Goal: Task Accomplishment & Management: Use online tool/utility

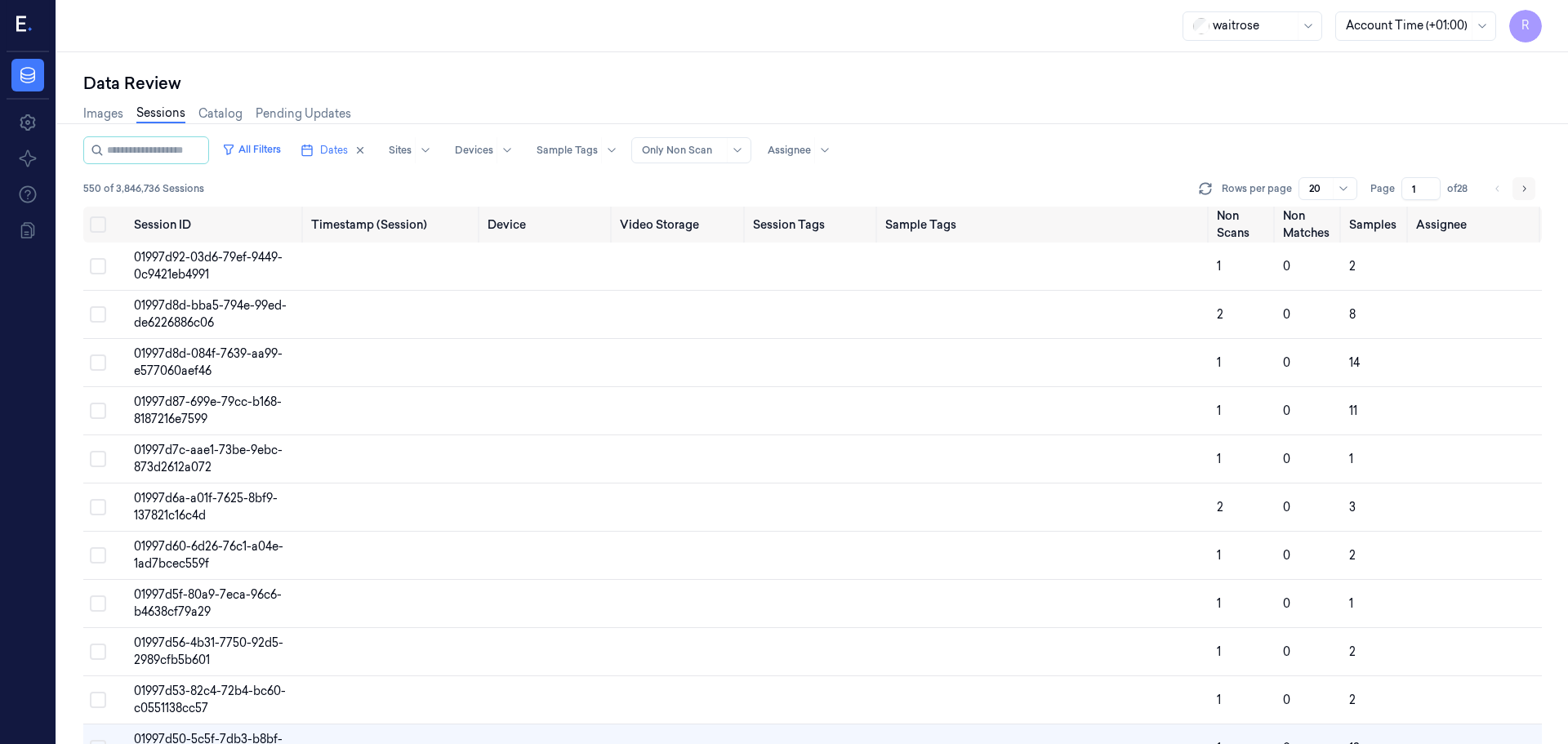
click at [1520, 194] on icon "Go to next page" at bounding box center [1523, 188] width 10 height 13
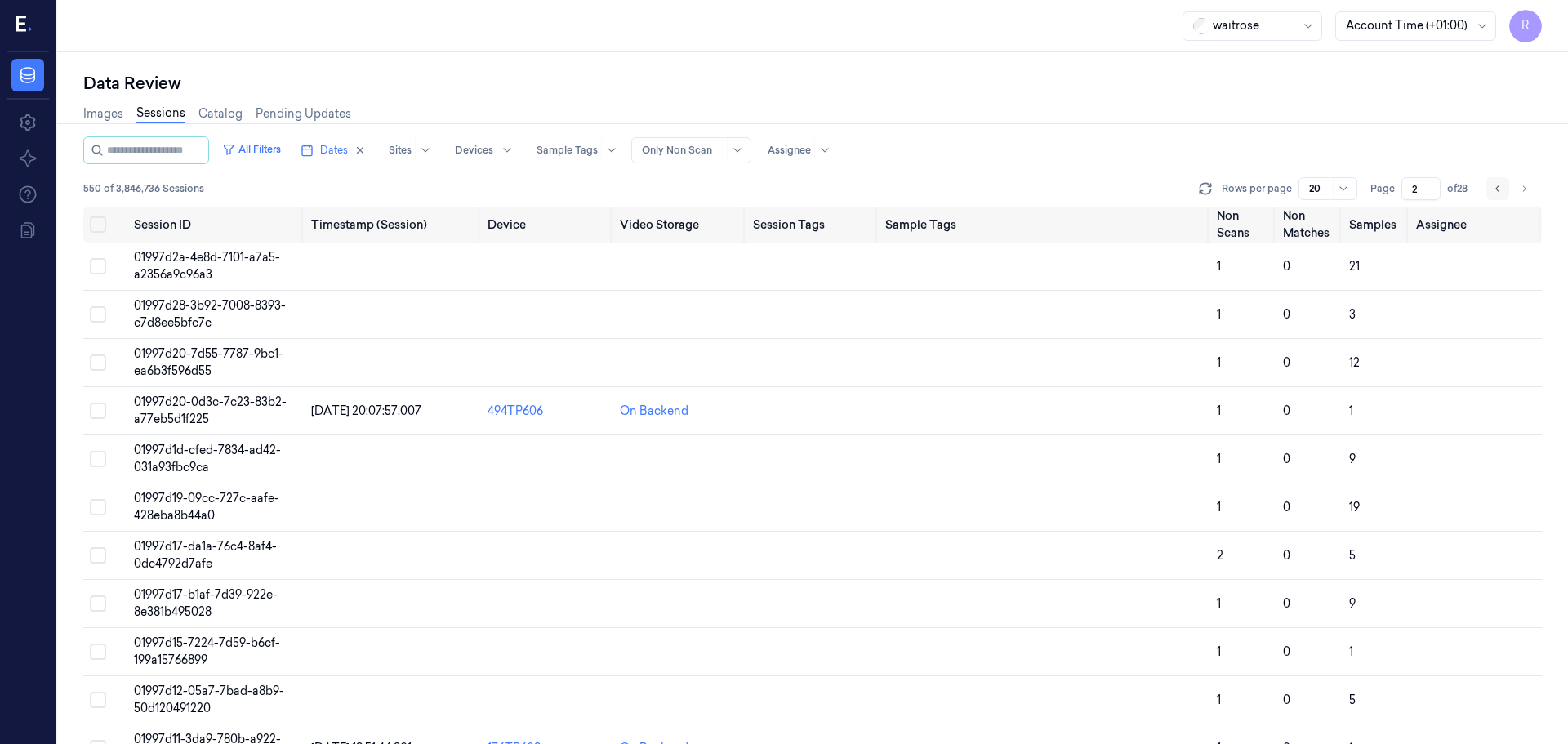
click at [1499, 198] on button "Go to previous page" at bounding box center [1498, 188] width 23 height 23
type input "1"
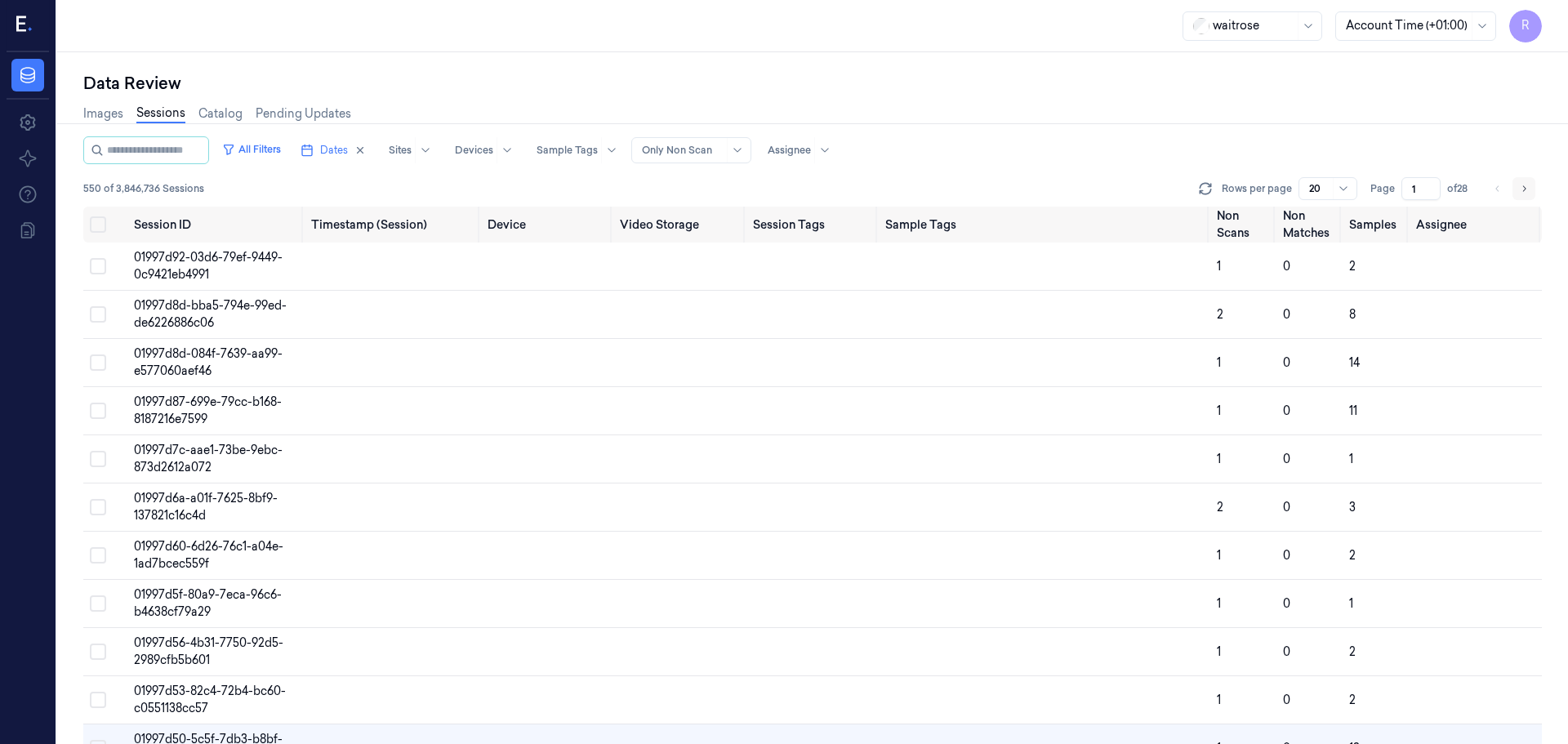
click at [1527, 195] on button "Go to next page" at bounding box center [1523, 188] width 23 height 23
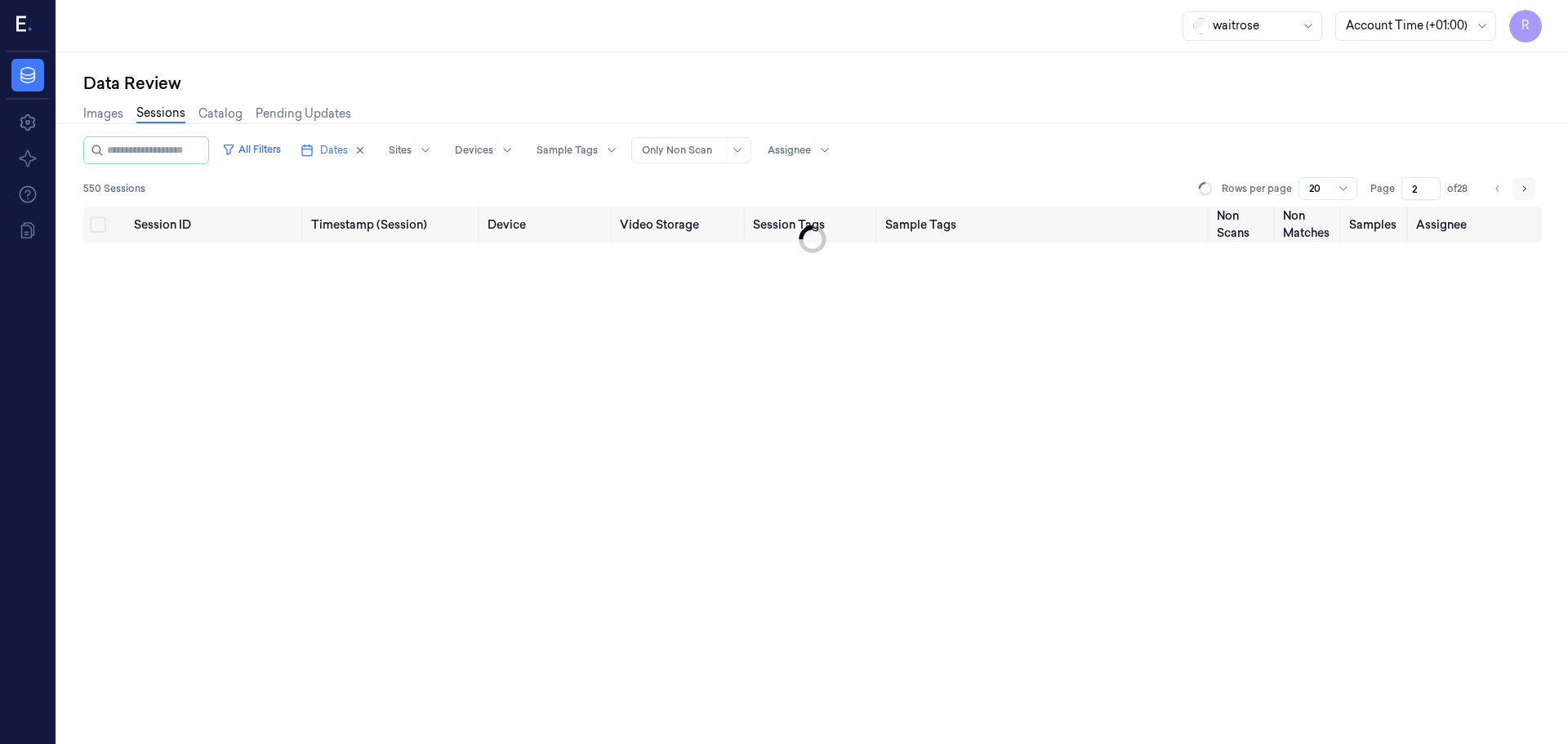
click at [1527, 195] on button "Go to next page" at bounding box center [1523, 188] width 23 height 23
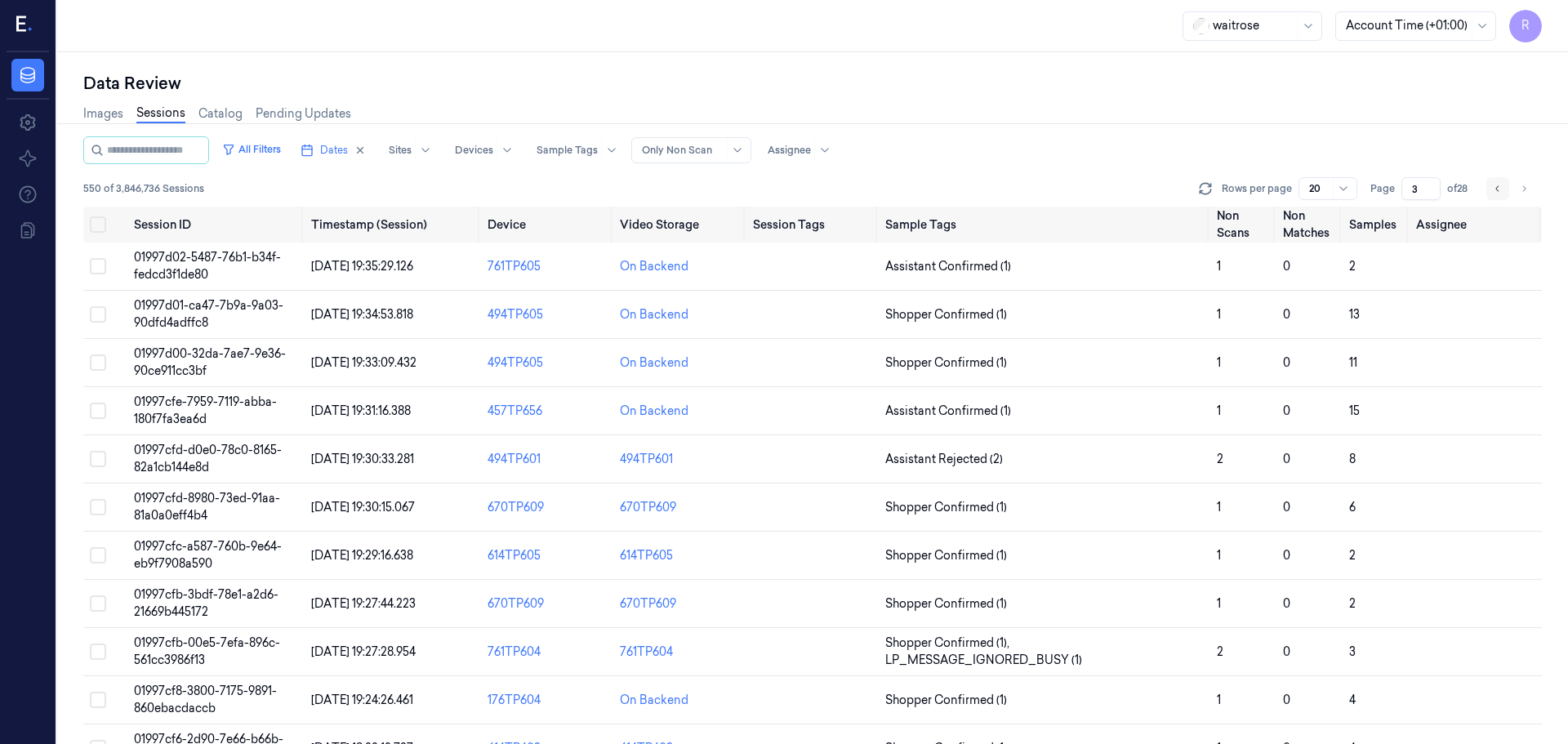
click at [1506, 194] on button "Go to previous page" at bounding box center [1498, 188] width 23 height 23
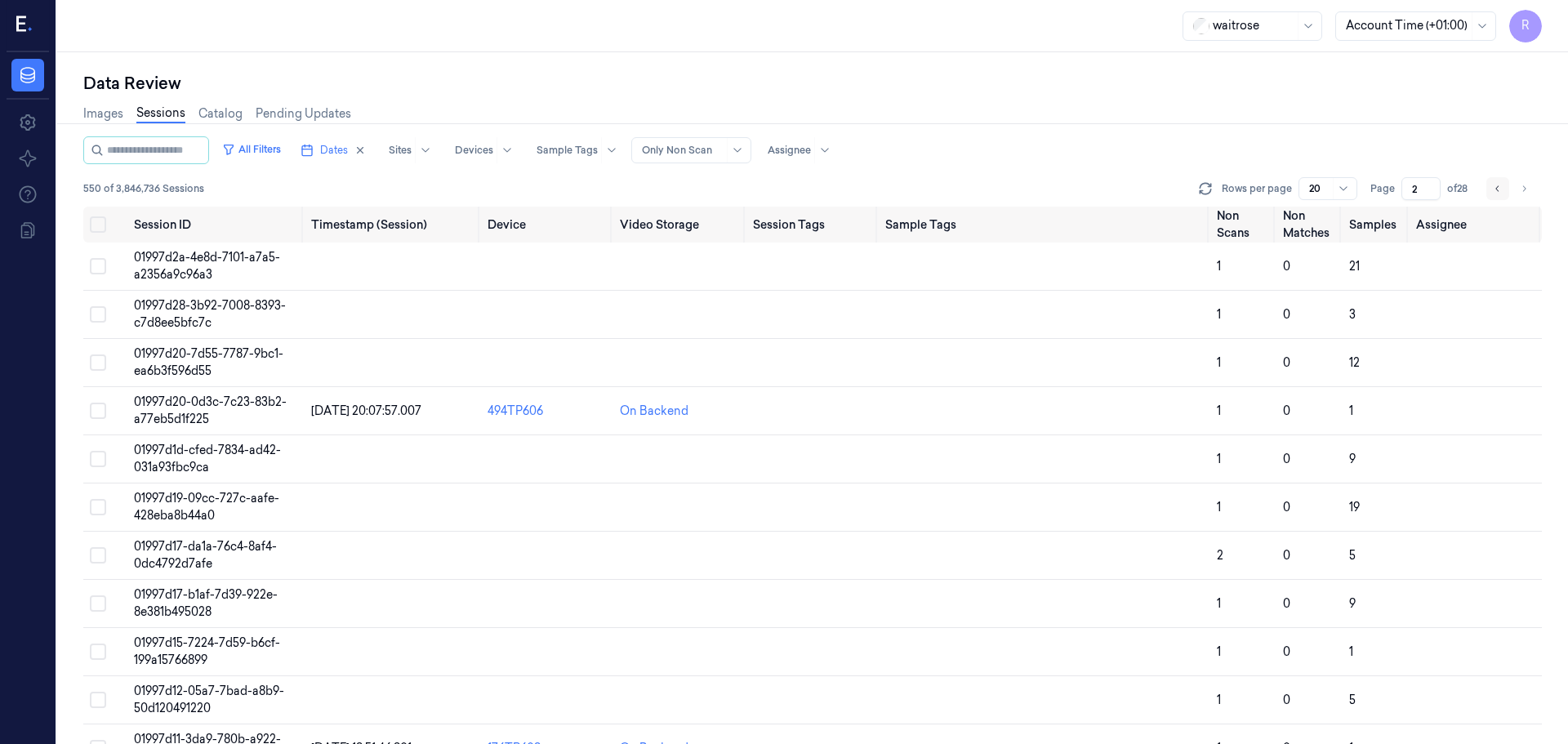
click at [1506, 194] on button "Go to previous page" at bounding box center [1498, 188] width 23 height 23
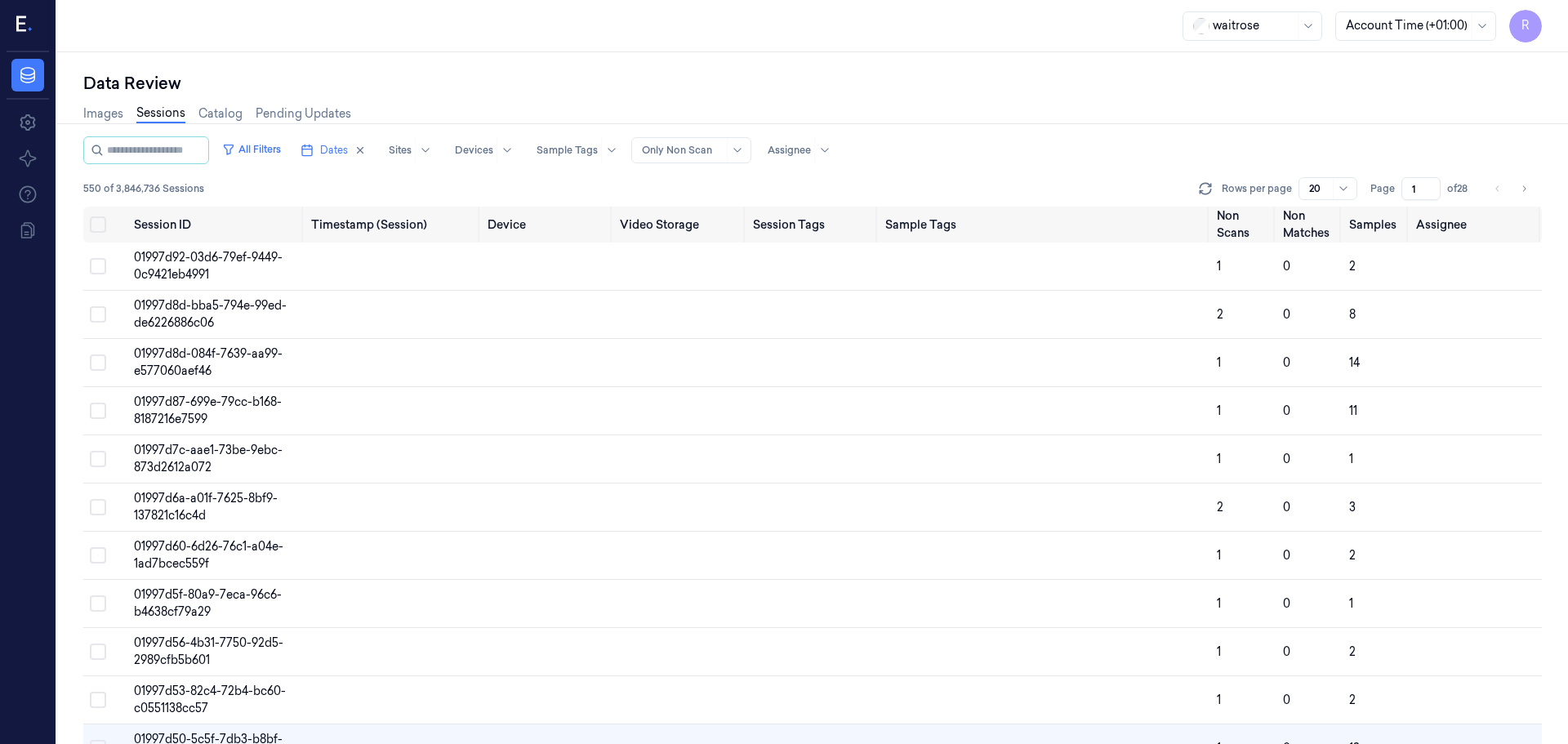
click at [1495, 190] on li "pagination" at bounding box center [1498, 188] width 23 height 23
click at [1524, 190] on icon "Go to next page" at bounding box center [1523, 188] width 10 height 13
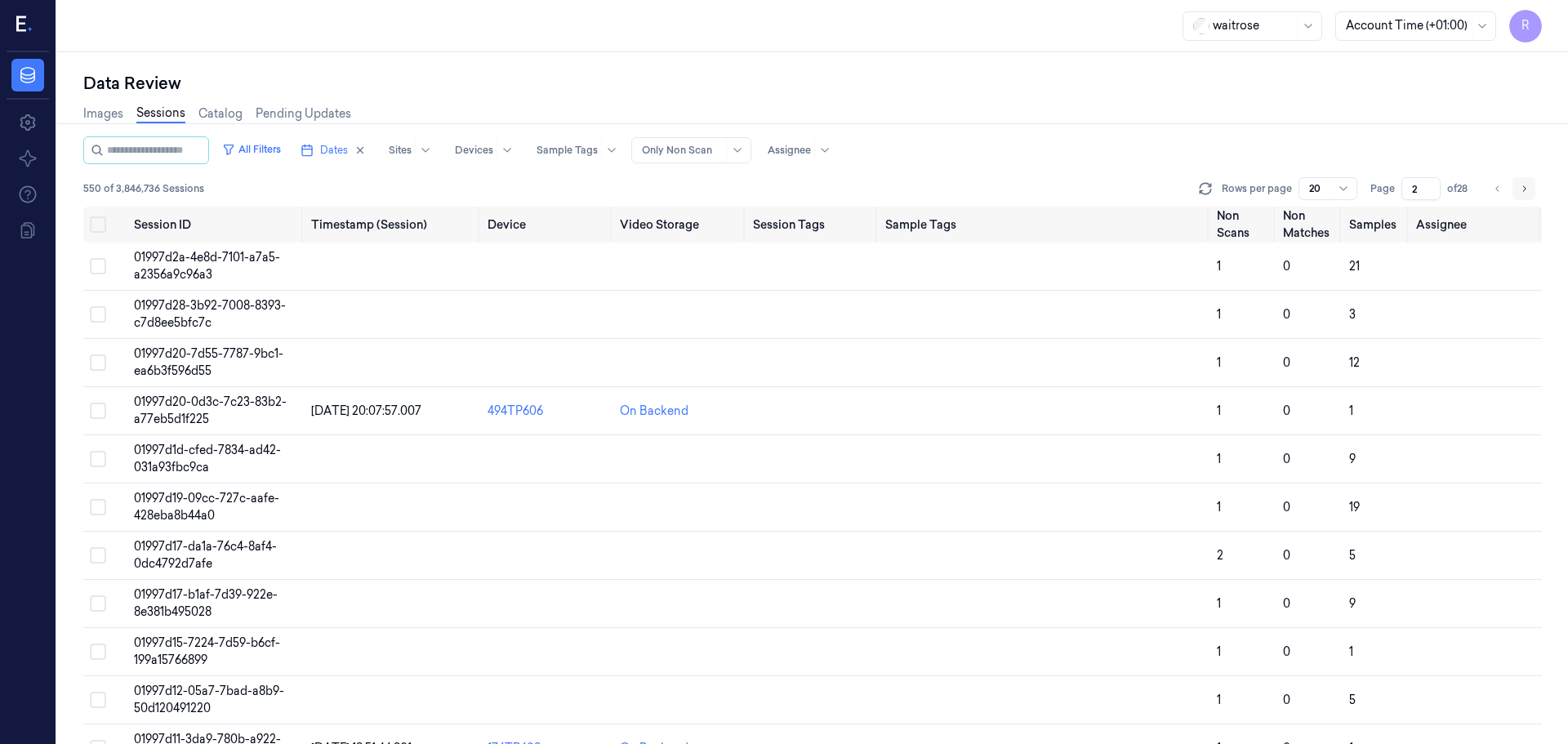
click at [1524, 190] on icon "Go to next page" at bounding box center [1523, 188] width 10 height 13
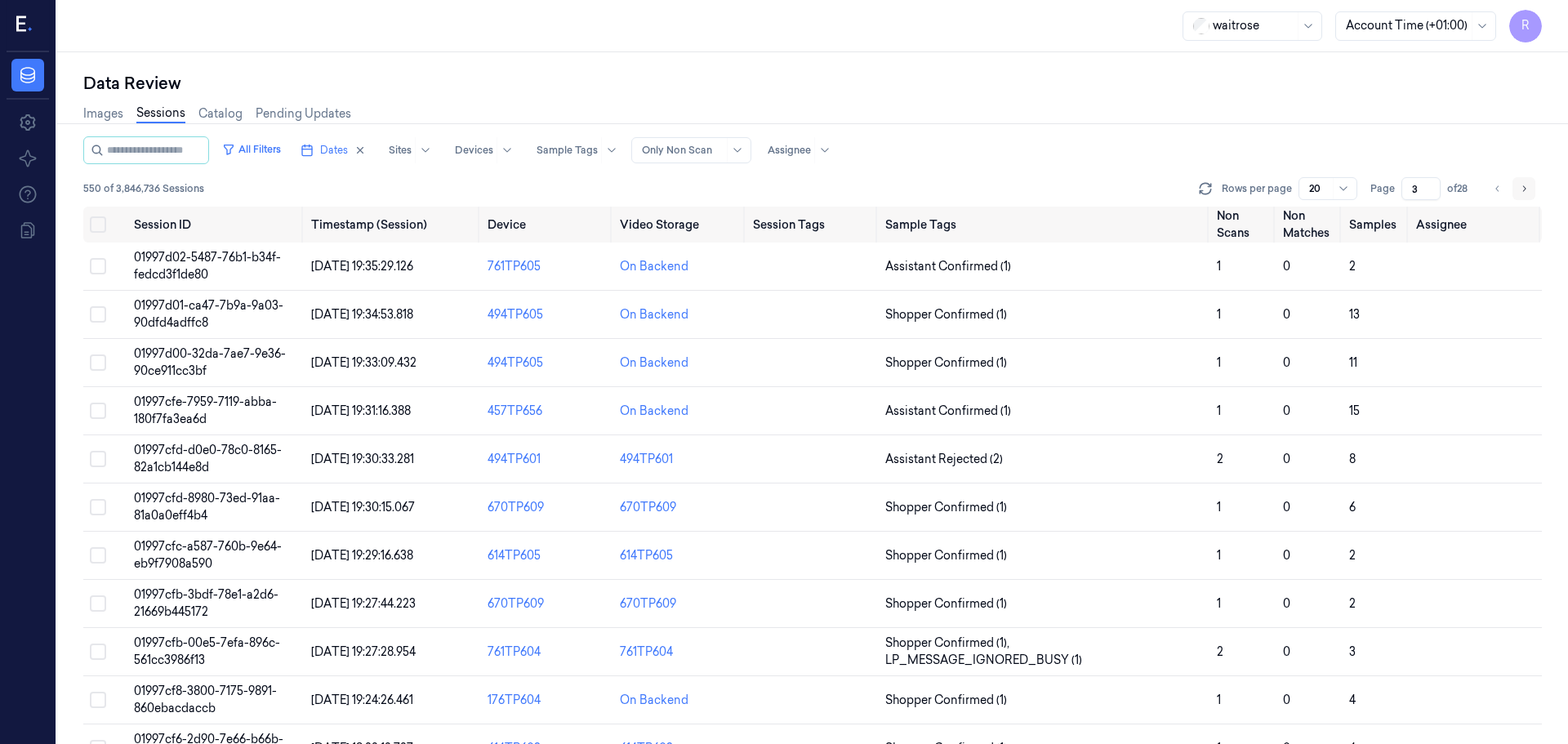
click at [1520, 189] on icon "Go to next page" at bounding box center [1523, 188] width 10 height 13
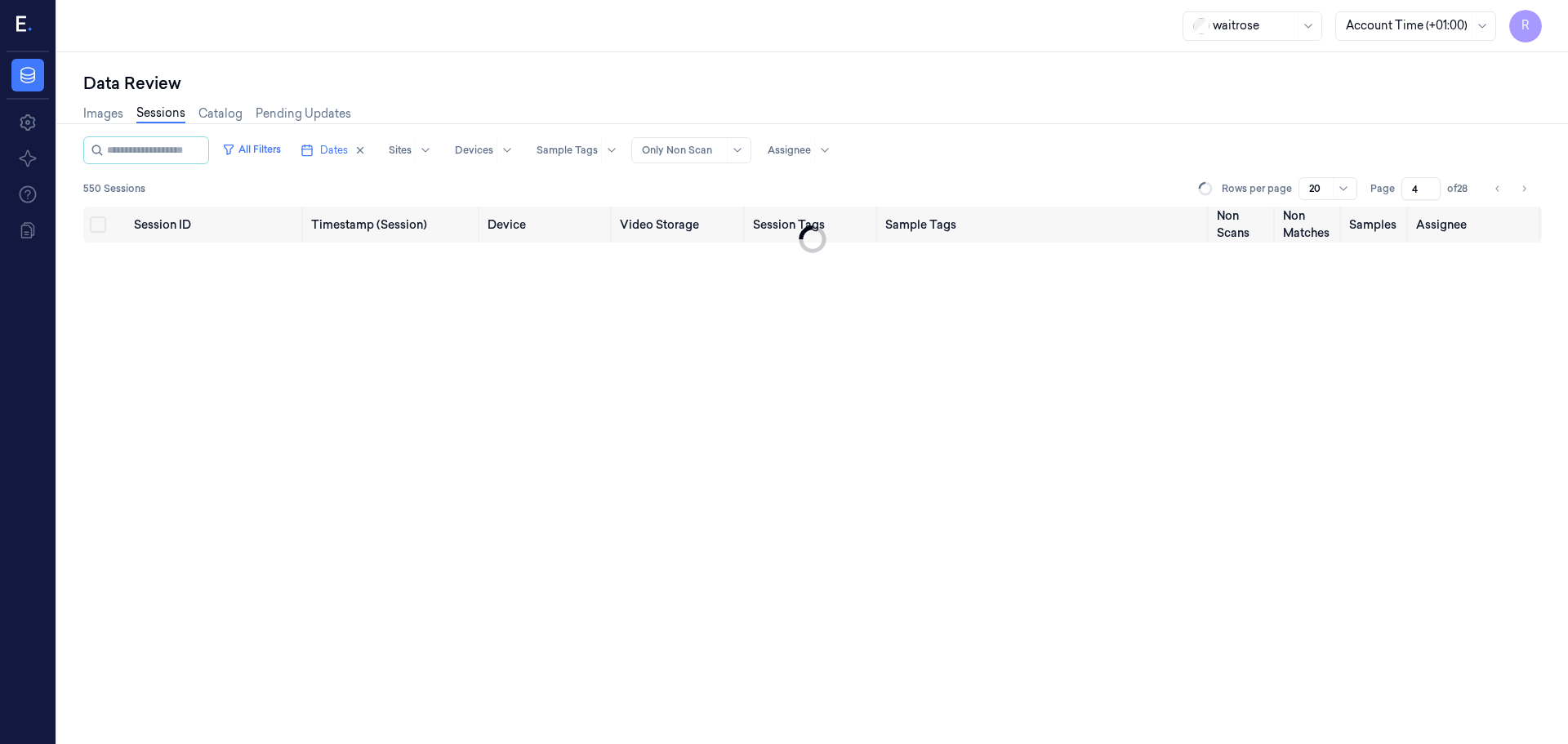
click at [1460, 194] on span "of 28" at bounding box center [1460, 188] width 26 height 14
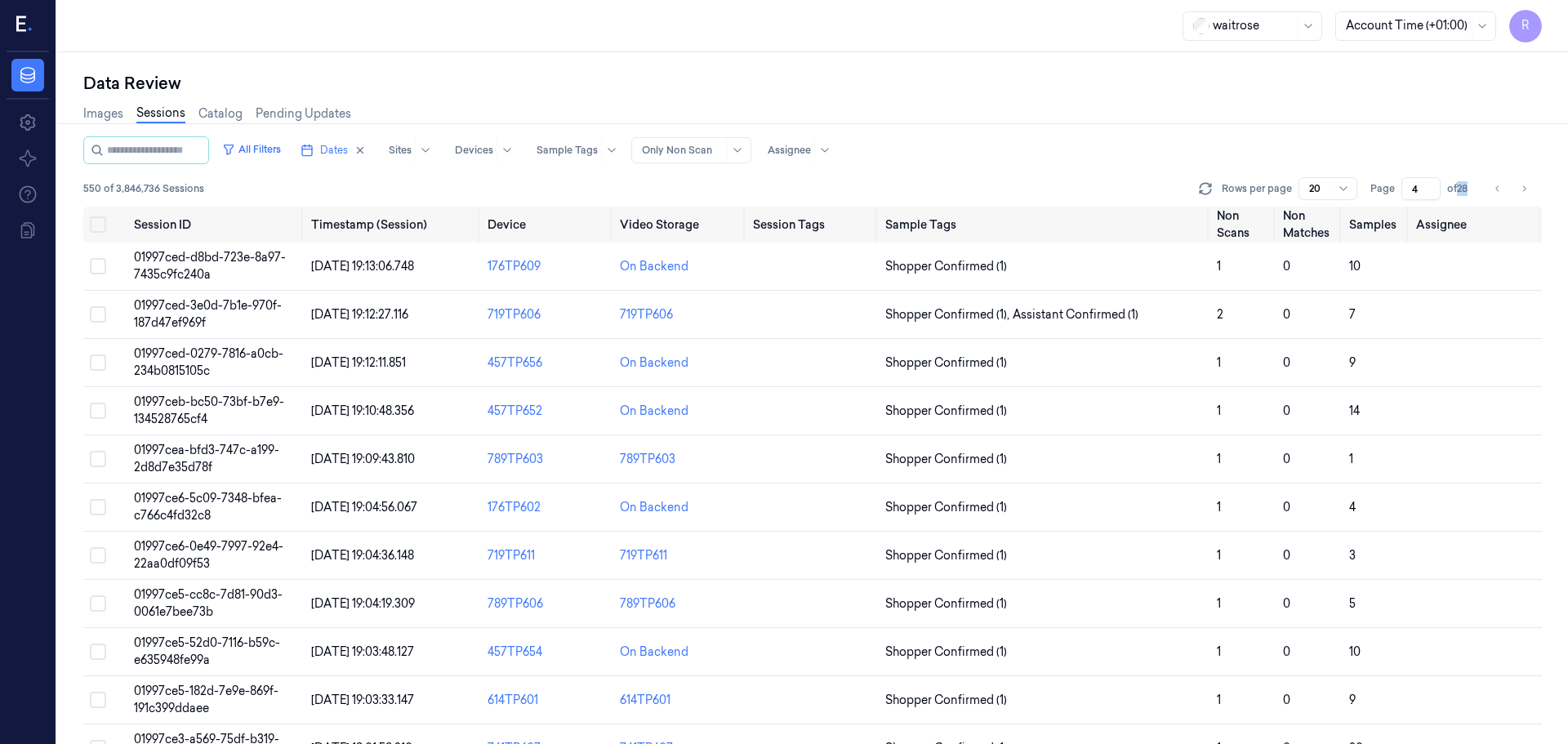
click at [1460, 194] on span "of 28" at bounding box center [1460, 188] width 26 height 14
click at [1426, 196] on input "3" at bounding box center [1420, 188] width 39 height 23
click at [1431, 186] on input "4" at bounding box center [1420, 188] width 39 height 23
click at [1431, 186] on input "5" at bounding box center [1420, 188] width 39 height 23
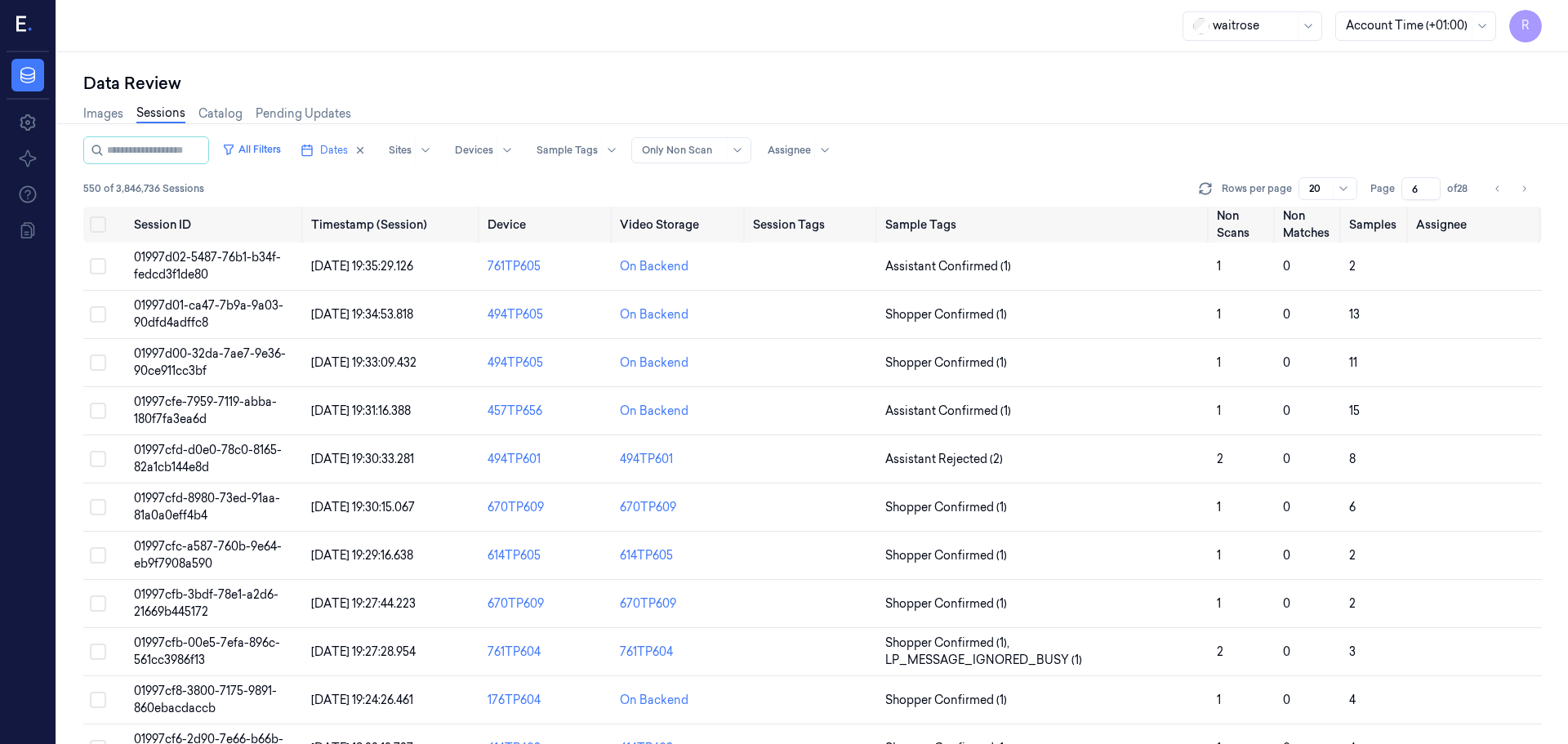
click at [1431, 186] on input "6" at bounding box center [1420, 188] width 39 height 23
click at [1431, 186] on input "7" at bounding box center [1420, 188] width 39 height 23
click at [1431, 186] on input "8" at bounding box center [1420, 188] width 39 height 23
click at [1431, 186] on input "9" at bounding box center [1420, 188] width 39 height 23
click at [1431, 186] on input "10" at bounding box center [1420, 188] width 39 height 23
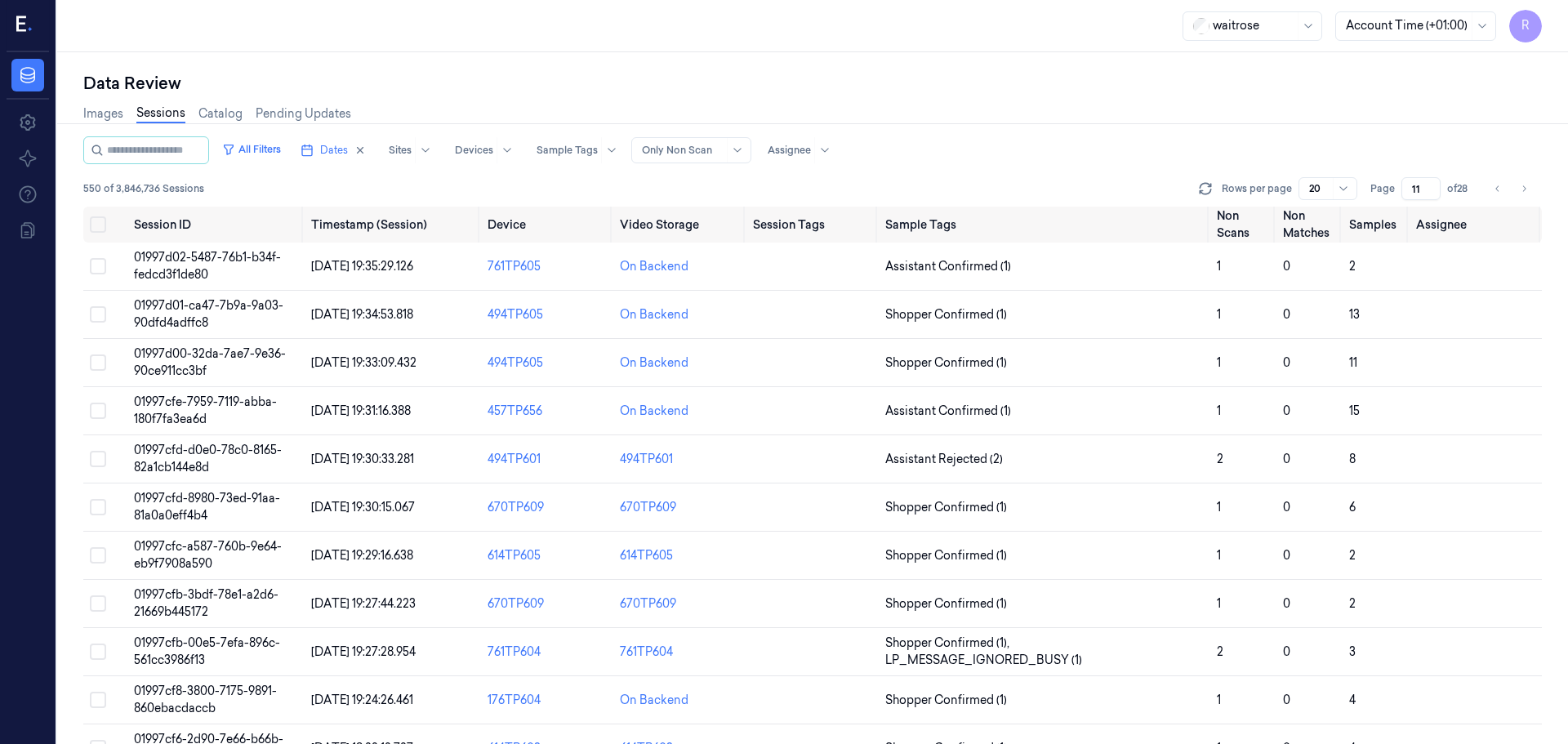
click at [1431, 186] on input "11" at bounding box center [1420, 188] width 39 height 23
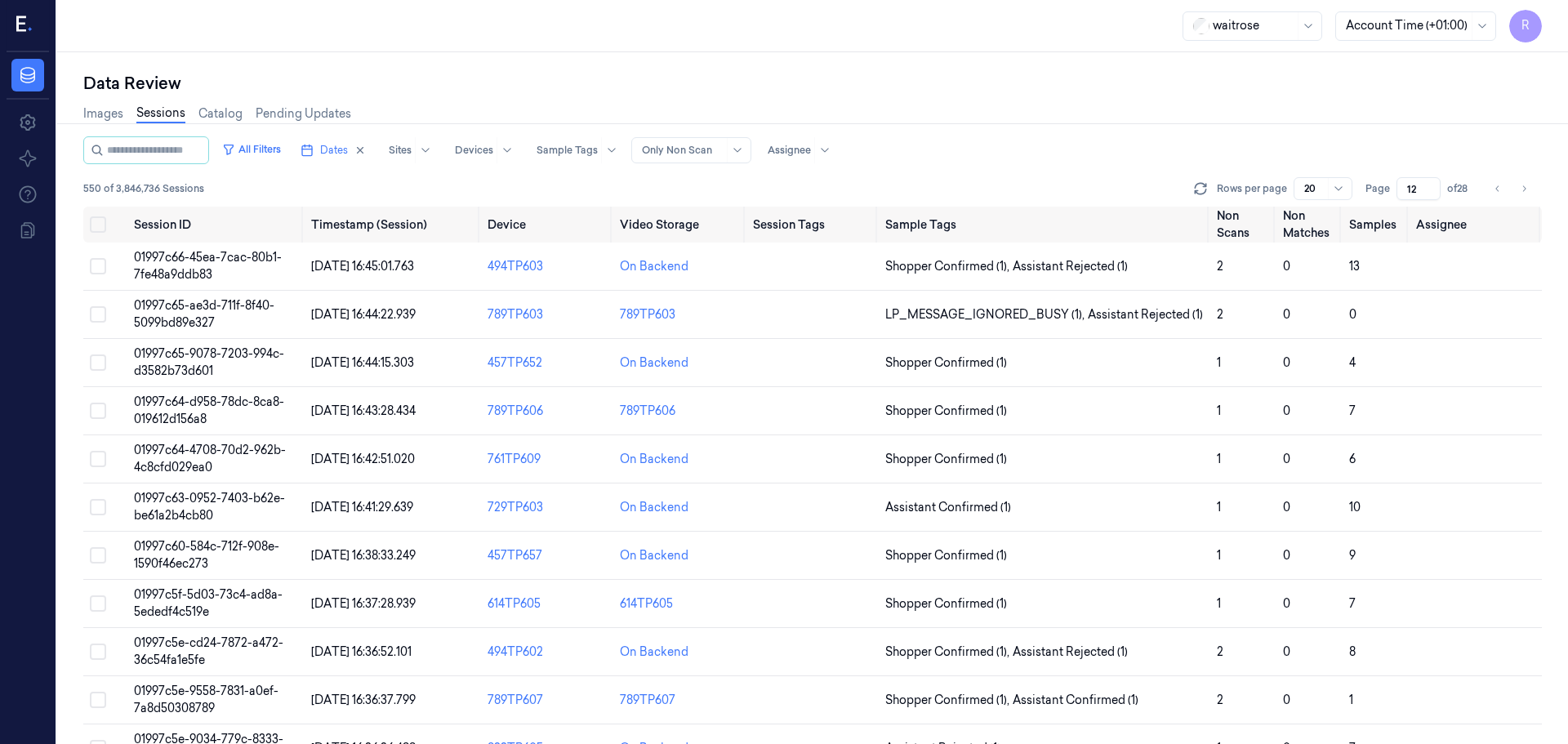
click at [1431, 186] on input "12" at bounding box center [1418, 188] width 44 height 23
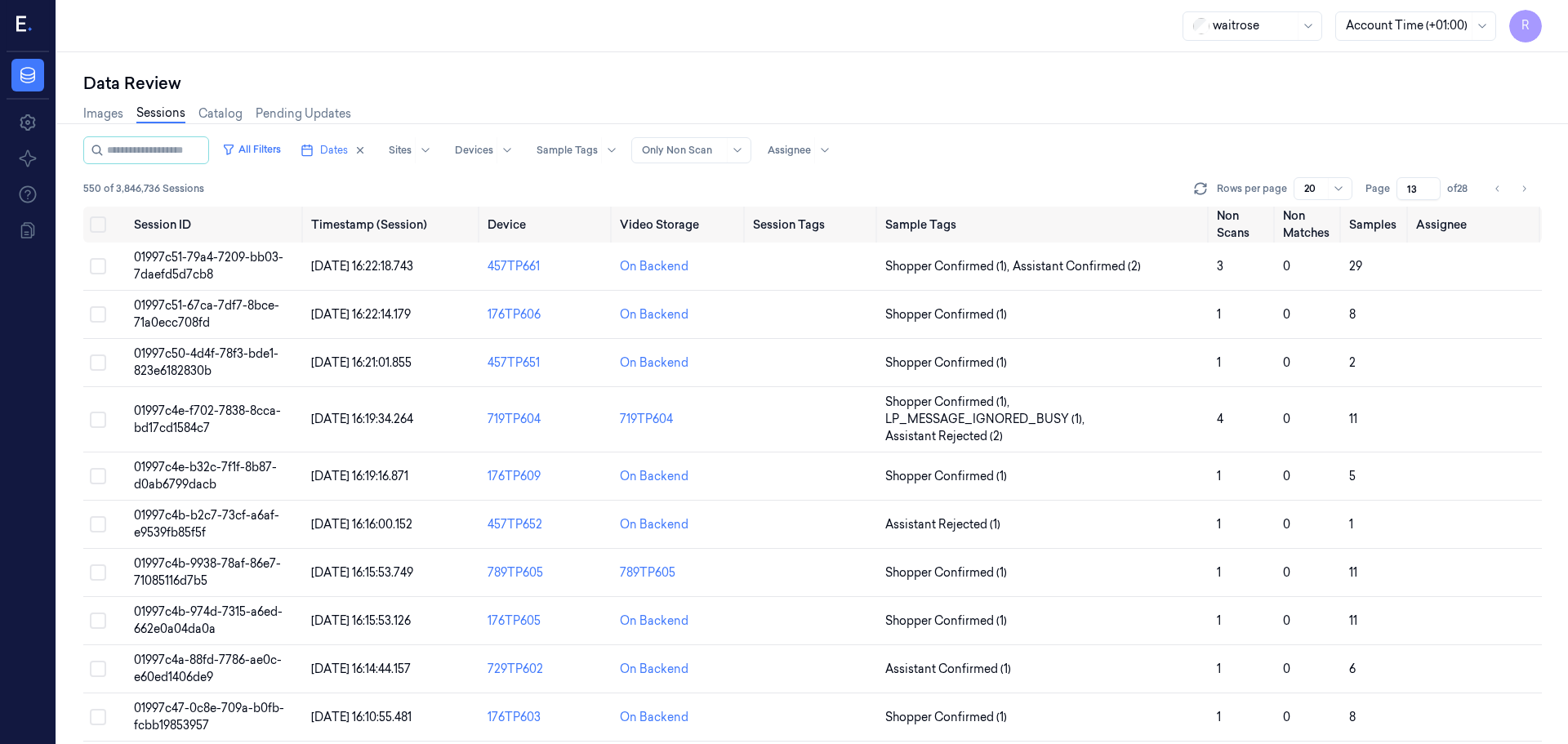
click at [1431, 186] on input "13" at bounding box center [1418, 188] width 44 height 23
click at [1431, 186] on input "14" at bounding box center [1418, 188] width 44 height 23
click at [1431, 186] on input "15" at bounding box center [1418, 188] width 44 height 23
click at [1431, 186] on input "16" at bounding box center [1418, 188] width 44 height 23
click at [1431, 186] on input "17" at bounding box center [1418, 188] width 44 height 23
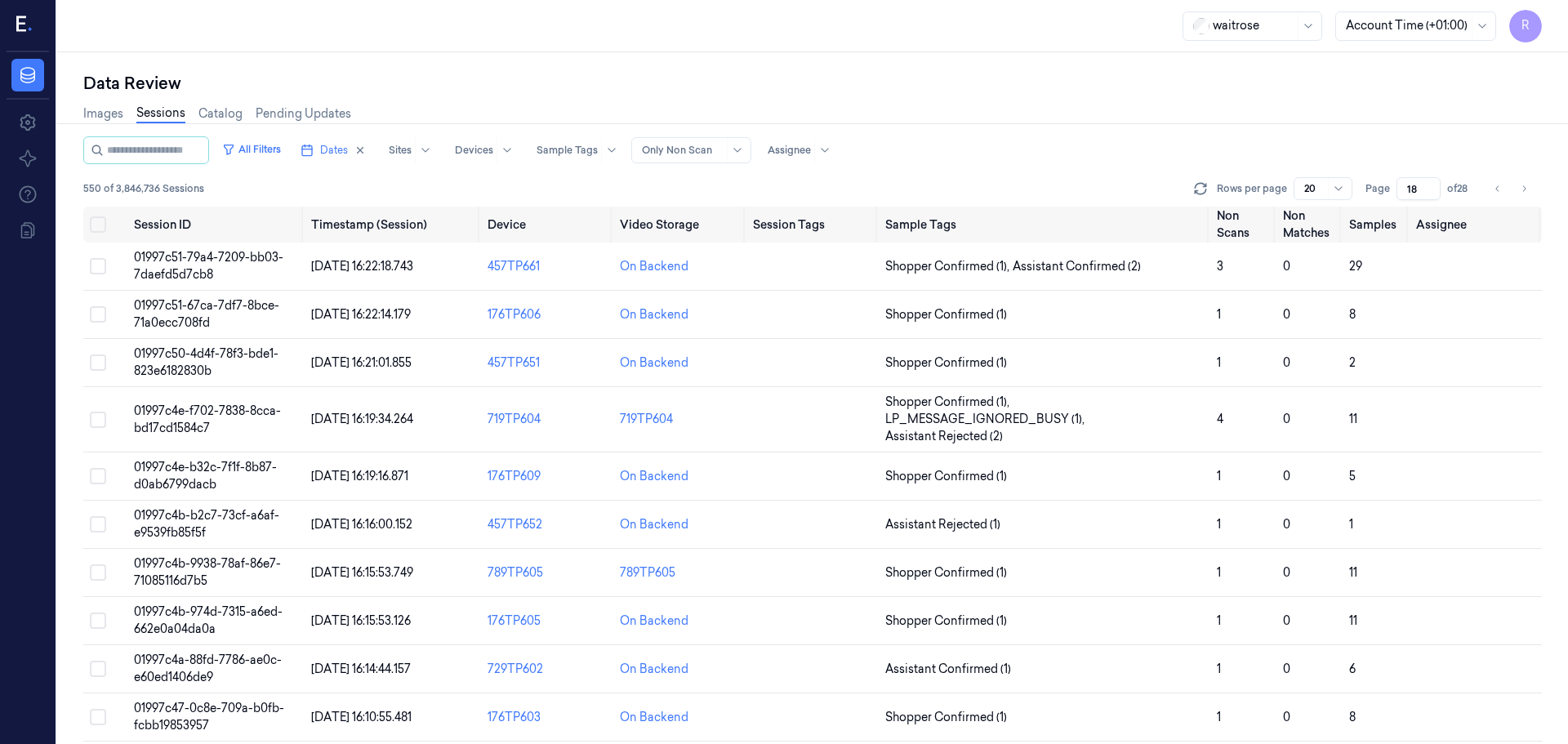
click at [1431, 186] on input "18" at bounding box center [1418, 188] width 44 height 23
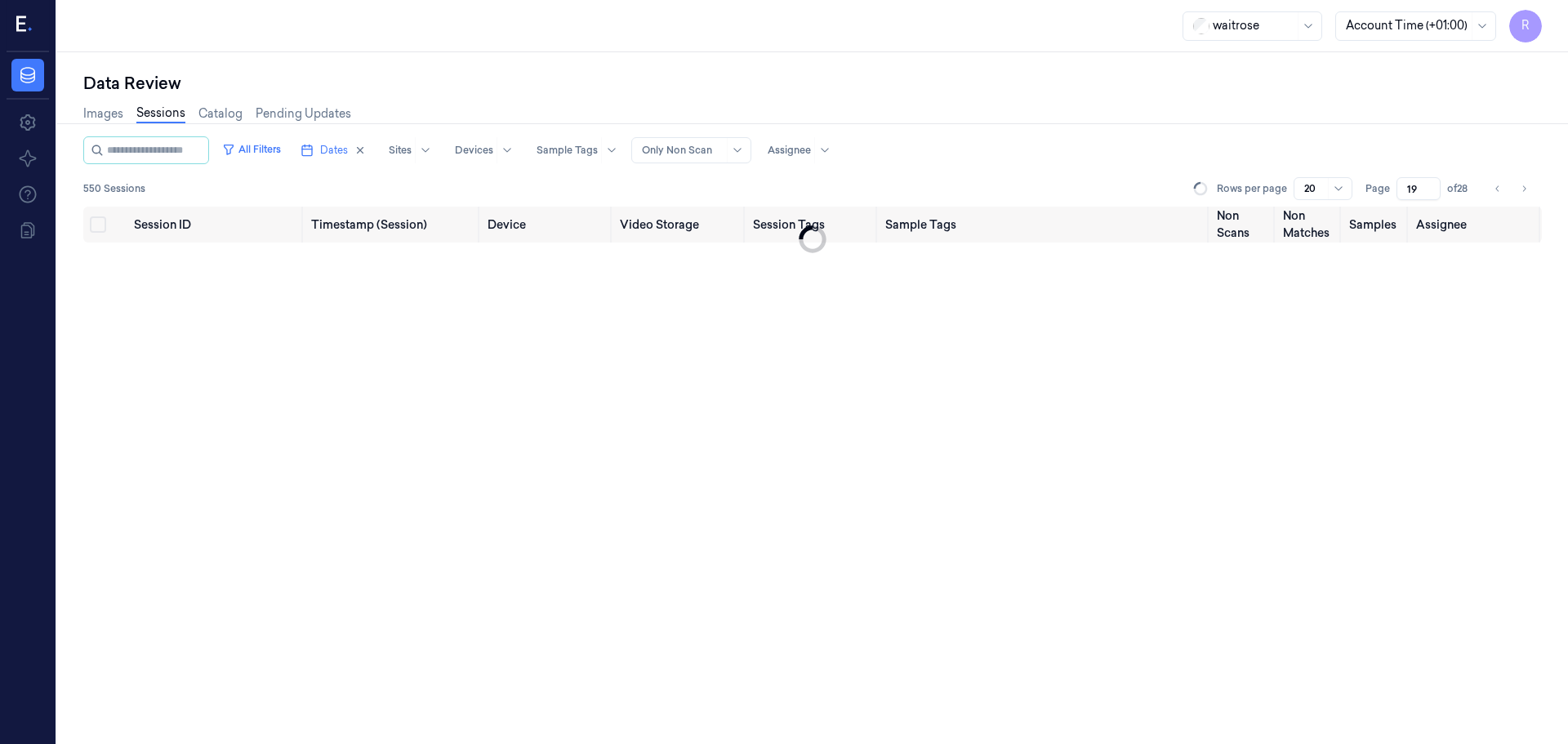
click at [1431, 186] on input "19" at bounding box center [1418, 188] width 44 height 23
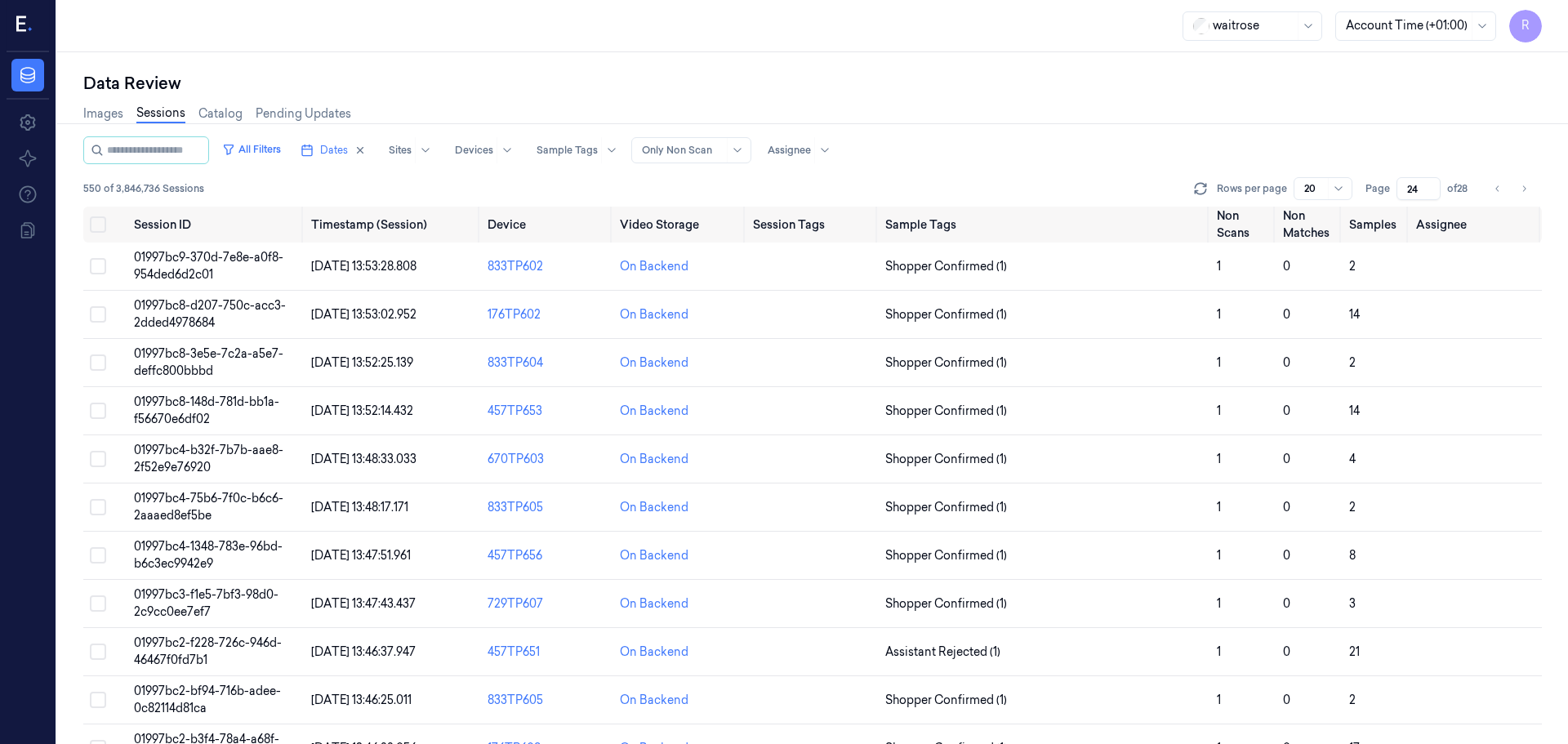
click at [1431, 186] on input "24" at bounding box center [1418, 188] width 44 height 23
click at [1431, 186] on input "25" at bounding box center [1418, 188] width 44 height 23
click at [1431, 186] on input "26" at bounding box center [1418, 188] width 44 height 23
click at [1431, 186] on input "27" at bounding box center [1418, 188] width 44 height 23
click at [1431, 186] on input "28" at bounding box center [1418, 188] width 44 height 23
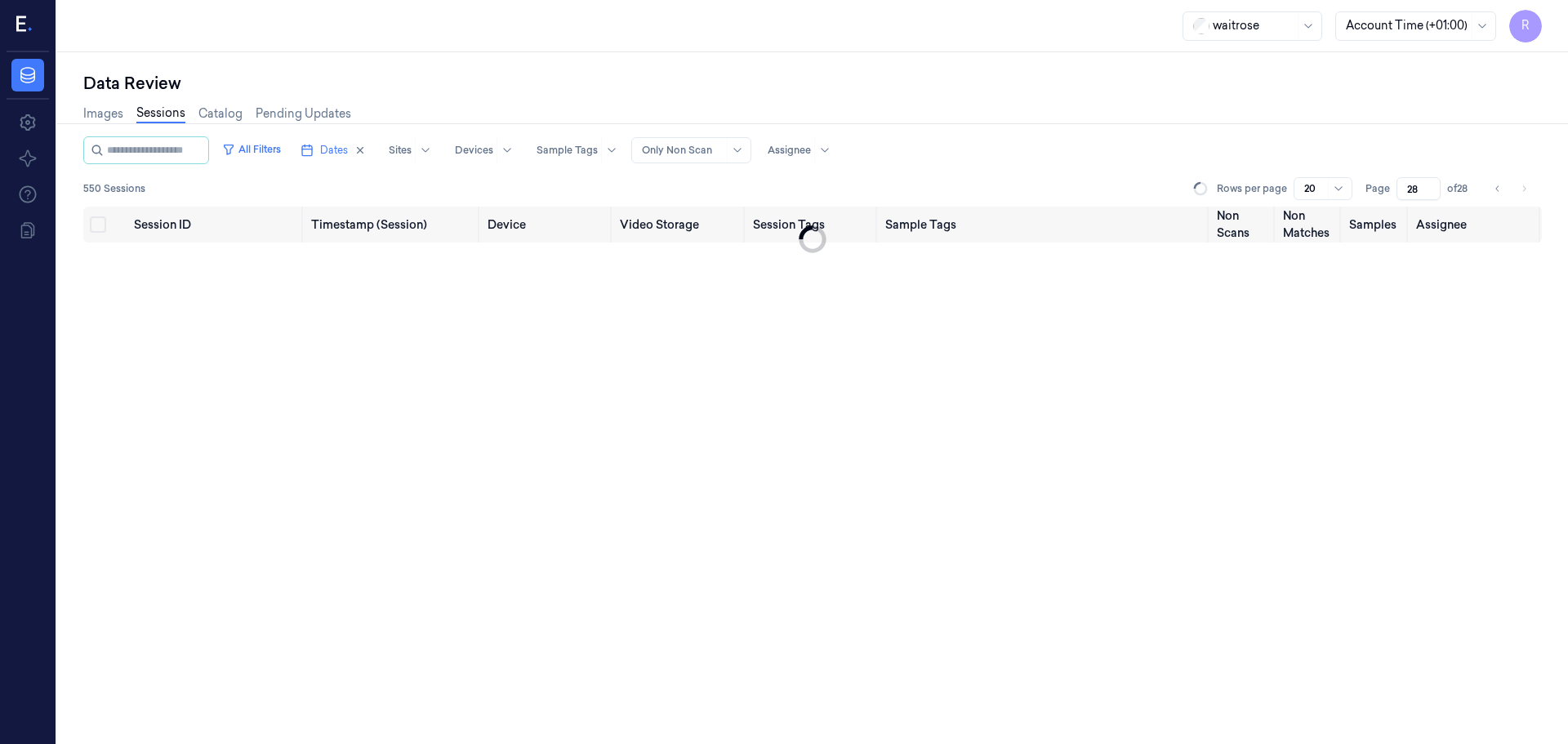
click at [1431, 186] on input "28" at bounding box center [1418, 188] width 44 height 23
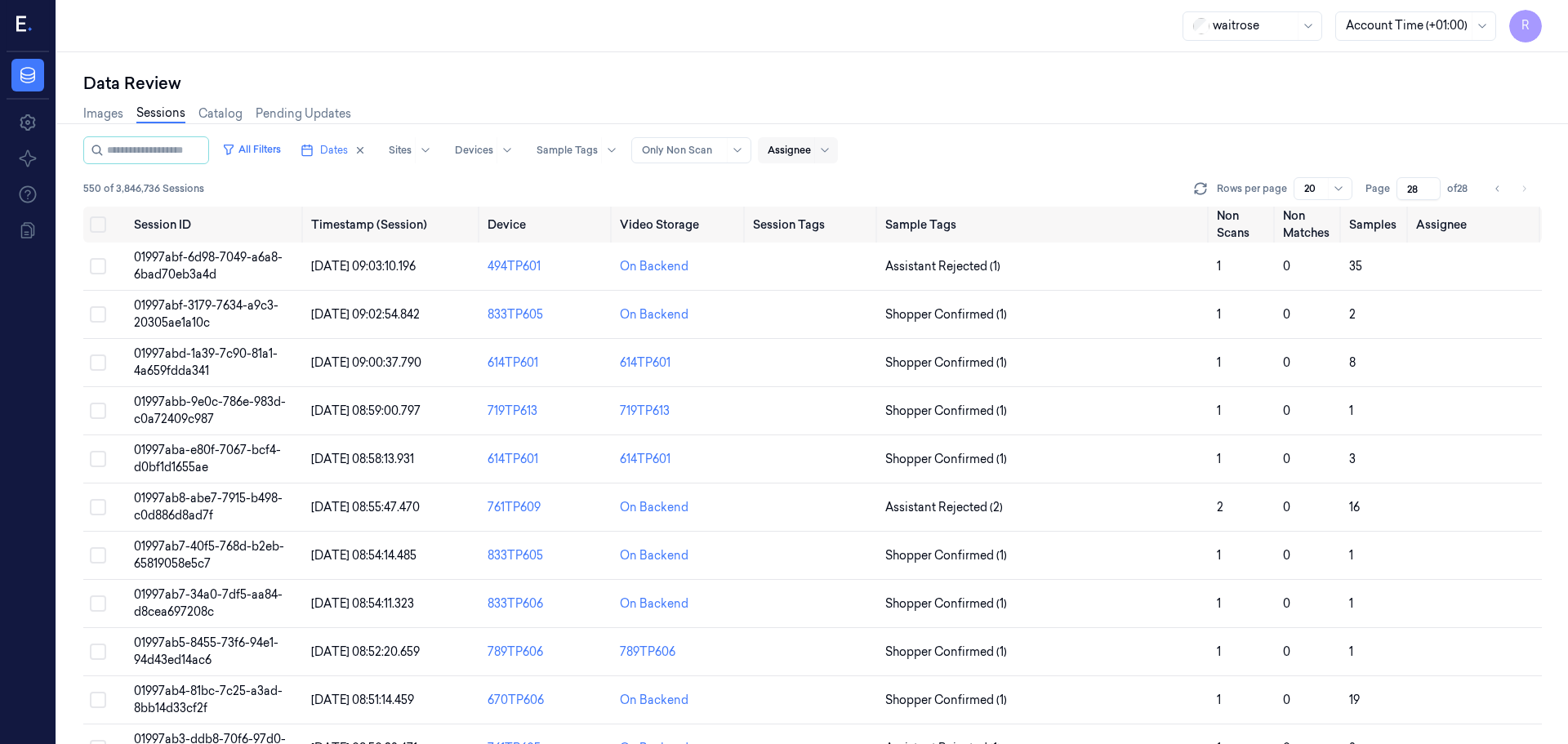
click at [811, 161] on div "Assignee" at bounding box center [789, 149] width 44 height 26
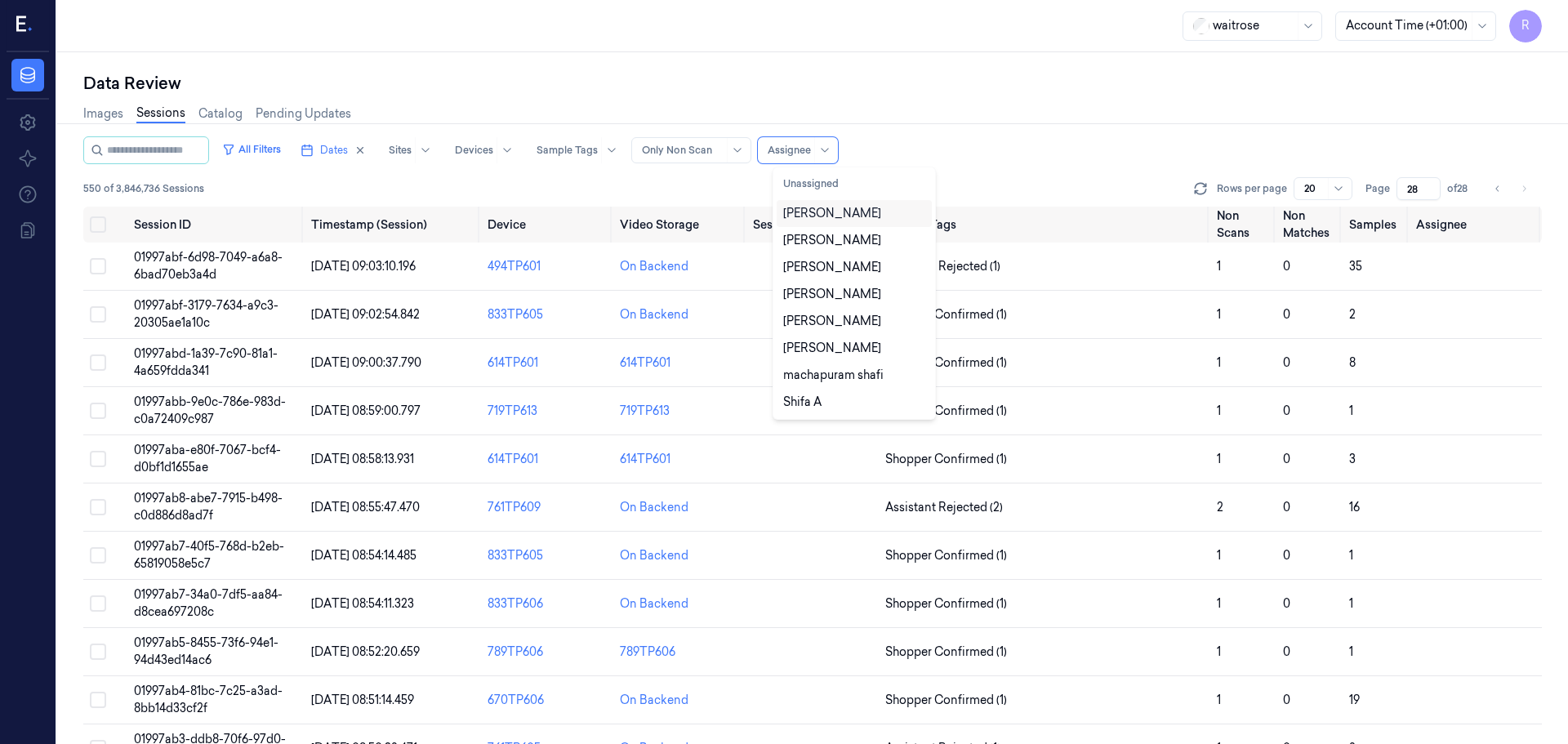
click at [849, 216] on div "Rohith Acharya" at bounding box center [831, 214] width 98 height 17
type input "1"
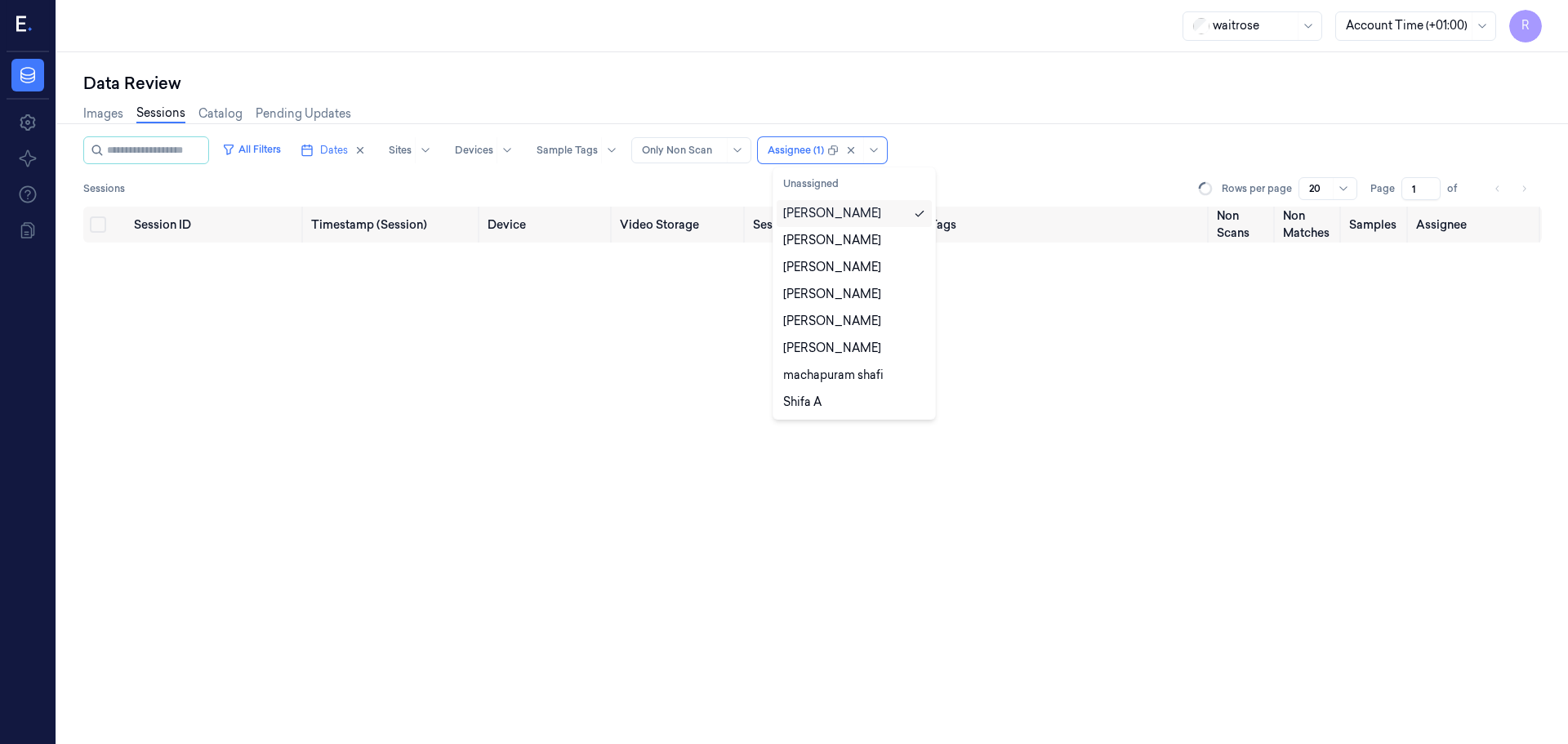
click at [971, 153] on div "All Filters Dates Sites Devices Sample Tags Alert Type Only Non Scan option Roh…" at bounding box center [813, 149] width 1459 height 28
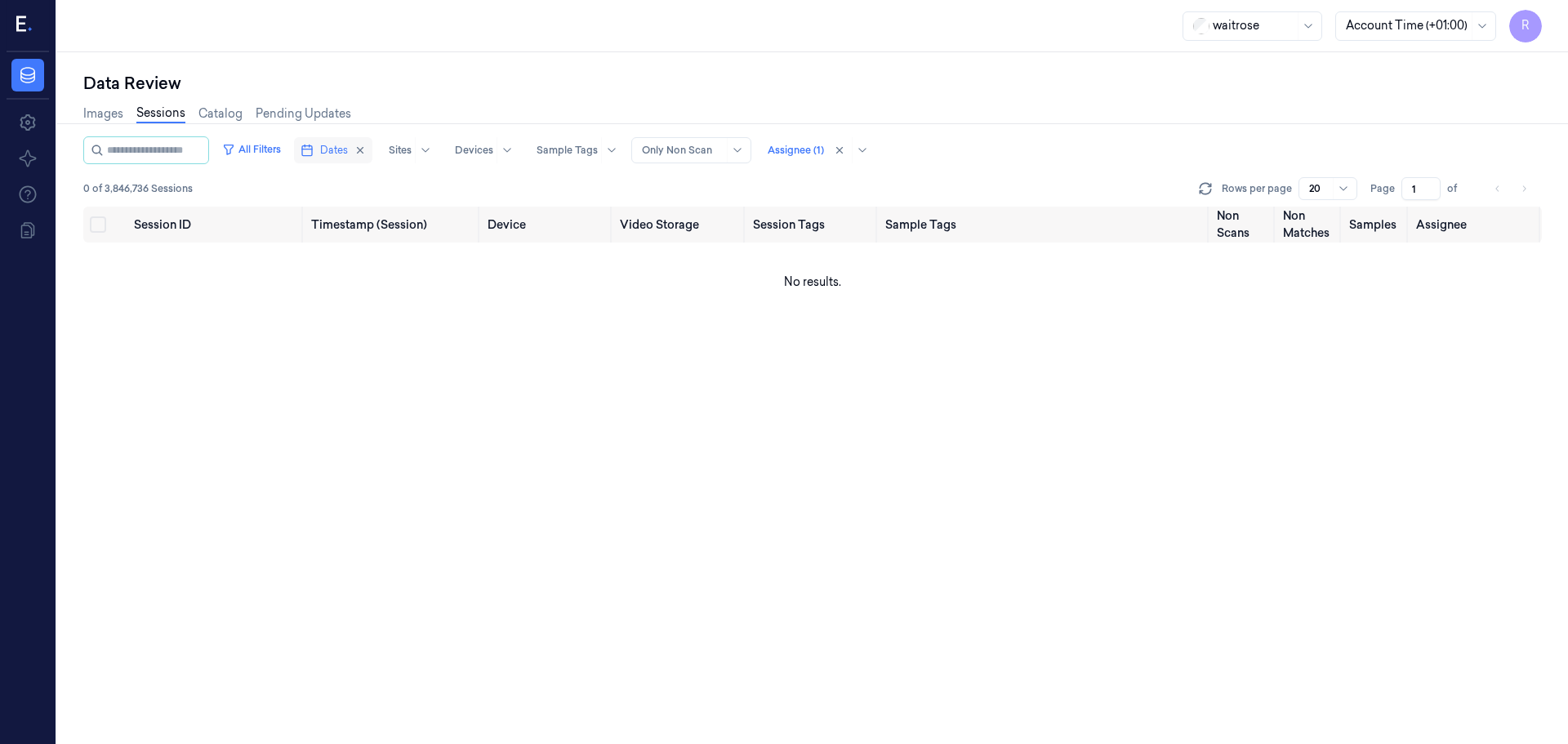
click at [334, 145] on button "Dates" at bounding box center [333, 149] width 78 height 26
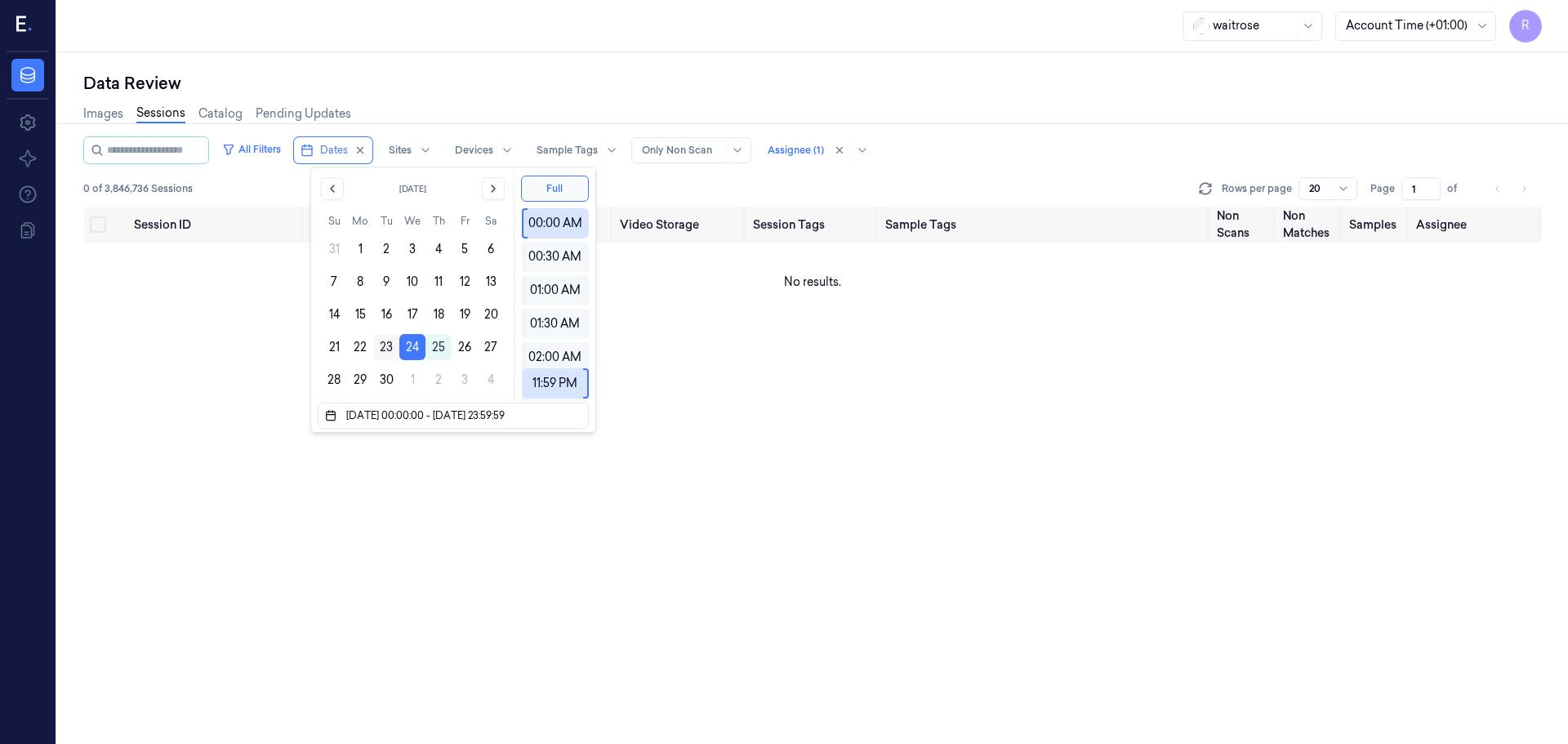
click at [395, 354] on button "23" at bounding box center [385, 346] width 26 height 26
click at [419, 344] on button "24" at bounding box center [412, 346] width 26 height 26
type input "24/09/2025 00:00:00 - 24/09/2025 23:59:59"
click at [541, 110] on div "Images Sessions Catalog Pending Updates" at bounding box center [813, 116] width 1459 height 42
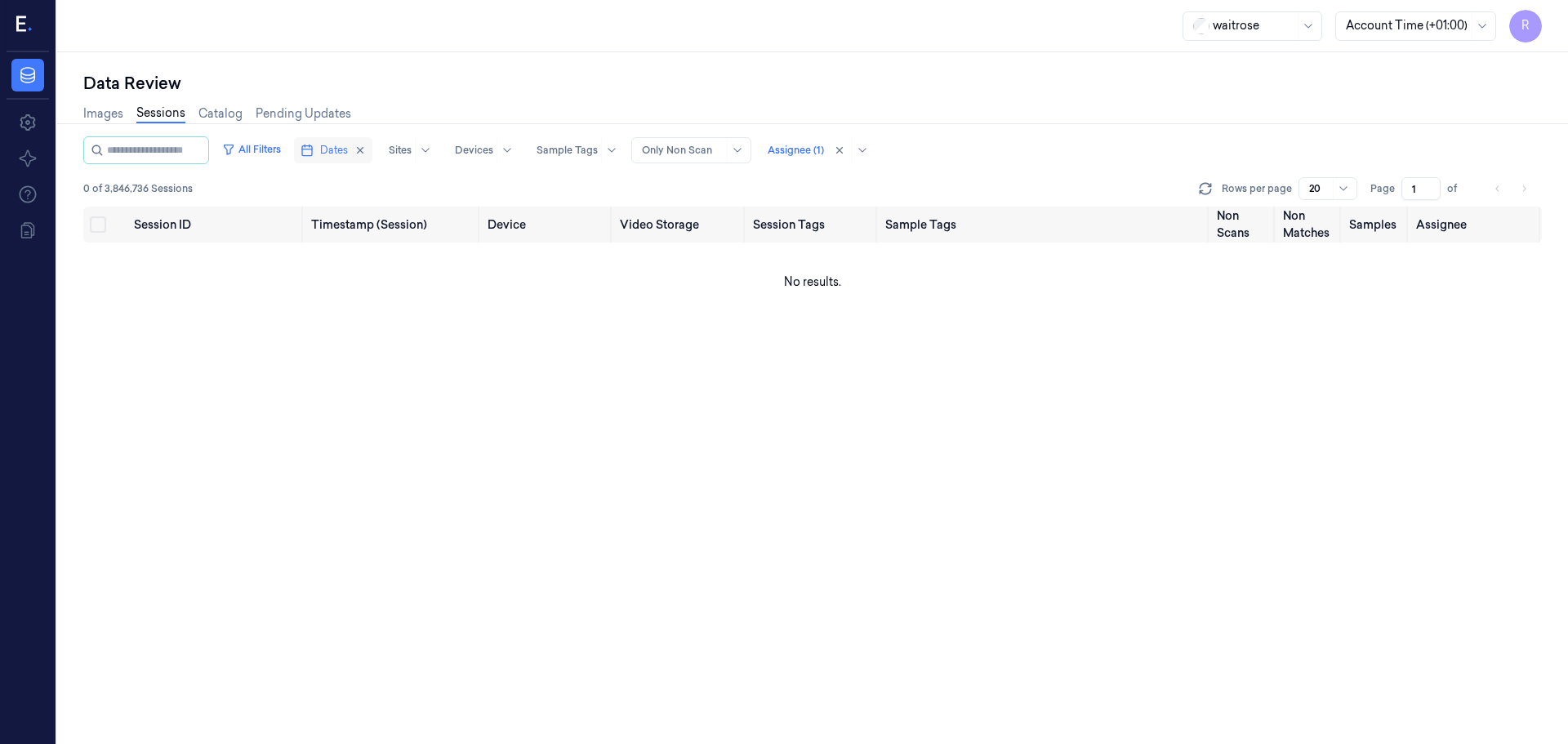
click at [348, 153] on span "Dates" at bounding box center [334, 149] width 28 height 14
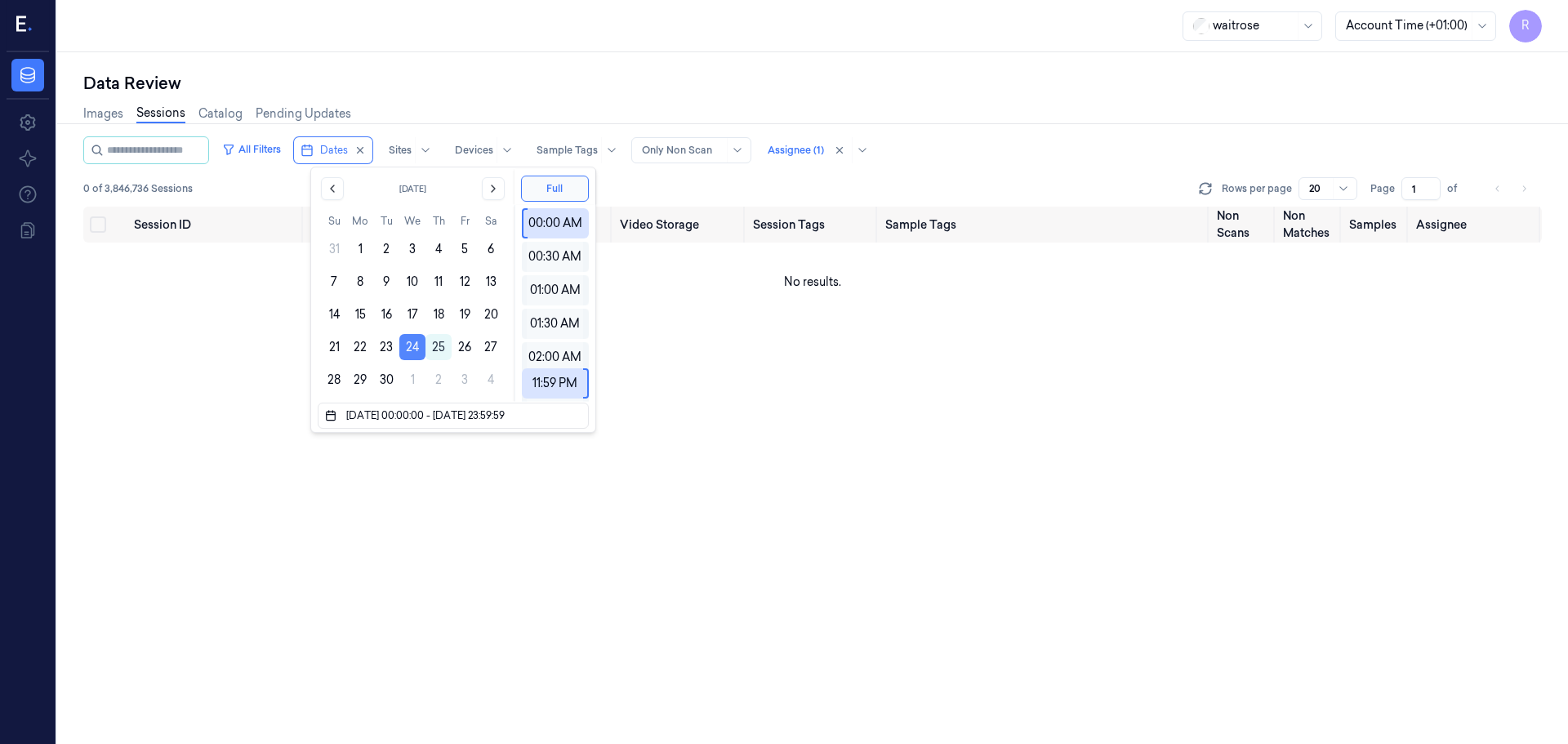
click at [412, 345] on button "24" at bounding box center [412, 346] width 26 height 26
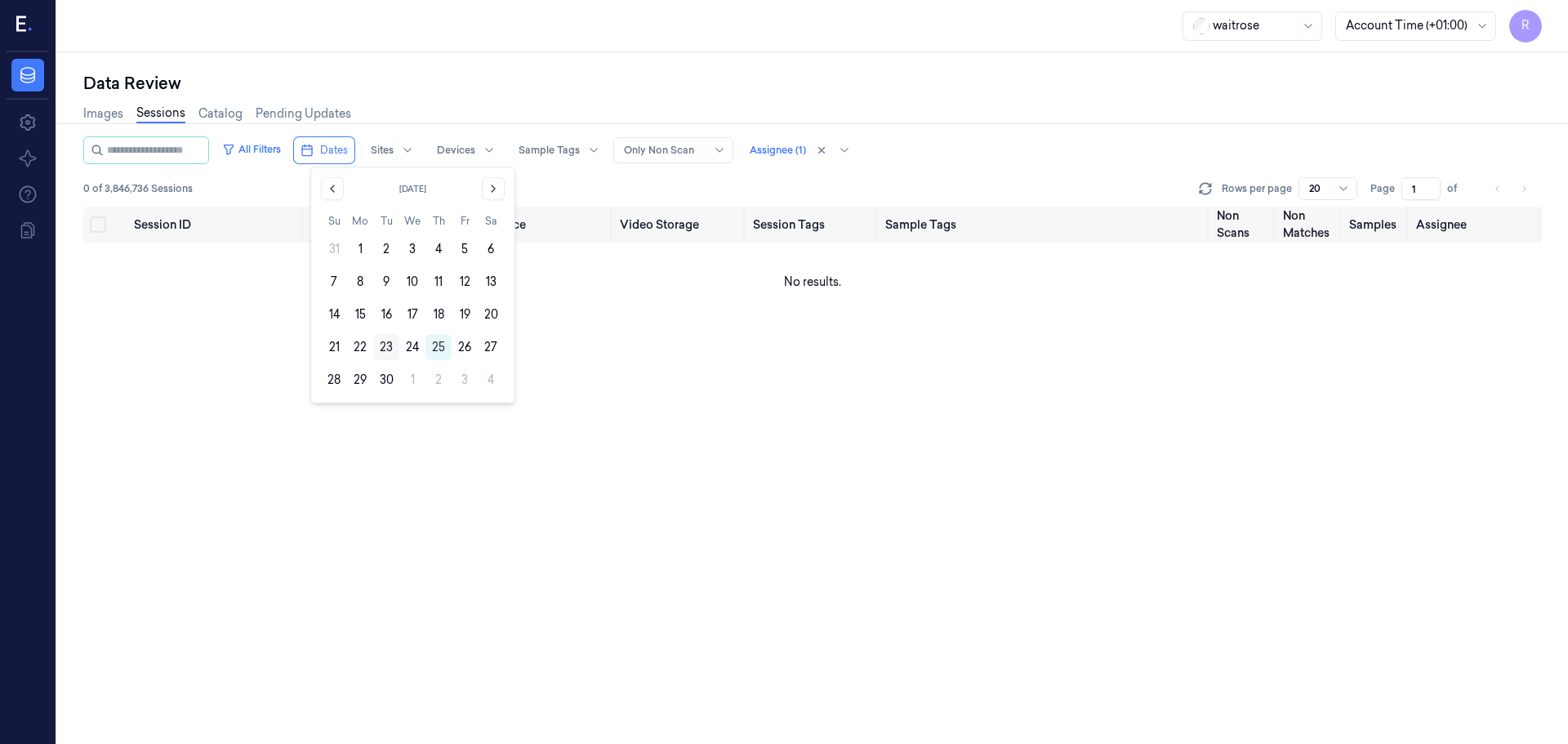
click at [392, 351] on button "23" at bounding box center [385, 346] width 26 height 26
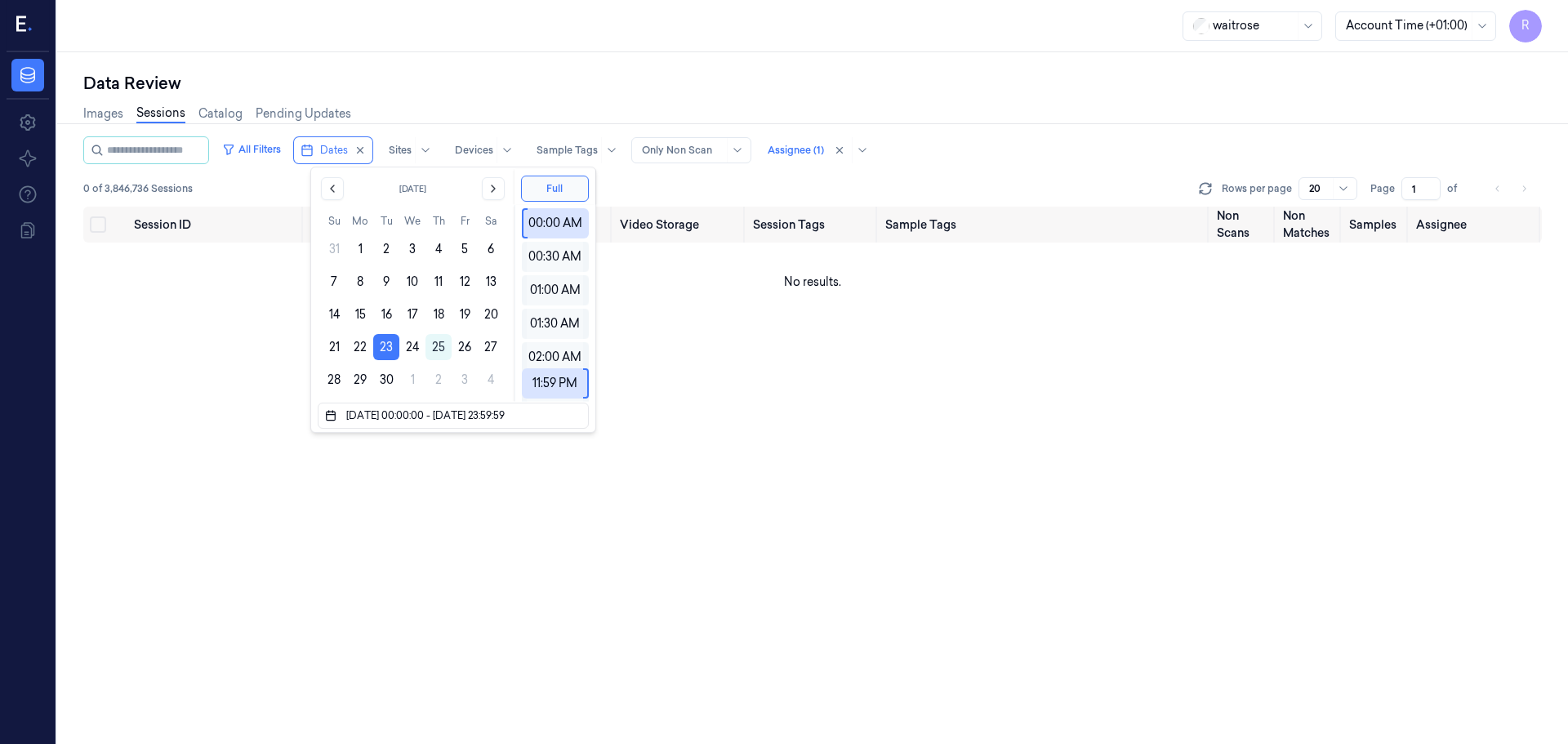
click at [566, 92] on div "Data Review" at bounding box center [813, 84] width 1459 height 23
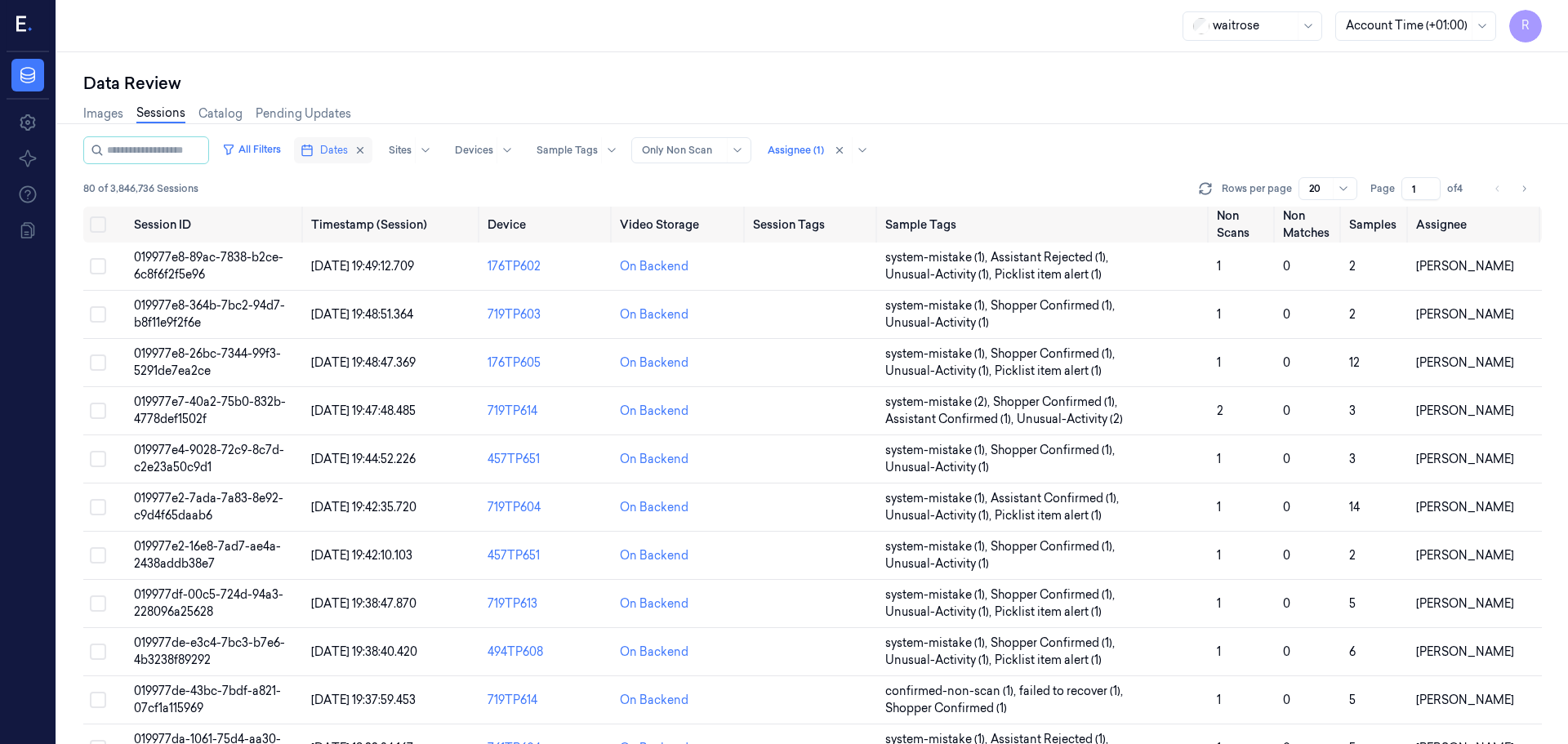
click at [346, 153] on span "Dates" at bounding box center [334, 149] width 28 height 14
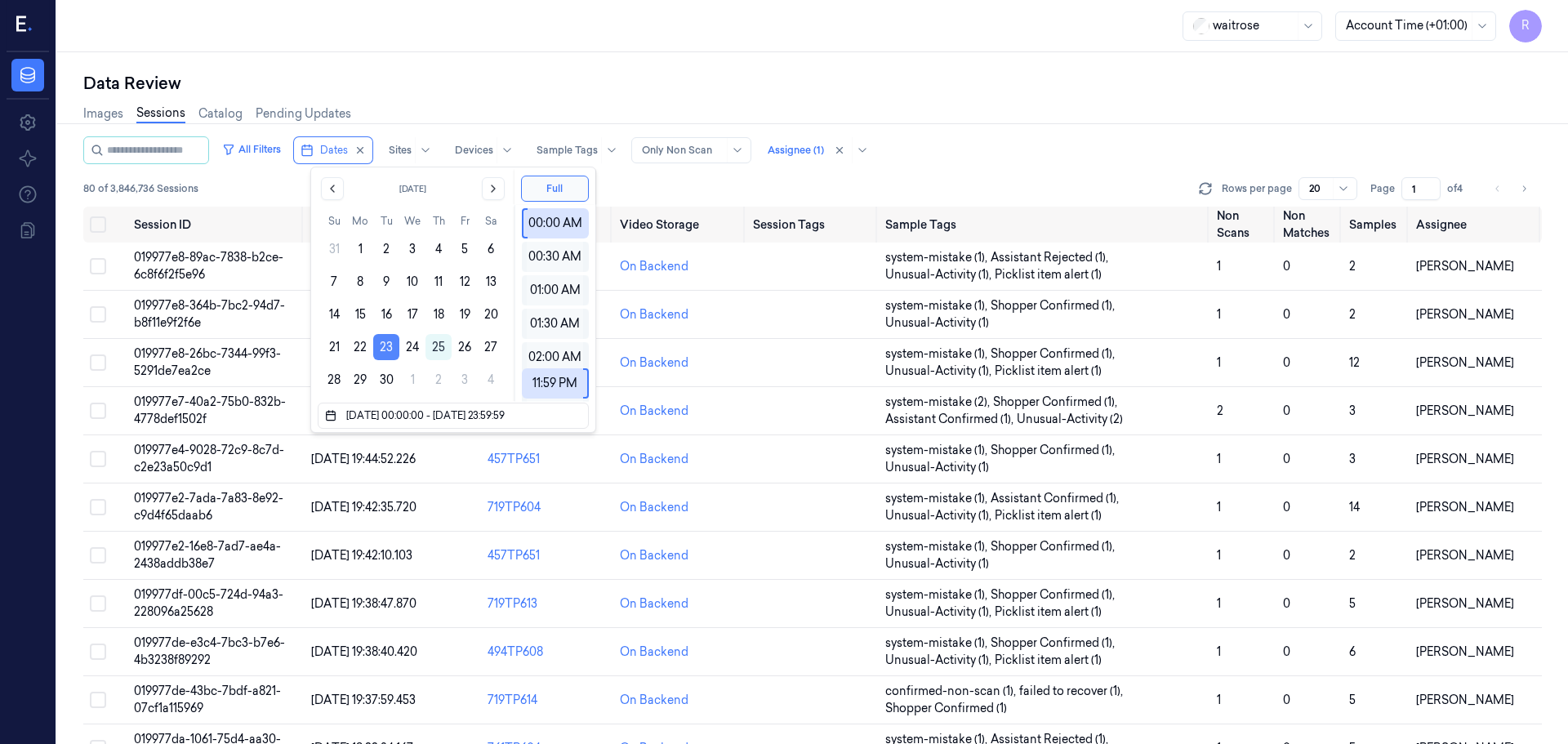
click at [381, 343] on button "23" at bounding box center [385, 346] width 26 height 26
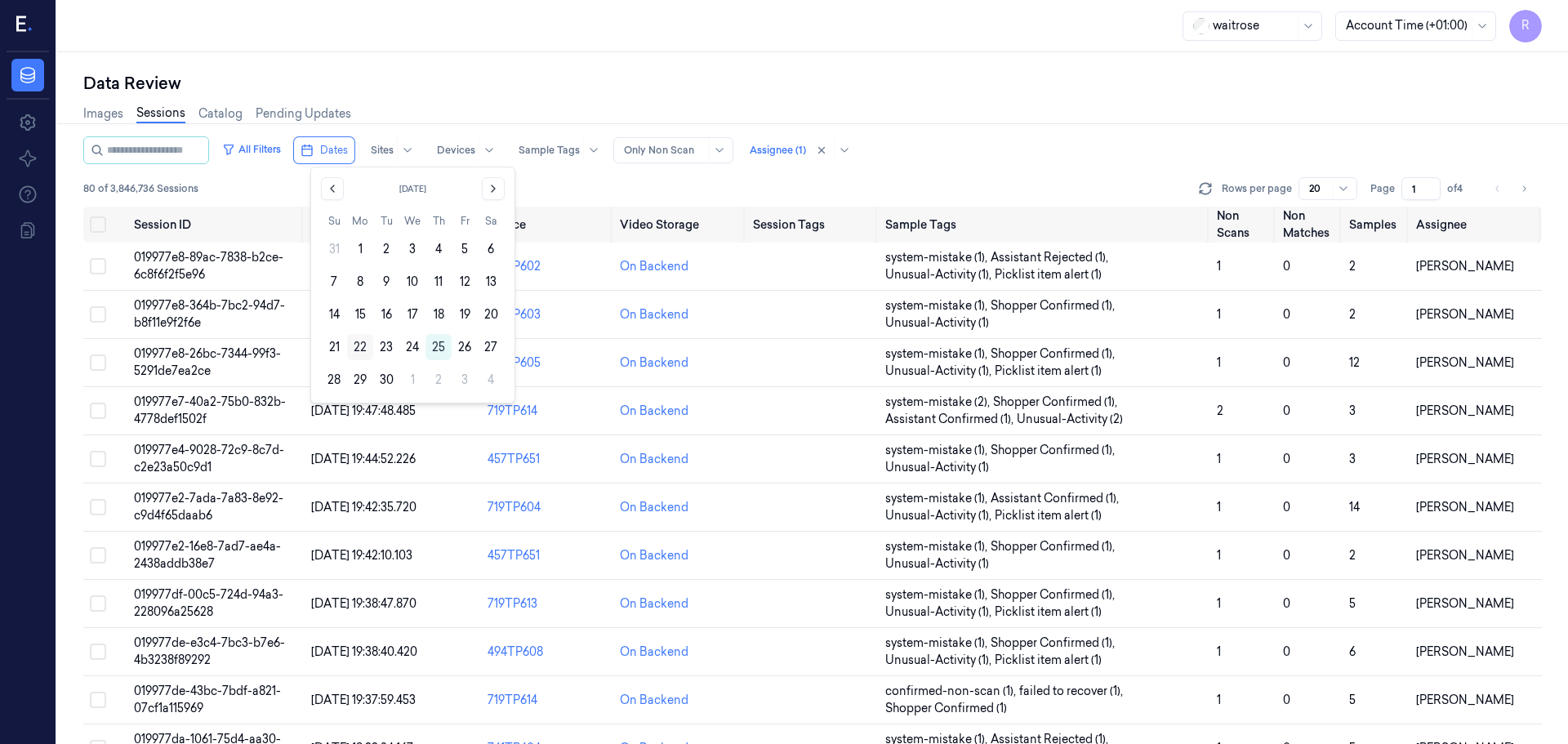
click at [361, 348] on button "22" at bounding box center [359, 346] width 26 height 26
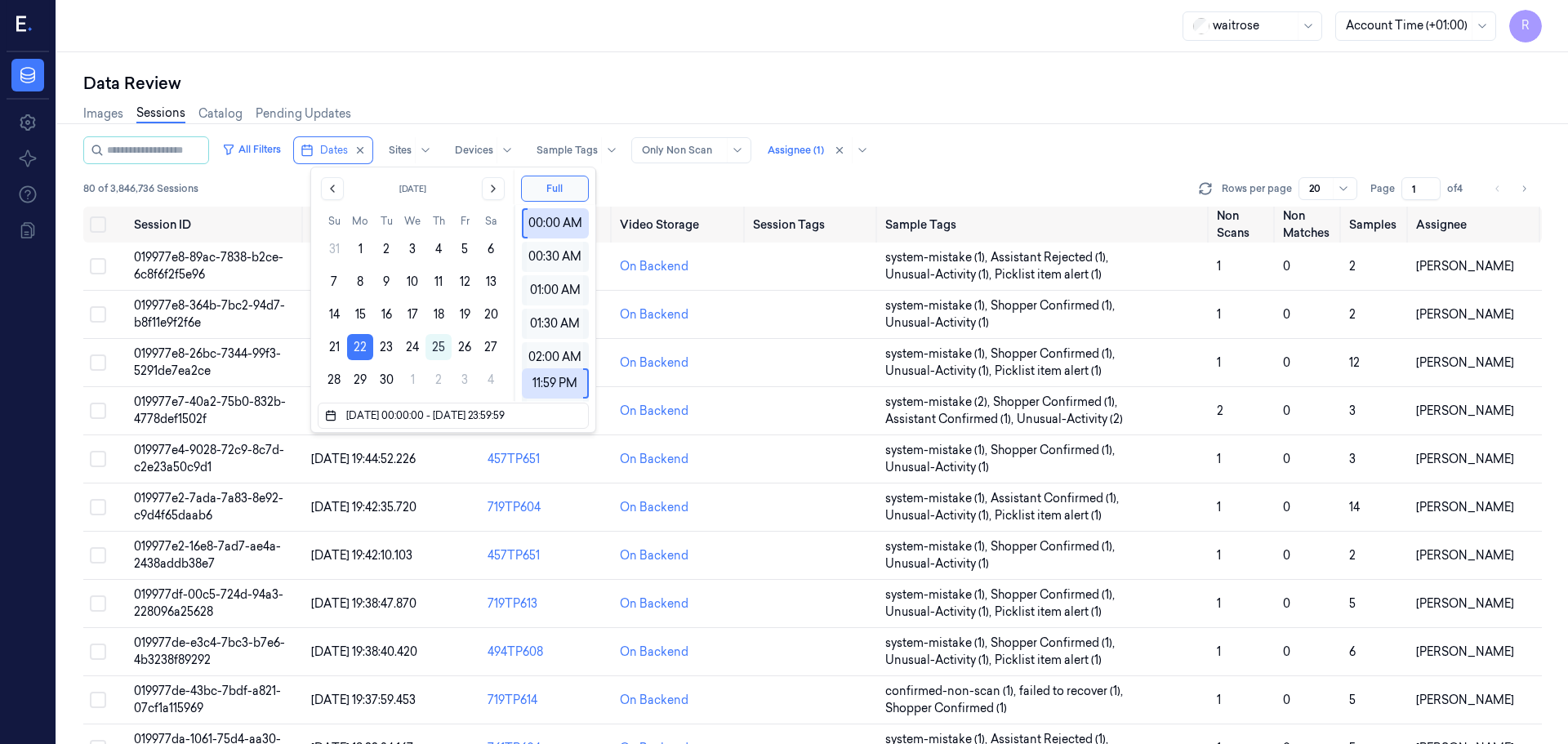
click at [535, 95] on div "Images Sessions Catalog Pending Updates" at bounding box center [813, 116] width 1459 height 42
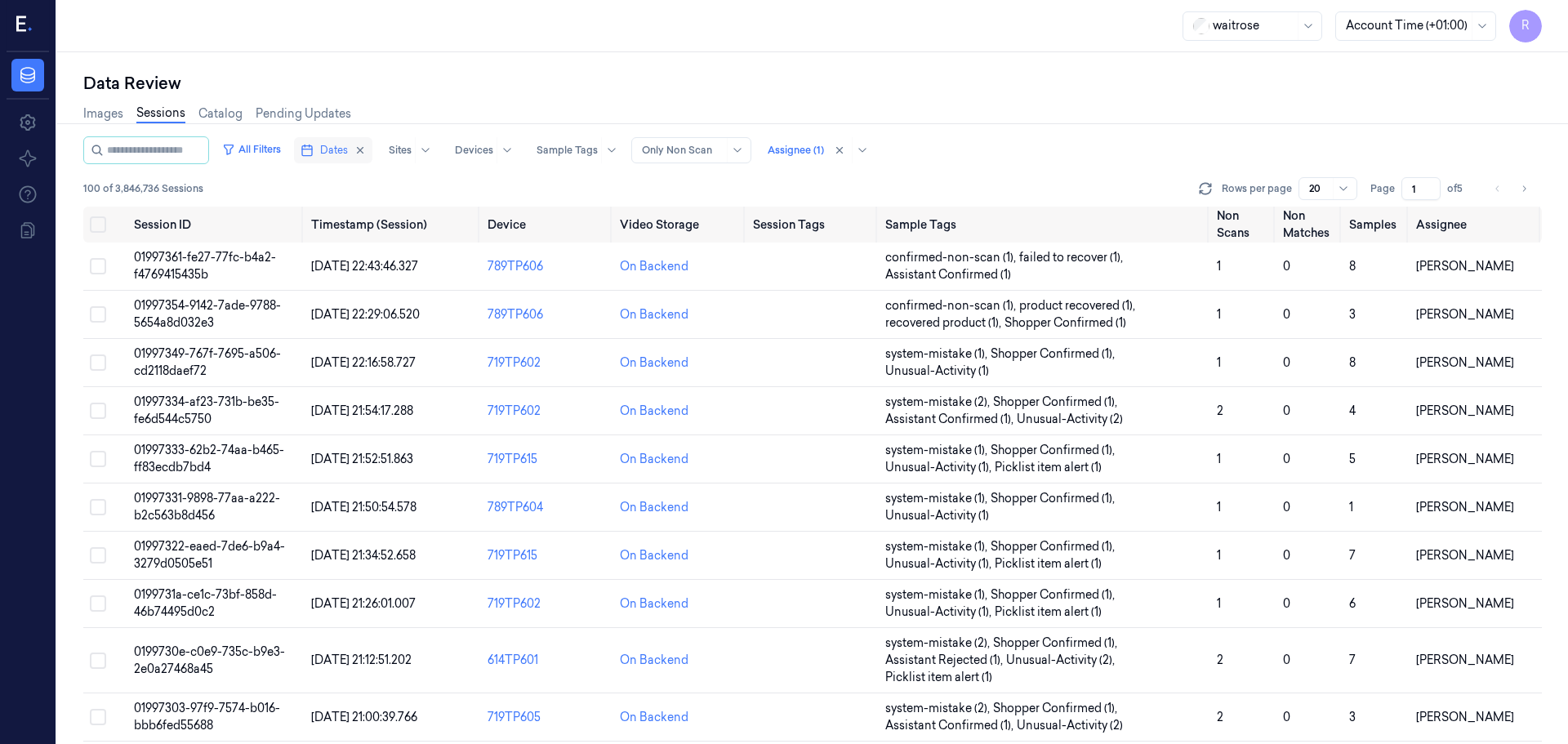
click at [332, 159] on button "Dates" at bounding box center [333, 149] width 78 height 26
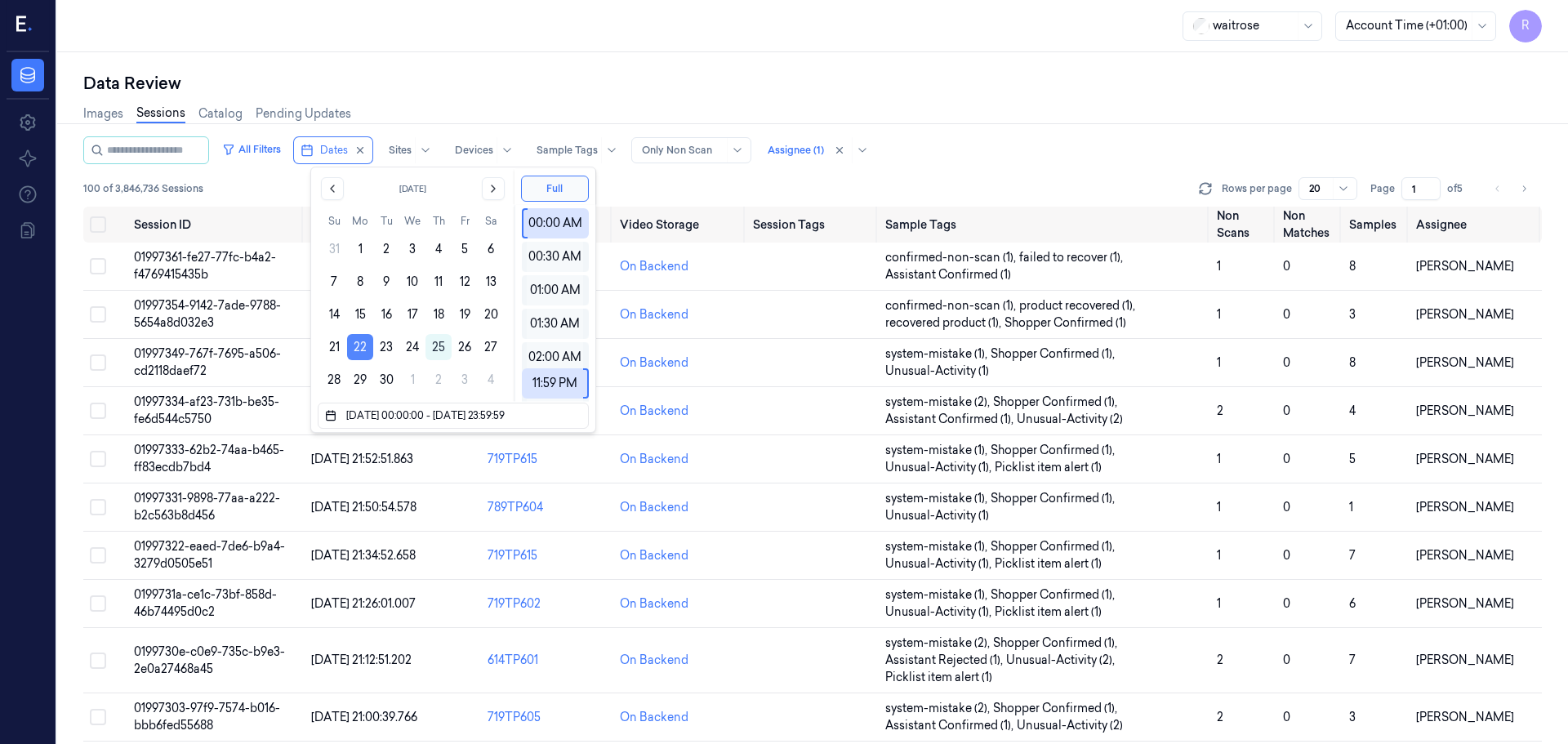
click at [350, 355] on button "22" at bounding box center [359, 346] width 26 height 26
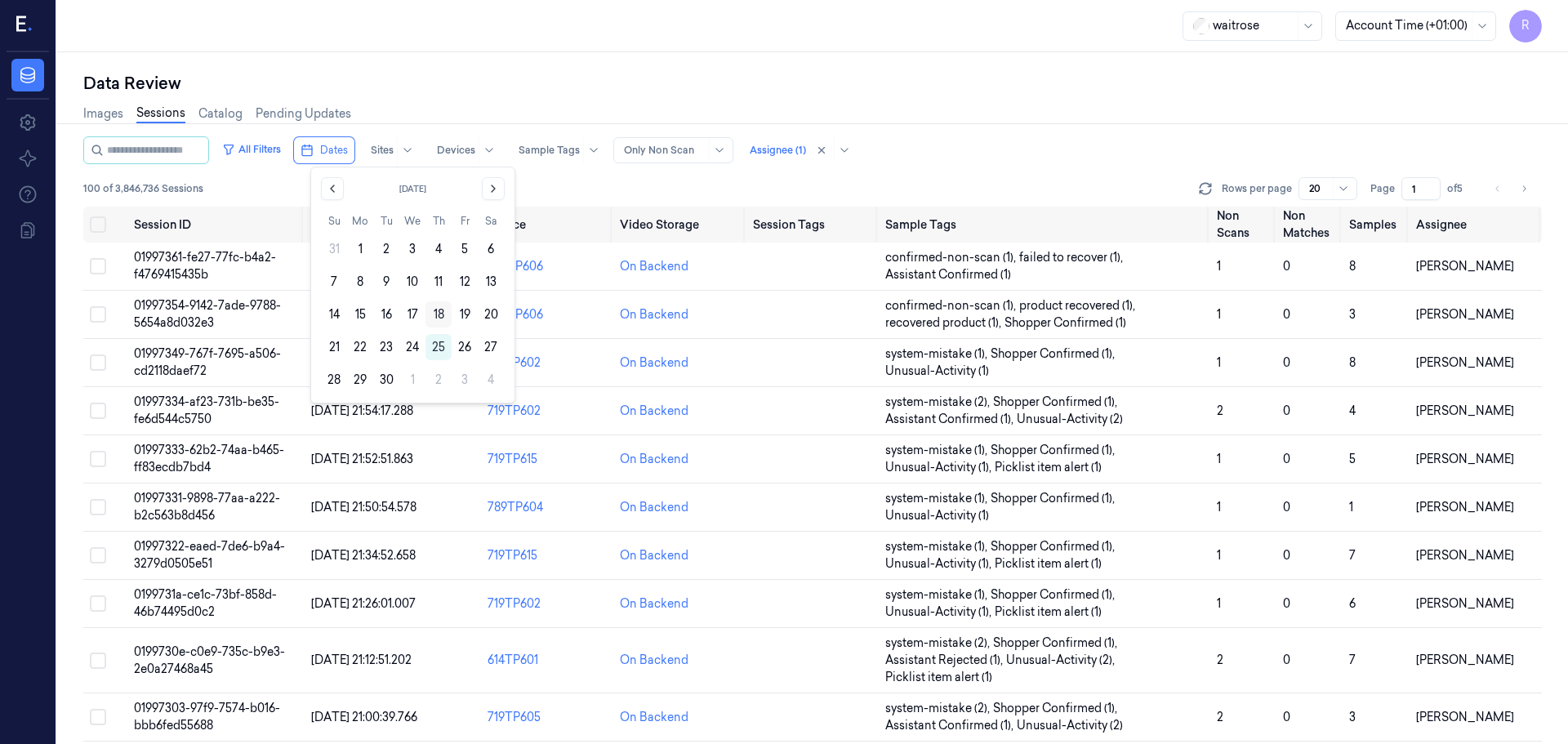
click at [440, 314] on button "18" at bounding box center [437, 314] width 26 height 26
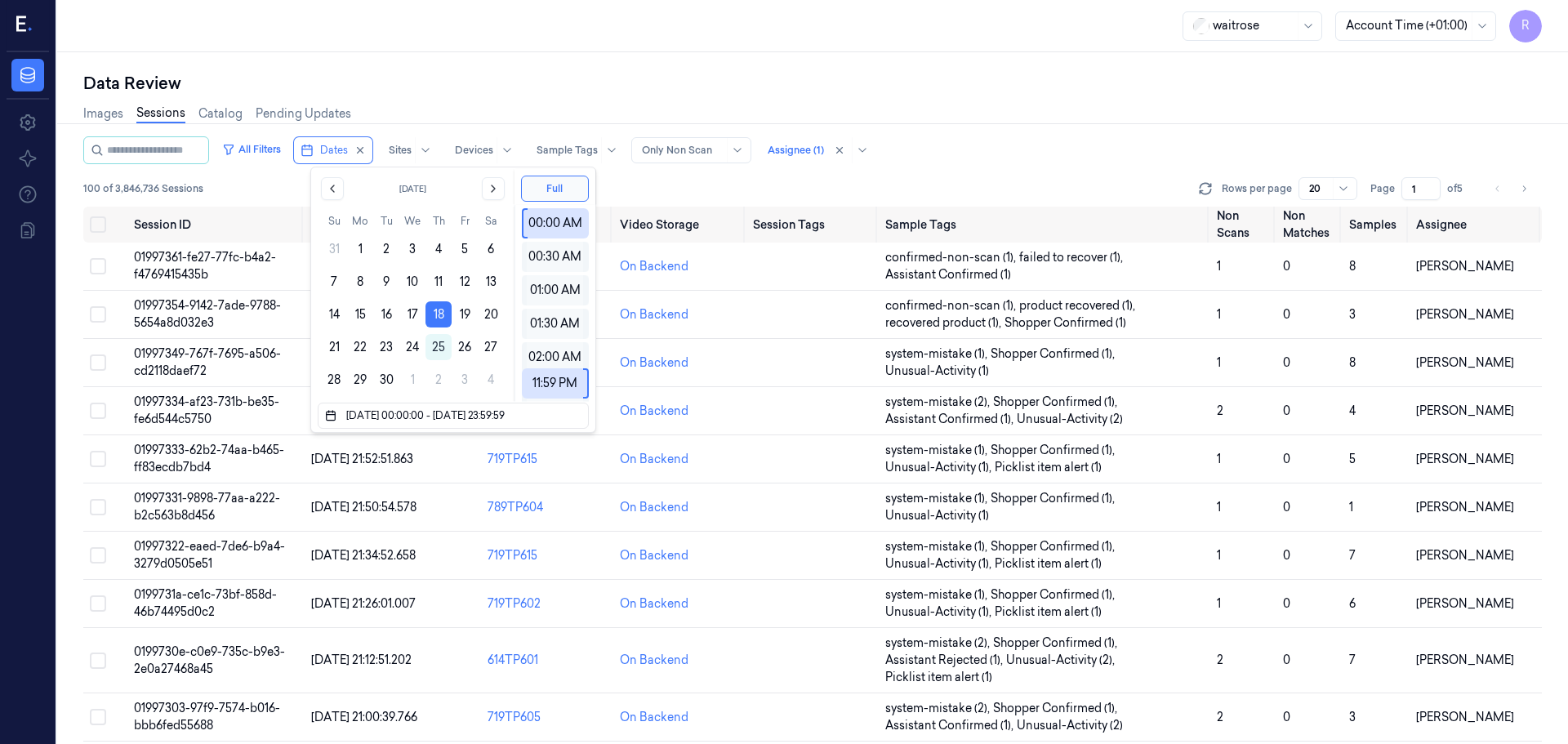
click at [494, 119] on div "Images Sessions Catalog Pending Updates" at bounding box center [813, 116] width 1459 height 42
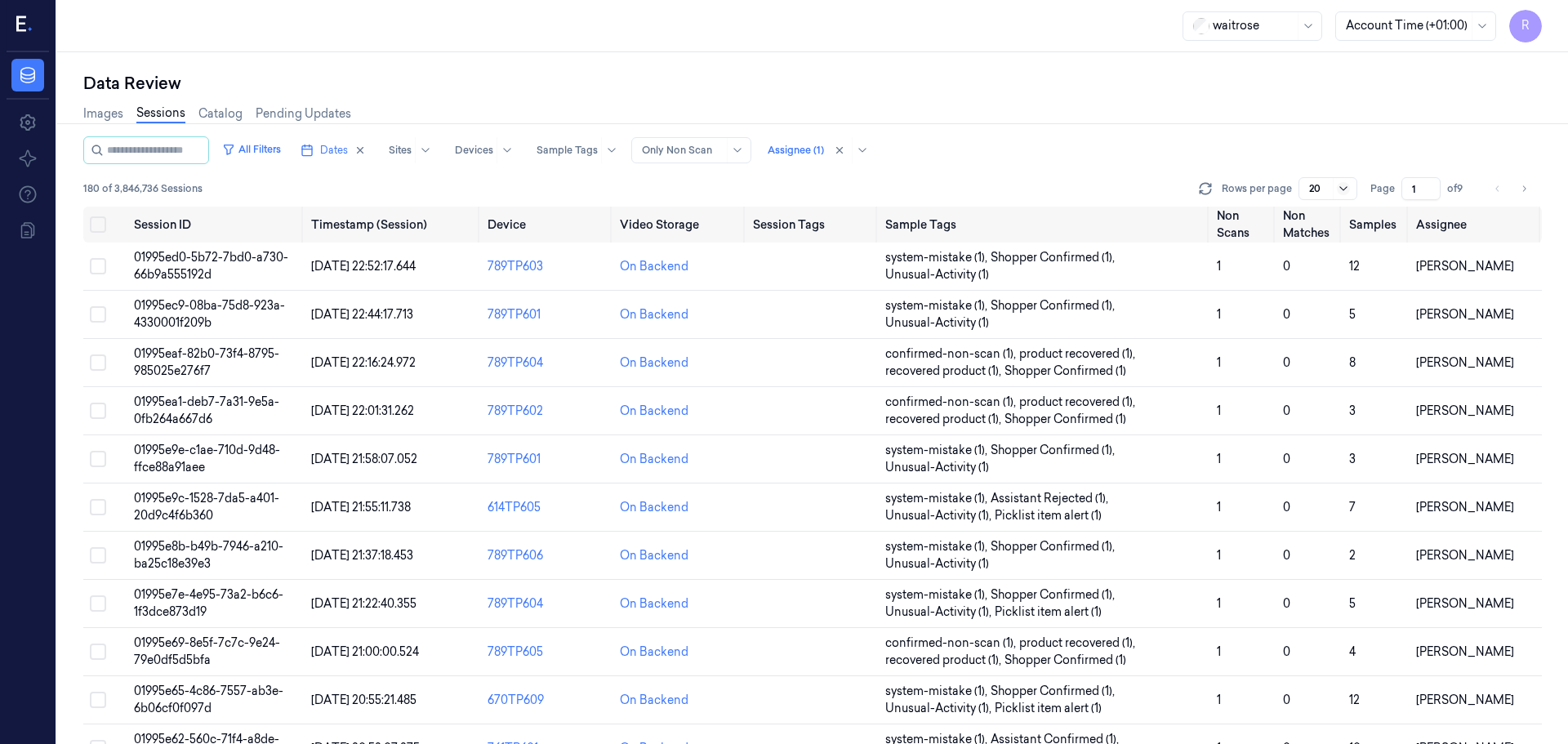
click at [1349, 190] on div at bounding box center [1345, 188] width 16 height 13
click at [1322, 279] on div "200" at bounding box center [1320, 275] width 21 height 17
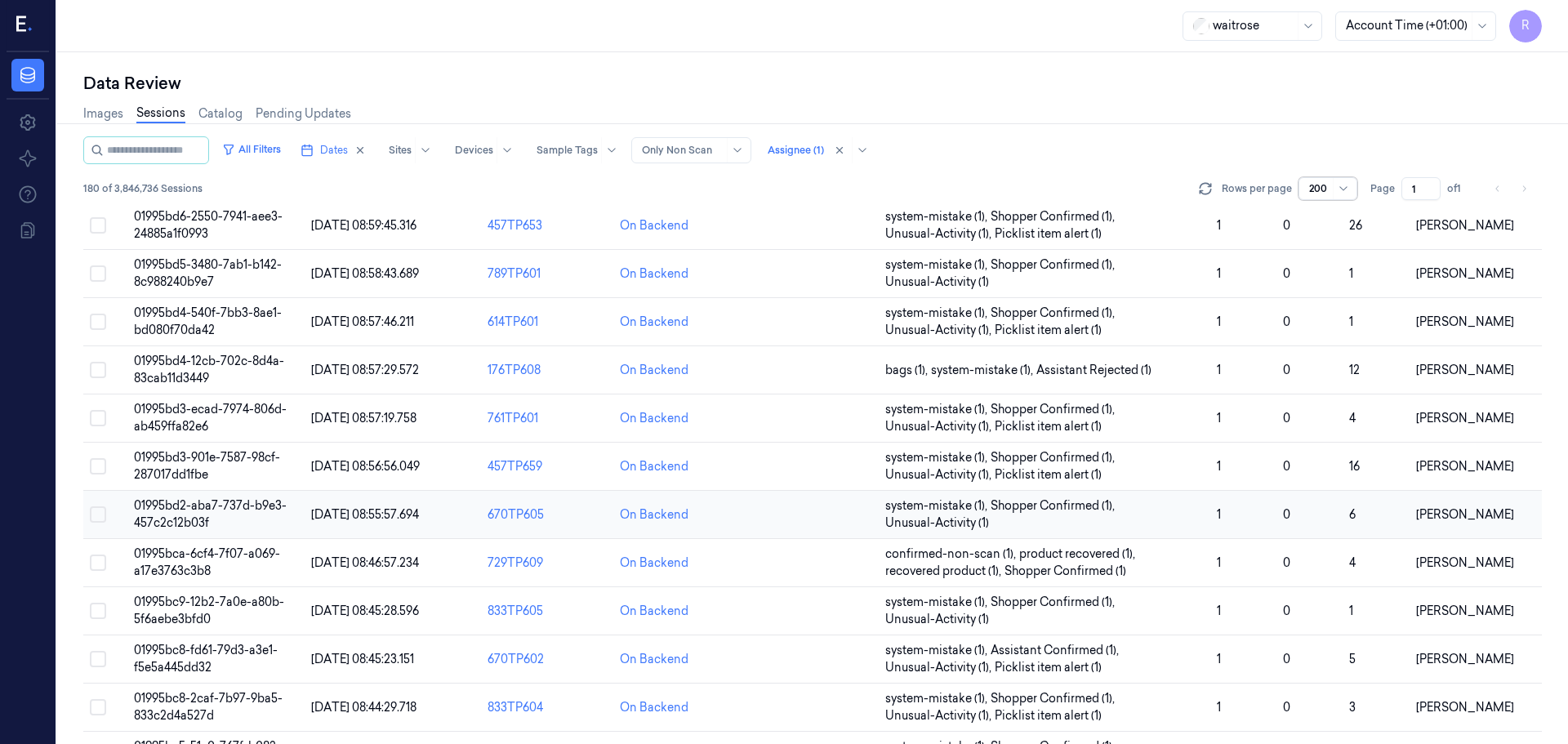
scroll to position [8358, 0]
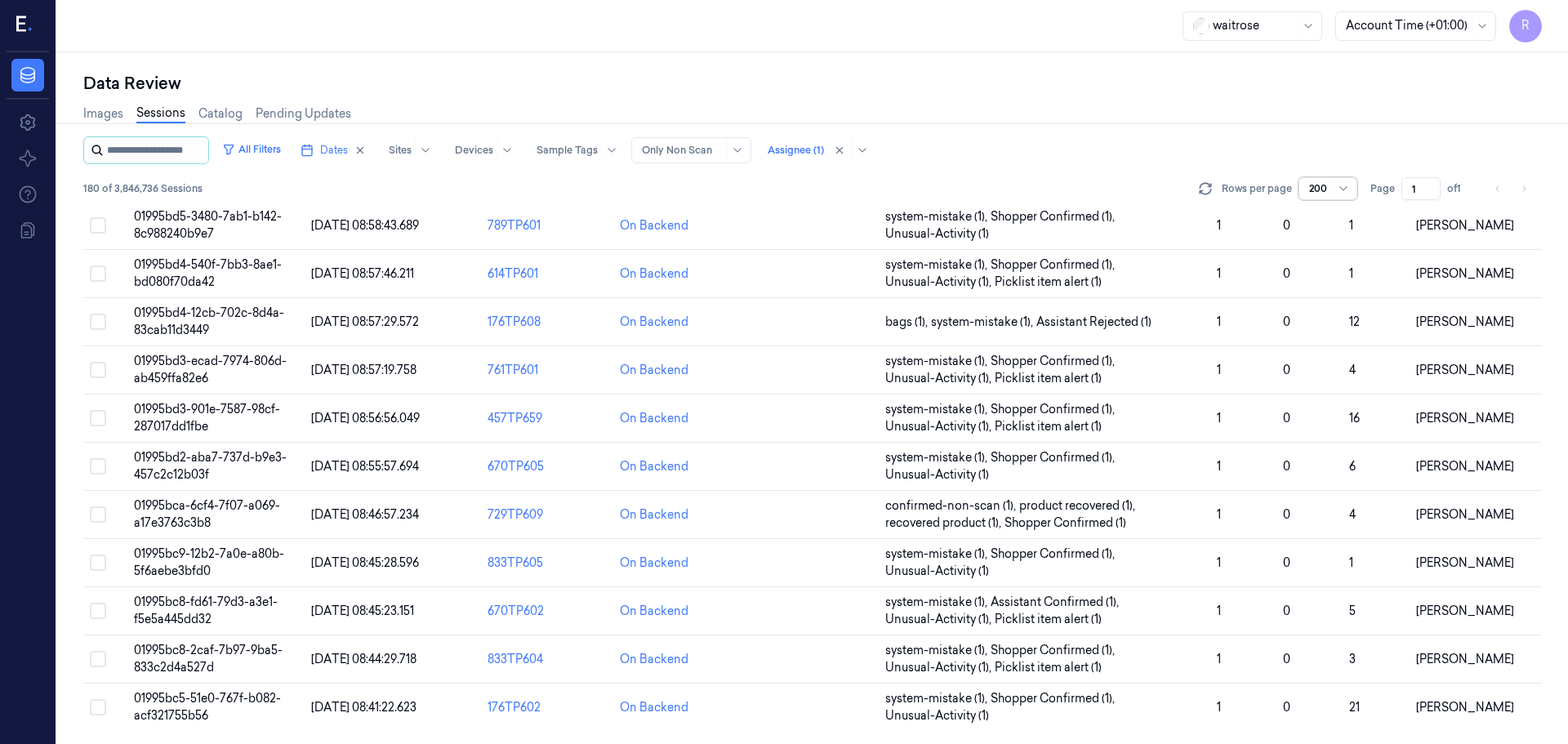
click at [128, 149] on input "string" at bounding box center [155, 149] width 98 height 26
click at [126, 150] on input "string" at bounding box center [155, 149] width 98 height 26
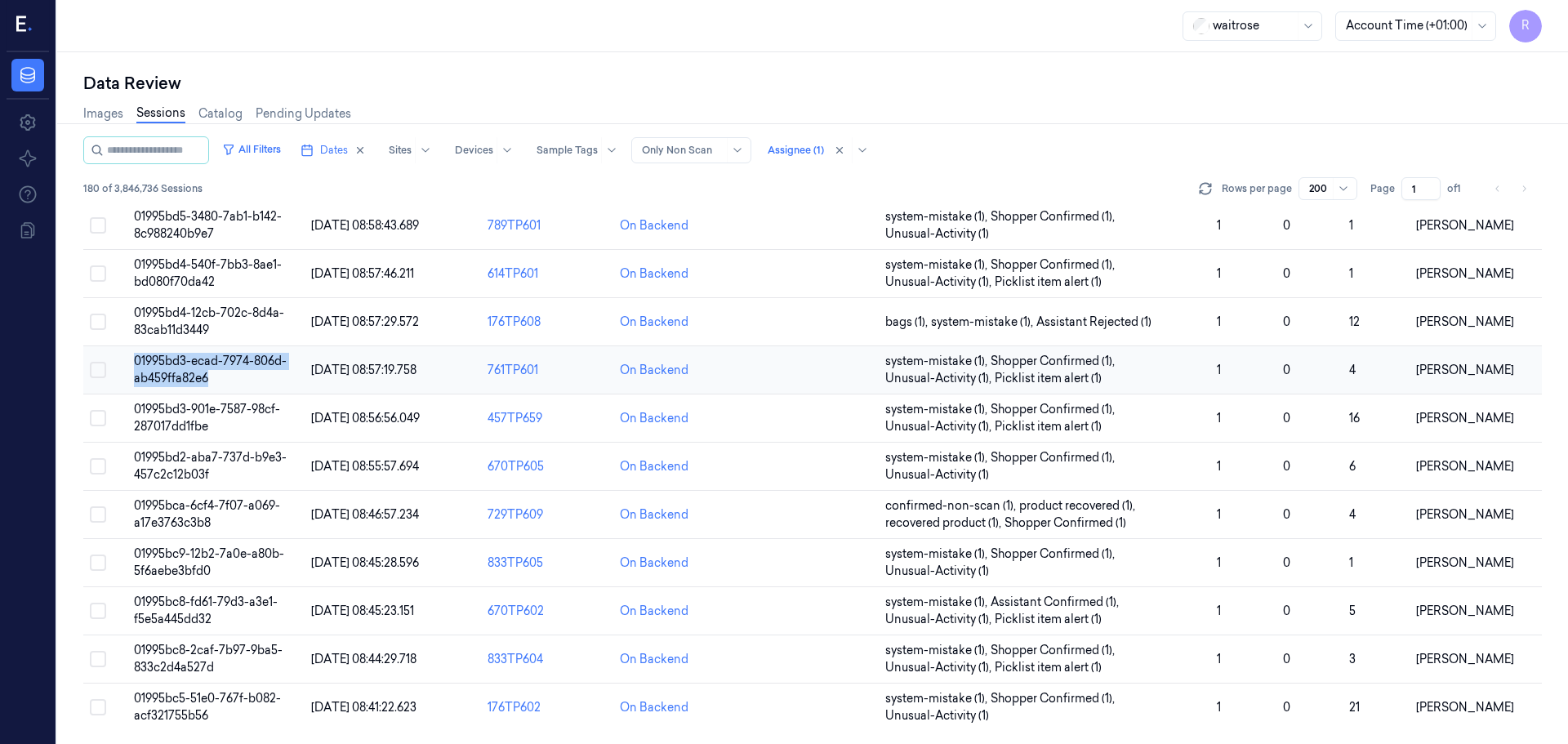
drag, startPoint x: 222, startPoint y: 379, endPoint x: 134, endPoint y: 358, distance: 90.5
click at [134, 358] on td "01995bd3-ecad-7974-806d-ab459ffa82e6" at bounding box center [215, 370] width 176 height 49
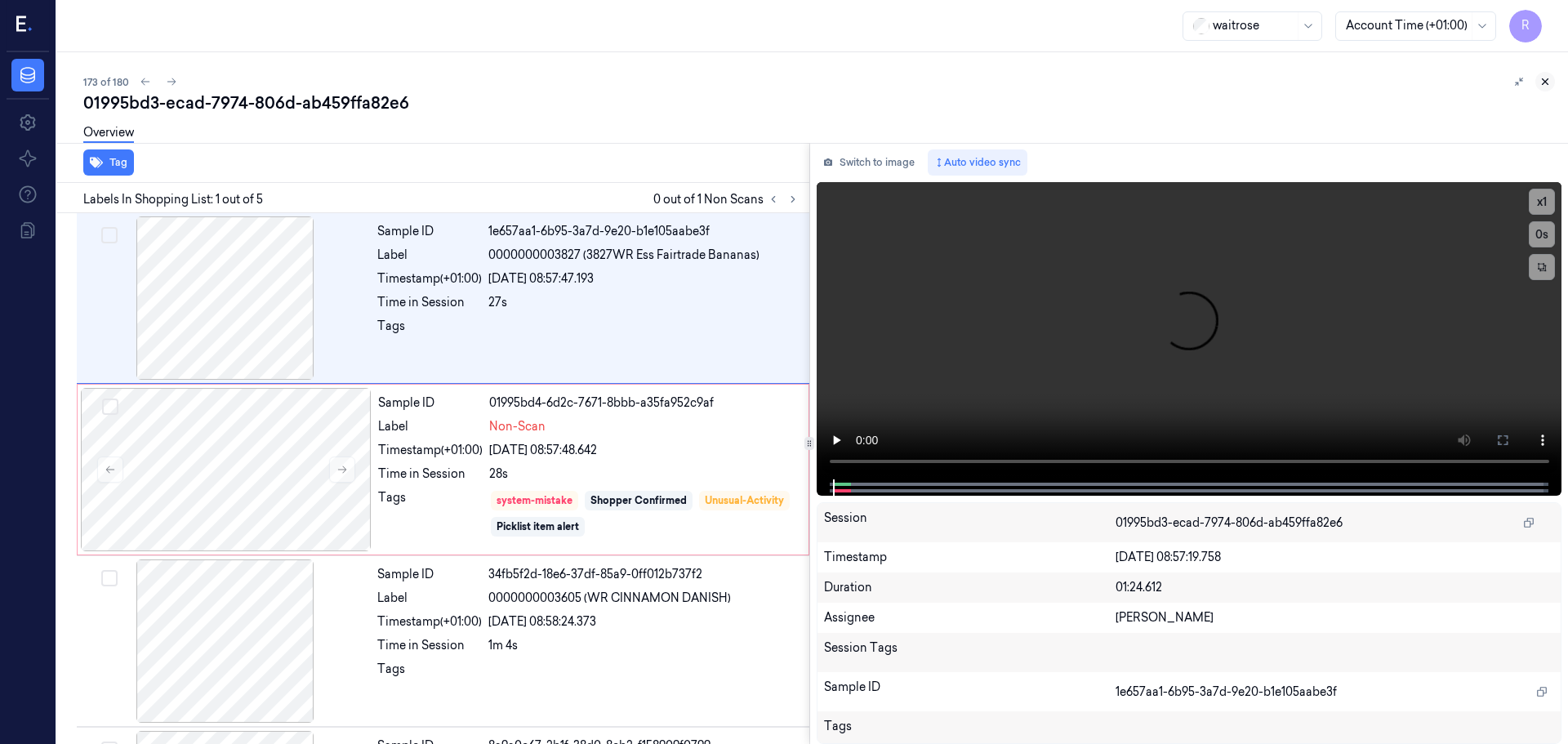
click at [1546, 82] on icon at bounding box center [1545, 82] width 11 height 11
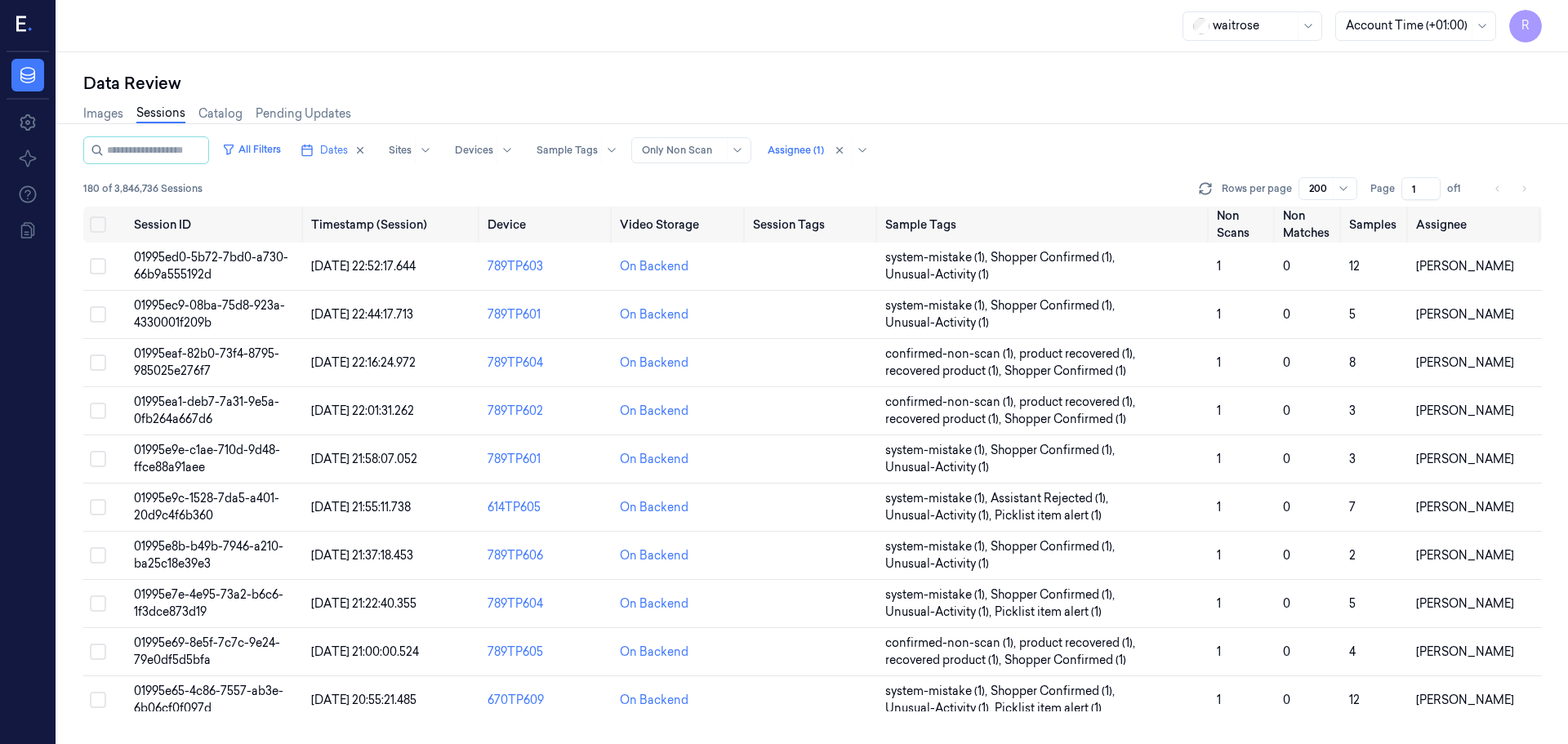
scroll to position [8253, 0]
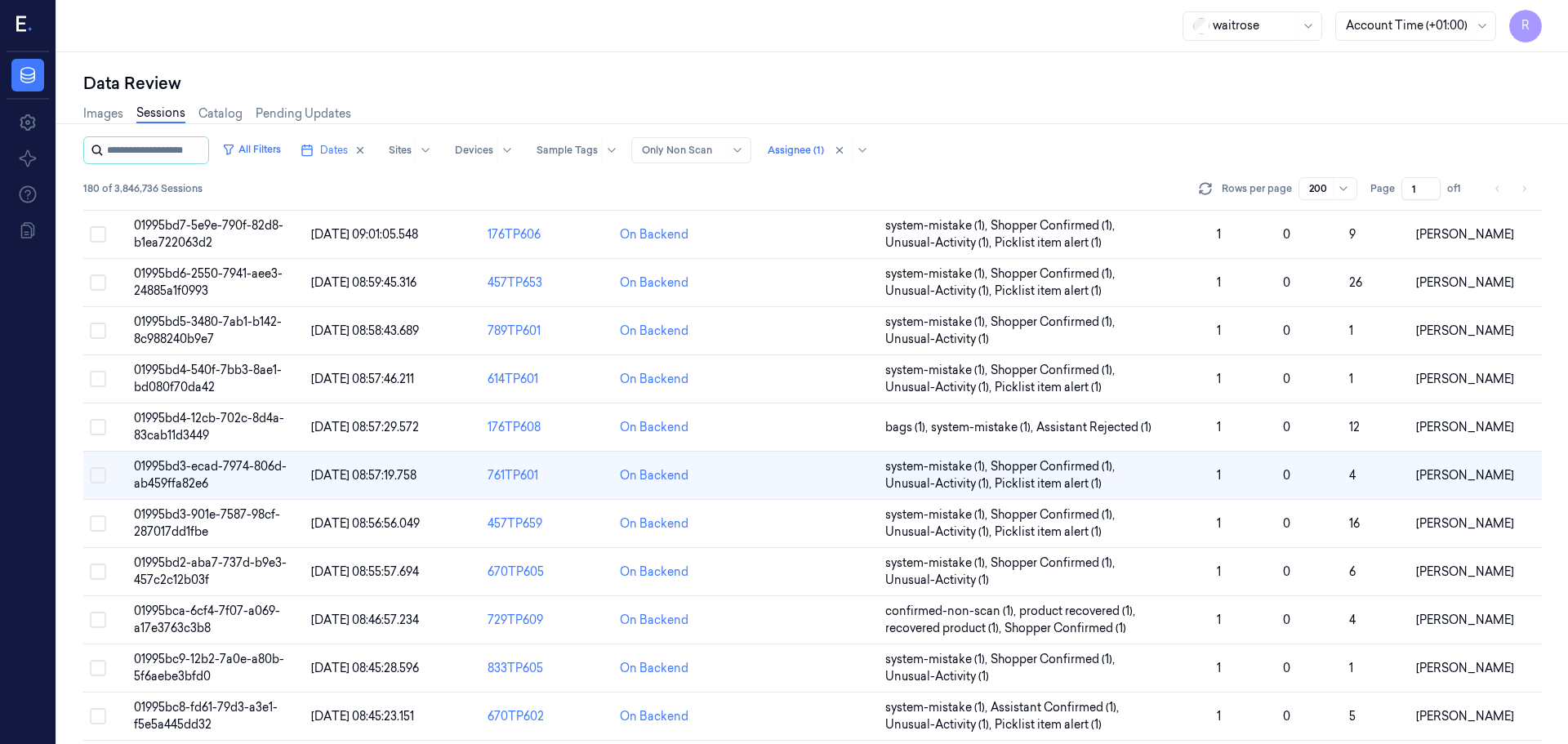
click at [194, 154] on input "string" at bounding box center [155, 149] width 98 height 26
paste input "**********"
type input "**********"
click at [1031, 166] on div "All Filters Dates Sites Devices Sample Tags Alert Type Only Non Scan Assignee (…" at bounding box center [813, 171] width 1459 height 70
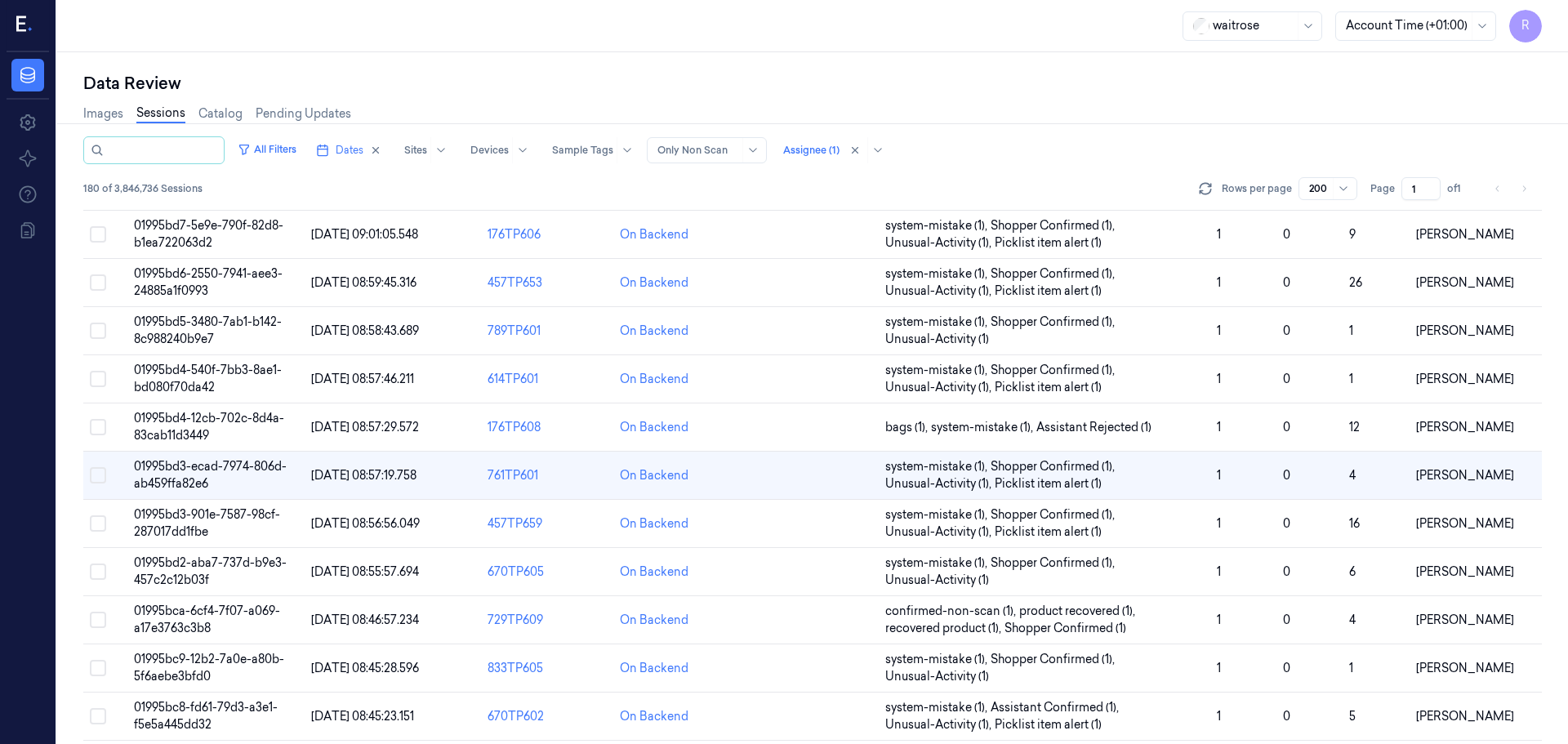
scroll to position [0, 0]
click at [170, 165] on div "All Filters Dates Sites Devices Sample Tags Alert Type Only Non Scan Assignee (…" at bounding box center [813, 171] width 1459 height 70
drag, startPoint x: 211, startPoint y: 290, endPoint x: 135, endPoint y: 276, distance: 77.3
click at [135, 276] on td "01995bd6-2550-7941-aee3-24885a1f0993" at bounding box center [215, 283] width 176 height 49
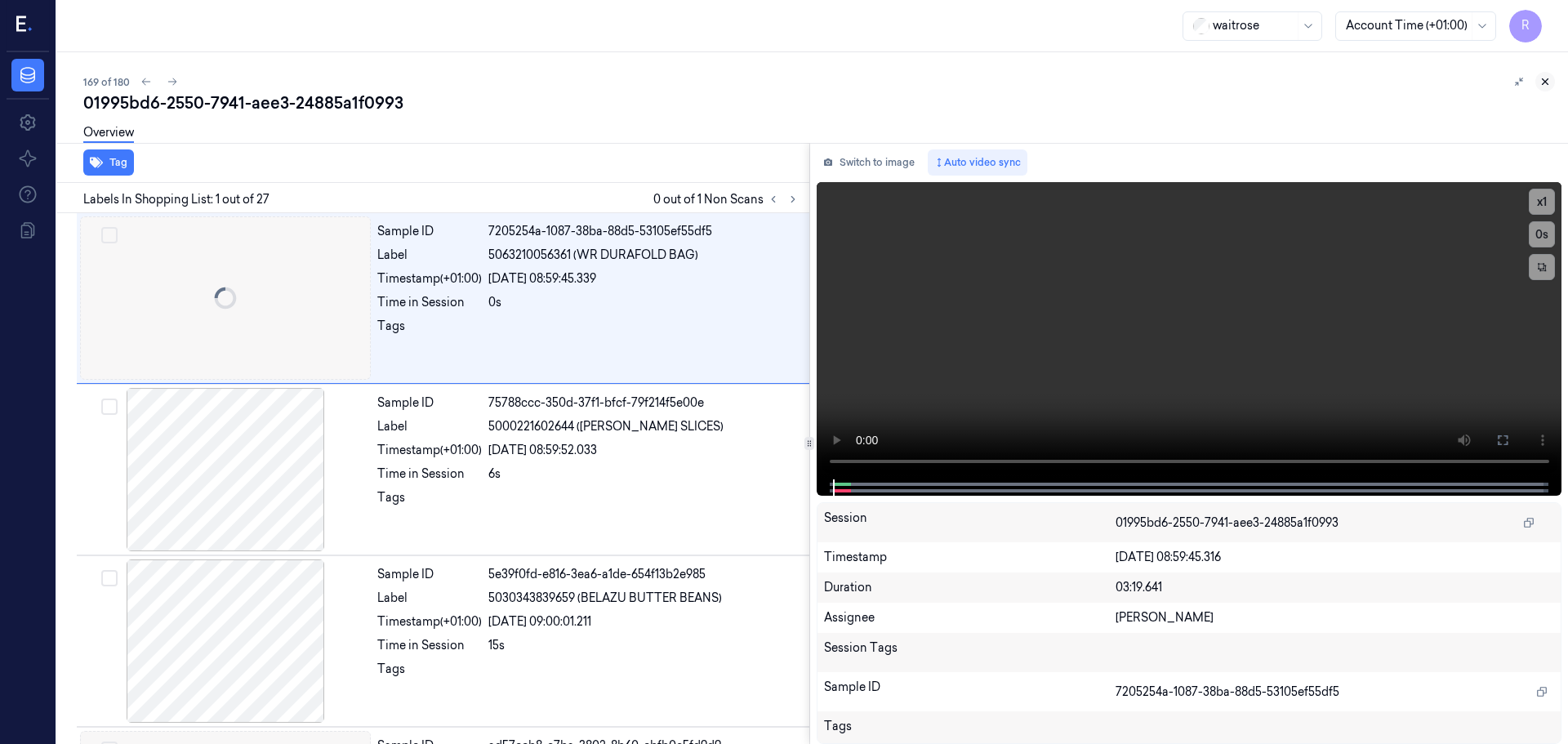
click at [1545, 78] on icon at bounding box center [1545, 82] width 11 height 11
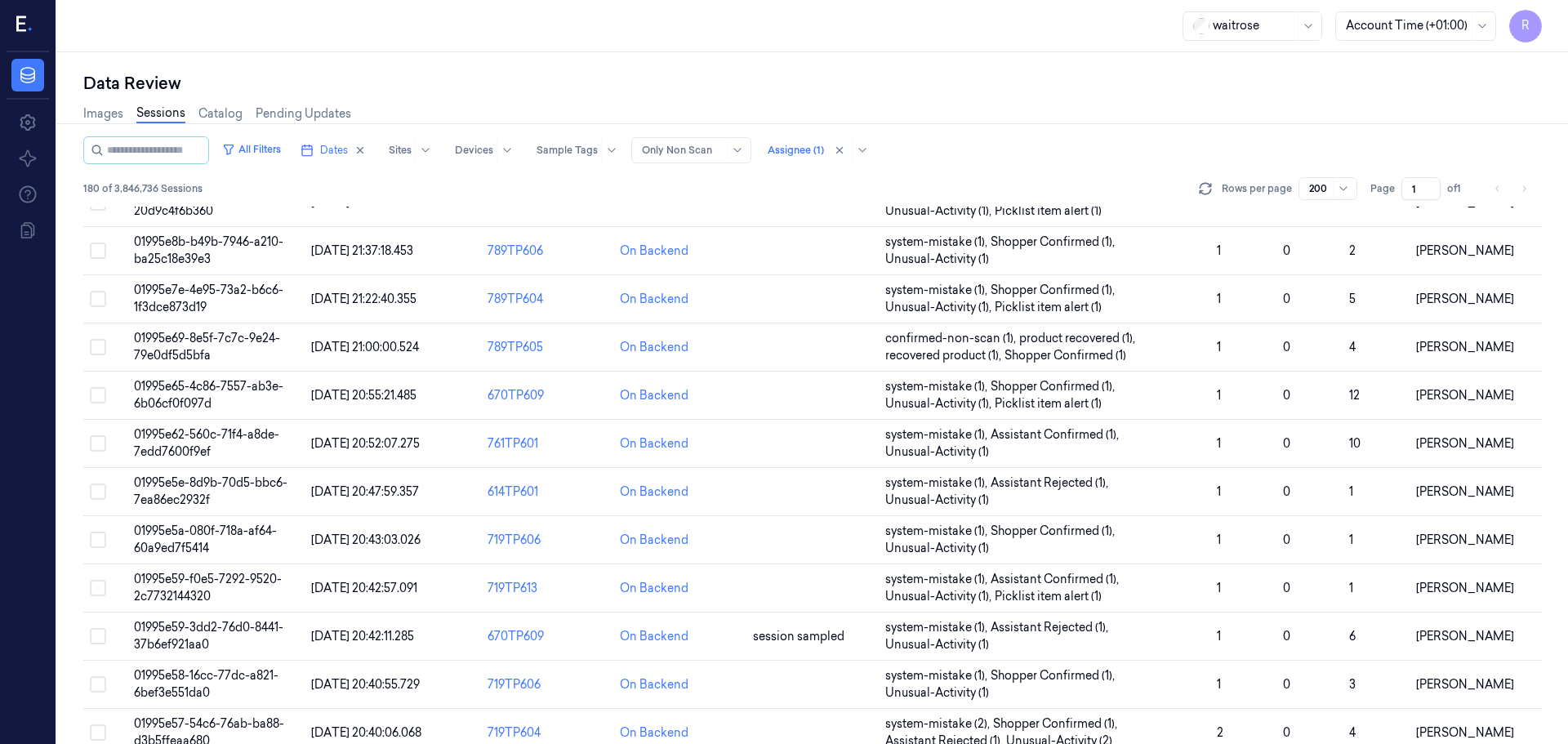
scroll to position [8060, 0]
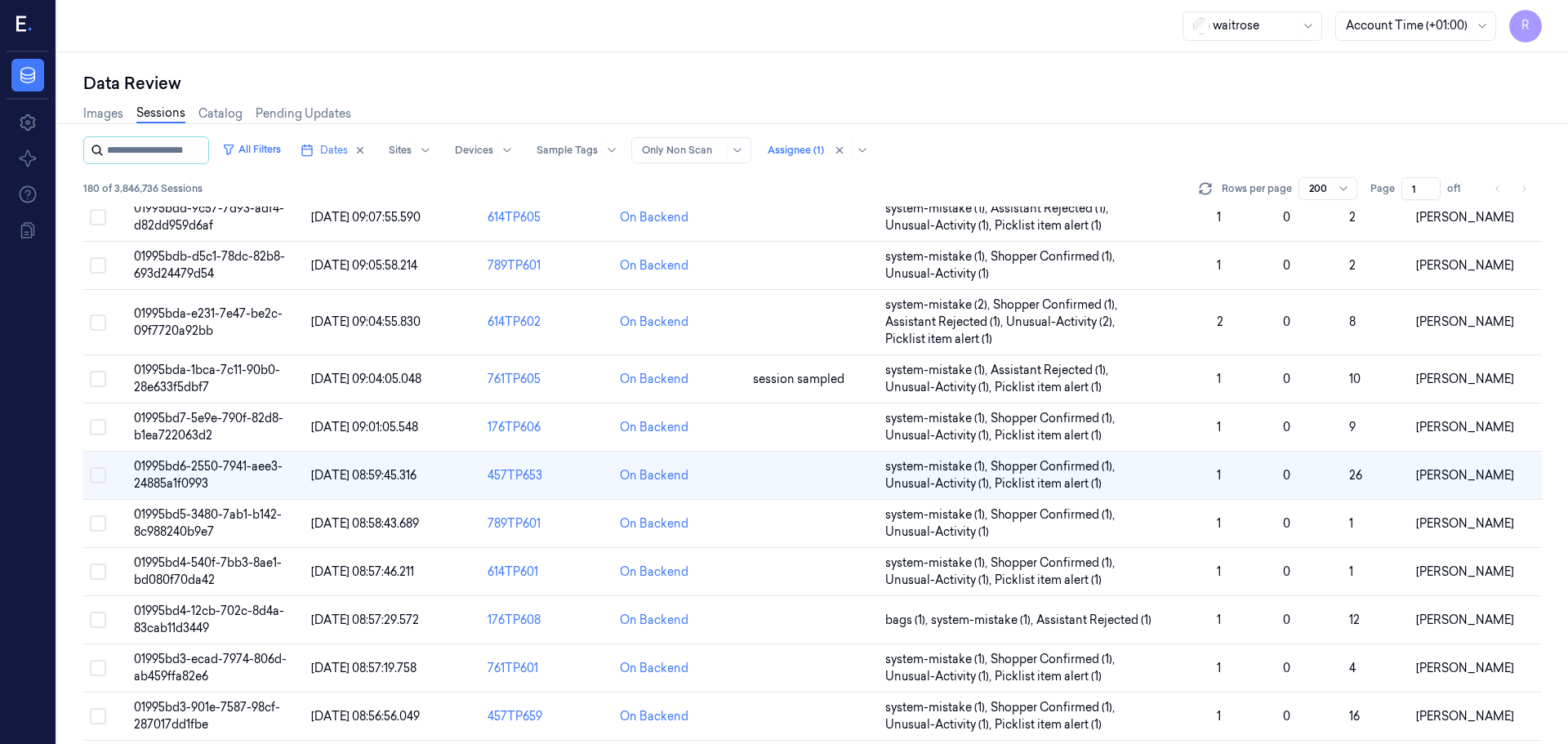
click at [152, 138] on input "string" at bounding box center [155, 149] width 98 height 26
paste input "**********"
type input "**********"
click at [436, 81] on div "Data Review" at bounding box center [813, 84] width 1459 height 23
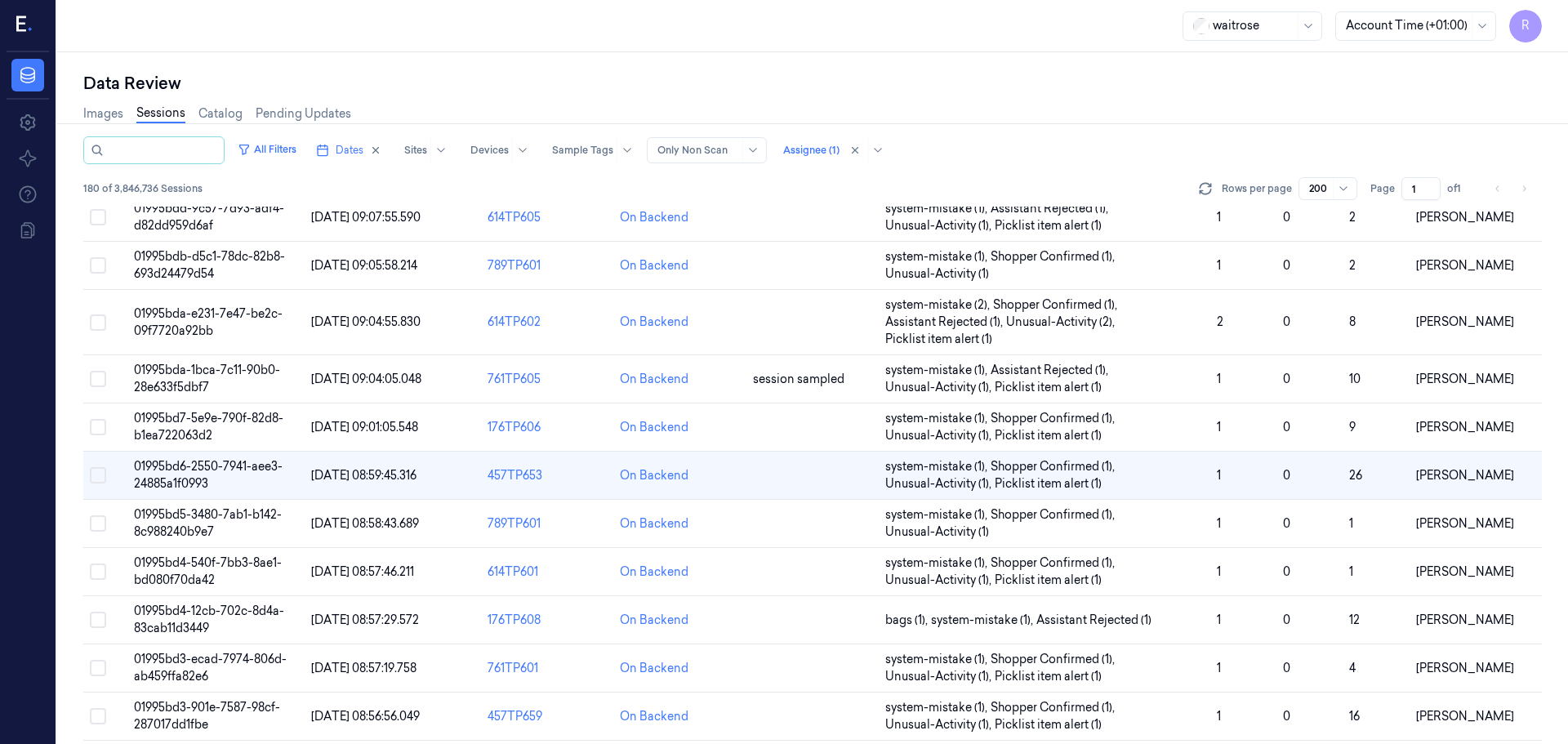
scroll to position [0, 0]
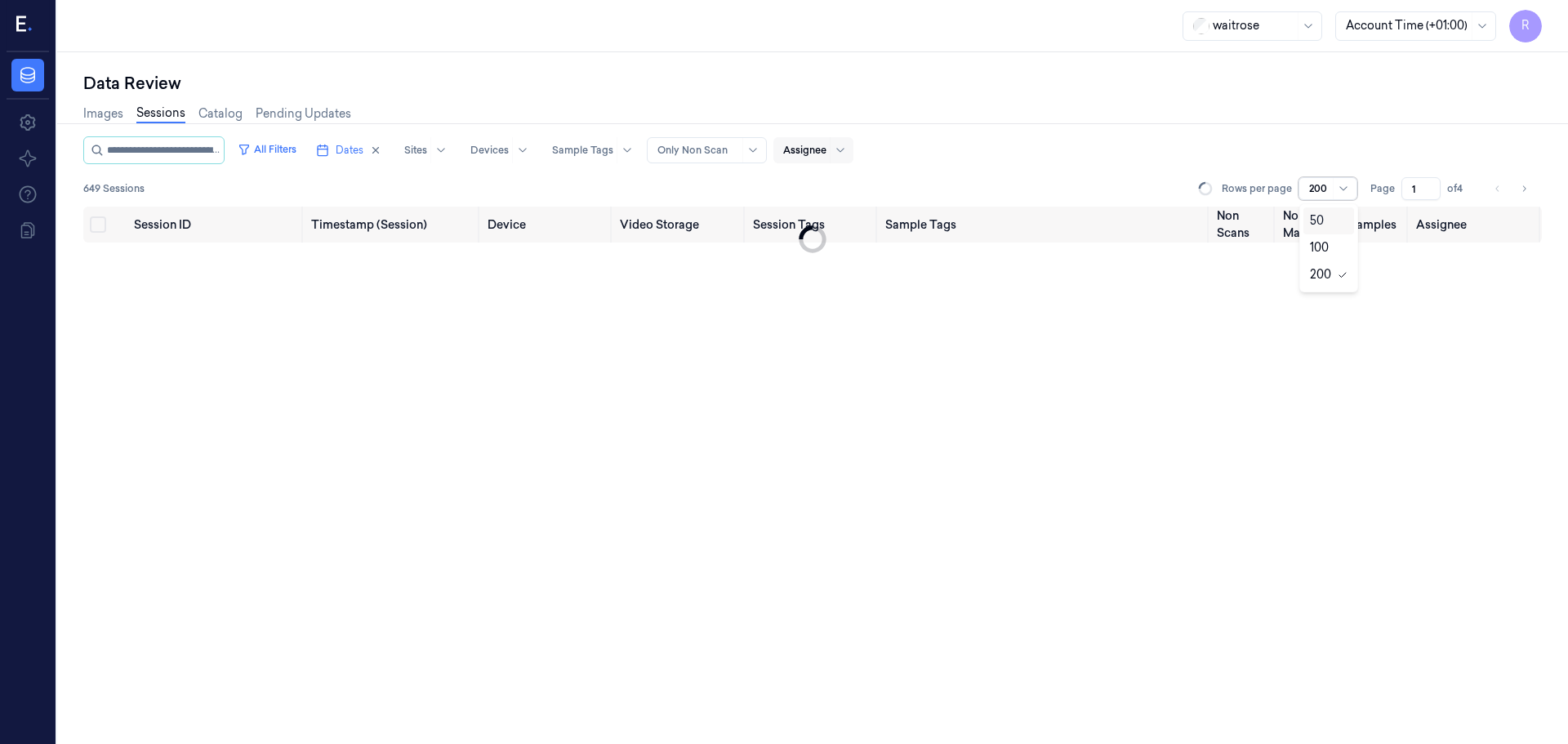
click at [1332, 187] on div "200" at bounding box center [1327, 188] width 59 height 23
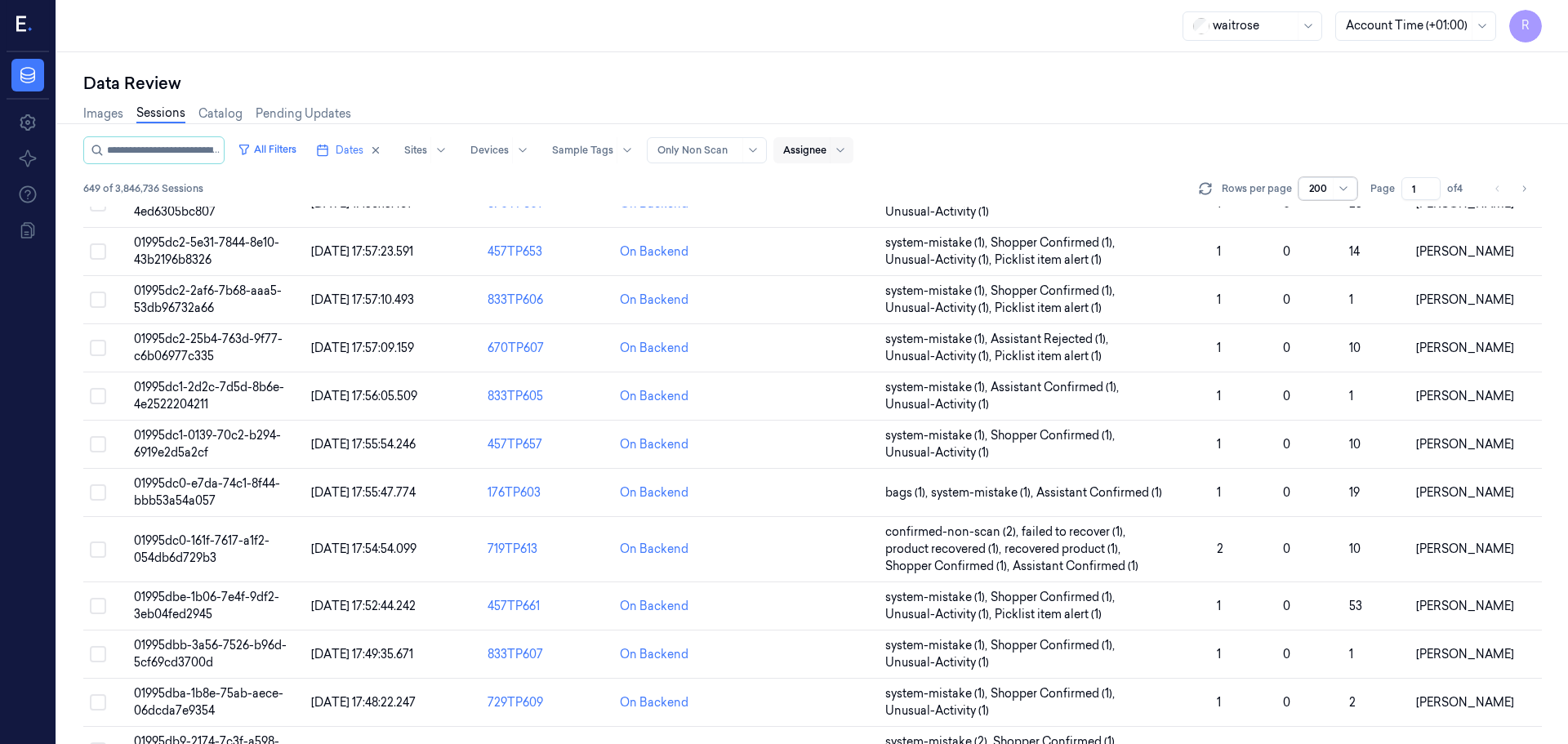
scroll to position [8042, 0]
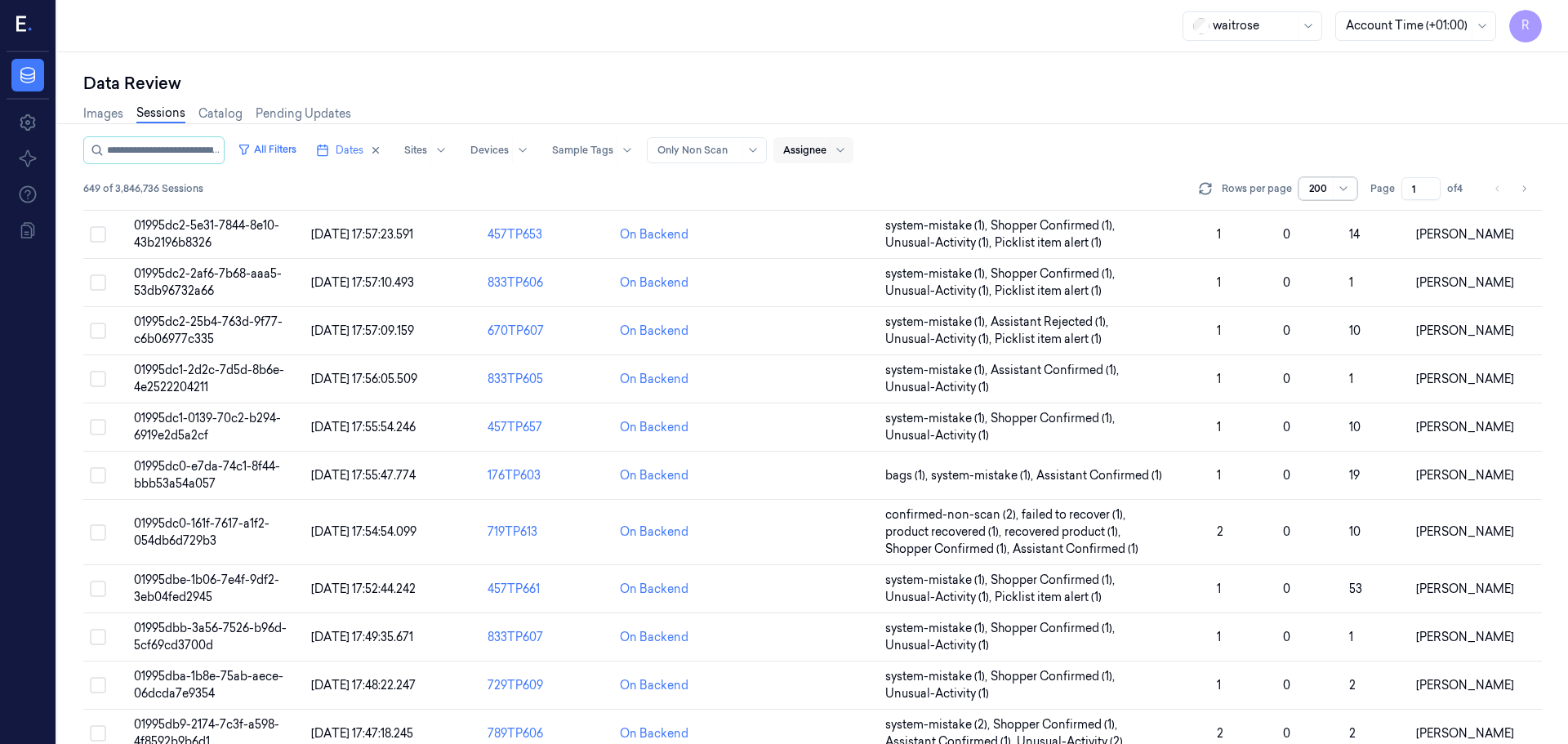
click at [1327, 192] on div at bounding box center [1318, 188] width 20 height 14
click at [1326, 193] on div at bounding box center [1318, 188] width 20 height 14
type input "20"
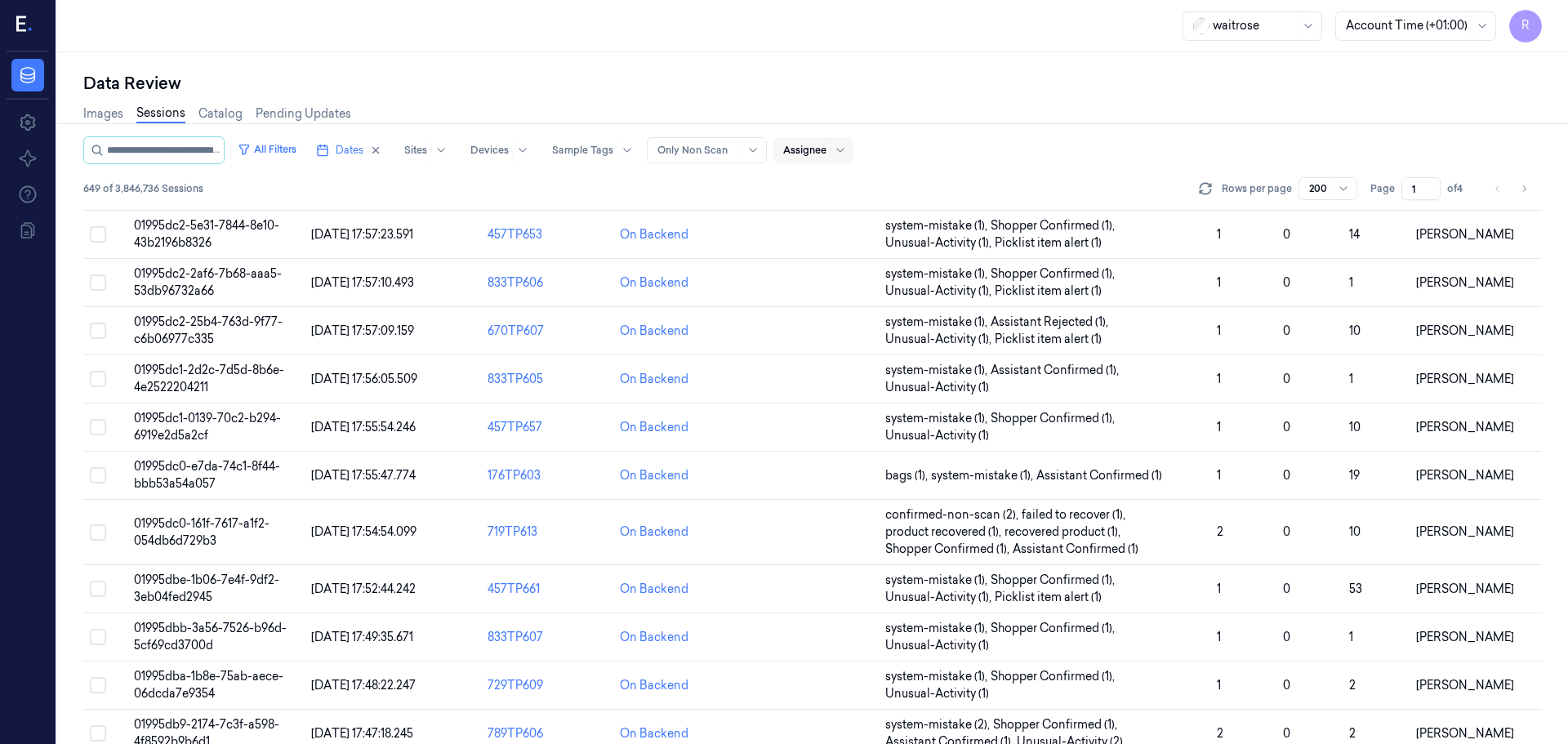
click at [1314, 158] on div "All Filters Dates Sites Devices Sample Tags Alert Type Only Non Scan Assignee" at bounding box center [813, 149] width 1459 height 28
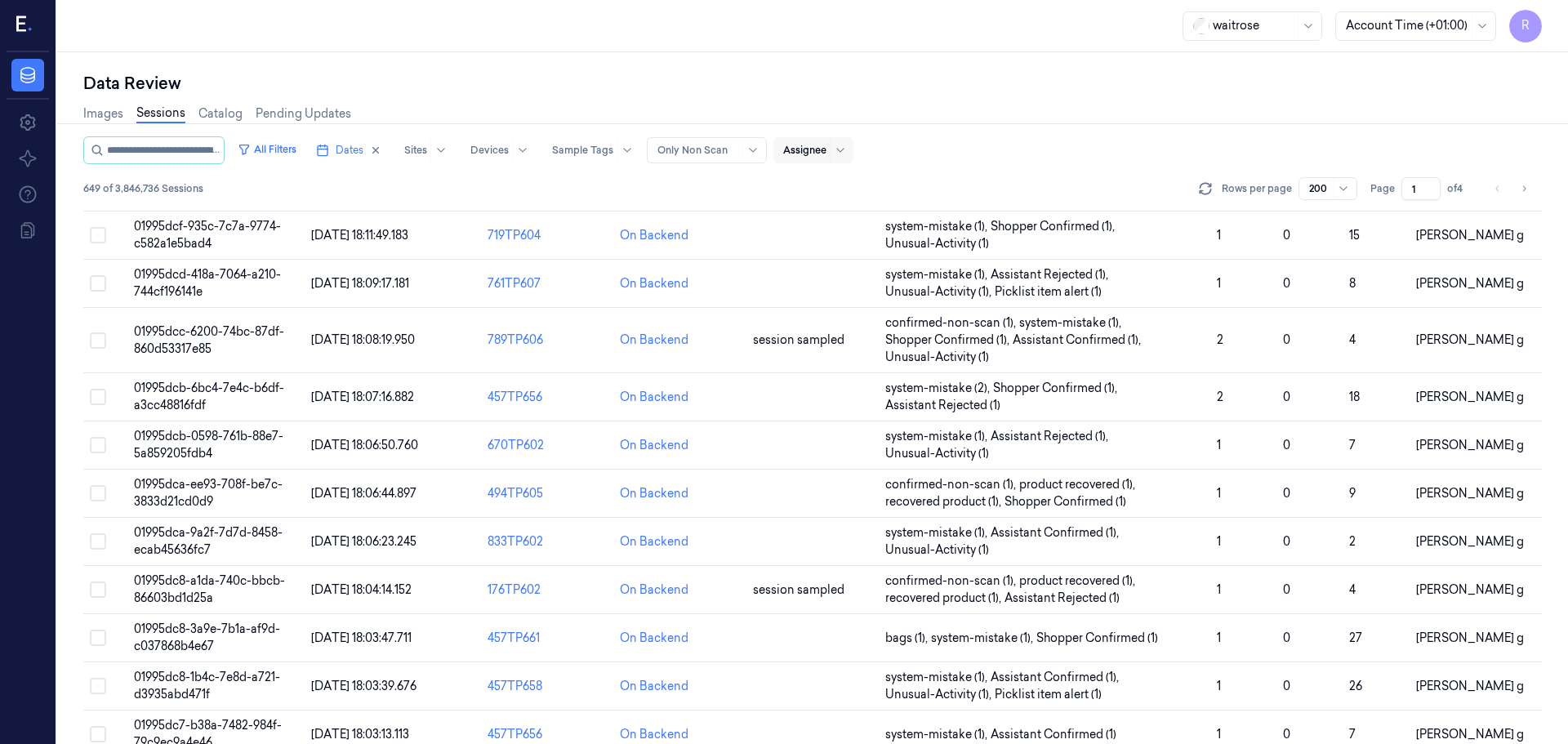
scroll to position [6980, 0]
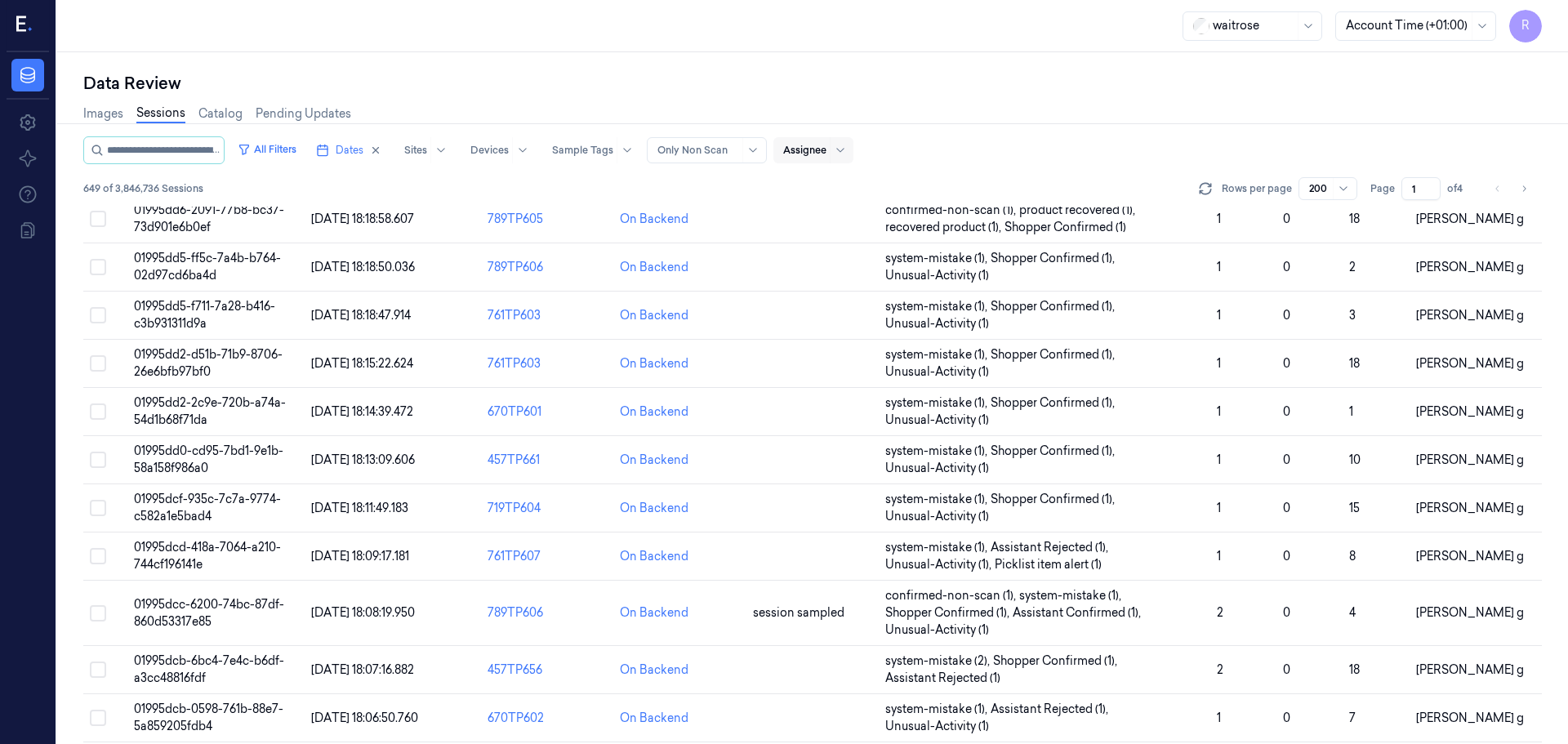
click at [743, 149] on div at bounding box center [752, 150] width 20 height 25
click at [1031, 127] on div "Images Sessions Catalog Pending Updates" at bounding box center [813, 116] width 1459 height 42
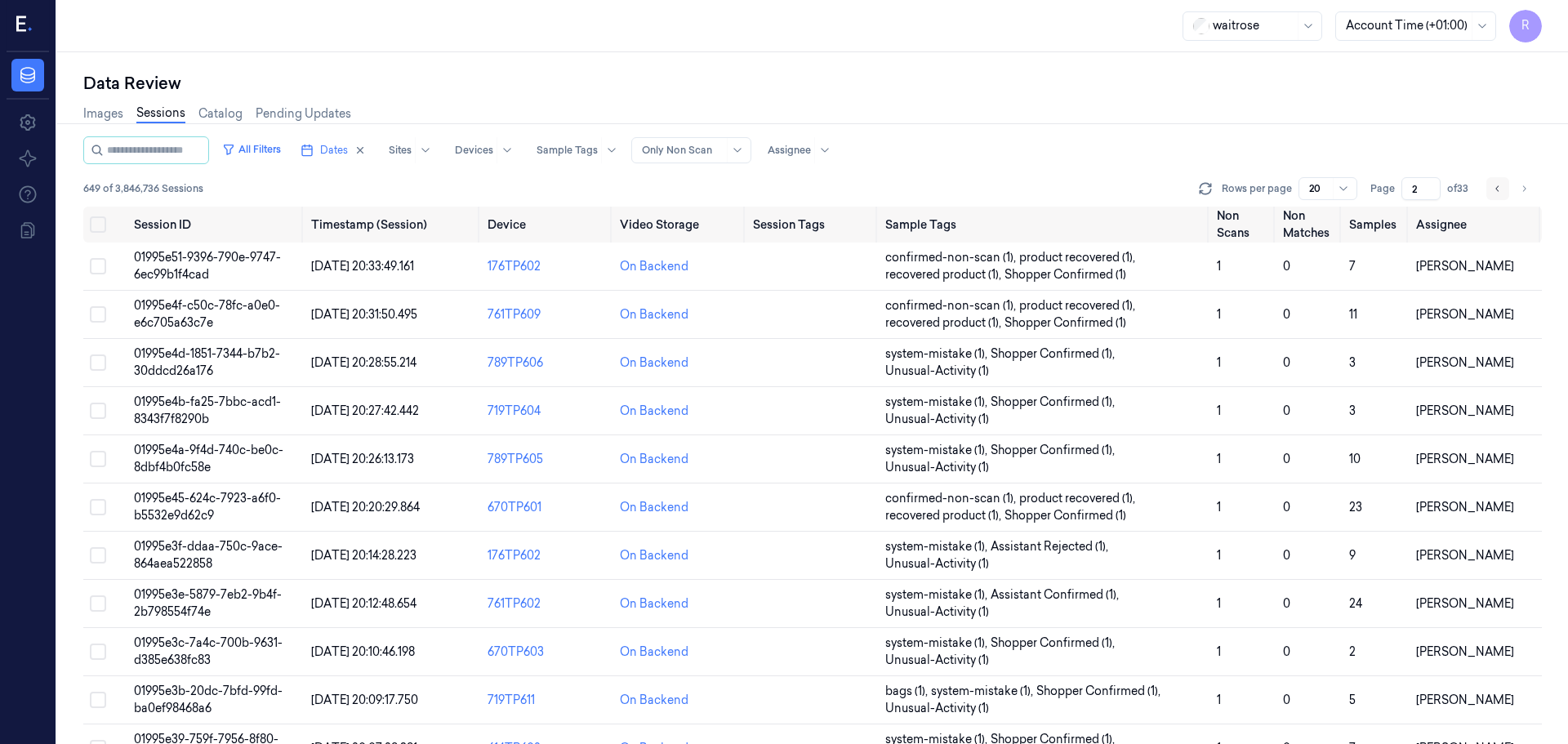
click at [1494, 195] on button "Go to previous page" at bounding box center [1498, 188] width 23 height 23
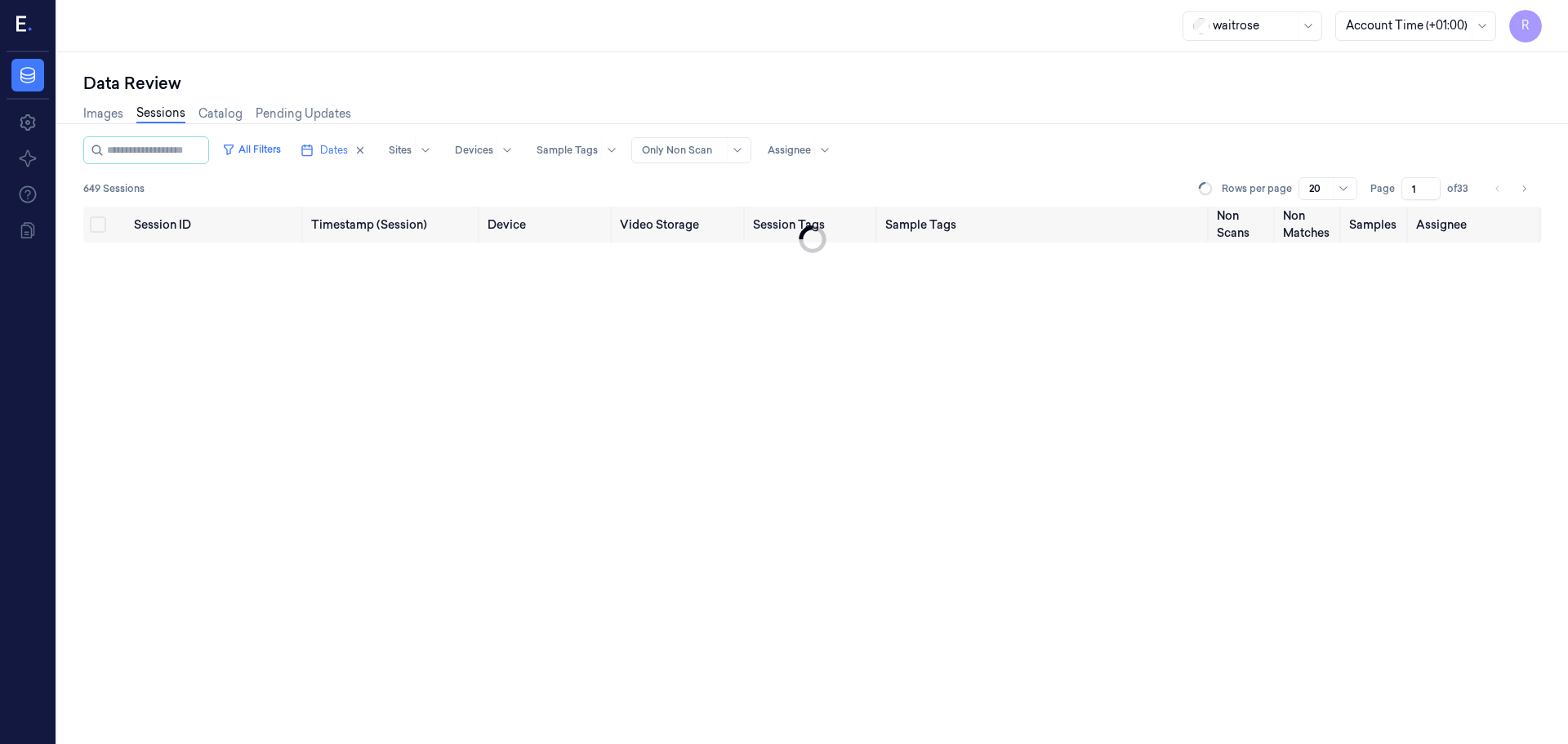
click at [1499, 194] on li "pagination" at bounding box center [1498, 188] width 23 height 23
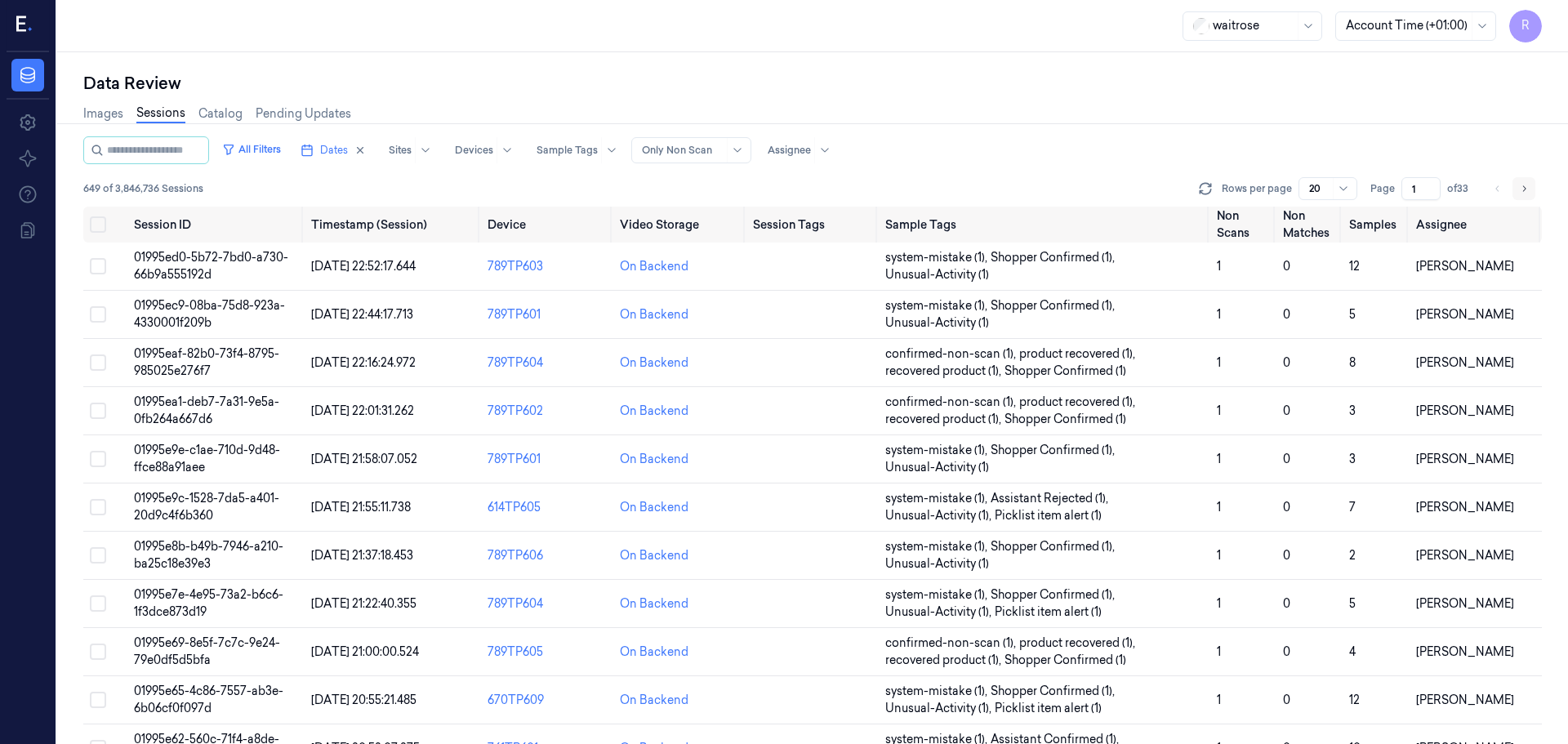
click at [1518, 194] on button "Go to next page" at bounding box center [1523, 188] width 23 height 23
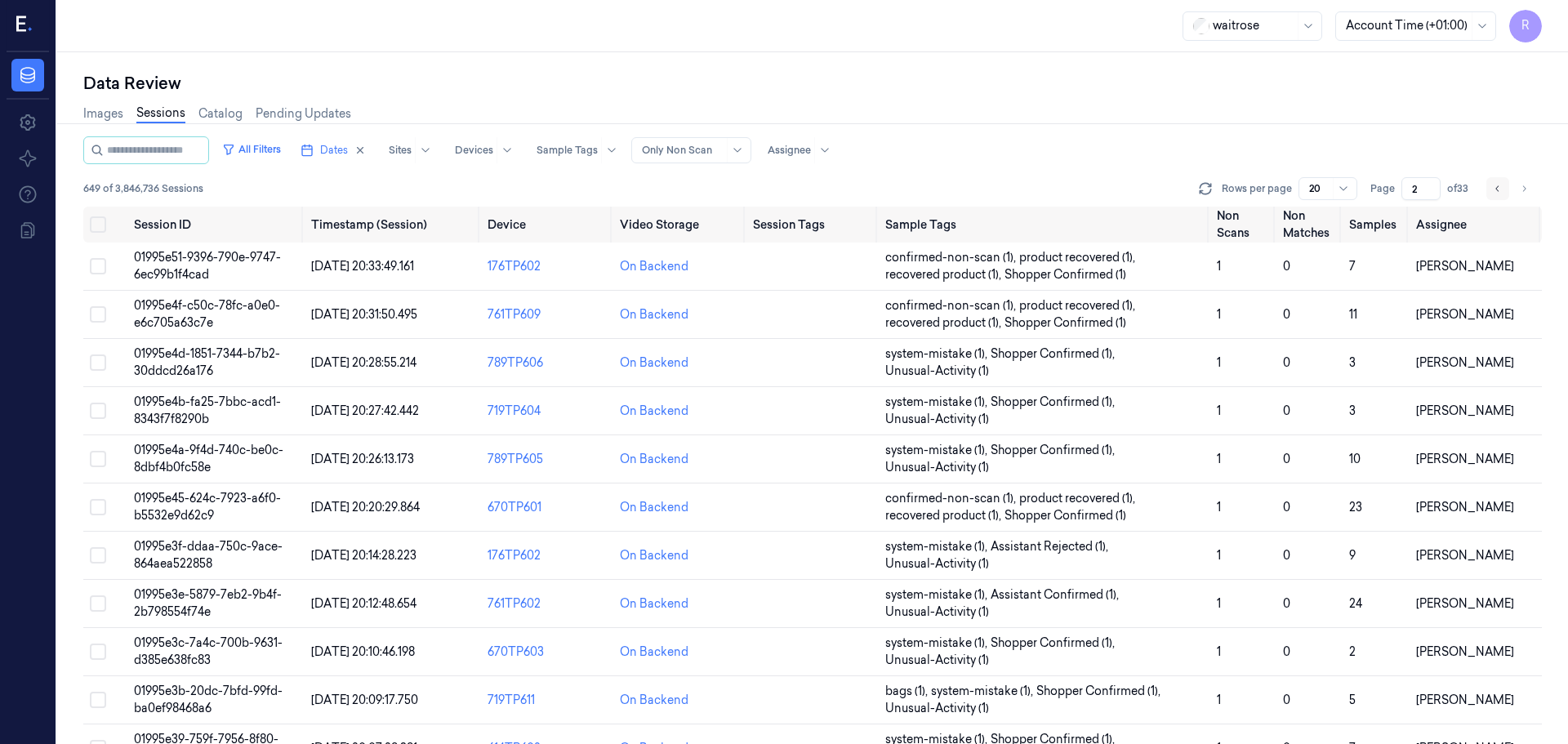
click at [1499, 193] on icon "Go to previous page" at bounding box center [1498, 188] width 10 height 13
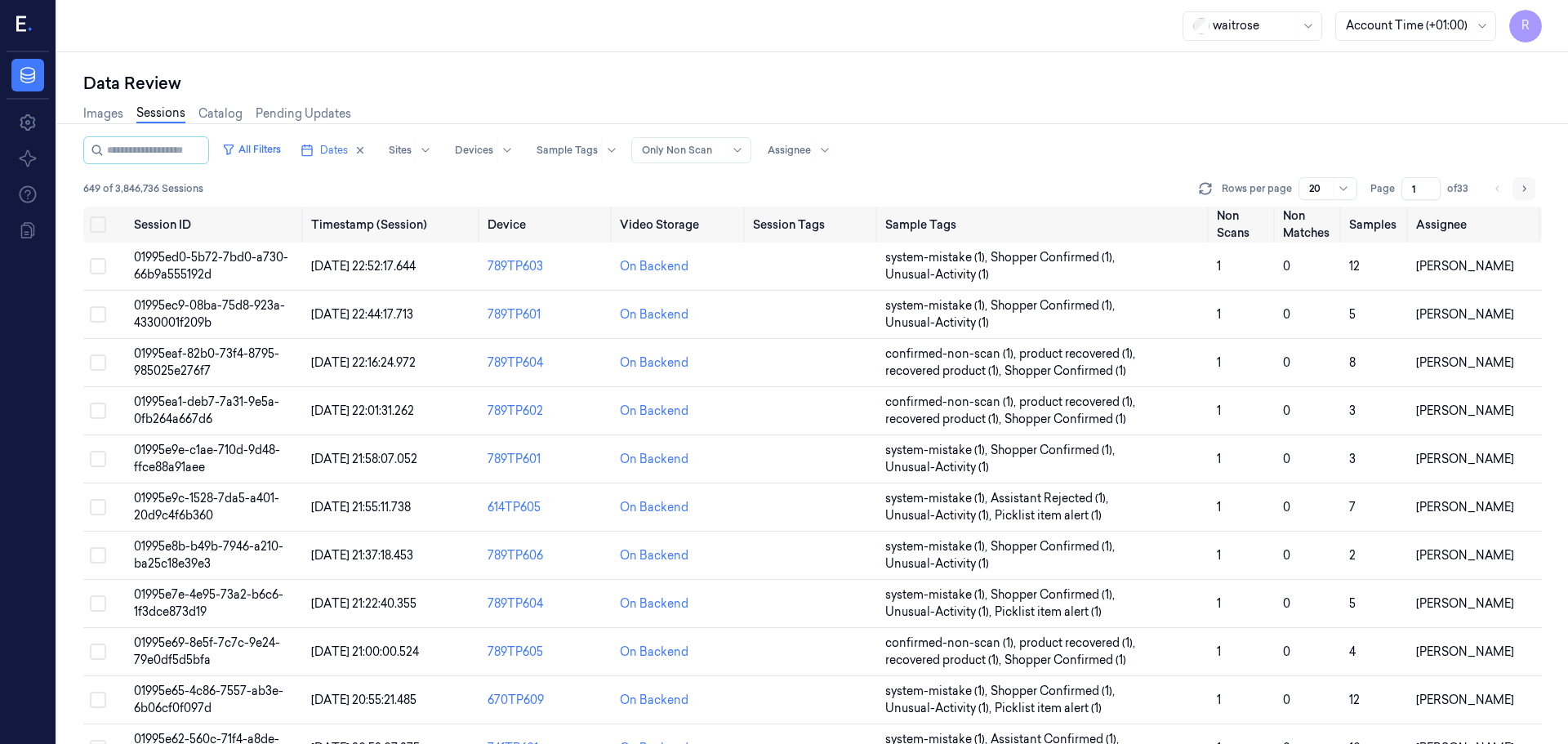
click at [1528, 196] on button "Go to next page" at bounding box center [1523, 188] width 23 height 23
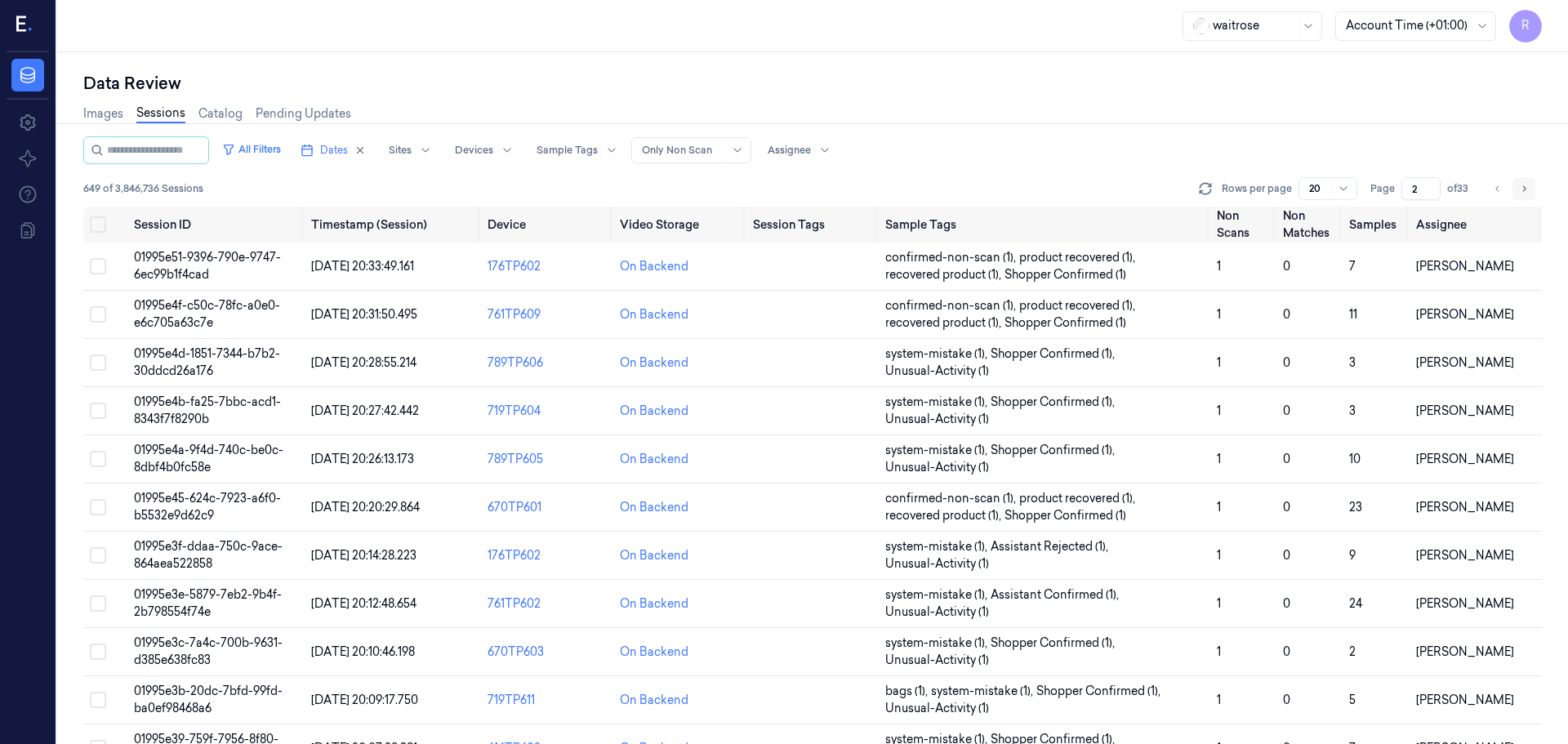
click at [1528, 196] on button "Go to next page" at bounding box center [1523, 188] width 23 height 23
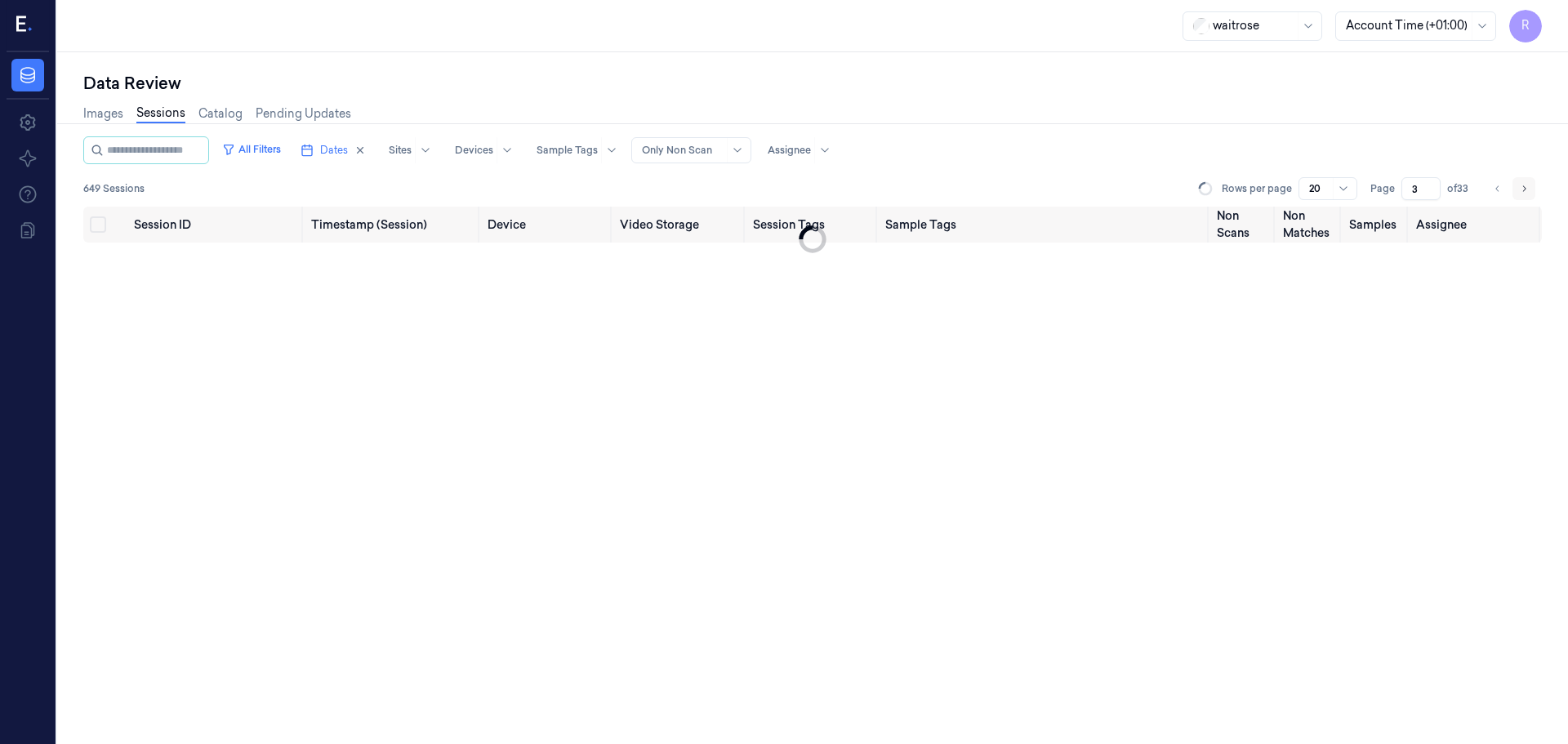
click at [1528, 196] on button "Go to next page" at bounding box center [1523, 188] width 23 height 23
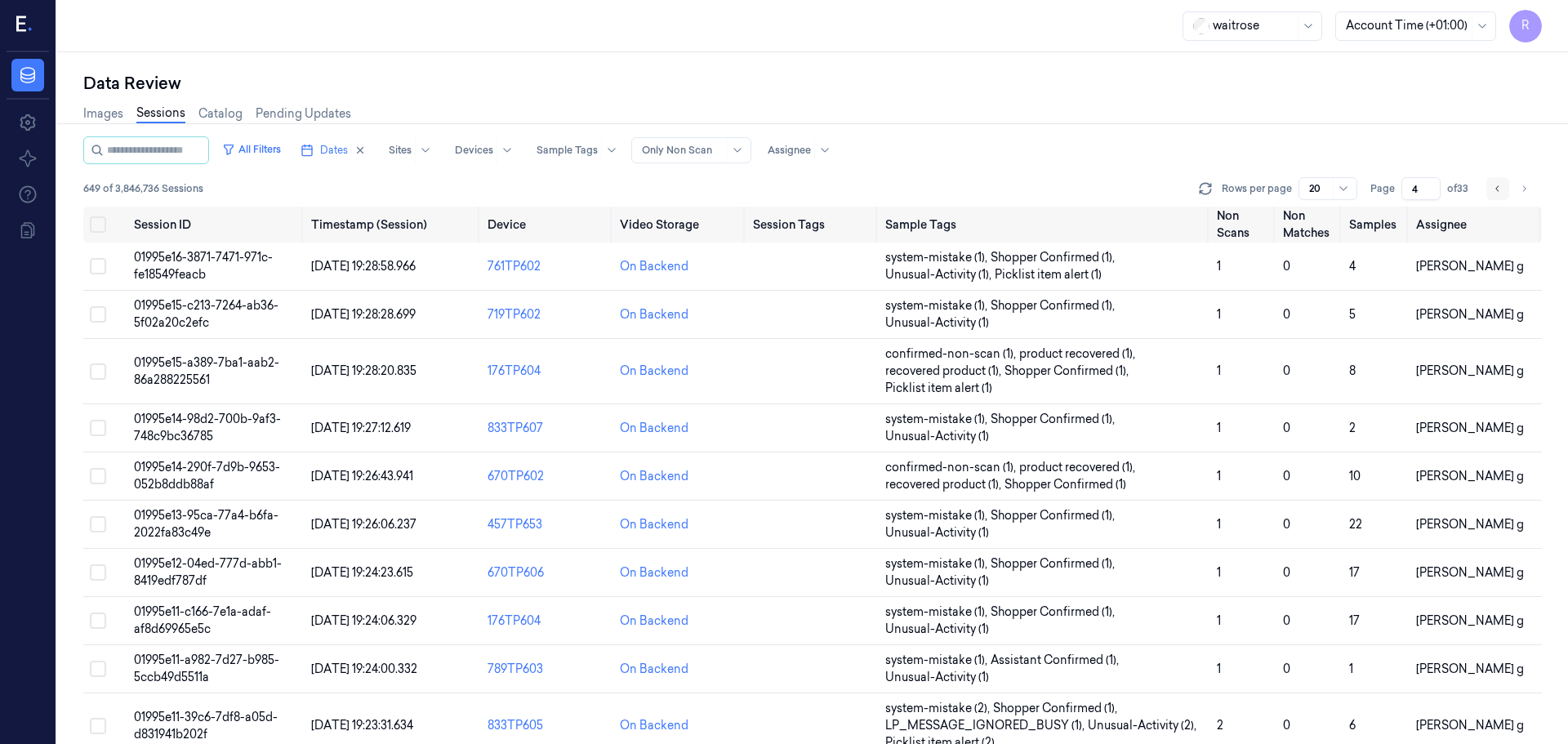
click at [1500, 192] on icon "Go to previous page" at bounding box center [1498, 188] width 10 height 13
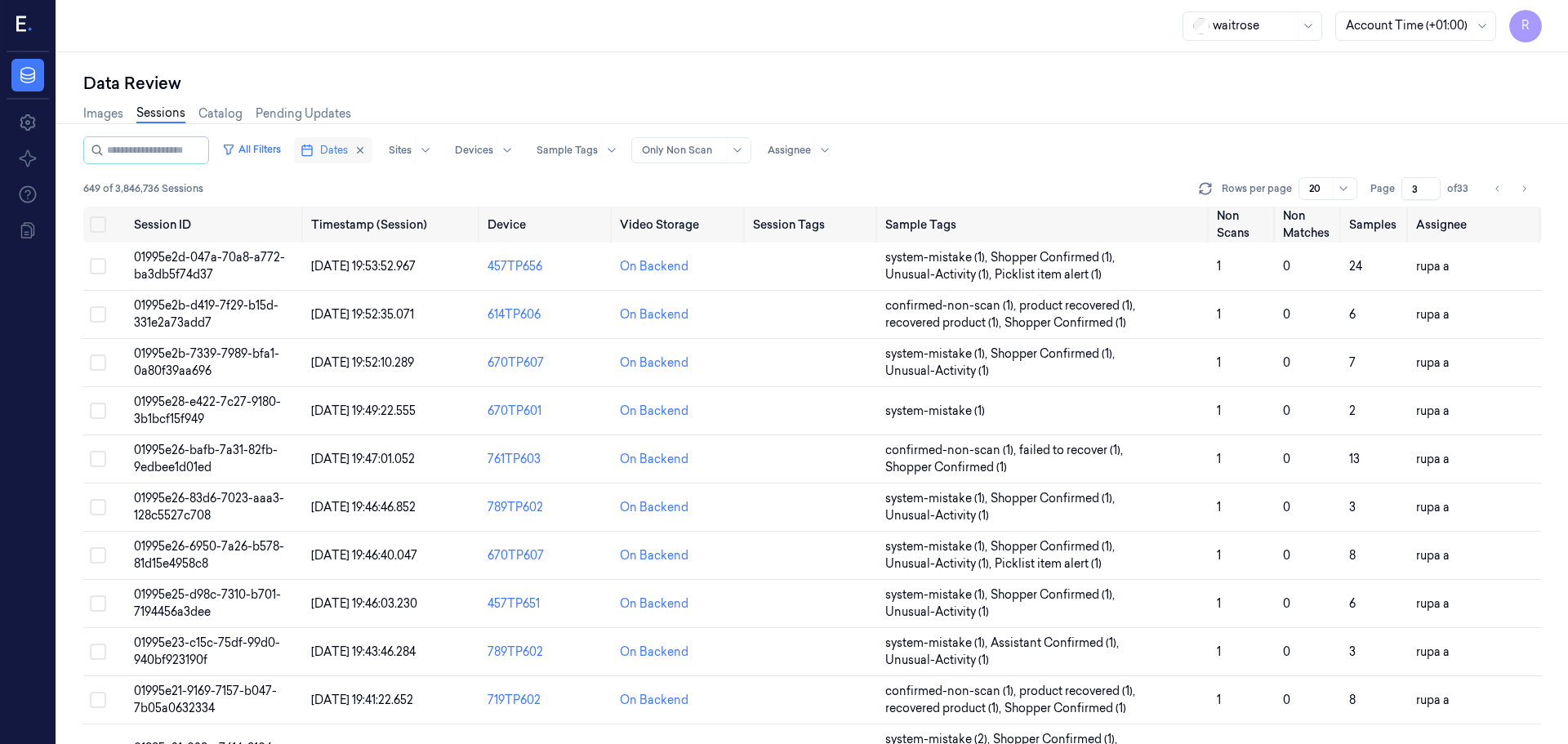
click at [337, 147] on span "Dates" at bounding box center [334, 149] width 28 height 14
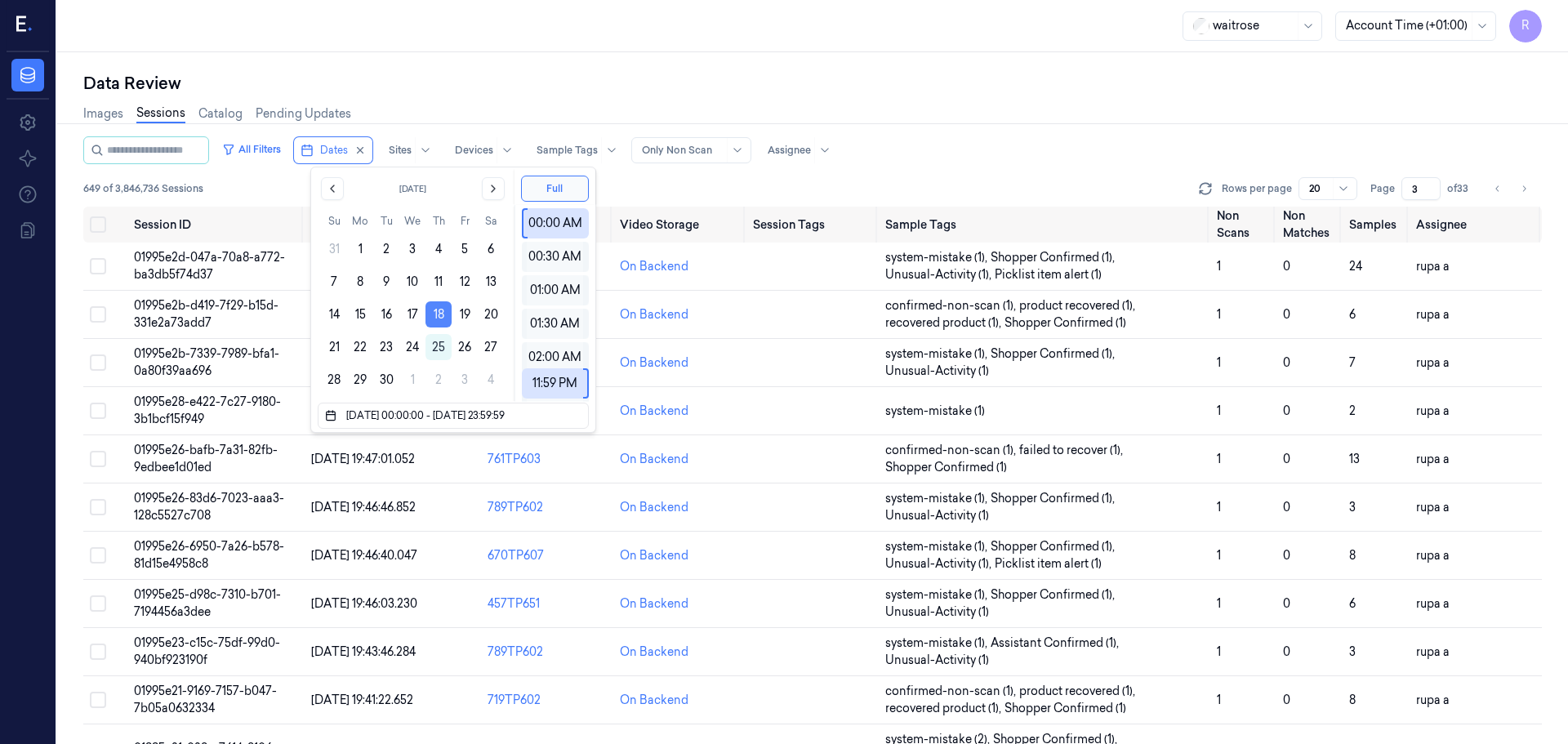
click at [436, 306] on button "18" at bounding box center [437, 314] width 26 height 26
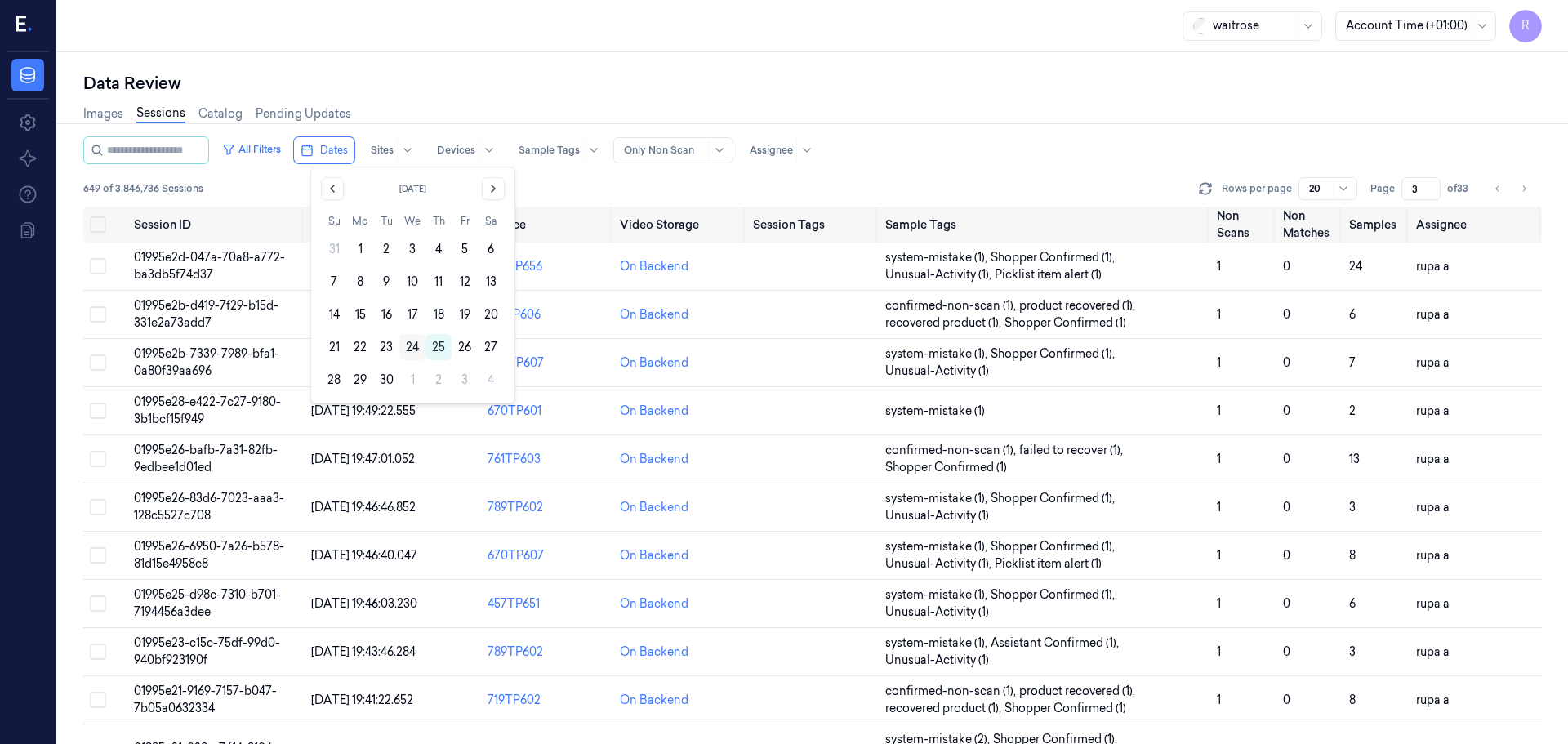
click at [407, 347] on button "24" at bounding box center [412, 346] width 26 height 26
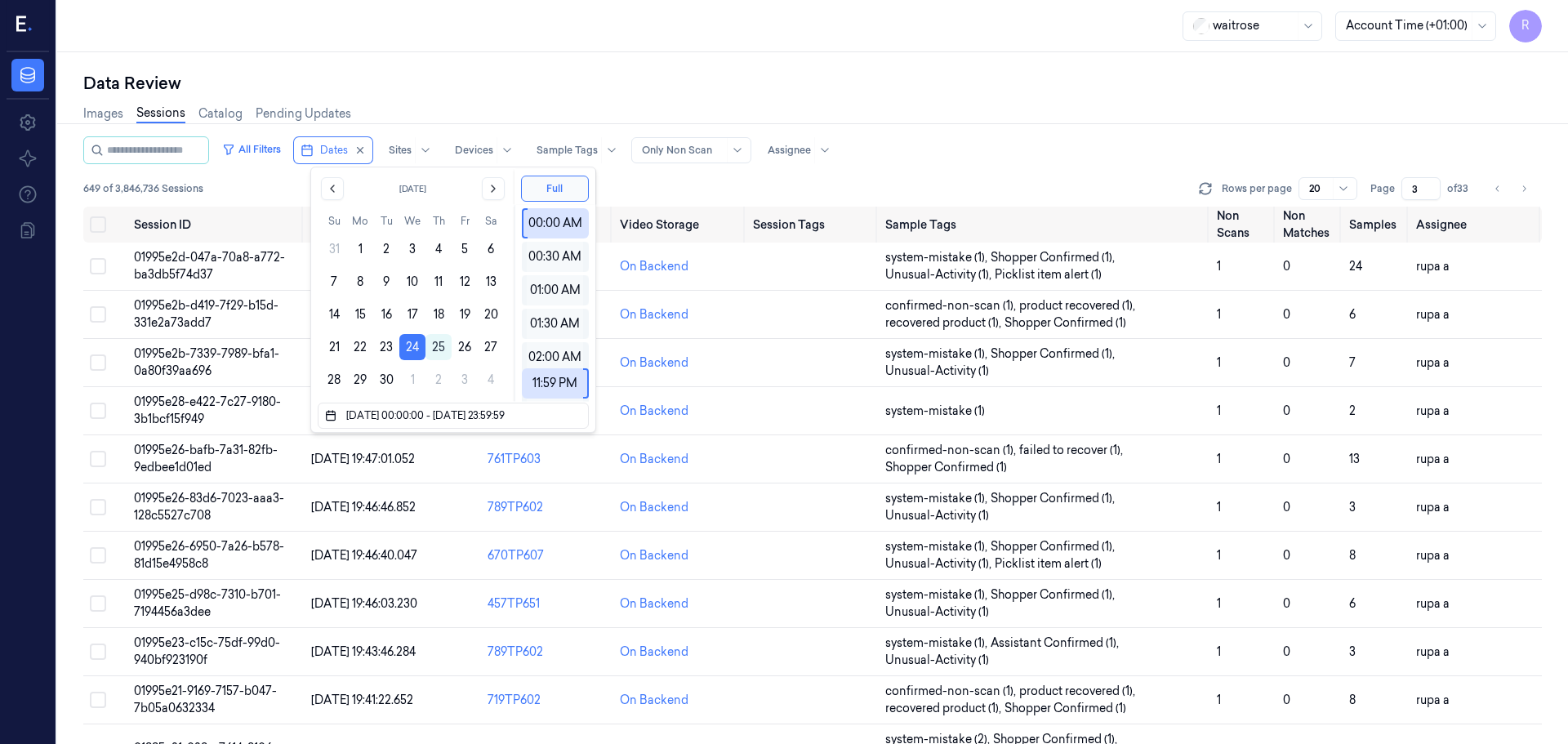
click at [474, 81] on div "Data Review" at bounding box center [813, 84] width 1459 height 23
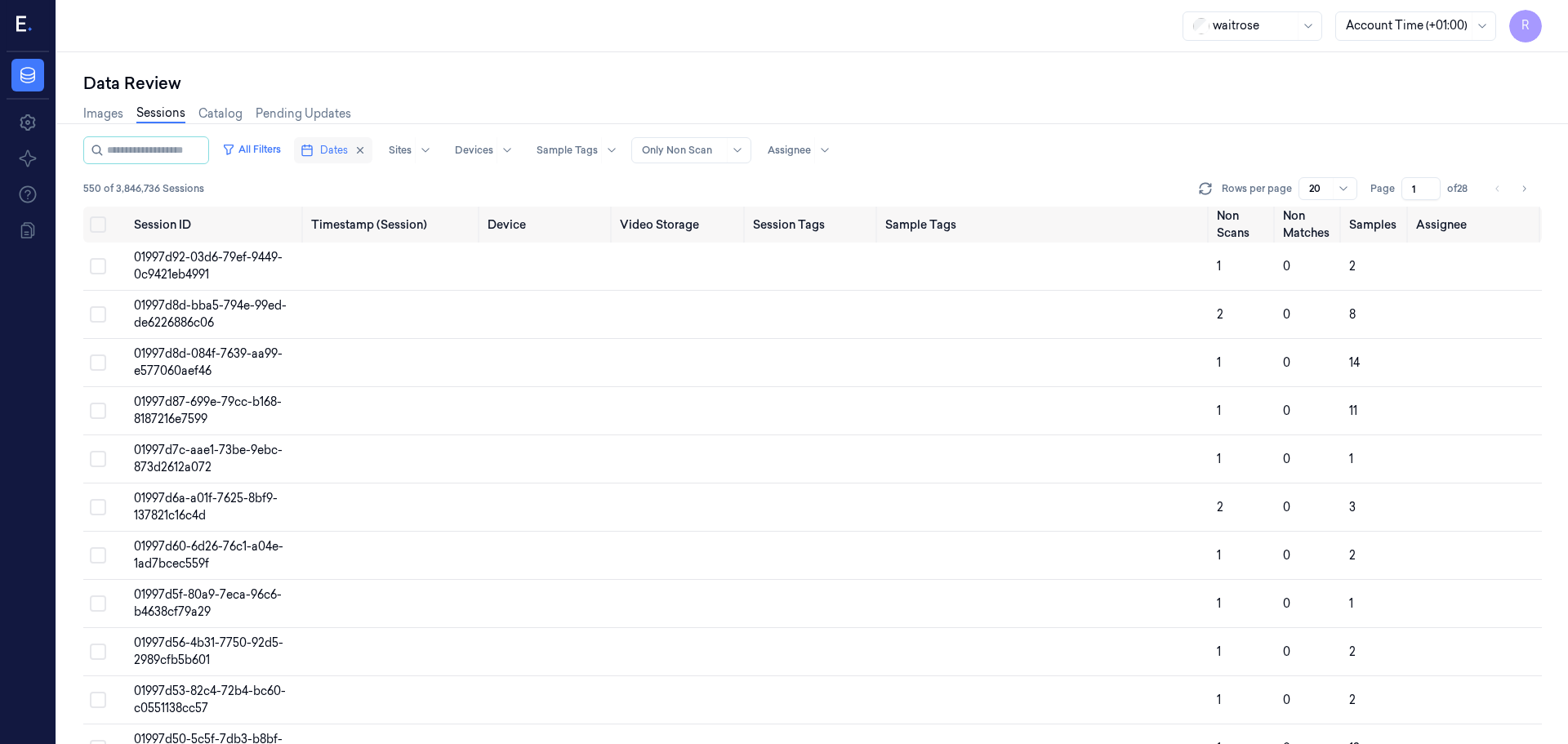
click at [348, 146] on span "Dates" at bounding box center [334, 149] width 28 height 14
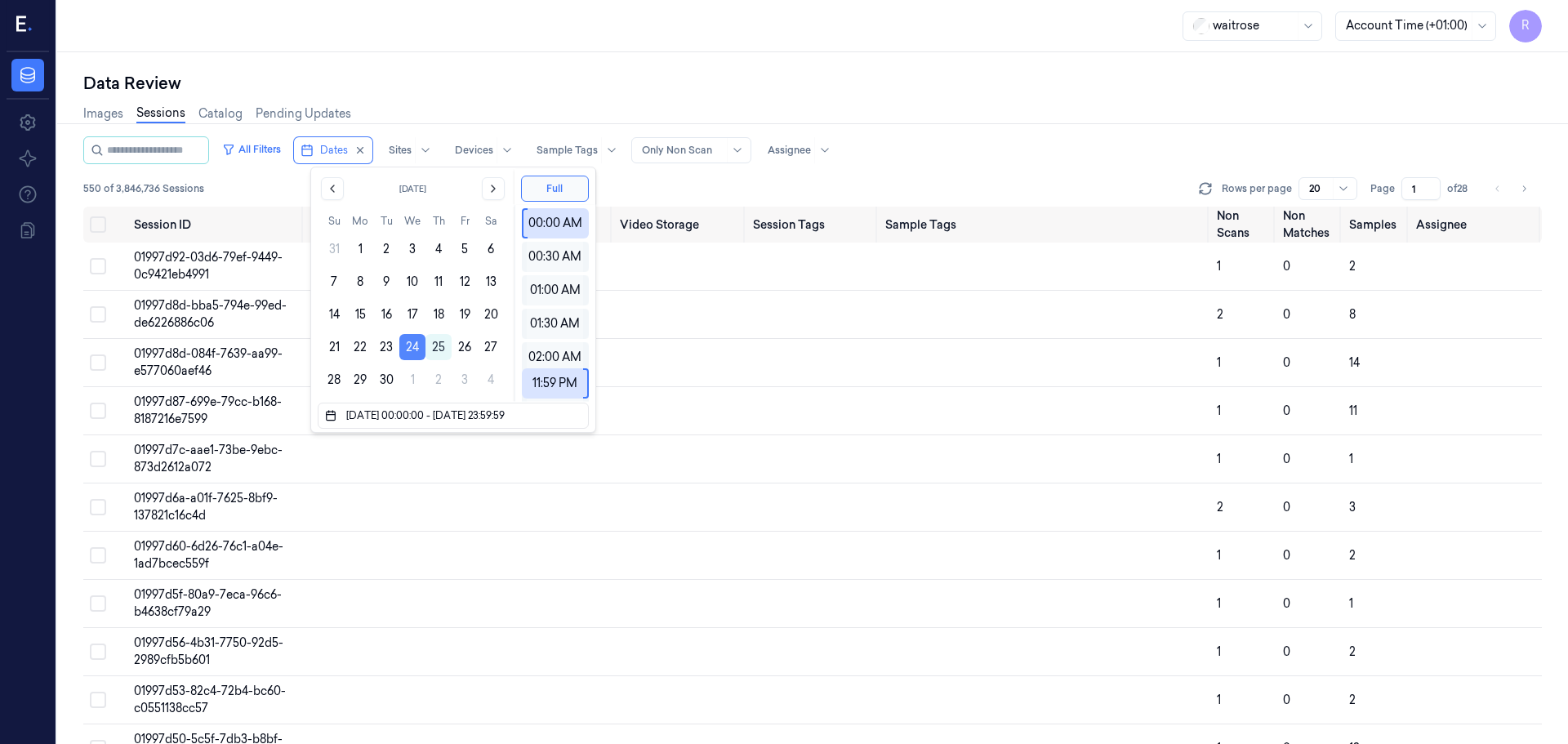
click at [417, 343] on button "24" at bounding box center [412, 346] width 26 height 26
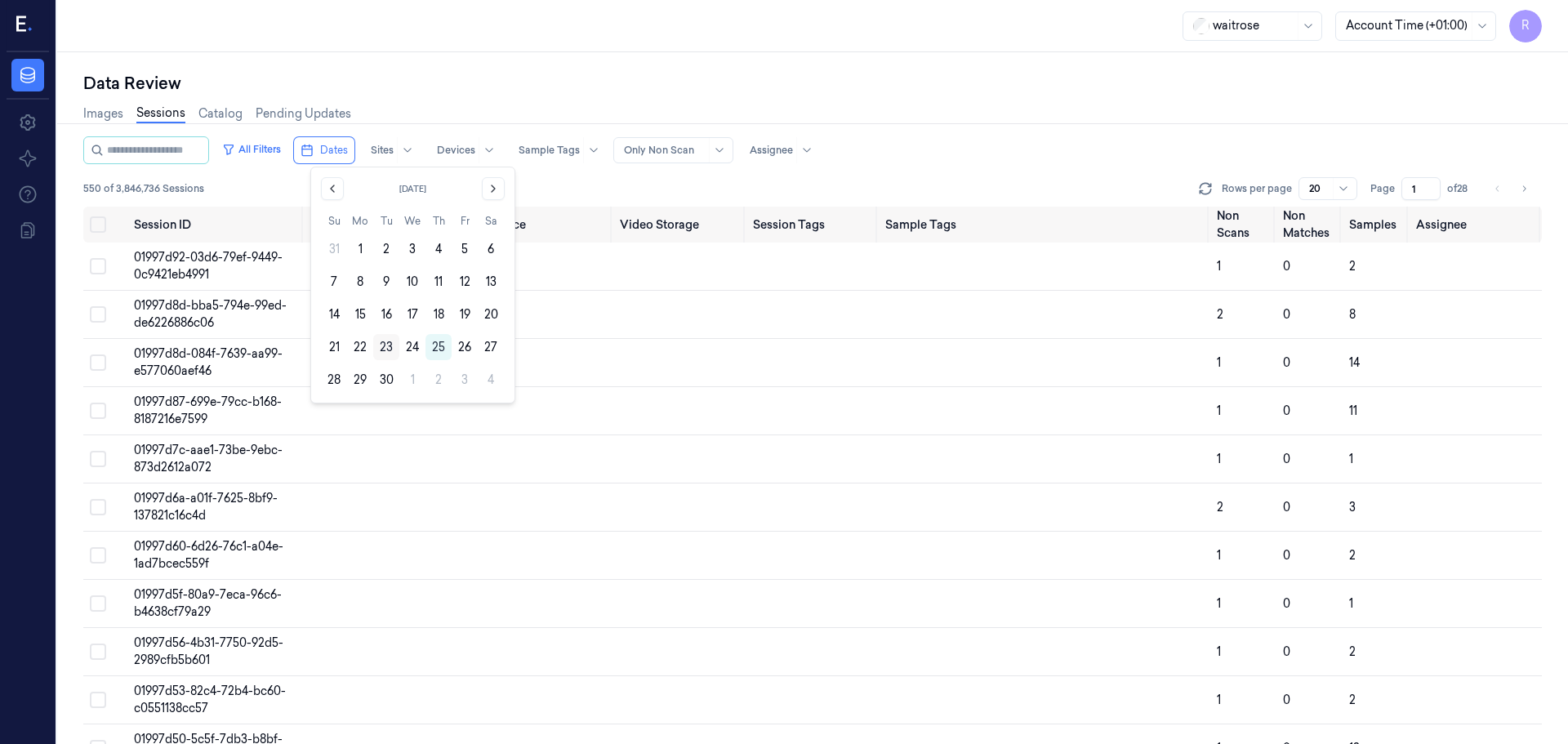
click at [385, 346] on button "23" at bounding box center [385, 346] width 26 height 26
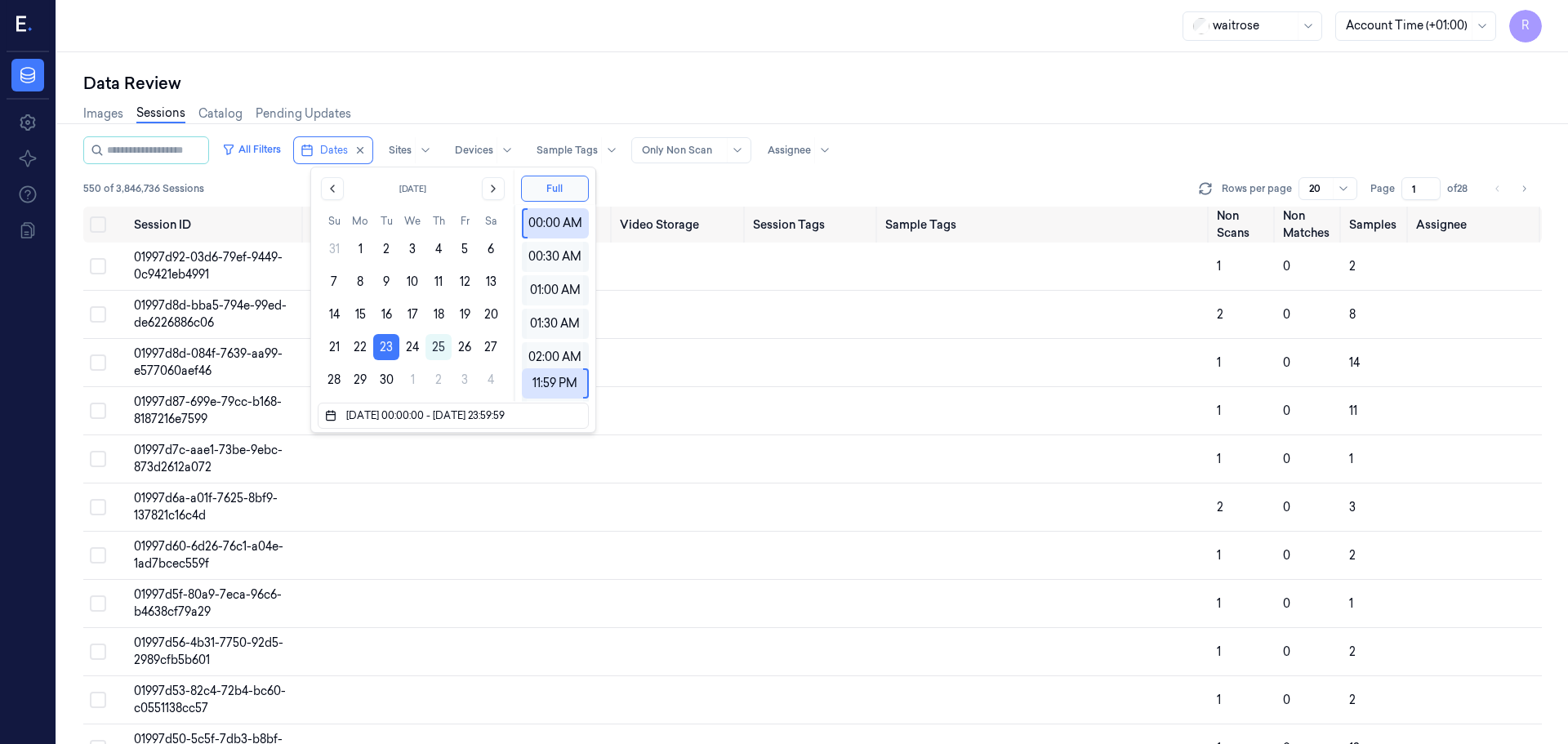
click at [445, 94] on div "Data Review Images Sessions Catalog Pending Updates" at bounding box center [813, 105] width 1459 height 65
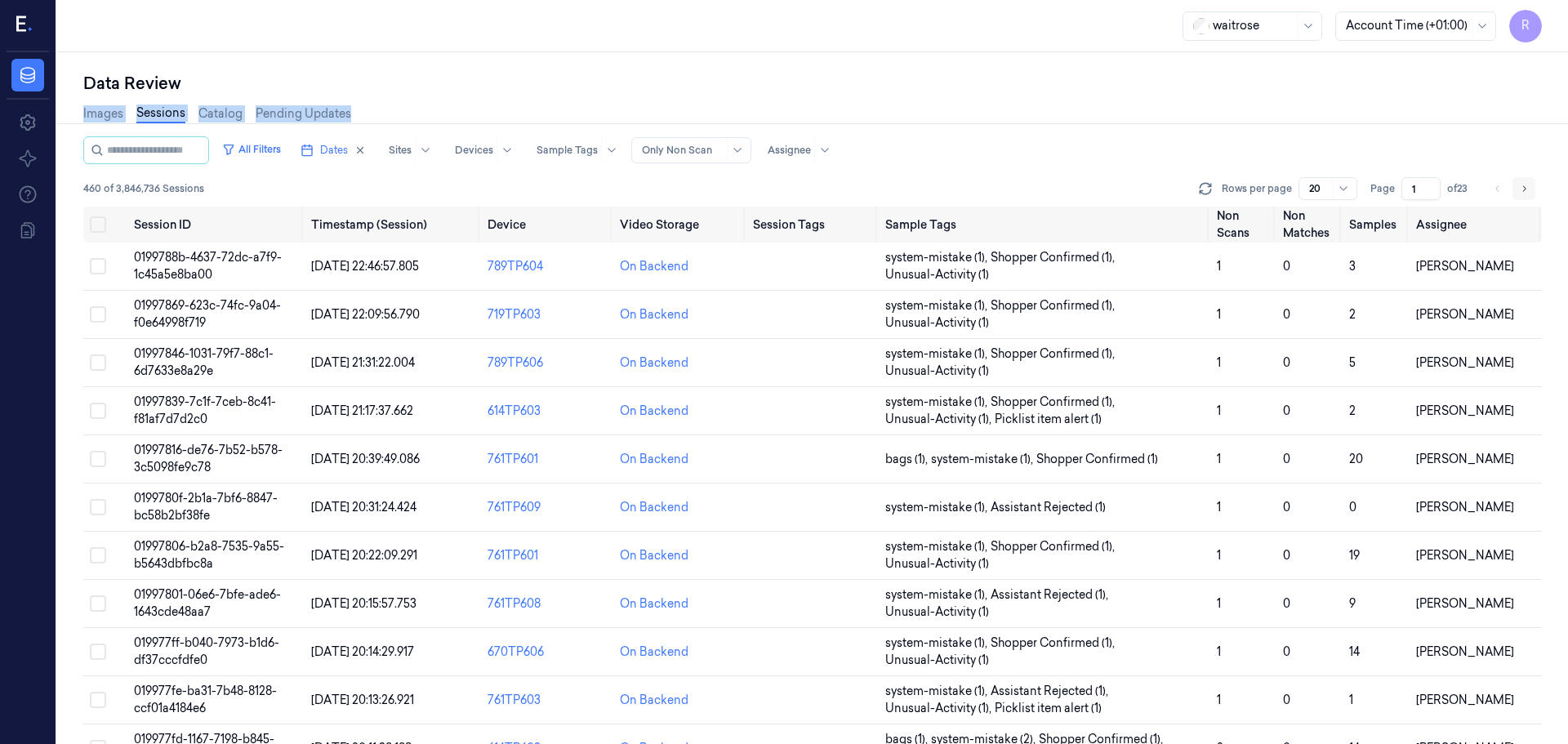
click at [1520, 194] on icon "Go to next page" at bounding box center [1523, 188] width 10 height 13
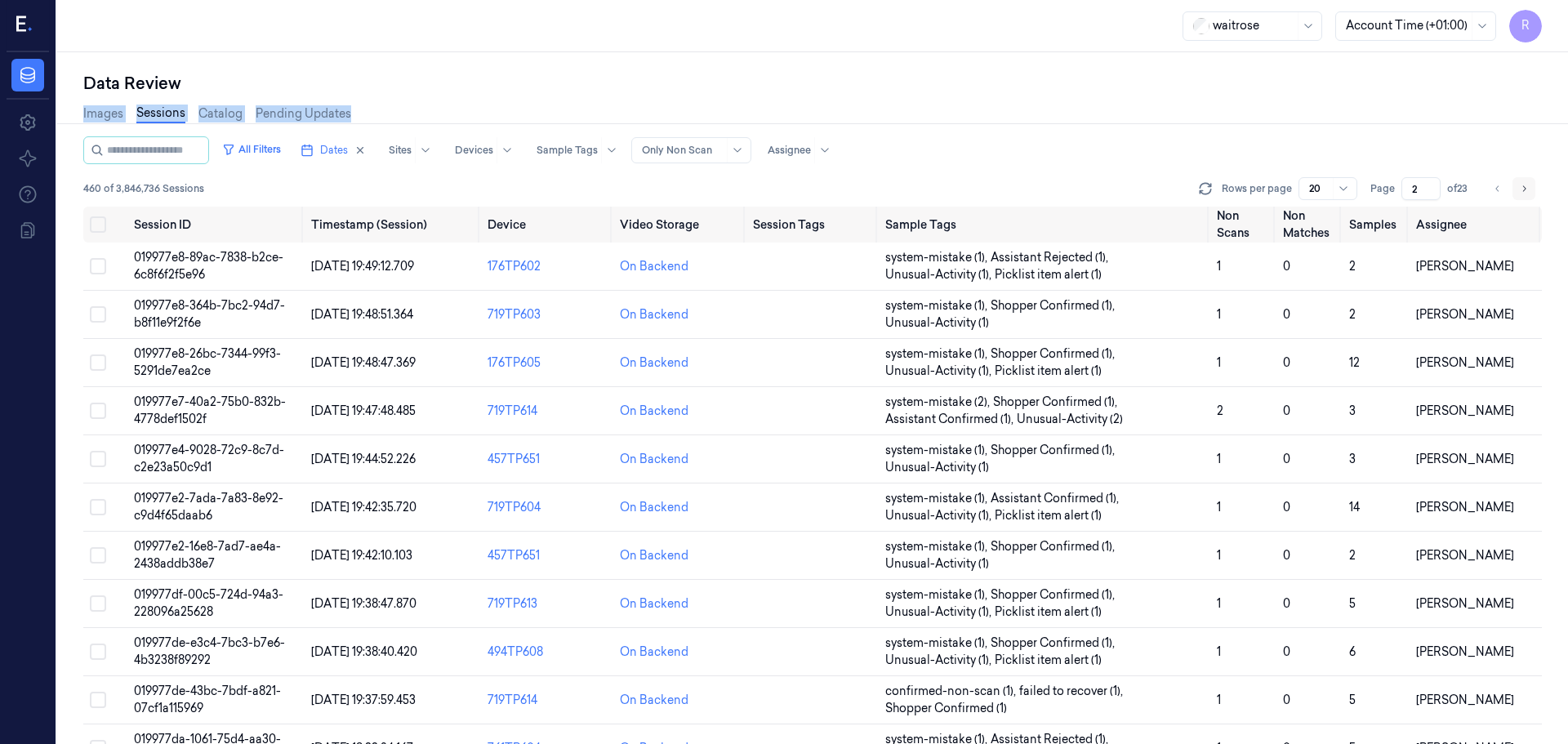
click at [1515, 188] on button "Go to next page" at bounding box center [1523, 188] width 23 height 23
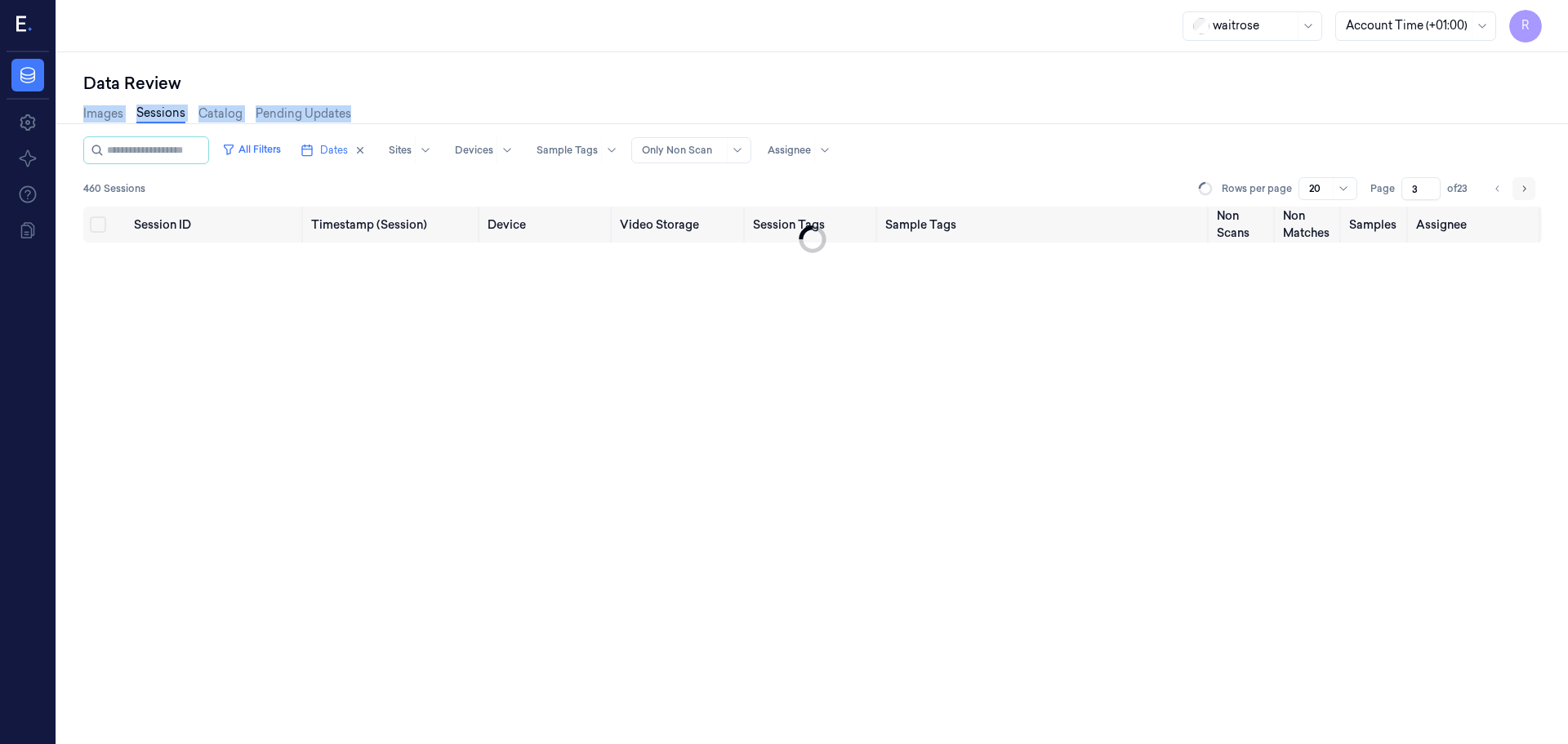
click at [1515, 188] on button "Go to next page" at bounding box center [1523, 188] width 23 height 23
click at [1516, 188] on button "Go to next page" at bounding box center [1523, 188] width 23 height 23
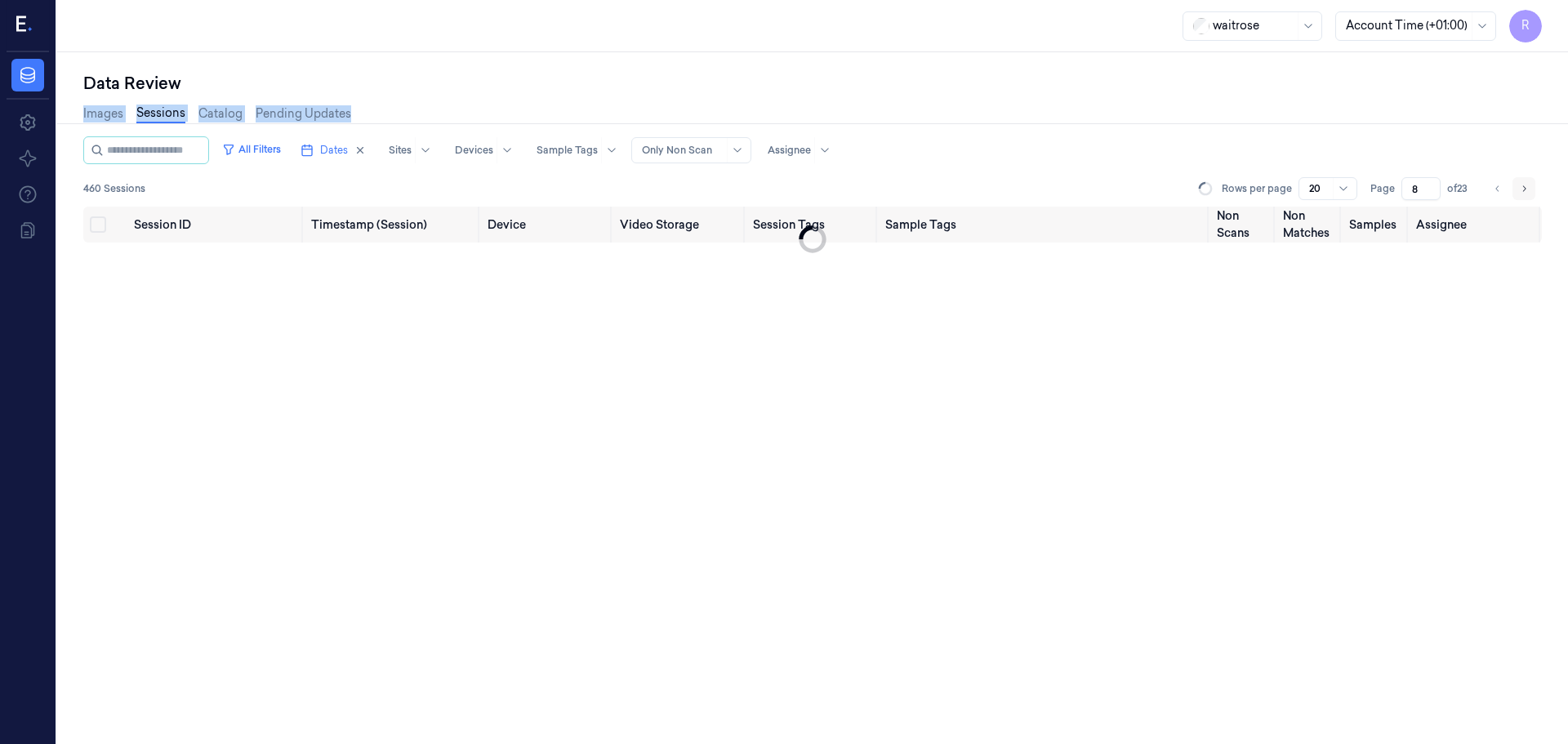
click at [1516, 188] on button "Go to next page" at bounding box center [1523, 188] width 23 height 23
type input "11"
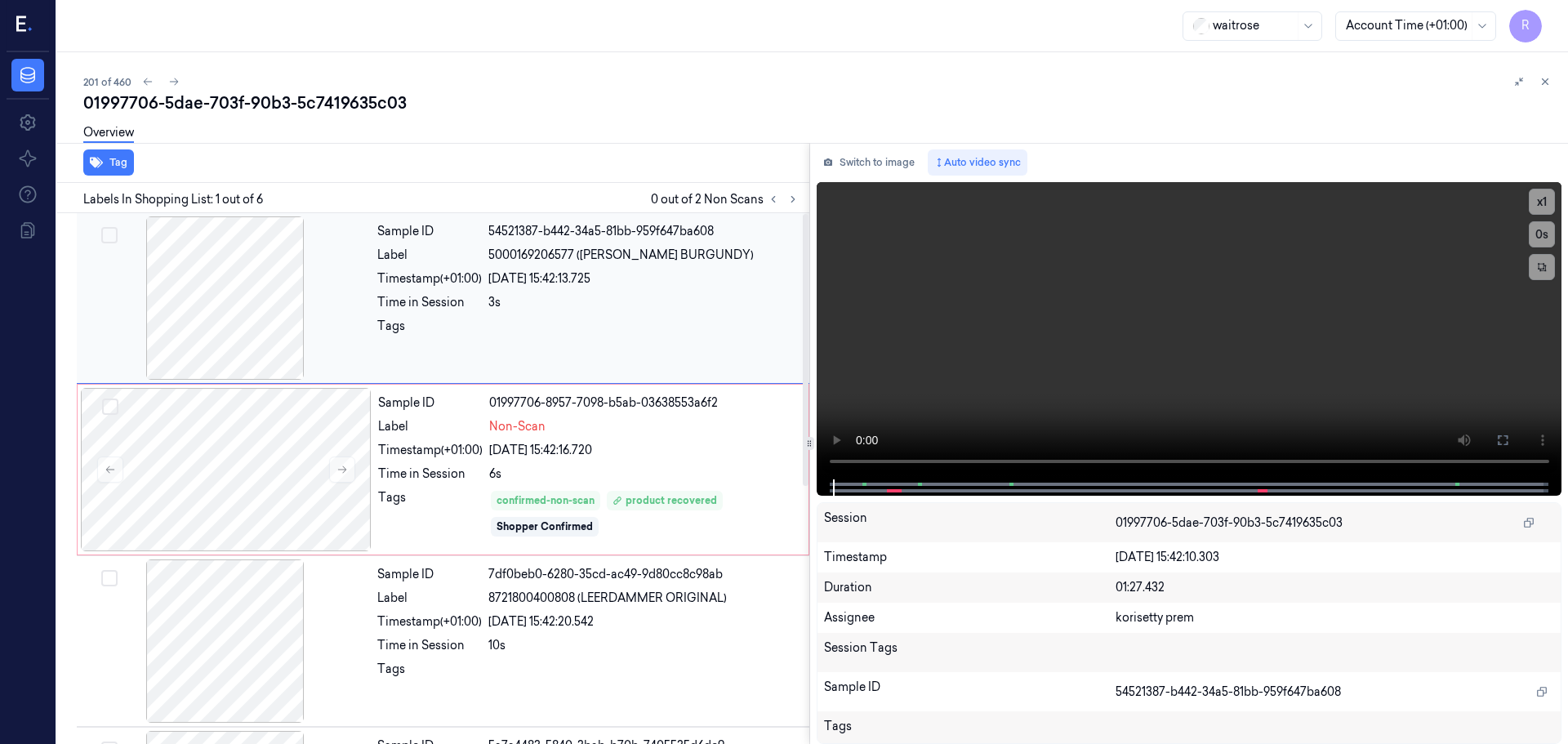
click at [486, 294] on div "Time in Session 3s" at bounding box center [589, 303] width 422 height 17
click at [781, 195] on button at bounding box center [773, 199] width 20 height 20
click at [788, 200] on icon at bounding box center [793, 200] width 11 height 11
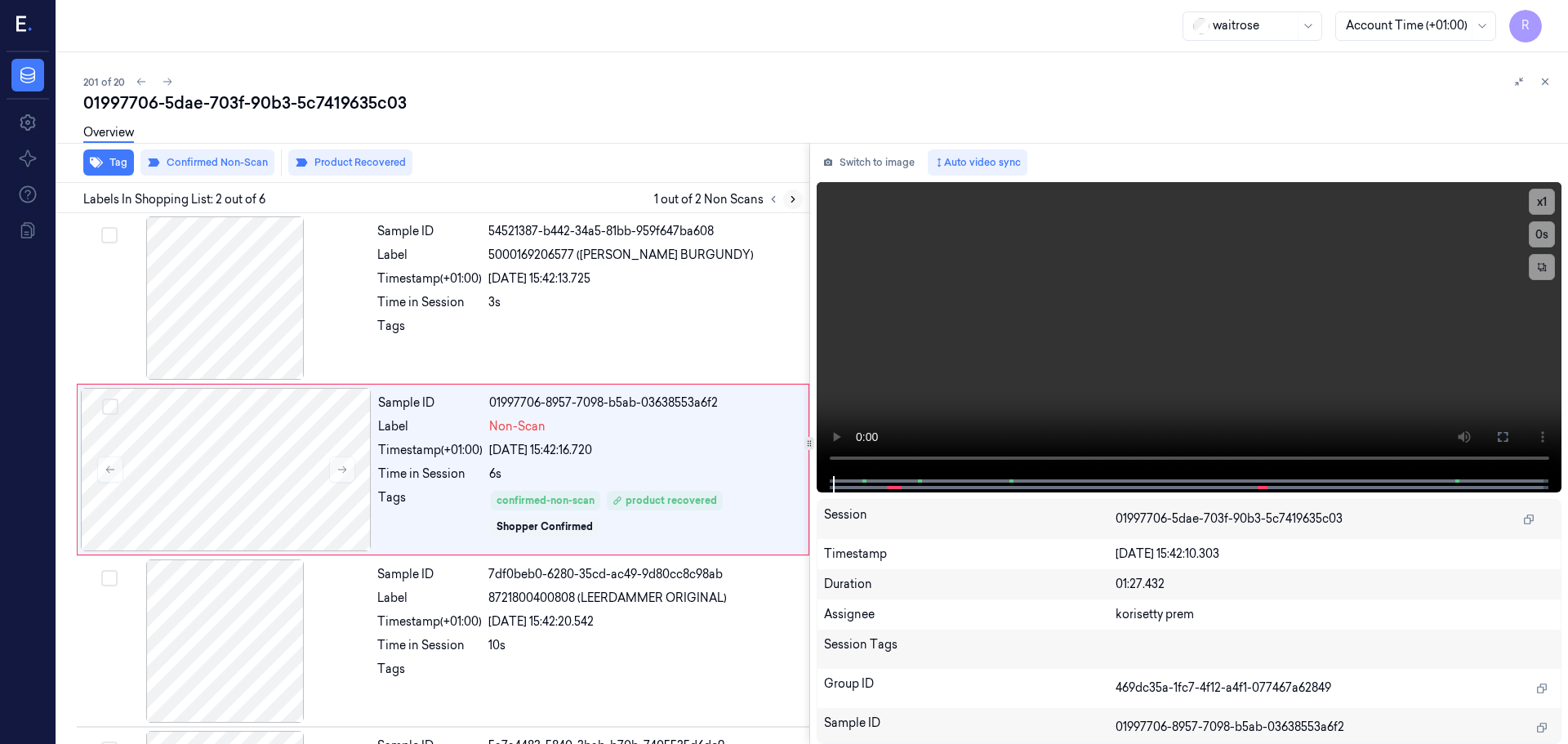
click at [788, 200] on icon at bounding box center [793, 200] width 11 height 11
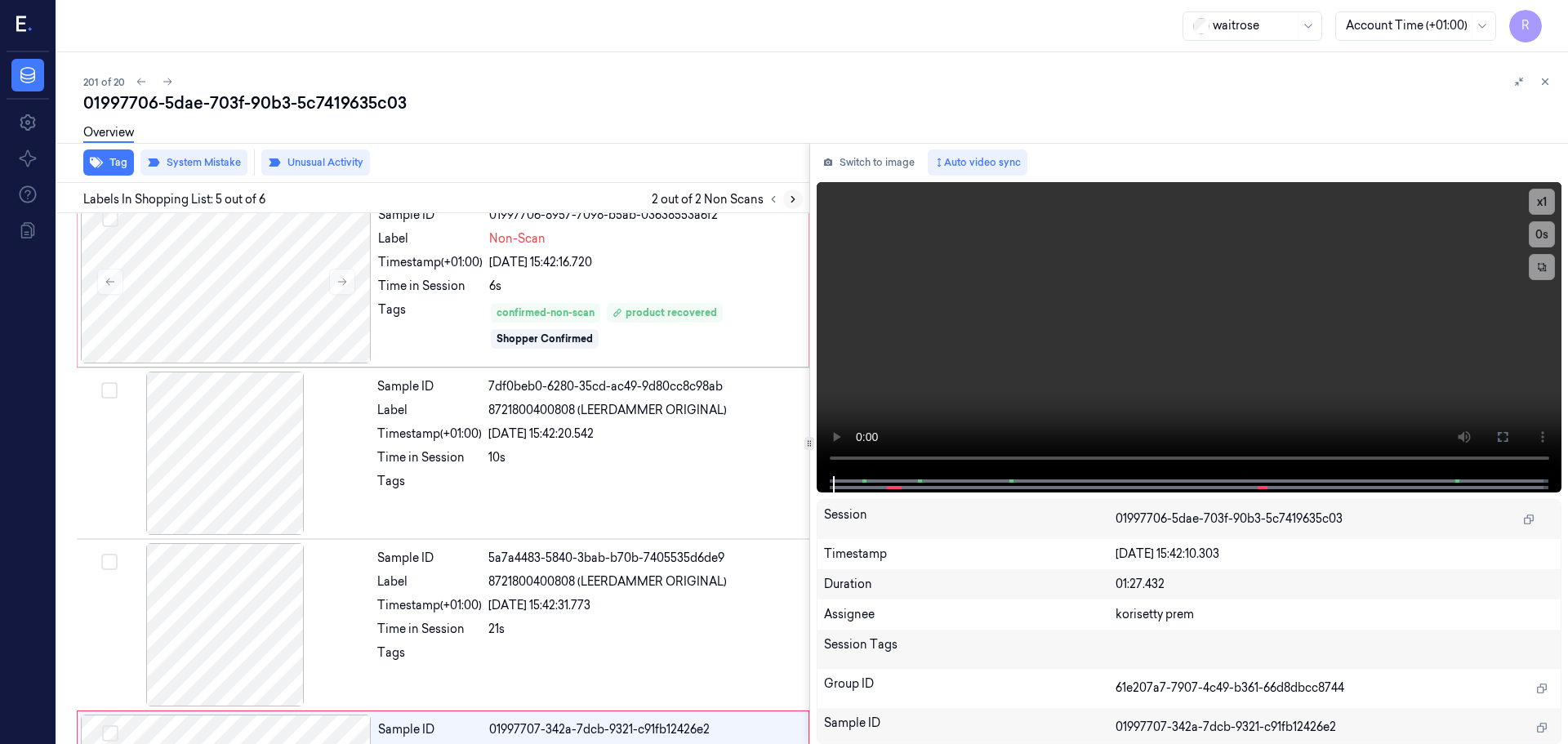
click at [788, 200] on icon at bounding box center [793, 200] width 11 height 11
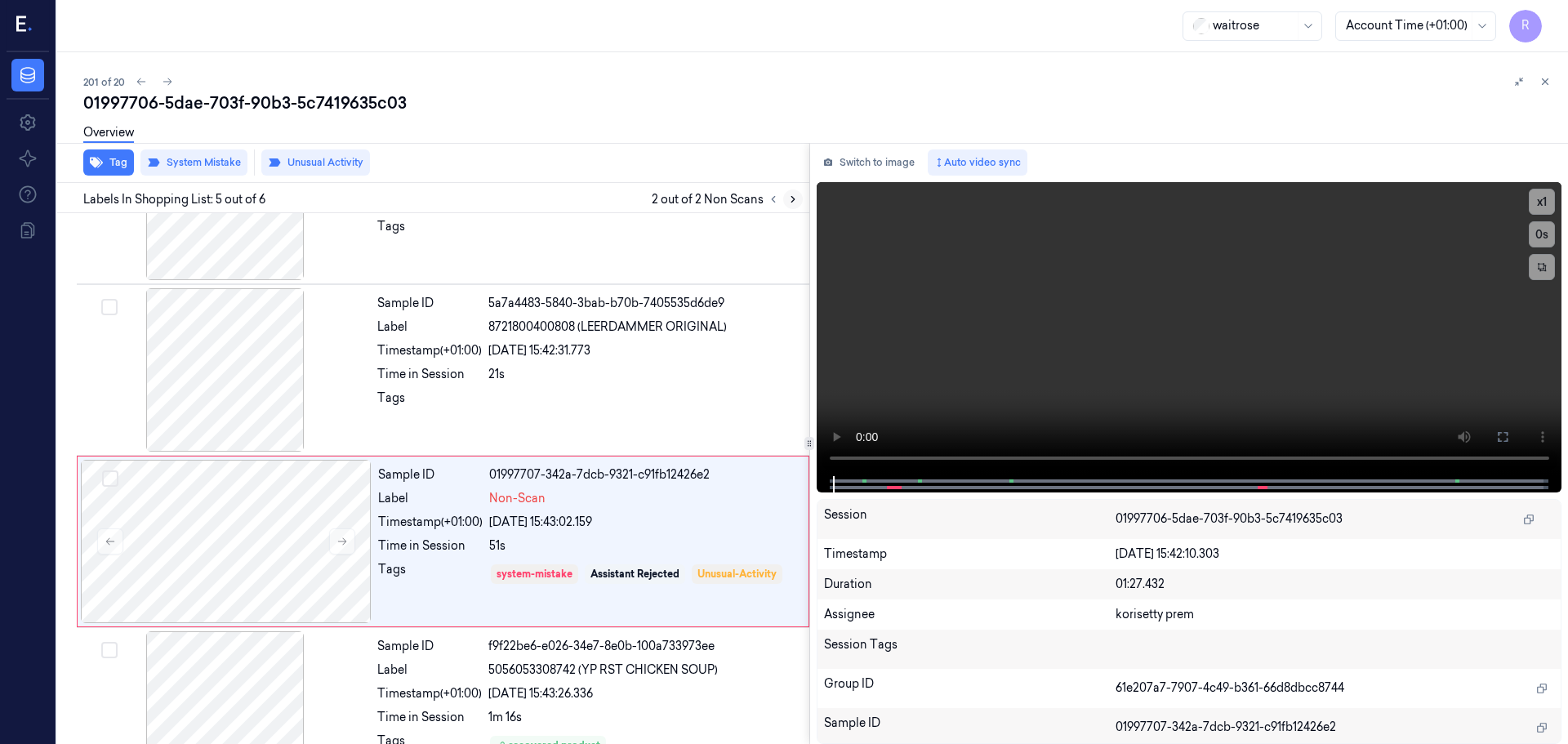
scroll to position [503, 0]
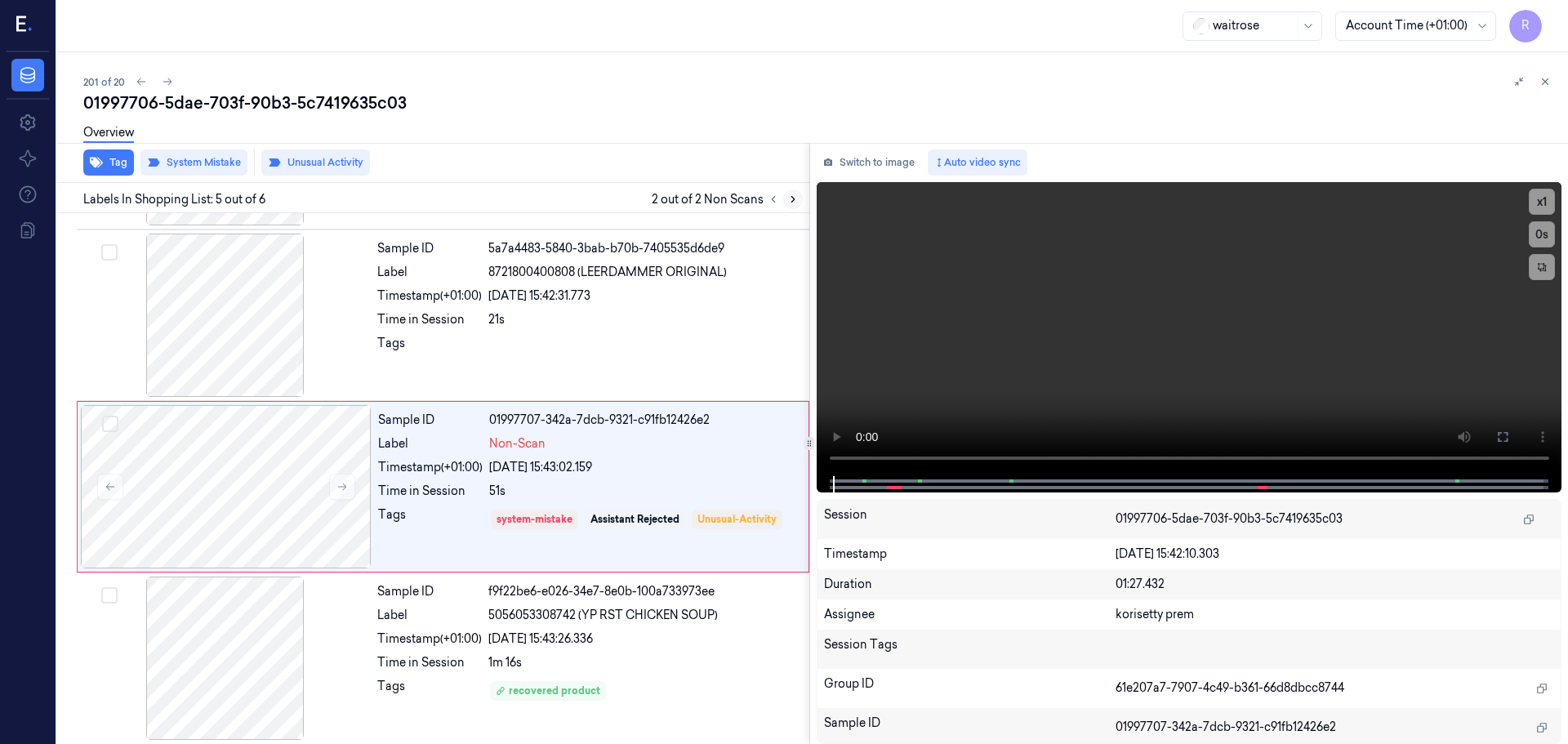
click at [788, 200] on icon at bounding box center [793, 200] width 11 height 11
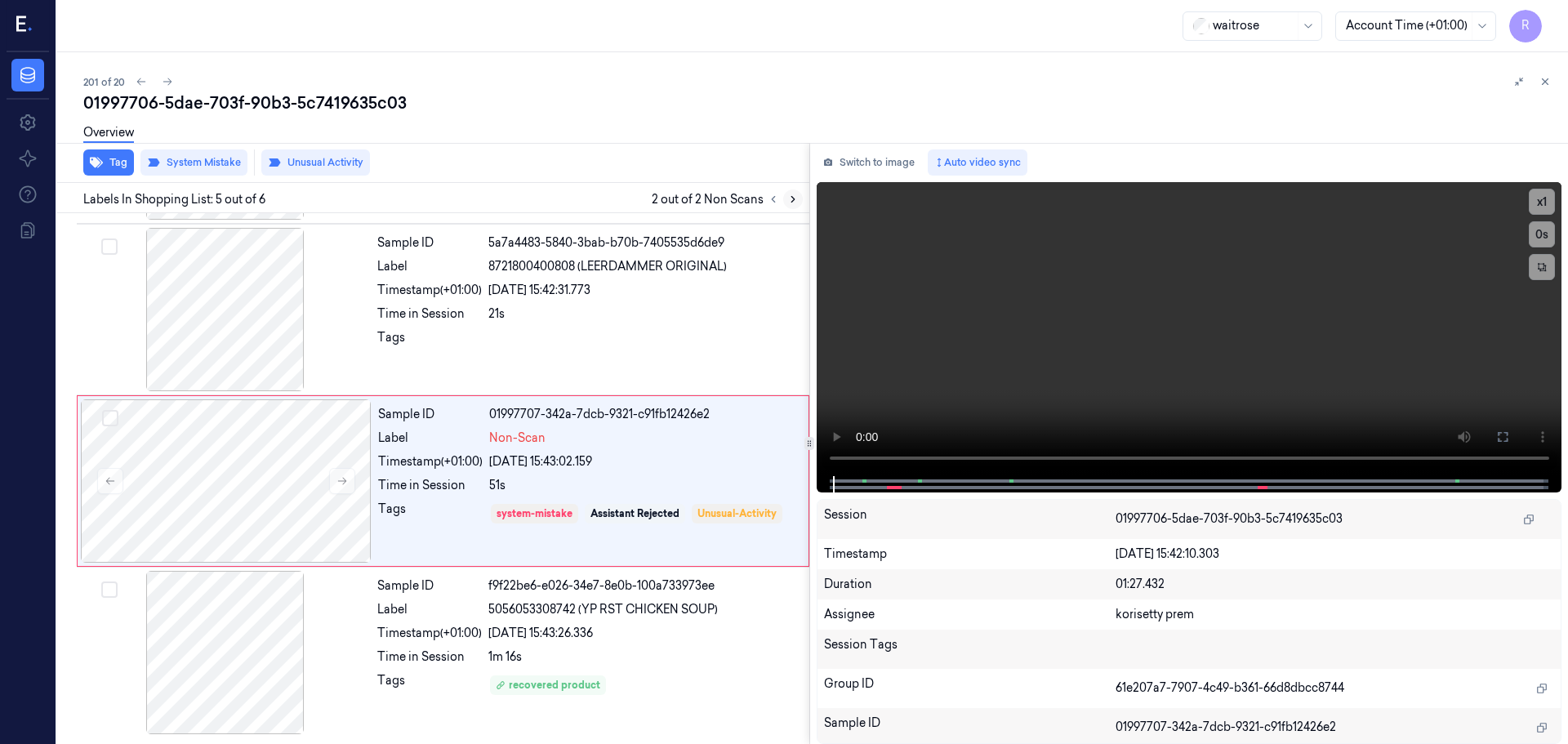
click at [788, 200] on icon at bounding box center [793, 200] width 11 height 11
click at [764, 195] on div at bounding box center [783, 199] width 39 height 20
click at [769, 197] on icon at bounding box center [773, 200] width 11 height 11
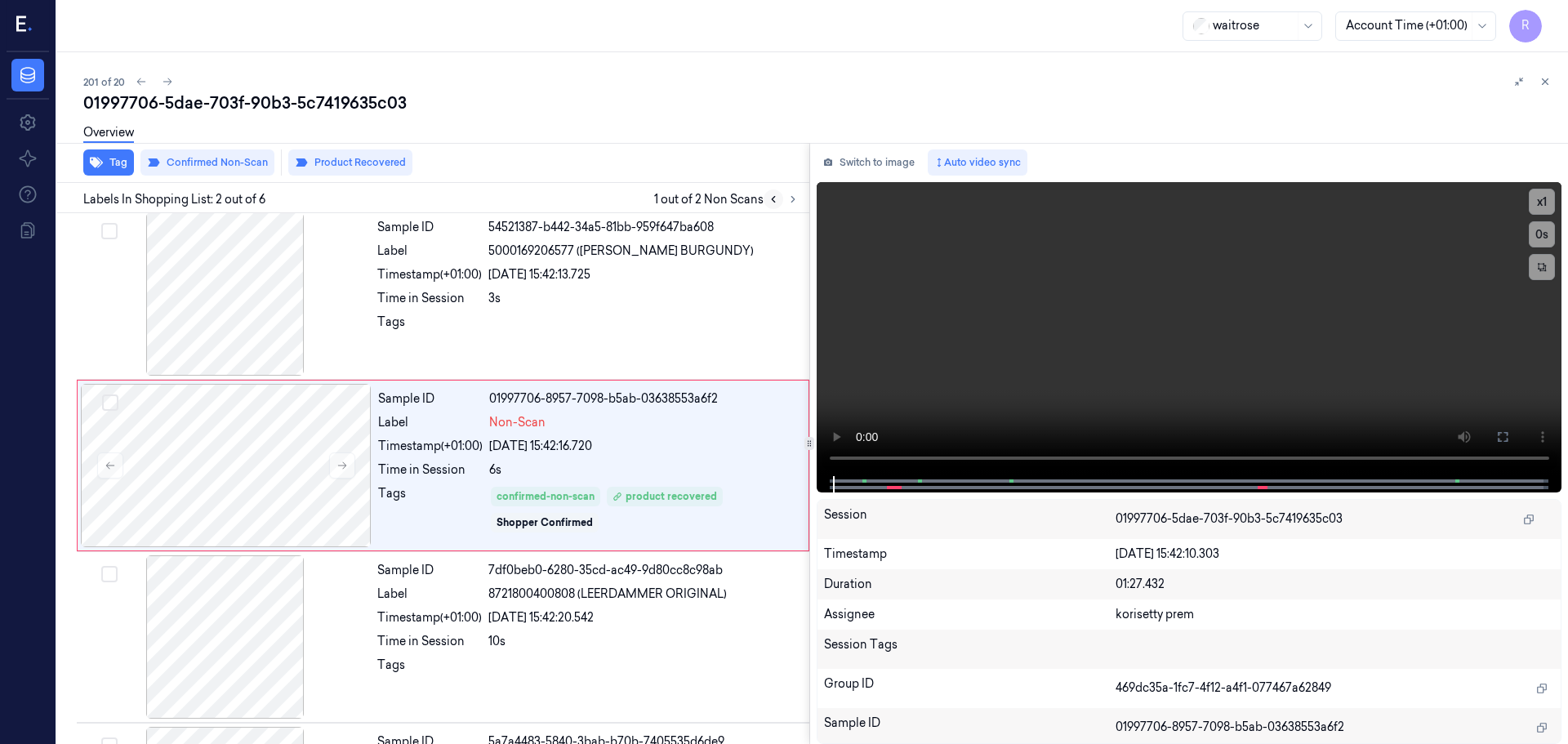
scroll to position [0, 0]
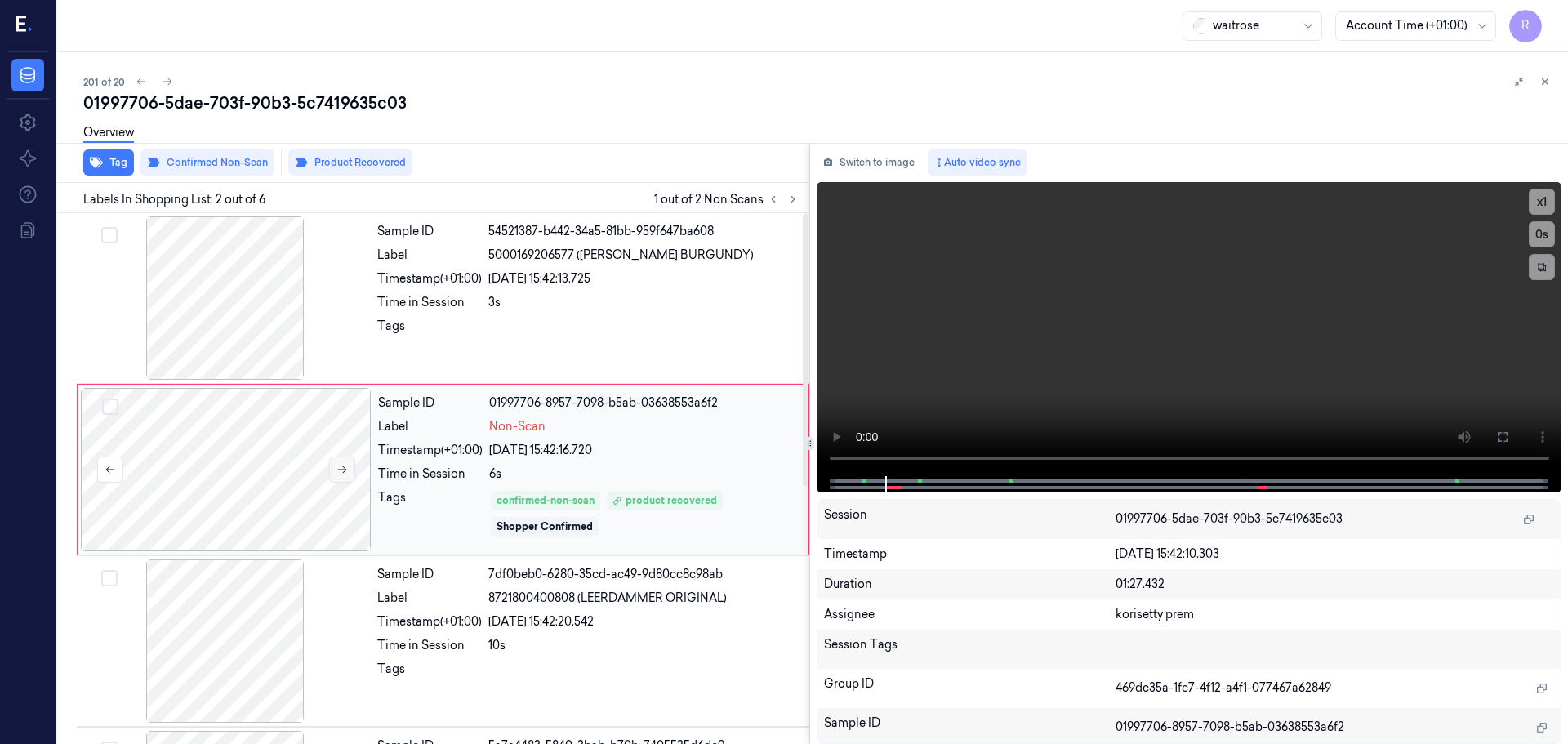
click at [350, 464] on button at bounding box center [341, 469] width 26 height 26
click at [349, 464] on button at bounding box center [341, 469] width 26 height 26
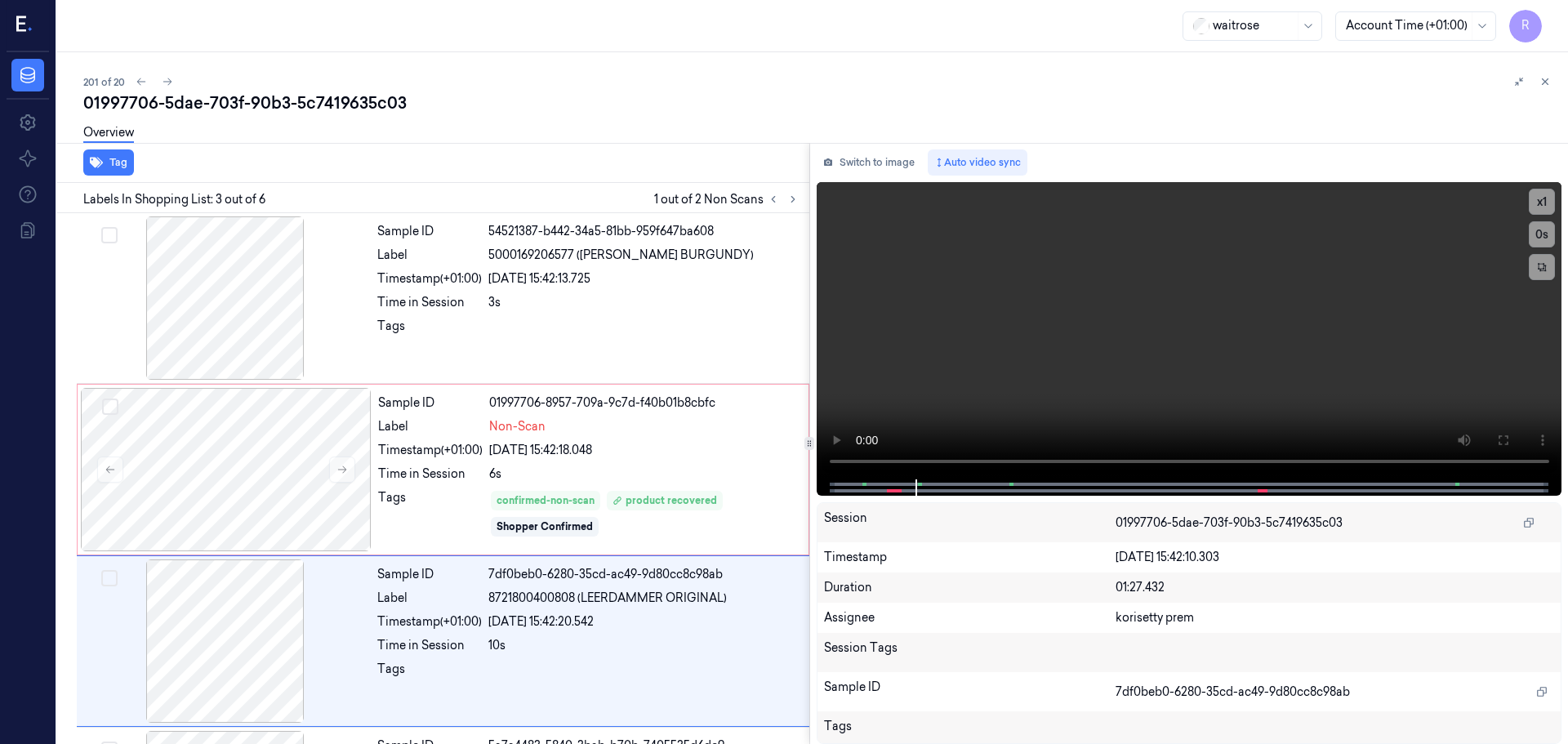
scroll to position [163, 0]
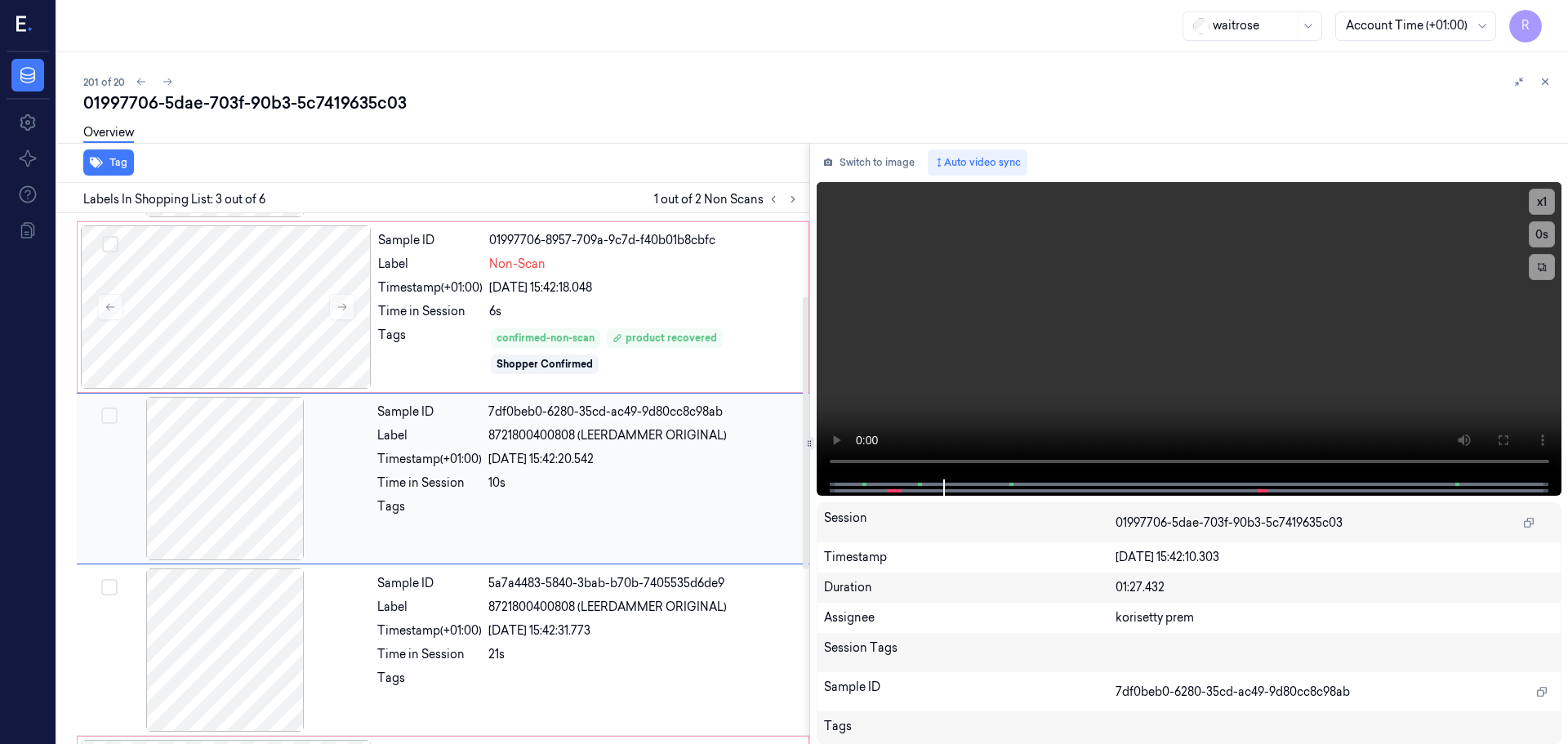
click at [266, 495] on div at bounding box center [225, 479] width 291 height 164
click at [1534, 206] on button "x 1" at bounding box center [1540, 201] width 26 height 26
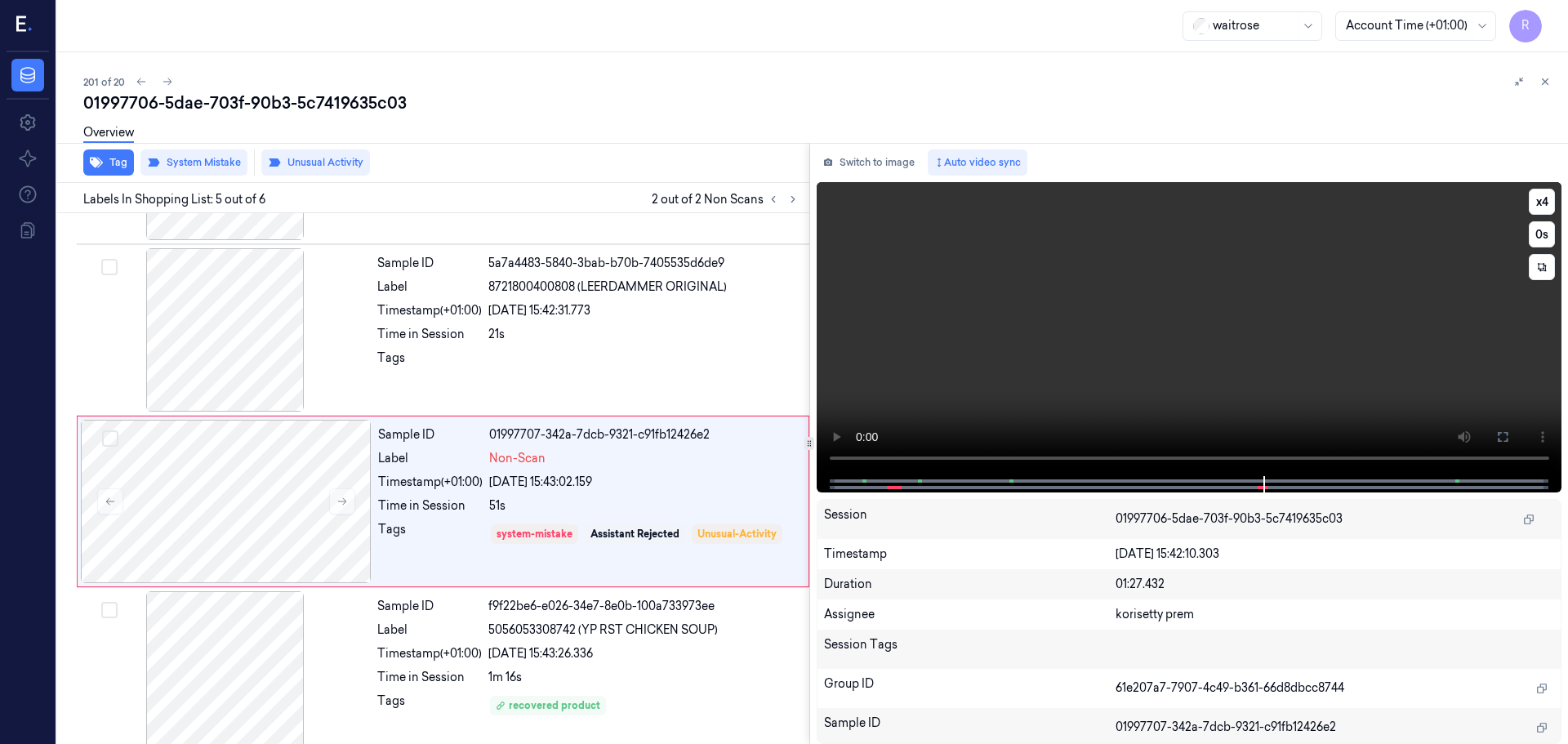
scroll to position [503, 0]
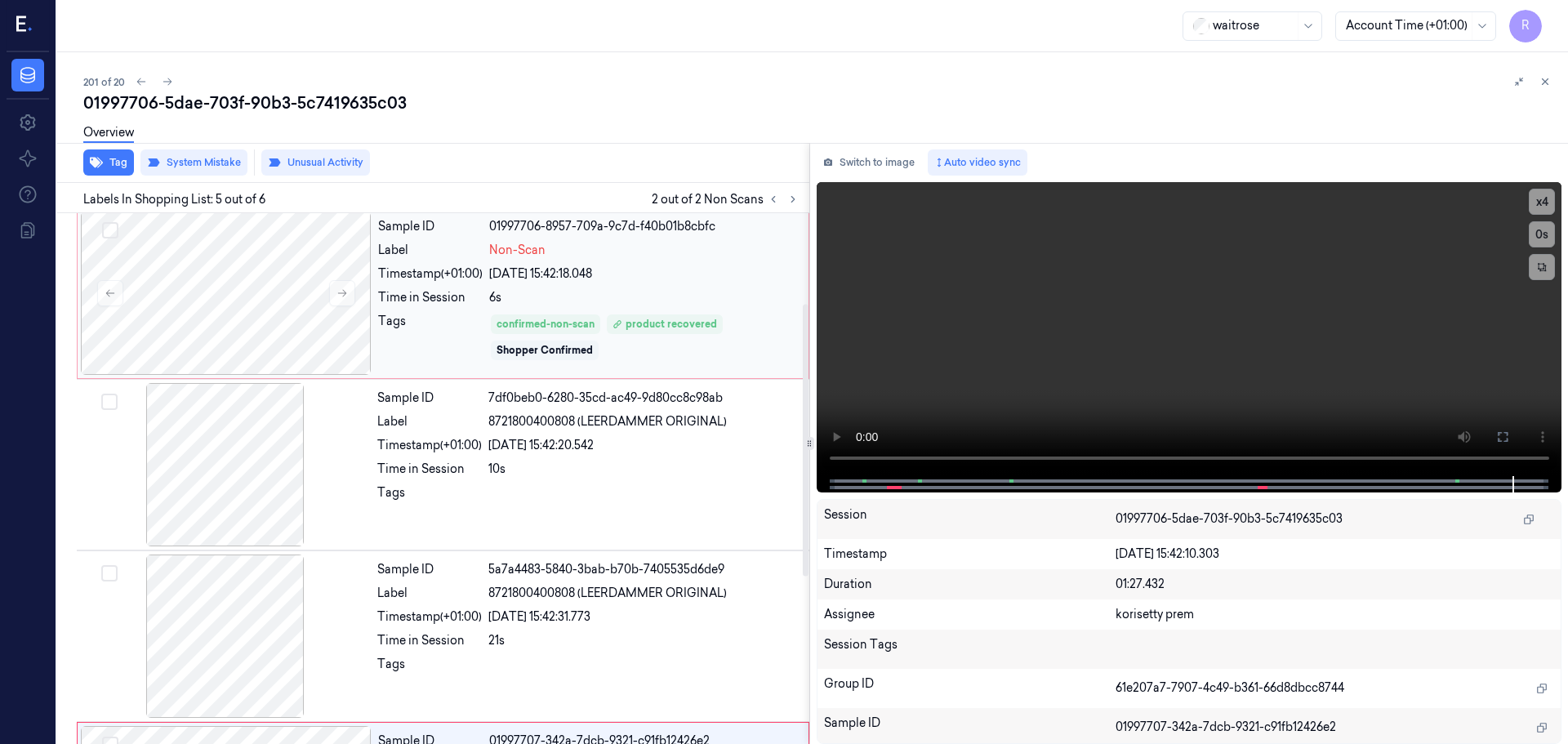
click at [572, 343] on div "Shopper Confirmed" at bounding box center [544, 350] width 96 height 14
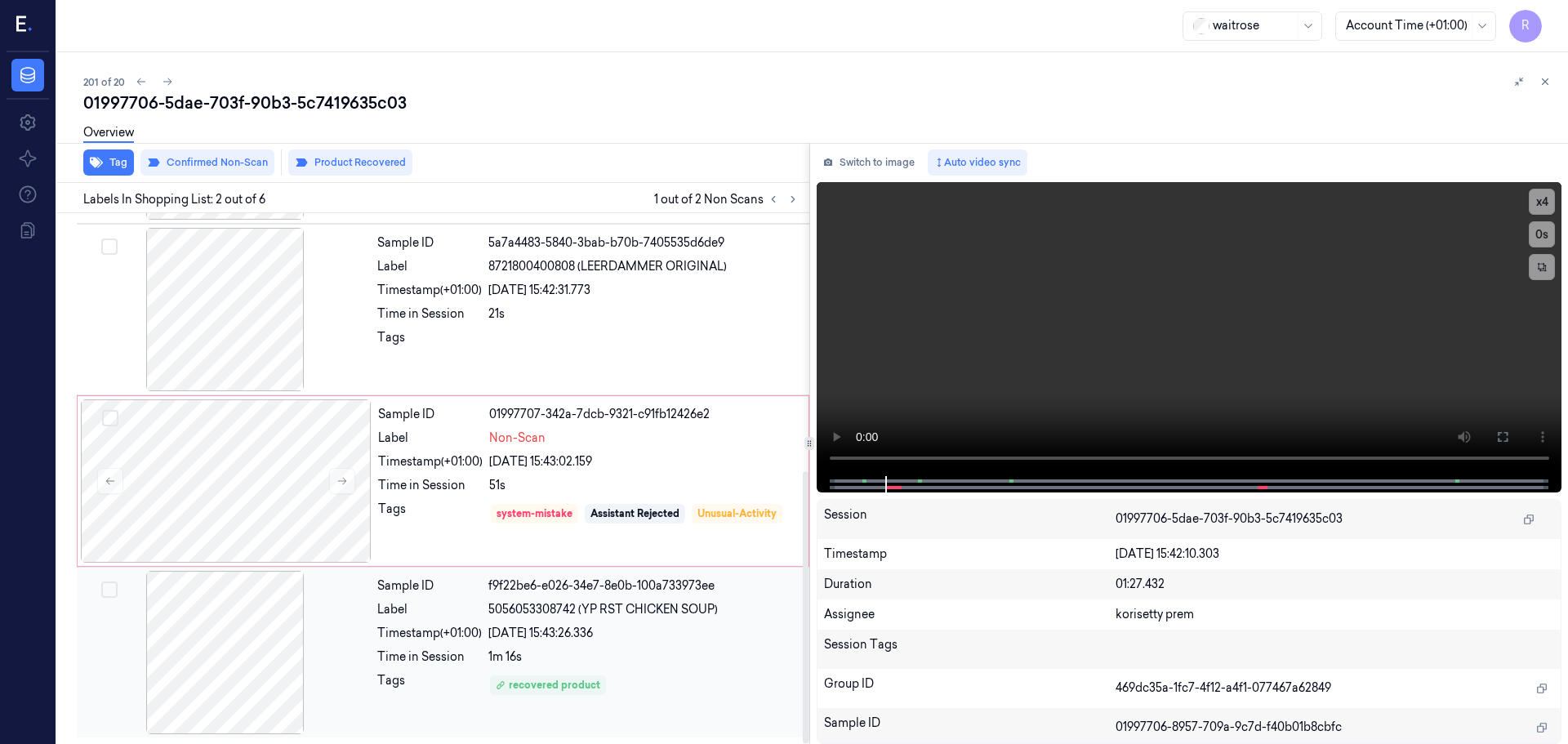
click at [615, 614] on span "5056053308742 (YP RST CHICKEN SOUP)" at bounding box center [602, 610] width 229 height 17
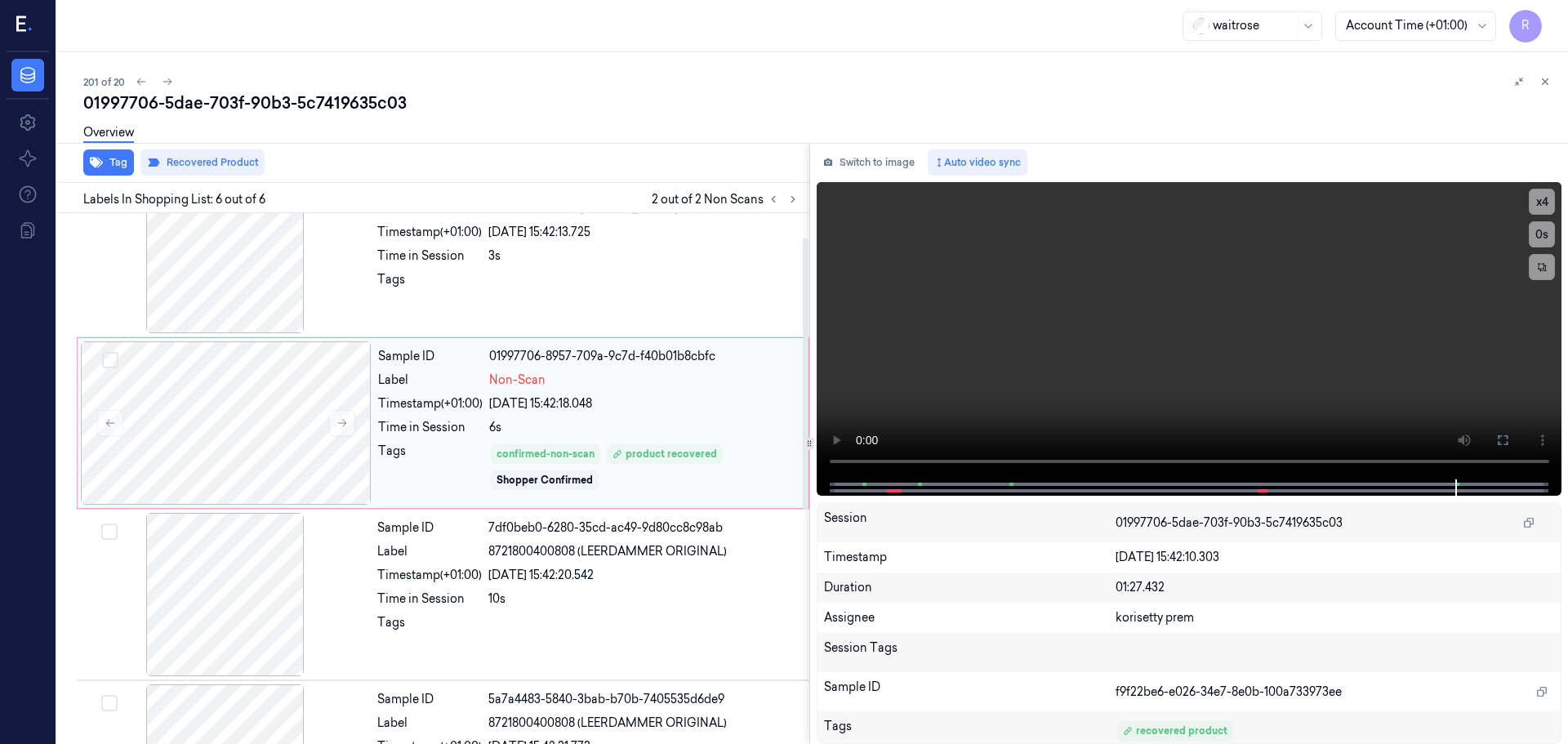
scroll to position [0, 0]
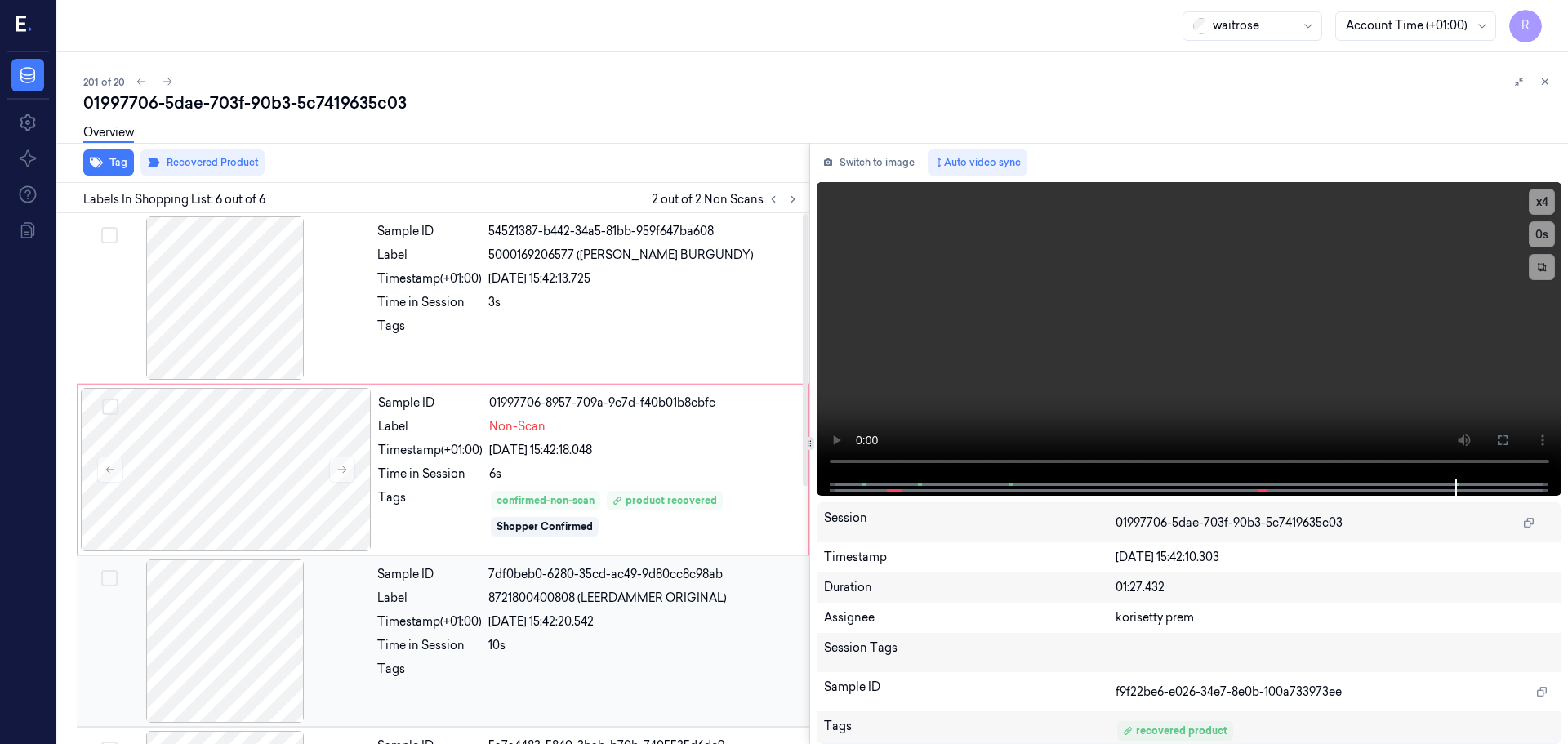
click at [547, 613] on div "Sample ID 7df0beb0-6280-35cd-ac49-9d80cc8c98ab Label 8721800400808 (LEERDAMMER …" at bounding box center [589, 641] width 436 height 164
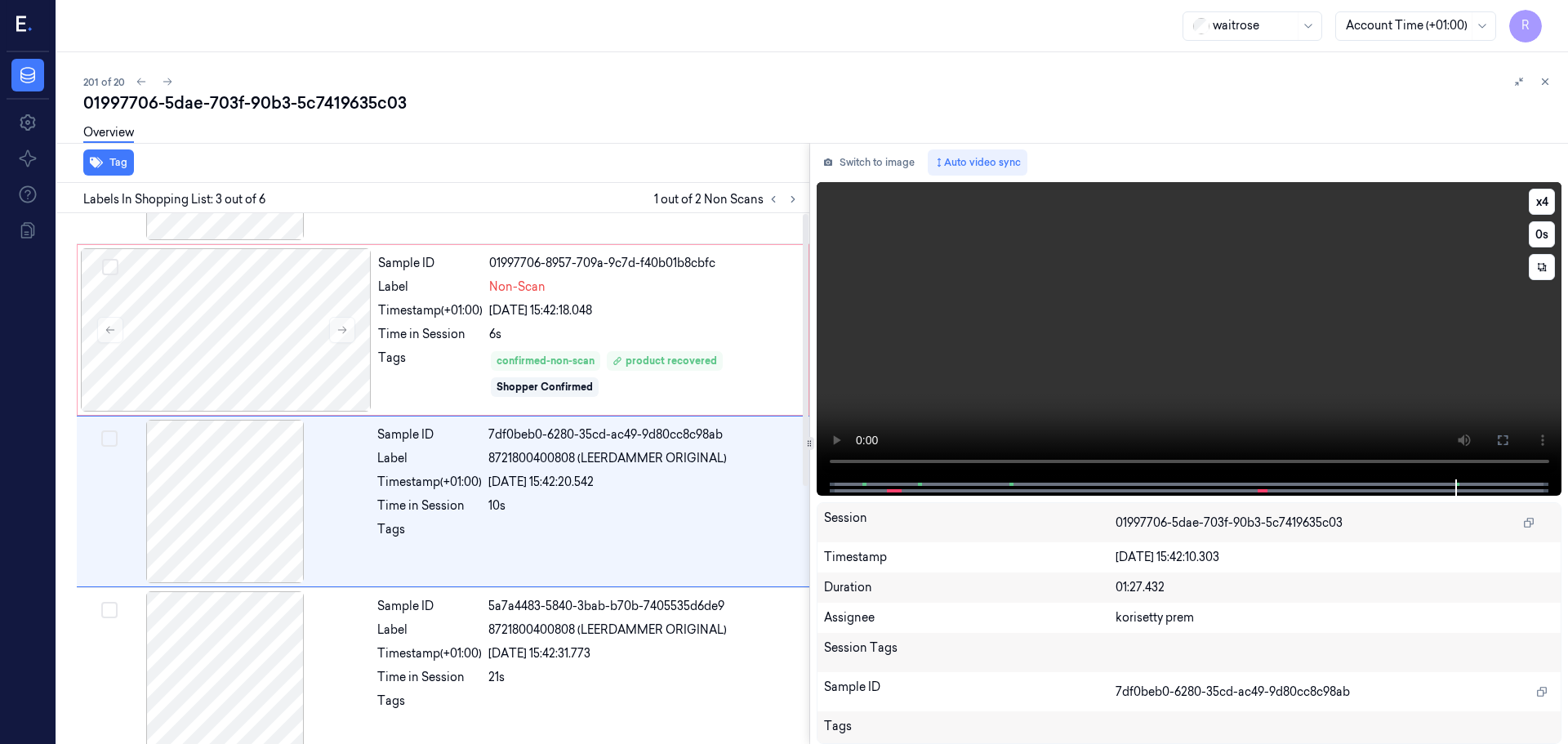
scroll to position [163, 0]
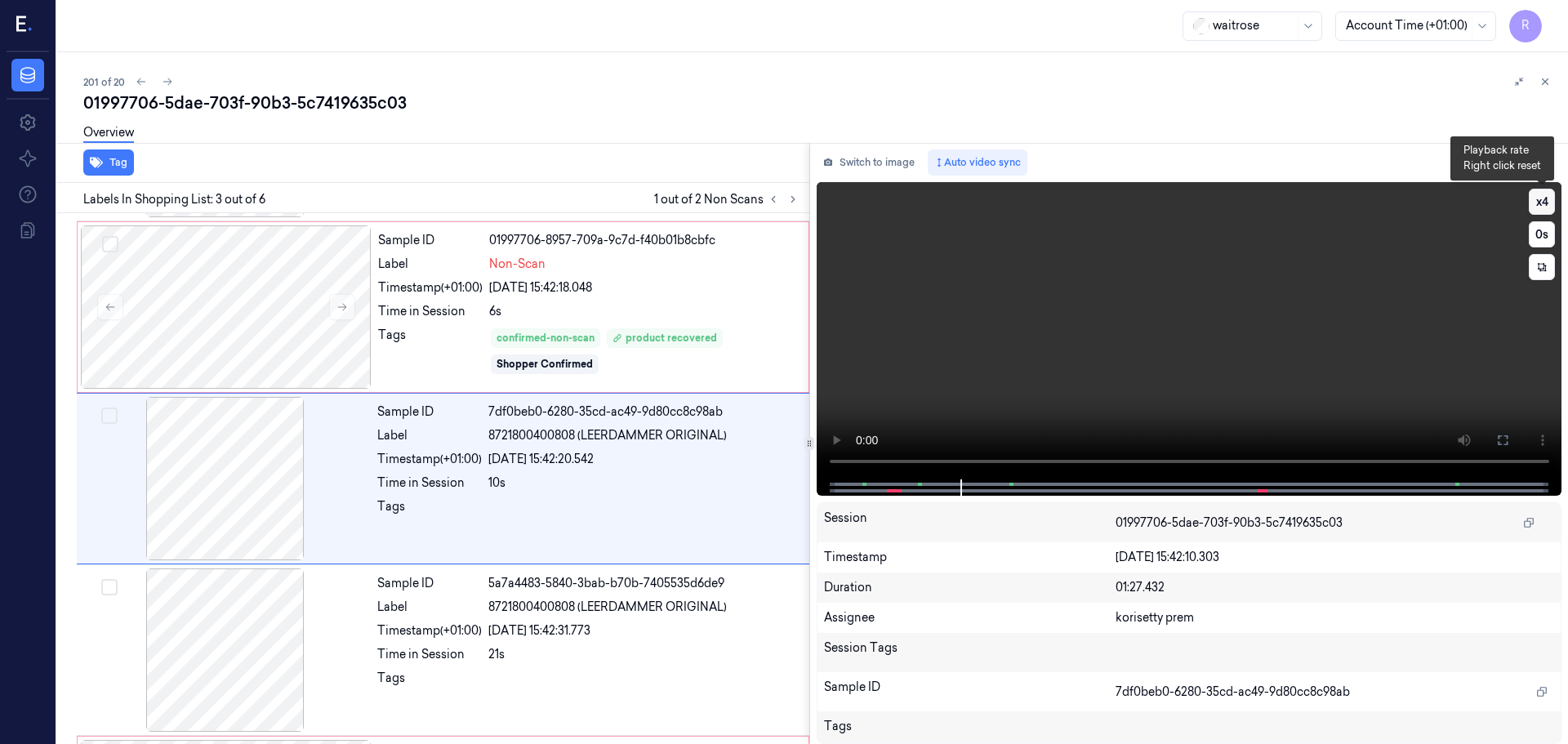
click at [1536, 203] on button "x 4" at bounding box center [1540, 201] width 26 height 26
click at [1536, 203] on button "x 1" at bounding box center [1540, 201] width 26 height 26
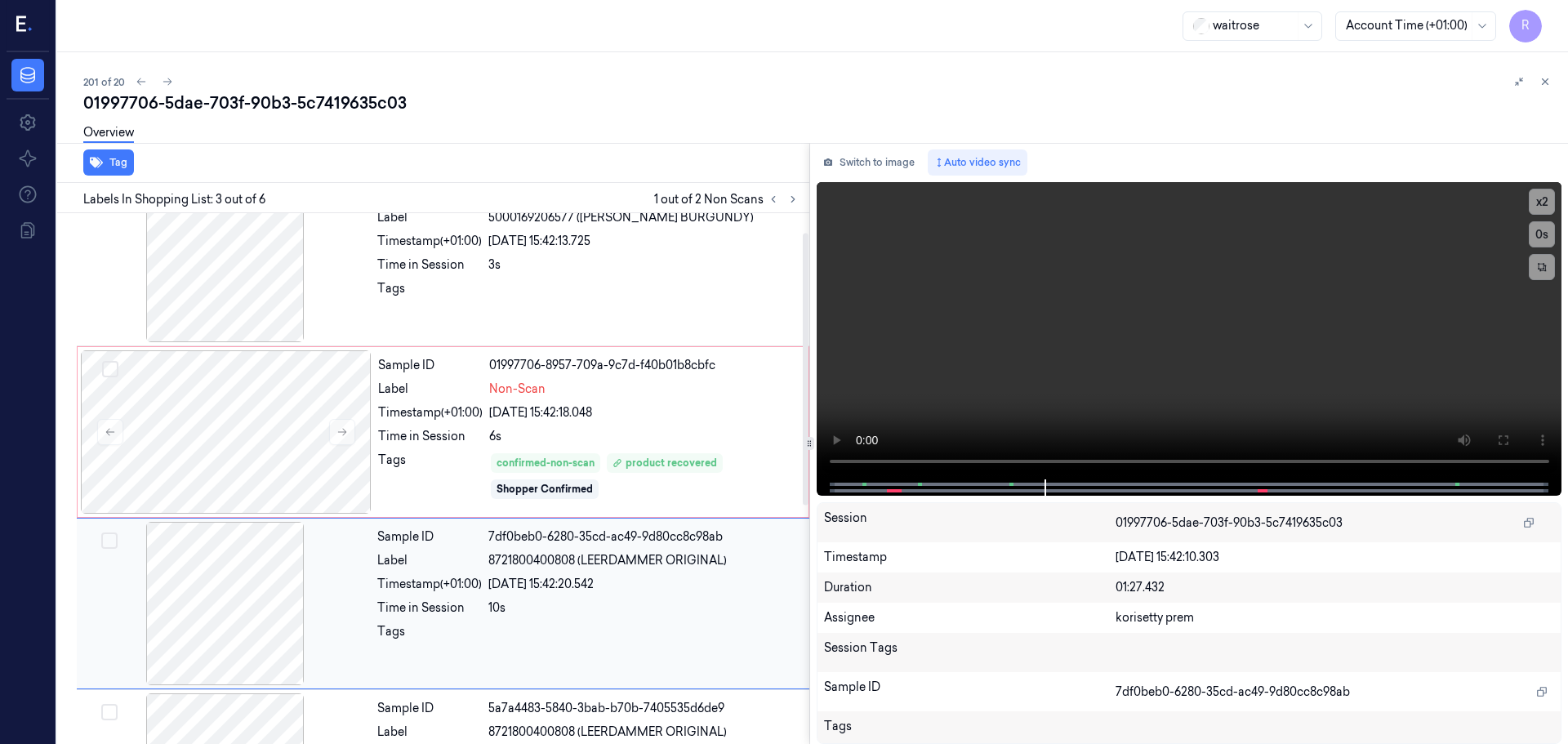
scroll to position [0, 0]
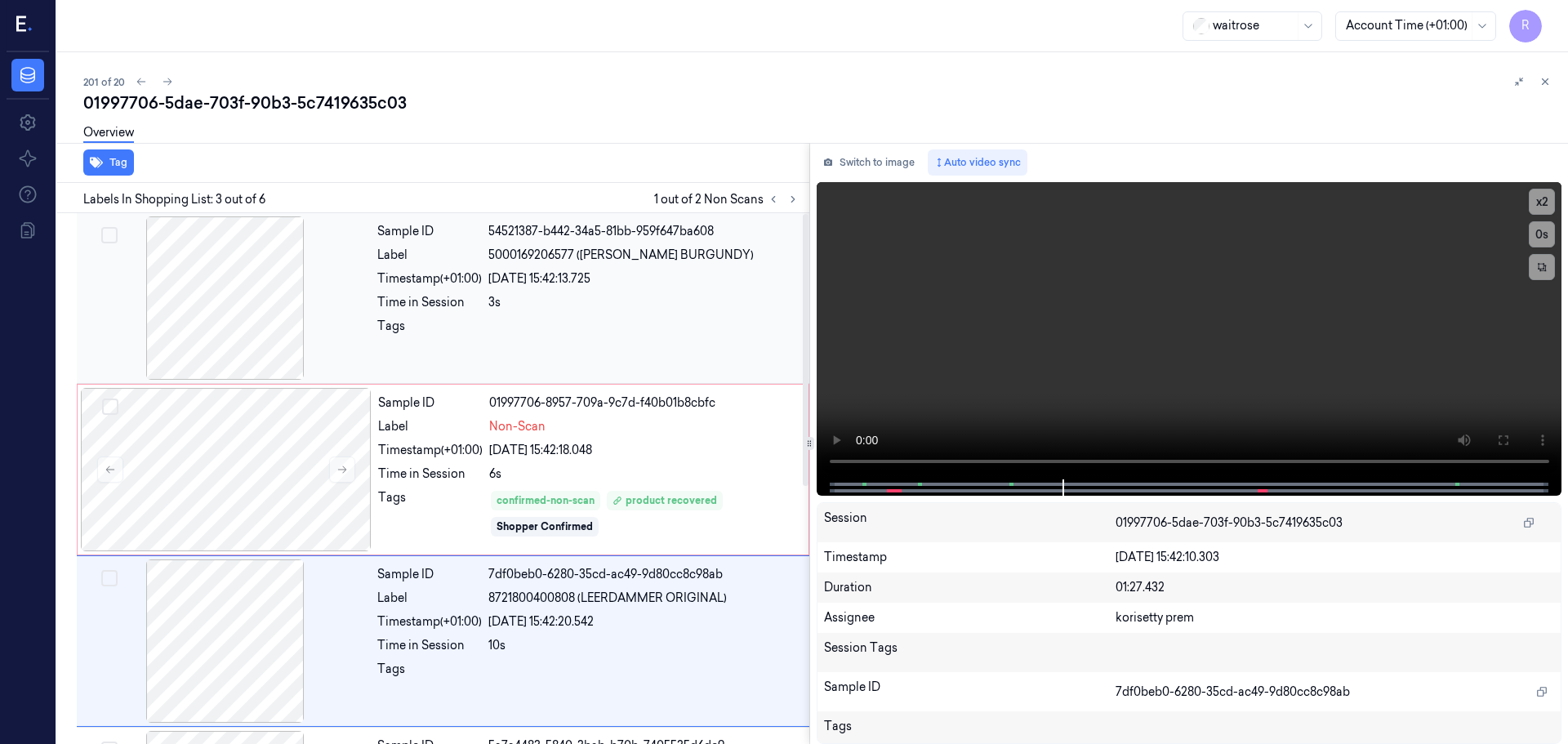
click at [514, 316] on div "Sample ID 54521387-b442-34a5-81bb-959f647ba608 Label 5000169206577 (WR WHITE BU…" at bounding box center [589, 299] width 436 height 164
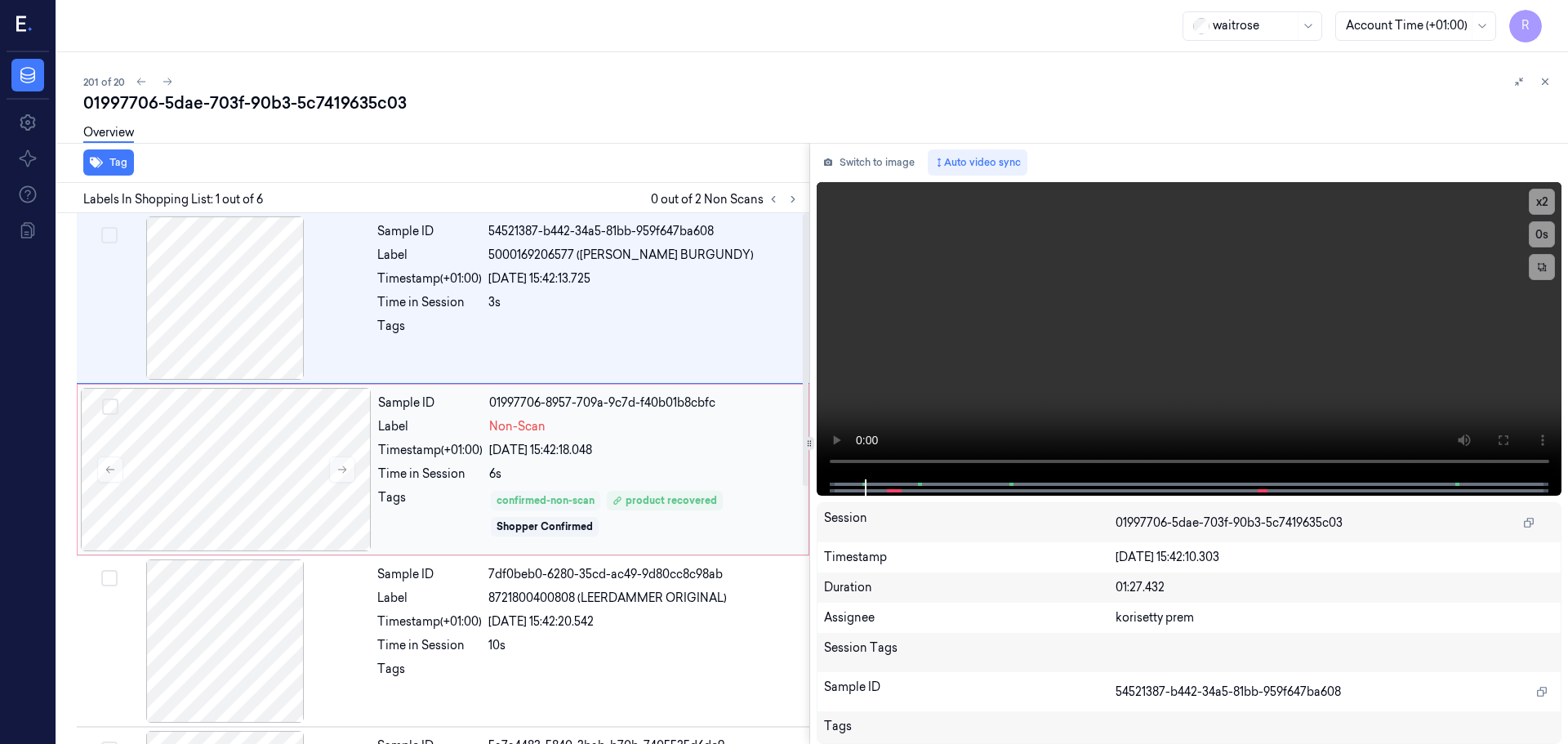
click at [507, 499] on div "confirmed-non-scan" at bounding box center [545, 500] width 98 height 14
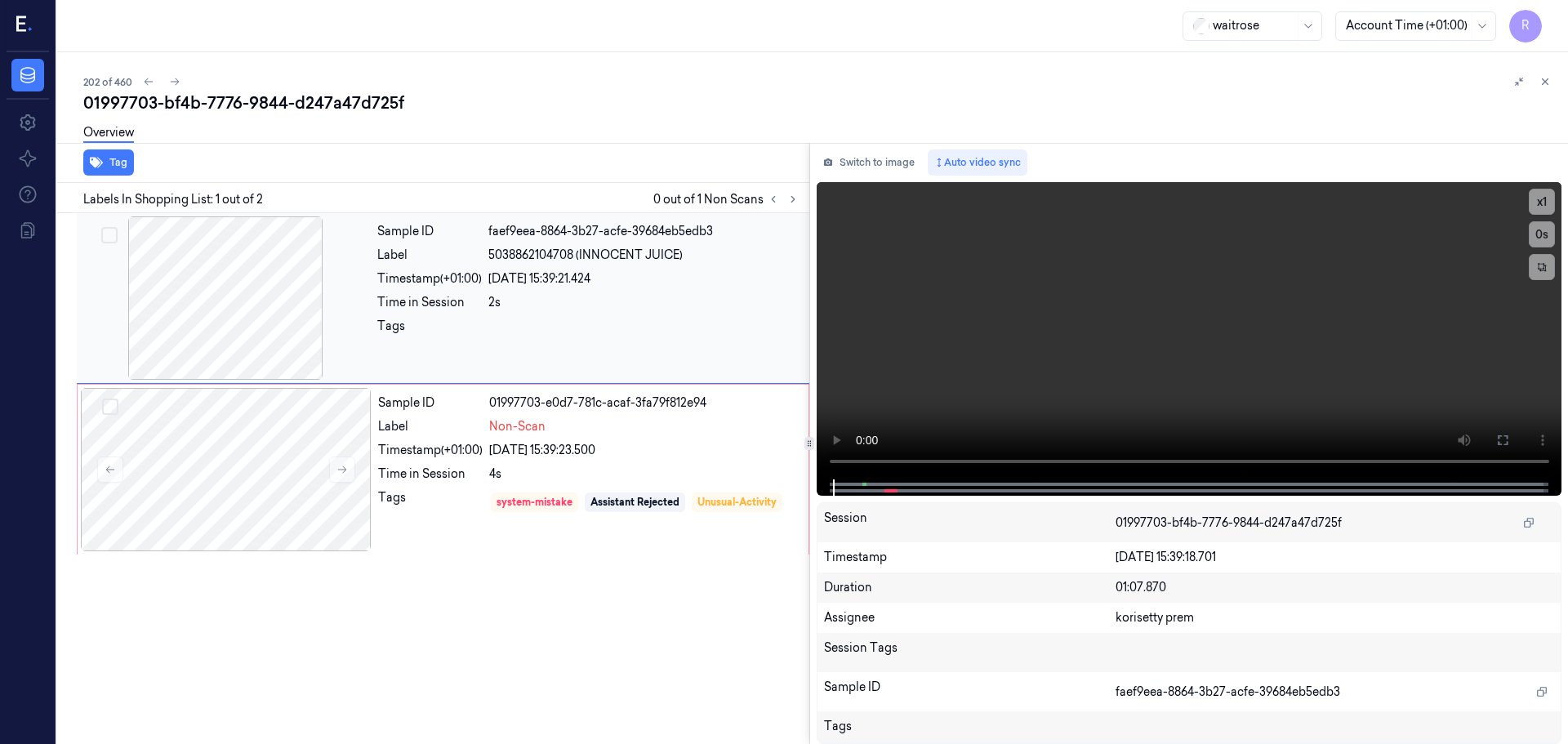
click at [228, 293] on div at bounding box center [225, 299] width 291 height 164
click at [296, 477] on div at bounding box center [226, 470] width 291 height 164
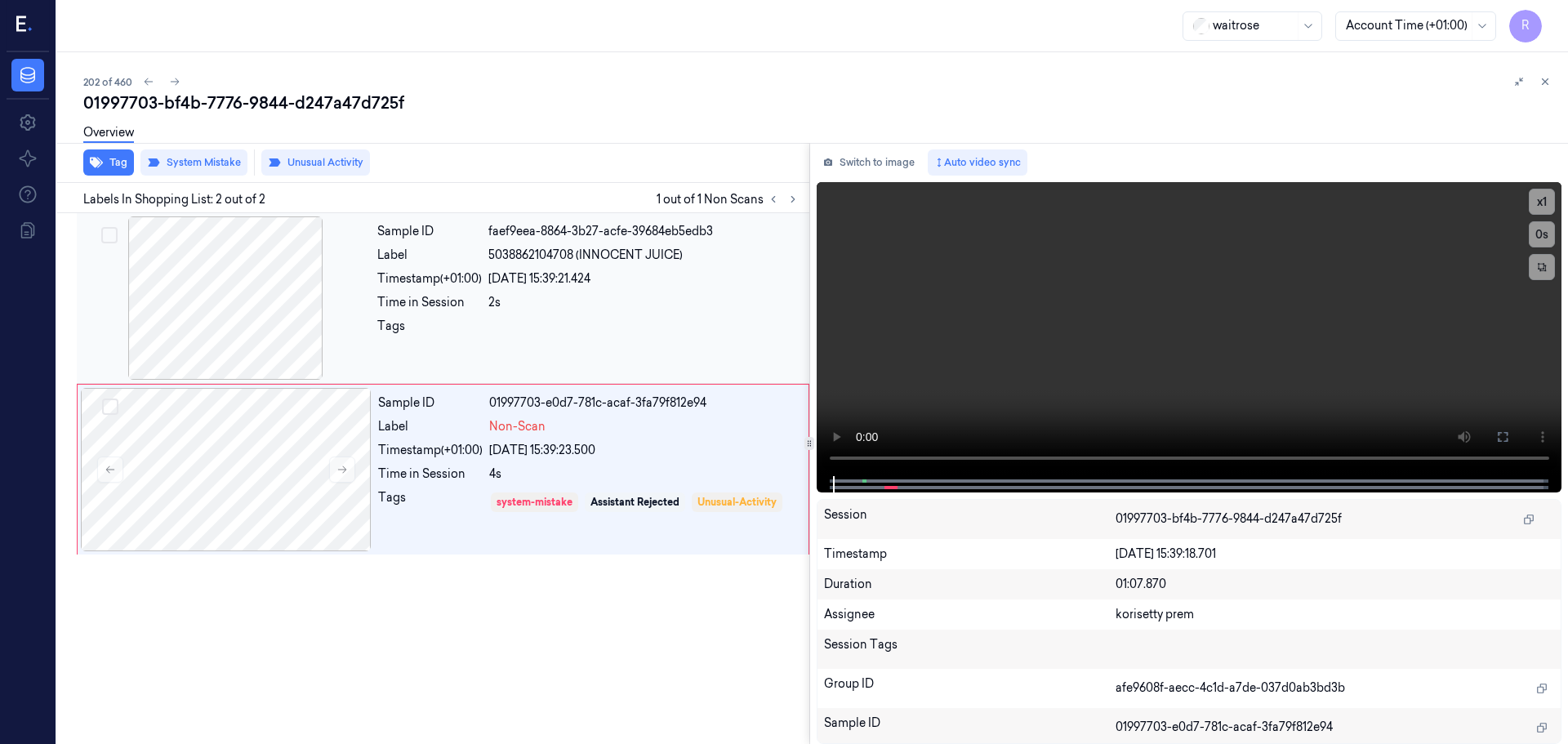
click at [275, 303] on div at bounding box center [225, 299] width 291 height 164
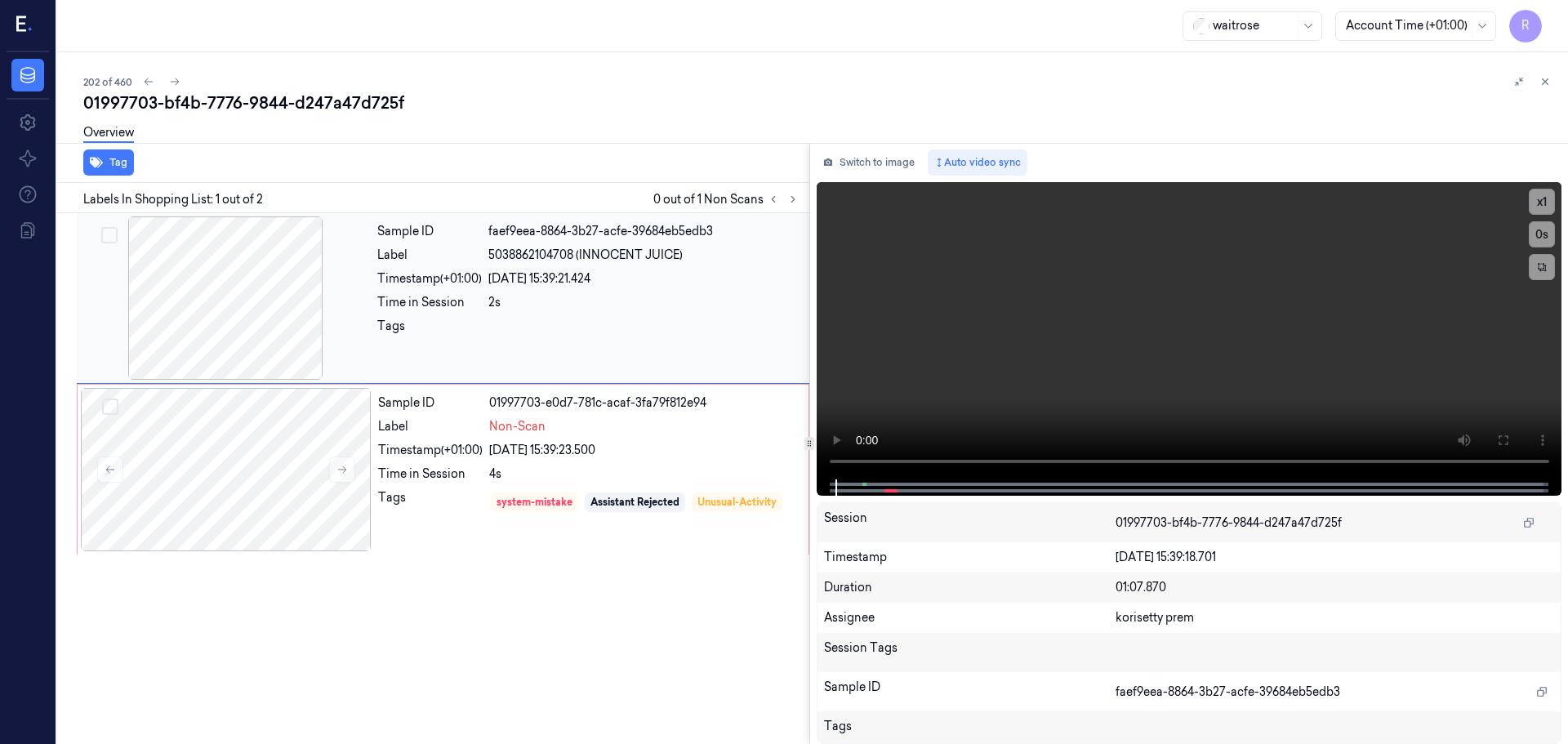
click at [209, 300] on div at bounding box center [225, 299] width 291 height 164
click at [293, 444] on div at bounding box center [226, 470] width 291 height 164
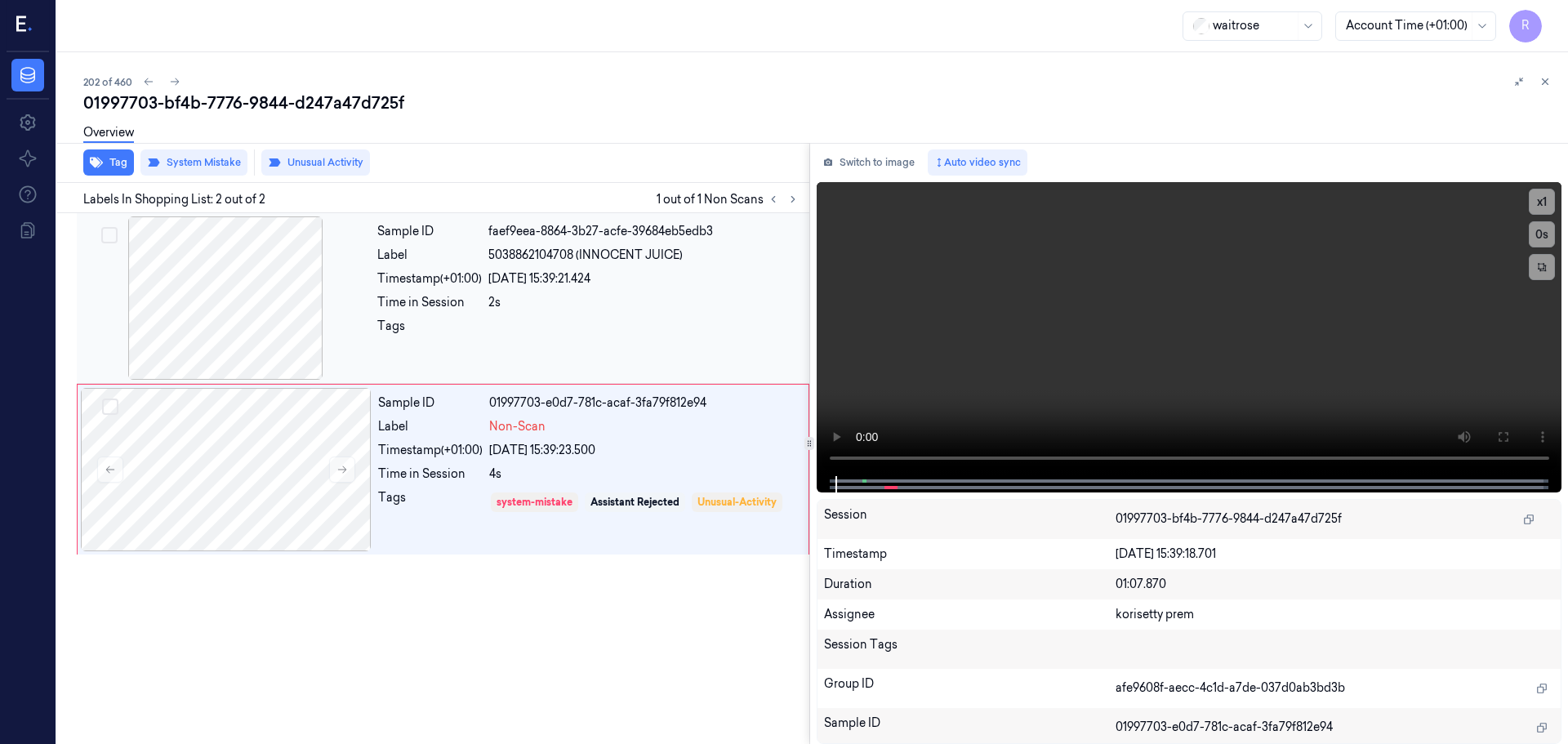
click at [239, 326] on div at bounding box center [225, 299] width 291 height 164
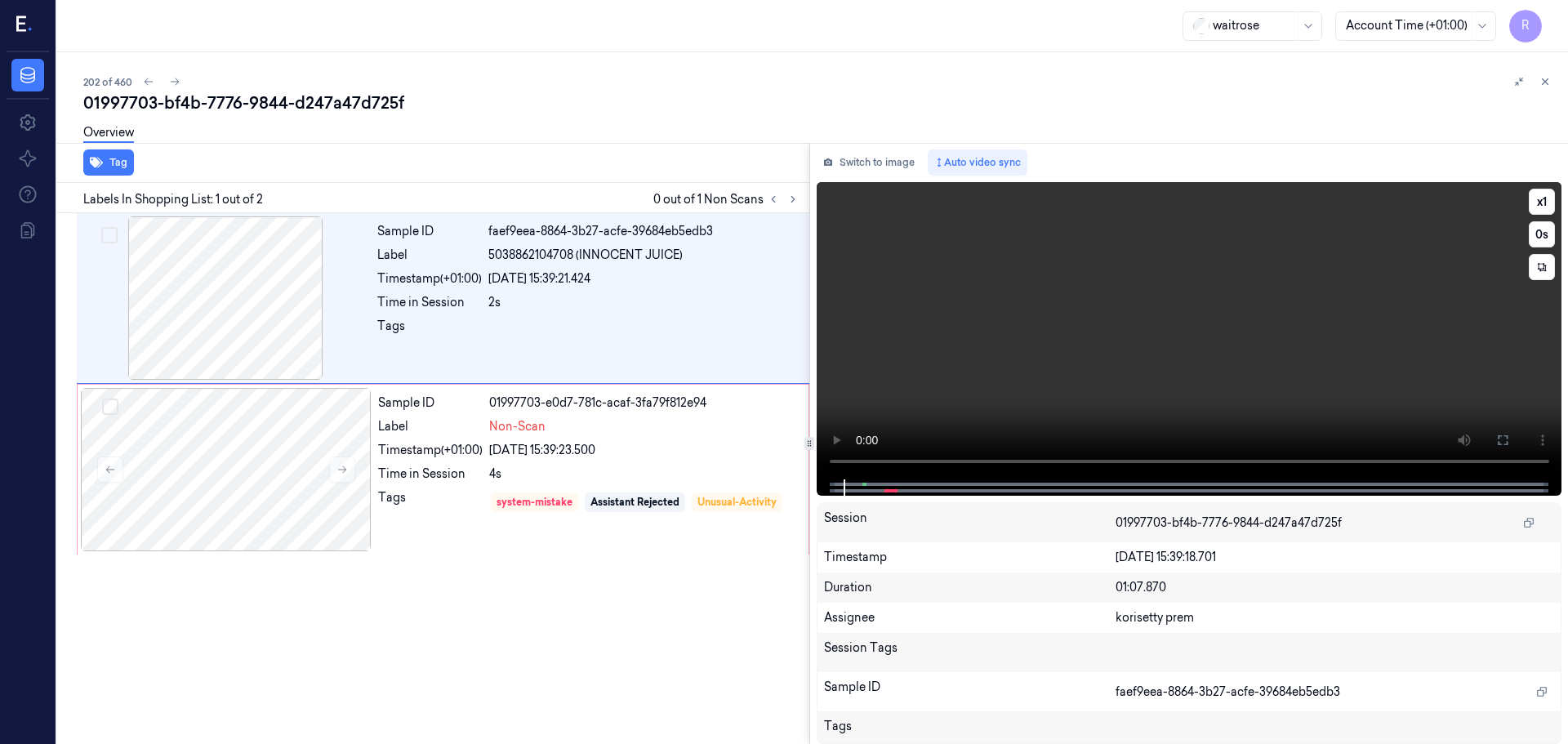
drag, startPoint x: 1492, startPoint y: 434, endPoint x: 1494, endPoint y: 534, distance: 100.0
click at [1494, 435] on button at bounding box center [1501, 440] width 26 height 26
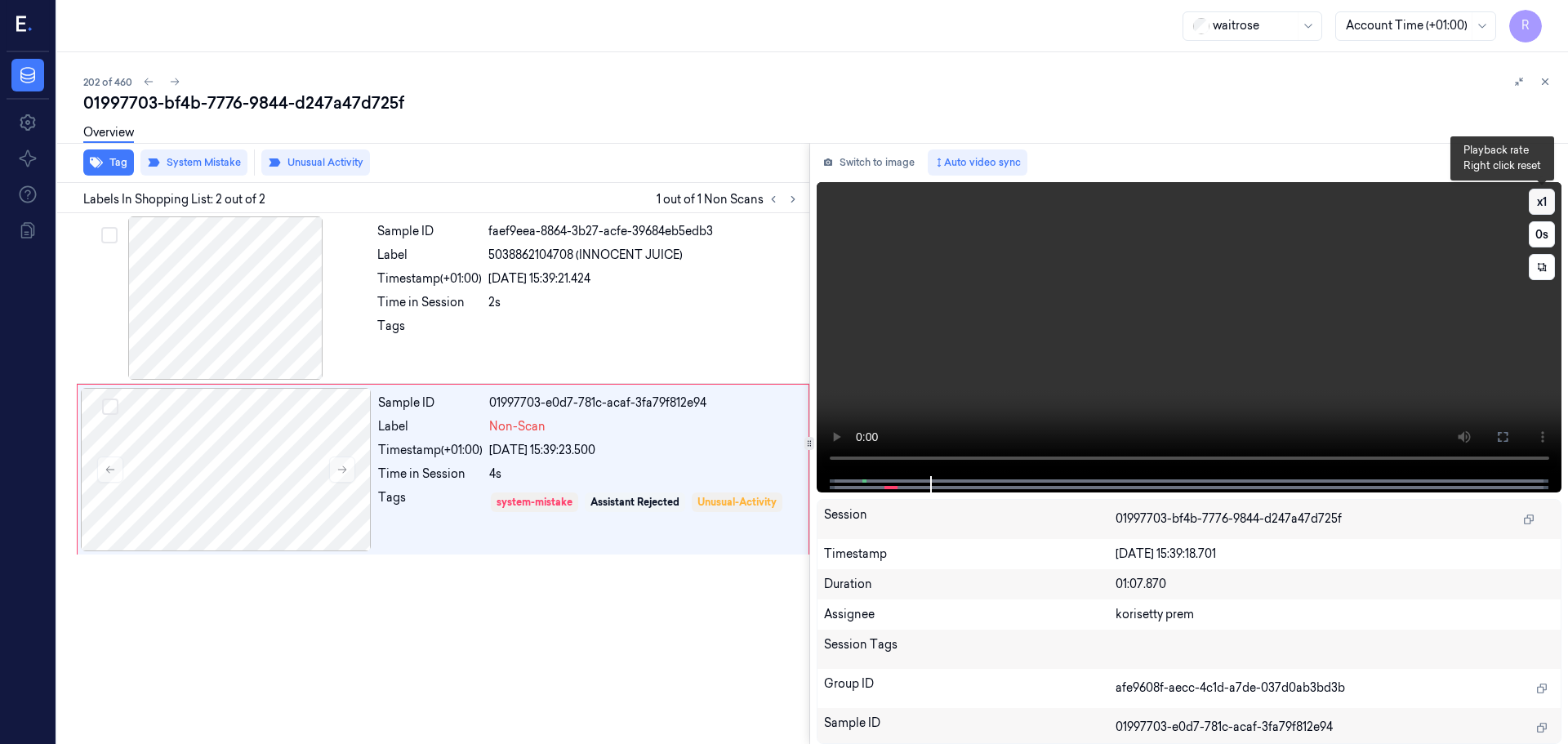
click at [1534, 206] on button "x 1" at bounding box center [1540, 201] width 26 height 26
click at [1534, 206] on button "x 2" at bounding box center [1540, 201] width 26 height 26
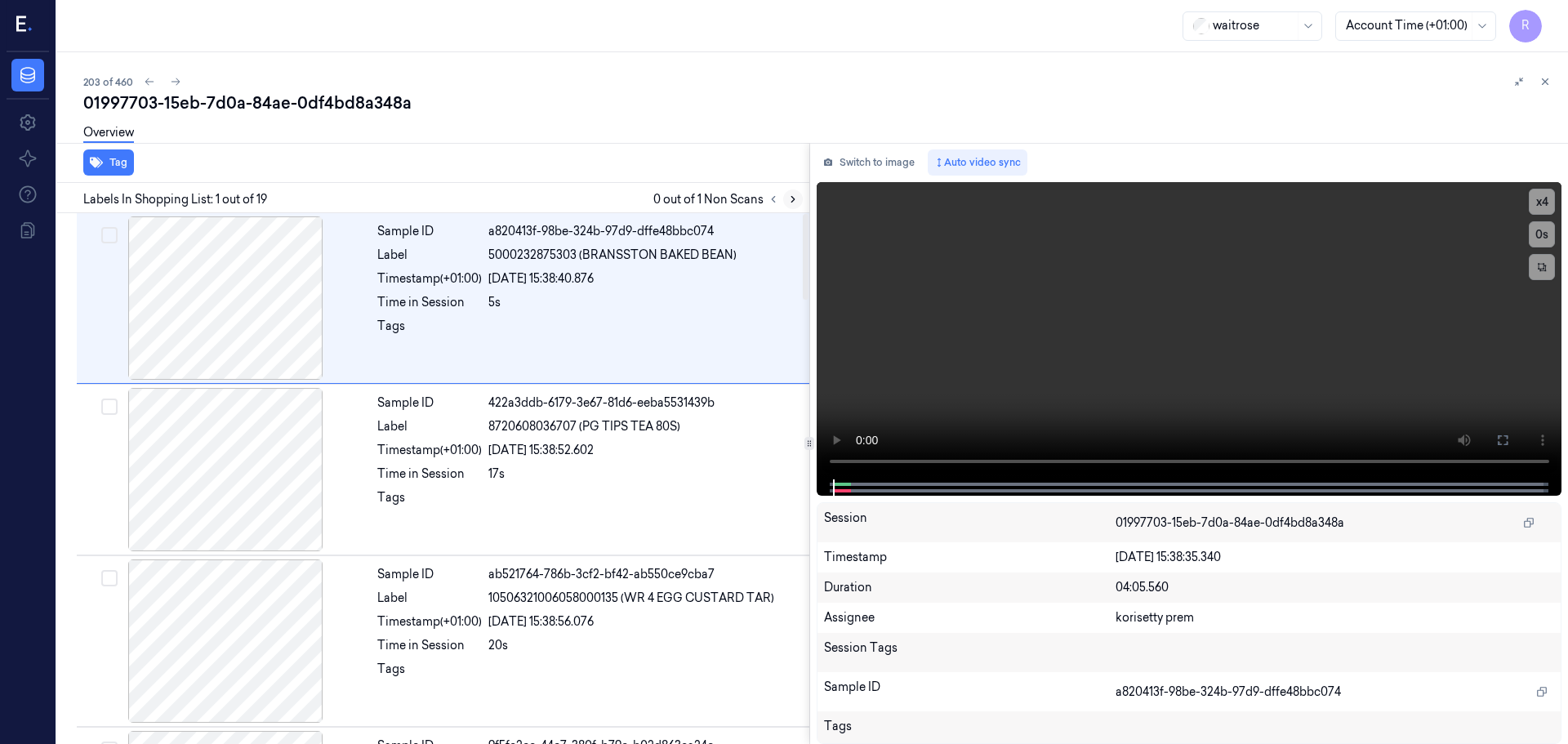
click at [789, 205] on icon at bounding box center [793, 200] width 11 height 11
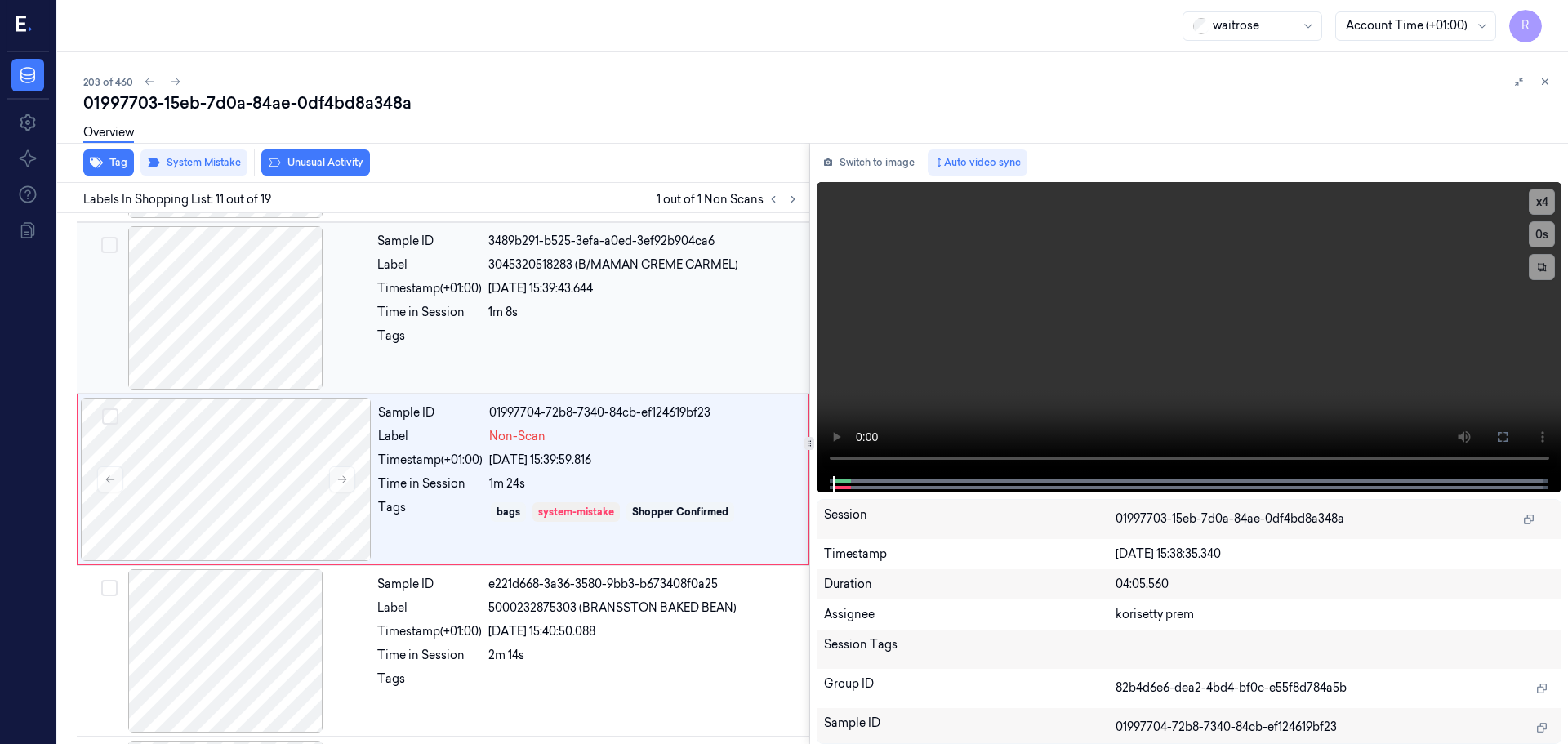
scroll to position [1535, 0]
click at [341, 469] on button at bounding box center [341, 478] width 26 height 26
click at [251, 315] on div at bounding box center [225, 307] width 291 height 164
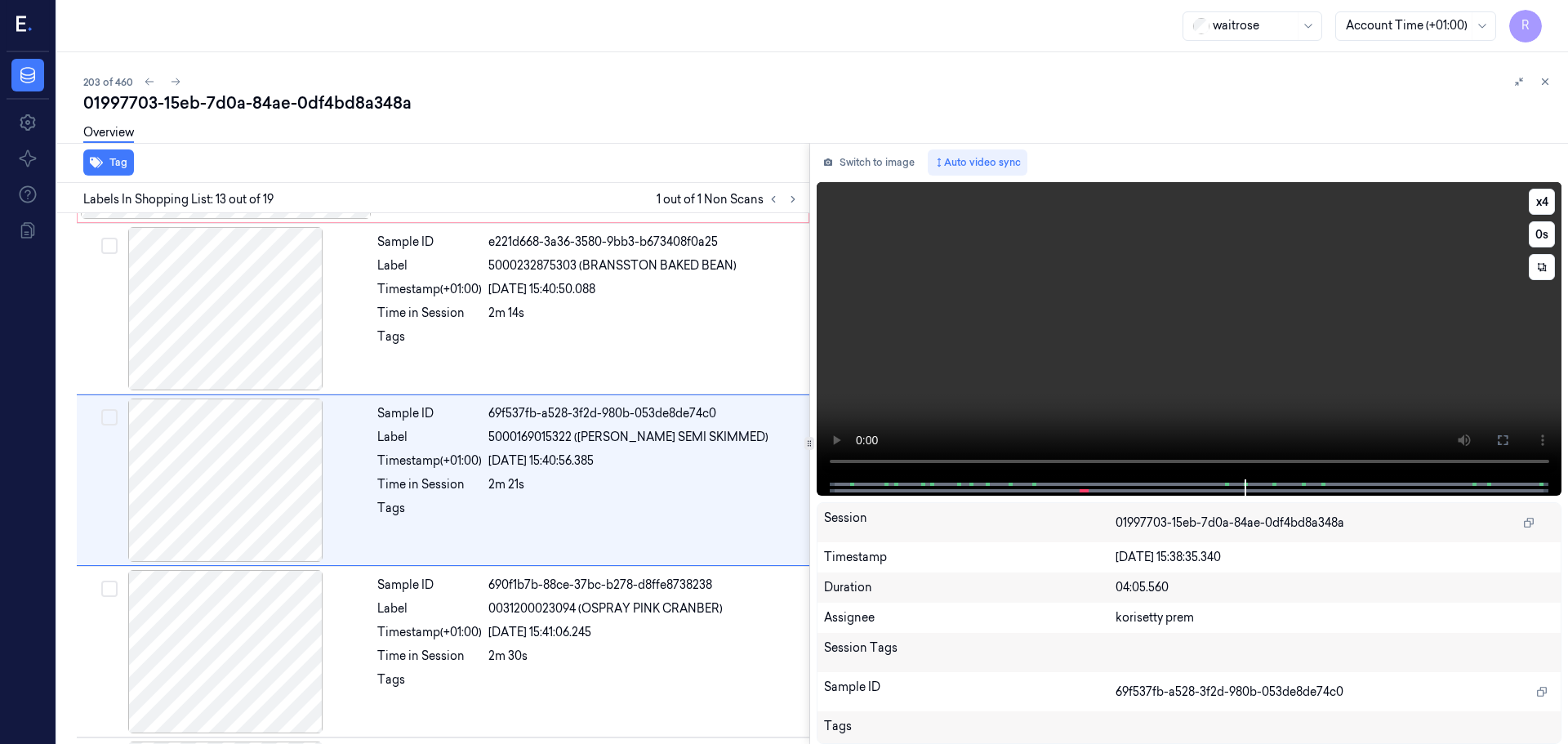
scroll to position [1878, 0]
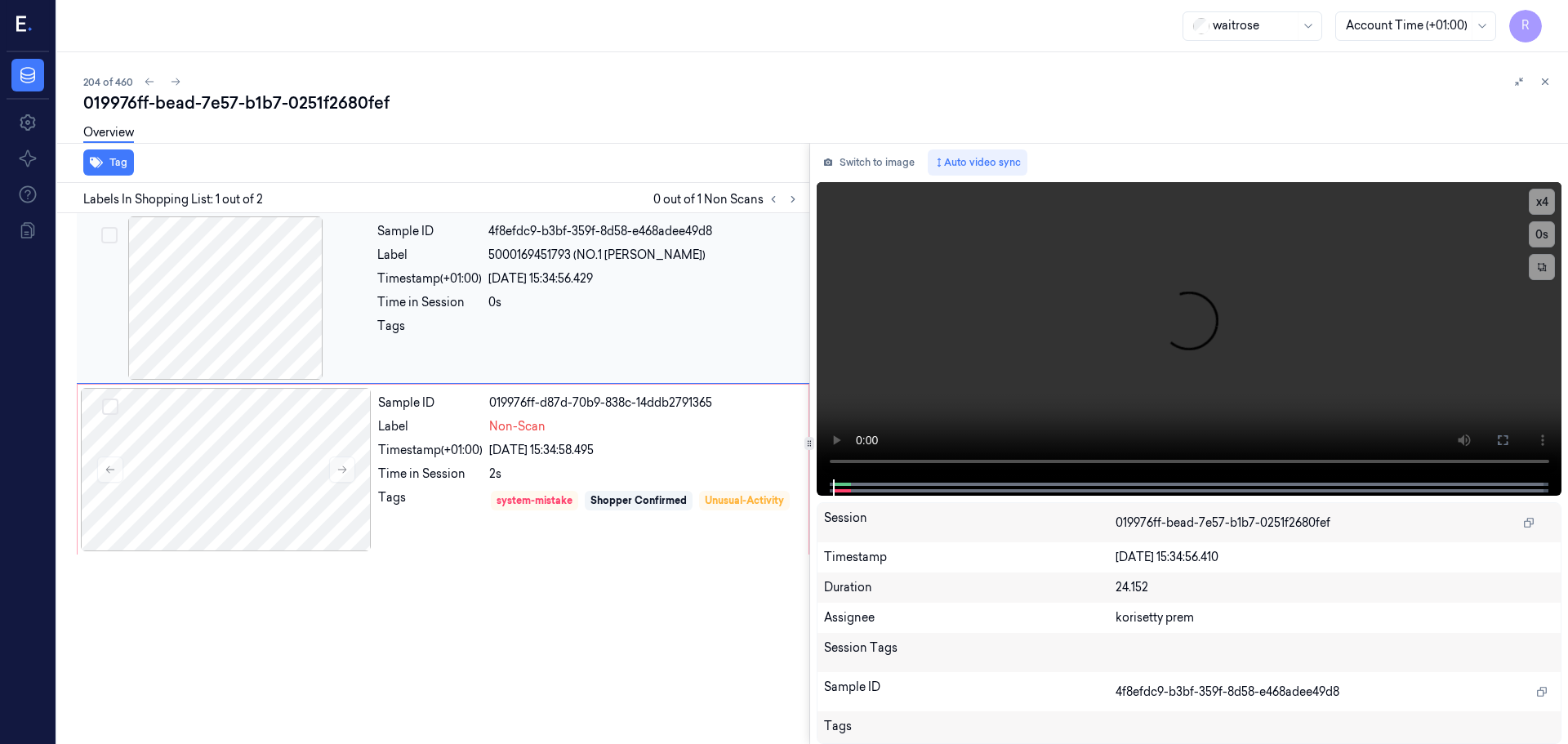
click at [250, 315] on div at bounding box center [225, 299] width 291 height 164
click at [784, 197] on div at bounding box center [783, 199] width 39 height 20
click at [787, 198] on button at bounding box center [792, 199] width 20 height 20
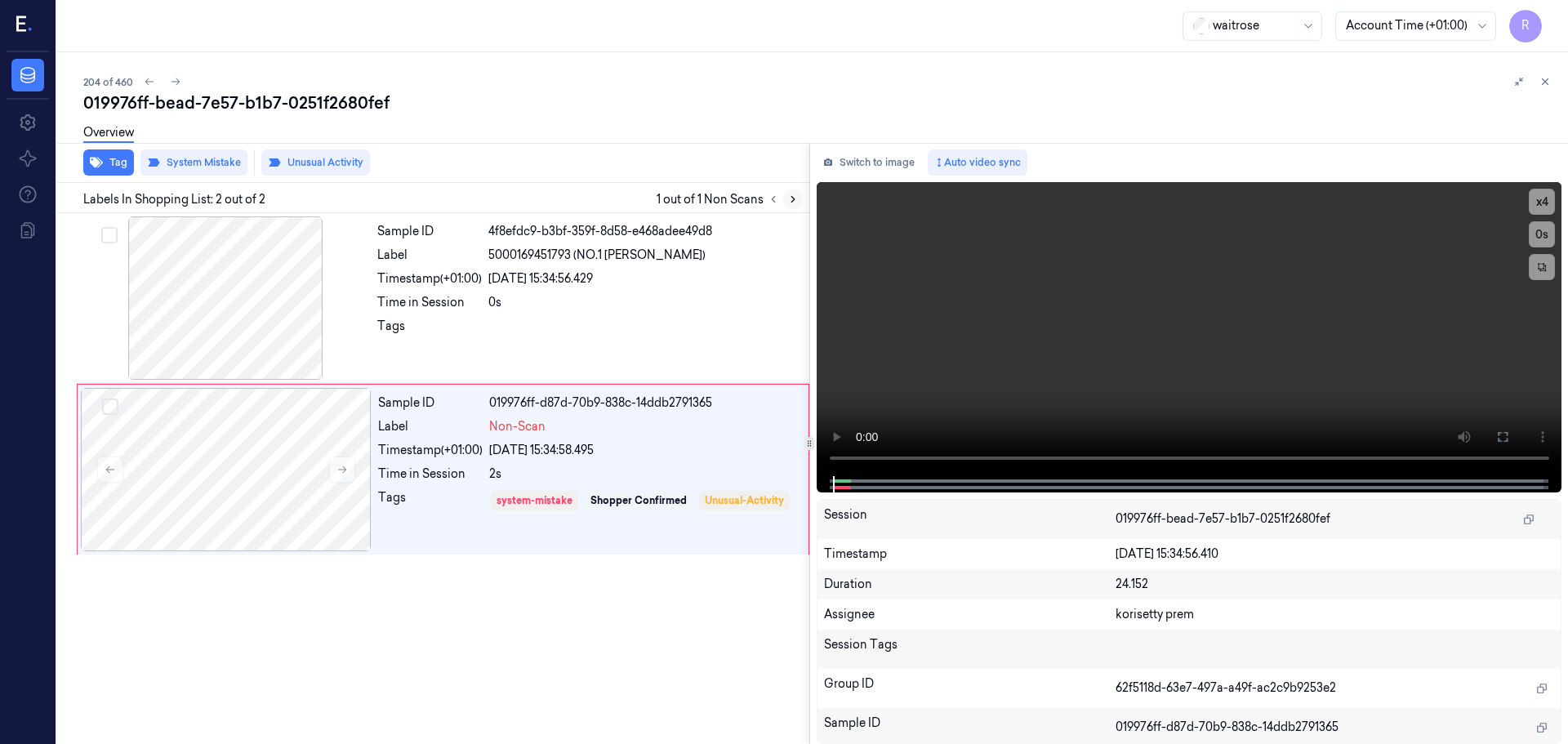
click at [787, 198] on icon at bounding box center [793, 200] width 11 height 11
click at [1508, 442] on icon at bounding box center [1502, 438] width 13 height 13
click at [296, 321] on div at bounding box center [225, 299] width 291 height 164
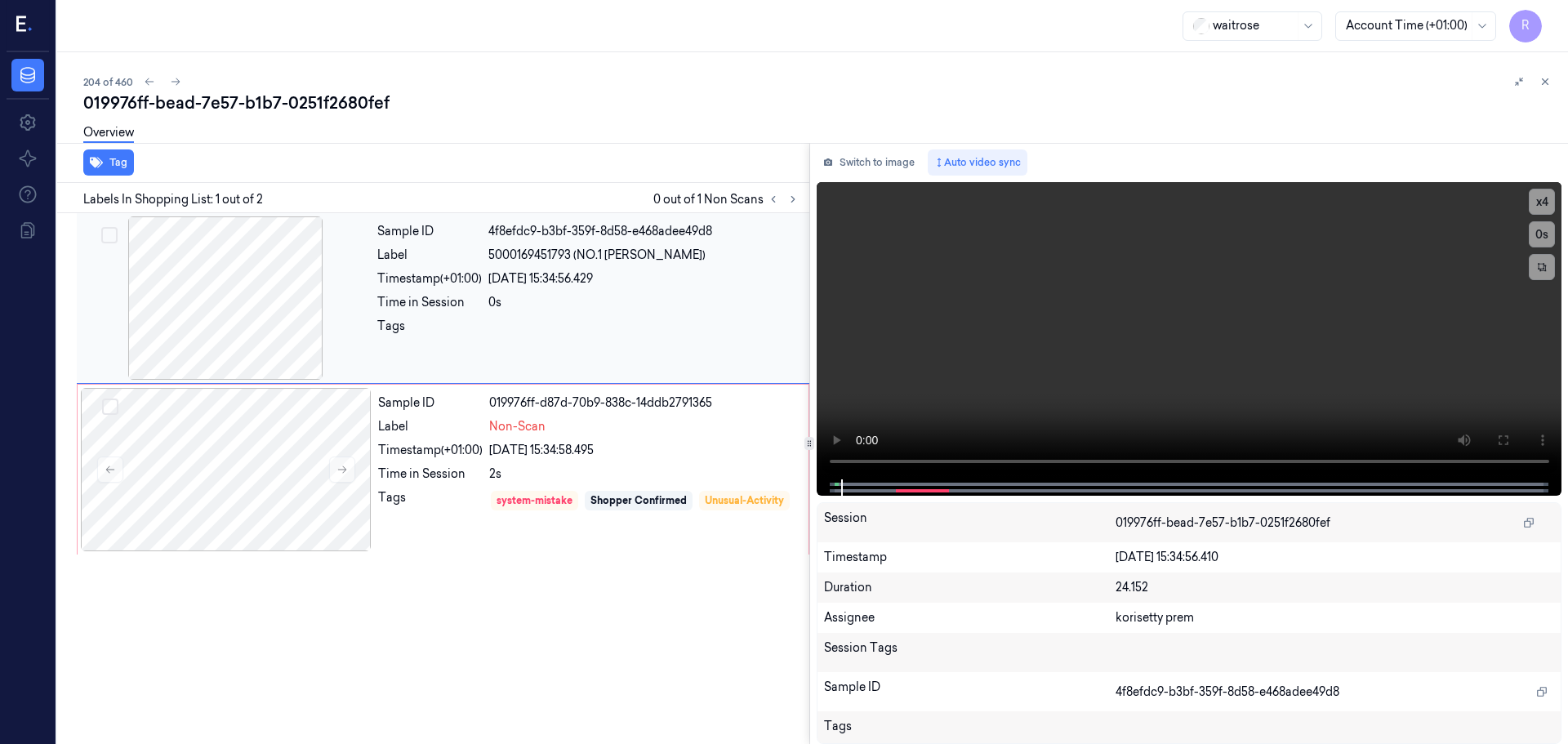
click at [297, 321] on div at bounding box center [225, 299] width 291 height 164
click at [440, 496] on div "Tags" at bounding box center [431, 512] width 105 height 47
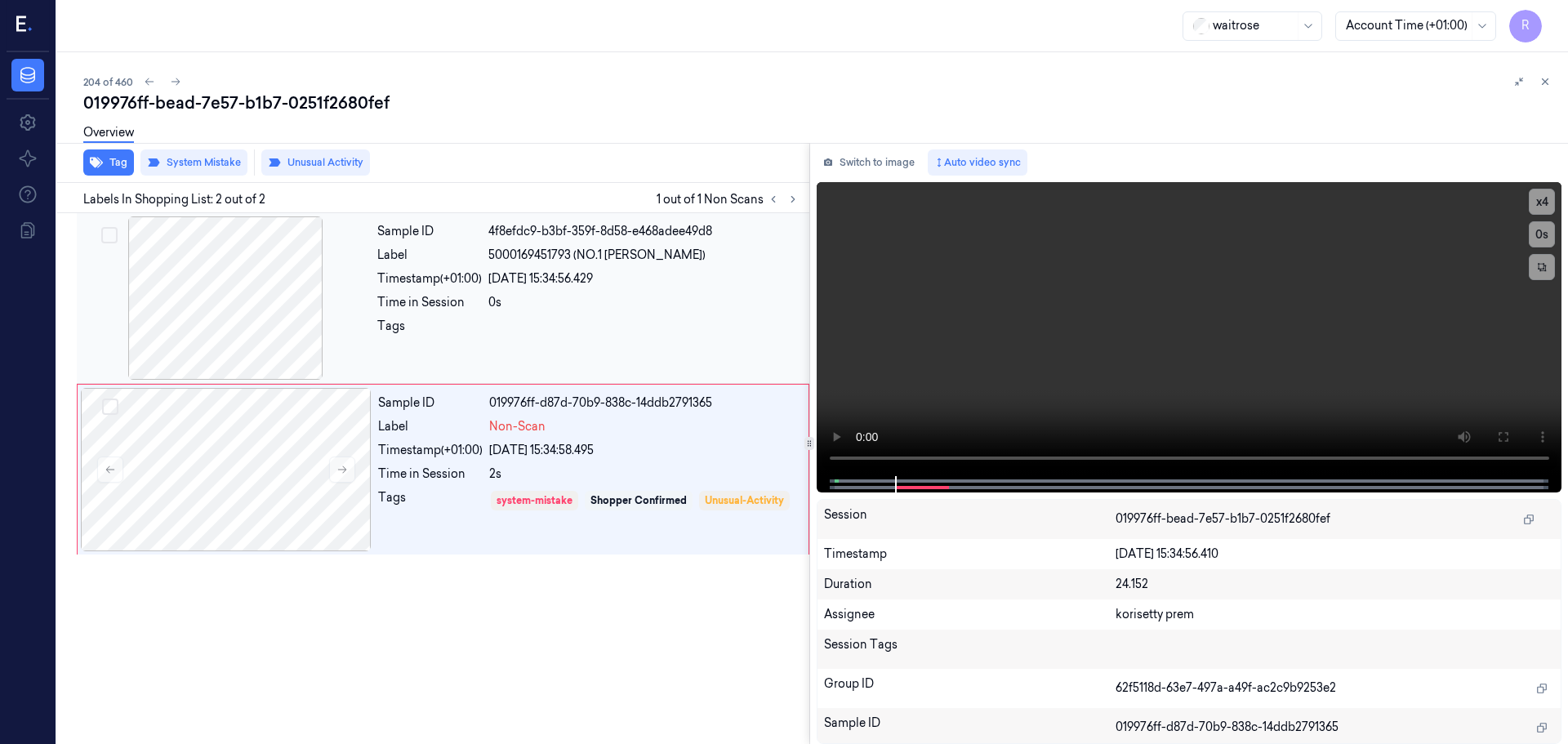
click at [320, 333] on div at bounding box center [225, 299] width 291 height 164
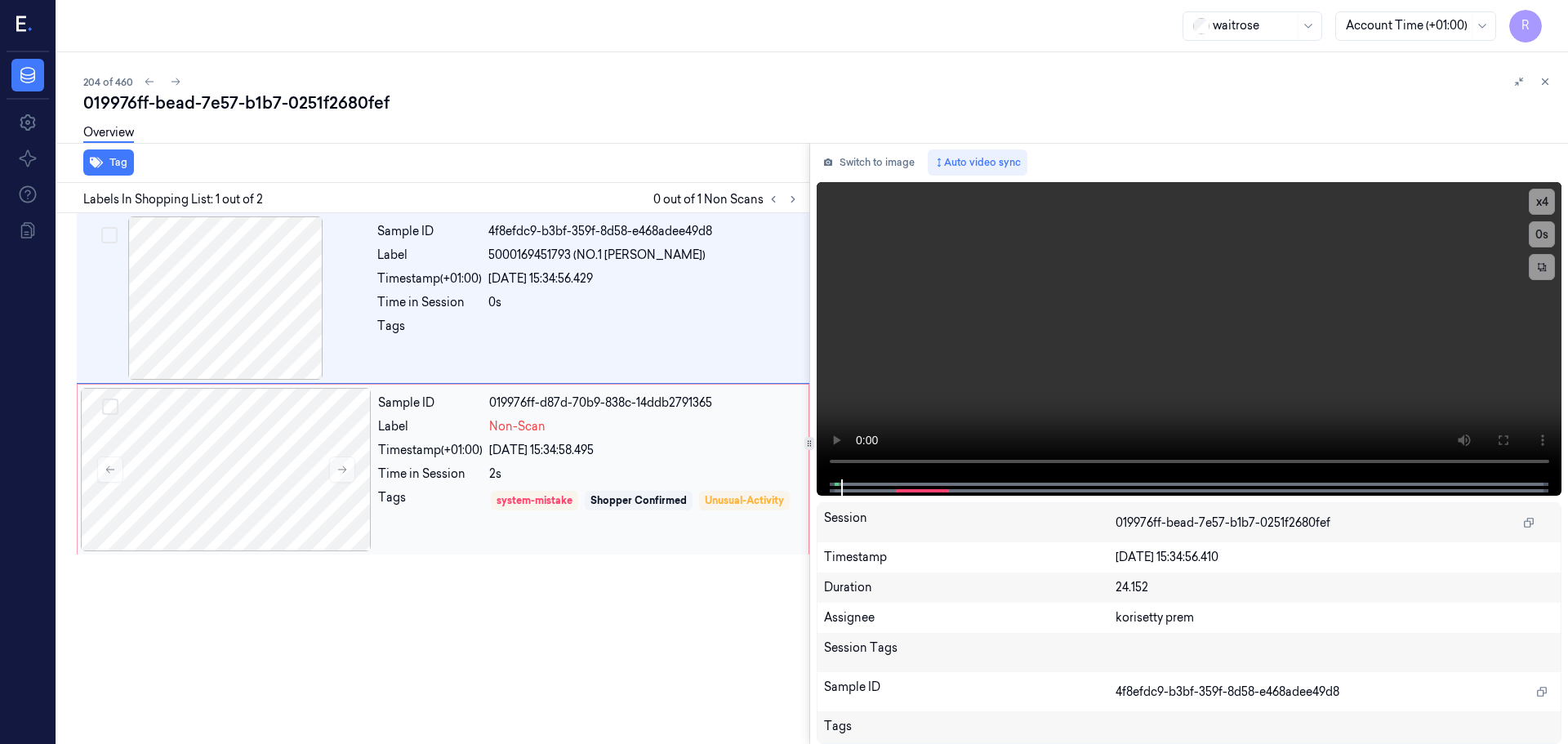
click at [397, 430] on div "Label" at bounding box center [431, 427] width 105 height 17
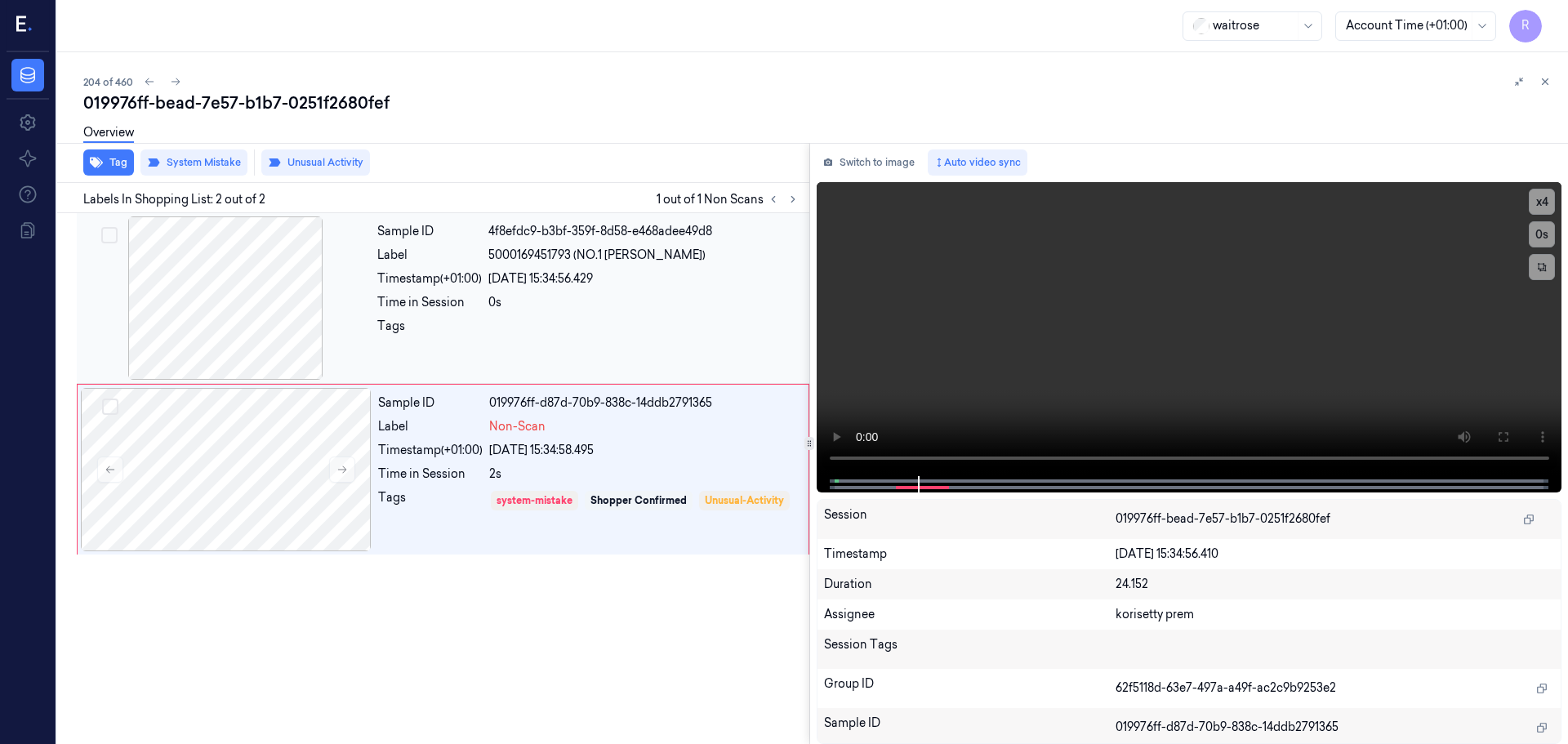
click at [349, 301] on div at bounding box center [225, 299] width 291 height 164
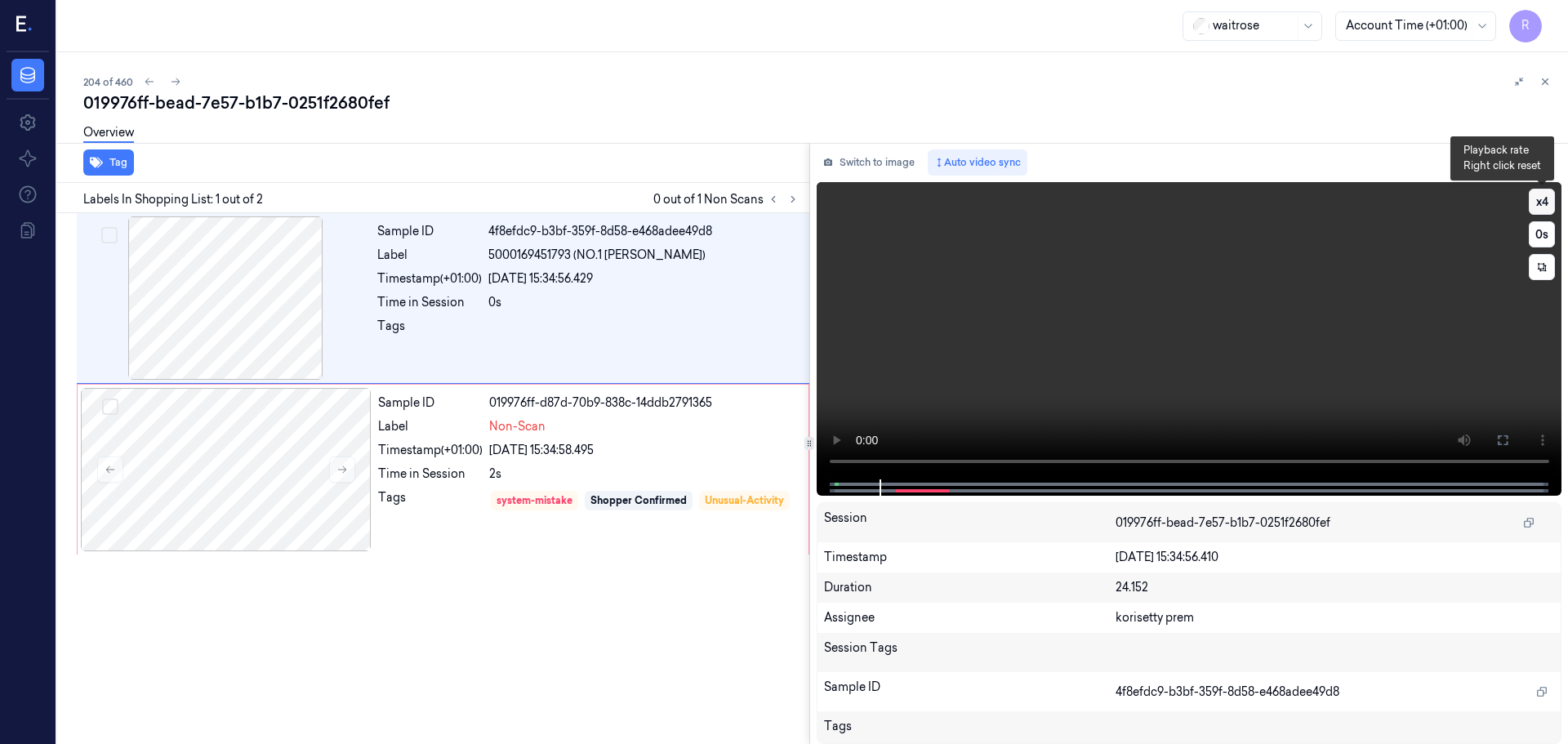
click at [1544, 210] on button "x 4" at bounding box center [1540, 201] width 26 height 26
click at [1544, 210] on button "x 1" at bounding box center [1540, 201] width 26 height 26
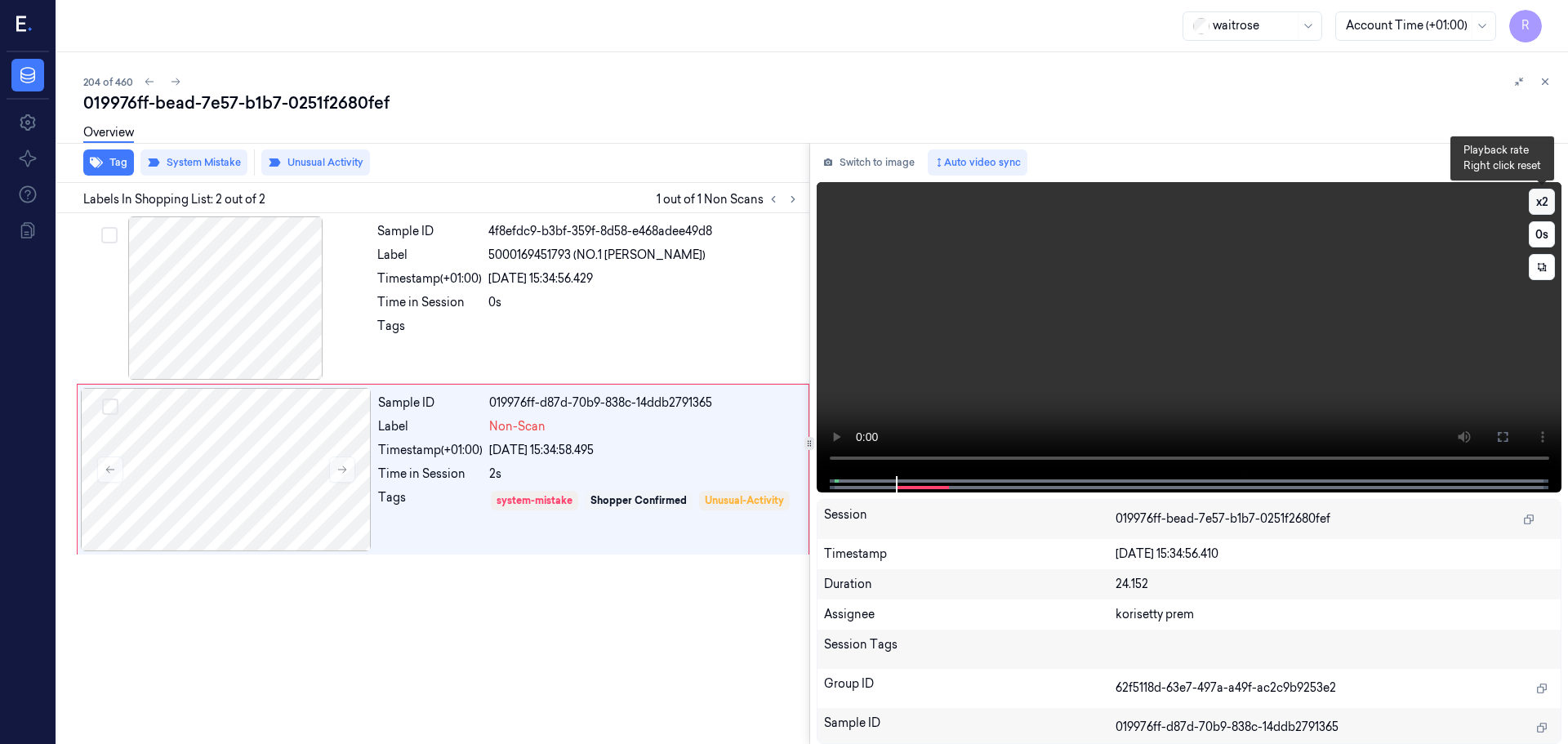
click at [1544, 210] on button "x 2" at bounding box center [1540, 201] width 26 height 26
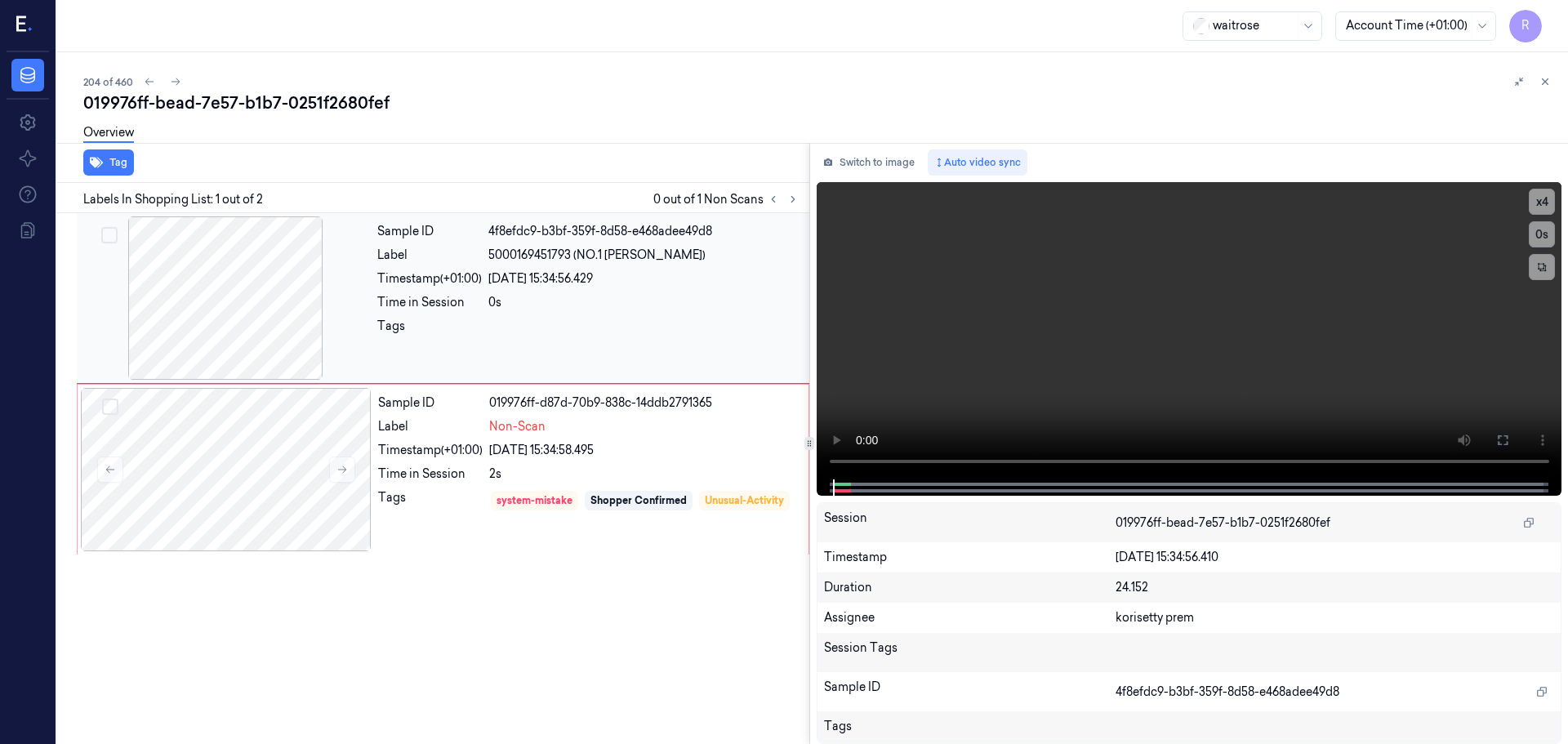
click at [296, 332] on div at bounding box center [225, 299] width 291 height 164
click at [307, 414] on div at bounding box center [226, 470] width 291 height 164
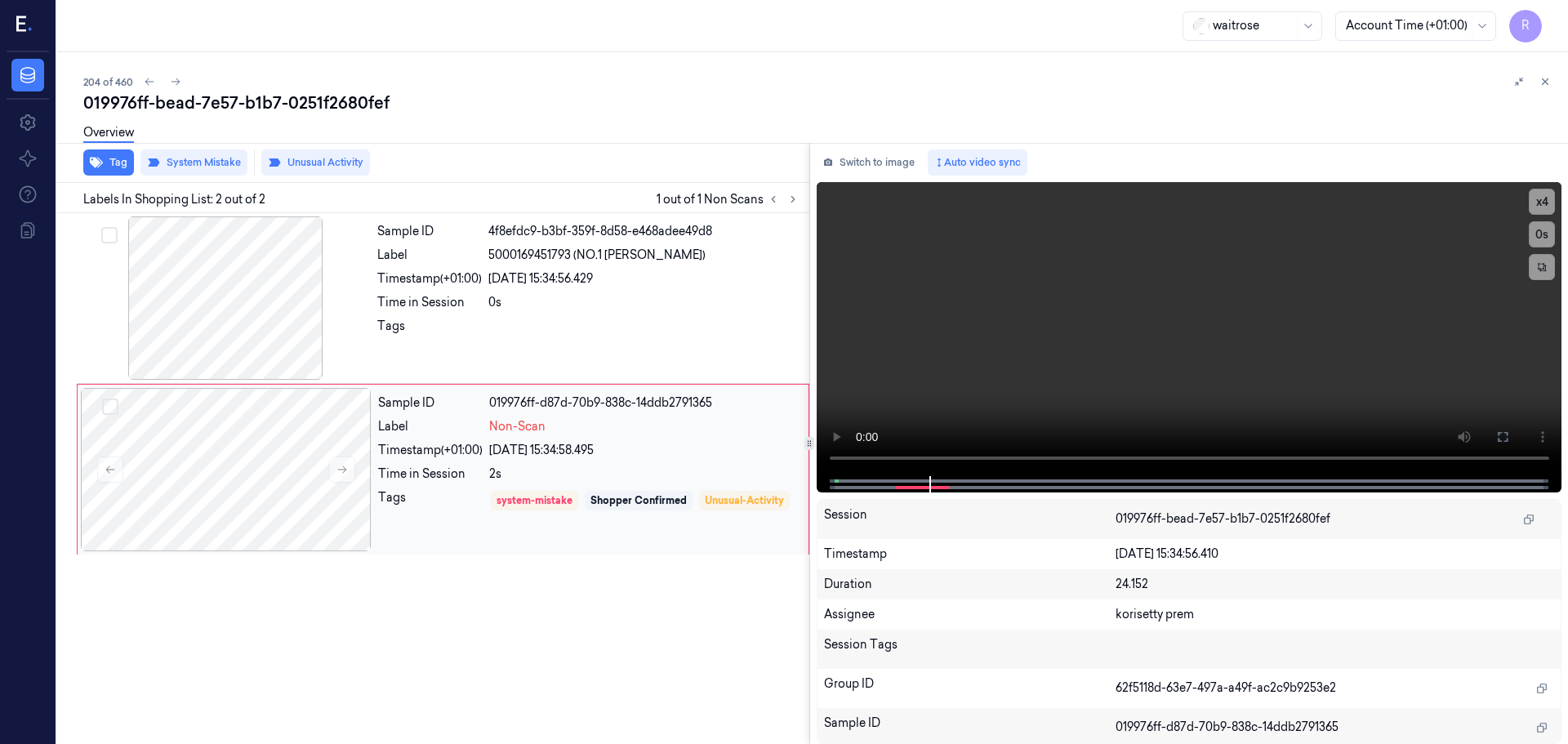
click at [584, 479] on div "2s" at bounding box center [643, 474] width 309 height 17
click at [289, 323] on div at bounding box center [225, 299] width 291 height 164
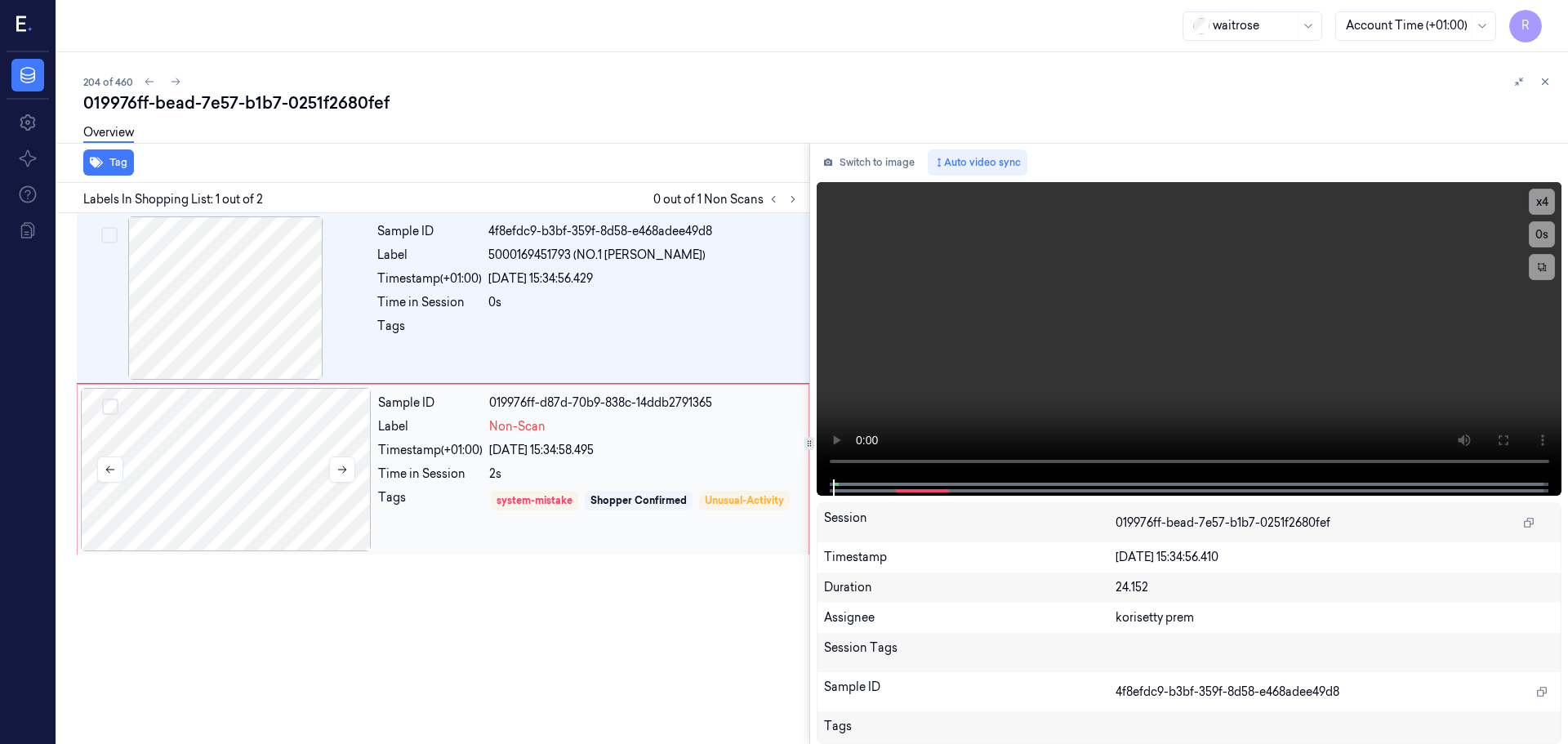
click at [303, 431] on div at bounding box center [226, 470] width 291 height 164
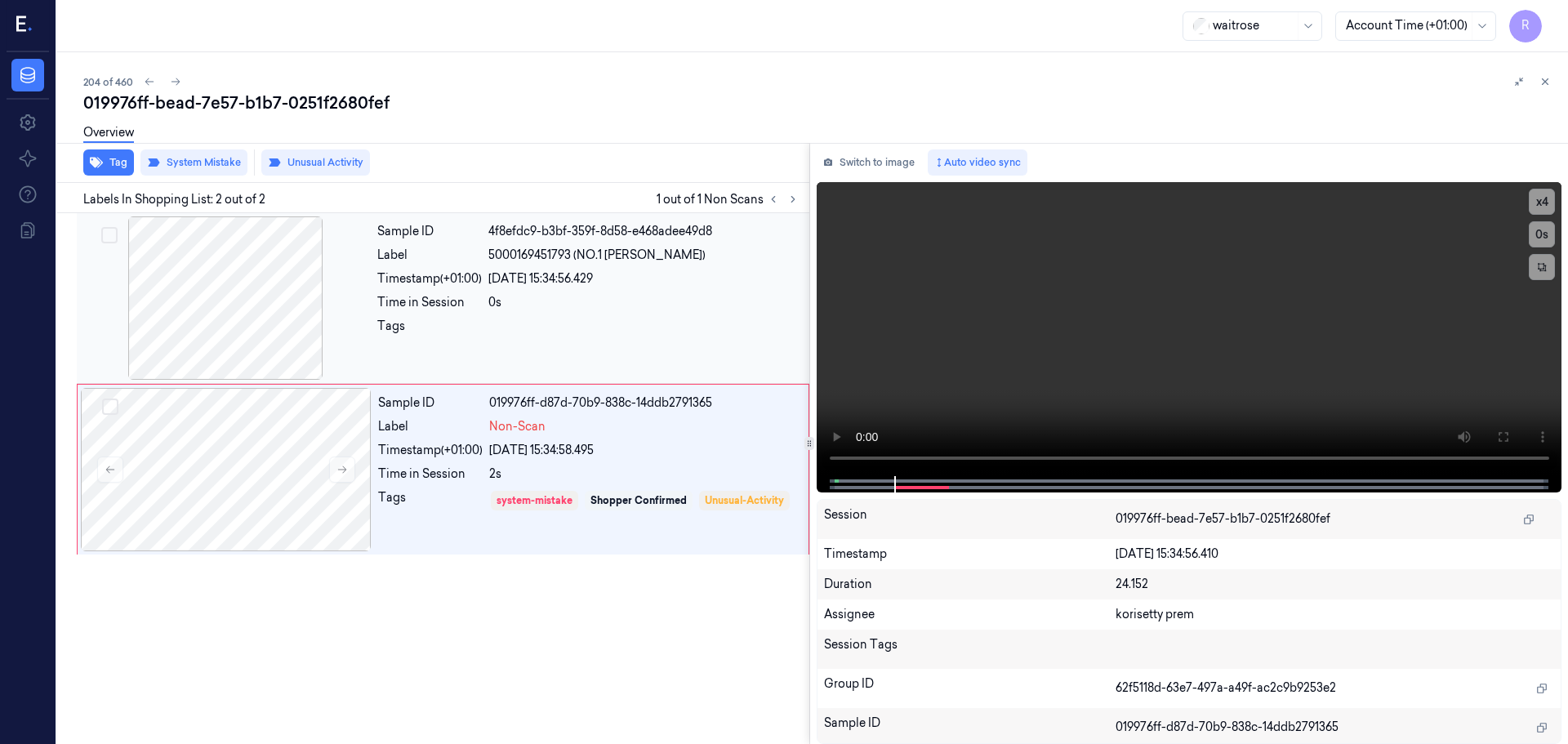
click at [455, 299] on div "Time in Session" at bounding box center [430, 303] width 105 height 17
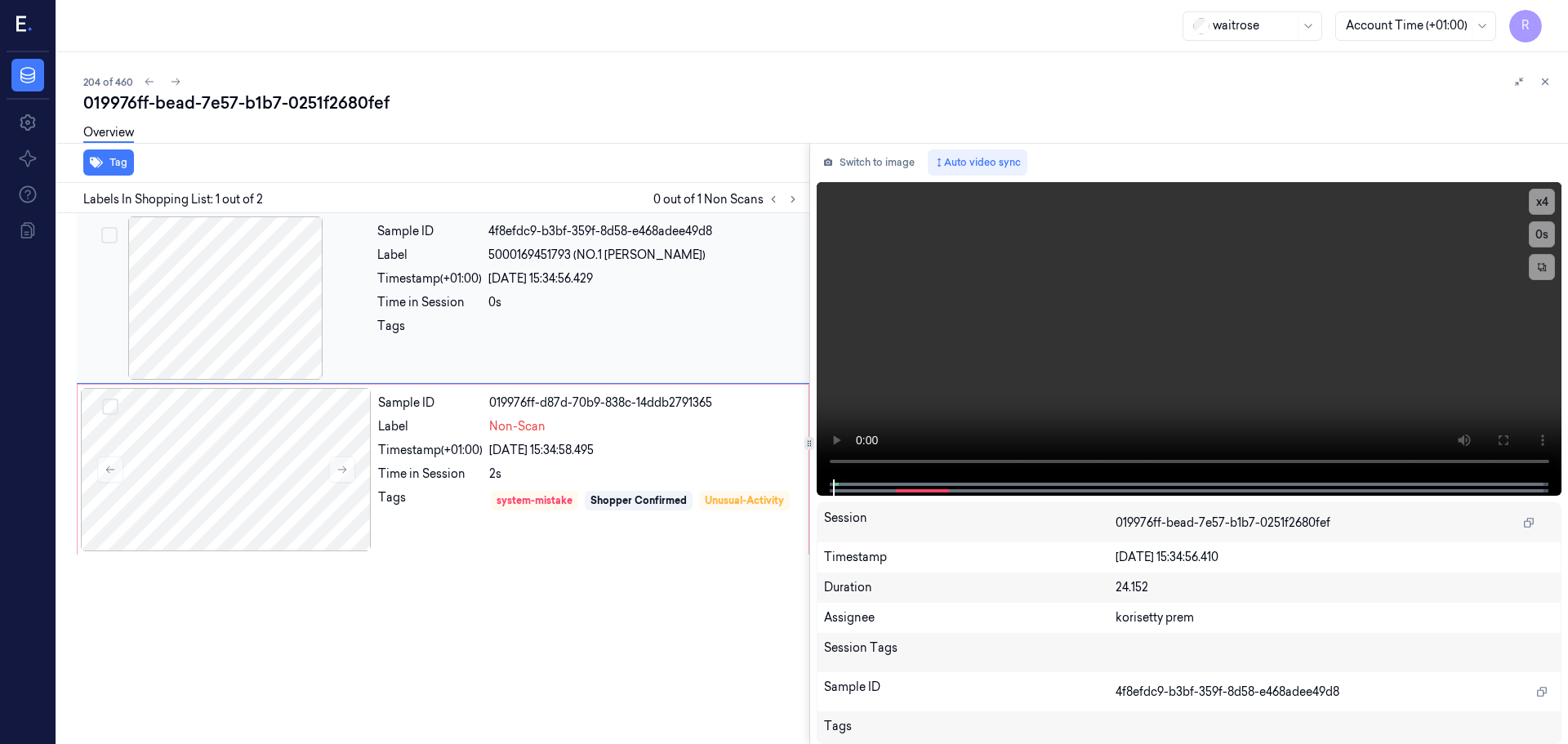
click at [281, 291] on div at bounding box center [225, 299] width 291 height 164
click at [290, 421] on div at bounding box center [226, 470] width 291 height 164
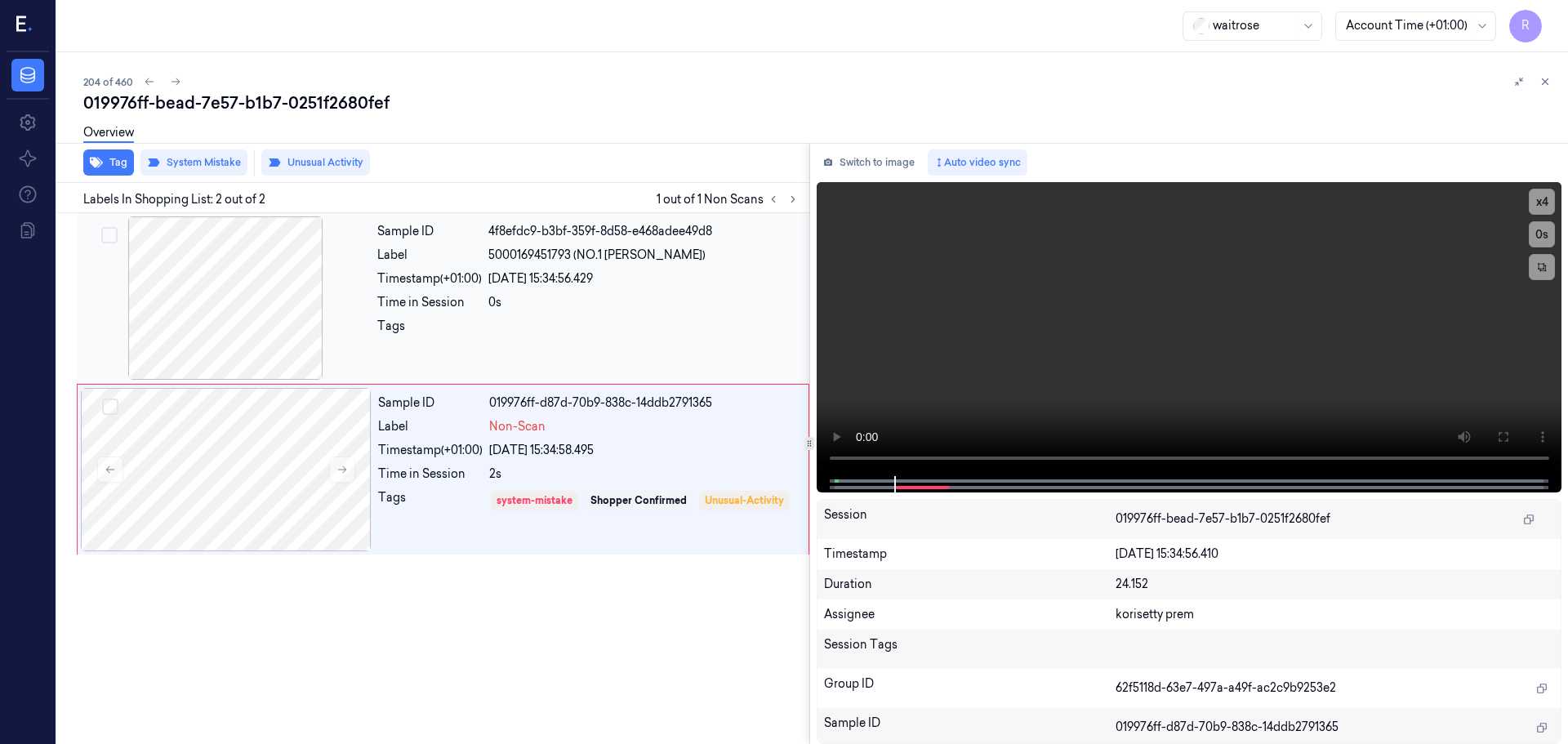
click at [298, 338] on div at bounding box center [225, 299] width 291 height 164
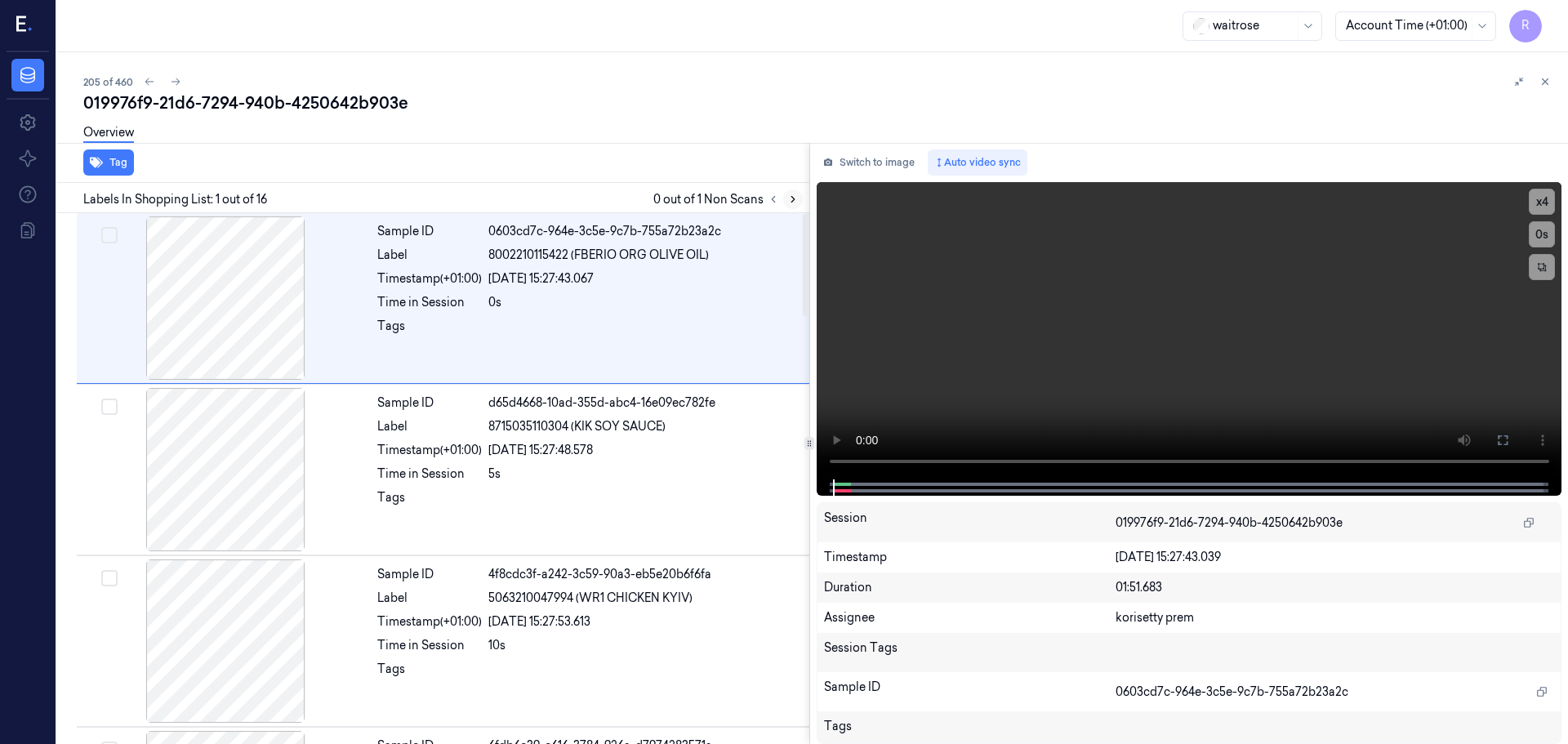
click at [792, 203] on icon at bounding box center [793, 200] width 11 height 11
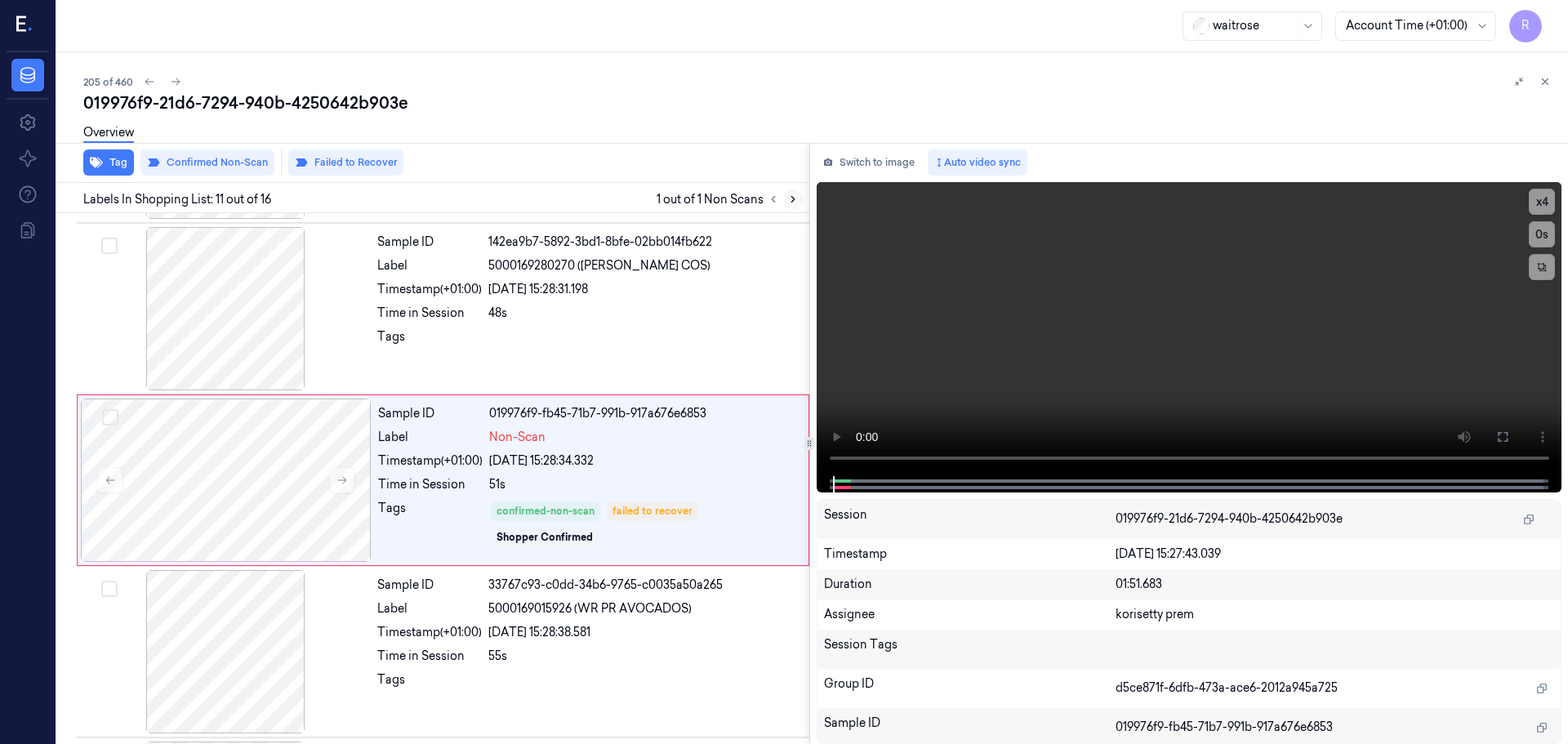
scroll to position [1535, 0]
click at [343, 470] on button at bounding box center [341, 478] width 26 height 26
click at [346, 468] on button at bounding box center [341, 478] width 26 height 26
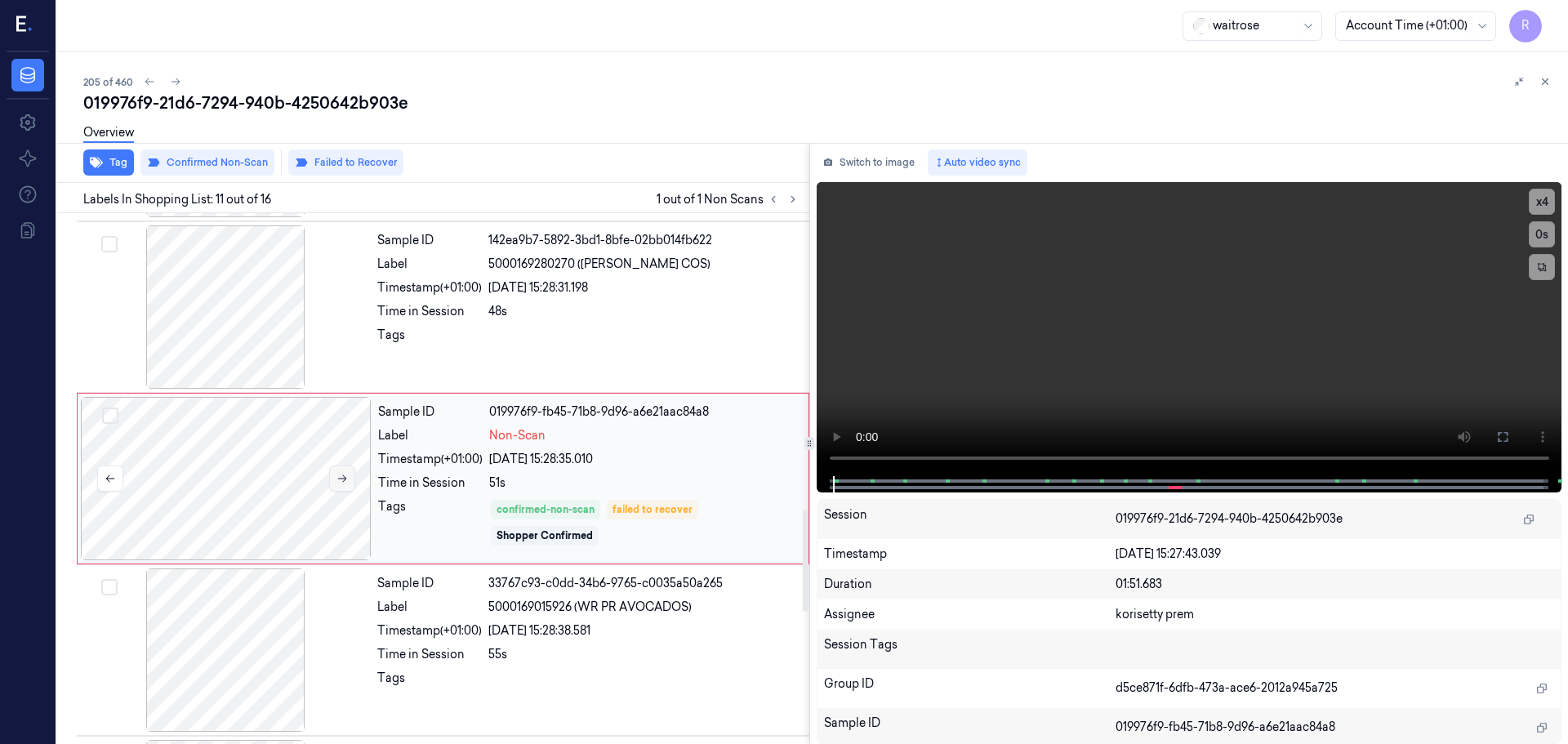
click at [347, 468] on button at bounding box center [341, 478] width 26 height 26
click at [351, 466] on button at bounding box center [341, 478] width 26 height 26
click at [281, 315] on div at bounding box center [225, 307] width 291 height 164
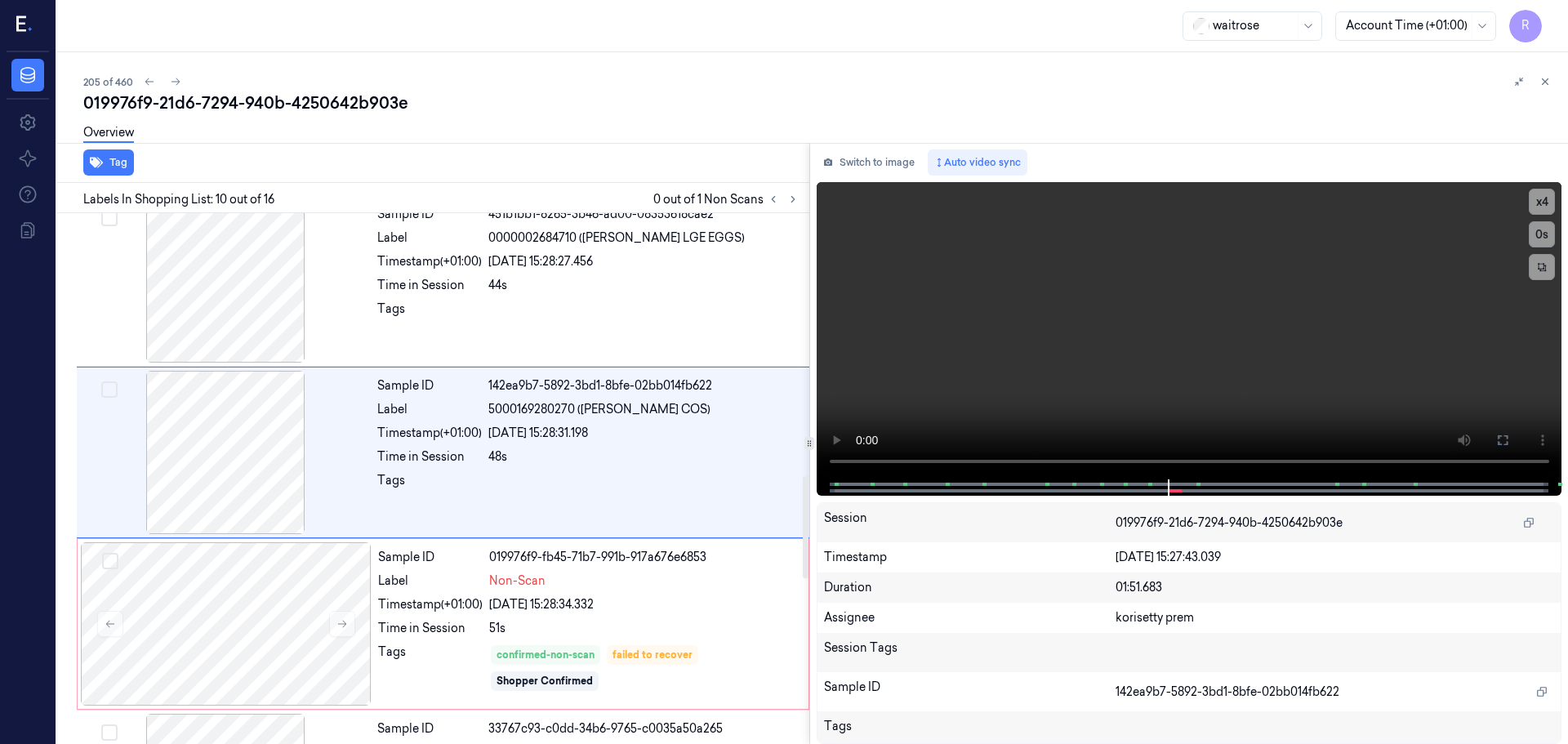
scroll to position [1363, 0]
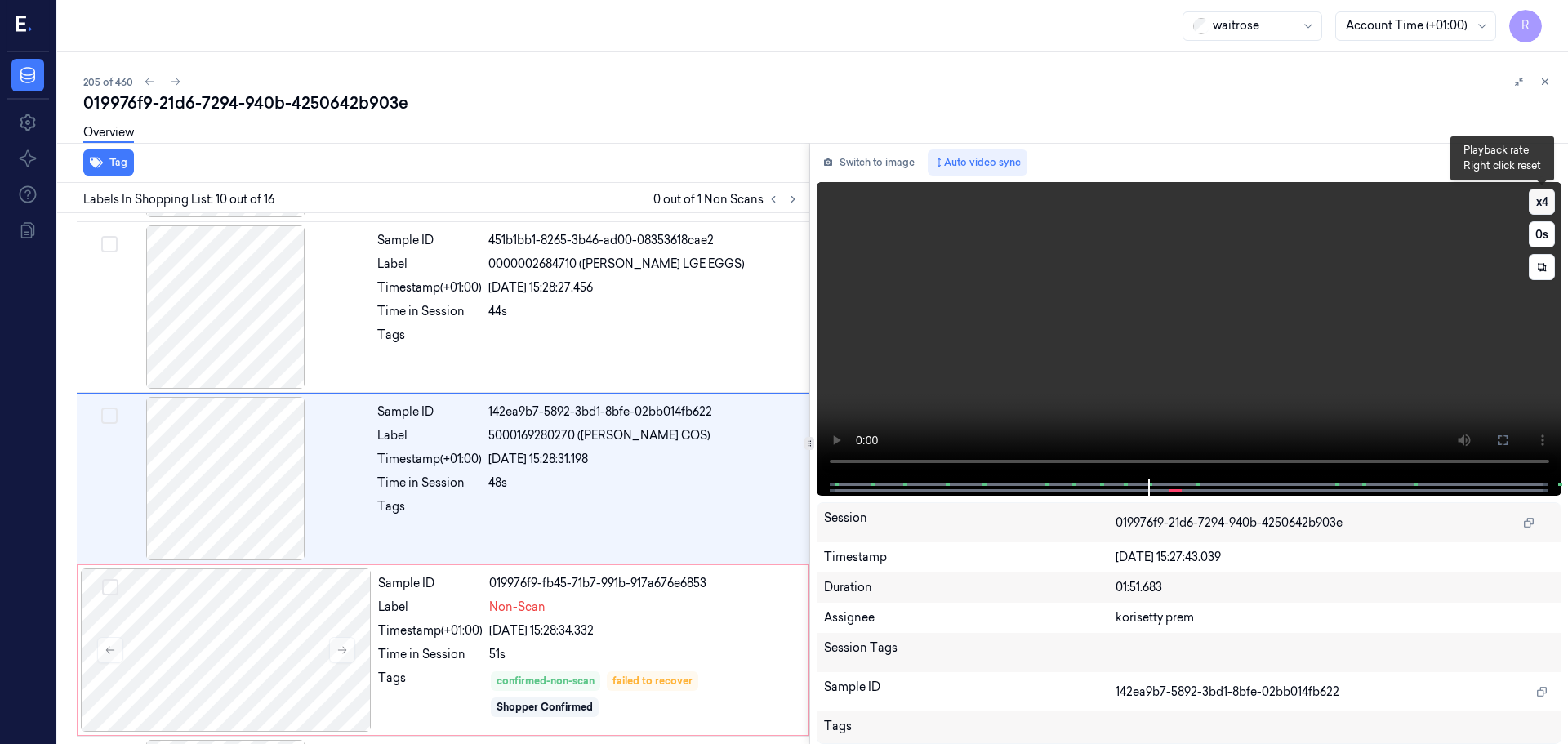
click at [1549, 202] on button "x 4" at bounding box center [1540, 201] width 26 height 26
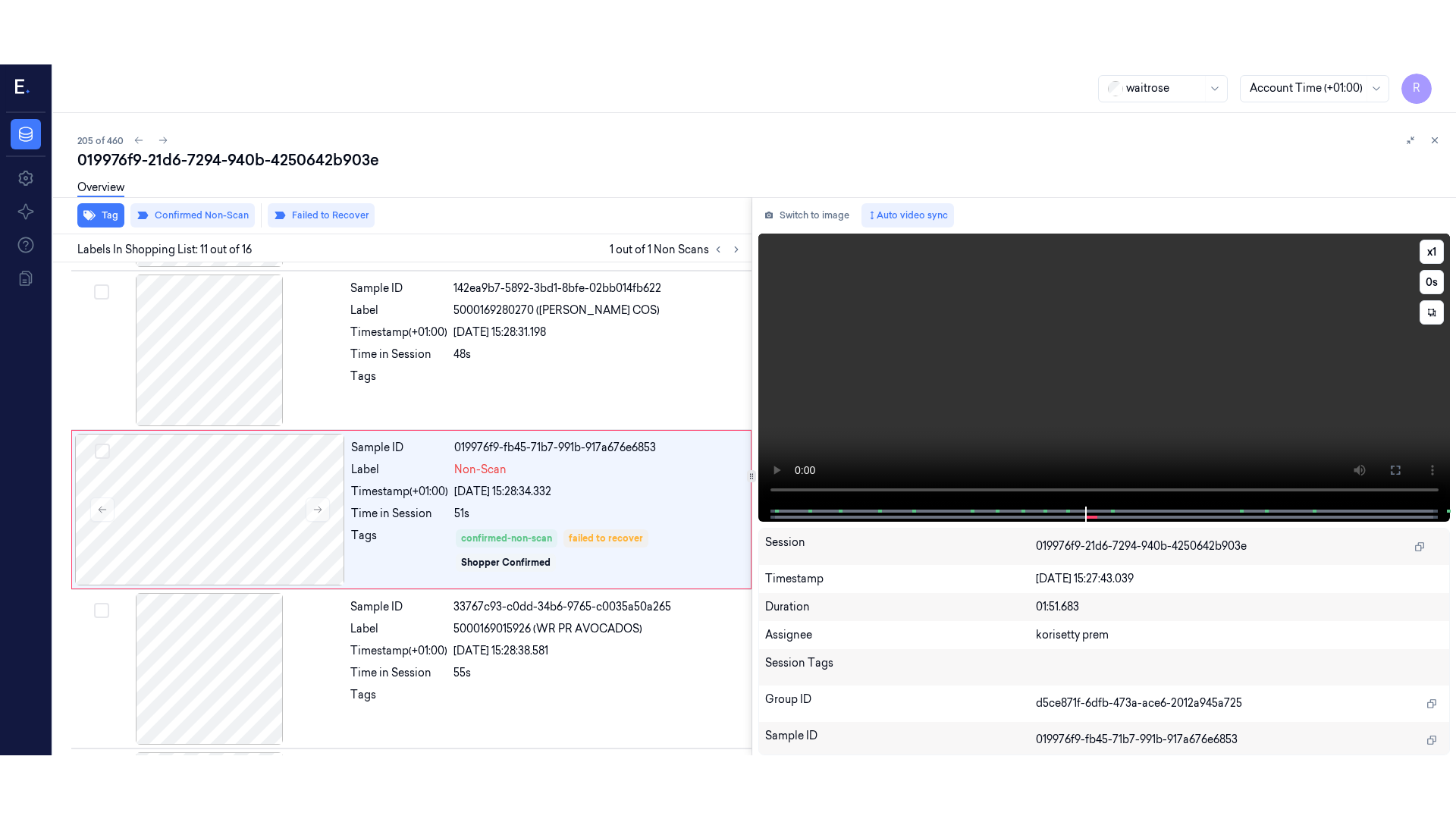
scroll to position [1425, 0]
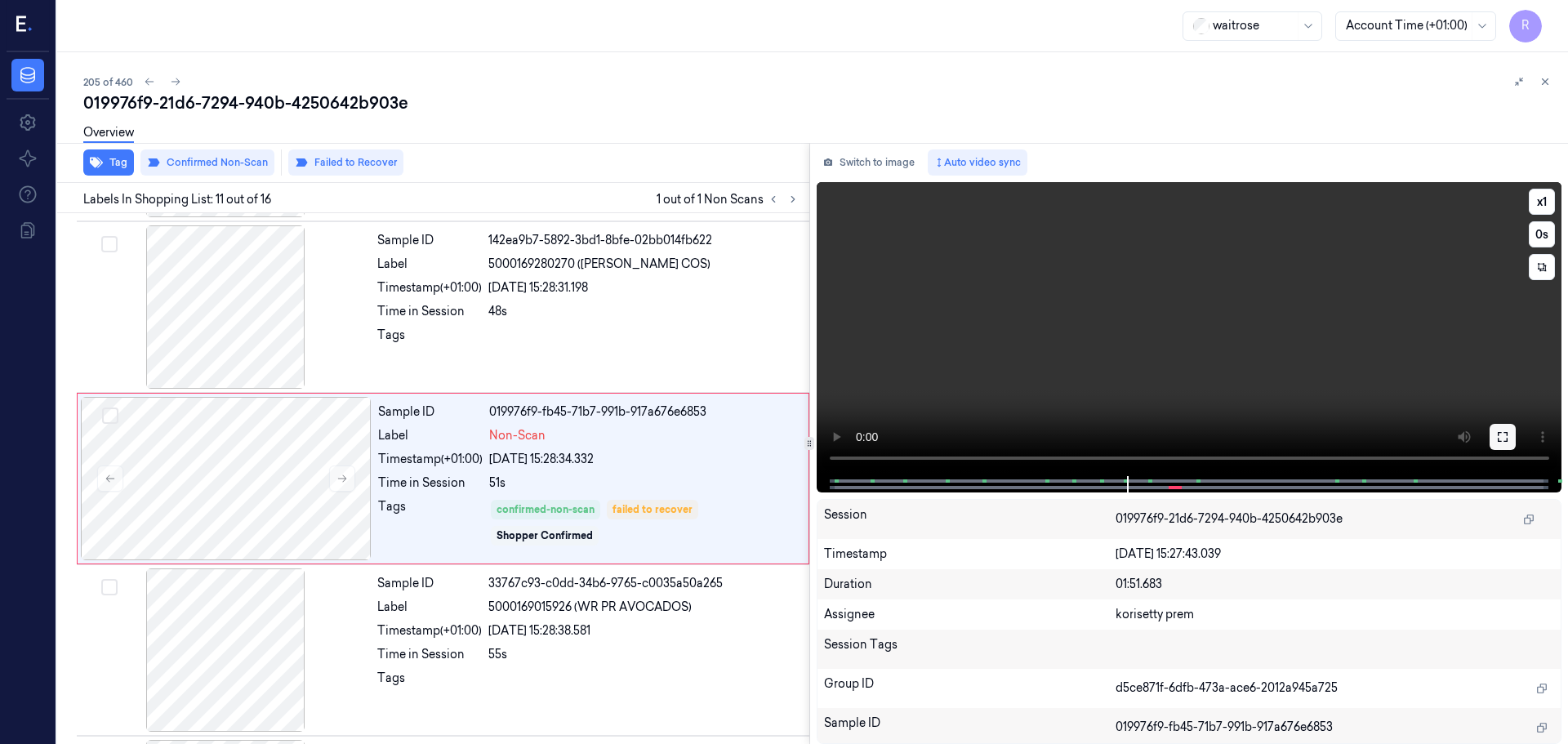
click at [1505, 435] on icon at bounding box center [1502, 438] width 13 height 13
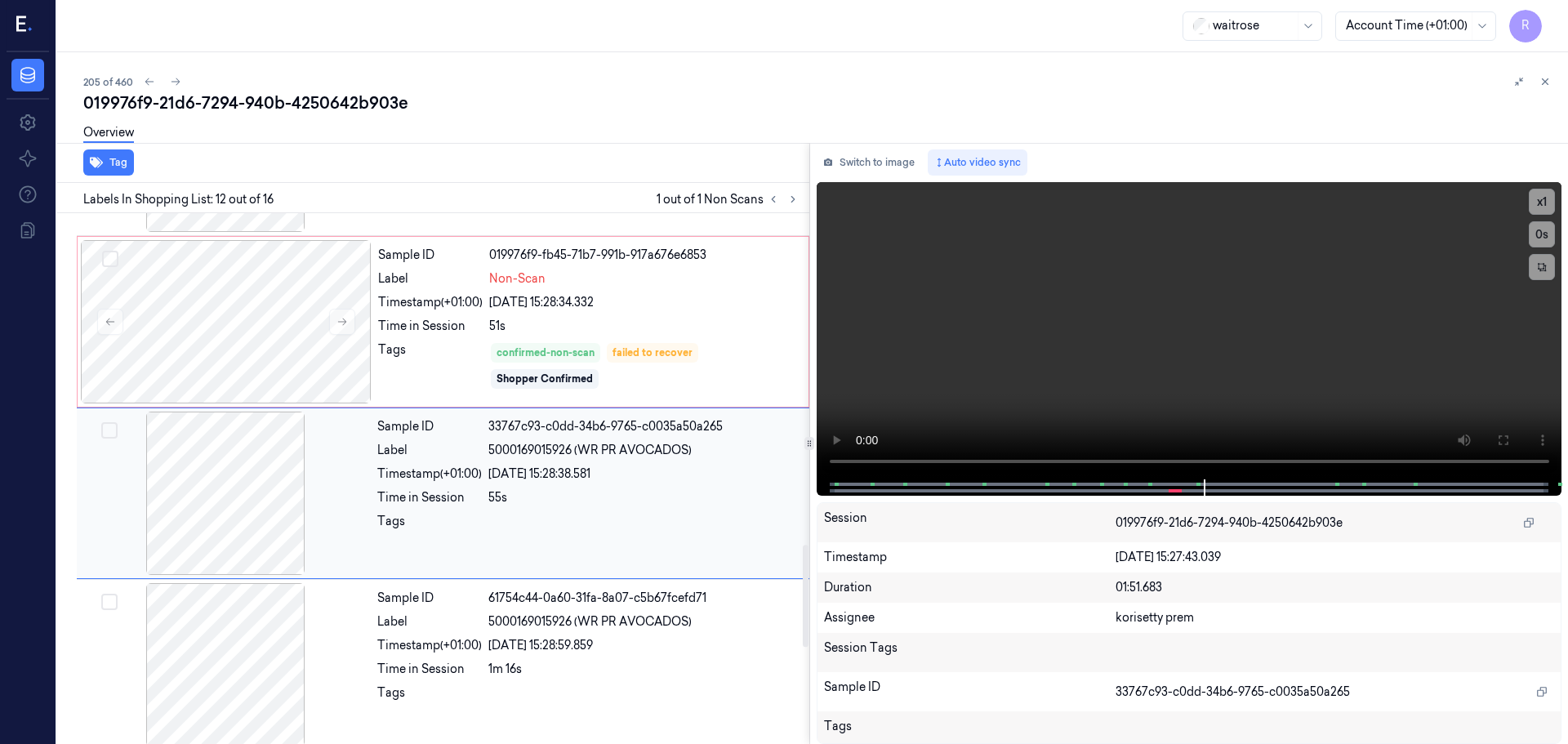
scroll to position [1719, 0]
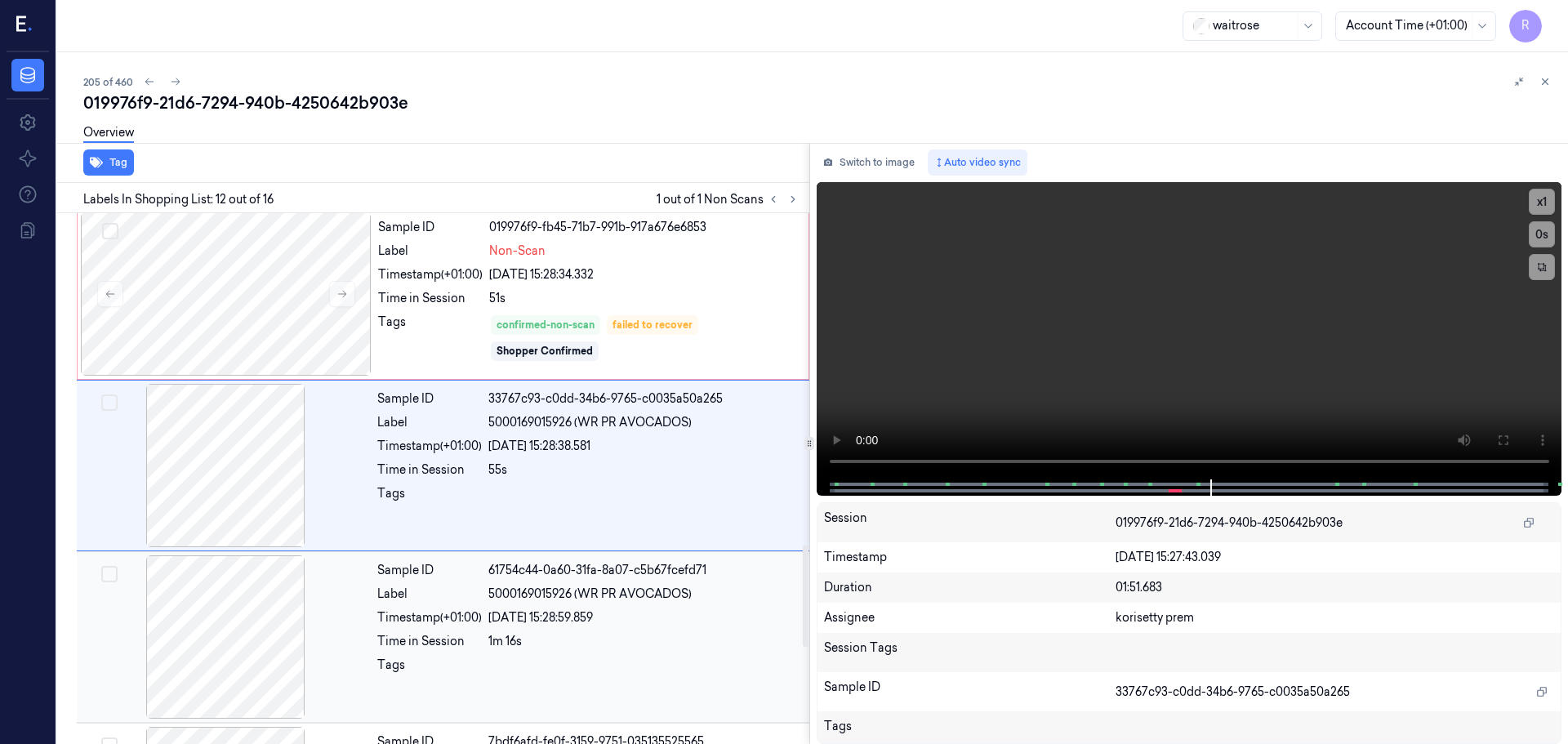
click at [502, 616] on div "23/09/2025 15:28:59.859" at bounding box center [643, 618] width 311 height 17
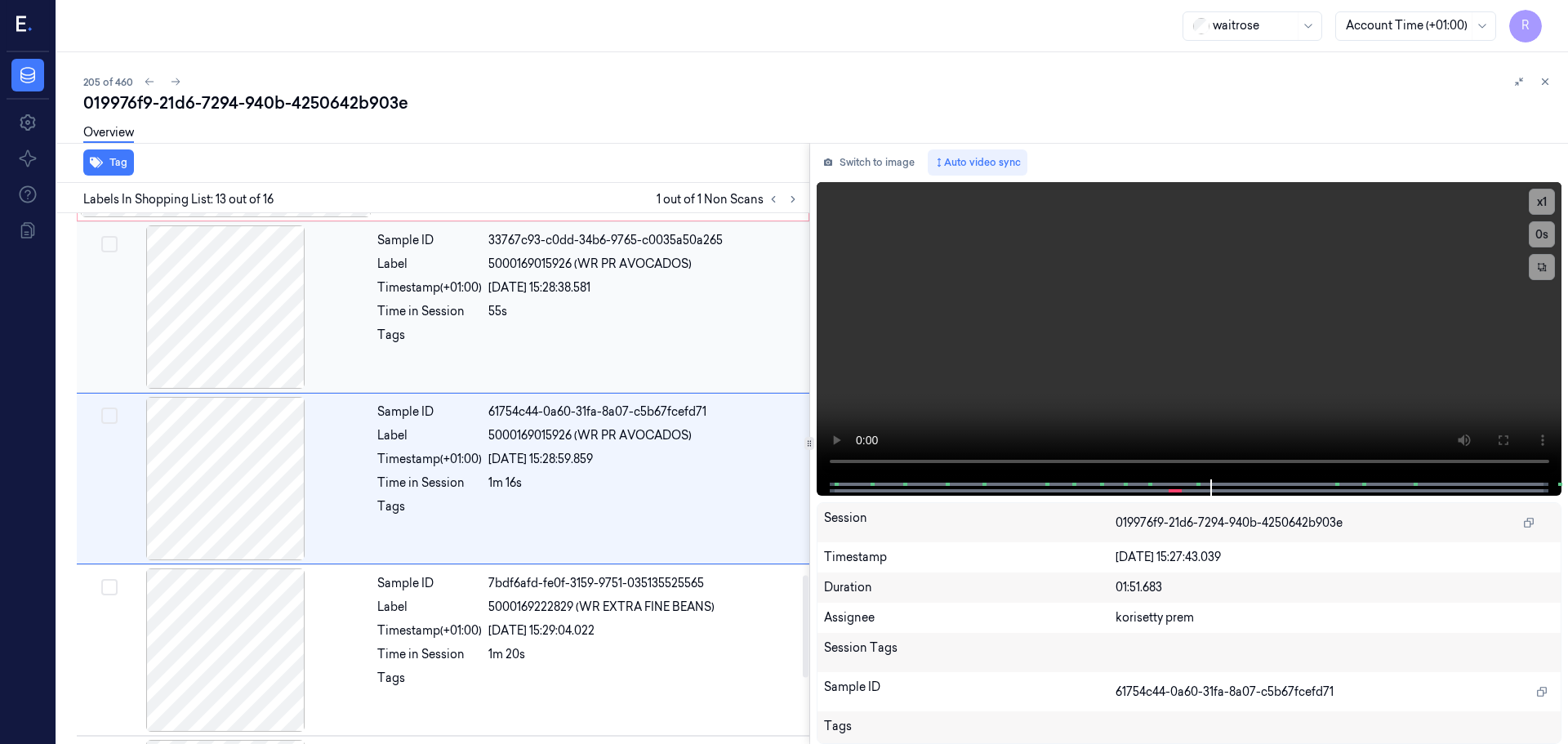
click at [566, 356] on div "Sample ID 33767c93-c0dd-34b6-9765-c0035a50a265 Label 5000169015926 (WR PR AVOCA…" at bounding box center [589, 307] width 436 height 164
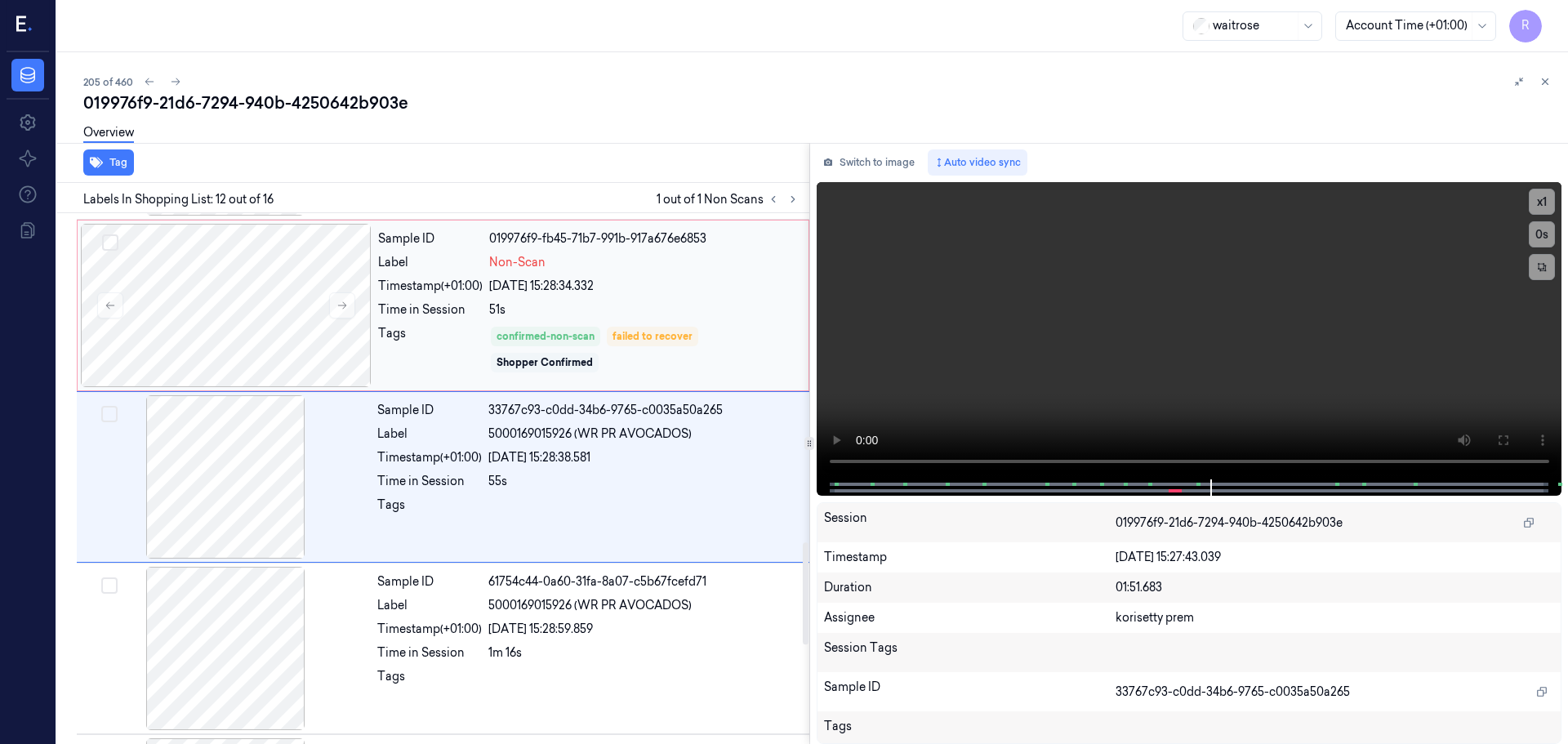
scroll to position [1707, 0]
click at [460, 322] on div "Sample ID 019976f9-fb45-71b7-991b-917a676e6853 Label Non-Scan Timestamp (+01:00…" at bounding box center [589, 307] width 434 height 164
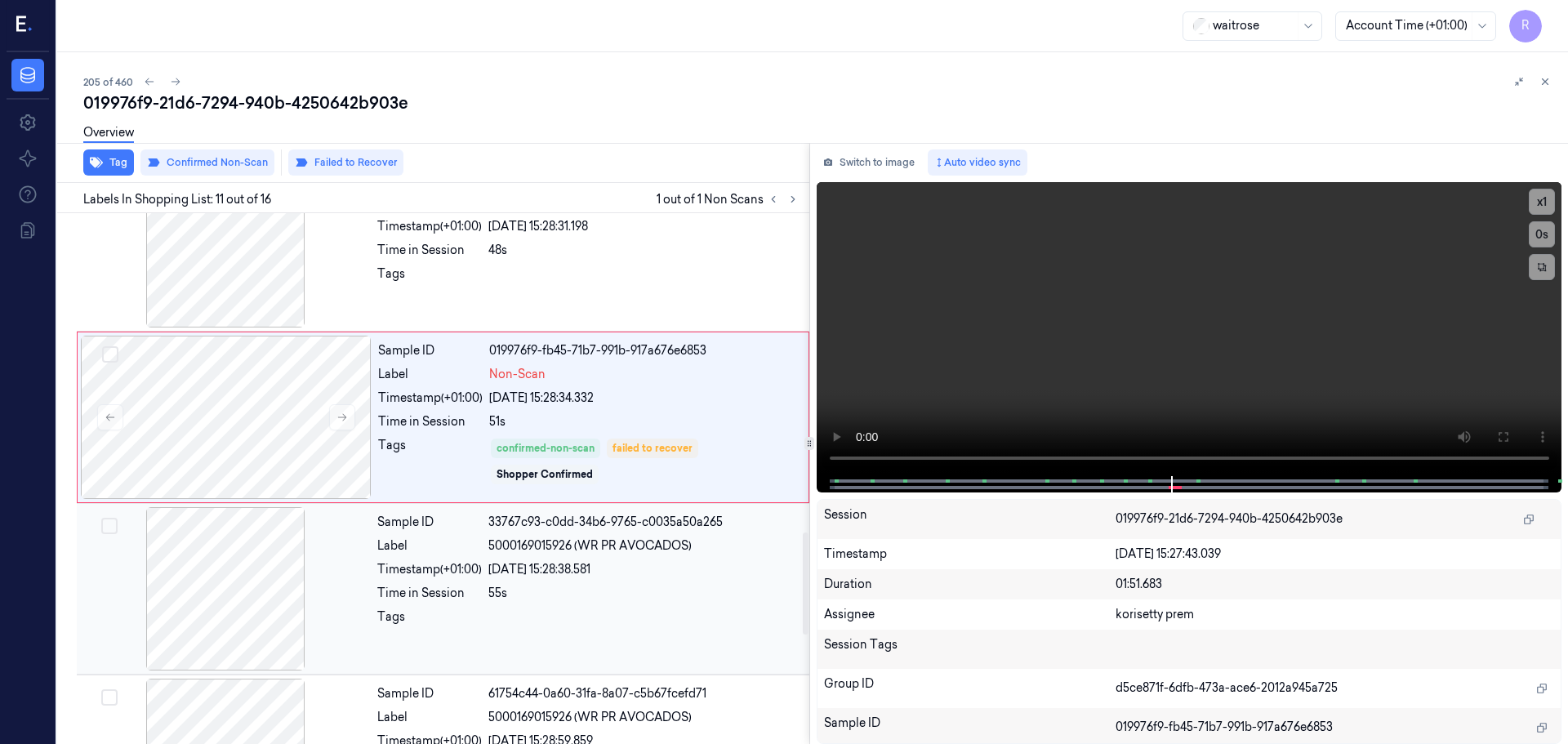
scroll to position [1698, 0]
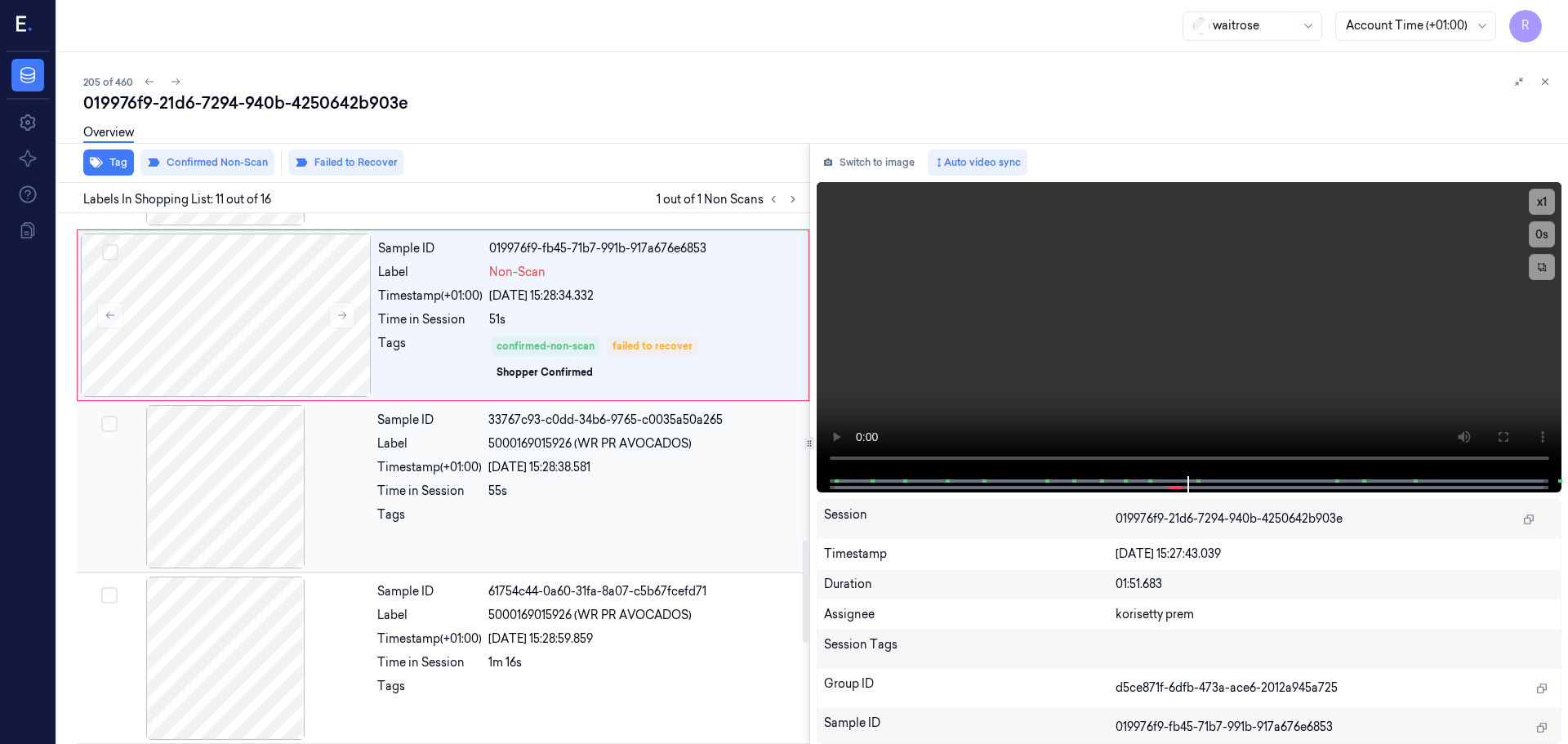
click at [503, 485] on div "55s" at bounding box center [643, 491] width 311 height 17
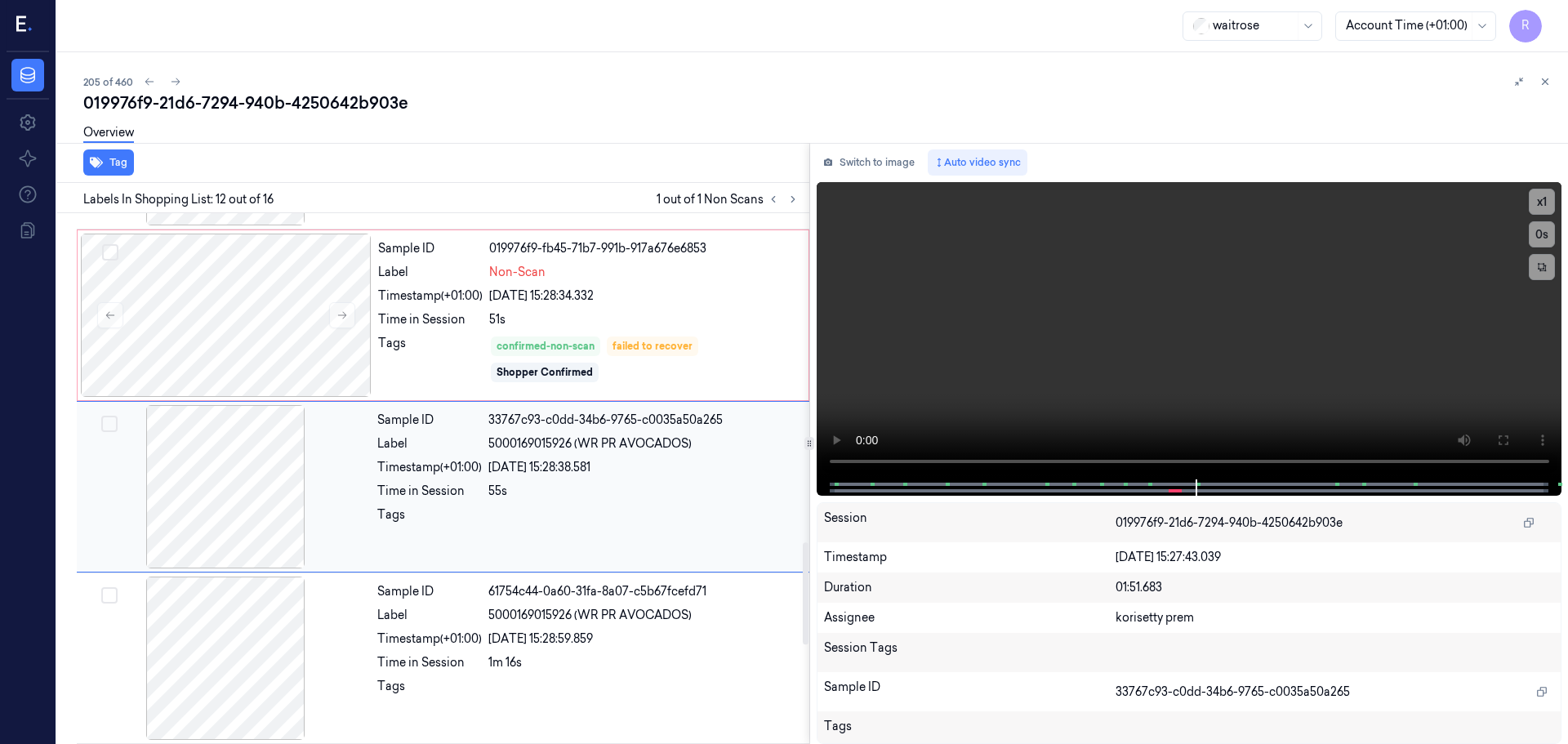
scroll to position [1707, 0]
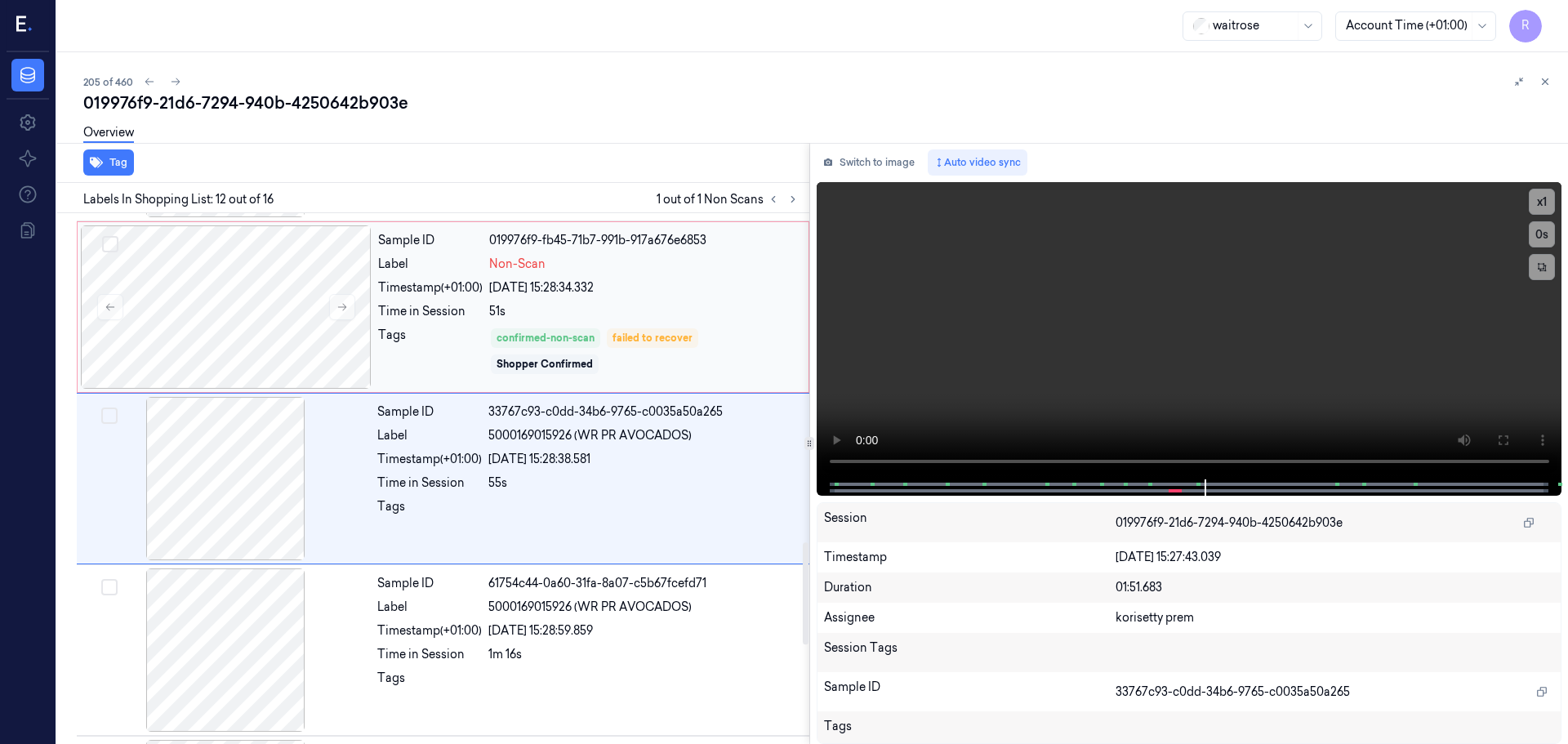
click at [482, 306] on div "Time in Session" at bounding box center [431, 312] width 105 height 17
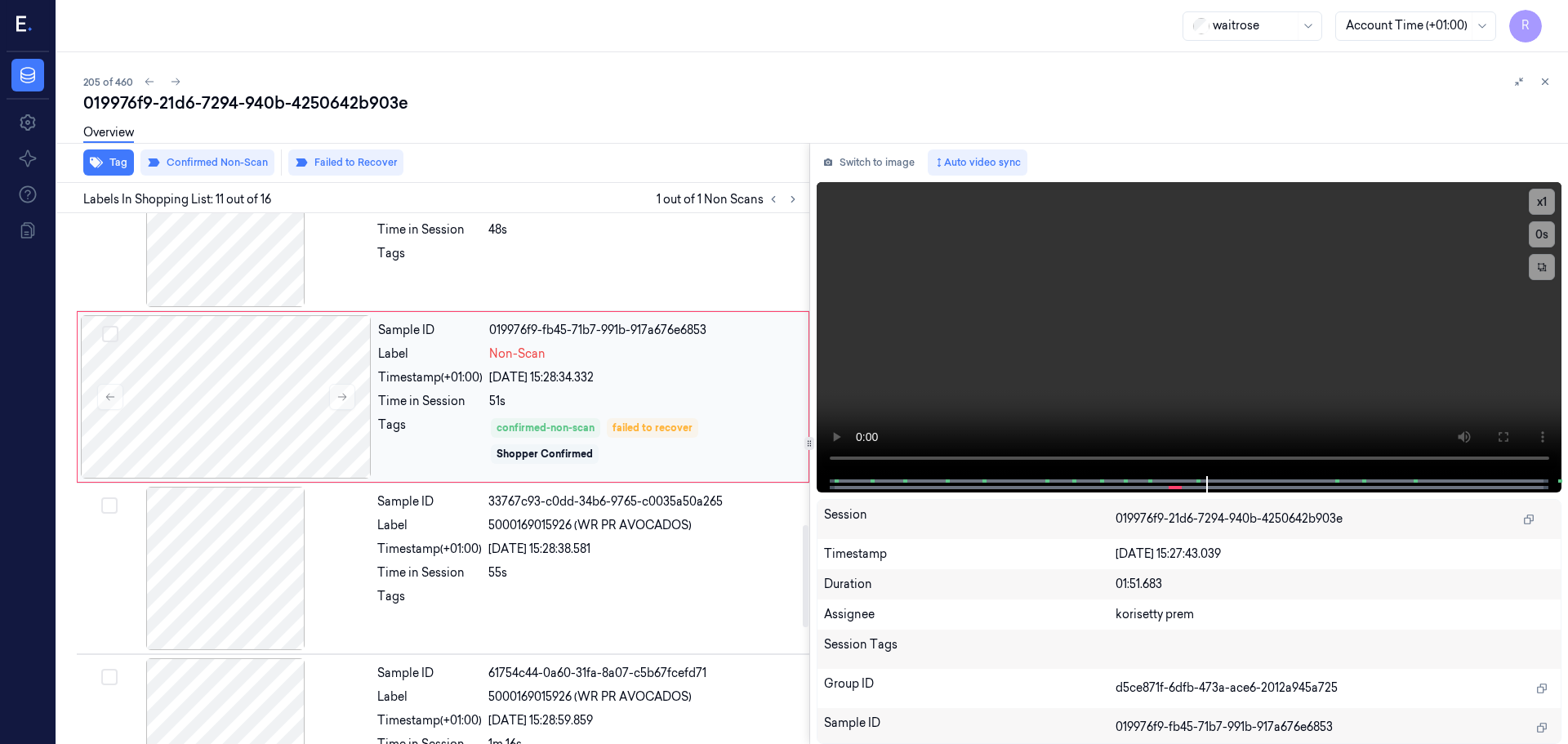
click at [496, 448] on div "Shopper Confirmed" at bounding box center [544, 454] width 107 height 20
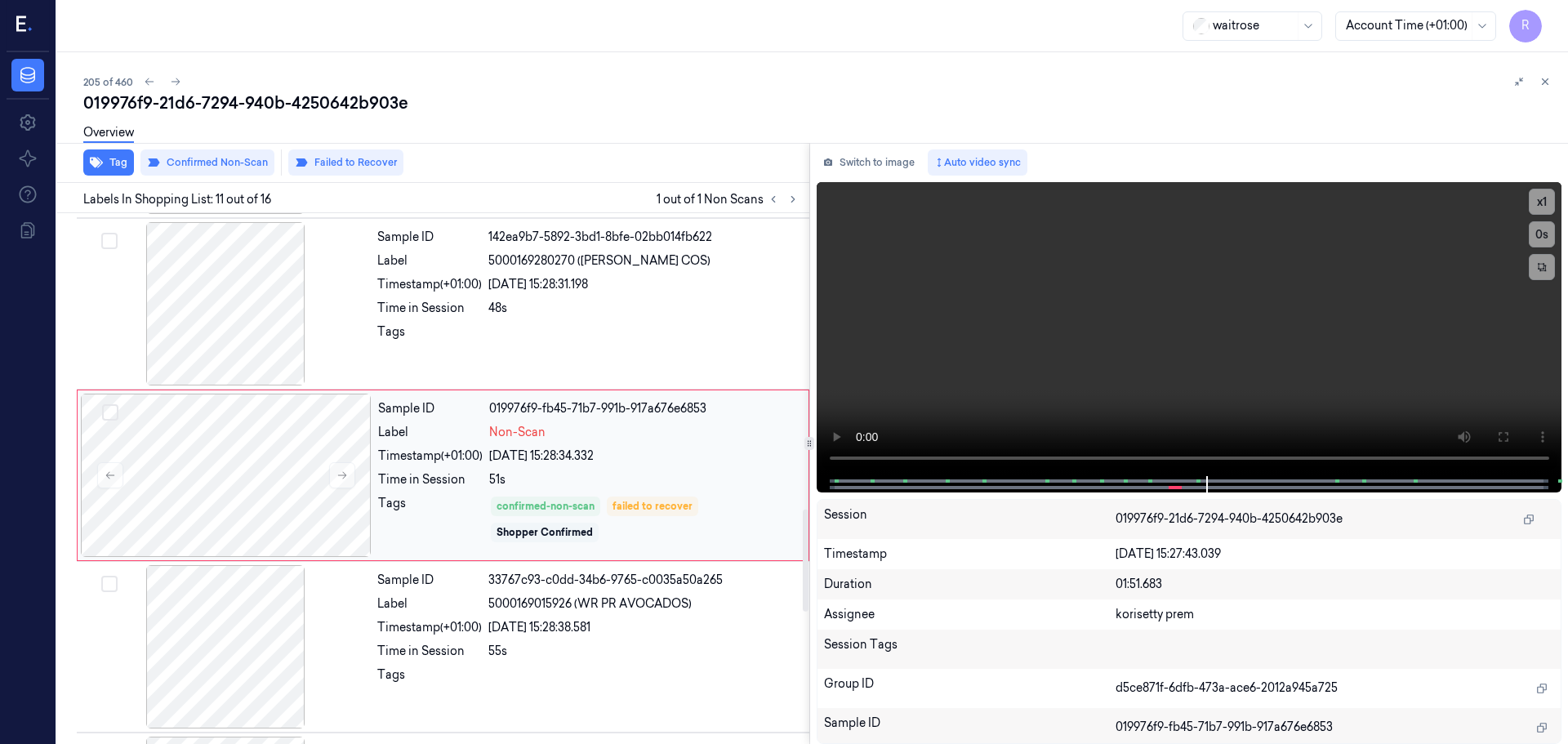
scroll to position [1535, 0]
click at [505, 493] on div "Sample ID 019976f9-fb45-71b7-991b-917a676e6853 Label Non-Scan Timestamp (+01:00…" at bounding box center [589, 479] width 434 height 164
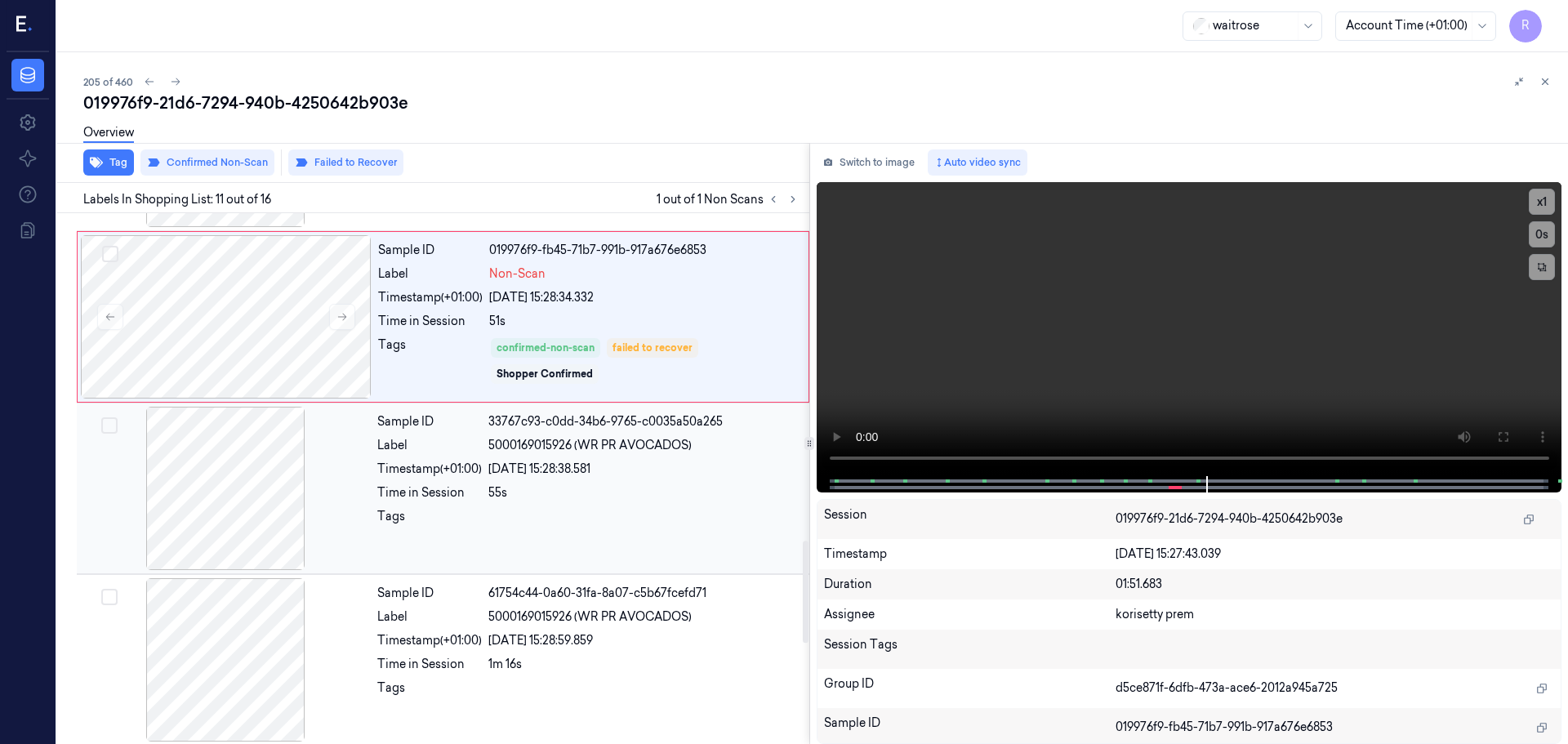
scroll to position [1698, 0]
click at [519, 503] on div "Sample ID 33767c93-c0dd-34b6-9765-c0035a50a265 Label 5000169015926 (WR PR AVOCA…" at bounding box center [589, 487] width 436 height 164
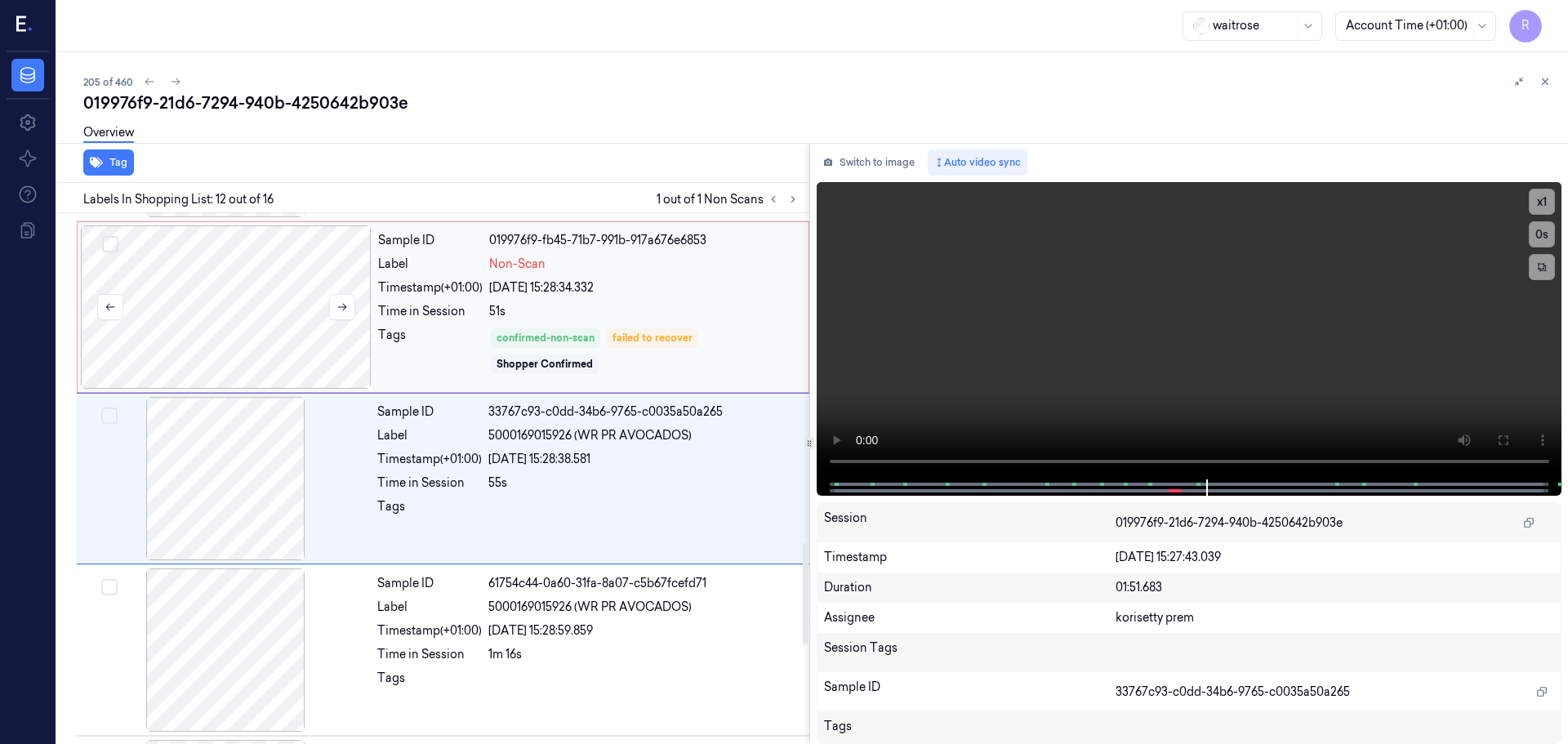
click at [222, 342] on div at bounding box center [226, 307] width 291 height 164
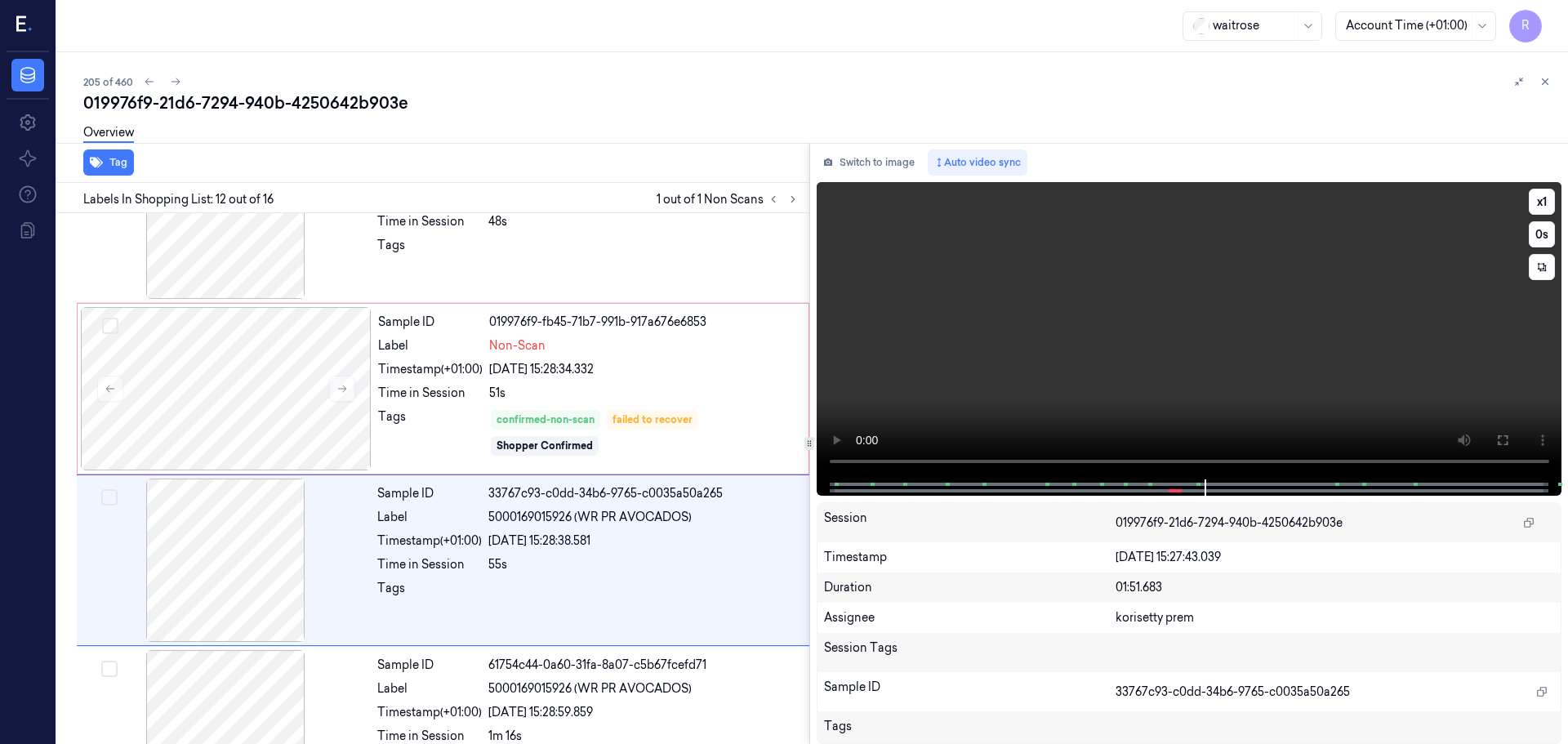
scroll to position [1707, 0]
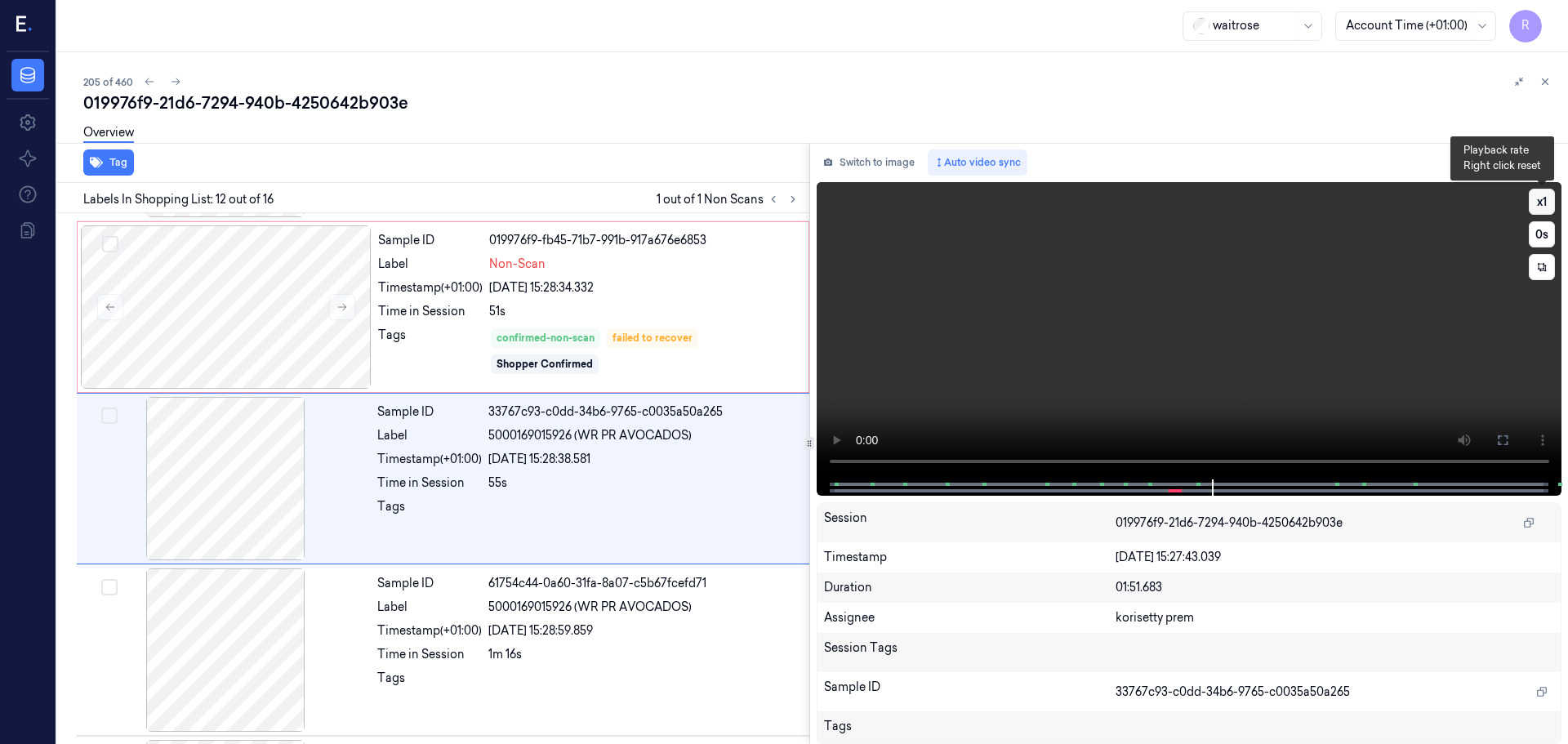
click at [1545, 210] on button "x 1" at bounding box center [1540, 201] width 26 height 26
click at [1545, 210] on button "x 2" at bounding box center [1540, 201] width 26 height 26
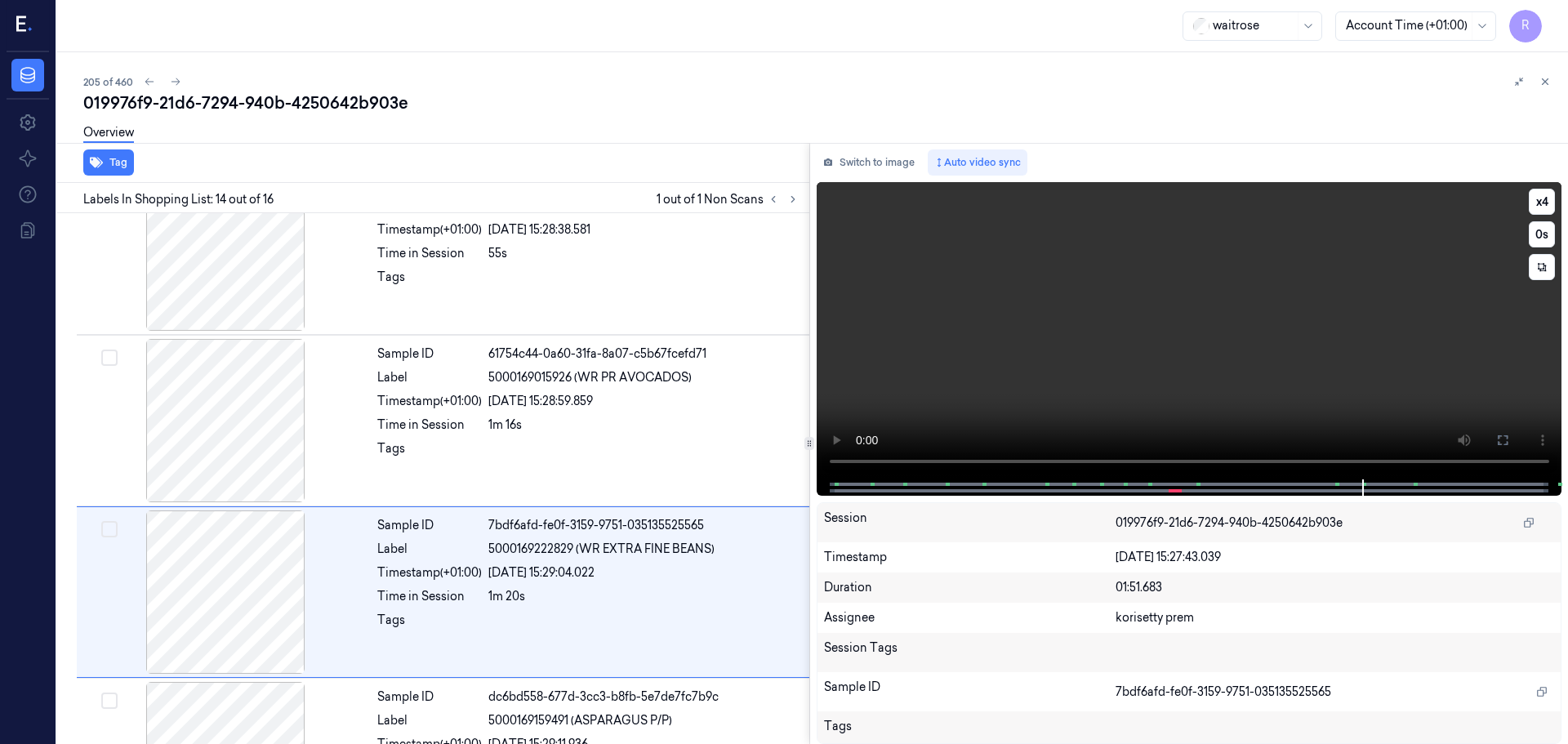
scroll to position [2049, 0]
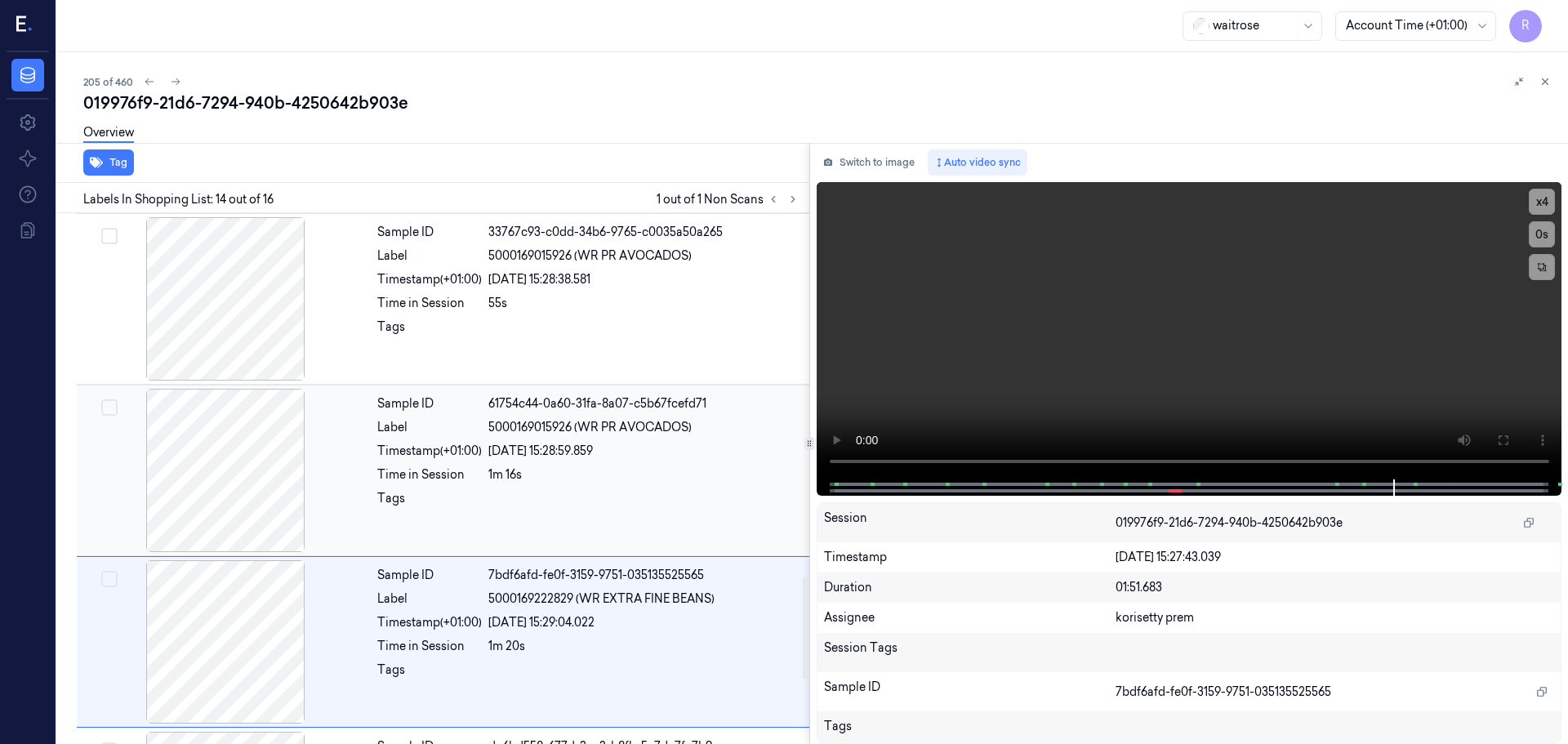
click at [256, 476] on div at bounding box center [225, 471] width 291 height 164
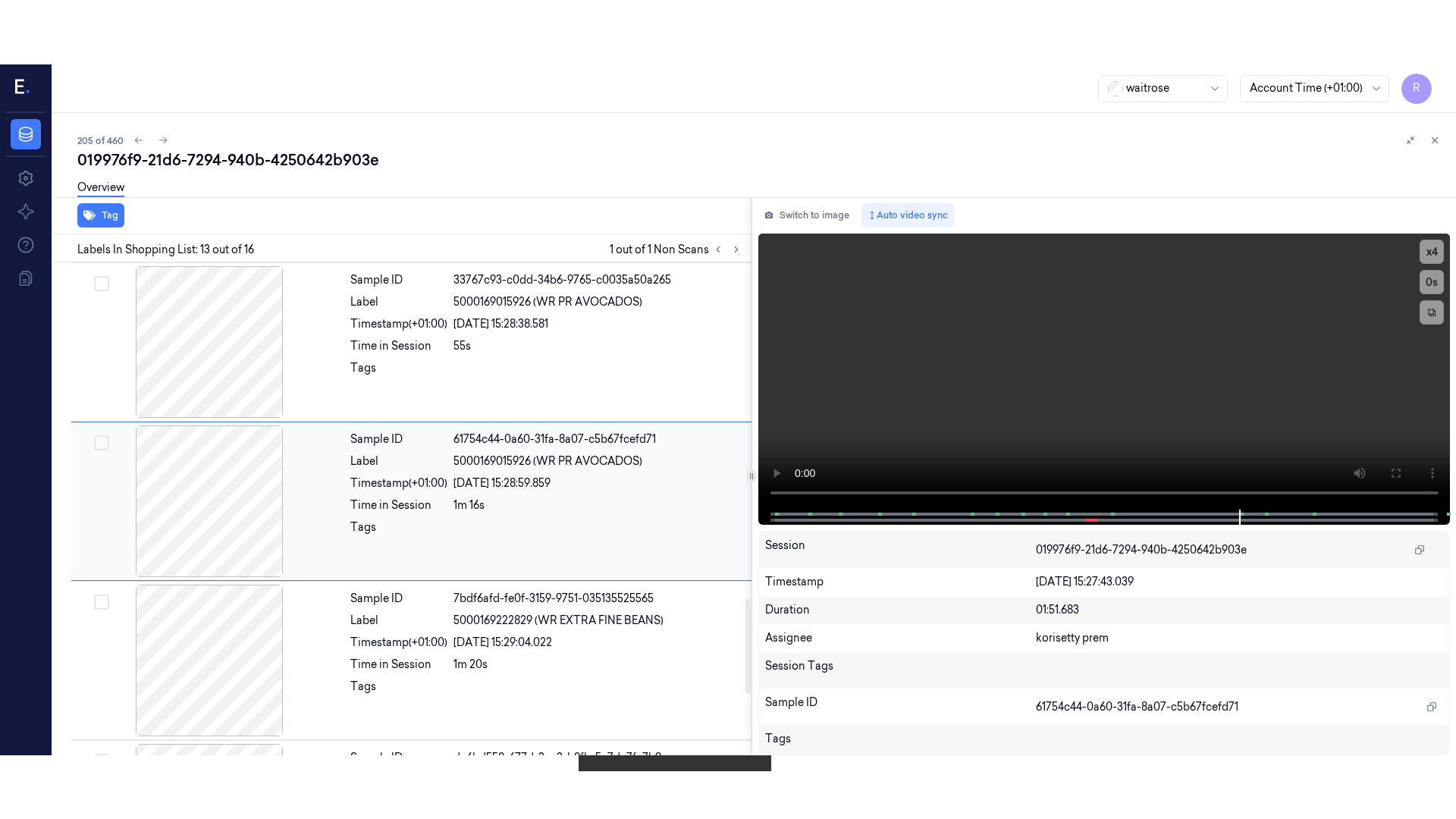
scroll to position [1744, 0]
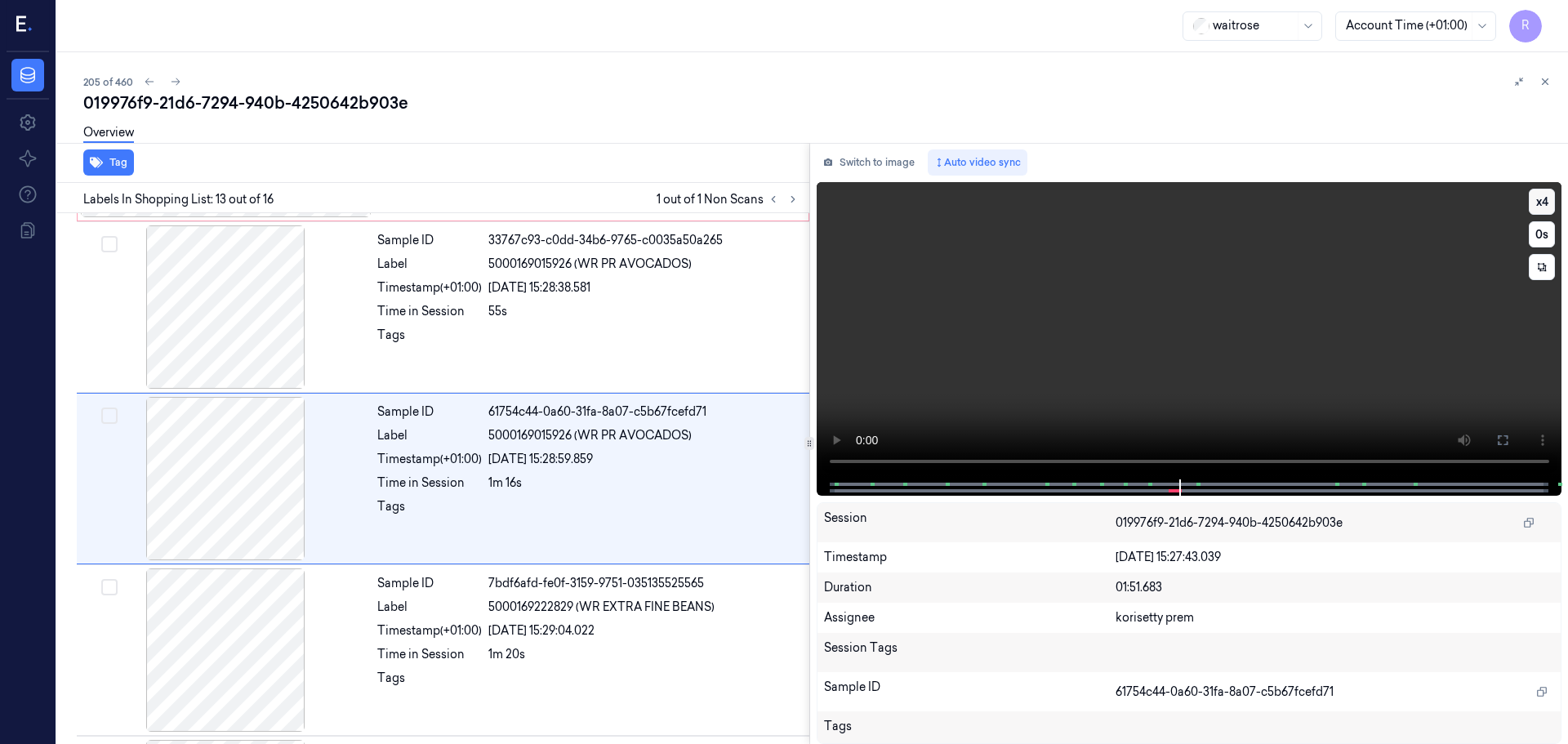
click at [1533, 206] on button "x 4" at bounding box center [1540, 201] width 26 height 26
click at [1510, 433] on button at bounding box center [1501, 440] width 26 height 26
click at [696, 557] on div "Sample ID 61754c44-0a60-31fa-8a07-c5b67fcefd71 Label 5000169015926 (WR PR AVOCA…" at bounding box center [589, 479] width 436 height 164
click at [592, 313] on div "55s" at bounding box center [643, 312] width 311 height 17
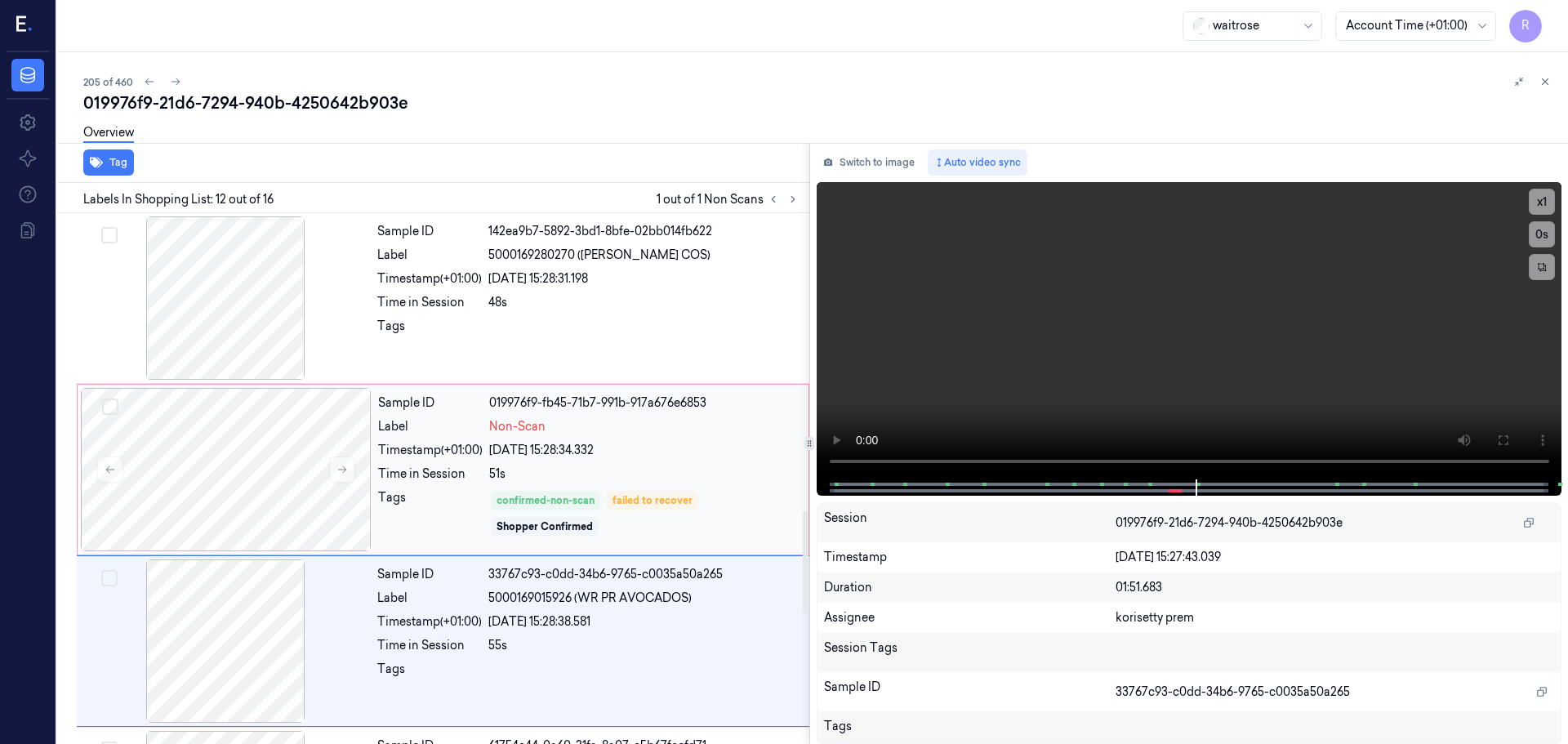
click at [587, 405] on div "019976f9-fb45-71b7-991b-917a676e6853" at bounding box center [643, 403] width 309 height 17
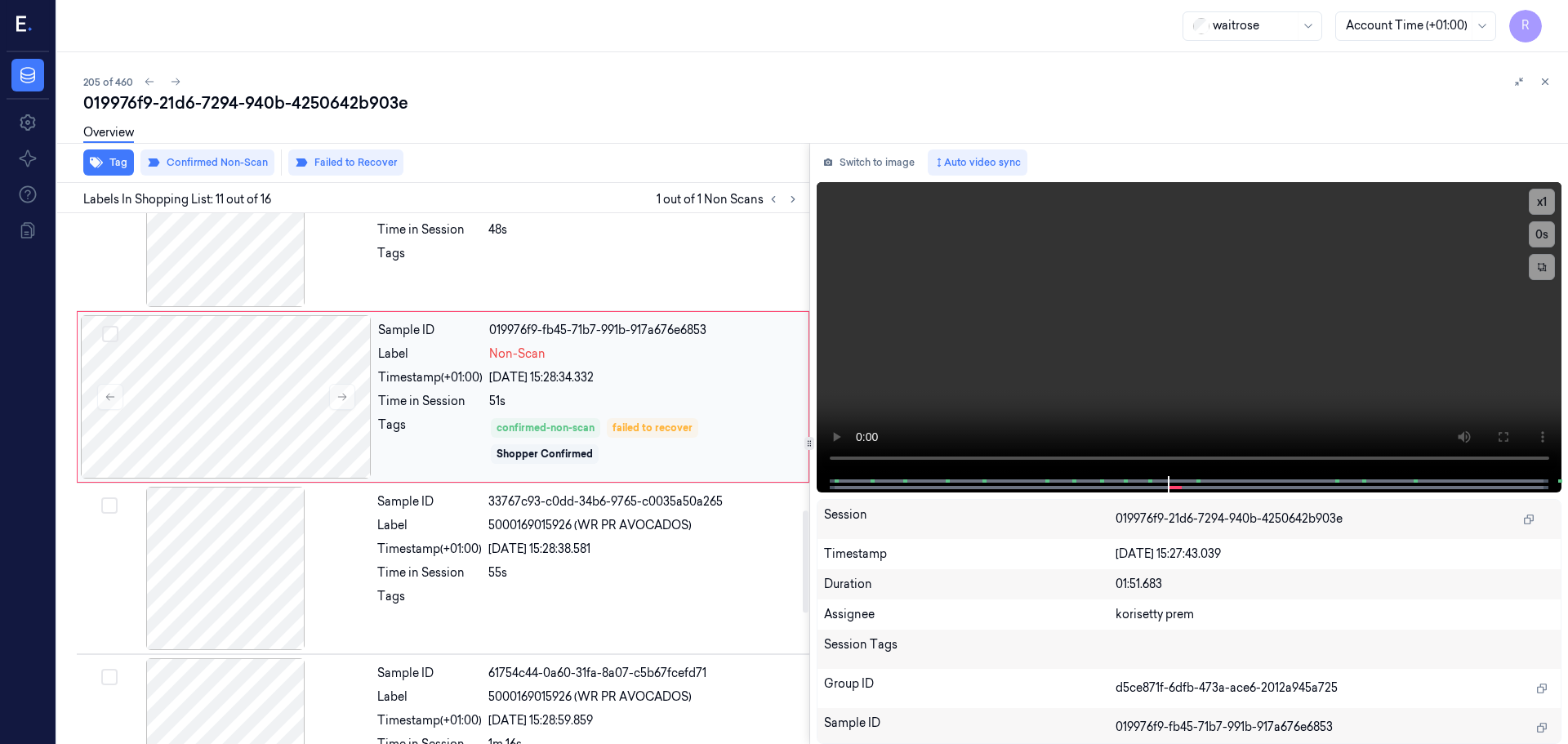
scroll to position [1535, 0]
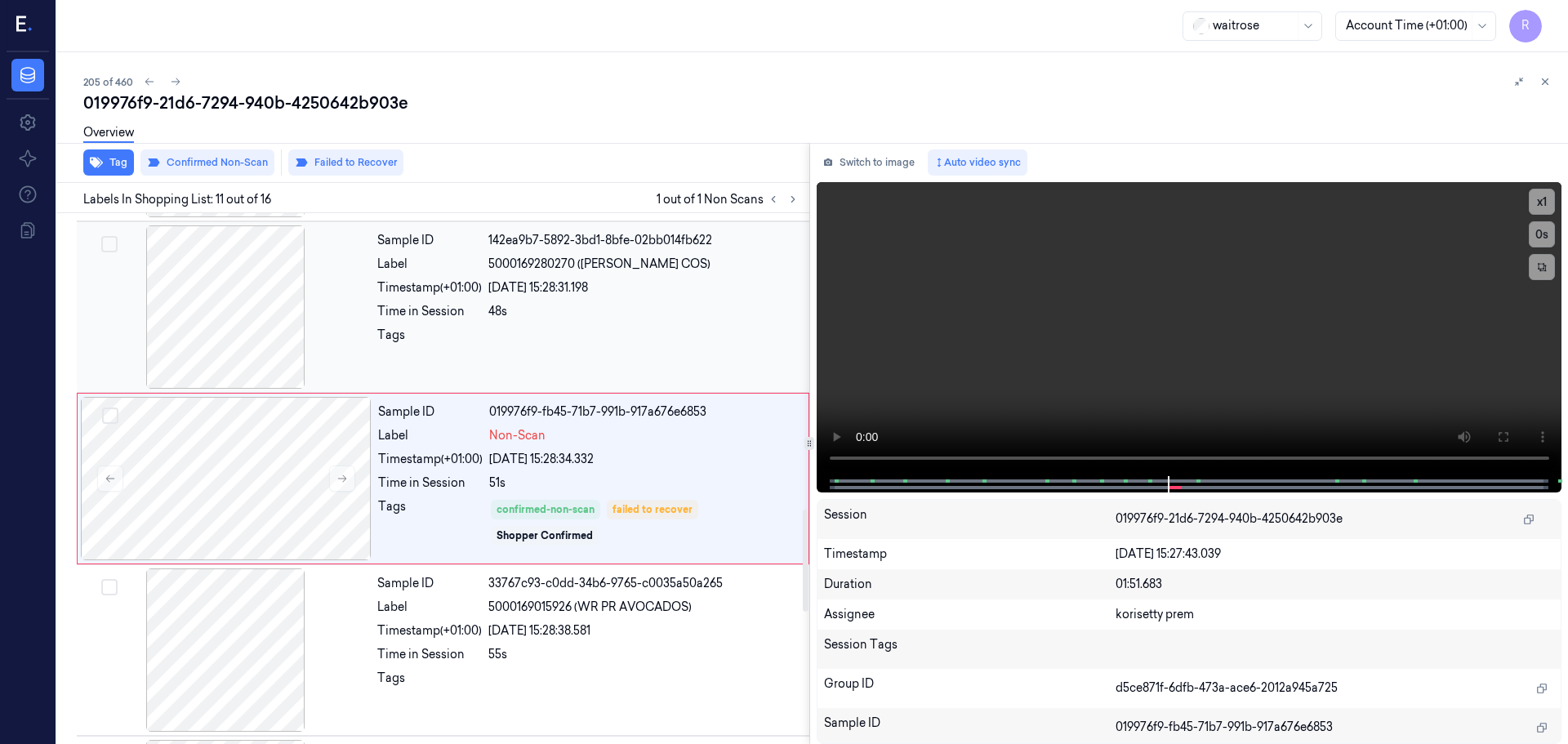
click at [384, 358] on div "Sample ID 142ea9b7-5892-3bd1-8bfe-02bb014fb622 Label 5000169280270 (WR SWEET CO…" at bounding box center [589, 307] width 436 height 164
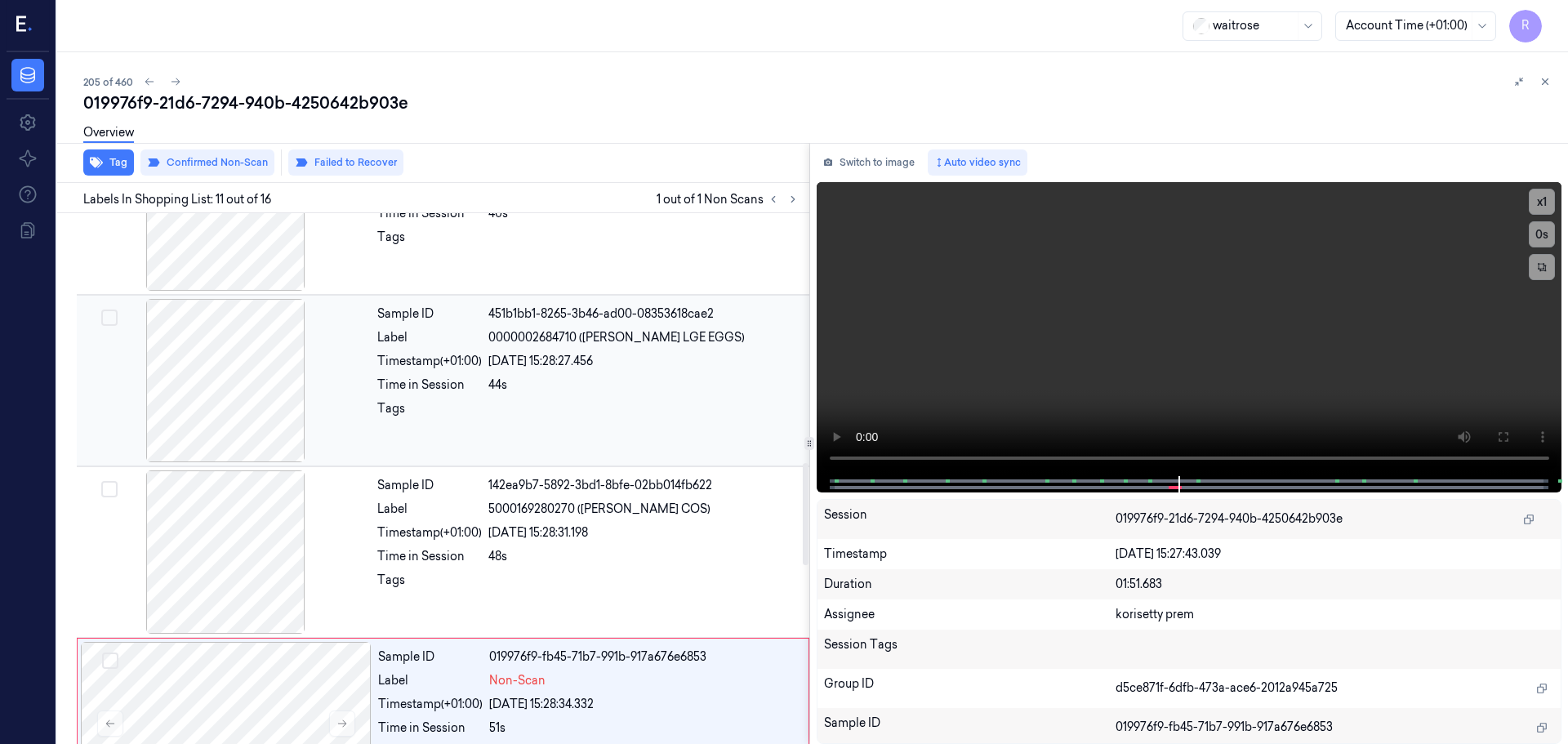
click at [498, 350] on div "Sample ID 451b1bb1-8265-3b46-ad00-08353618cae2 Label 0000002684710 (WR DORG LGE…" at bounding box center [589, 381] width 436 height 164
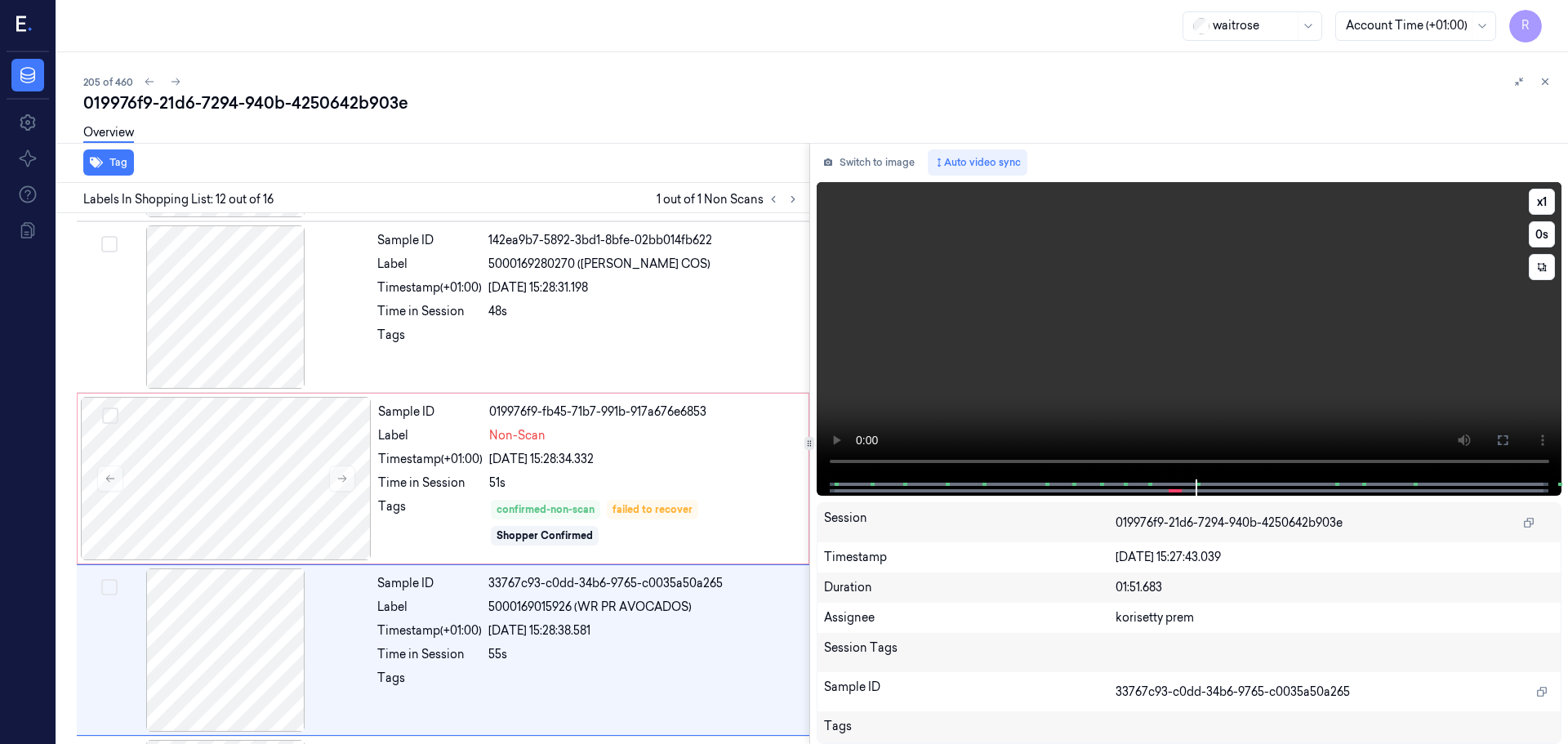
scroll to position [1707, 0]
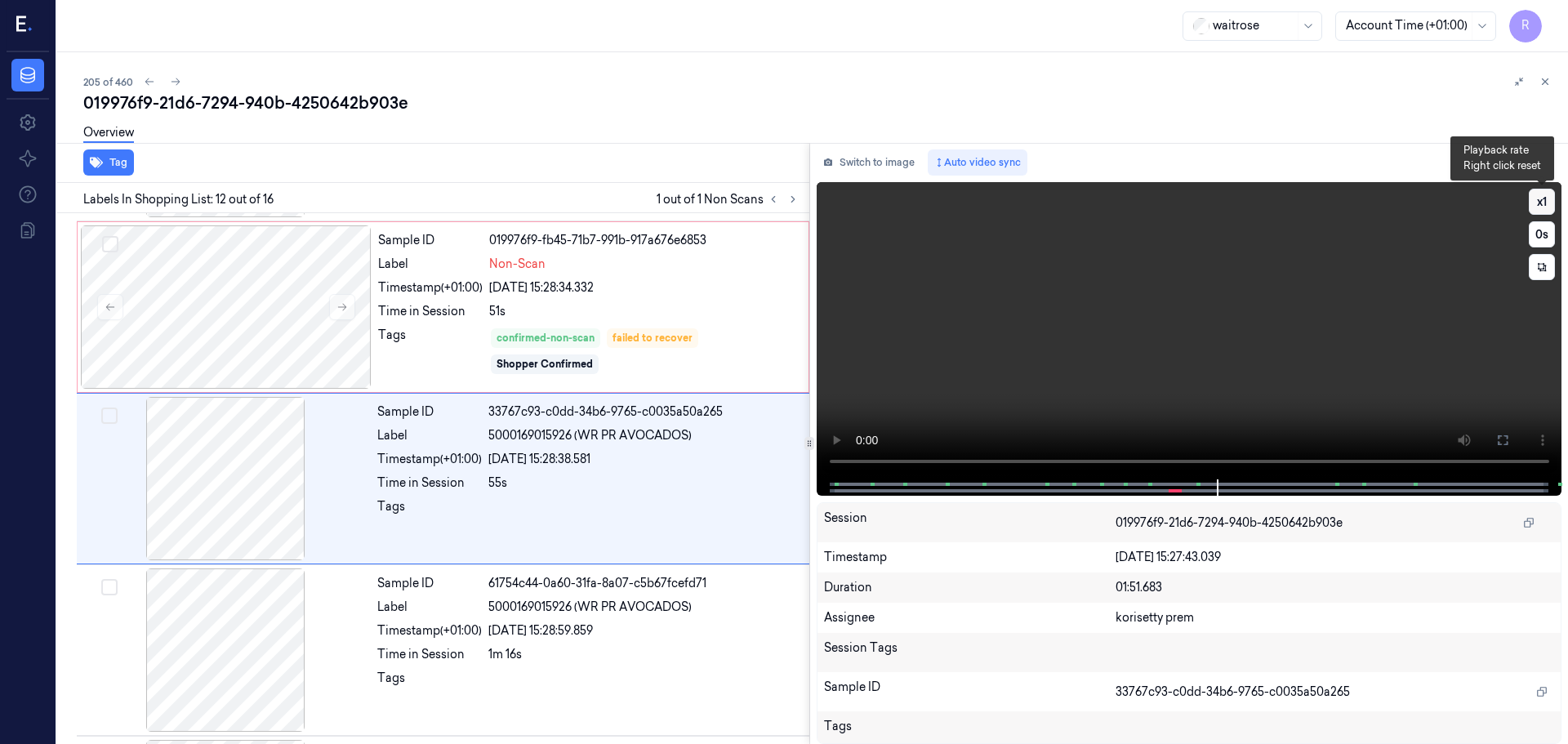
click at [1549, 204] on button "x 1" at bounding box center [1540, 201] width 26 height 26
click at [1547, 205] on button "x 2" at bounding box center [1540, 201] width 26 height 26
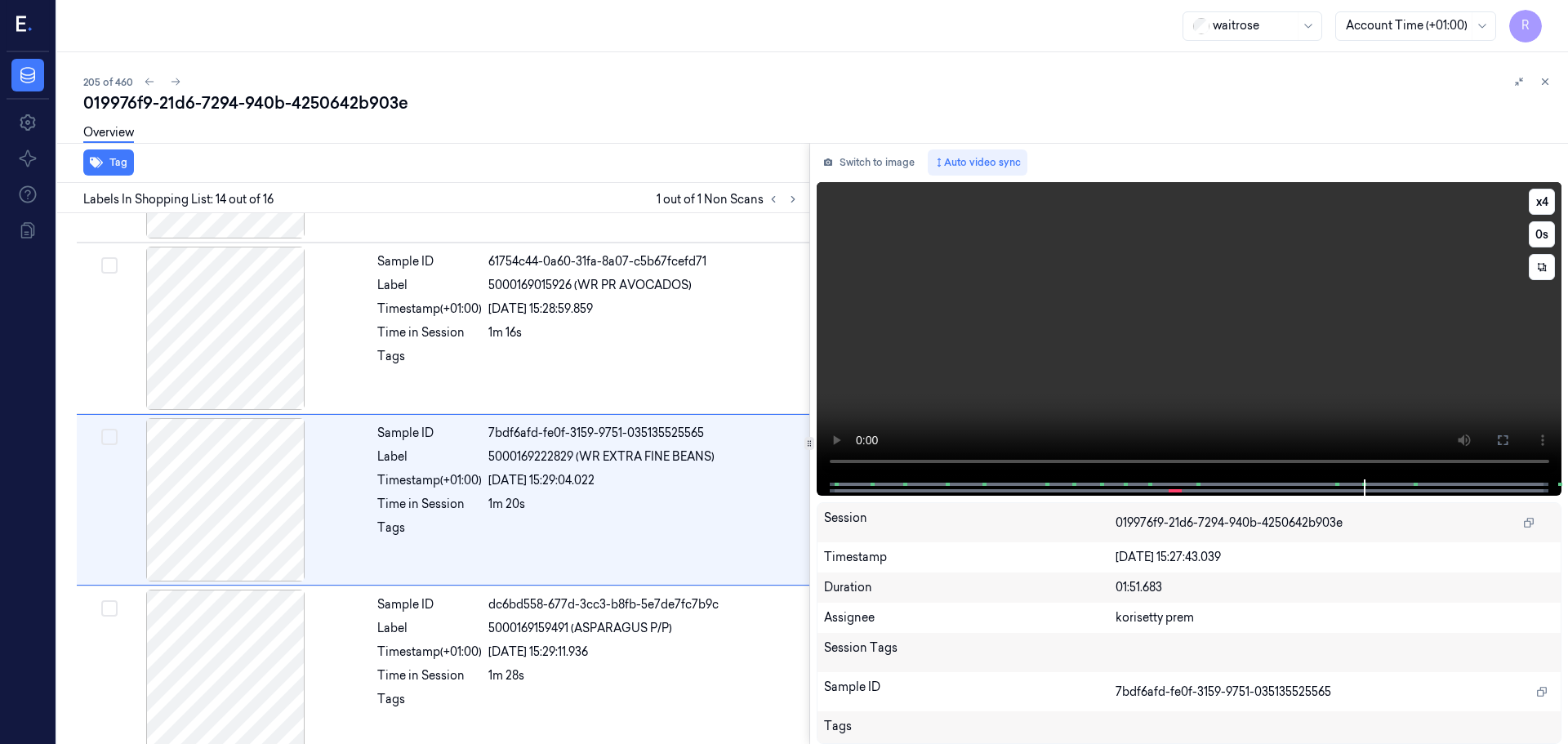
scroll to position [2049, 0]
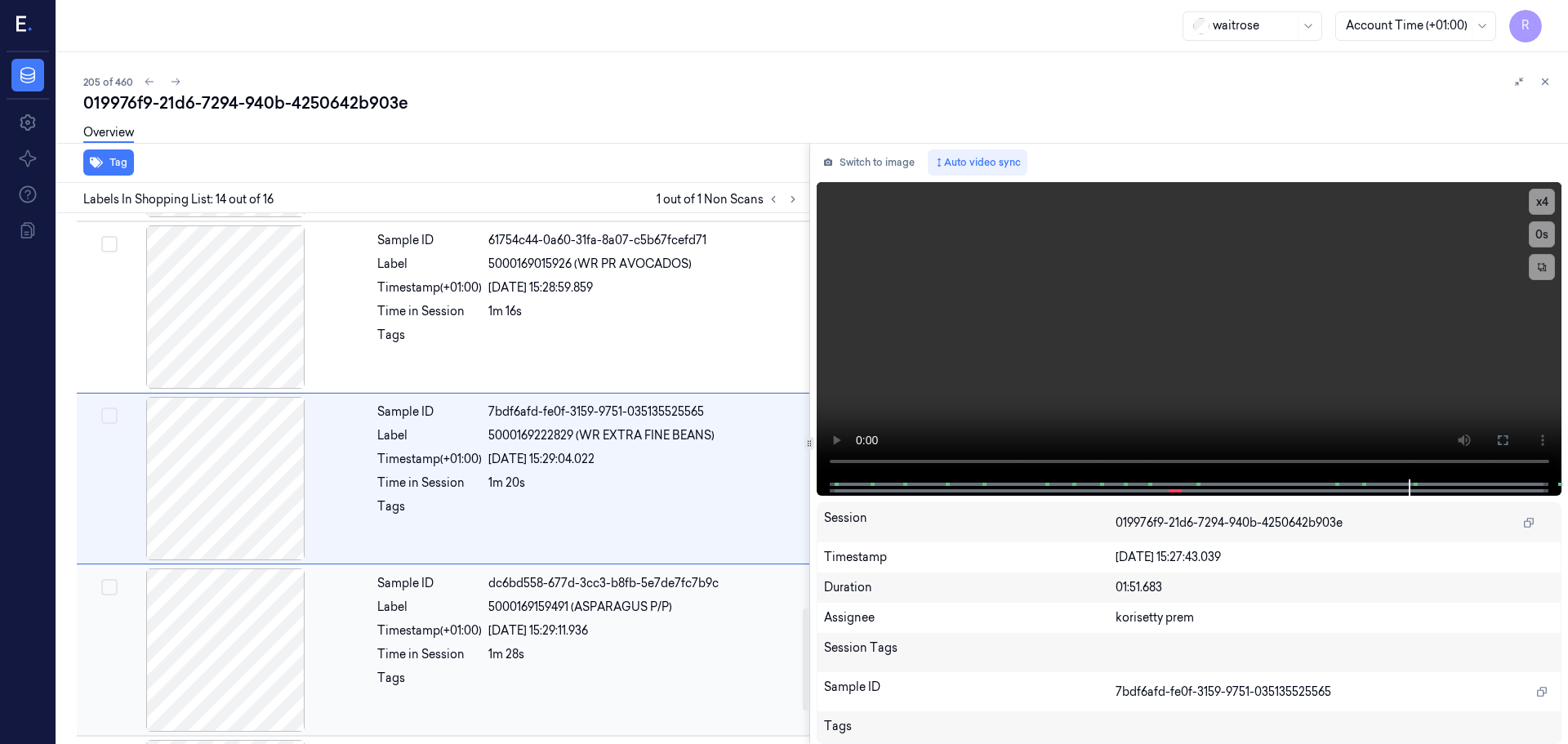
click at [361, 675] on div at bounding box center [225, 651] width 291 height 164
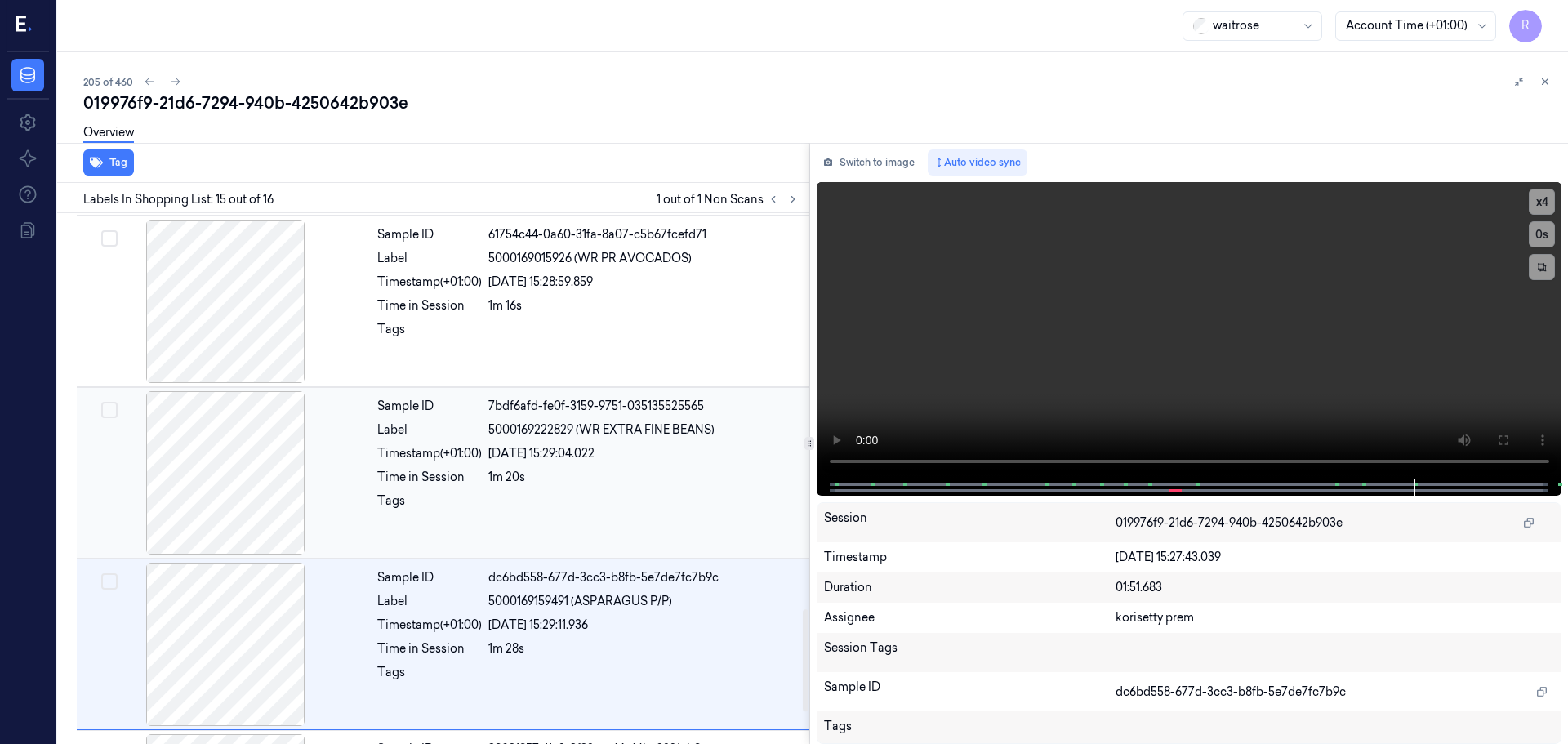
click at [525, 416] on div "Sample ID 7bdf6afd-fe0f-3159-9751-035135525565 Label 5000169222829 (WR EXTRA FI…" at bounding box center [589, 473] width 436 height 164
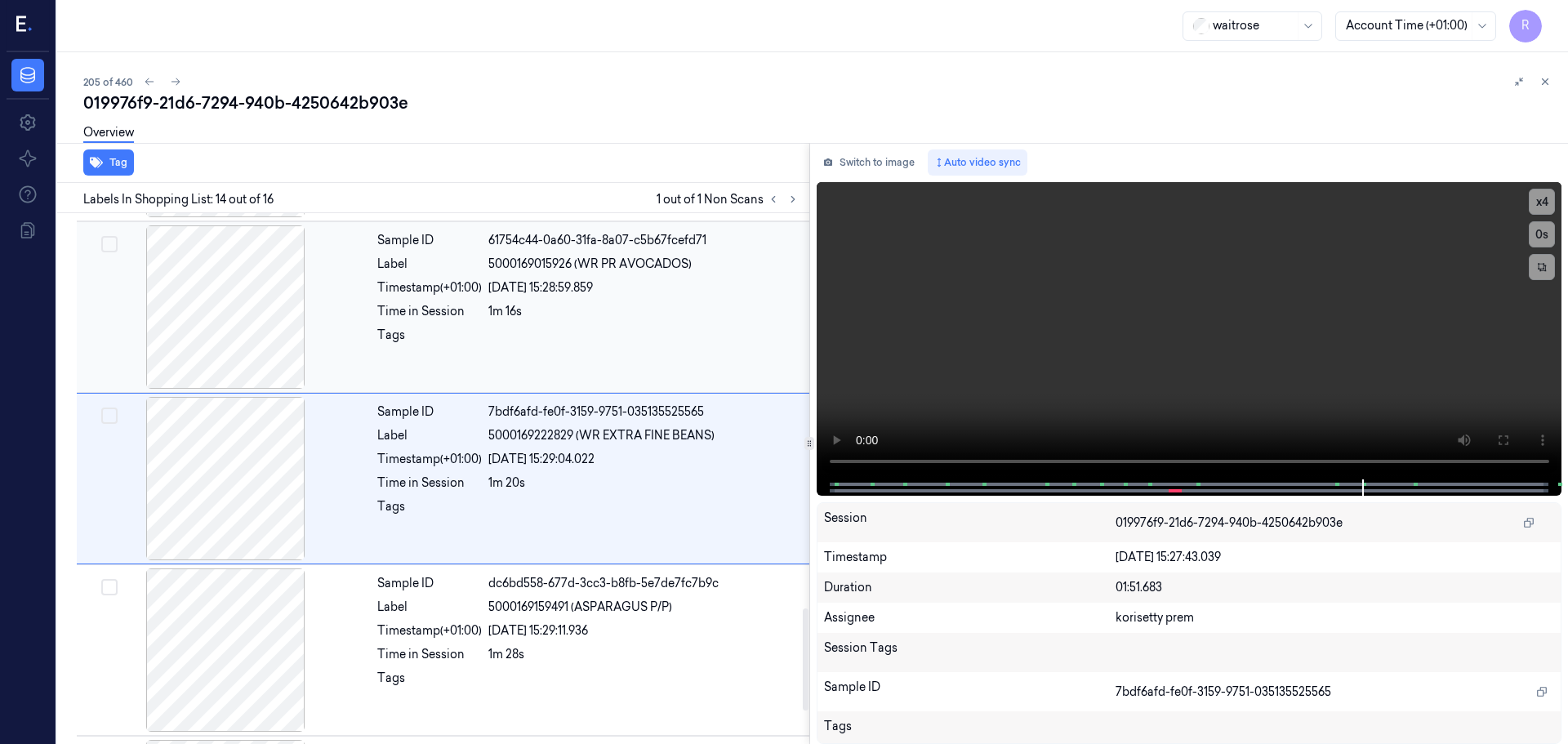
click at [551, 382] on div "Sample ID 61754c44-0a60-31fa-8a07-c5b67fcefd71 Label 5000169015926 (WR PR AVOCA…" at bounding box center [589, 307] width 436 height 164
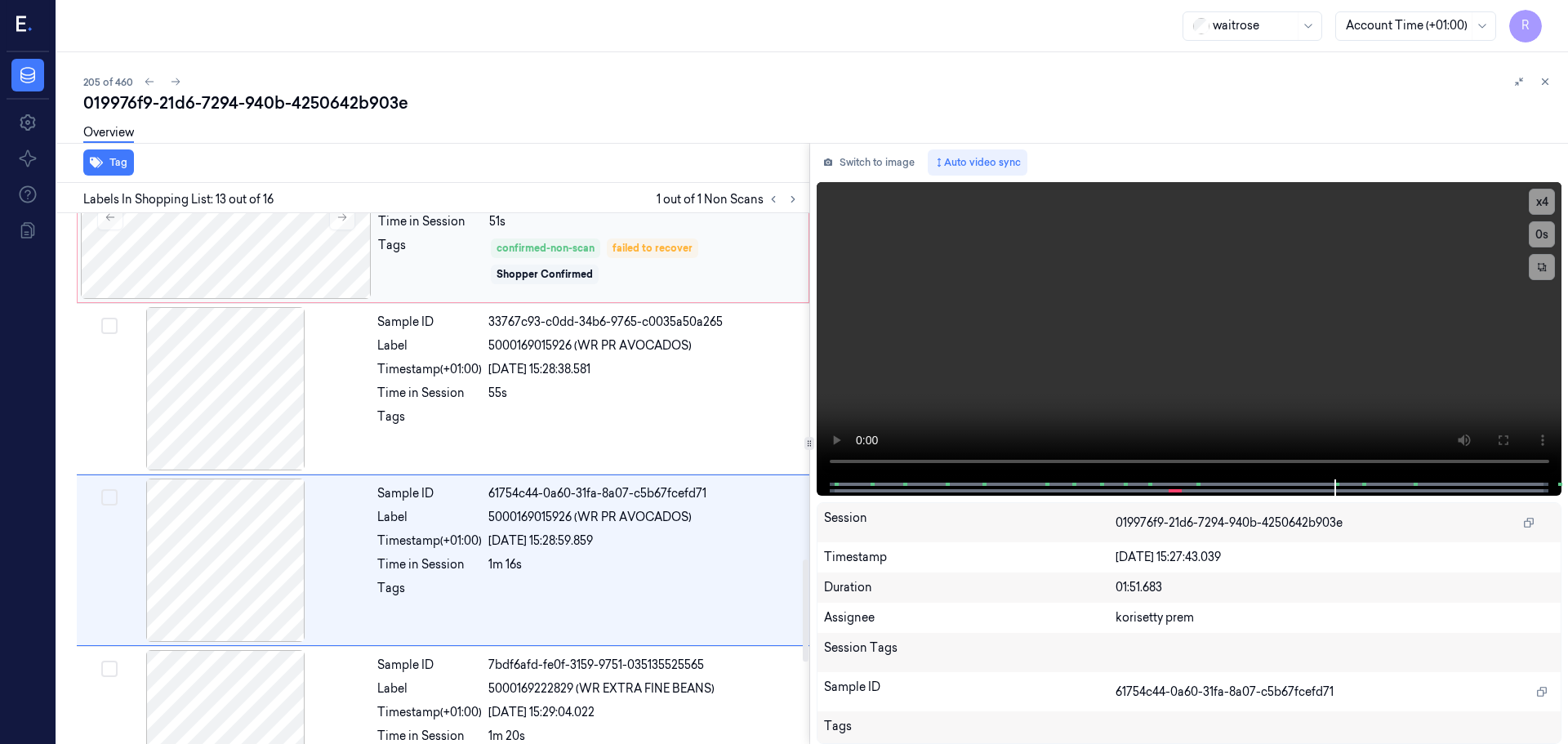
click at [601, 300] on div "Sample ID 019976f9-fb45-71b7-991b-917a676e6853 Label Non-Scan Timestamp (+01:00…" at bounding box center [443, 217] width 732 height 171
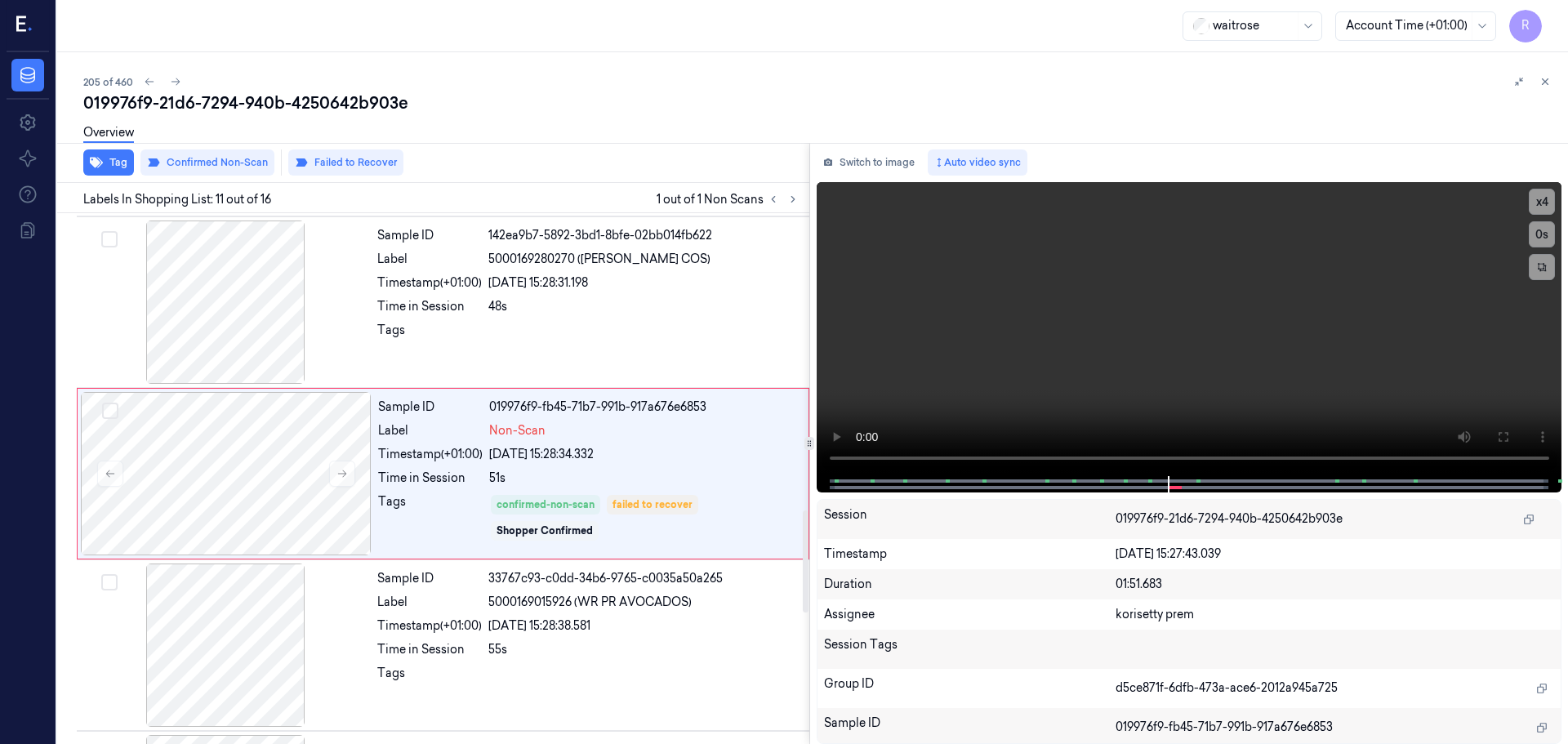
scroll to position [1535, 0]
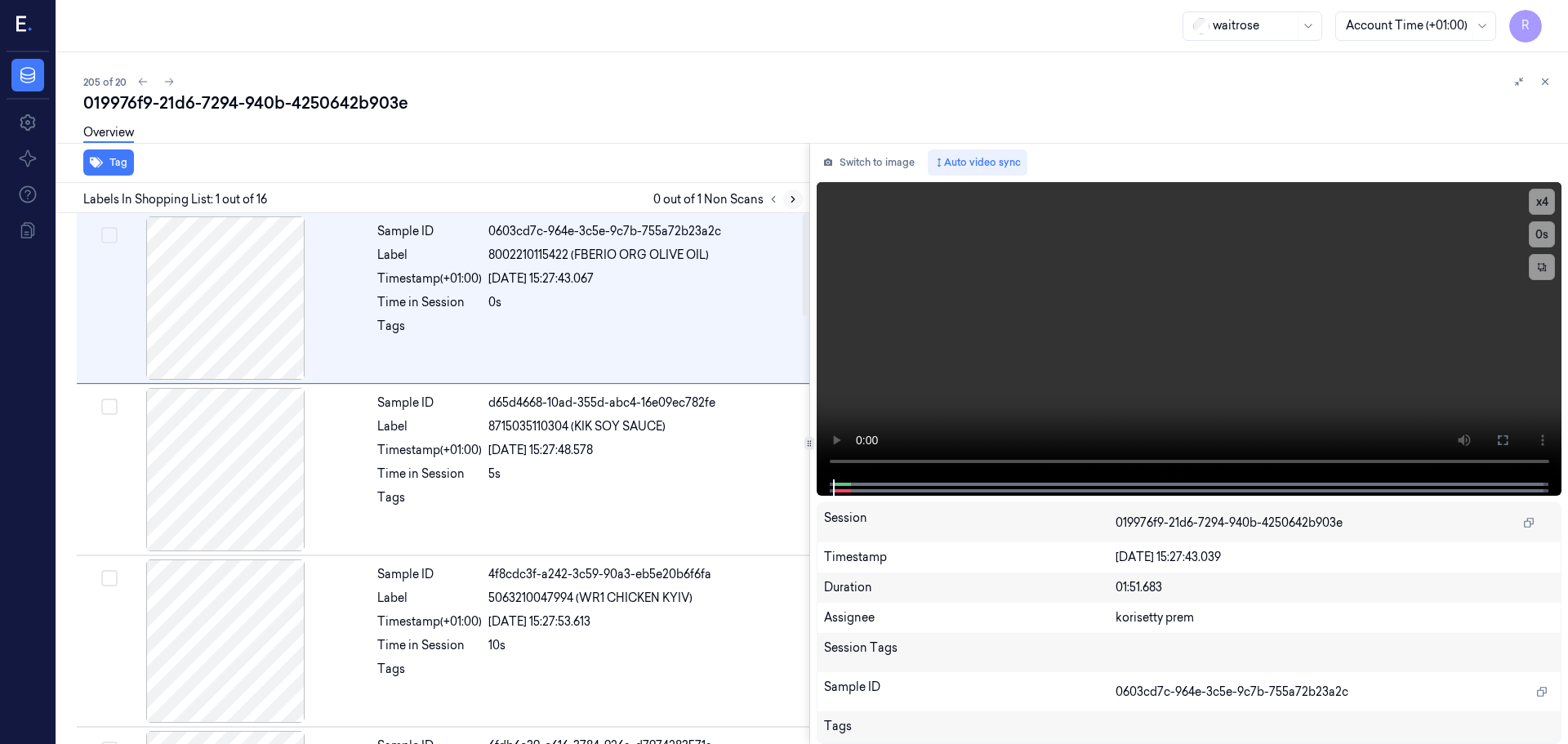
click at [789, 192] on button at bounding box center [792, 199] width 20 height 20
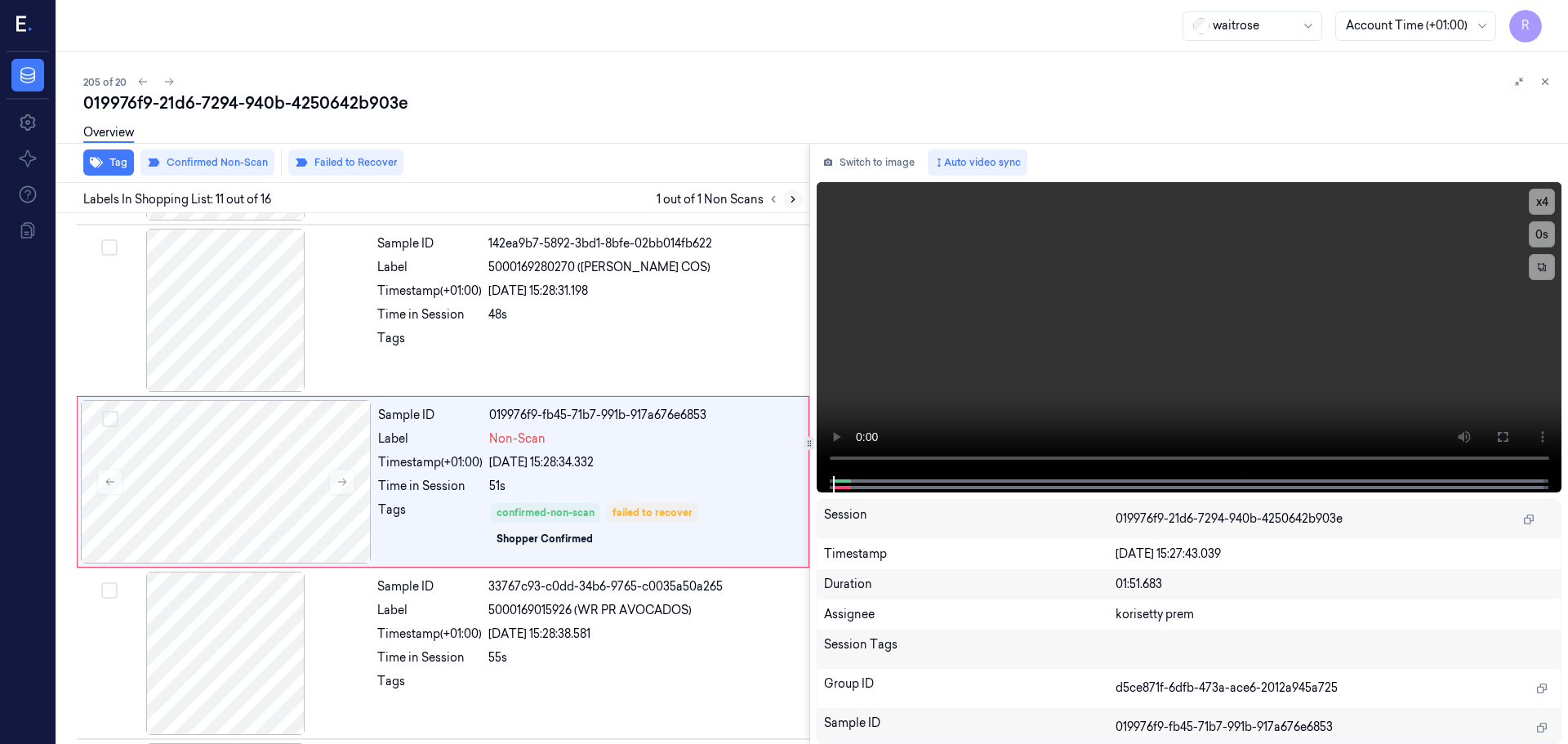
scroll to position [1535, 0]
click at [789, 192] on button at bounding box center [792, 199] width 20 height 20
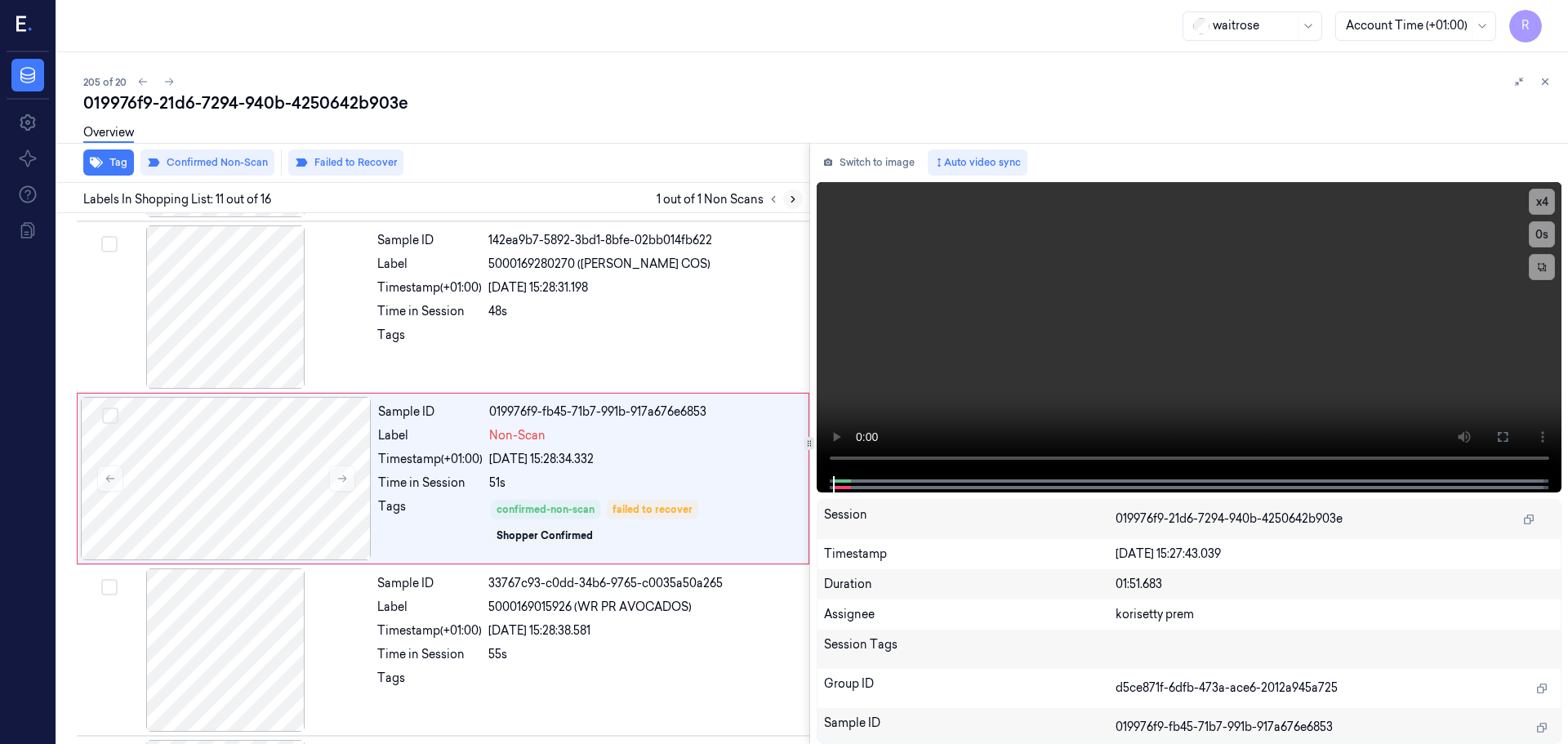
click at [789, 192] on button at bounding box center [792, 199] width 20 height 20
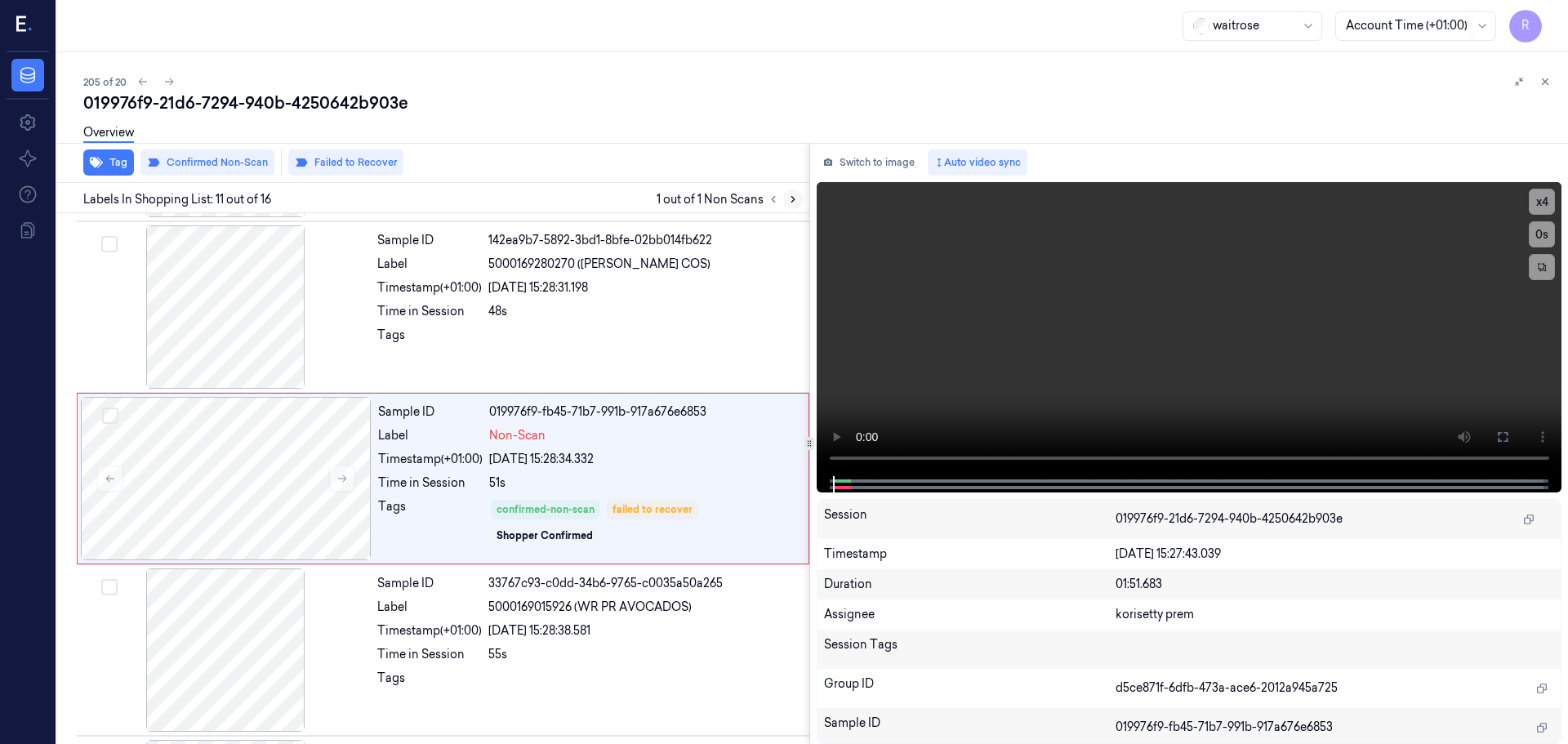
click at [789, 192] on button at bounding box center [792, 199] width 20 height 20
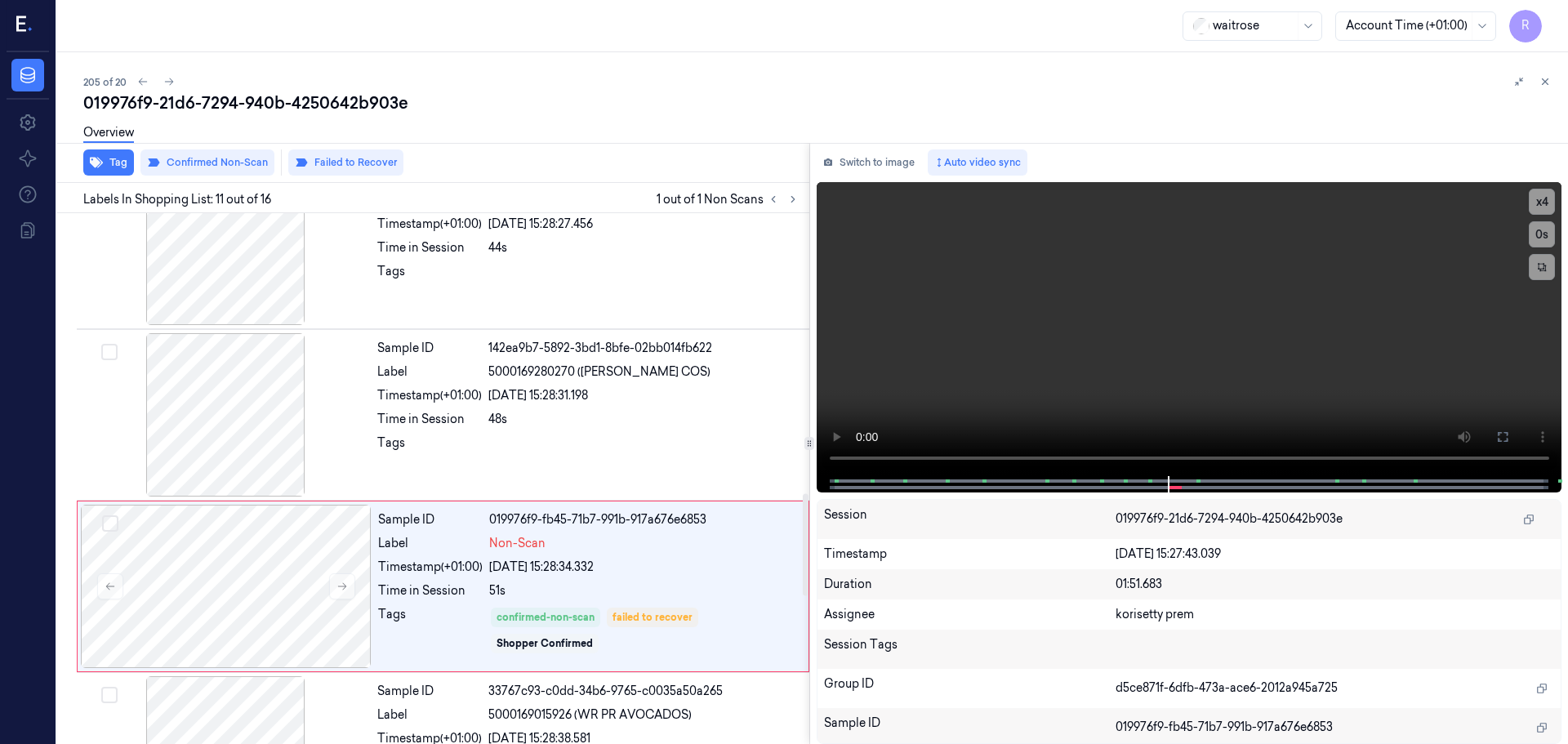
scroll to position [1454, 0]
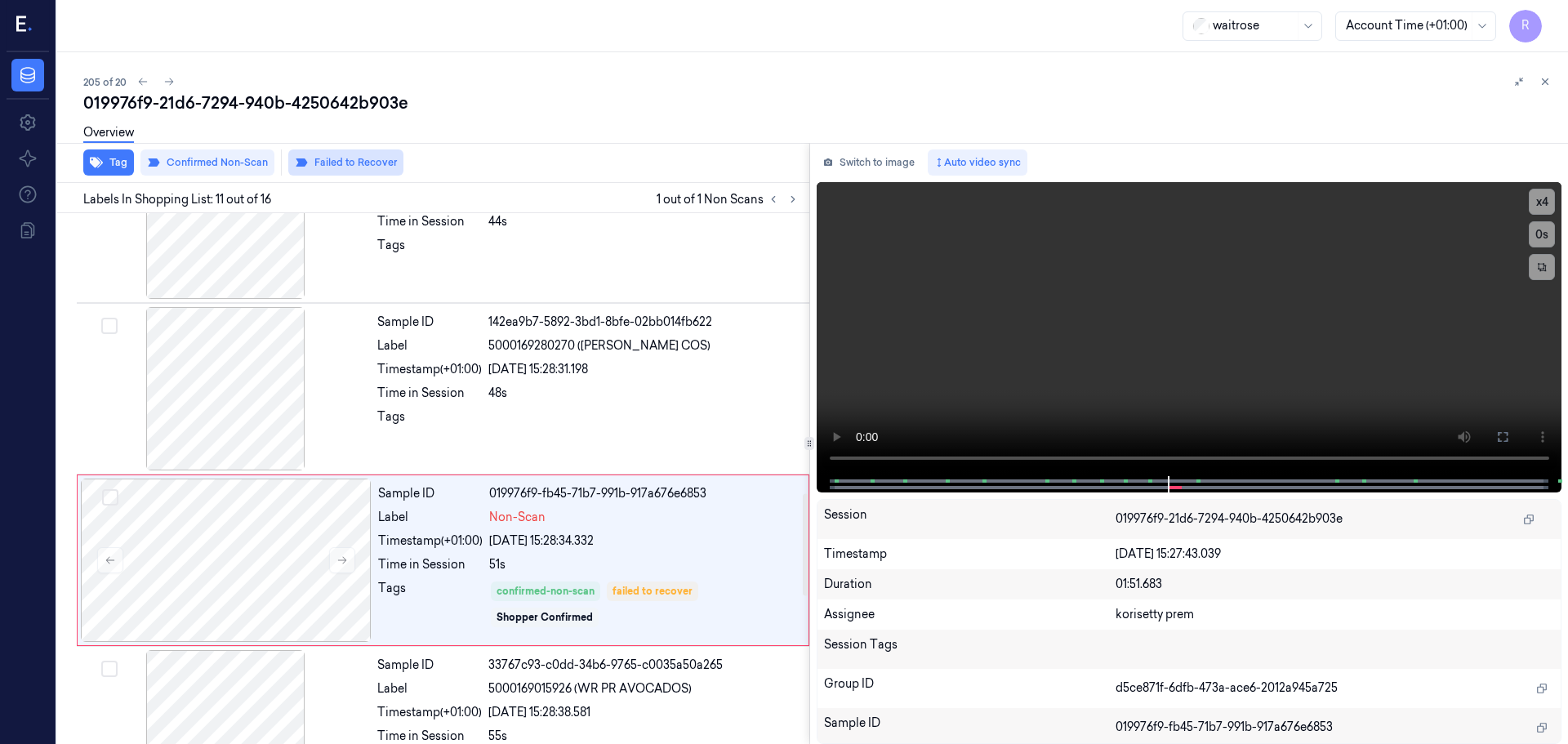
click at [382, 174] on button "Failed to Recover" at bounding box center [345, 162] width 115 height 26
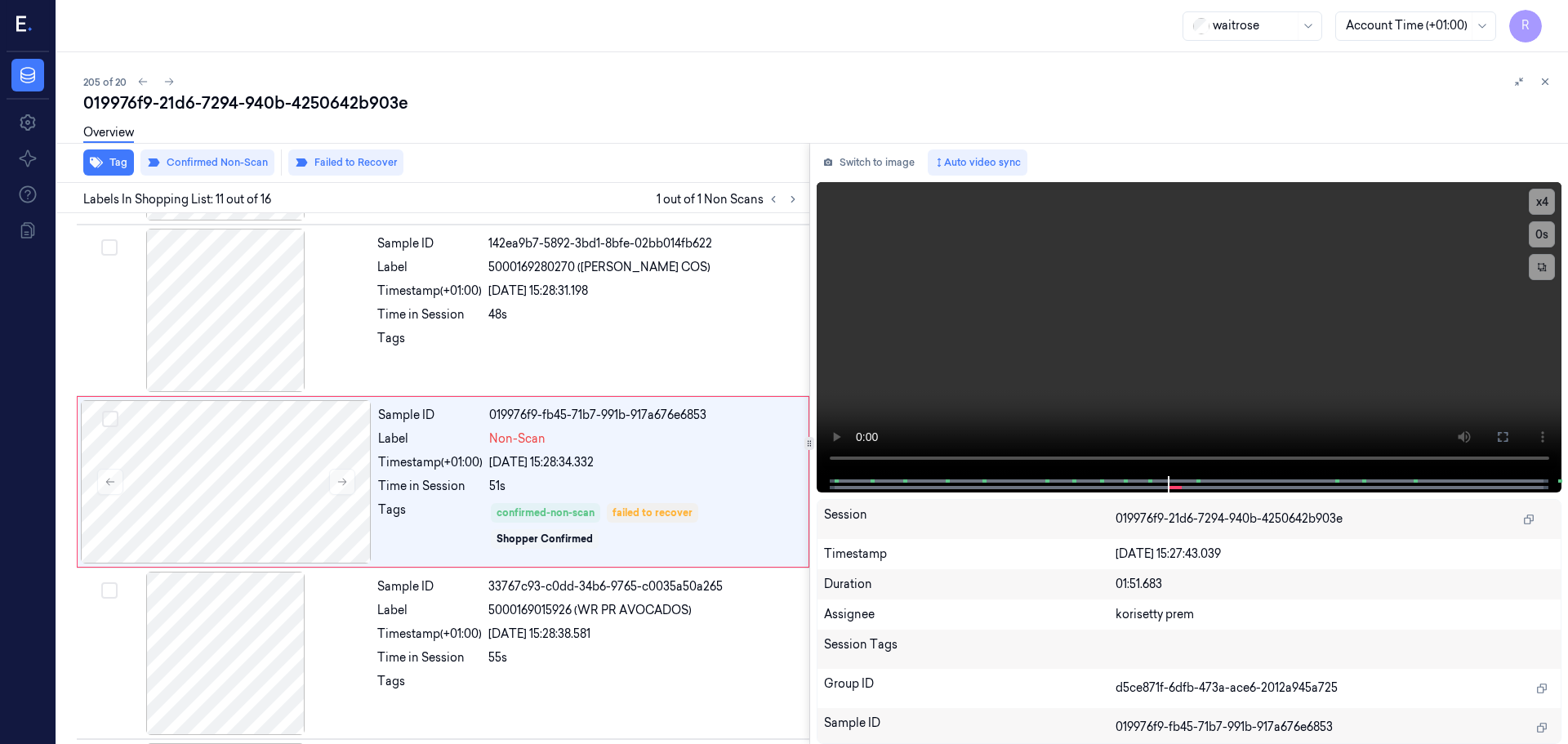
scroll to position [1535, 0]
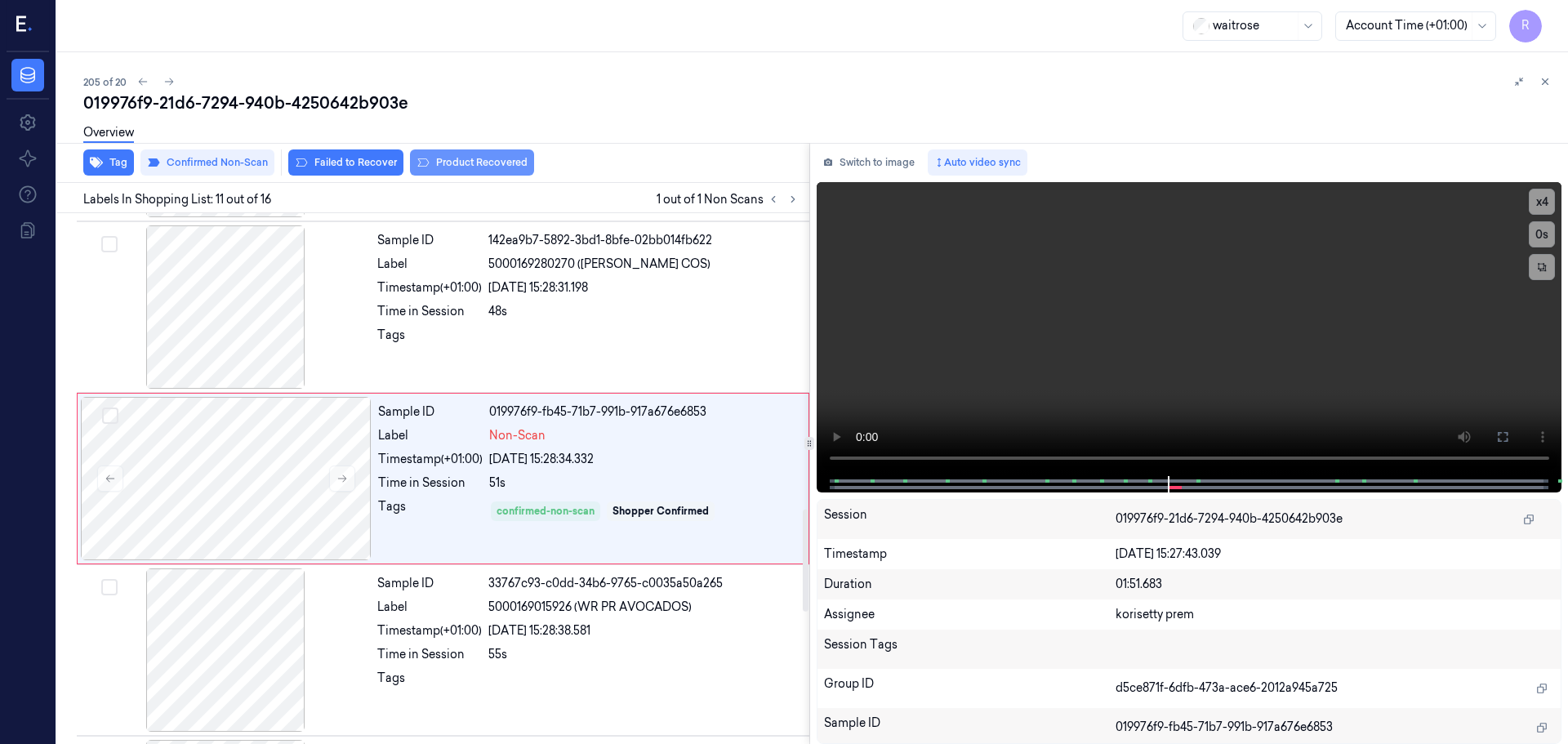
click at [504, 166] on button "Product Recovered" at bounding box center [472, 162] width 125 height 26
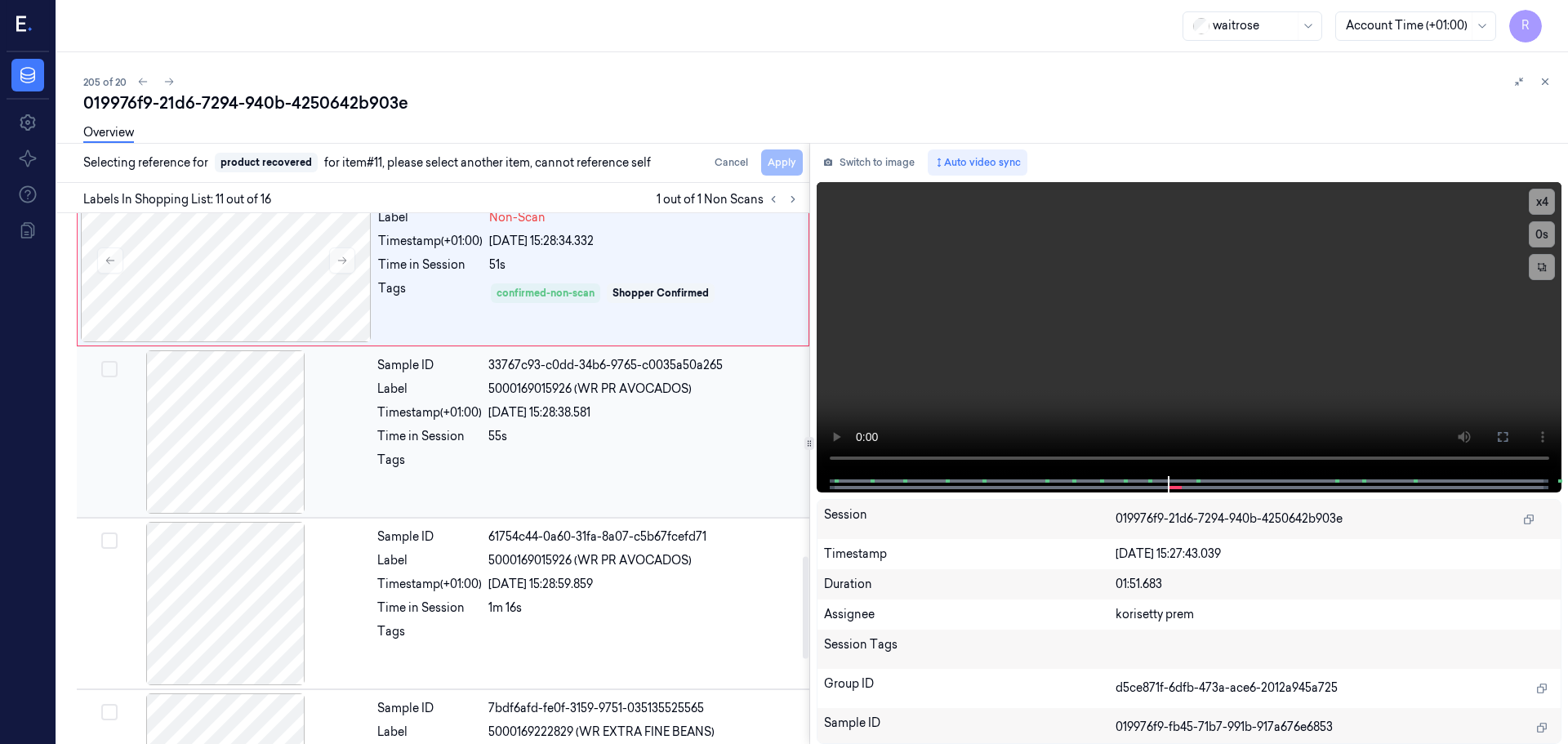
scroll to position [1780, 0]
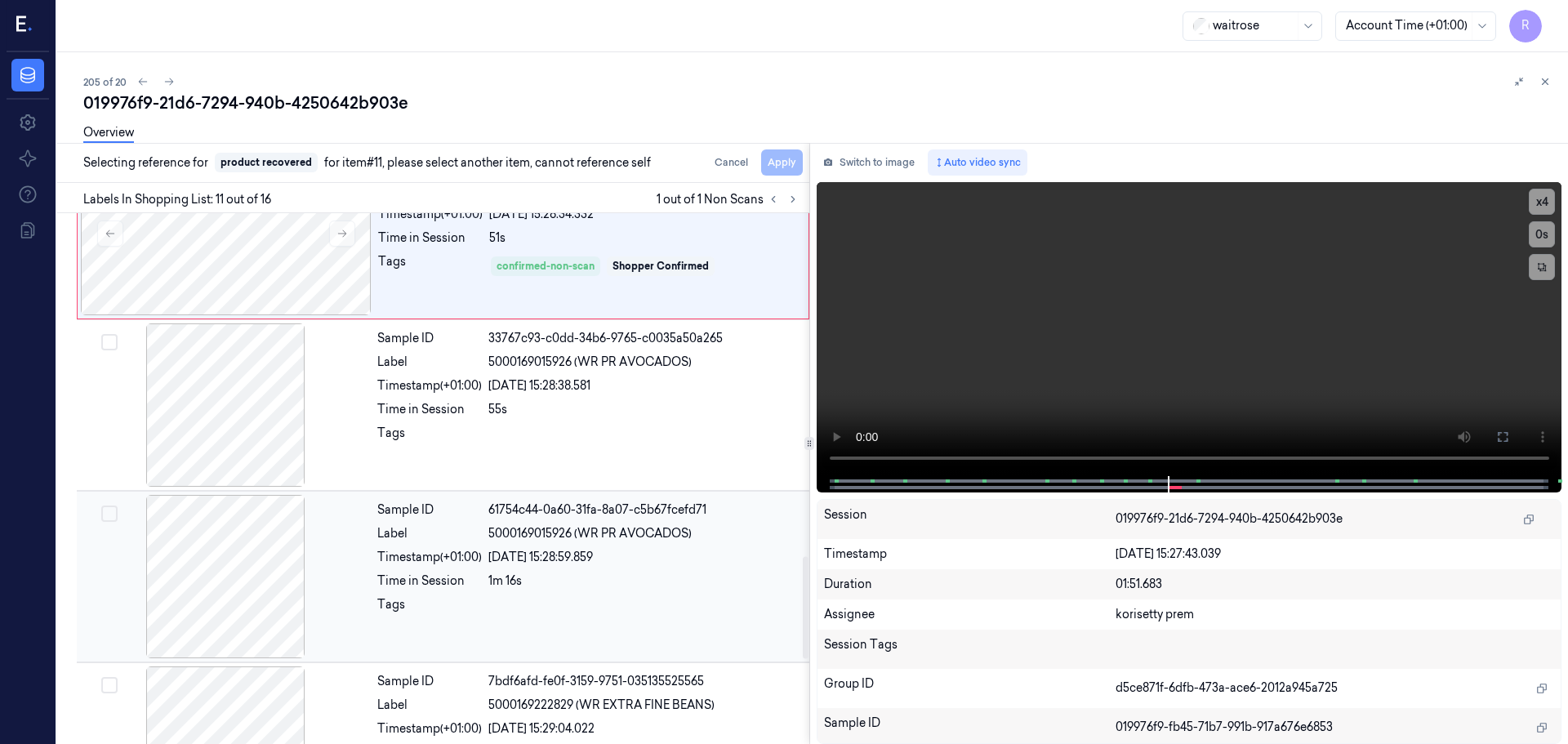
click at [567, 569] on div "Sample ID 61754c44-0a60-31fa-8a07-c5b67fcefd71 Label 5000169015926 (WR PR AVOCA…" at bounding box center [589, 577] width 436 height 164
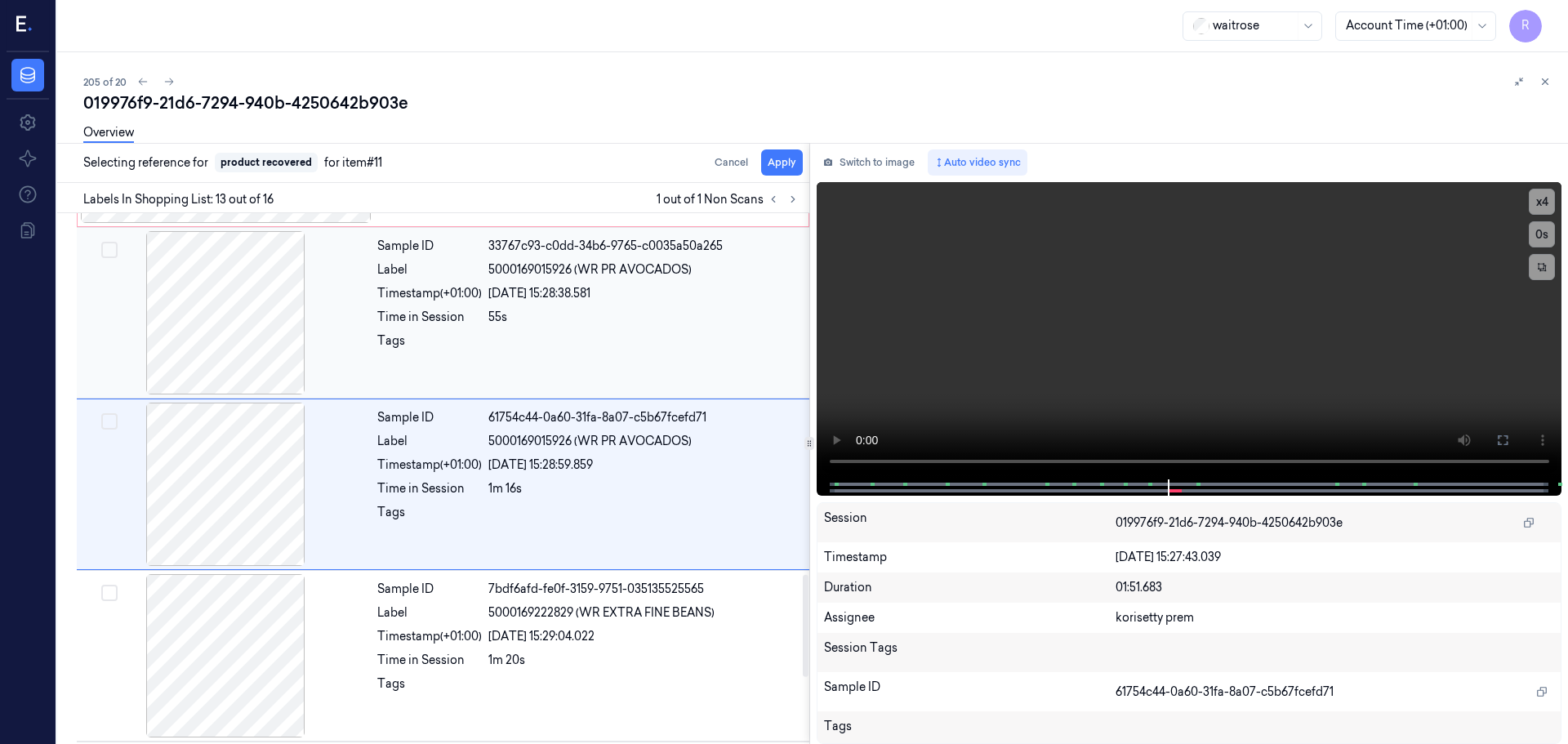
scroll to position [1878, 0]
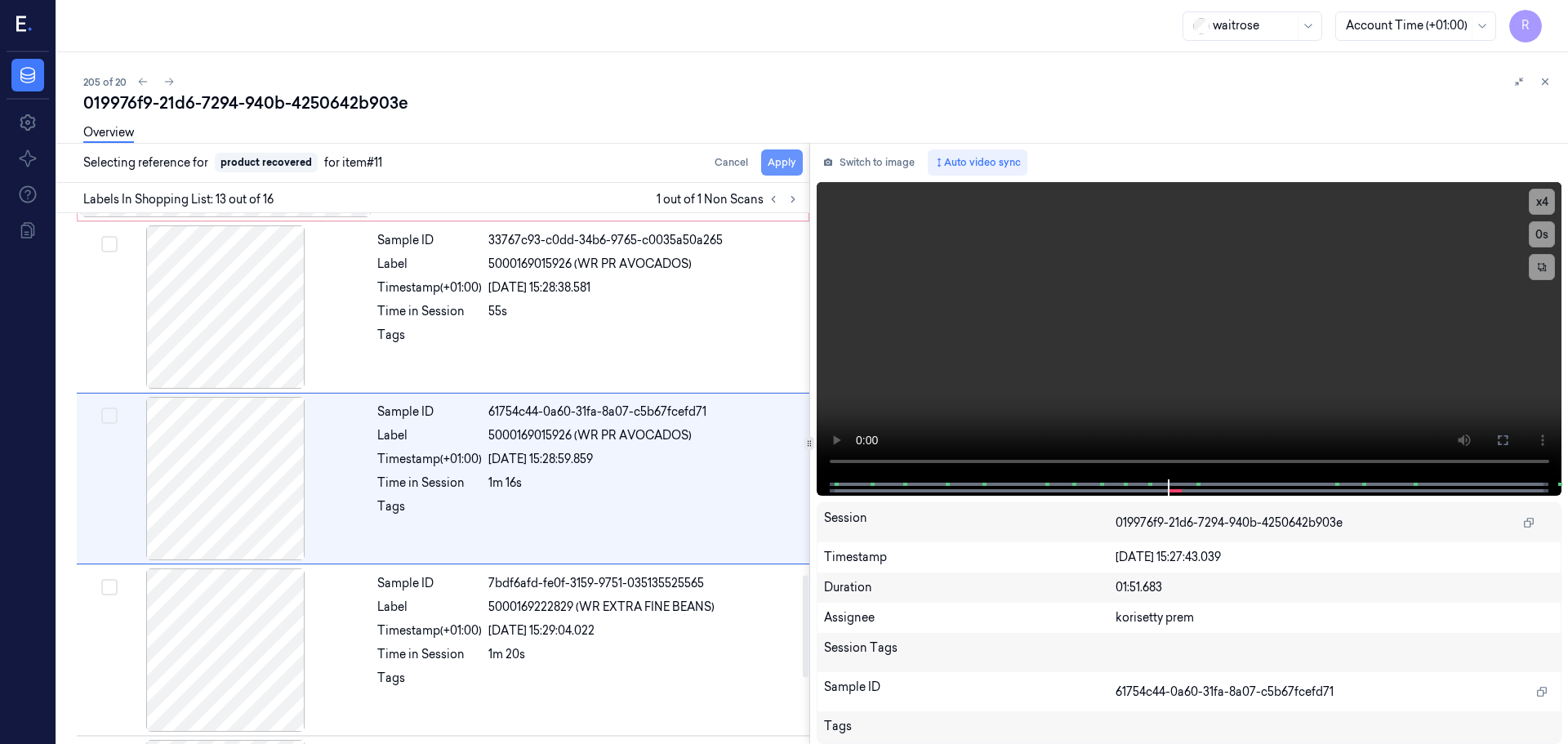
click at [777, 171] on button "Apply" at bounding box center [782, 162] width 42 height 26
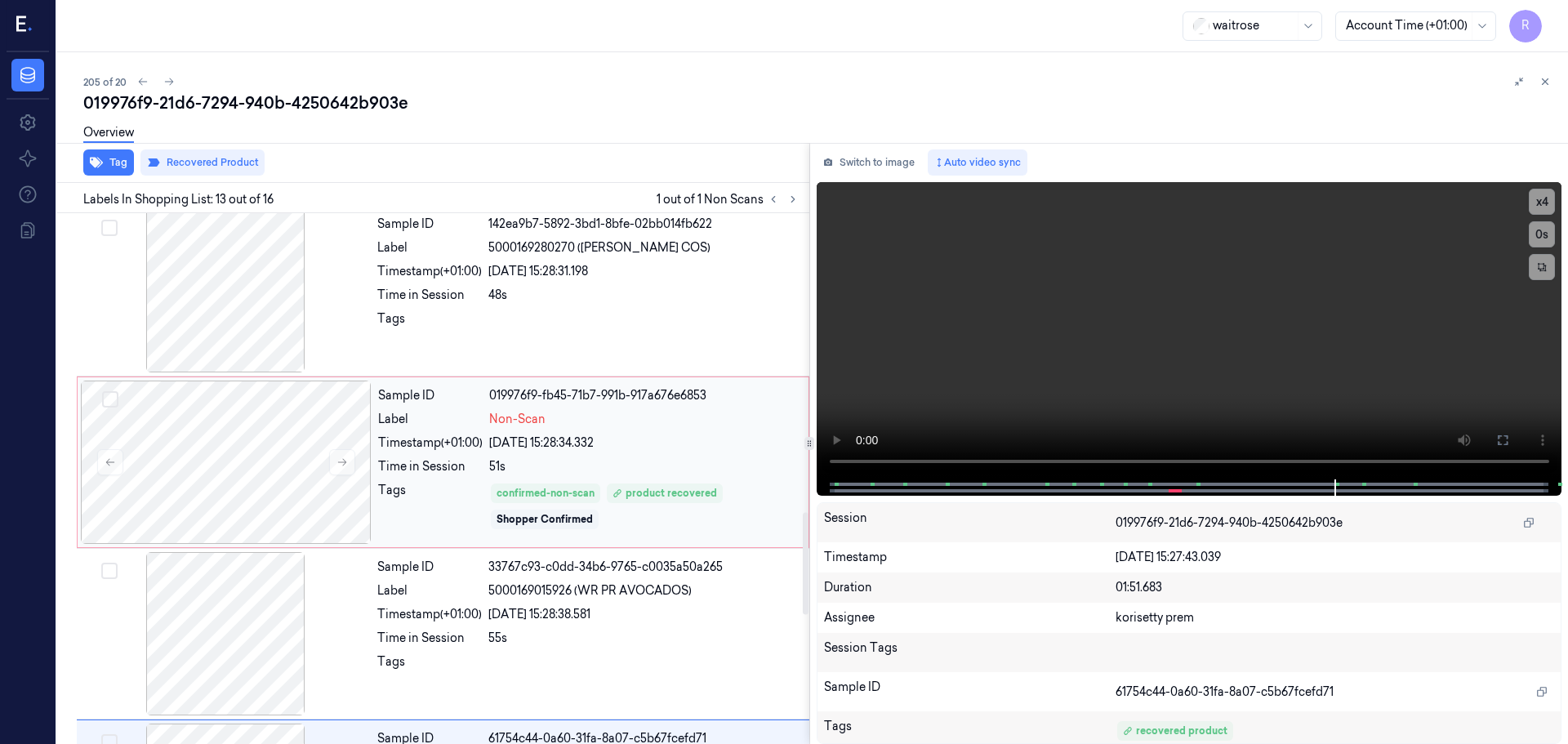
click at [601, 430] on div "Sample ID 019976f9-fb45-71b7-991b-917a676e6853 Label Non-Scan Timestamp (+01:00…" at bounding box center [589, 462] width 434 height 164
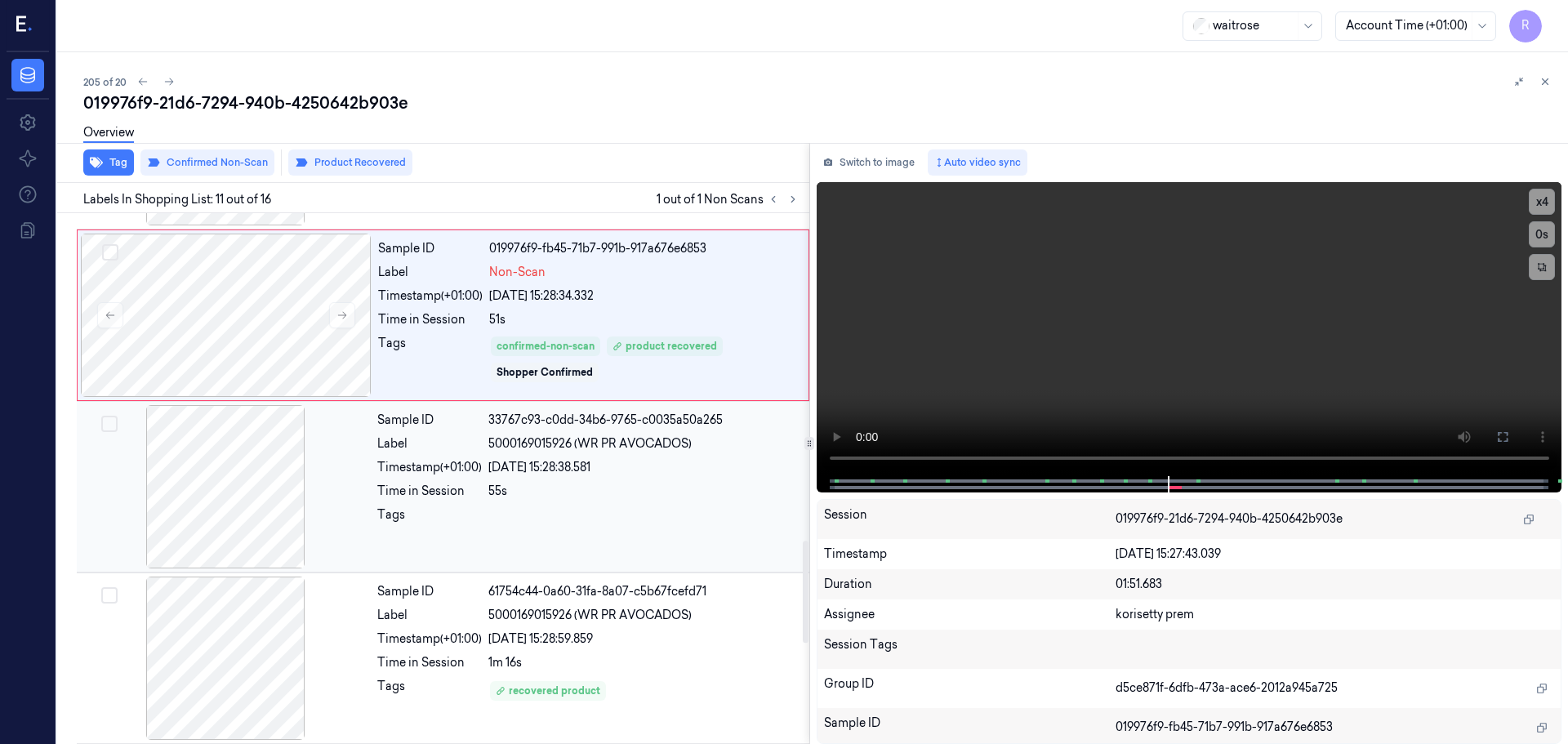
click at [631, 519] on div at bounding box center [643, 519] width 311 height 26
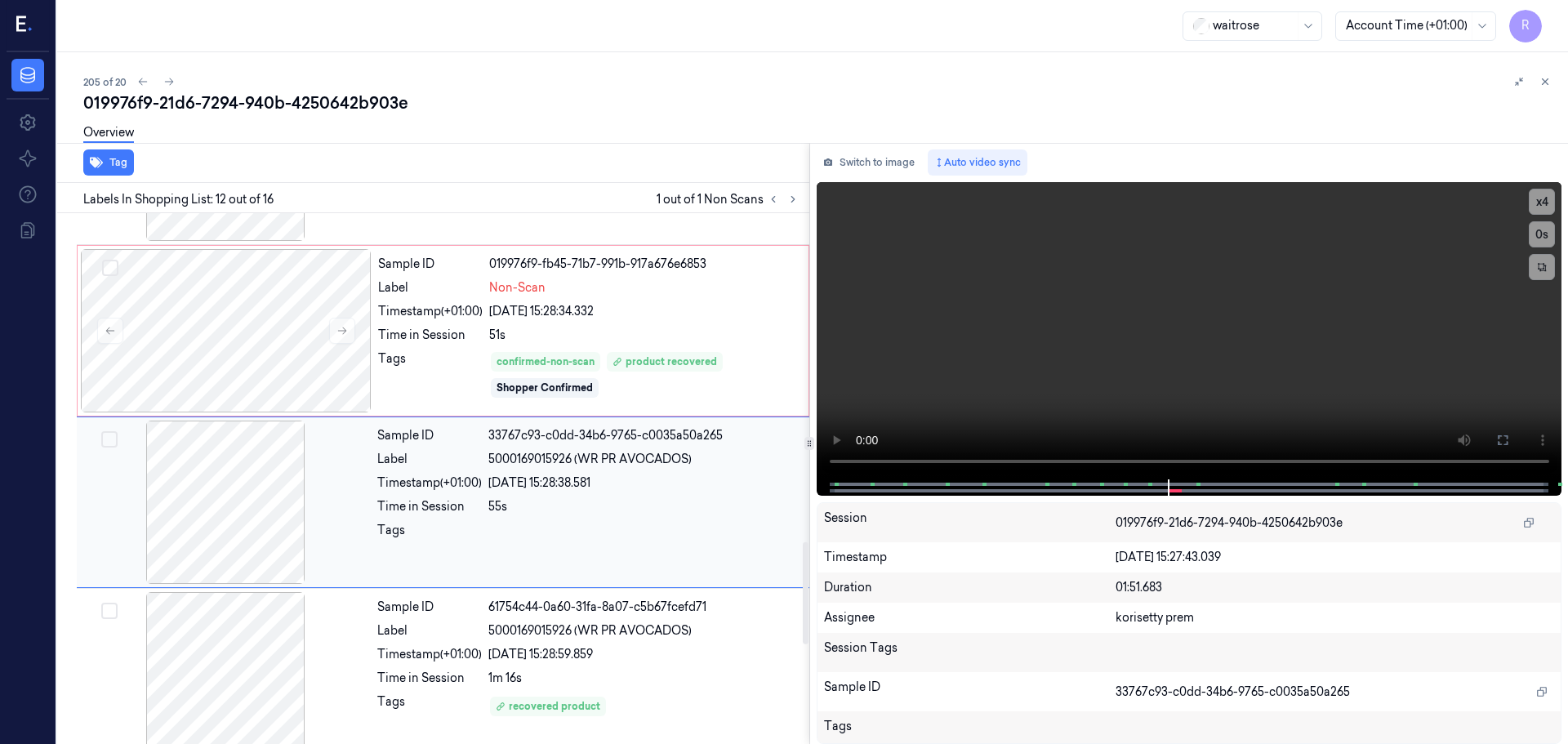
scroll to position [1707, 0]
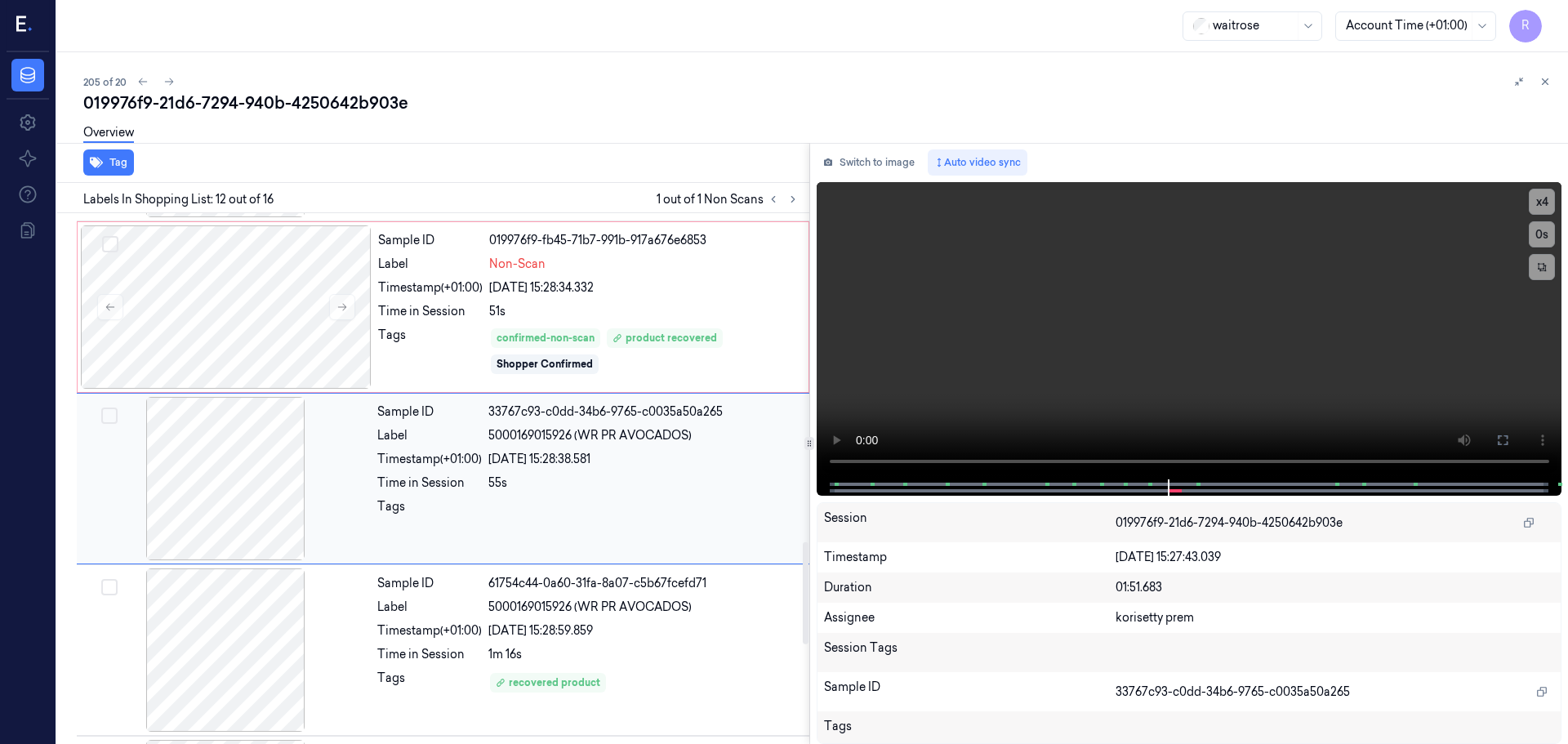
click at [639, 479] on div "55s" at bounding box center [643, 483] width 311 height 17
click at [698, 299] on div "Sample ID 019976f9-fb45-71b7-991b-917a676e6853 Label Non-Scan Timestamp (+01:00…" at bounding box center [589, 307] width 434 height 164
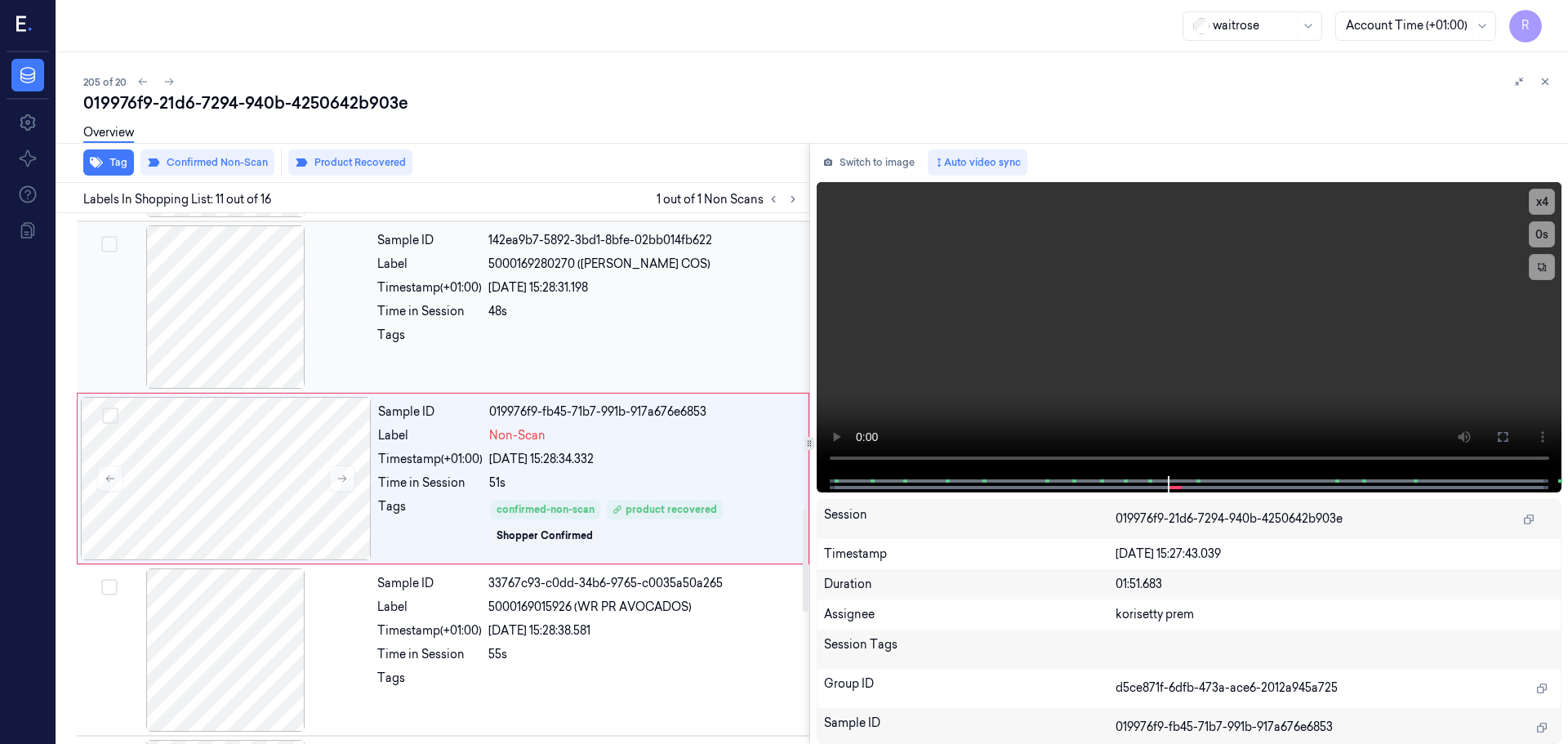
scroll to position [1616, 0]
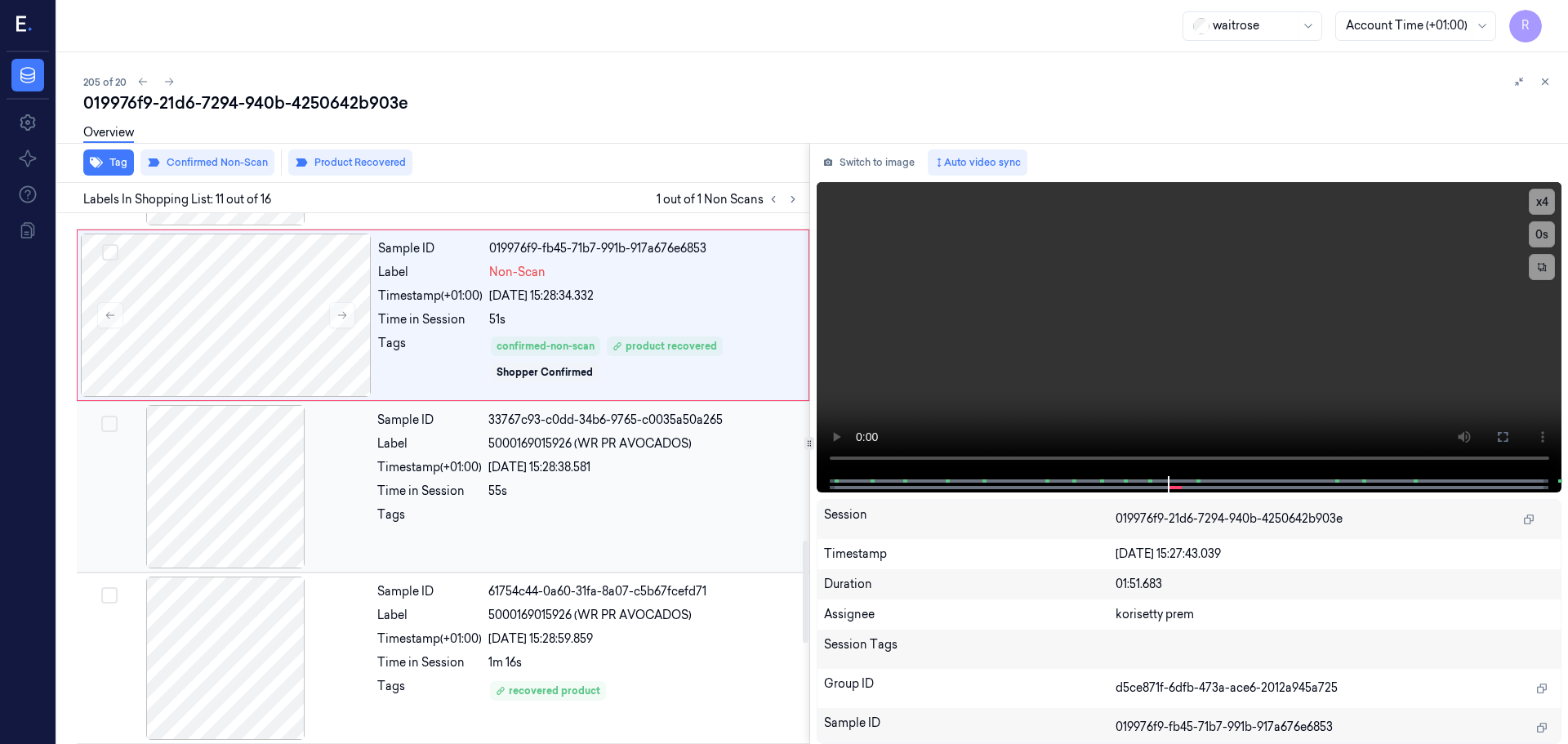
click at [606, 455] on div "Sample ID 33767c93-c0dd-34b6-9765-c0035a50a265 Label 5000169015926 (WR PR AVOCA…" at bounding box center [589, 487] width 436 height 164
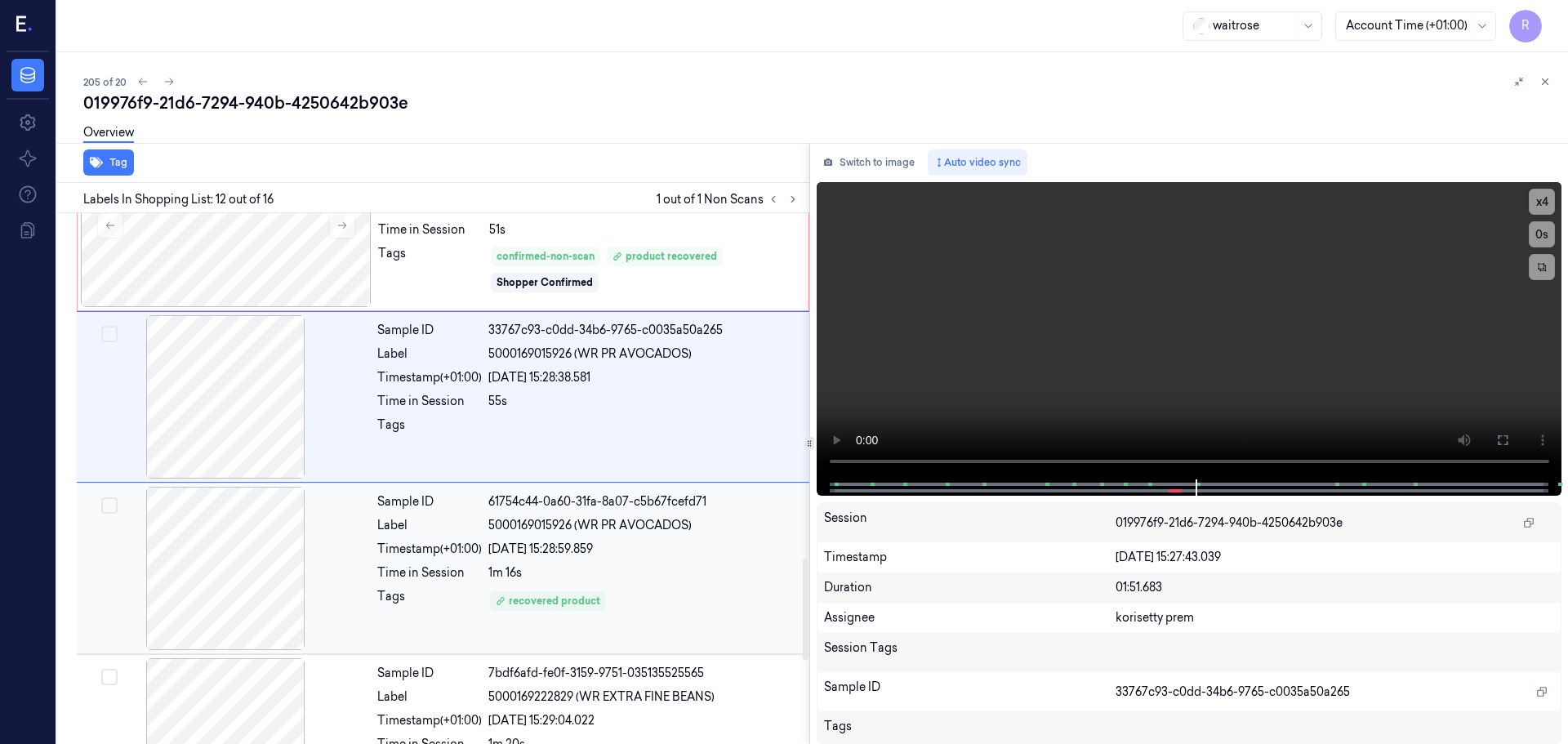
click at [635, 564] on div "1m 16s" at bounding box center [643, 573] width 311 height 17
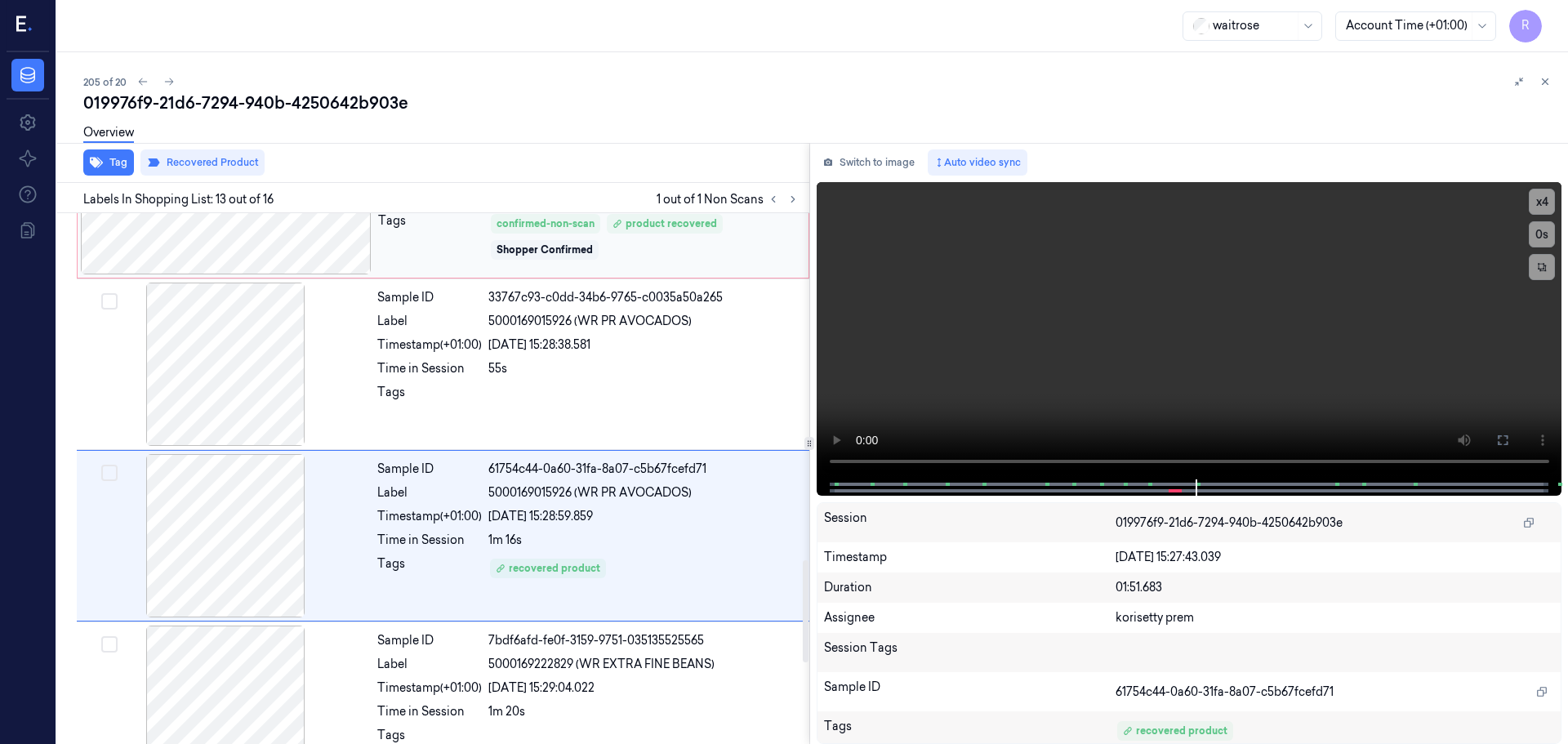
click at [661, 396] on div "Sample ID 33767c93-c0dd-34b6-9765-c0035a50a265 Label 5000169015926 (WR PR AVOCA…" at bounding box center [589, 364] width 436 height 164
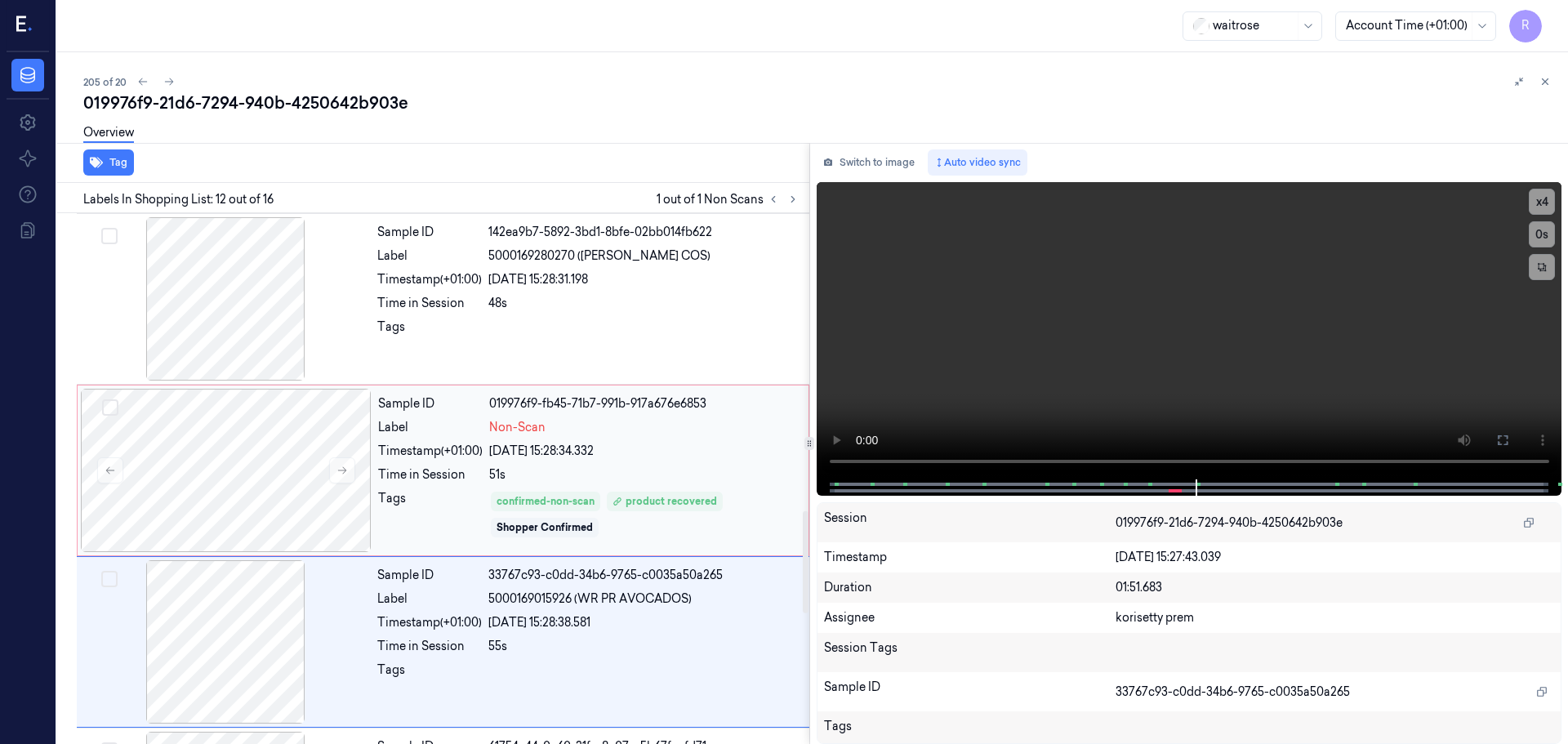
click at [668, 420] on div "Non-Scan" at bounding box center [643, 427] width 309 height 17
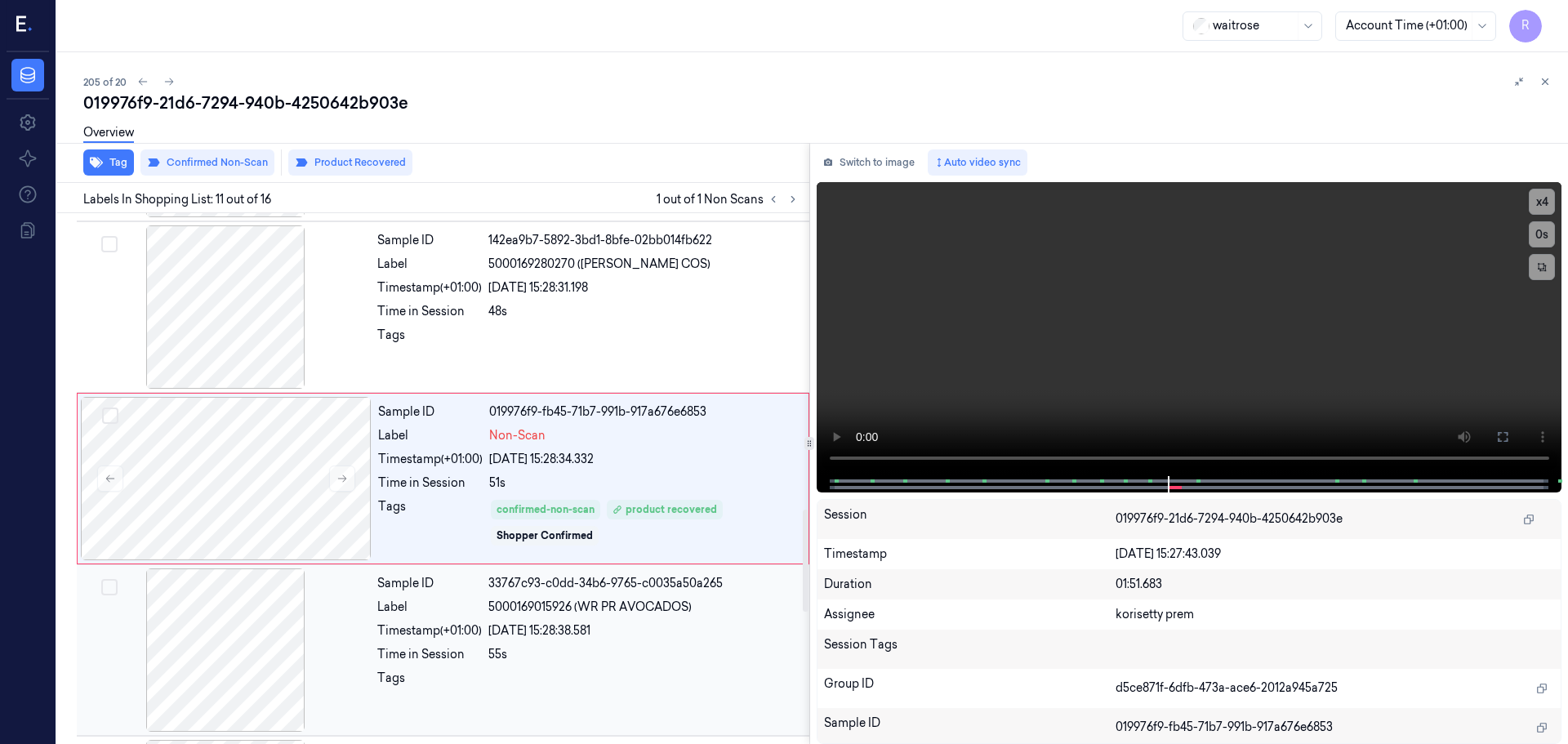
scroll to position [1698, 0]
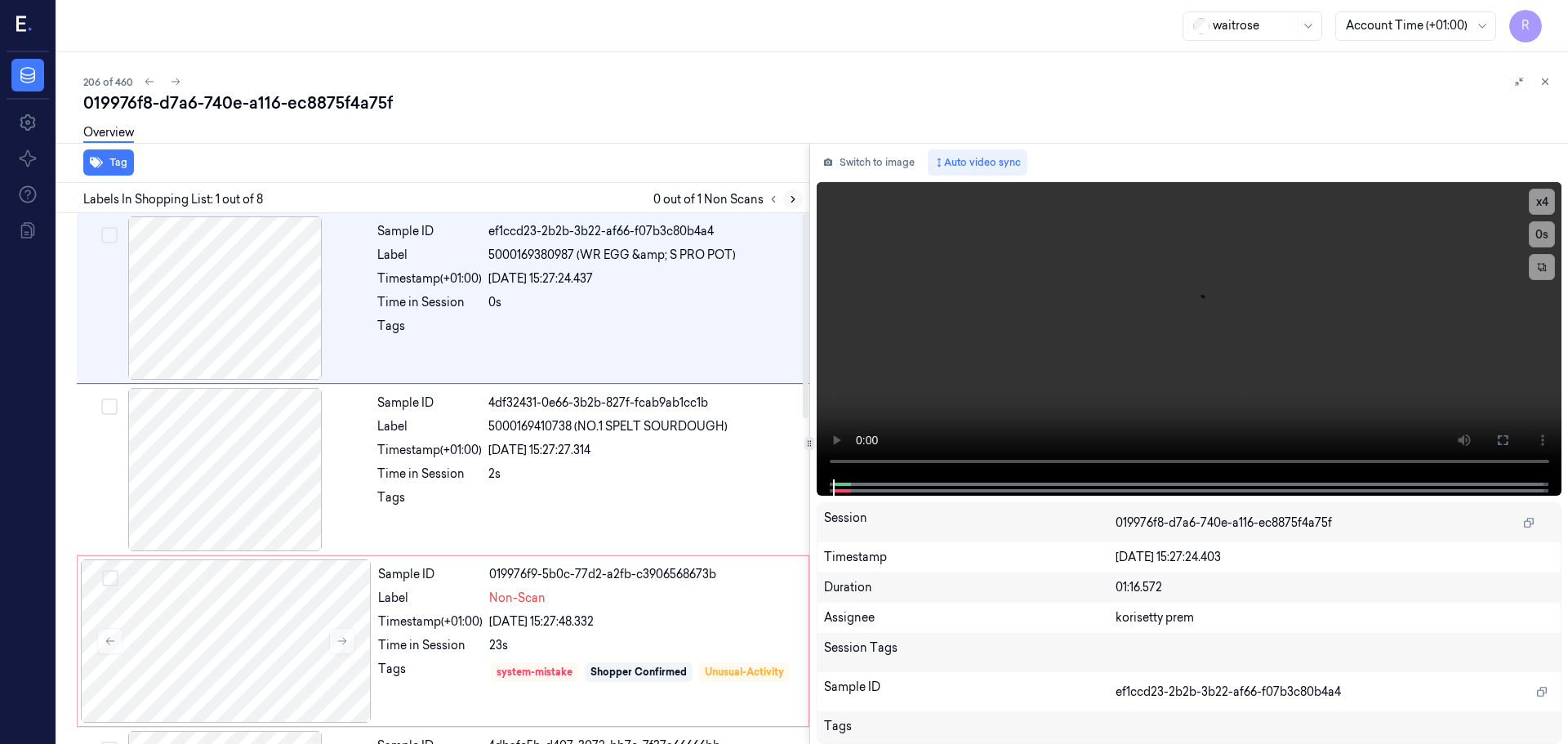
click at [785, 202] on button at bounding box center [792, 199] width 20 height 20
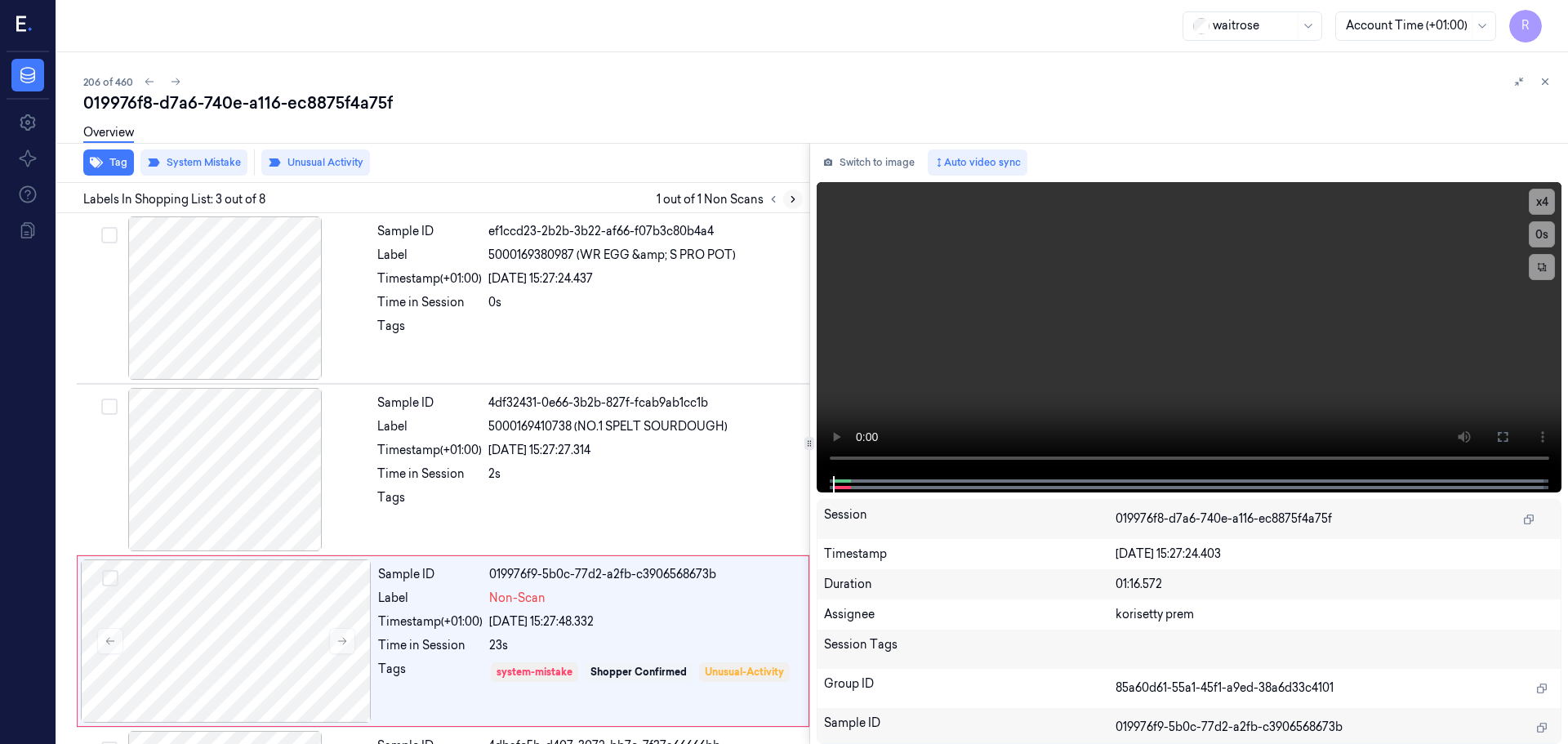
scroll to position [163, 0]
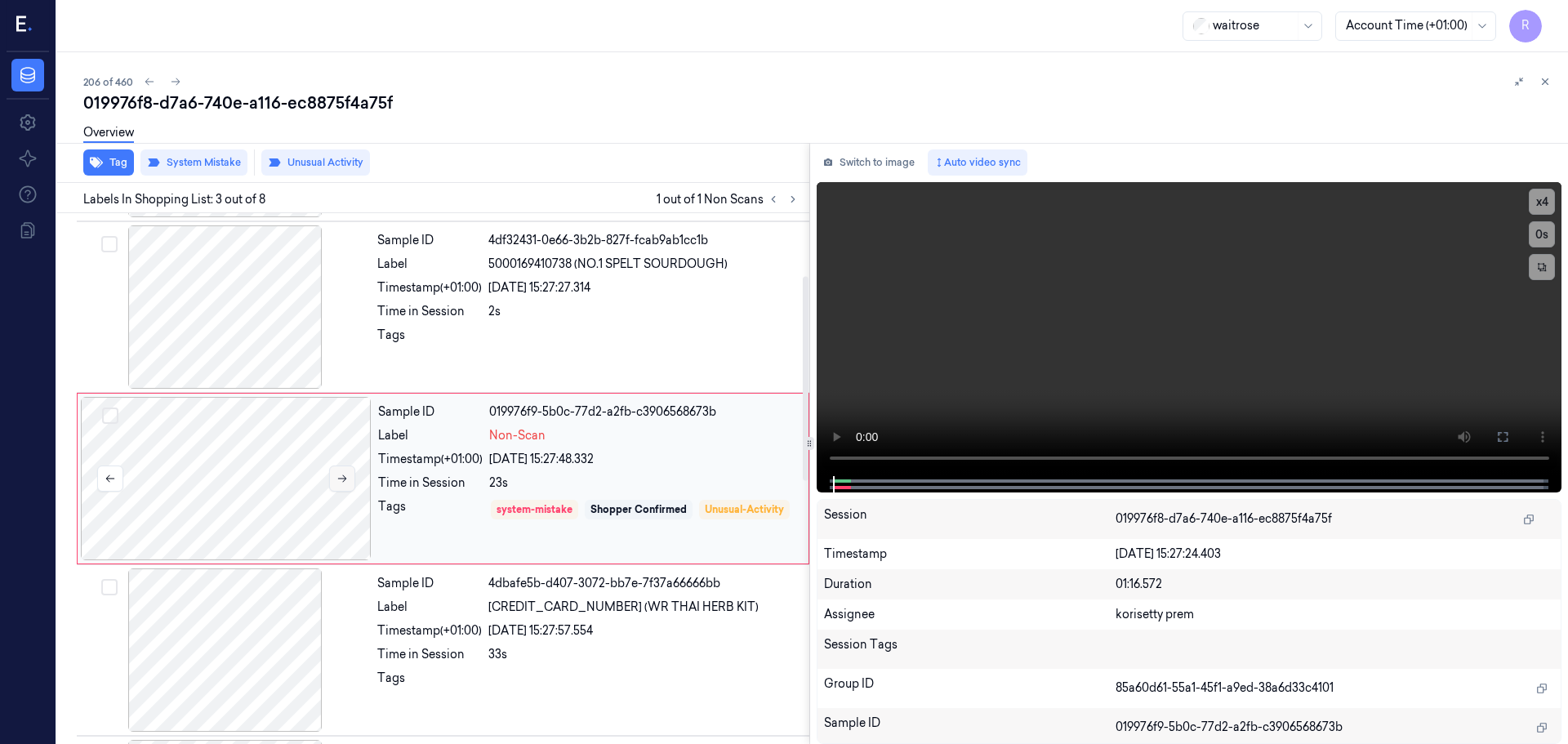
click at [349, 476] on button at bounding box center [341, 478] width 26 height 26
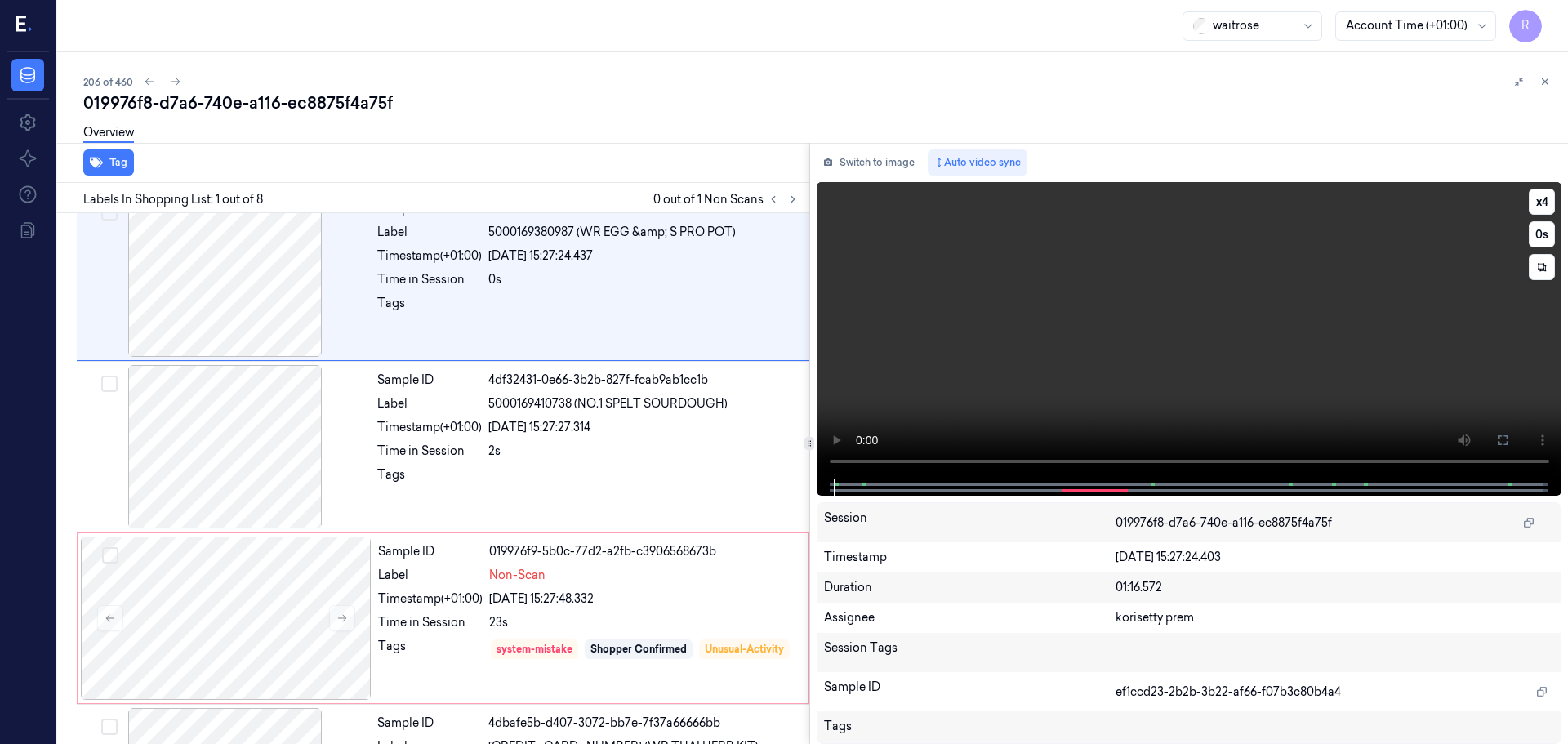
scroll to position [0, 0]
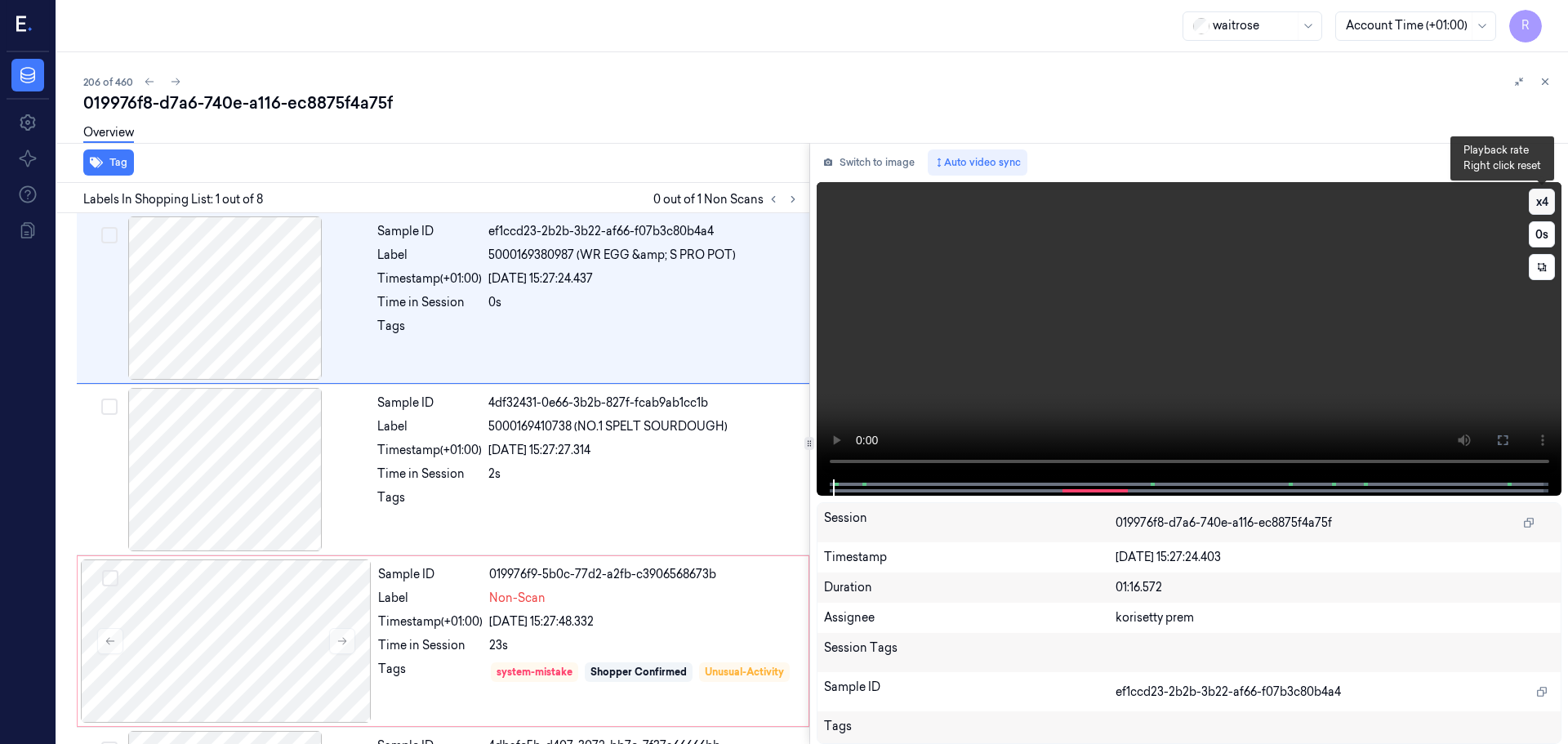
click at [1545, 205] on button "x 4" at bounding box center [1540, 201] width 26 height 26
click at [1543, 204] on button "x 1" at bounding box center [1540, 201] width 26 height 26
click at [1541, 204] on button "x 2" at bounding box center [1540, 201] width 26 height 26
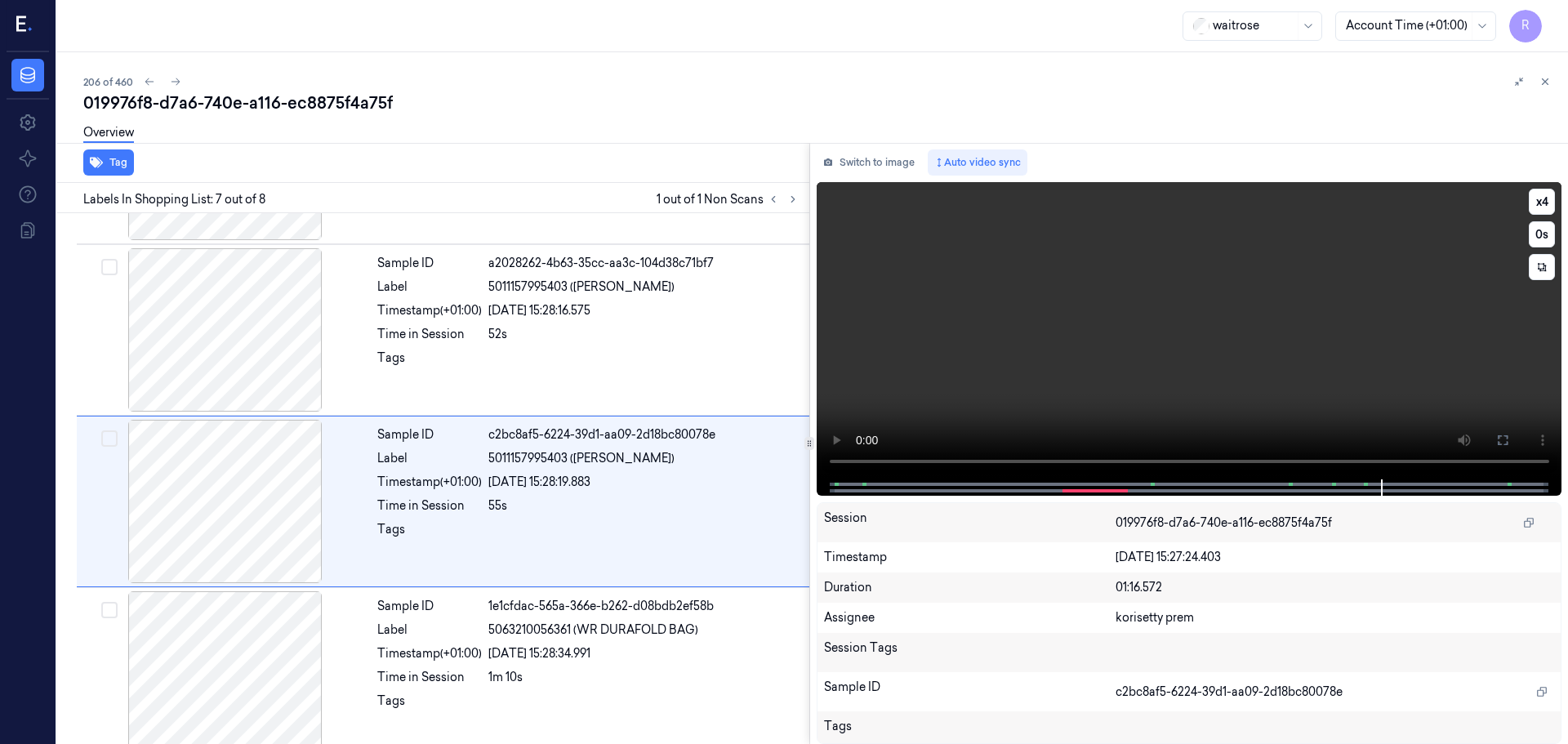
scroll to position [847, 0]
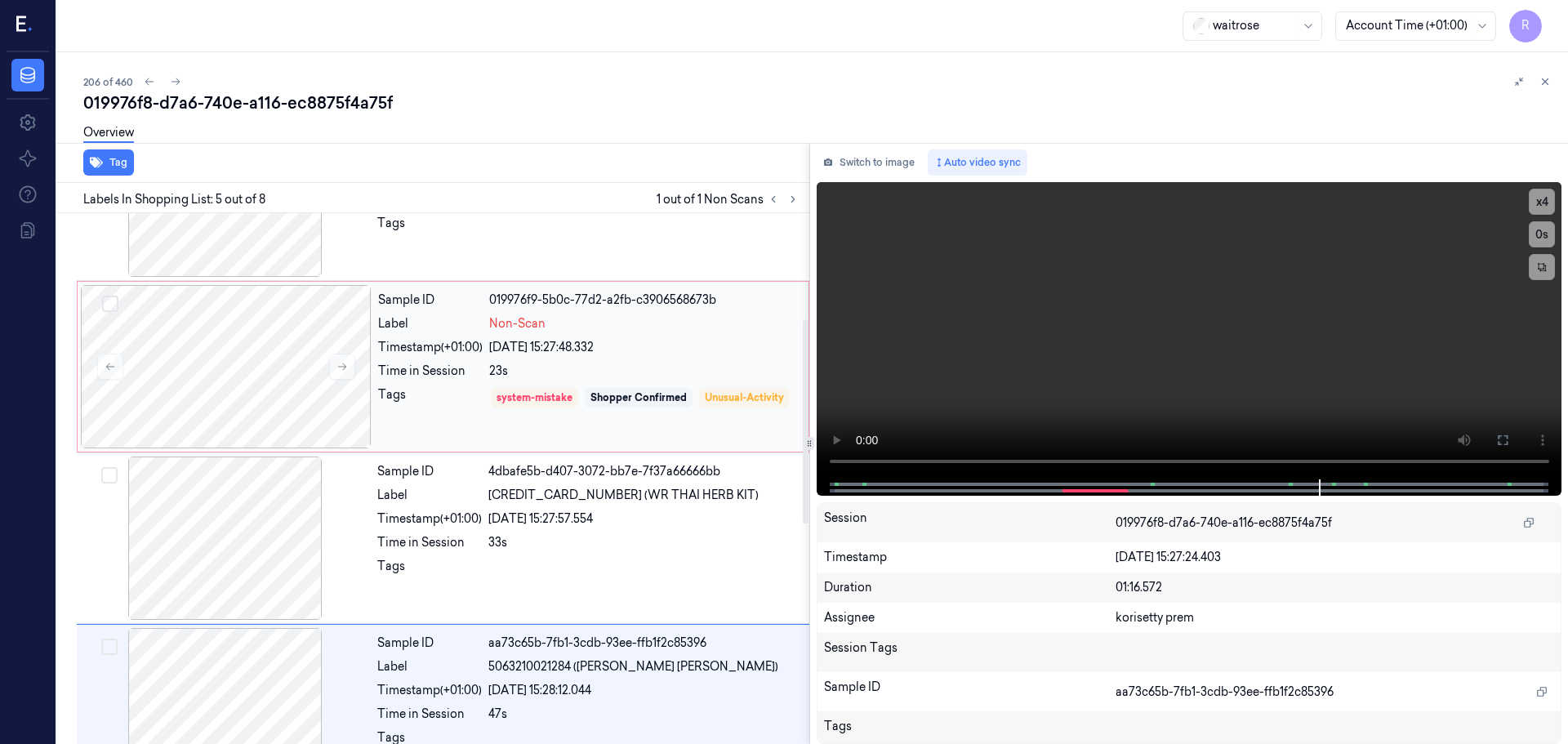
click at [560, 354] on div "23/09/2025 15:27:48.332" at bounding box center [643, 347] width 309 height 17
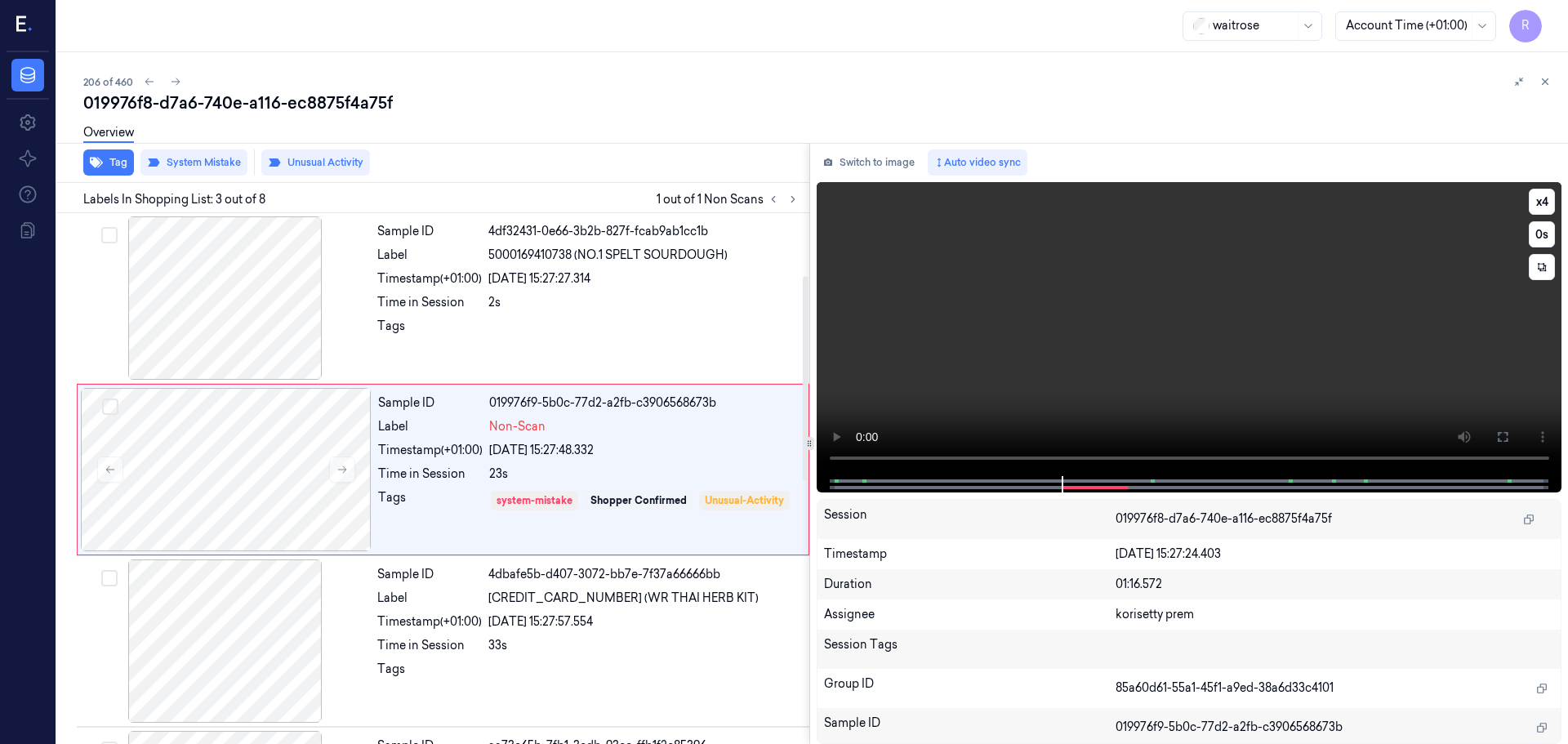
scroll to position [163, 0]
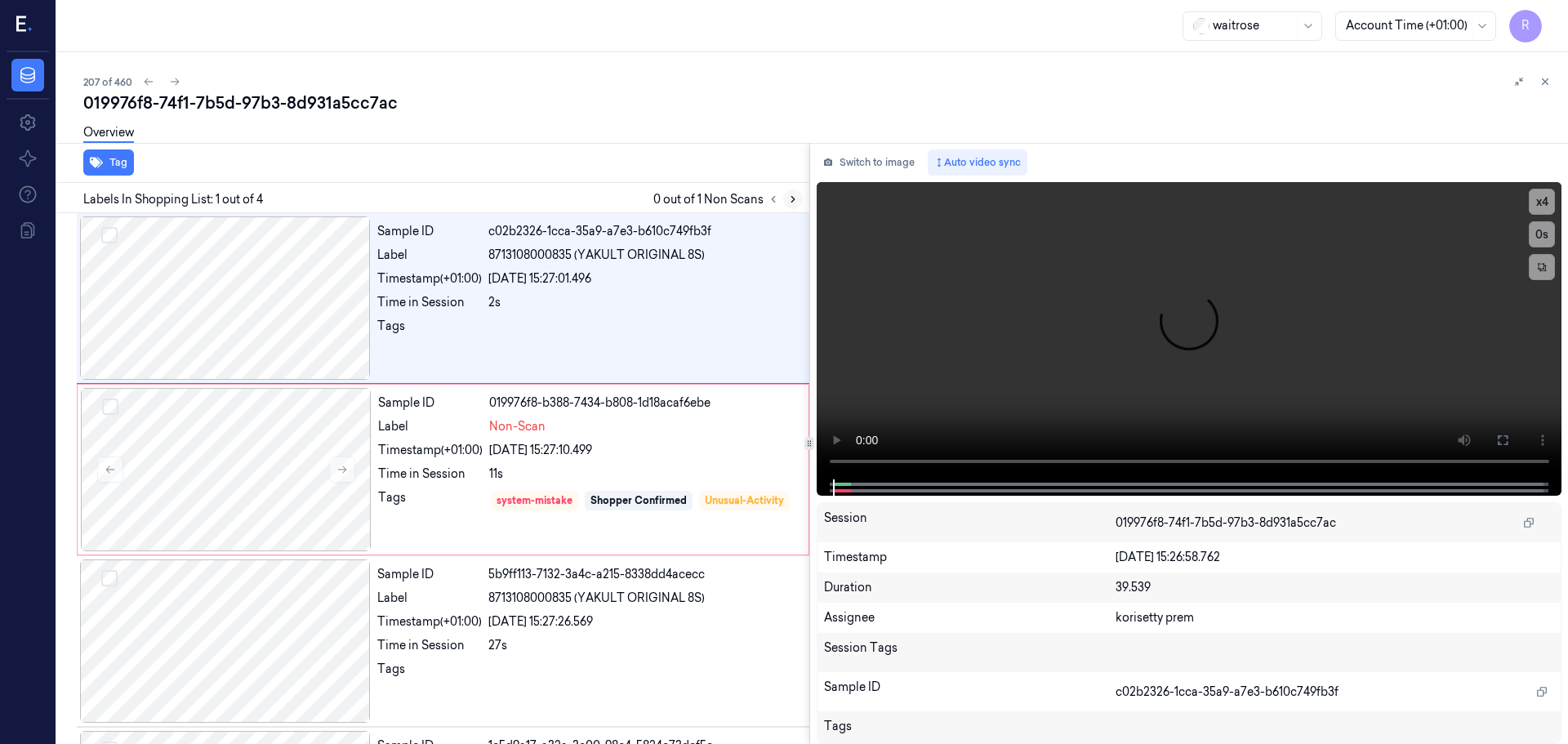
click at [793, 201] on icon at bounding box center [792, 200] width 3 height 6
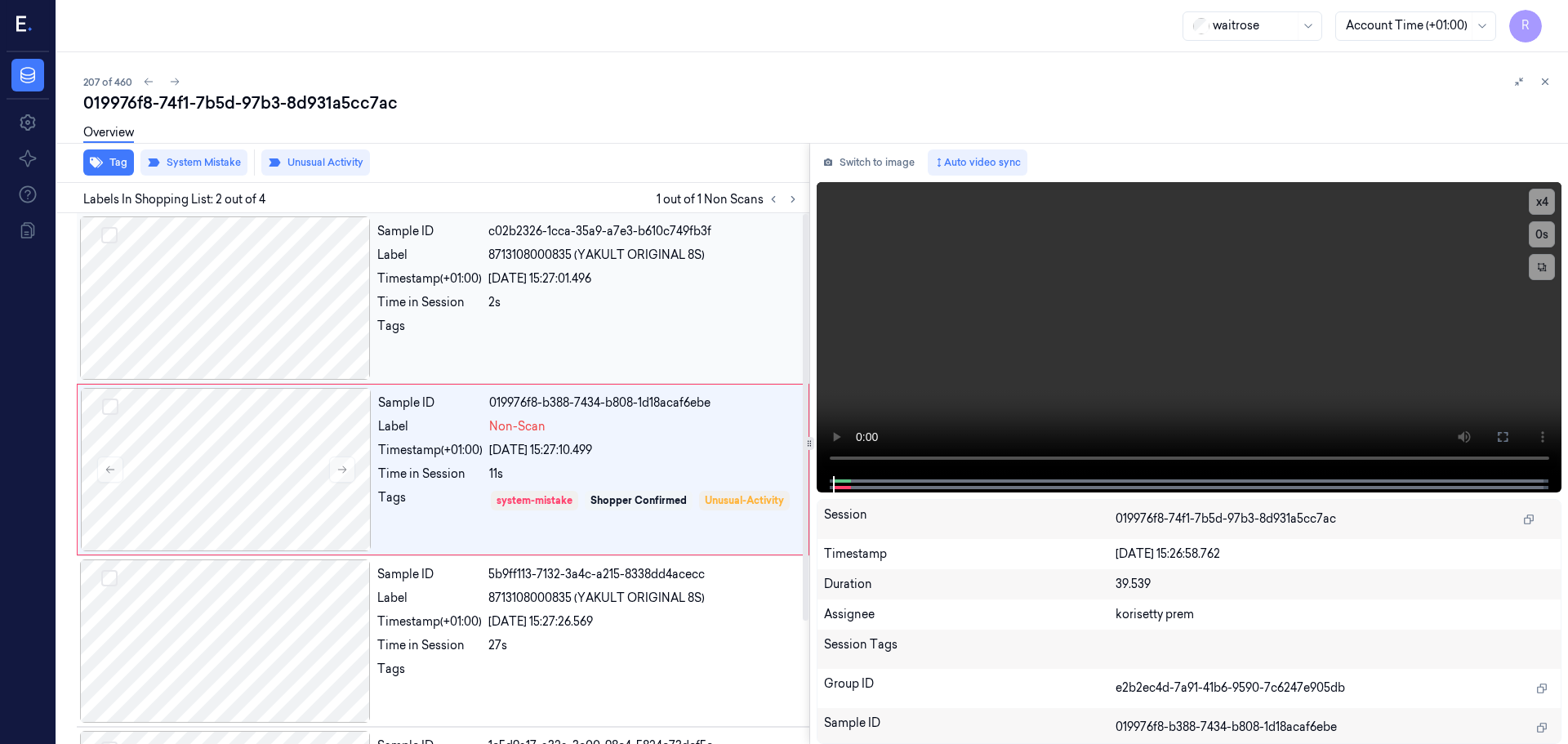
click at [329, 327] on div at bounding box center [225, 299] width 291 height 164
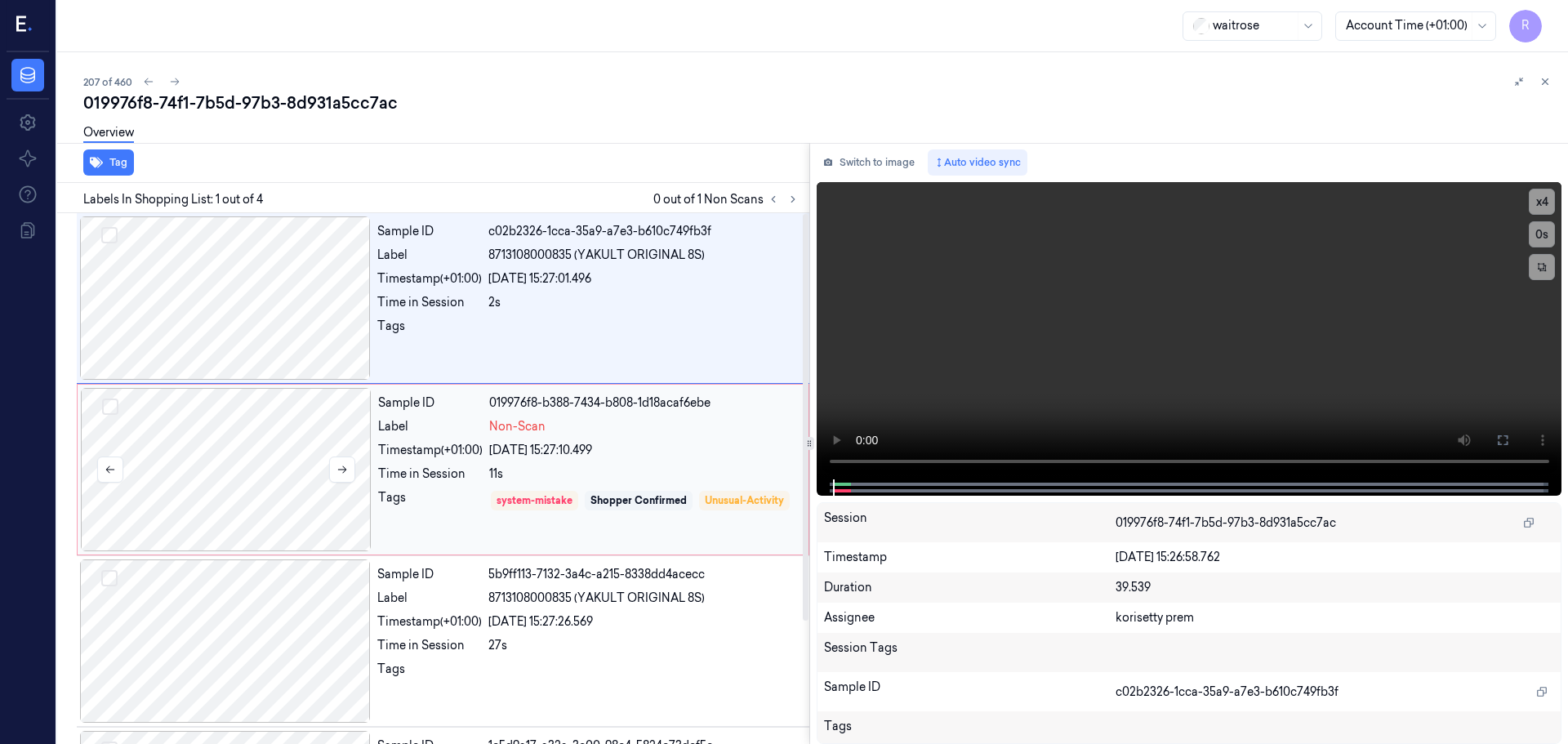
click at [298, 462] on div at bounding box center [226, 470] width 291 height 164
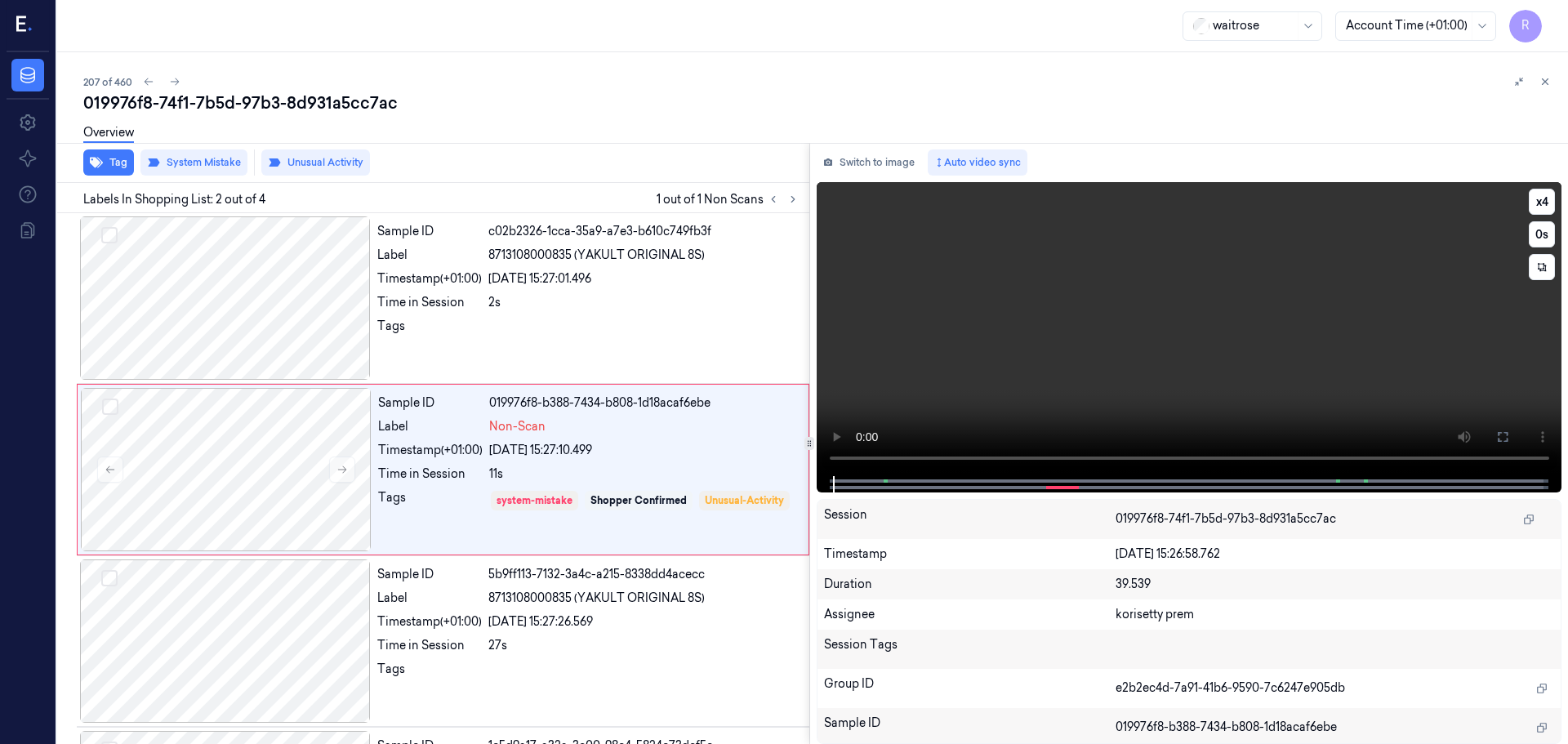
click at [858, 477] on div at bounding box center [1189, 484] width 711 height 16
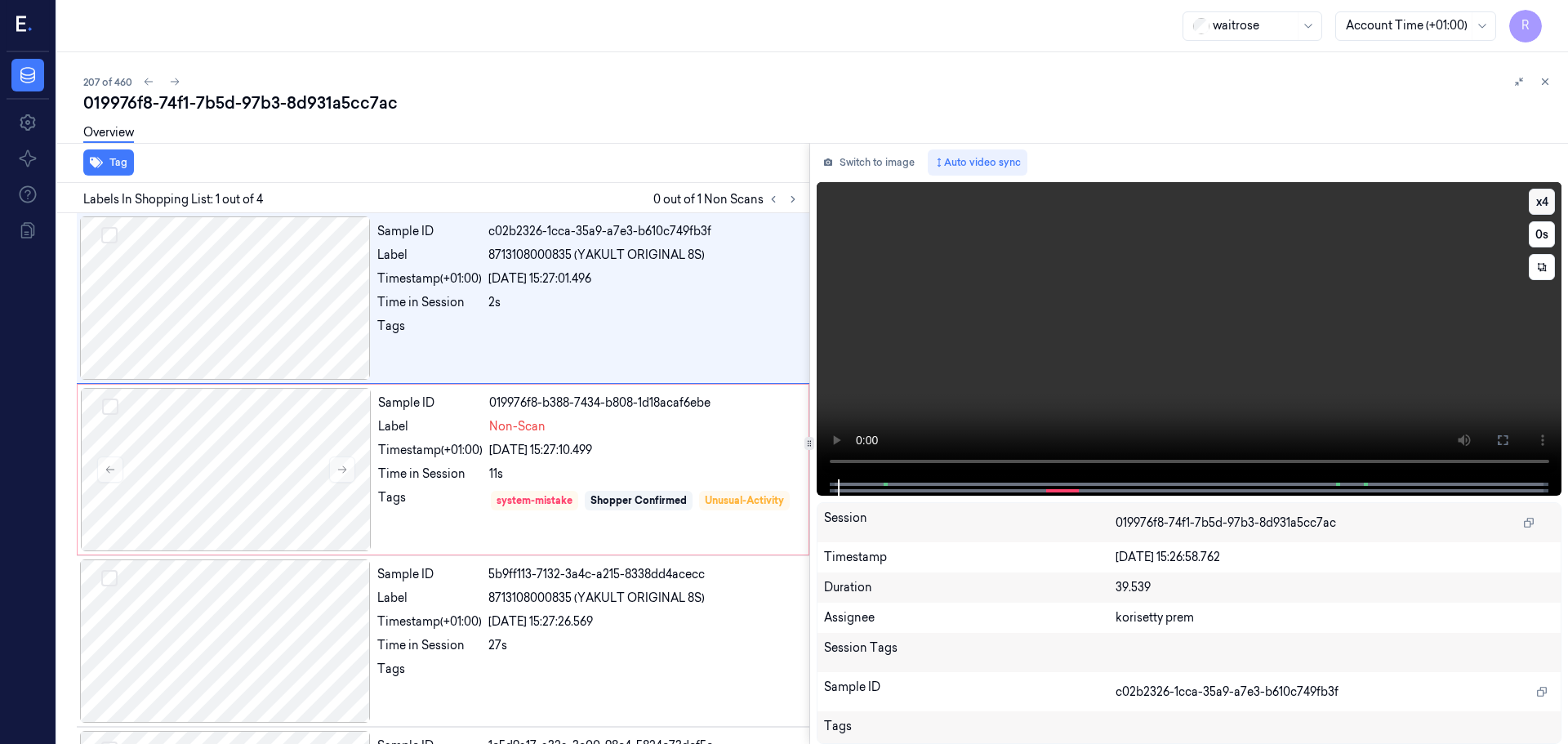
click at [1538, 195] on button "x 4" at bounding box center [1540, 201] width 26 height 26
click at [1531, 206] on button "x 1" at bounding box center [1540, 201] width 26 height 26
click at [1531, 206] on button "x 2" at bounding box center [1540, 201] width 26 height 26
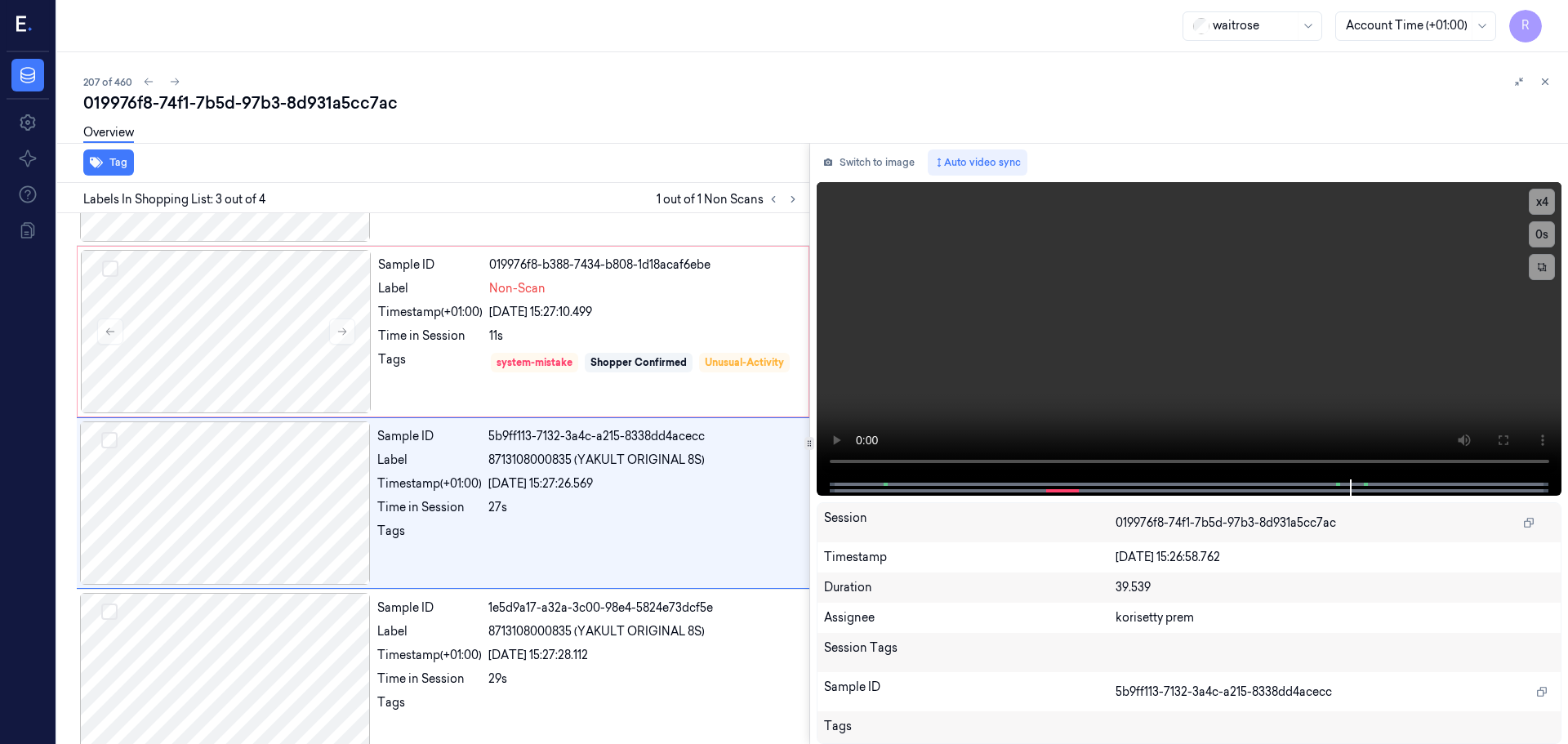
scroll to position [160, 0]
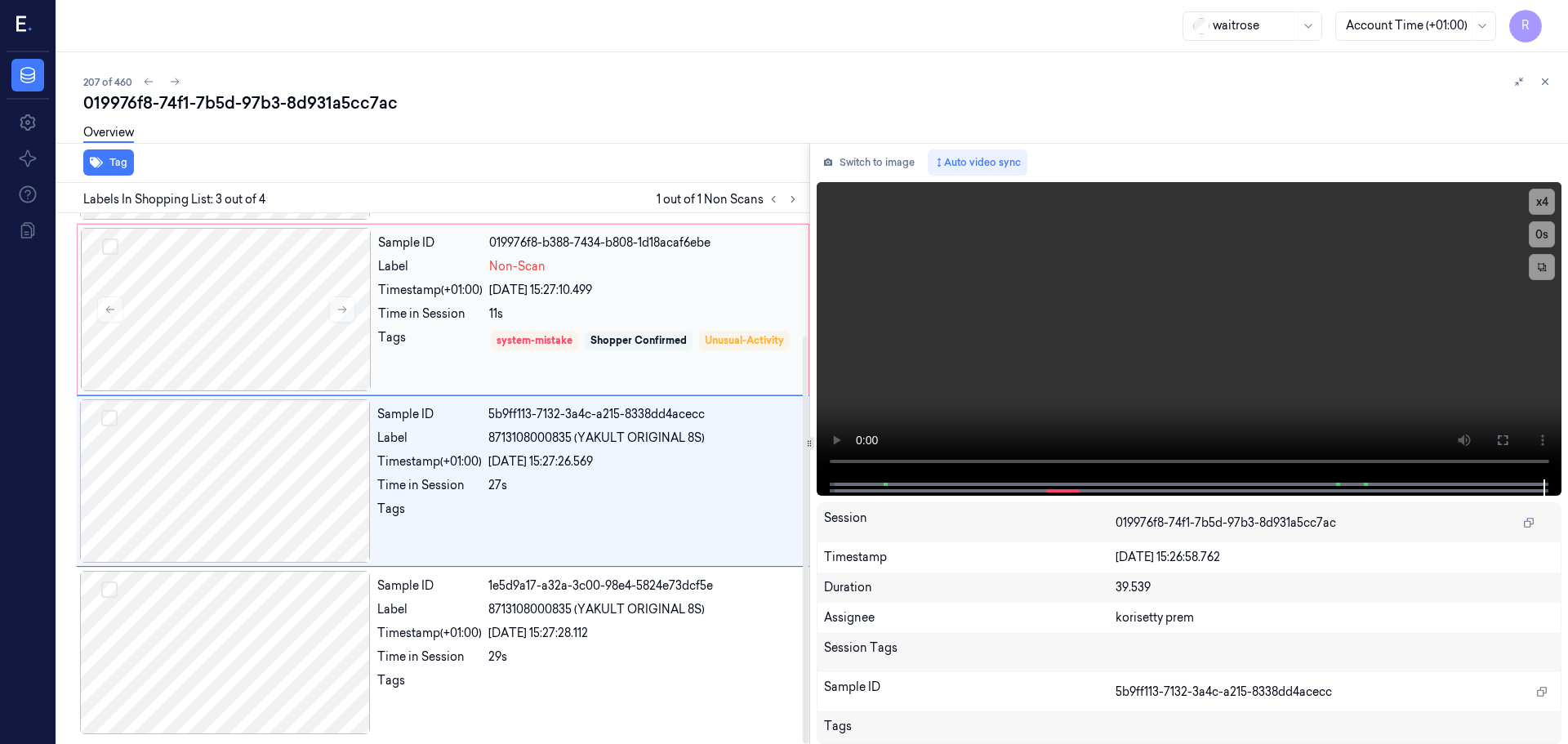
click at [629, 350] on div "Shopper Confirmed" at bounding box center [638, 341] width 107 height 20
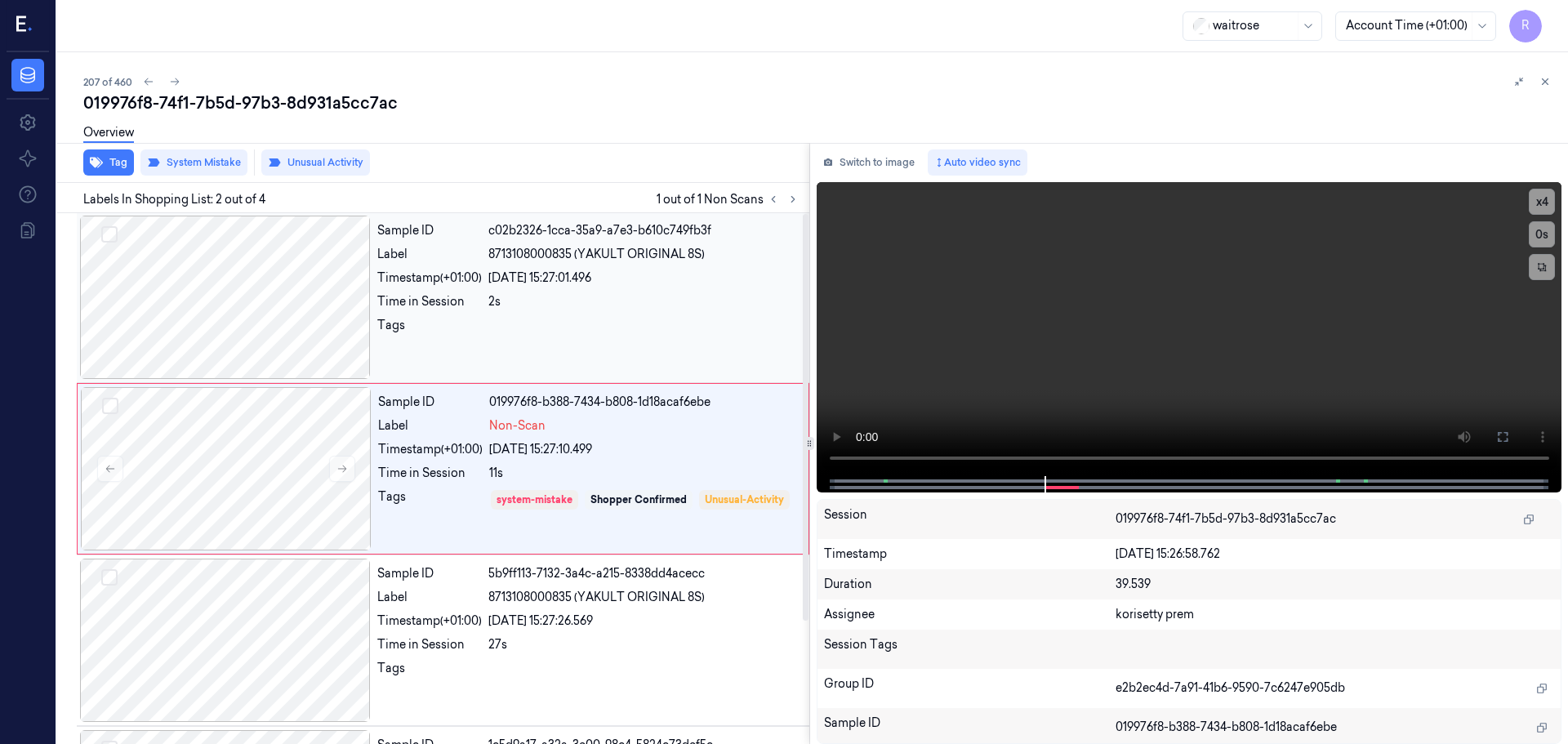
scroll to position [0, 0]
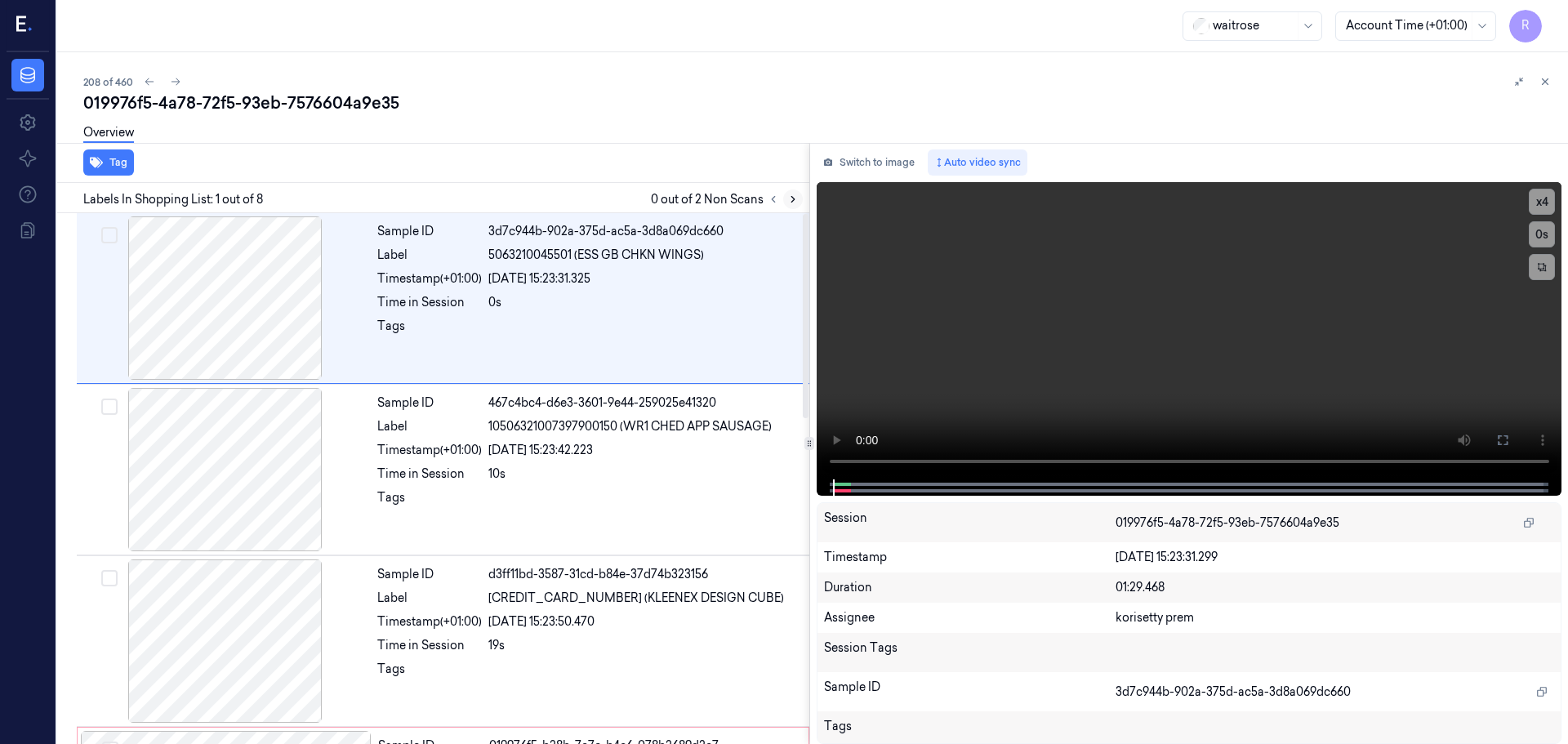
click at [788, 196] on icon at bounding box center [793, 200] width 11 height 11
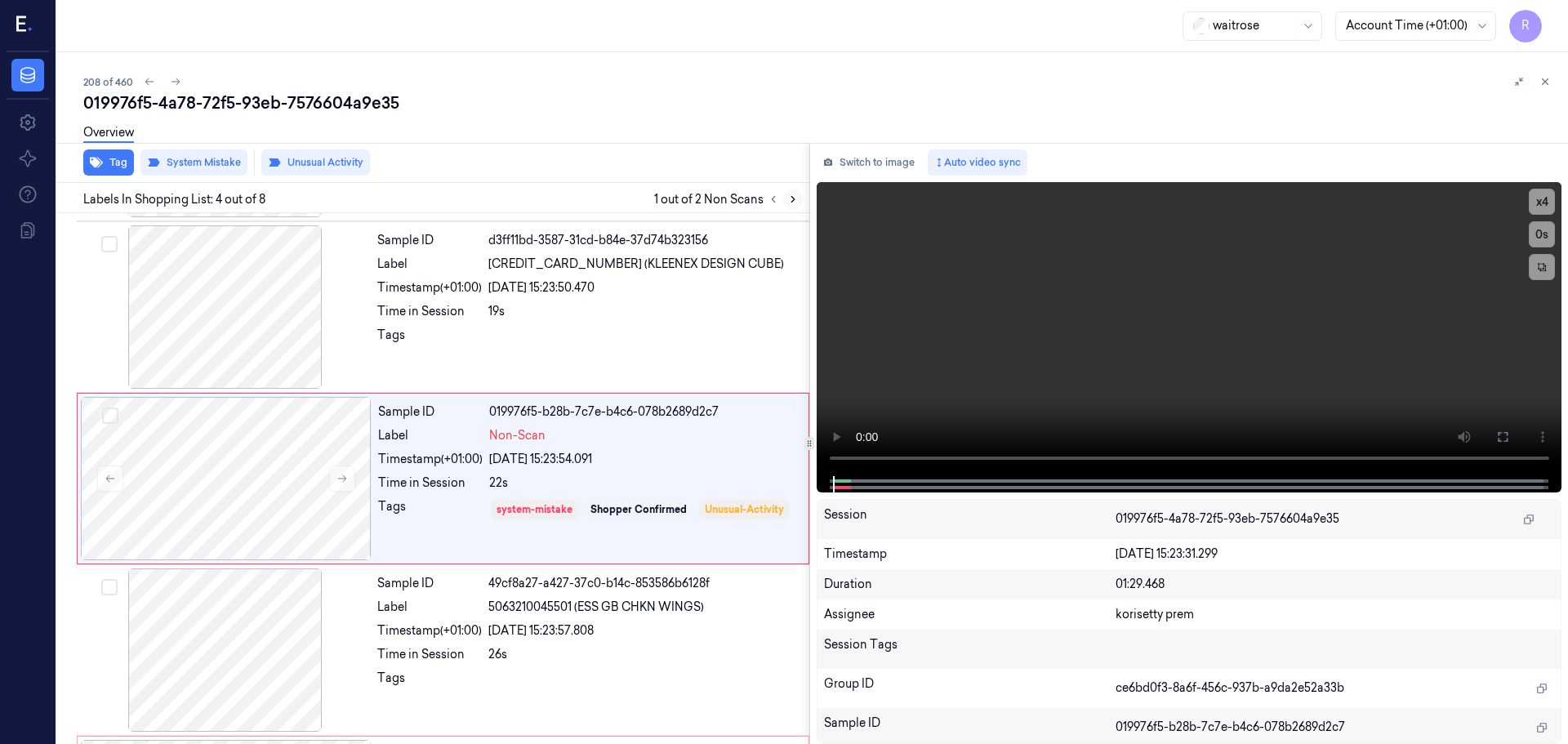
click at [788, 197] on icon at bounding box center [793, 200] width 11 height 11
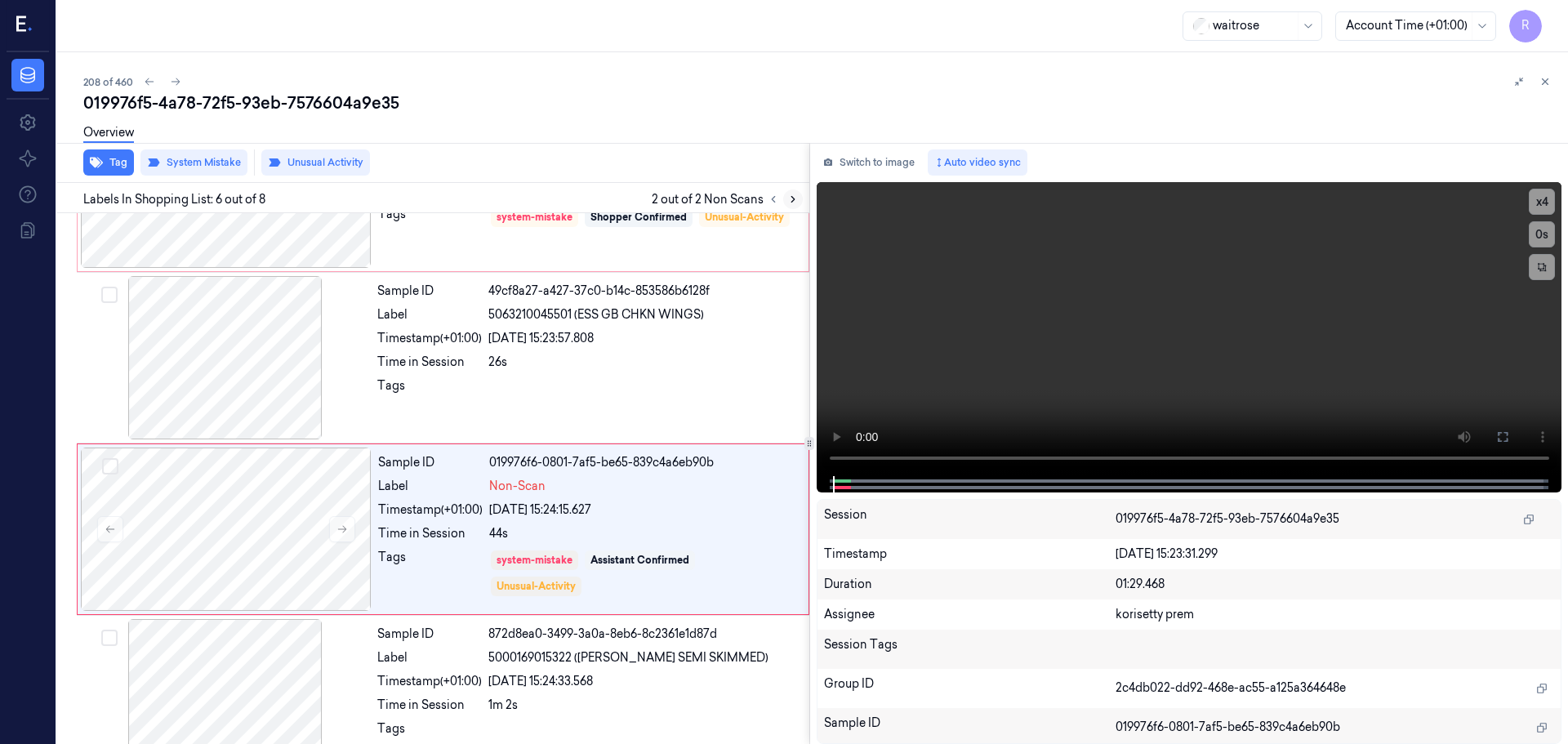
click at [788, 197] on icon at bounding box center [793, 200] width 11 height 11
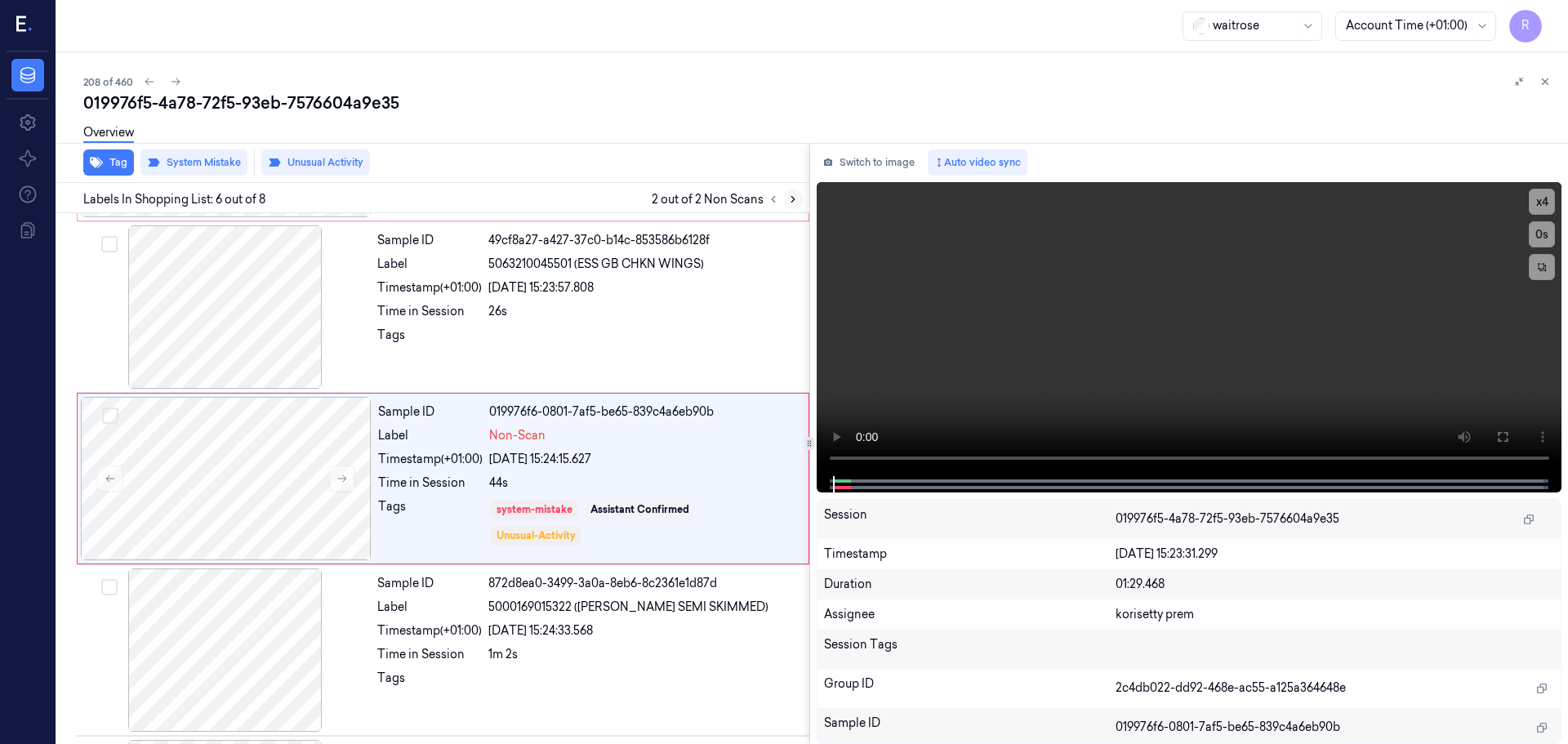
click at [788, 197] on icon at bounding box center [793, 200] width 11 height 11
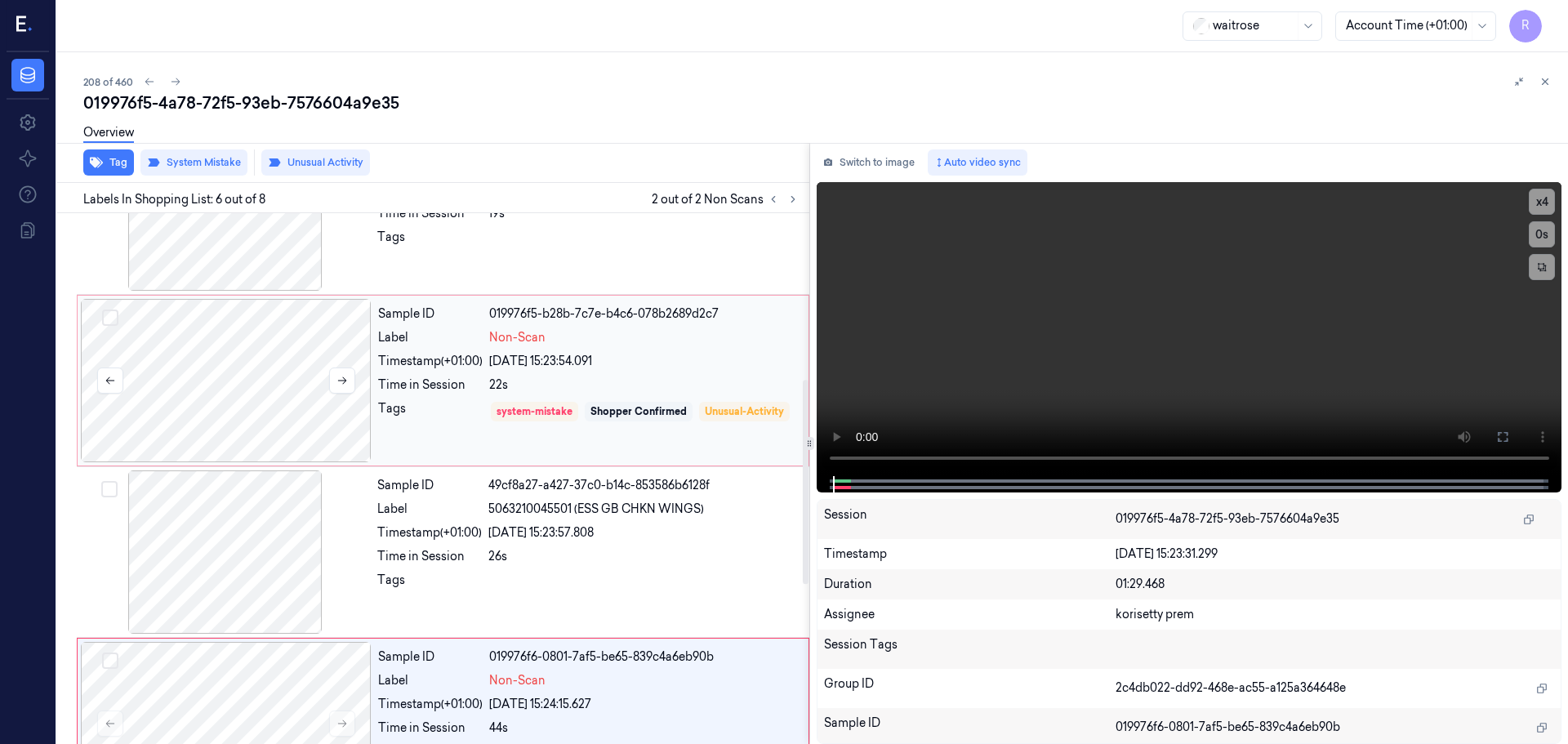
click at [209, 370] on div at bounding box center [226, 381] width 291 height 164
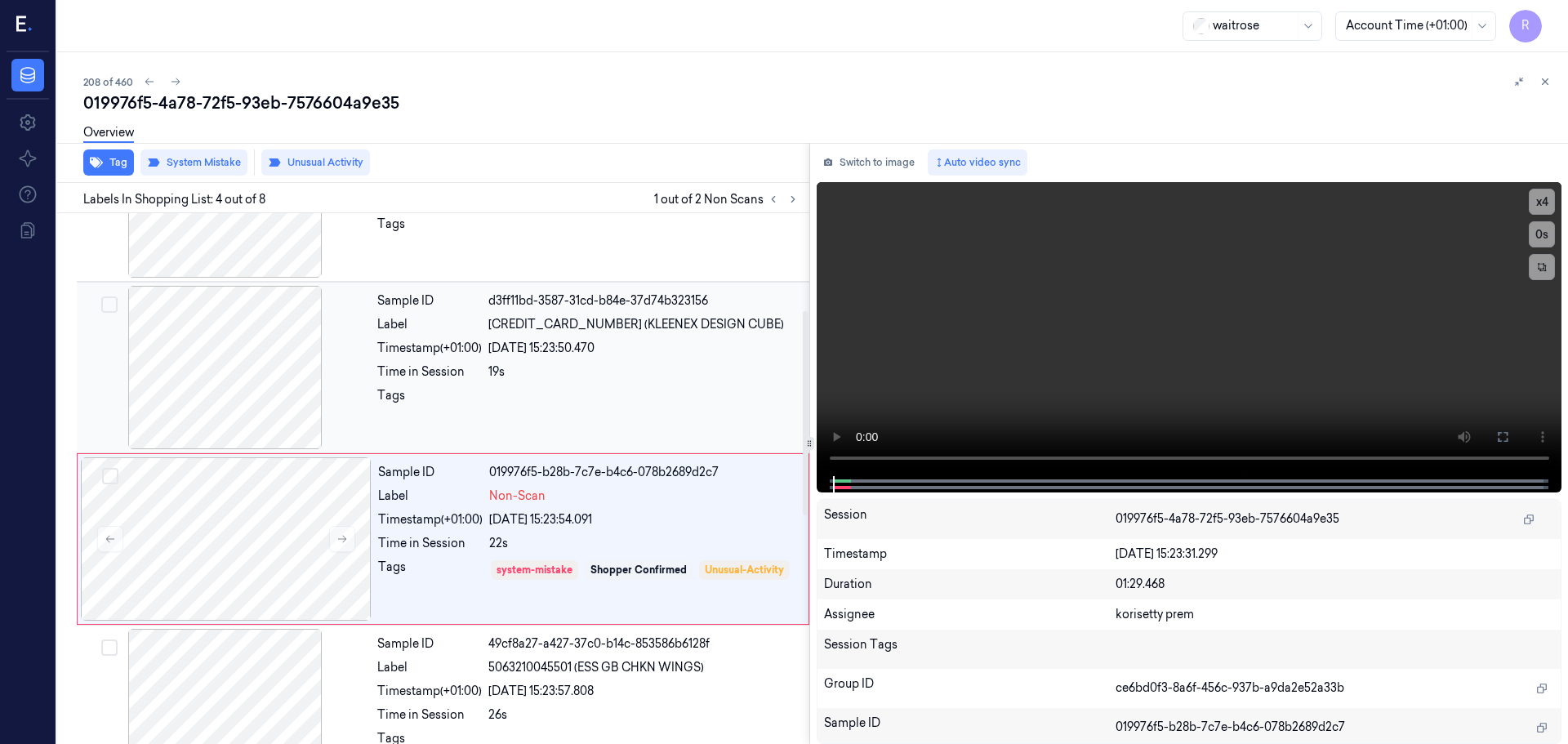
scroll to position [252, 0]
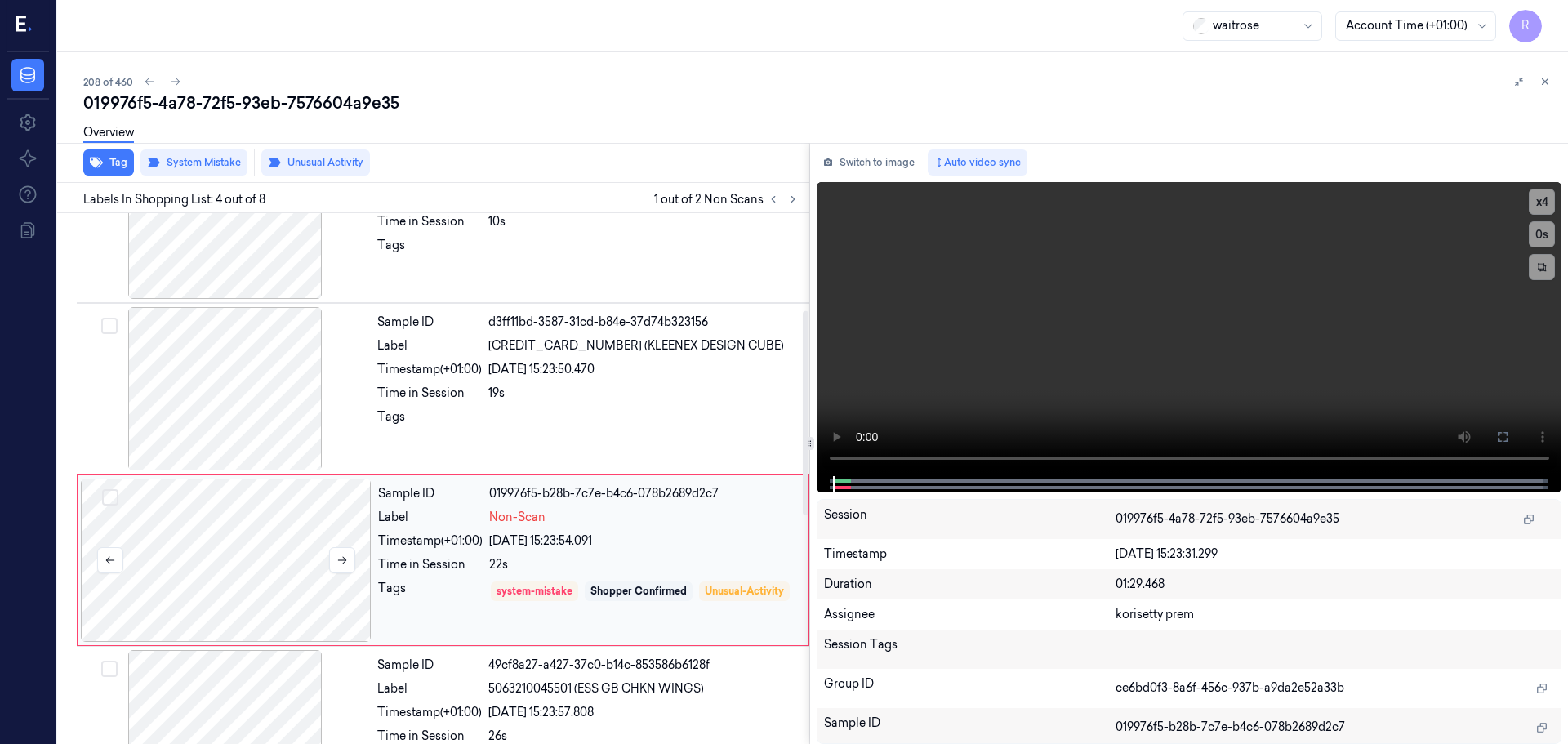
click at [360, 562] on div at bounding box center [226, 560] width 291 height 164
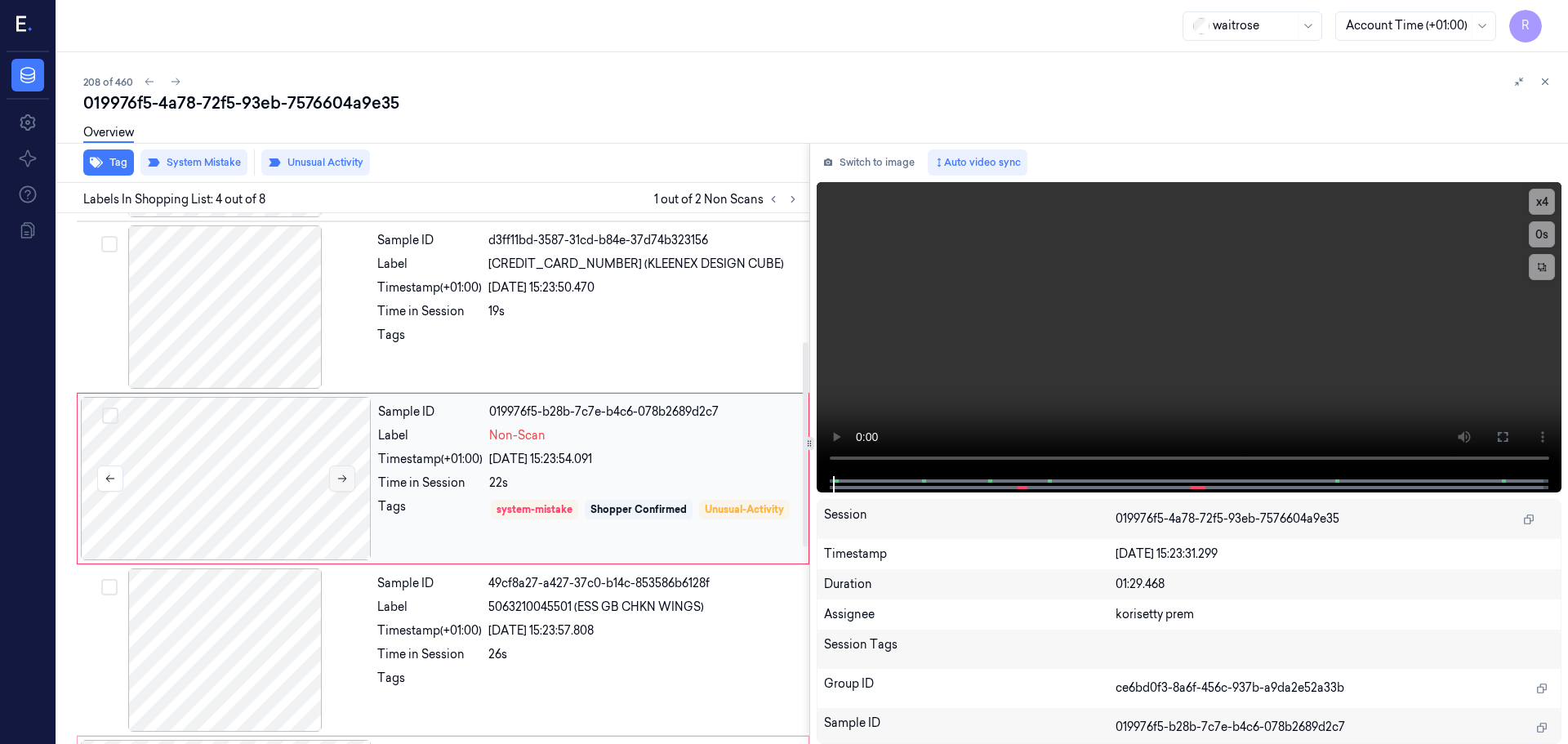
click at [349, 475] on button at bounding box center [341, 478] width 26 height 26
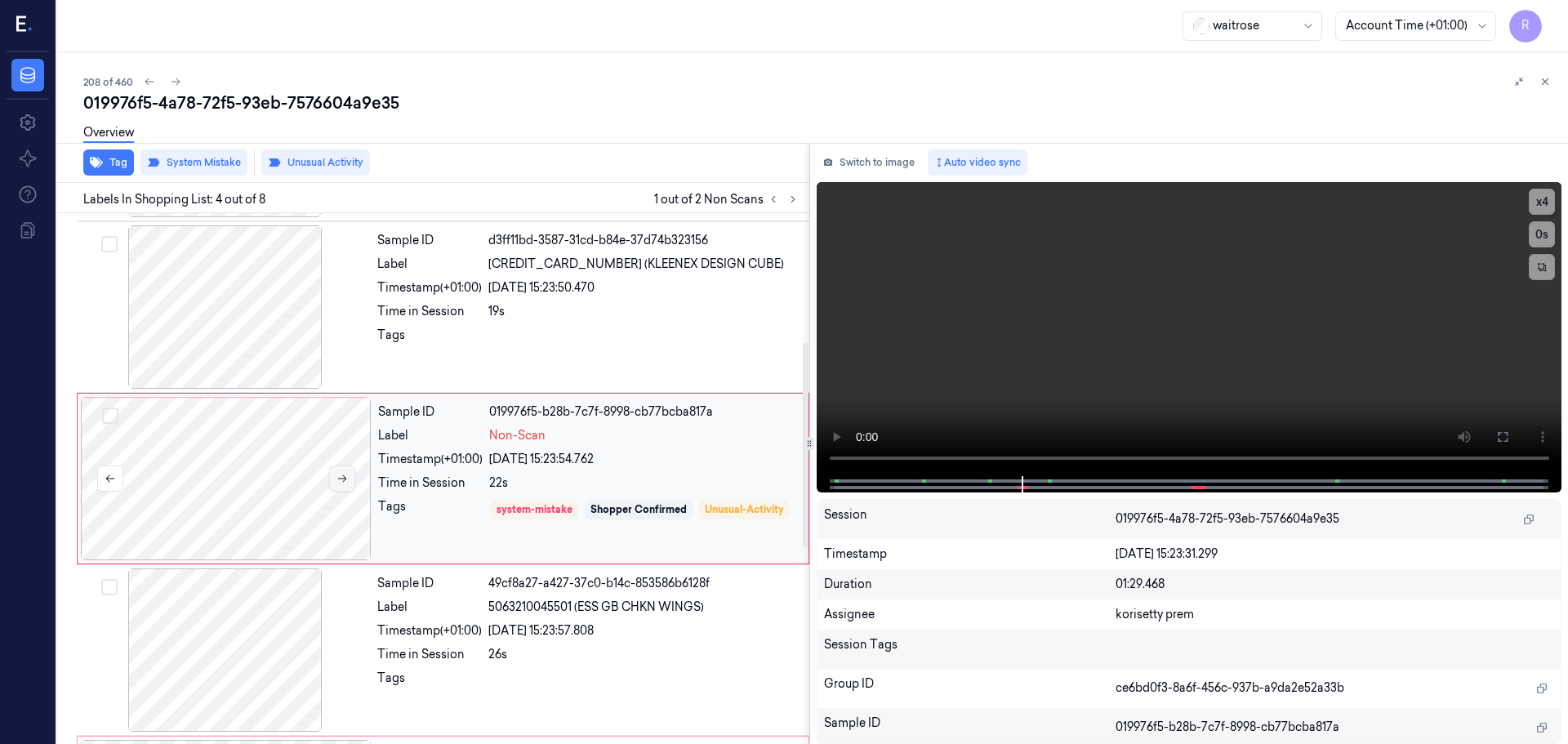
click at [349, 475] on button at bounding box center [341, 478] width 26 height 26
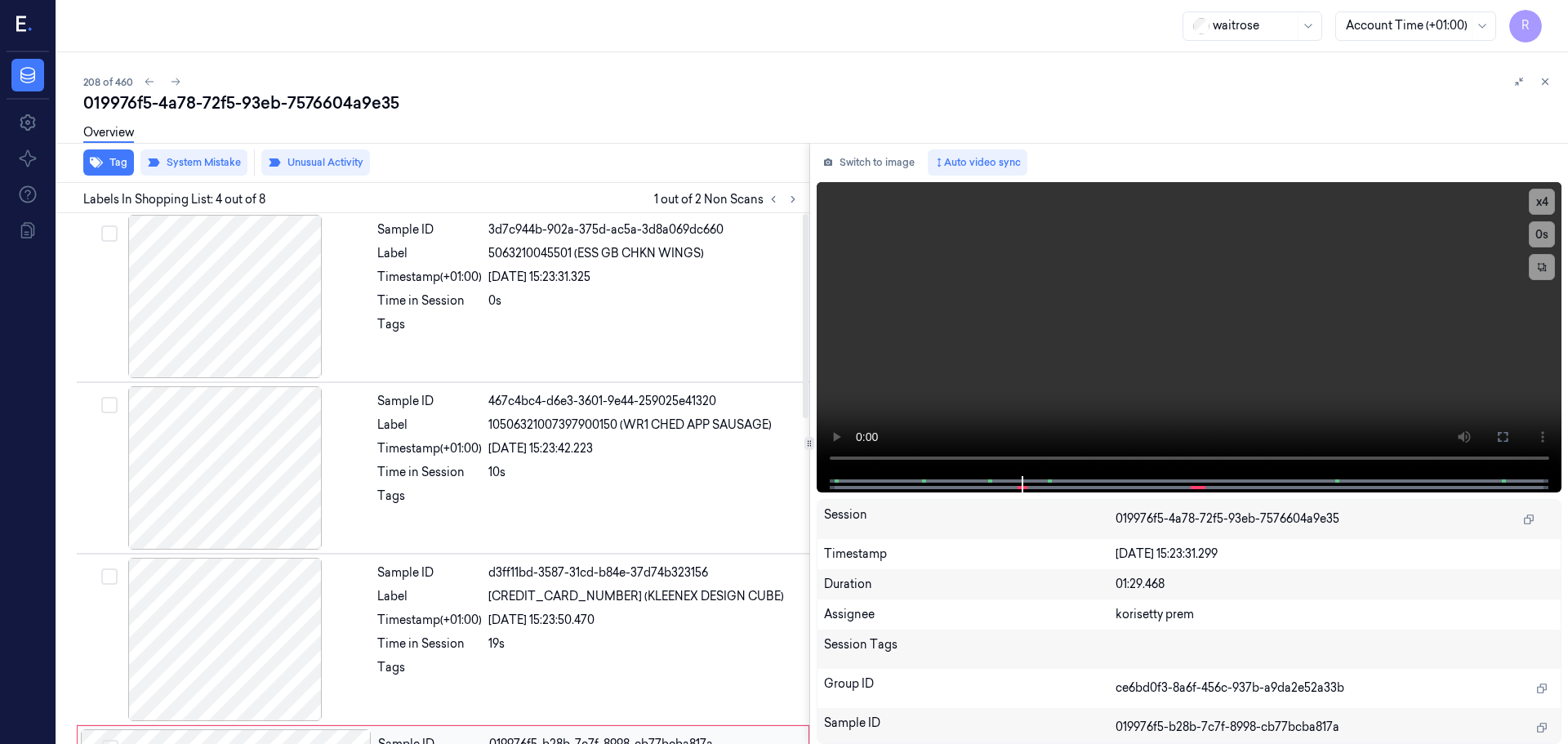
scroll to position [0, 0]
click at [248, 360] on div at bounding box center [225, 299] width 291 height 164
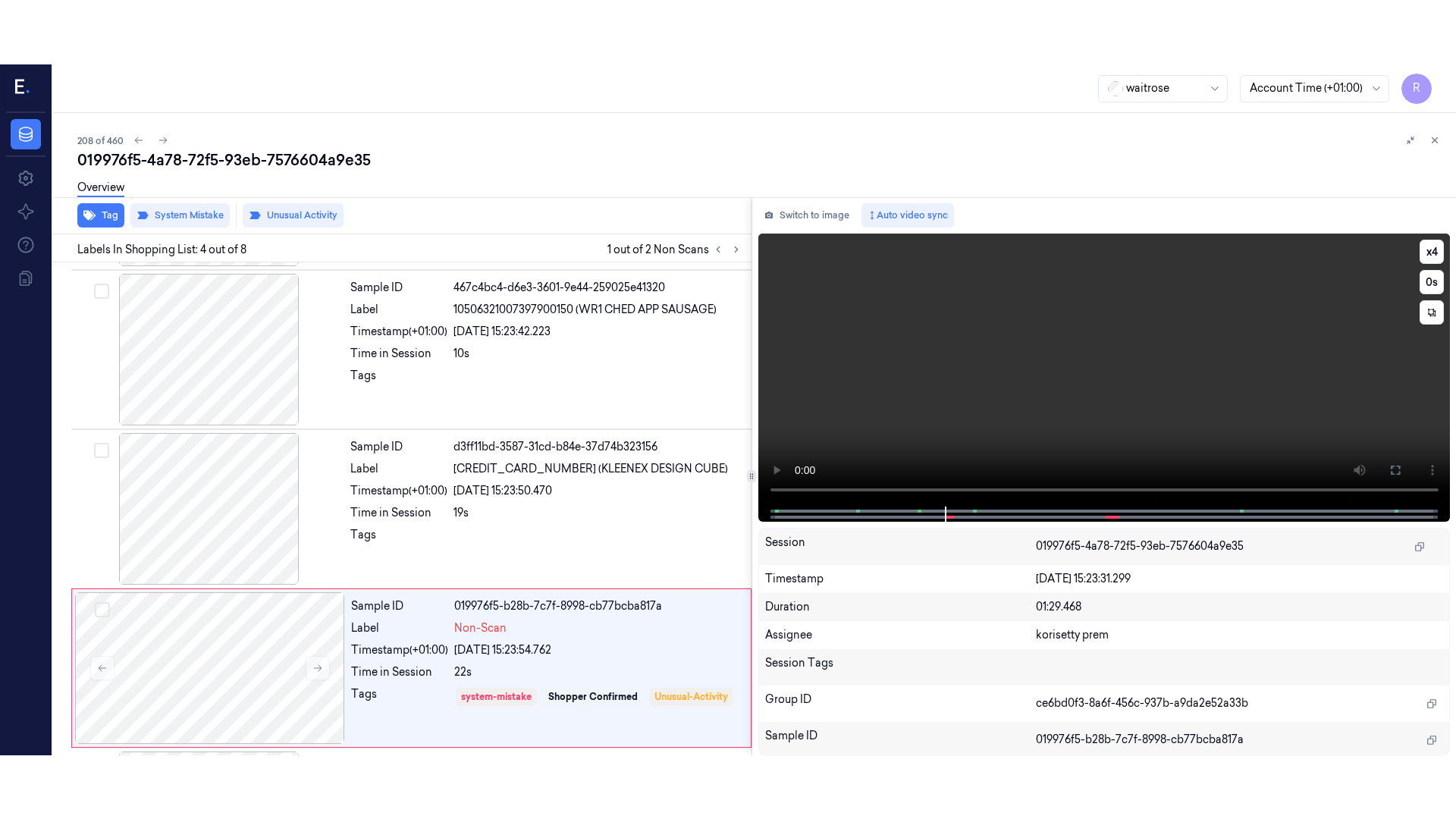
scroll to position [310, 0]
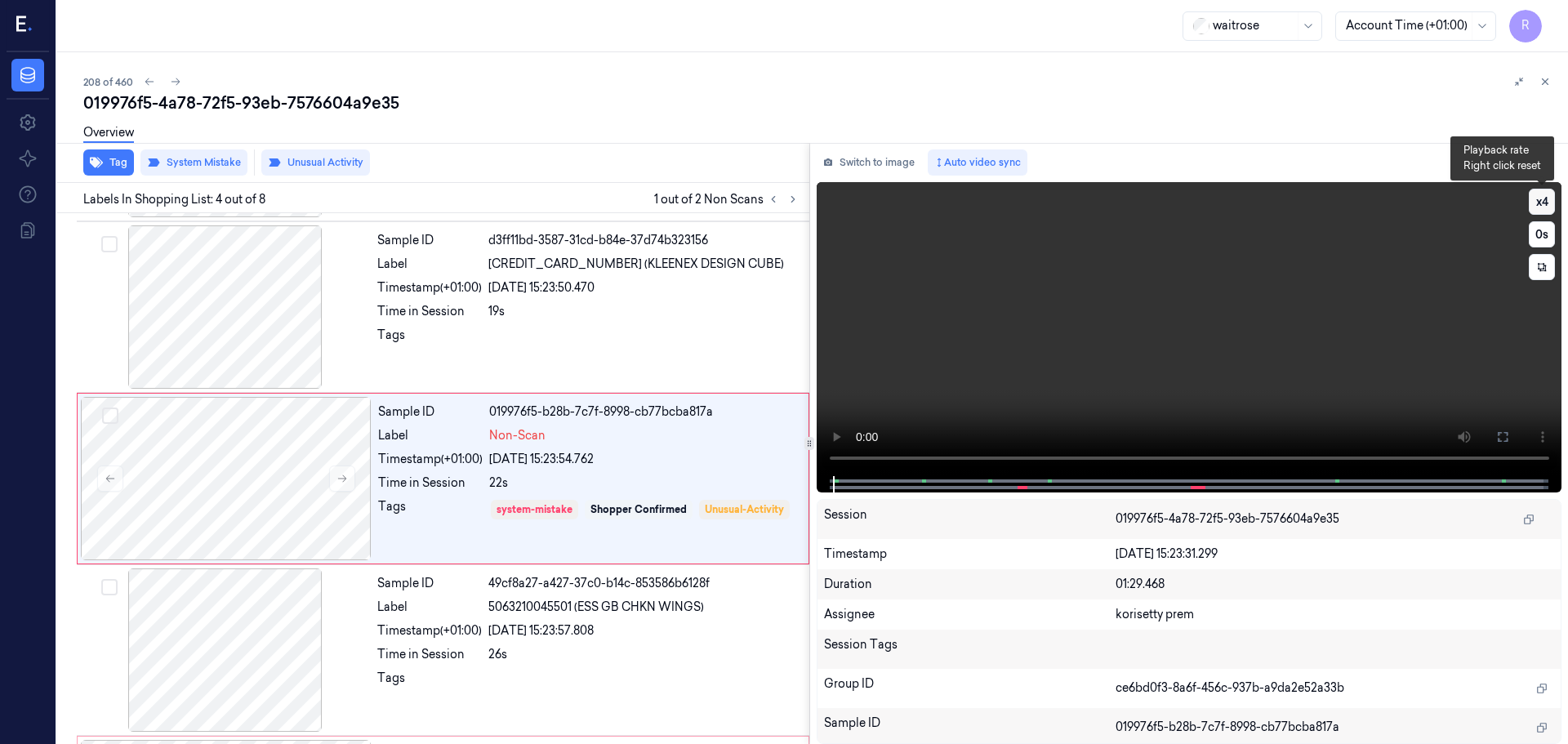
click at [1543, 200] on button "x 4" at bounding box center [1540, 201] width 26 height 26
click at [1509, 439] on button at bounding box center [1501, 437] width 26 height 26
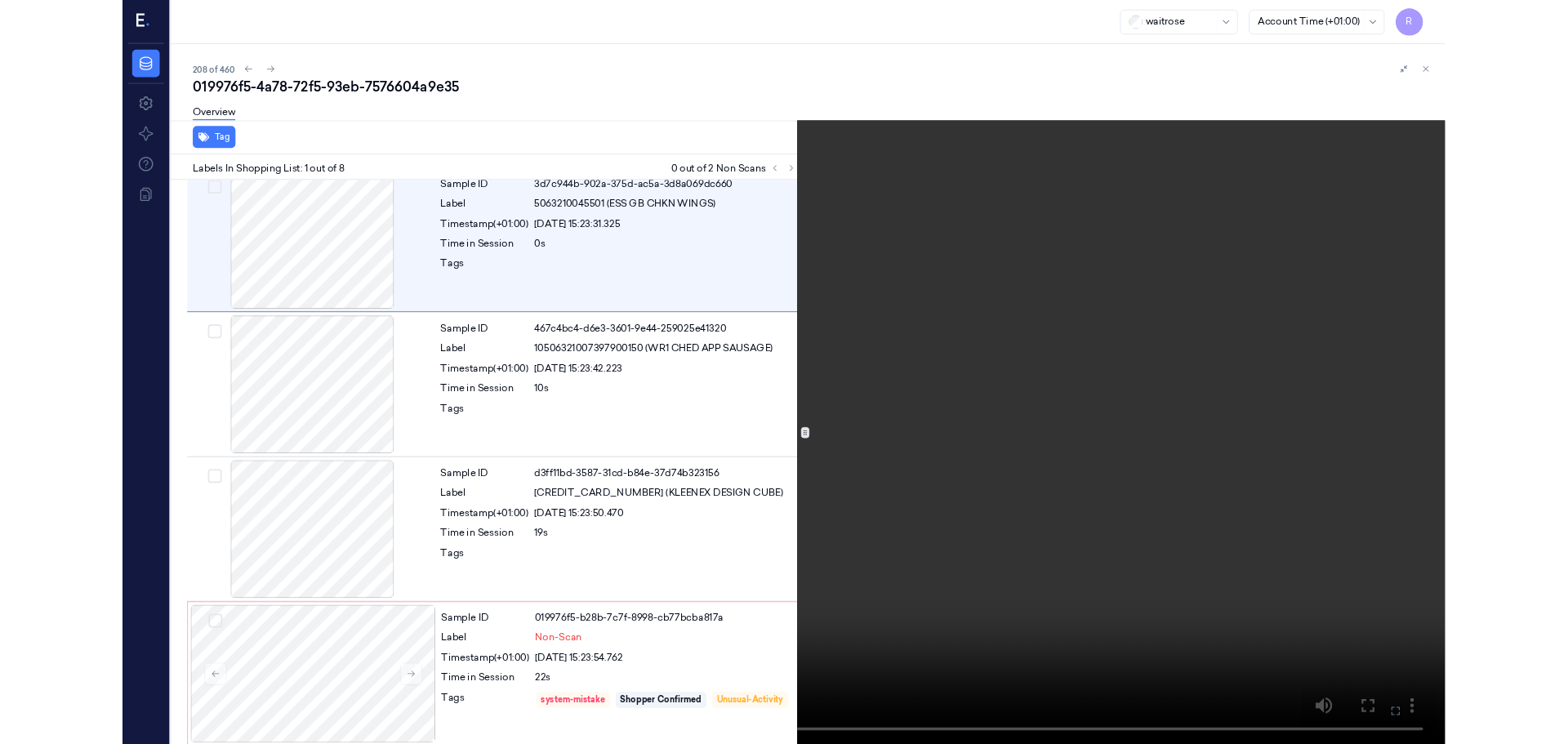
scroll to position [0, 0]
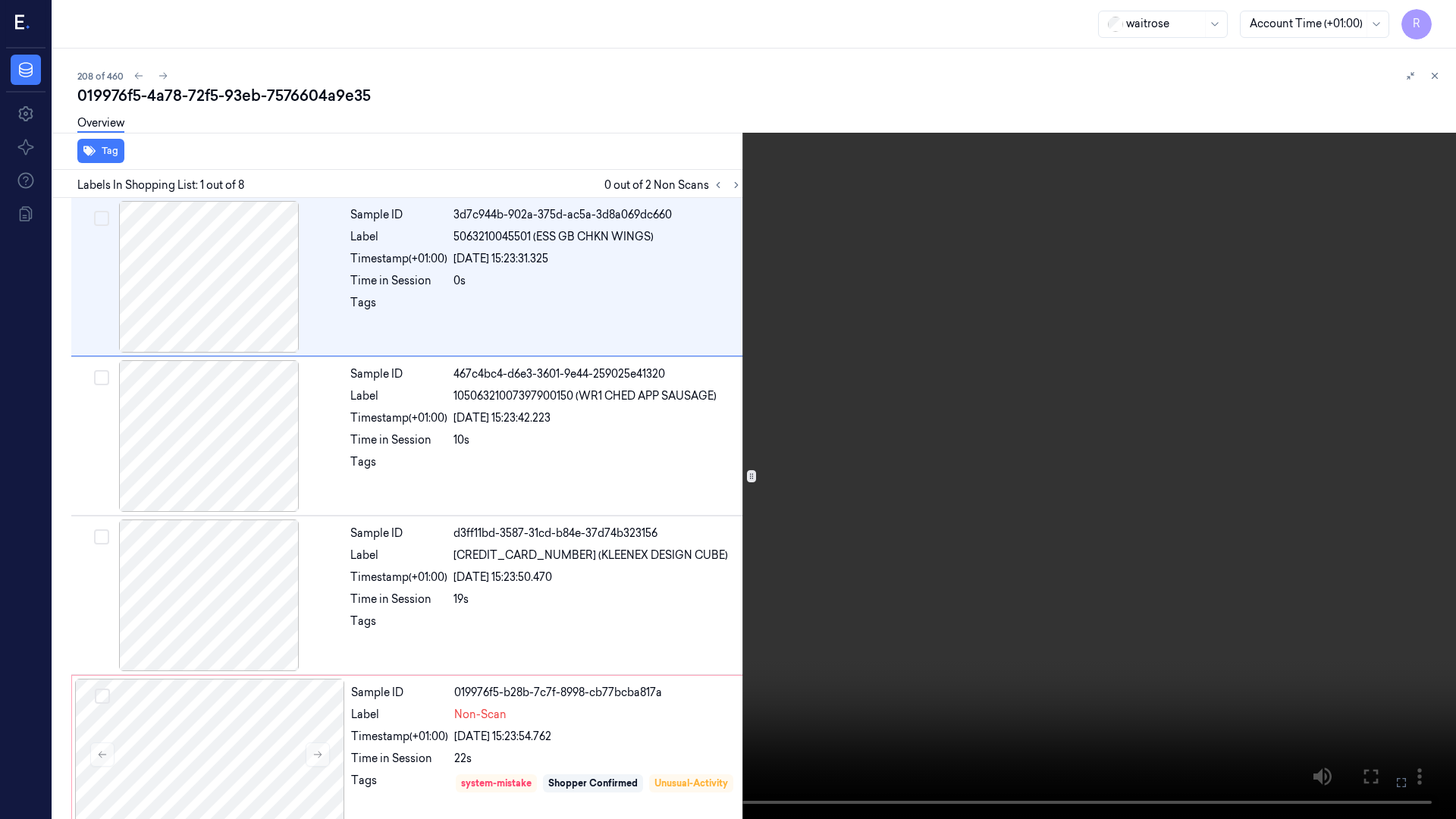
click at [748, 60] on video at bounding box center [728, 409] width 1456 height 819
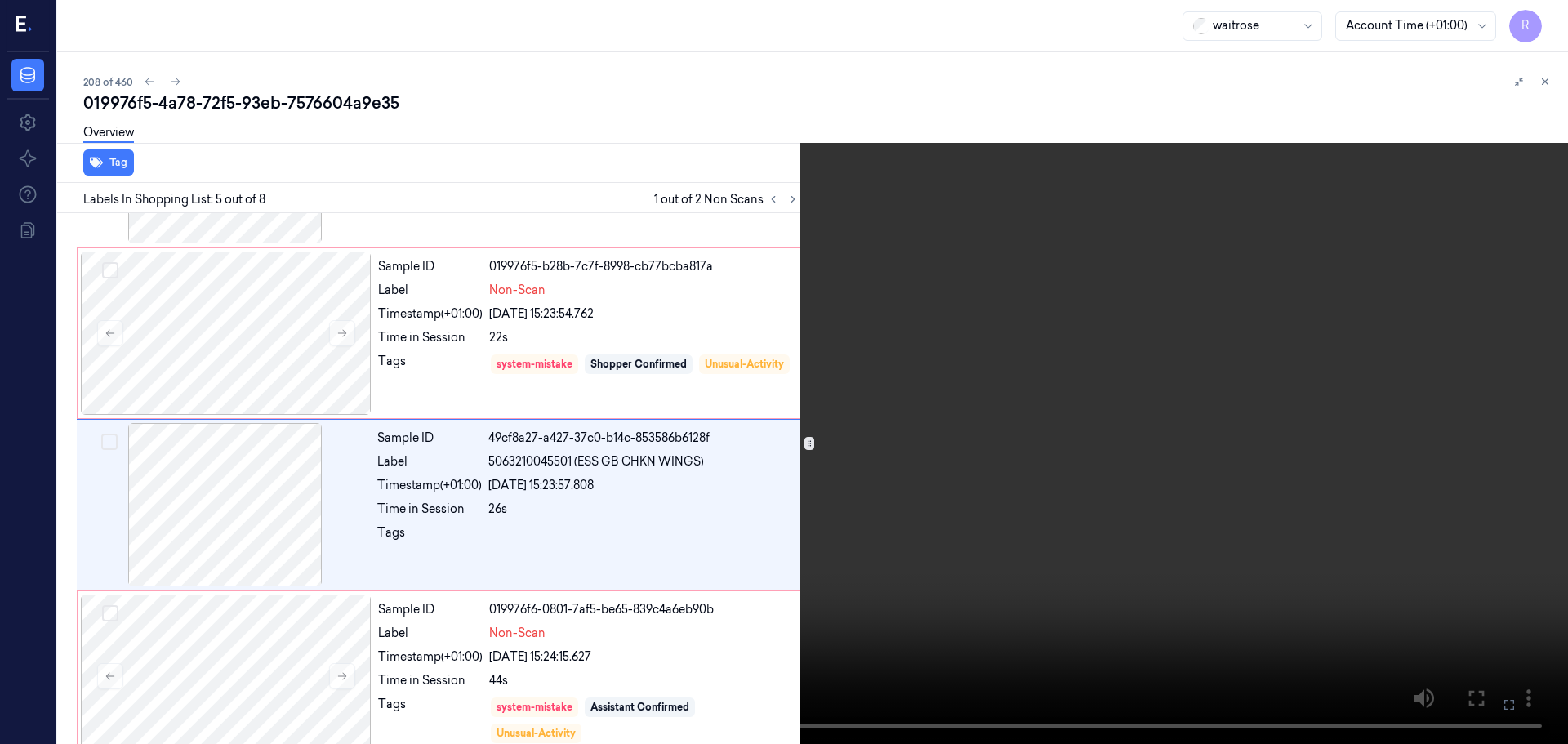
scroll to position [506, 0]
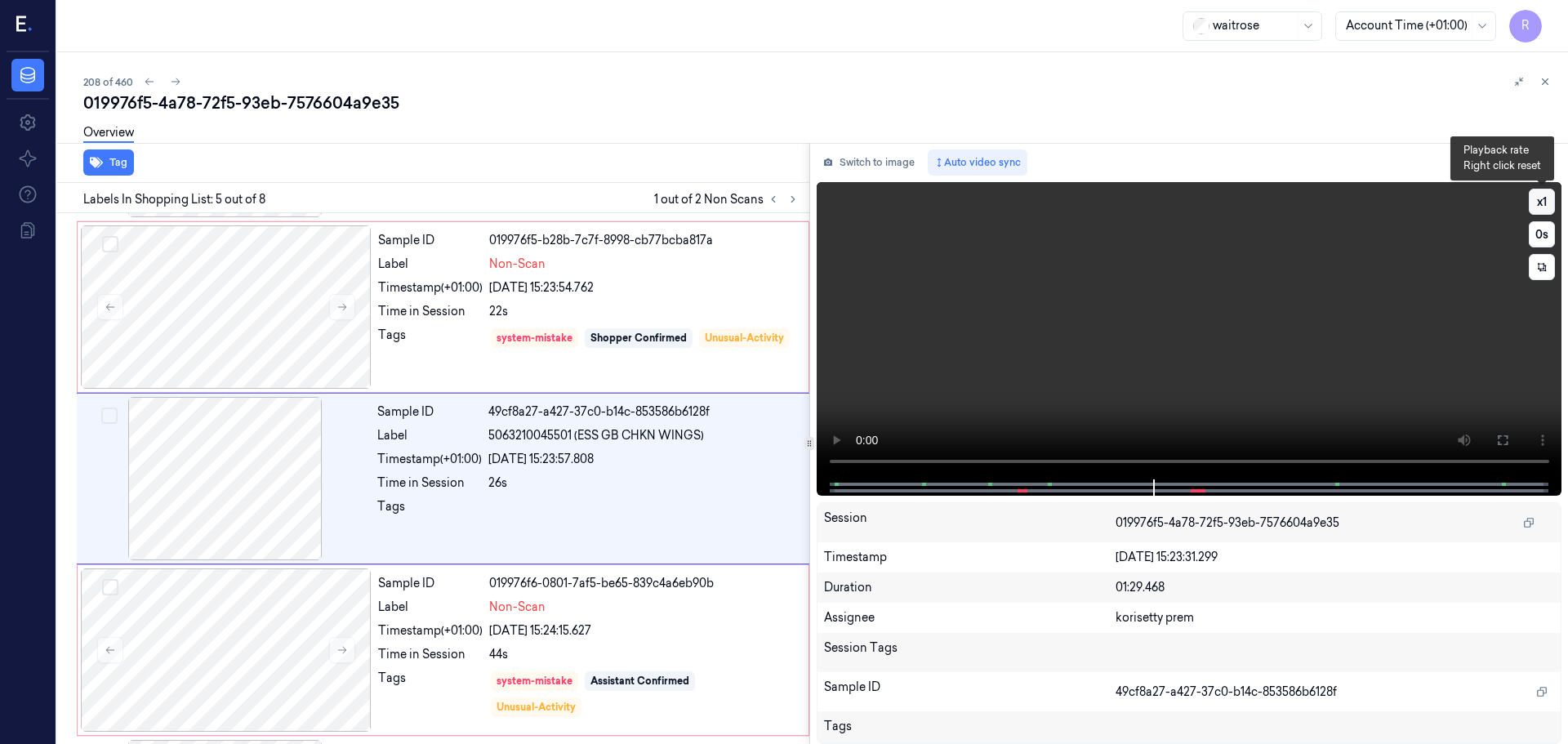
click at [1534, 206] on button "x 1" at bounding box center [1540, 201] width 26 height 26
click at [1534, 206] on button "x 2" at bounding box center [1540, 201] width 26 height 26
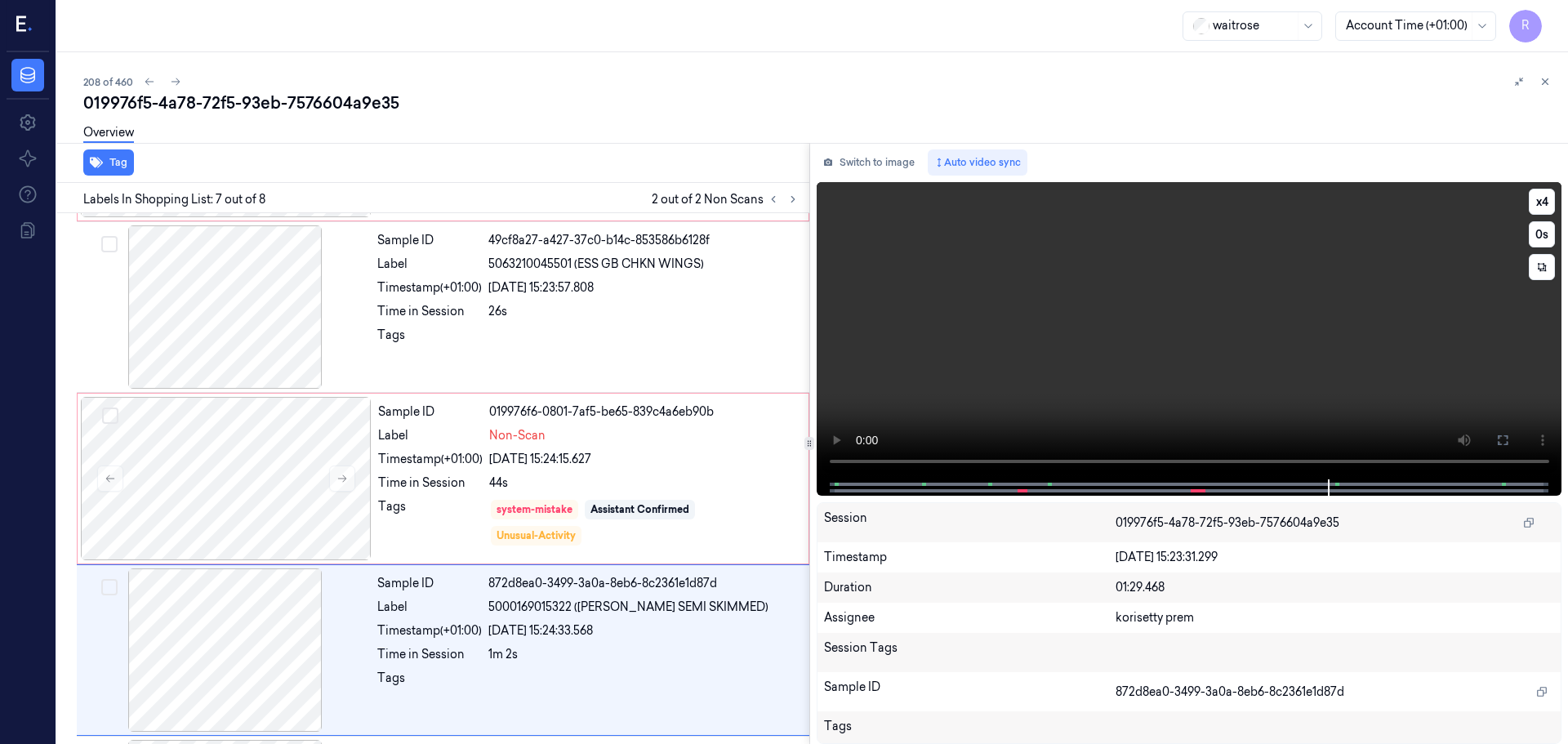
scroll to position [847, 0]
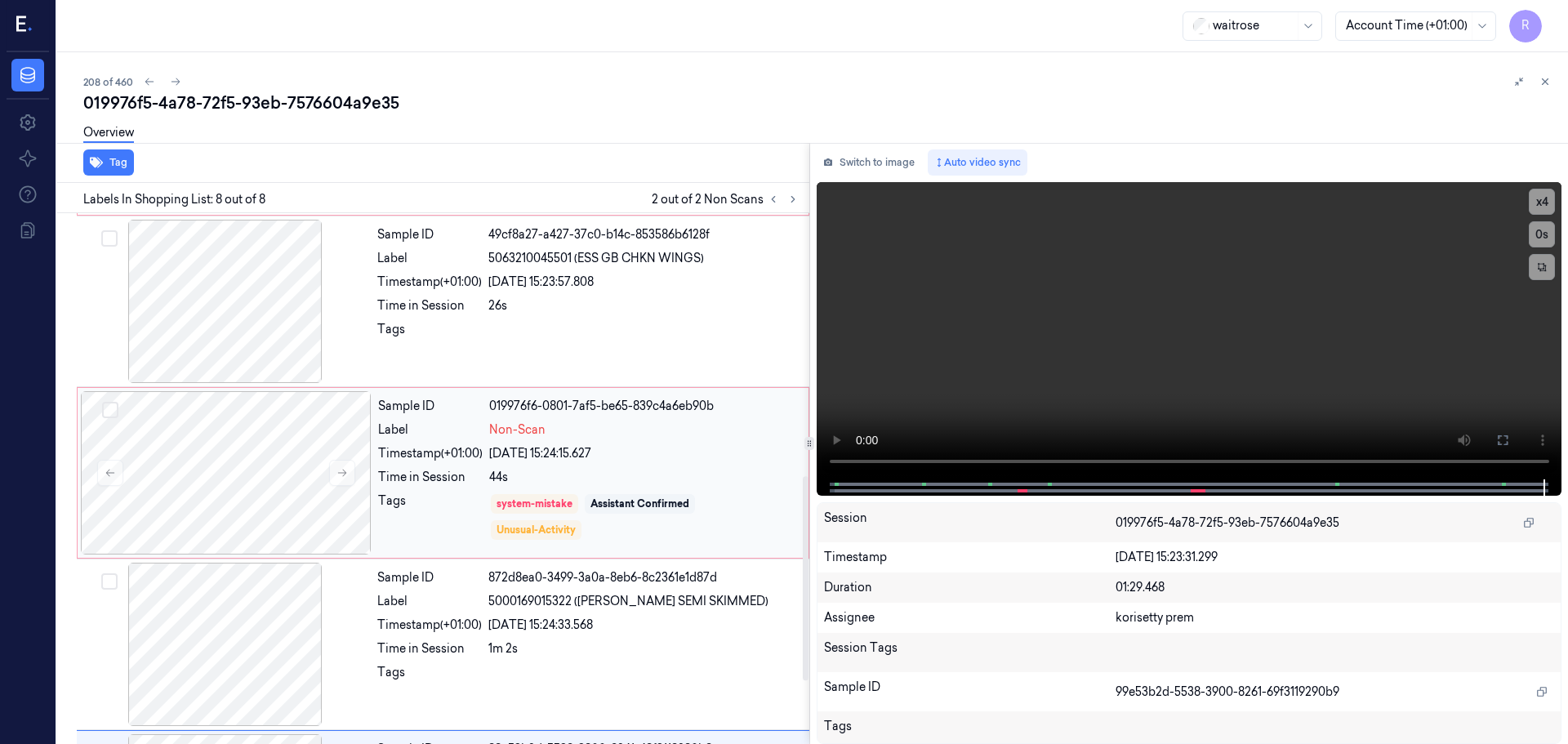
click at [579, 490] on div "Sample ID 019976f6-0801-7af5-be65-839c4a6eb90b Label Non-Scan Timestamp (+01:00…" at bounding box center [589, 473] width 434 height 164
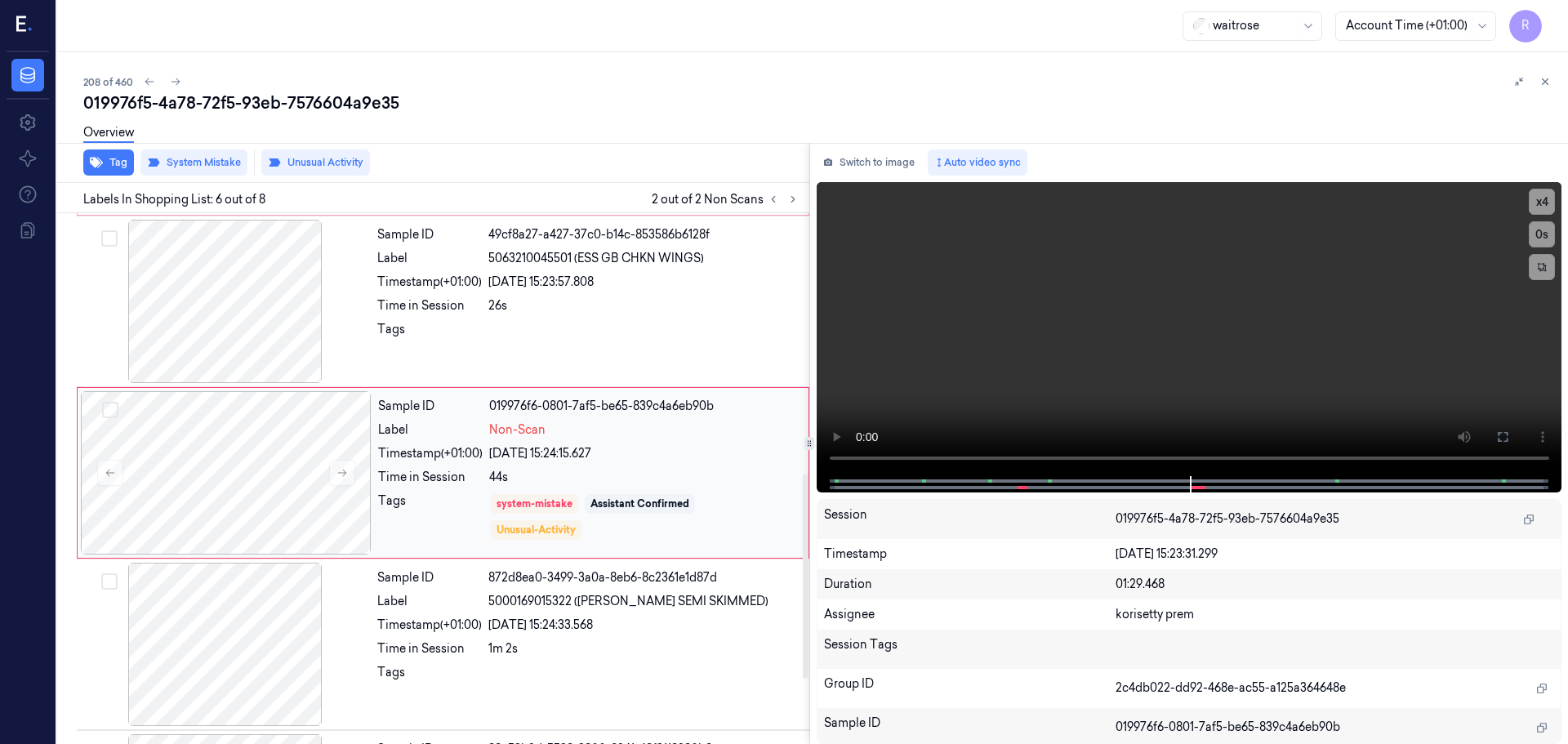
scroll to position [677, 0]
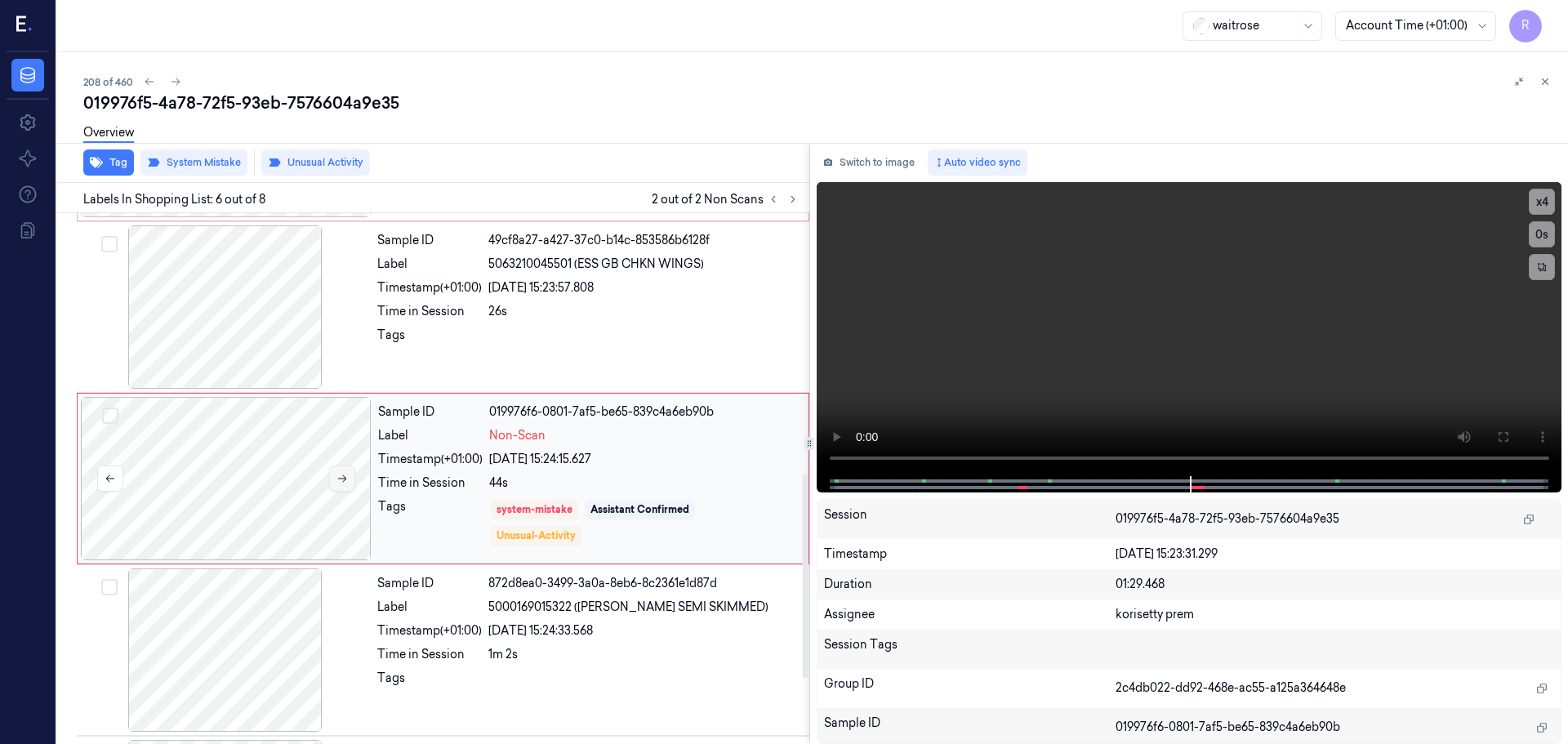
click at [341, 490] on button at bounding box center [341, 478] width 26 height 26
click at [339, 491] on button at bounding box center [341, 478] width 26 height 26
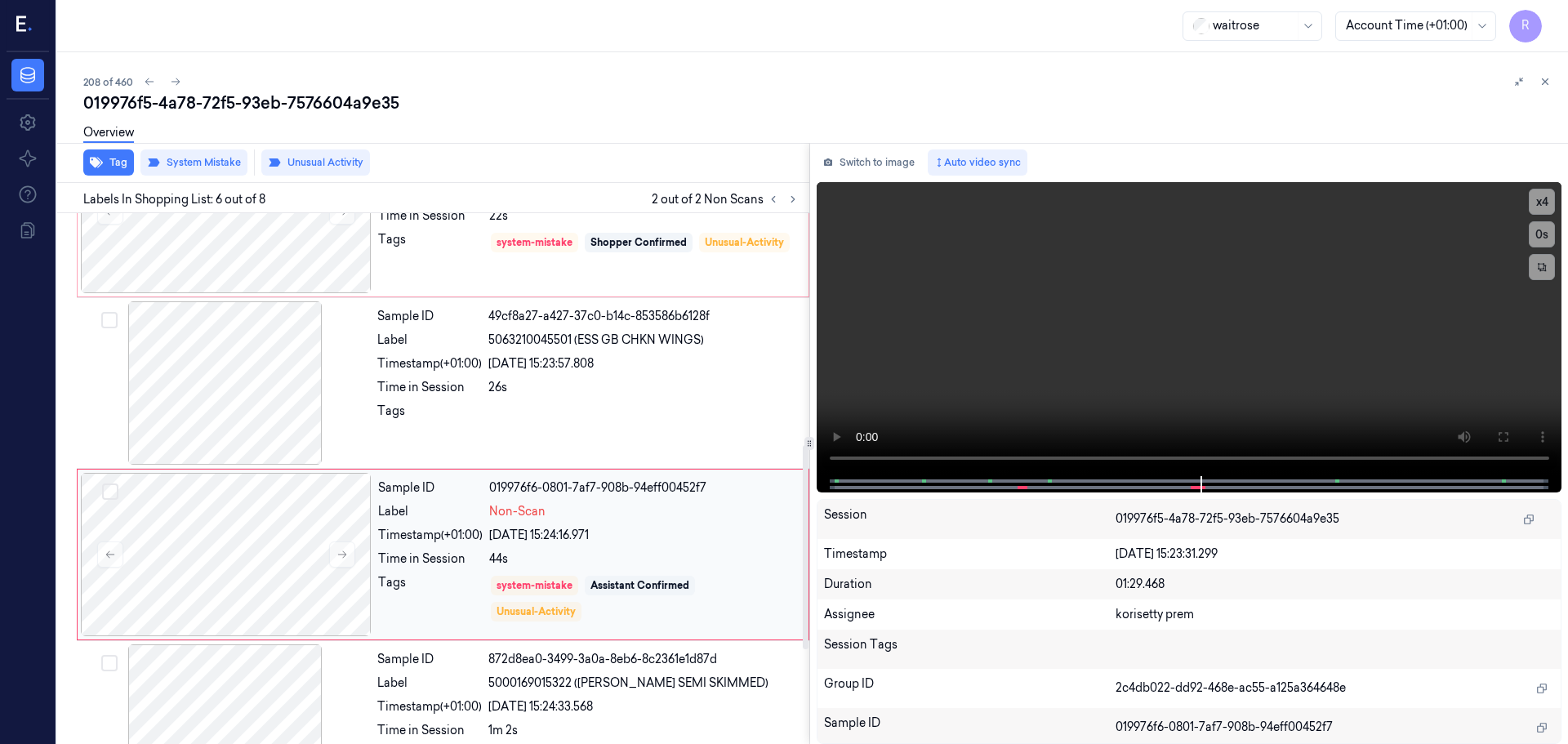
click at [610, 536] on div "23/09/2025 15:24:16.971" at bounding box center [643, 536] width 309 height 17
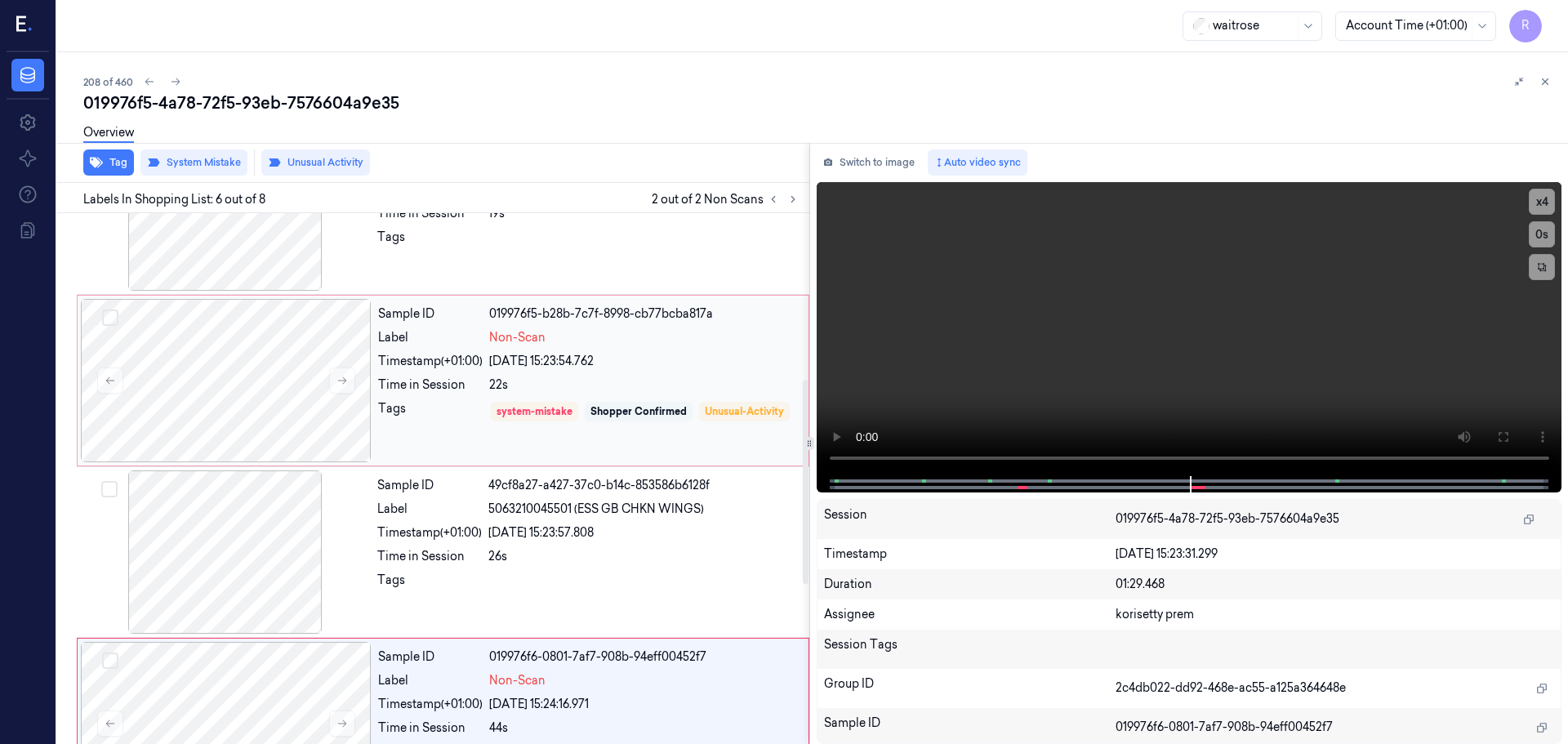
click at [689, 402] on div "Shopper Confirmed" at bounding box center [638, 411] width 107 height 20
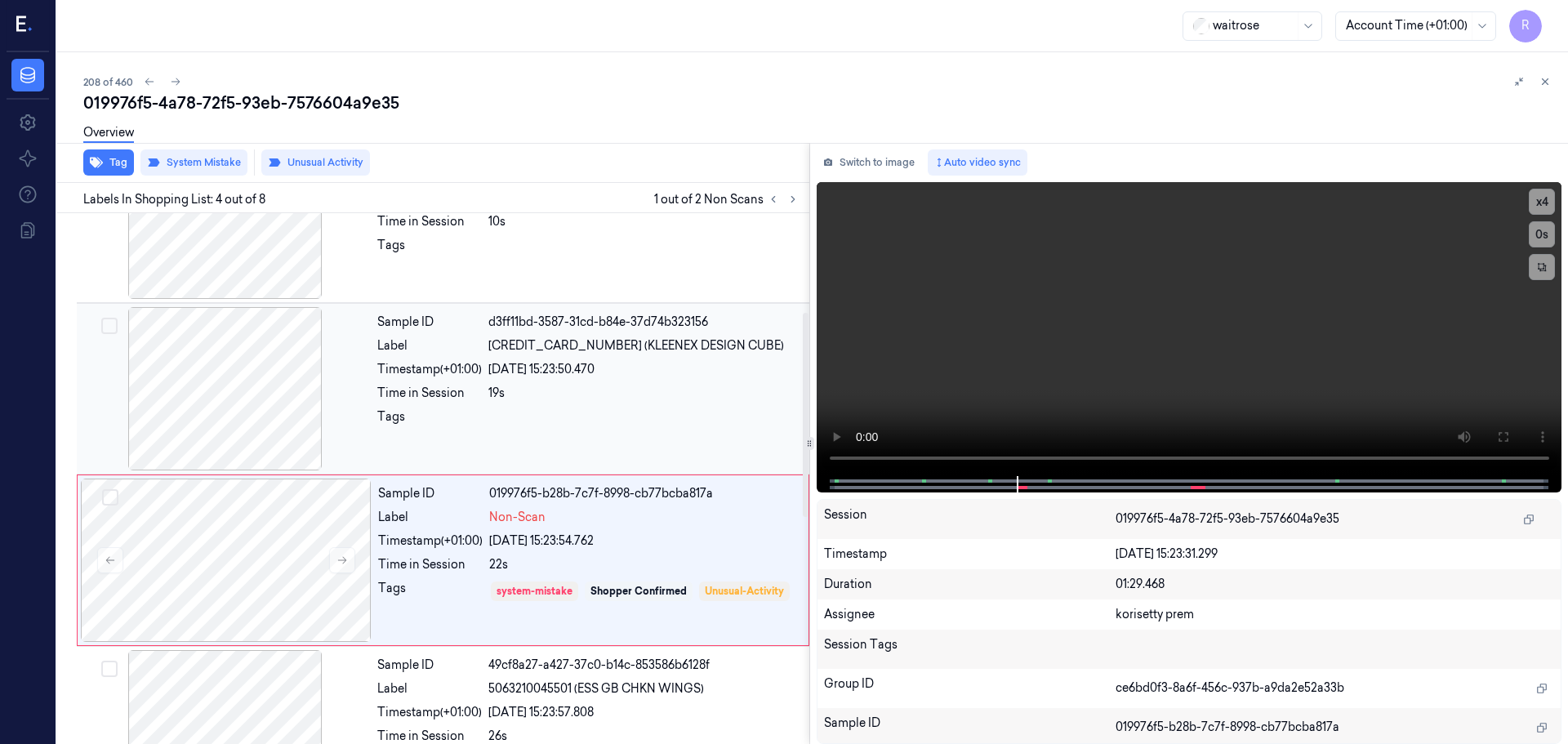
scroll to position [334, 0]
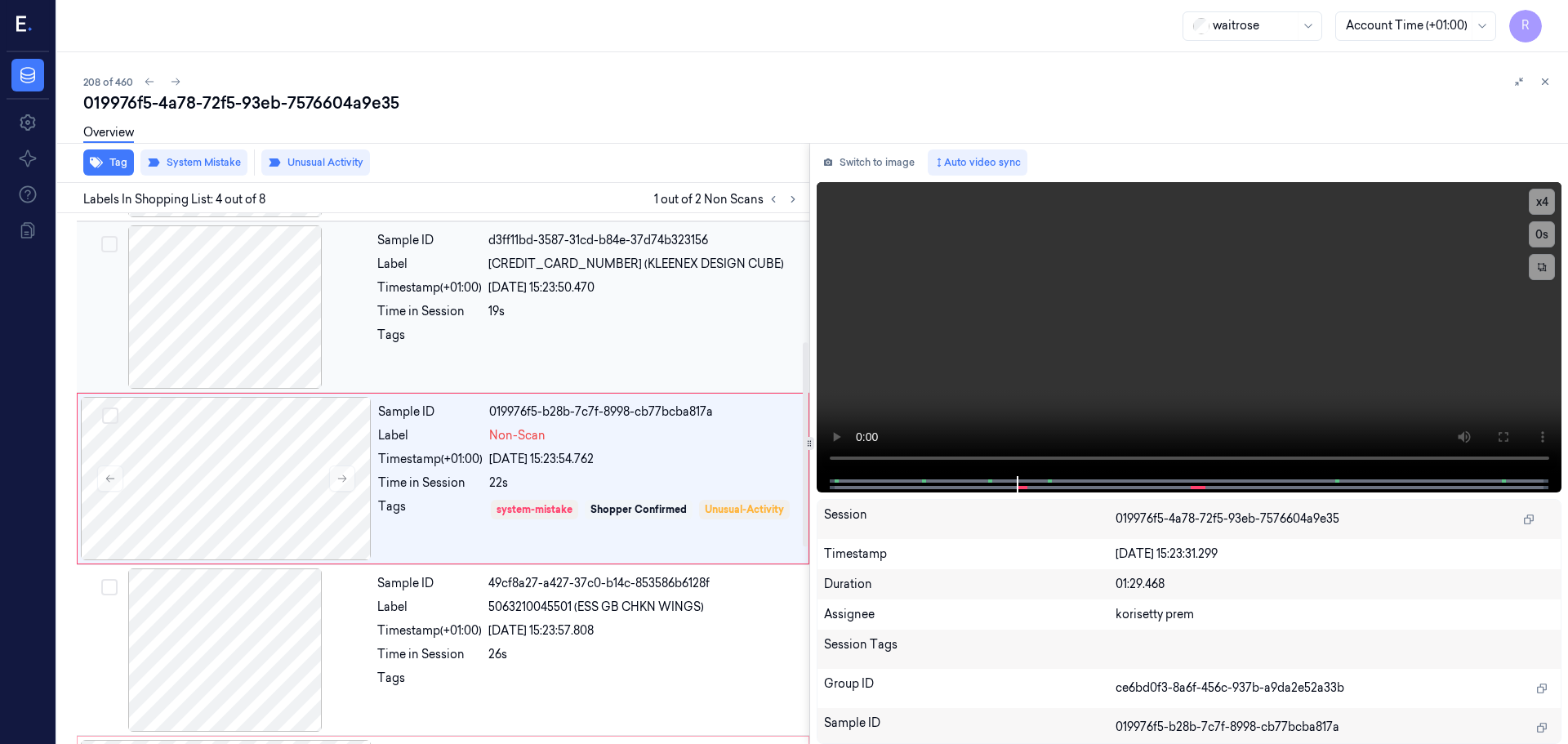
click at [274, 346] on div at bounding box center [225, 307] width 291 height 164
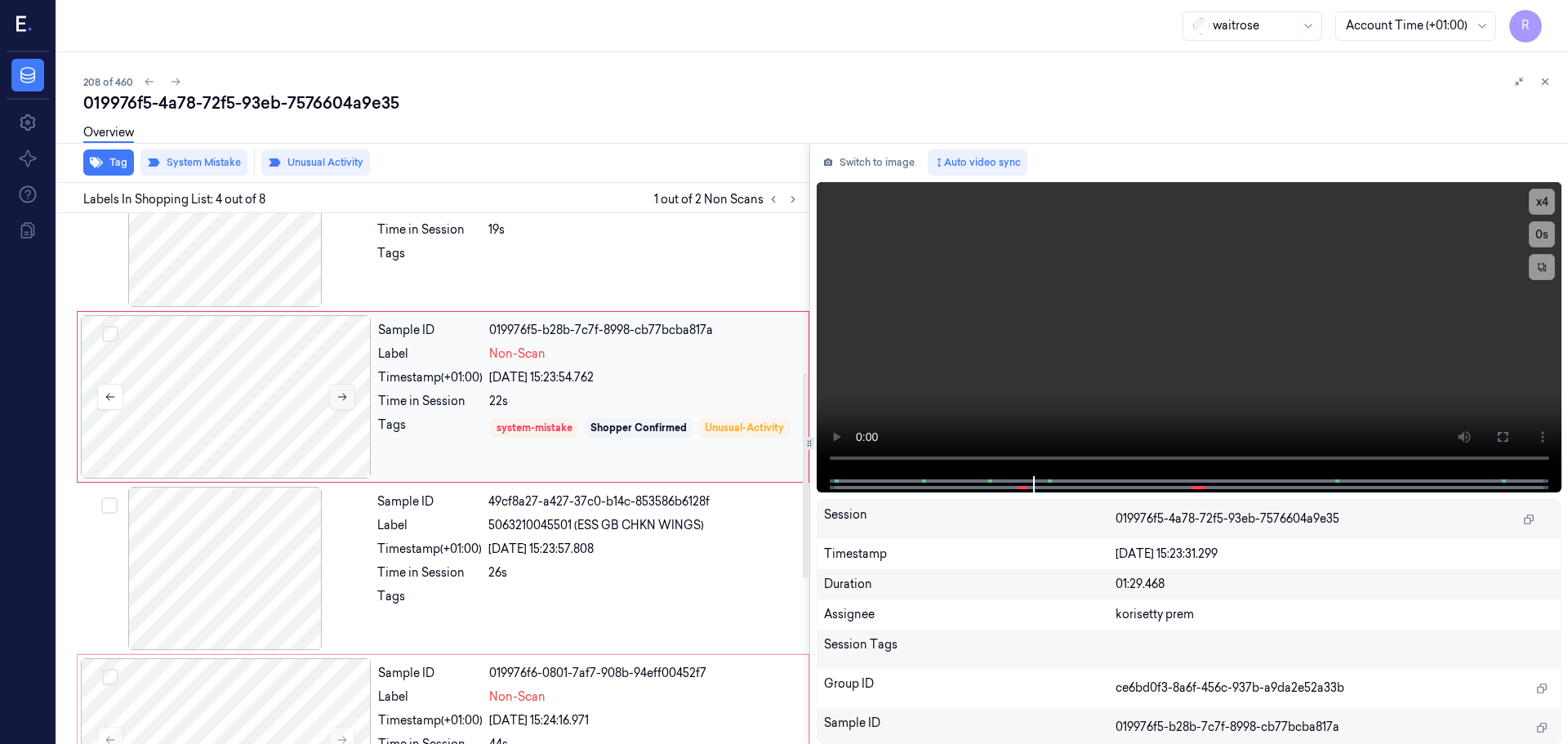
click at [332, 394] on button at bounding box center [341, 397] width 26 height 26
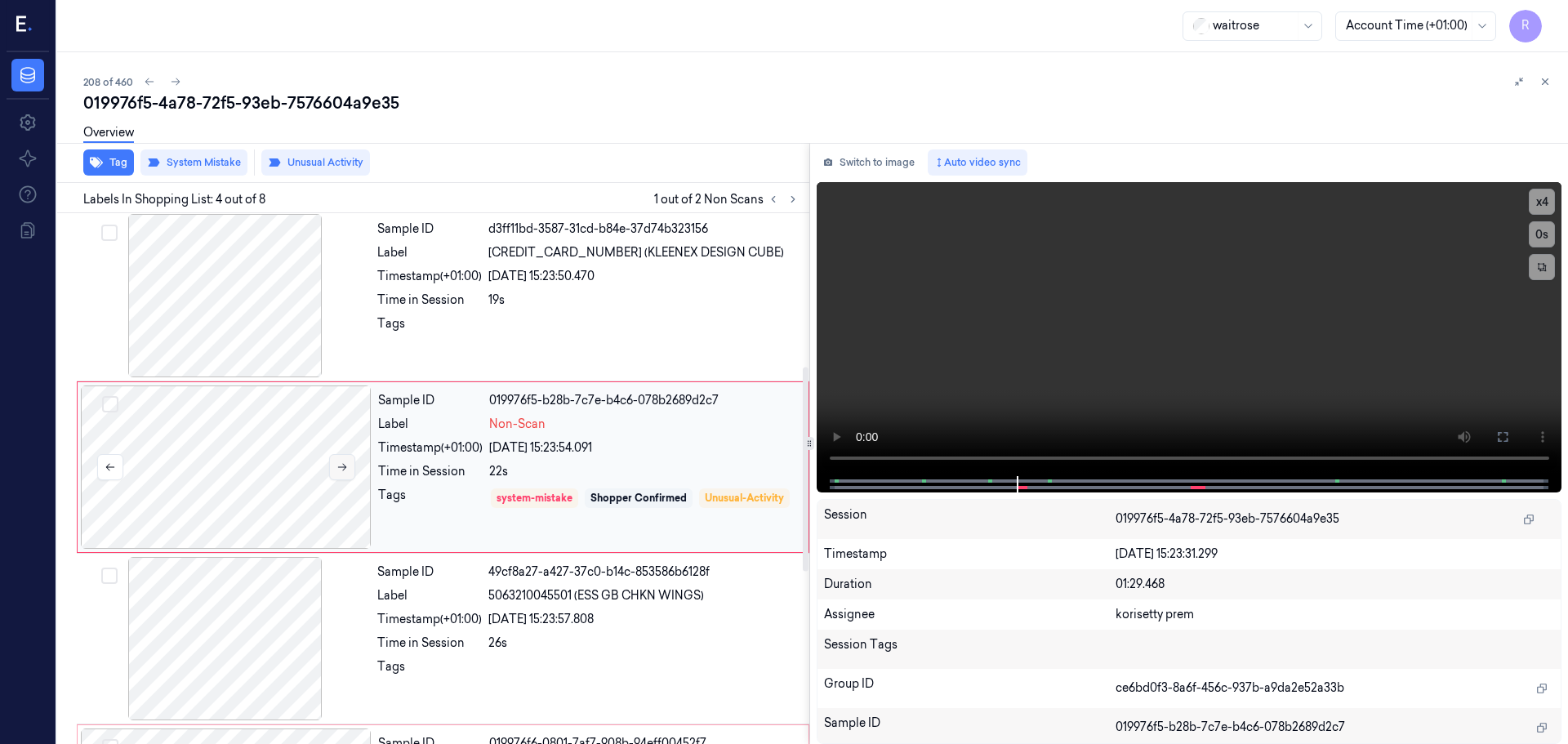
scroll to position [334, 0]
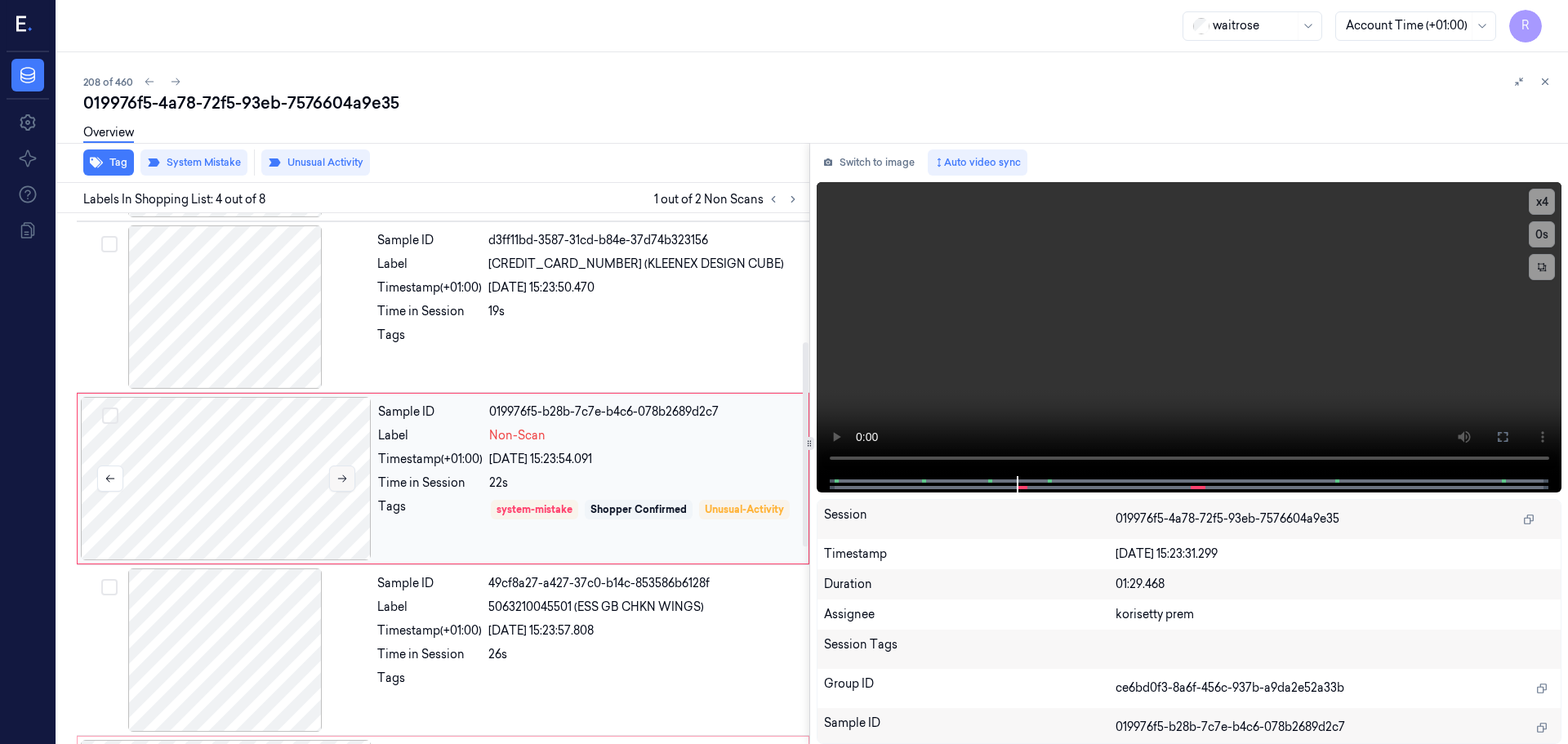
click at [339, 475] on icon at bounding box center [342, 479] width 11 height 11
click at [338, 475] on icon at bounding box center [342, 479] width 11 height 11
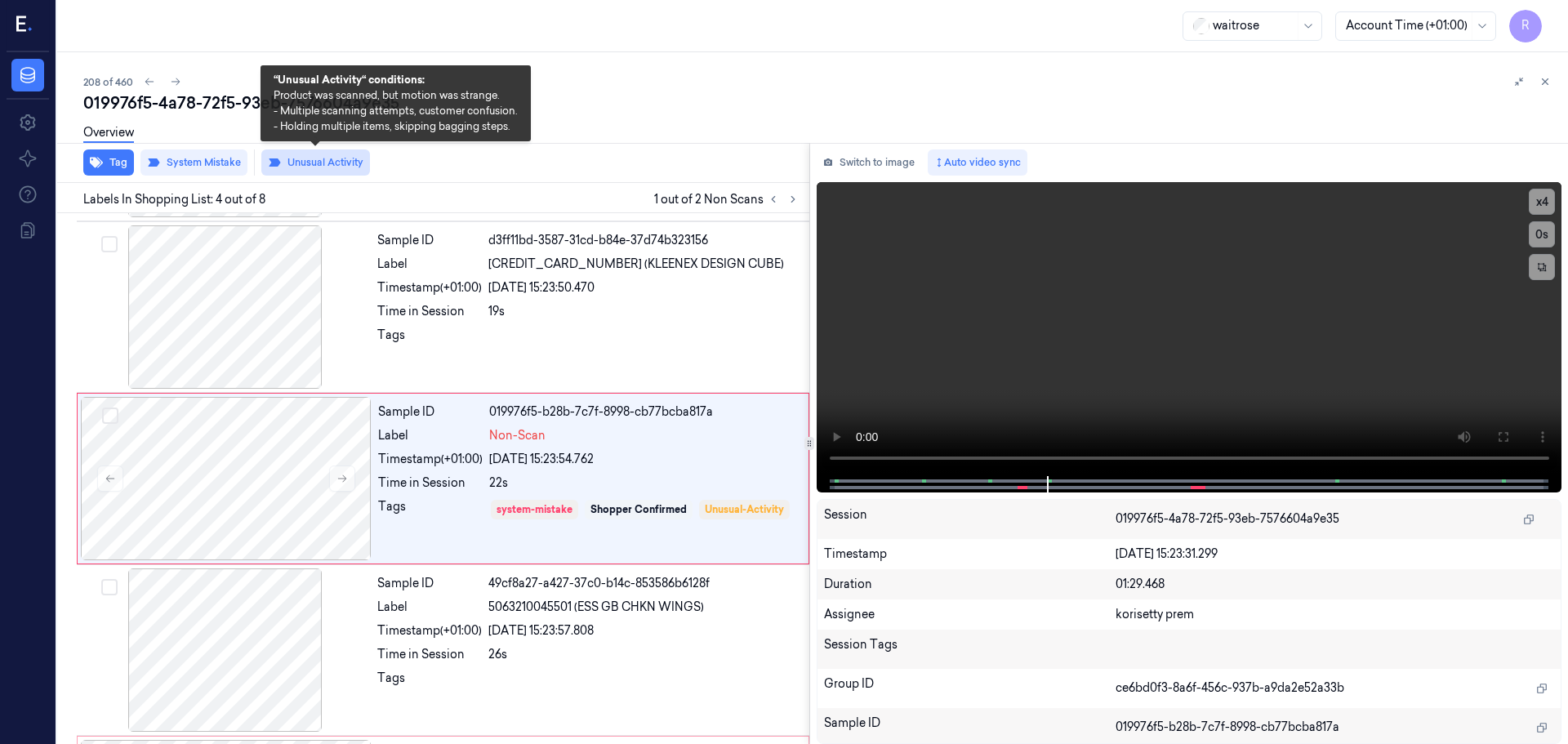
click at [343, 163] on button "Unusual Activity" at bounding box center [316, 162] width 108 height 26
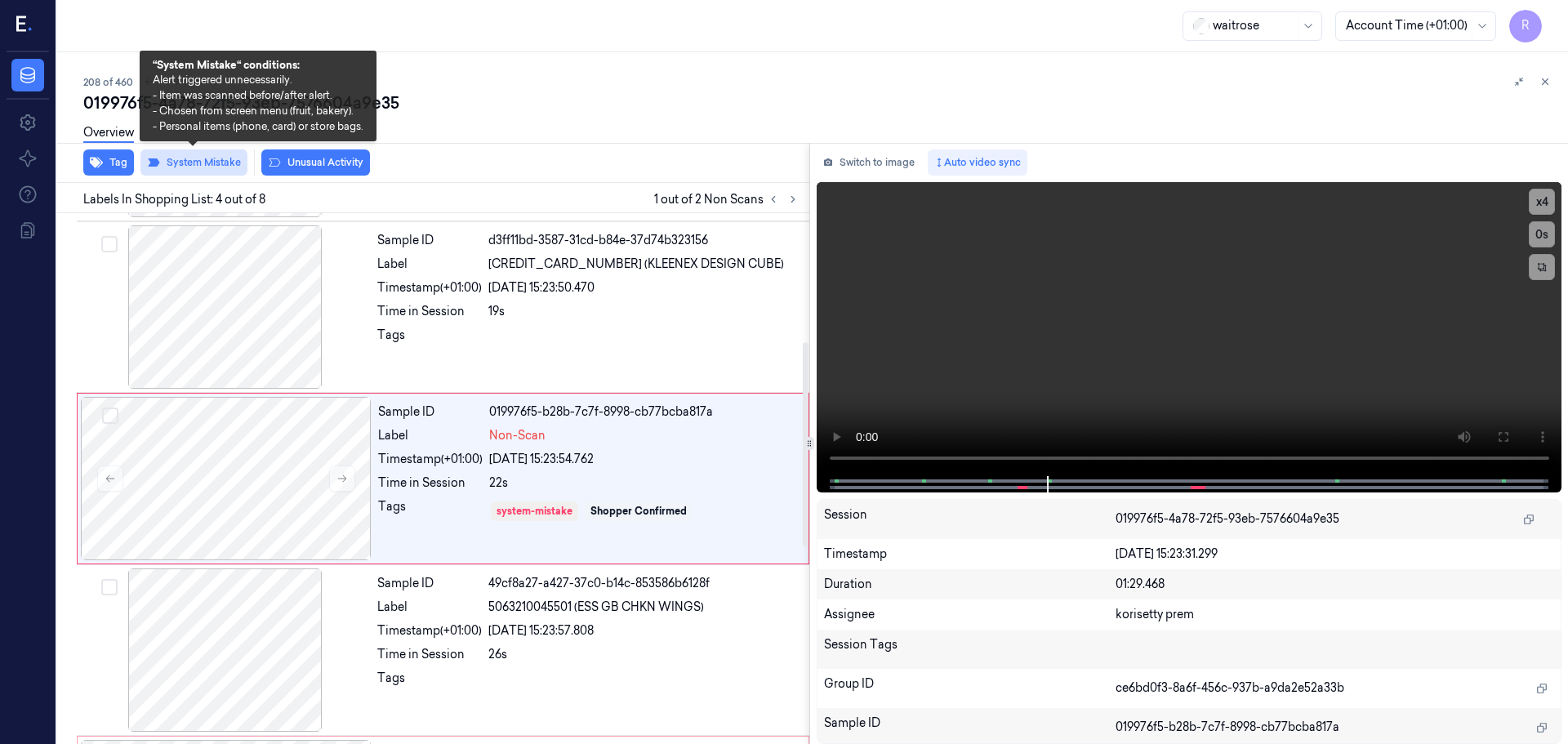
click at [204, 174] on button "System Mistake" at bounding box center [194, 162] width 106 height 26
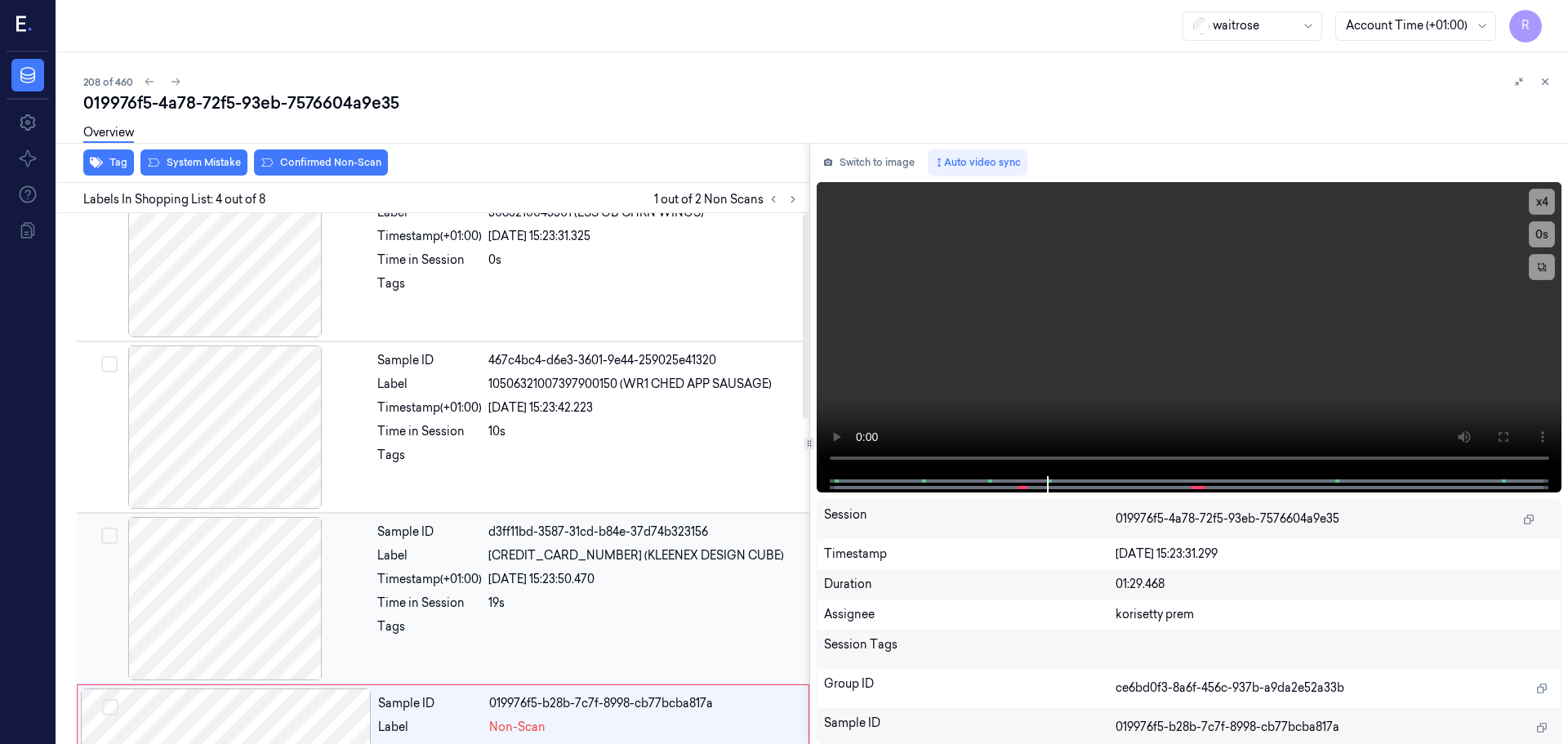
scroll to position [0, 0]
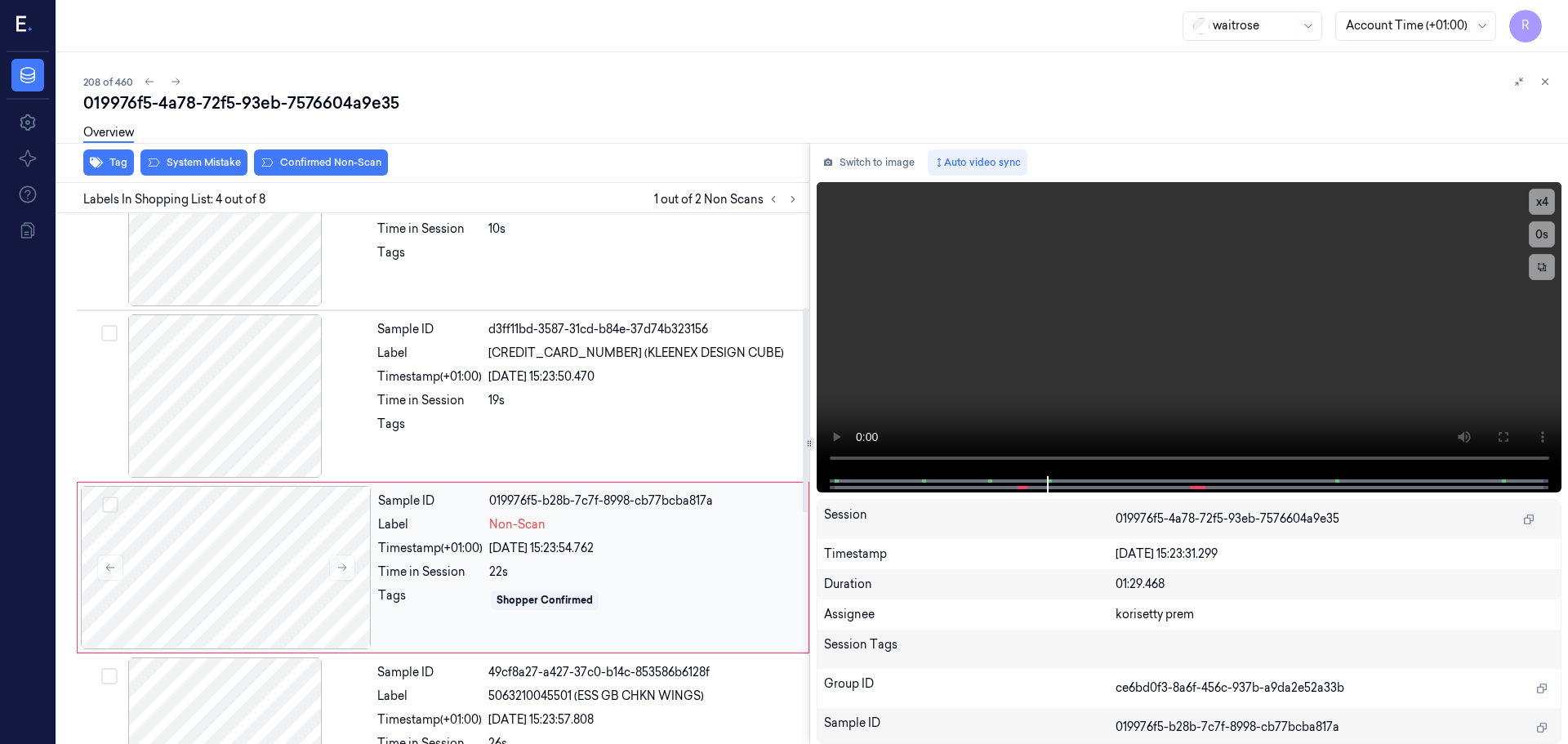
click at [439, 604] on div "Tags" at bounding box center [431, 599] width 105 height 26
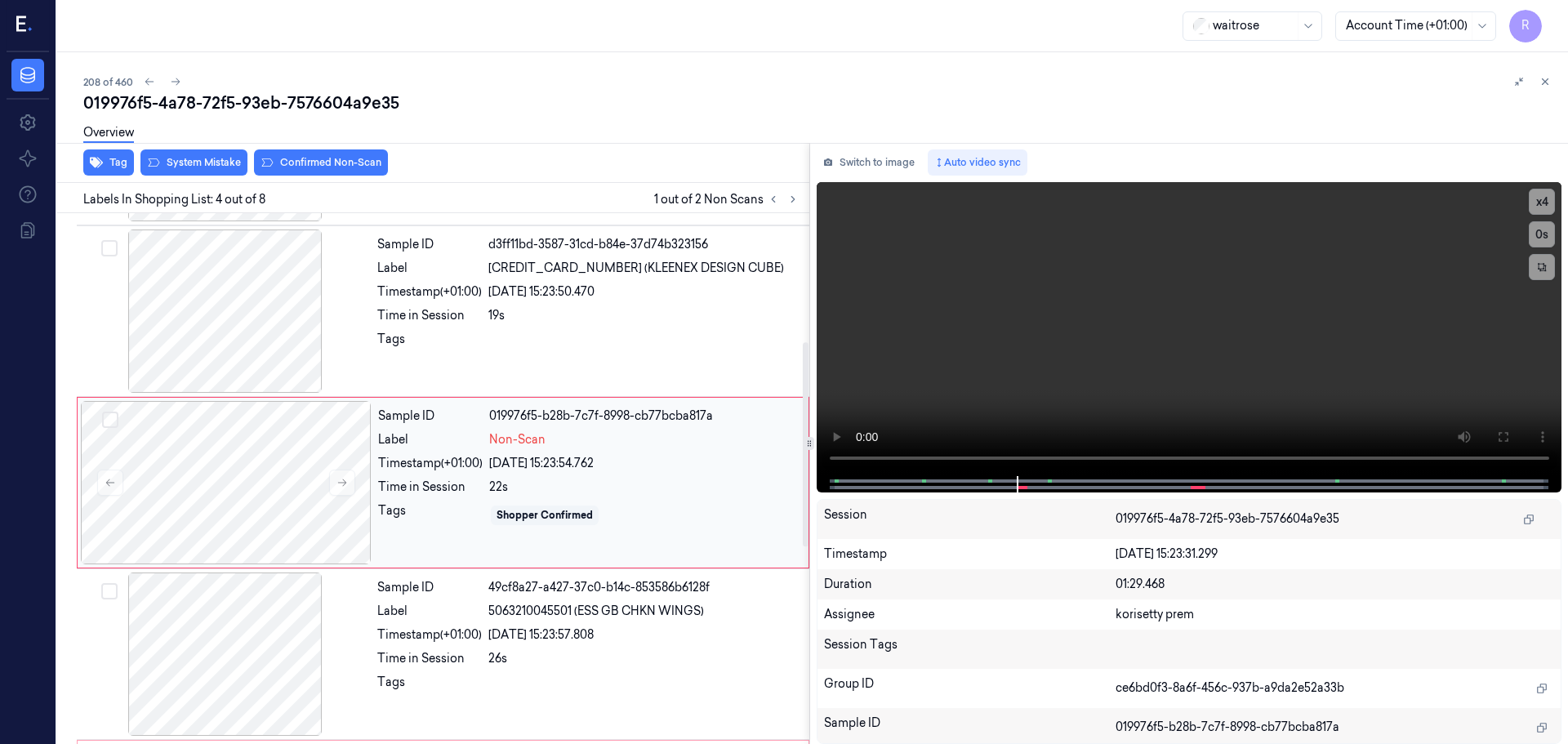
scroll to position [334, 0]
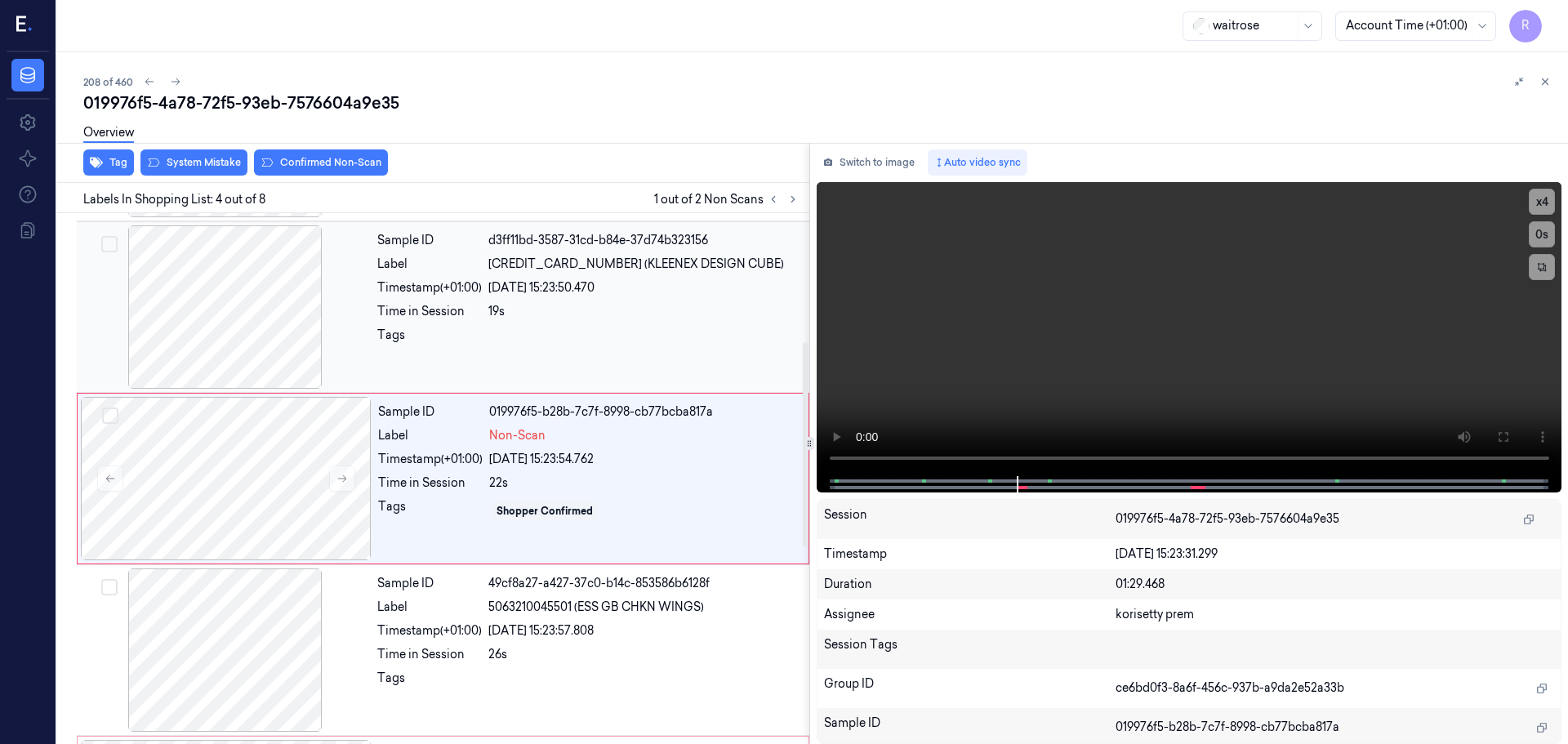
click at [443, 367] on div "Sample ID d3ff11bd-3587-31cd-b84e-37d74b323156 Label 5029053584003 (KLEENEX DES…" at bounding box center [589, 307] width 436 height 164
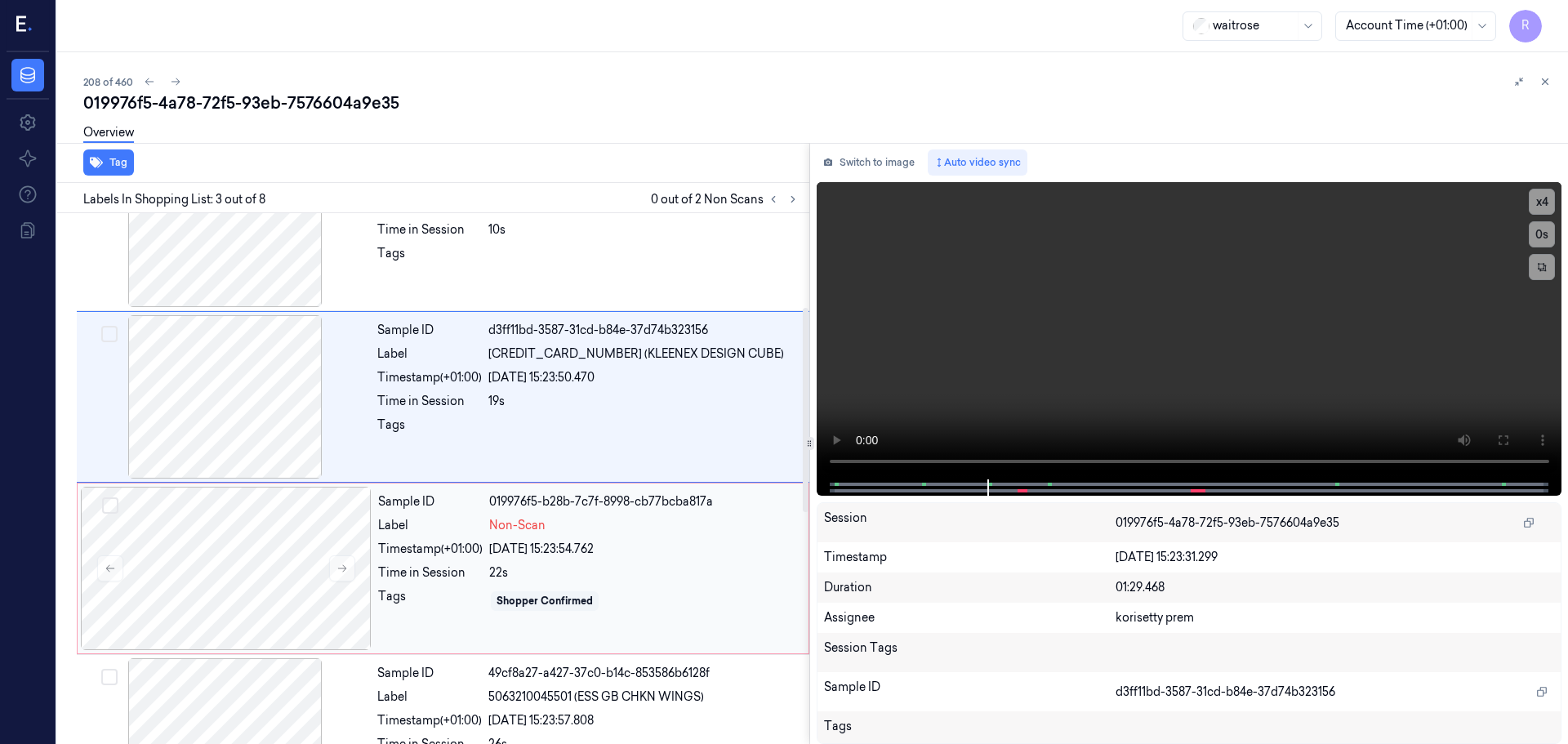
click at [434, 517] on div "Sample ID 019976f5-b28b-7c7f-8998-cb77bcba817a Label Non-Scan Timestamp (+01:00…" at bounding box center [589, 569] width 434 height 164
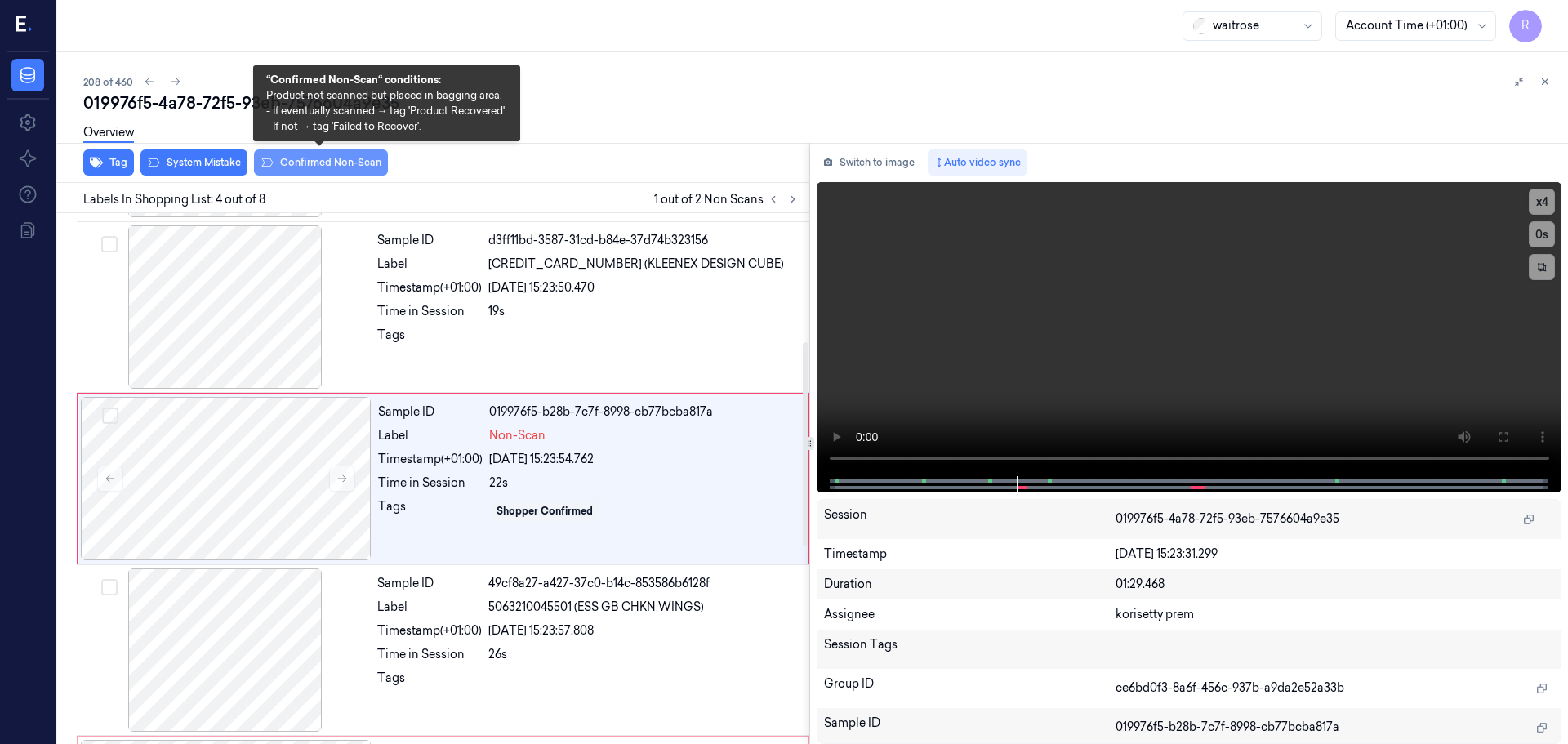
click at [299, 171] on button "Confirmed Non-Scan" at bounding box center [320, 162] width 134 height 26
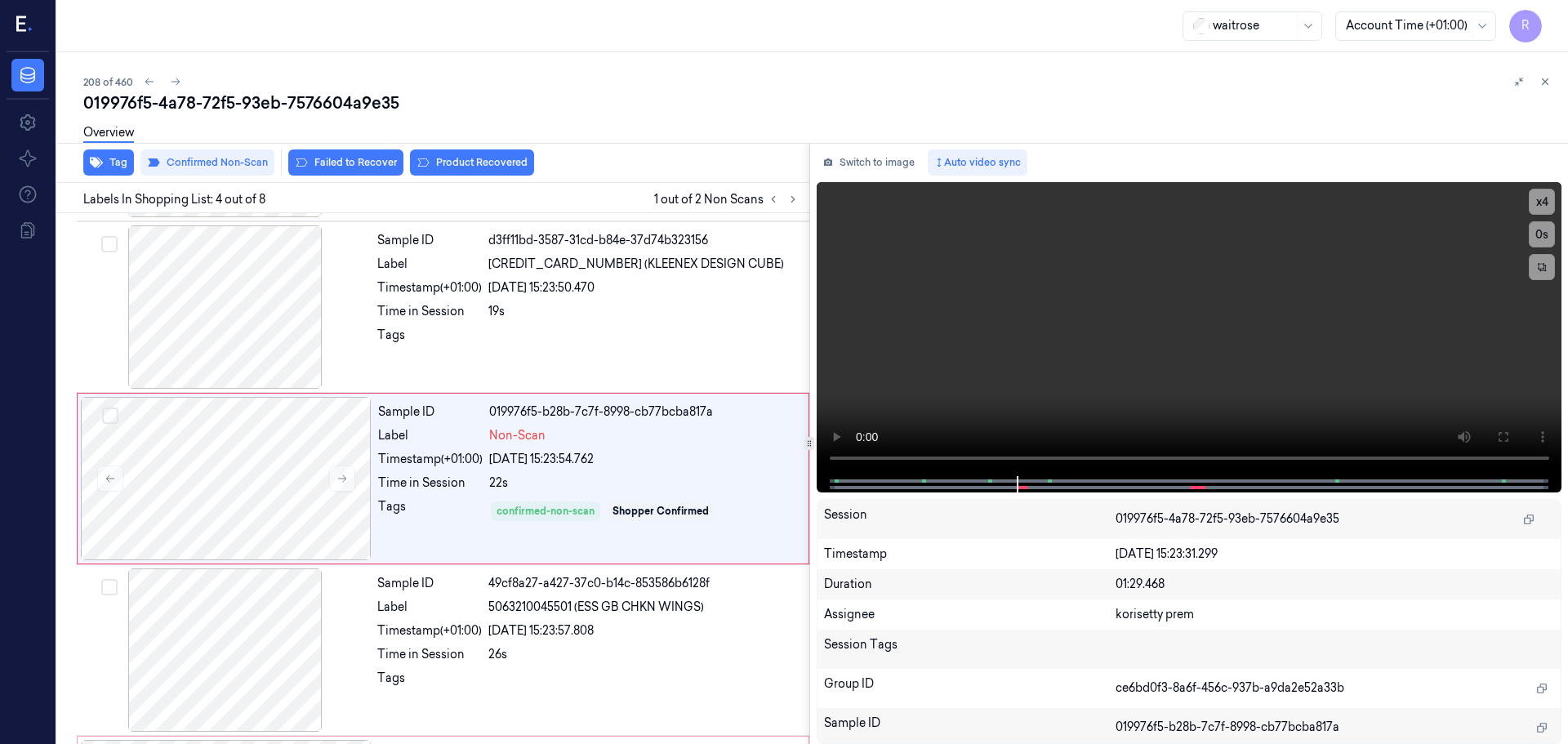
click at [436, 153] on div "Overview" at bounding box center [819, 135] width 1471 height 42
click at [438, 158] on button "Product Recovered" at bounding box center [472, 162] width 125 height 26
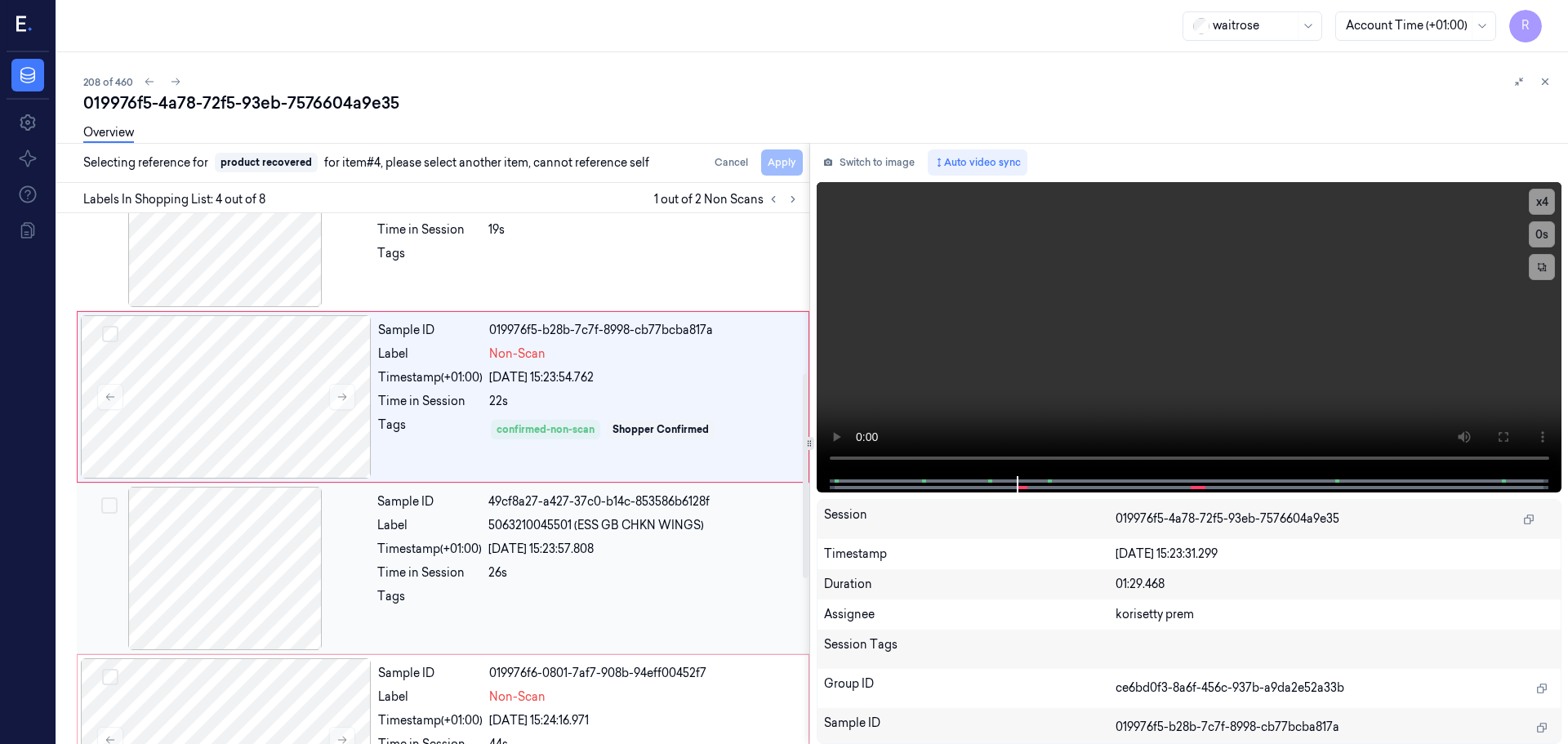
click at [494, 522] on span "5063210045501 (ESS GB CHKN WINGS)" at bounding box center [595, 526] width 216 height 17
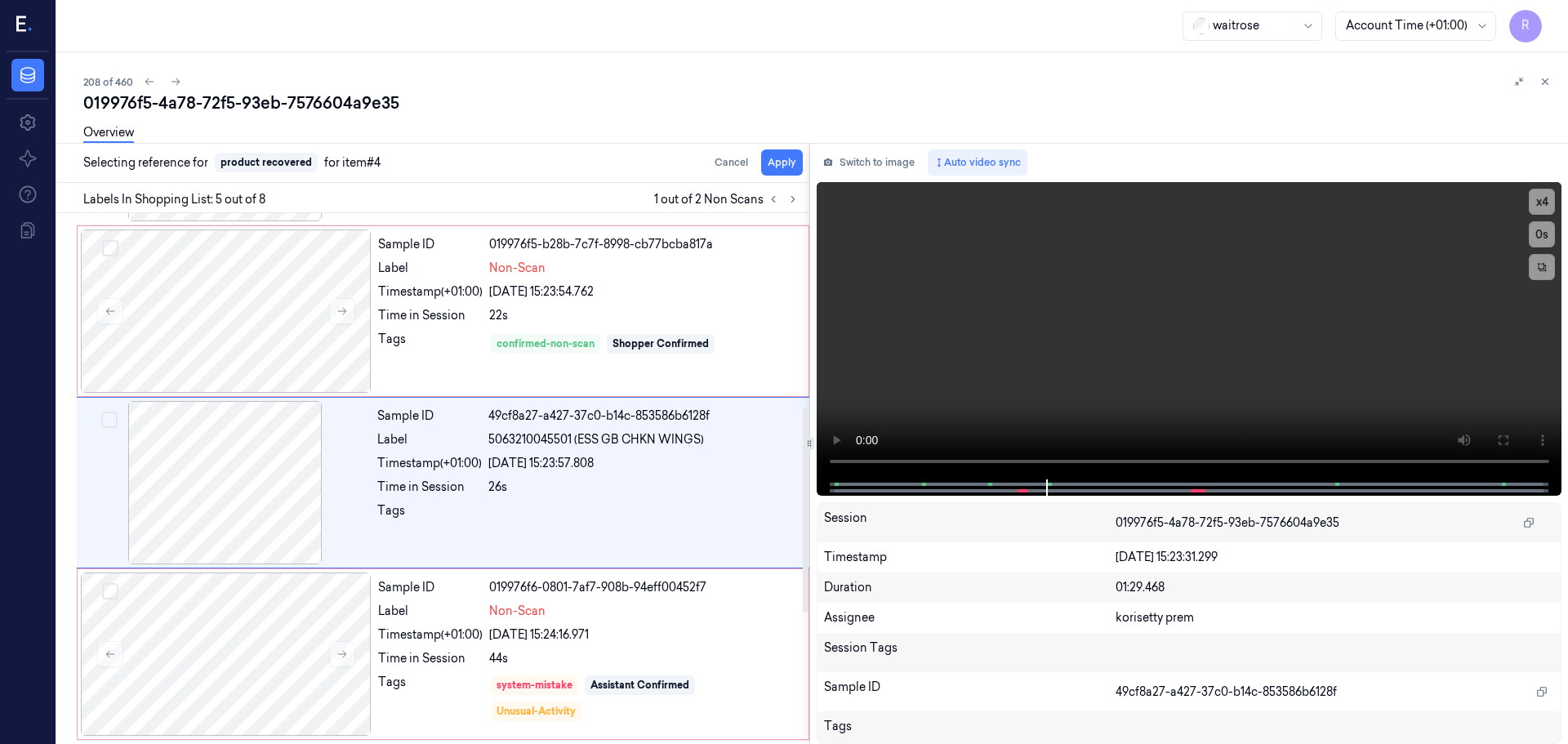
scroll to position [506, 0]
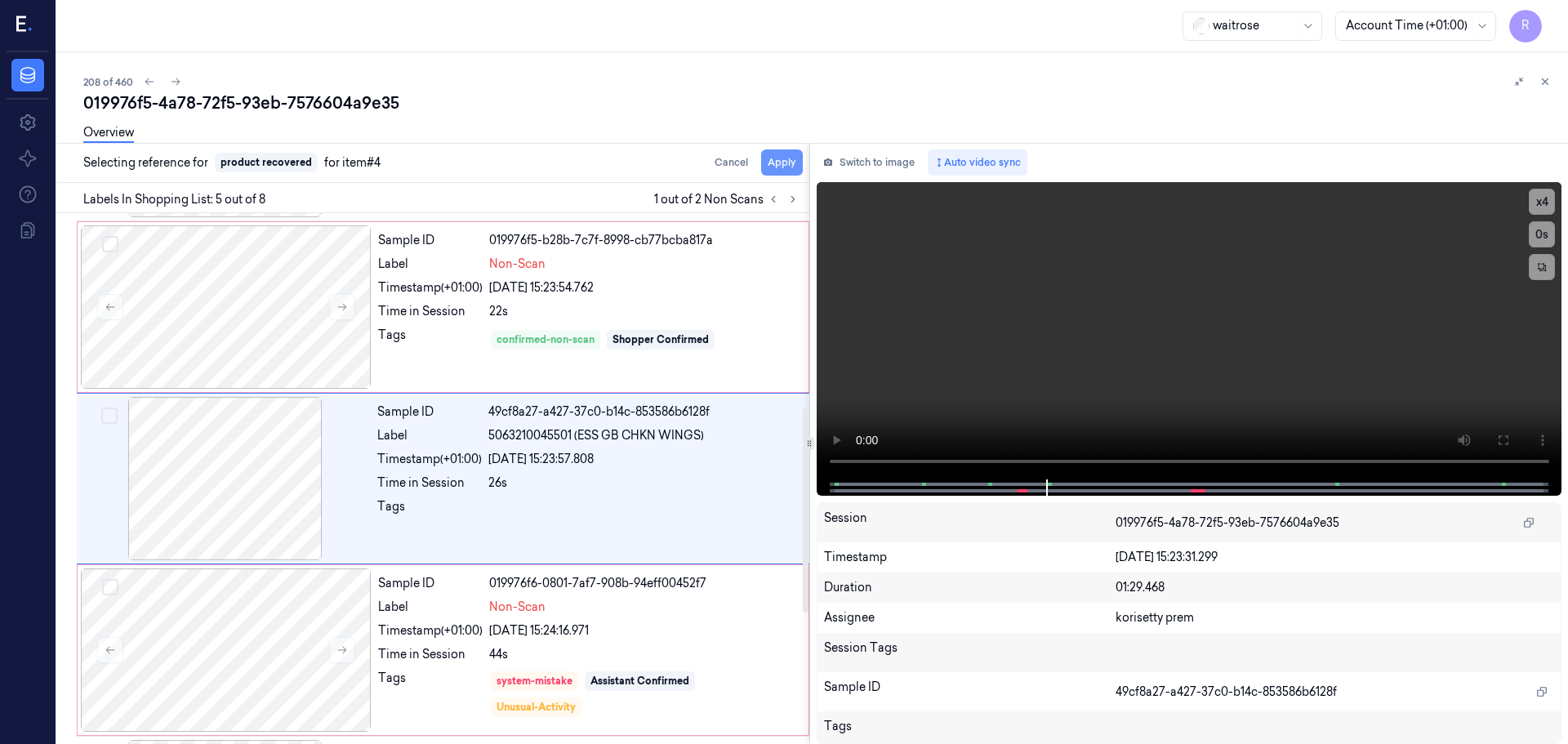
click at [783, 164] on button "Apply" at bounding box center [782, 162] width 42 height 26
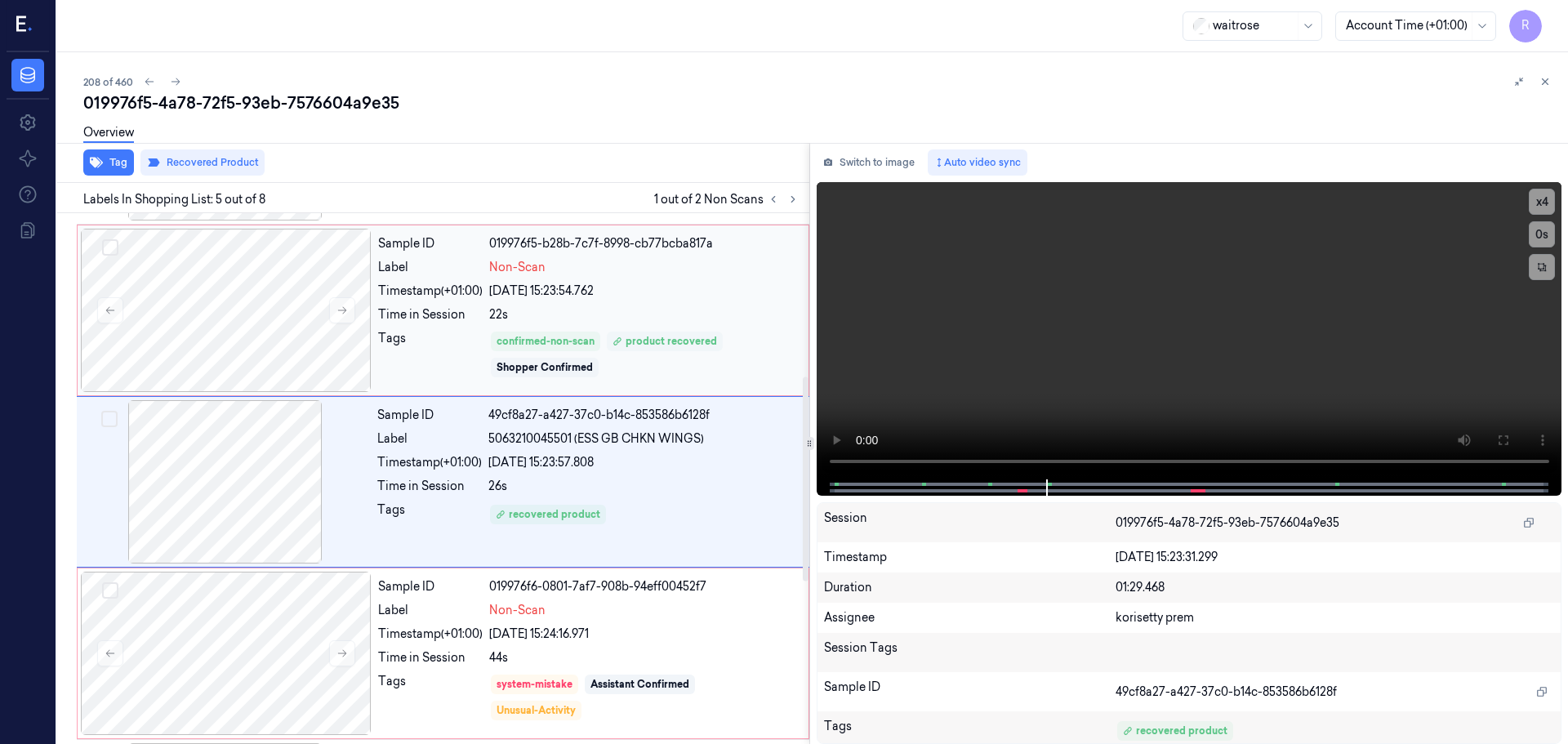
click at [629, 427] on div "Sample ID 49cf8a27-a427-37c0-b14c-853586b6128f Label 5063210045501 (ESS GB CHKN…" at bounding box center [589, 482] width 436 height 164
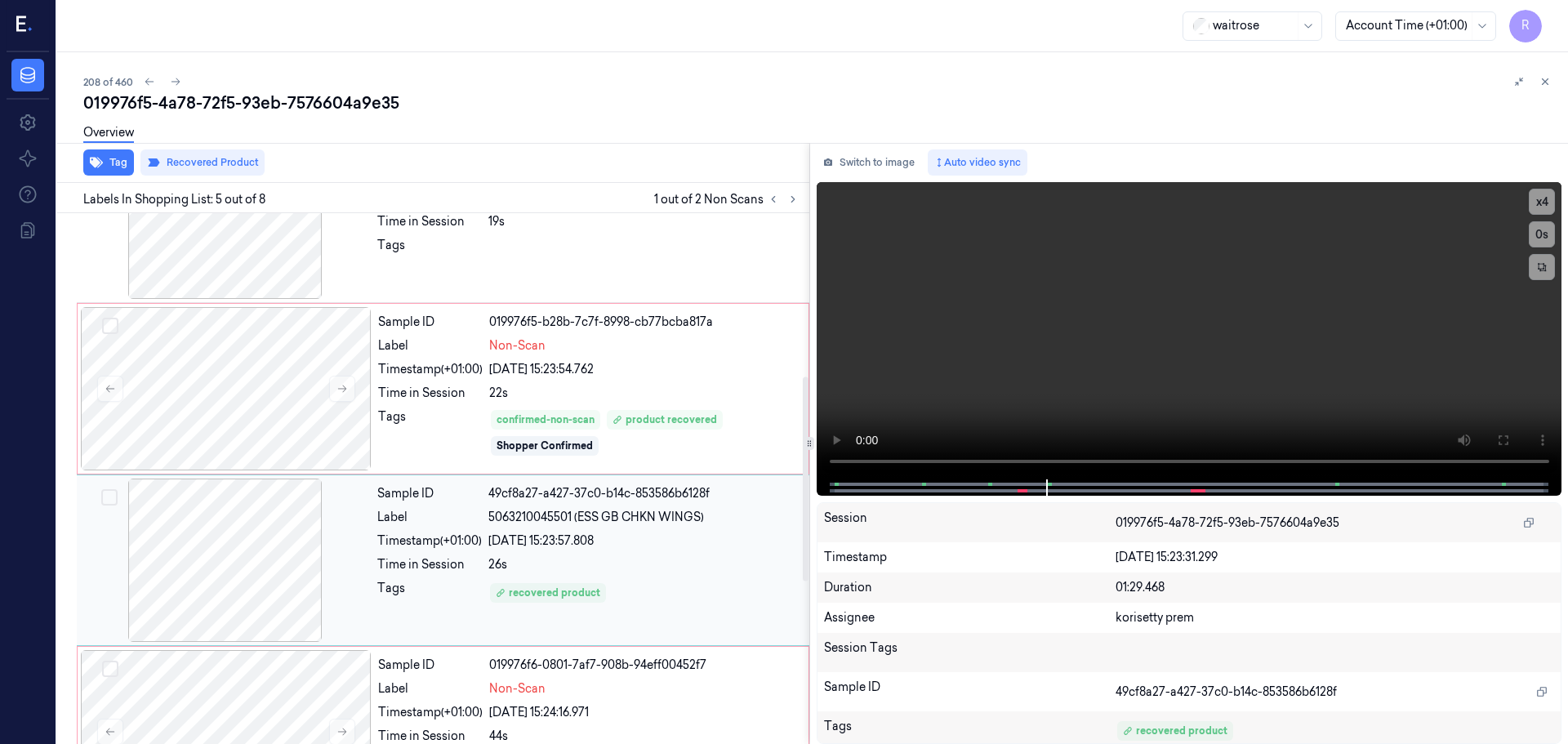
click at [638, 421] on div "Sample ID 3d7c944b-902a-375d-ac5a-3d8a069dc660 Label 5063210045501 (ESS GB CHKN…" at bounding box center [430, 478] width 759 height 1378
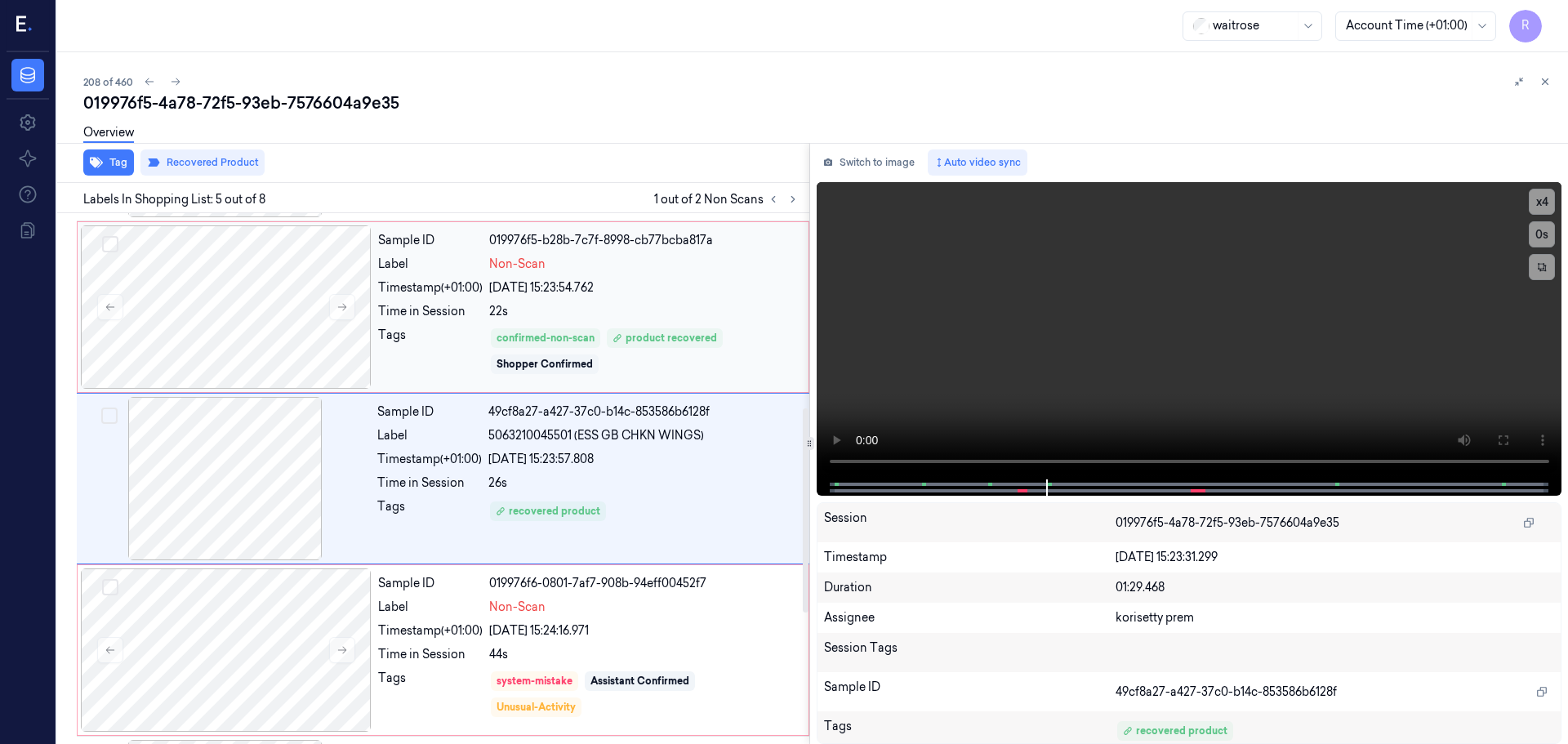
click at [613, 273] on div "Sample ID 019976f5-b28b-7c7f-8998-cb77bcba817a Label Non-Scan Timestamp (+01:00…" at bounding box center [589, 307] width 434 height 164
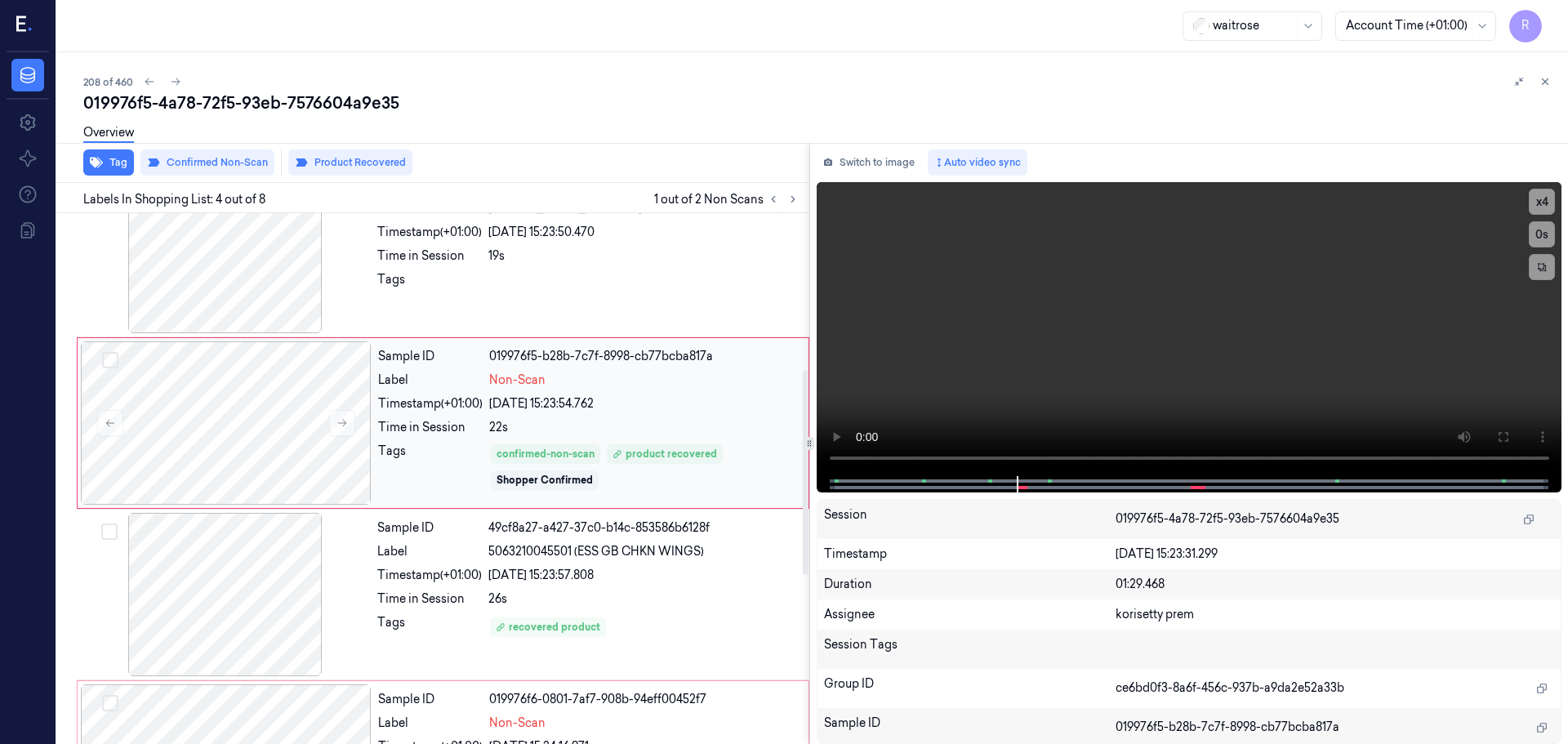
scroll to position [416, 0]
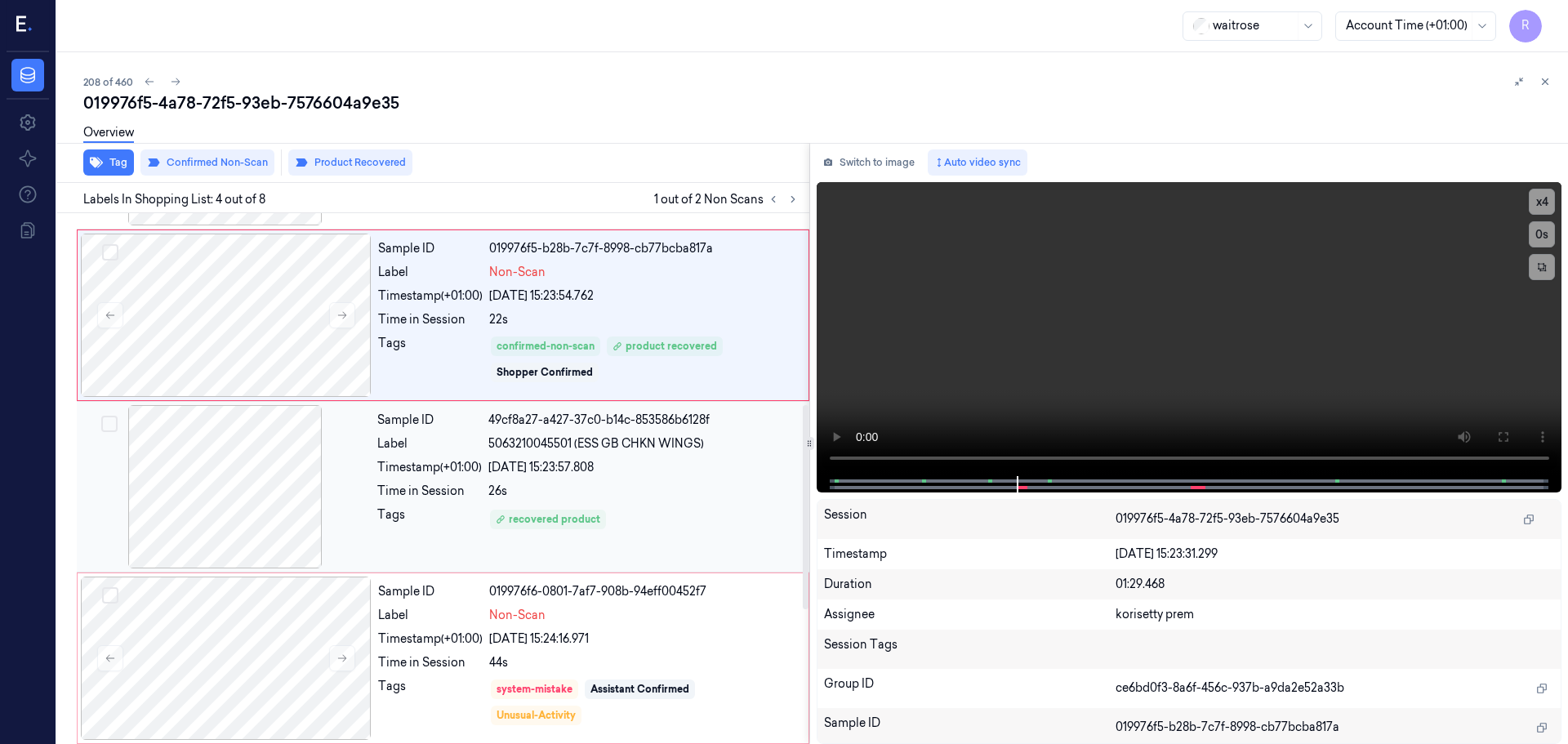
click at [521, 467] on div "23/09/2025 15:23:57.808" at bounding box center [643, 468] width 311 height 17
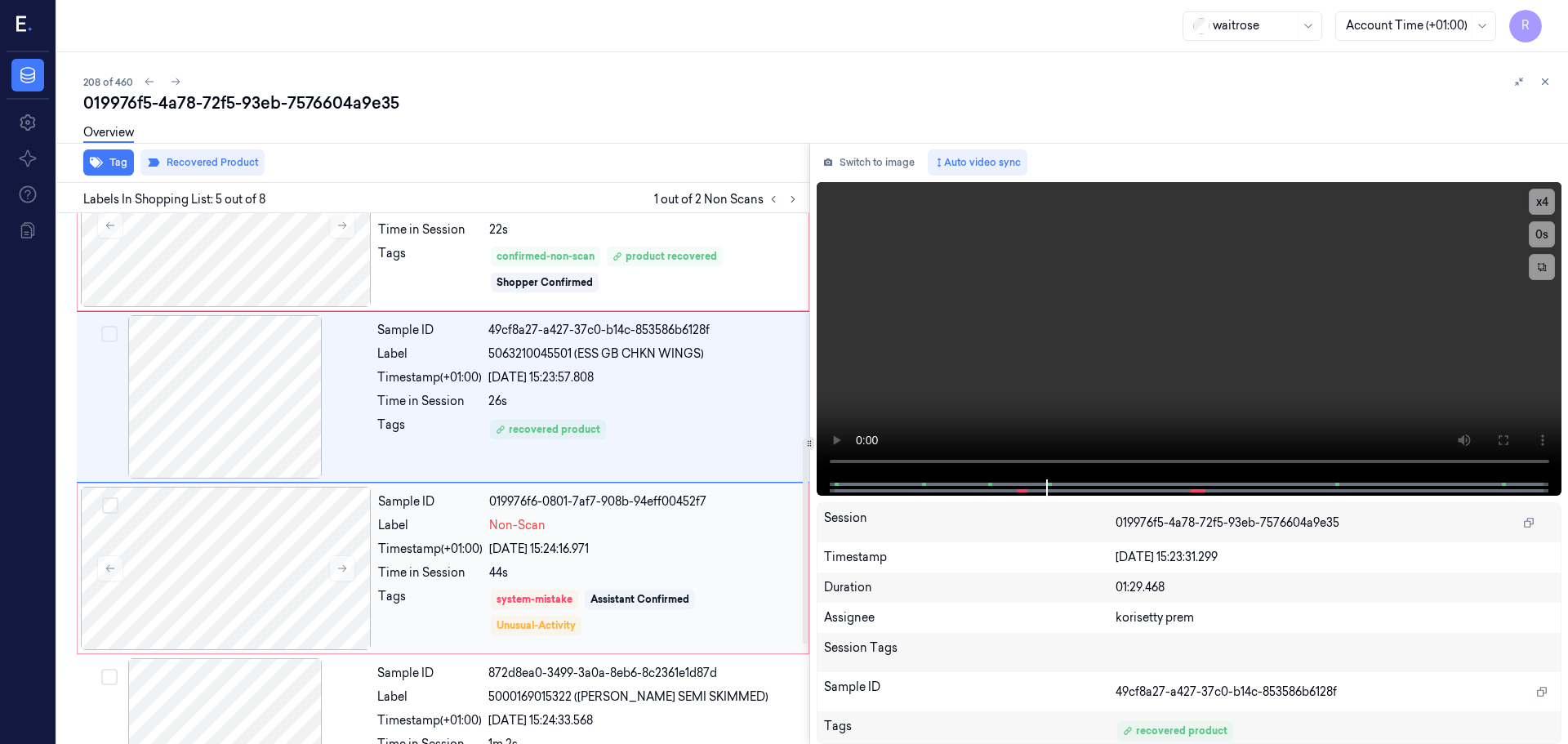
click at [564, 554] on div "23/09/2025 15:24:16.971" at bounding box center [643, 549] width 309 height 17
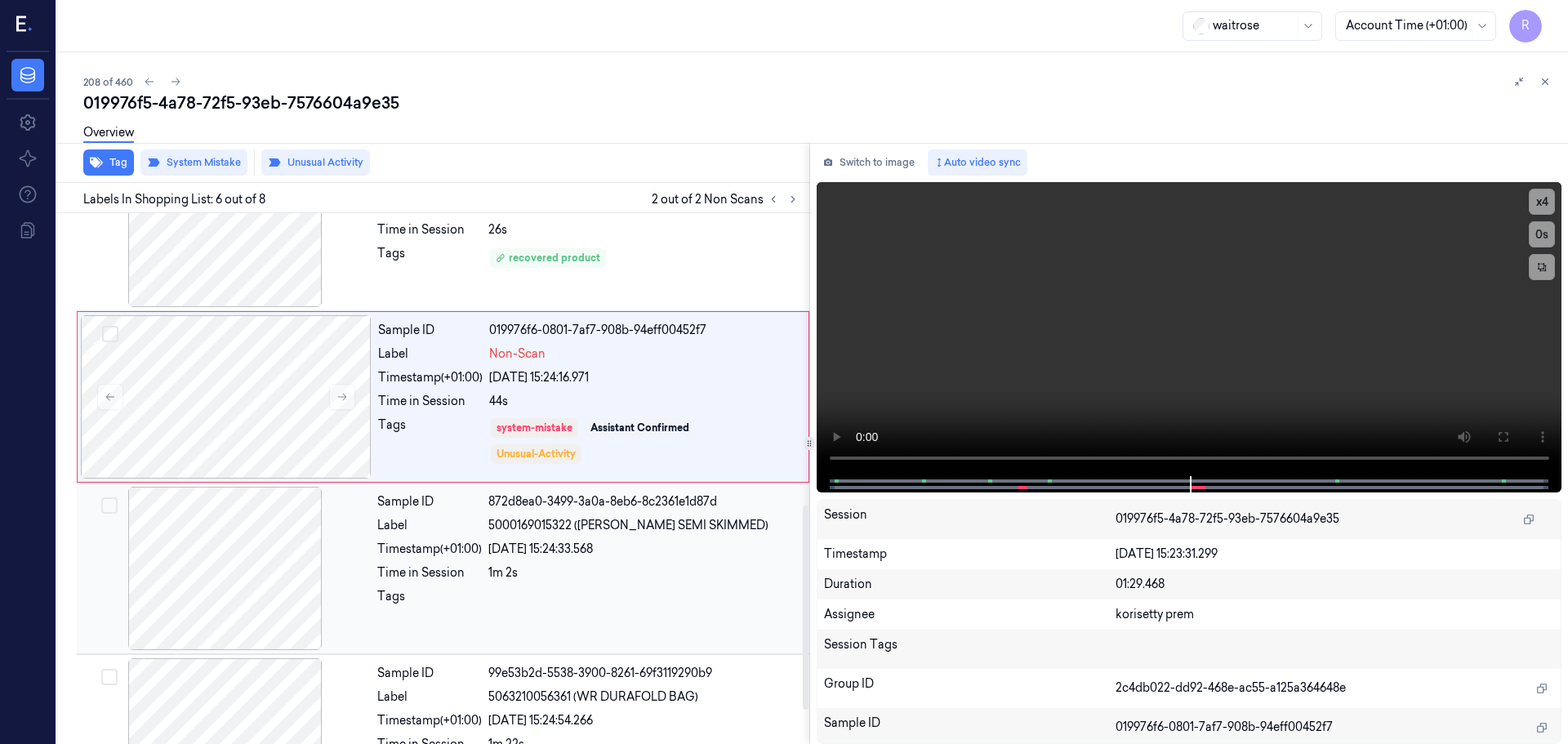
click at [610, 581] on div "1m 2s" at bounding box center [643, 573] width 311 height 17
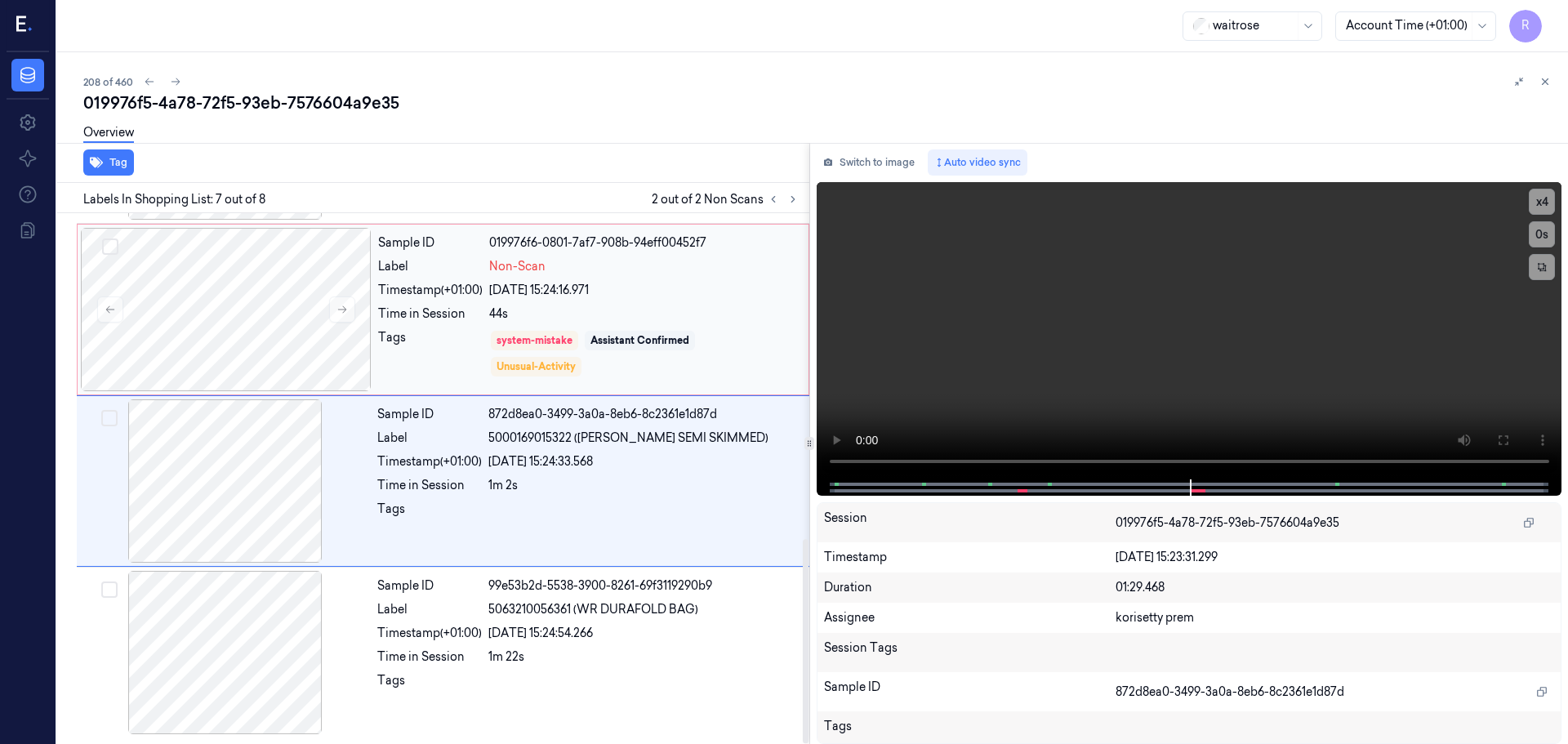
click at [641, 350] on div "system-mistake Assistant Confirmed Unusual-Activity" at bounding box center [643, 354] width 309 height 49
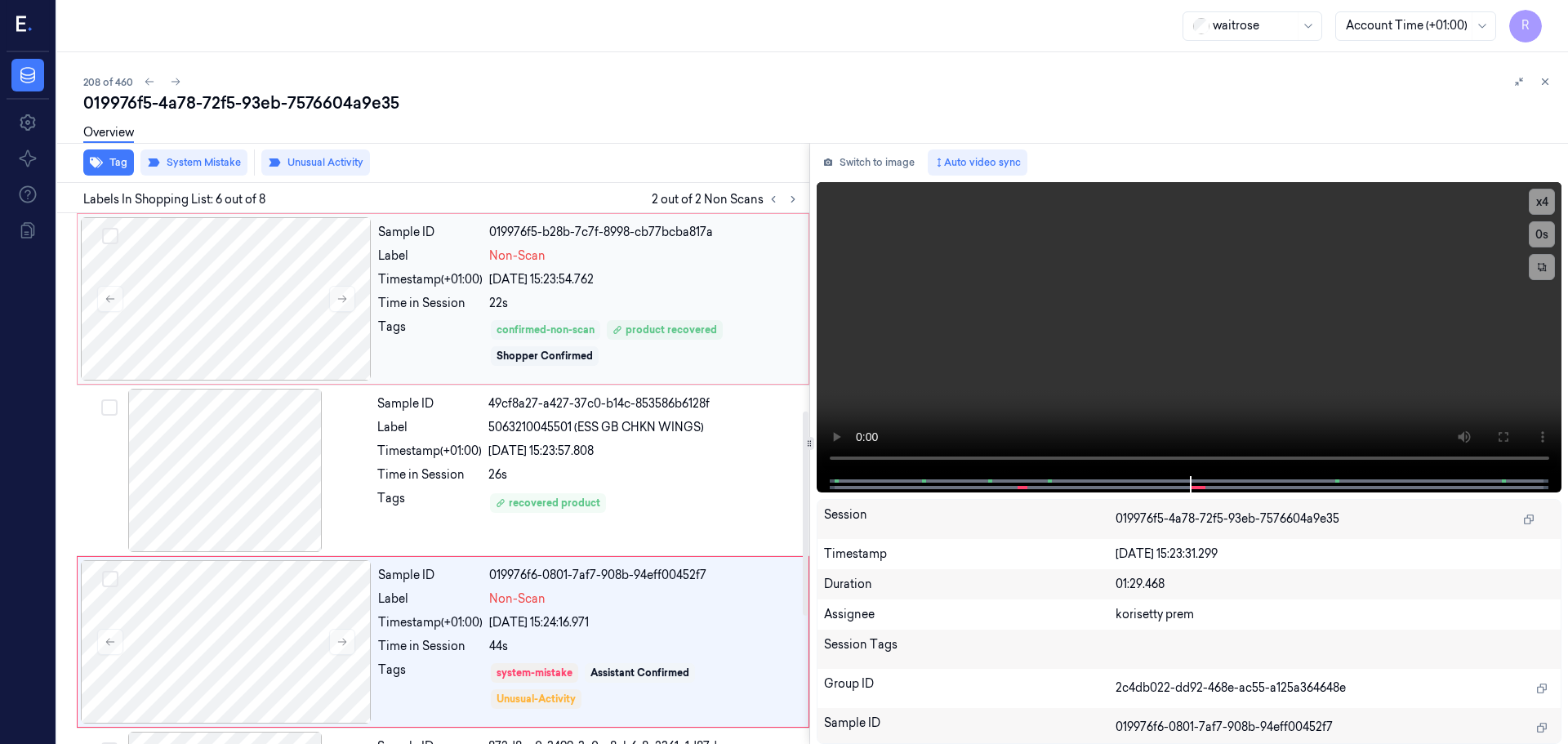
click at [554, 326] on div "confirmed-non-scan" at bounding box center [545, 329] width 98 height 14
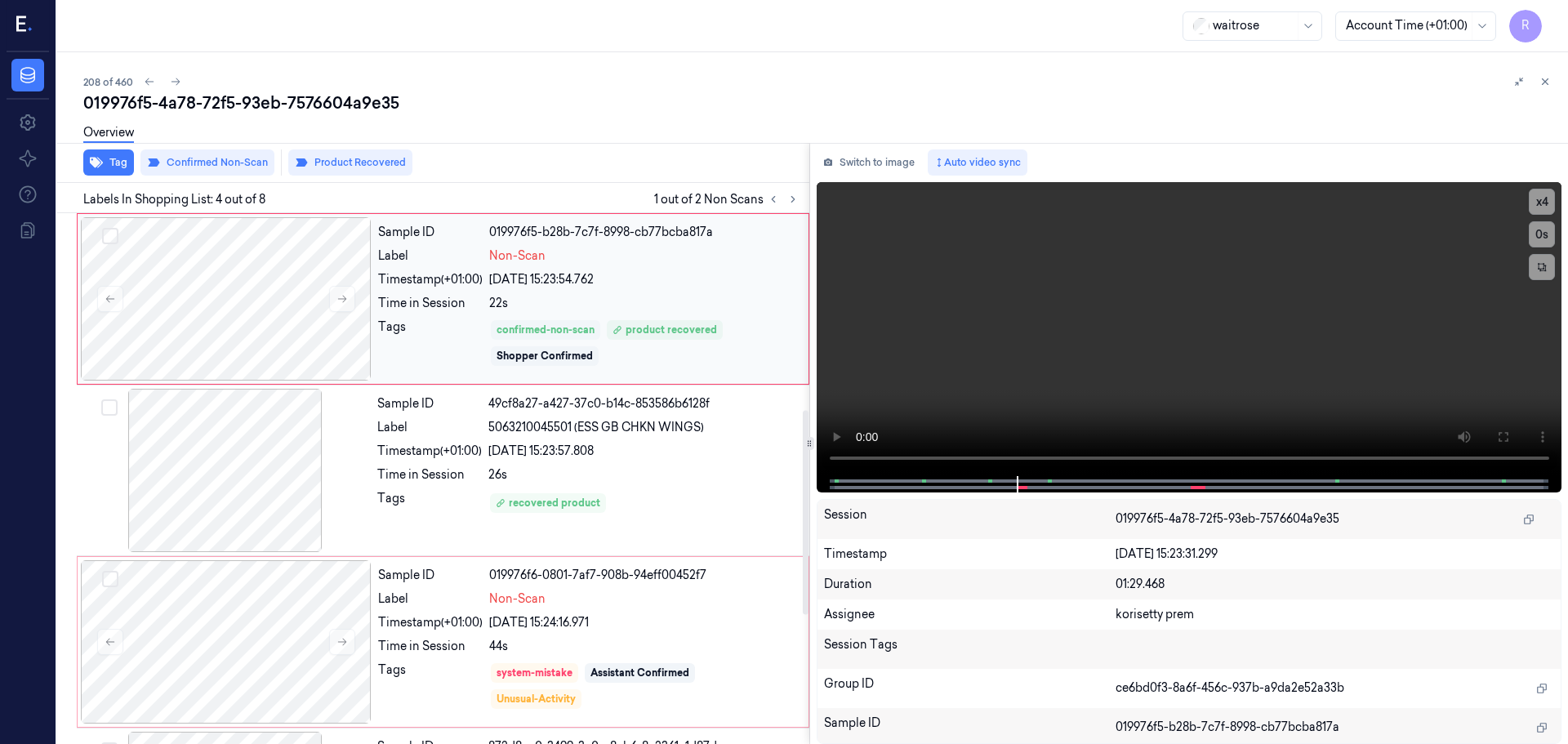
scroll to position [334, 0]
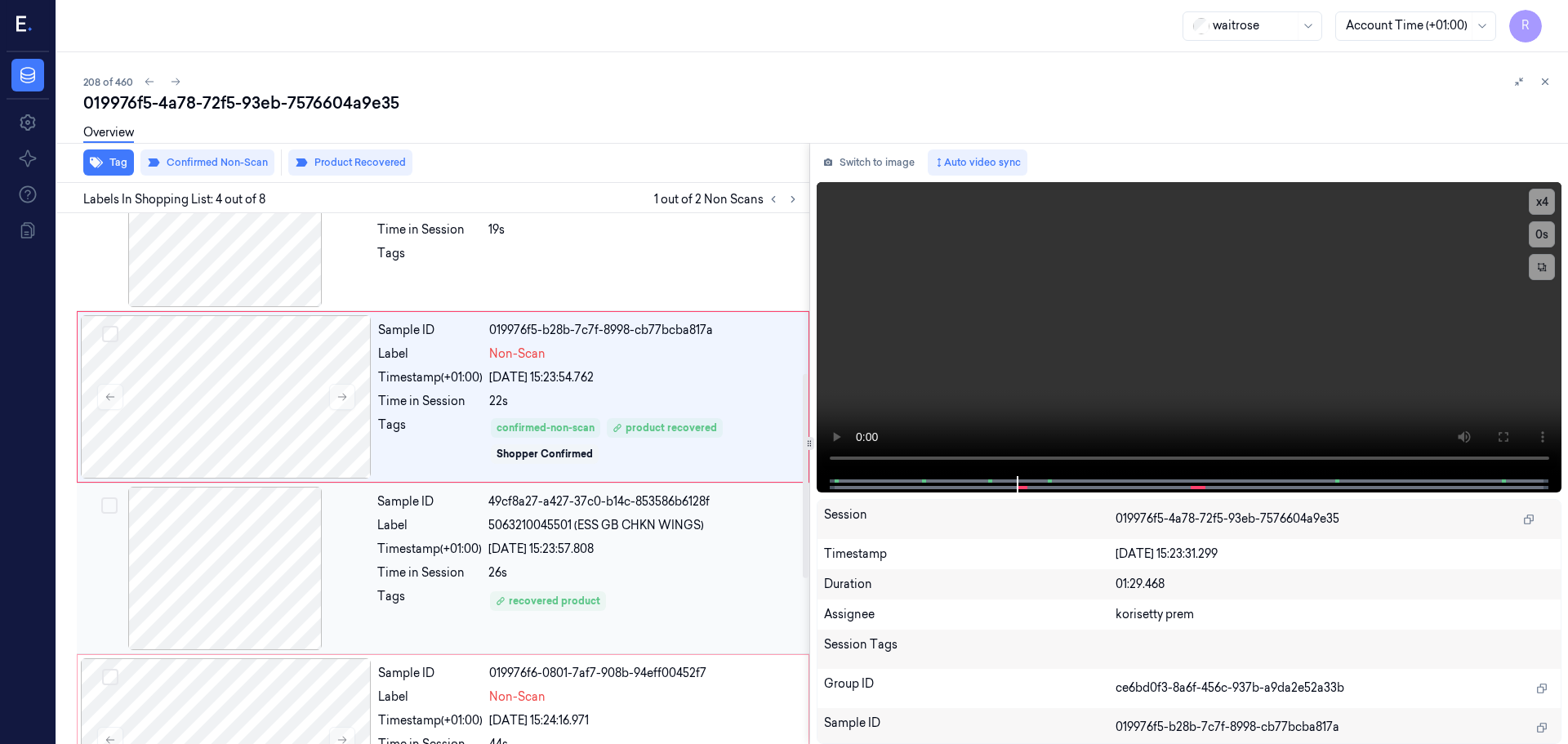
click at [610, 574] on div "26s" at bounding box center [643, 573] width 311 height 17
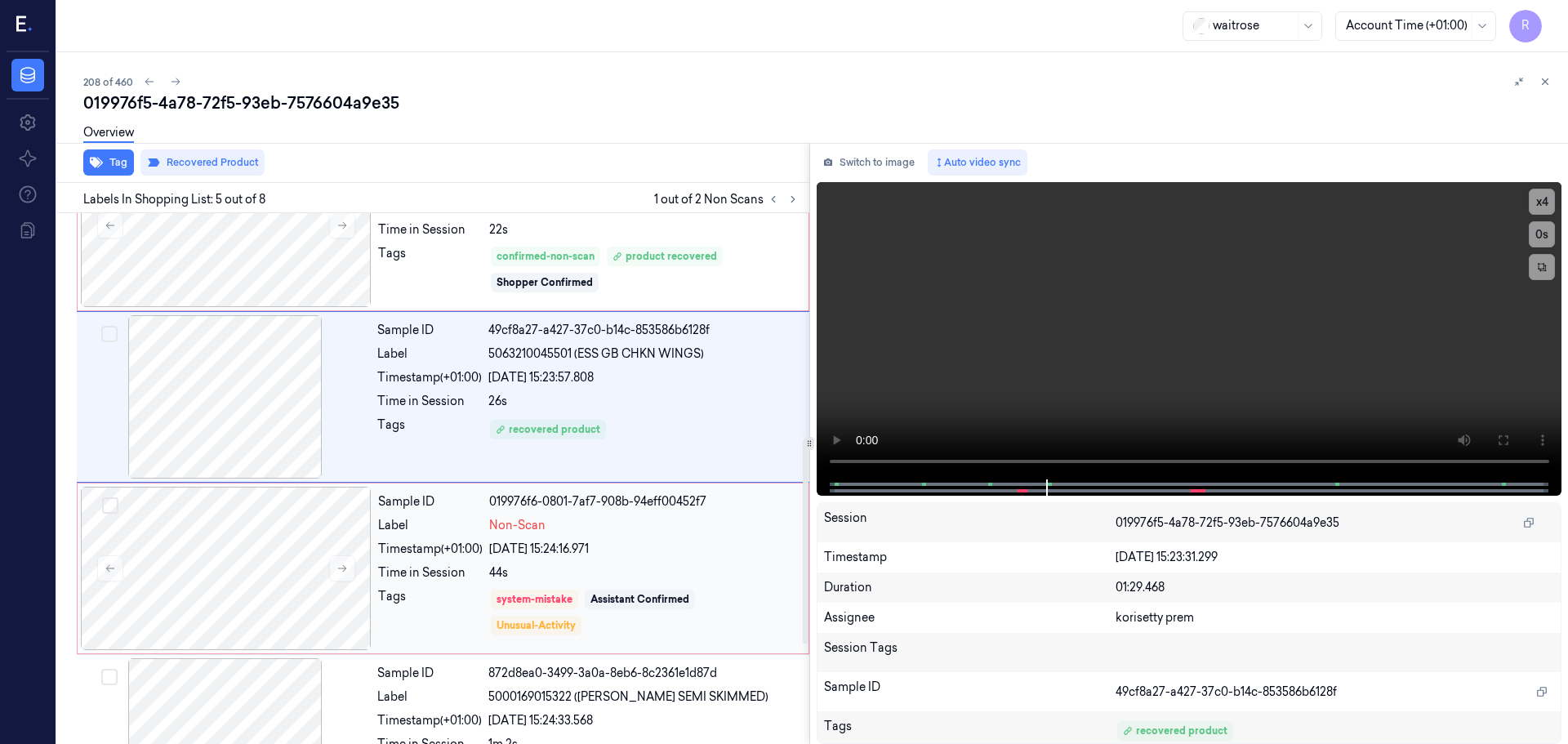
click at [627, 576] on div "44s" at bounding box center [643, 573] width 309 height 17
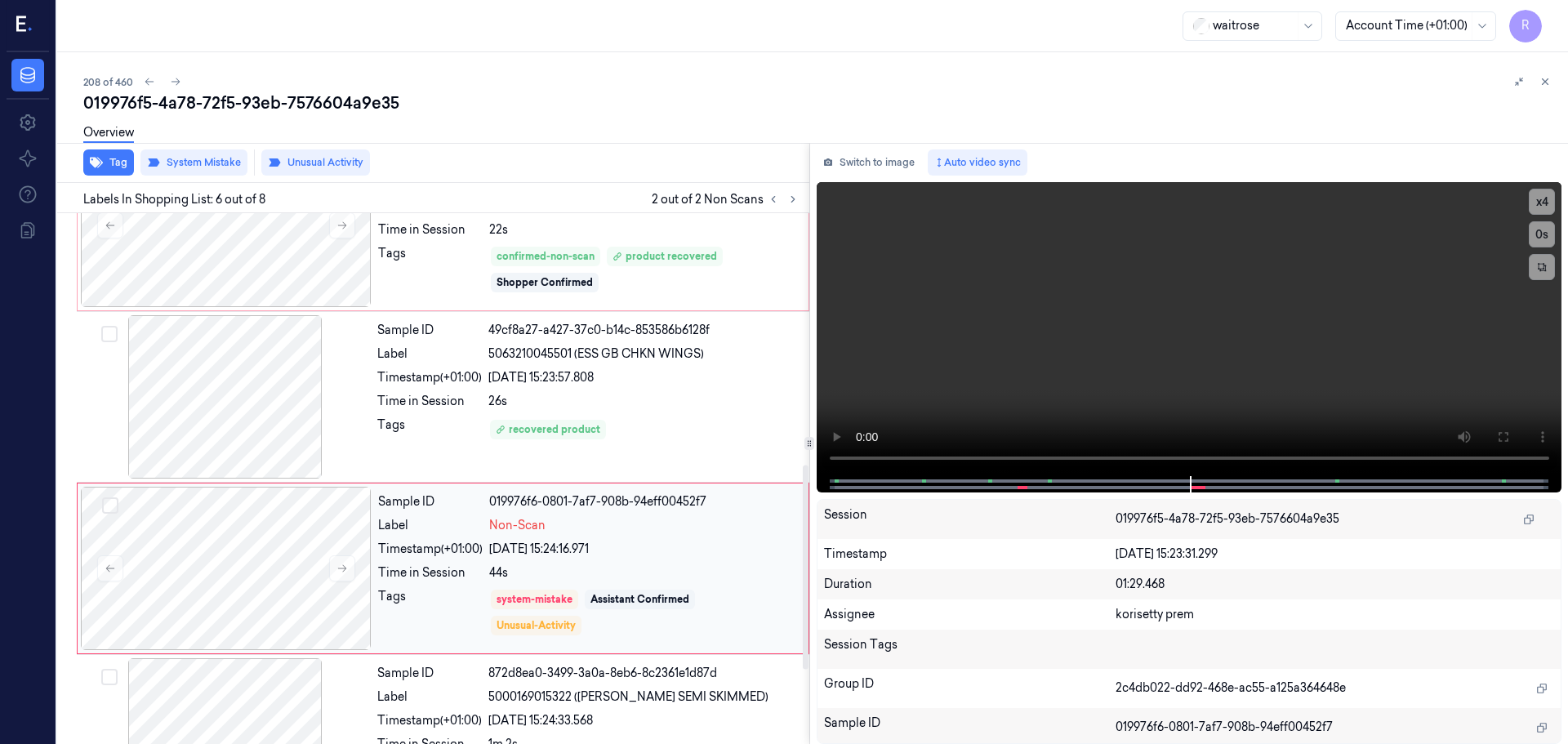
scroll to position [677, 0]
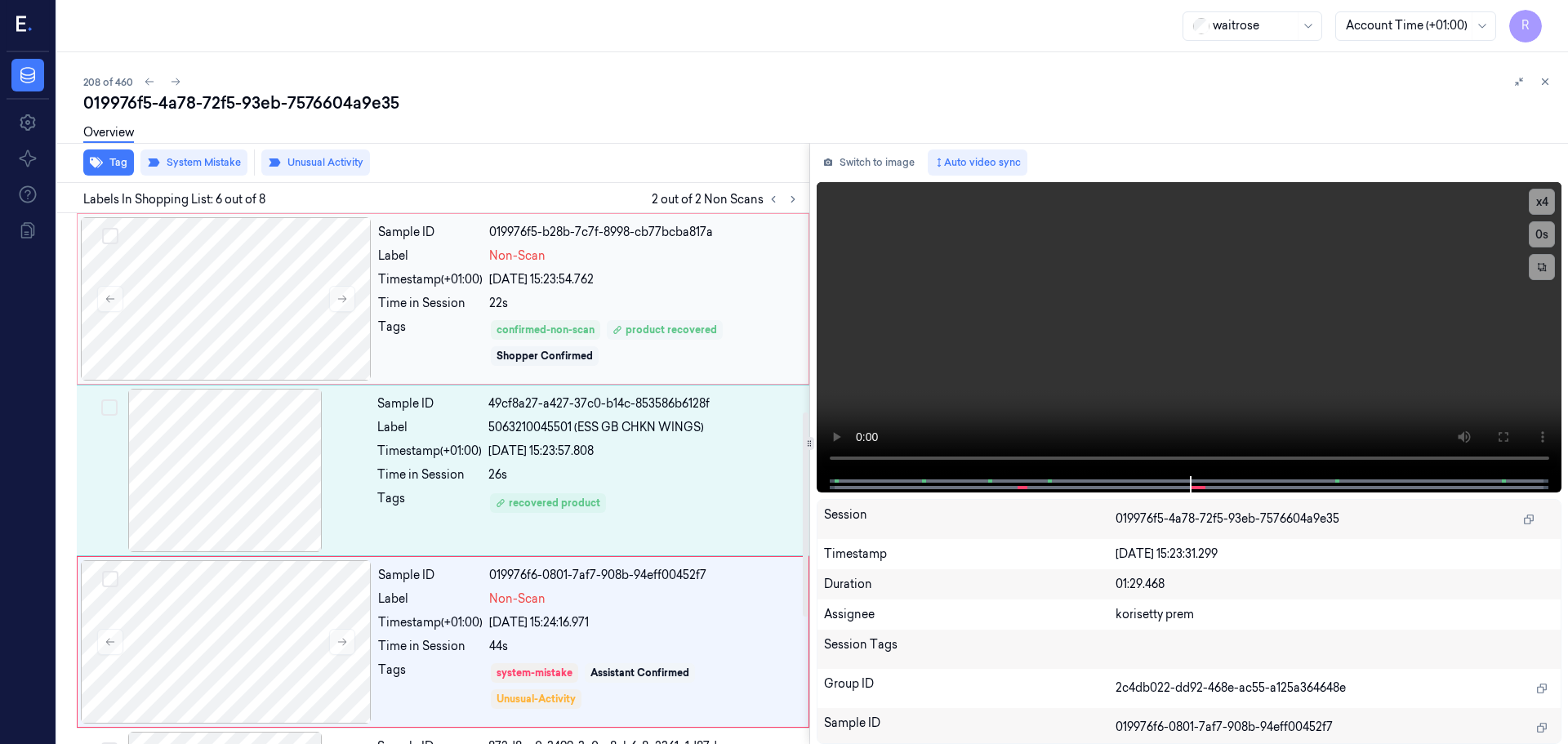
click at [668, 335] on div "Sample ID 3d7c944b-902a-375d-ac5a-3d8a069dc660 Label 5063210045501 (ESS GB CHKN…" at bounding box center [430, 388] width 759 height 1378
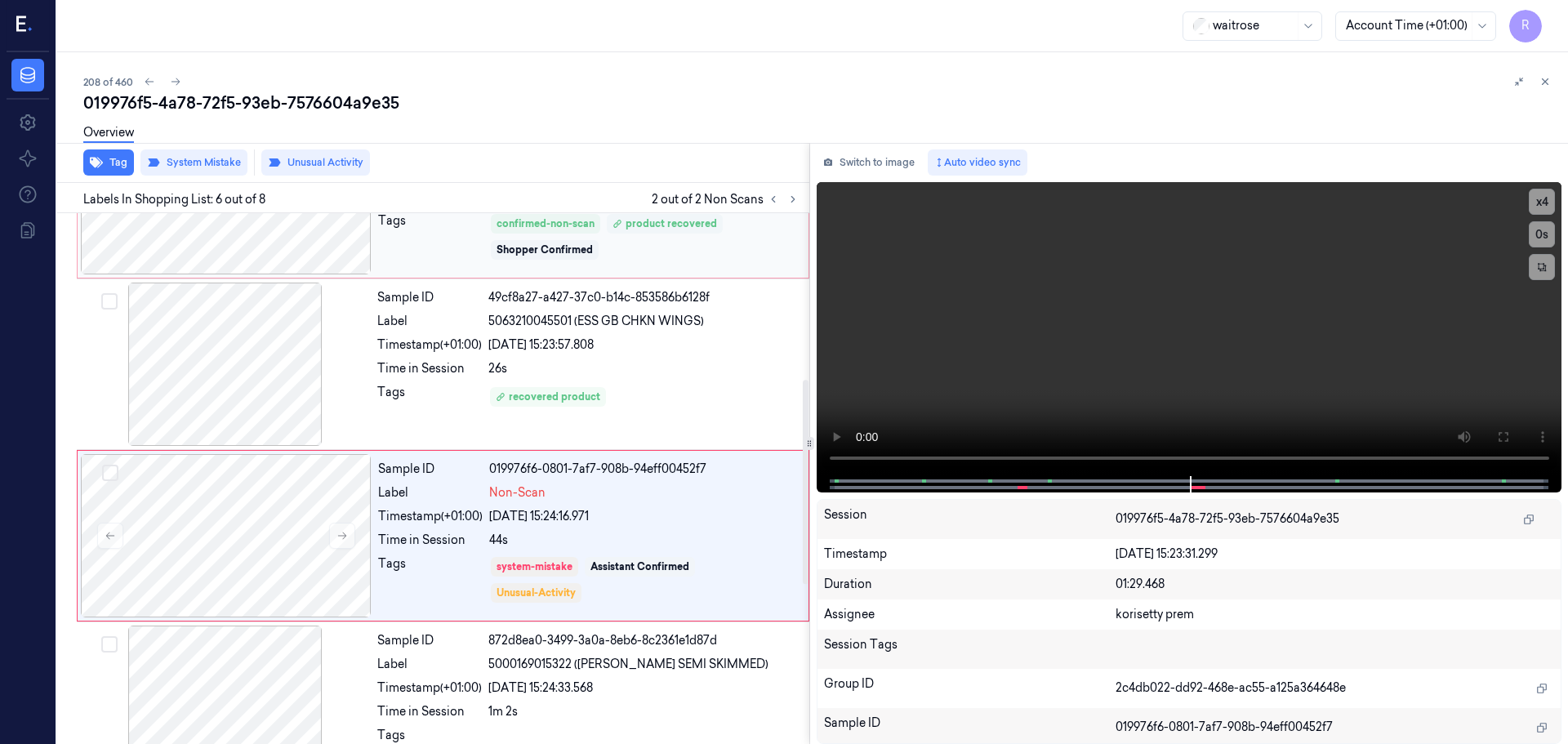
click at [638, 404] on div "Sample ID 49cf8a27-a427-37c0-b14c-853586b6128f Label 5063210045501 (ESS GB CHKN…" at bounding box center [589, 364] width 436 height 164
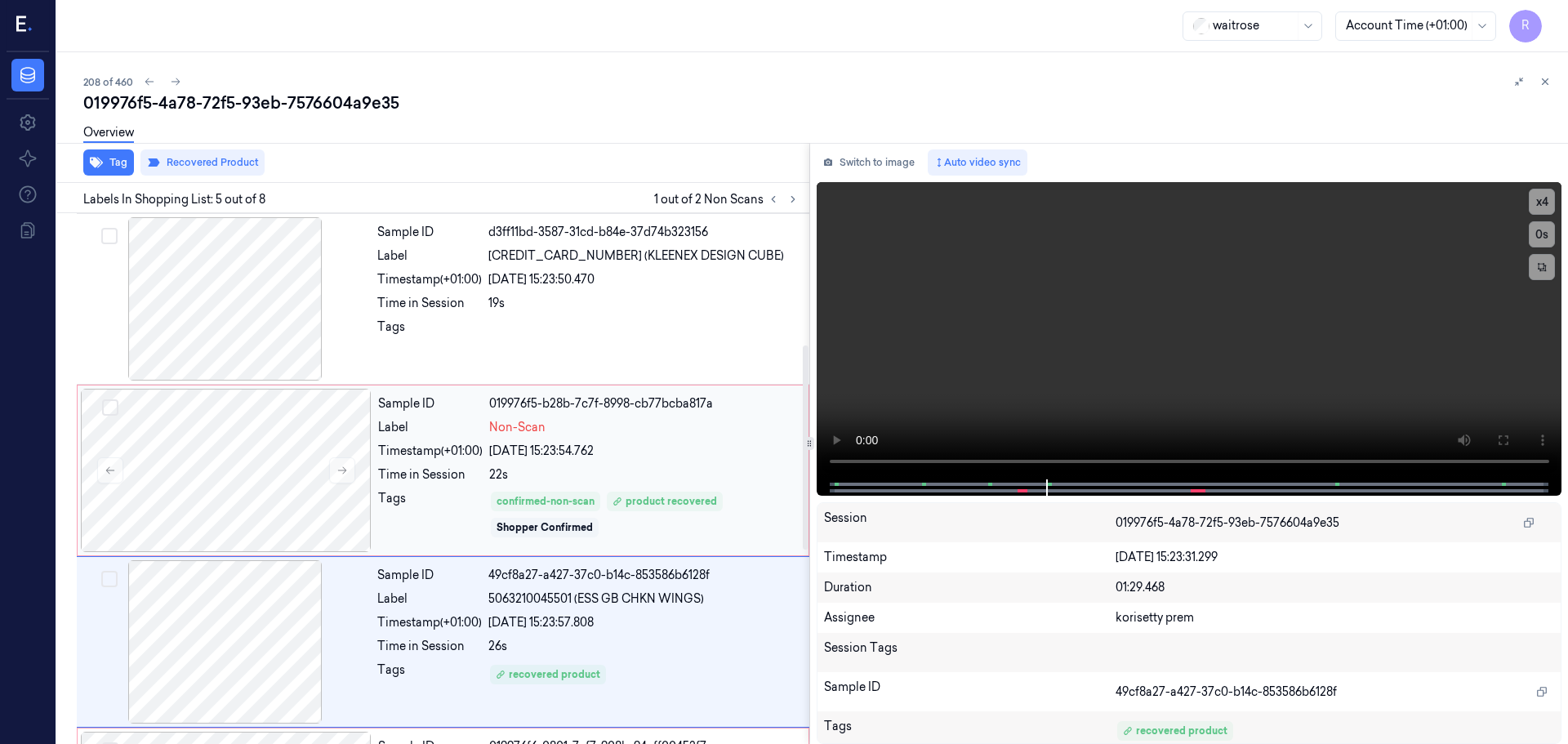
click at [623, 428] on div "Non-Scan" at bounding box center [643, 427] width 309 height 17
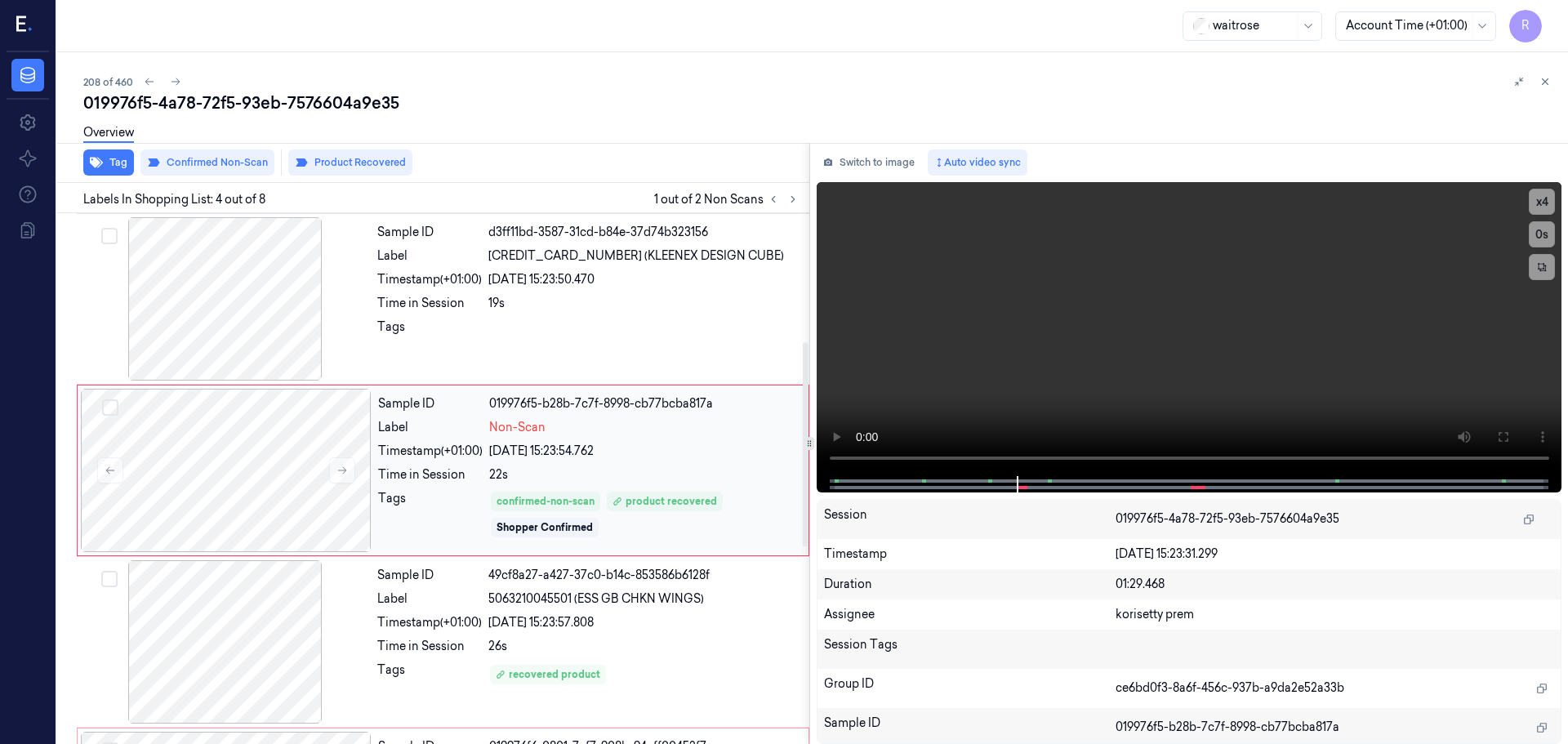
scroll to position [334, 0]
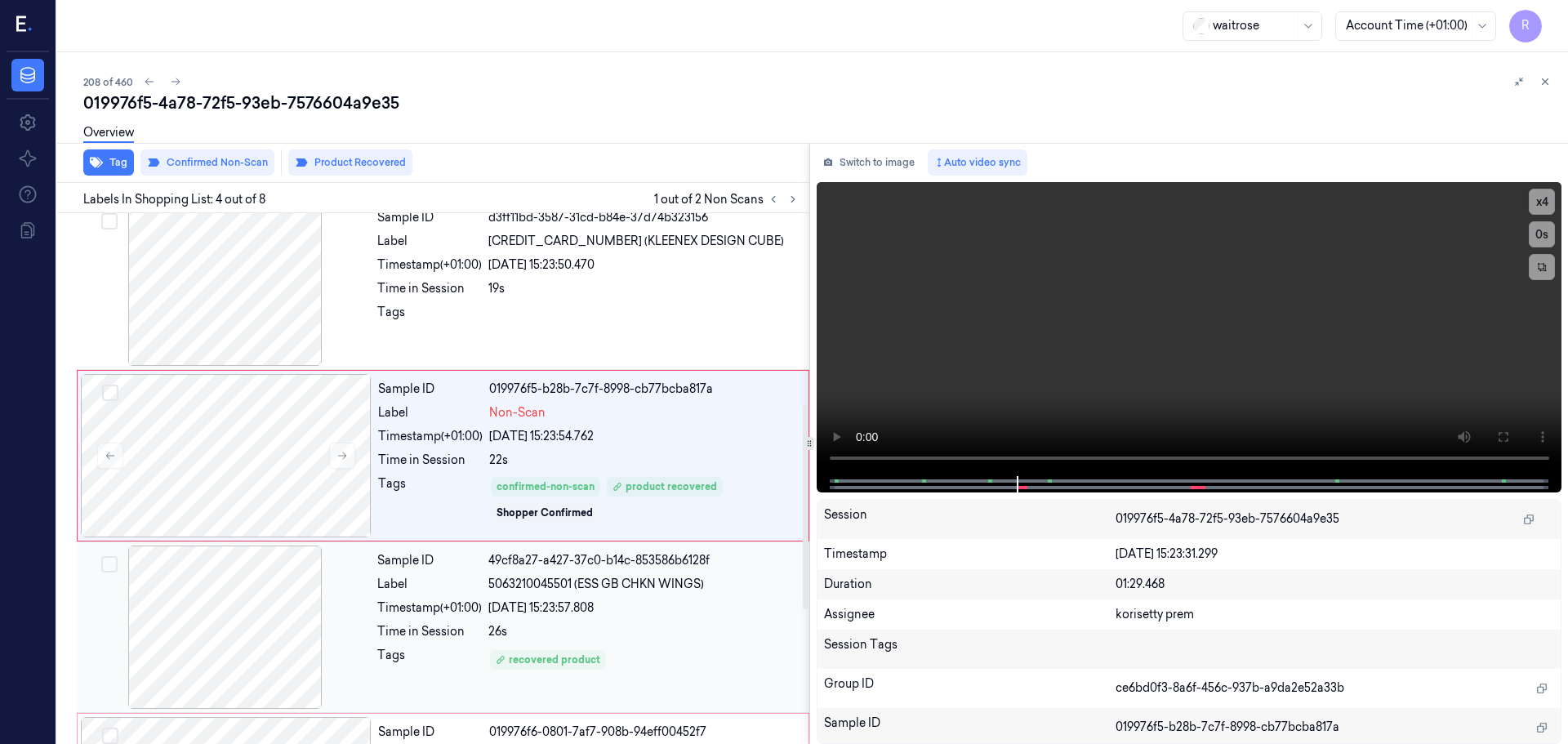
click at [589, 502] on div "confirmed-non-scan product recovered Shopper Confirmed" at bounding box center [641, 499] width 301 height 46
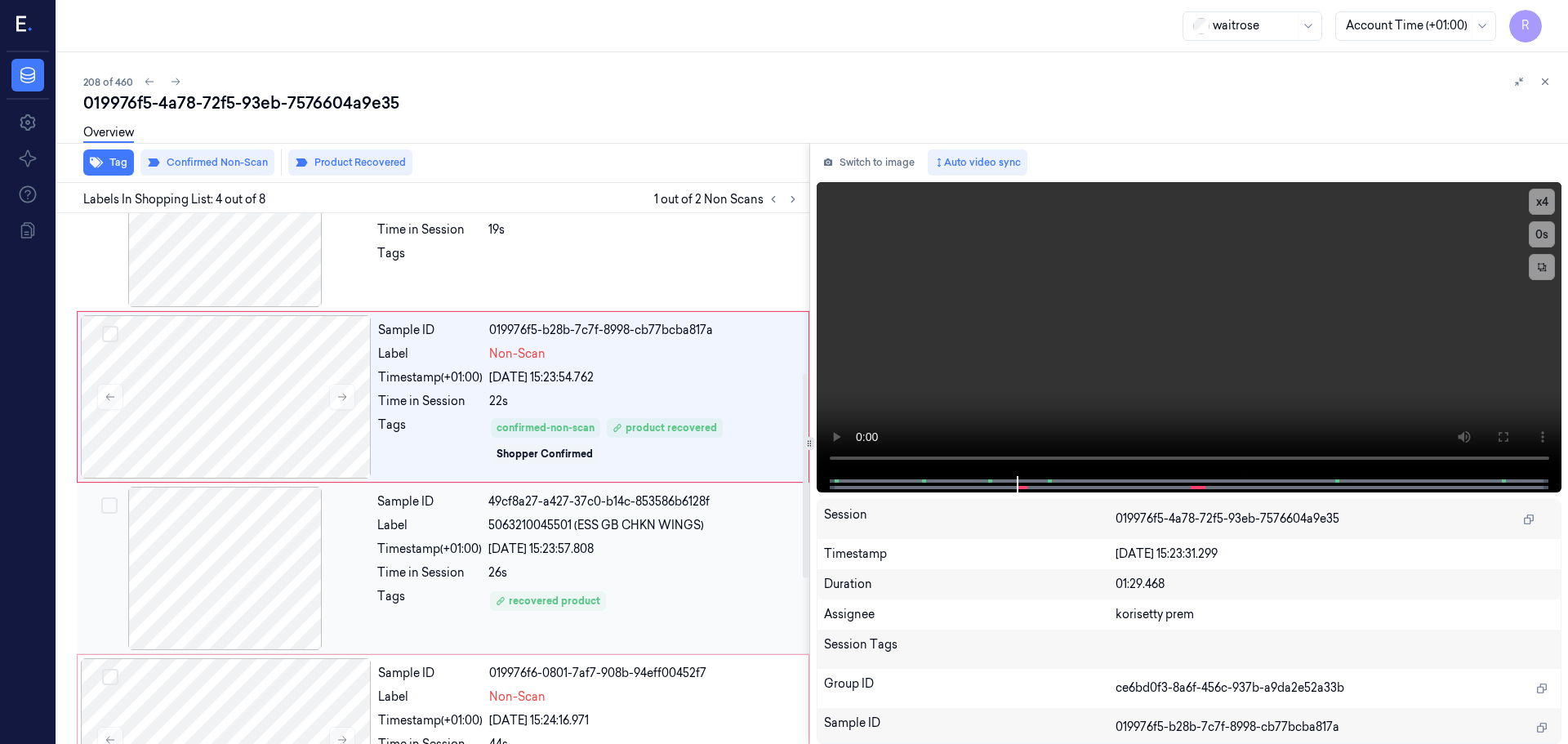
click at [615, 538] on div "Sample ID 49cf8a27-a427-37c0-b14c-853586b6128f Label 5063210045501 (ESS GB CHKN…" at bounding box center [589, 569] width 436 height 164
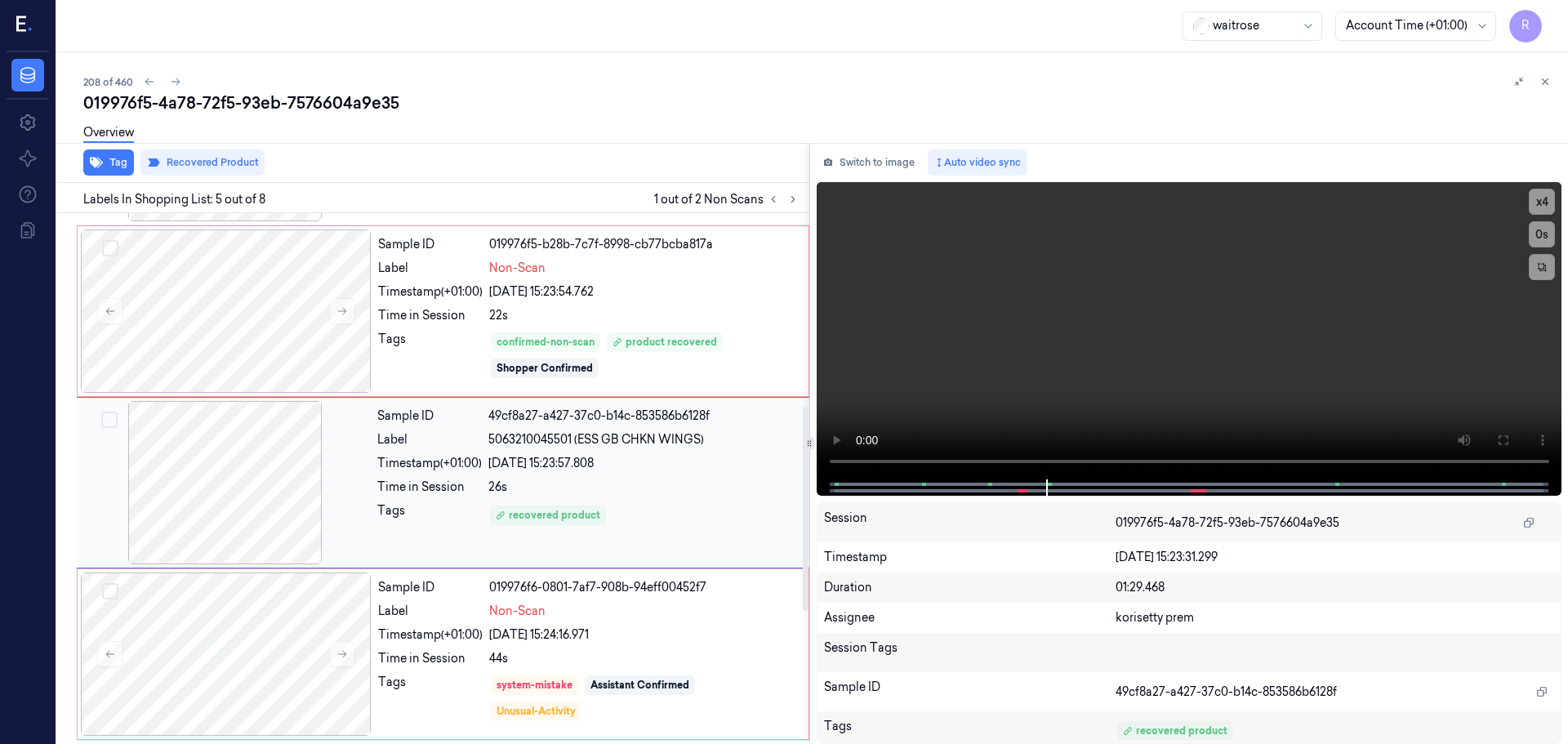
scroll to position [506, 0]
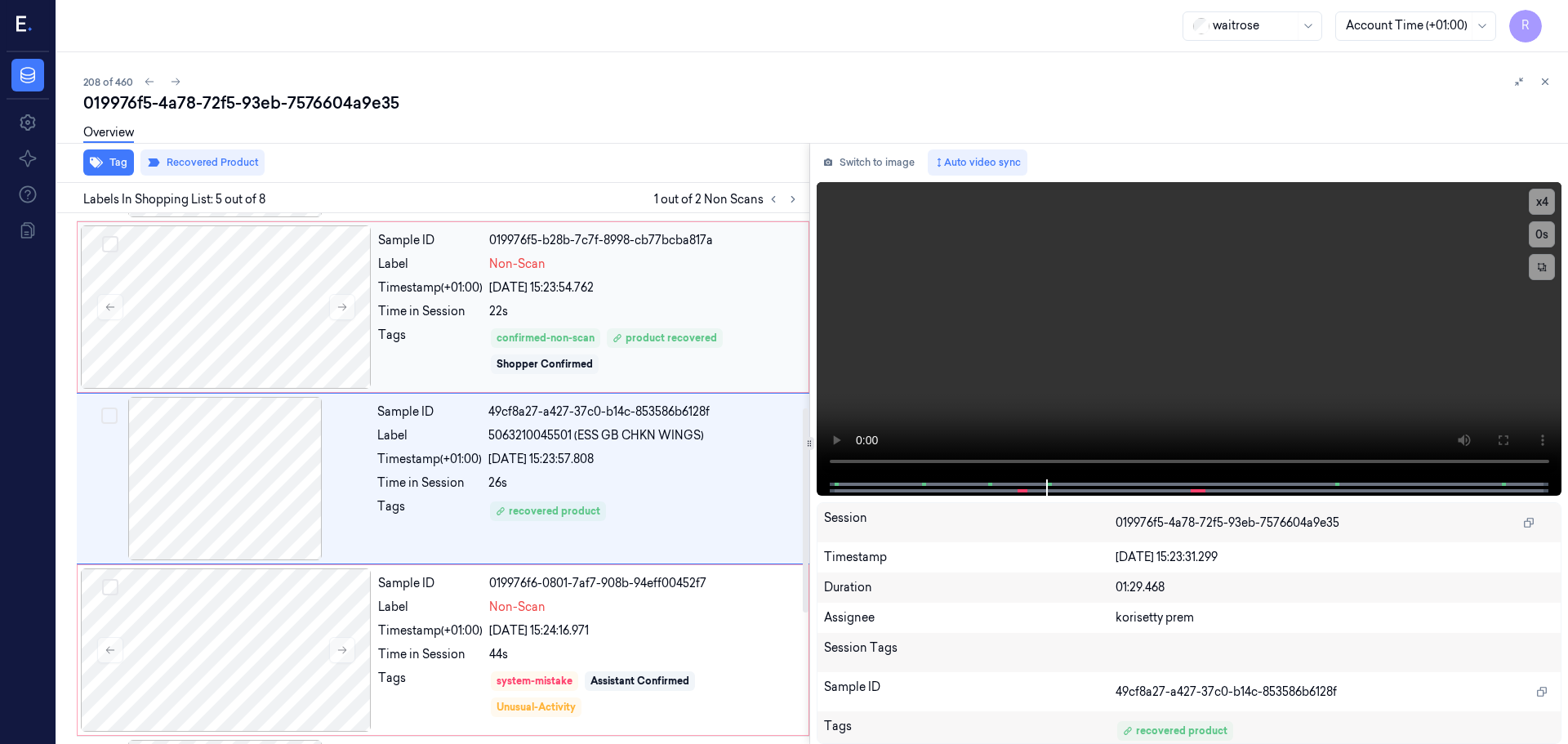
click at [642, 384] on div "Sample ID 019976f5-b28b-7c7f-8998-cb77bcba817a Label Non-Scan Timestamp (+01:00…" at bounding box center [589, 307] width 434 height 164
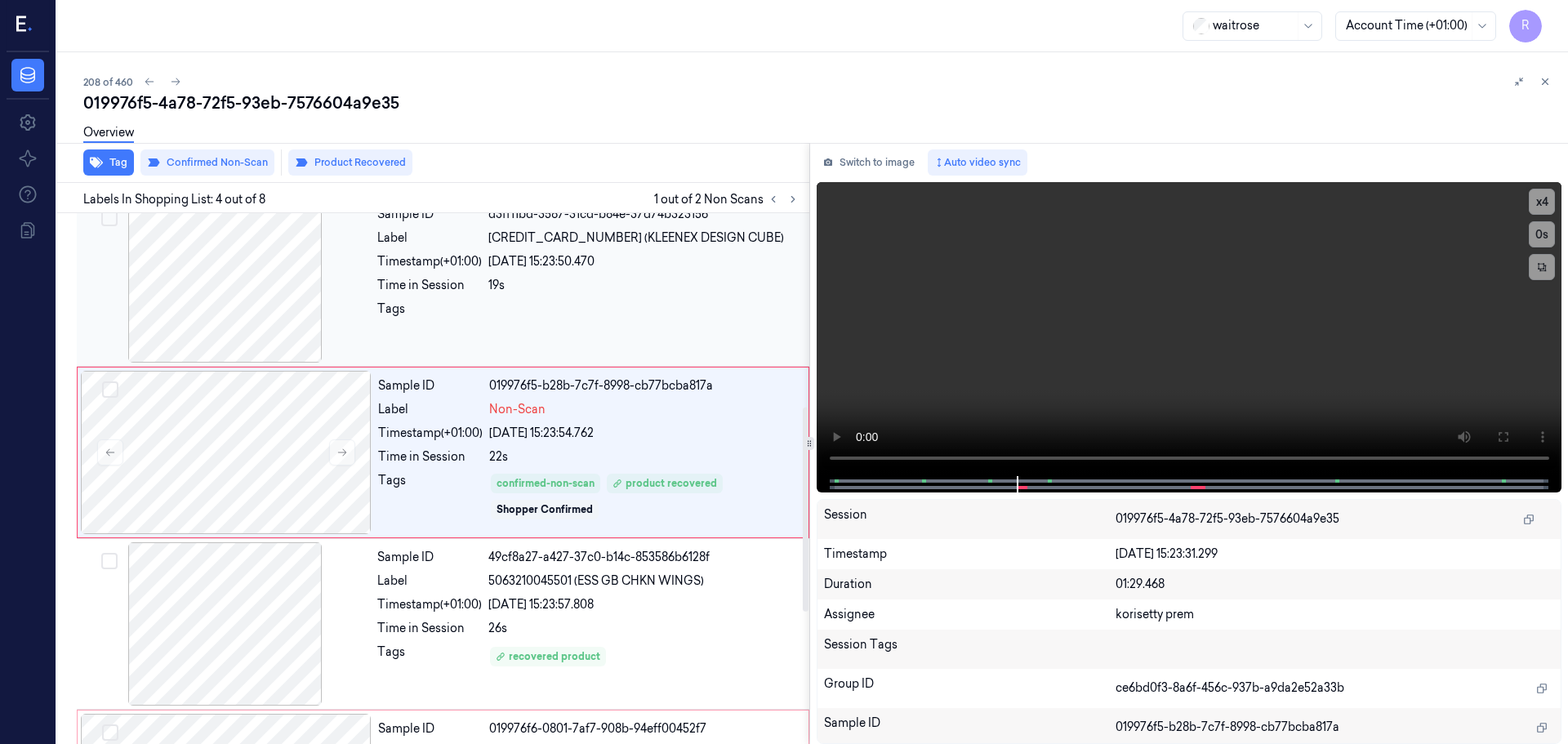
scroll to position [334, 0]
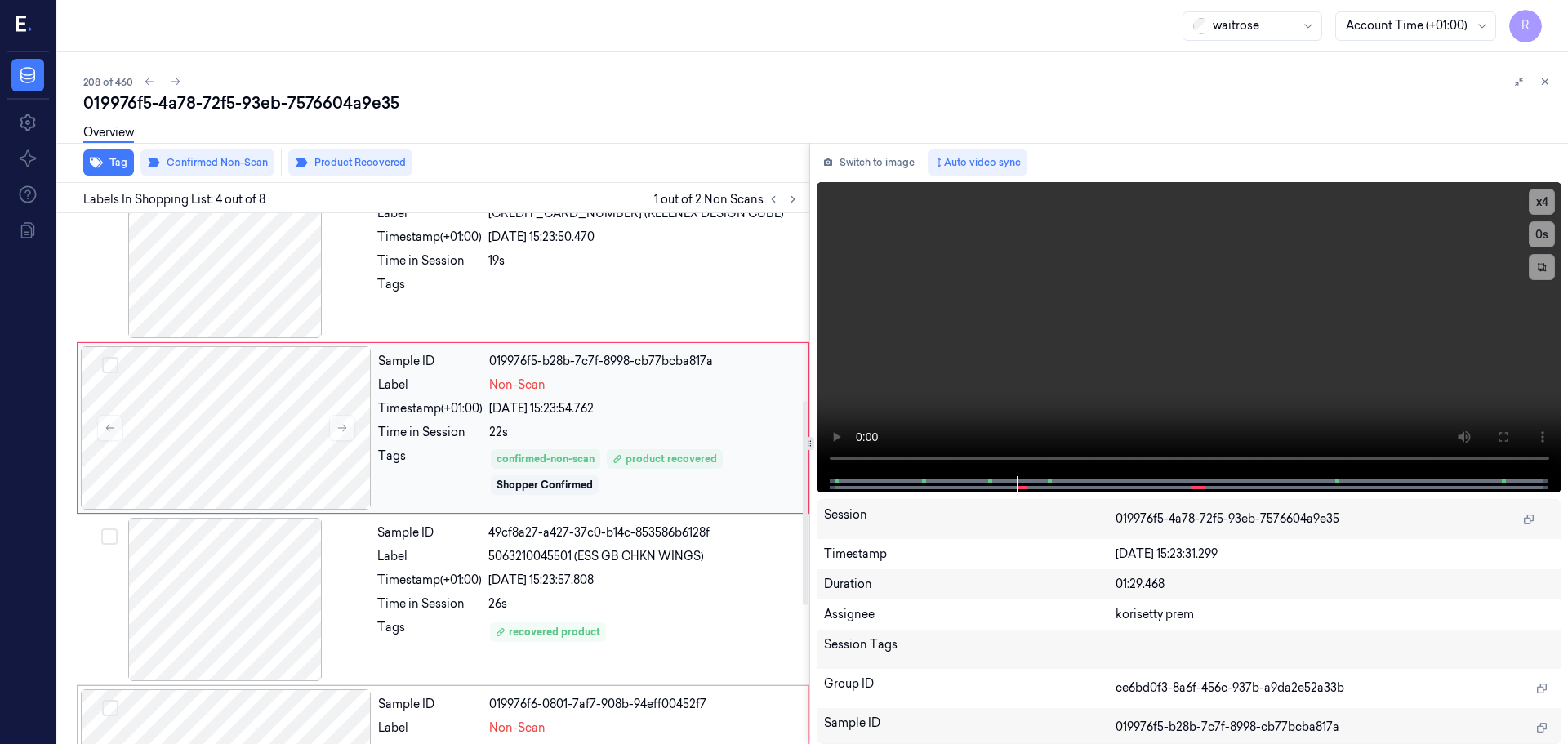
click at [616, 473] on div "Sample ID 019976f5-b28b-7c7f-8998-cb77bcba817a Label Non-Scan Timestamp (+01:00…" at bounding box center [589, 428] width 434 height 164
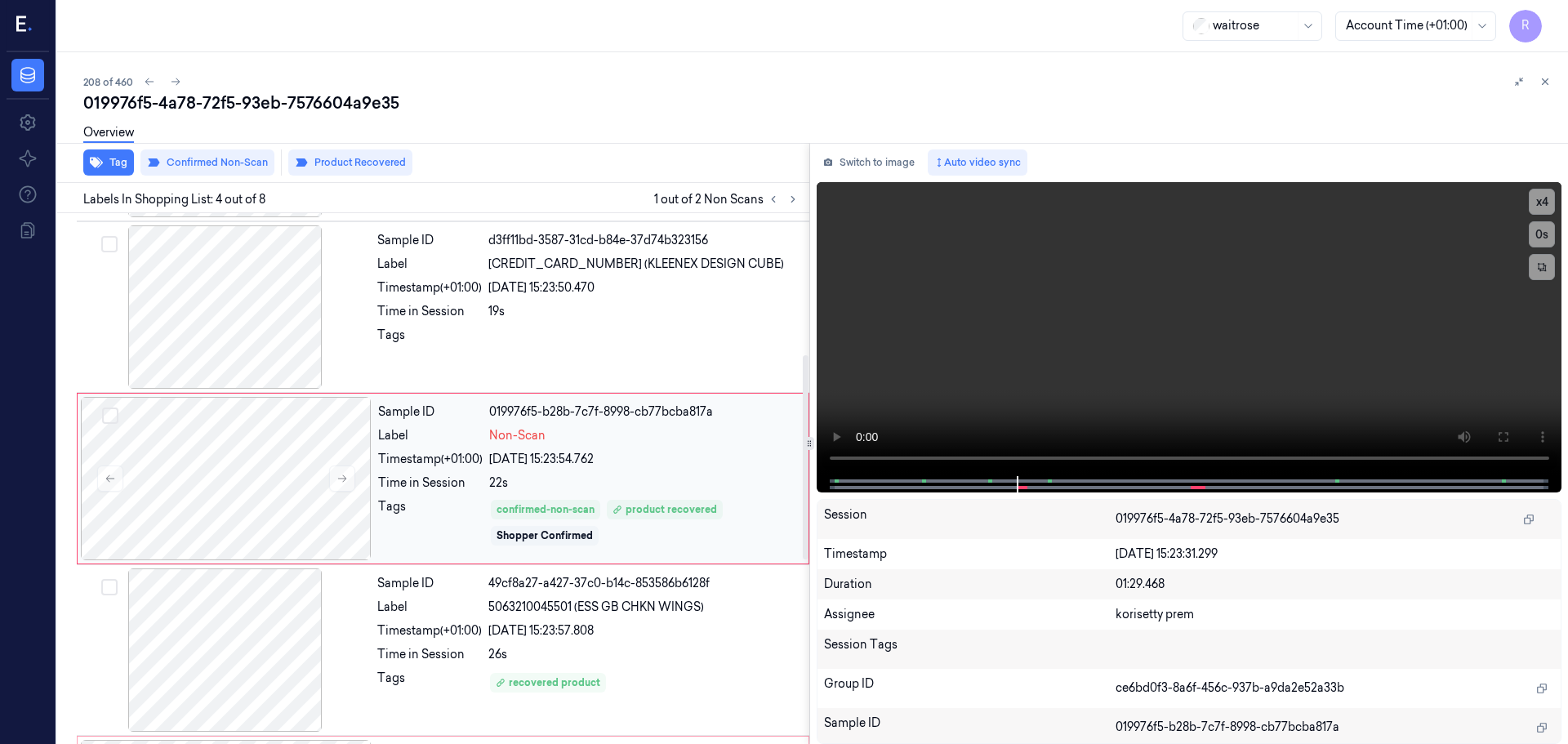
click at [610, 551] on div "Sample ID 019976f5-b28b-7c7f-8998-cb77bcba817a Label Non-Scan Timestamp (+01:00…" at bounding box center [589, 479] width 434 height 164
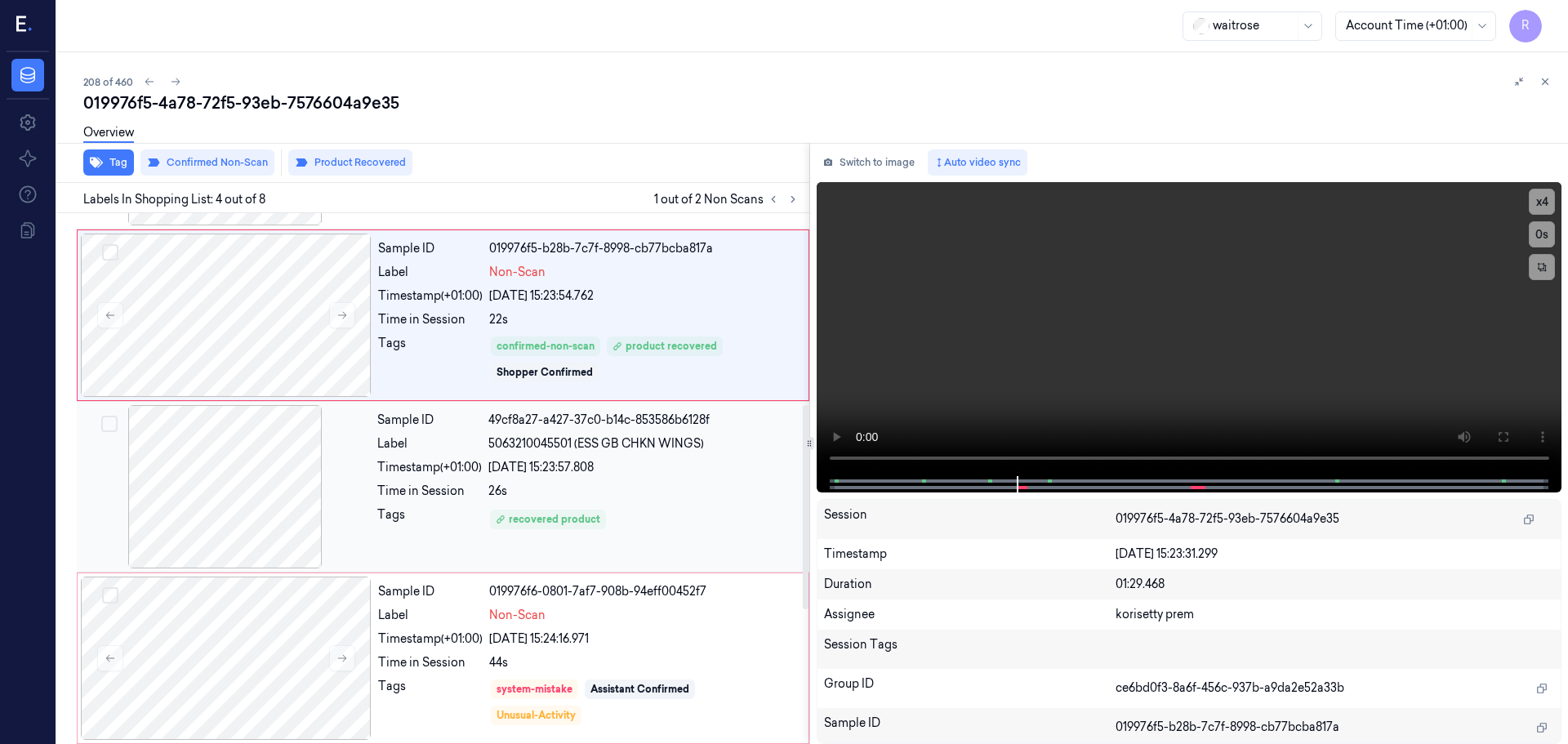
click at [632, 554] on div "Sample ID 49cf8a27-a427-37c0-b14c-853586b6128f Label 5063210045501 (ESS GB CHKN…" at bounding box center [589, 487] width 436 height 164
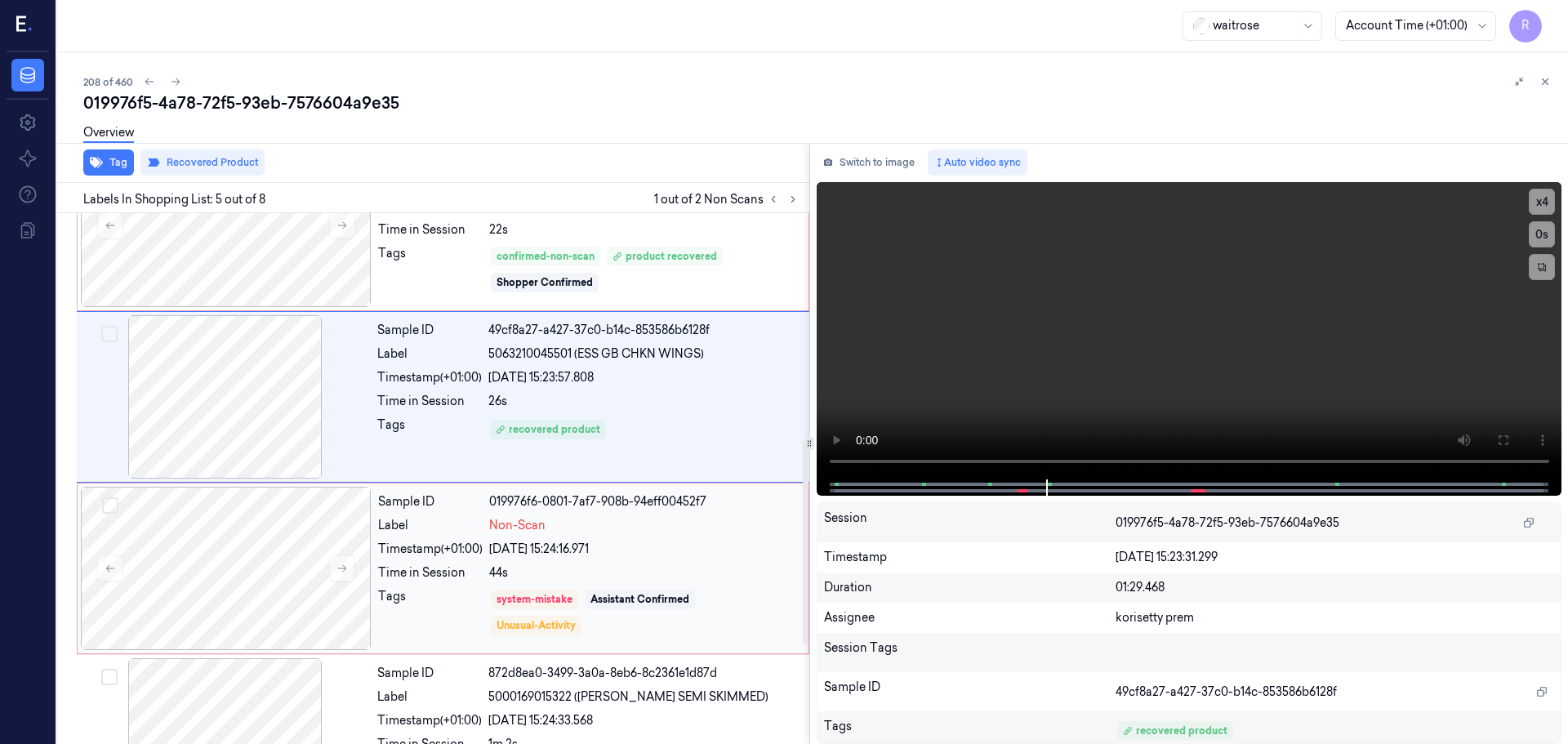
click at [668, 574] on div "44s" at bounding box center [643, 573] width 309 height 17
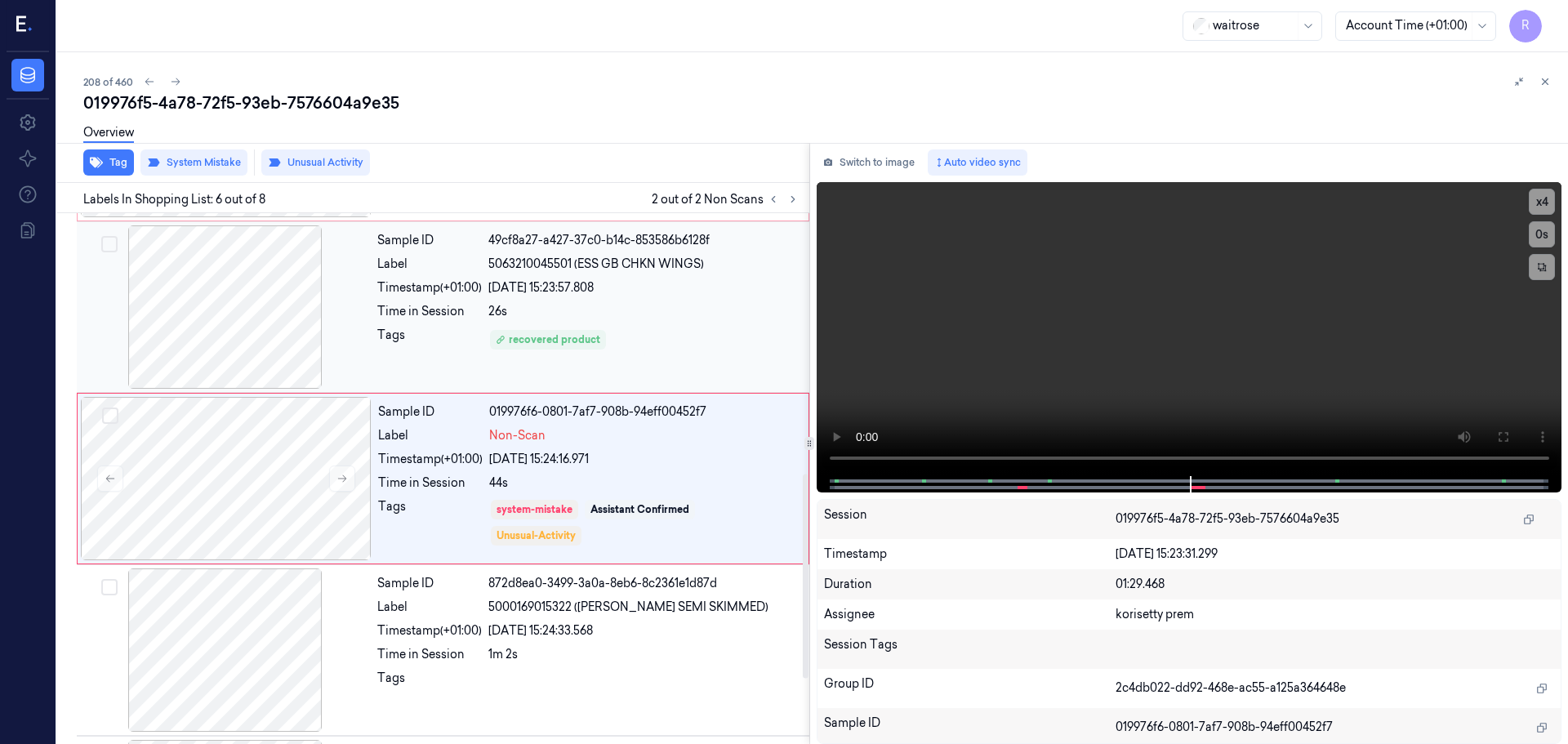
scroll to position [514, 0]
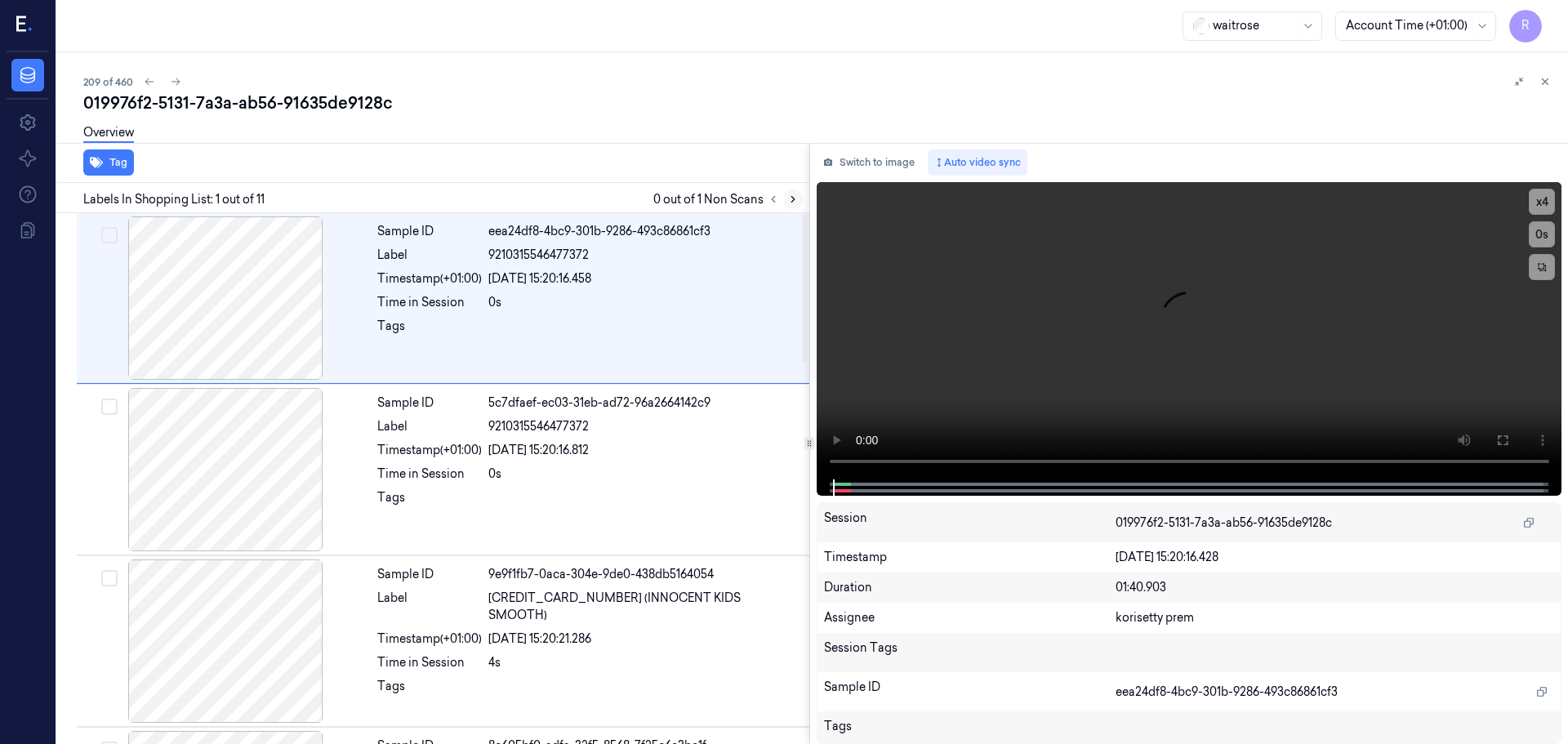
click at [785, 202] on button at bounding box center [792, 199] width 20 height 20
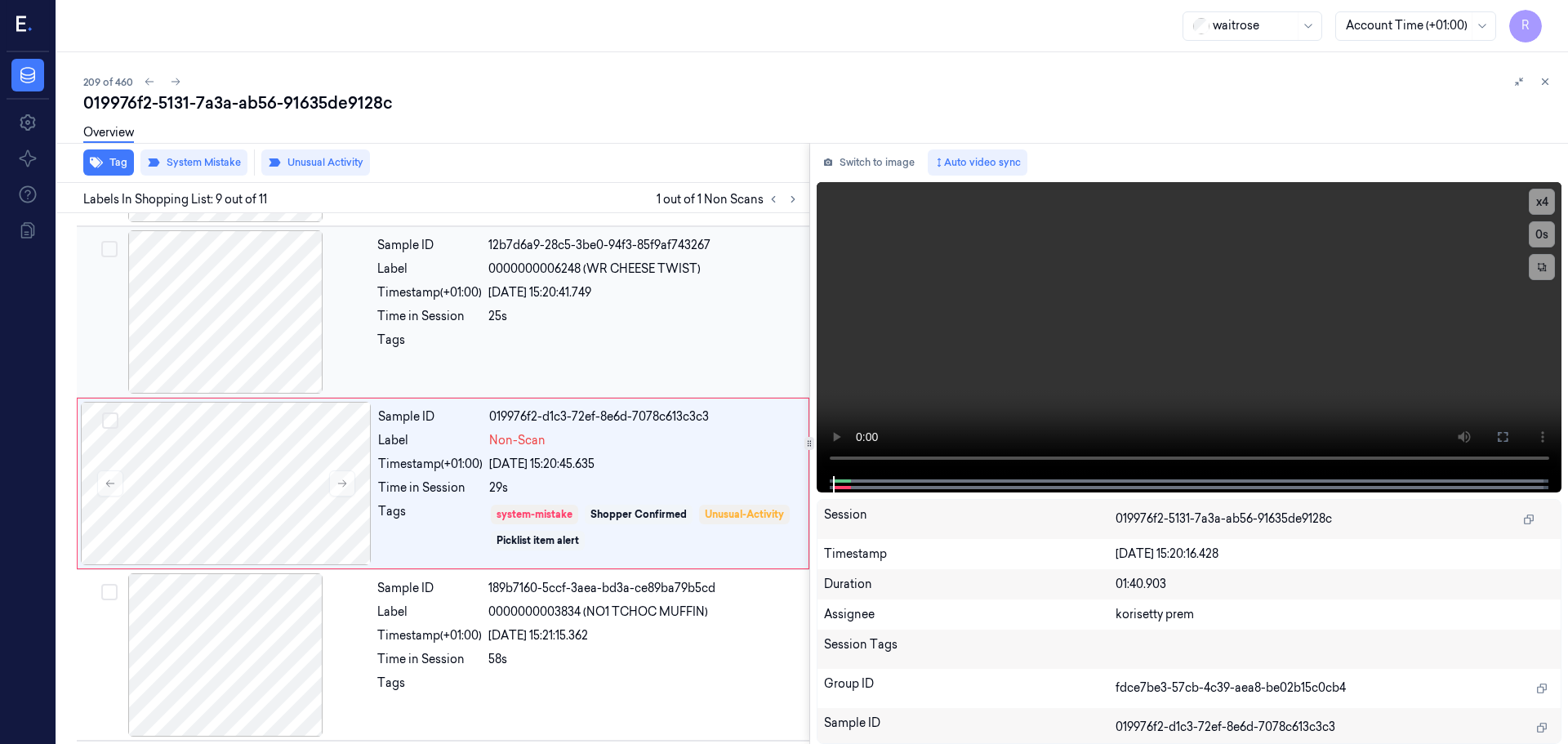
scroll to position [1192, 0]
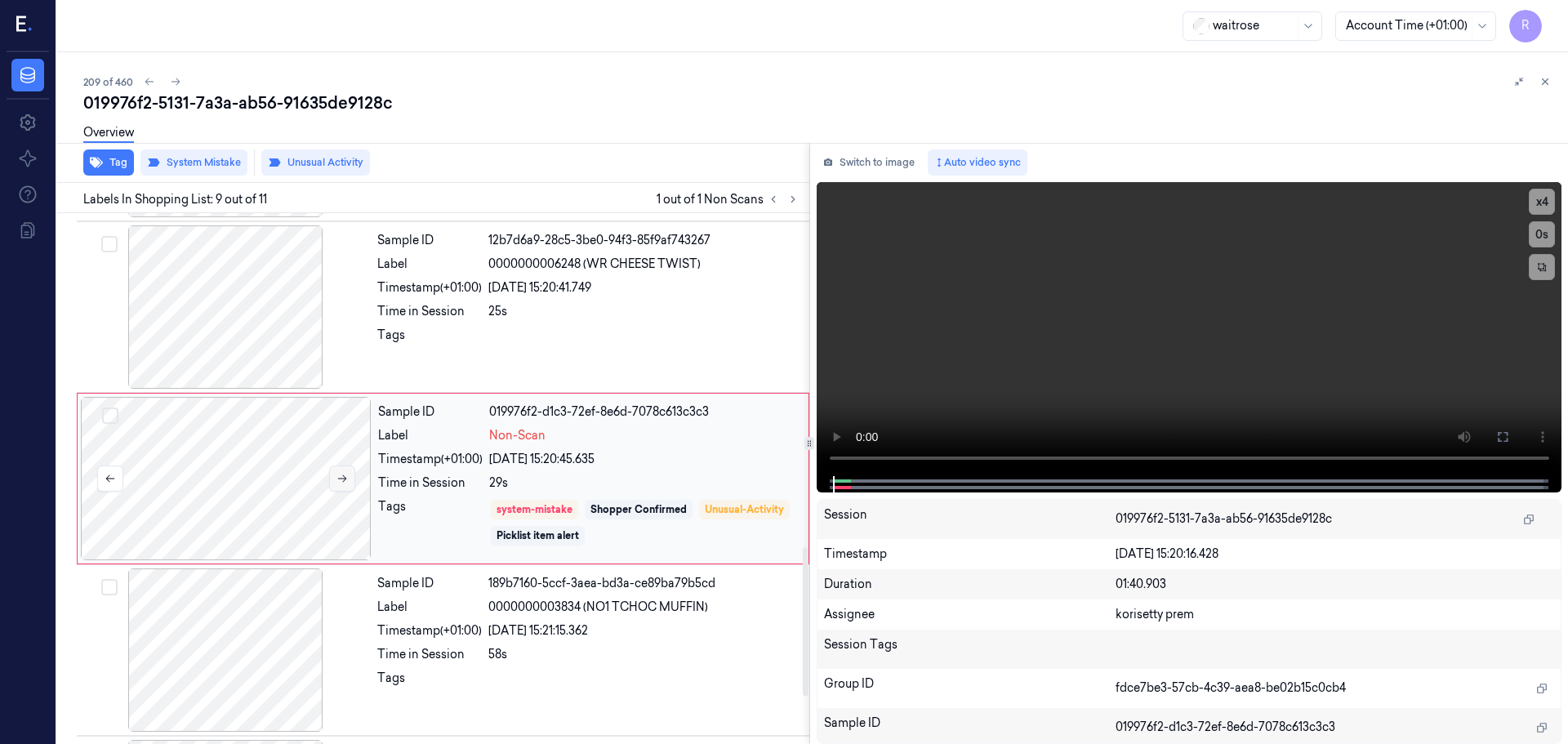
click at [346, 479] on icon at bounding box center [341, 480] width 9 height 8
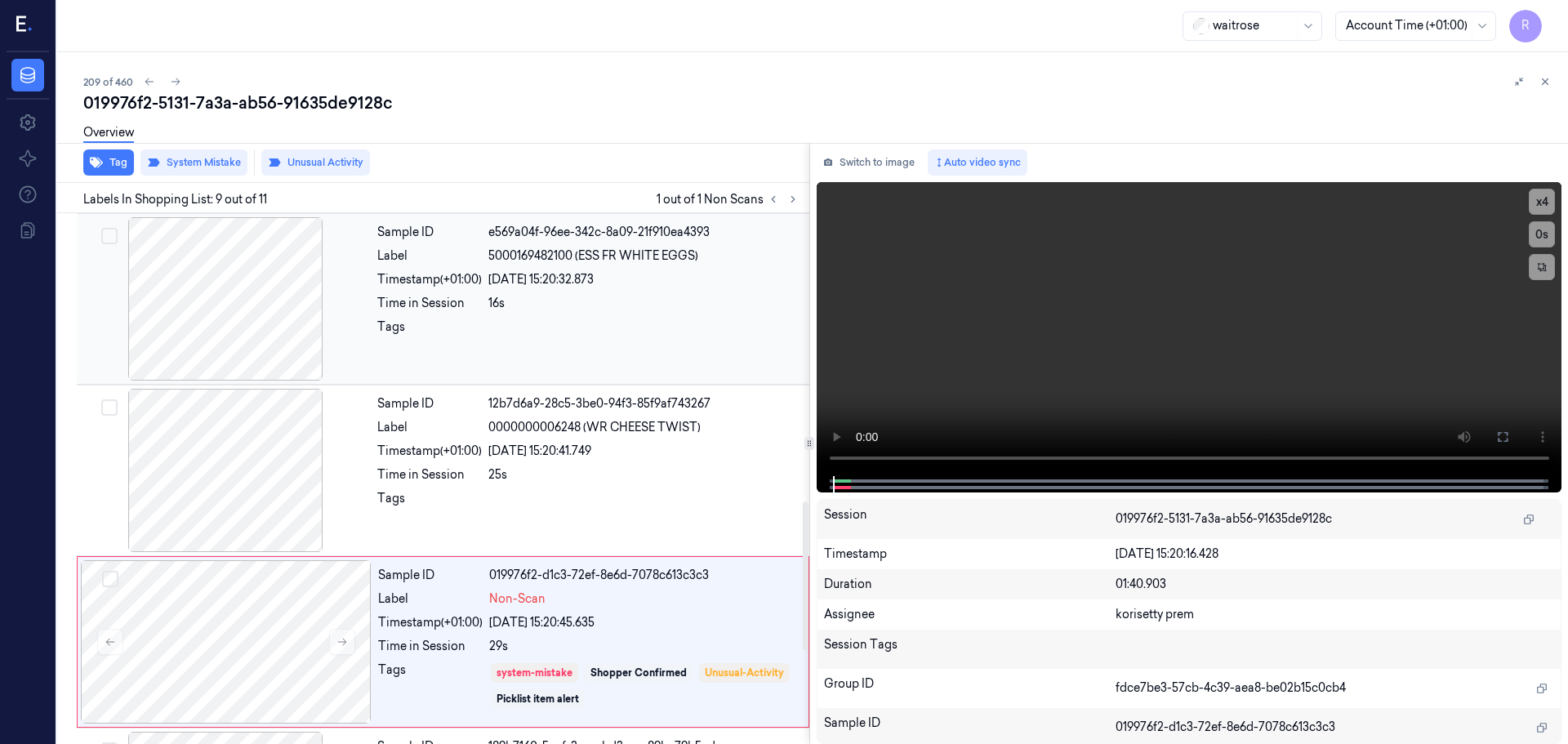
click at [242, 324] on div at bounding box center [225, 299] width 291 height 164
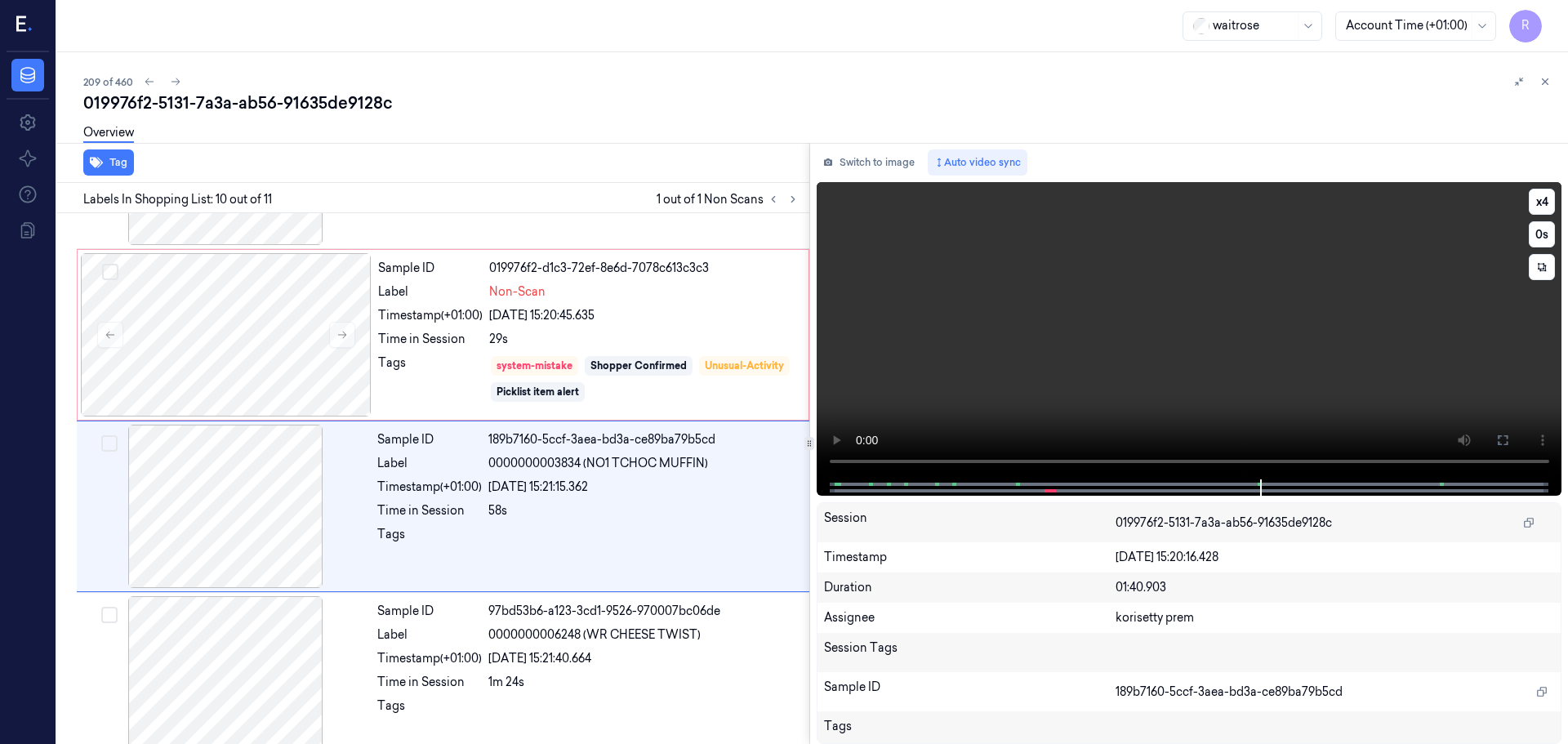
scroll to position [1361, 0]
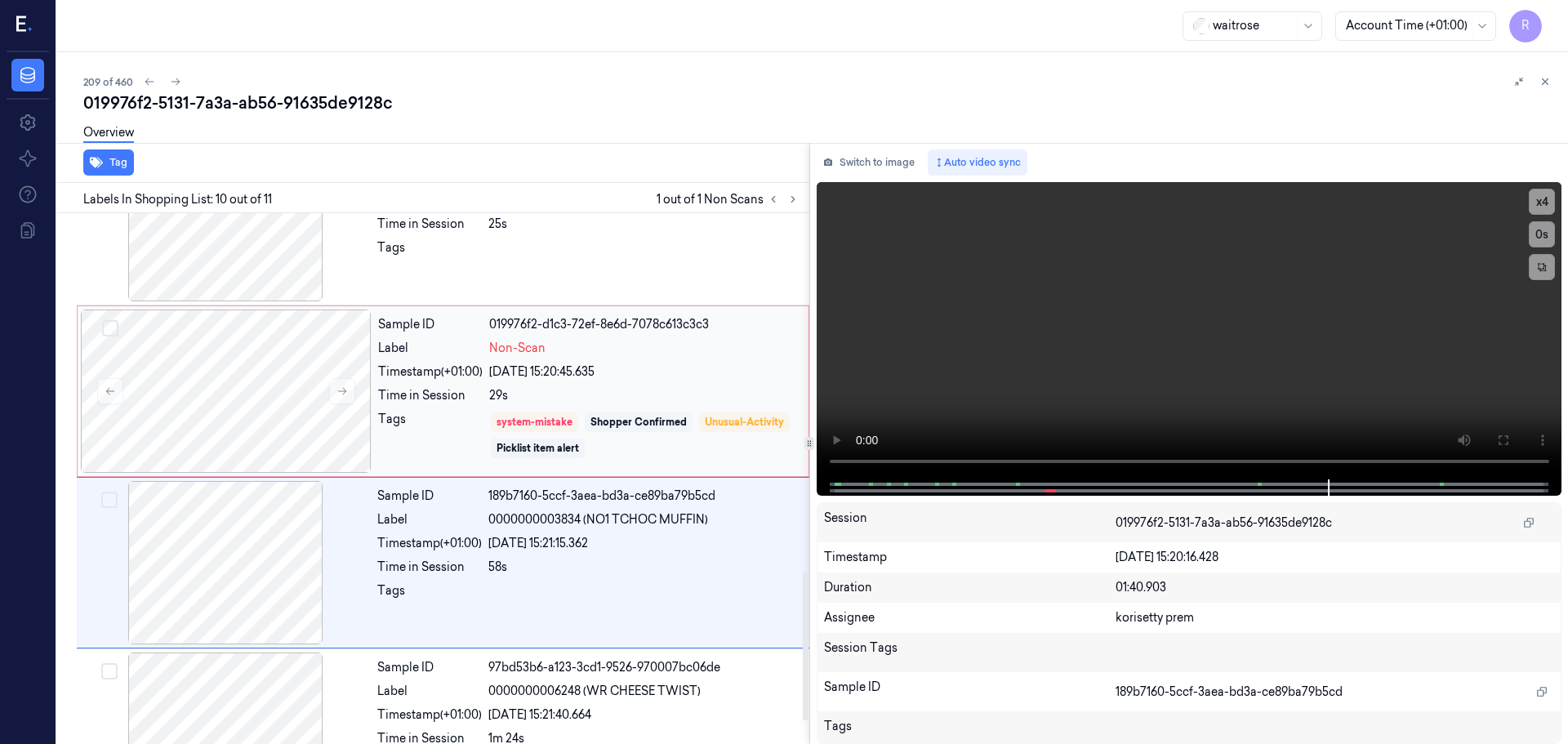
click at [603, 419] on div "Shopper Confirmed" at bounding box center [638, 421] width 96 height 14
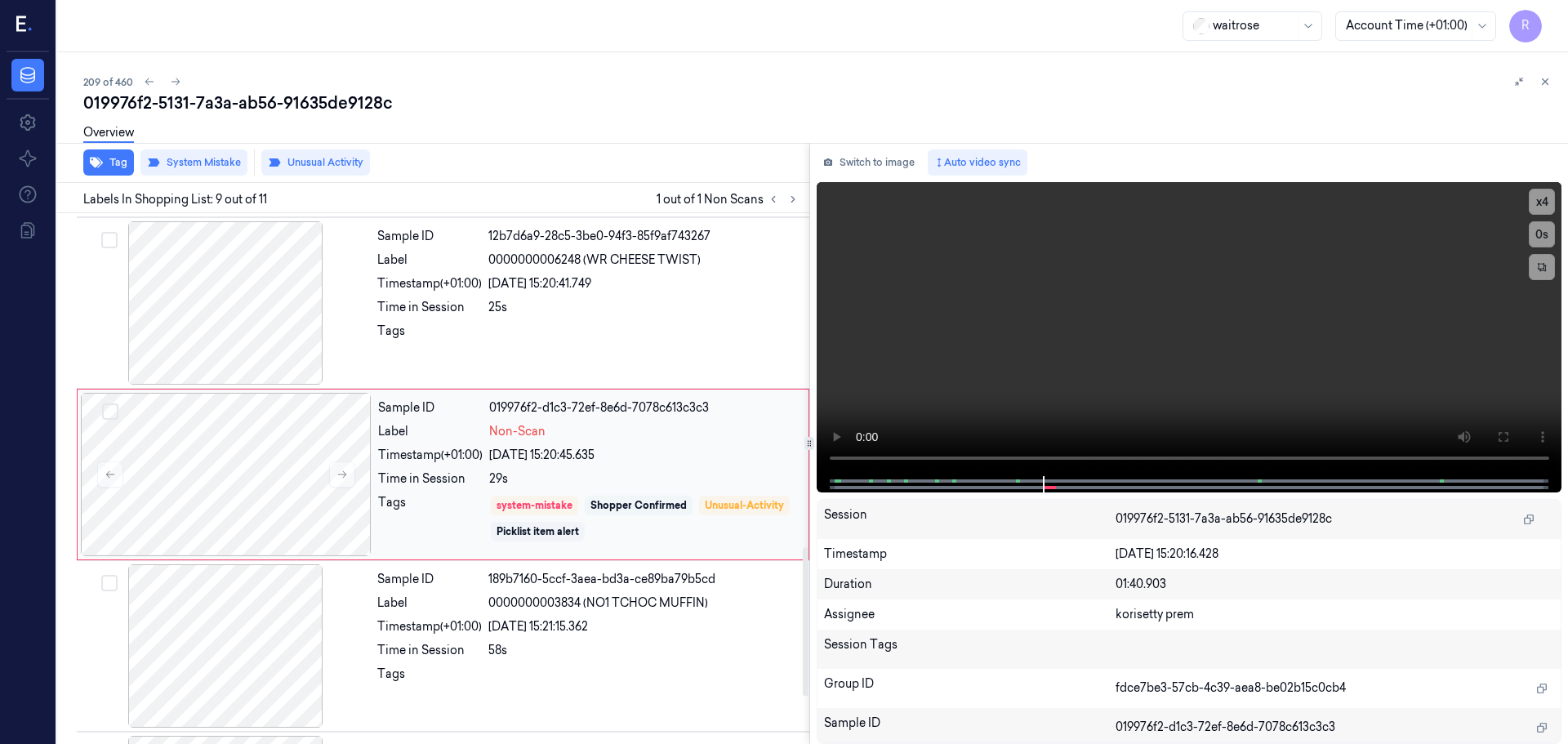
scroll to position [1192, 0]
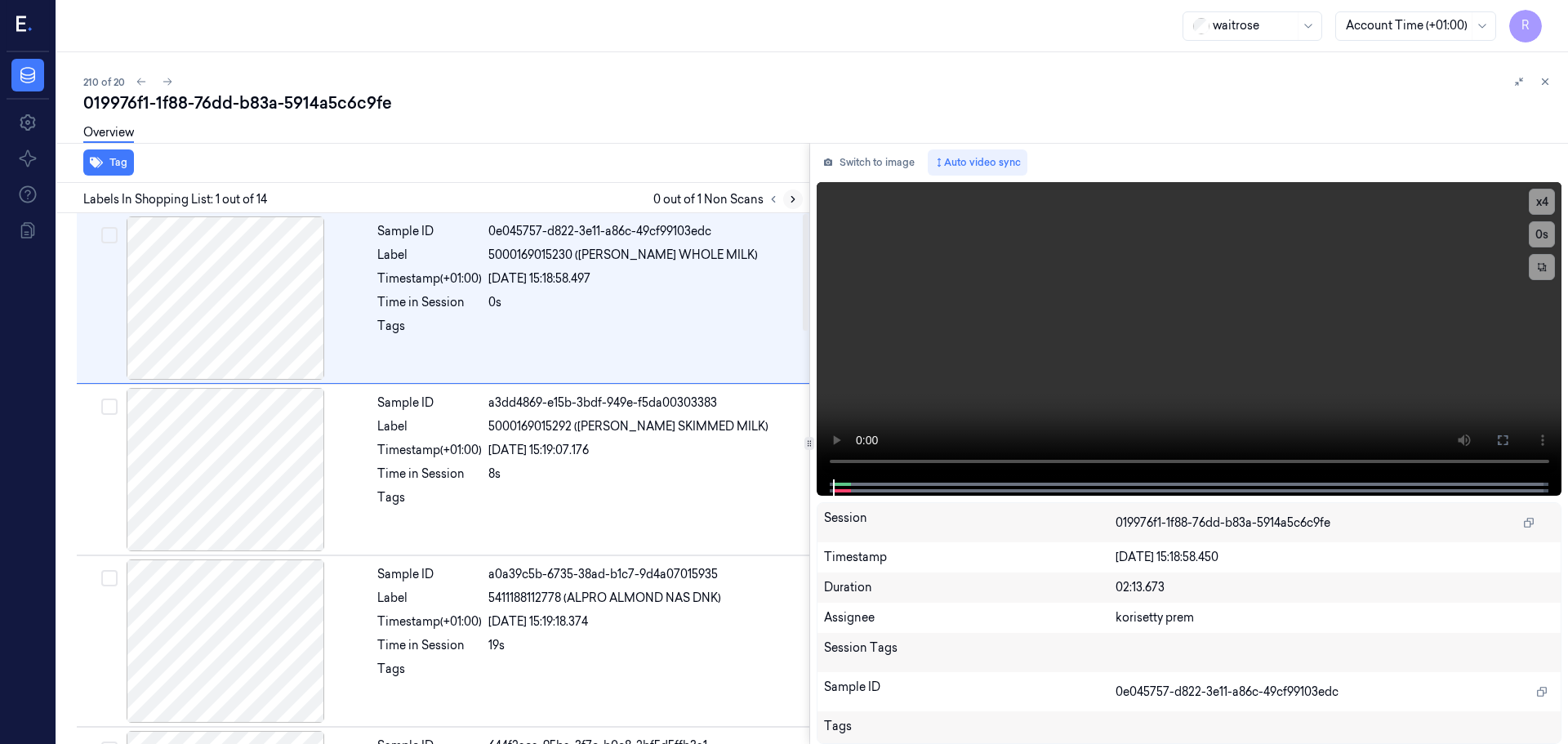
click at [793, 201] on icon at bounding box center [792, 200] width 3 height 6
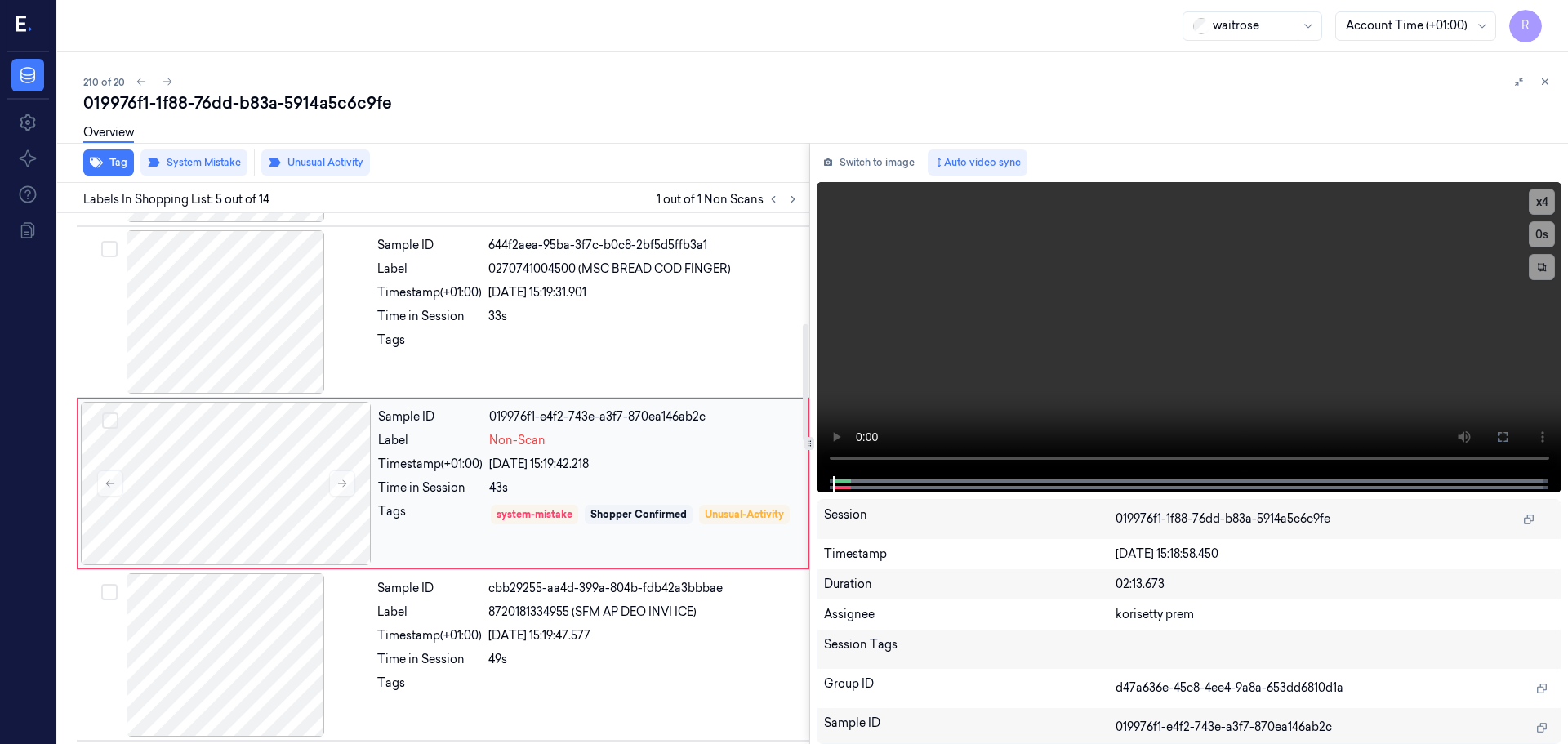
scroll to position [506, 0]
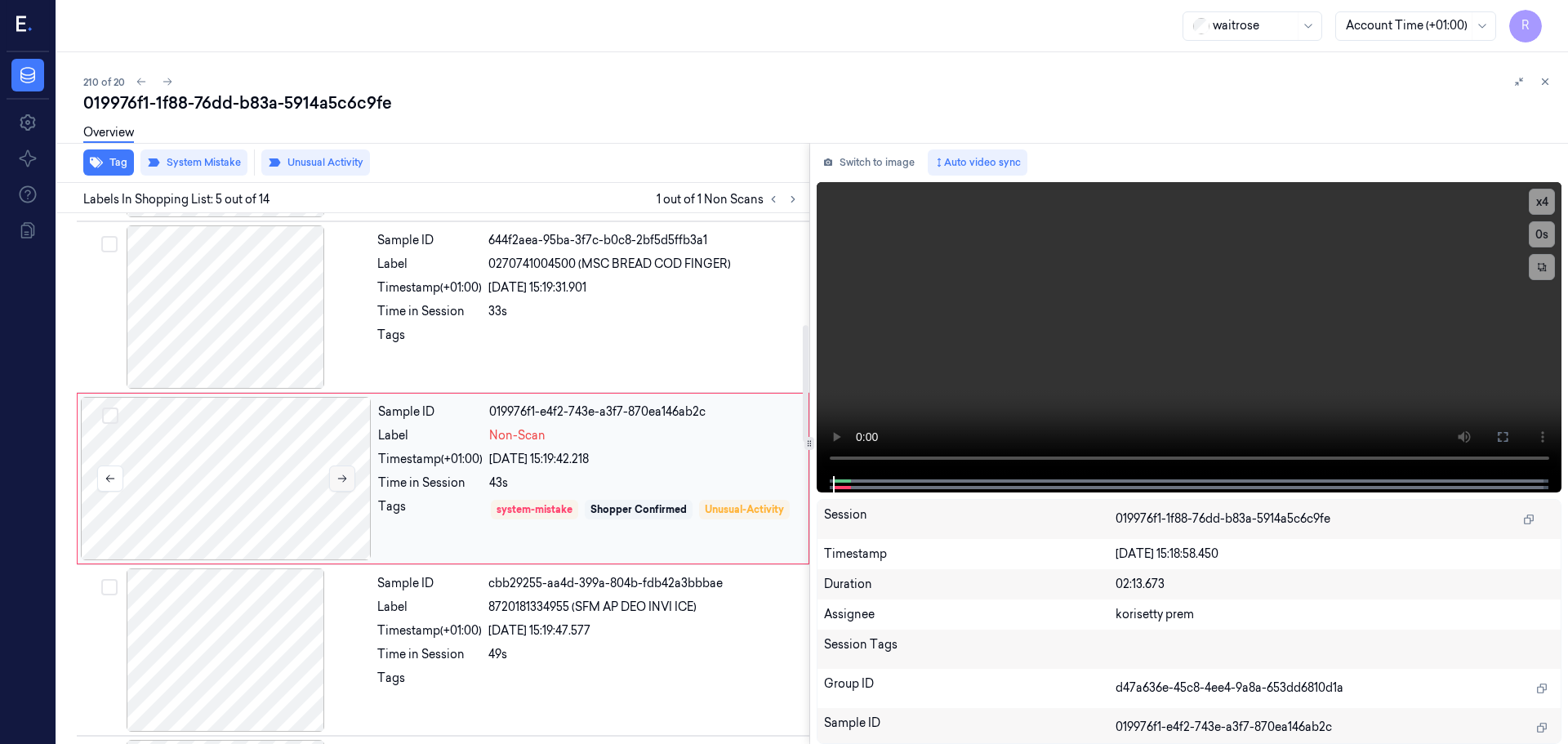
click at [339, 480] on icon at bounding box center [342, 479] width 11 height 11
click at [341, 479] on icon at bounding box center [341, 480] width 9 height 8
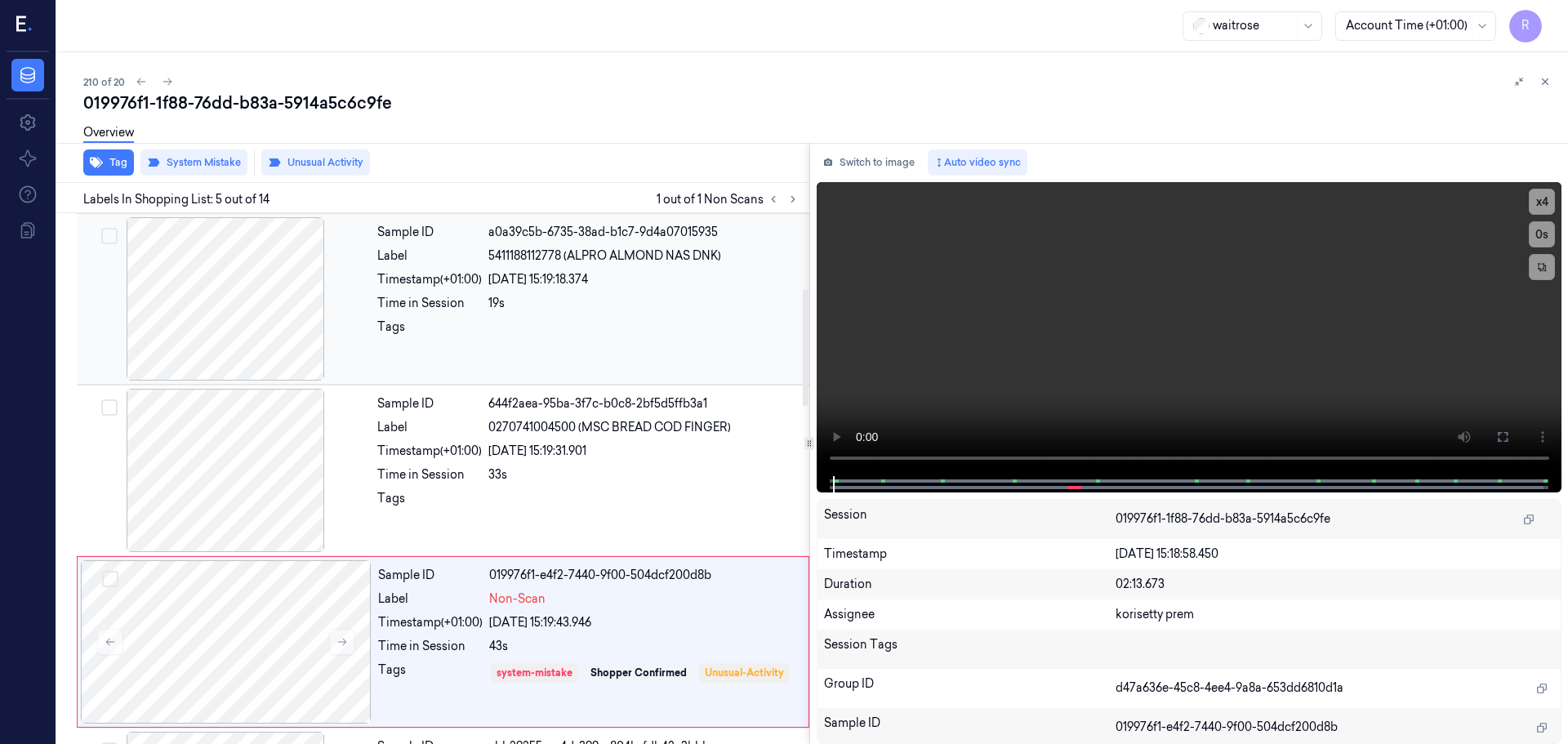
click at [271, 328] on div at bounding box center [225, 299] width 291 height 164
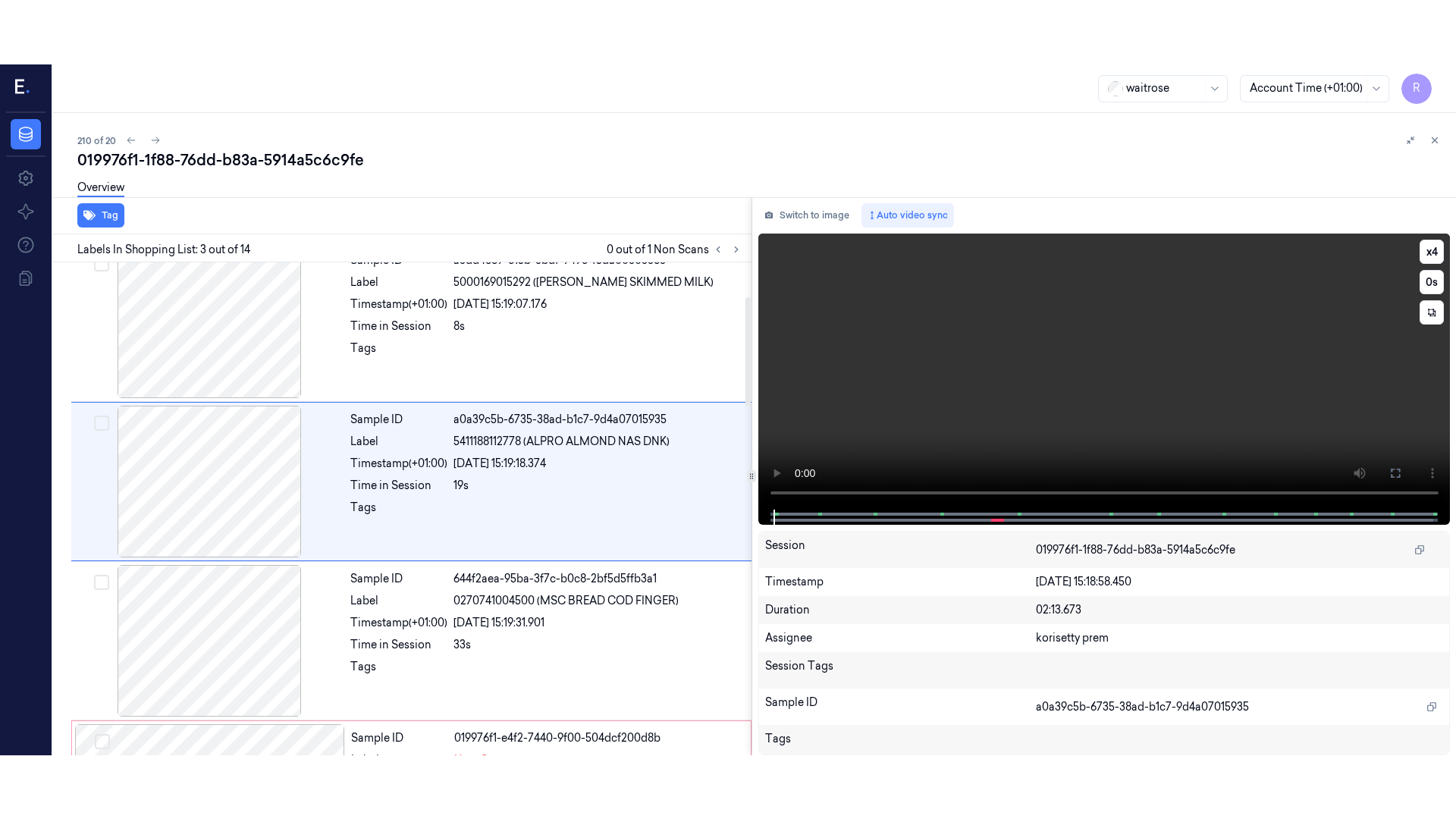
scroll to position [151, 0]
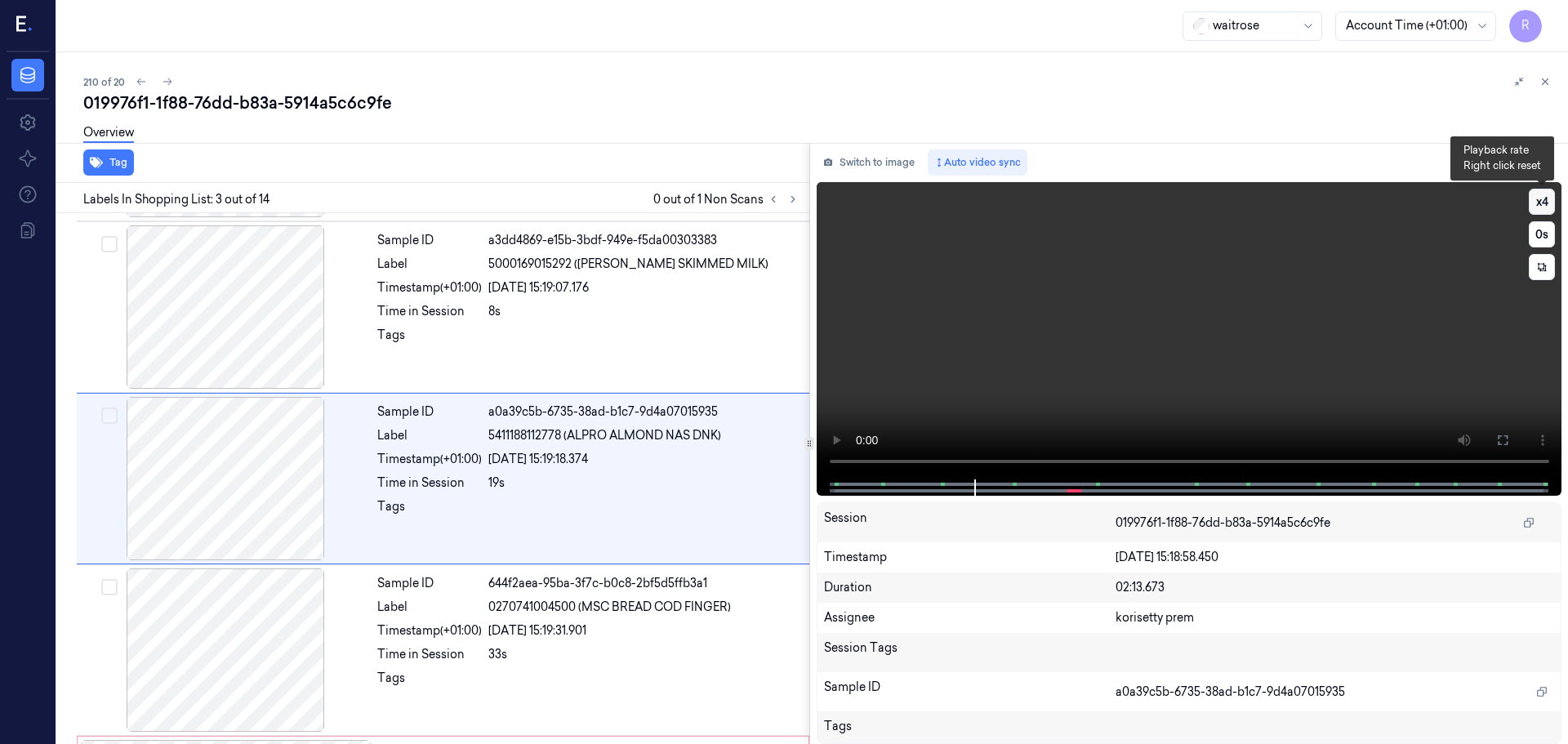
click at [1543, 200] on button "x 4" at bounding box center [1540, 201] width 26 height 26
click at [1501, 430] on button at bounding box center [1501, 440] width 26 height 26
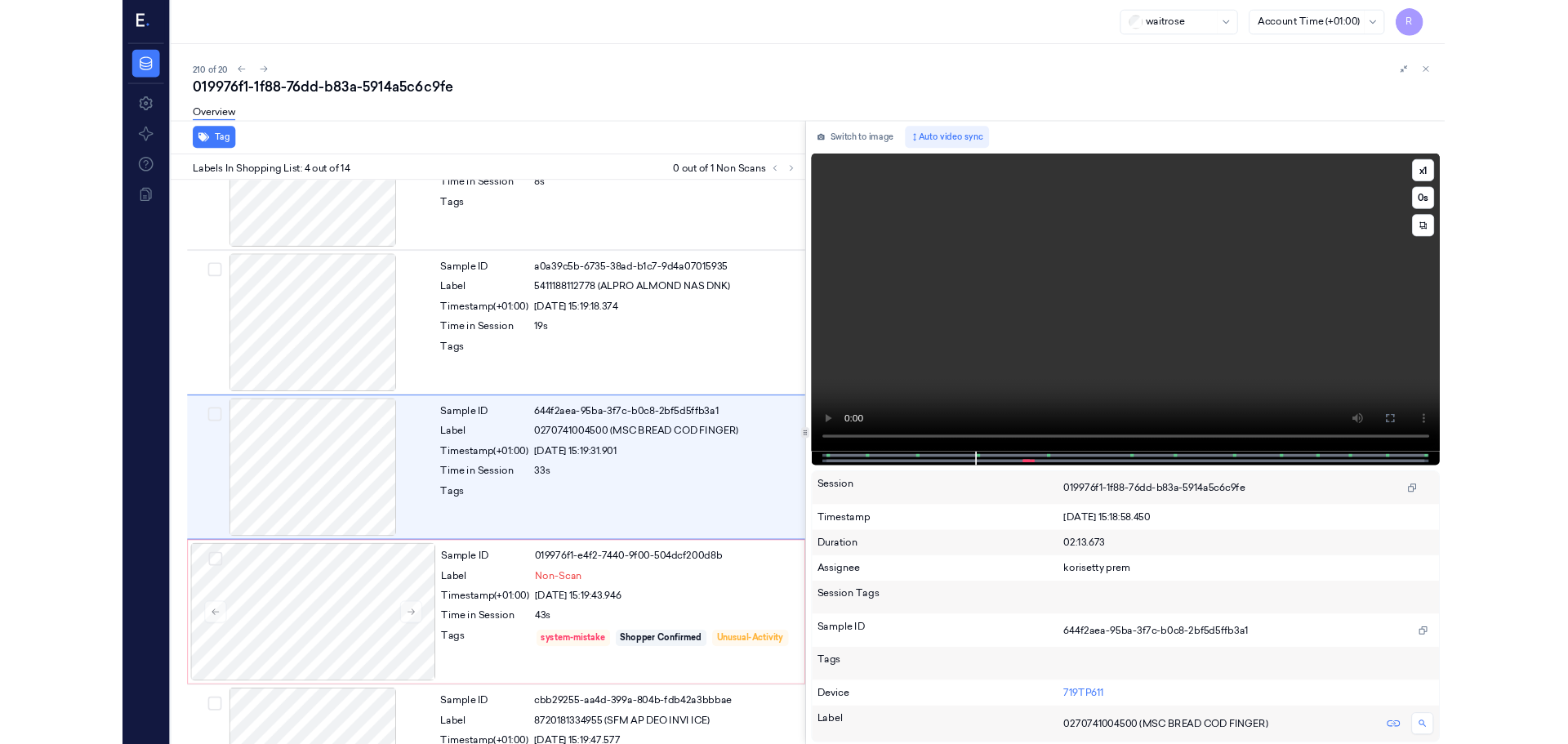
scroll to position [265, 0]
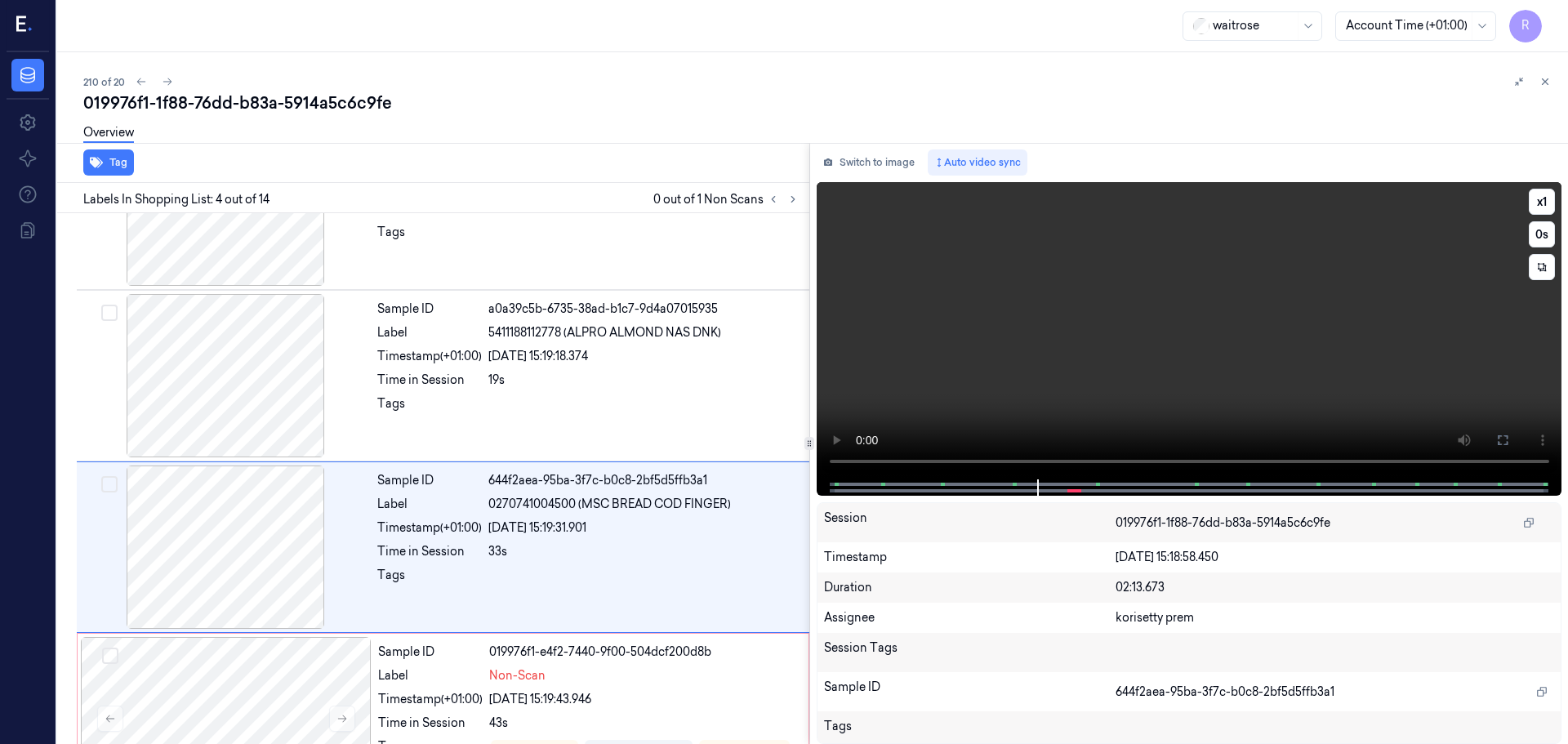
click at [1519, 206] on video at bounding box center [1190, 330] width 745 height 298
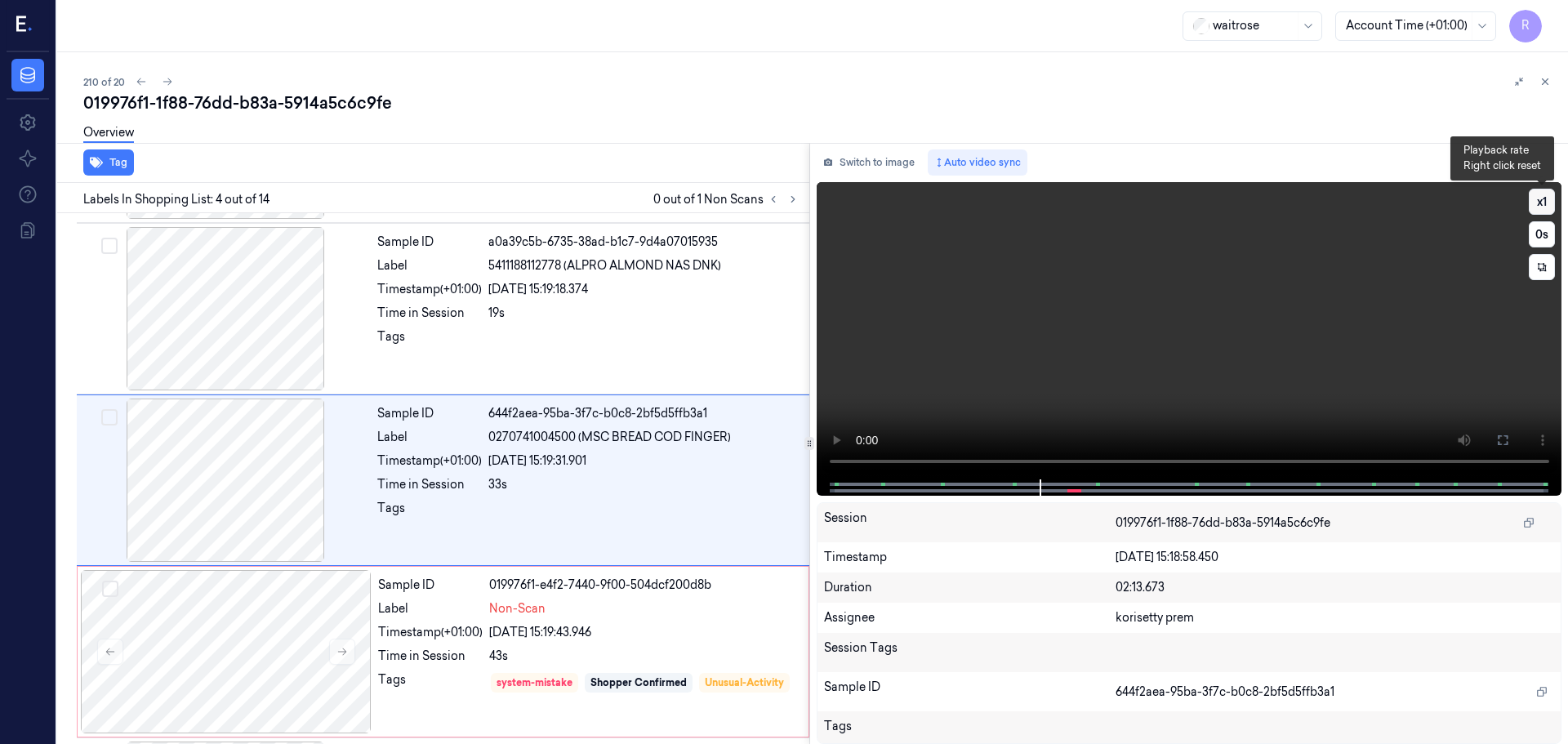
click at [1534, 205] on button "x 1" at bounding box center [1540, 201] width 26 height 26
click at [1548, 200] on button "x 2" at bounding box center [1540, 201] width 26 height 26
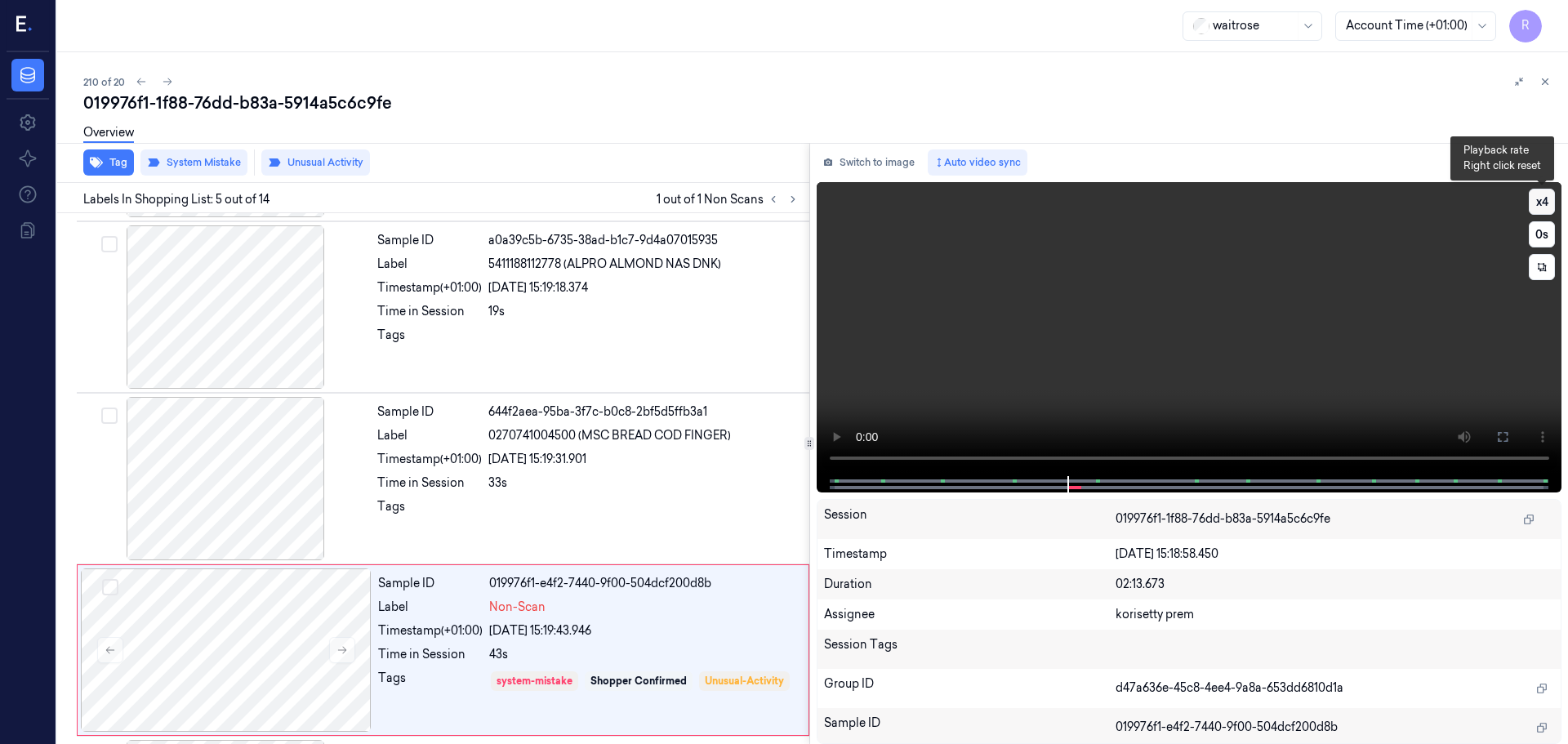
scroll to position [506, 0]
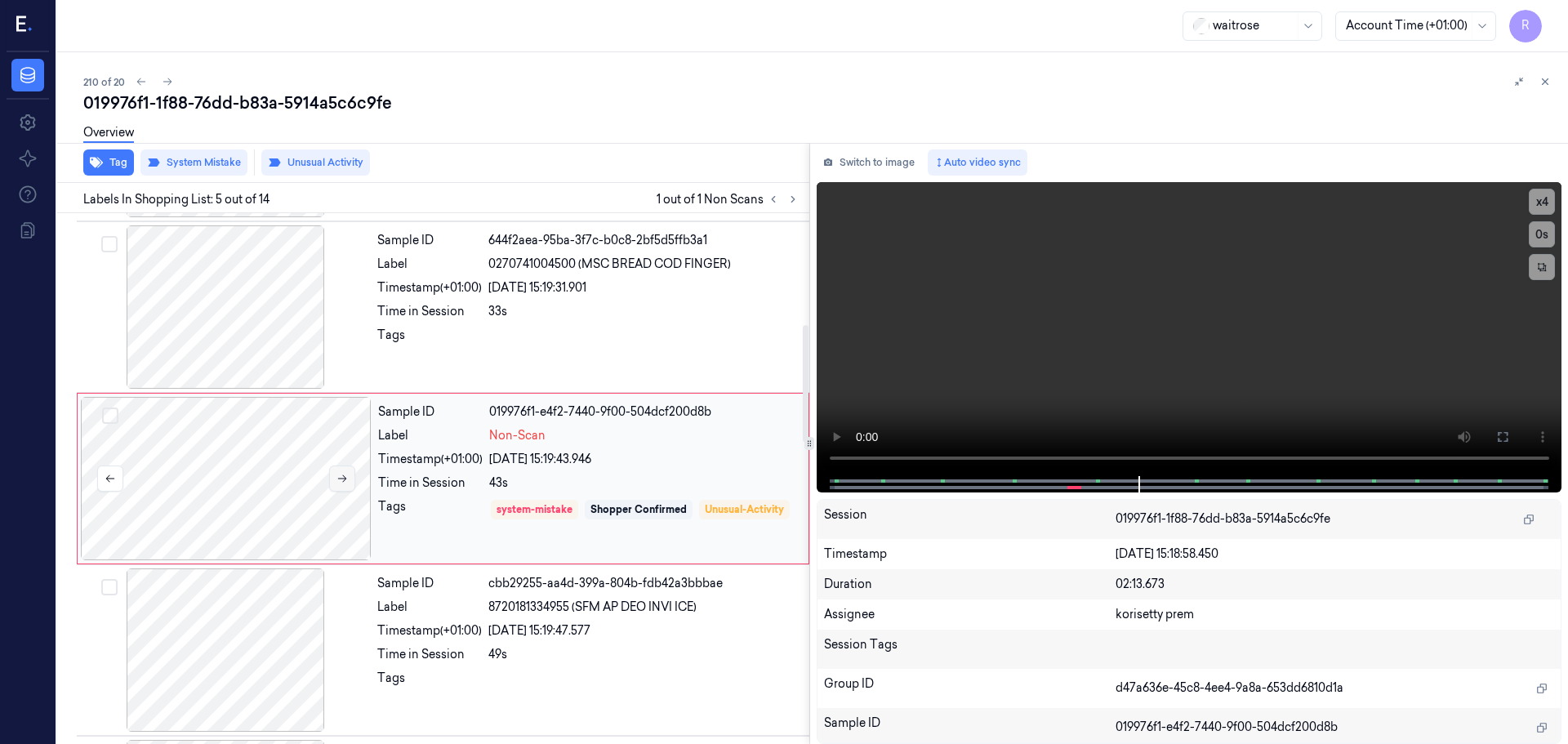
click at [347, 482] on icon at bounding box center [342, 479] width 11 height 11
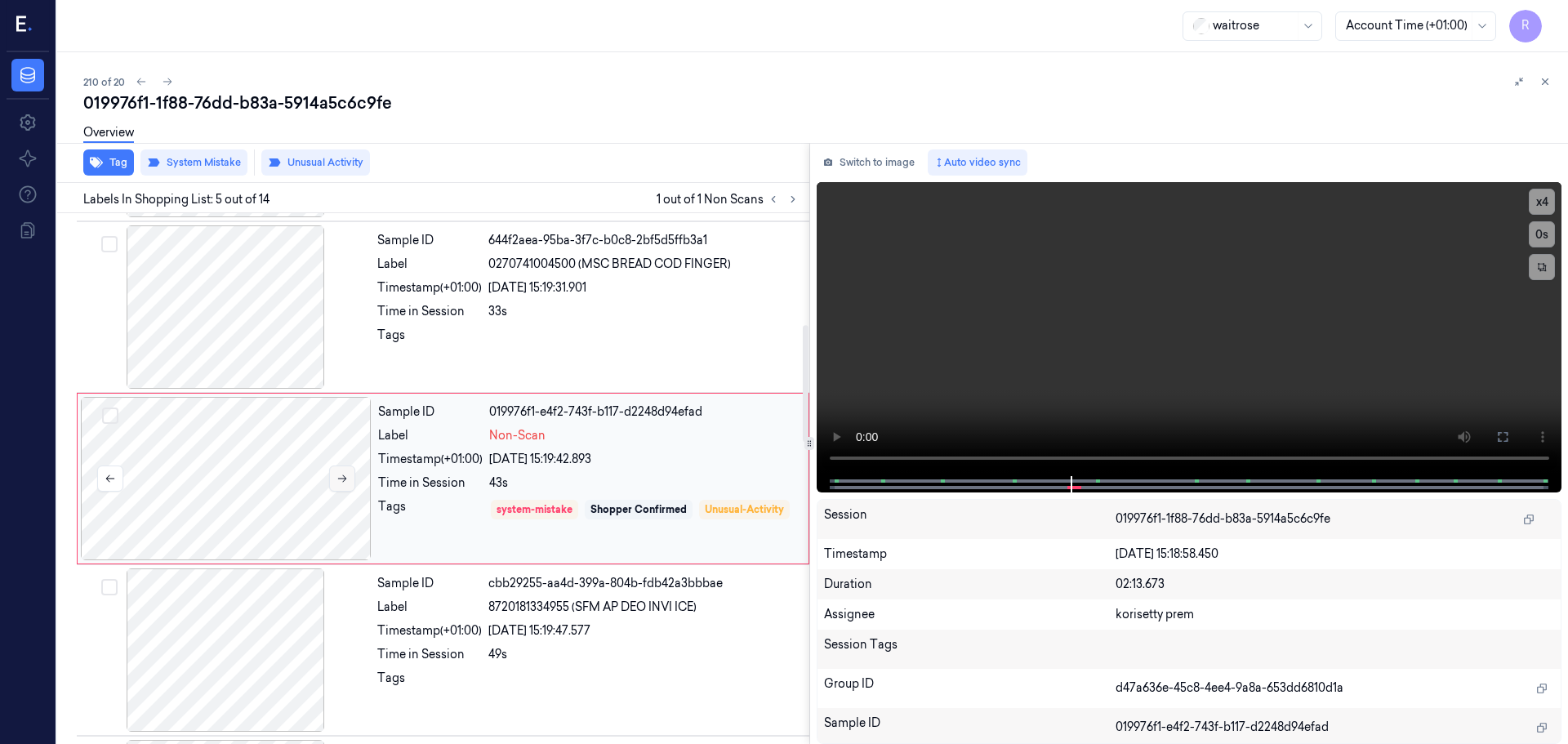
click at [347, 482] on icon at bounding box center [342, 479] width 11 height 11
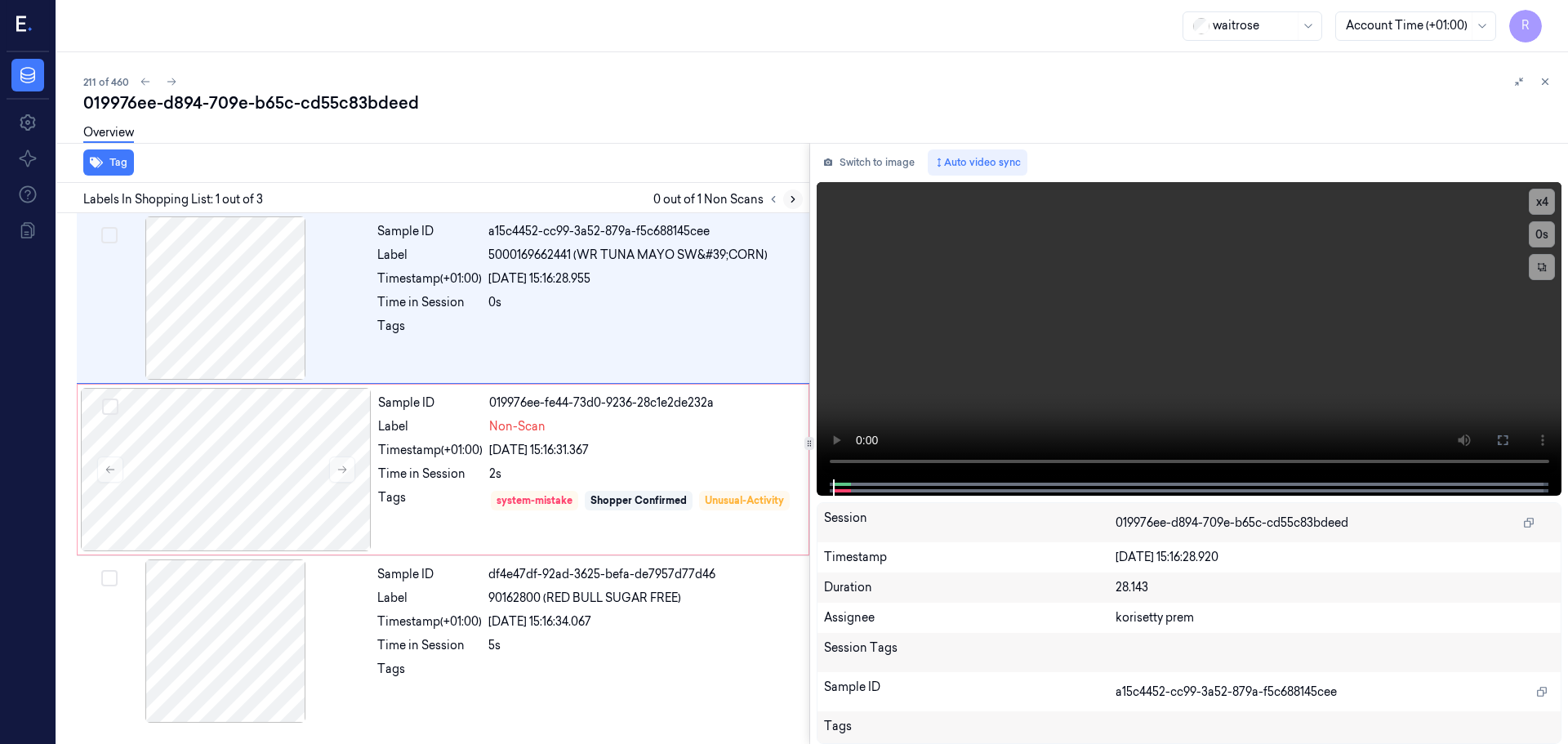
click at [790, 205] on icon at bounding box center [793, 200] width 11 height 11
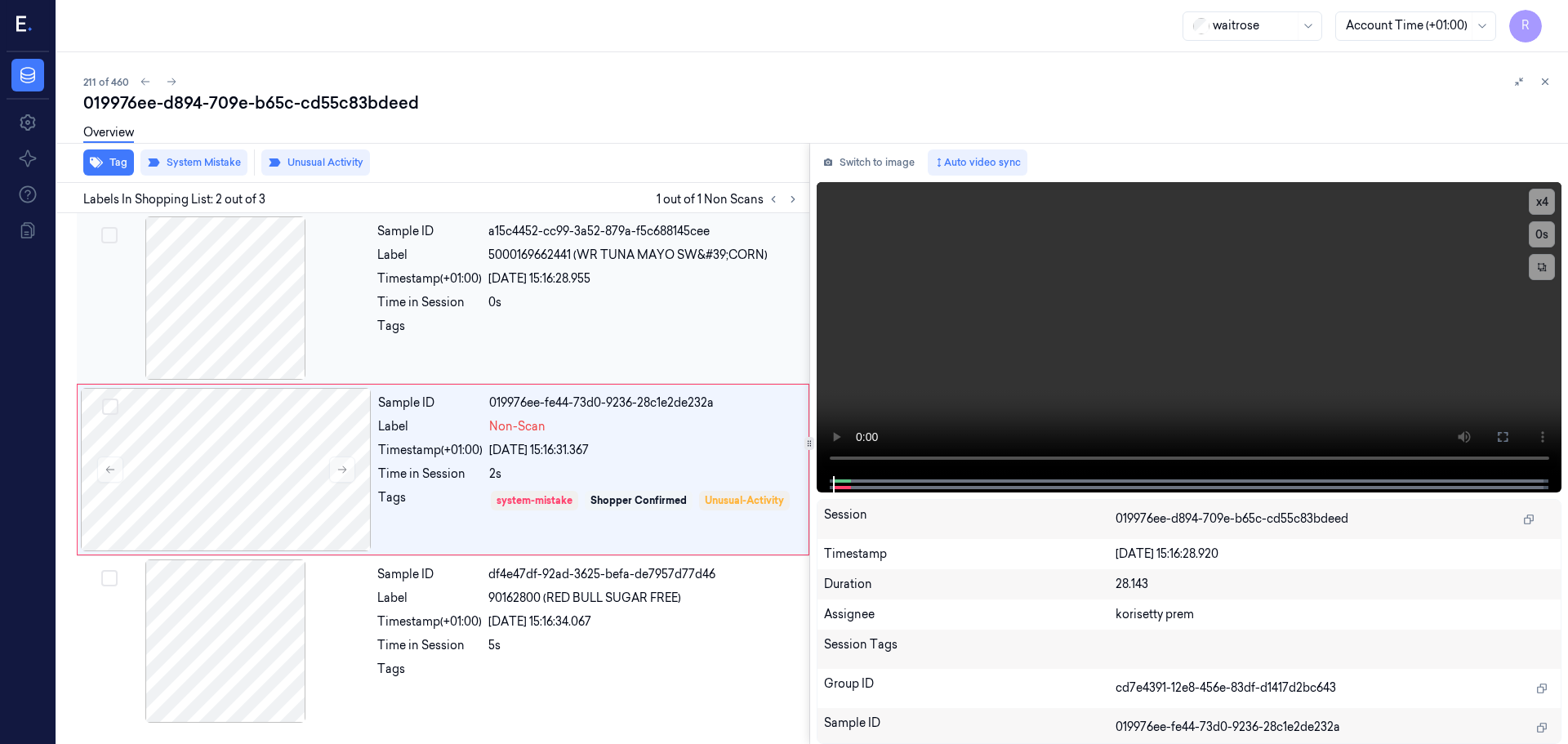
click at [316, 320] on div at bounding box center [225, 299] width 291 height 164
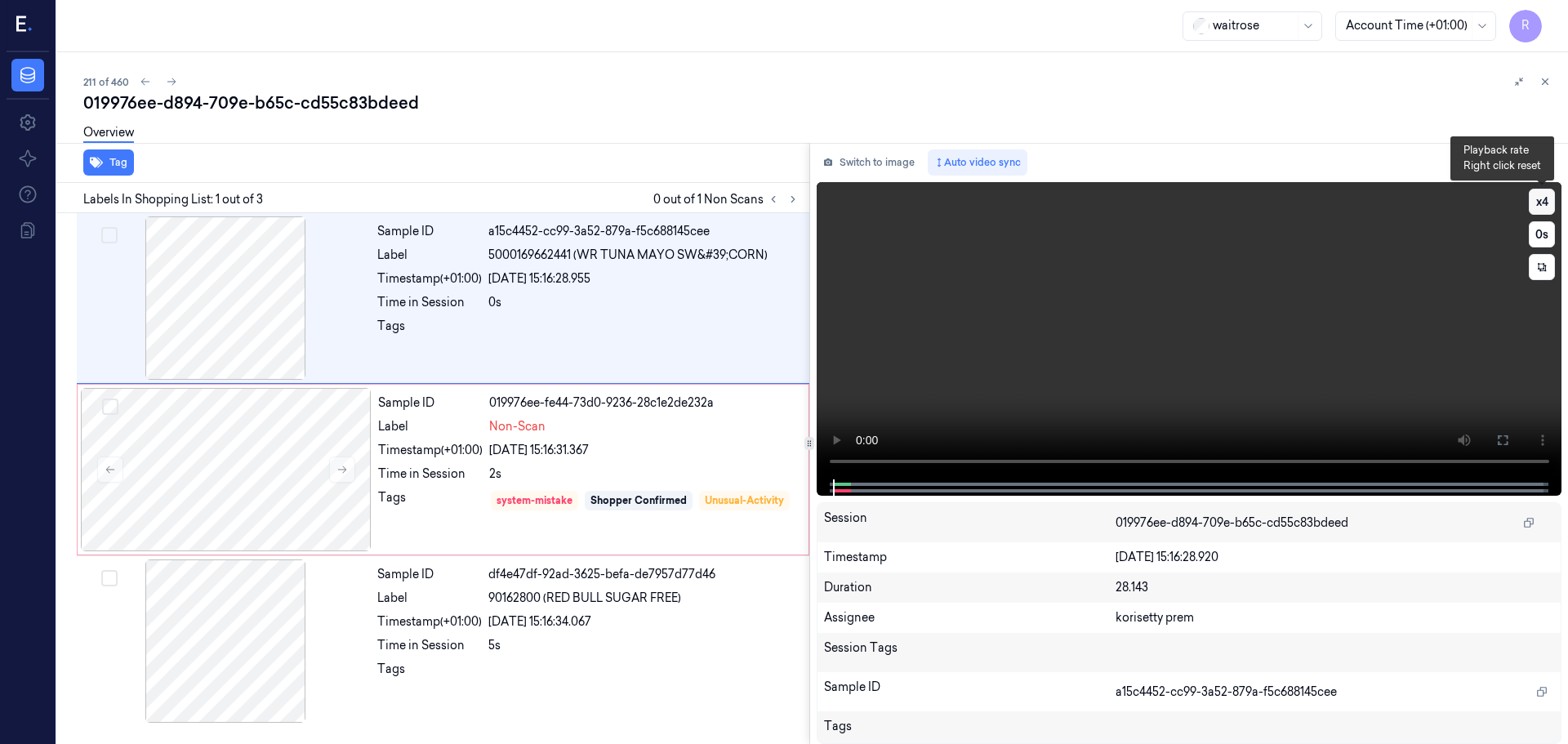
click at [1539, 207] on button "x 4" at bounding box center [1540, 201] width 26 height 26
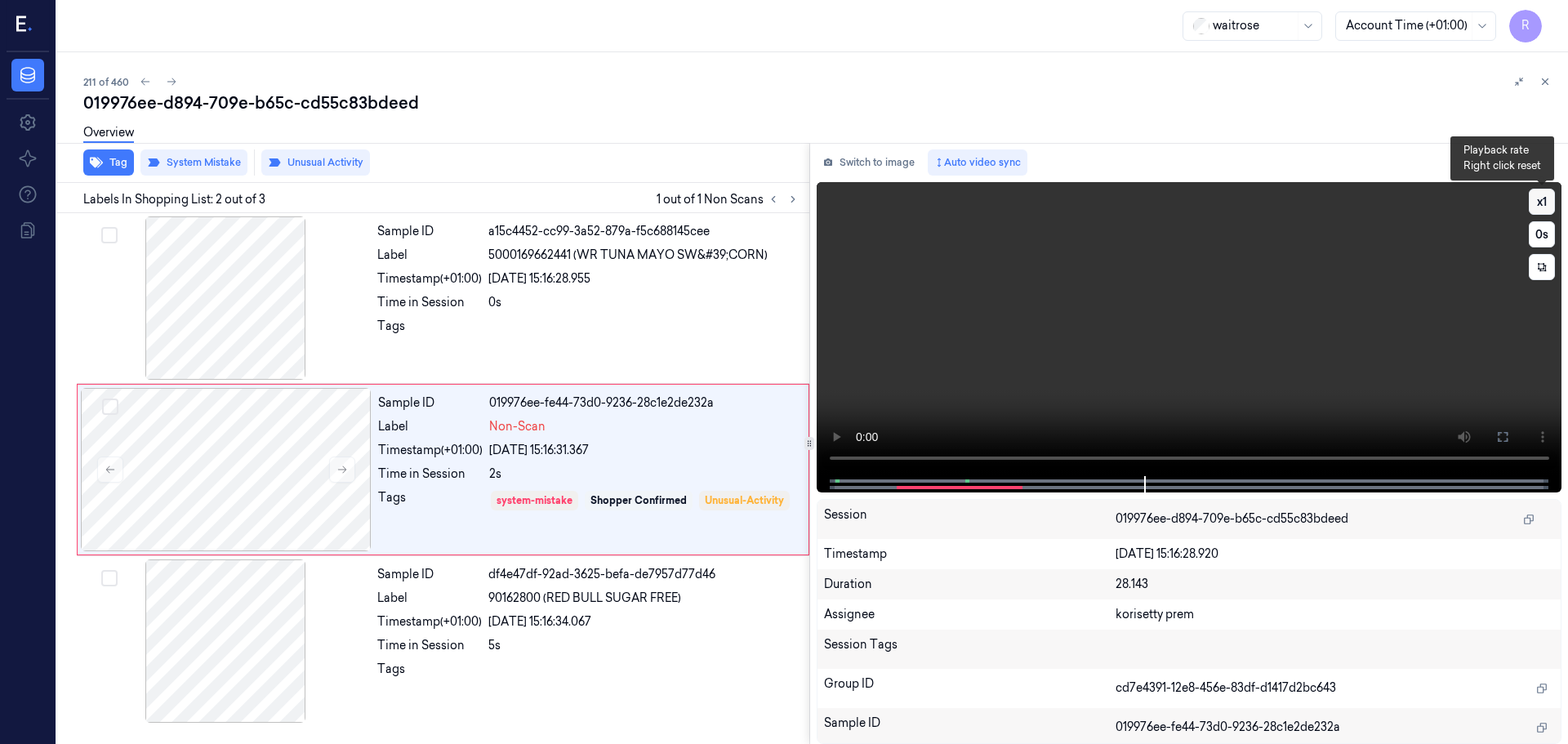
click at [1533, 204] on button "x 1" at bounding box center [1540, 201] width 26 height 26
click at [1533, 204] on button "x 2" at bounding box center [1540, 201] width 26 height 26
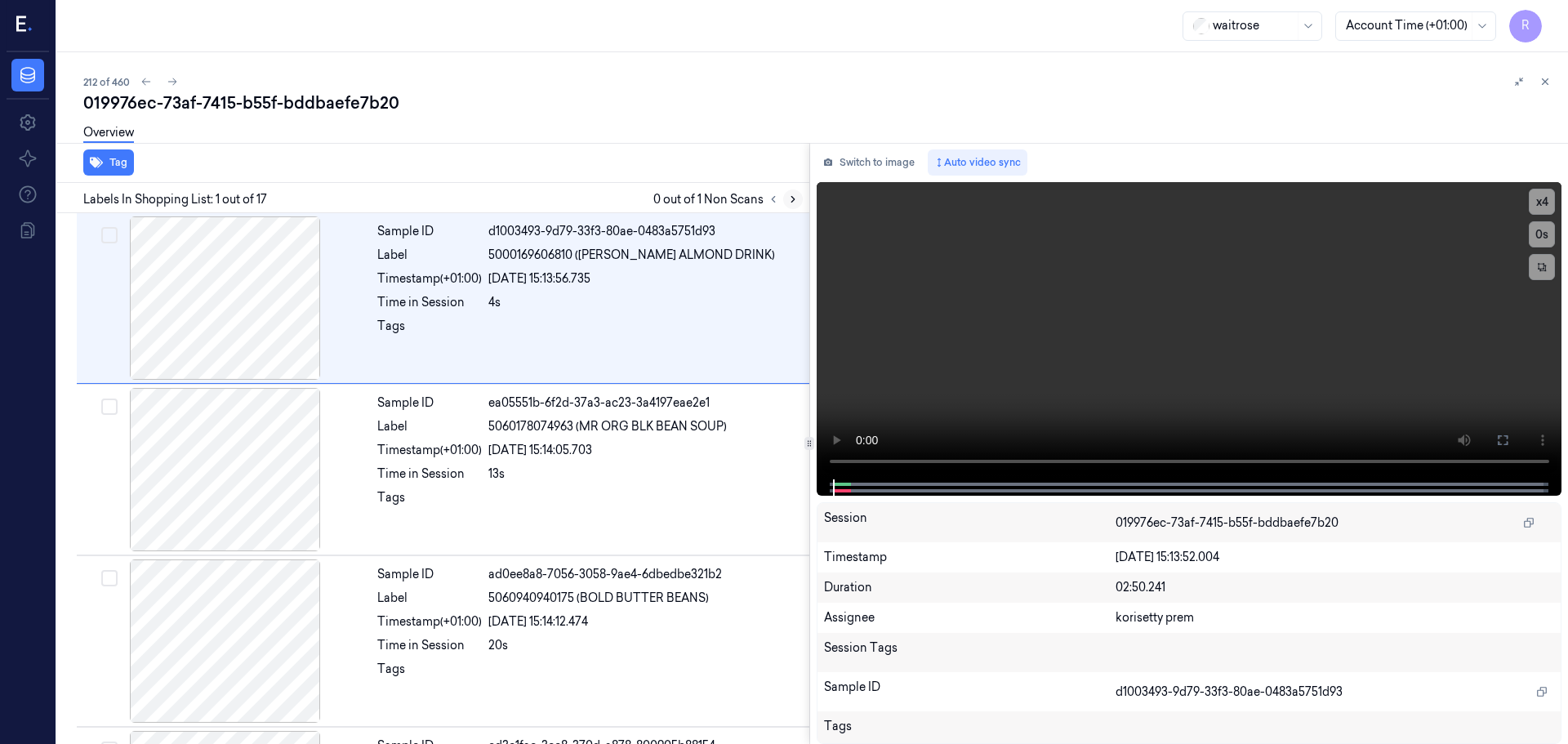
click at [791, 204] on icon at bounding box center [793, 200] width 11 height 11
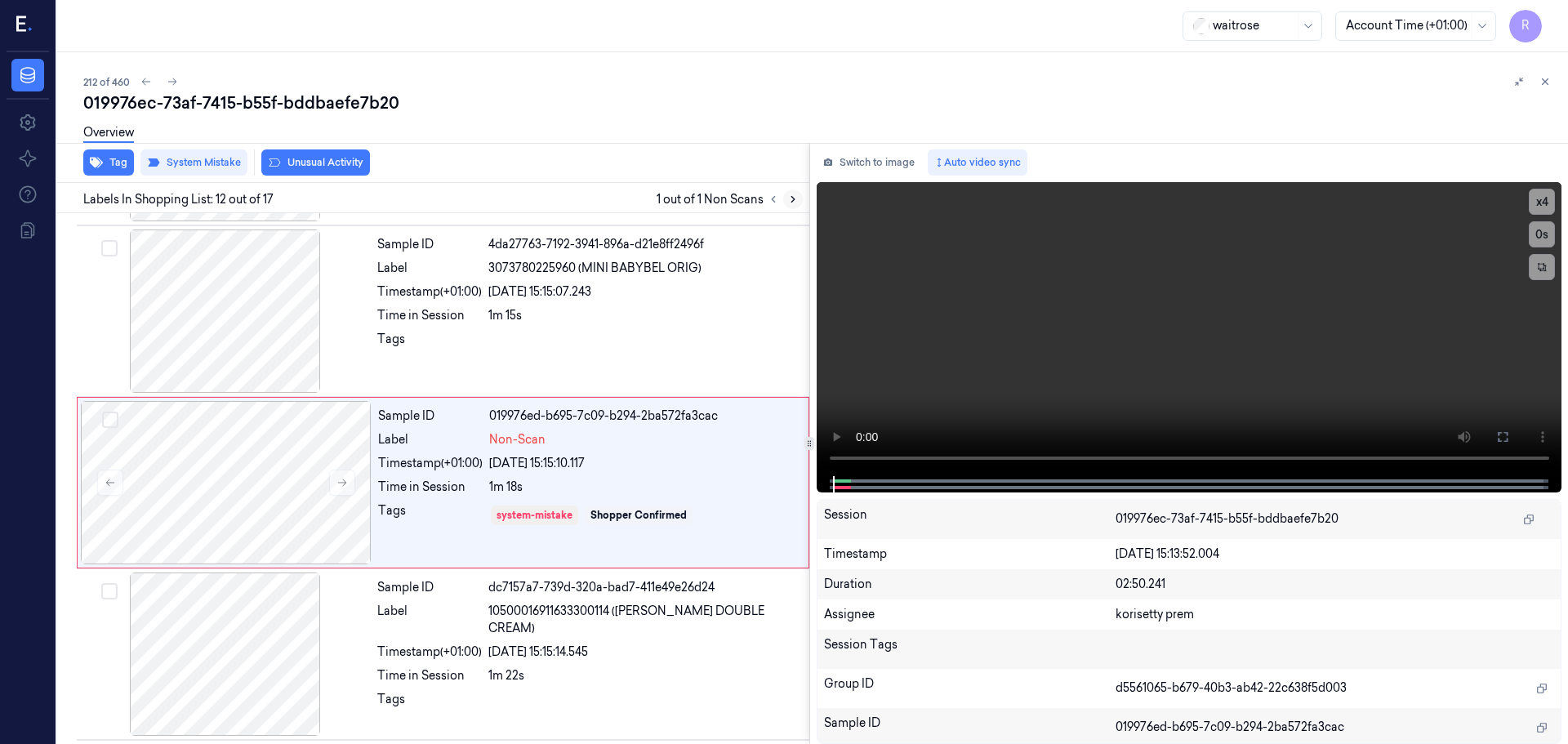
scroll to position [1707, 0]
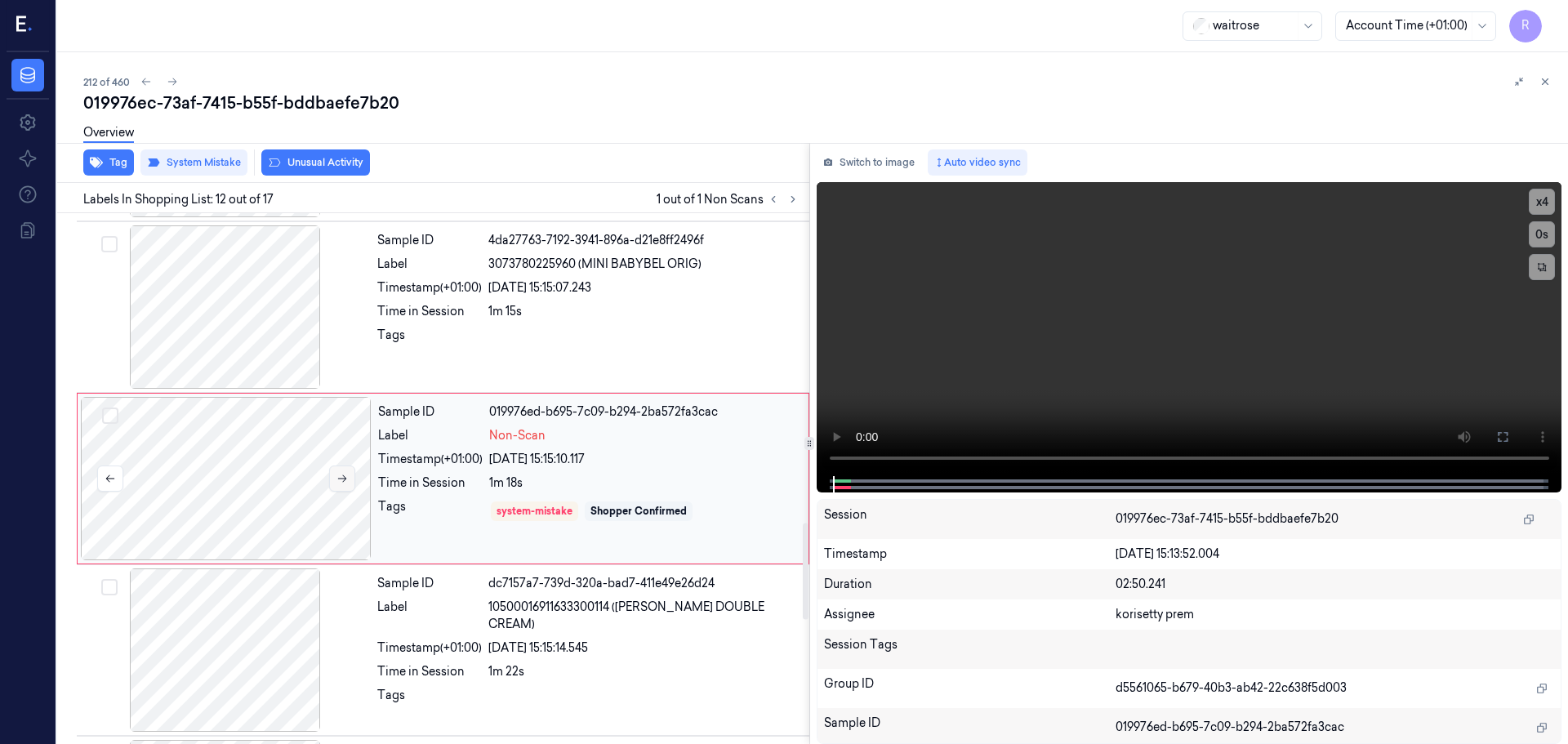
click at [352, 477] on button at bounding box center [341, 478] width 26 height 26
click at [351, 477] on button at bounding box center [341, 478] width 26 height 26
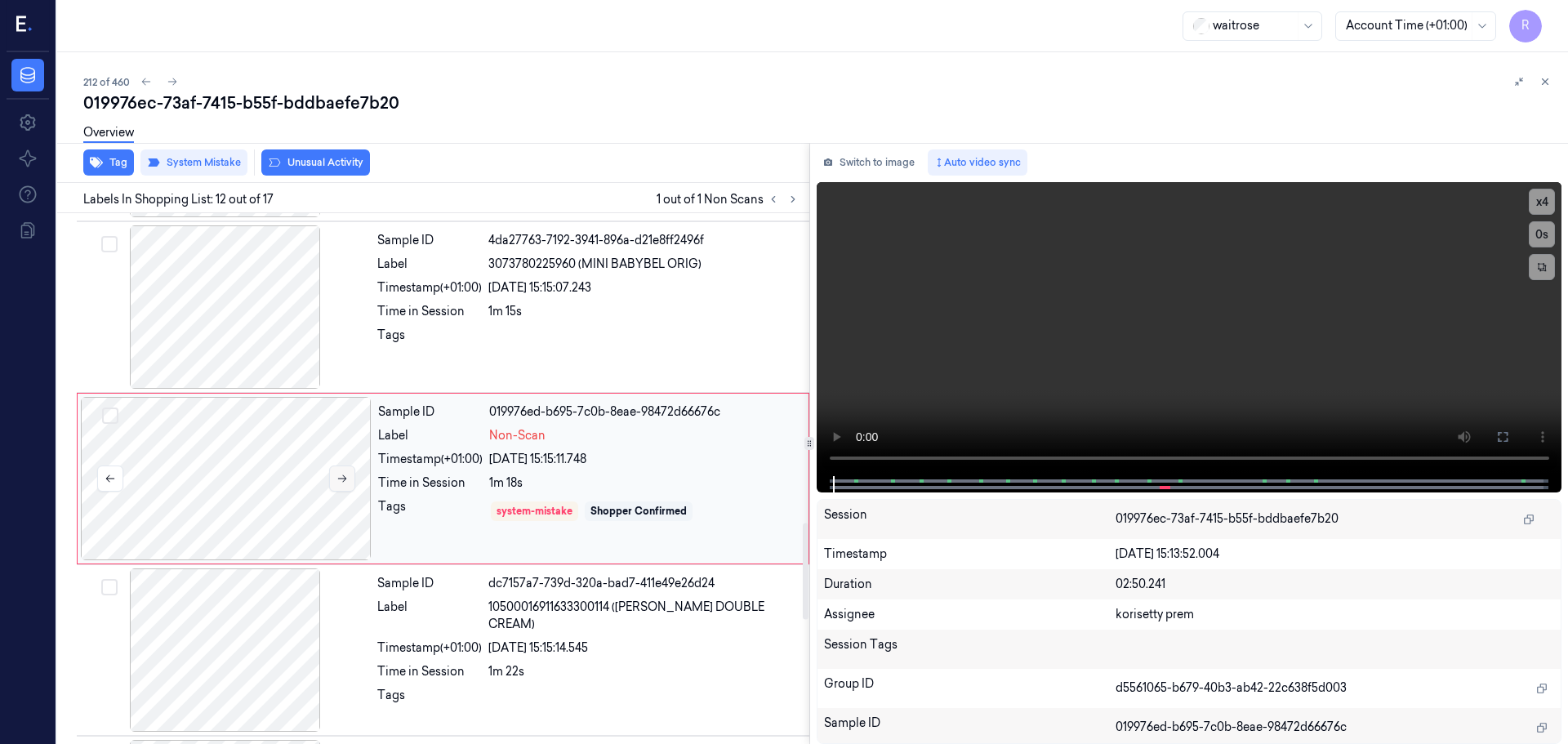
click at [351, 477] on button at bounding box center [341, 478] width 26 height 26
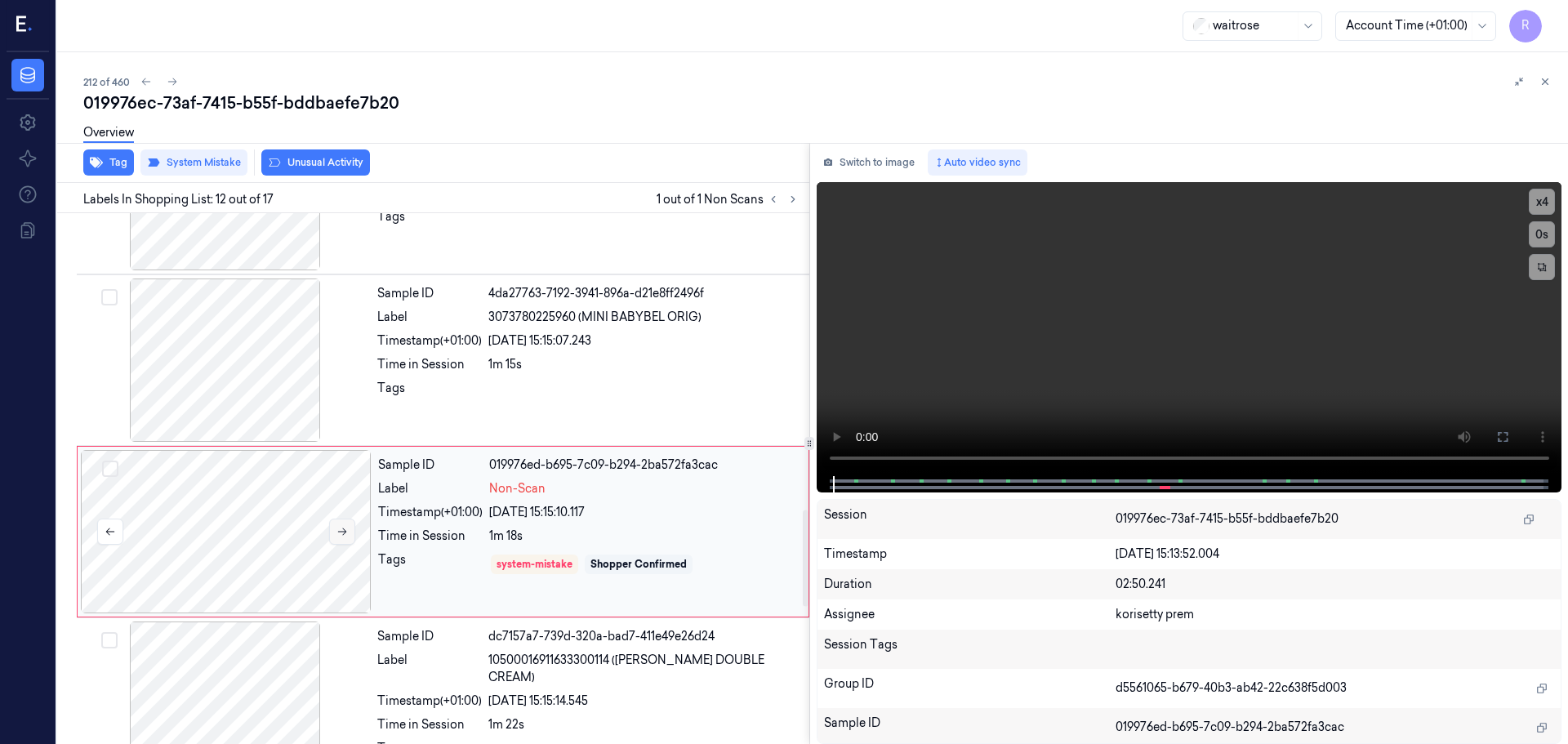
scroll to position [1625, 0]
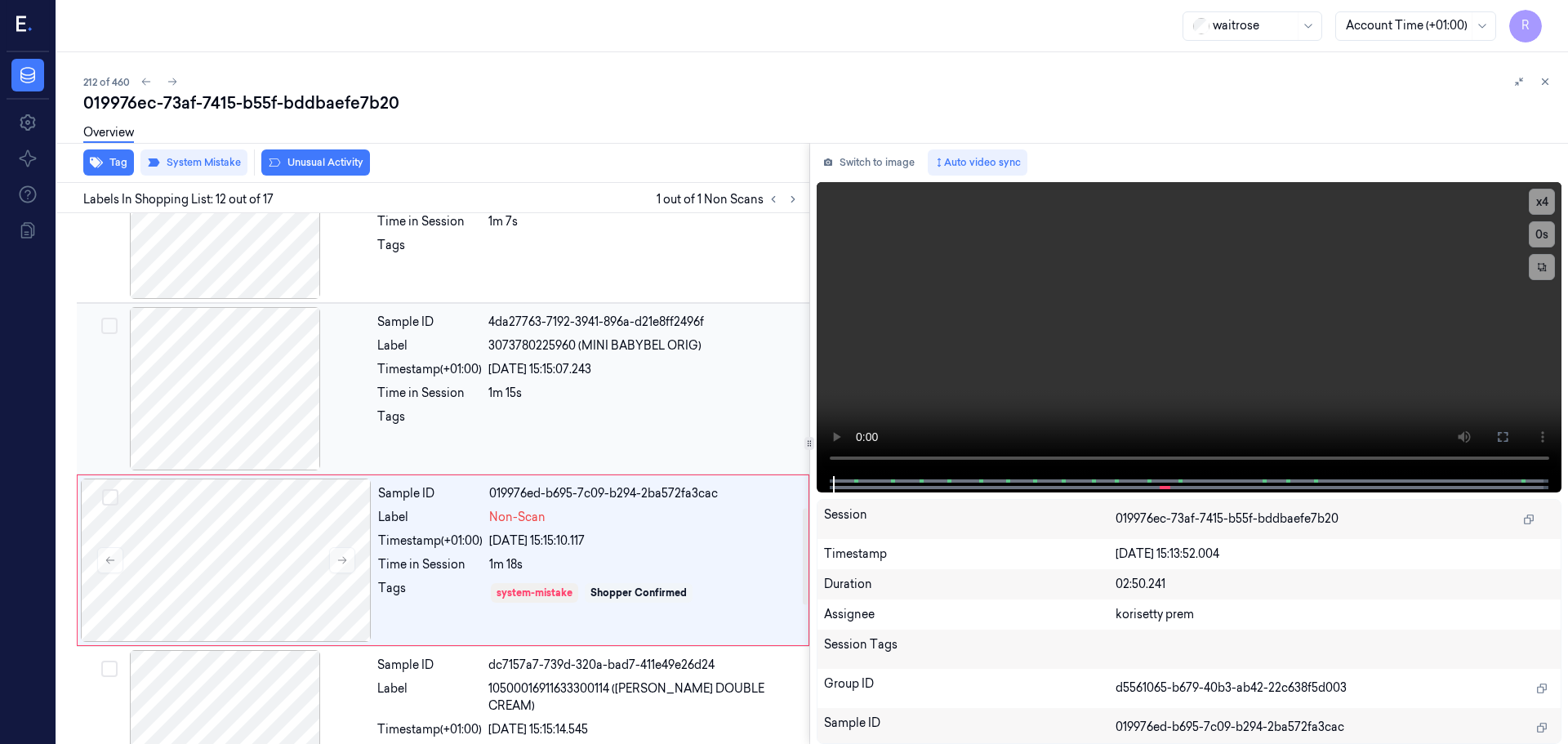
click at [288, 407] on div at bounding box center [225, 389] width 291 height 164
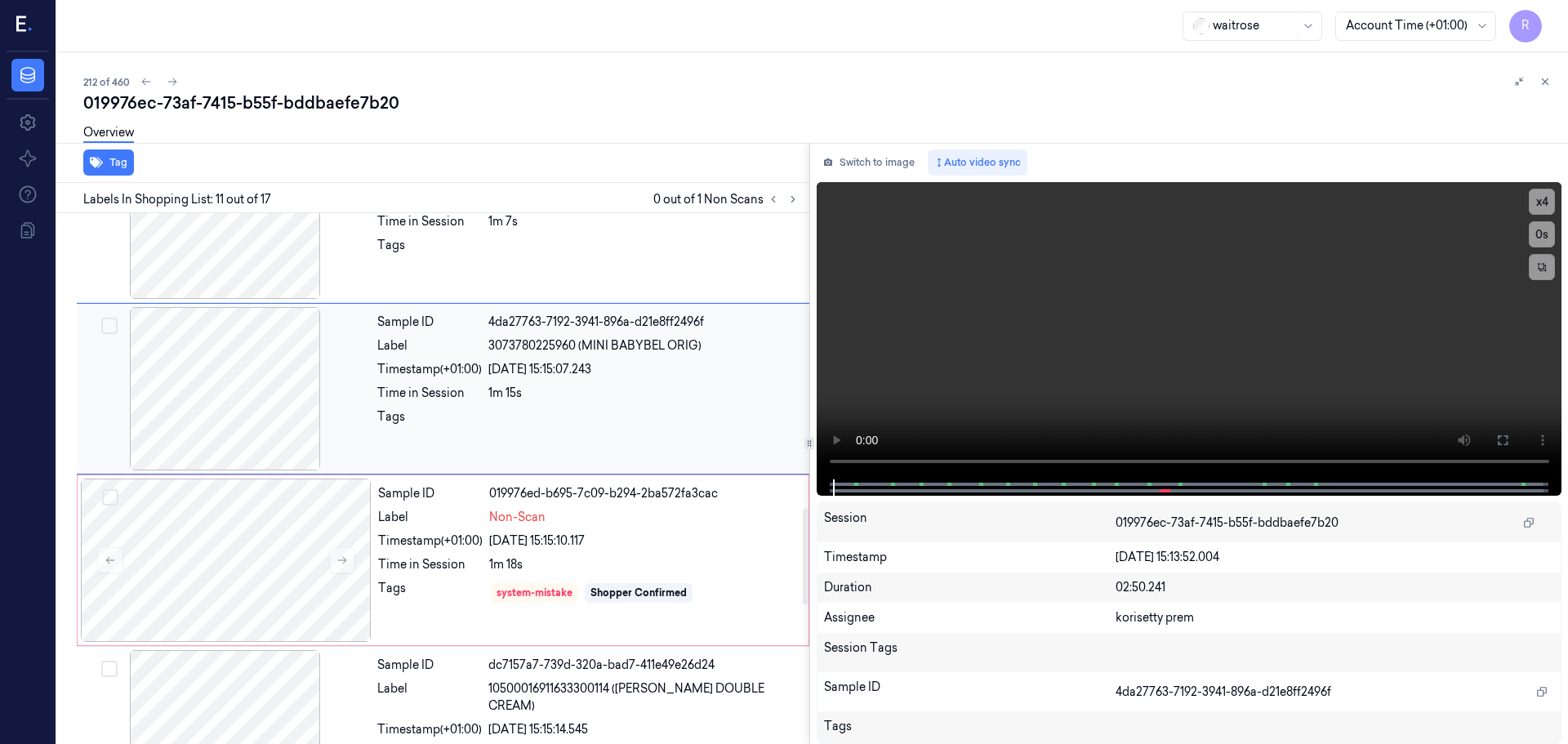
scroll to position [1535, 0]
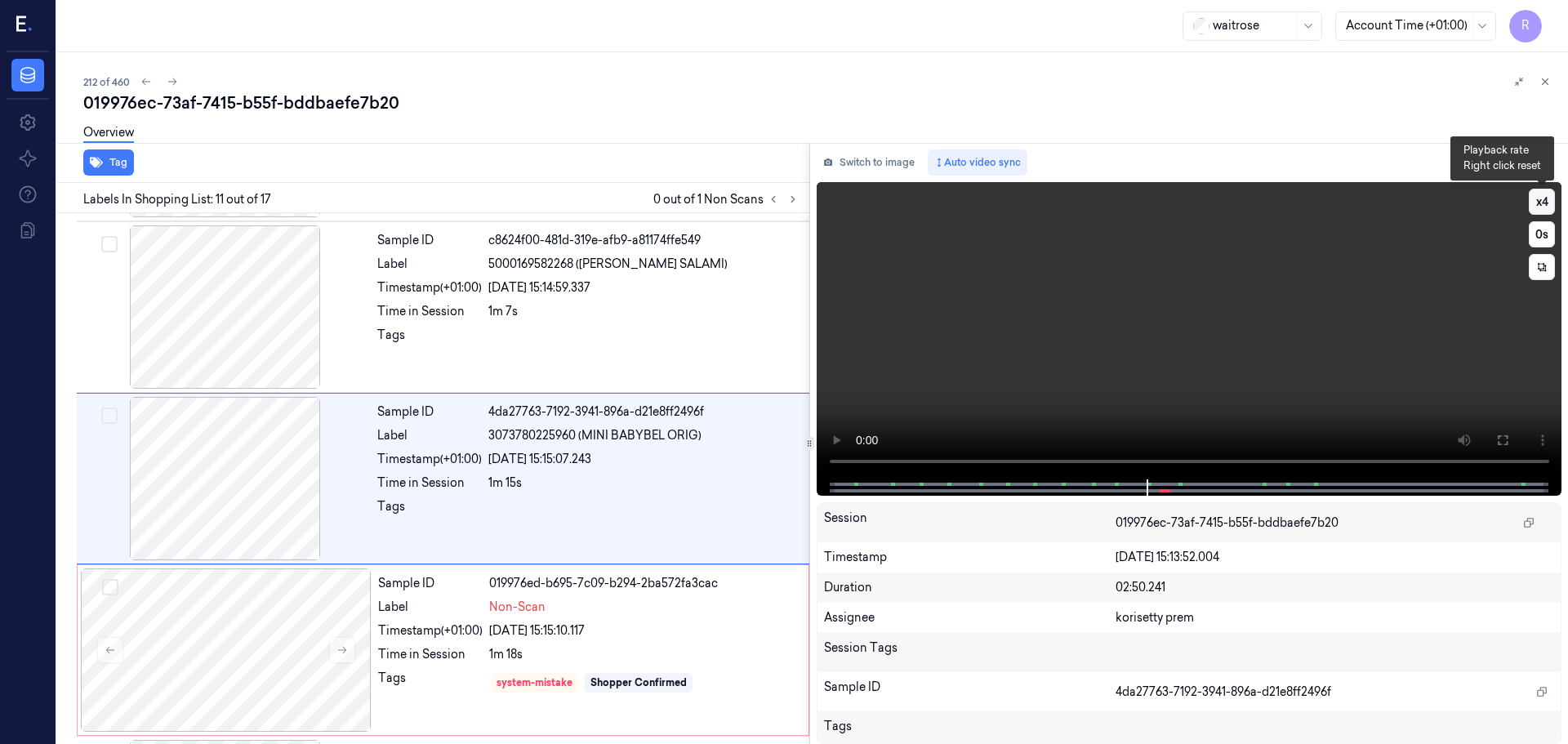
click at [1553, 195] on button "x 4" at bounding box center [1540, 201] width 26 height 26
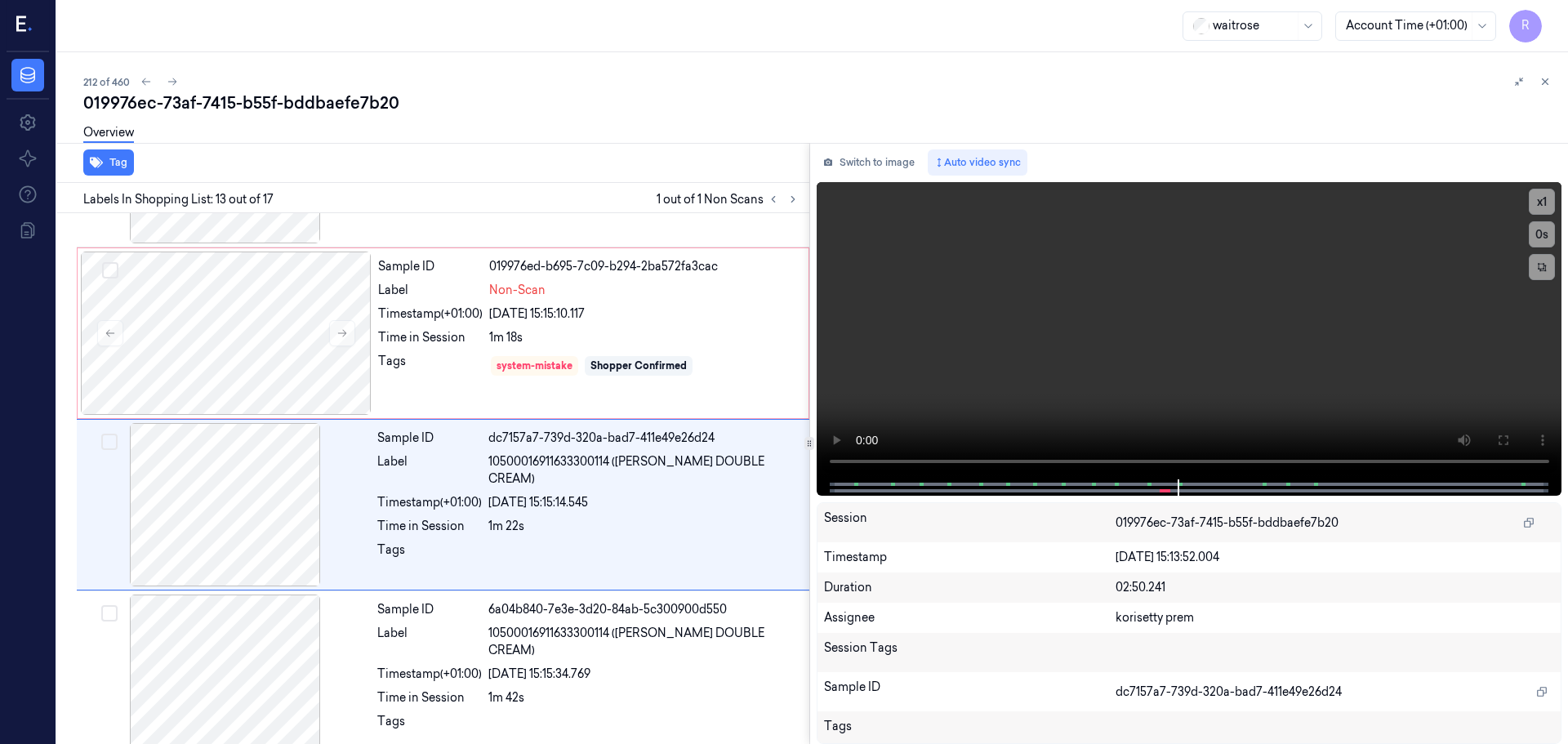
scroll to position [1878, 0]
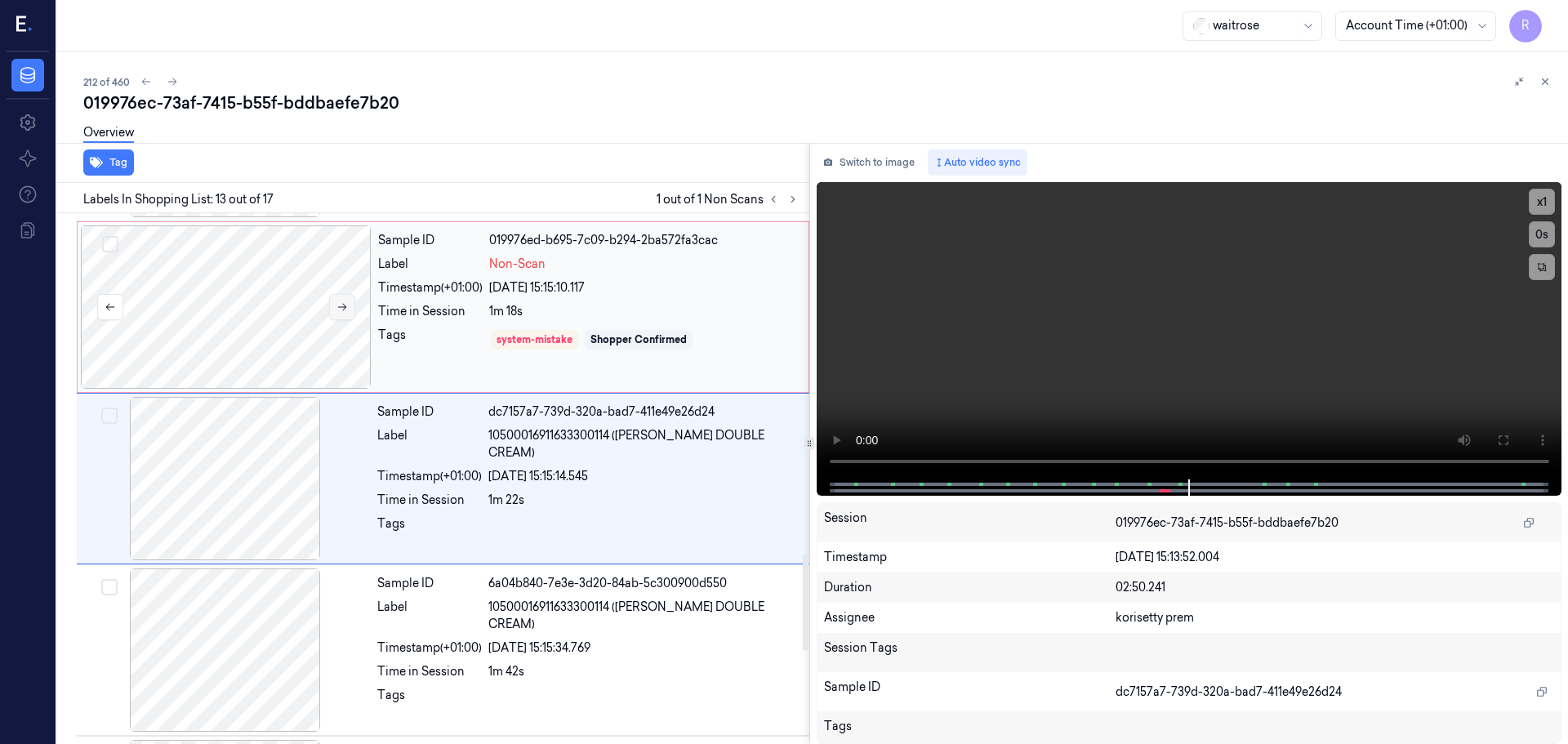
click at [345, 303] on icon at bounding box center [342, 307] width 11 height 11
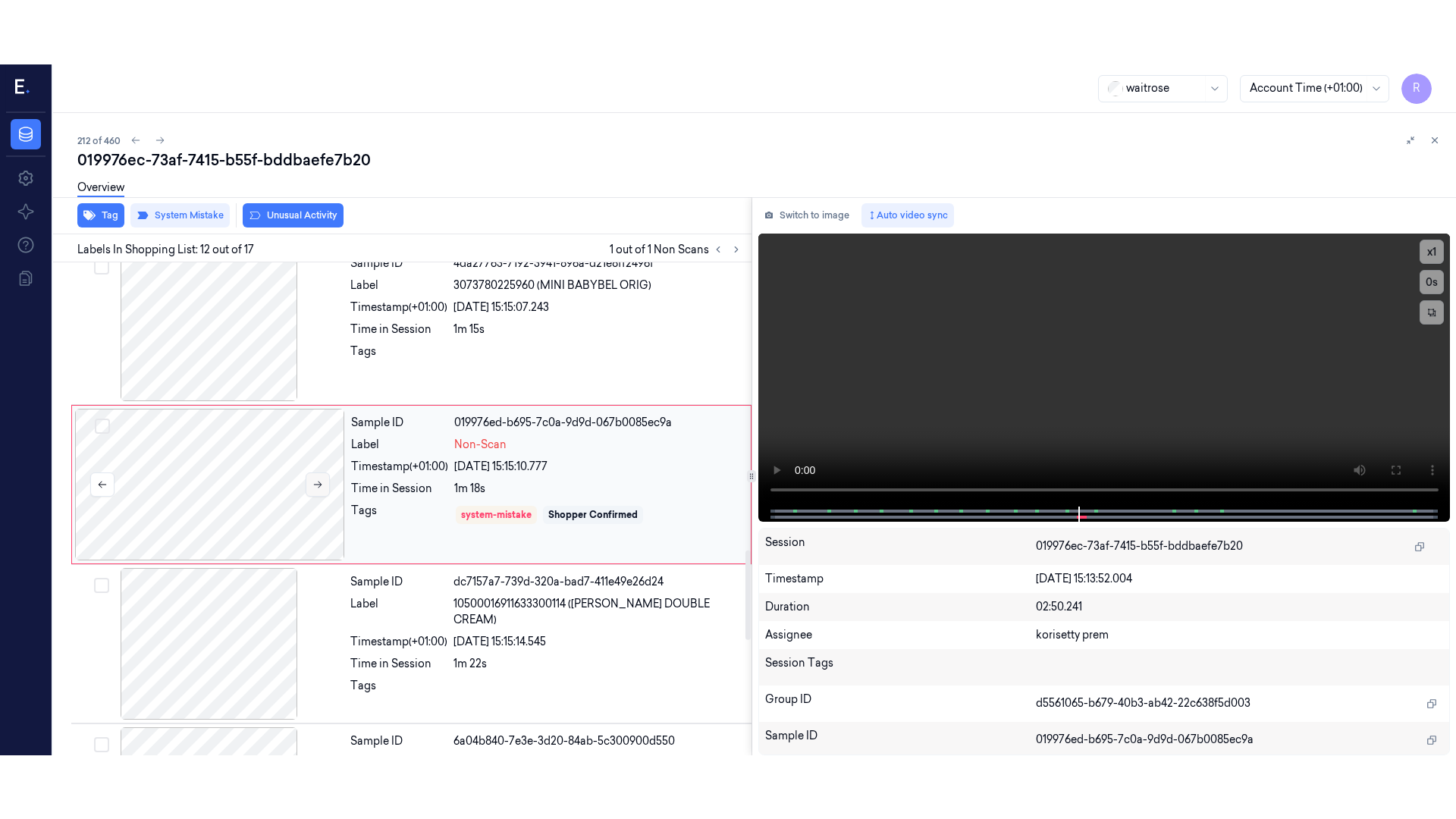
scroll to position [1585, 0]
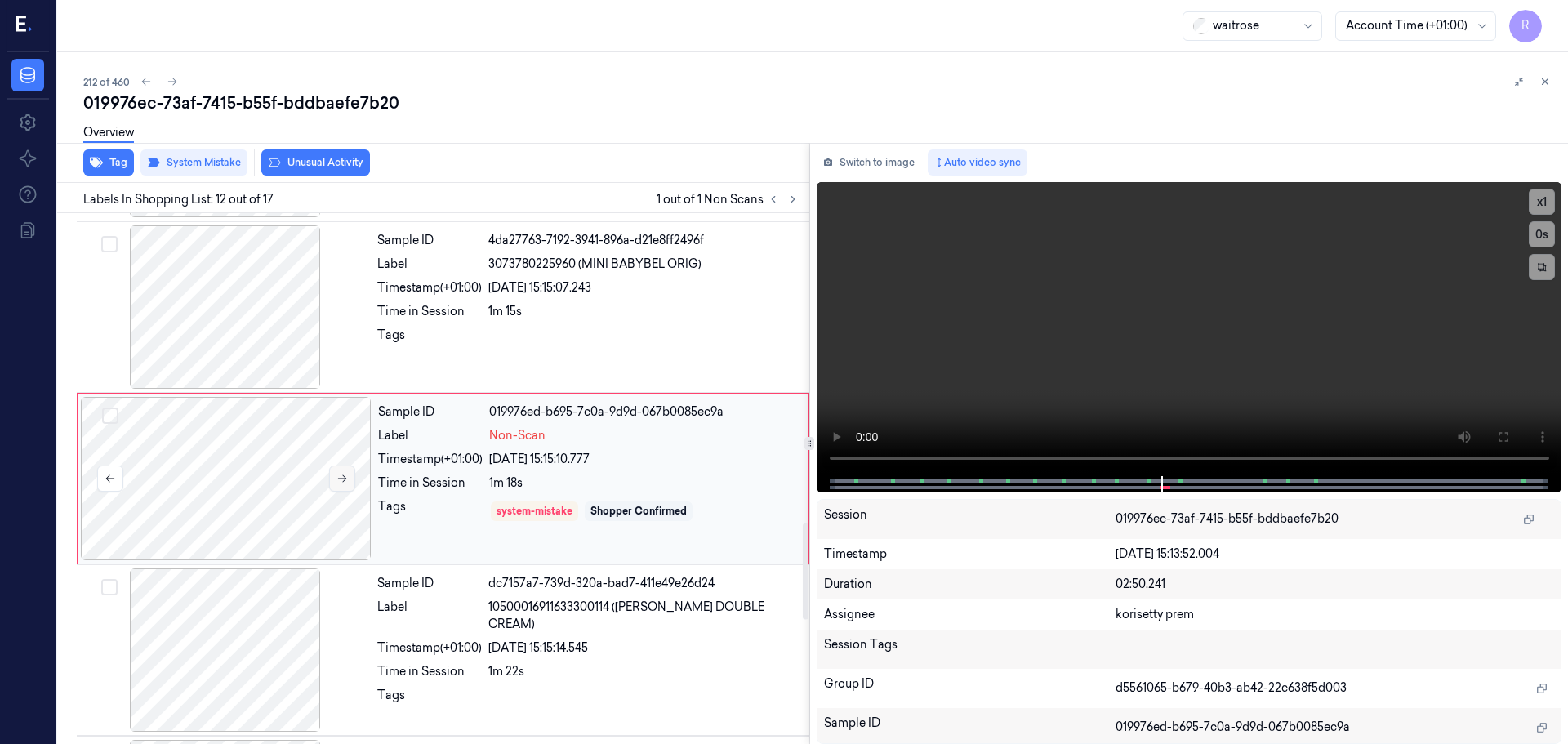
click at [343, 479] on icon at bounding box center [341, 480] width 9 height 8
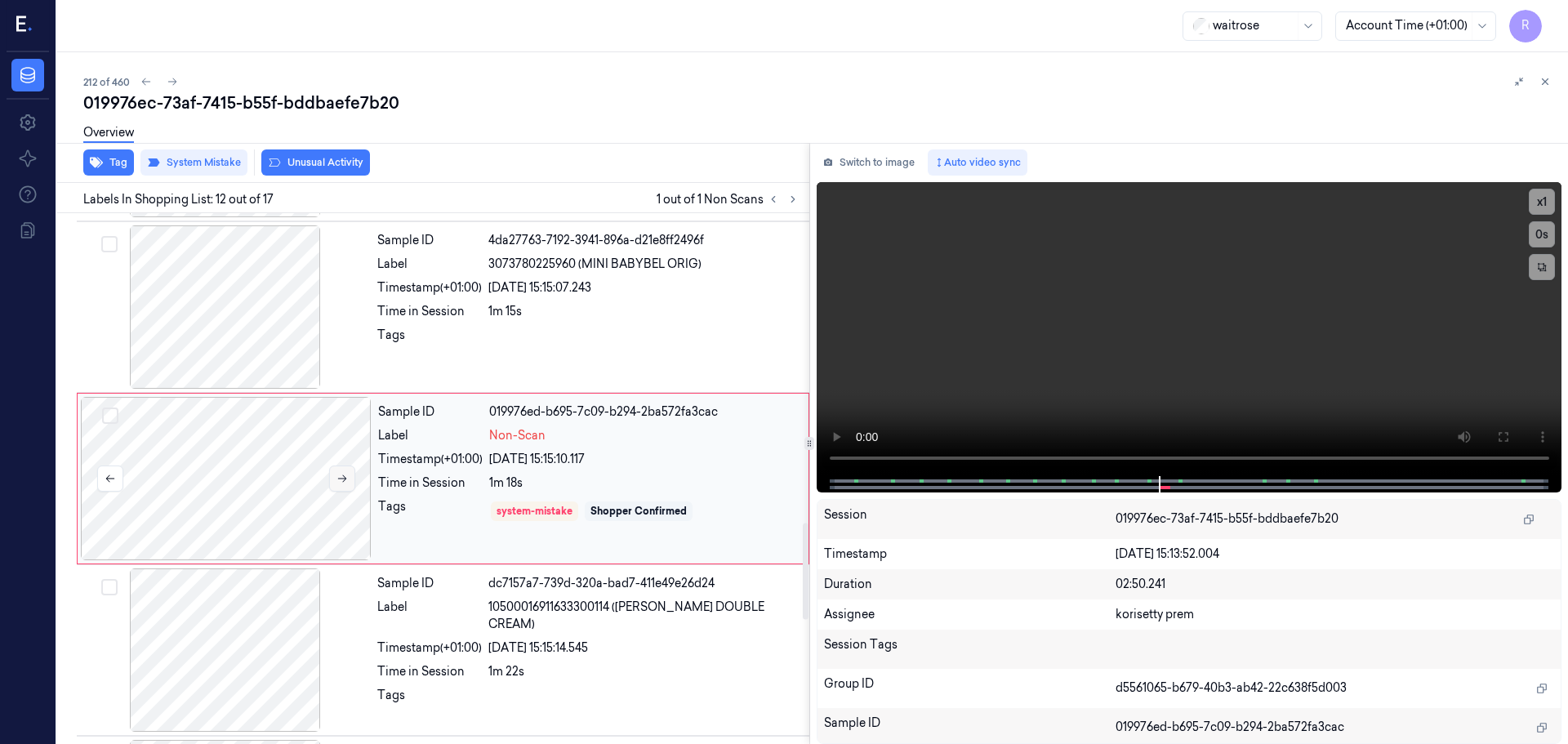
click at [343, 479] on icon at bounding box center [341, 480] width 9 height 8
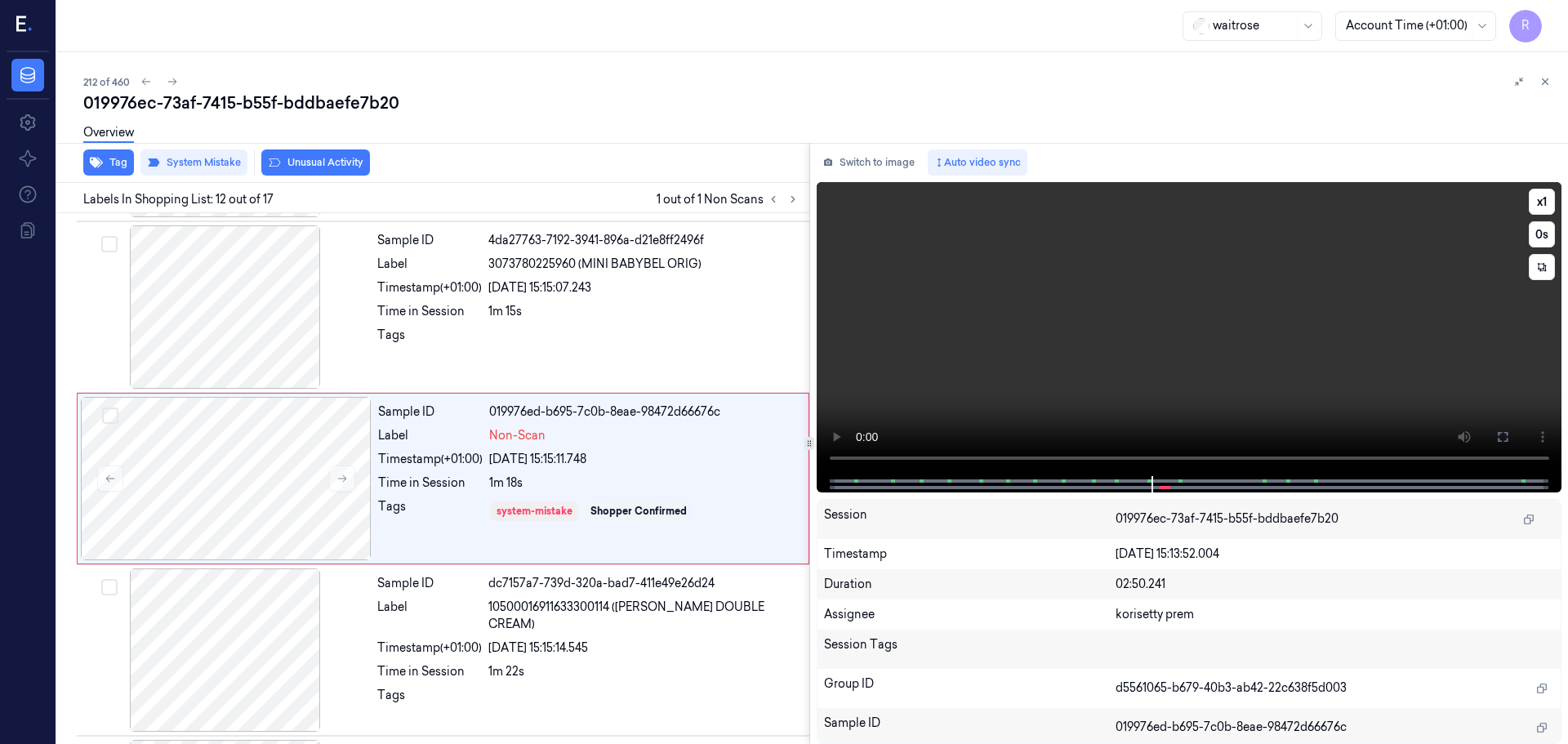
click at [1505, 441] on icon at bounding box center [1502, 437] width 10 height 10
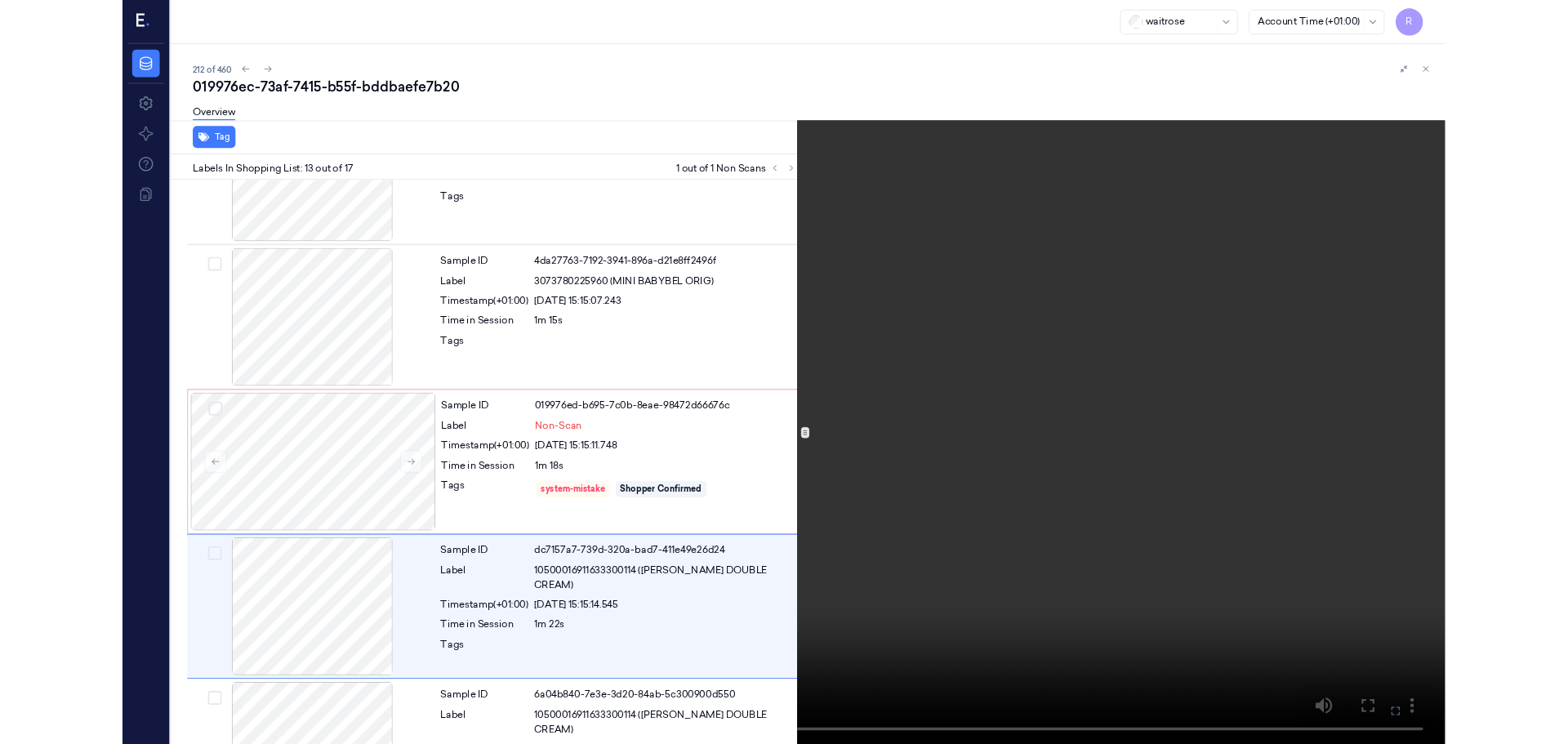
scroll to position [1810, 0]
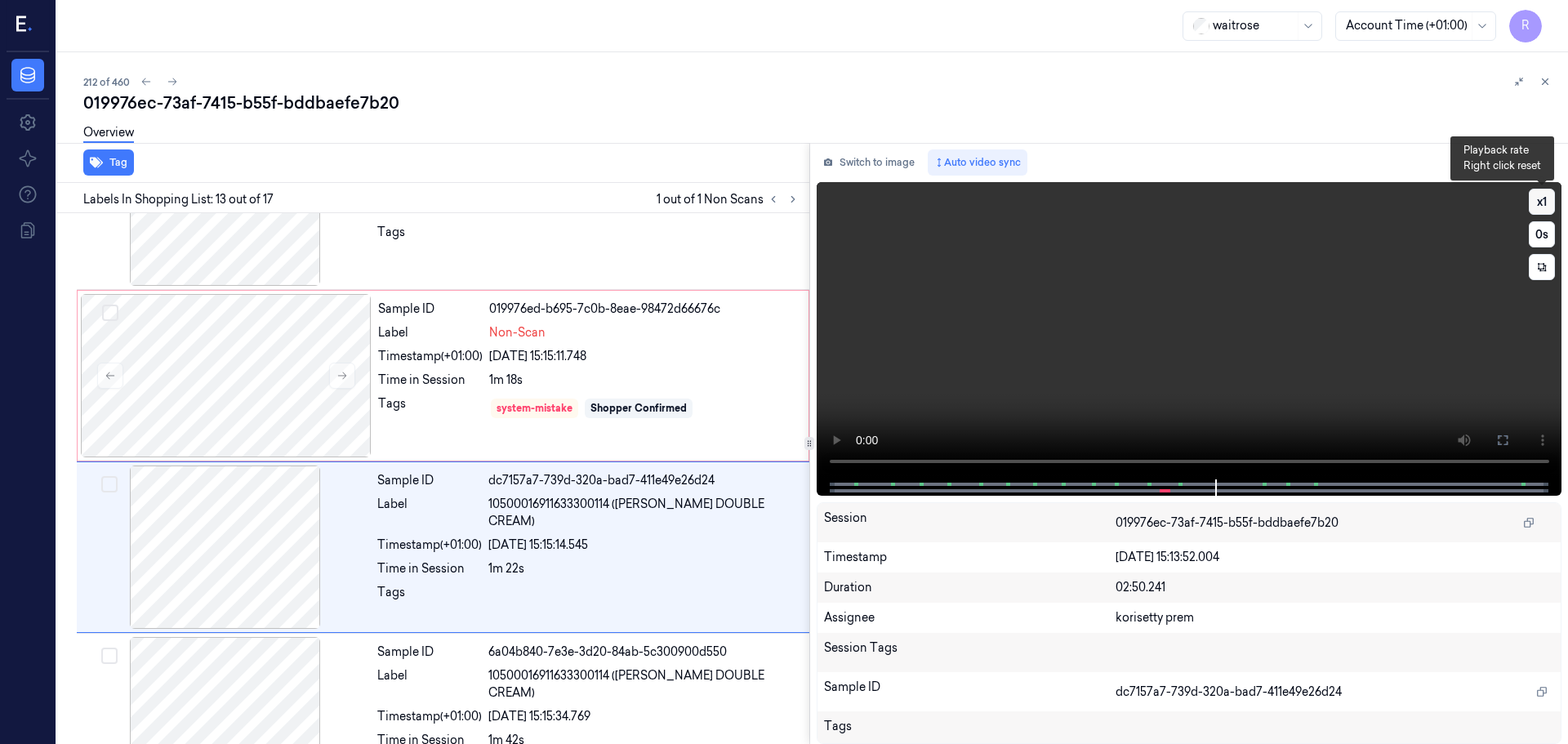
click at [1539, 200] on button "x 1" at bounding box center [1540, 201] width 26 height 26
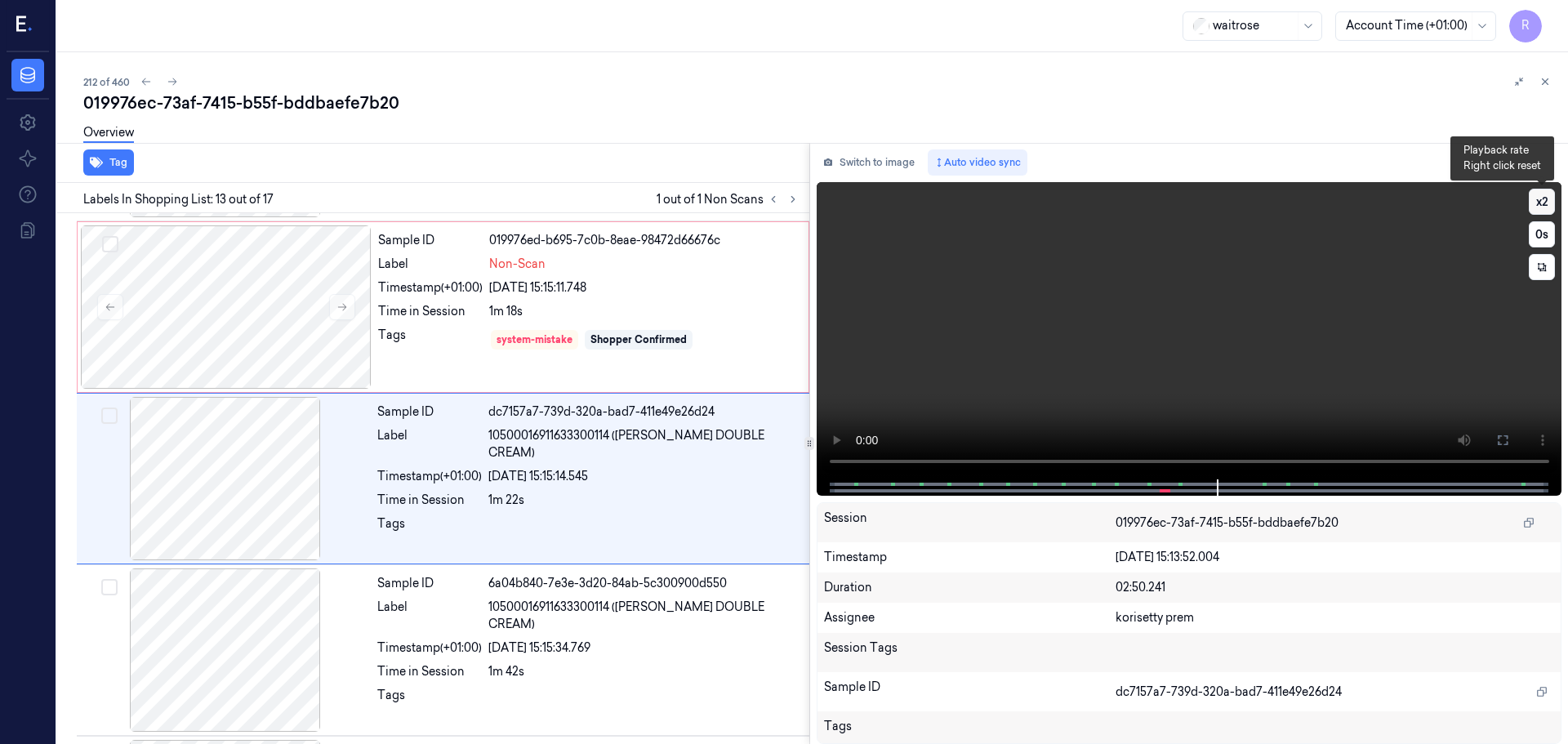
click at [1539, 200] on button "x 2" at bounding box center [1540, 201] width 26 height 26
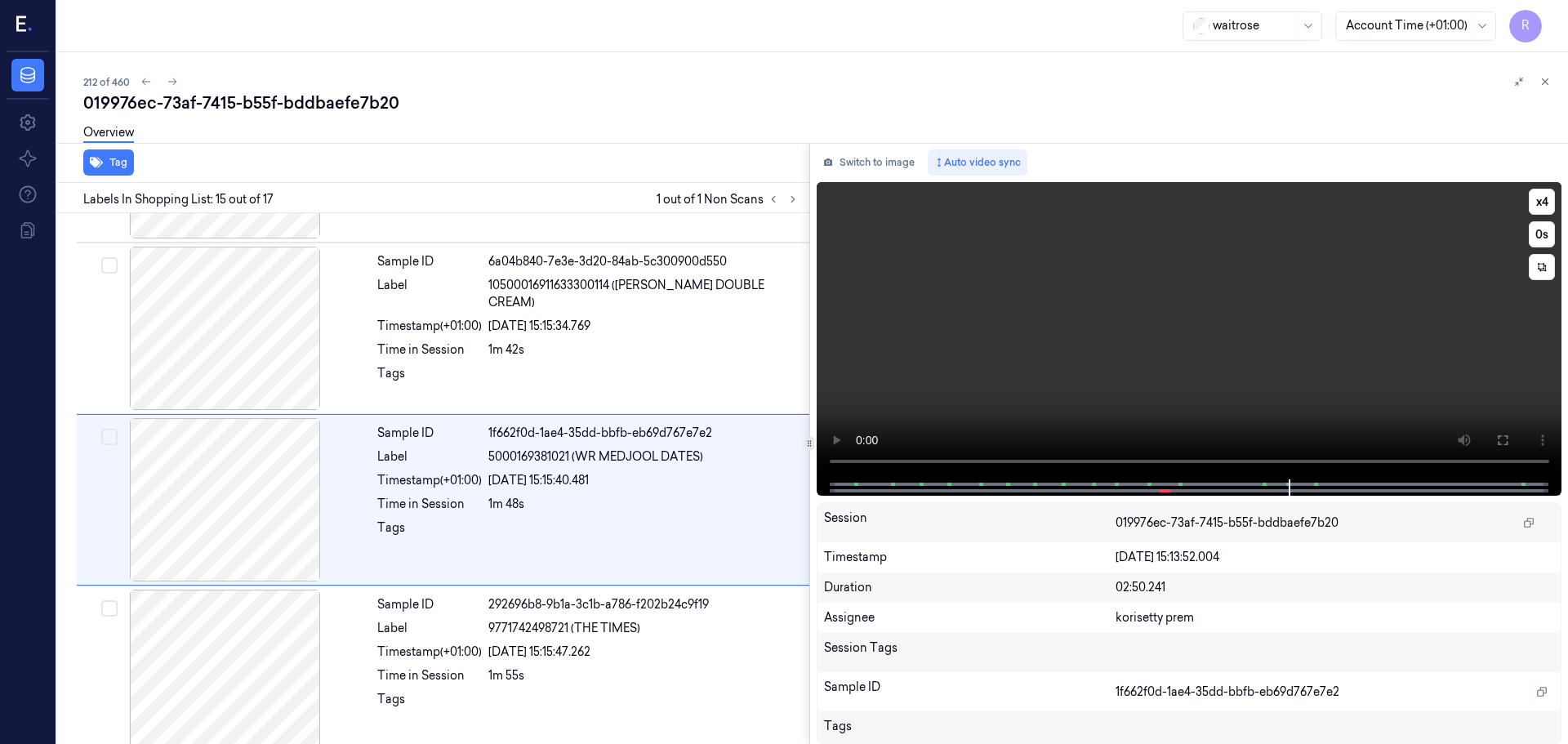
scroll to position [2222, 0]
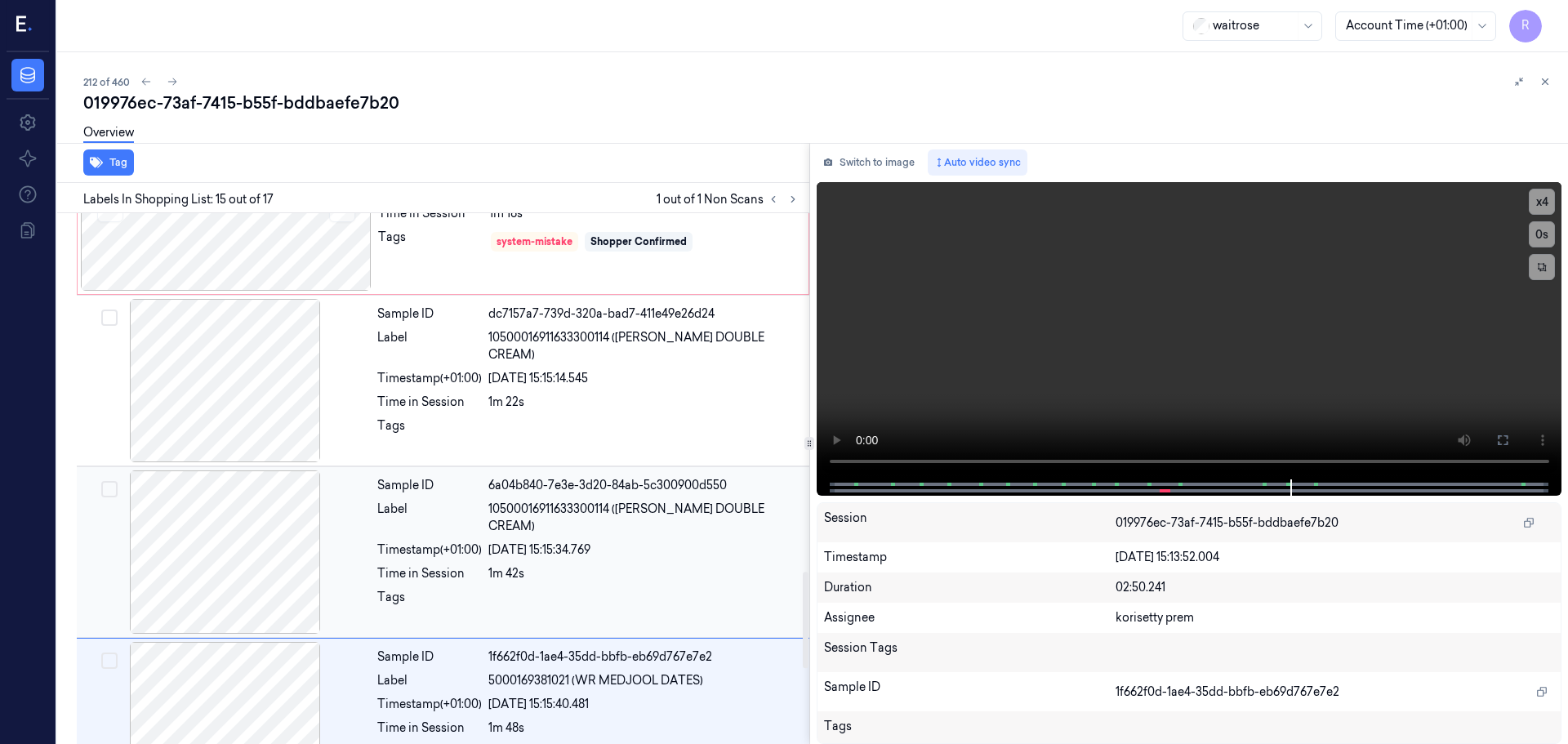
click at [348, 491] on div at bounding box center [225, 553] width 291 height 164
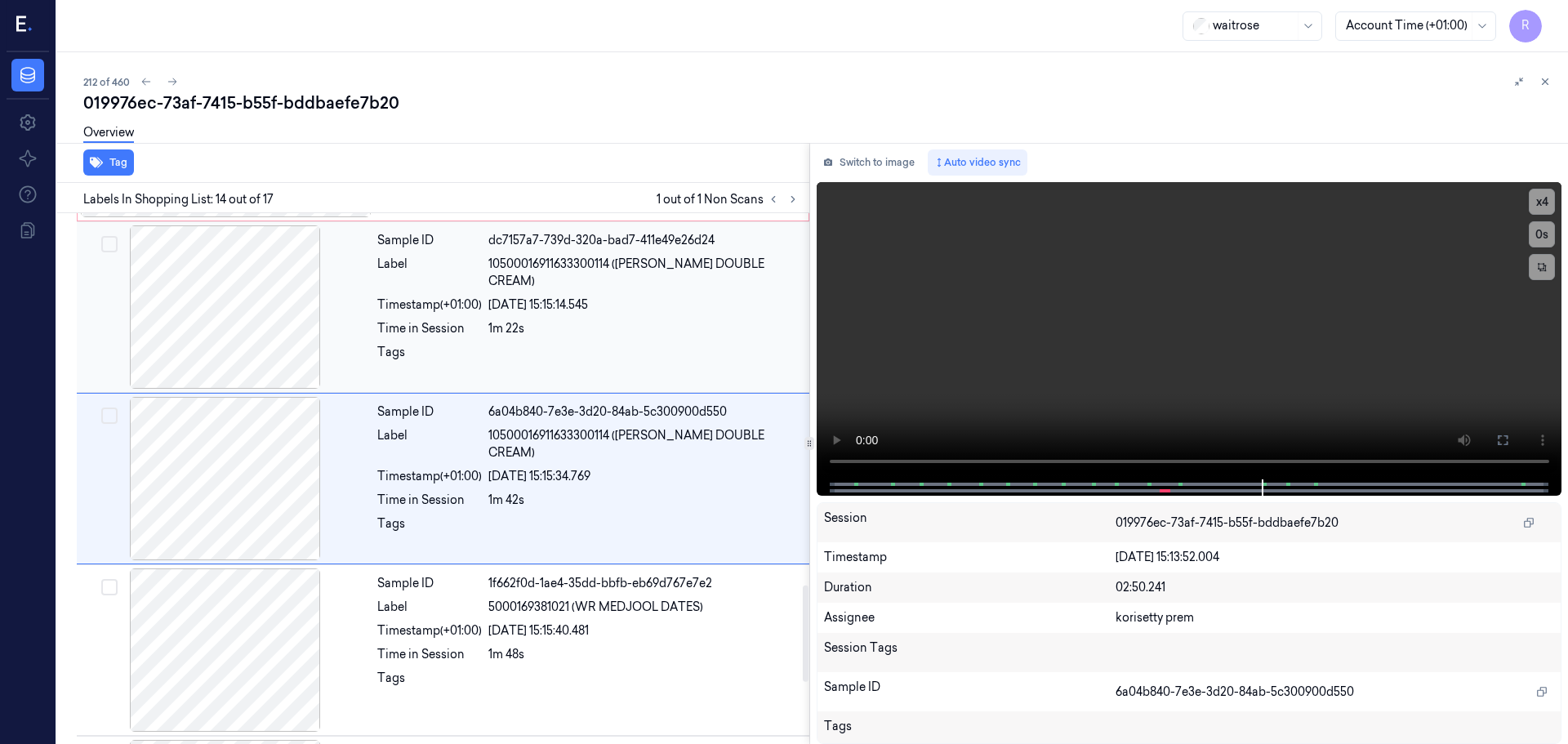
click at [464, 343] on div "Tags" at bounding box center [430, 356] width 105 height 26
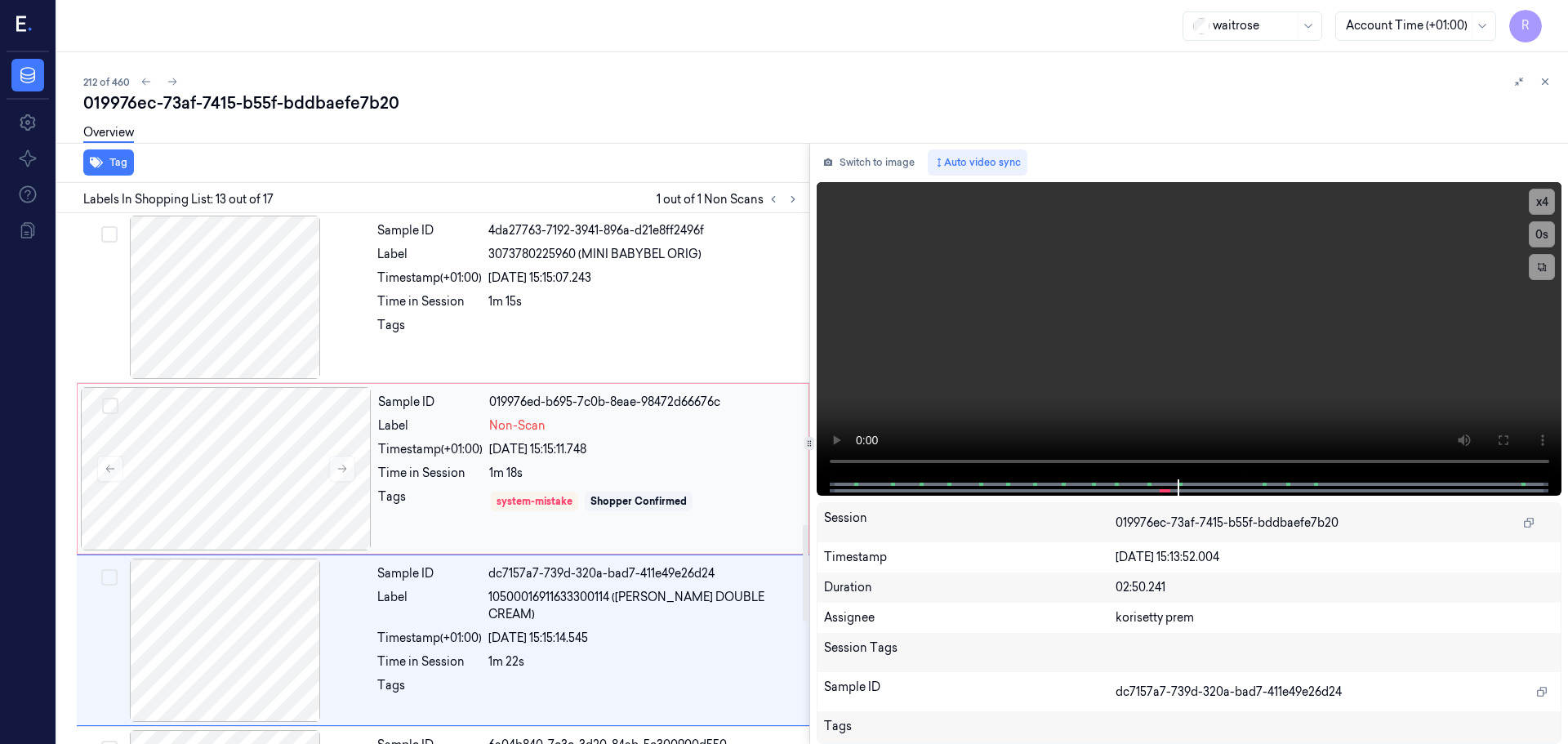
click at [405, 452] on div "Timestamp (+01:00)" at bounding box center [431, 450] width 105 height 17
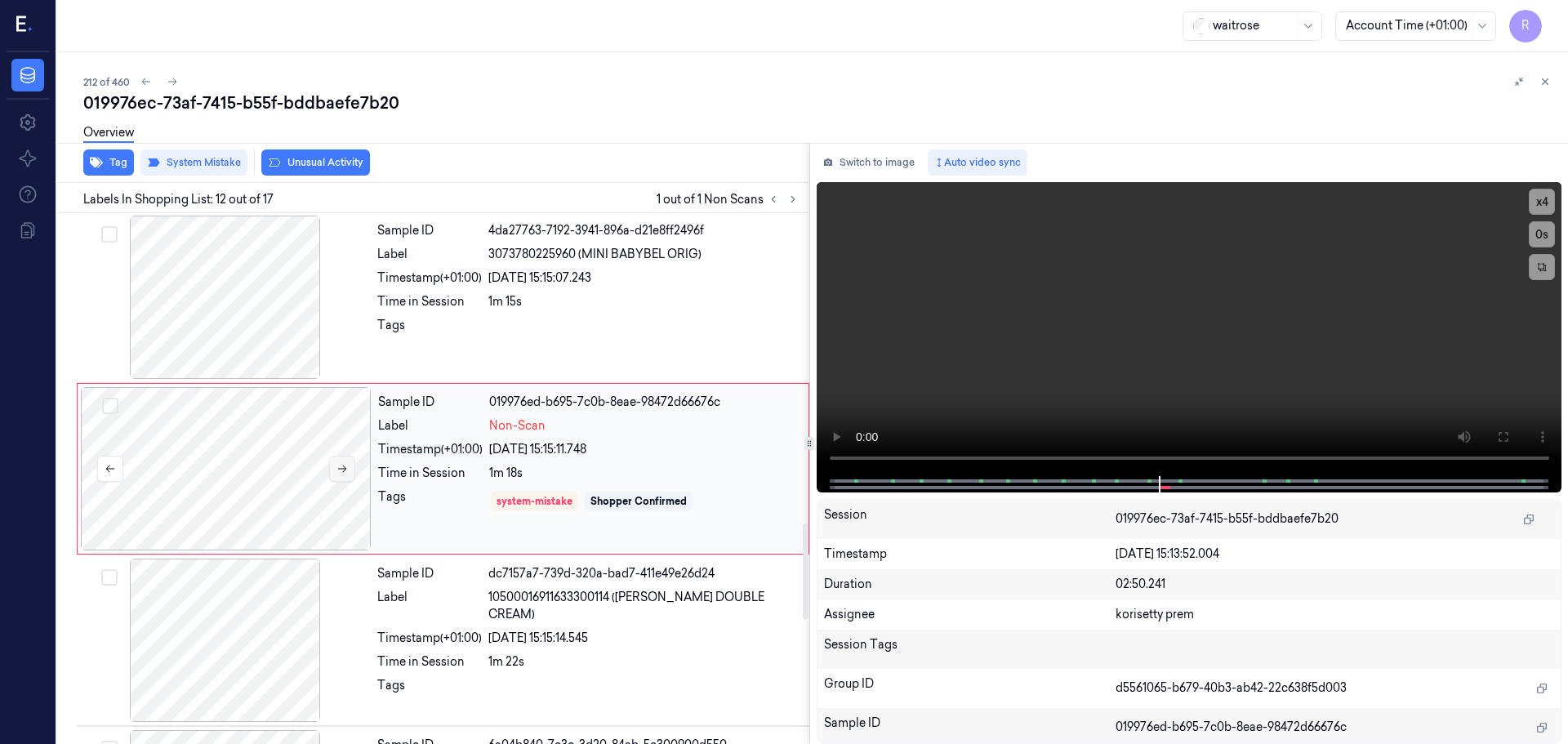
scroll to position [1707, 0]
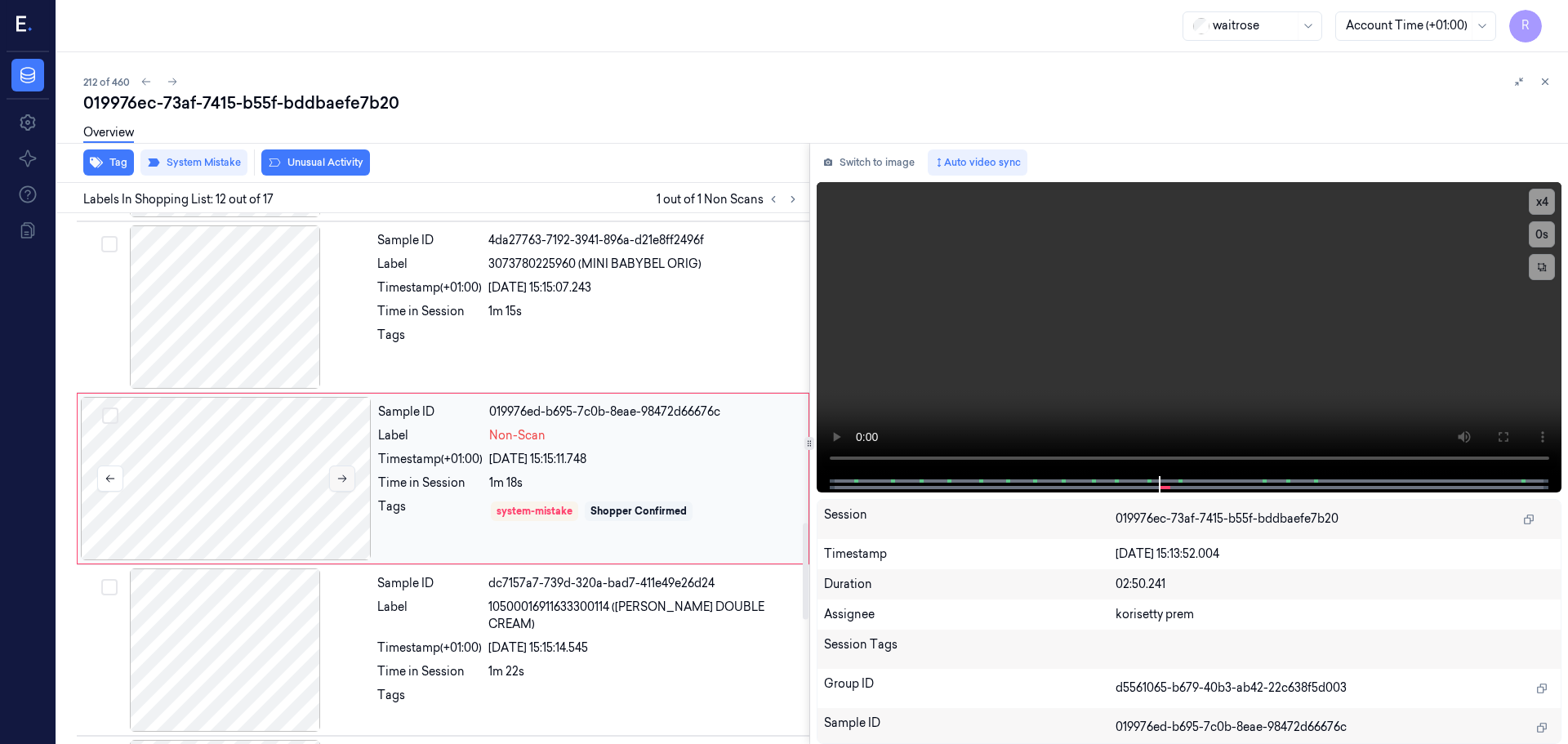
click at [346, 477] on icon at bounding box center [342, 479] width 11 height 11
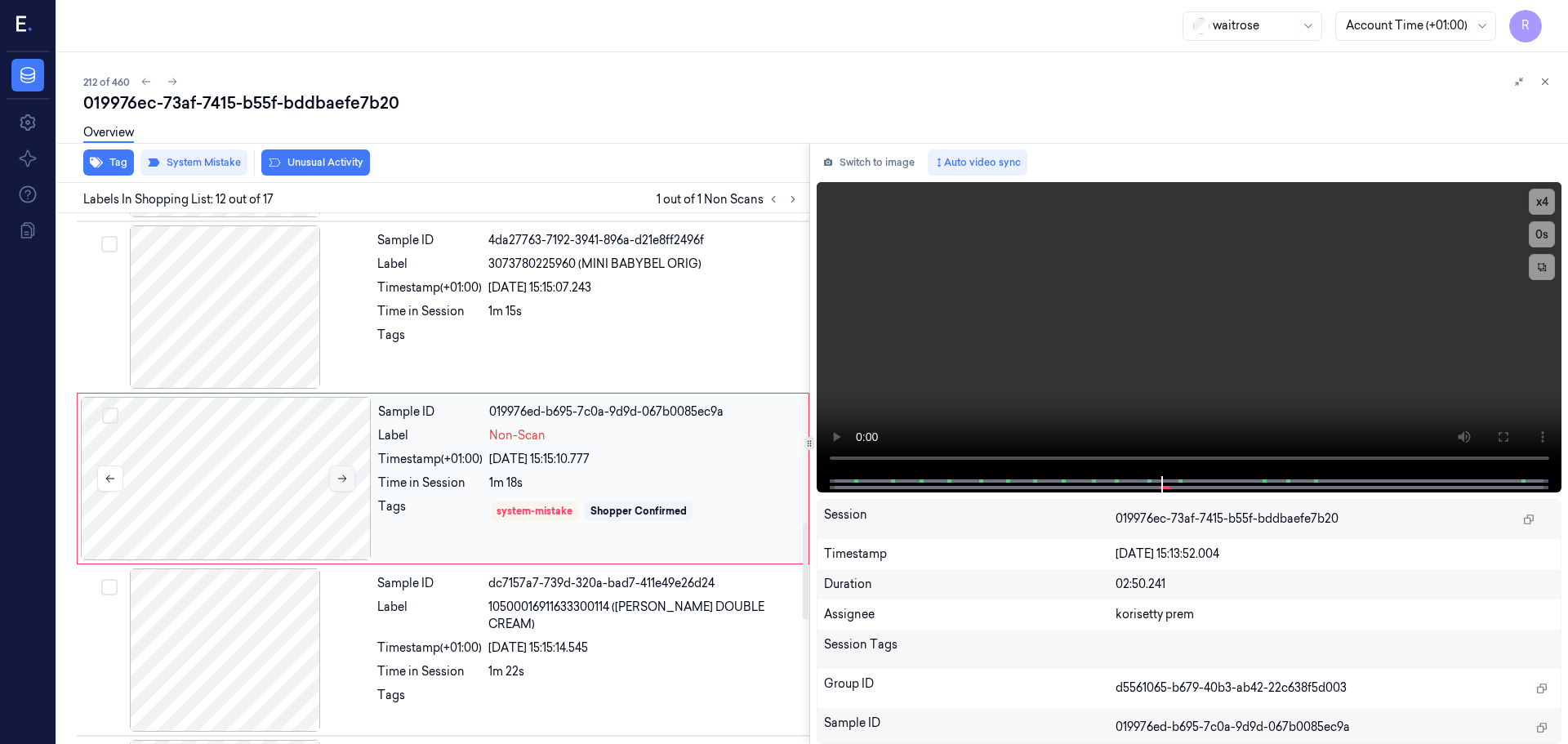
click at [346, 477] on icon at bounding box center [342, 479] width 11 height 11
click at [1544, 203] on button "x 4" at bounding box center [1540, 201] width 26 height 26
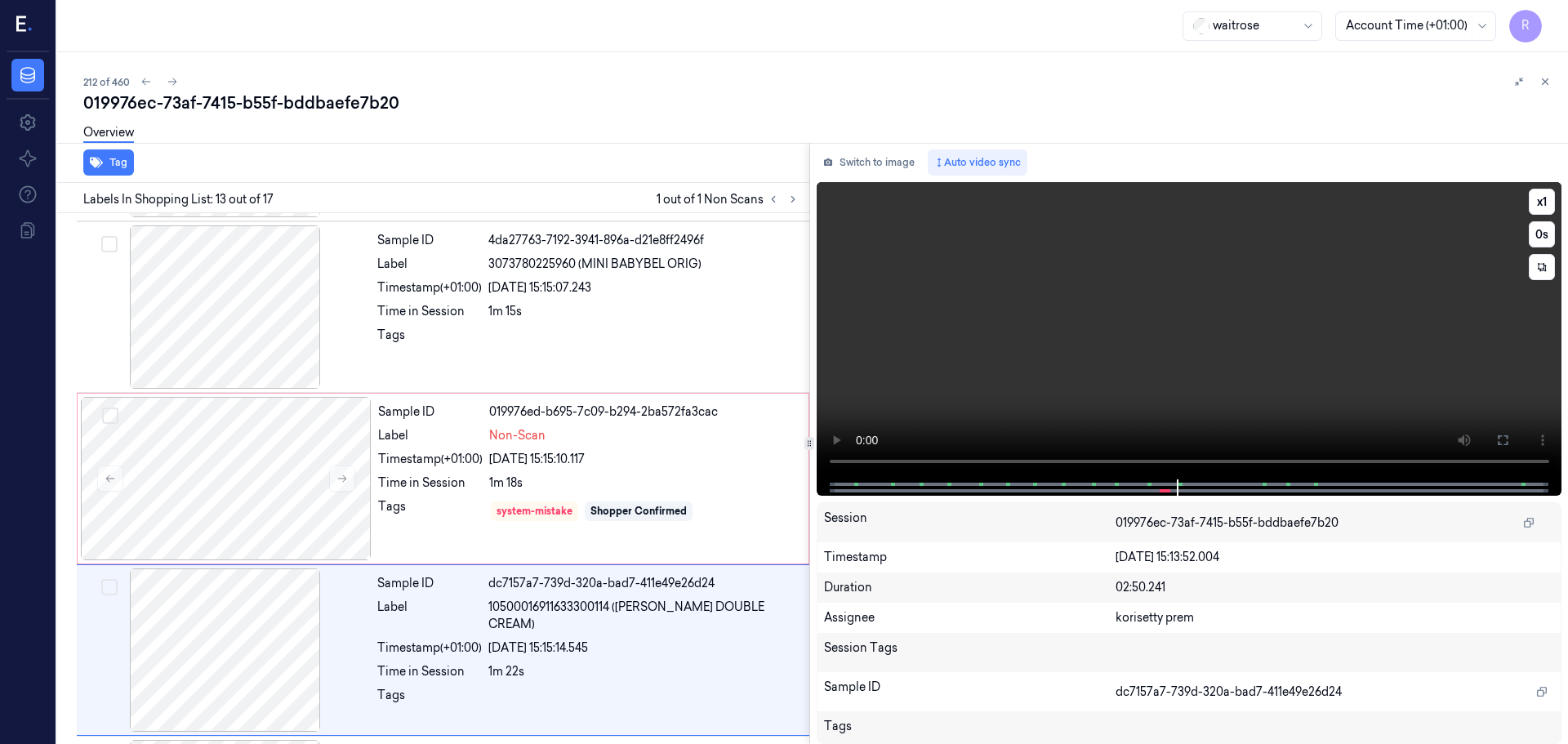
scroll to position [1878, 0]
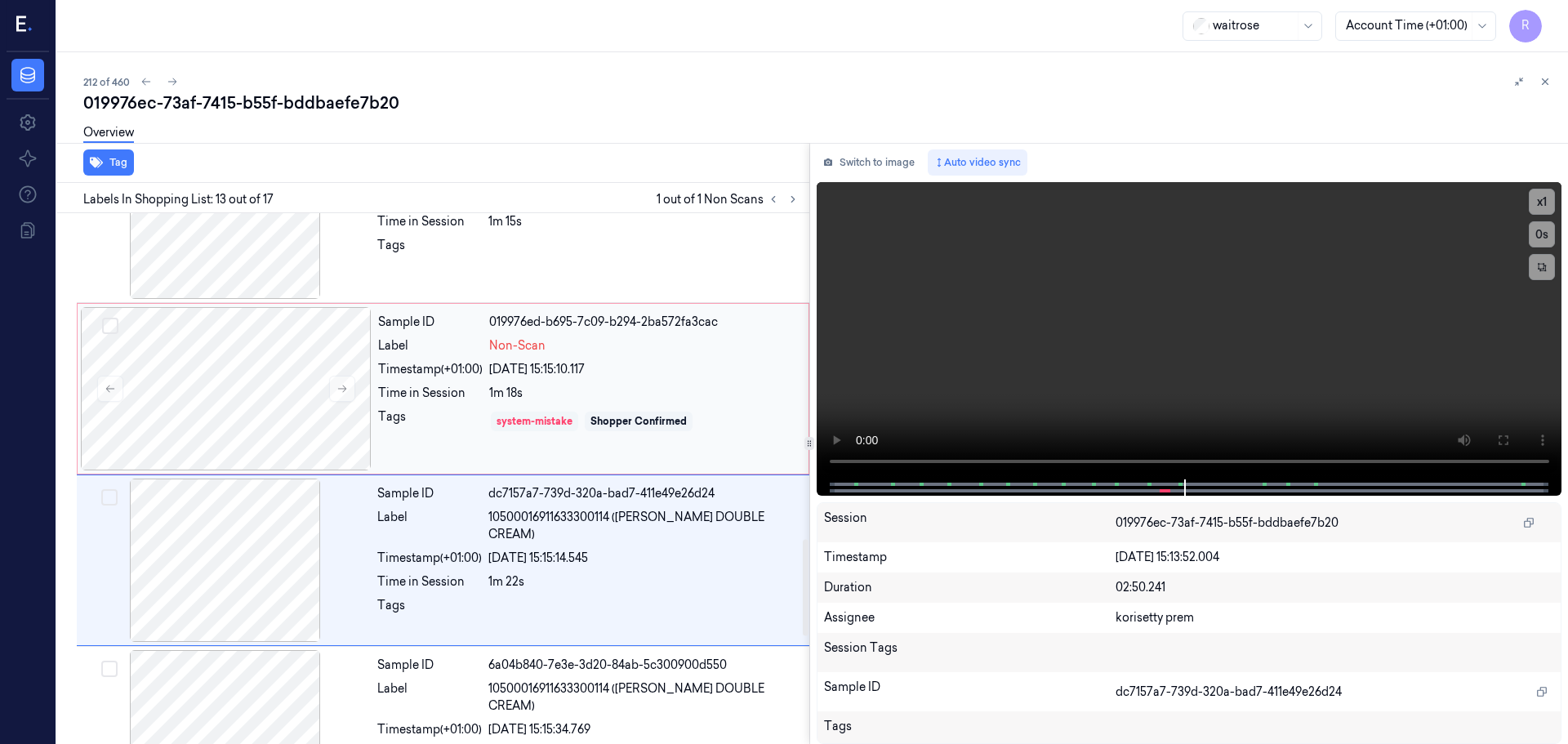
click at [571, 414] on div "system-mistake" at bounding box center [534, 421] width 76 height 14
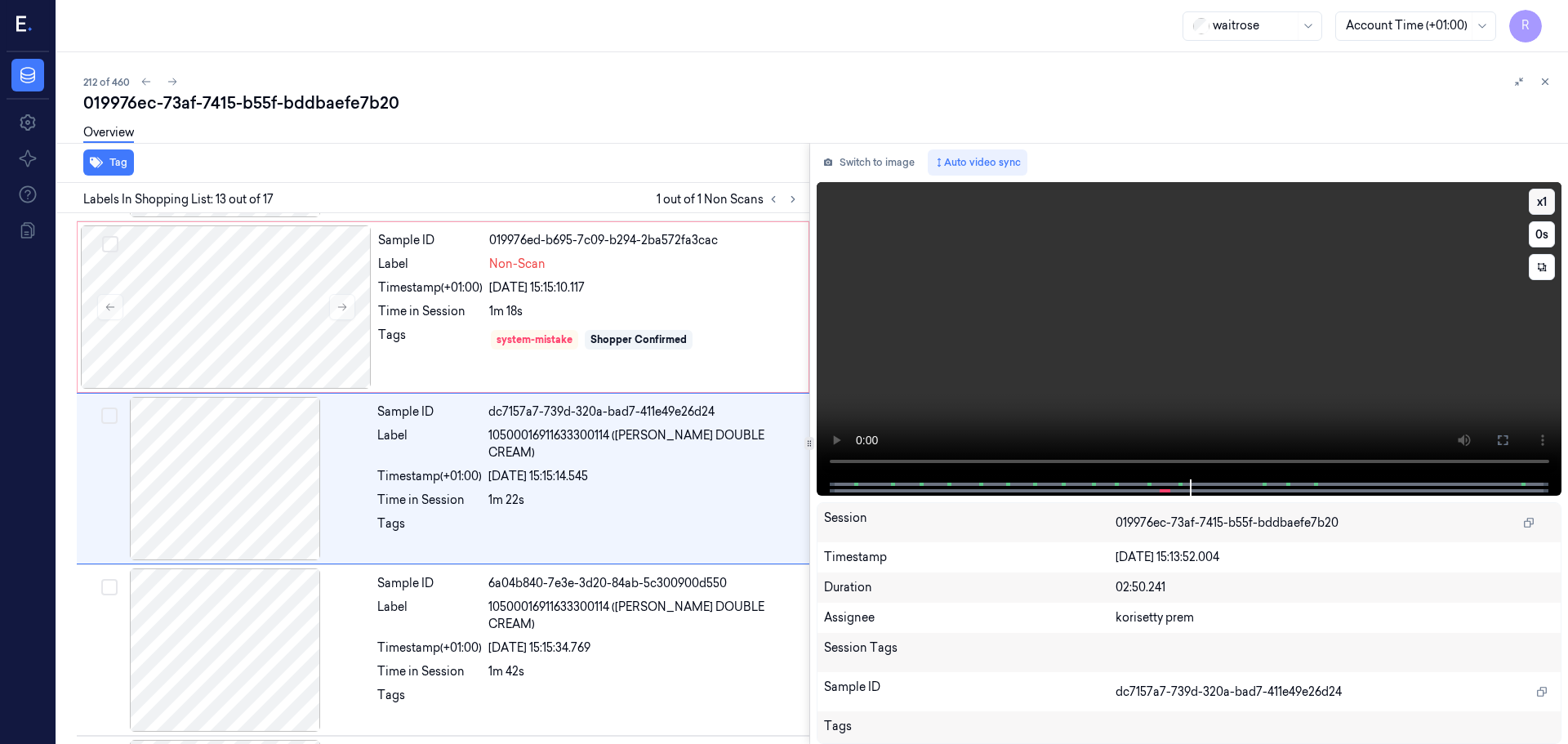
click at [1538, 209] on button "x 1" at bounding box center [1540, 201] width 26 height 26
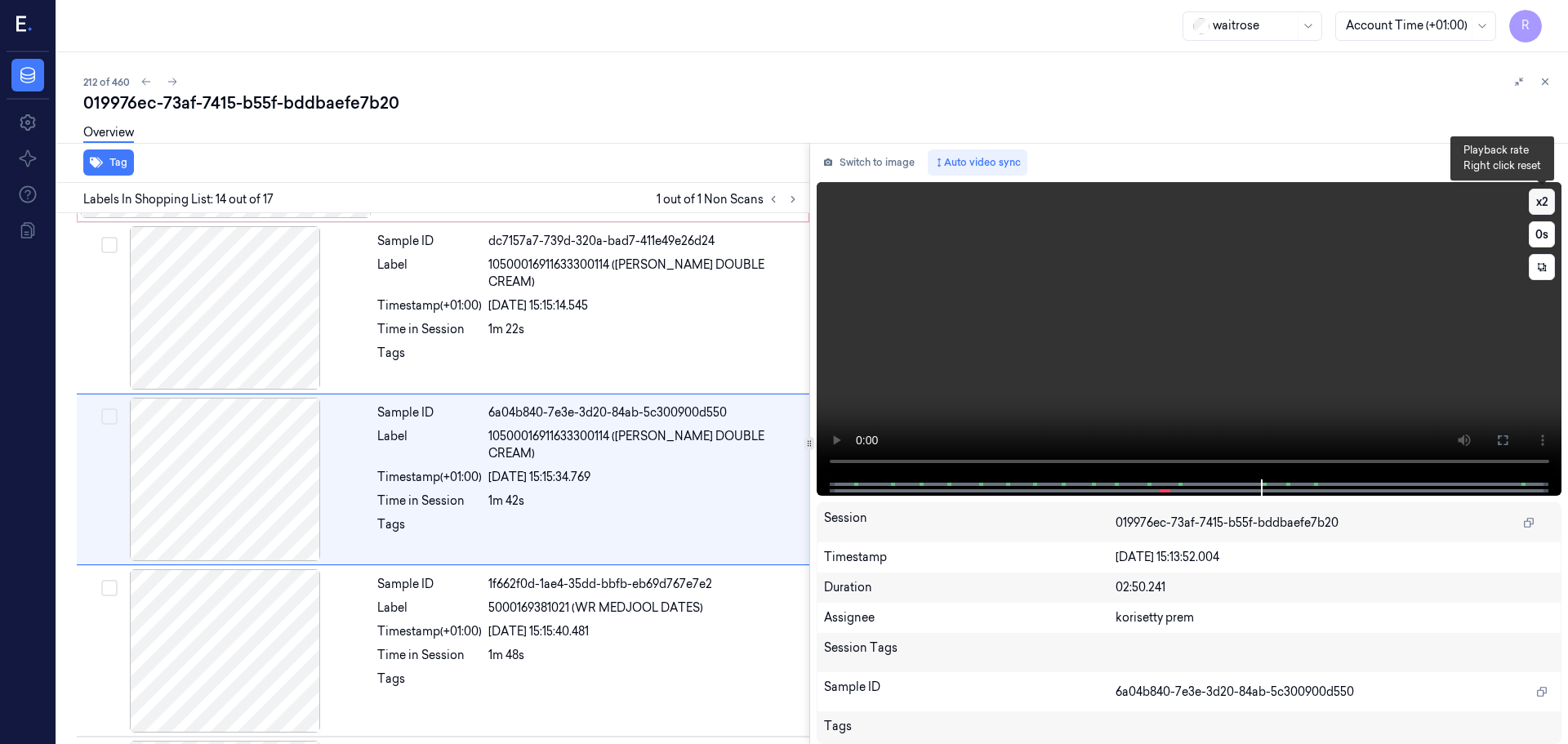
scroll to position [2049, 0]
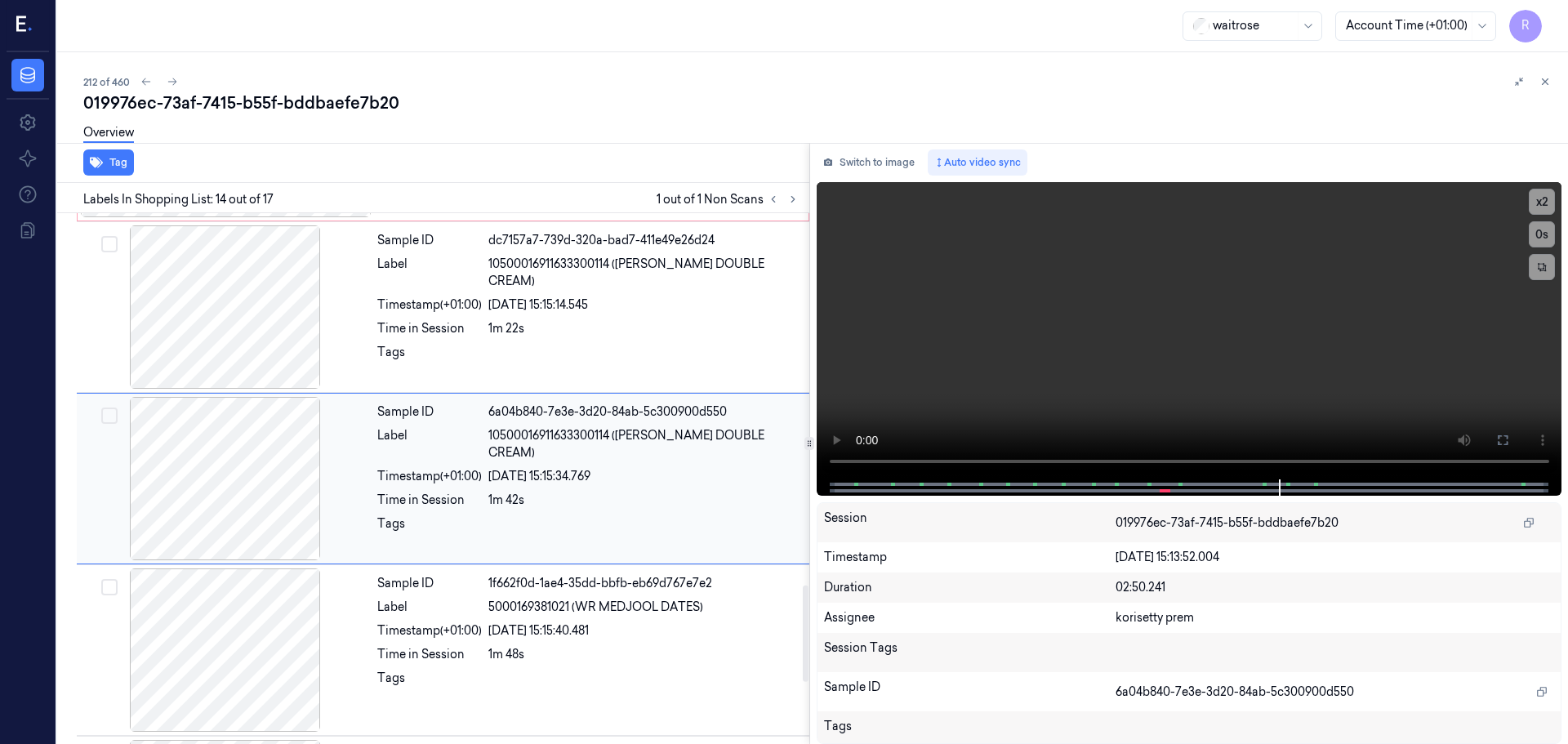
click at [465, 497] on div "Sample ID 6a04b840-7e3e-3d20-84ab-5c300900d550 Label 10500016911633300114 ([PER…" at bounding box center [589, 479] width 436 height 164
click at [456, 297] on div "Timestamp (+01:00)" at bounding box center [430, 305] width 105 height 17
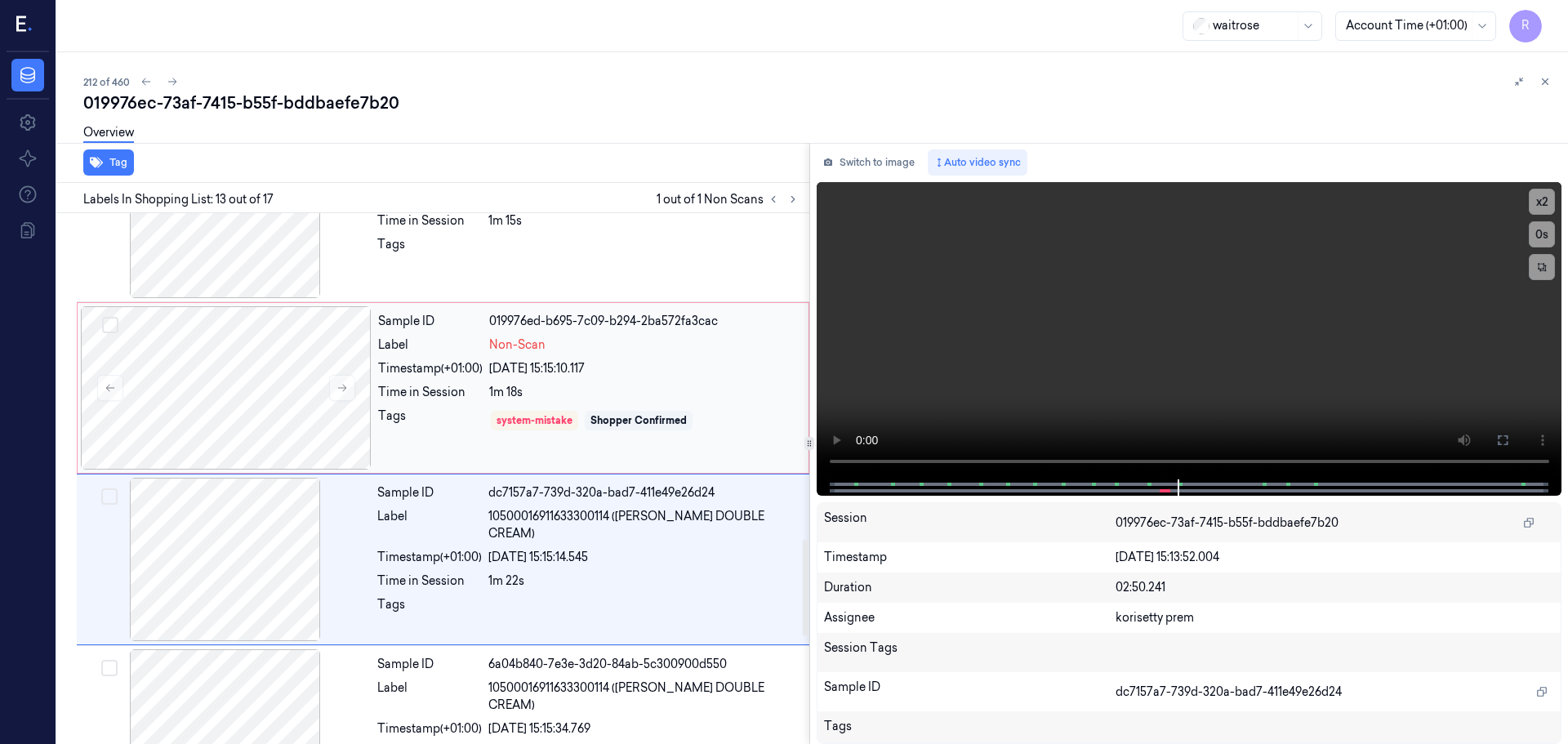
click at [415, 366] on div "Timestamp (+01:00)" at bounding box center [431, 369] width 105 height 17
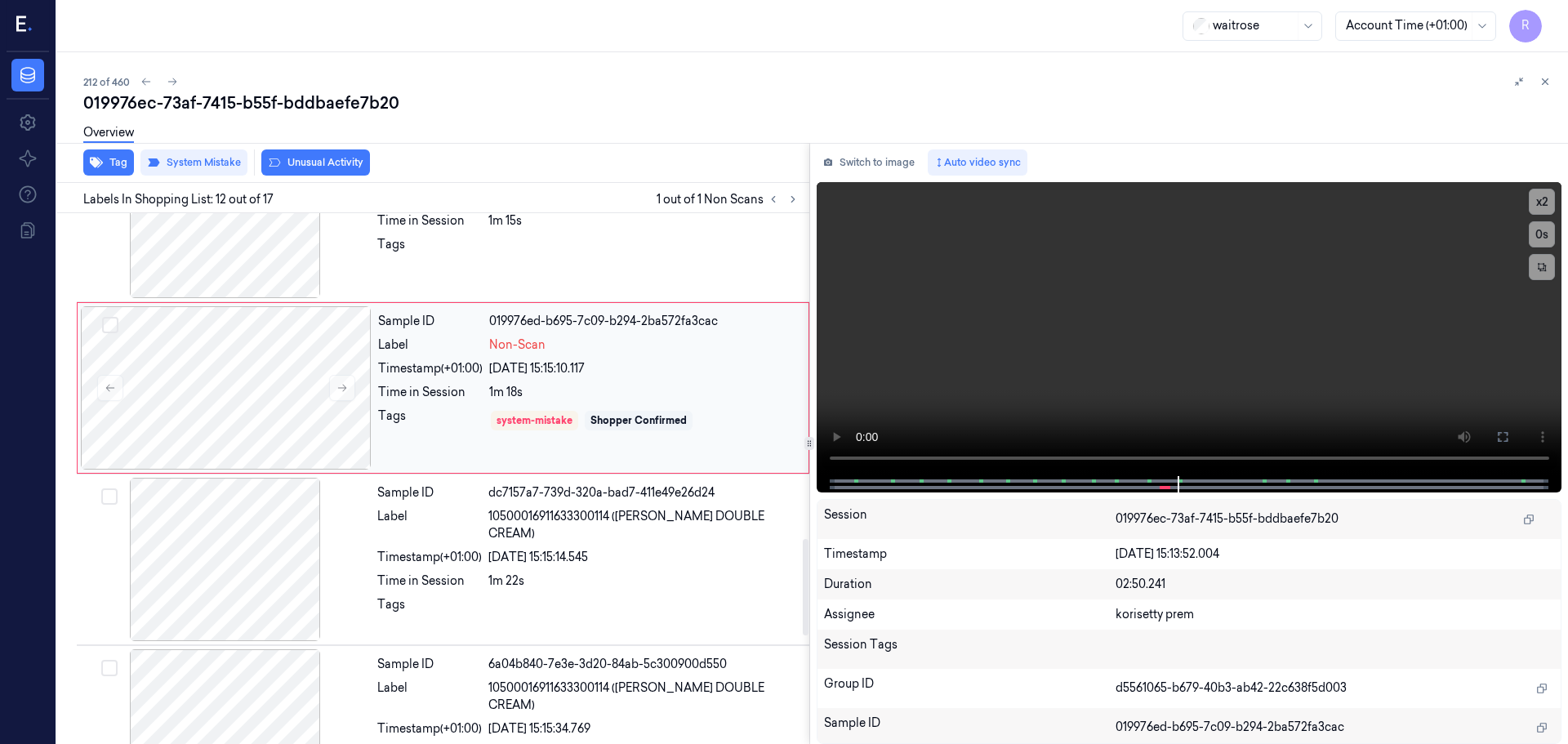
scroll to position [1707, 0]
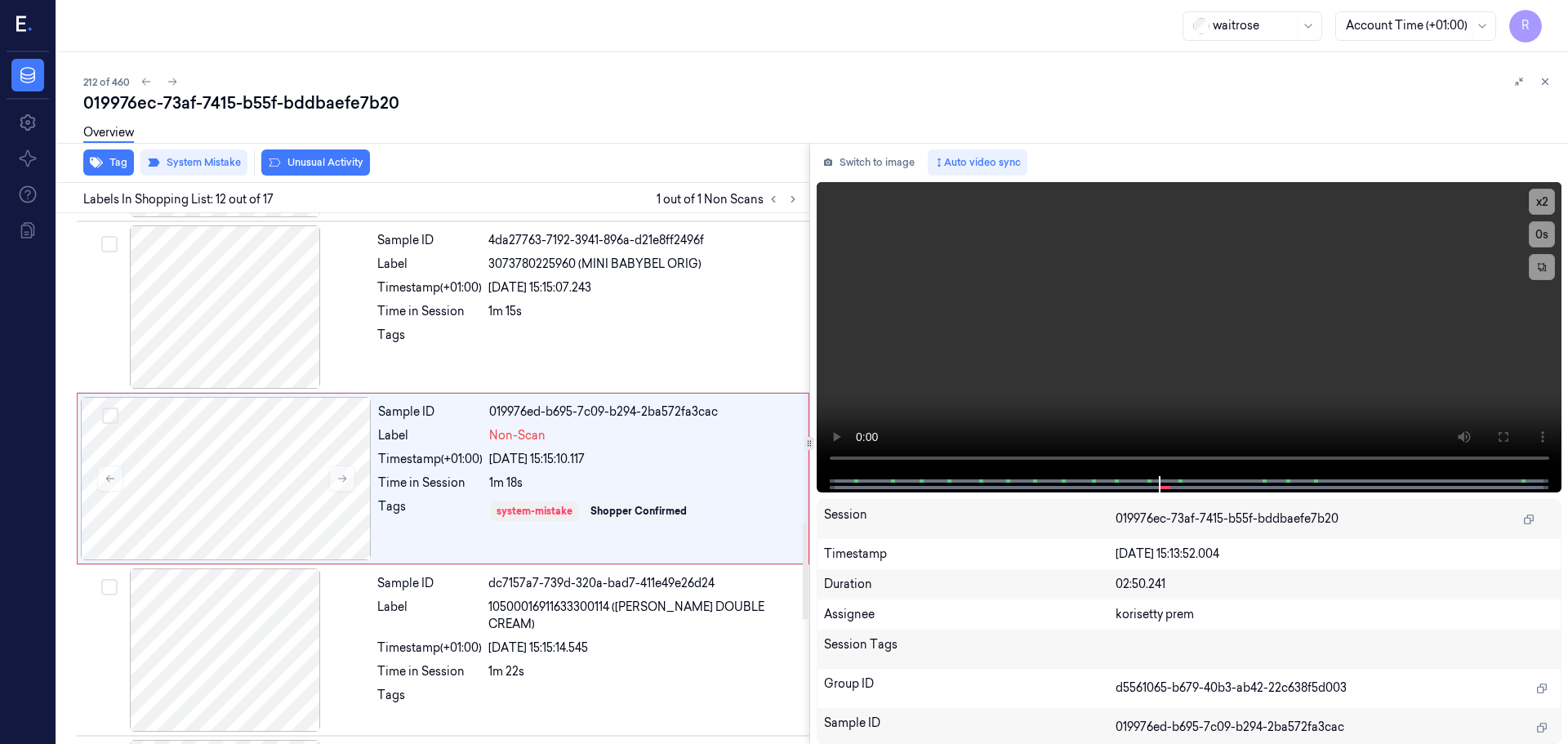
click at [110, 155] on div "Overview" at bounding box center [108, 135] width 50 height 42
click at [112, 158] on button "Tag" at bounding box center [108, 162] width 50 height 26
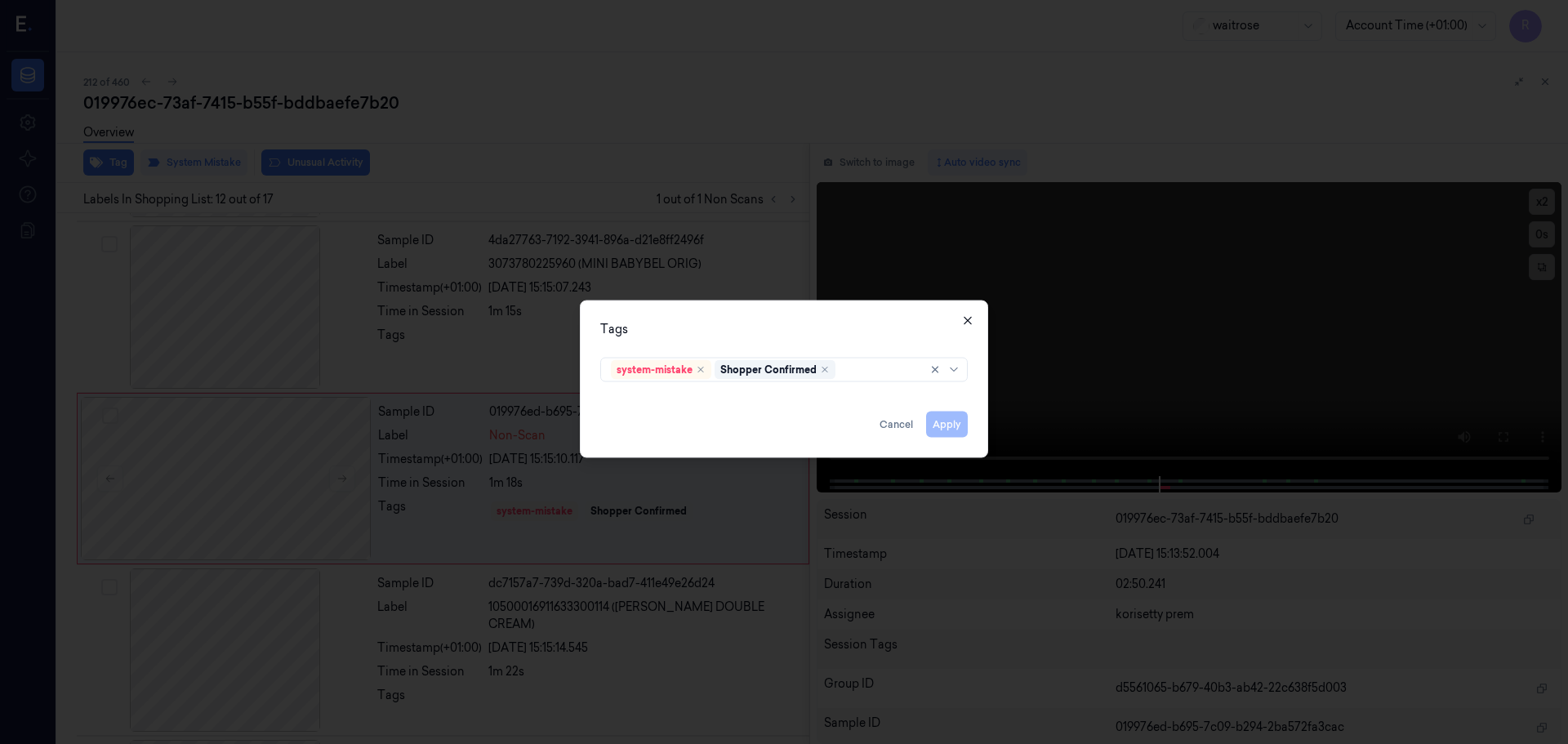
click at [961, 318] on icon "button" at bounding box center [968, 321] width 13 height 13
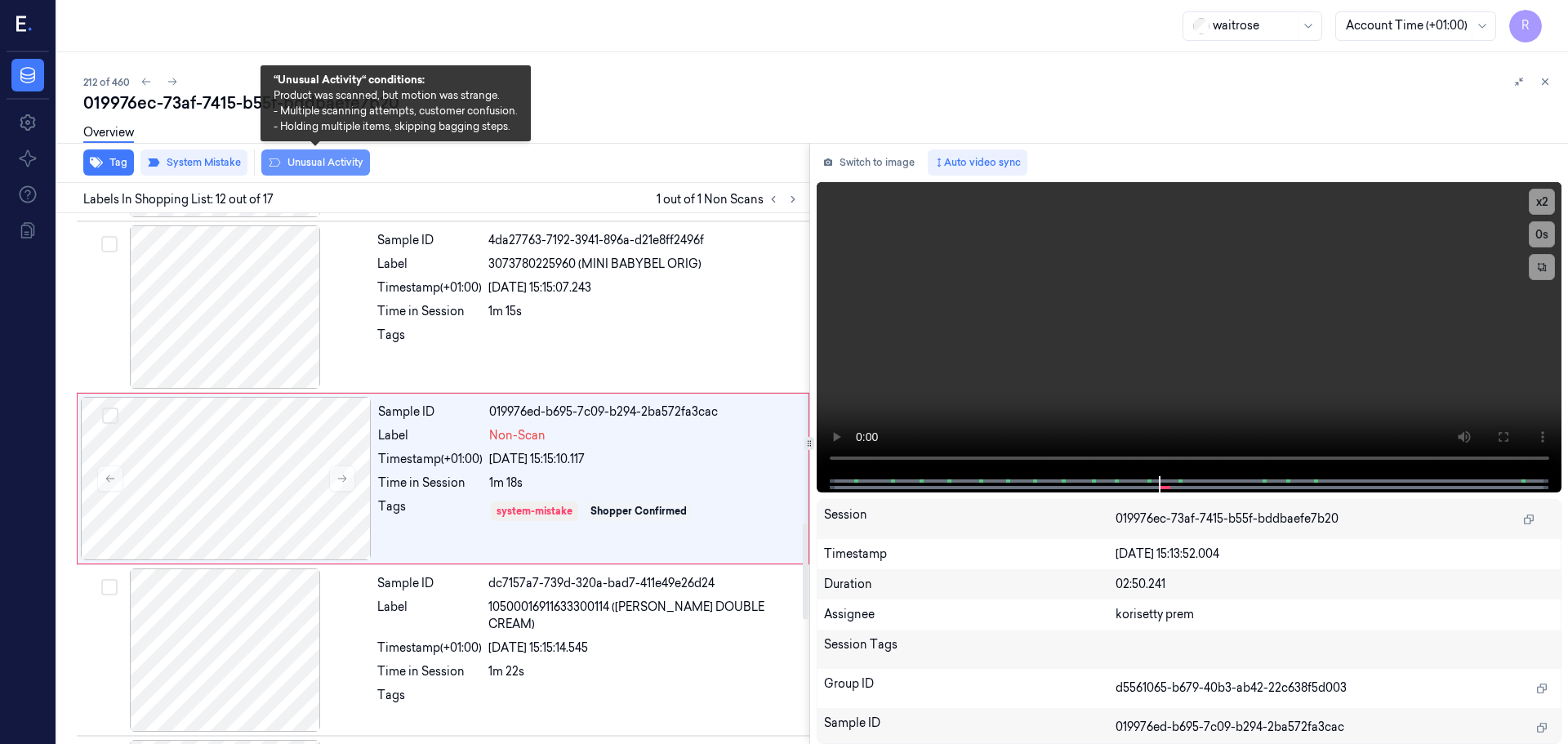
click at [308, 170] on button "Unusual Activity" at bounding box center [316, 162] width 108 height 26
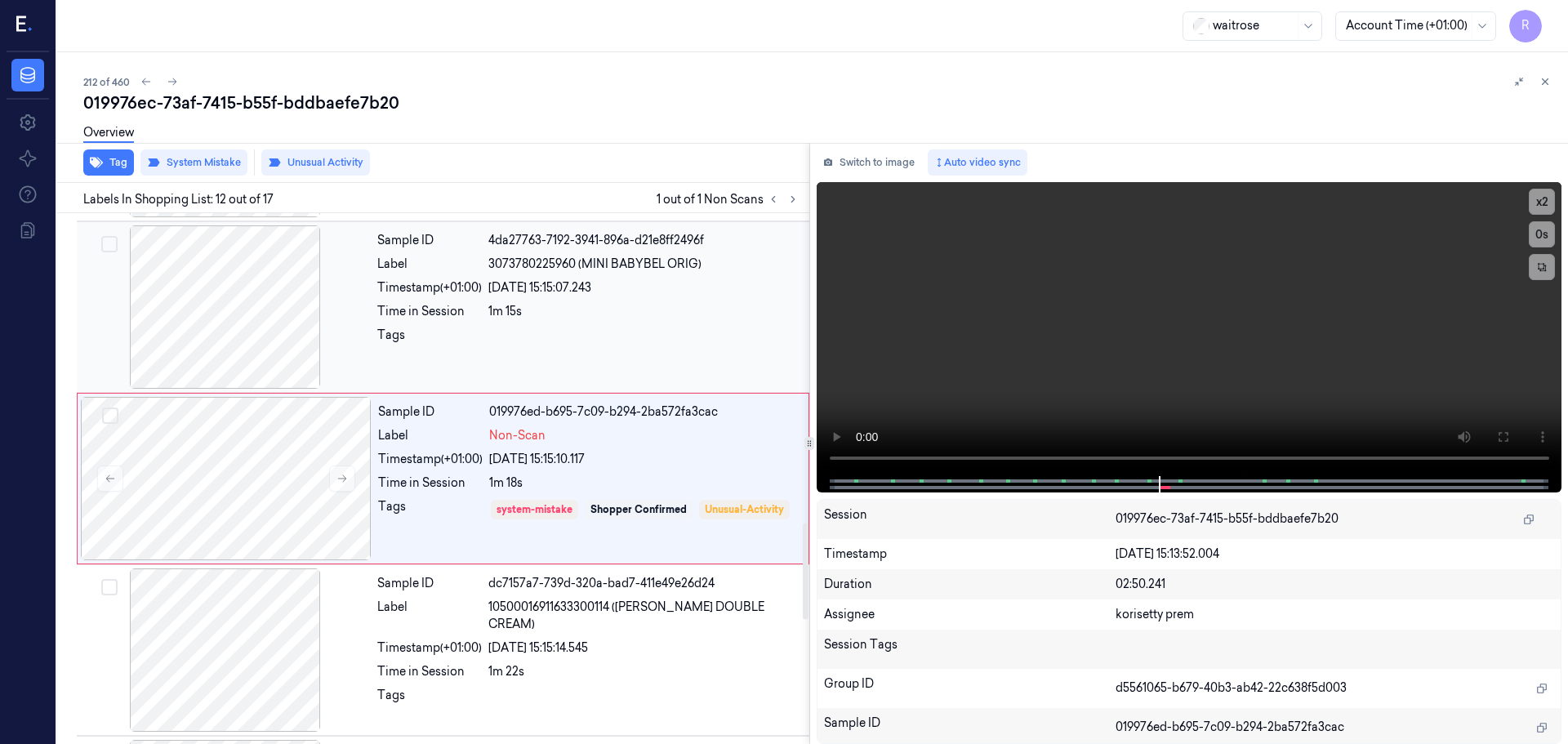
click at [535, 315] on div "1m 15s" at bounding box center [643, 312] width 311 height 17
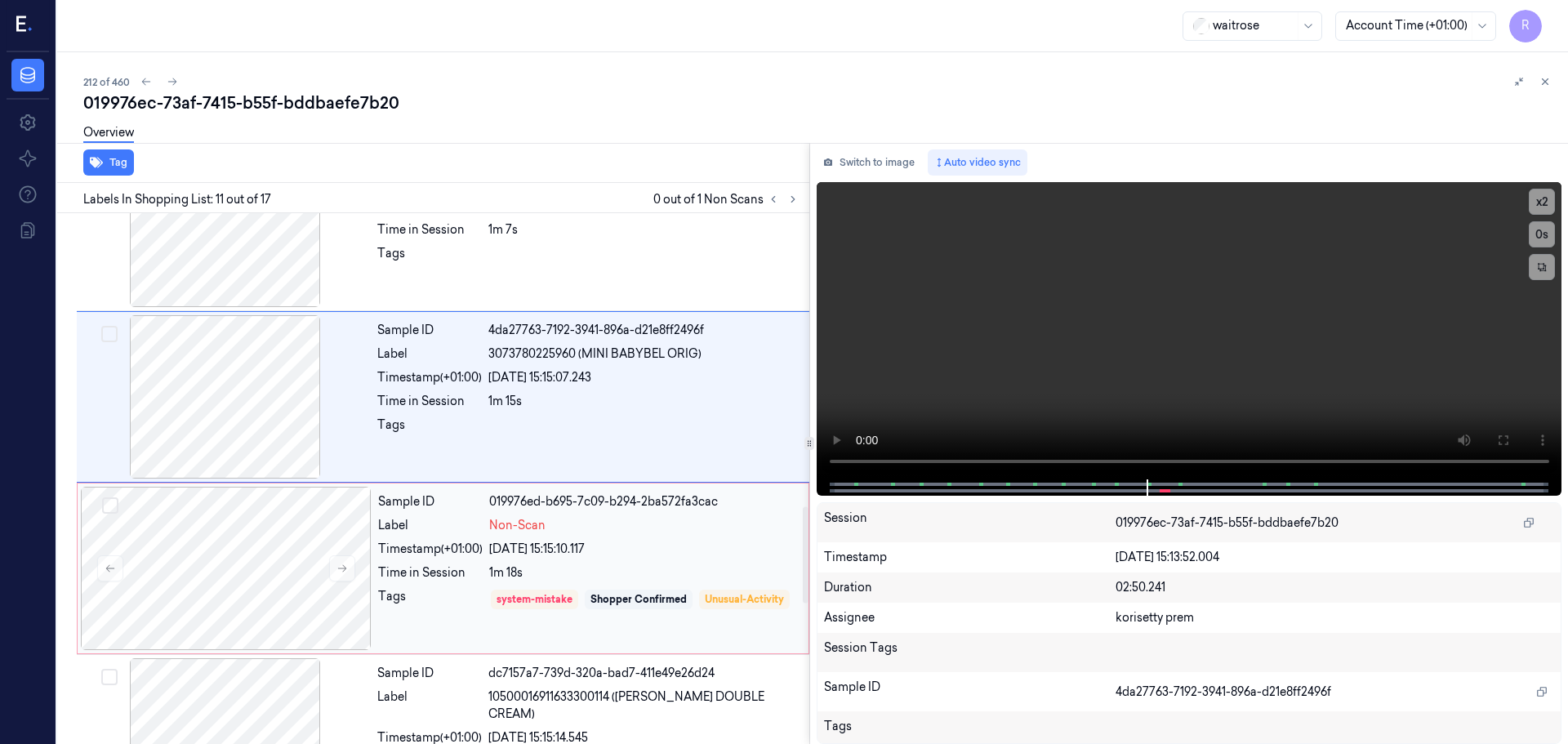
click at [379, 538] on div "Sample ID 019976ed-b695-7c09-b294-2ba572fa3cac Label Non-Scan Timestamp (+01:00…" at bounding box center [589, 569] width 434 height 164
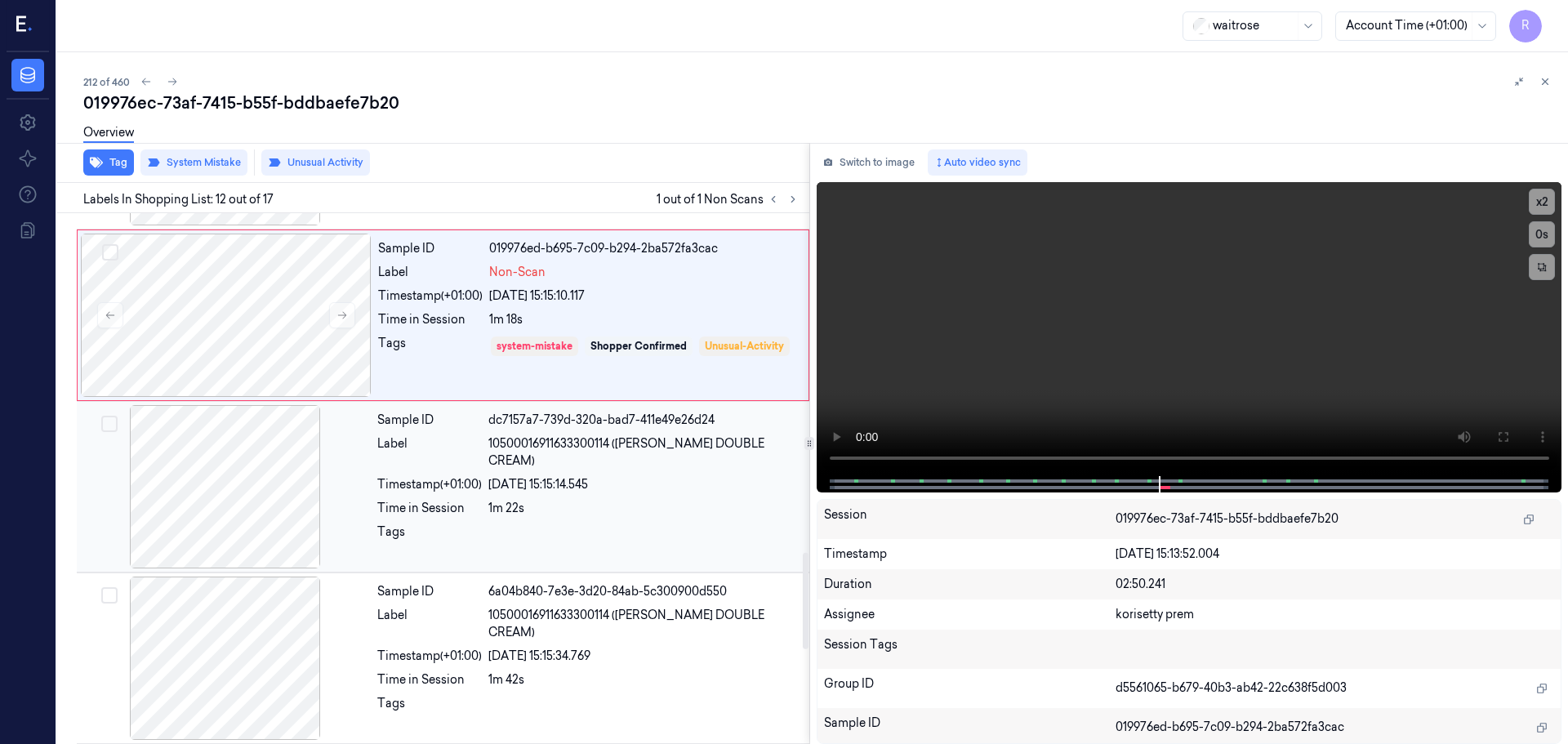
click at [499, 543] on div "Sample ID dc7157a7-739d-320a-bad7-411e49e26d24 Label 10500016911633300114 ([PER…" at bounding box center [589, 487] width 436 height 164
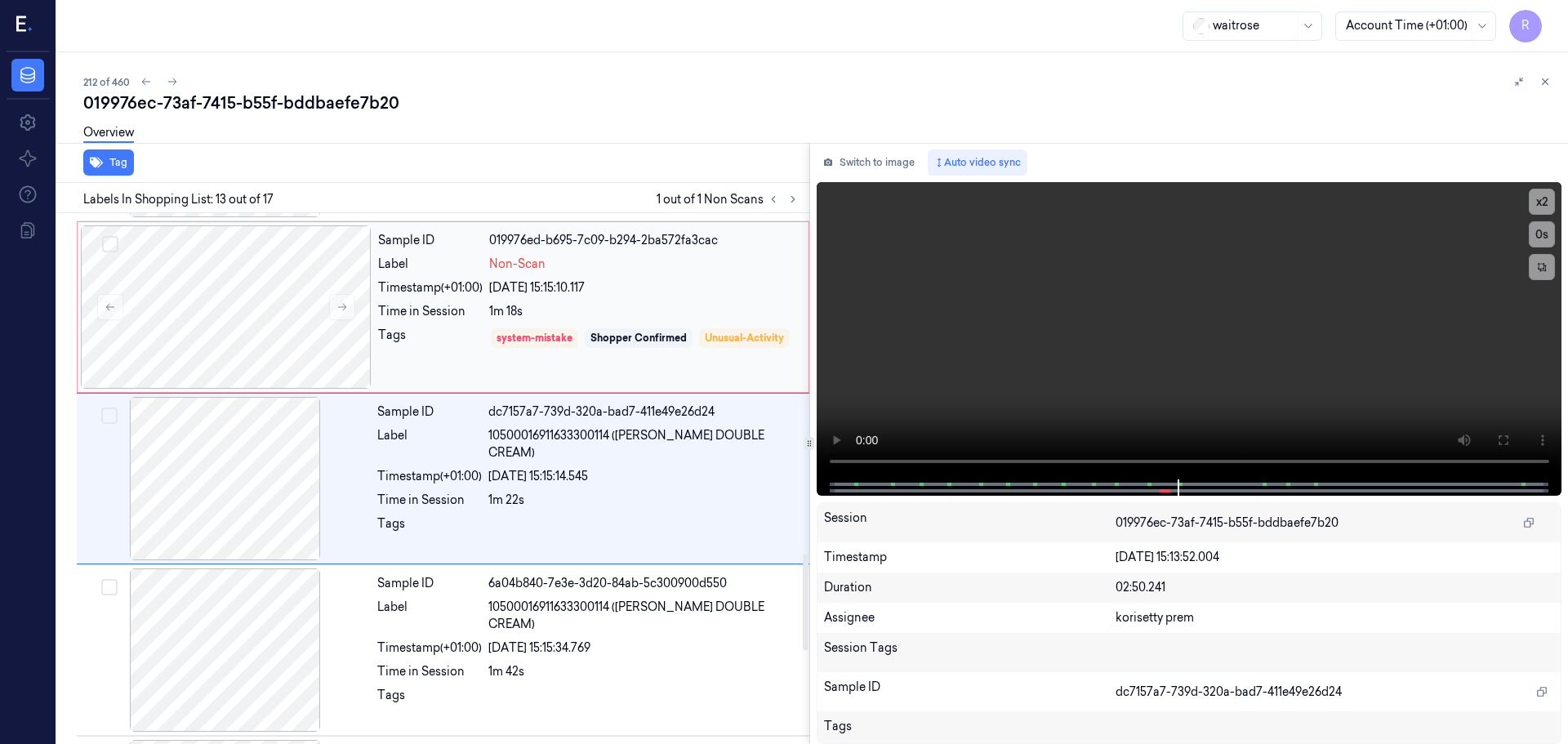
click at [523, 349] on div "system-mistake Shopper Confirmed Unusual-Activity" at bounding box center [643, 349] width 309 height 47
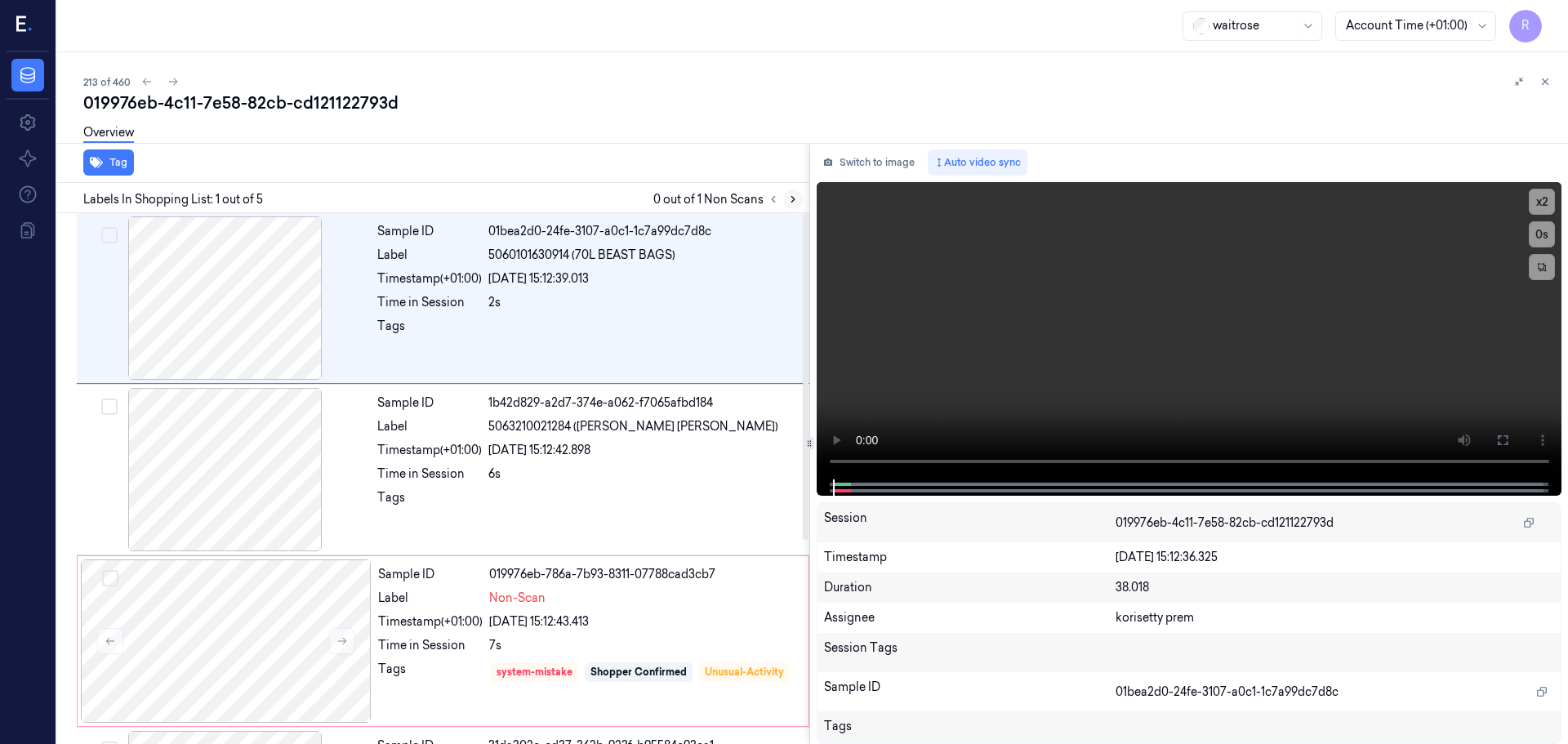
click at [787, 203] on icon at bounding box center [793, 200] width 11 height 11
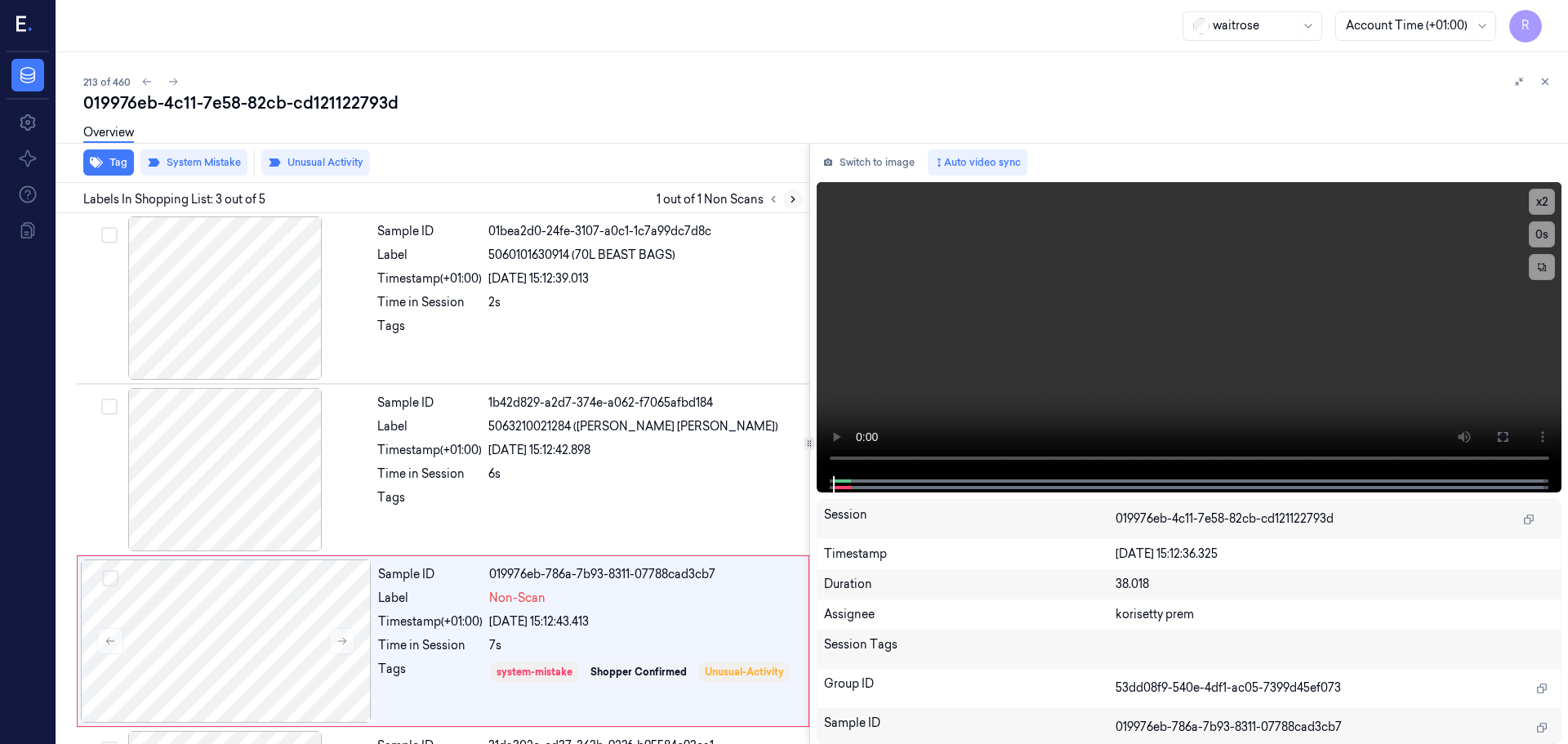
scroll to position [163, 0]
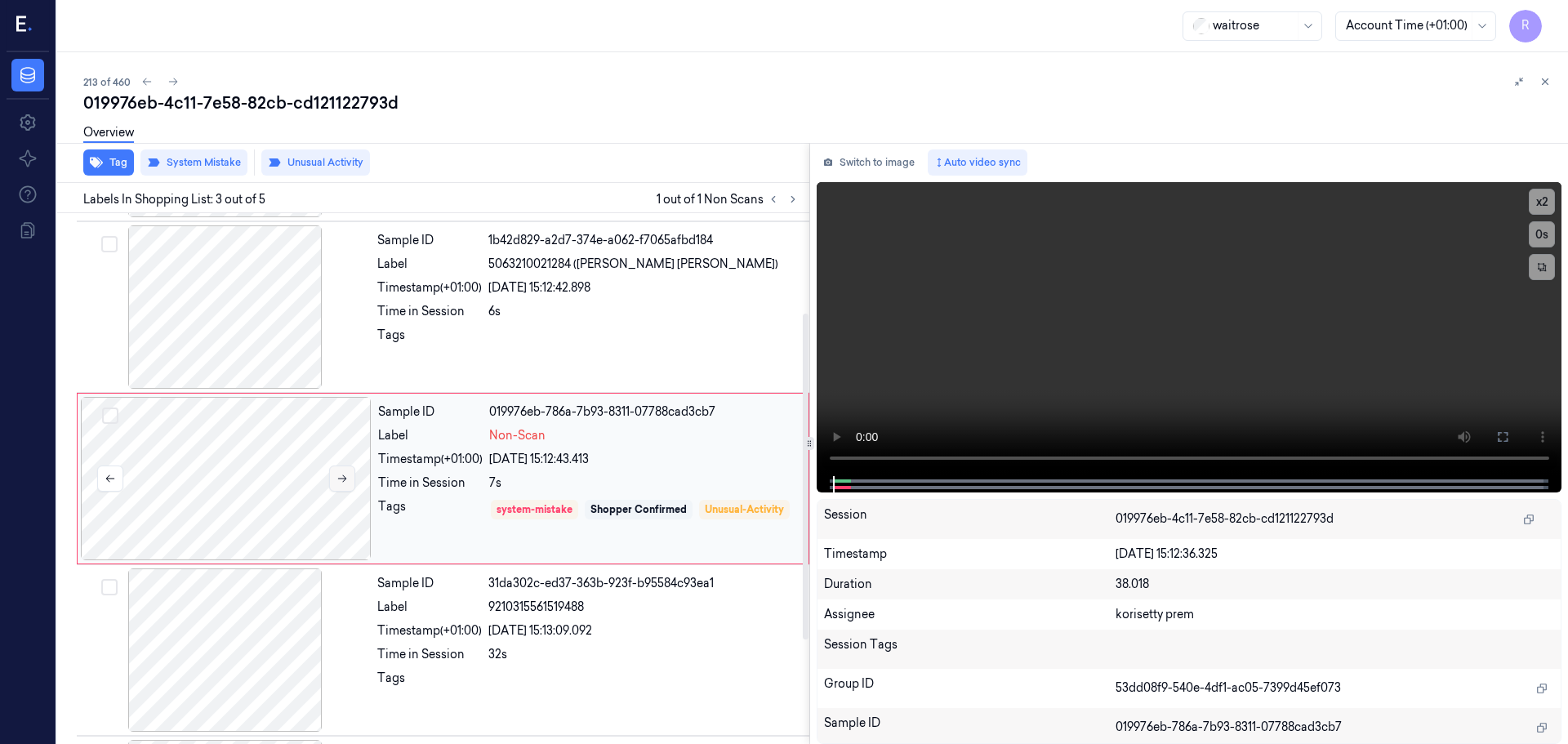
click at [336, 477] on button at bounding box center [341, 478] width 26 height 26
click at [346, 473] on icon at bounding box center [342, 479] width 11 height 11
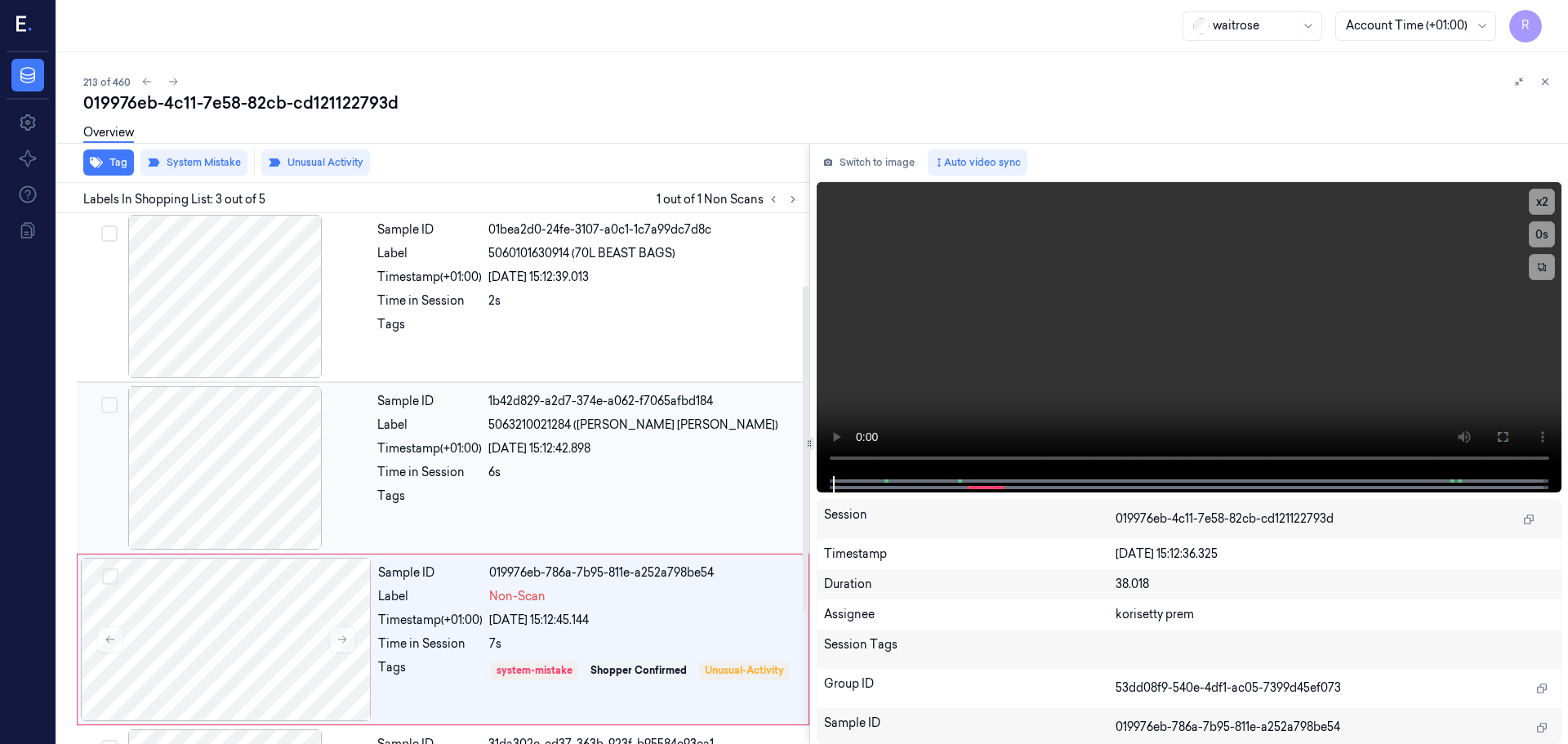
scroll to position [0, 0]
click at [245, 344] on div at bounding box center [225, 299] width 291 height 164
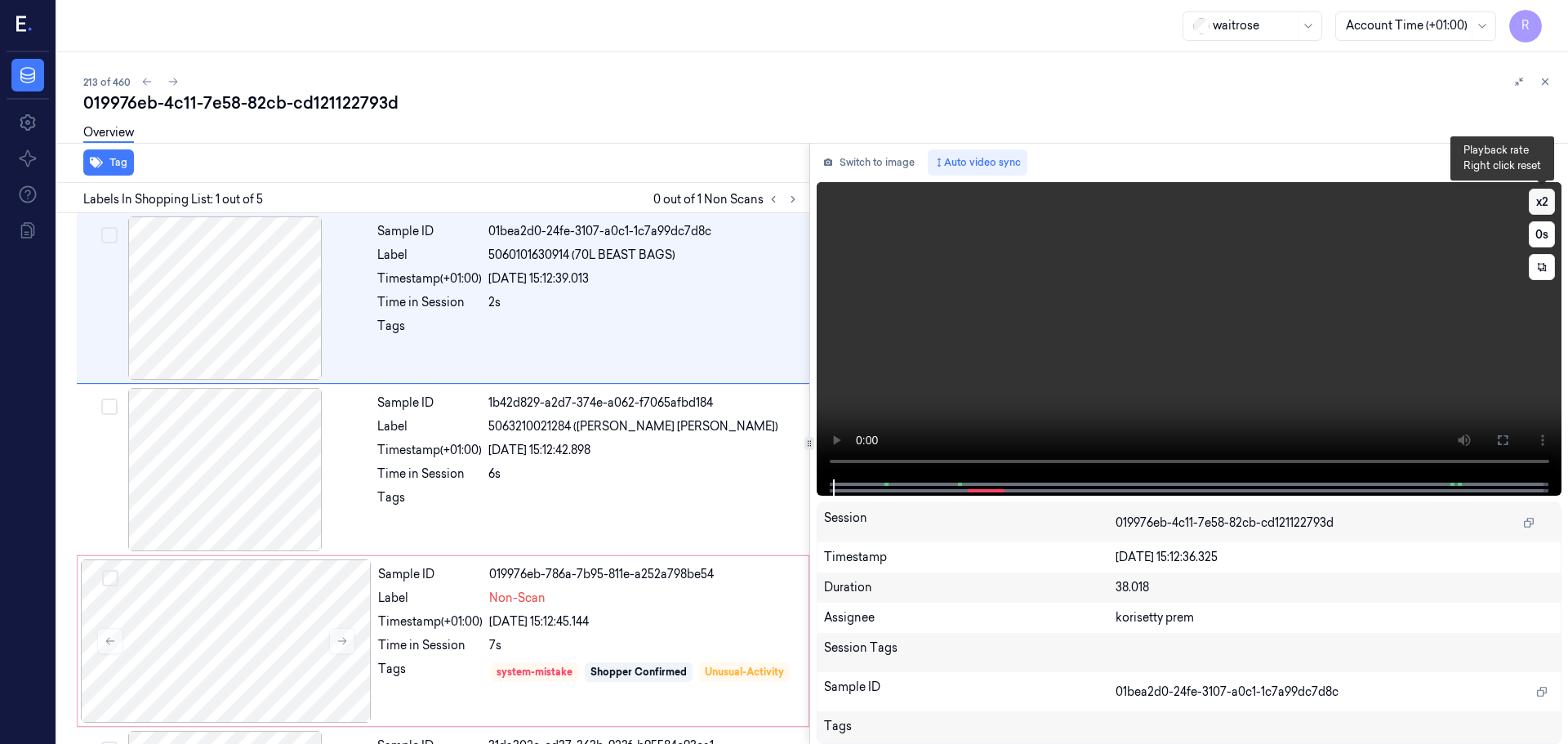
click at [1548, 201] on button "x 2" at bounding box center [1540, 201] width 26 height 26
click at [1543, 203] on button "x 4" at bounding box center [1540, 201] width 26 height 26
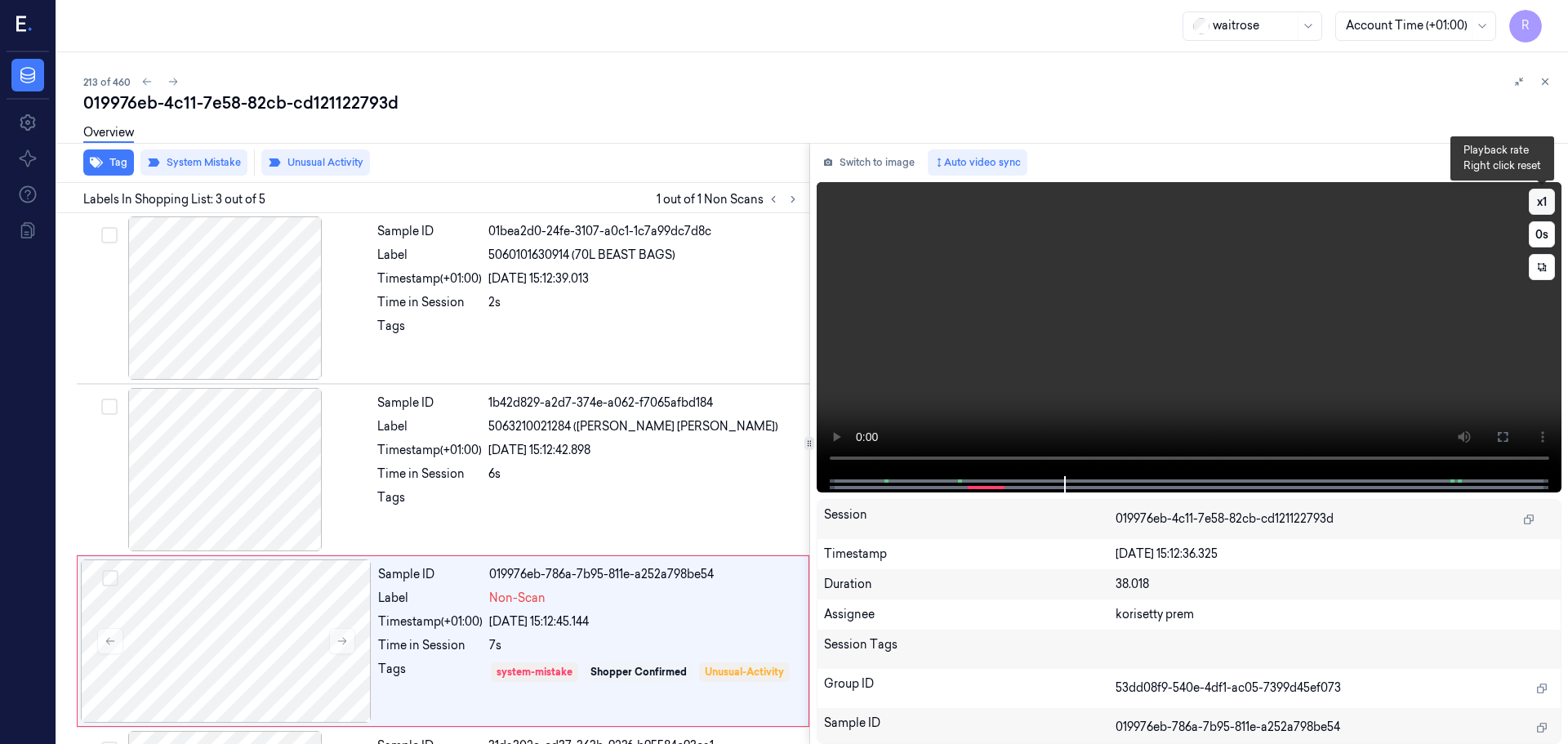
click at [1545, 206] on button "x 1" at bounding box center [1540, 201] width 26 height 26
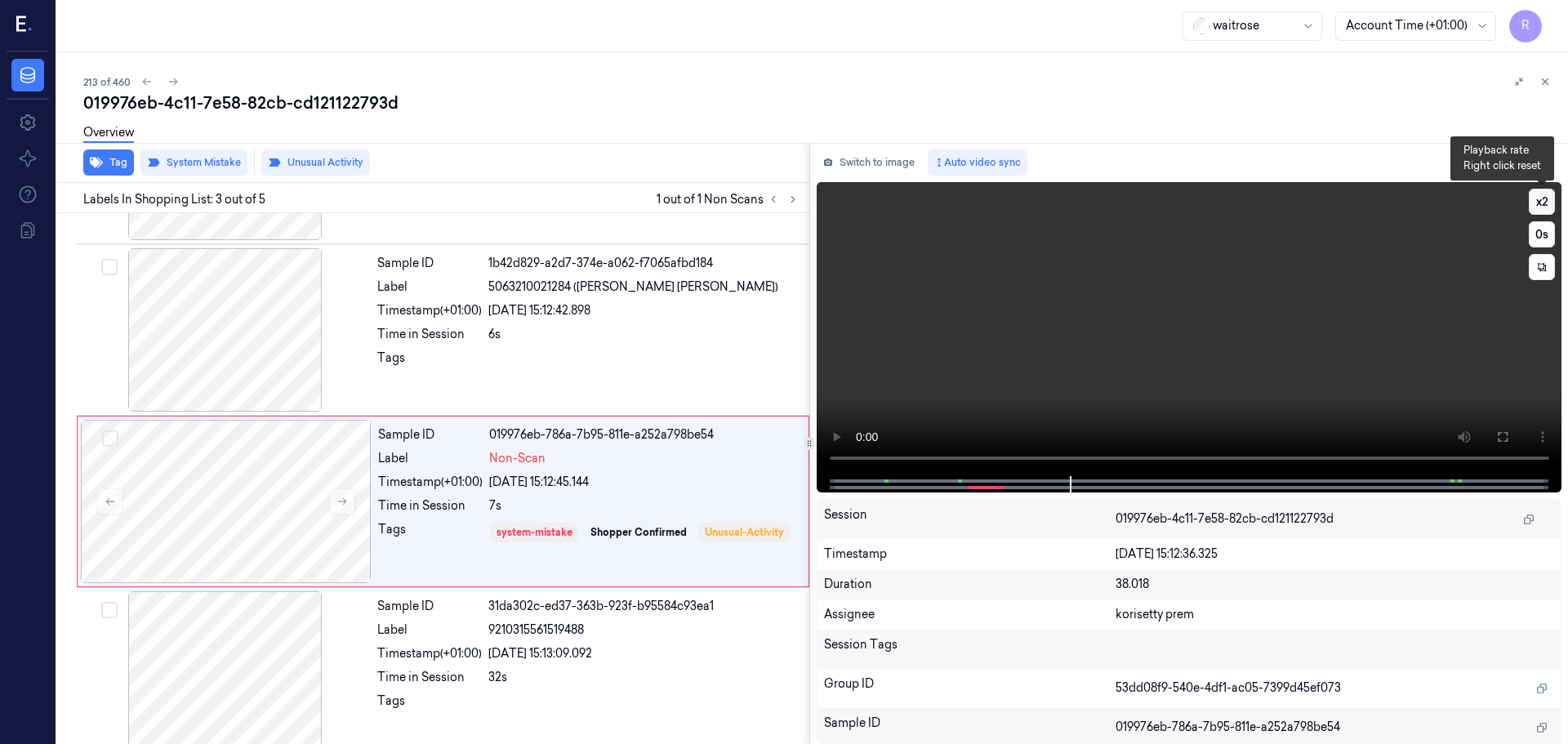
click at [1545, 206] on button "x 2" at bounding box center [1540, 201] width 26 height 26
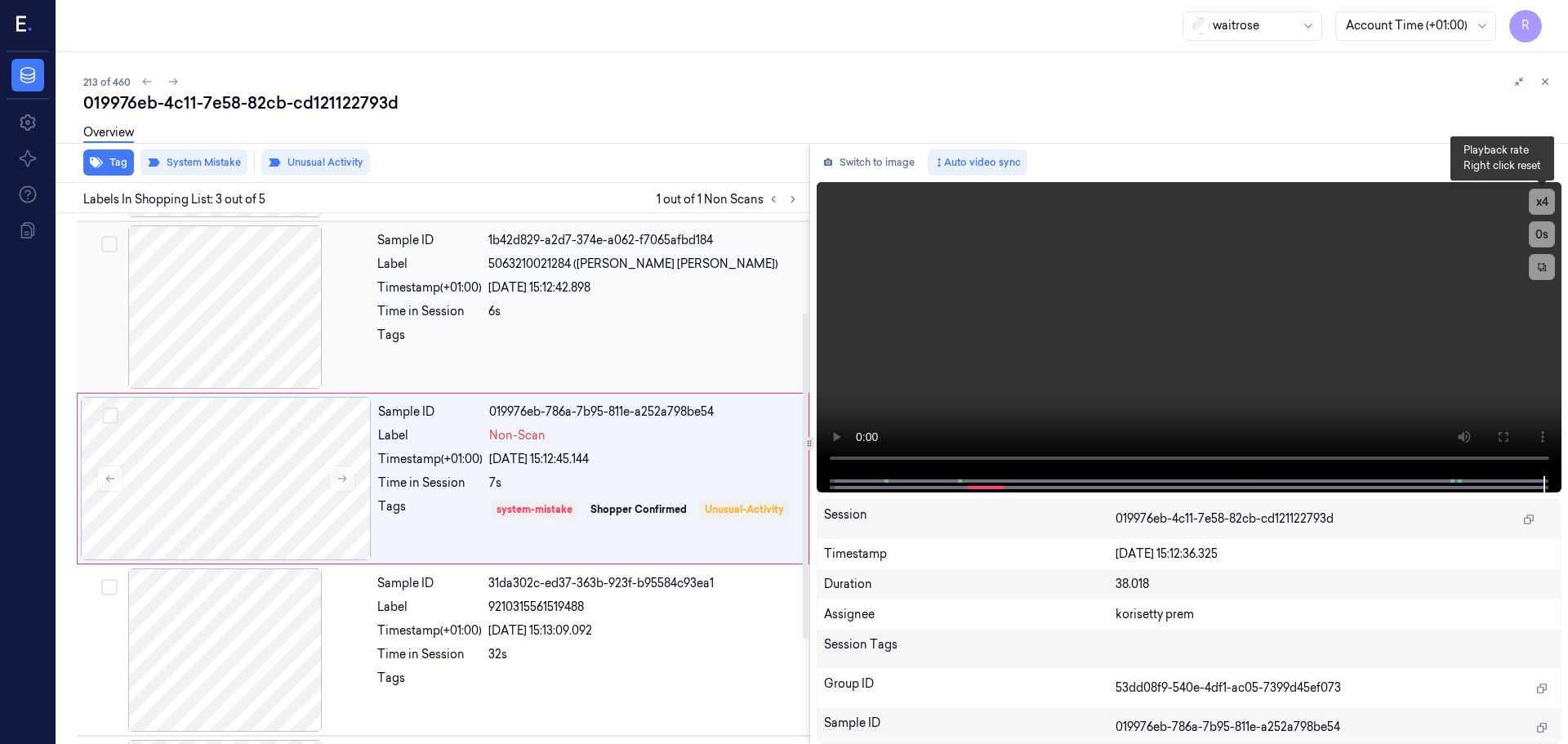
click at [558, 338] on div at bounding box center [643, 339] width 311 height 26
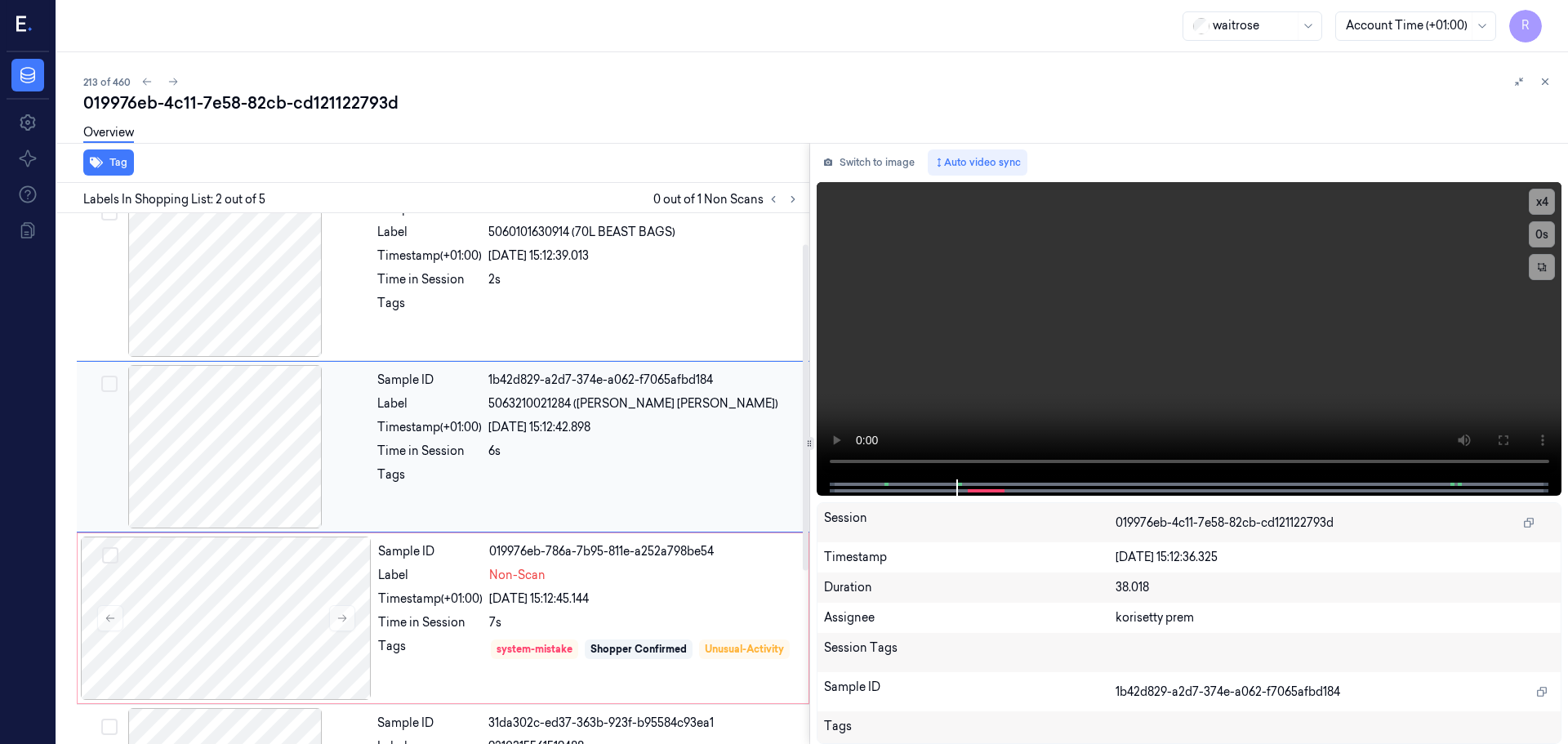
scroll to position [0, 0]
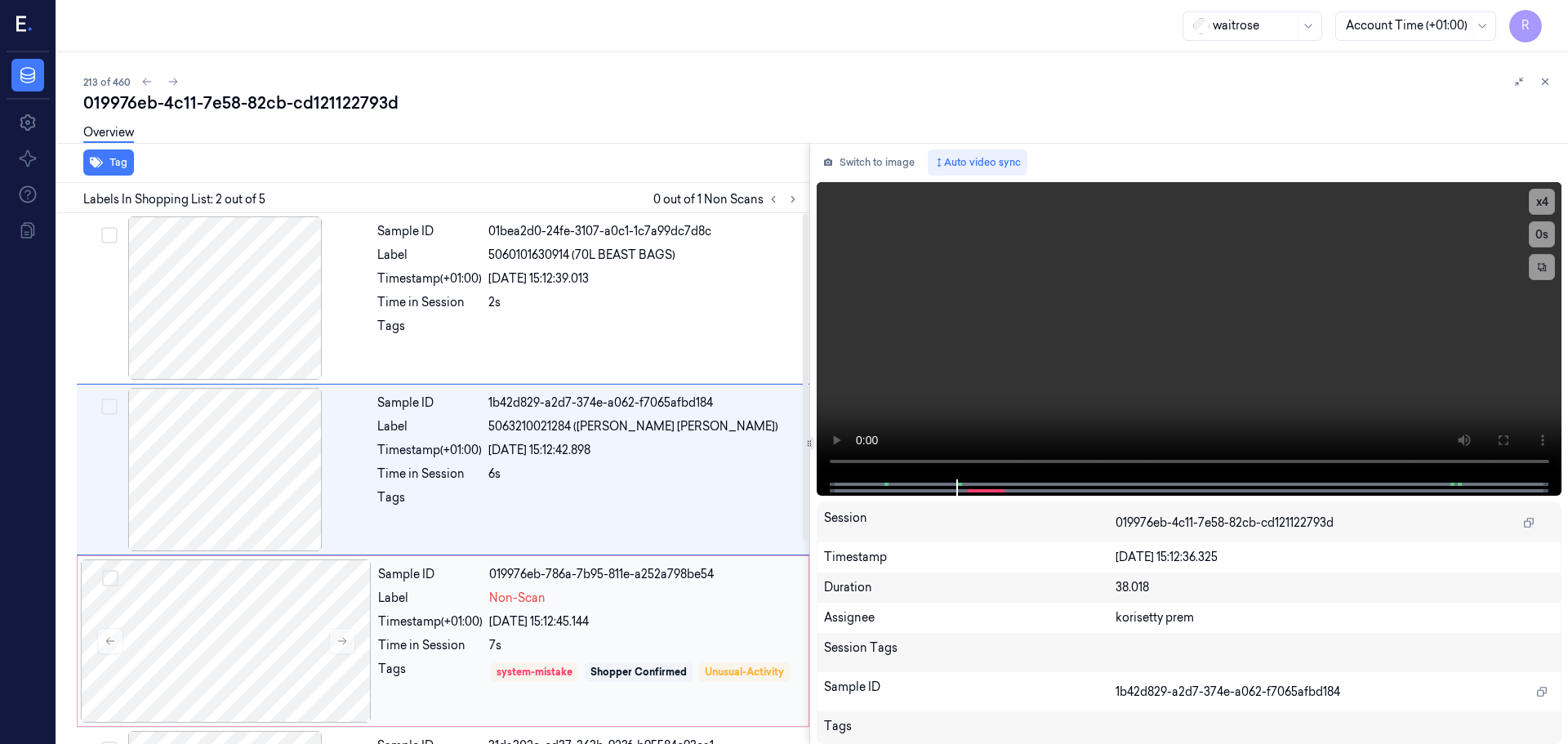
click at [533, 619] on div "23/09/2025 15:12:45.144" at bounding box center [643, 622] width 309 height 17
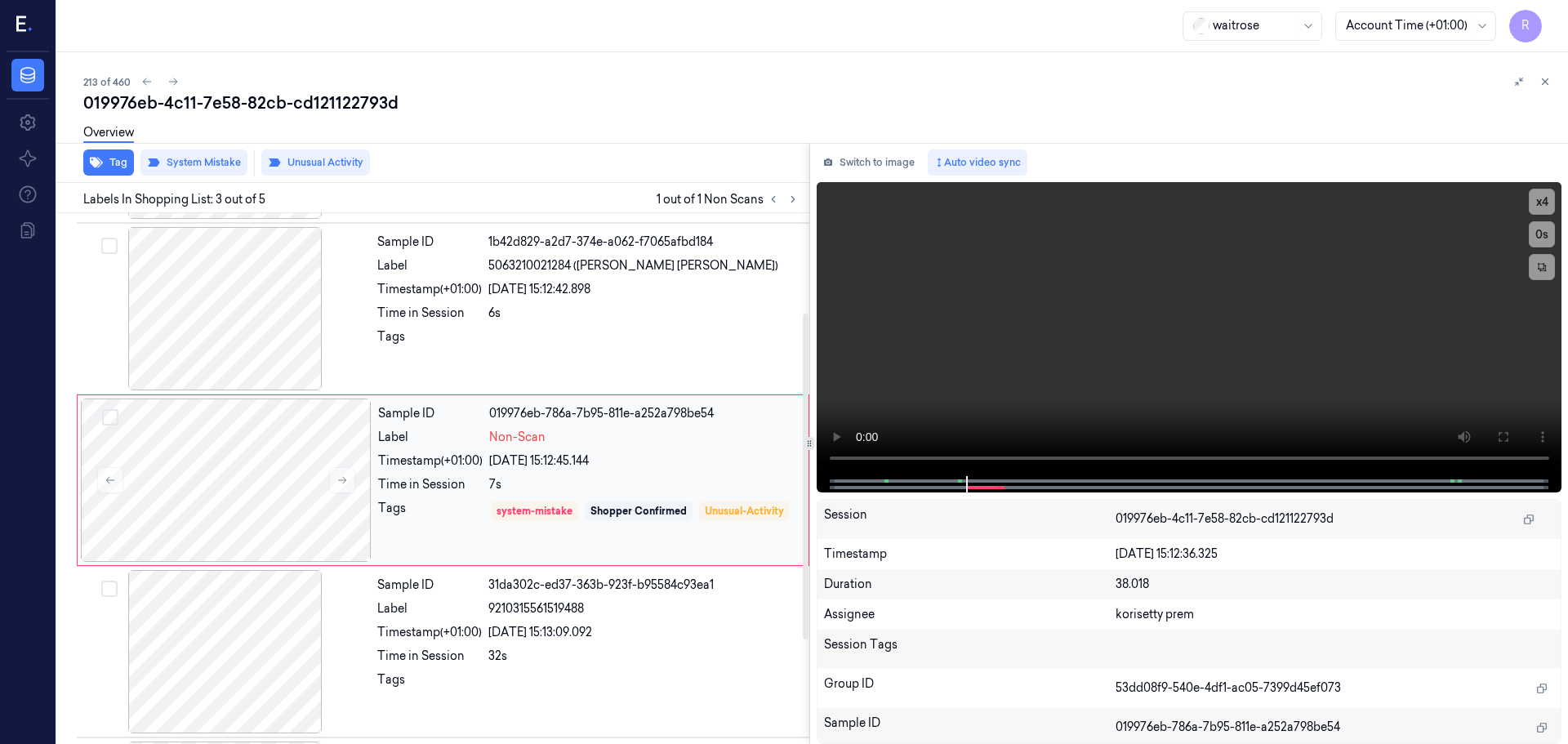
scroll to position [163, 0]
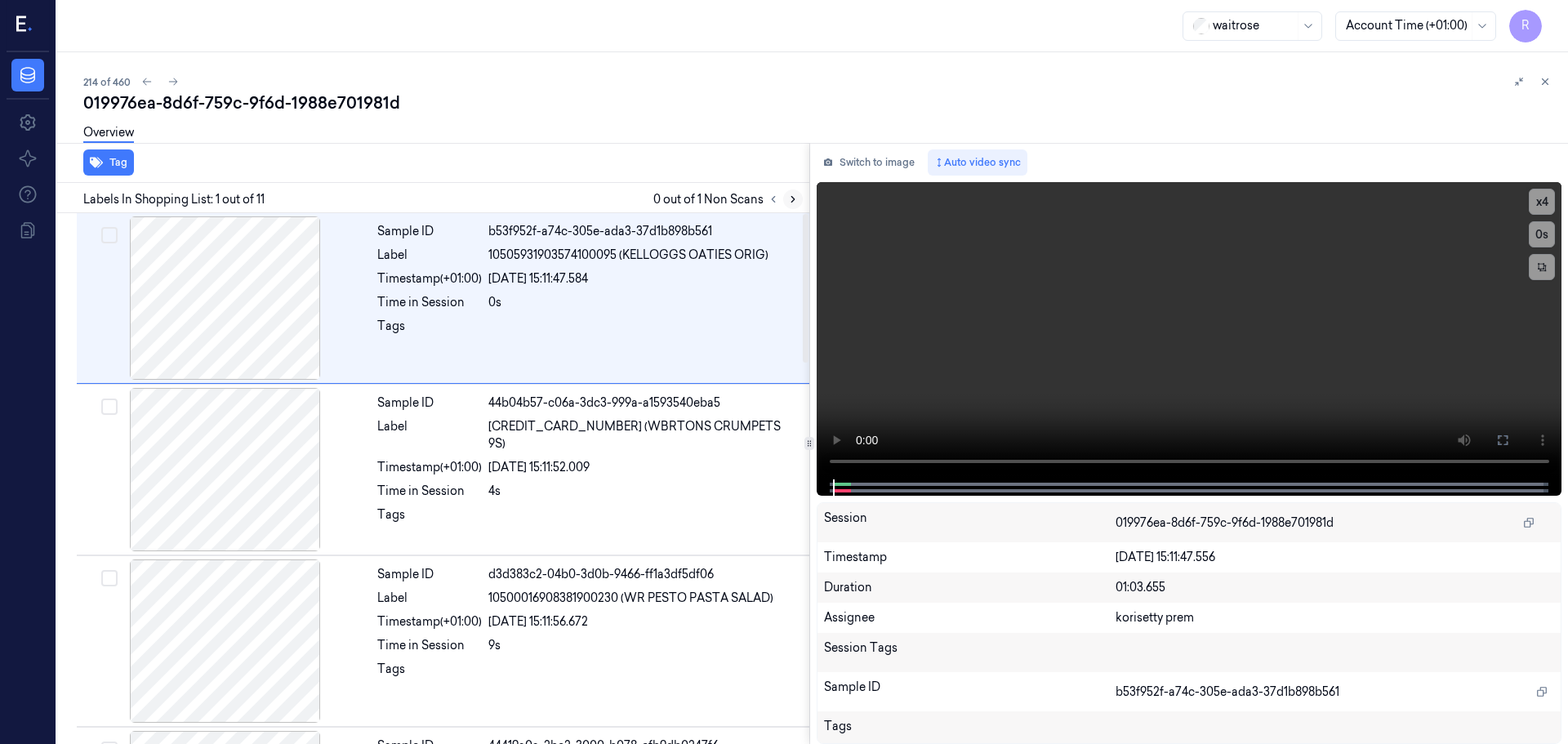
click at [794, 197] on icon at bounding box center [793, 200] width 11 height 11
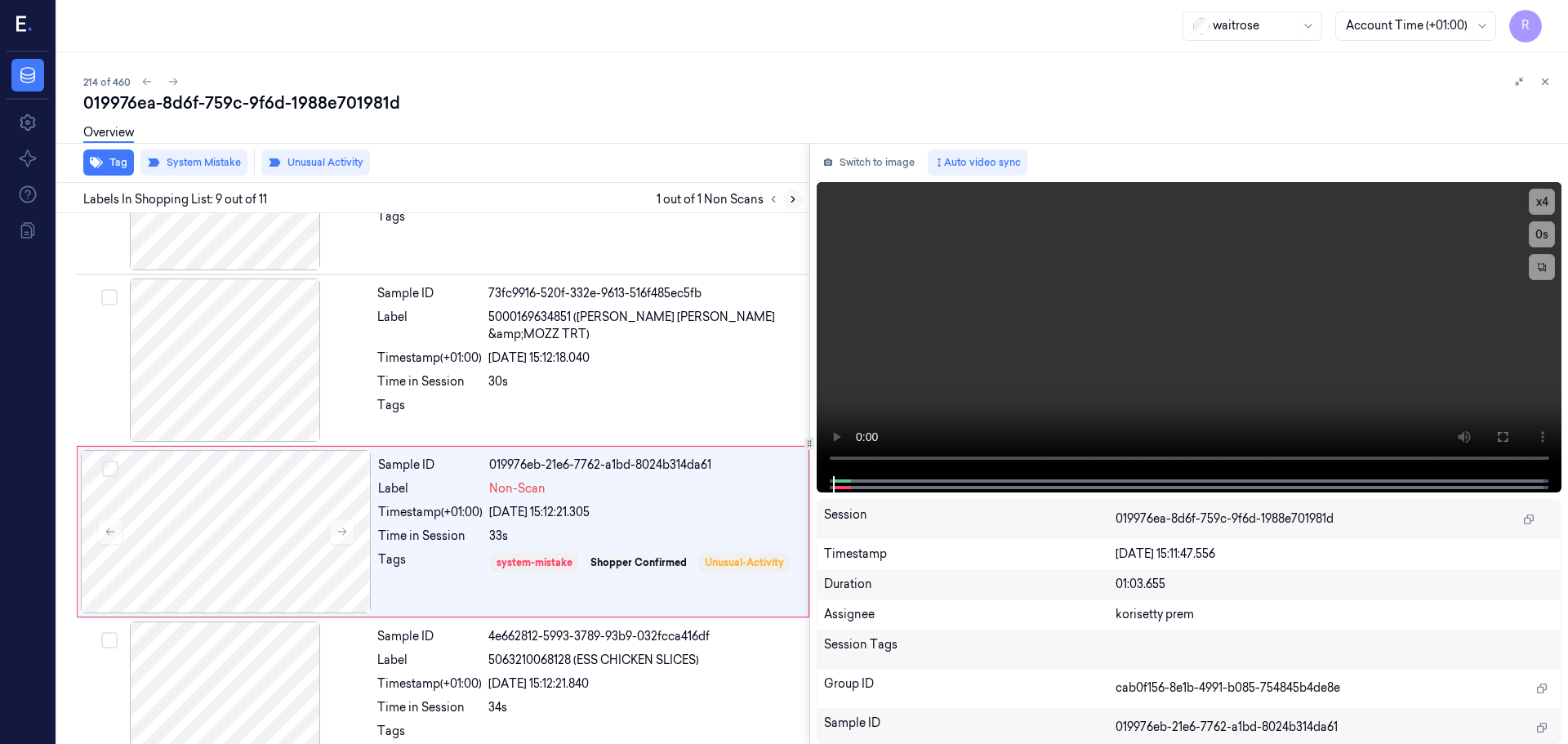
scroll to position [1192, 0]
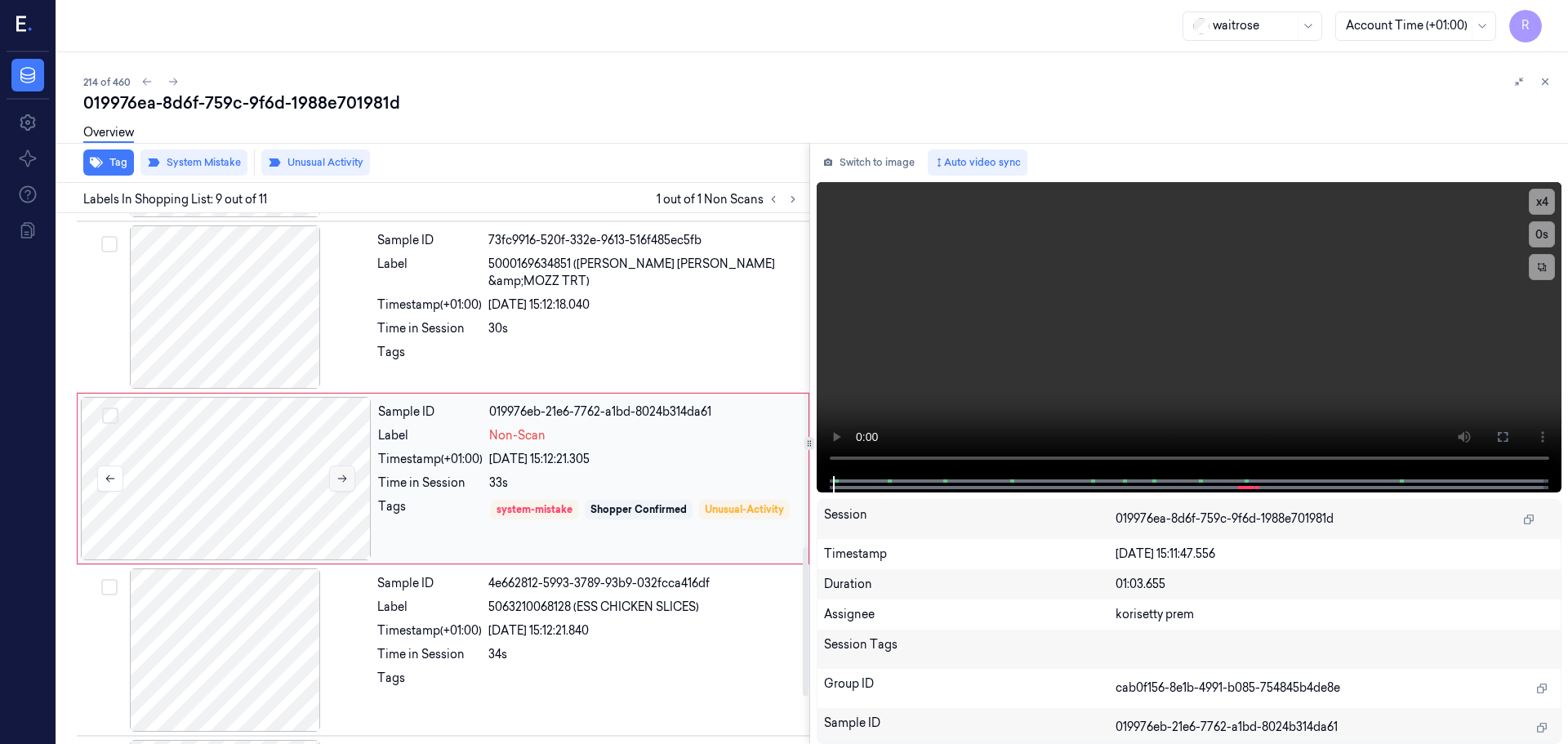
click at [348, 476] on button at bounding box center [341, 478] width 26 height 26
click at [350, 474] on button at bounding box center [341, 478] width 26 height 26
click at [238, 310] on div at bounding box center [225, 307] width 291 height 164
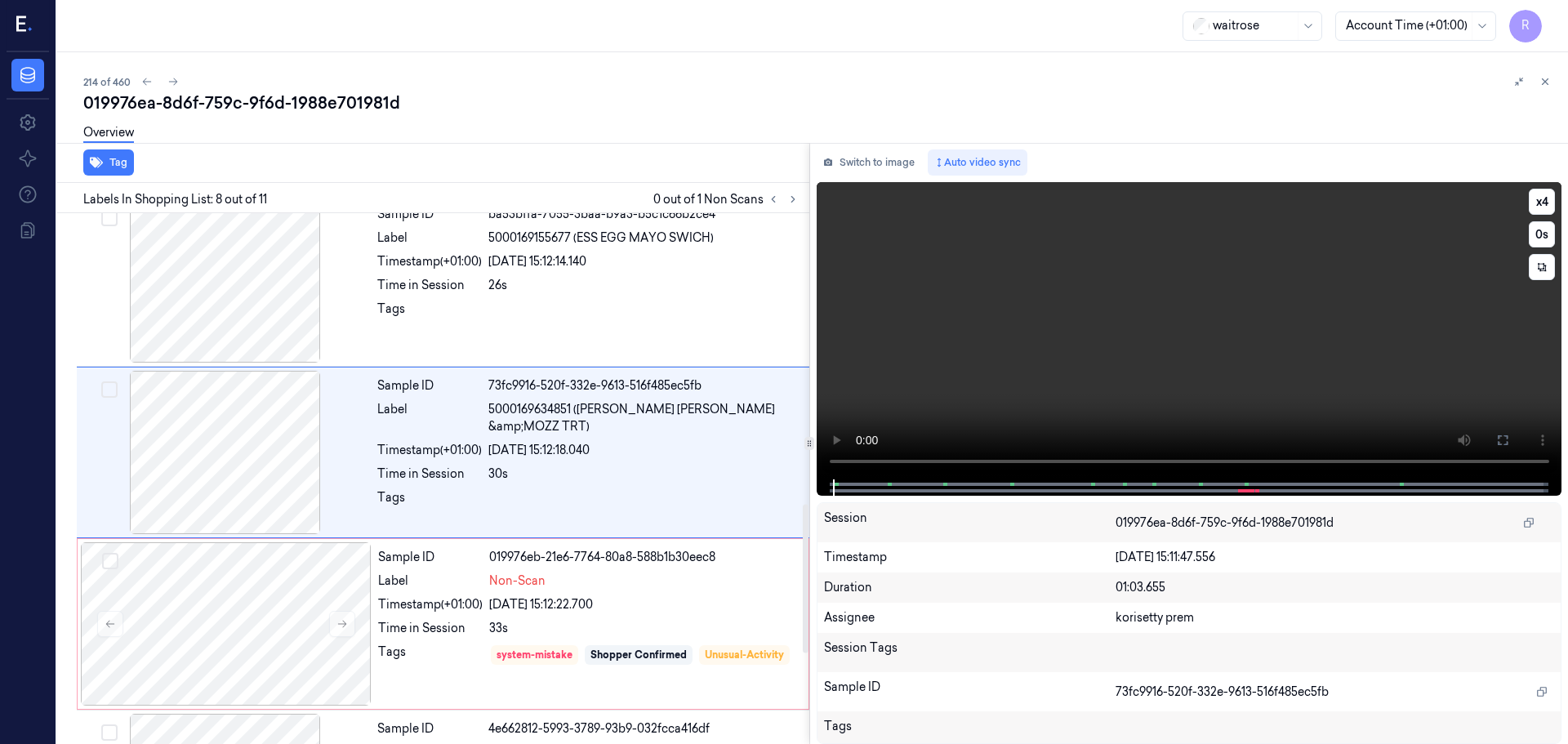
scroll to position [1020, 0]
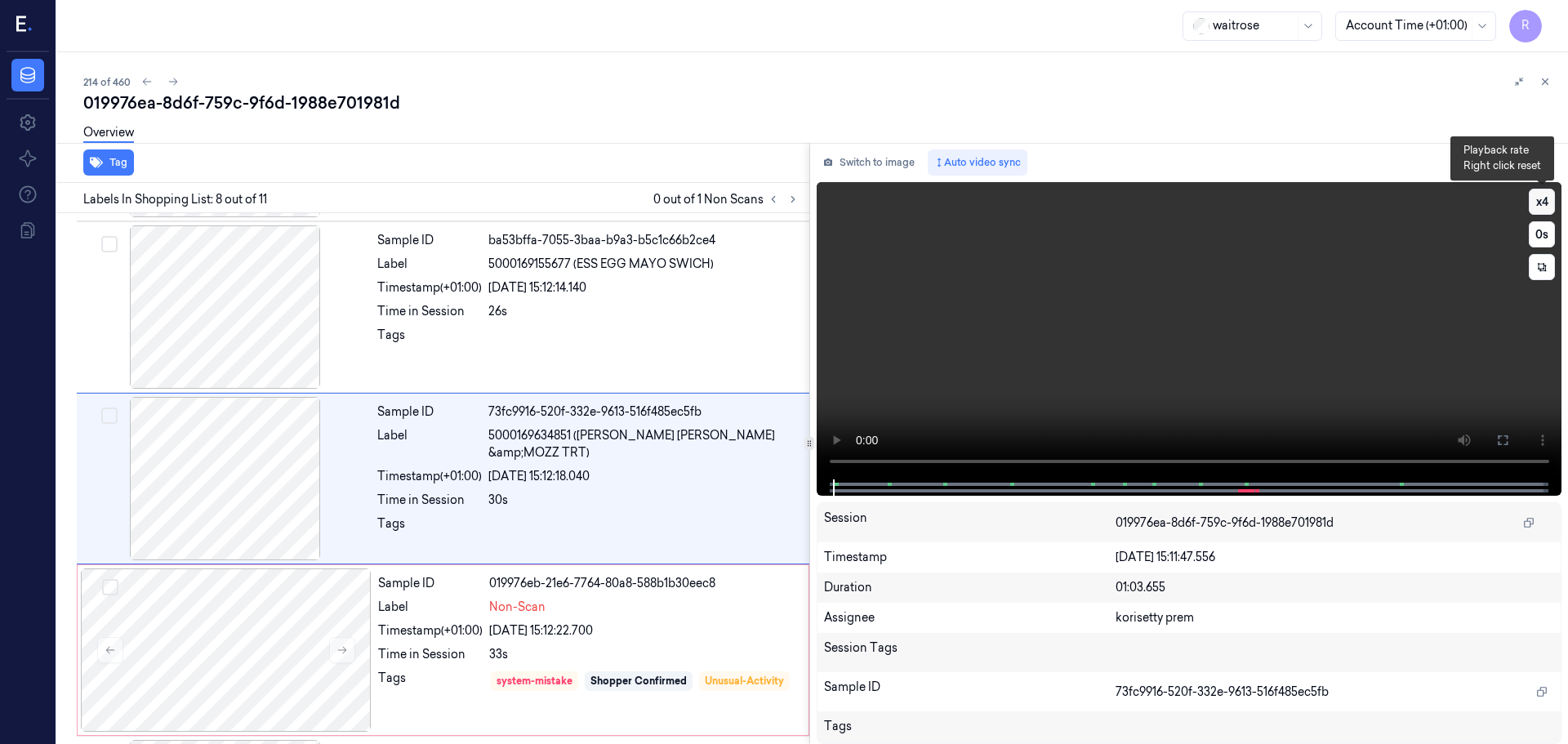
click at [1551, 195] on button "x 4" at bounding box center [1540, 201] width 26 height 26
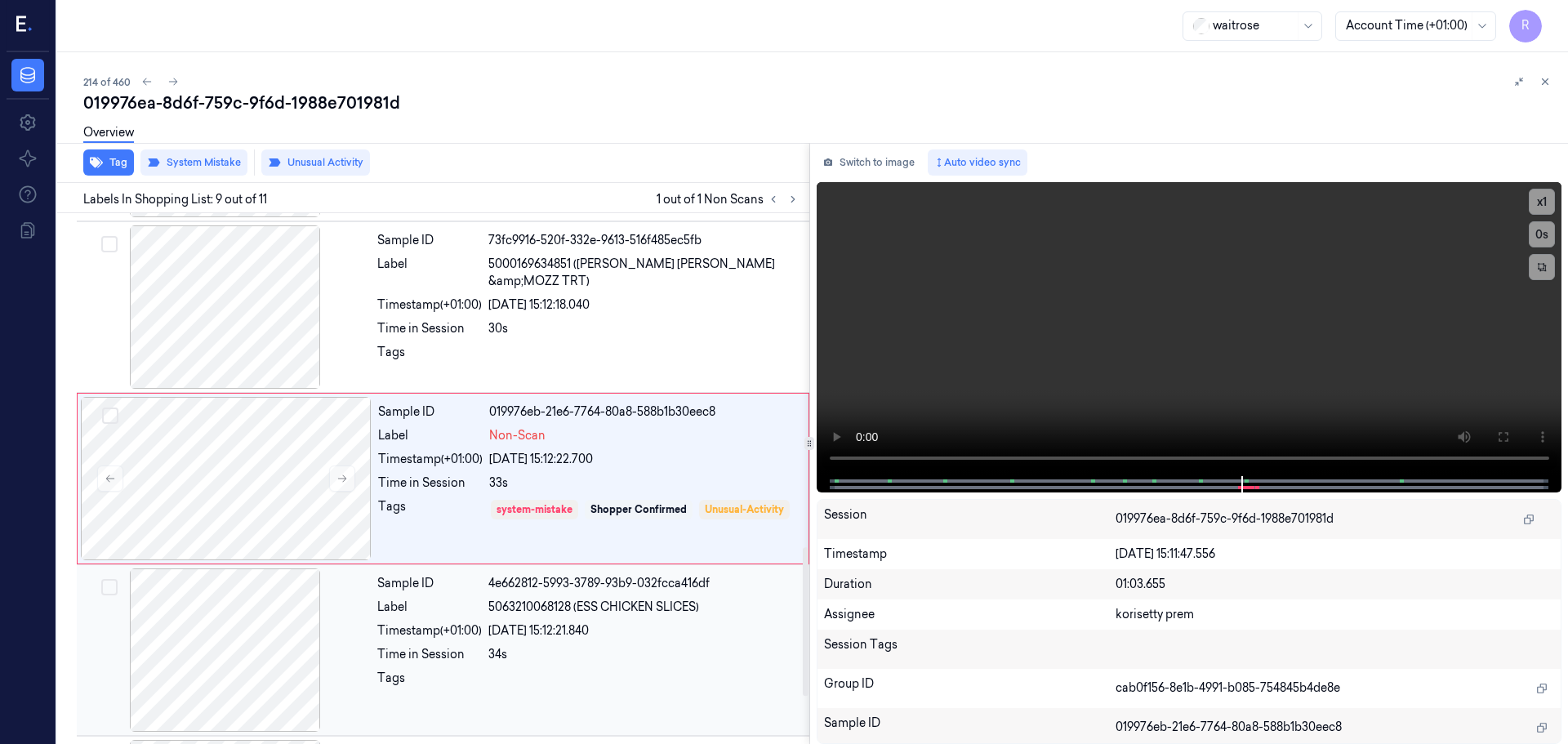
click at [267, 678] on div at bounding box center [225, 651] width 291 height 164
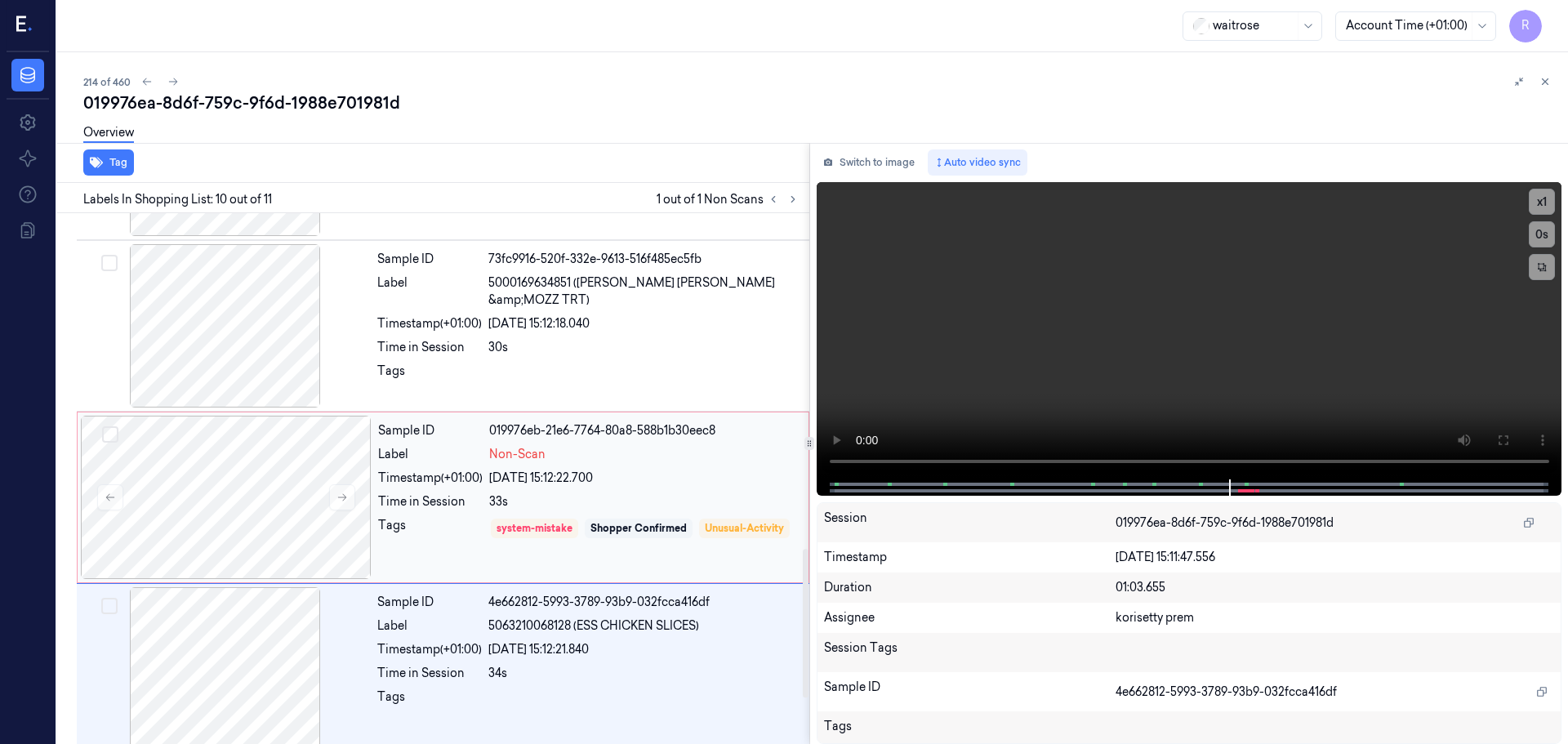
scroll to position [1198, 0]
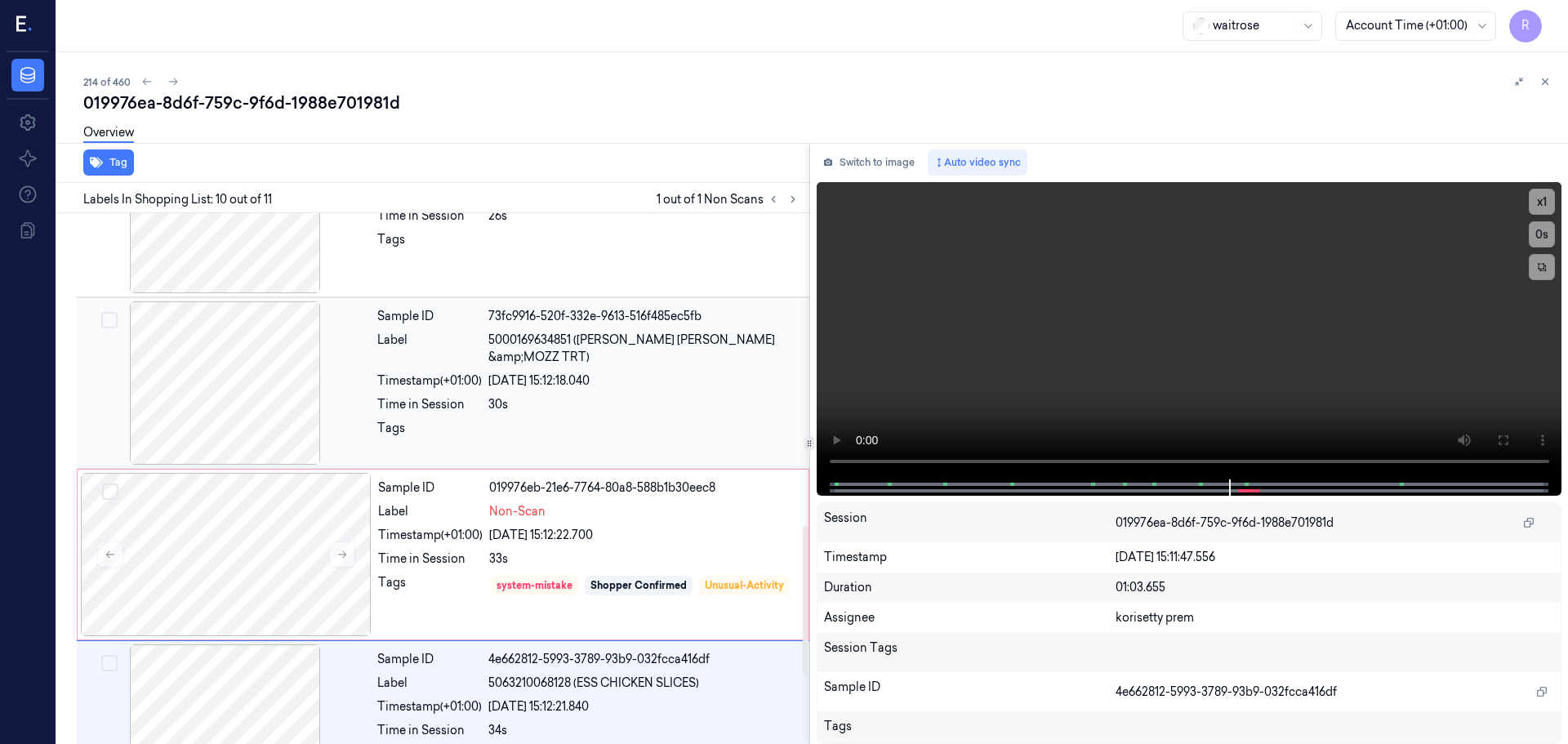
click at [301, 409] on div at bounding box center [225, 383] width 291 height 164
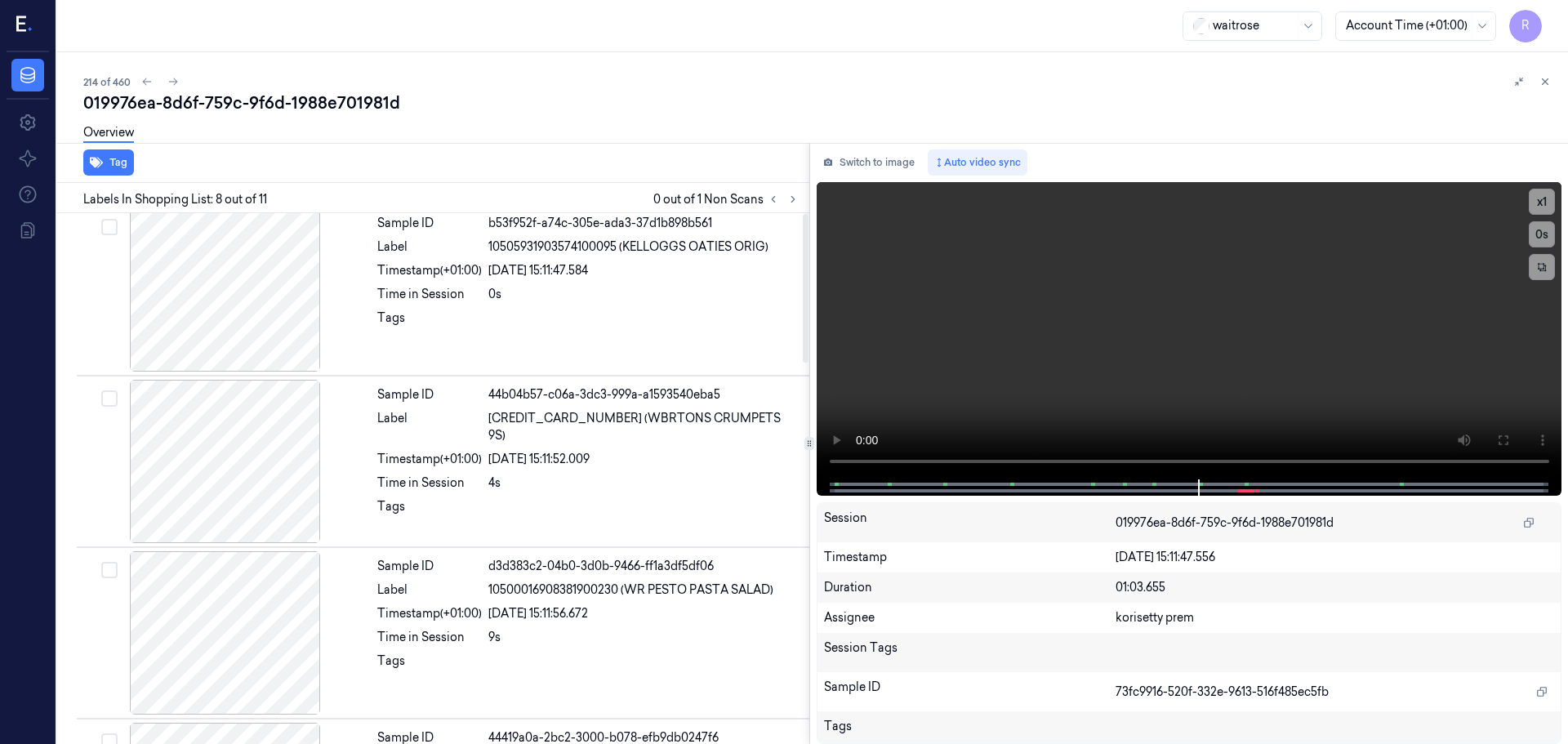
scroll to position [0, 0]
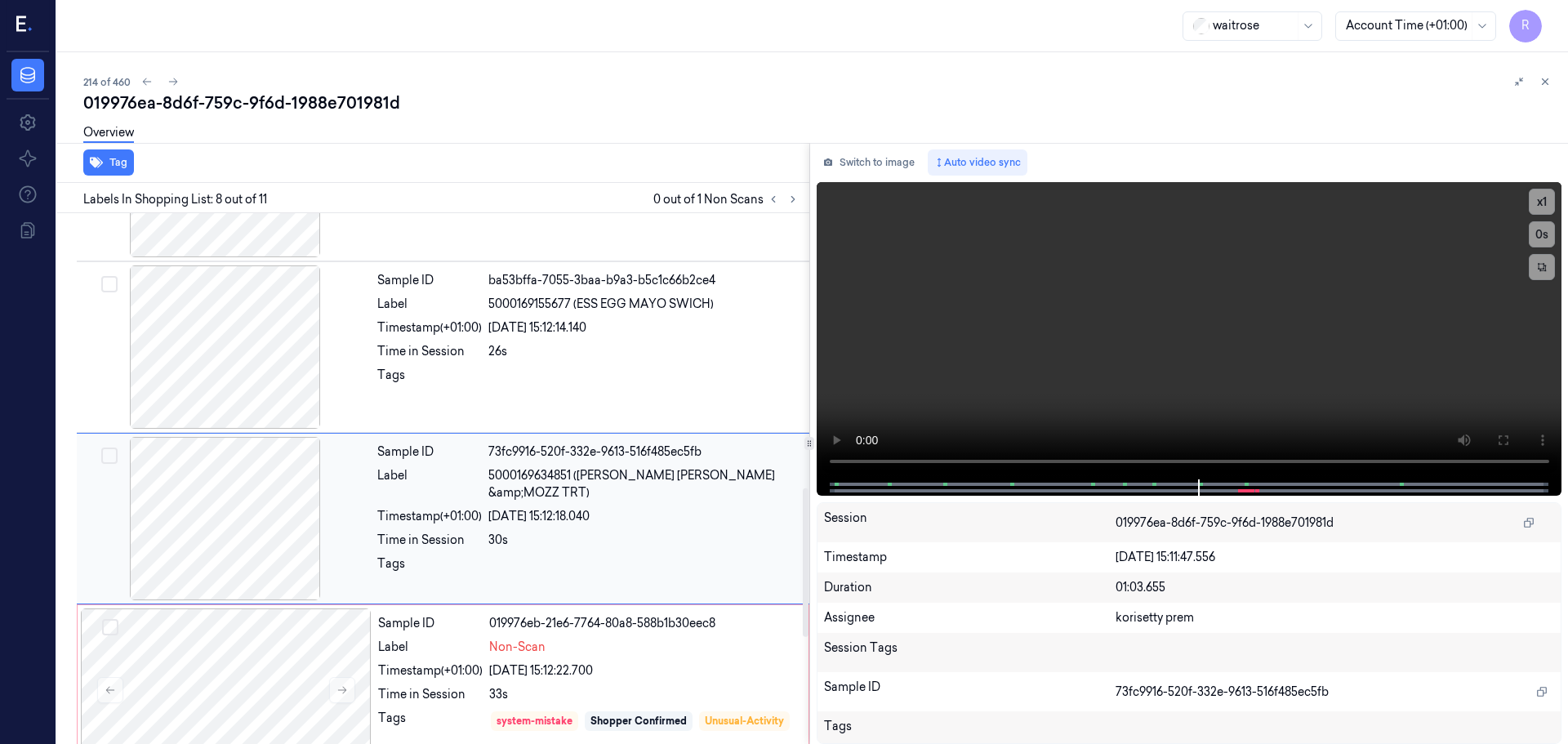
click at [292, 488] on div at bounding box center [225, 519] width 291 height 164
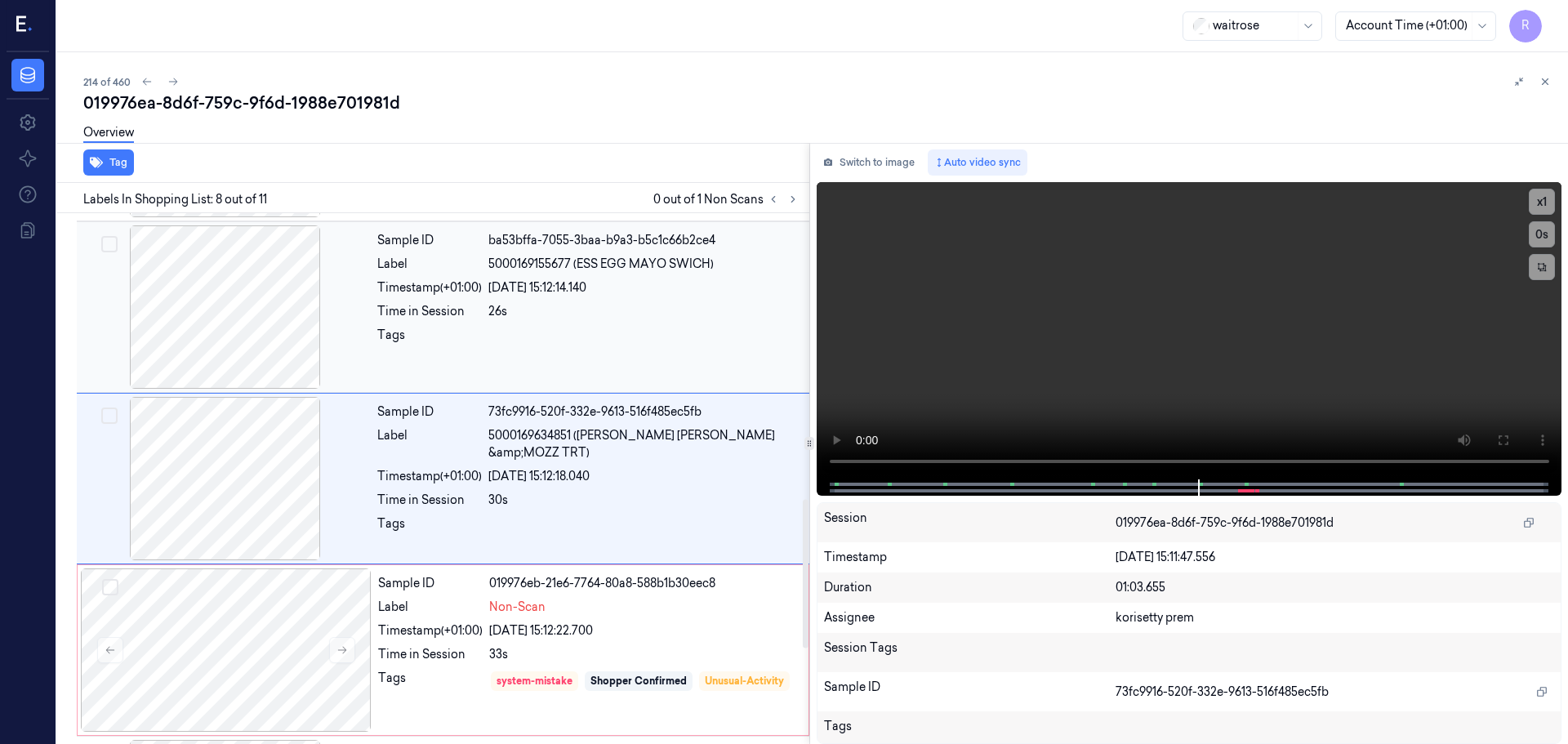
click at [381, 344] on div "Tags" at bounding box center [430, 339] width 105 height 26
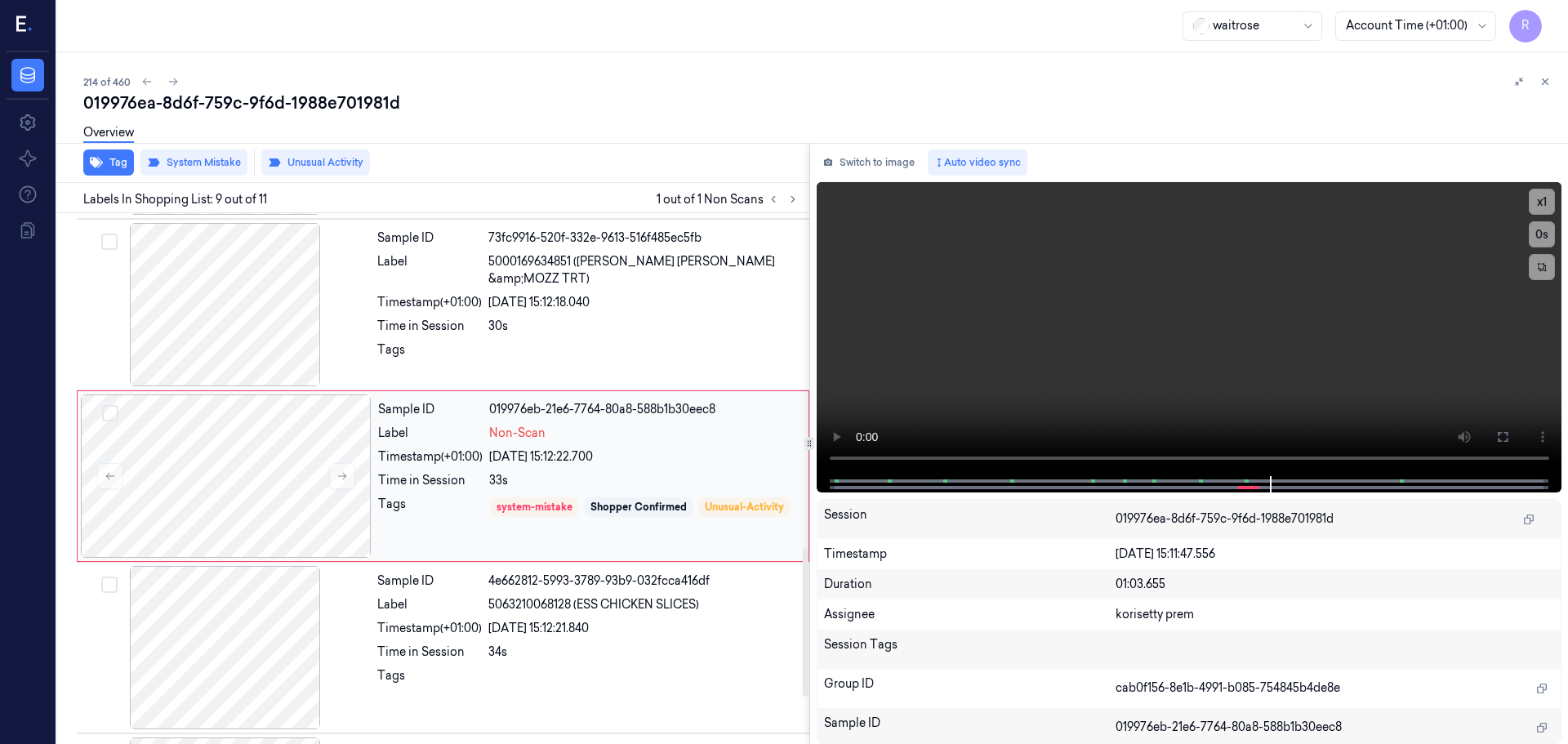
scroll to position [1192, 0]
click at [342, 464] on div at bounding box center [226, 479] width 291 height 164
click at [343, 479] on icon at bounding box center [341, 480] width 9 height 8
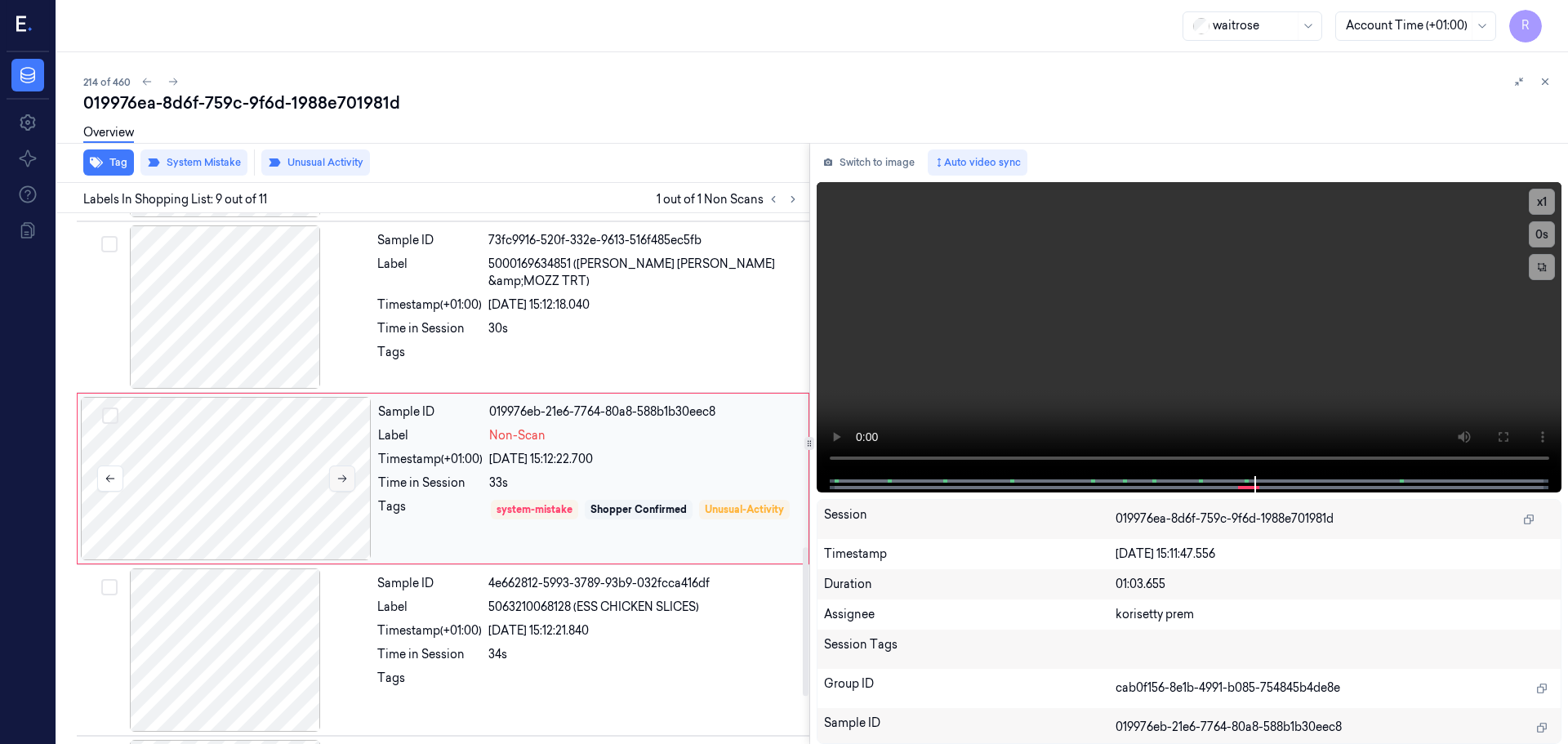
click at [343, 479] on icon at bounding box center [341, 480] width 9 height 8
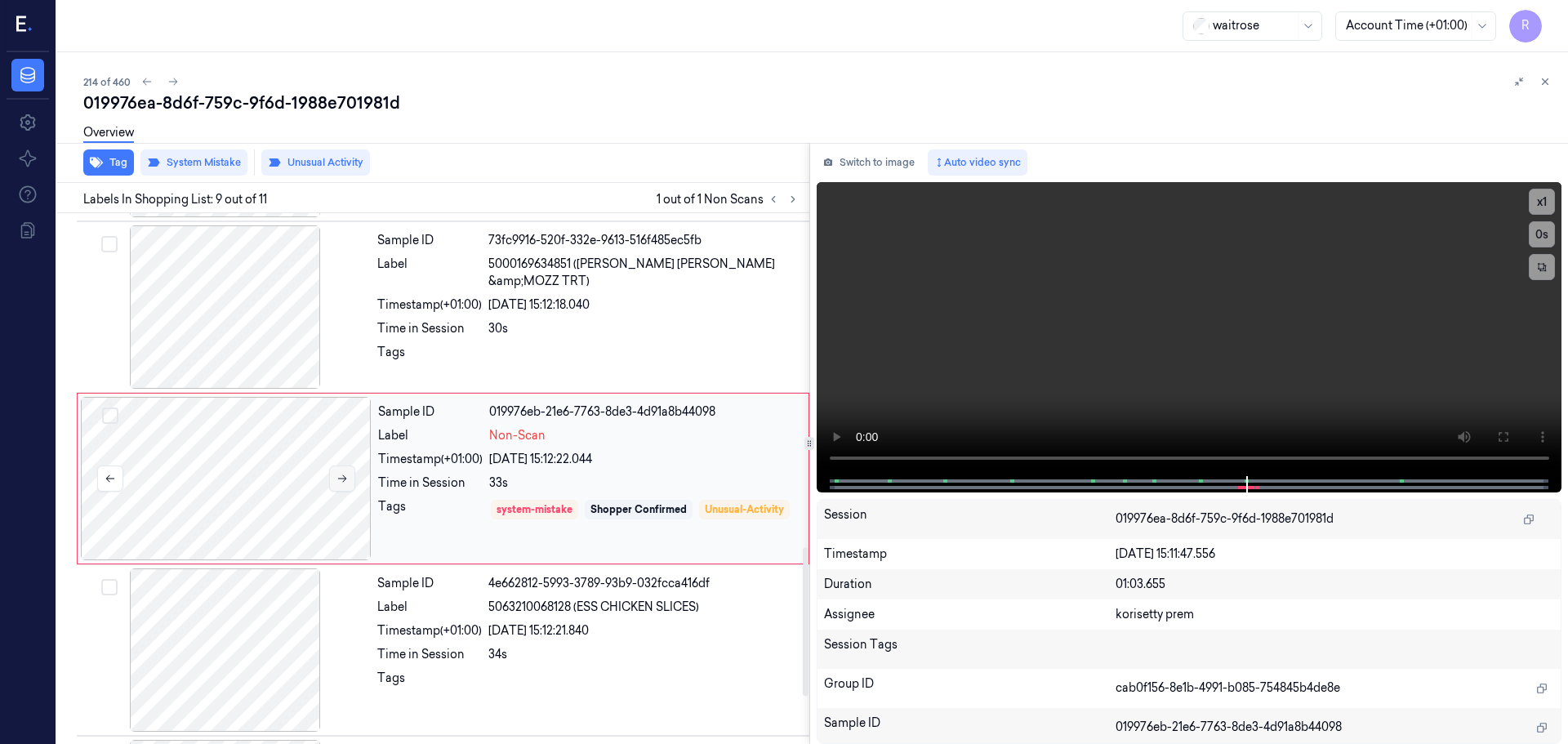
click at [343, 479] on icon at bounding box center [341, 480] width 9 height 8
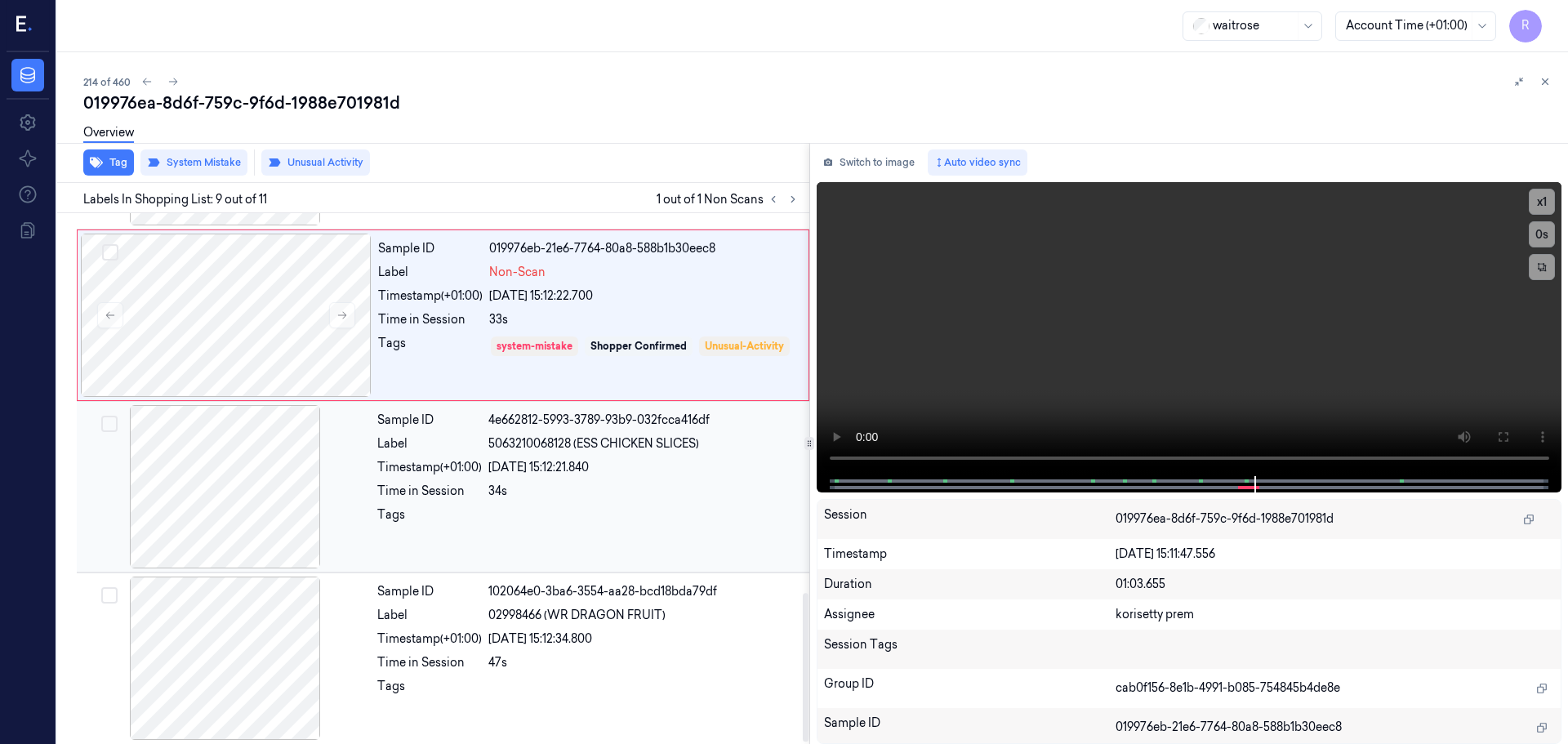
click at [270, 496] on div at bounding box center [225, 487] width 291 height 164
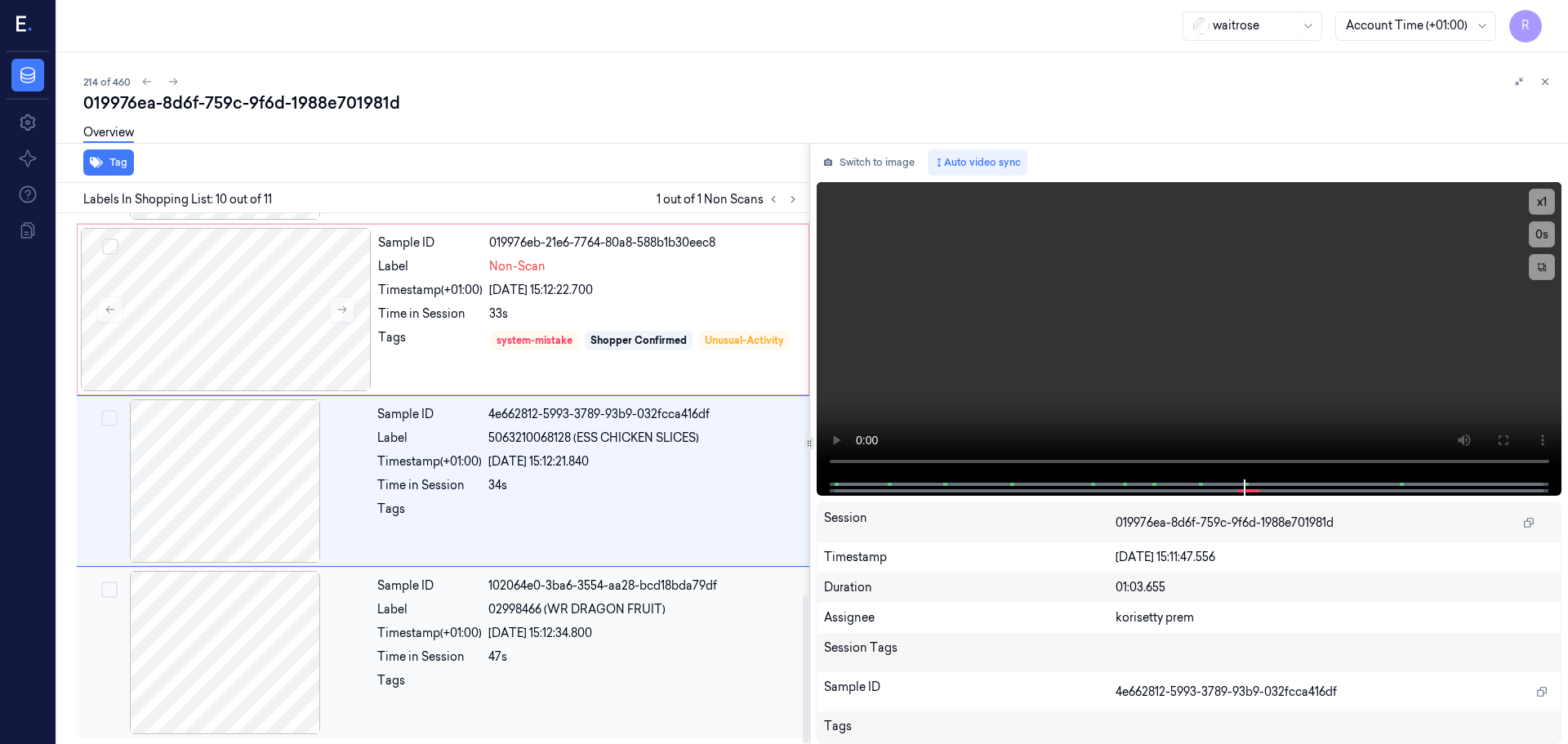
click at [301, 620] on div at bounding box center [225, 653] width 291 height 164
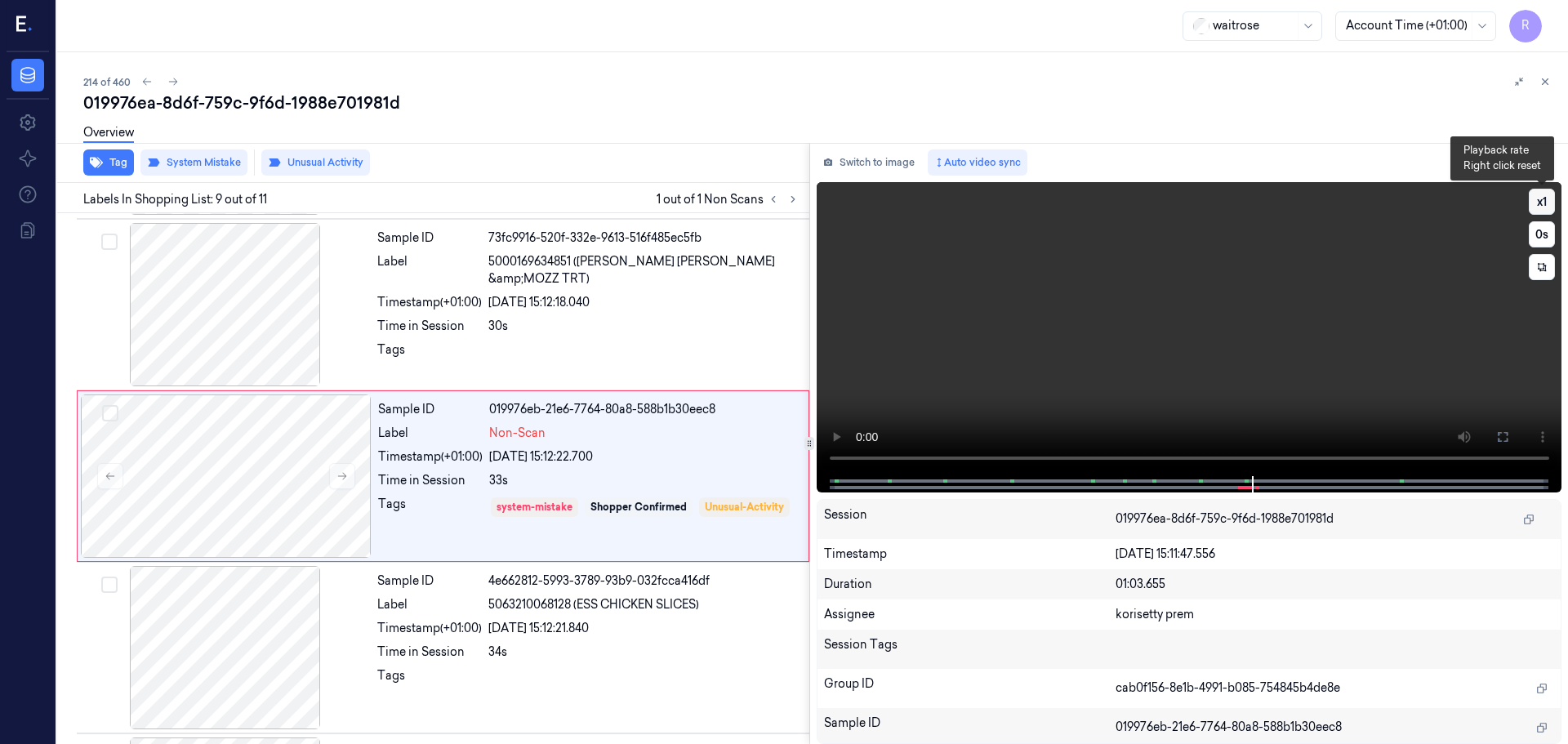
click at [1534, 207] on button "x 1" at bounding box center [1540, 201] width 26 height 26
click at [1534, 207] on button "x 2" at bounding box center [1540, 201] width 26 height 26
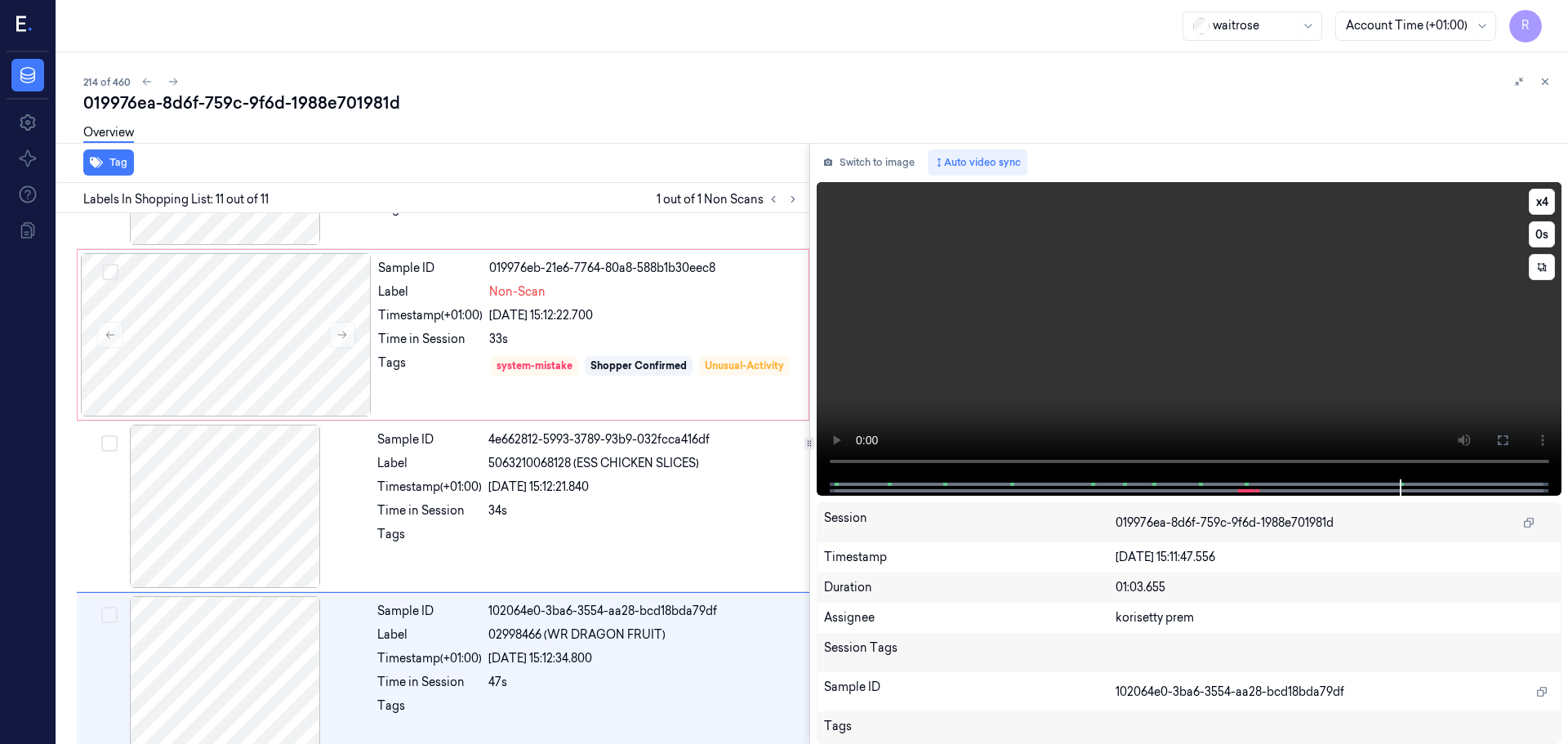
scroll to position [1361, 0]
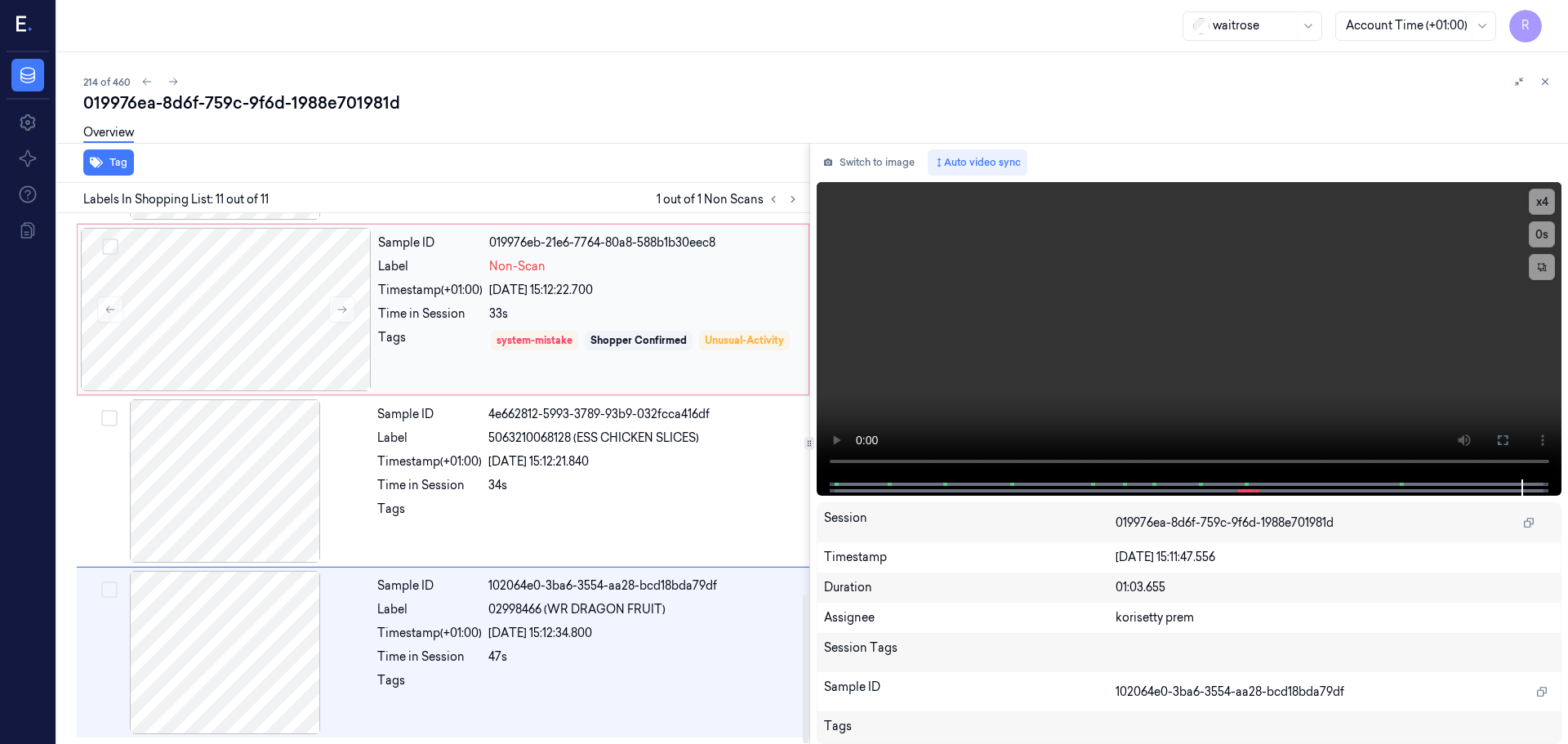
click at [645, 350] on div "system-mistake Shopper Confirmed Unusual-Activity" at bounding box center [643, 352] width 309 height 47
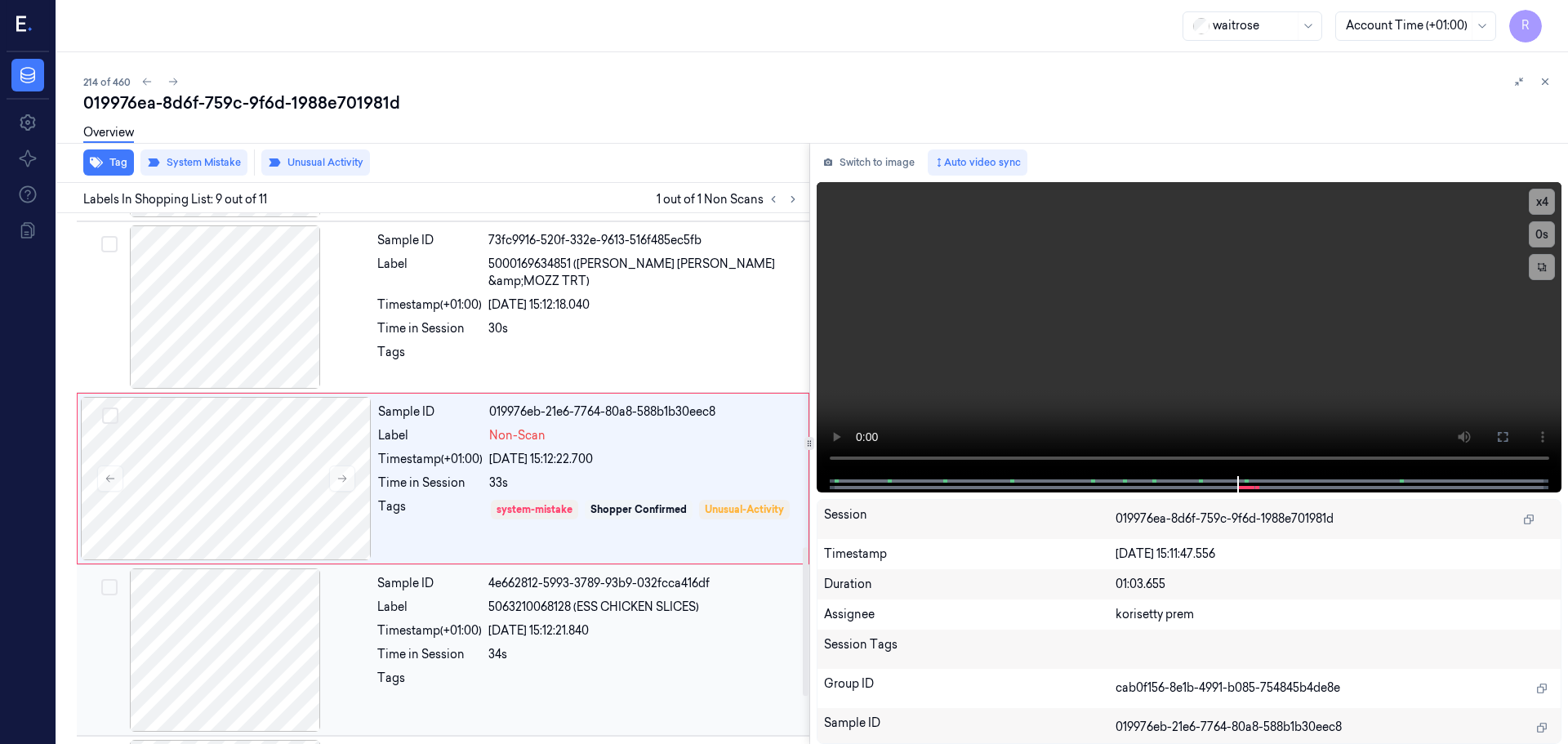
click at [564, 573] on div "Sample ID 4e662812-5993-3789-93b9-032fcca416df Label 5063210068128 (ESS CHICKEN…" at bounding box center [589, 651] width 436 height 164
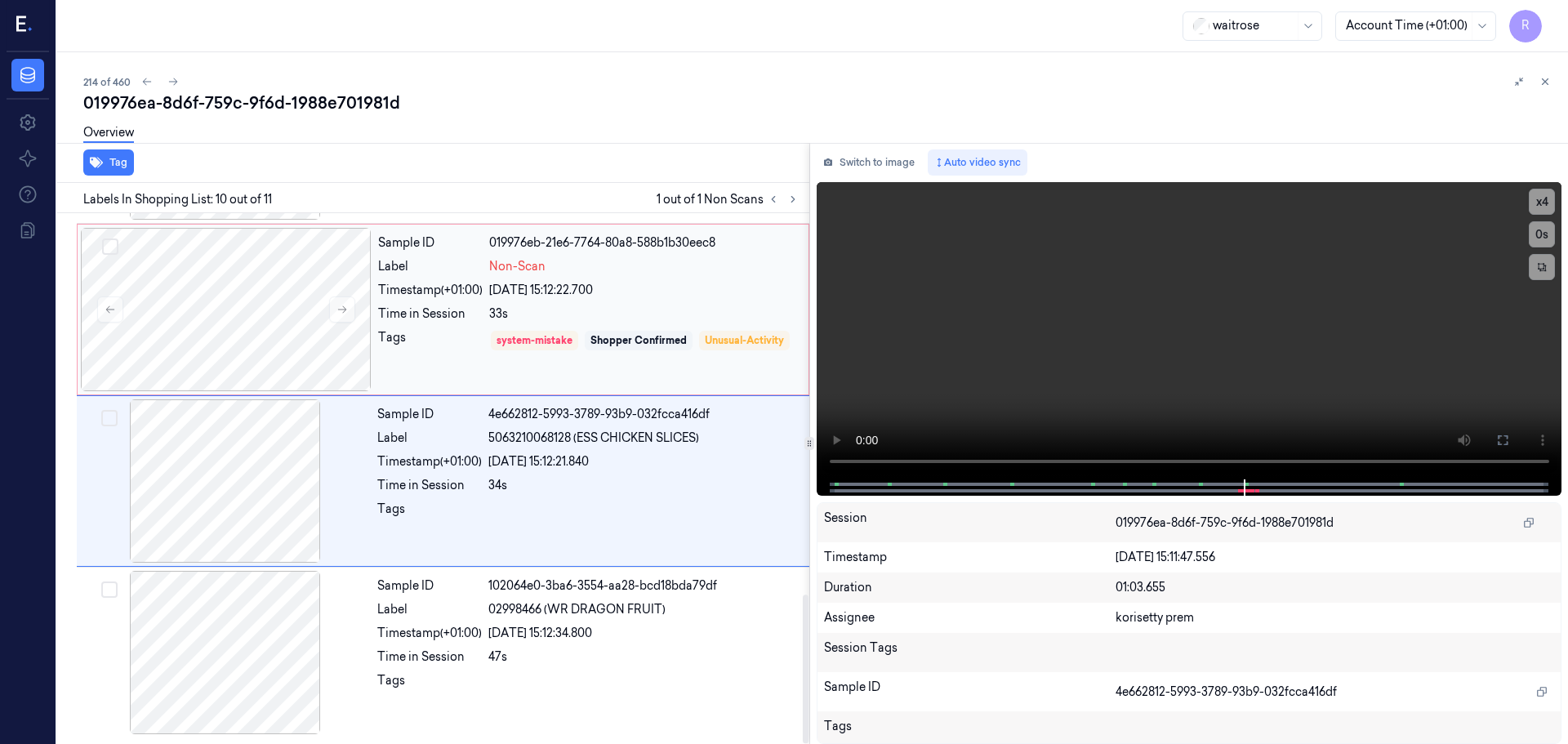
click at [626, 381] on div "Sample ID 019976eb-21e6-7764-80a8-588b1b30eec8 Label Non-Scan Timestamp (+01:00…" at bounding box center [589, 310] width 434 height 164
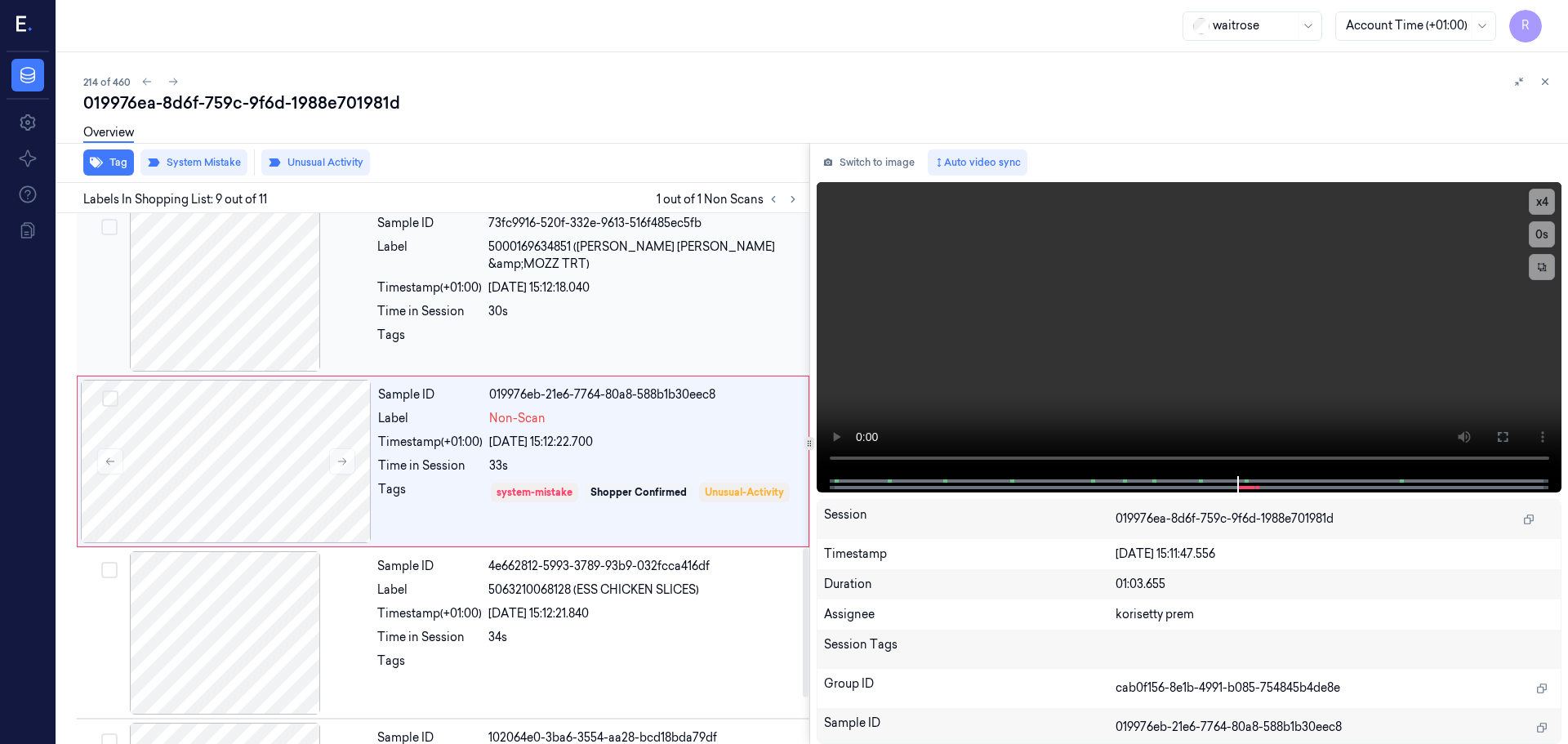
scroll to position [1192, 0]
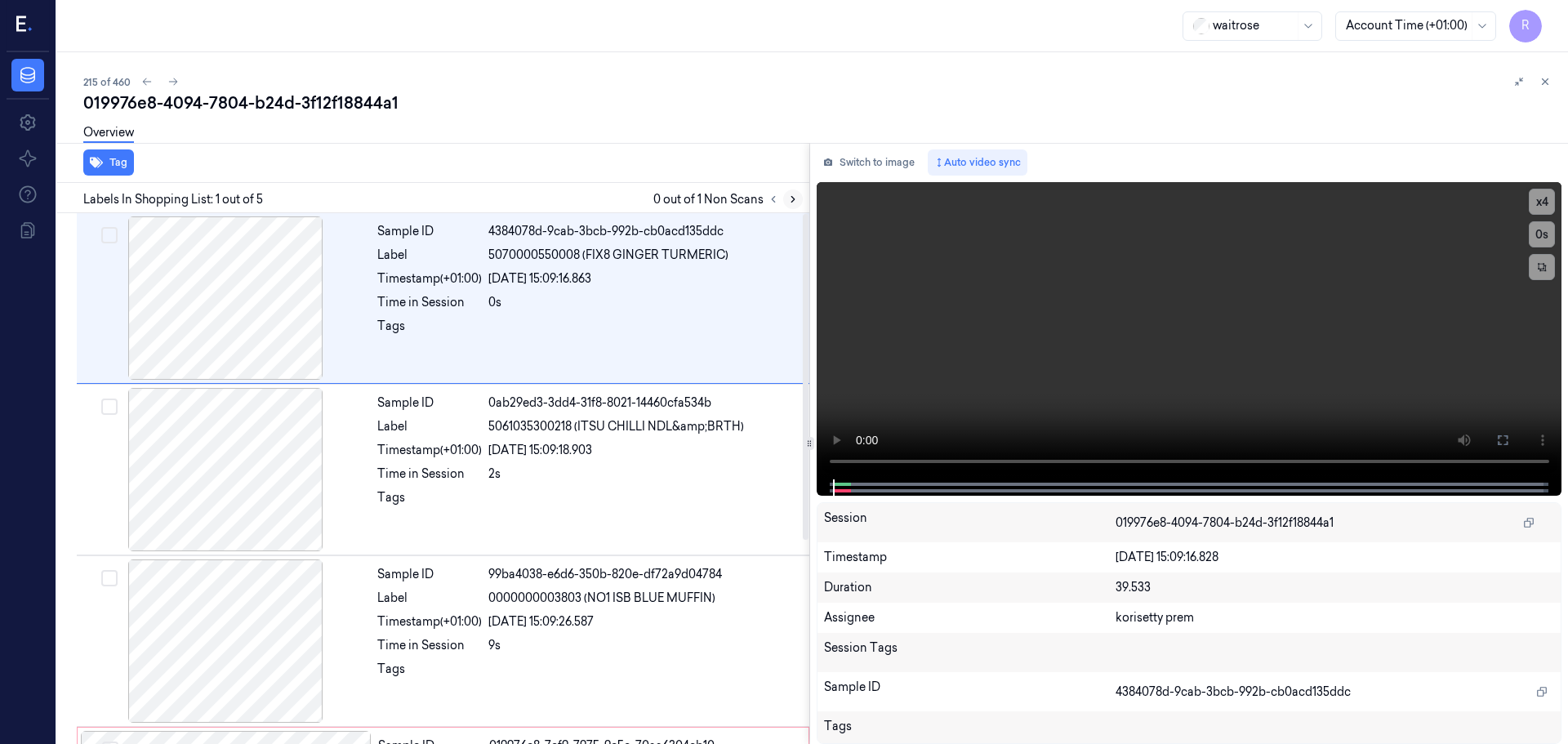
click at [787, 202] on icon at bounding box center [793, 200] width 11 height 11
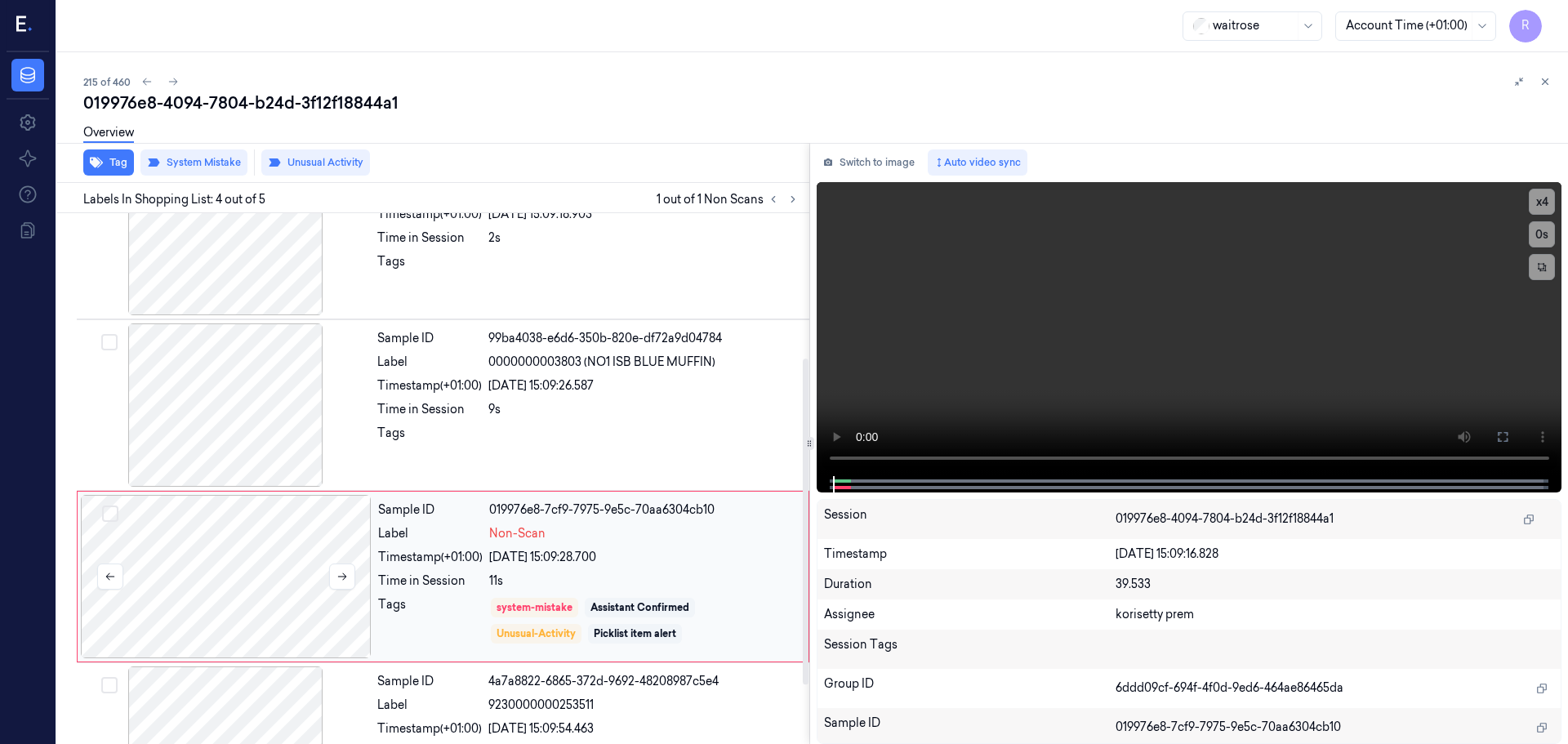
scroll to position [332, 0]
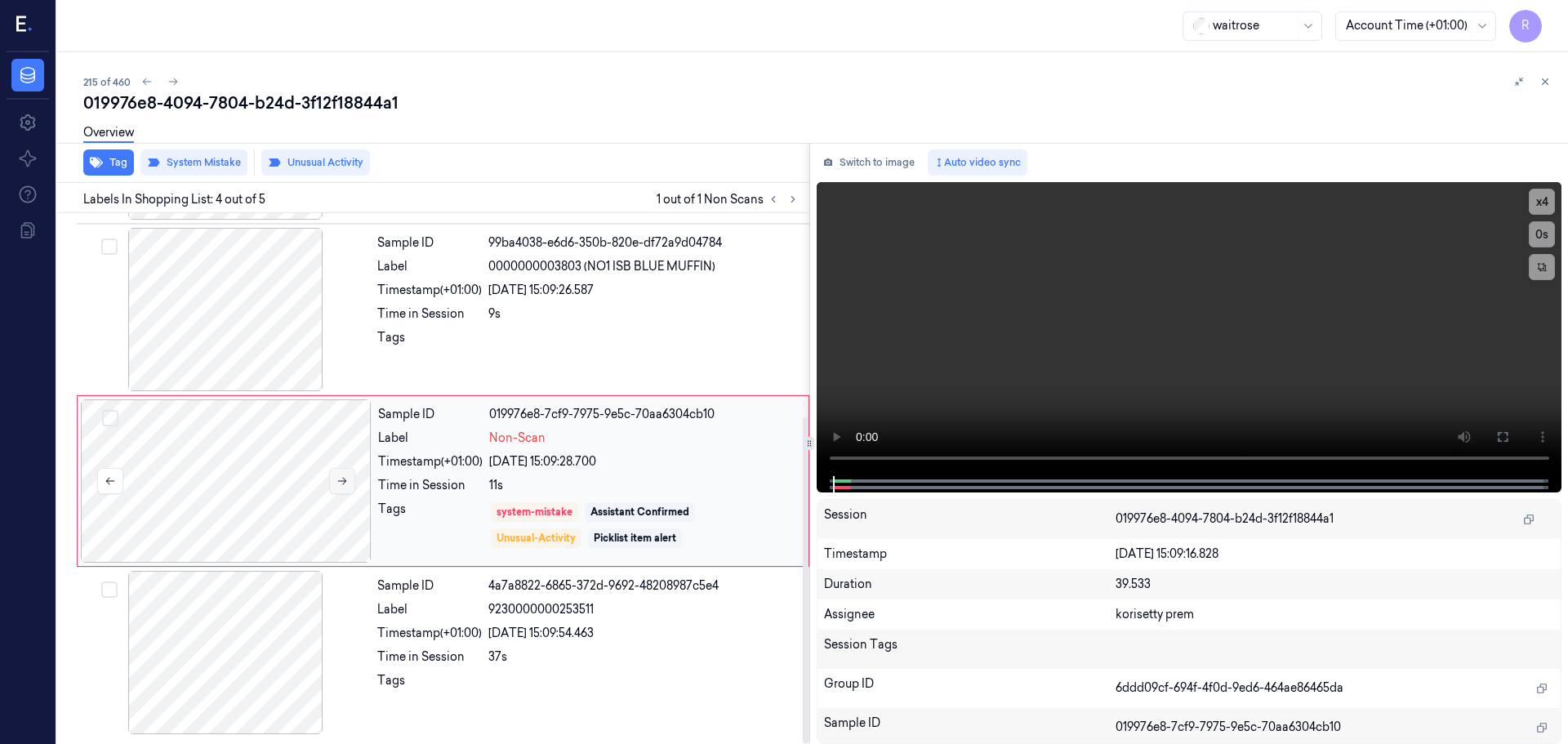
click at [330, 479] on button at bounding box center [341, 480] width 26 height 26
click at [331, 479] on button at bounding box center [341, 480] width 26 height 26
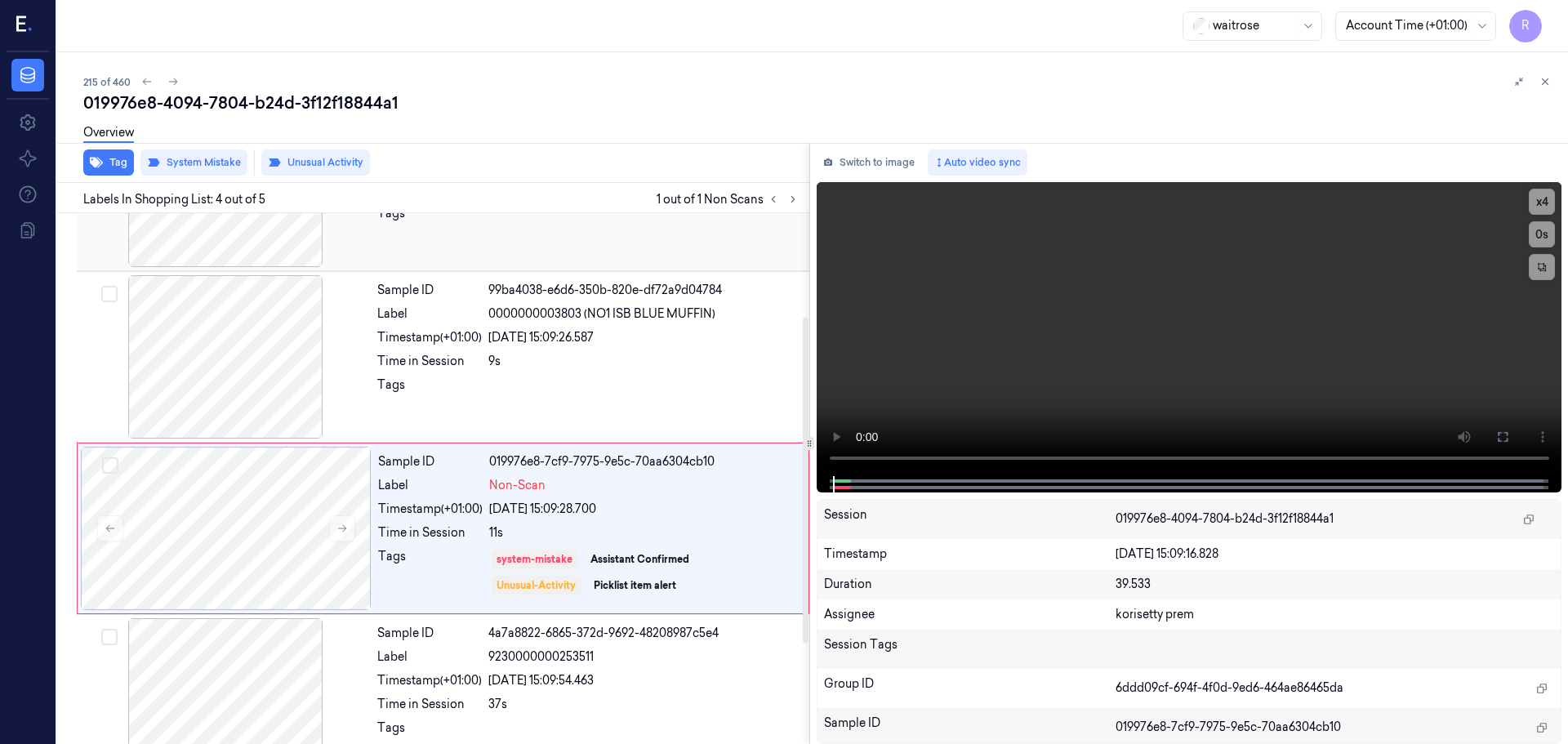
click at [261, 343] on div "Sample ID 4384078d-9cab-3bcb-992b-cb0acd135ddc Label 5070000550008 (FIX8 GINGER…" at bounding box center [430, 360] width 759 height 863
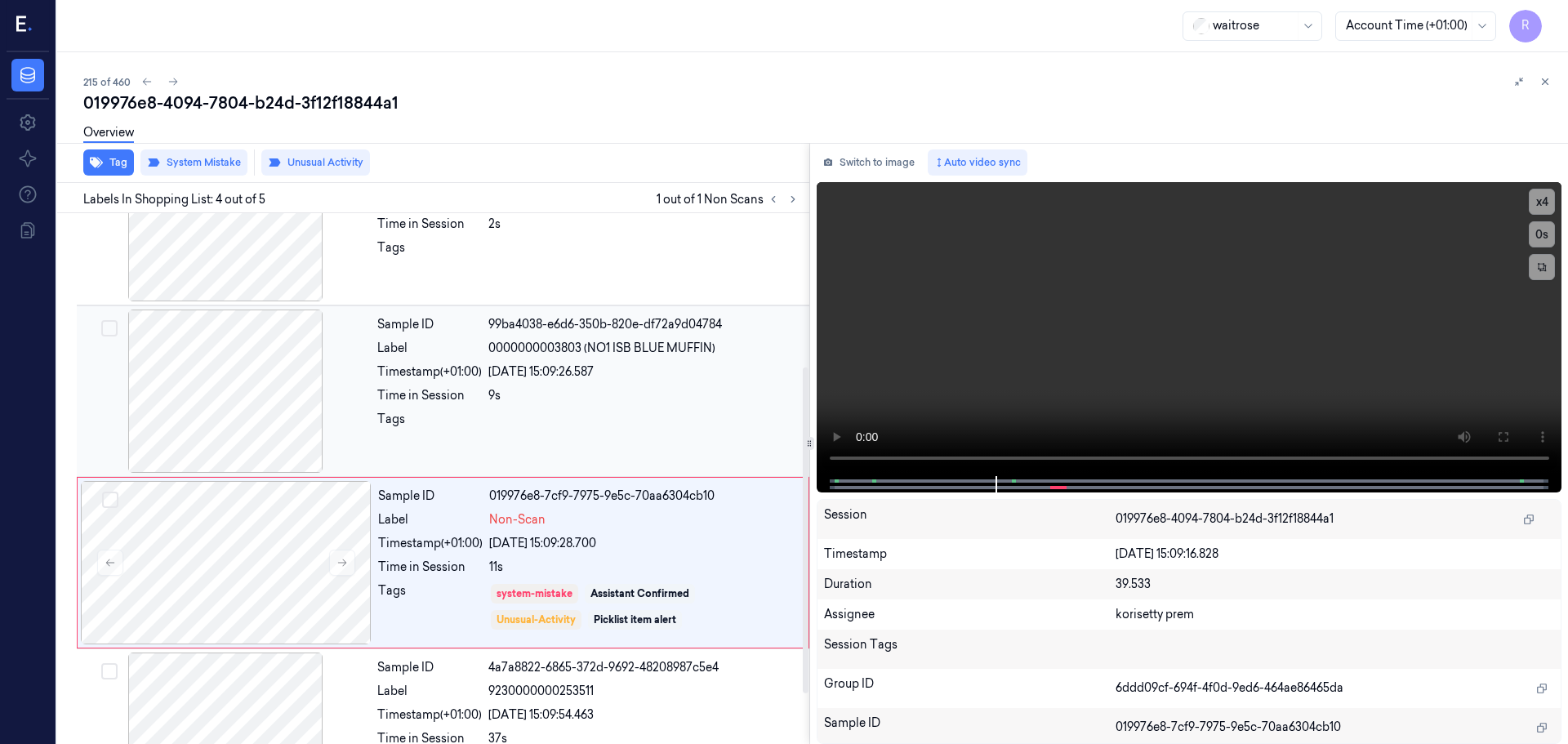
click at [234, 433] on div at bounding box center [225, 391] width 291 height 164
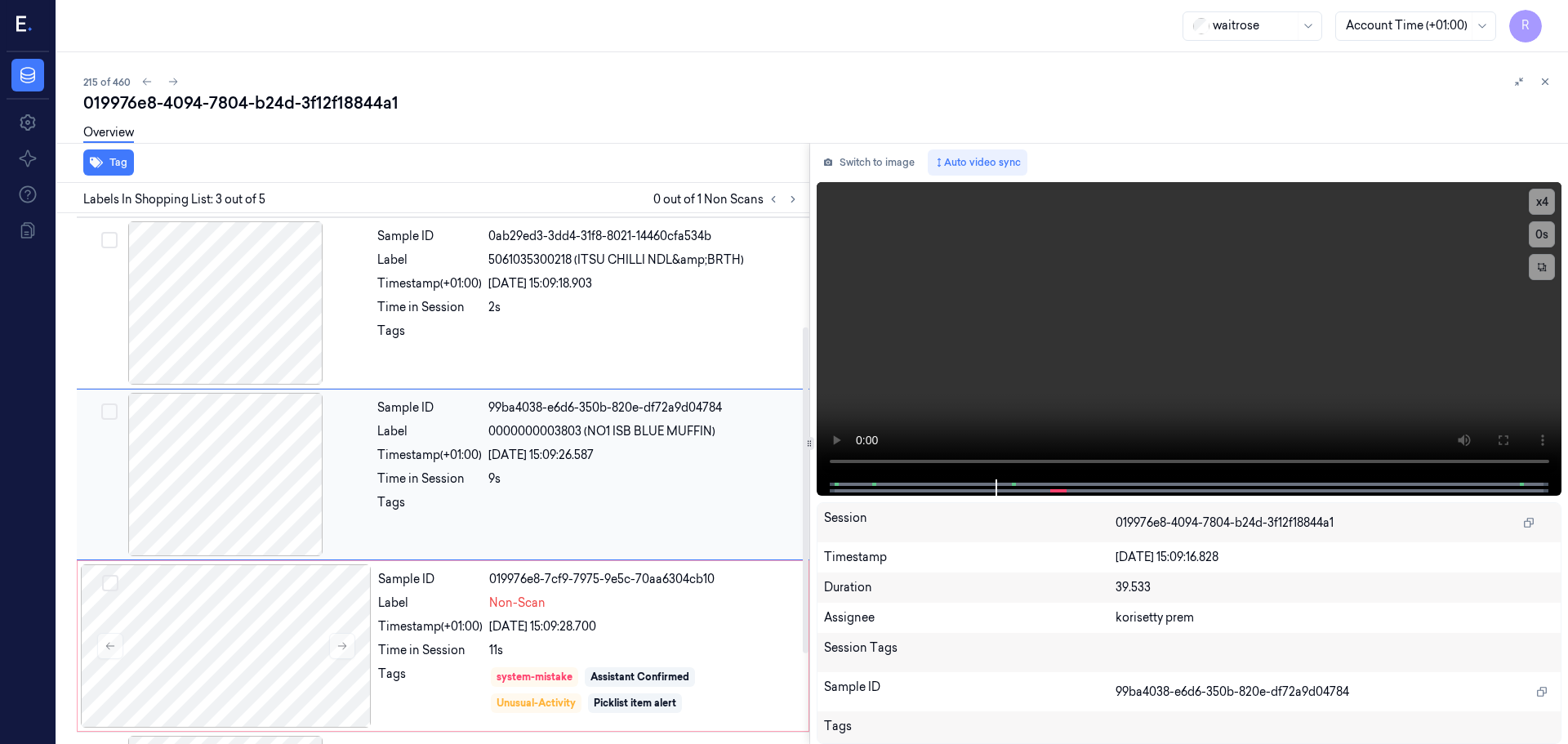
scroll to position [163, 0]
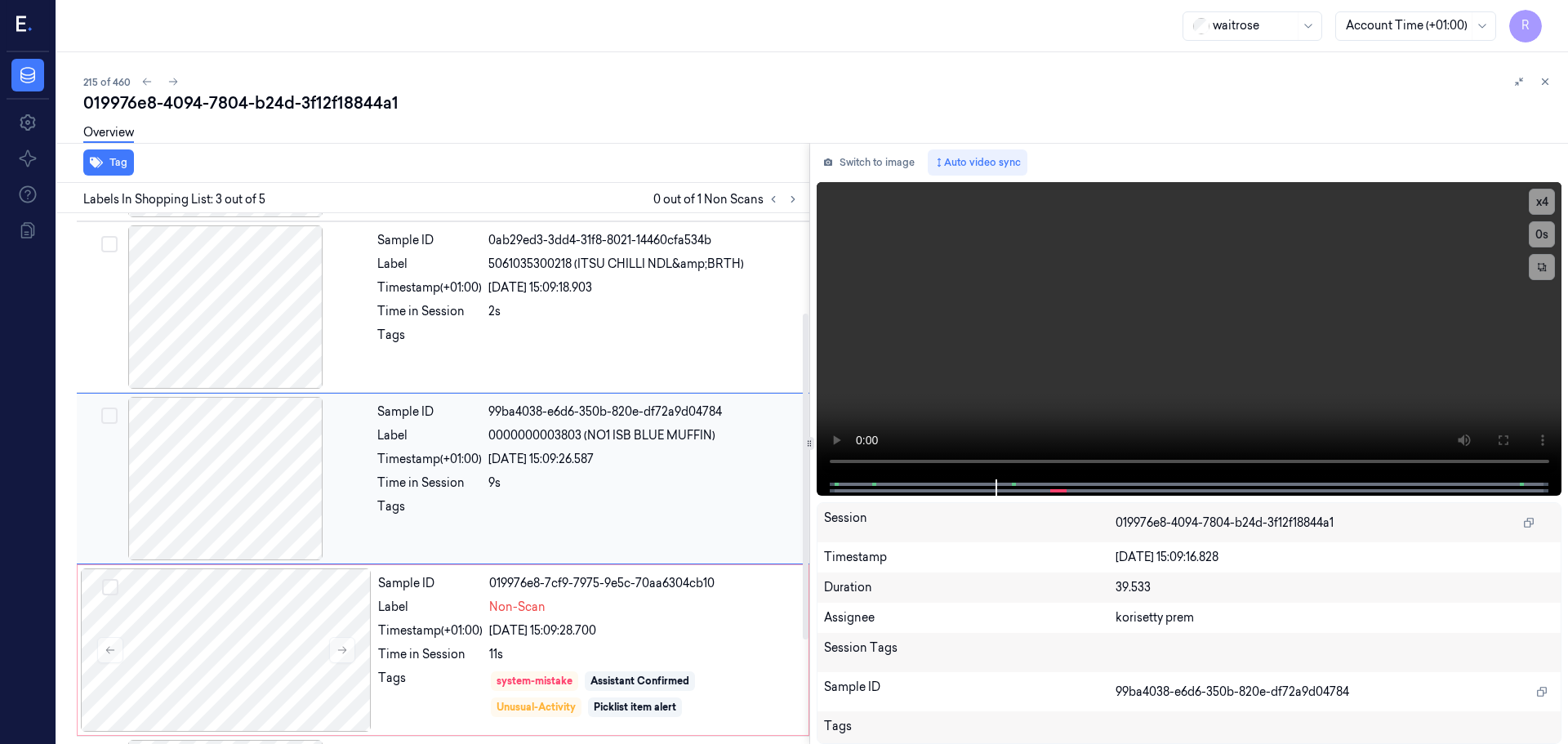
click at [235, 433] on div at bounding box center [225, 479] width 291 height 164
click at [236, 433] on div at bounding box center [225, 479] width 291 height 164
click at [237, 434] on div at bounding box center [225, 479] width 291 height 164
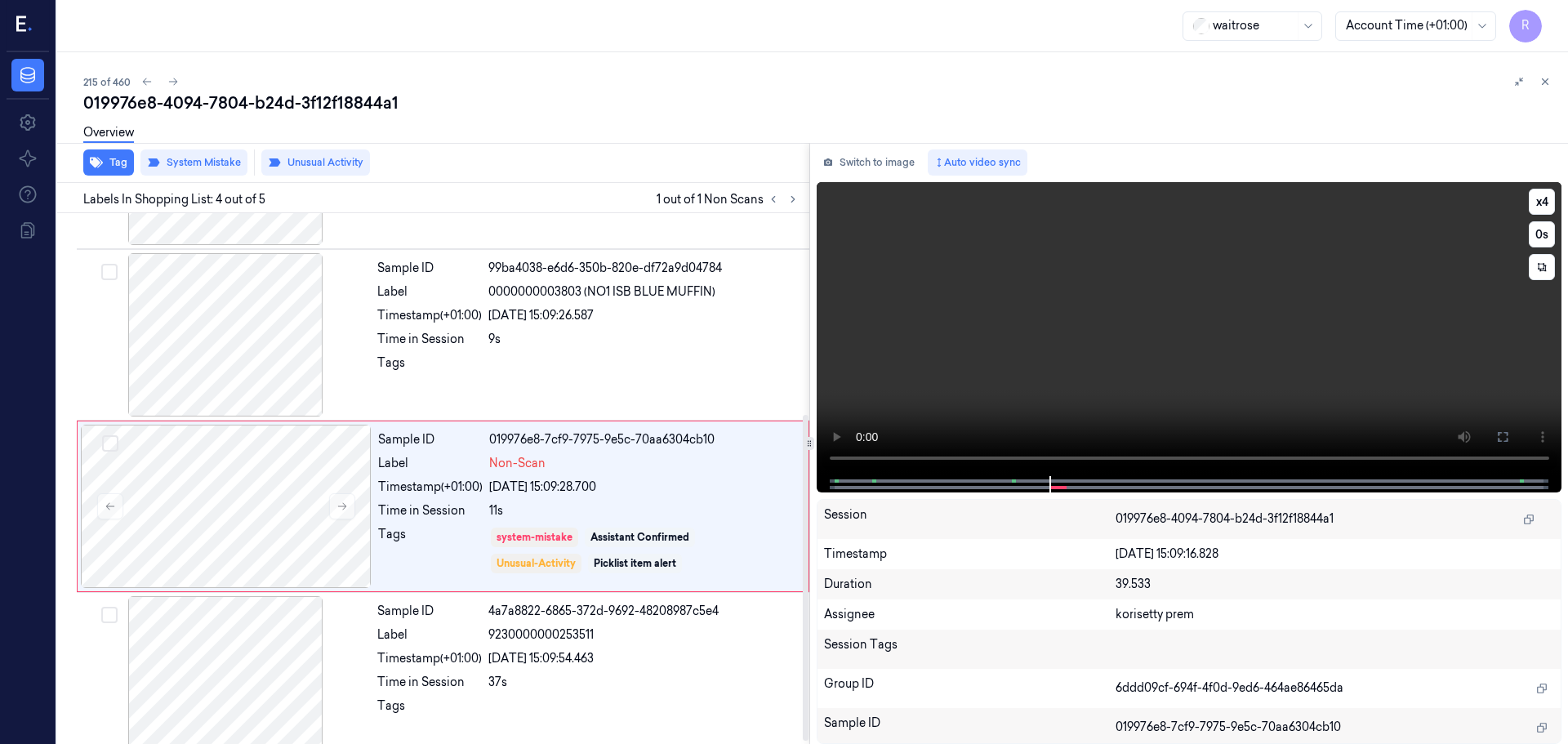
scroll to position [332, 0]
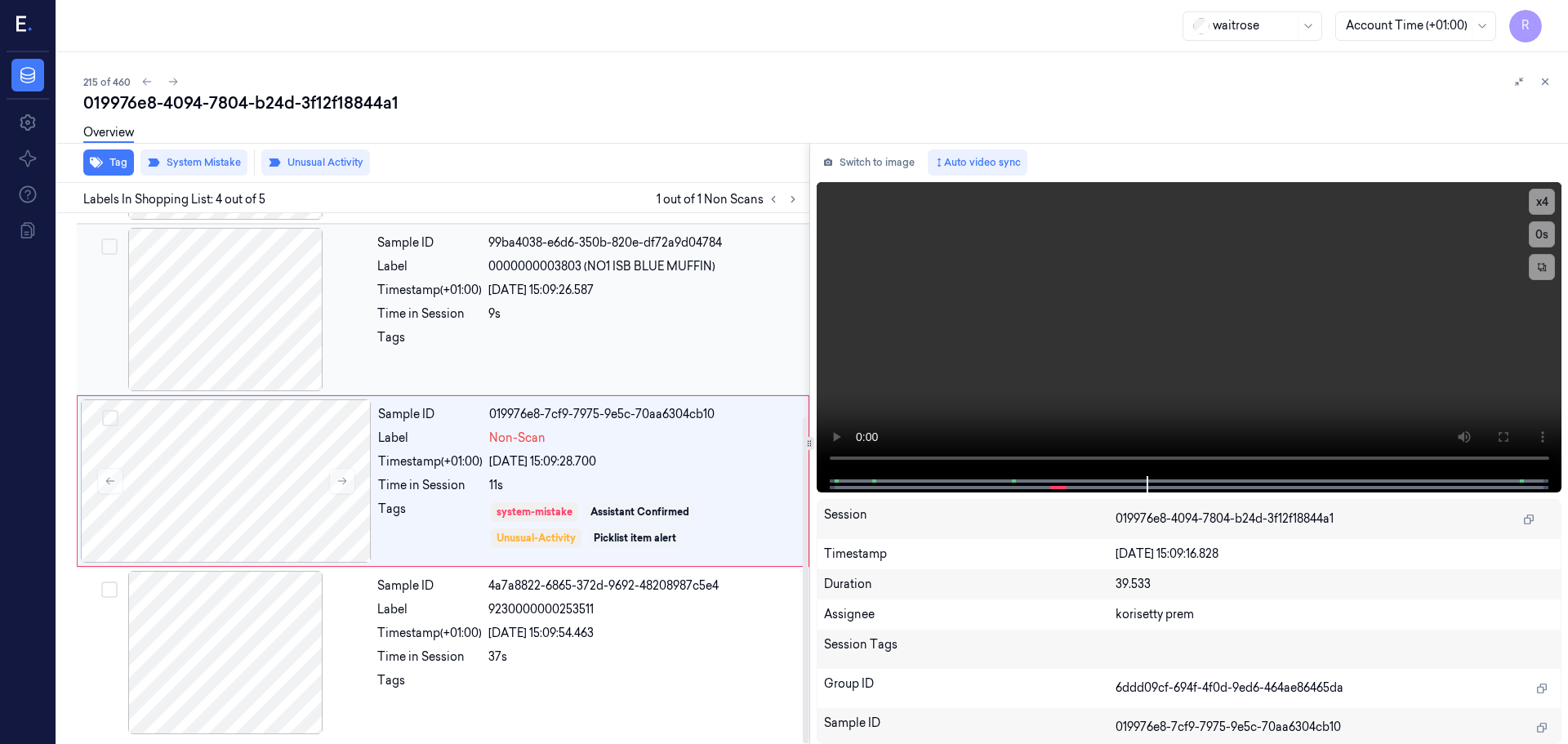
click at [357, 298] on div at bounding box center [225, 310] width 291 height 164
click at [440, 309] on div "Time in Session" at bounding box center [430, 314] width 105 height 17
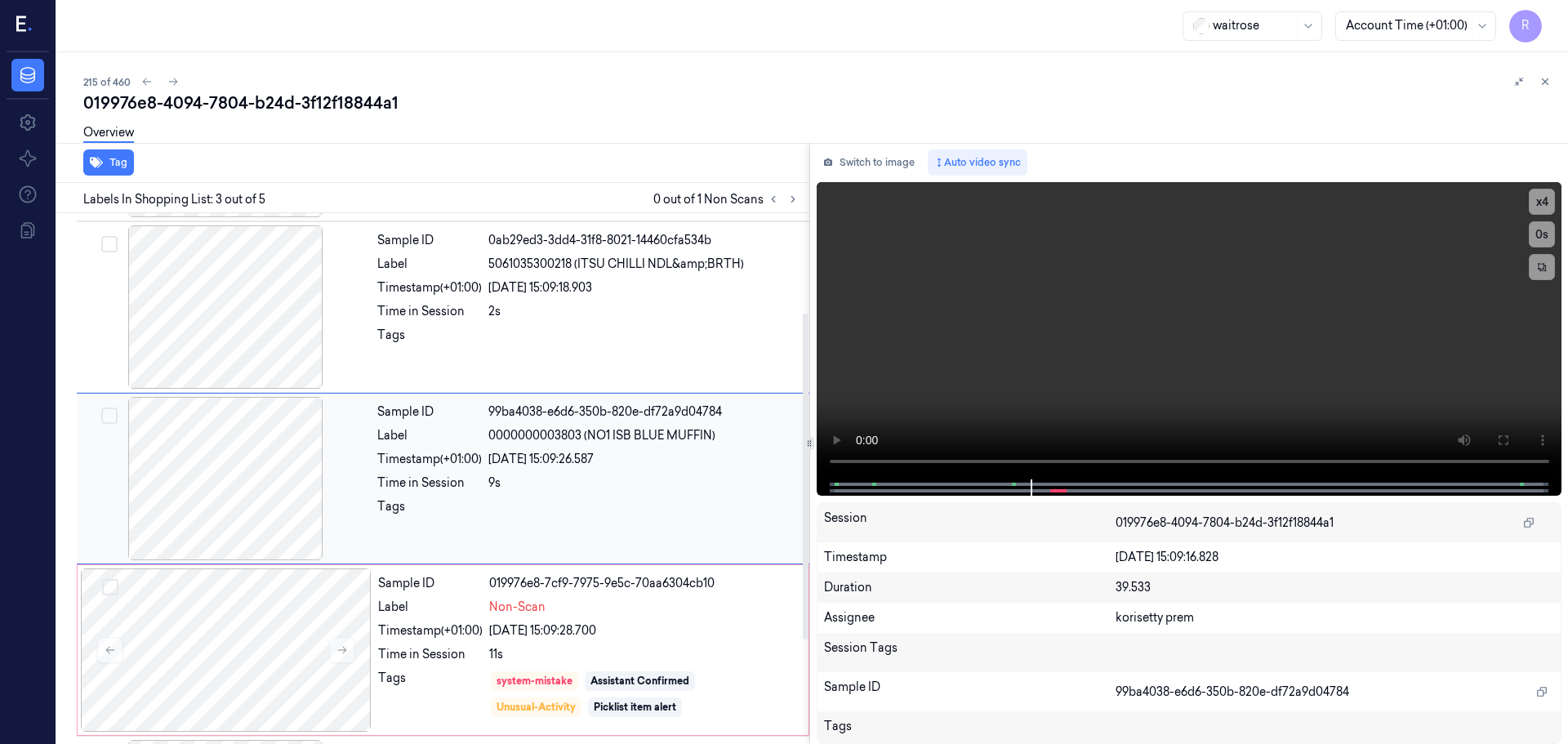
click at [518, 303] on div "Sample ID 4384078d-9cab-3bcb-992b-cb0acd135ddc Label 5070000550008 (FIX8 GINGER…" at bounding box center [430, 481] width 759 height 863
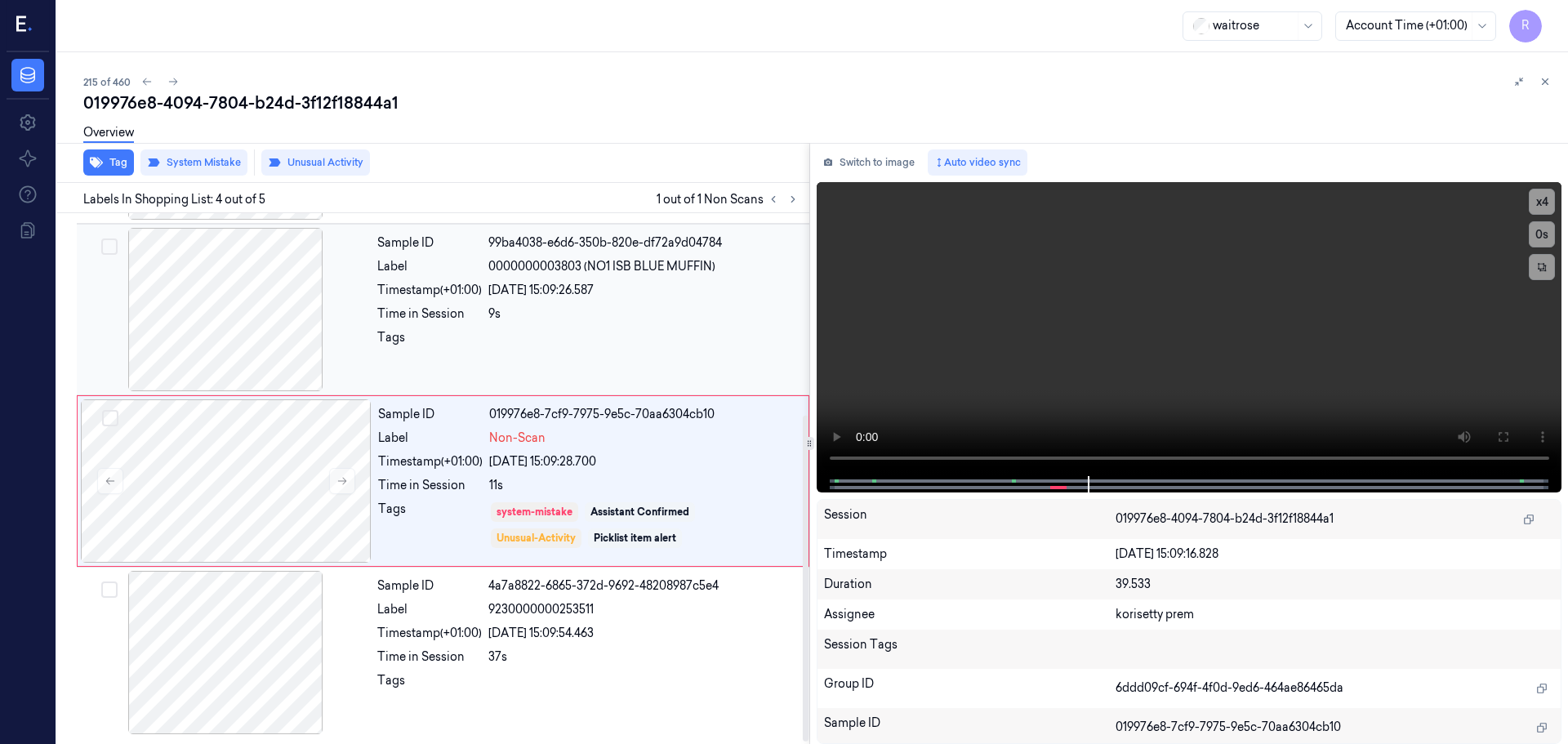
scroll to position [5, 0]
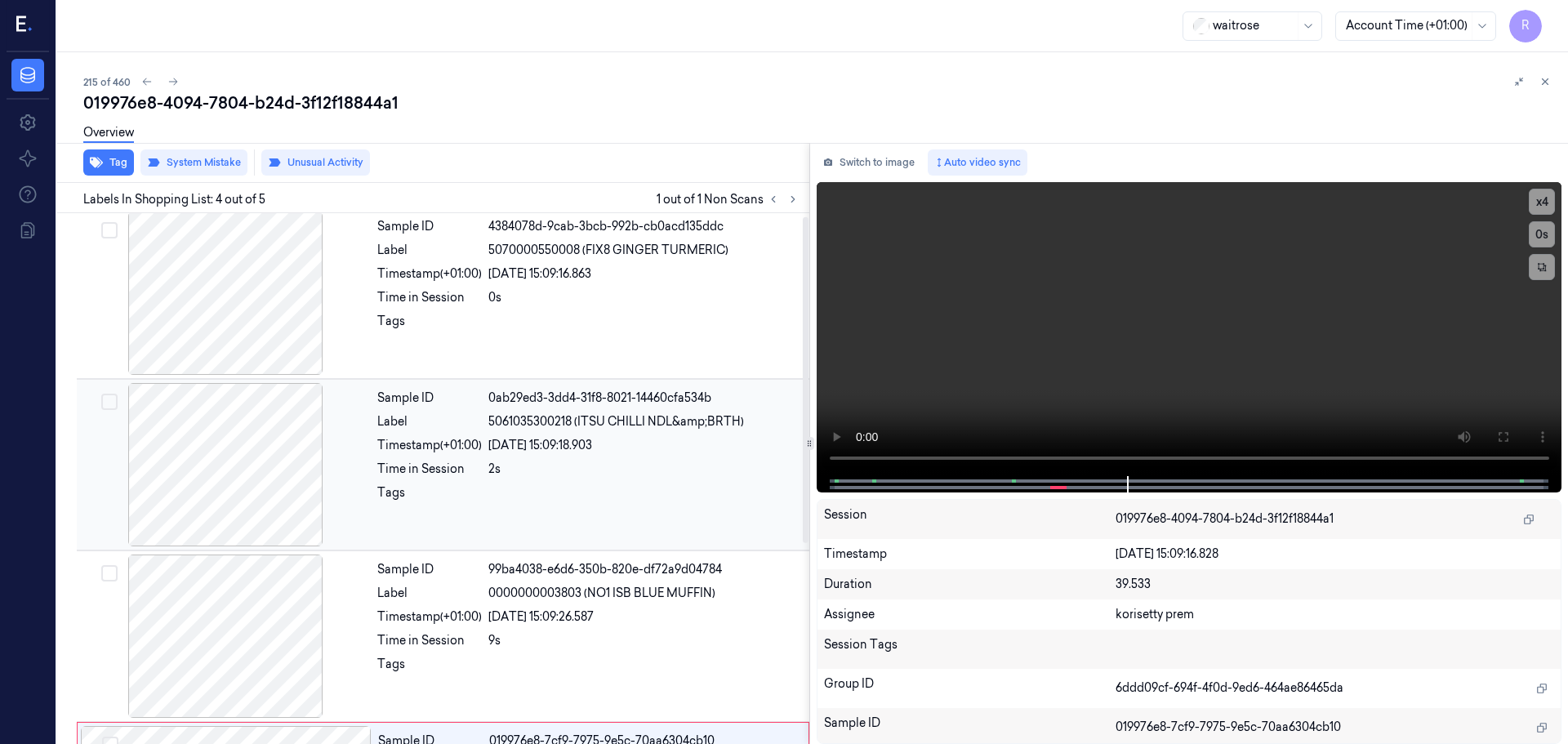
click at [384, 404] on div "Sample ID" at bounding box center [430, 399] width 105 height 17
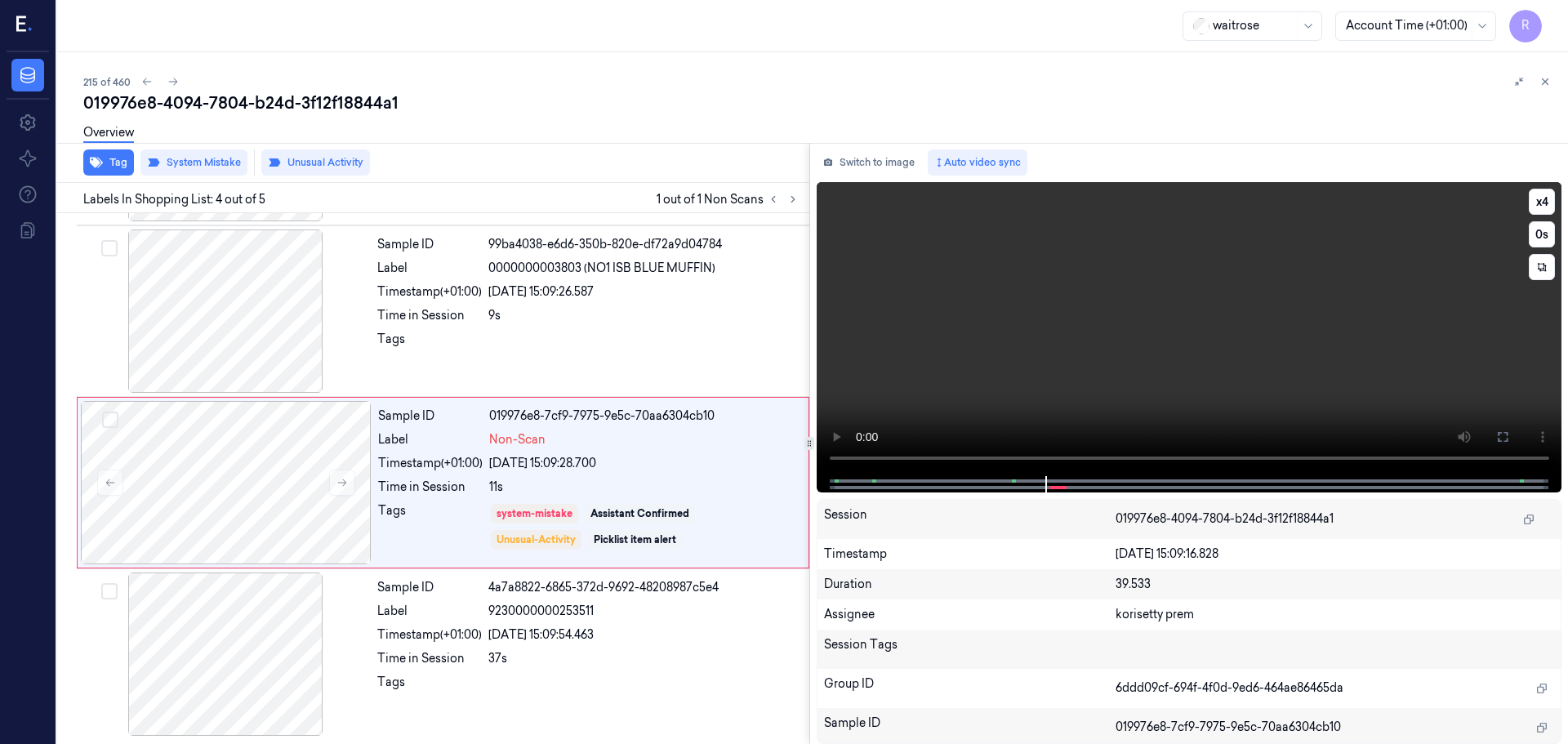
scroll to position [332, 0]
click at [560, 692] on div at bounding box center [643, 685] width 311 height 26
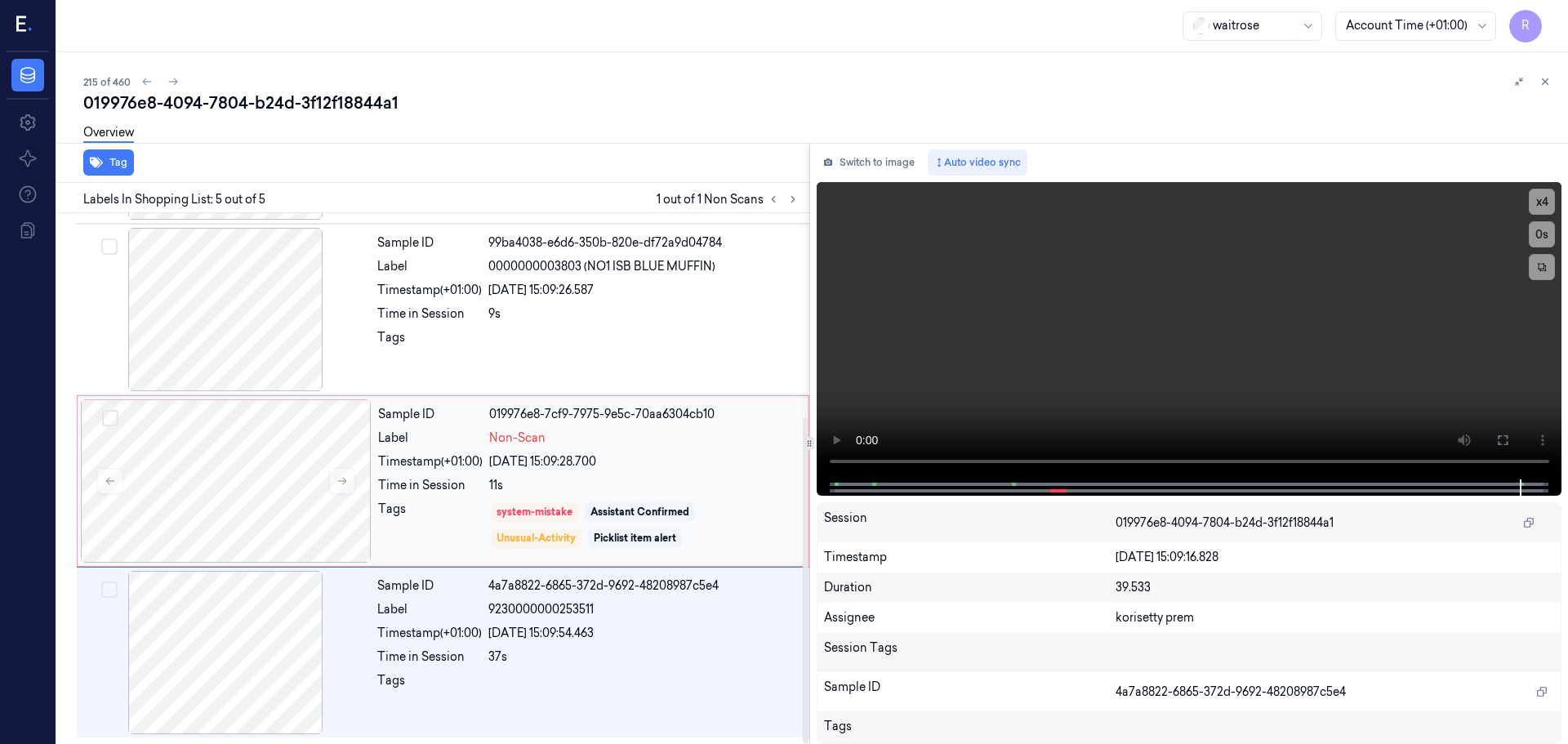
click at [581, 485] on div "11s" at bounding box center [643, 485] width 309 height 17
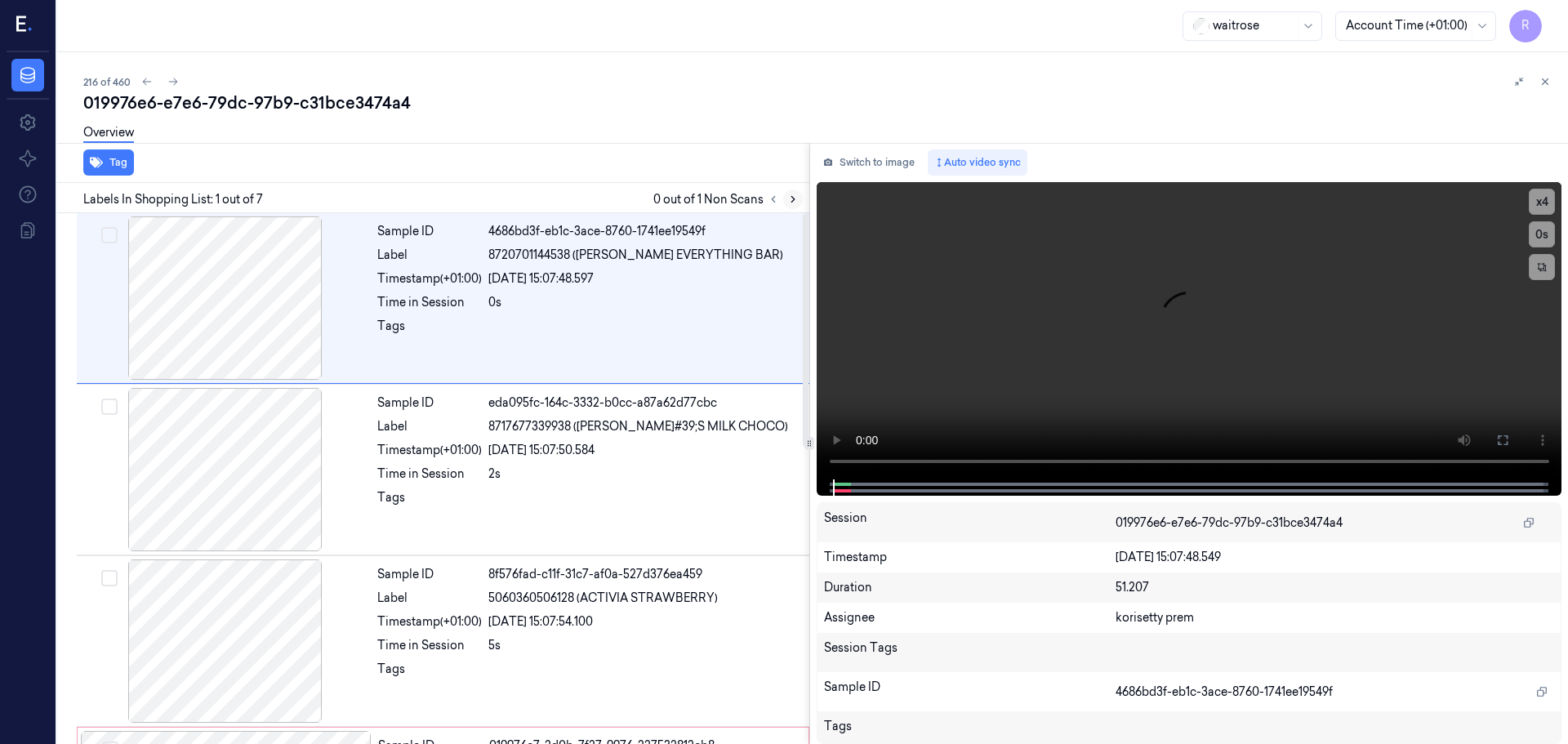
click at [794, 201] on icon at bounding box center [793, 200] width 11 height 11
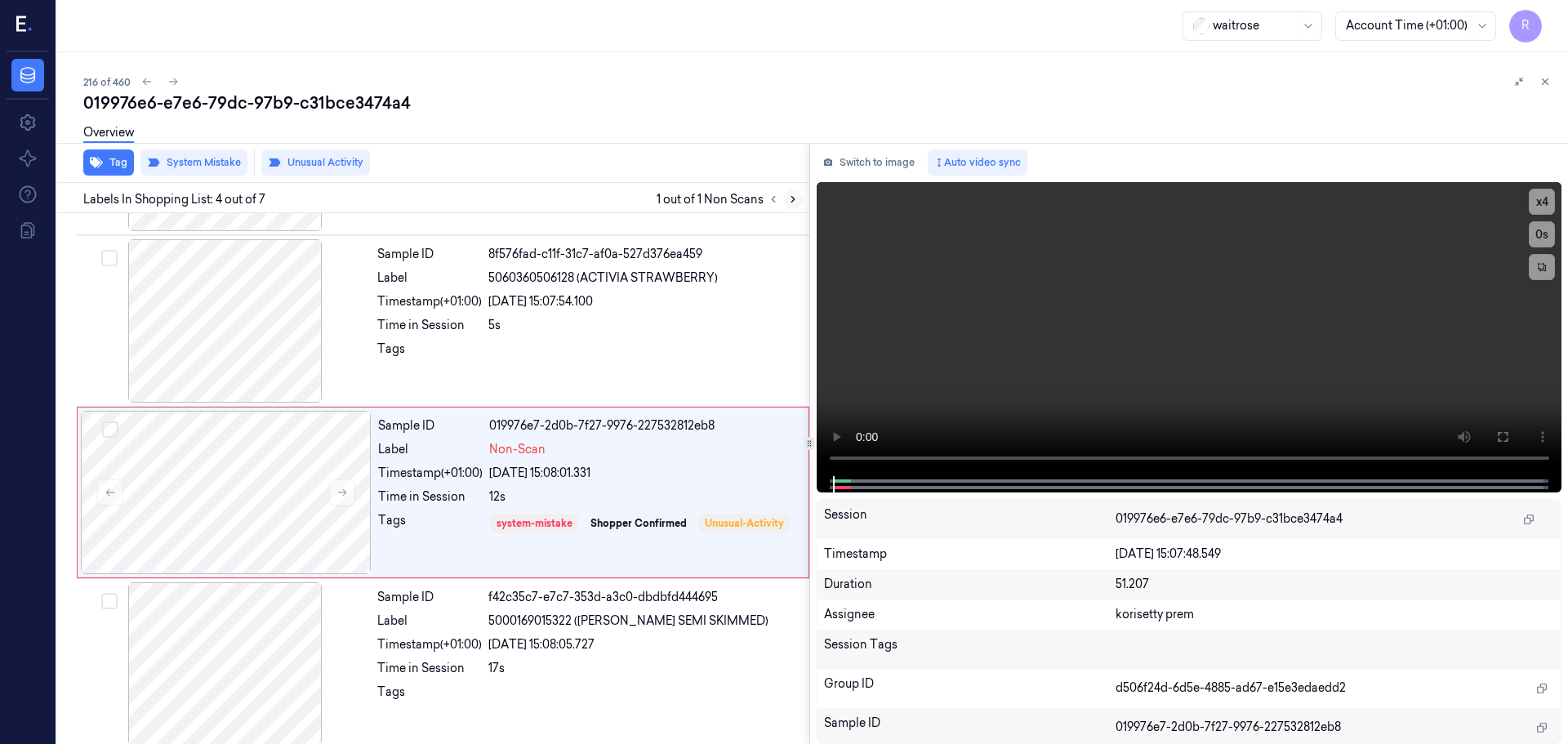
scroll to position [334, 0]
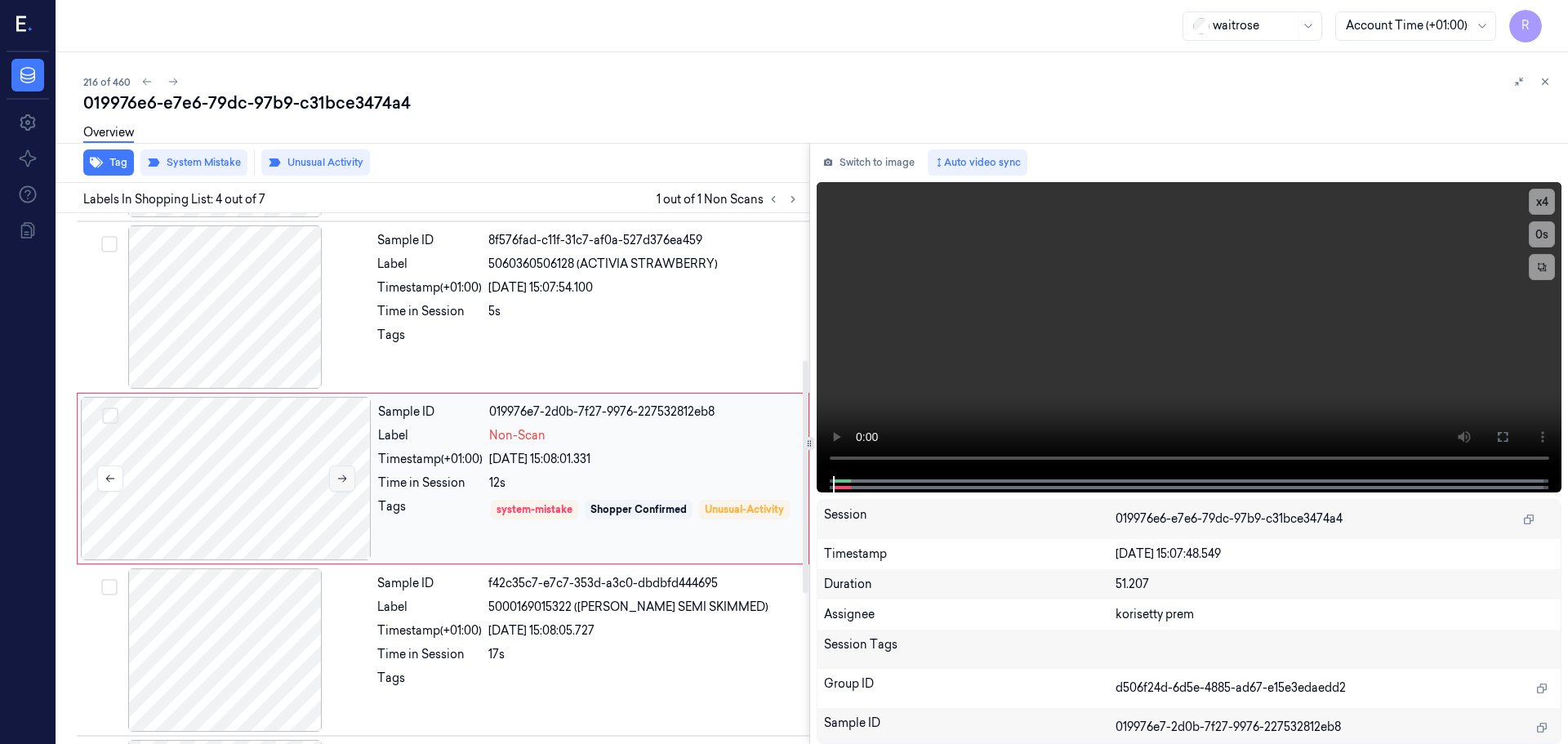
click at [342, 478] on icon at bounding box center [342, 479] width 11 height 11
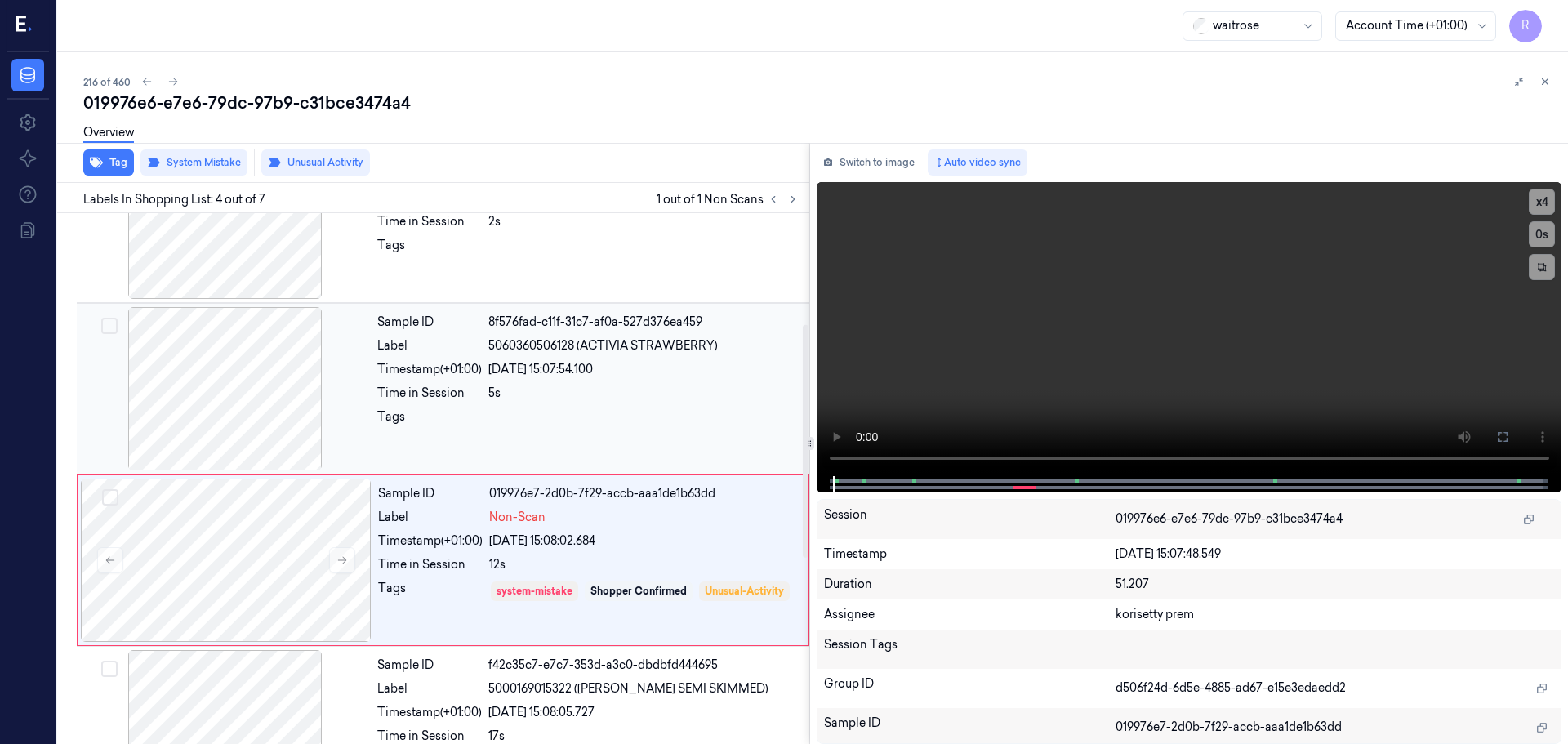
click at [273, 391] on div at bounding box center [225, 389] width 291 height 164
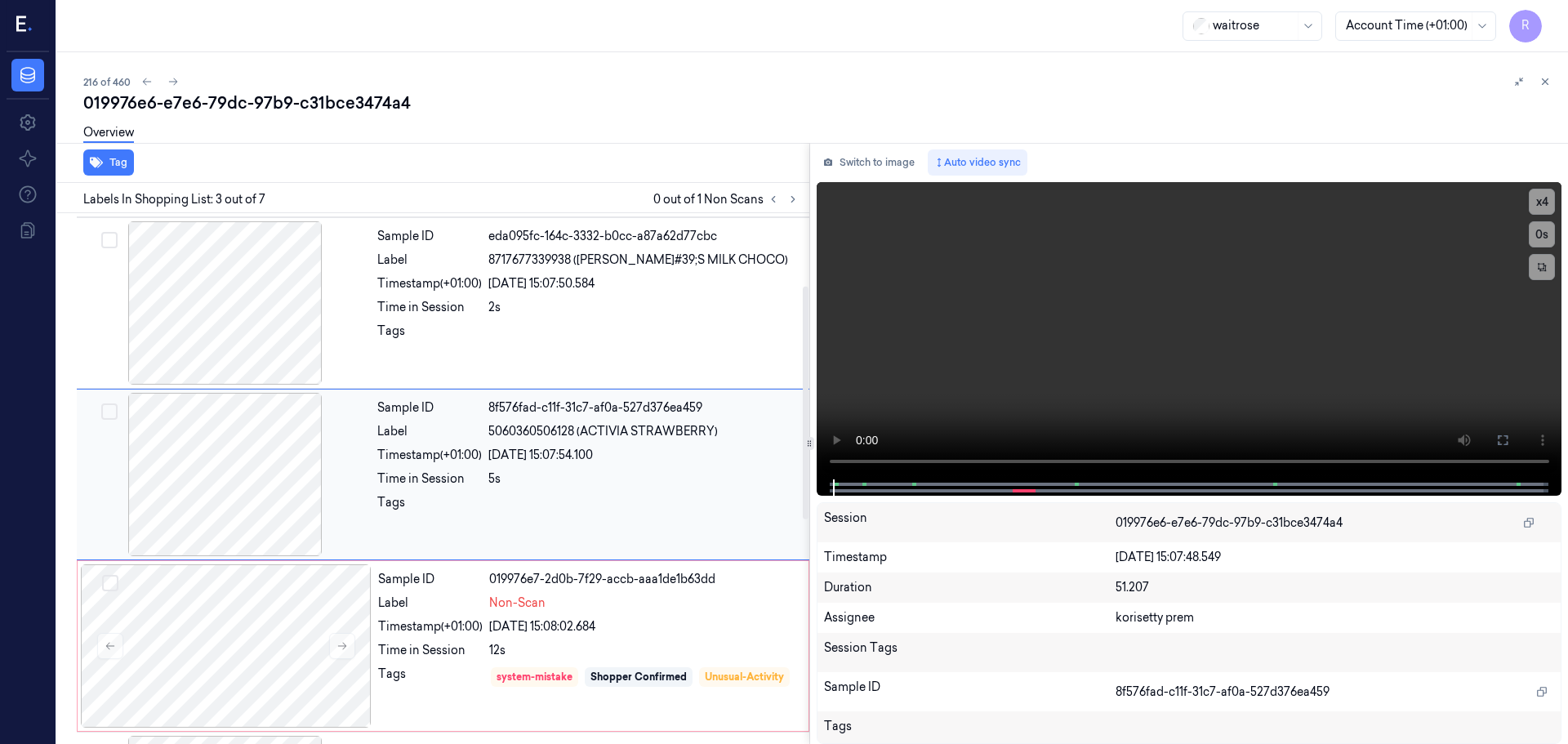
scroll to position [163, 0]
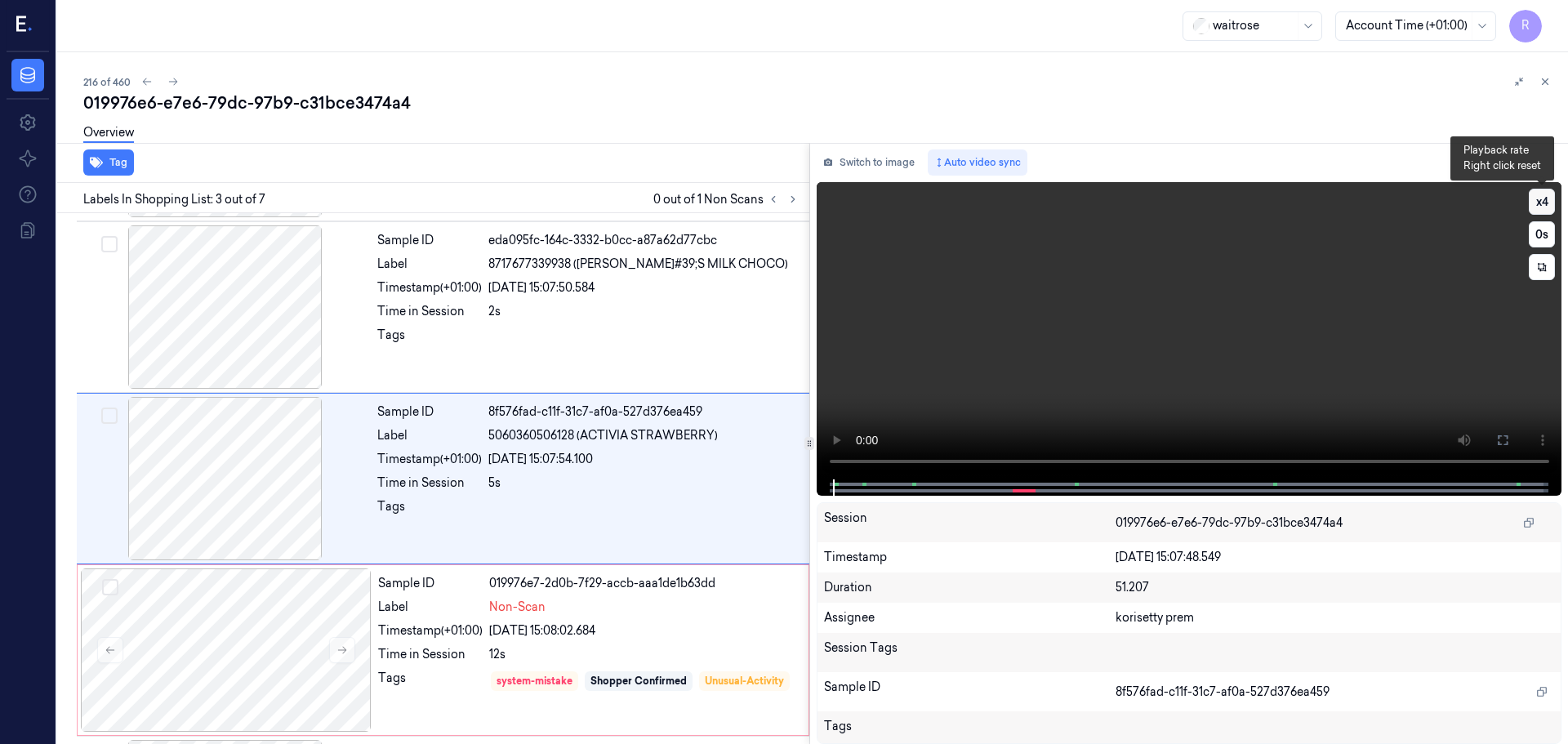
click at [1547, 204] on button "x 4" at bounding box center [1540, 201] width 26 height 26
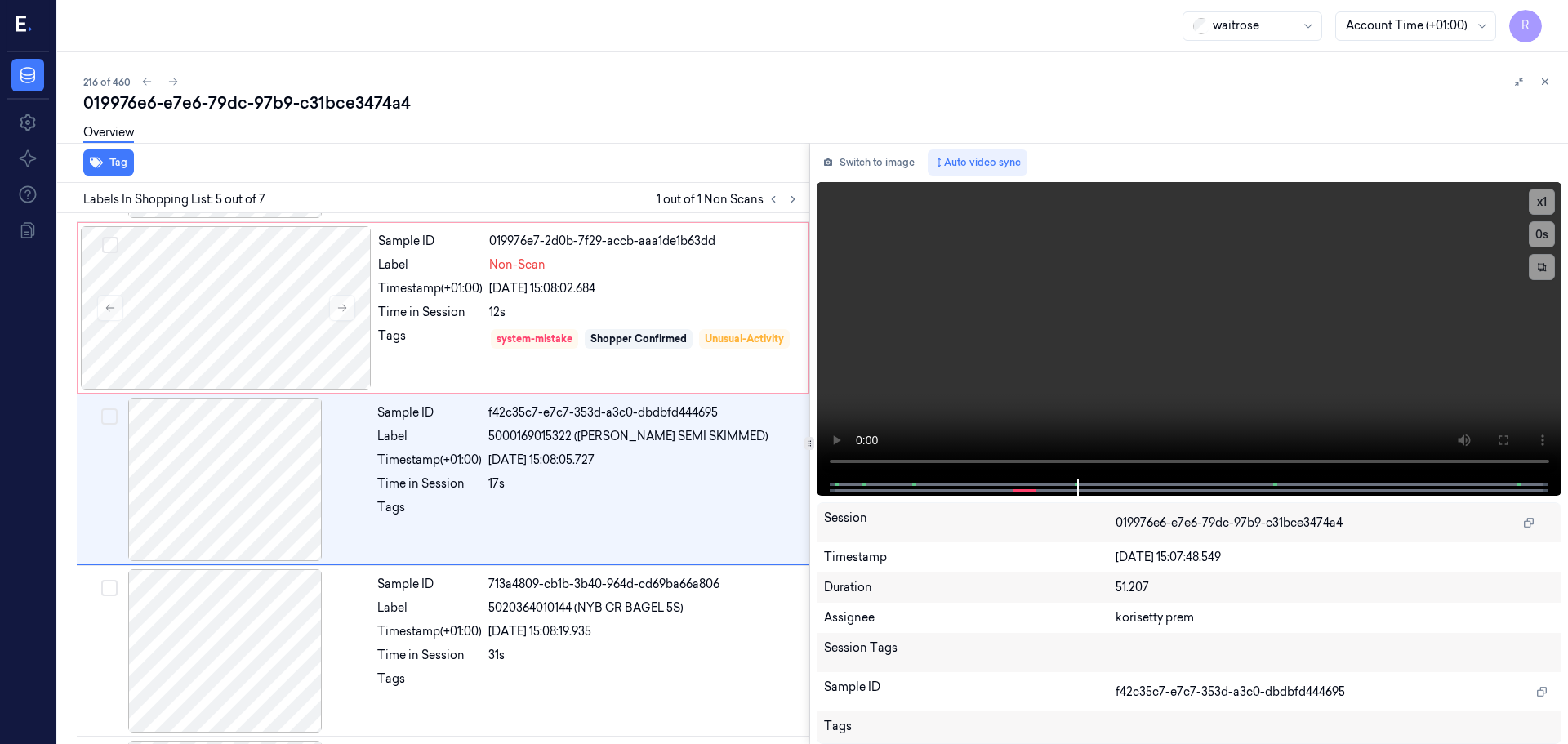
scroll to position [506, 0]
click at [1539, 198] on button "x 1" at bounding box center [1540, 201] width 26 height 26
click at [1539, 198] on button "x 2" at bounding box center [1540, 201] width 26 height 26
click at [571, 307] on div "12s" at bounding box center [643, 312] width 309 height 17
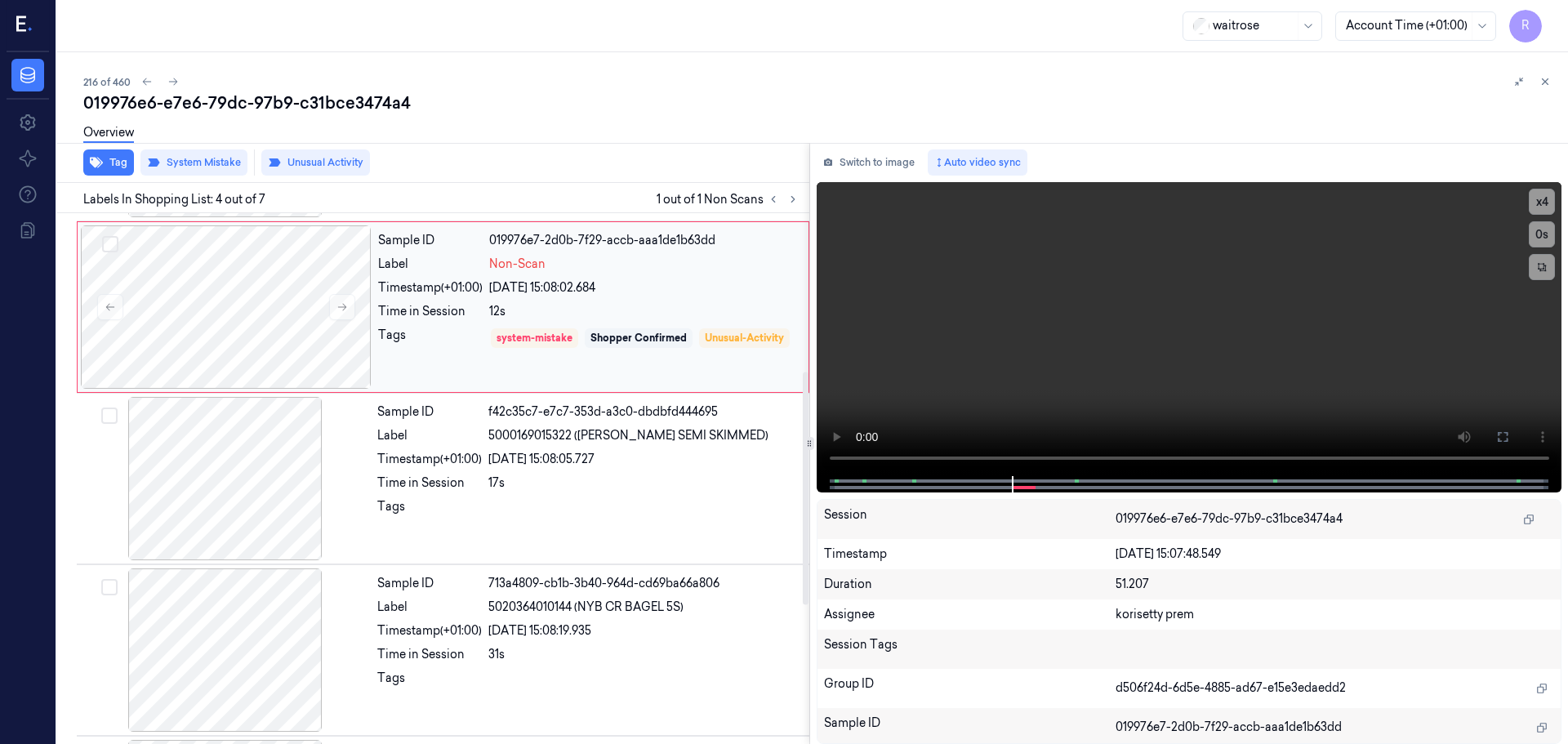
scroll to position [334, 0]
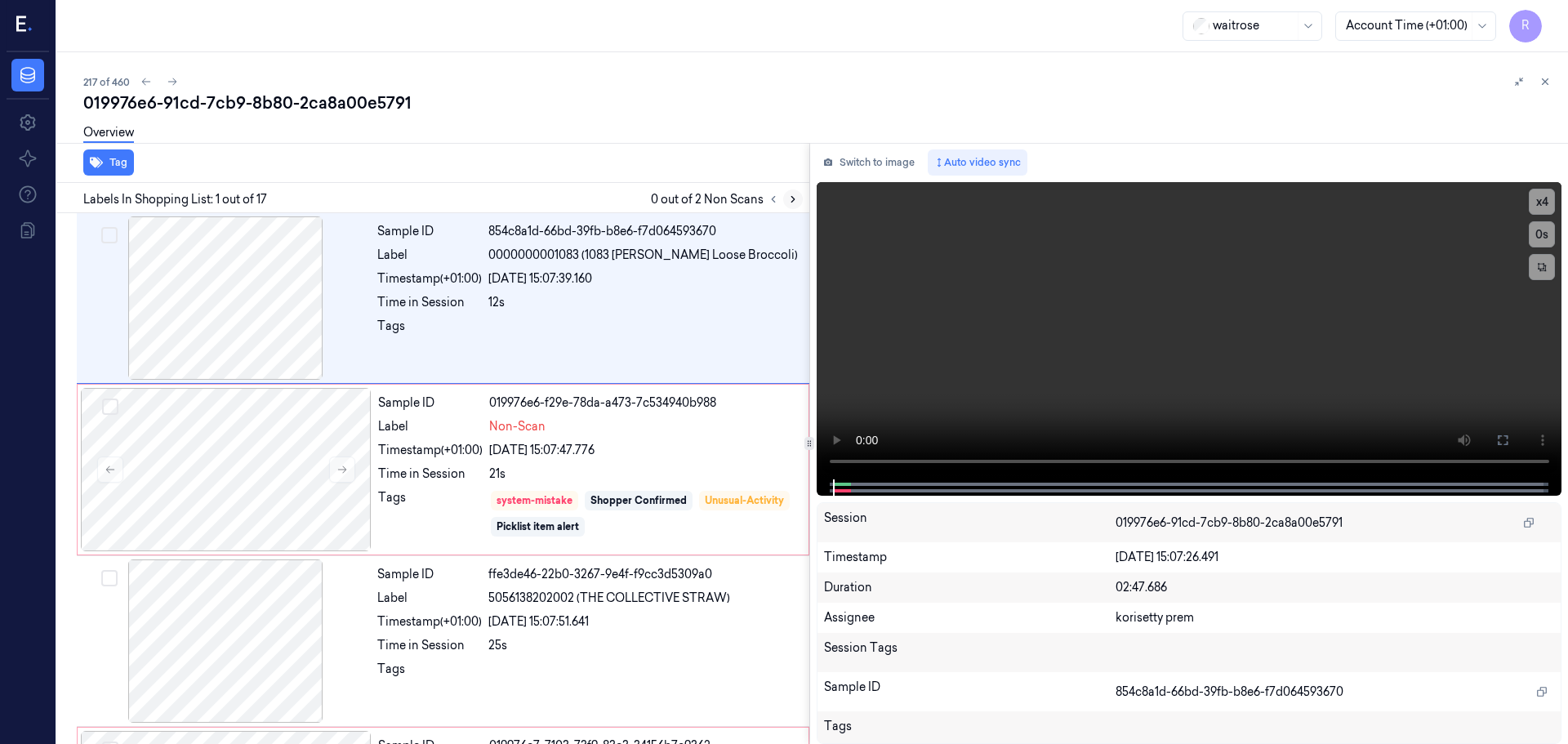
click at [794, 193] on button at bounding box center [792, 199] width 20 height 20
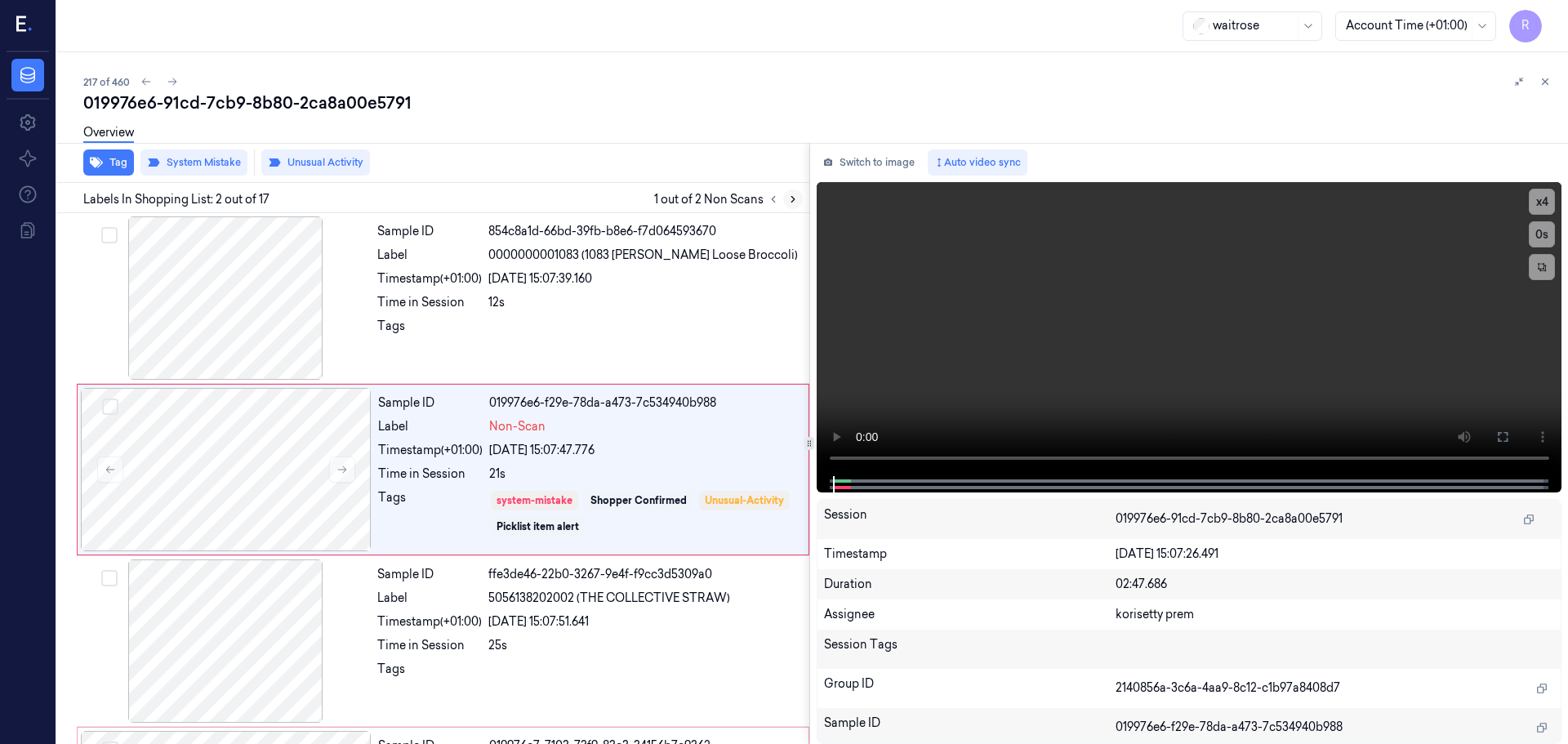
click at [794, 193] on button at bounding box center [792, 199] width 20 height 20
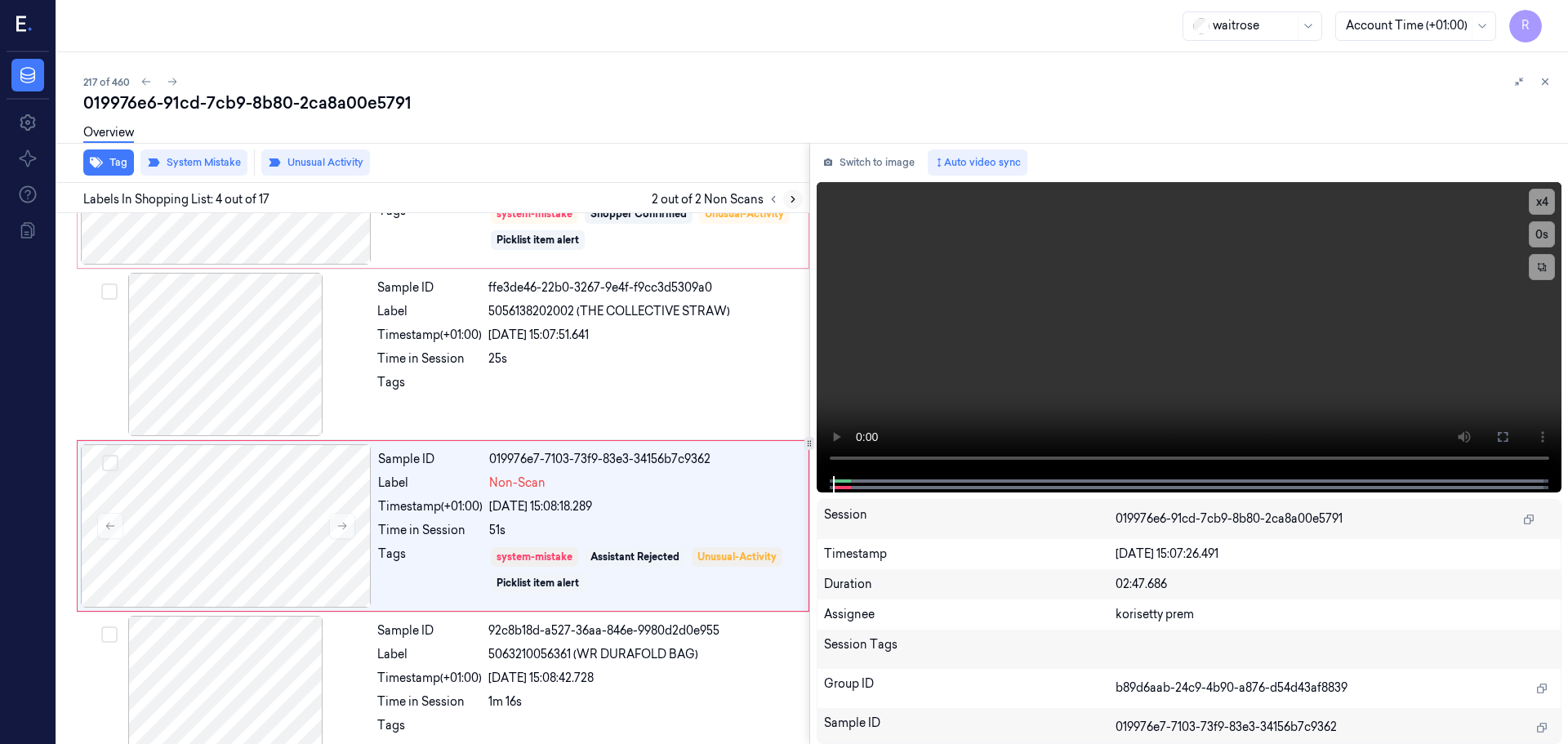
click at [794, 193] on button at bounding box center [792, 199] width 20 height 20
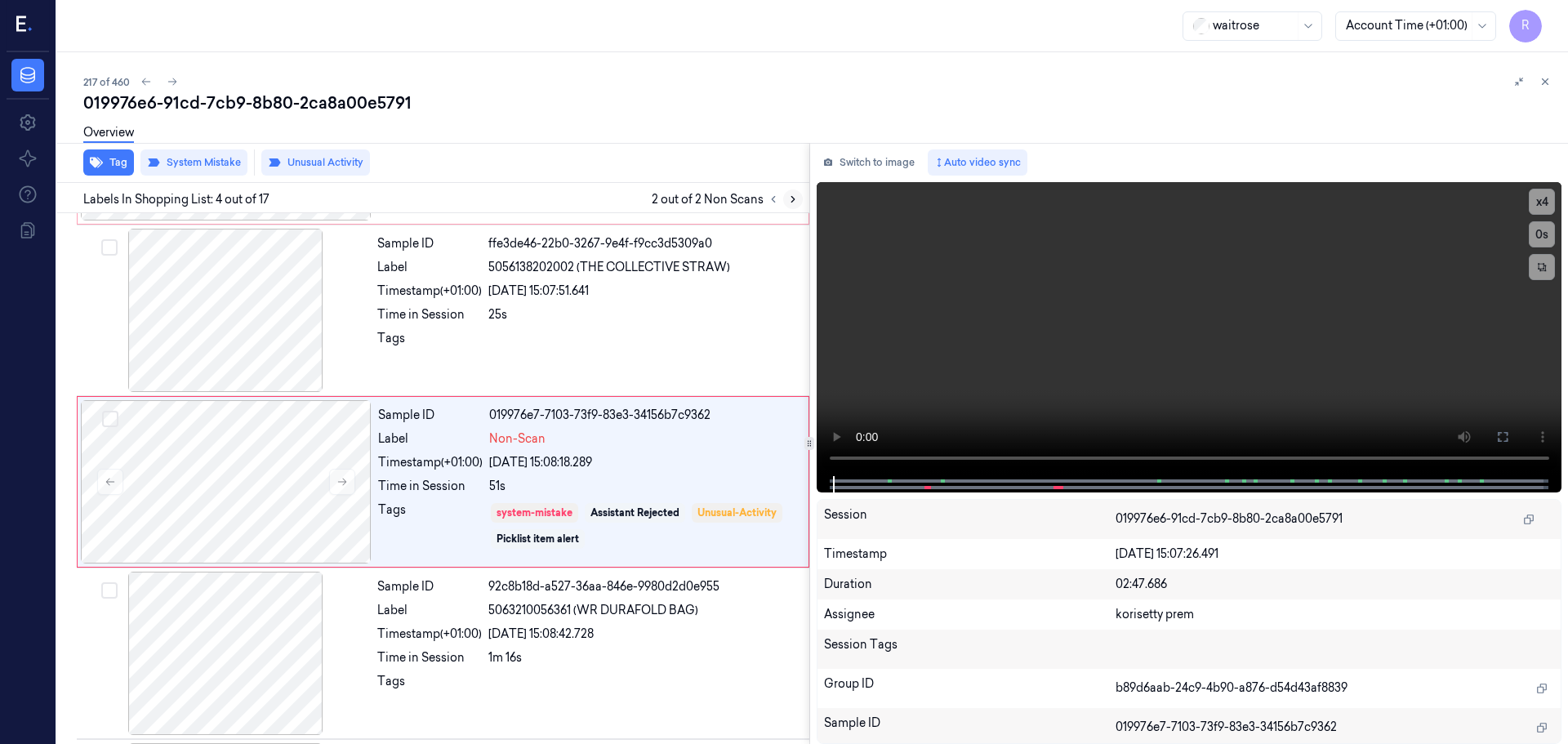
click at [793, 193] on button at bounding box center [792, 199] width 20 height 20
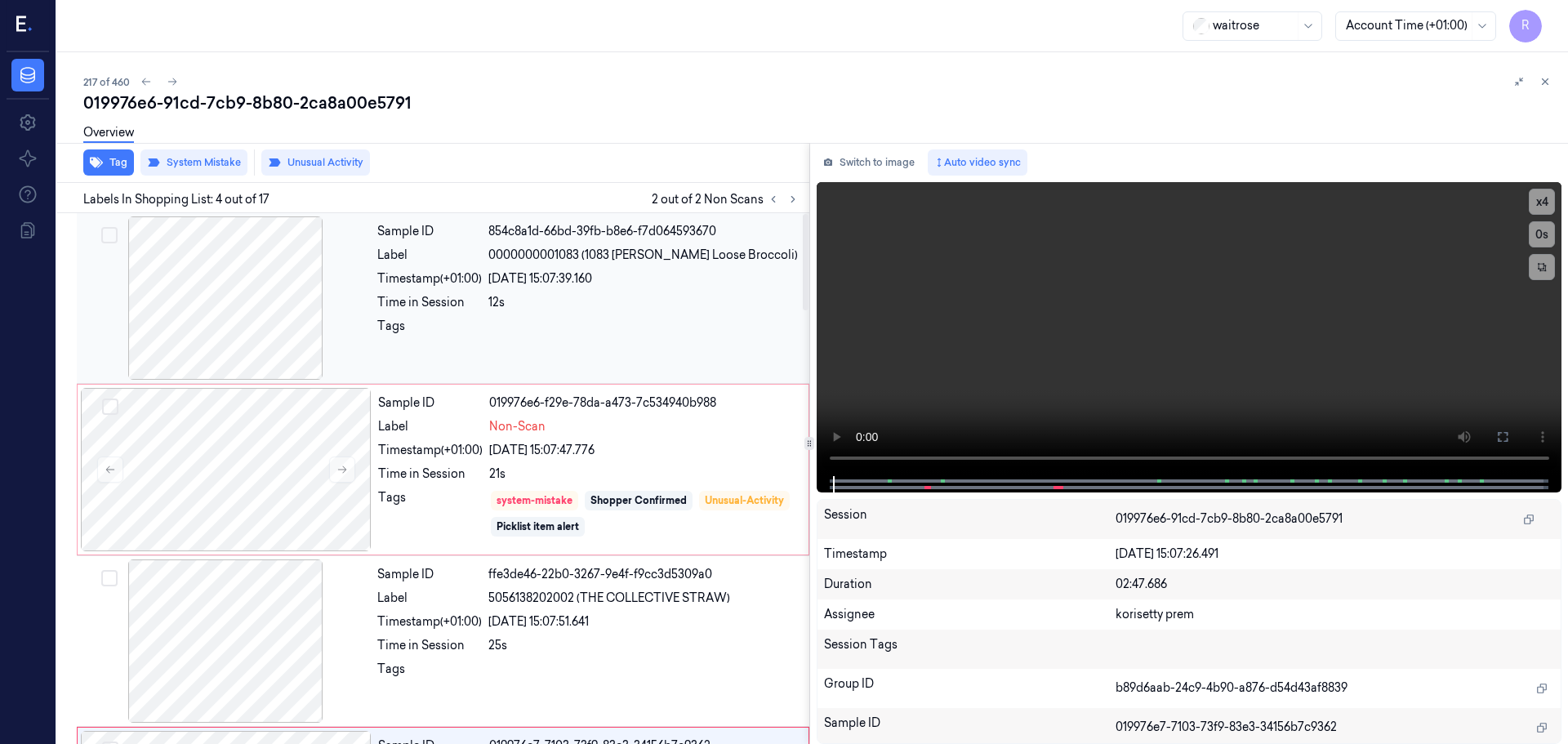
click at [265, 329] on div at bounding box center [225, 299] width 291 height 164
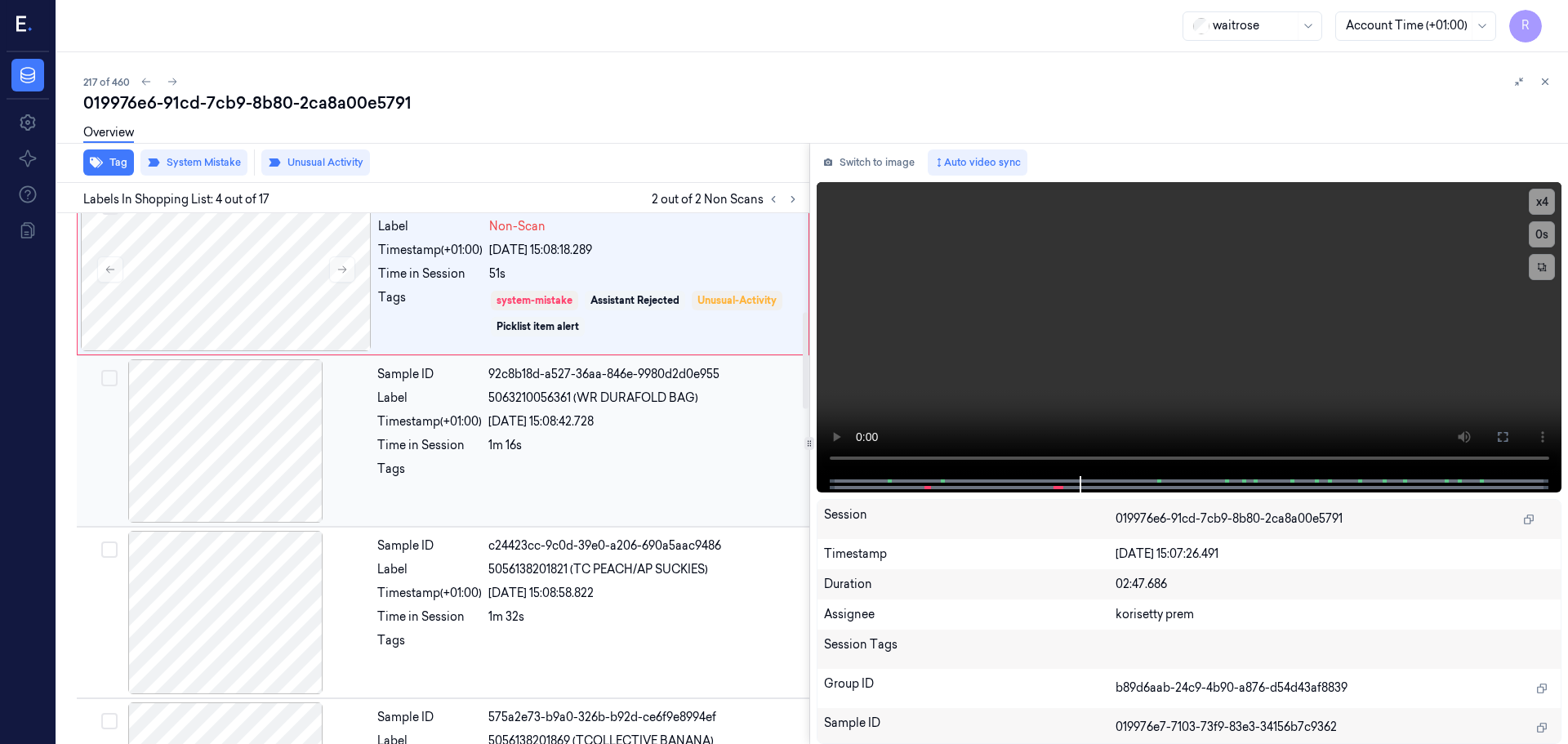
scroll to position [461, 0]
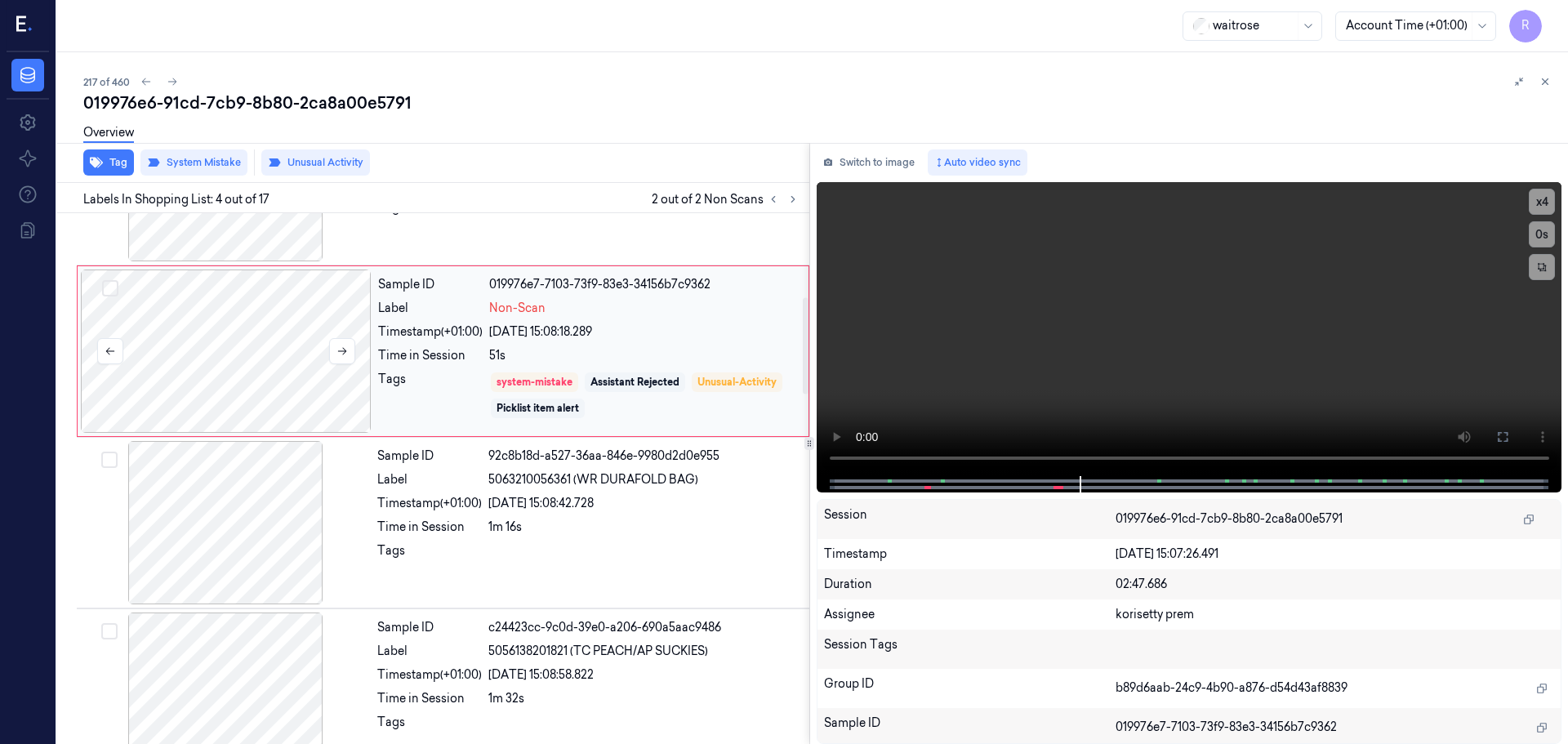
click at [325, 352] on div at bounding box center [226, 351] width 291 height 164
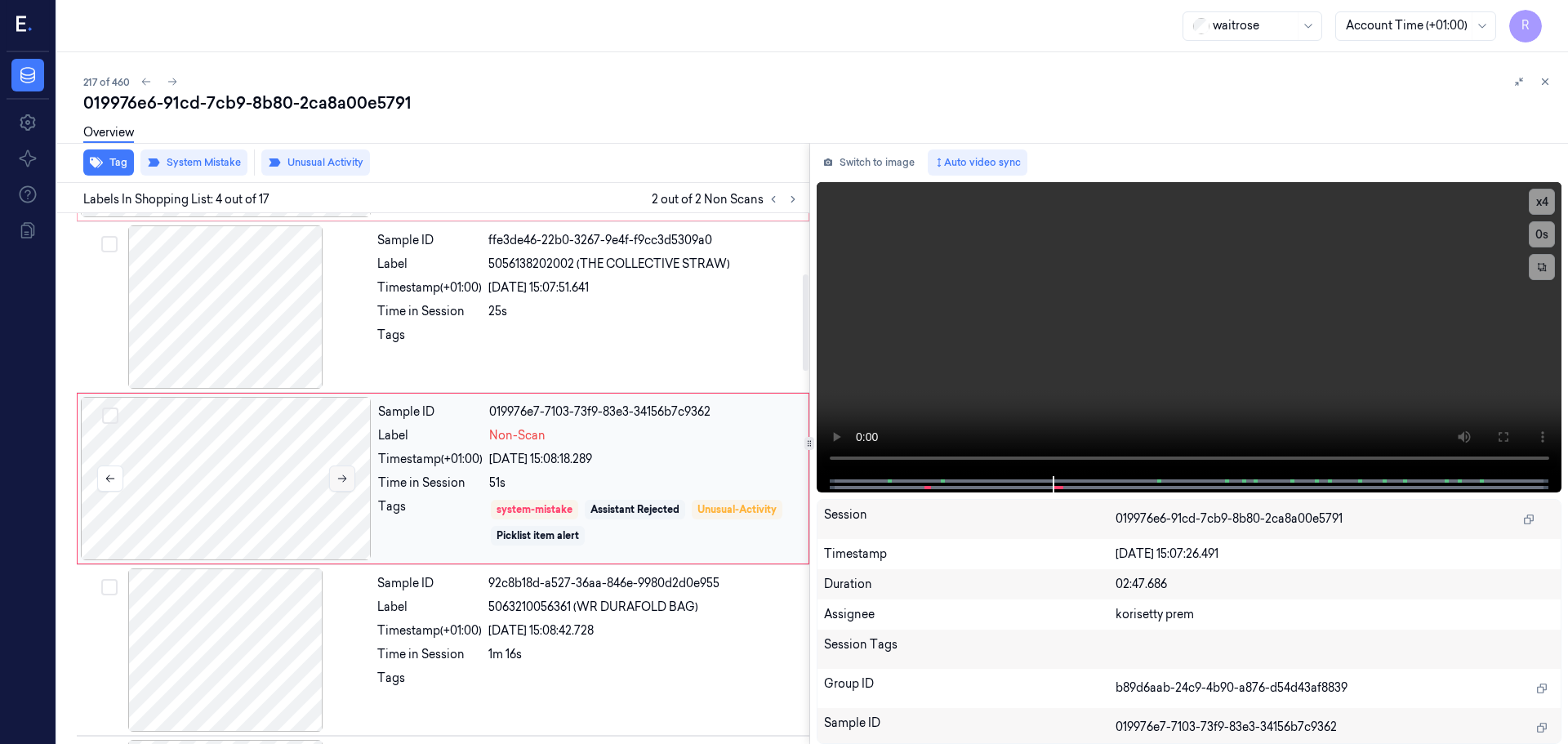
click at [345, 485] on button at bounding box center [341, 478] width 26 height 26
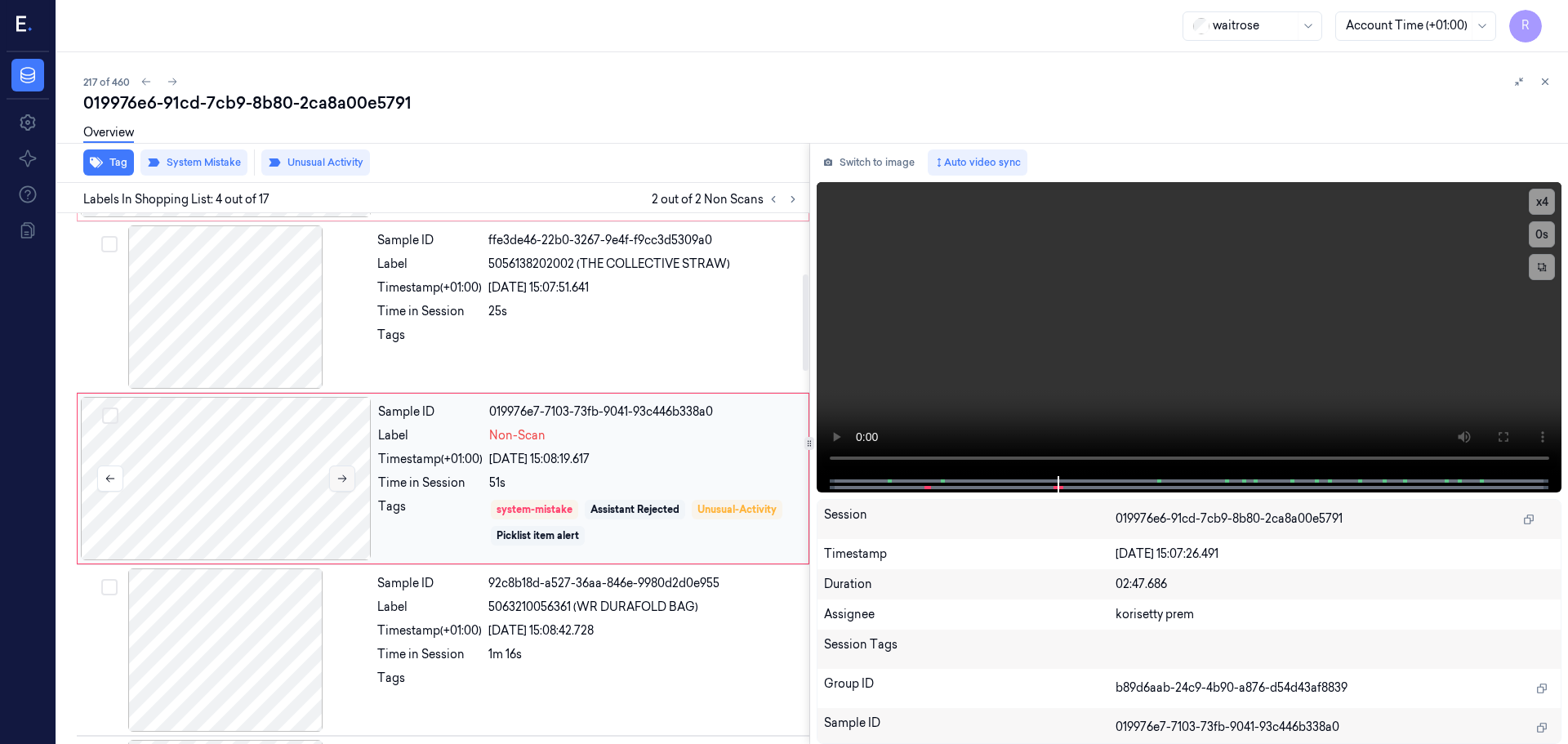
click at [345, 485] on button at bounding box center [341, 478] width 26 height 26
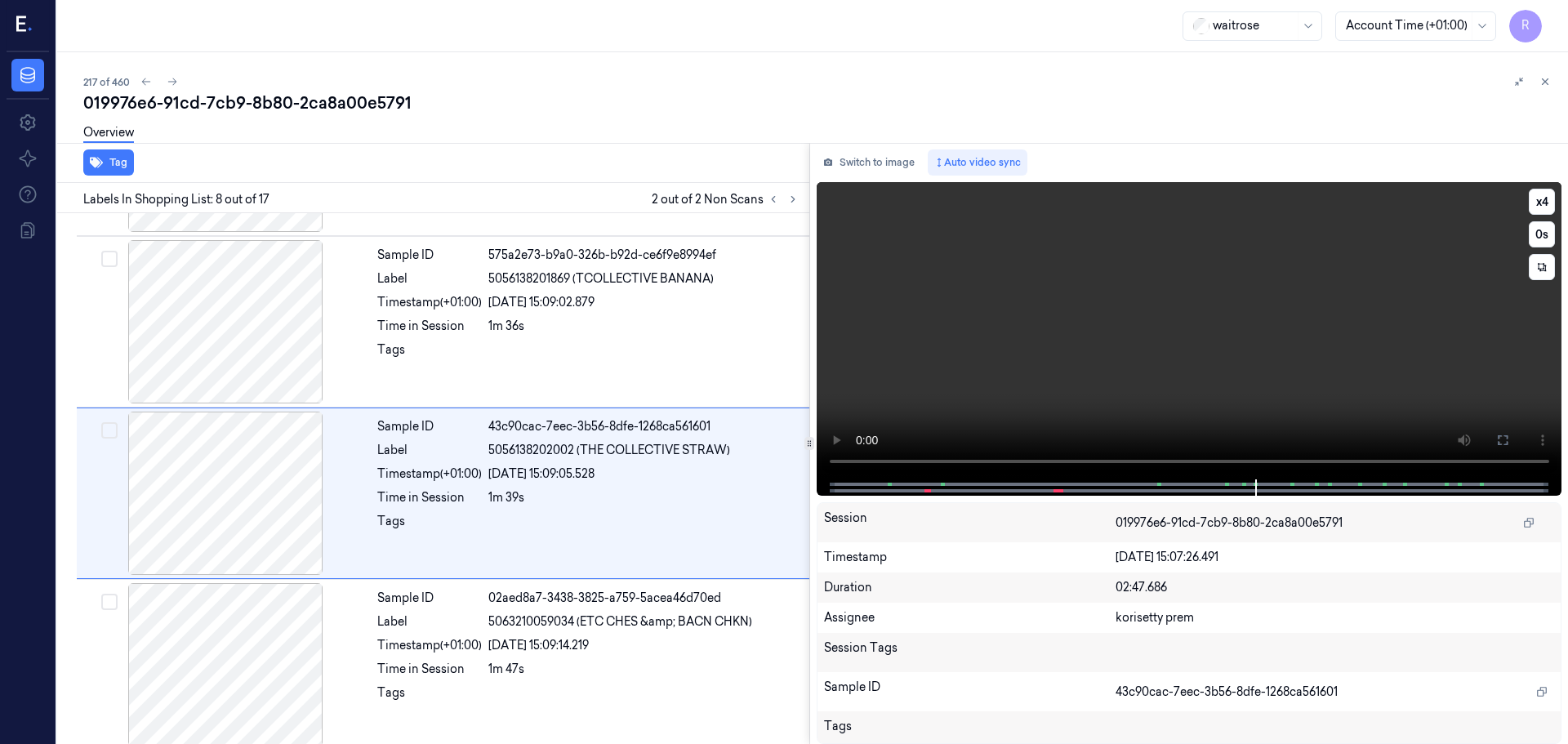
scroll to position [1020, 0]
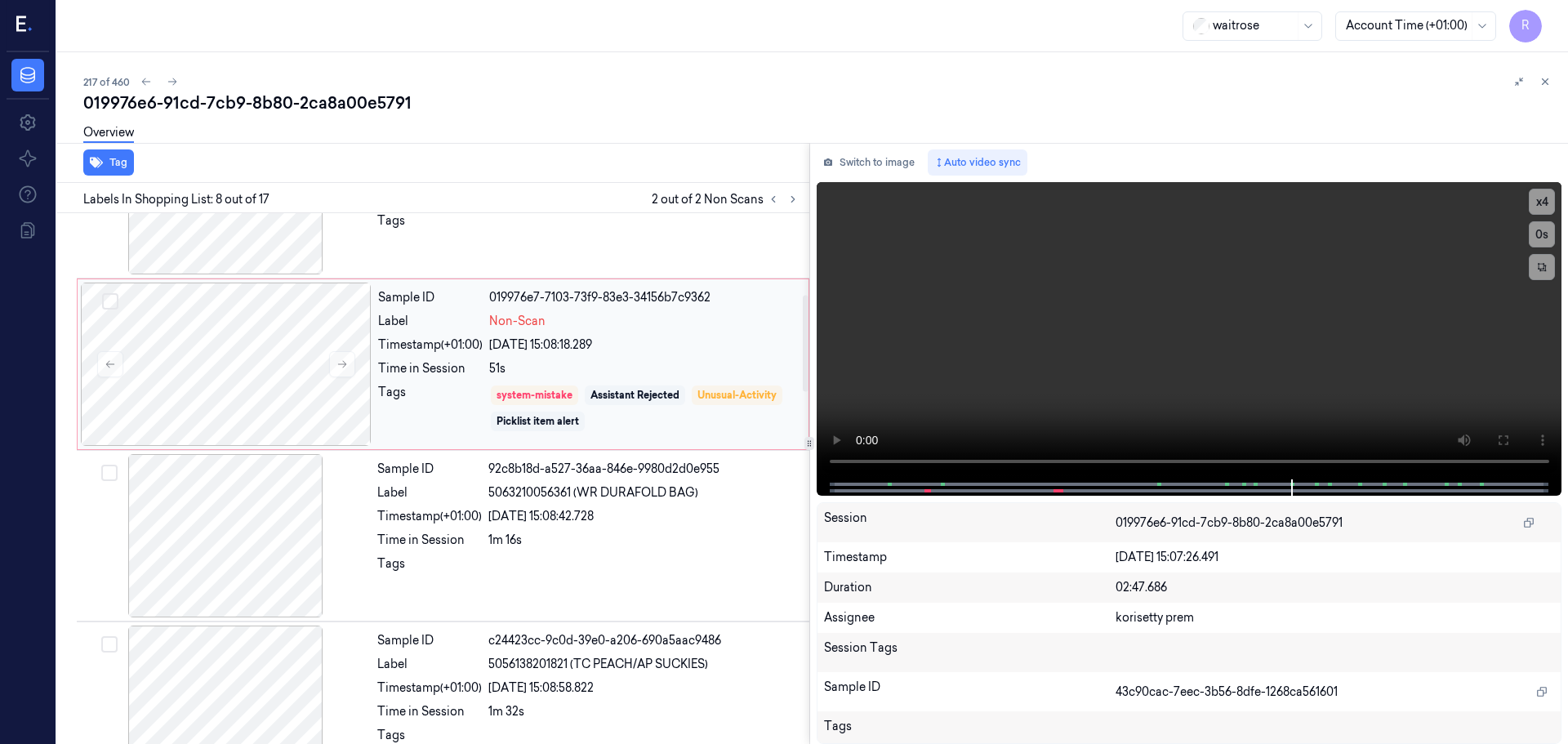
click at [536, 376] on div "51s" at bounding box center [643, 369] width 309 height 17
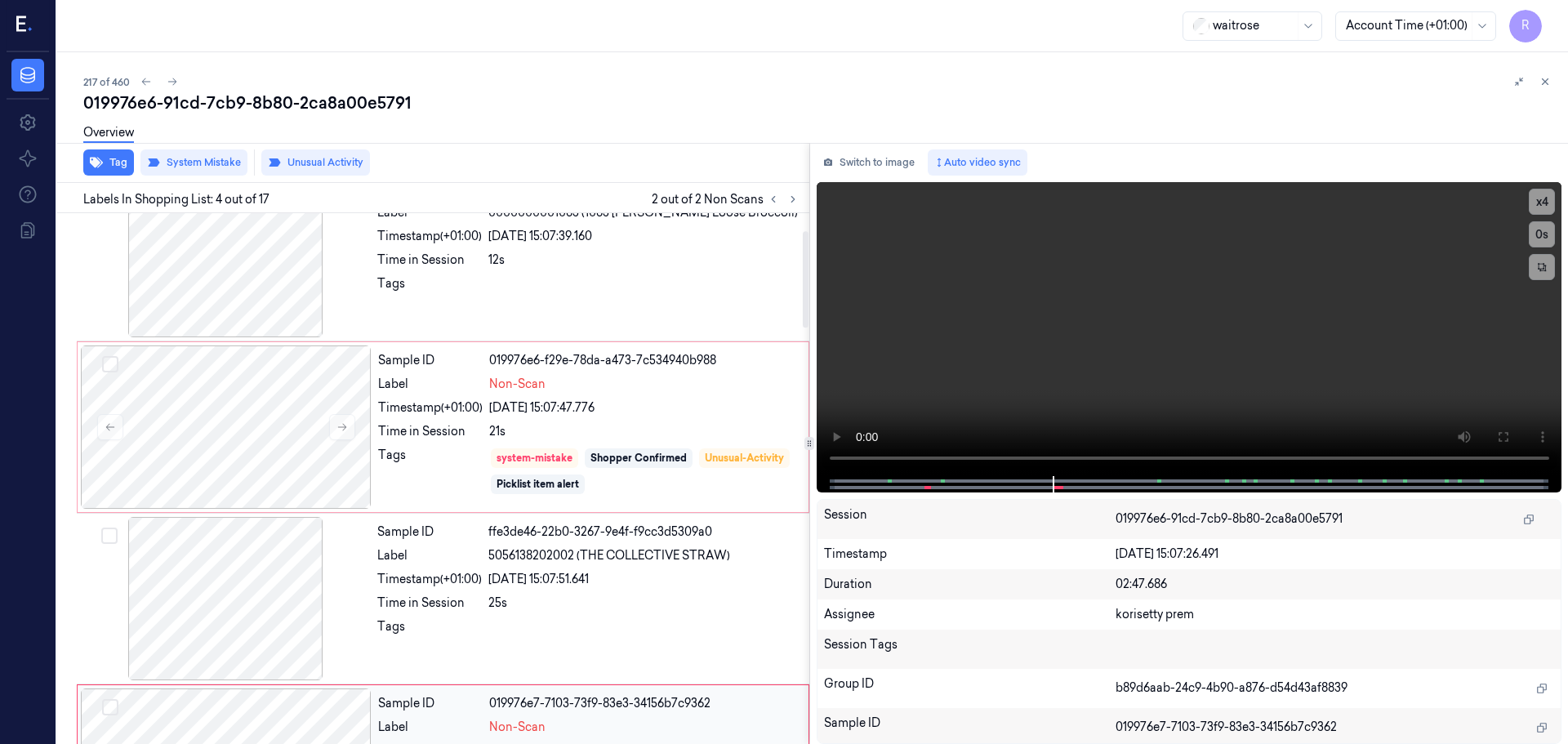
scroll to position [8, 0]
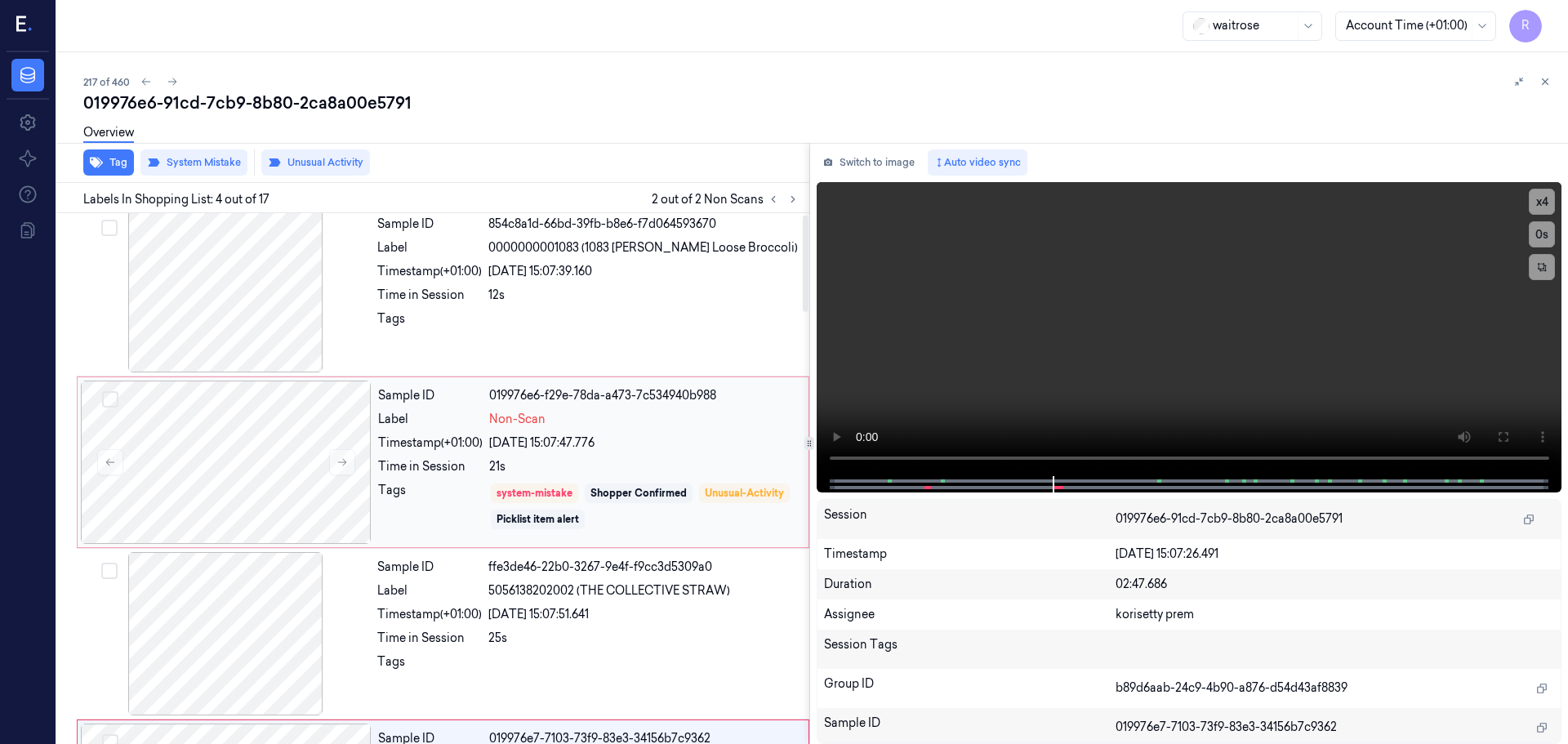
click at [498, 434] on div "Sample ID 019976e6-f29e-78da-a473-7c534940b988 Label Non-Scan Timestamp (+01:00…" at bounding box center [589, 462] width 434 height 164
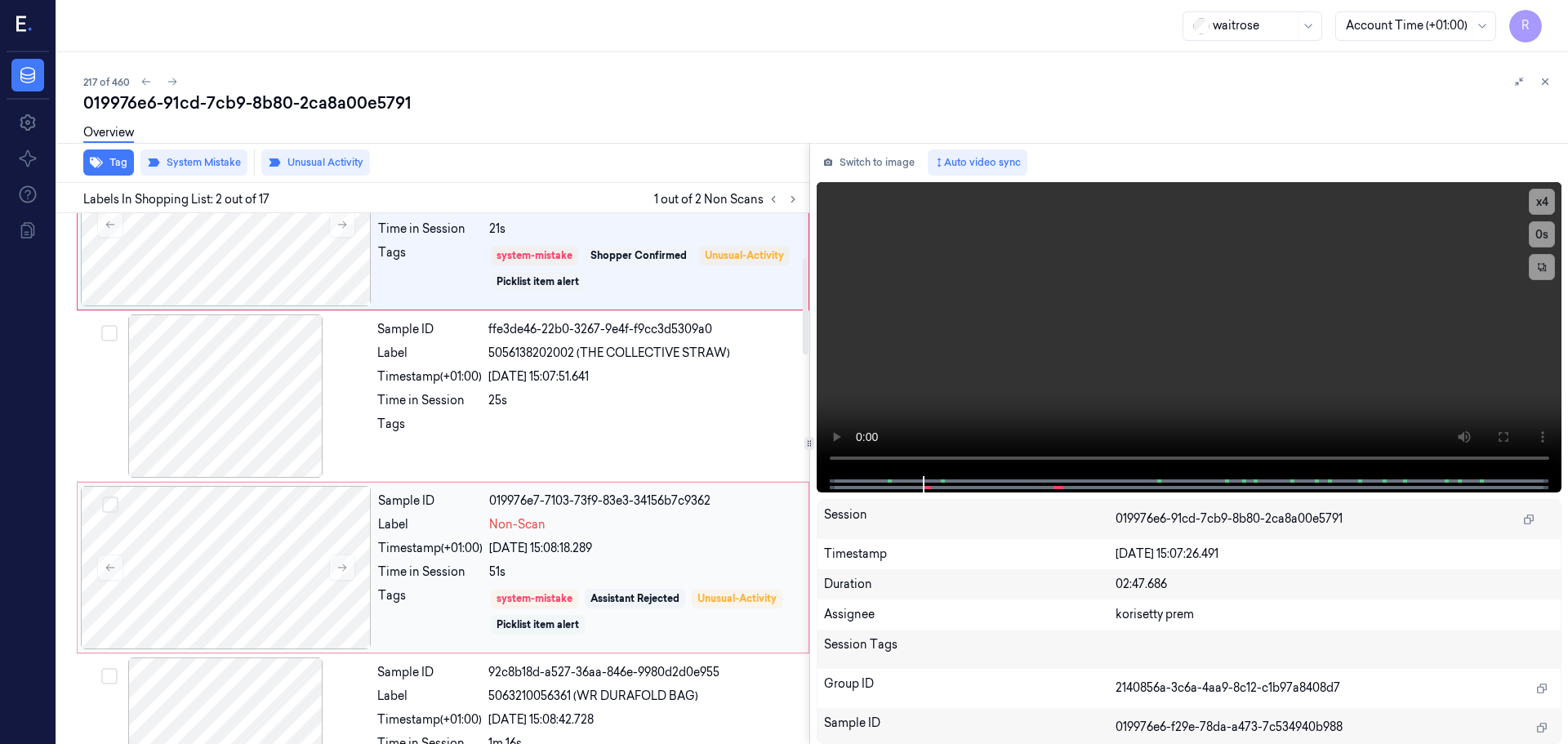
click at [570, 622] on div "Picklist item alert" at bounding box center [537, 624] width 83 height 14
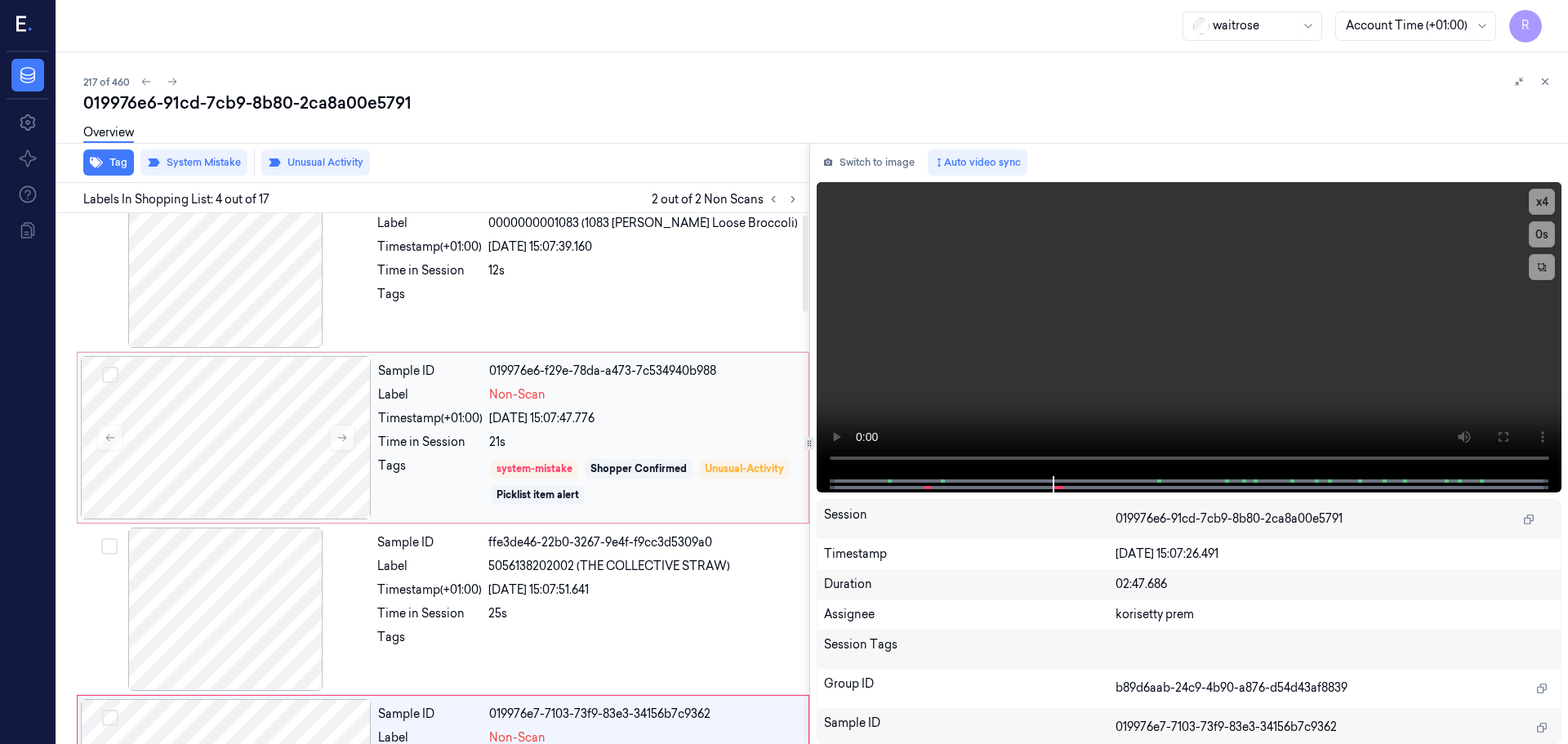
scroll to position [8, 0]
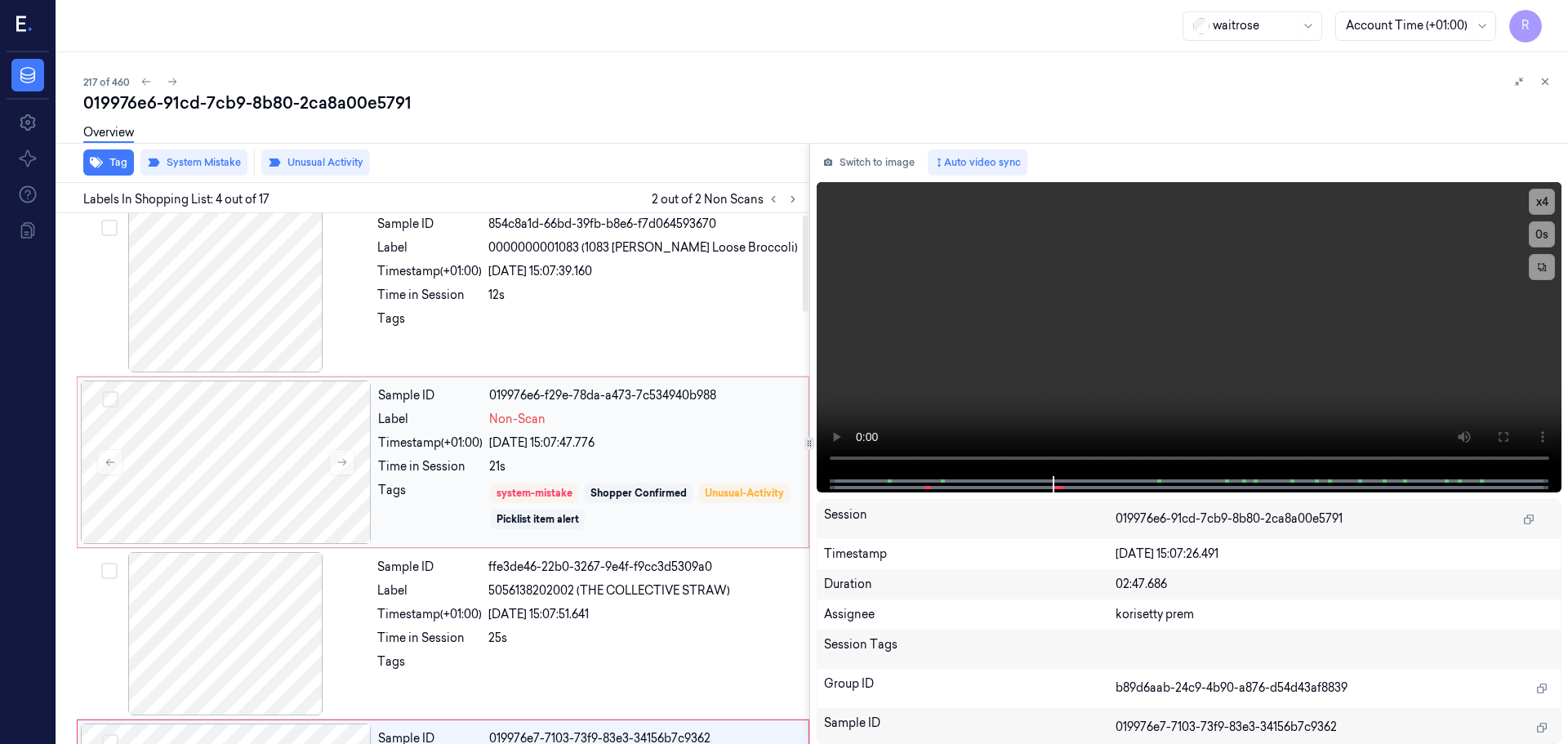
click at [536, 481] on div "Sample ID 019976e6-f29e-78da-a473-7c534940b988 Label Non-Scan Timestamp (+01:00…" at bounding box center [589, 462] width 434 height 164
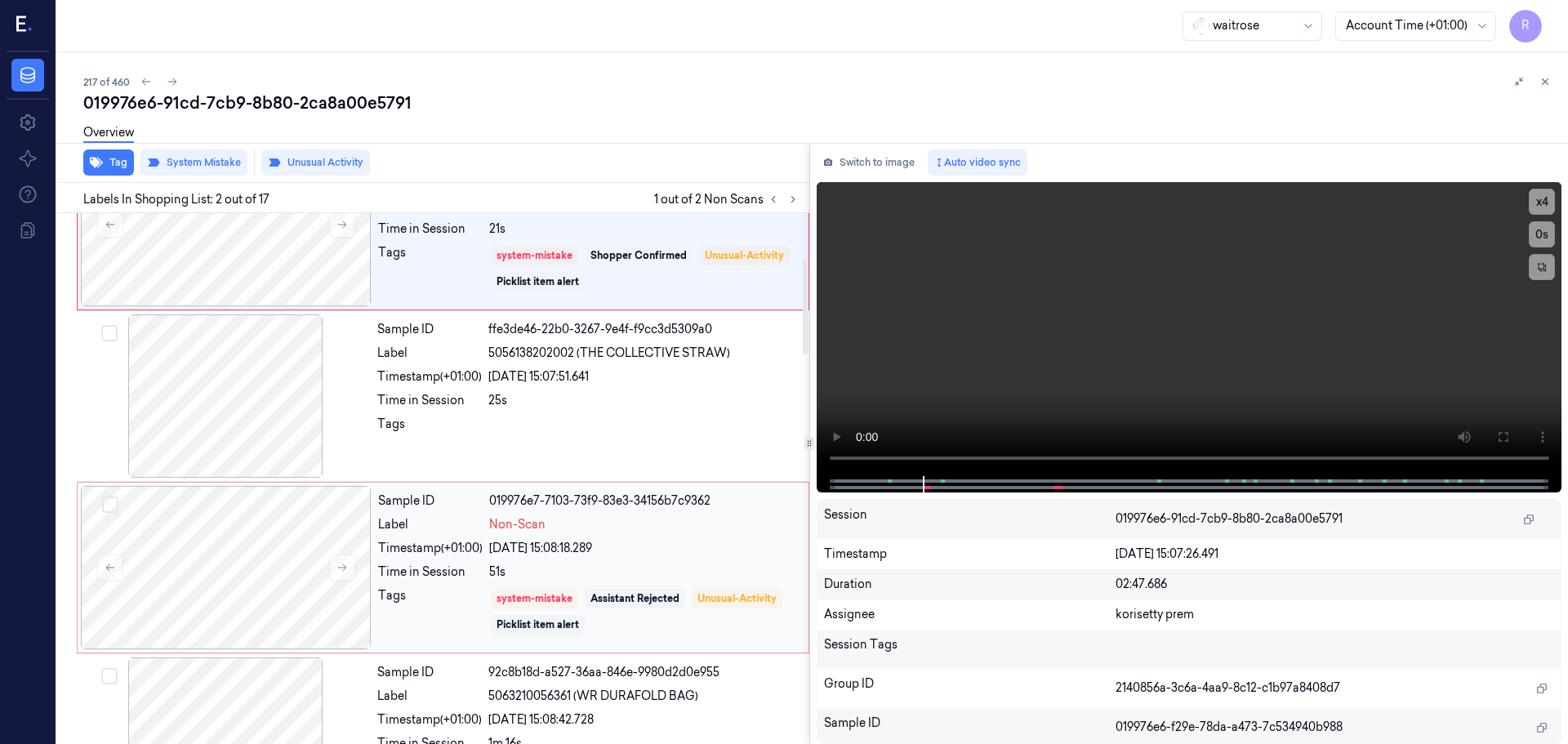
click at [564, 611] on div "system-mistake Assistant Rejected Unusual-Activity Picklist item alert" at bounding box center [643, 612] width 309 height 49
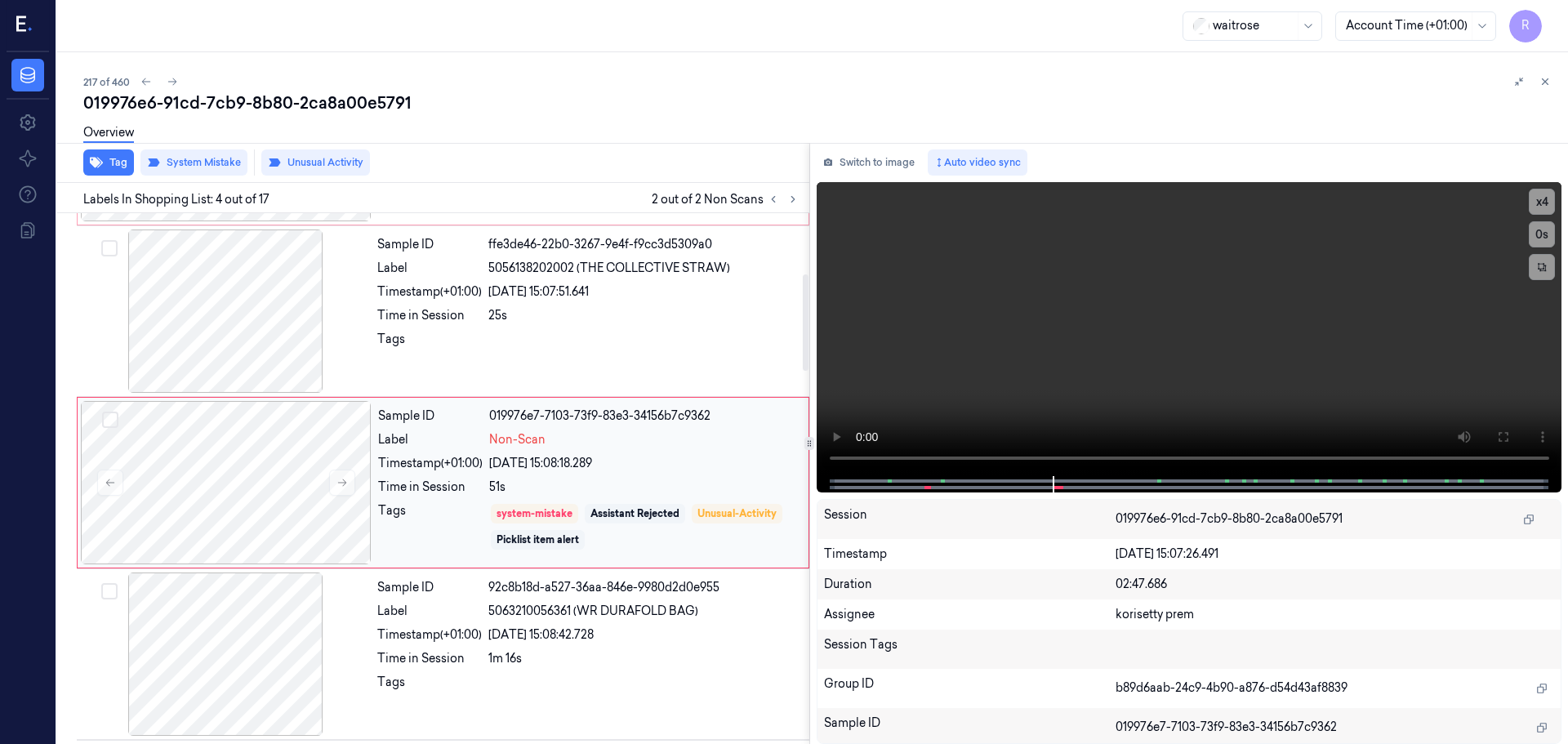
scroll to position [334, 0]
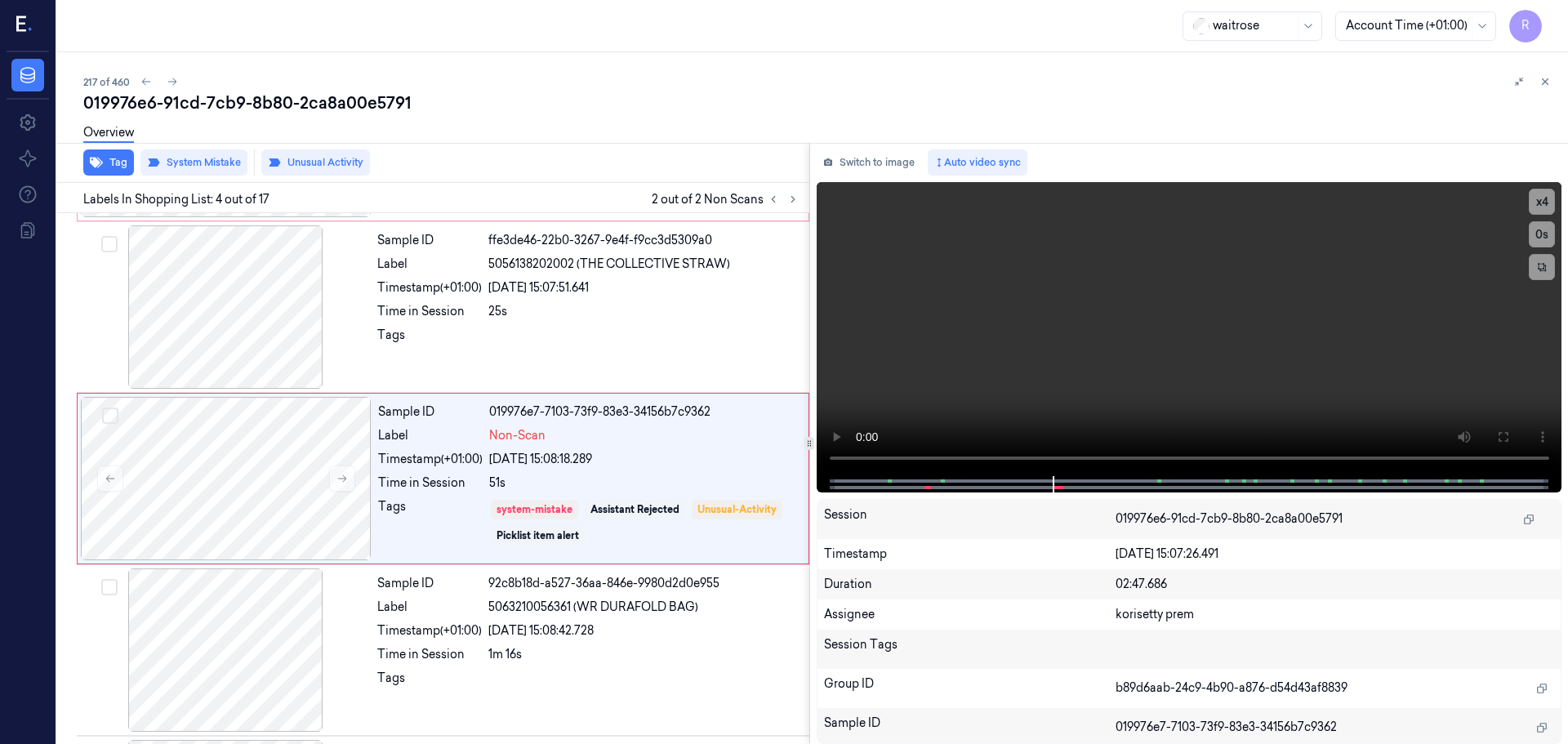
click at [114, 176] on div "Tag System Mistake Unusual Activity" at bounding box center [430, 163] width 759 height 40
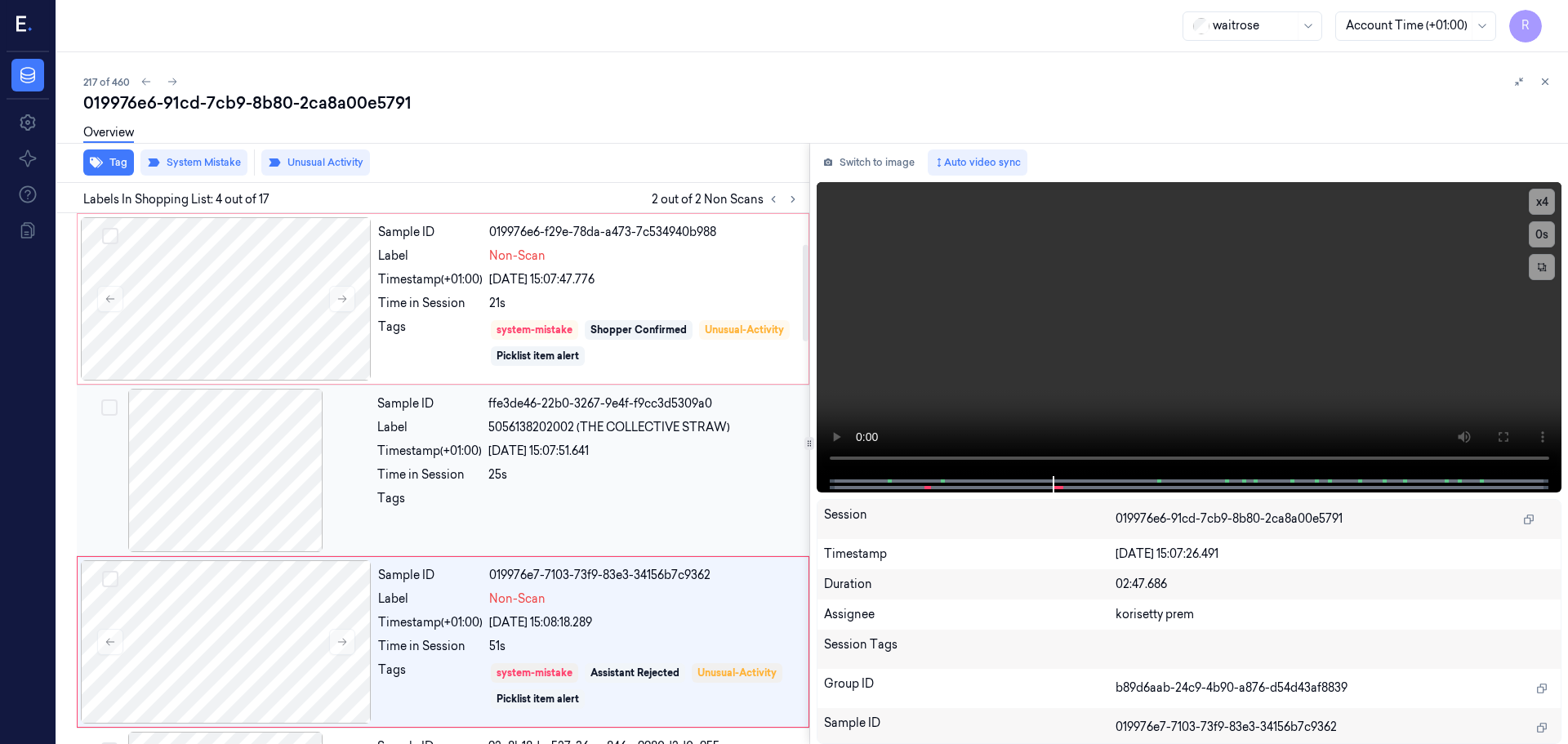
click at [627, 510] on div at bounding box center [643, 502] width 311 height 26
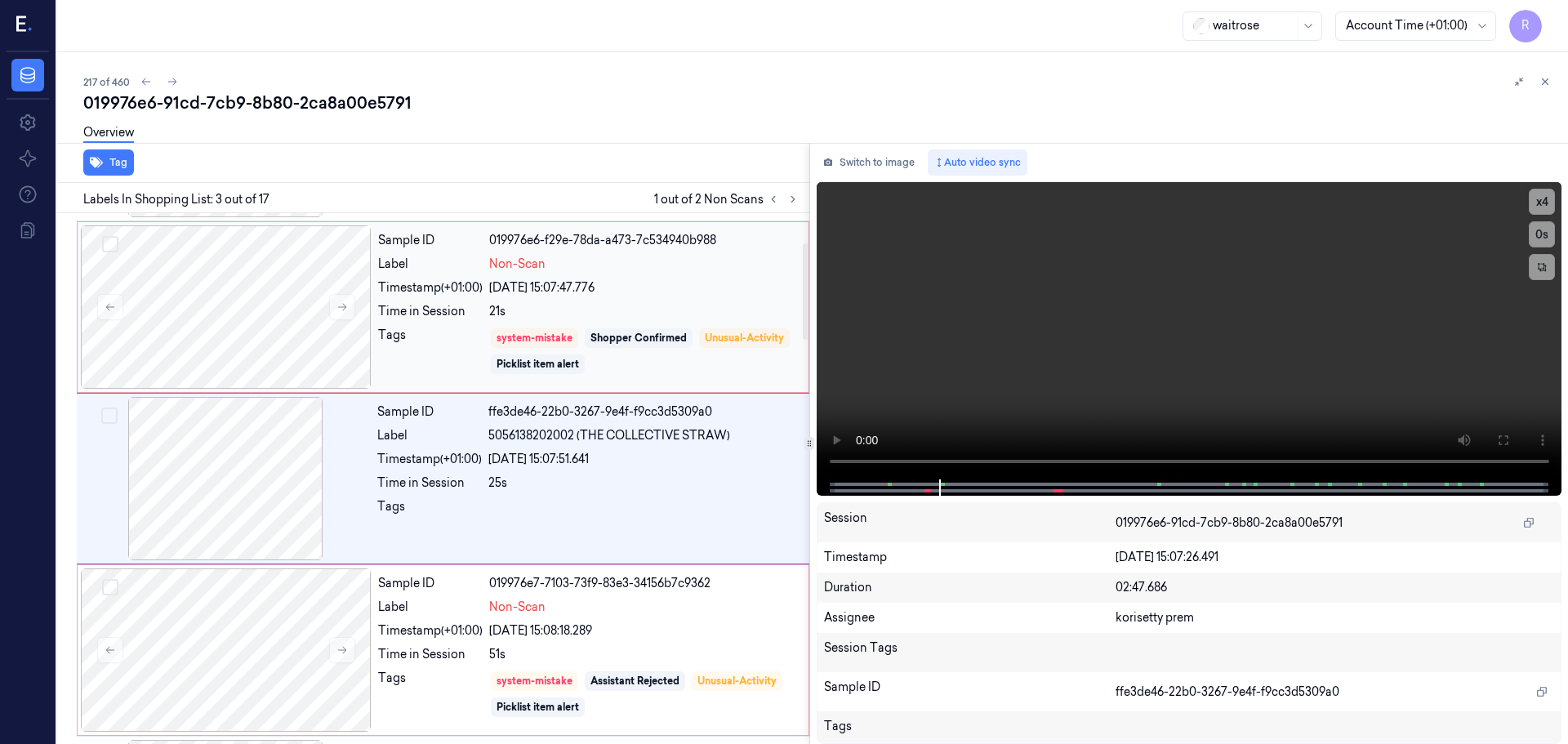
click at [711, 355] on div "system-mistake Shopper Confirmed Unusual-Activity Picklist item alert" at bounding box center [643, 351] width 309 height 49
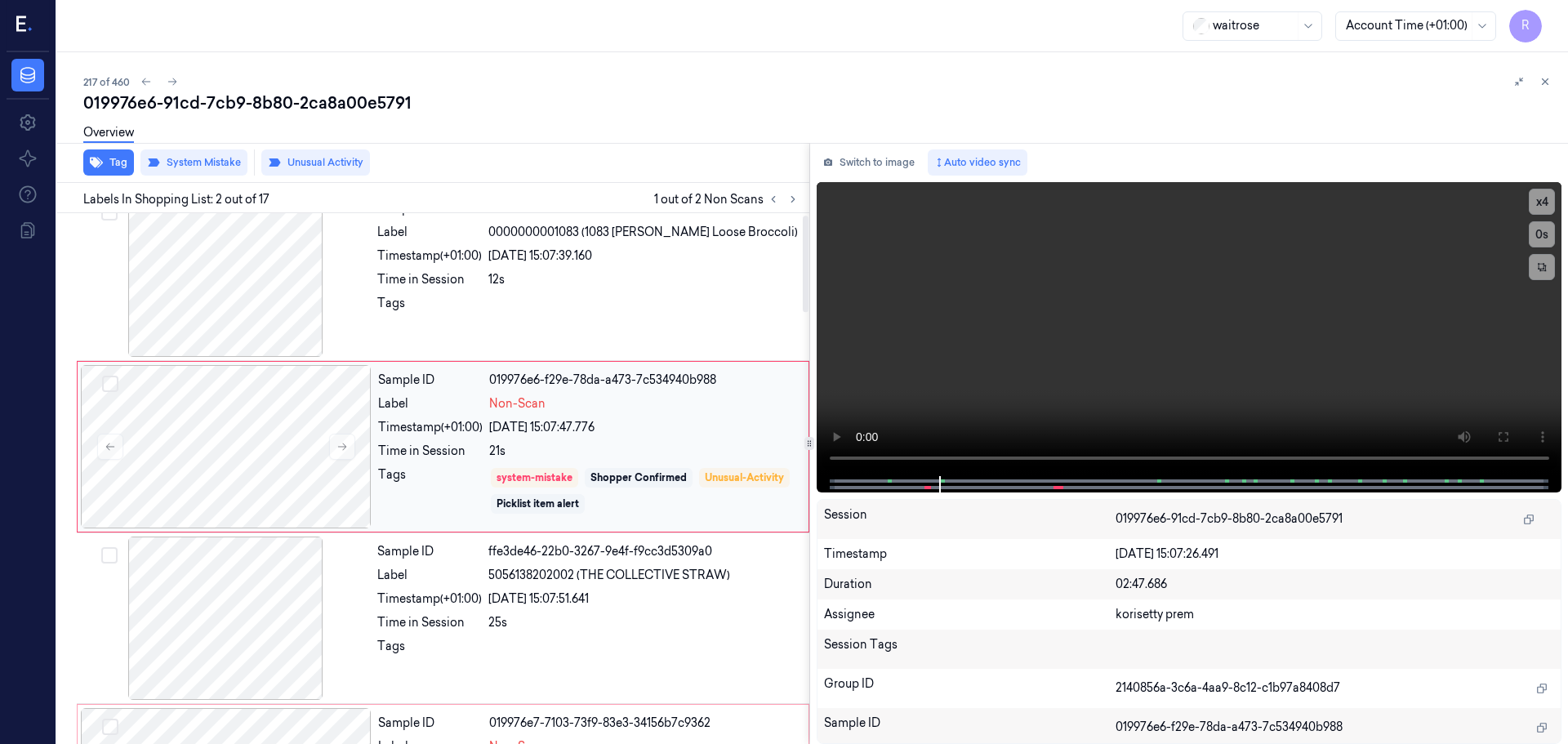
scroll to position [0, 0]
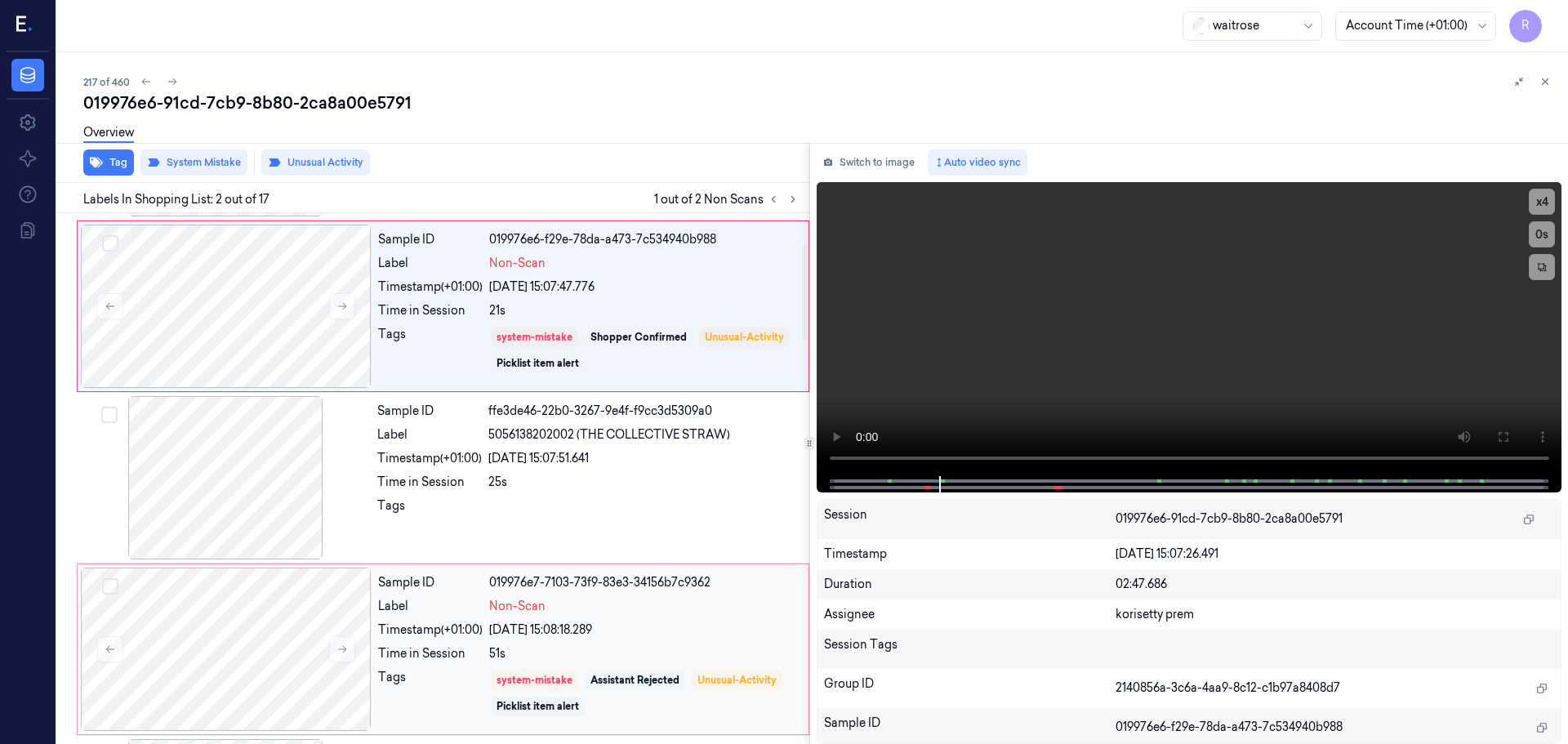
click at [633, 686] on div "Assistant Rejected" at bounding box center [635, 680] width 89 height 14
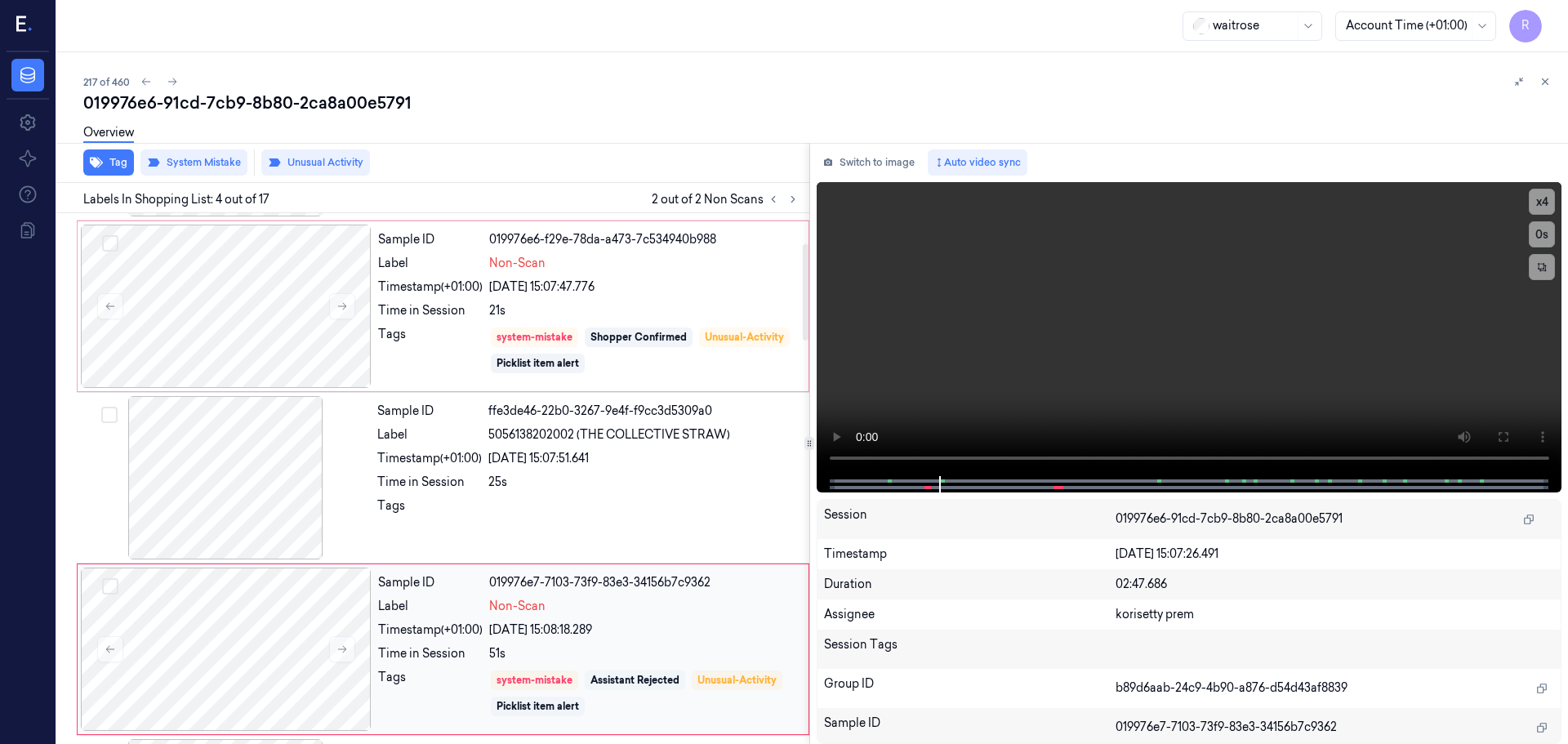
scroll to position [334, 0]
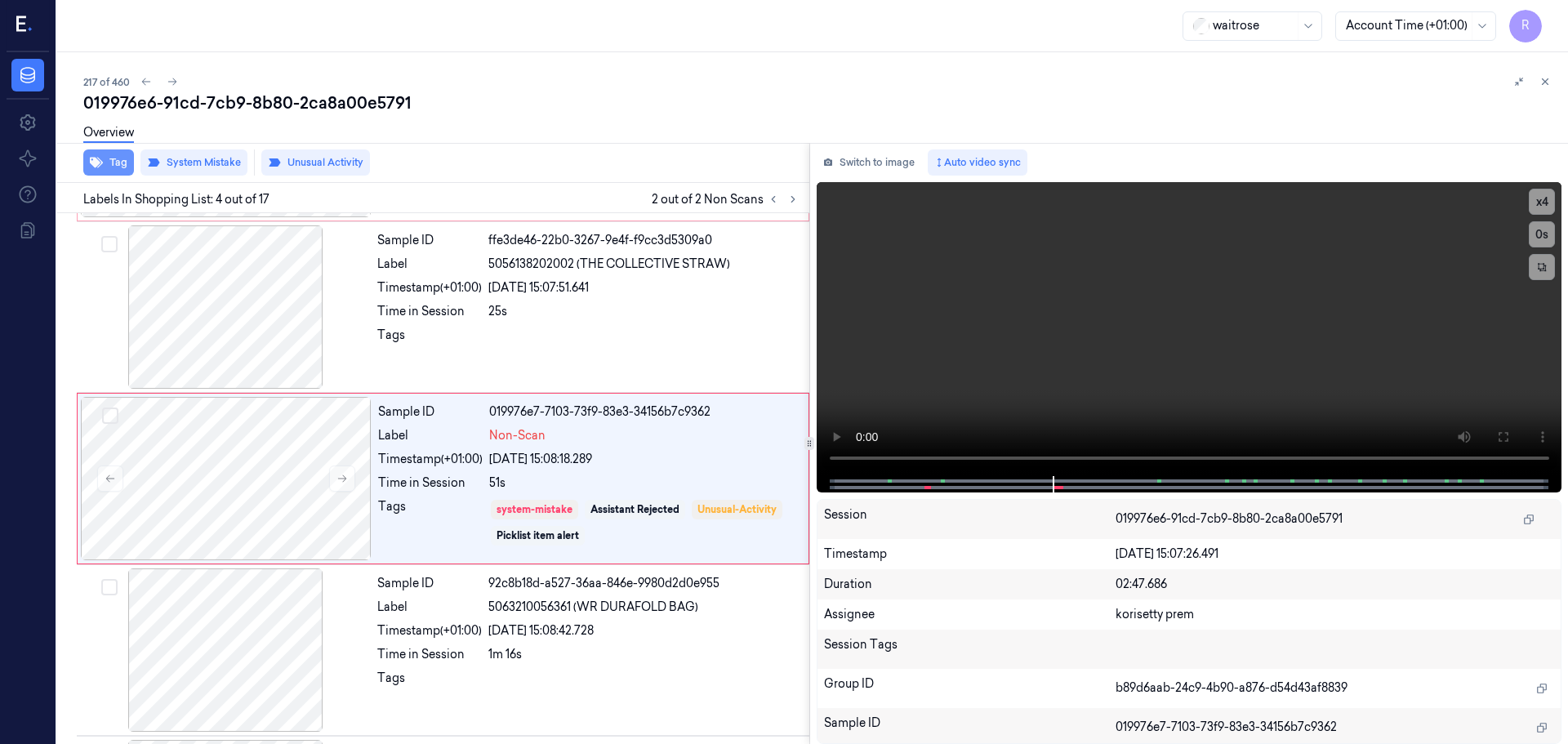
click at [102, 159] on icon "button" at bounding box center [96, 163] width 13 height 13
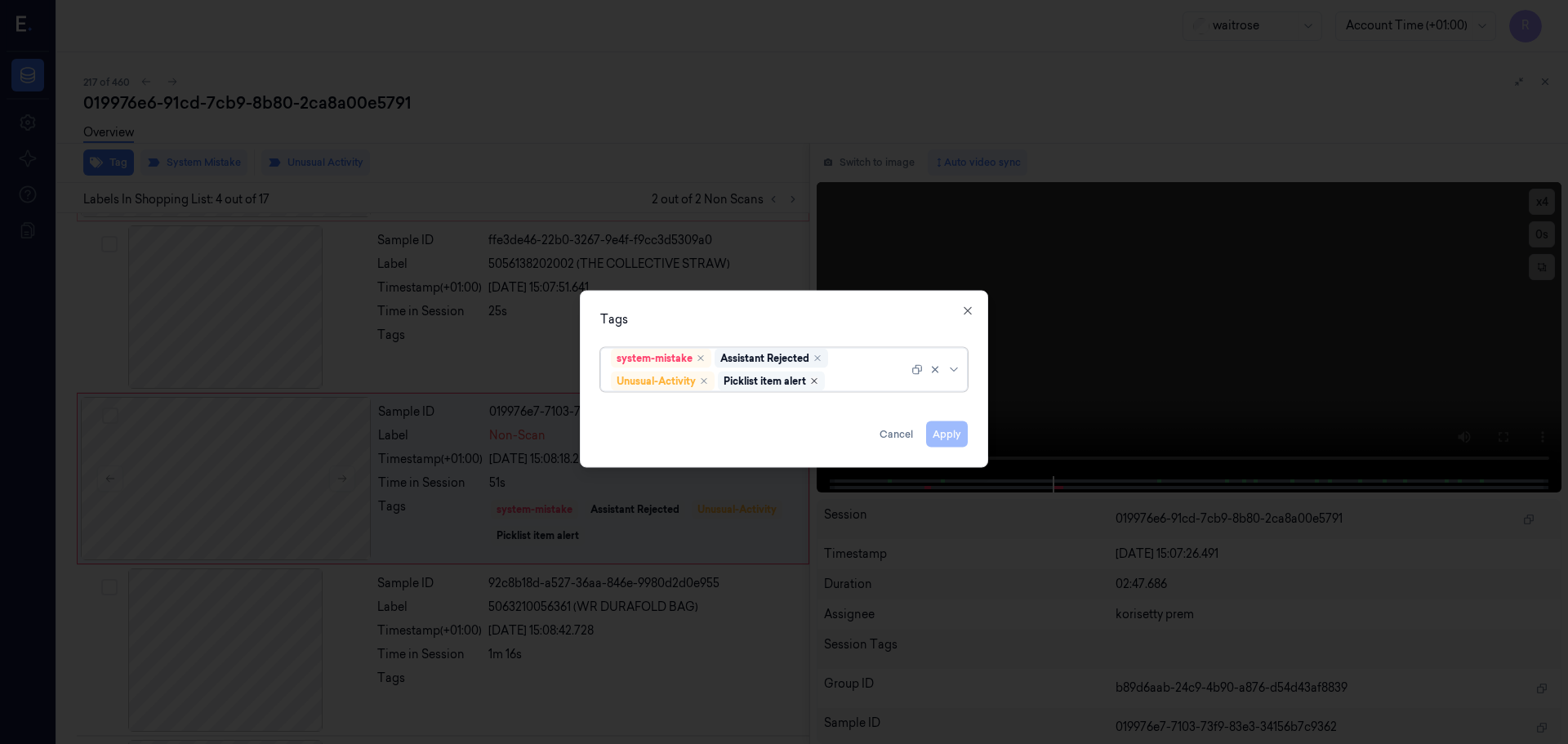
click at [819, 380] on icon "Remove ,Picklist item alert" at bounding box center [814, 381] width 10 height 10
click at [950, 433] on button "Apply" at bounding box center [947, 433] width 42 height 26
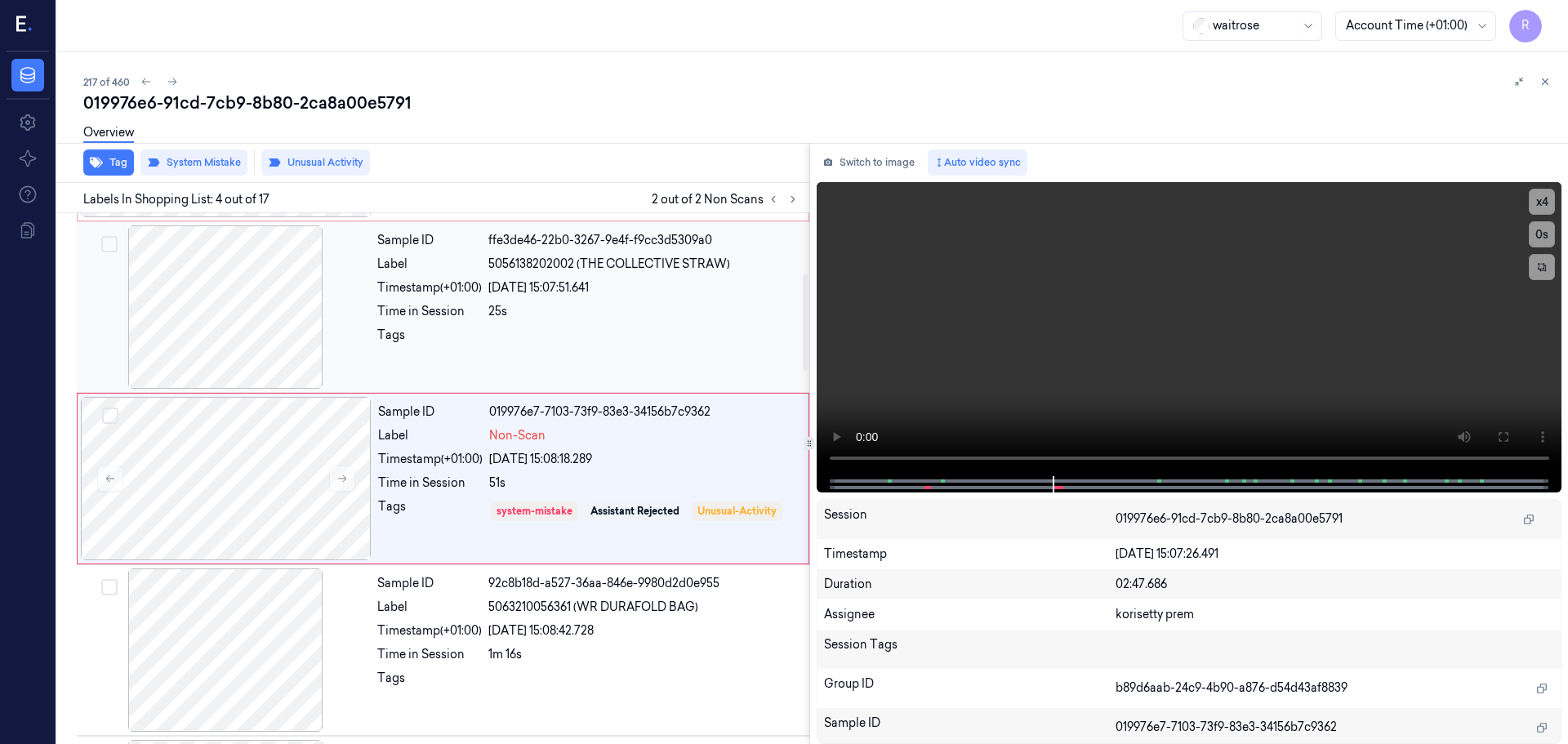
click at [638, 333] on div at bounding box center [643, 339] width 311 height 26
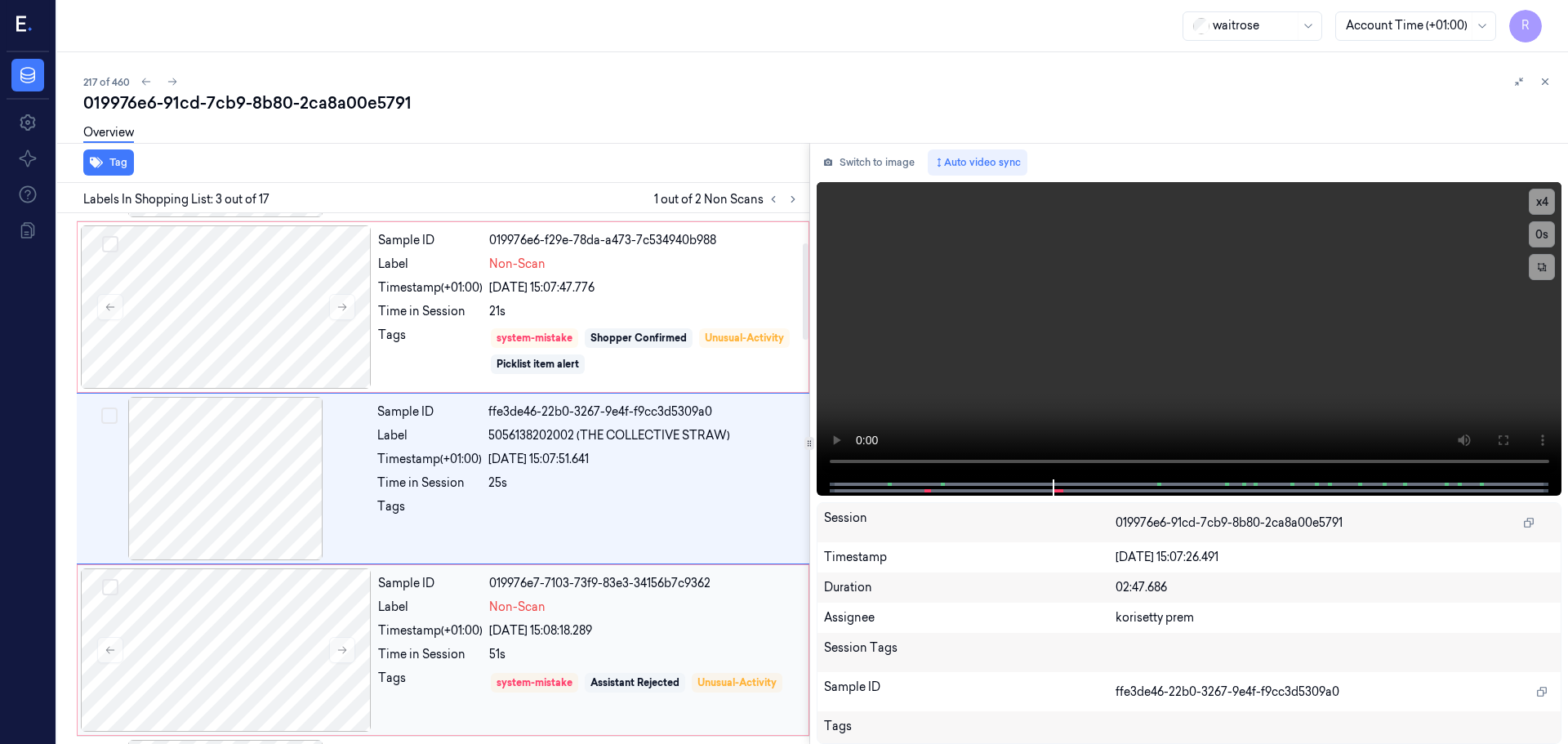
click at [583, 658] on div "51s" at bounding box center [643, 655] width 309 height 17
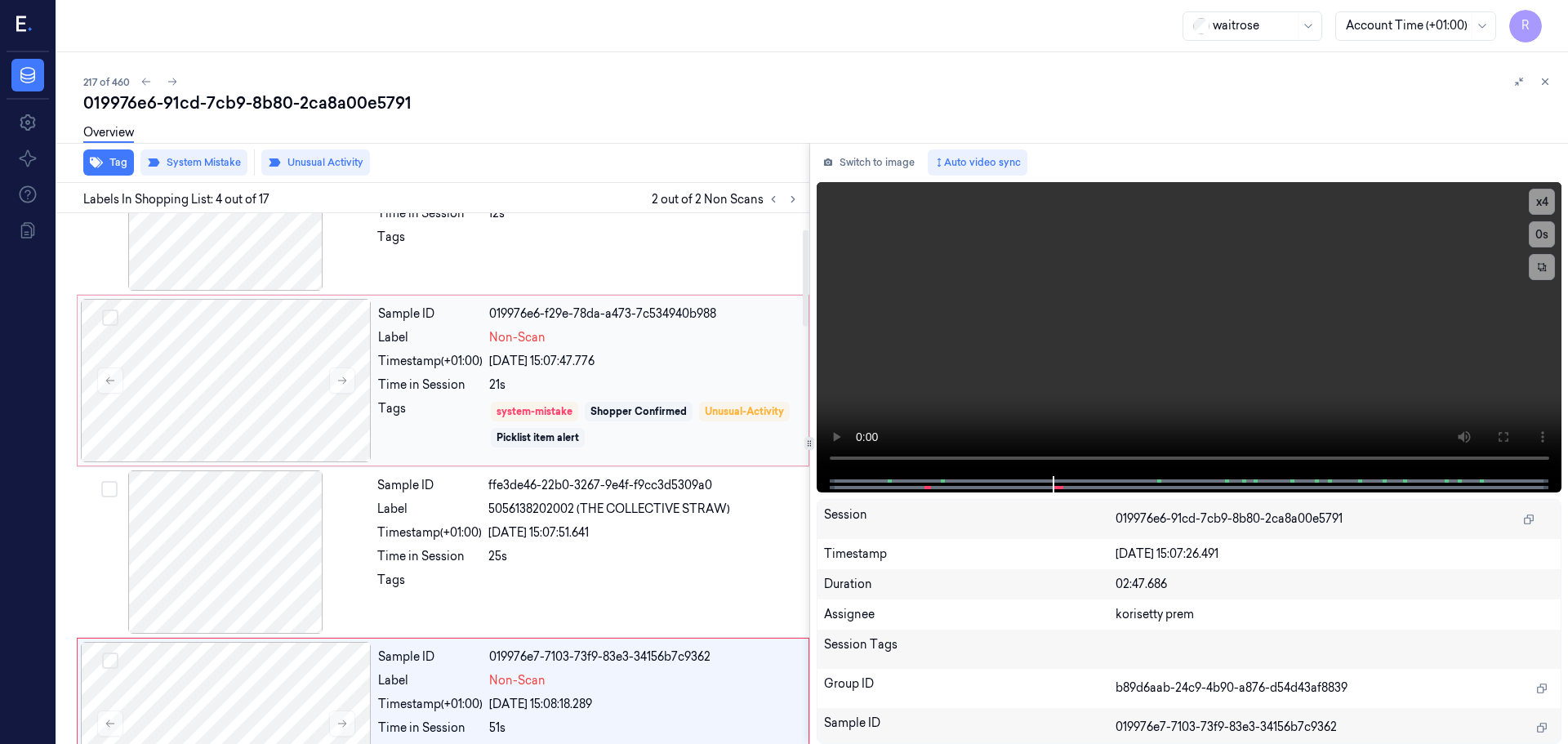
click at [632, 384] on div "21s" at bounding box center [643, 385] width 309 height 17
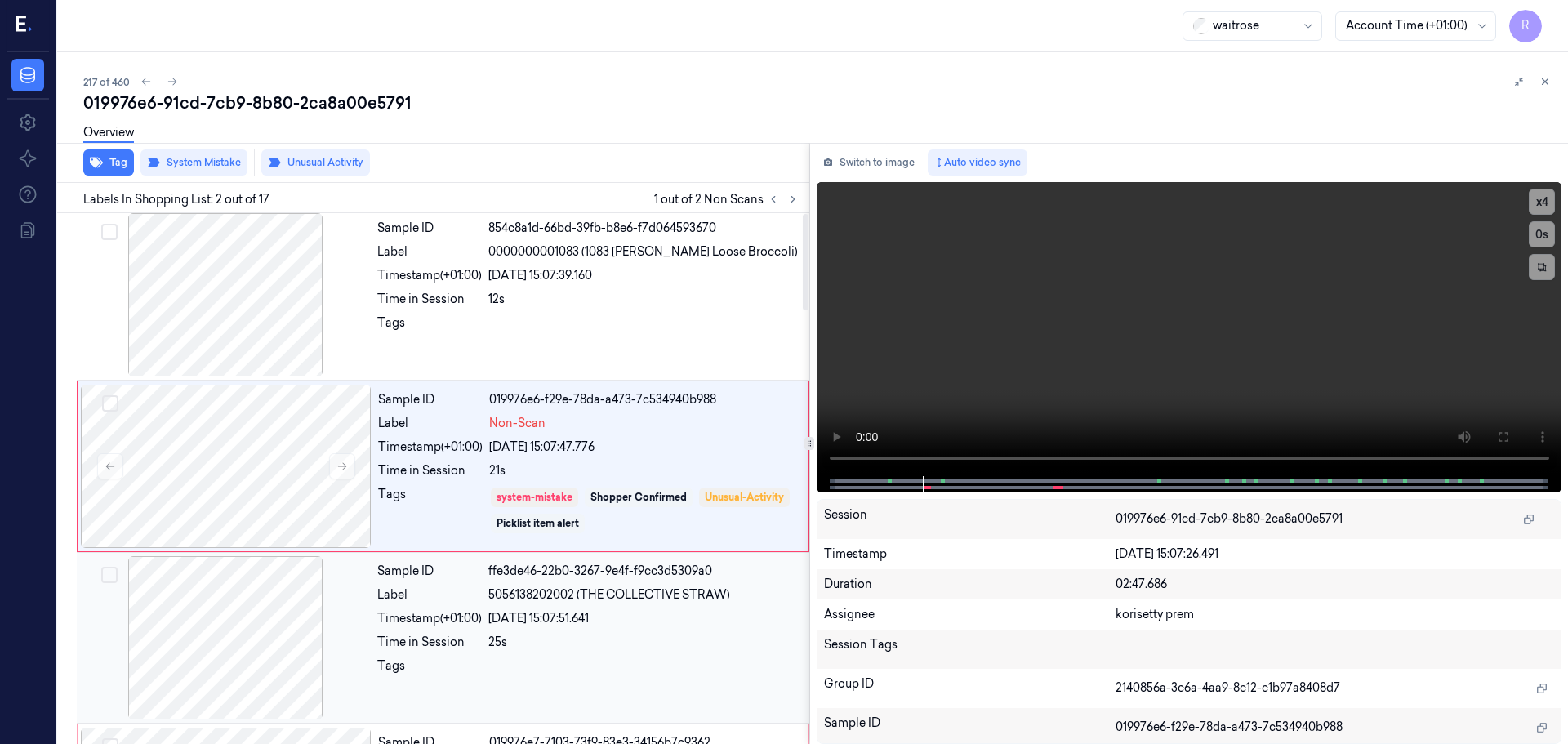
scroll to position [0, 0]
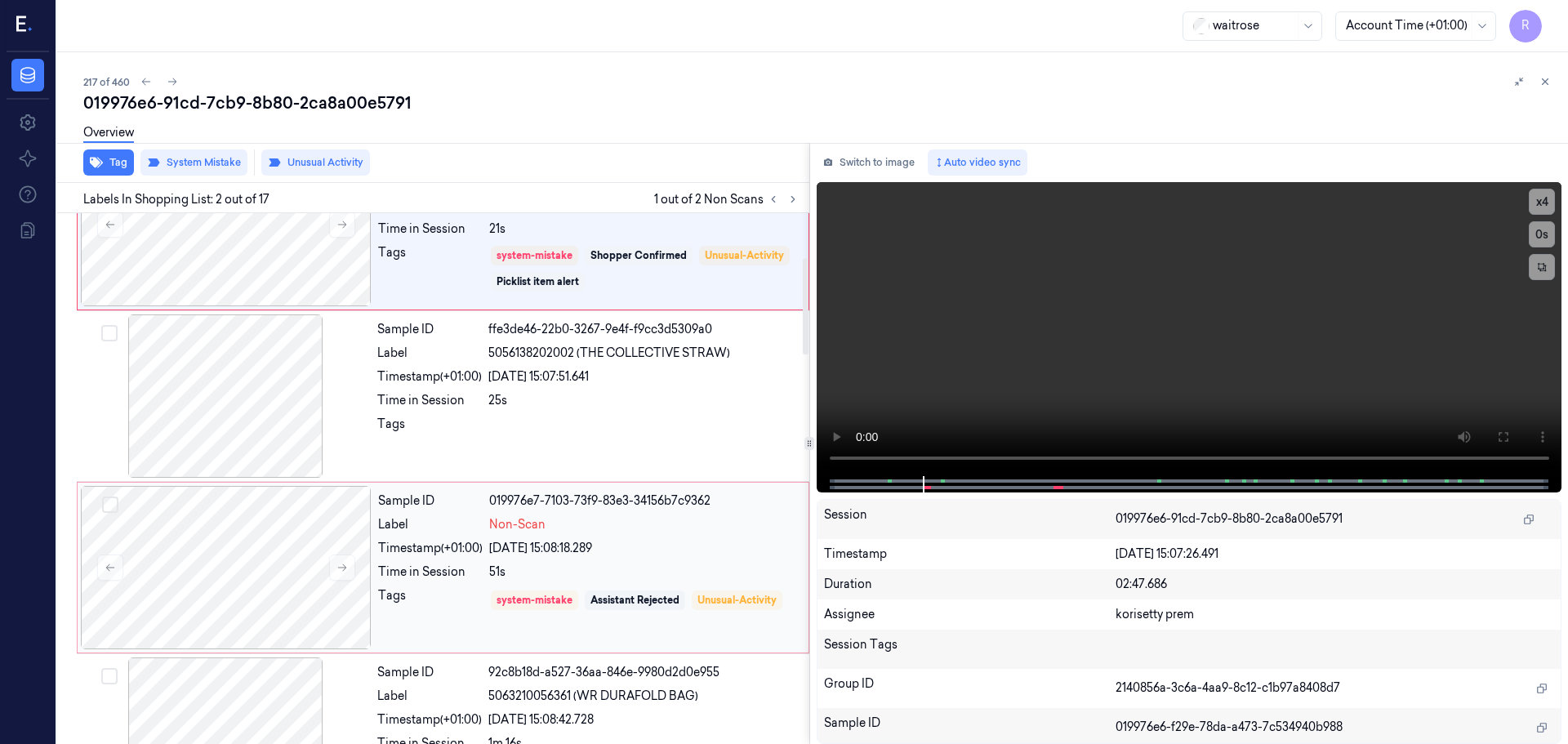
click at [584, 579] on div "51s" at bounding box center [643, 572] width 309 height 17
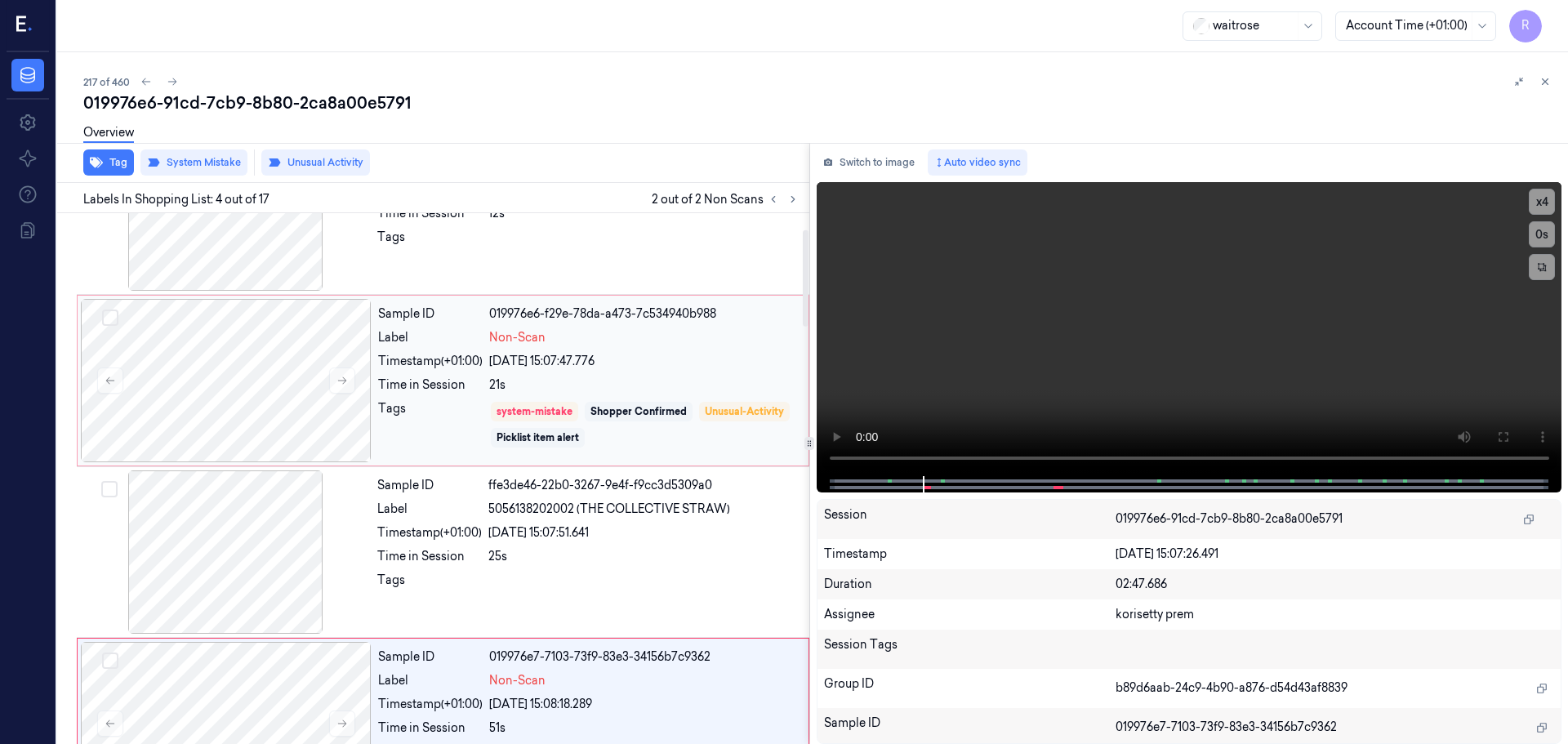
click at [596, 372] on div "Sample ID 019976e6-f29e-78da-a473-7c534940b988 Label Non-Scan Timestamp (+01:00…" at bounding box center [589, 381] width 434 height 164
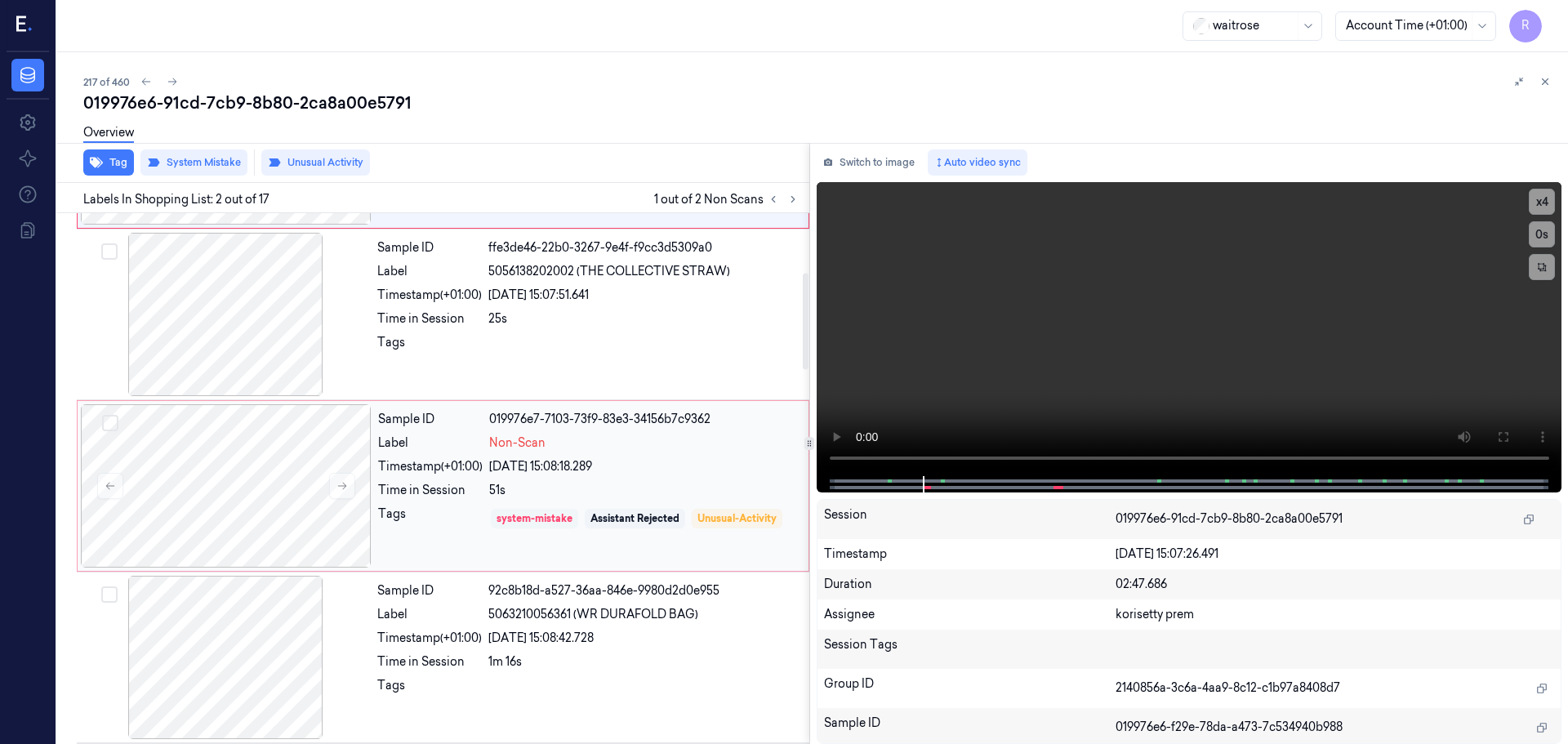
click at [569, 519] on div "system-mistake" at bounding box center [534, 519] width 76 height 14
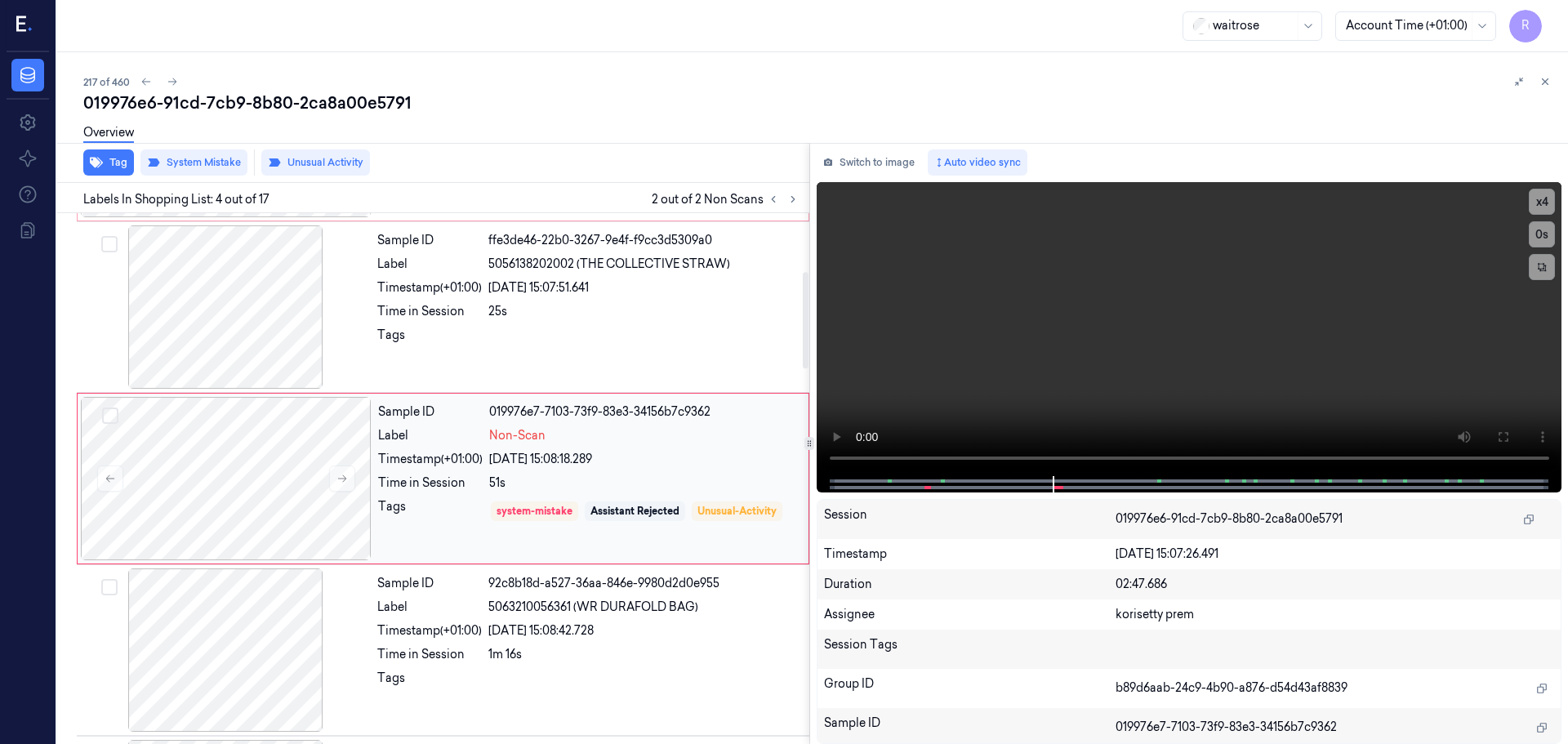
scroll to position [89, 0]
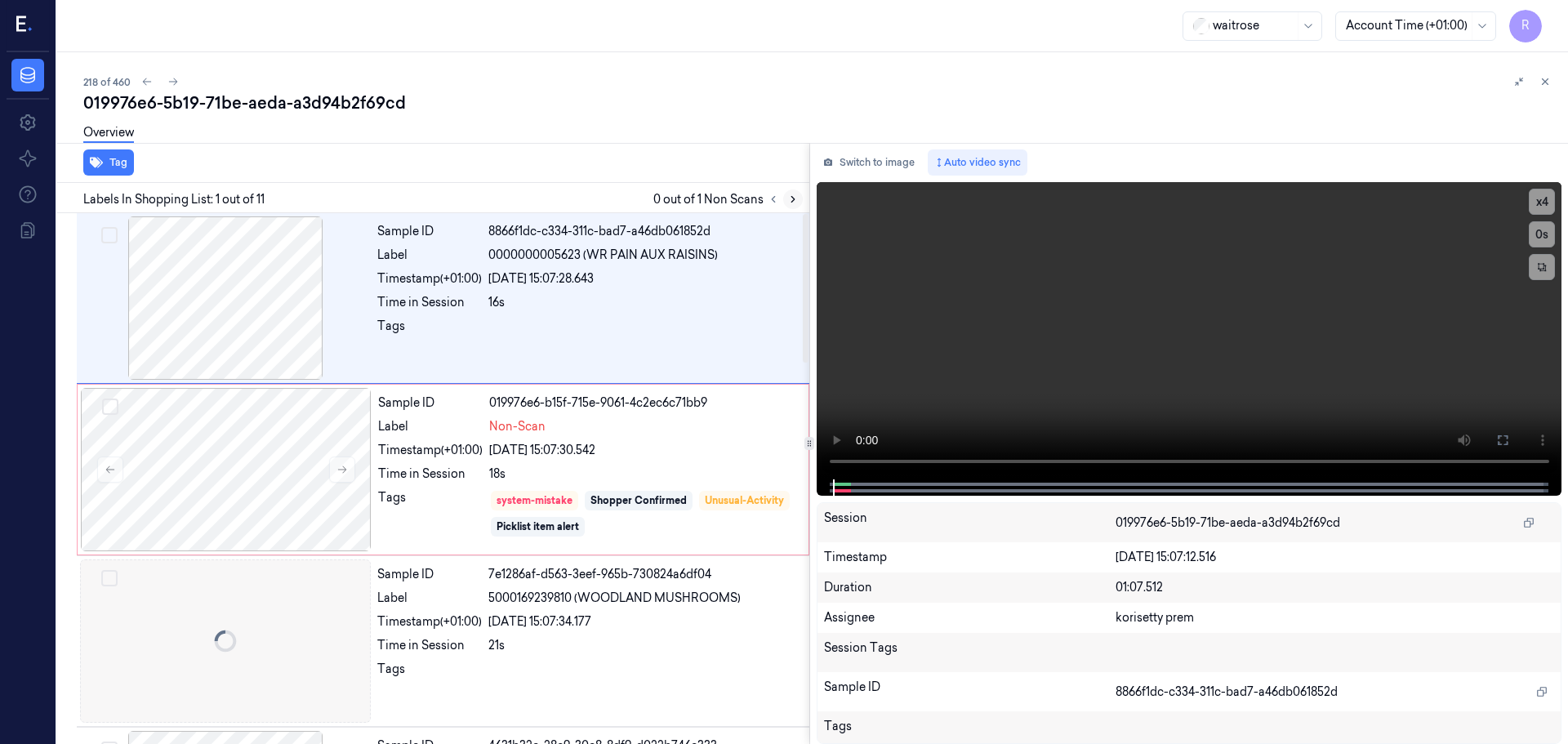
click at [791, 202] on icon at bounding box center [792, 200] width 3 height 6
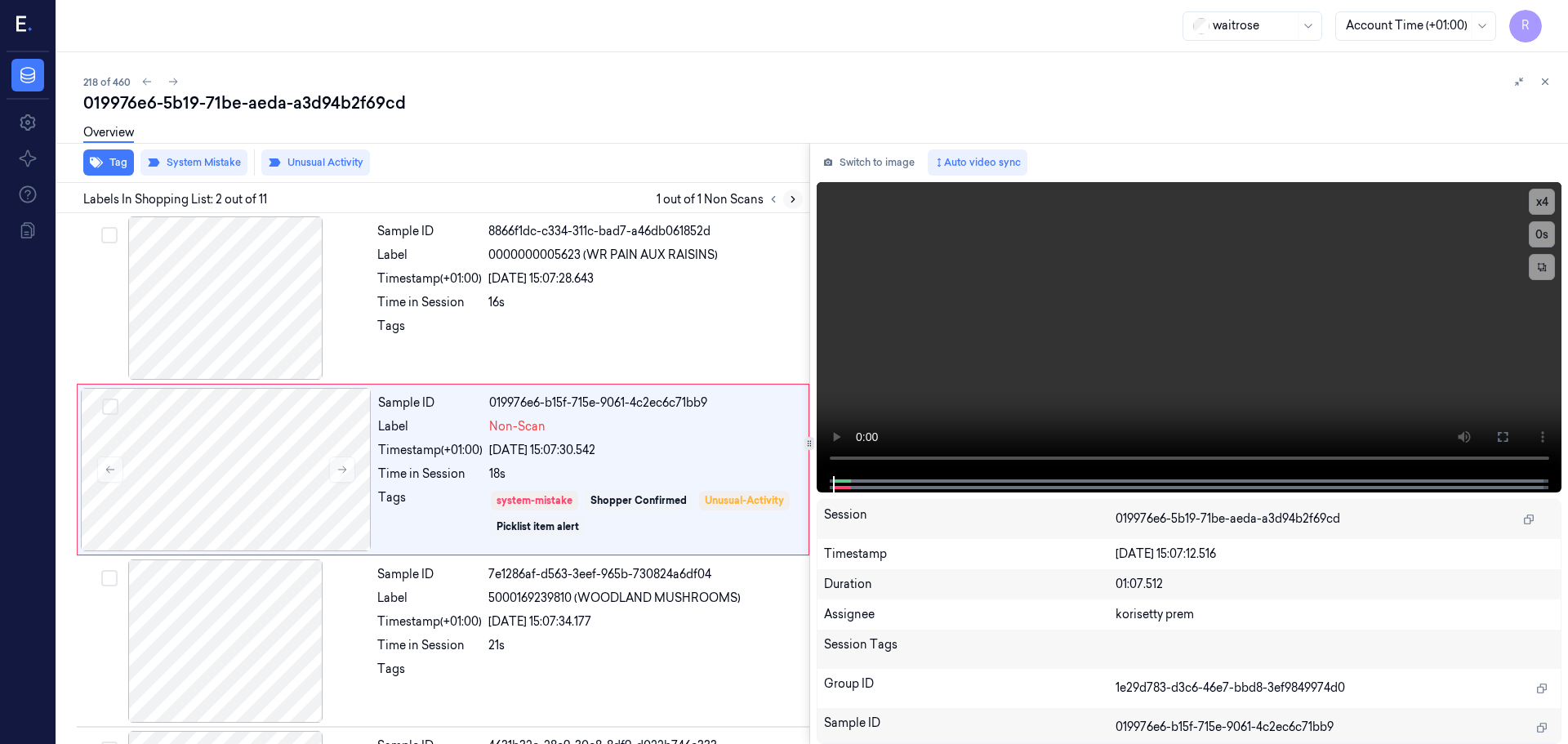
click at [791, 202] on icon at bounding box center [792, 200] width 3 height 6
click at [241, 299] on div at bounding box center [225, 299] width 291 height 164
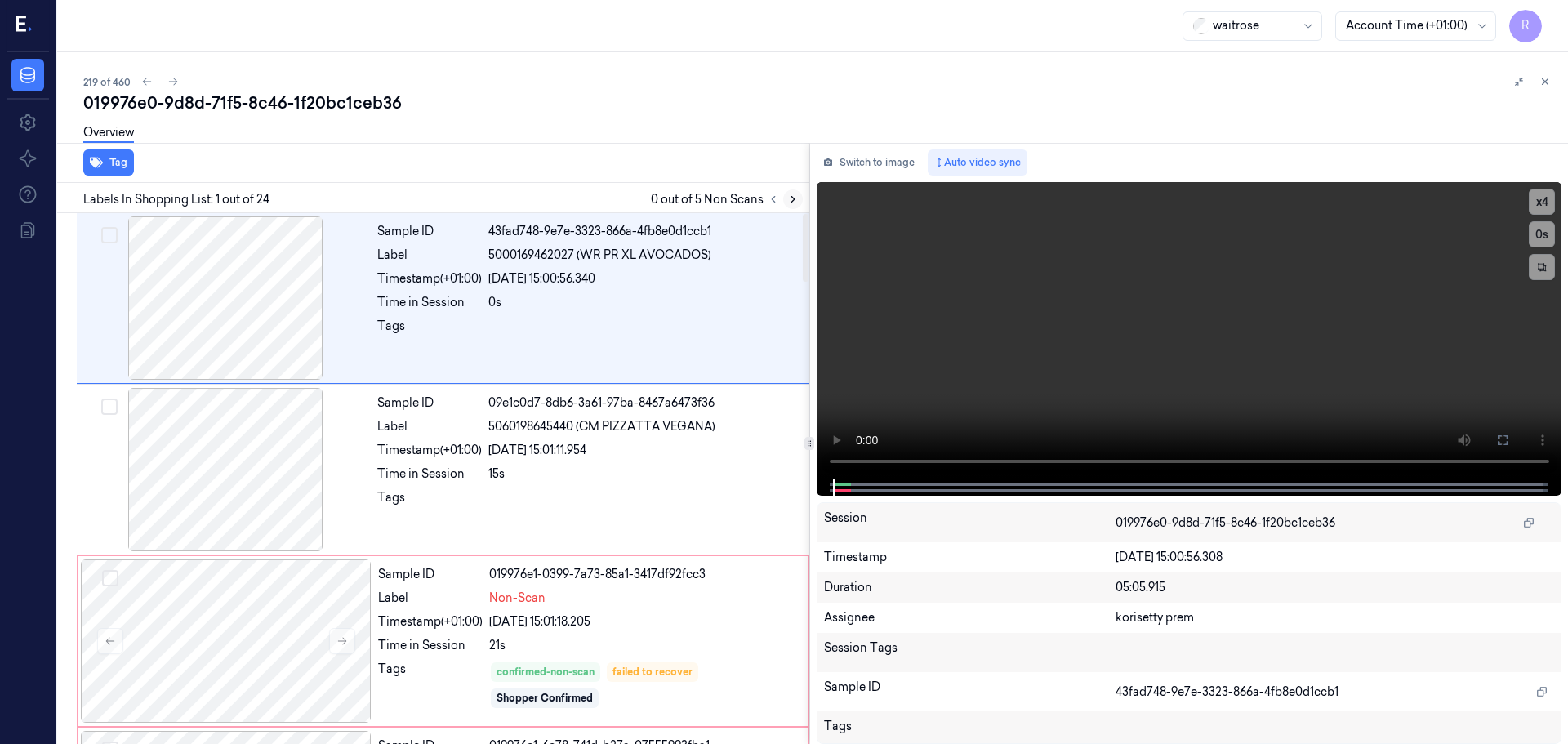
click at [789, 199] on icon at bounding box center [793, 200] width 11 height 11
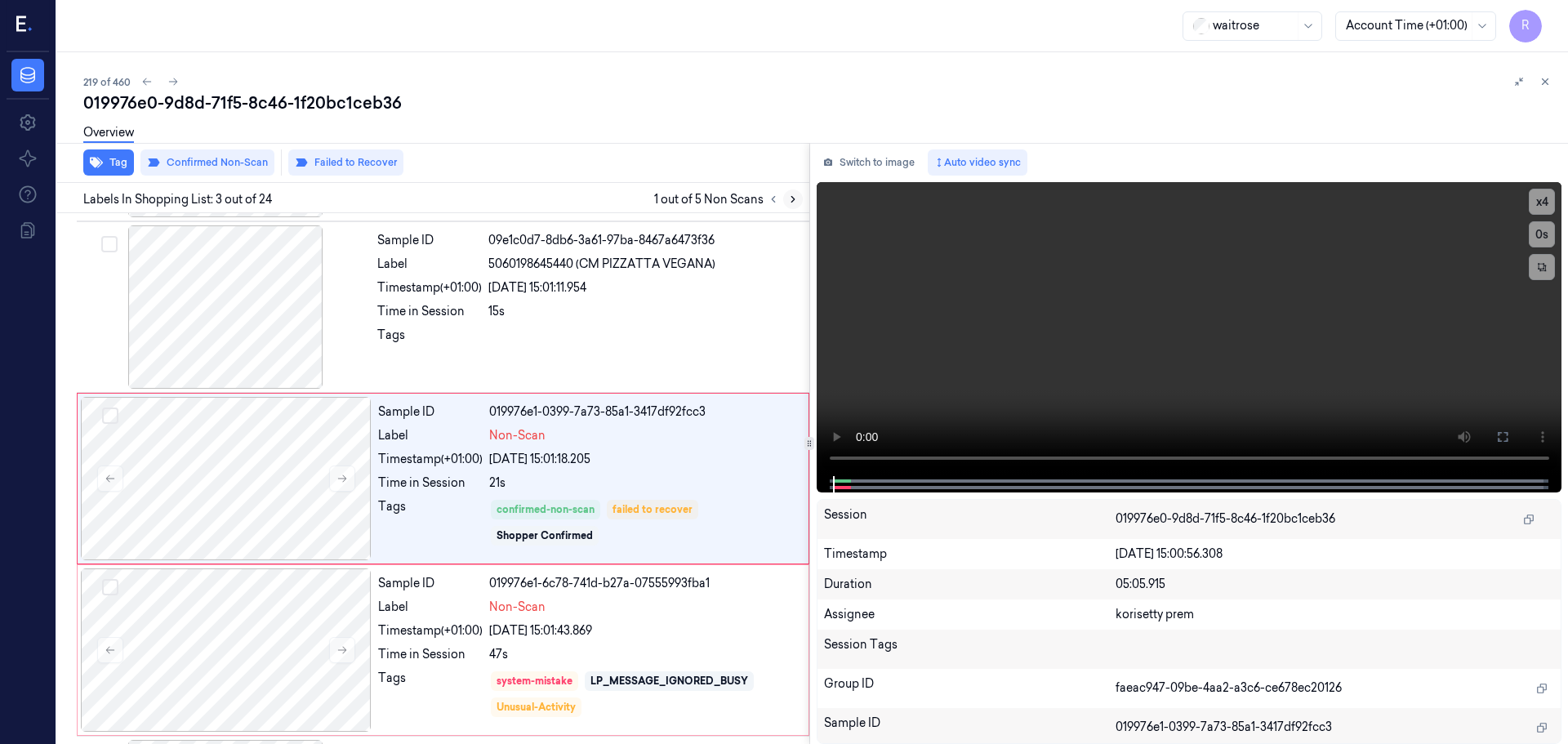
click at [794, 200] on icon at bounding box center [792, 200] width 3 height 6
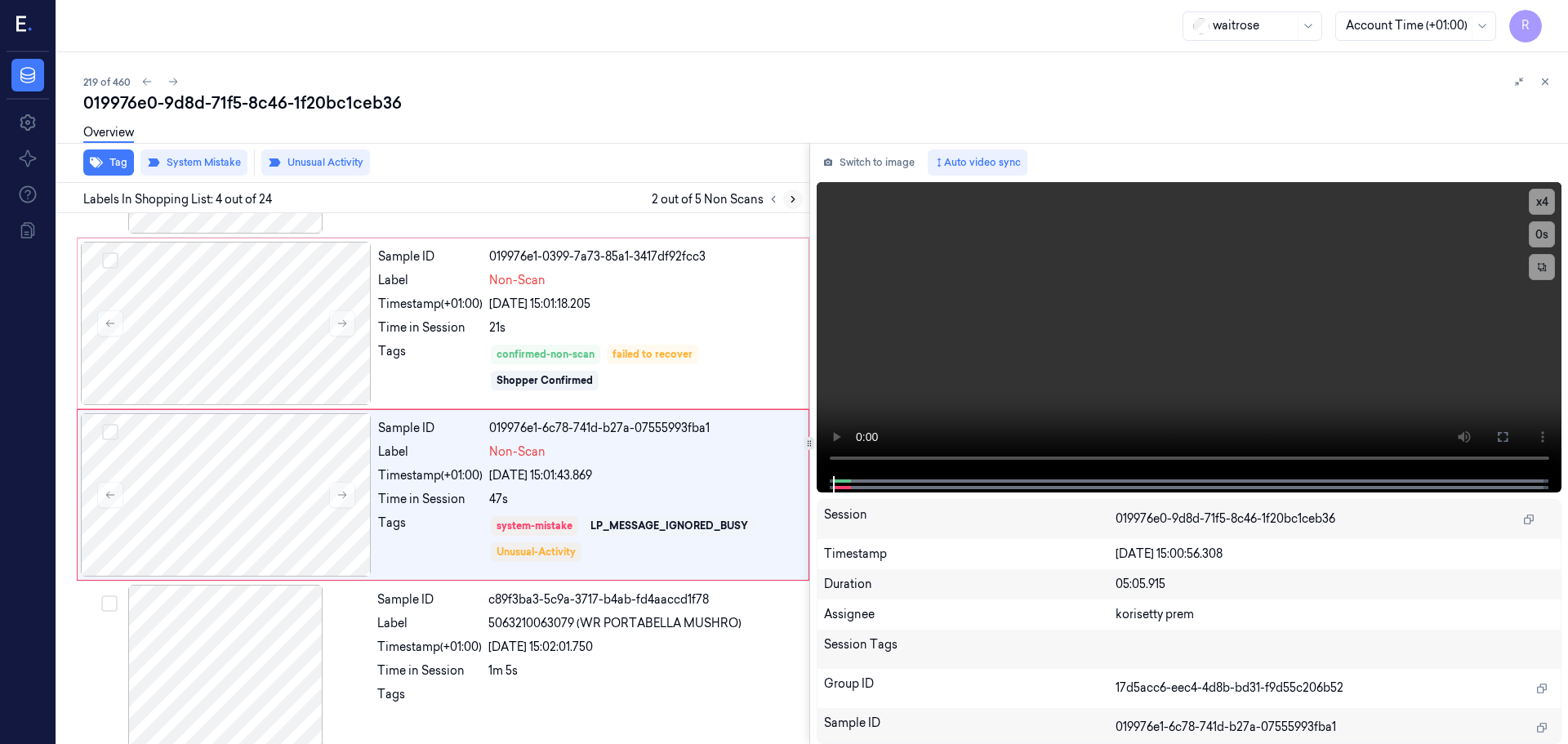
click at [794, 200] on icon at bounding box center [792, 200] width 3 height 6
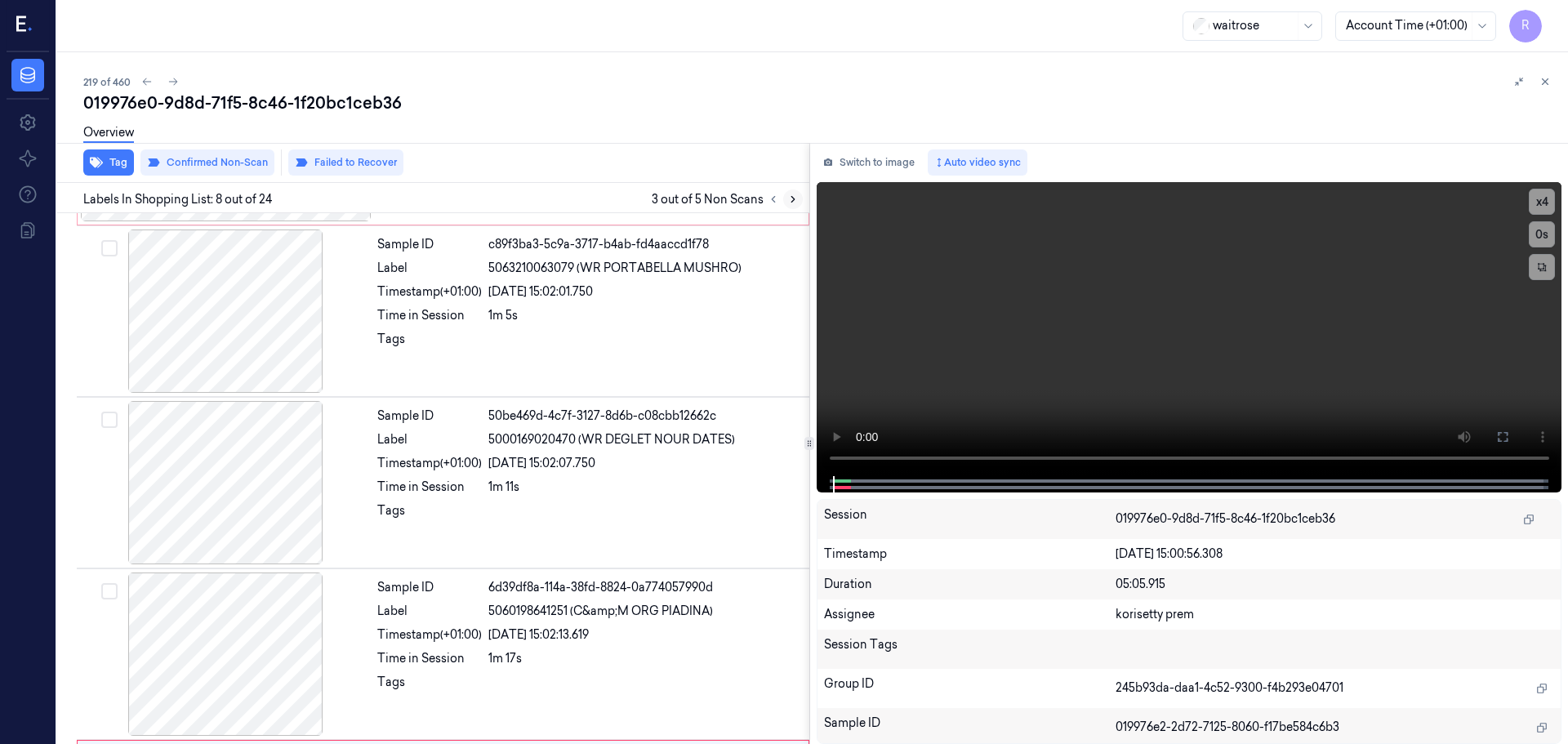
click at [794, 200] on icon at bounding box center [792, 200] width 3 height 6
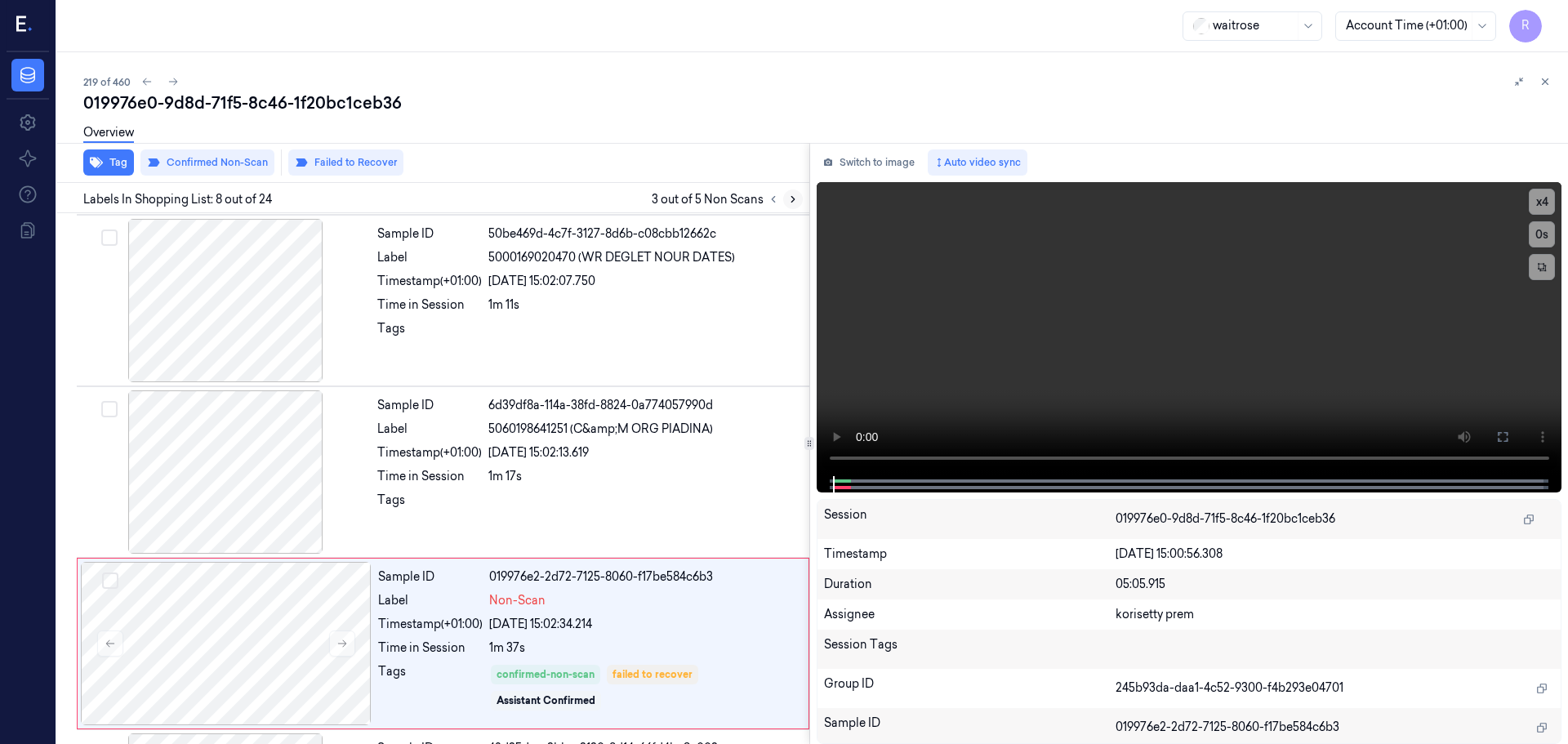
click at [794, 200] on icon at bounding box center [792, 200] width 3 height 6
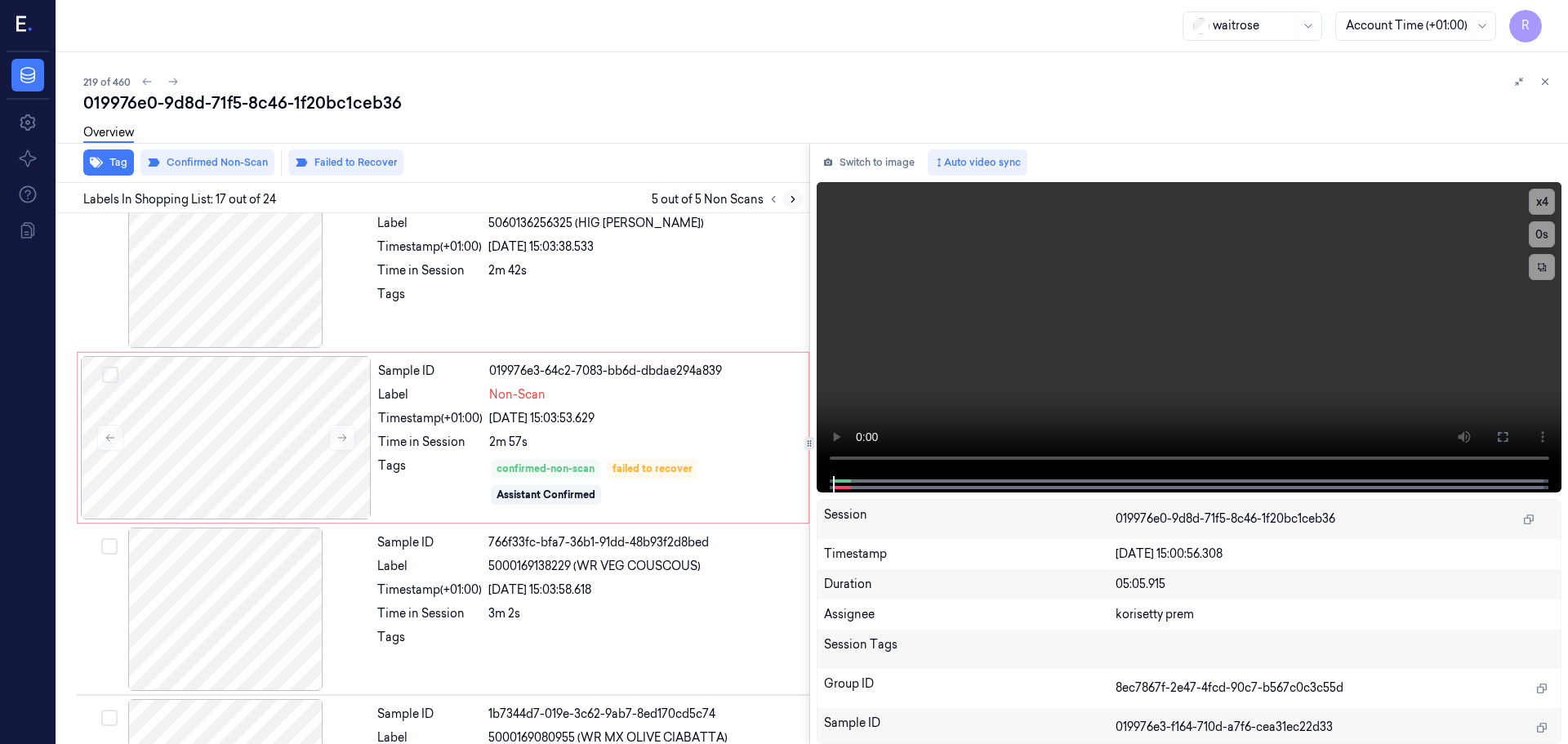
click at [794, 200] on icon at bounding box center [792, 200] width 3 height 6
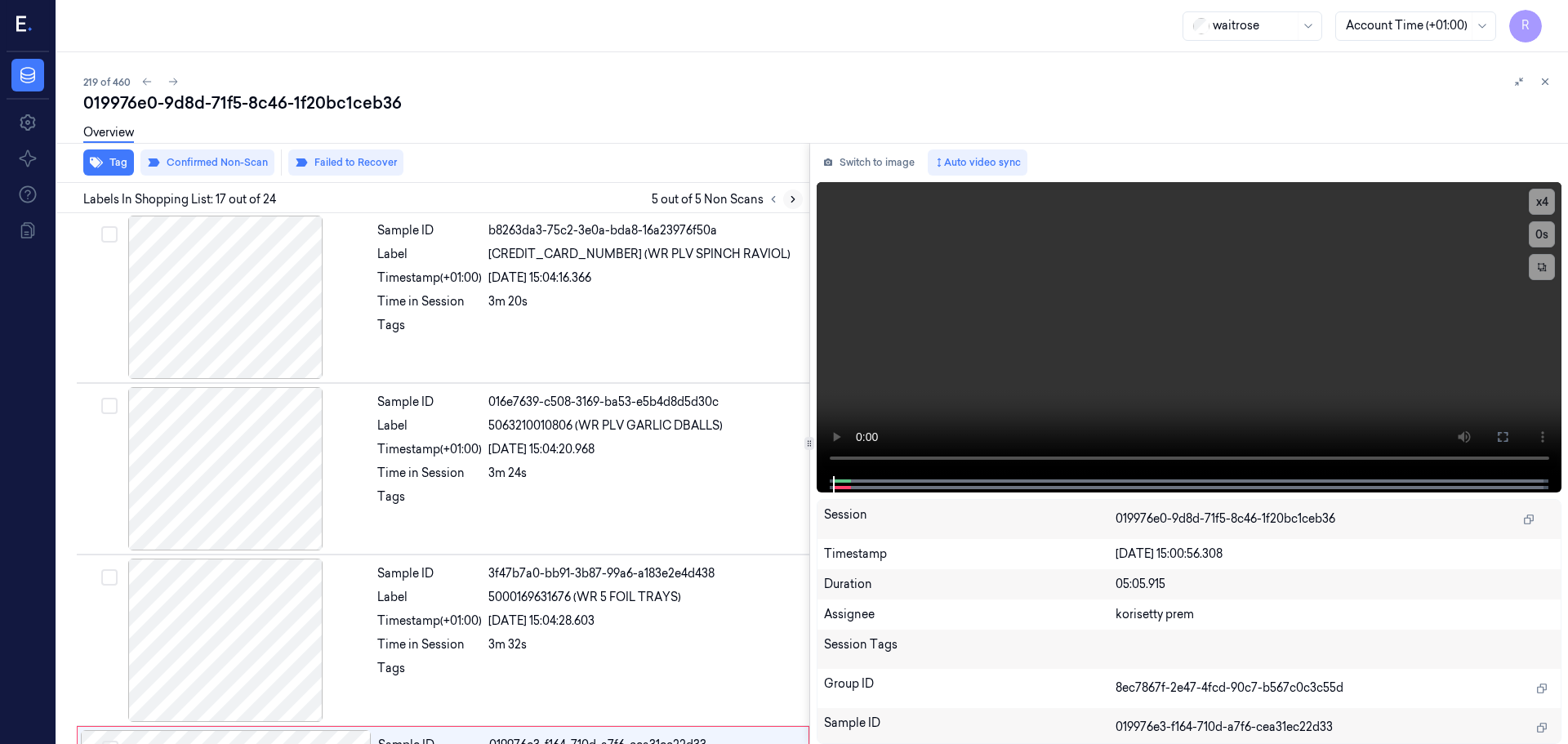
click at [794, 200] on icon at bounding box center [792, 200] width 3 height 6
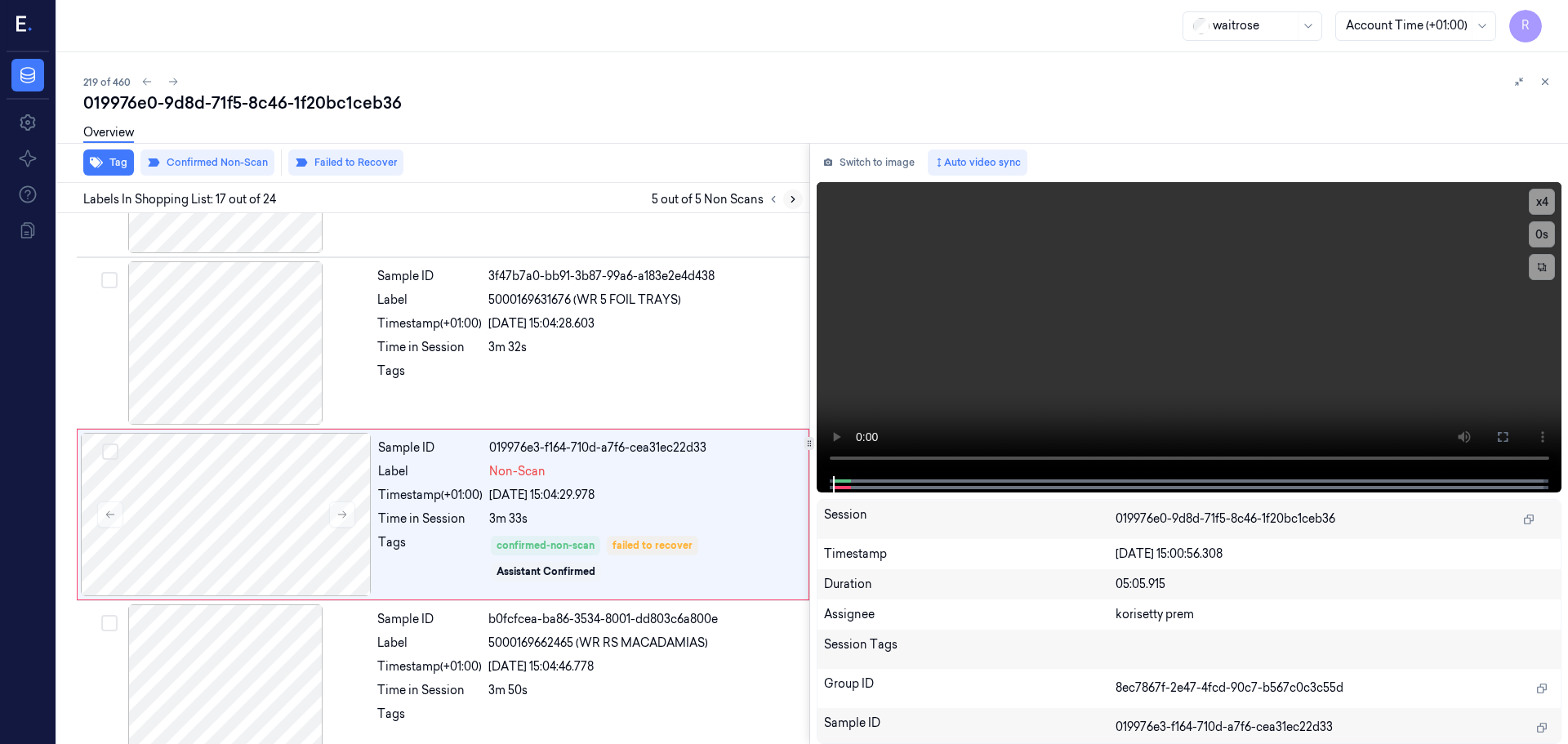
click at [794, 200] on icon at bounding box center [792, 200] width 3 height 6
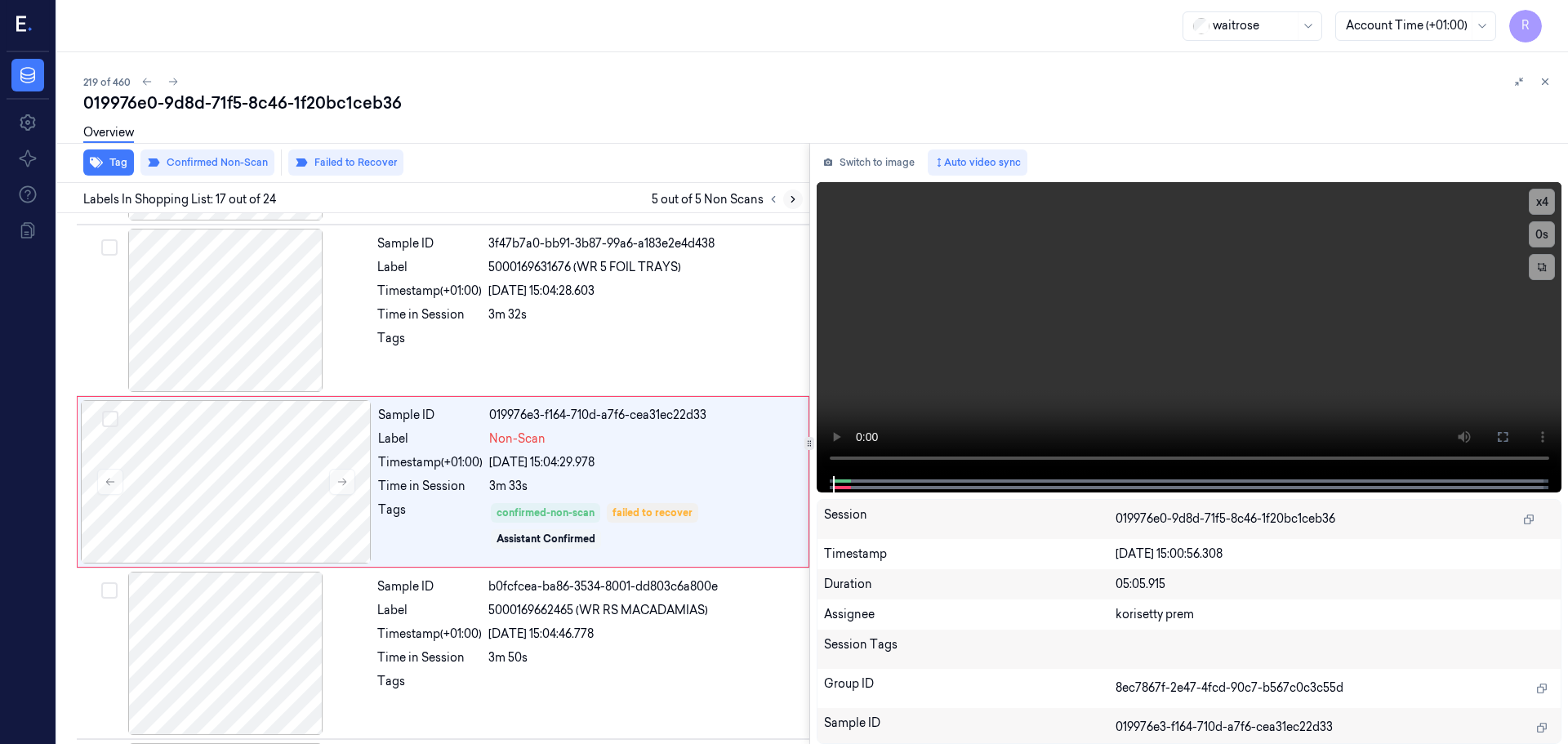
click at [794, 200] on icon at bounding box center [792, 200] width 3 height 6
click at [767, 200] on icon at bounding box center [773, 200] width 11 height 11
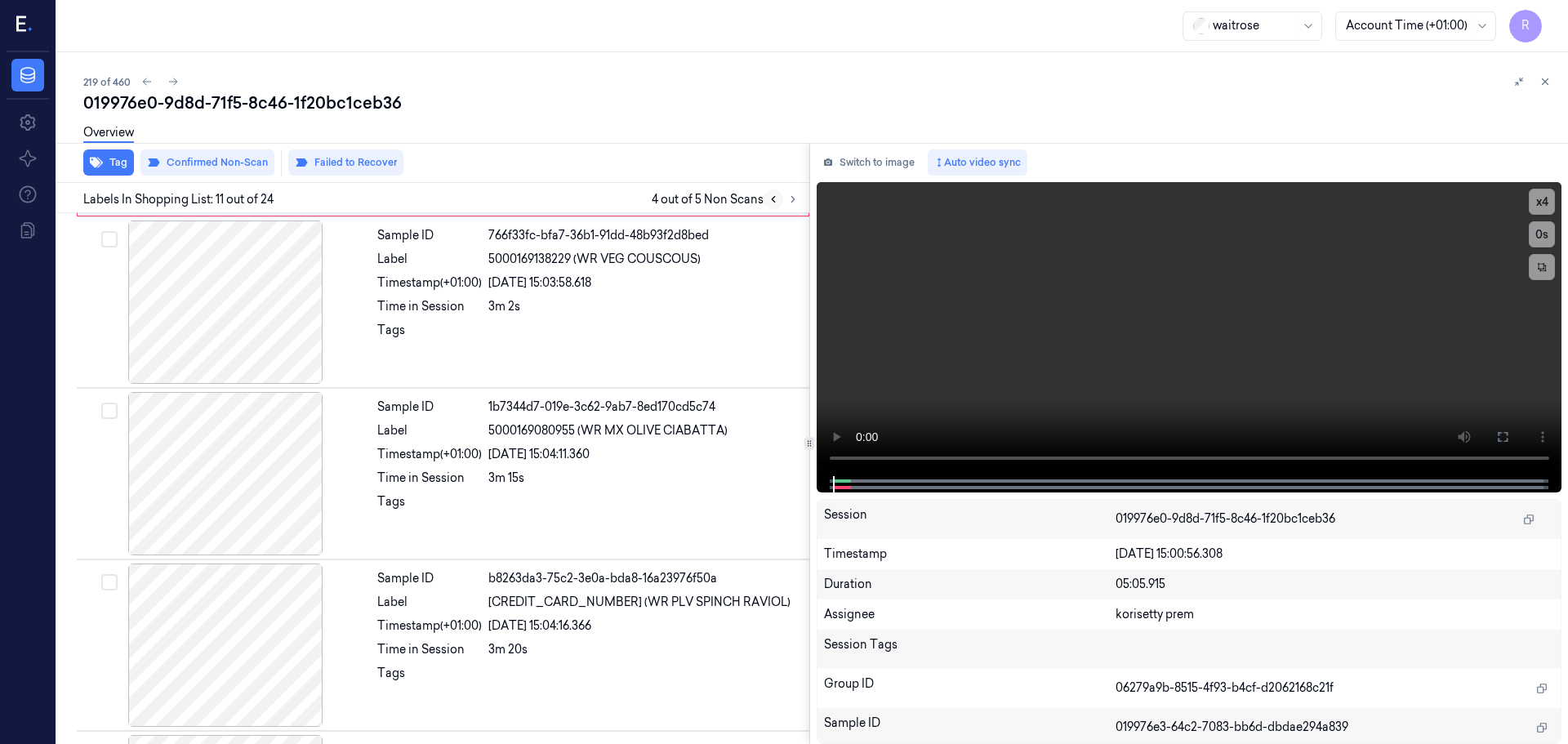
click at [767, 200] on icon at bounding box center [773, 200] width 11 height 11
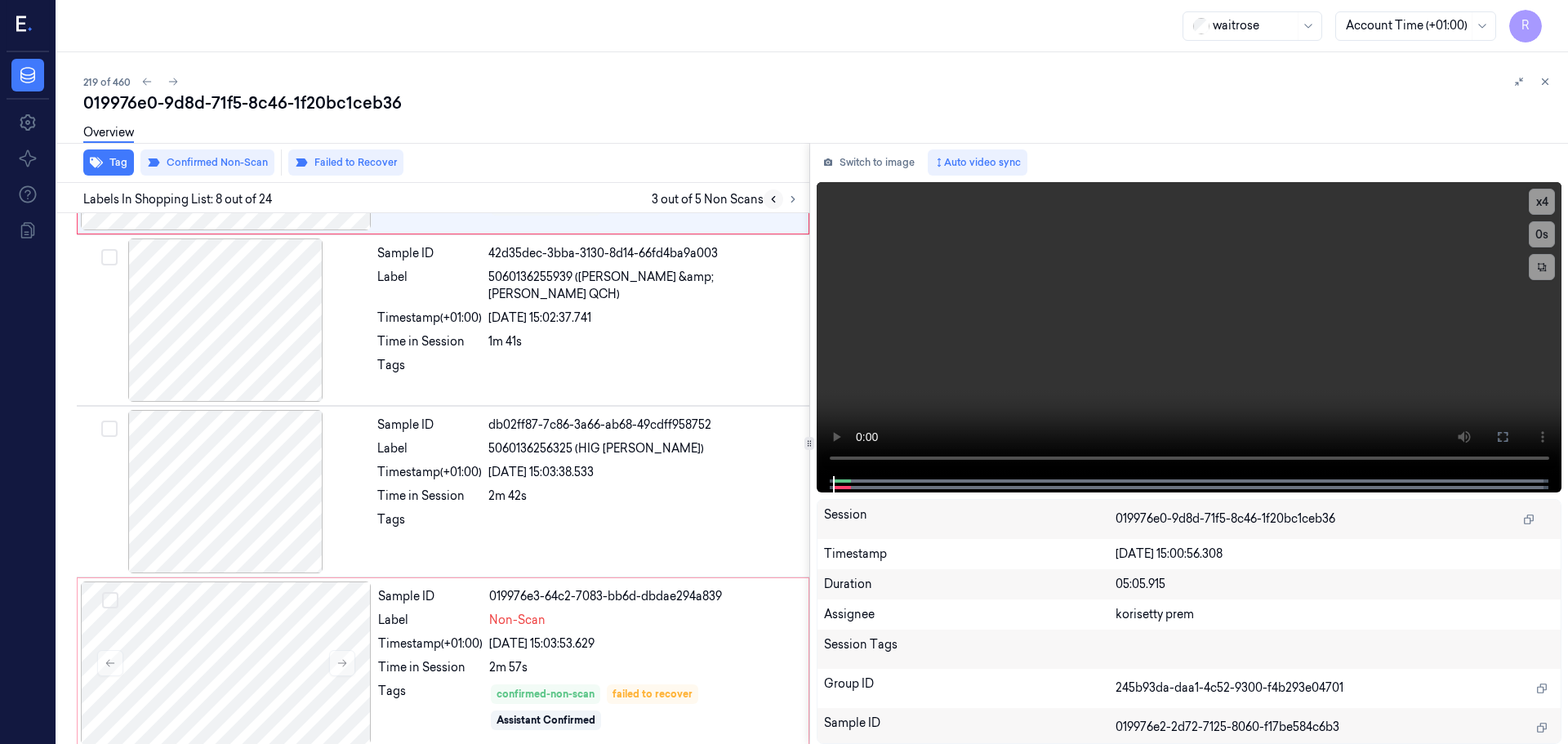
click at [767, 200] on icon at bounding box center [773, 200] width 11 height 11
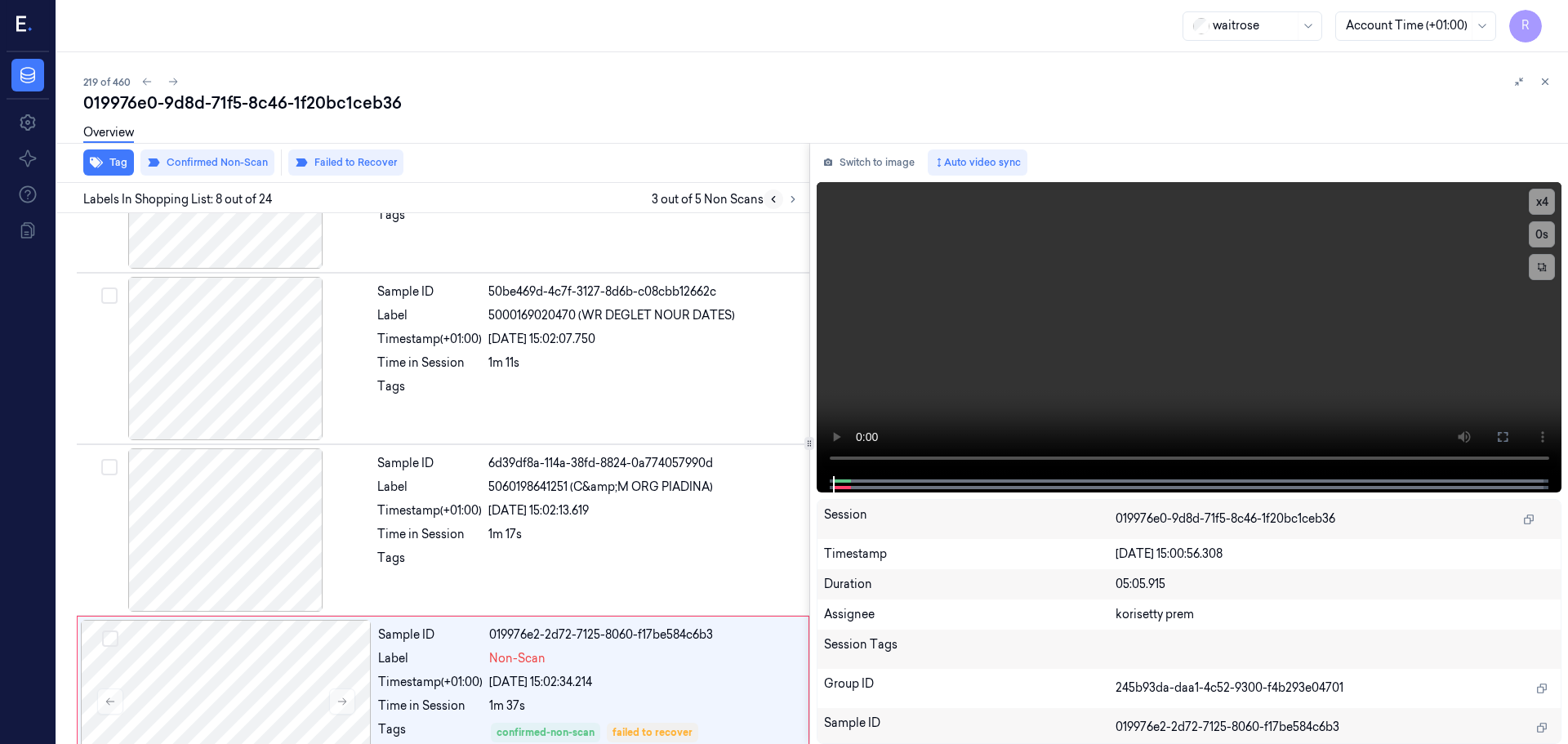
click at [767, 200] on icon at bounding box center [773, 200] width 11 height 11
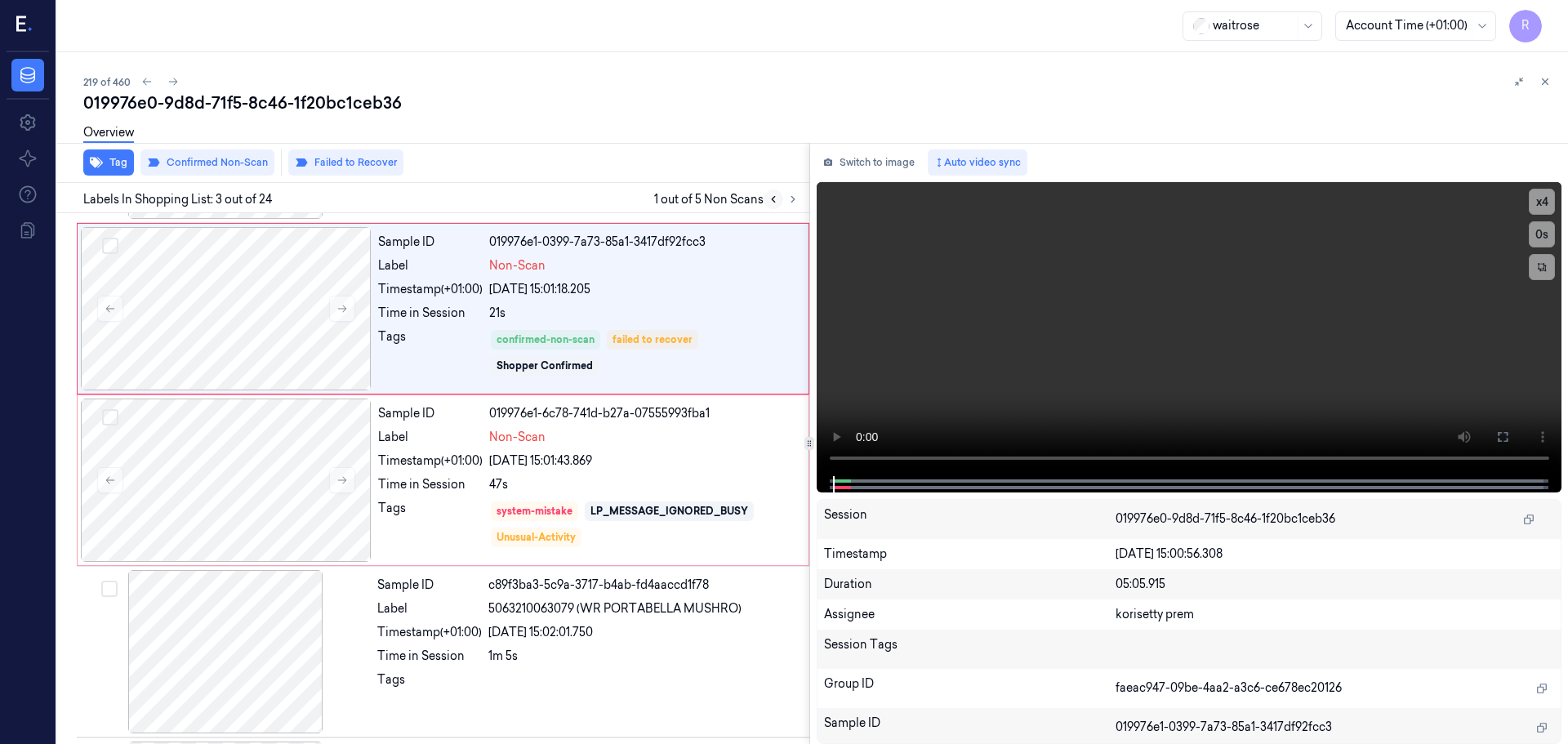
click at [767, 200] on icon at bounding box center [773, 200] width 11 height 11
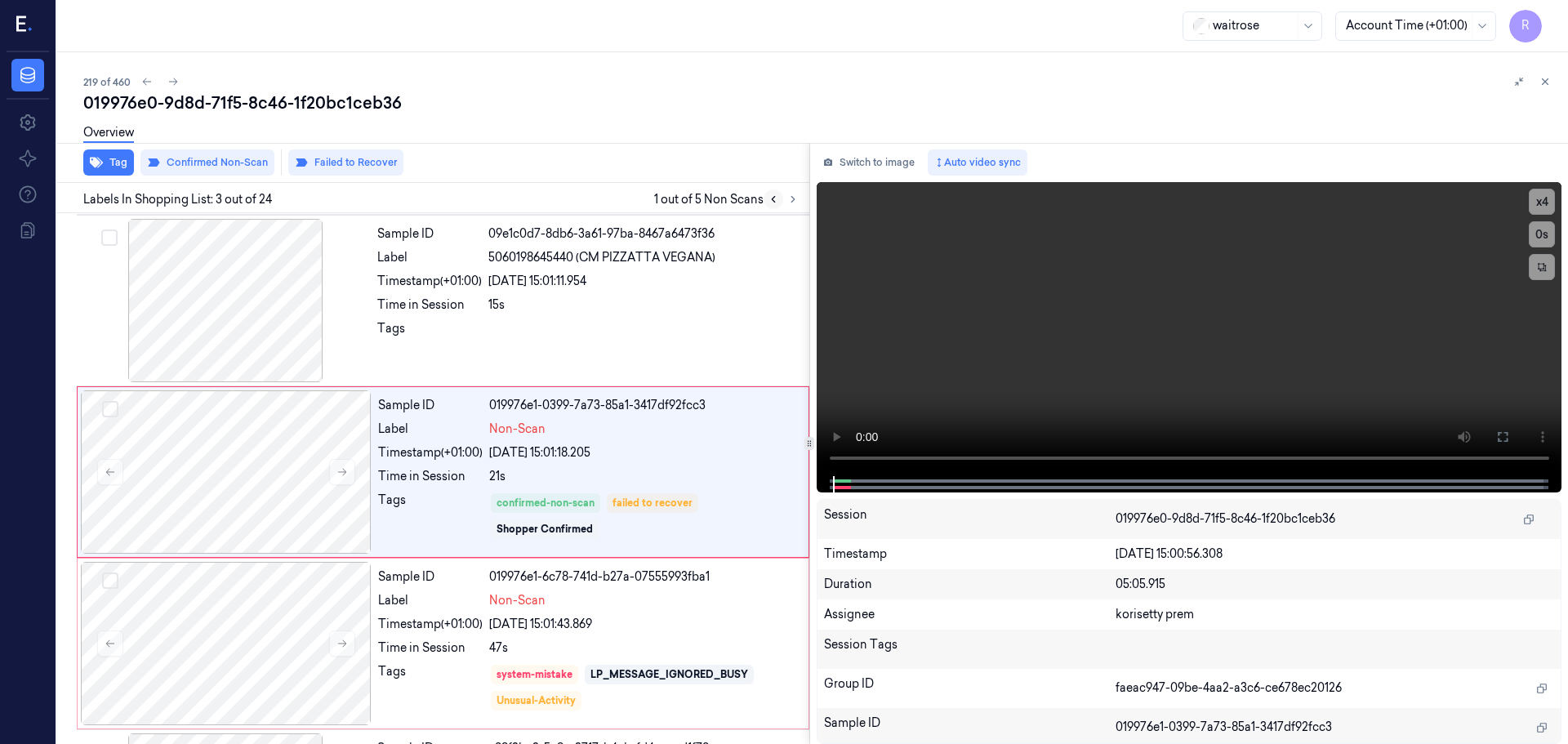
click at [767, 200] on icon at bounding box center [773, 200] width 11 height 11
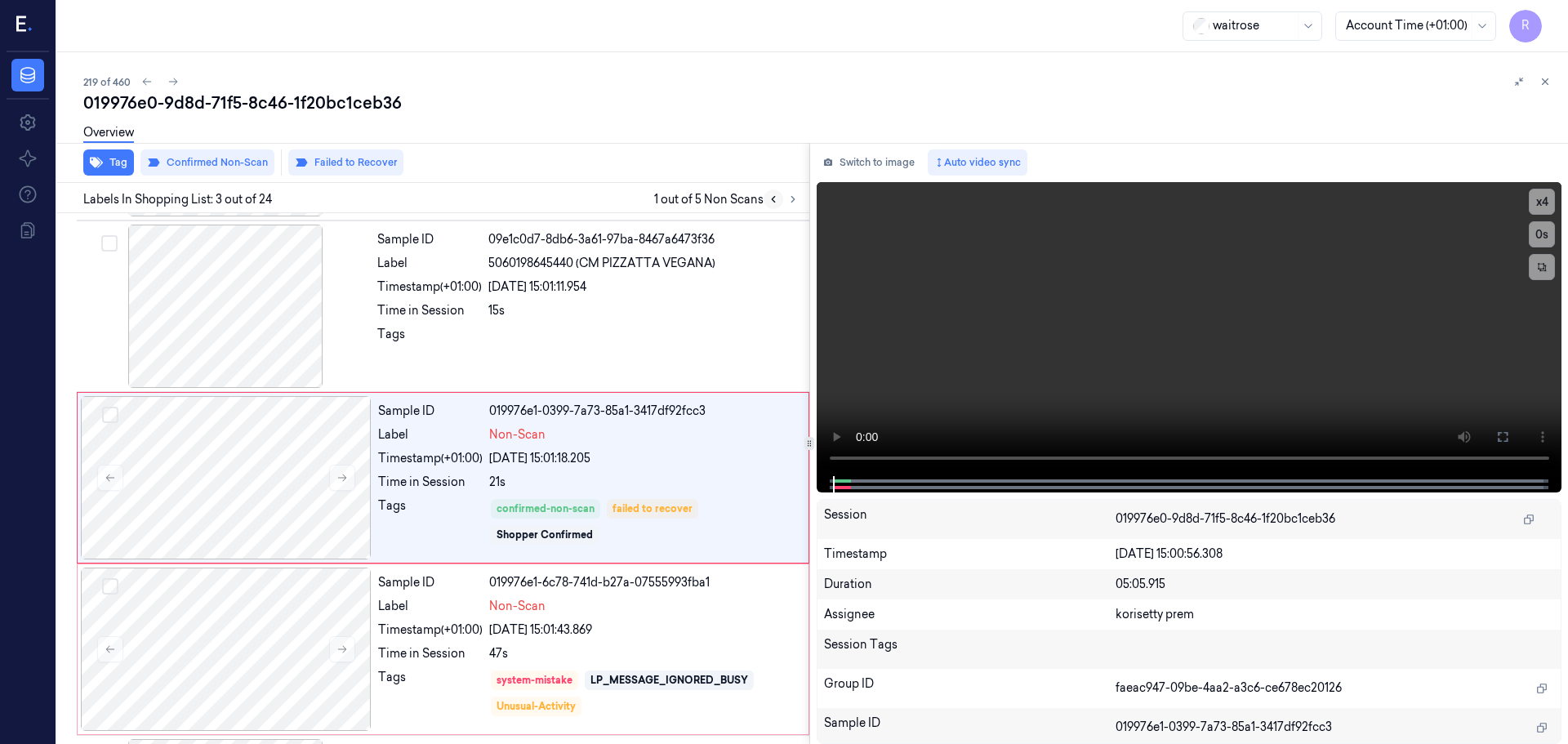
scroll to position [163, 0]
click at [767, 200] on icon at bounding box center [773, 200] width 11 height 11
click at [357, 471] on div at bounding box center [226, 479] width 291 height 164
click at [345, 476] on icon at bounding box center [342, 479] width 11 height 11
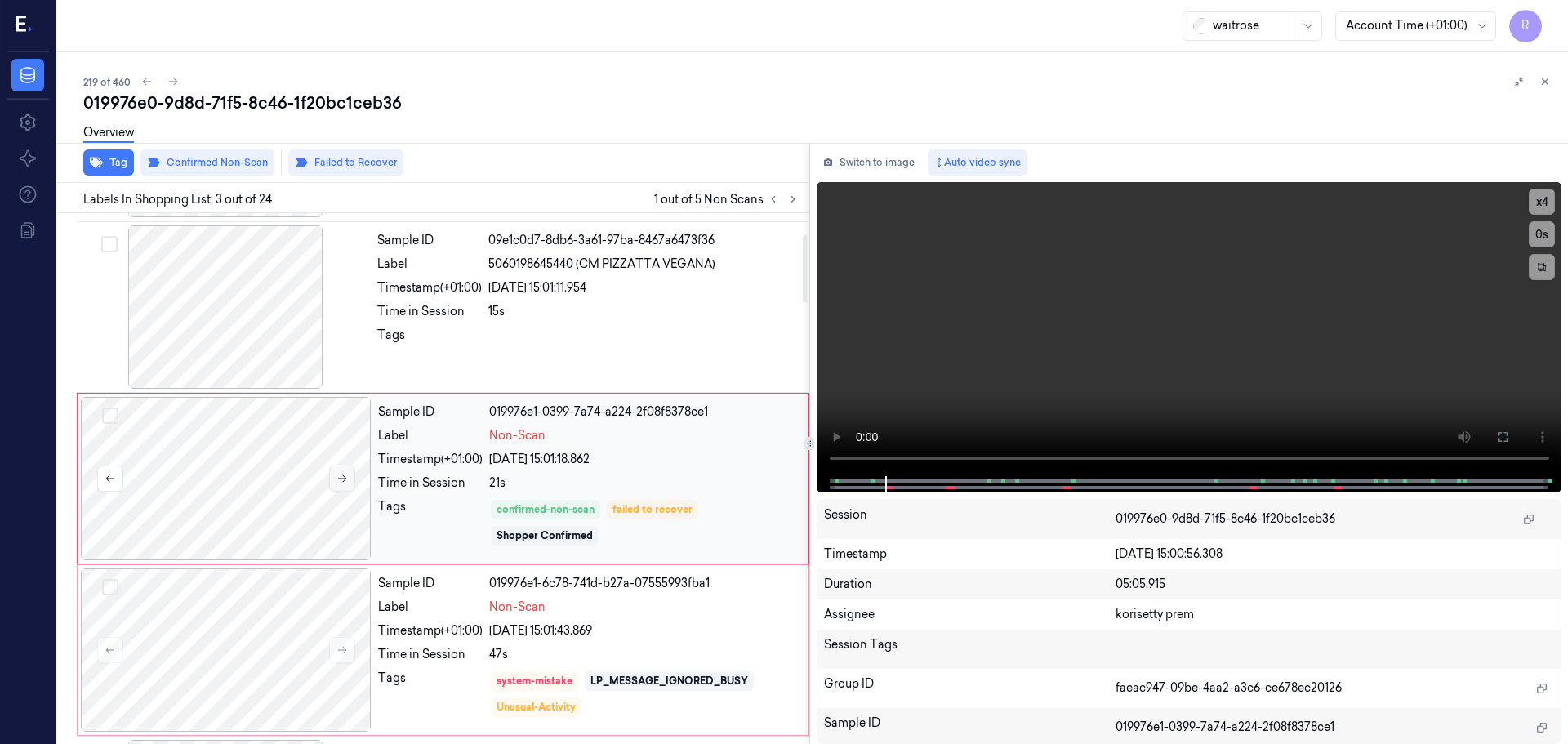
click at [343, 476] on icon at bounding box center [342, 479] width 11 height 11
click at [339, 656] on button at bounding box center [341, 650] width 26 height 26
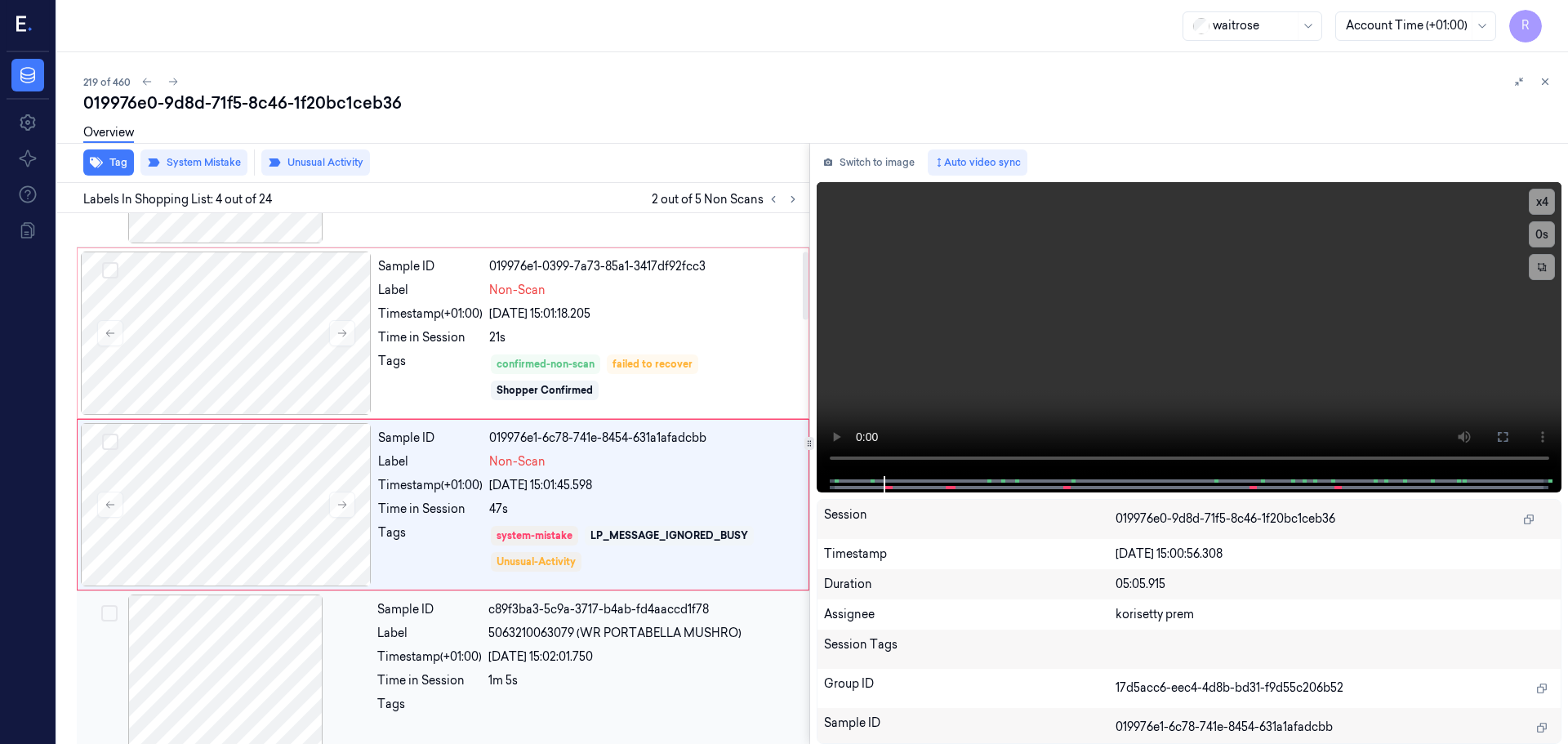
scroll to position [334, 0]
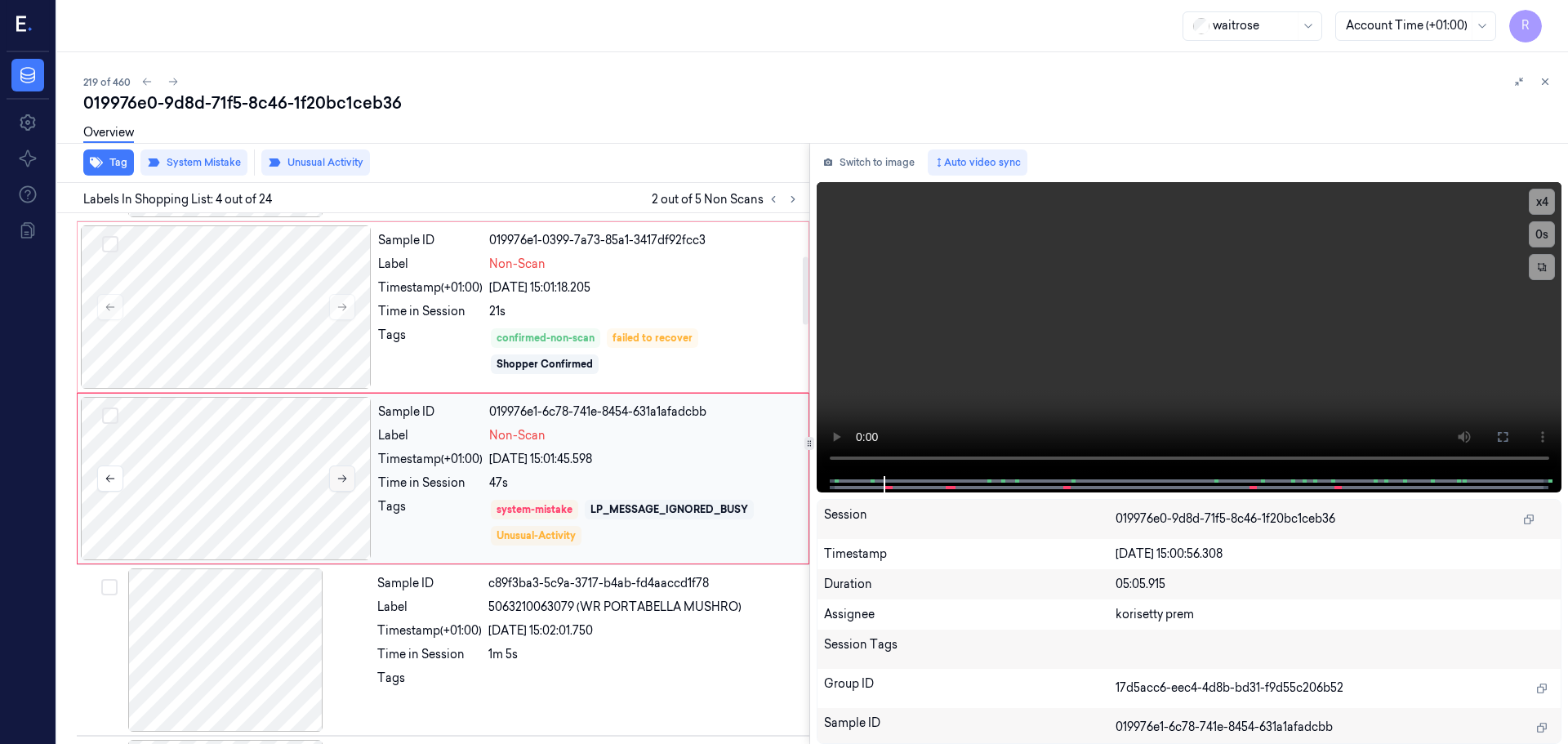
click at [346, 479] on icon at bounding box center [341, 480] width 9 height 8
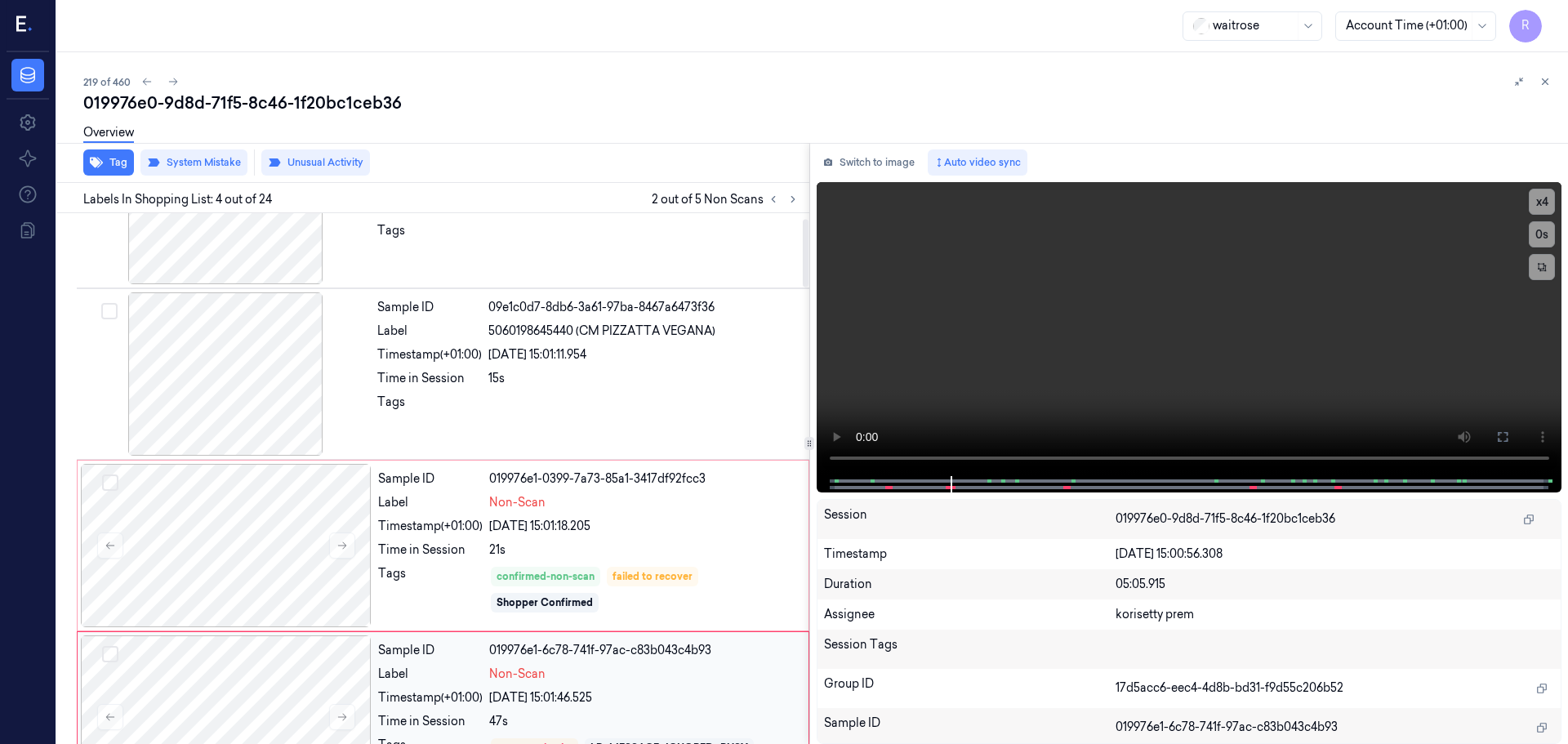
scroll to position [0, 0]
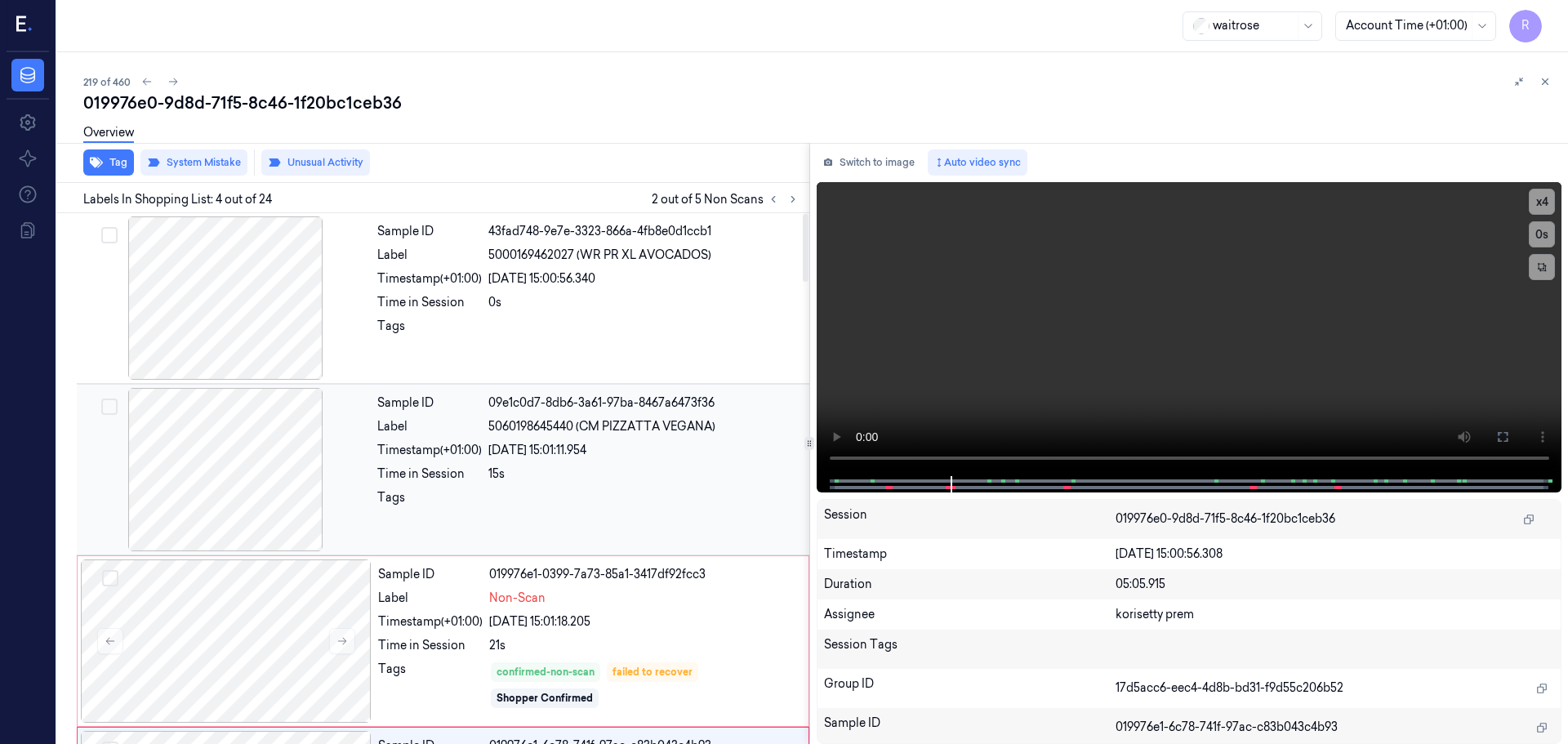
click at [259, 488] on div at bounding box center [225, 470] width 291 height 164
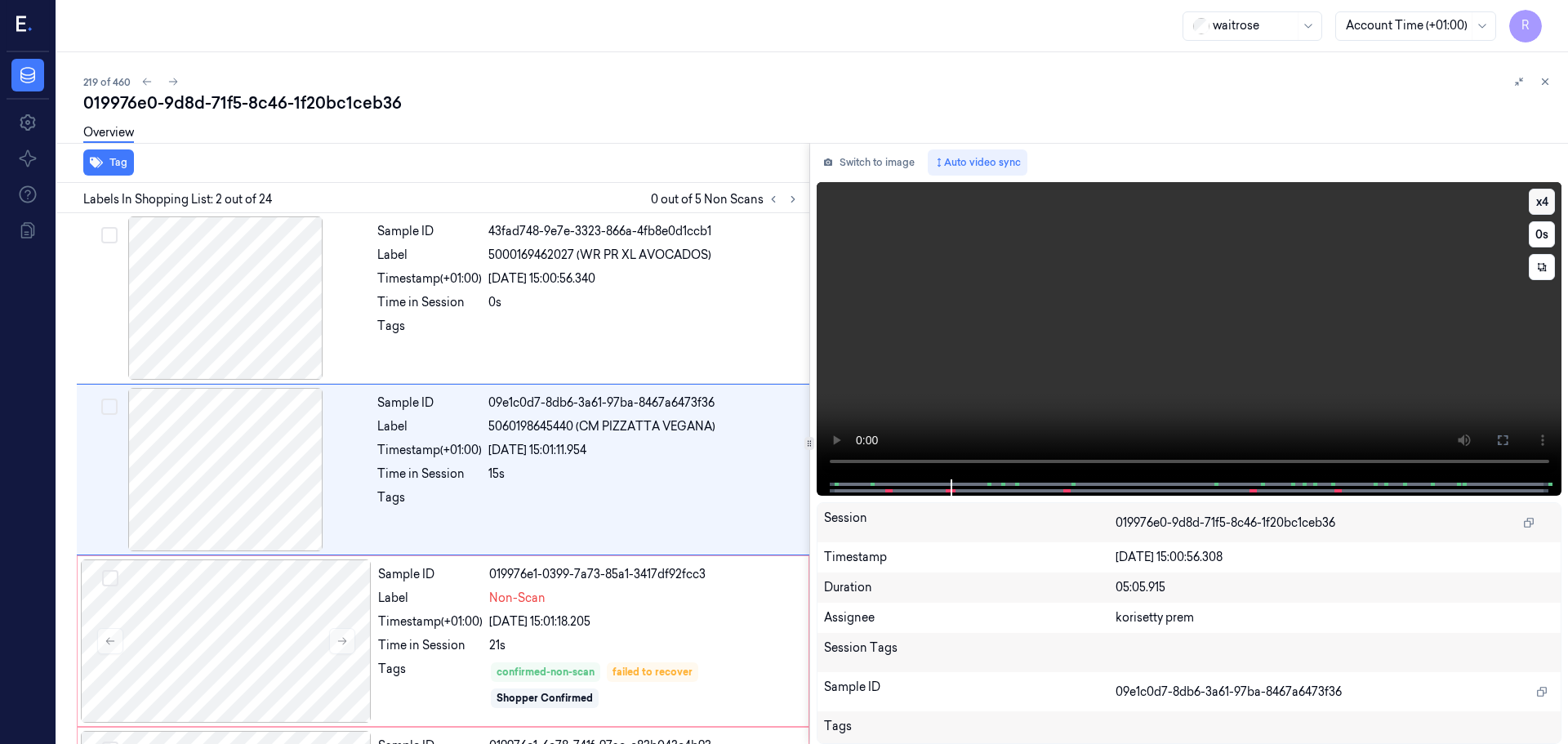
click at [1547, 202] on button "x 4" at bounding box center [1540, 201] width 26 height 26
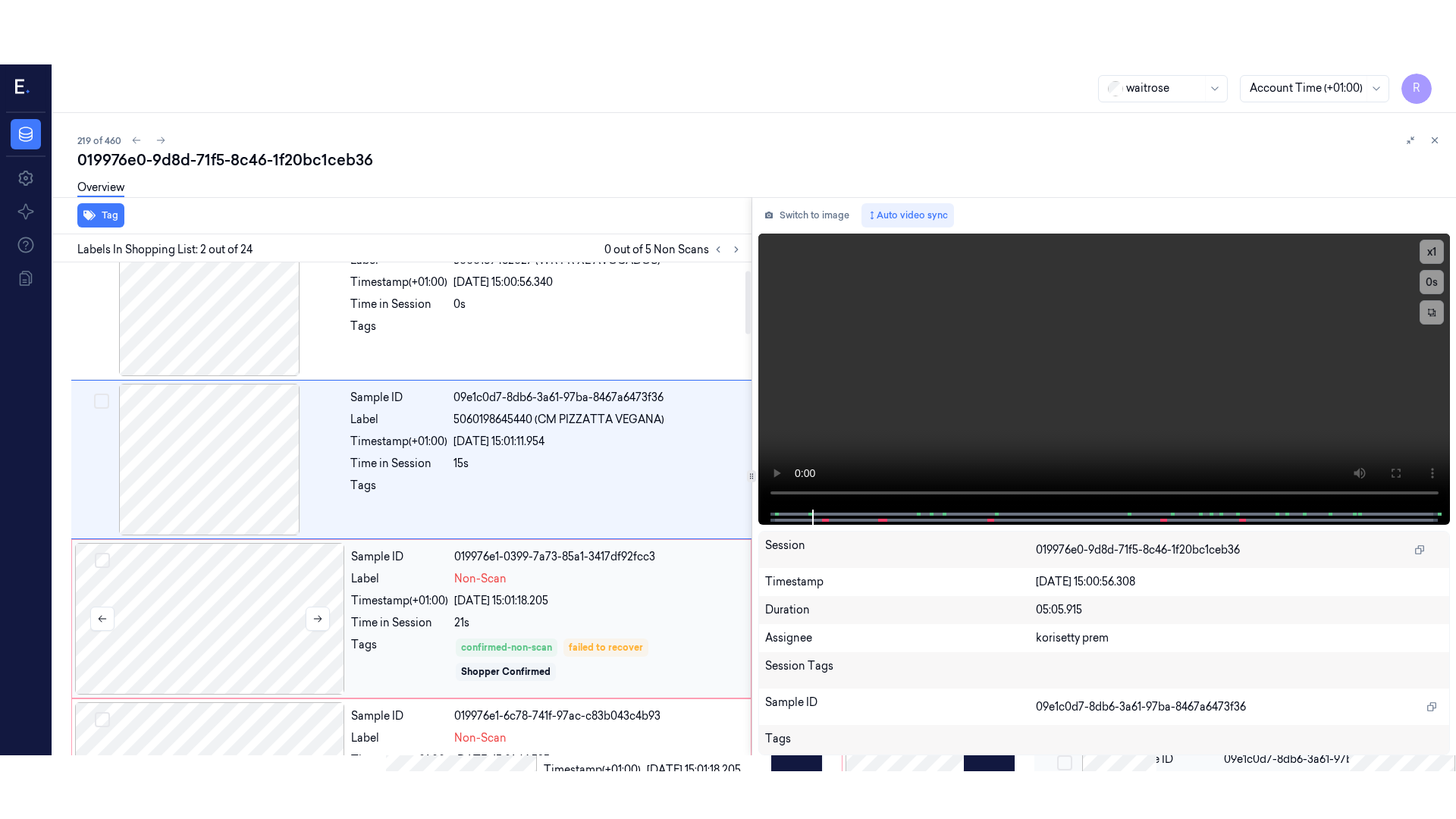
scroll to position [76, 0]
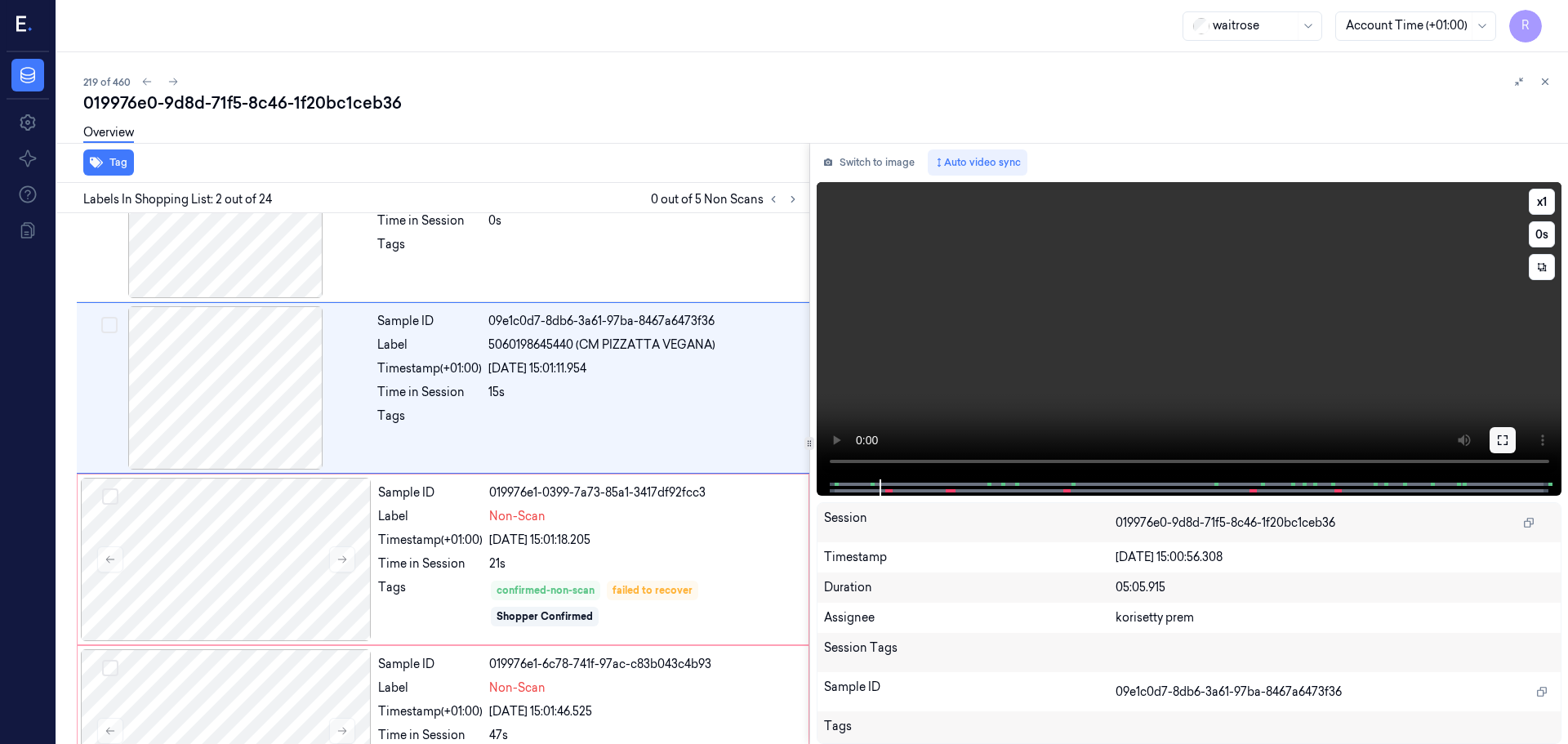
click at [1509, 432] on button at bounding box center [1501, 440] width 26 height 26
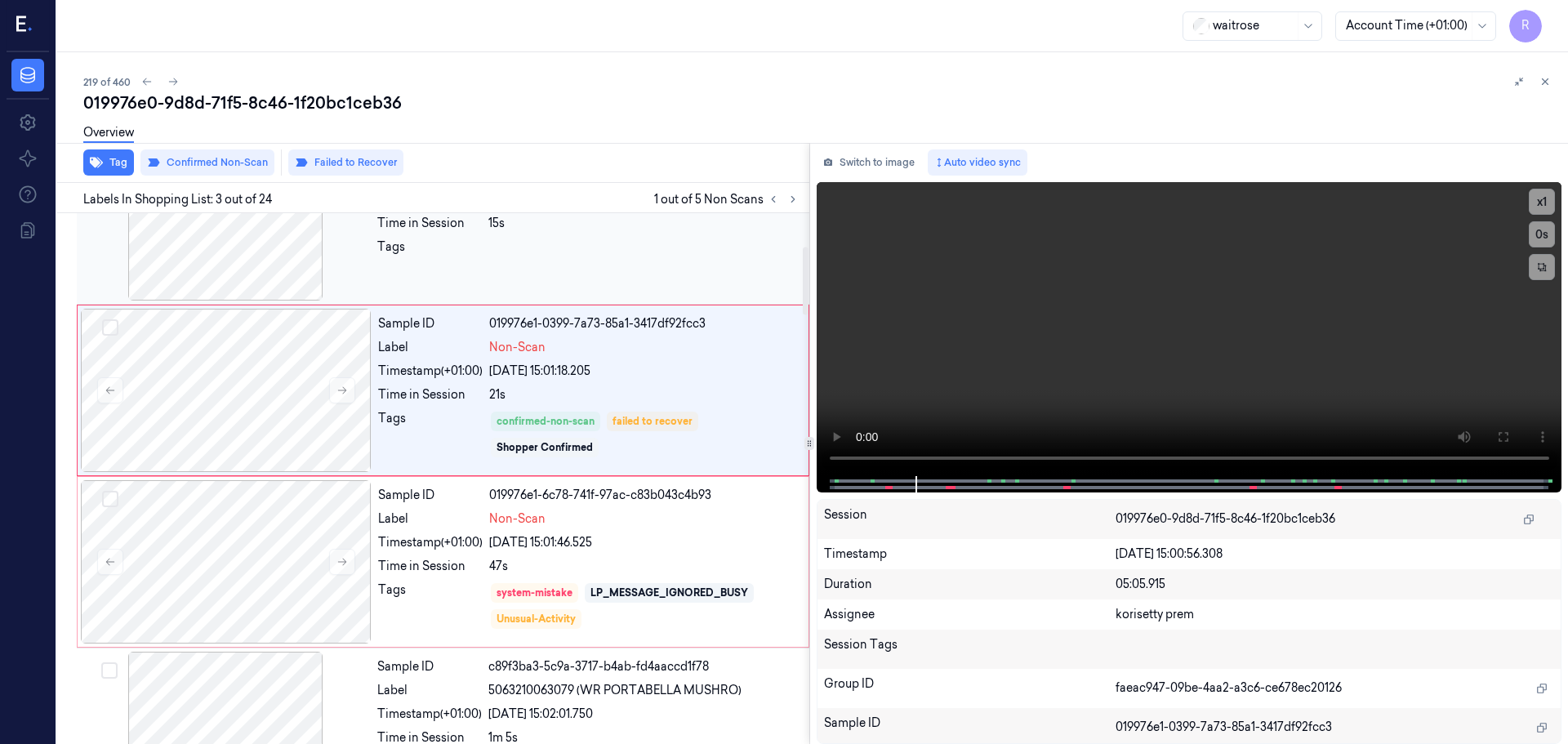
scroll to position [257, 0]
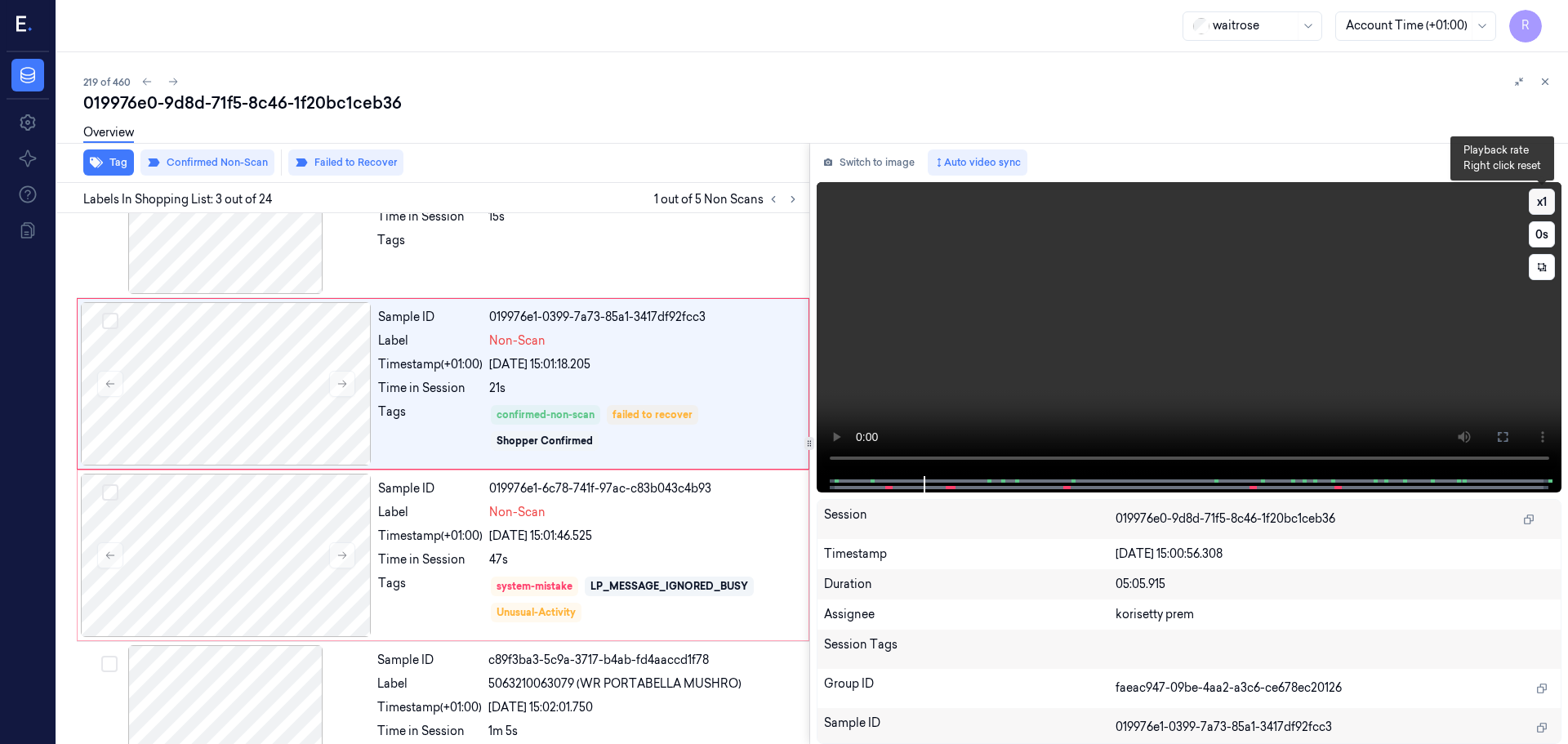
click at [1539, 200] on button "x 1" at bounding box center [1540, 201] width 26 height 26
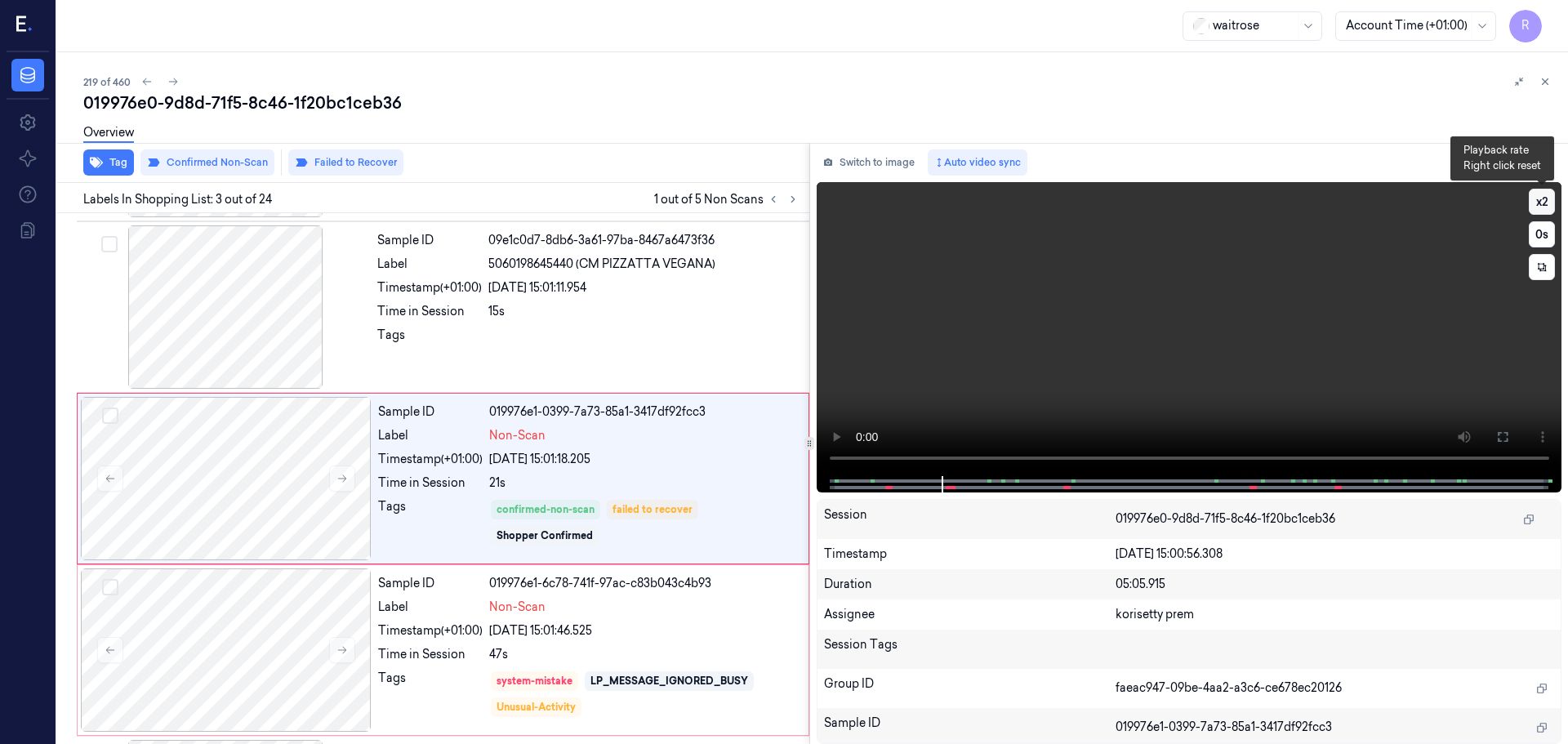
click at [1537, 202] on button "x 2" at bounding box center [1540, 201] width 26 height 26
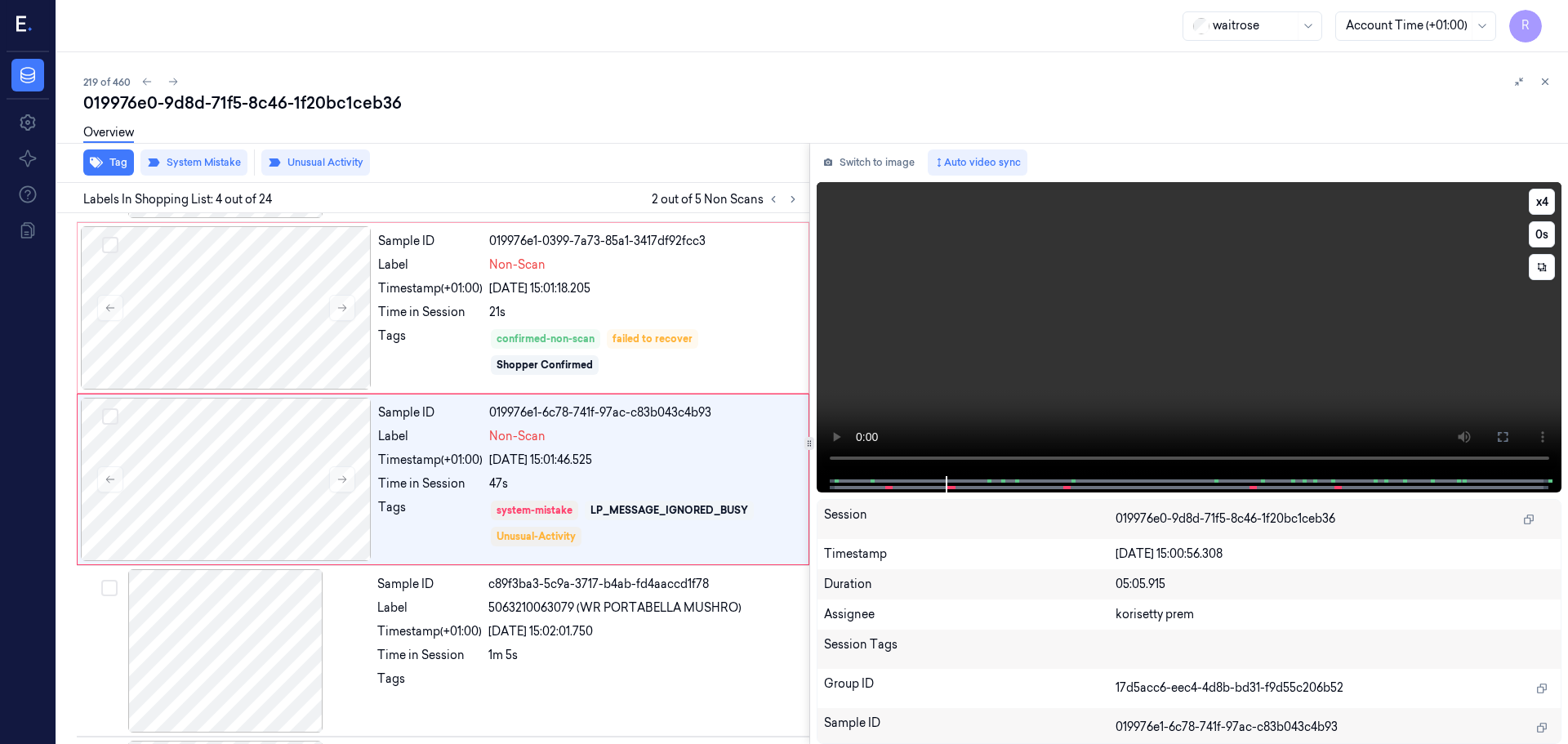
scroll to position [334, 0]
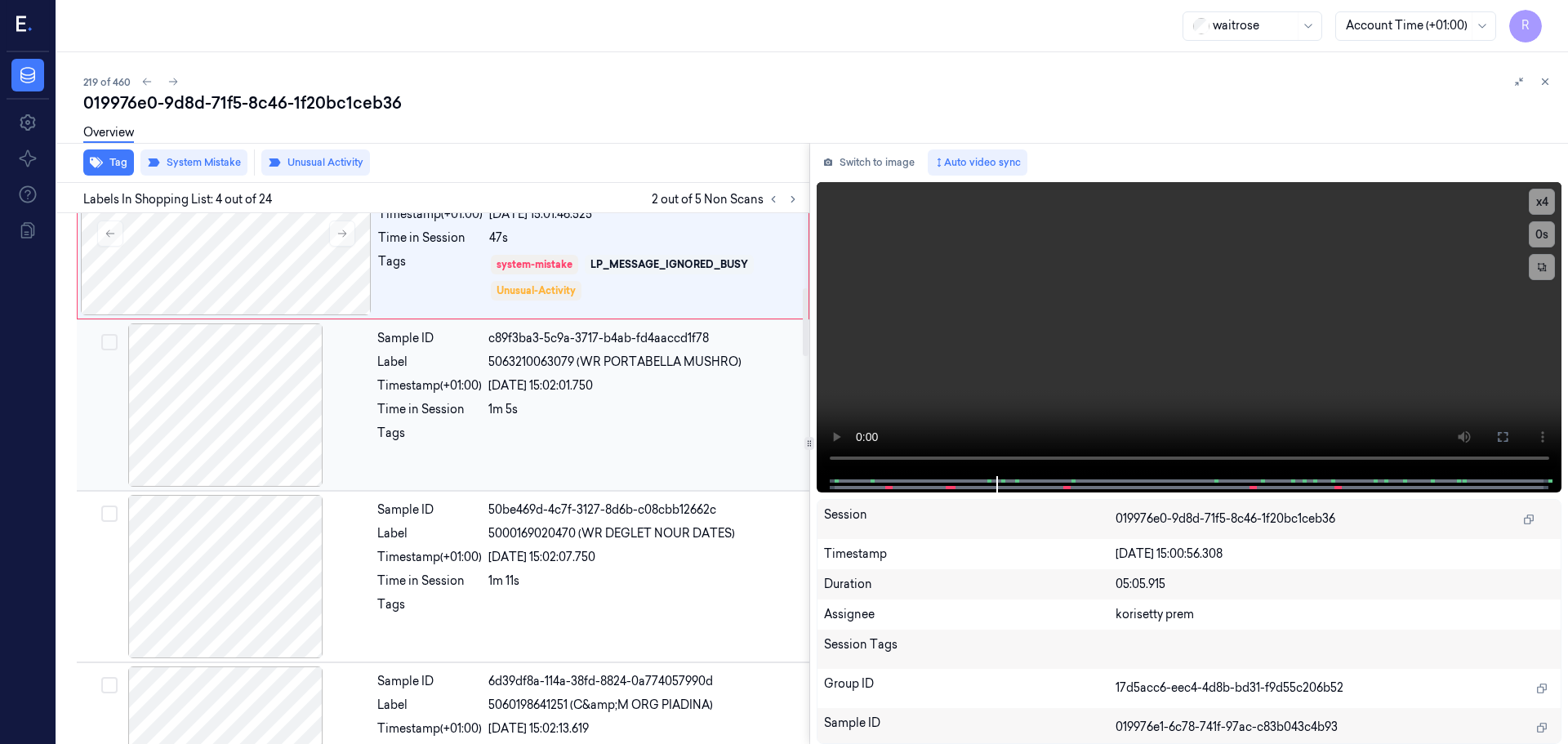
click at [590, 408] on div "1m 5s" at bounding box center [643, 410] width 311 height 17
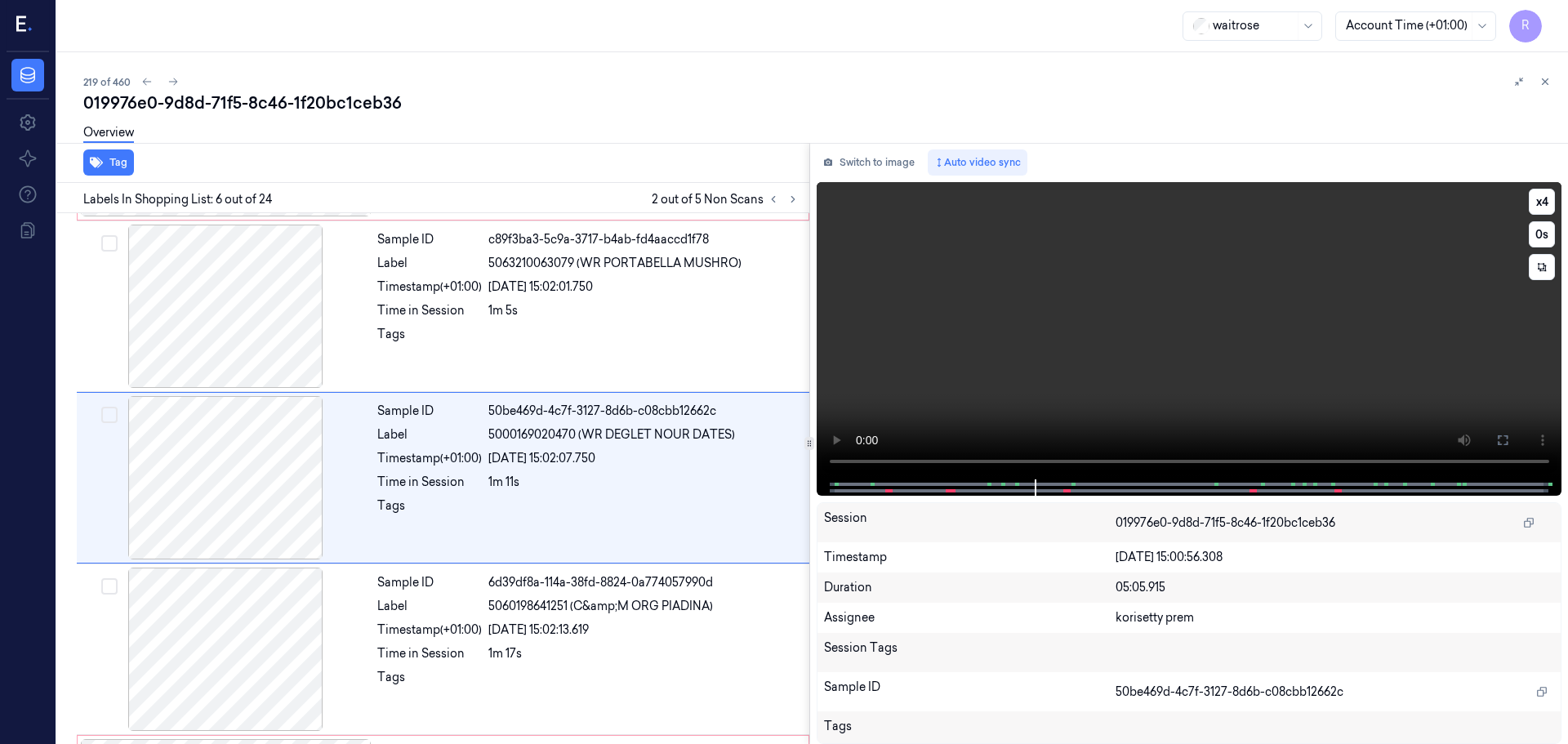
scroll to position [677, 0]
click at [1545, 196] on button "x 4" at bounding box center [1540, 201] width 26 height 26
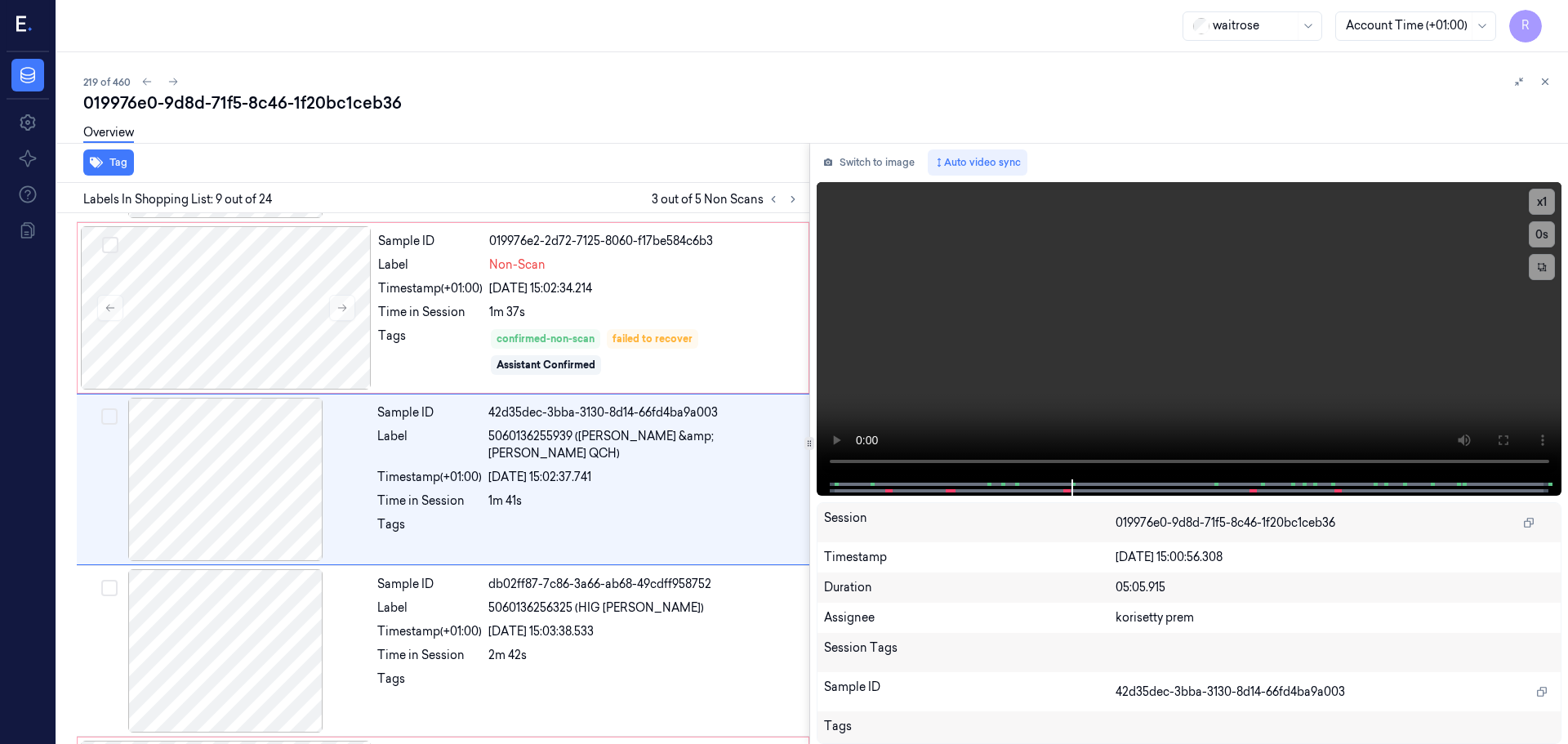
scroll to position [1192, 0]
click at [1551, 203] on button "x 1" at bounding box center [1540, 201] width 26 height 26
click at [1551, 203] on button "x 2" at bounding box center [1540, 201] width 26 height 26
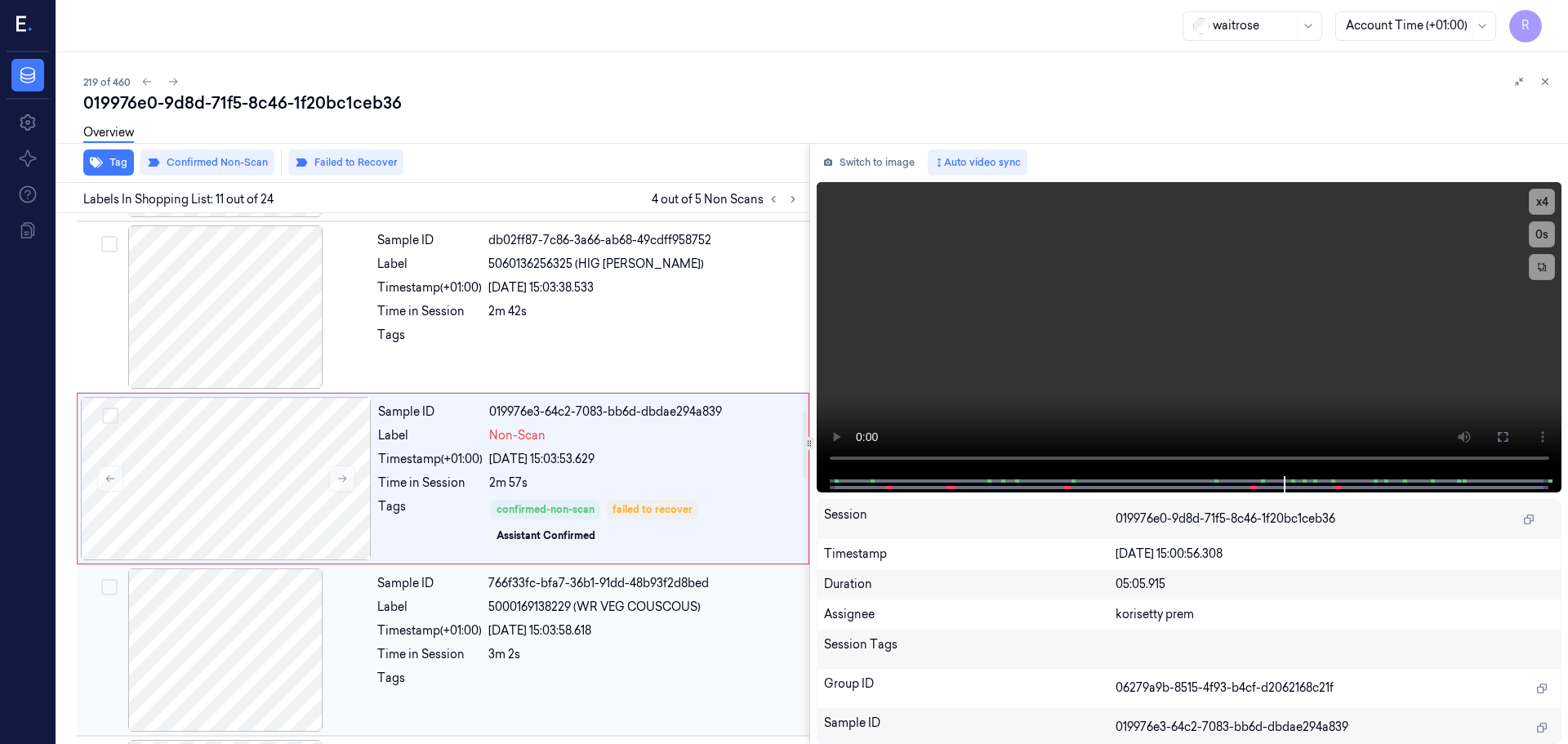
scroll to position [1698, 0]
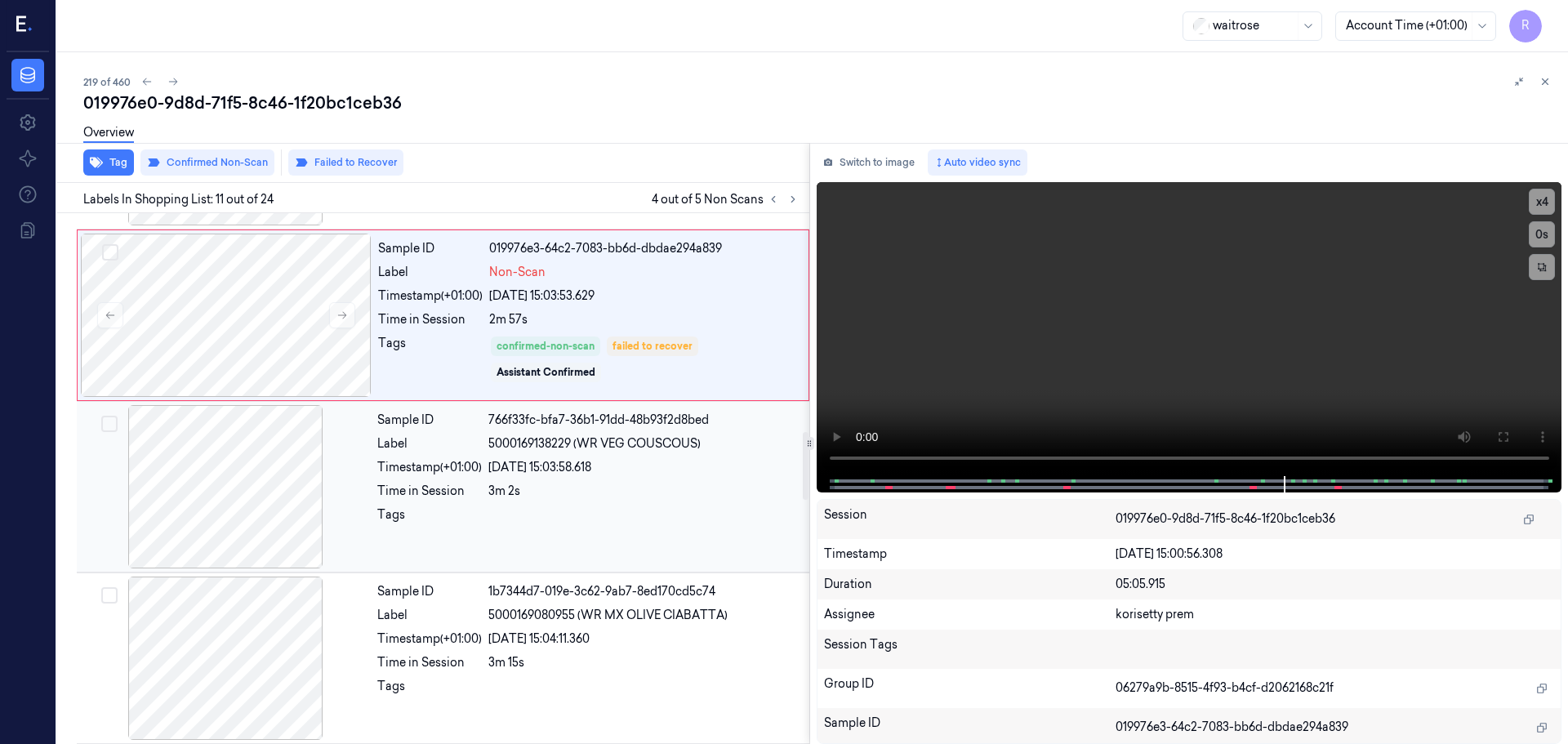
click at [421, 465] on div "Timestamp (+01:00)" at bounding box center [430, 468] width 105 height 17
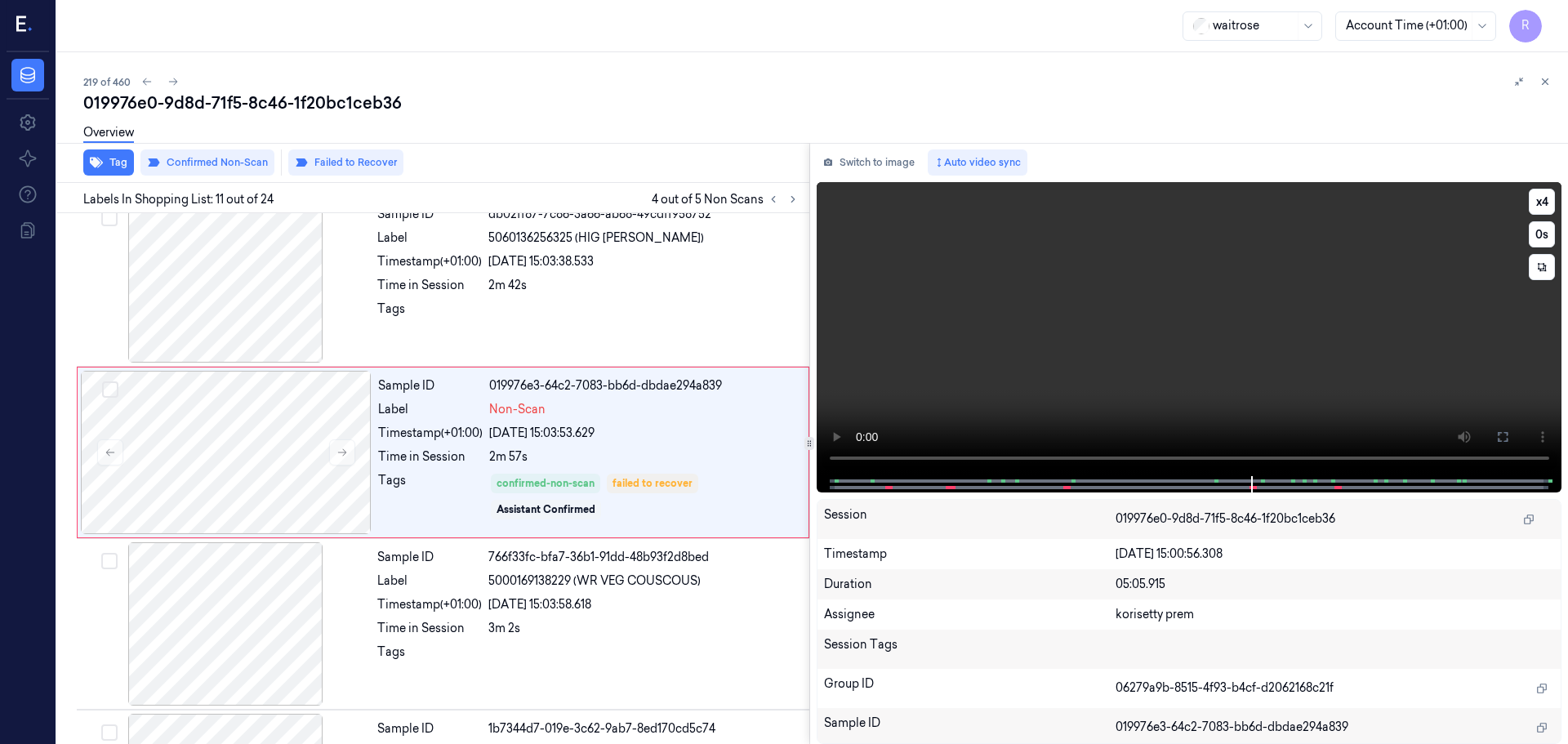
scroll to position [1535, 0]
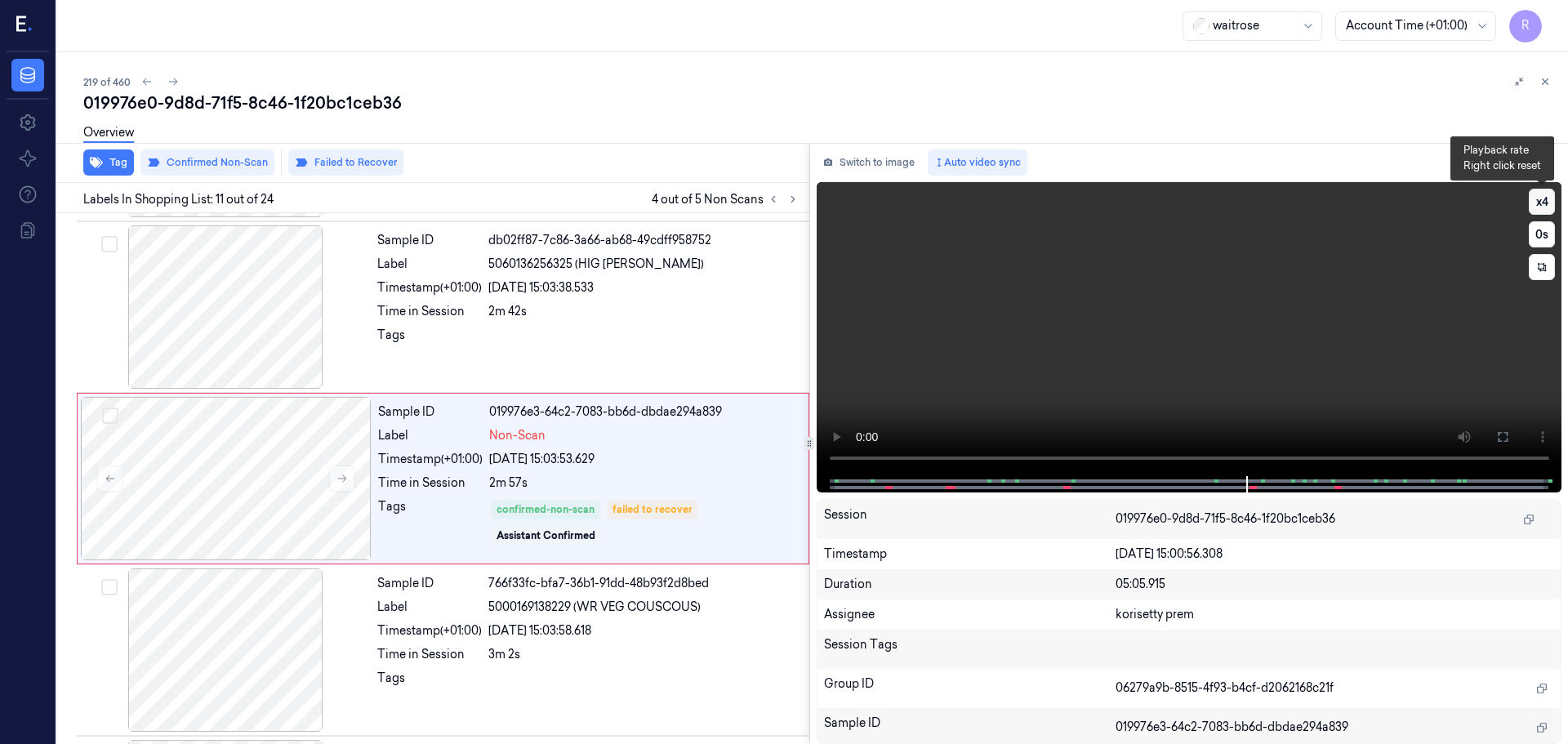
click at [1538, 205] on button "x 4" at bounding box center [1540, 201] width 26 height 26
click at [1543, 207] on button "x 1" at bounding box center [1540, 201] width 26 height 26
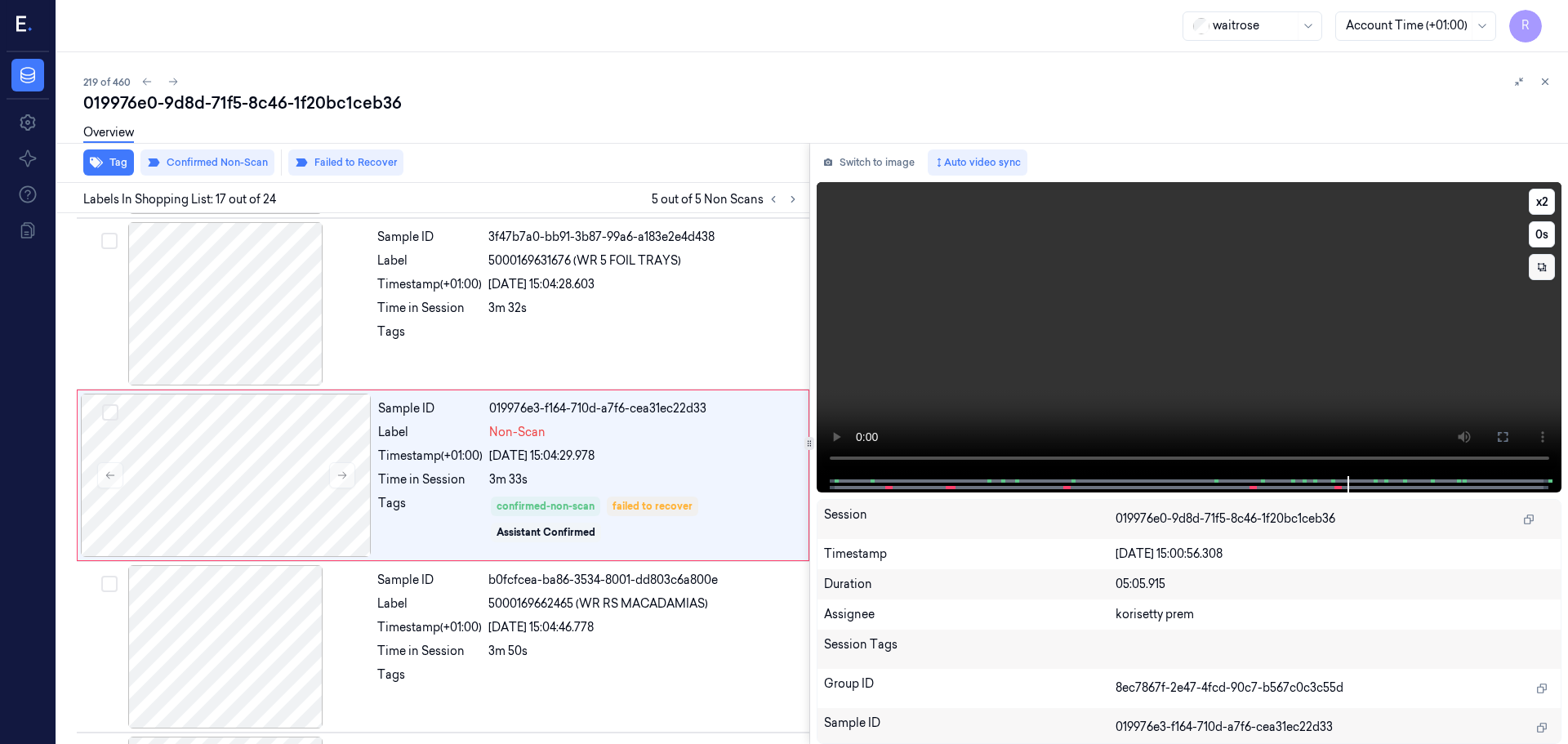
scroll to position [2564, 0]
click at [1540, 205] on button "x 2" at bounding box center [1540, 201] width 26 height 26
click at [1540, 205] on button "x 4" at bounding box center [1540, 201] width 26 height 26
click at [1540, 205] on button "x 1" at bounding box center [1540, 201] width 26 height 26
click at [1540, 205] on button "x 2" at bounding box center [1540, 201] width 26 height 26
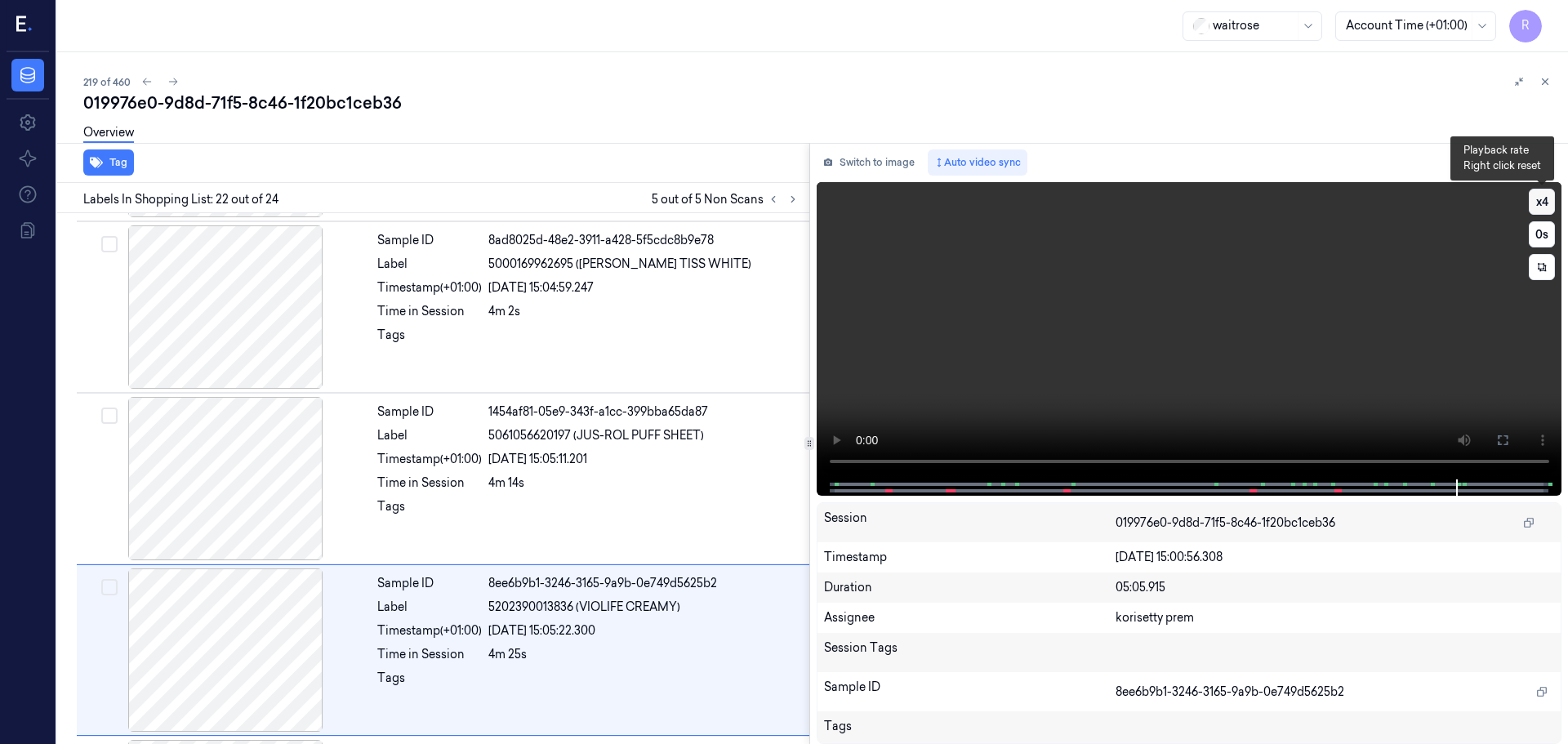
scroll to position [3422, 0]
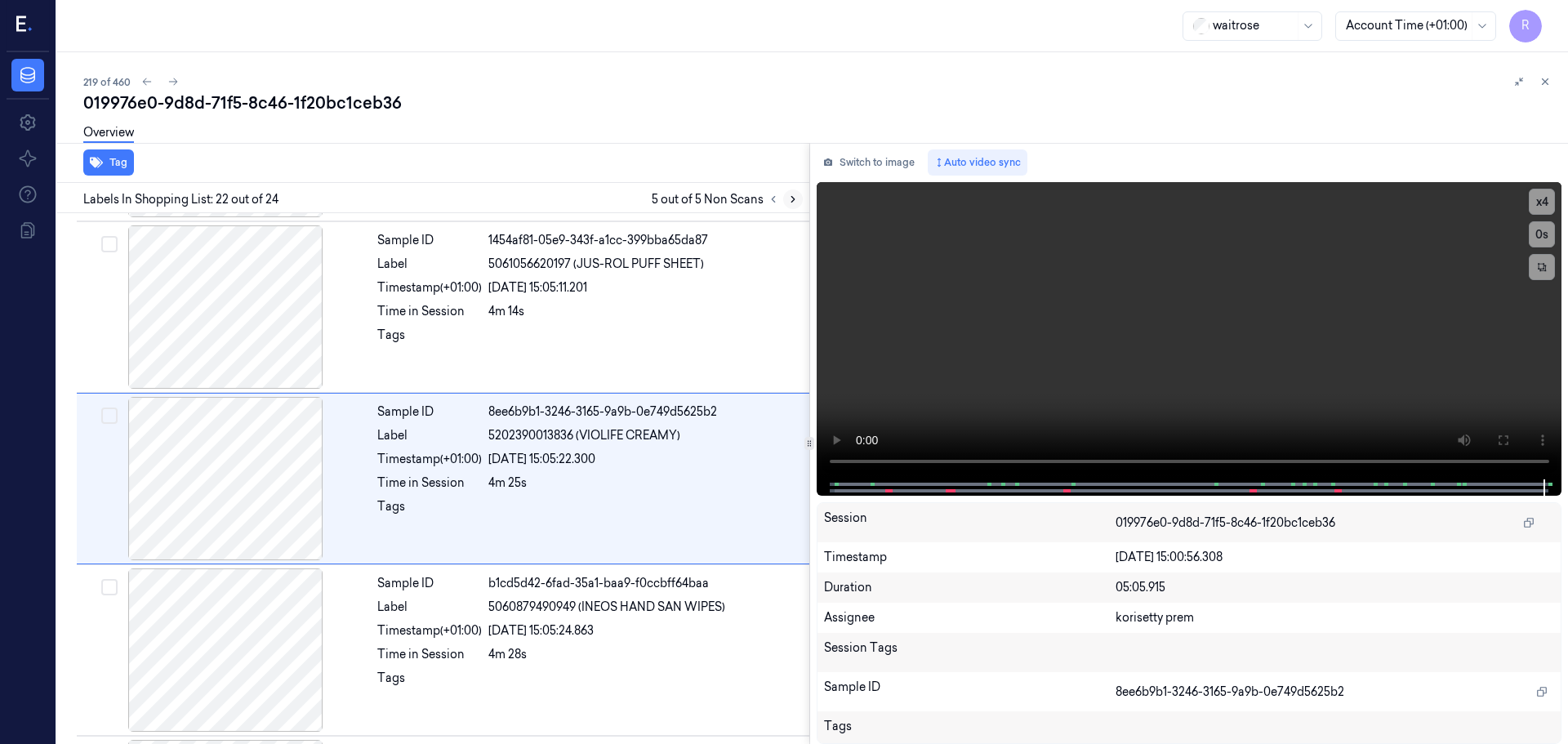
click at [788, 204] on icon at bounding box center [793, 200] width 11 height 11
click at [769, 202] on icon at bounding box center [773, 200] width 11 height 11
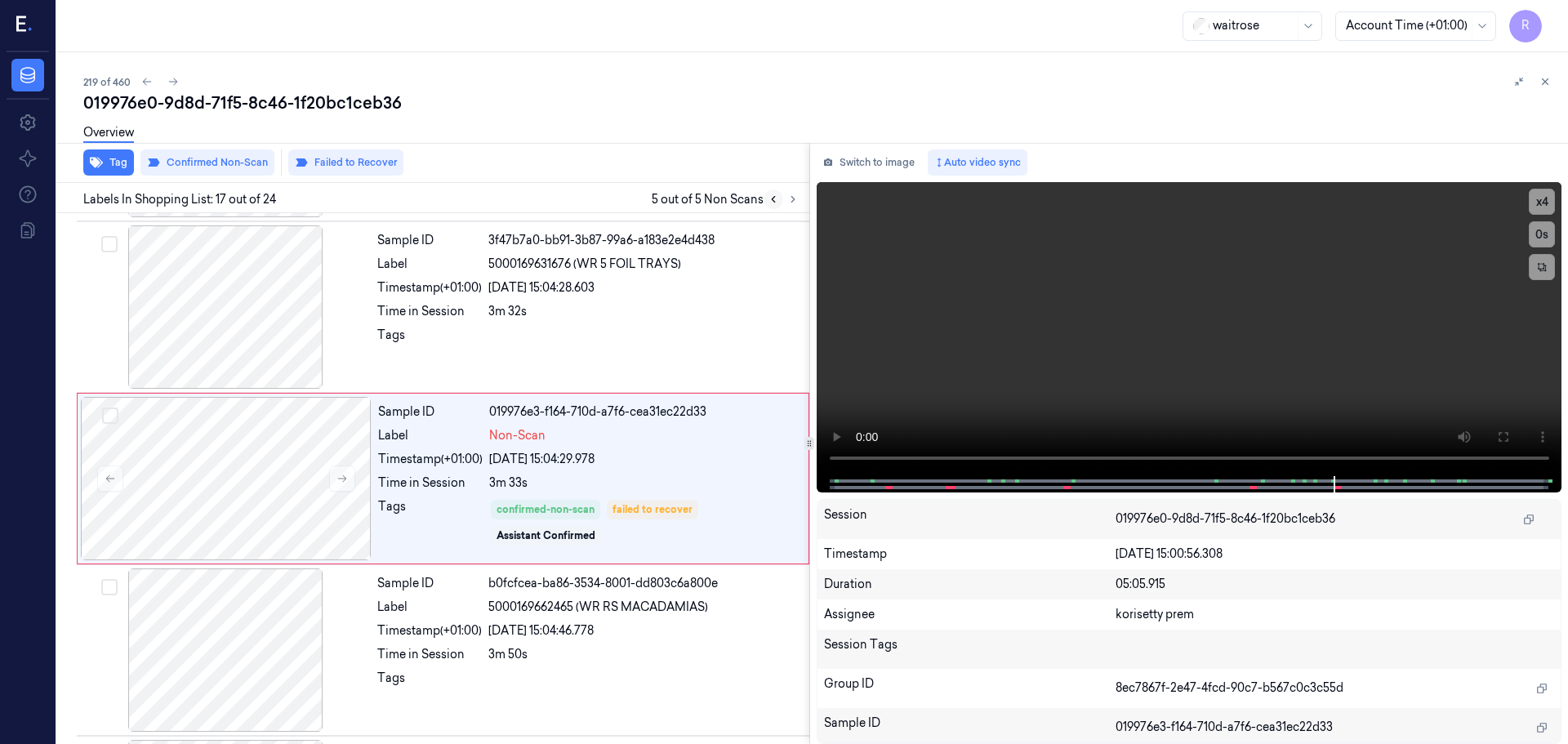
click at [769, 202] on icon at bounding box center [773, 200] width 11 height 11
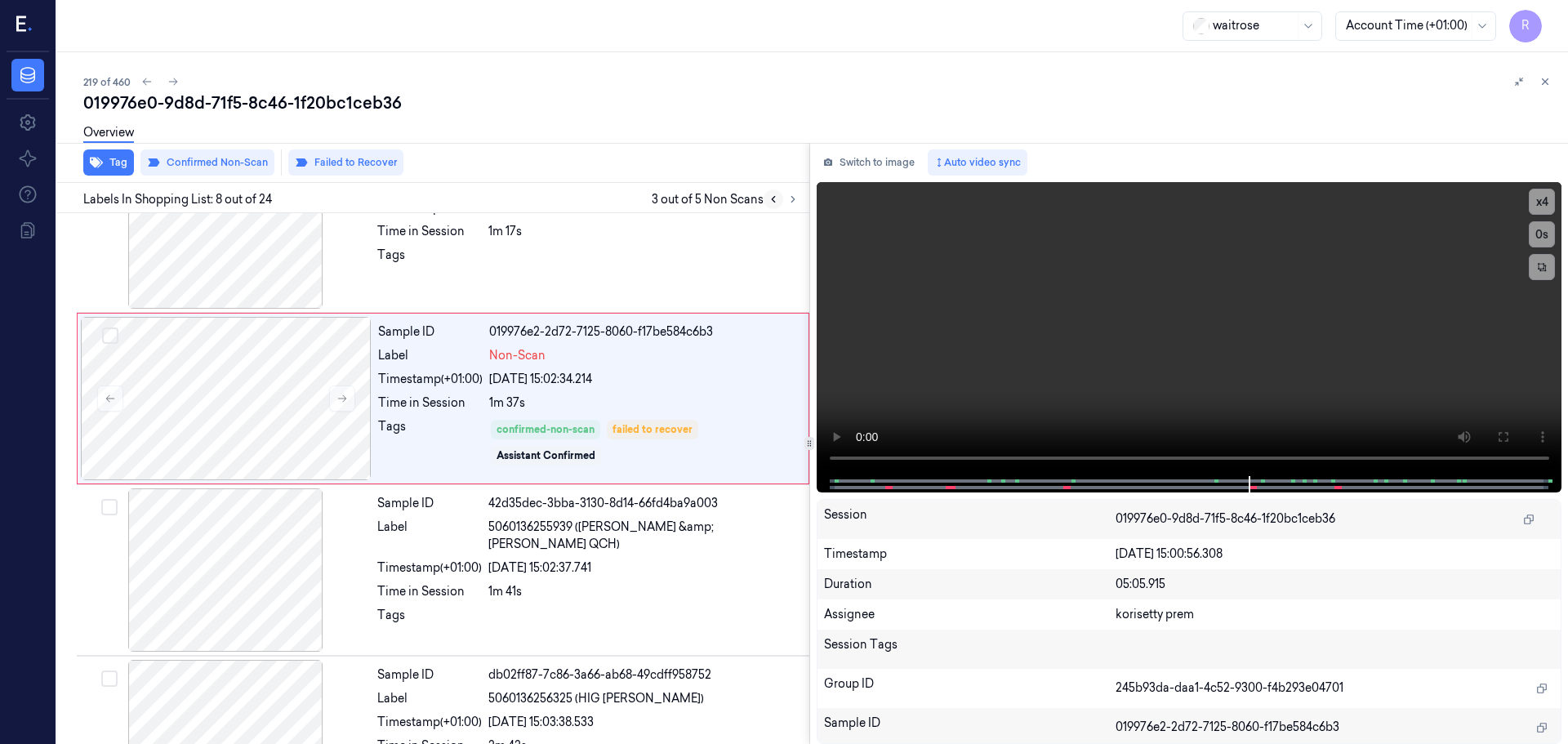
scroll to position [1020, 0]
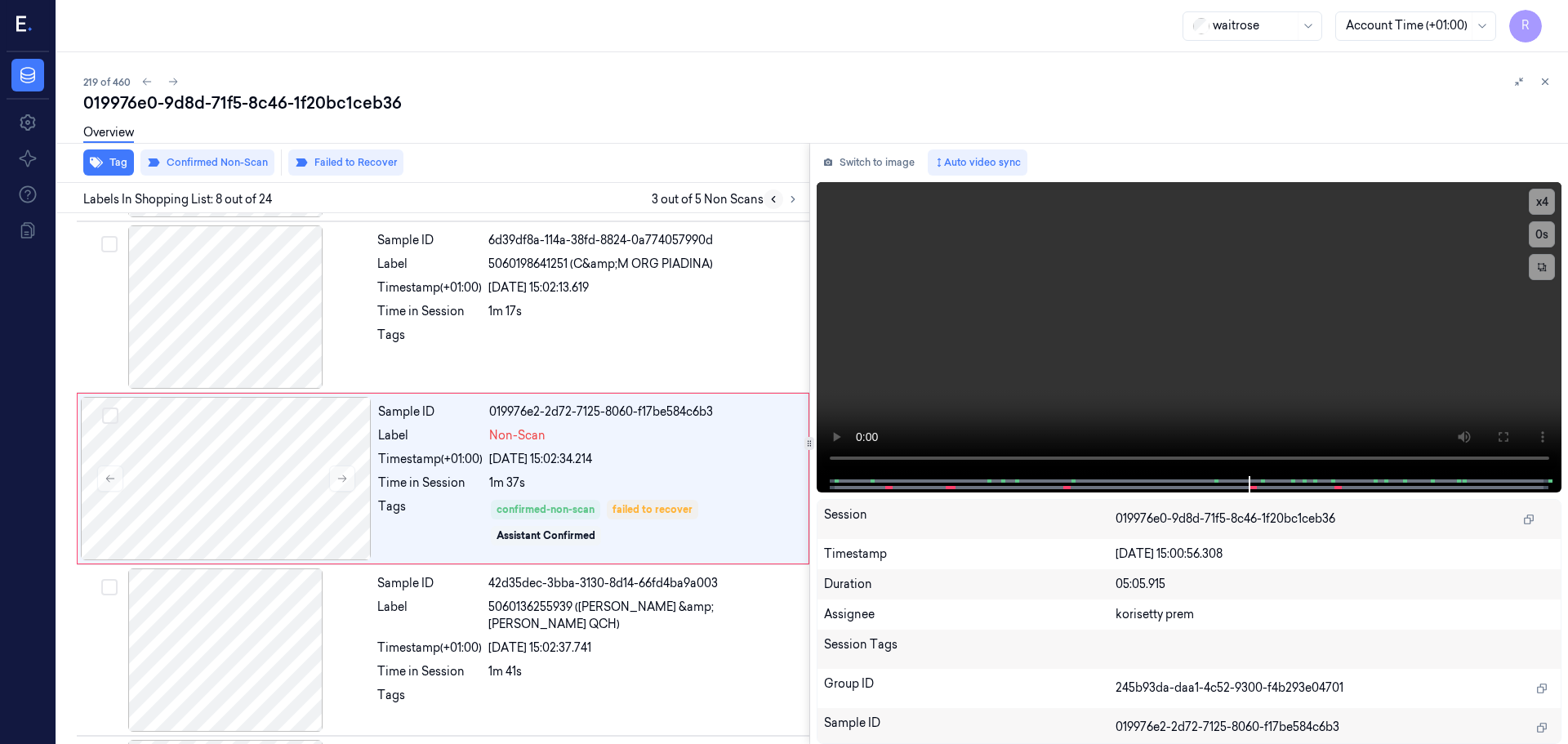
click at [769, 202] on icon at bounding box center [773, 200] width 11 height 11
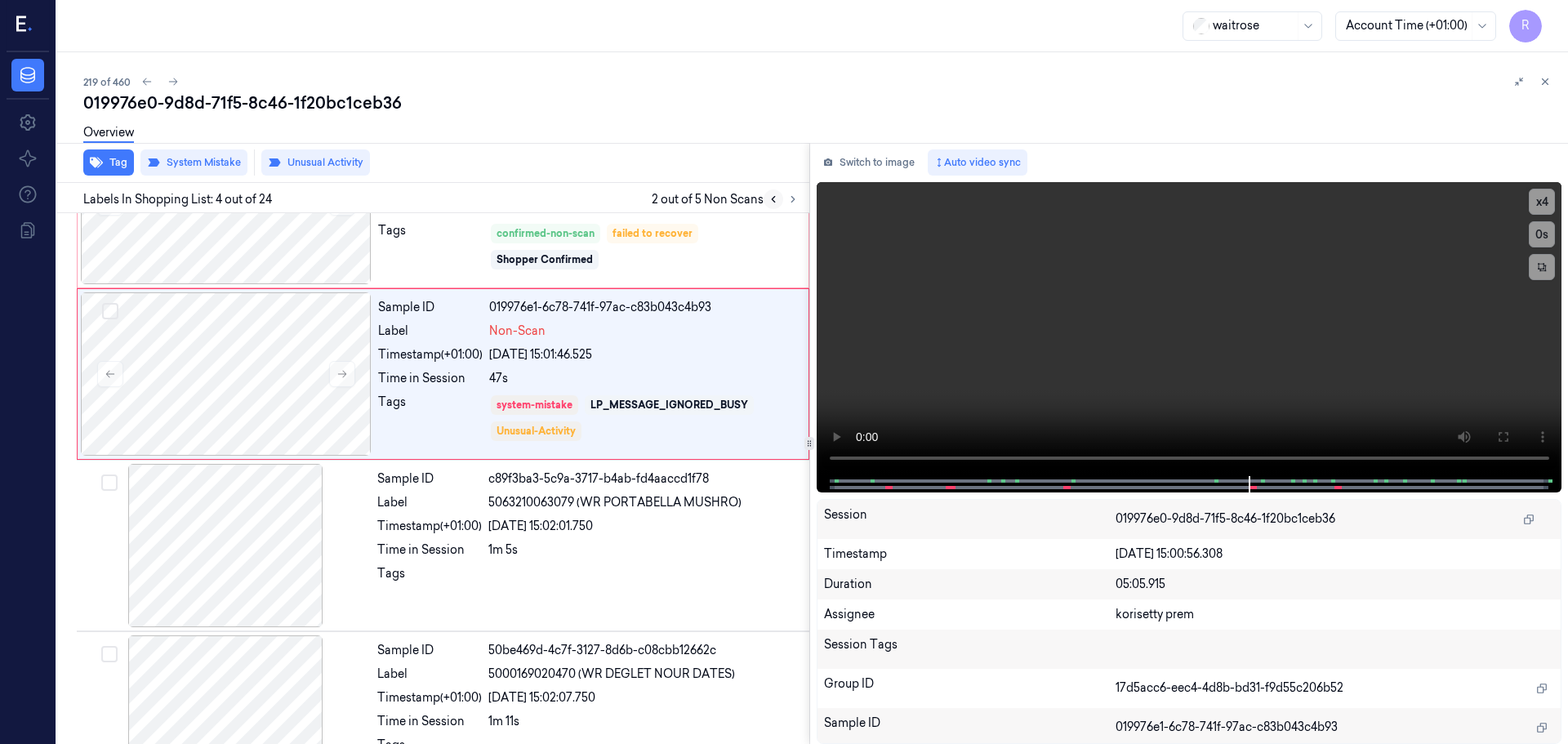
scroll to position [334, 0]
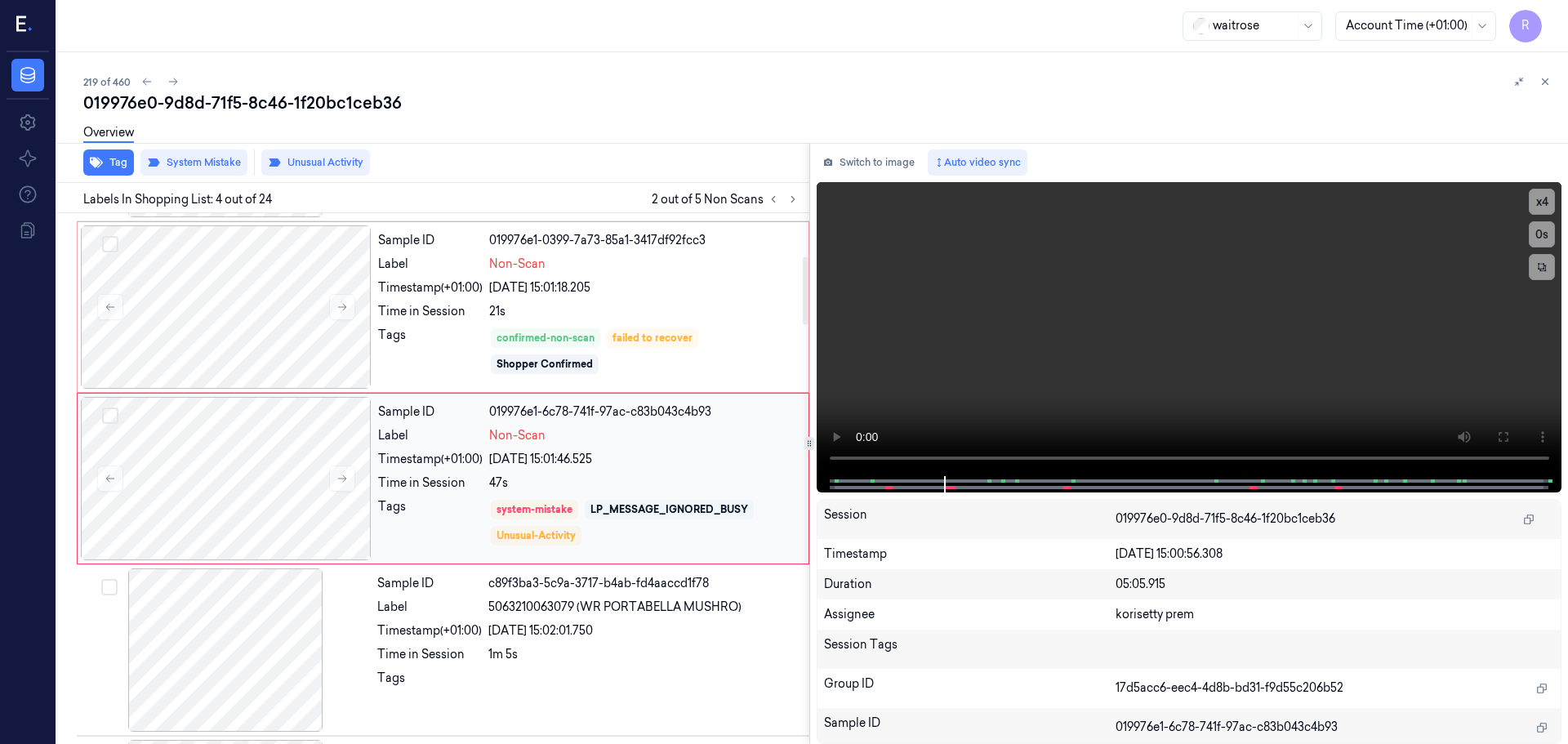
click at [596, 510] on div "LP_MESSAGE_IGNORED_BUSY" at bounding box center [669, 509] width 158 height 14
click at [1541, 206] on button "x 4" at bounding box center [1540, 201] width 26 height 26
click at [699, 347] on div "confirmed-non-scan failed to recover Shopper Confirmed" at bounding box center [643, 351] width 309 height 49
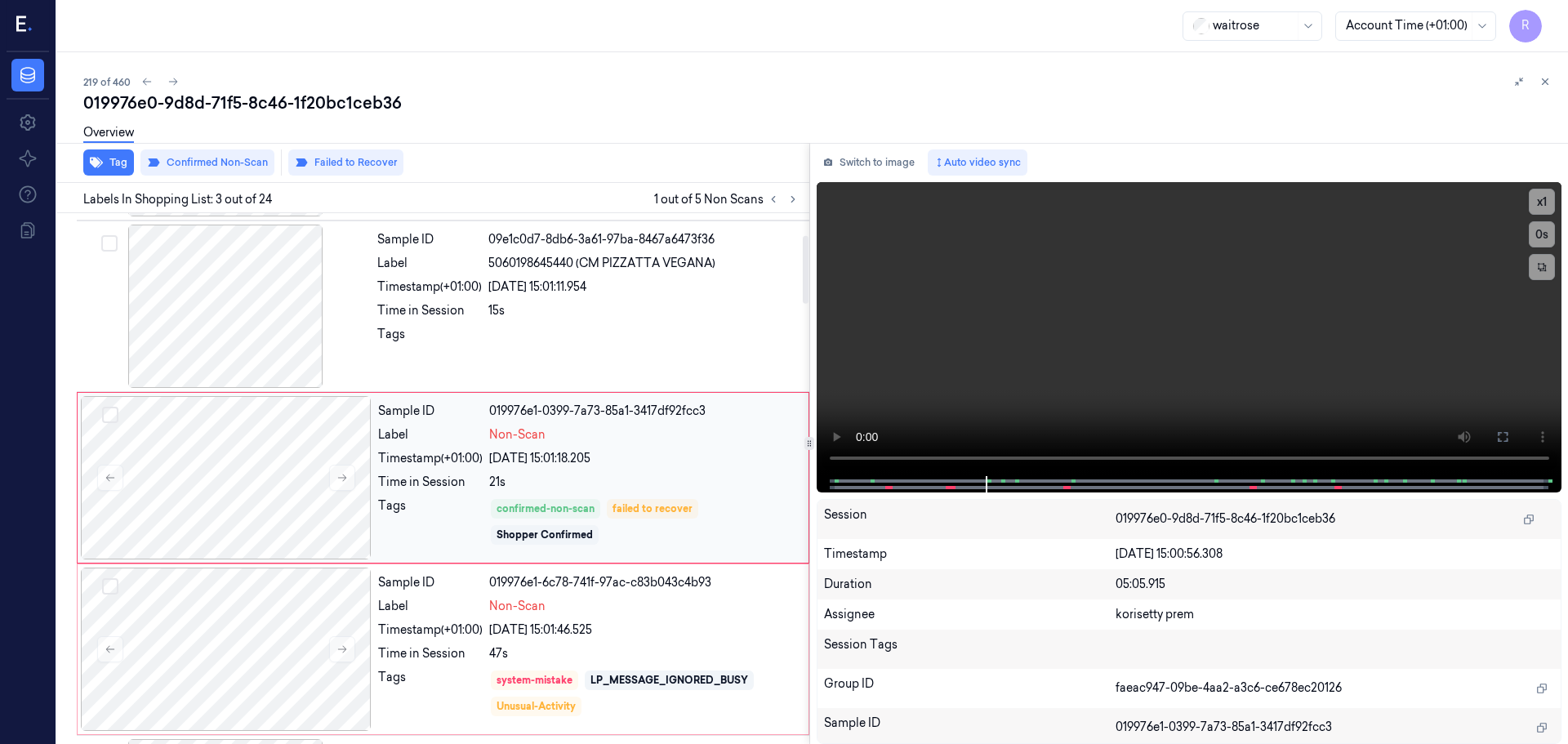
scroll to position [163, 0]
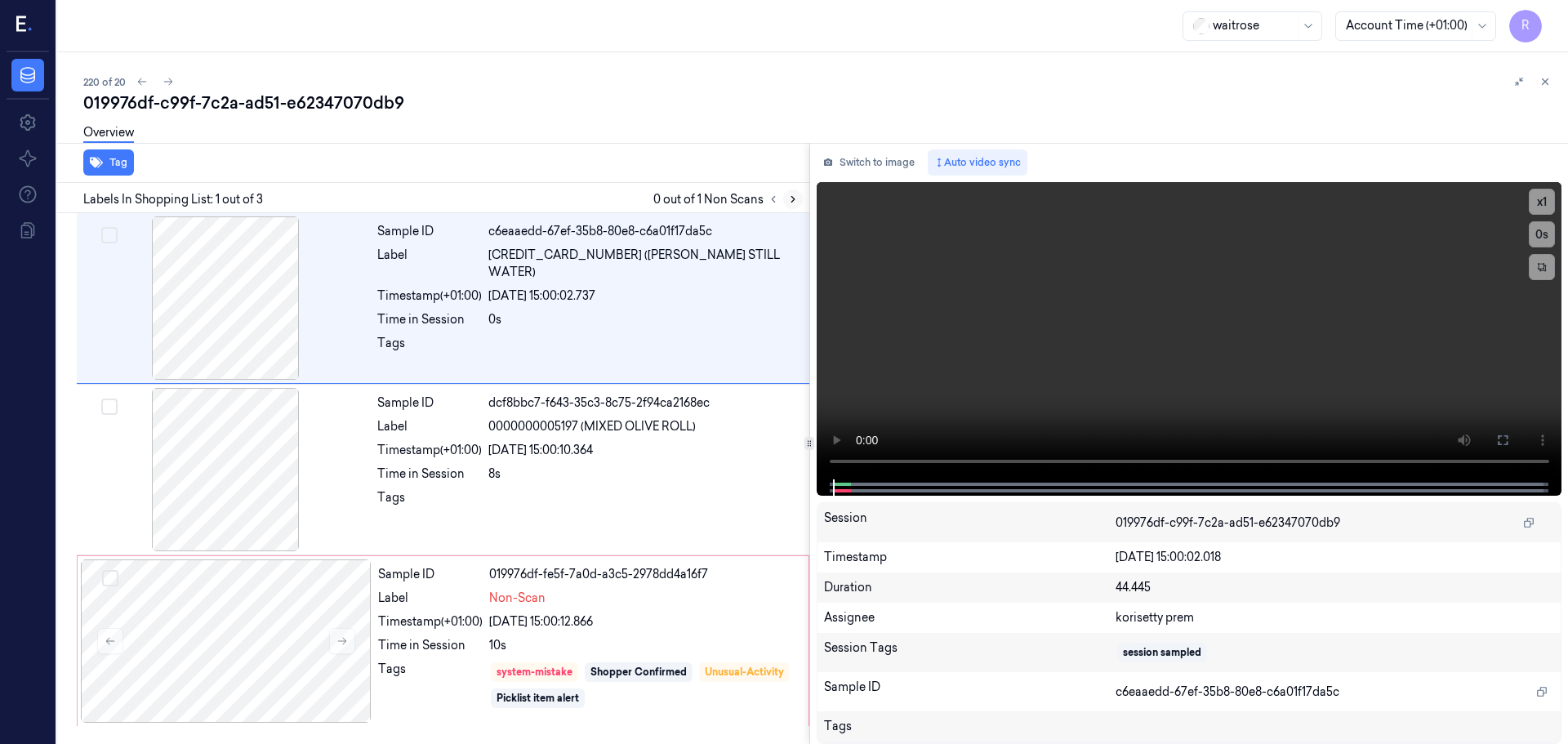
click at [784, 199] on button at bounding box center [792, 199] width 20 height 20
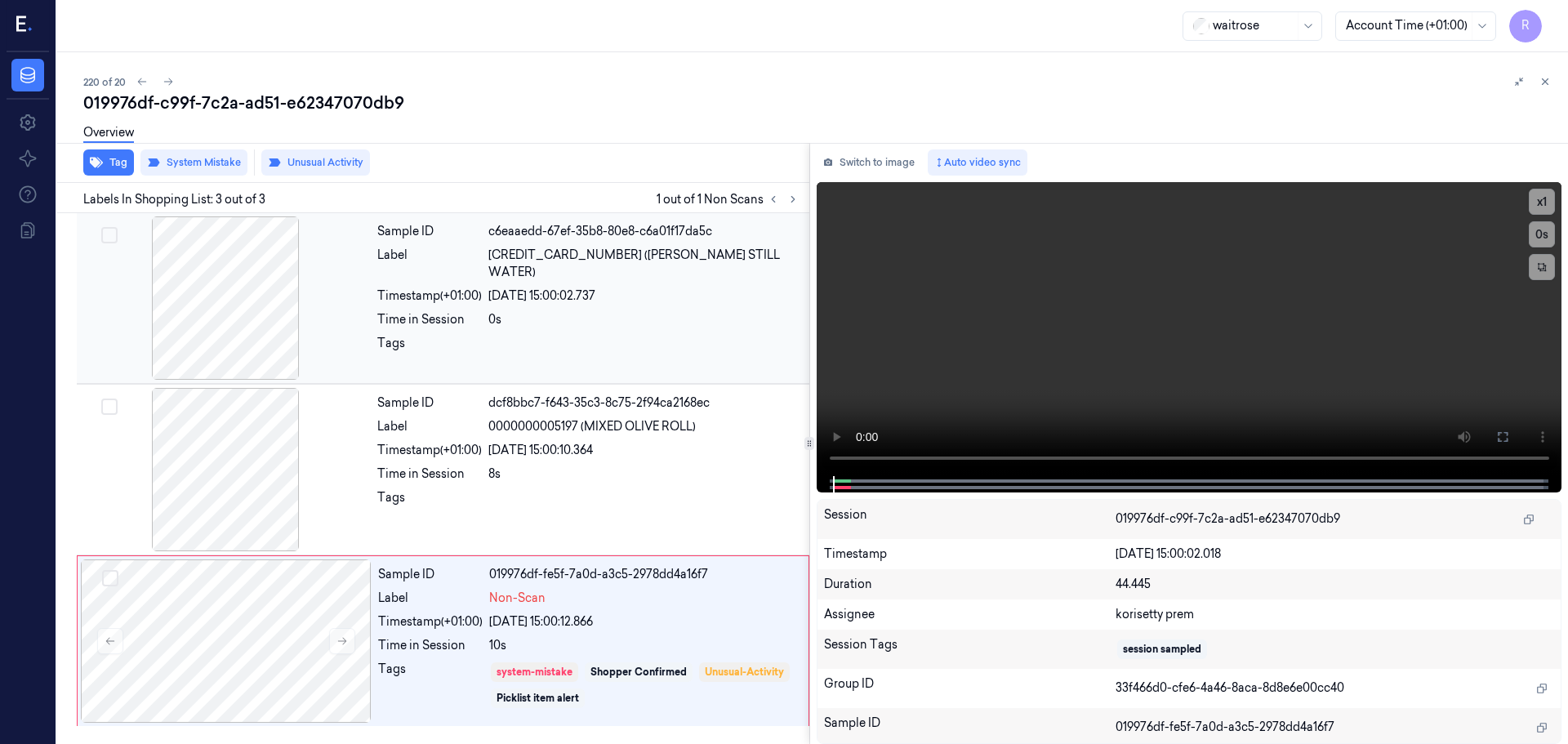
click at [266, 325] on div at bounding box center [225, 299] width 291 height 164
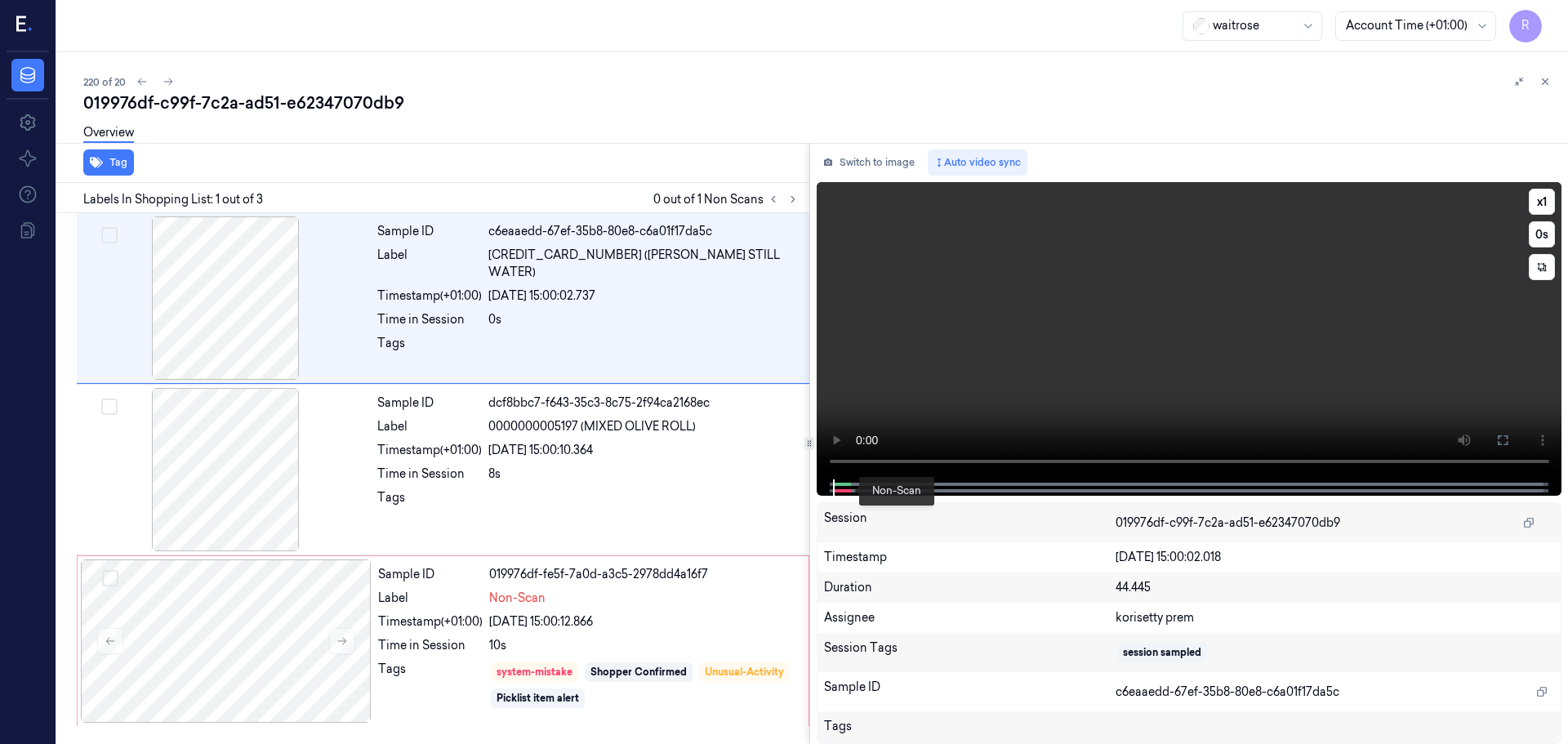
click at [820, 494] on div at bounding box center [1190, 487] width 745 height 16
click at [238, 470] on div at bounding box center [225, 470] width 291 height 164
click at [237, 470] on div at bounding box center [225, 470] width 291 height 164
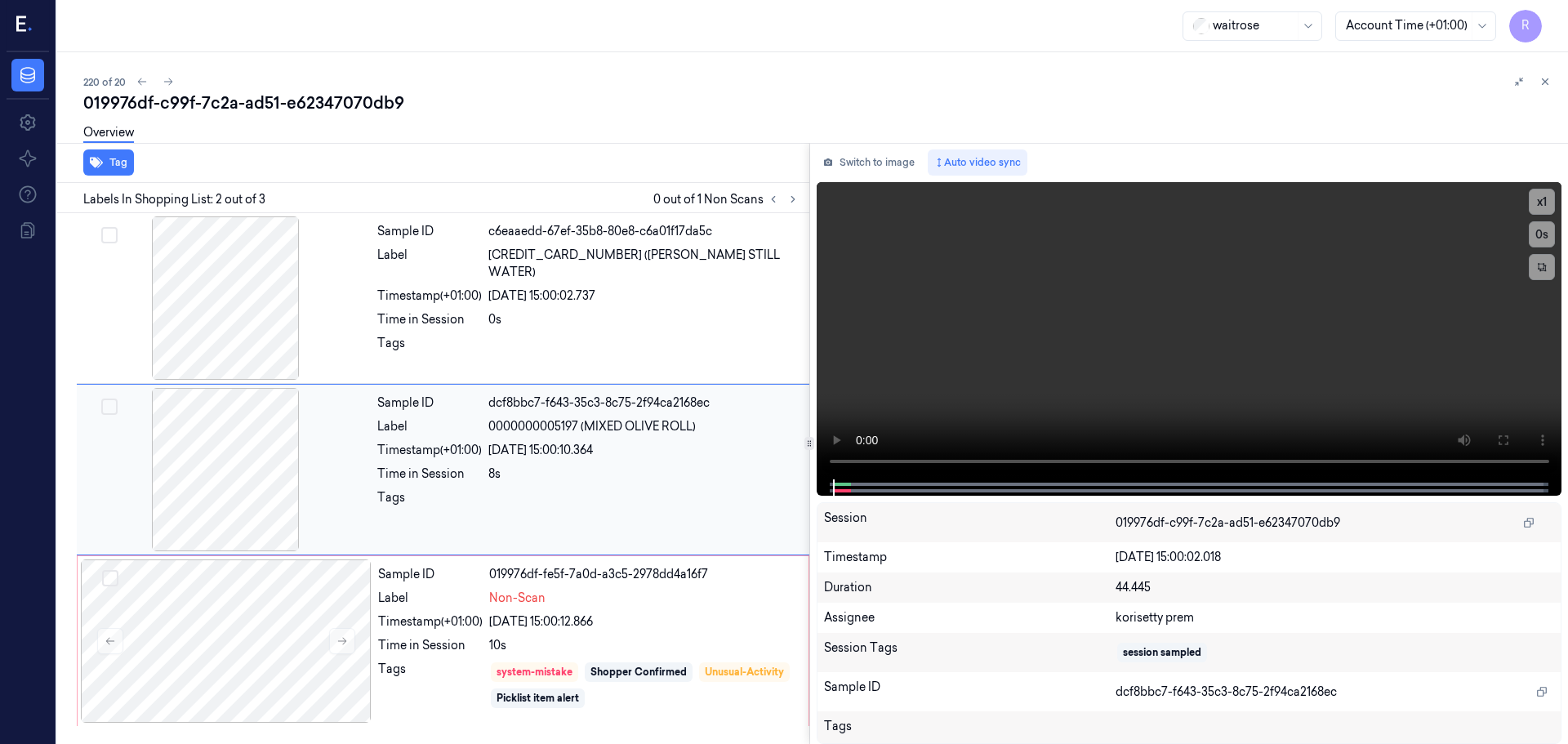
click at [237, 470] on div at bounding box center [225, 470] width 291 height 164
click at [243, 343] on div at bounding box center [225, 299] width 291 height 164
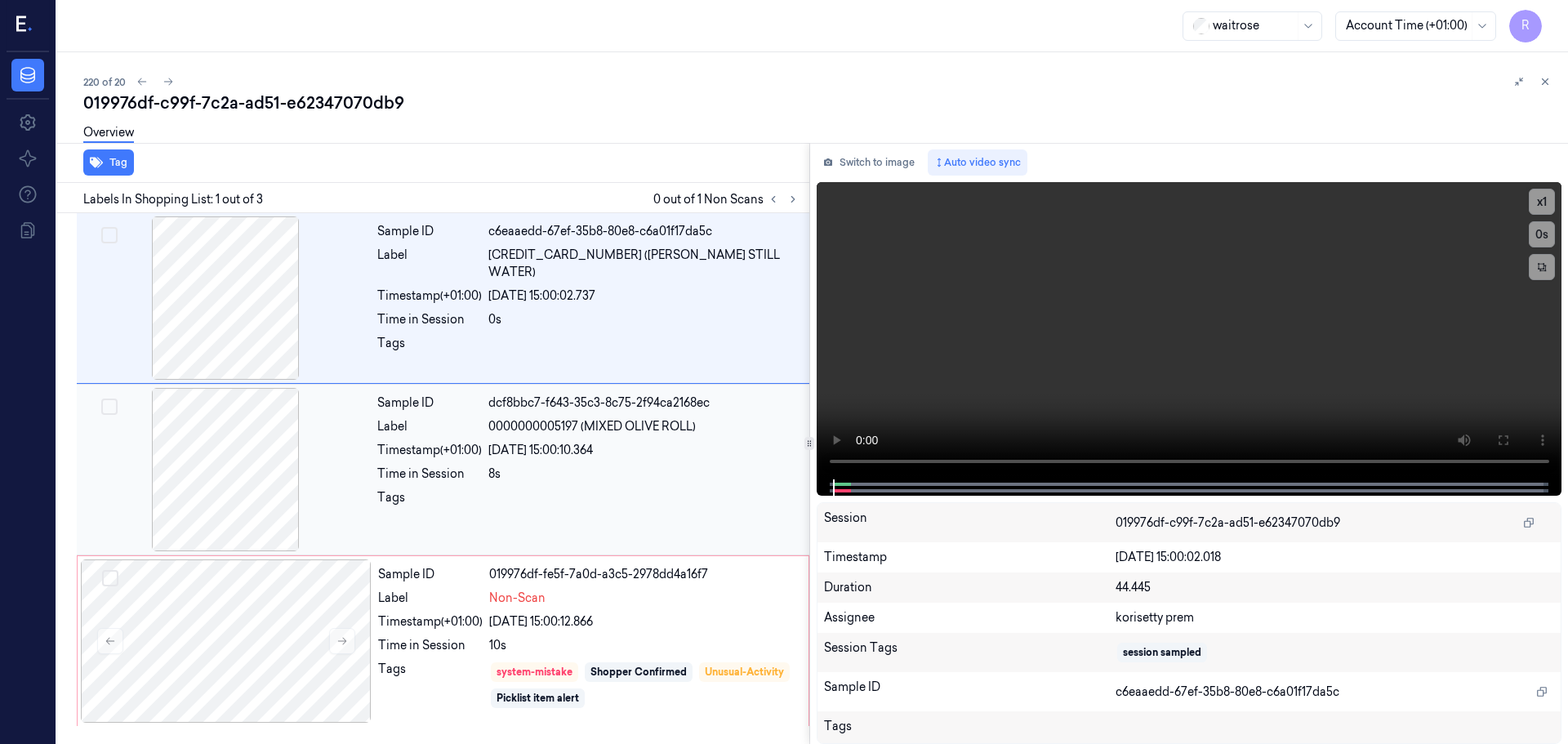
click at [375, 456] on div "Sample ID dcf8bbc7-f643-35c3-8c75-2f94ca2168ec Label 0000000005197 (MIXED OLIVE…" at bounding box center [589, 470] width 436 height 164
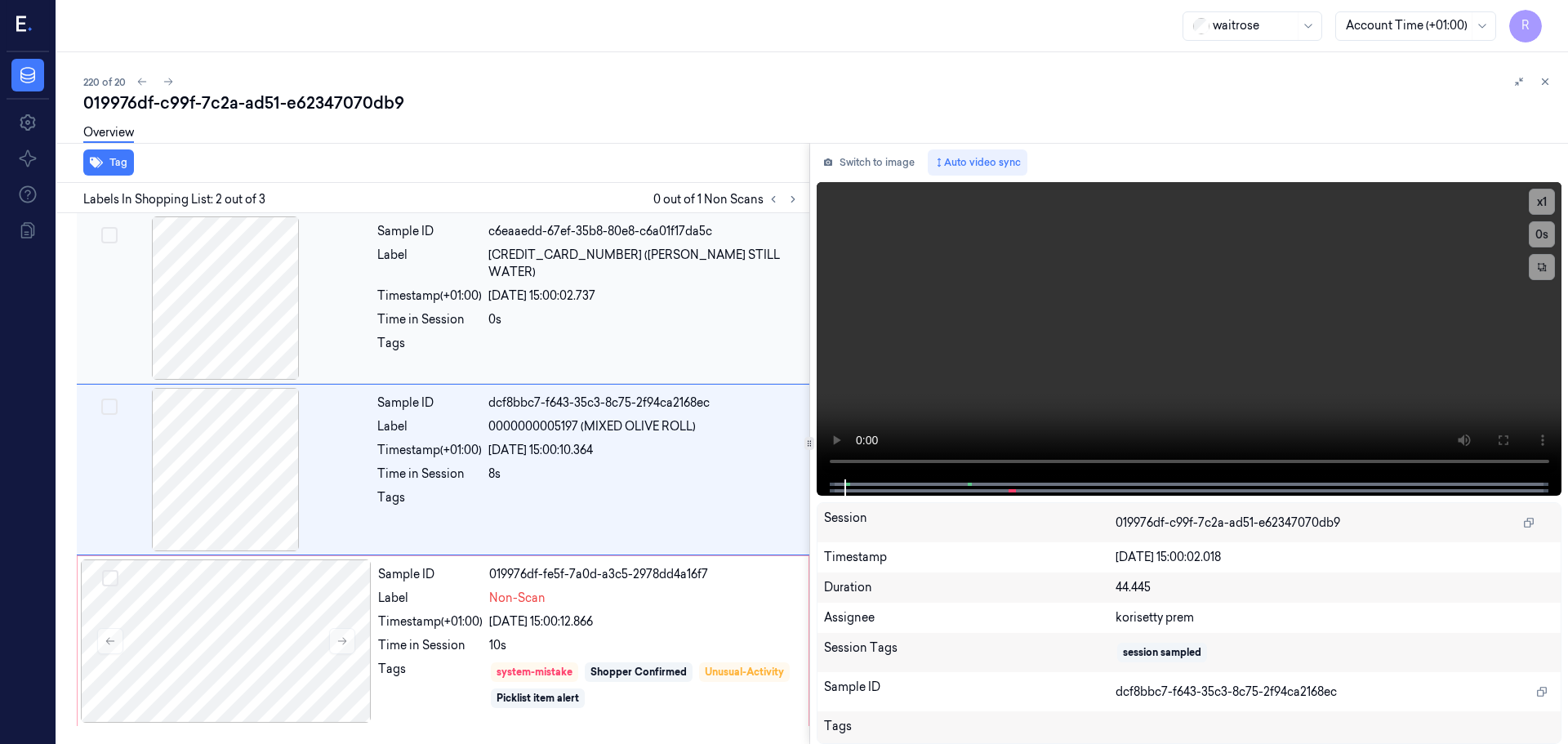
click at [512, 335] on div at bounding box center [643, 347] width 311 height 26
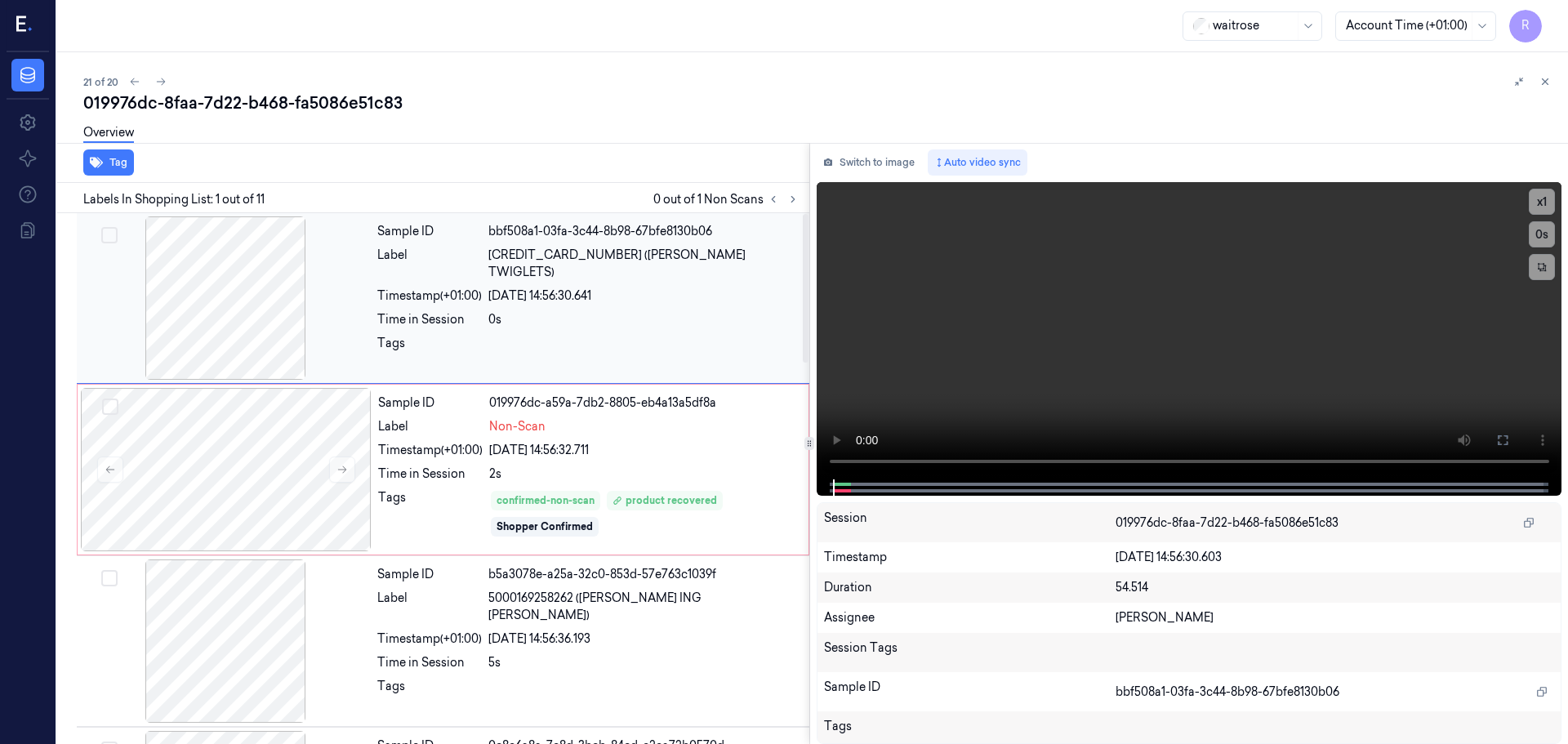
click at [248, 293] on div at bounding box center [225, 299] width 291 height 164
click at [339, 473] on icon at bounding box center [342, 470] width 11 height 11
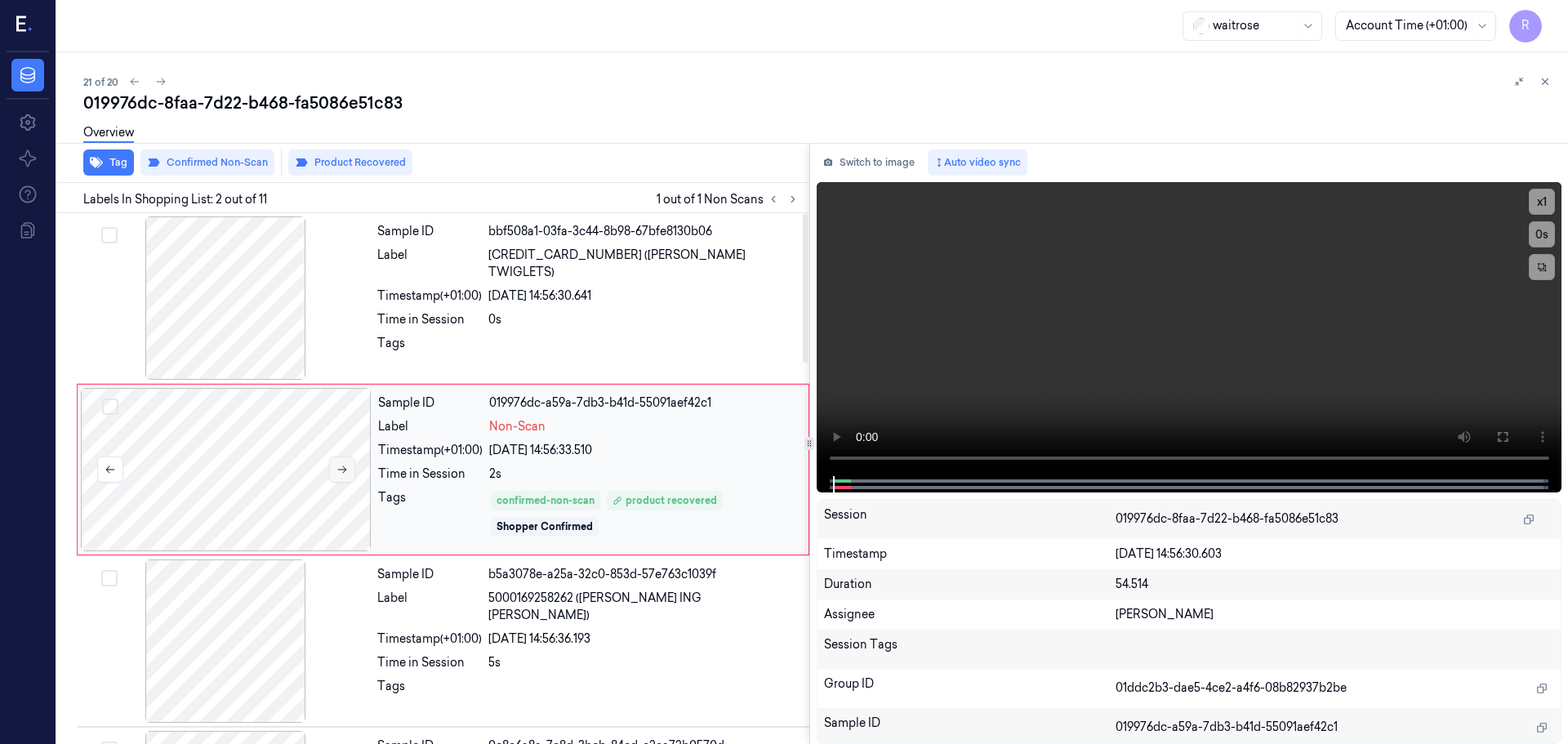
click at [339, 473] on icon at bounding box center [342, 470] width 11 height 11
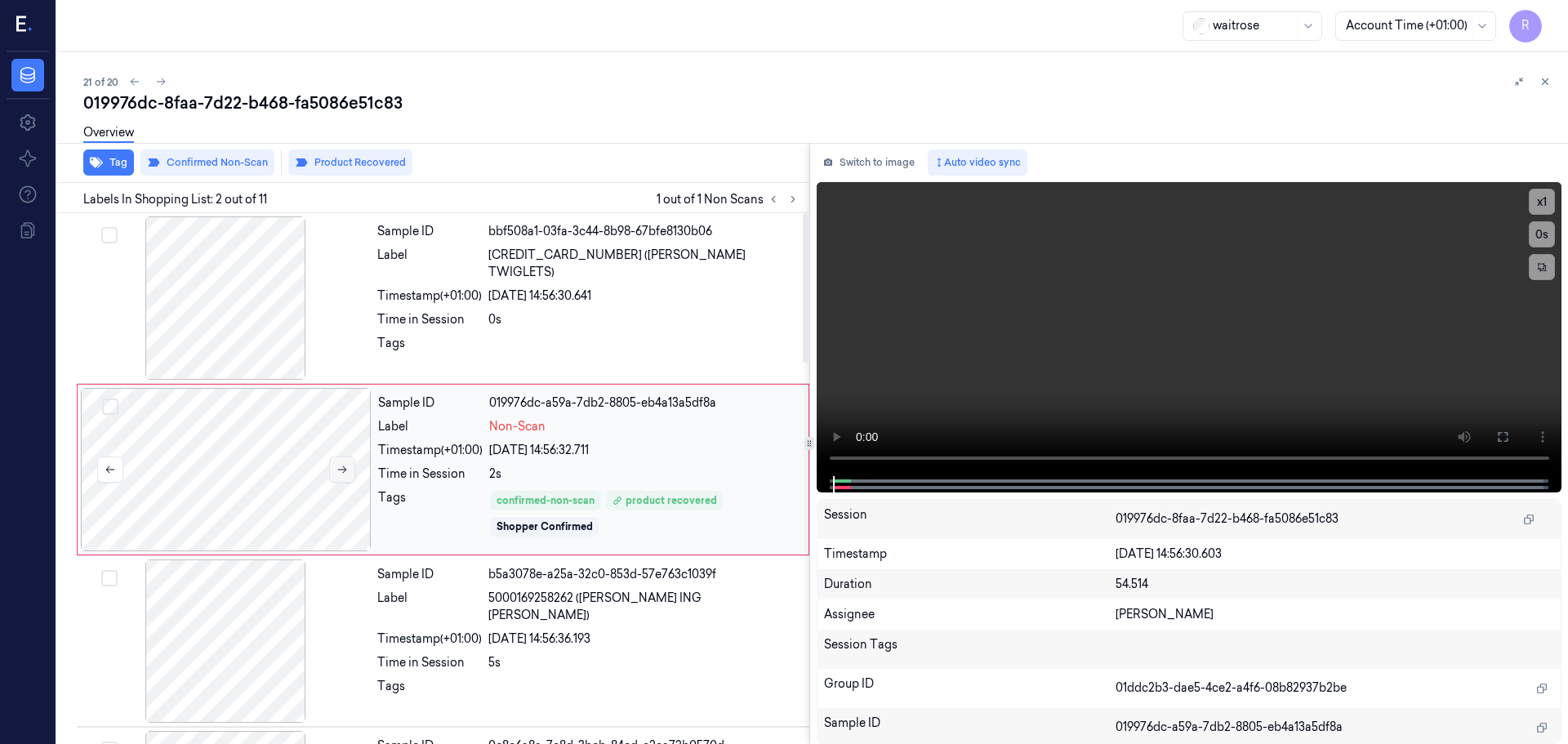
click at [339, 473] on icon at bounding box center [342, 470] width 11 height 11
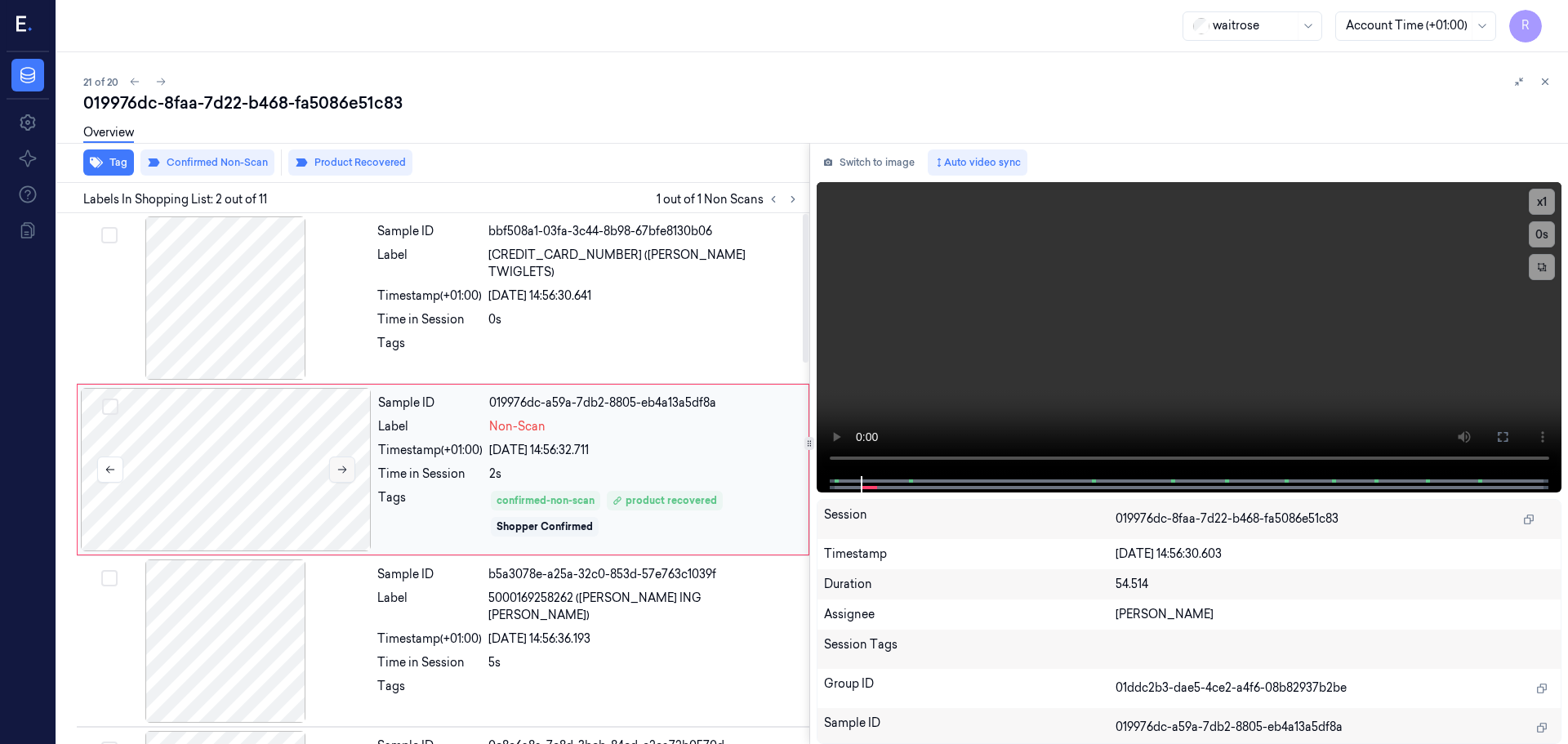
click at [339, 475] on icon at bounding box center [342, 470] width 11 height 11
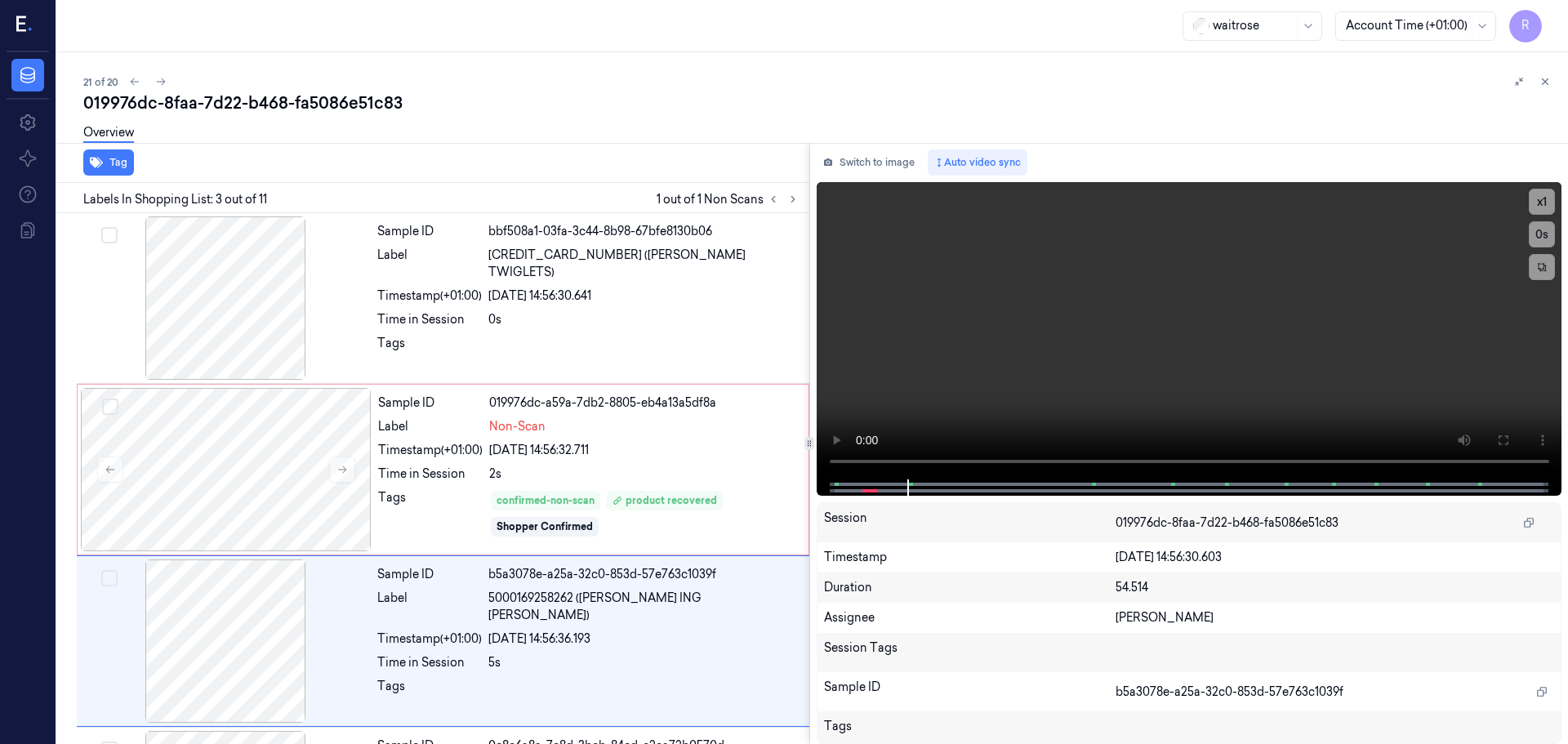
scroll to position [163, 0]
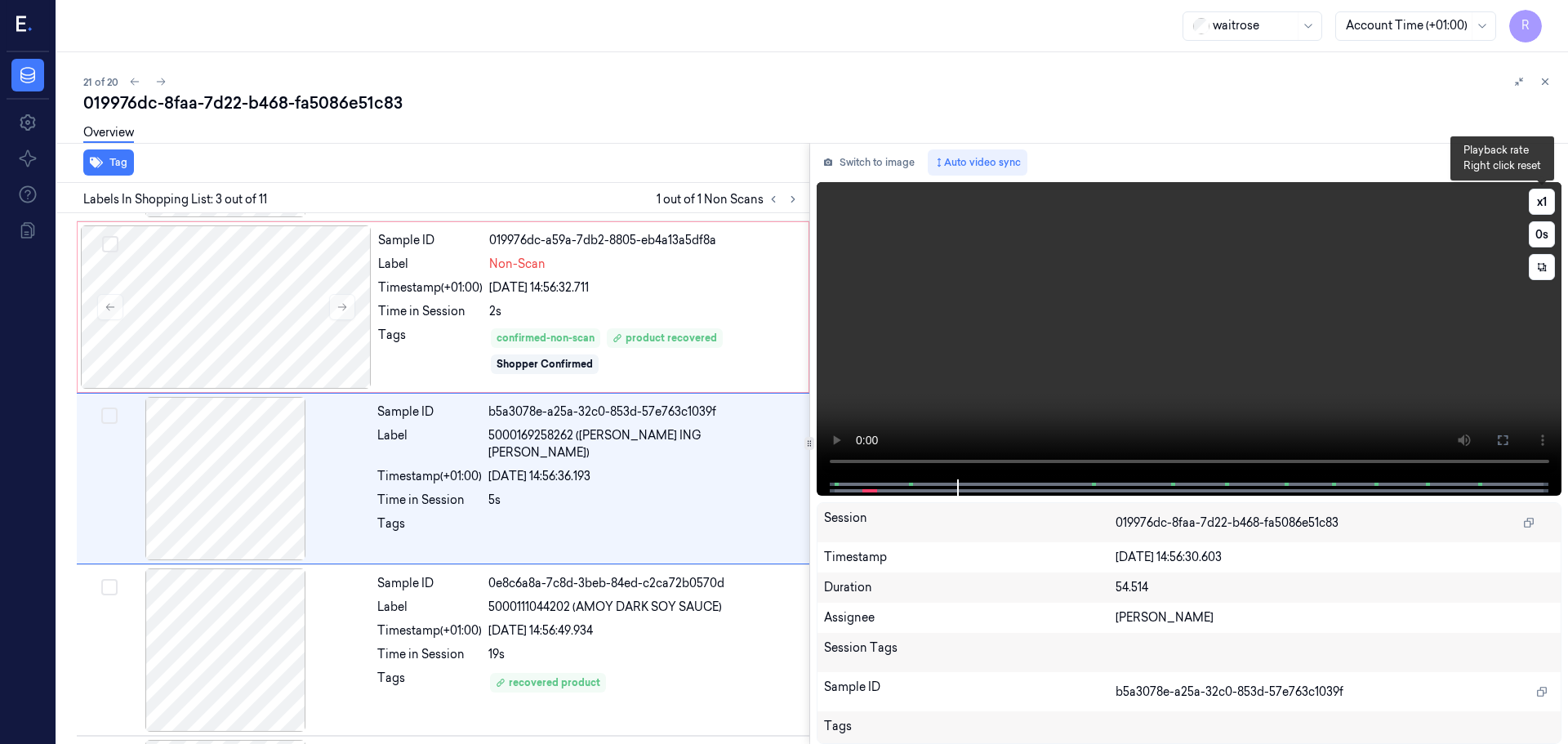
click at [1539, 187] on video at bounding box center [1190, 330] width 745 height 298
click at [1539, 195] on button "x 1" at bounding box center [1540, 201] width 26 height 26
click at [1547, 202] on button "x 2" at bounding box center [1540, 201] width 26 height 26
click at [499, 627] on div "23/09/2025 14:56:49.934" at bounding box center [643, 631] width 311 height 17
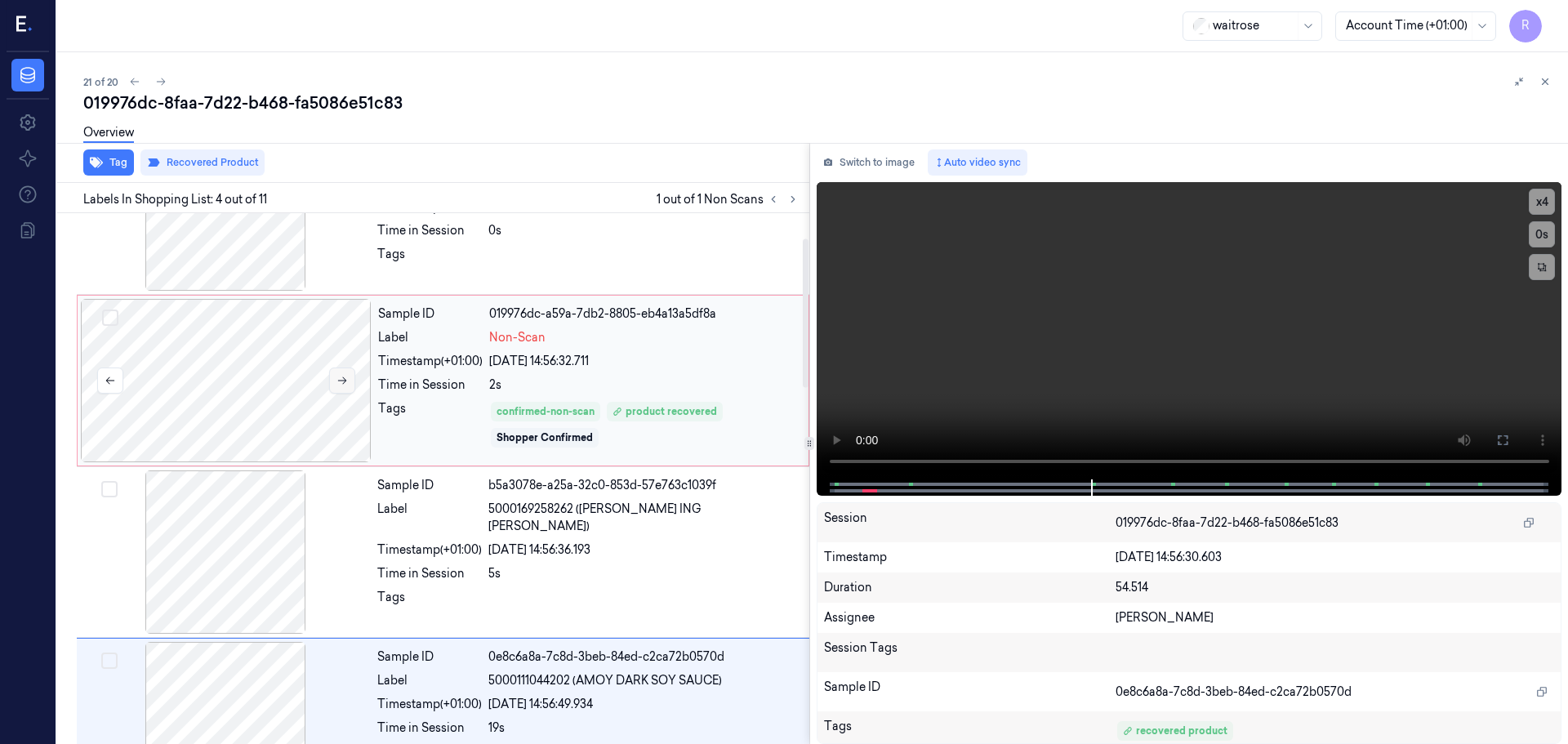
click at [343, 385] on icon at bounding box center [342, 381] width 11 height 11
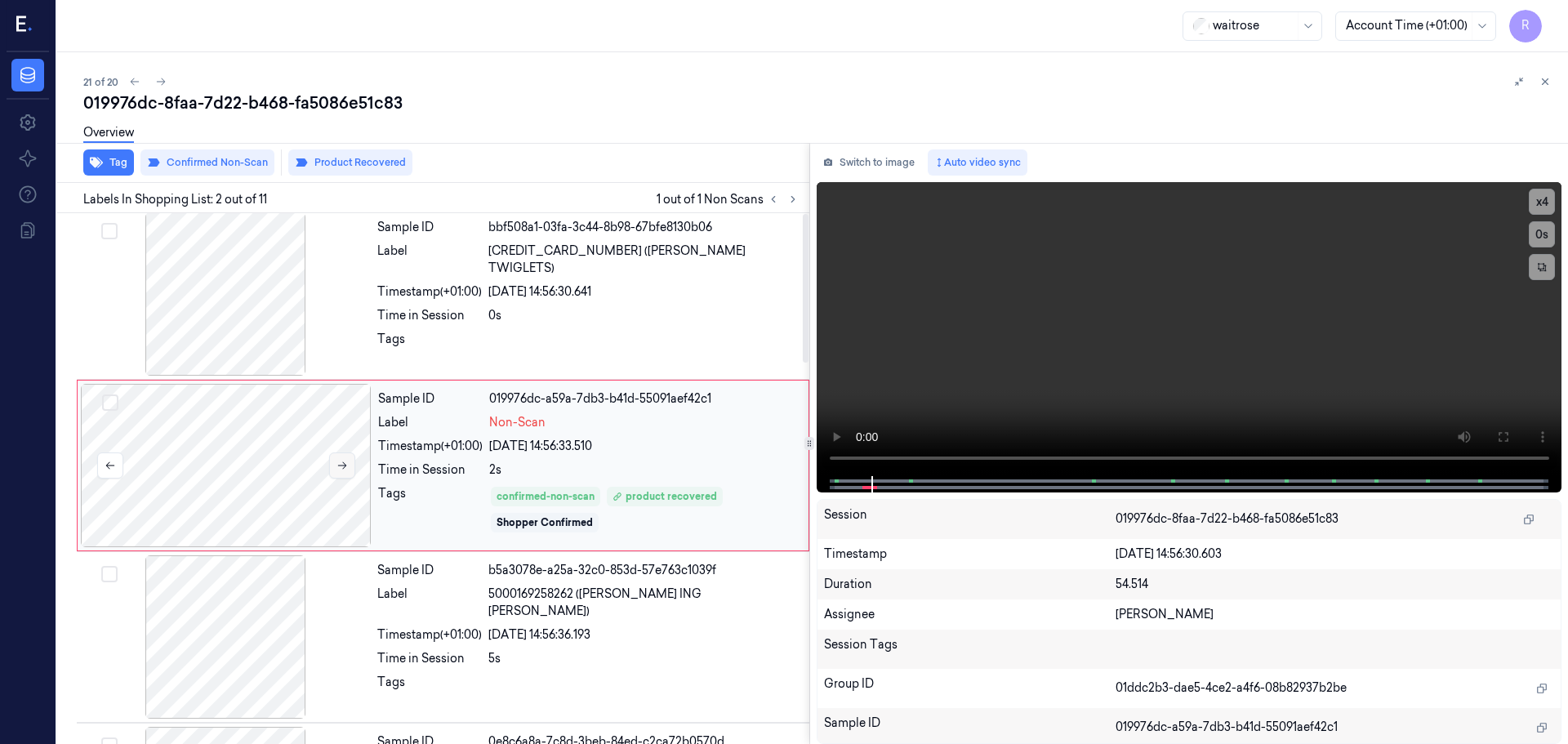
scroll to position [0, 0]
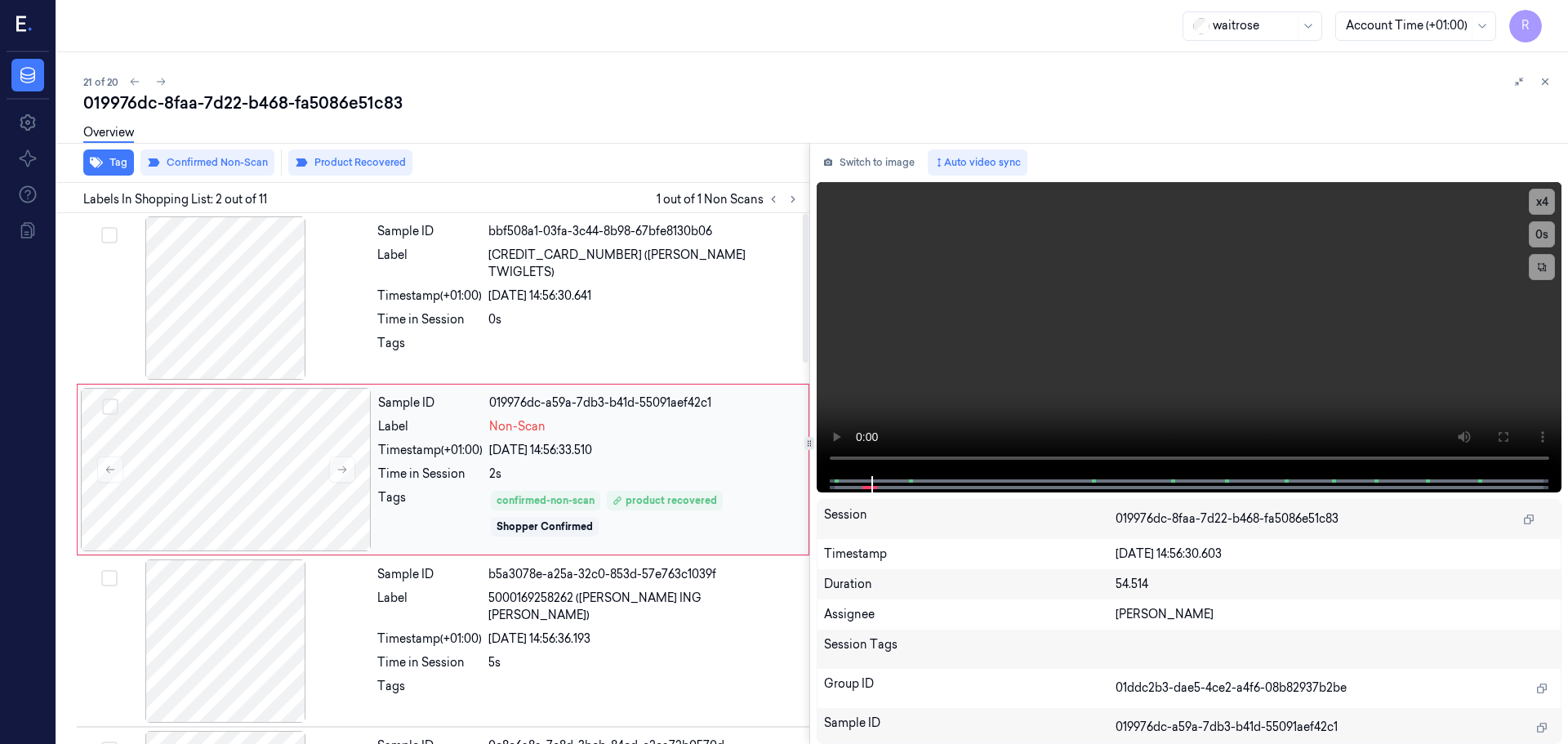
click at [514, 463] on div "Sample ID 019976dc-a59a-7db3-b41d-55091aef42c1 Label Non-Scan Timestamp (+01:00…" at bounding box center [589, 470] width 434 height 164
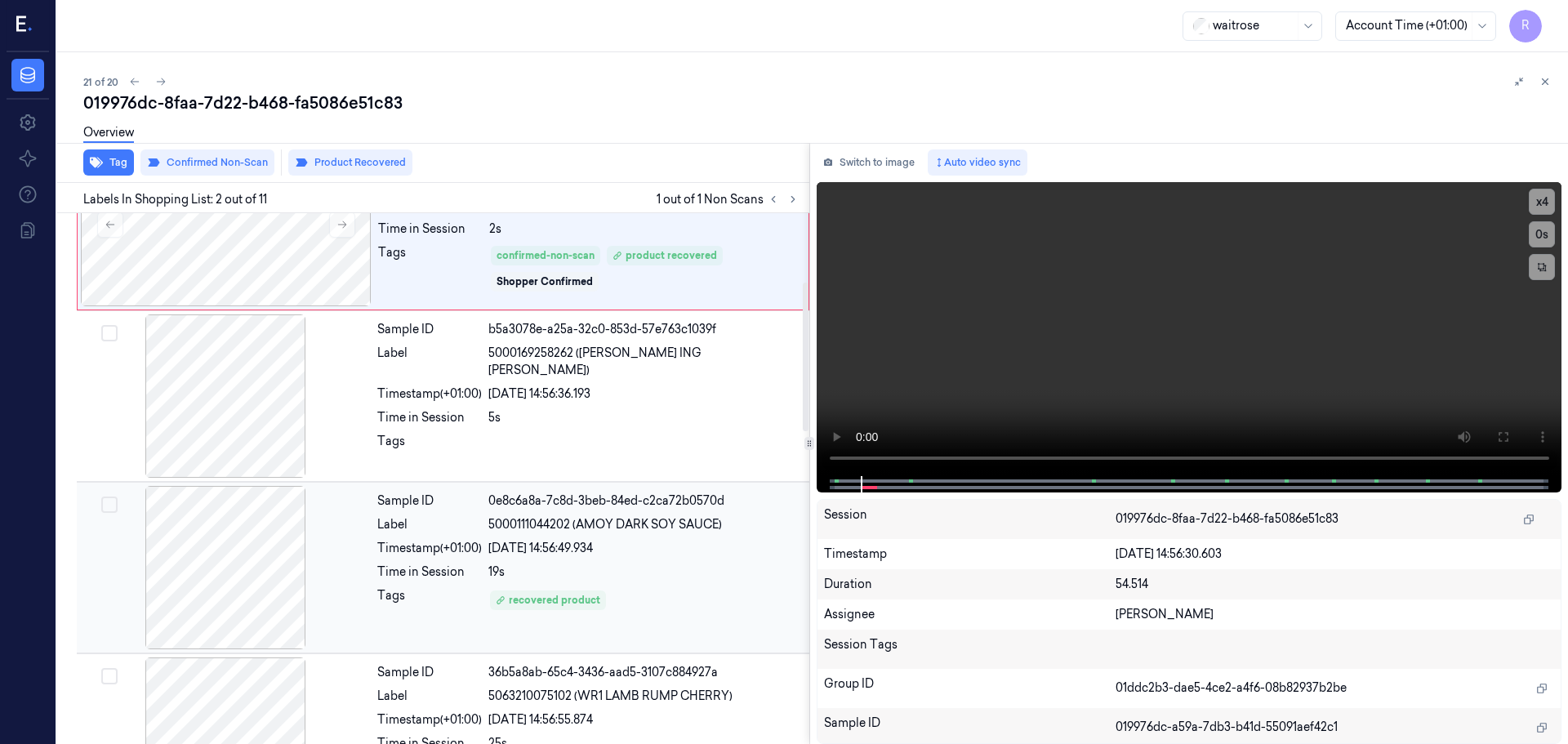
click at [619, 569] on div "19s" at bounding box center [643, 572] width 311 height 17
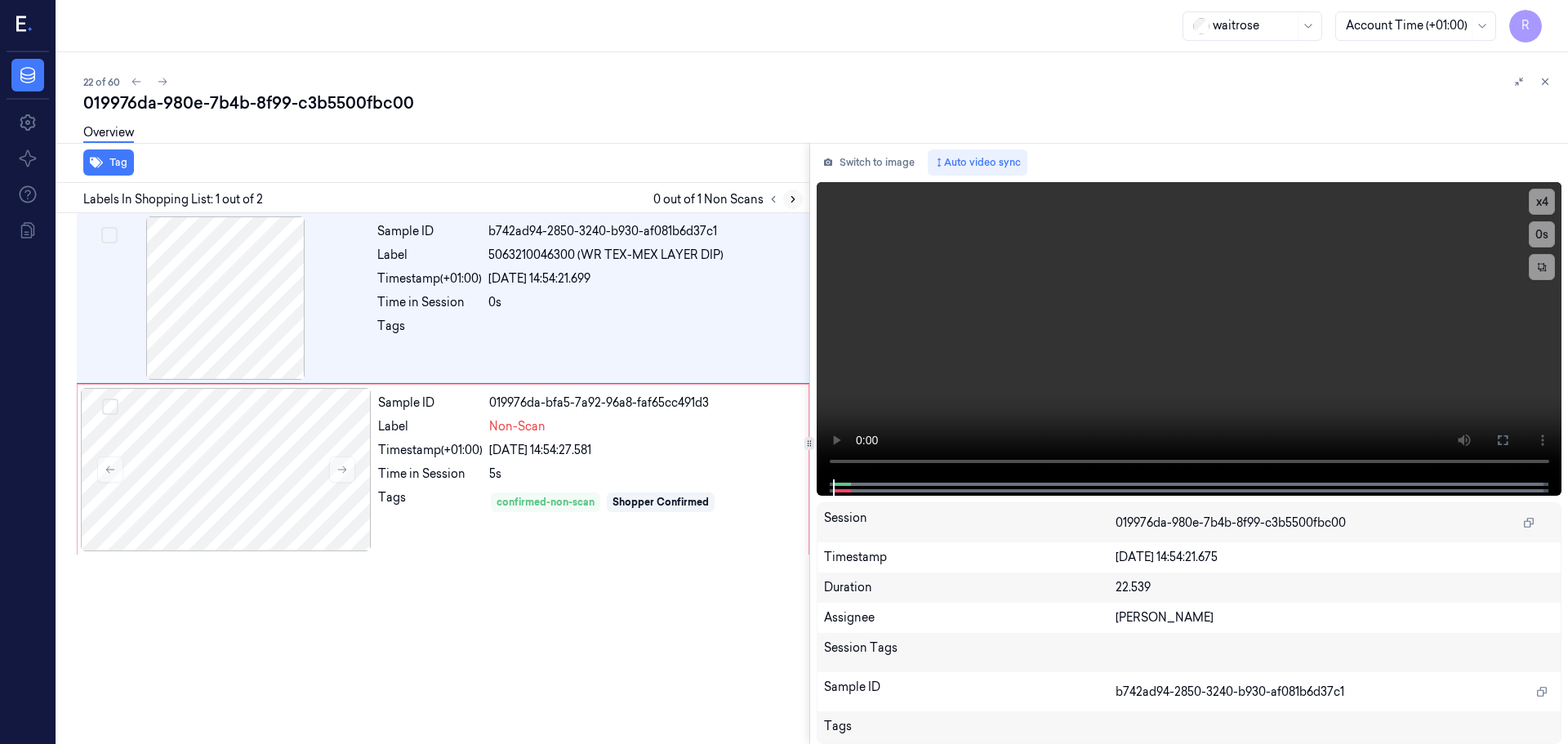
click at [787, 200] on icon at bounding box center [793, 200] width 11 height 11
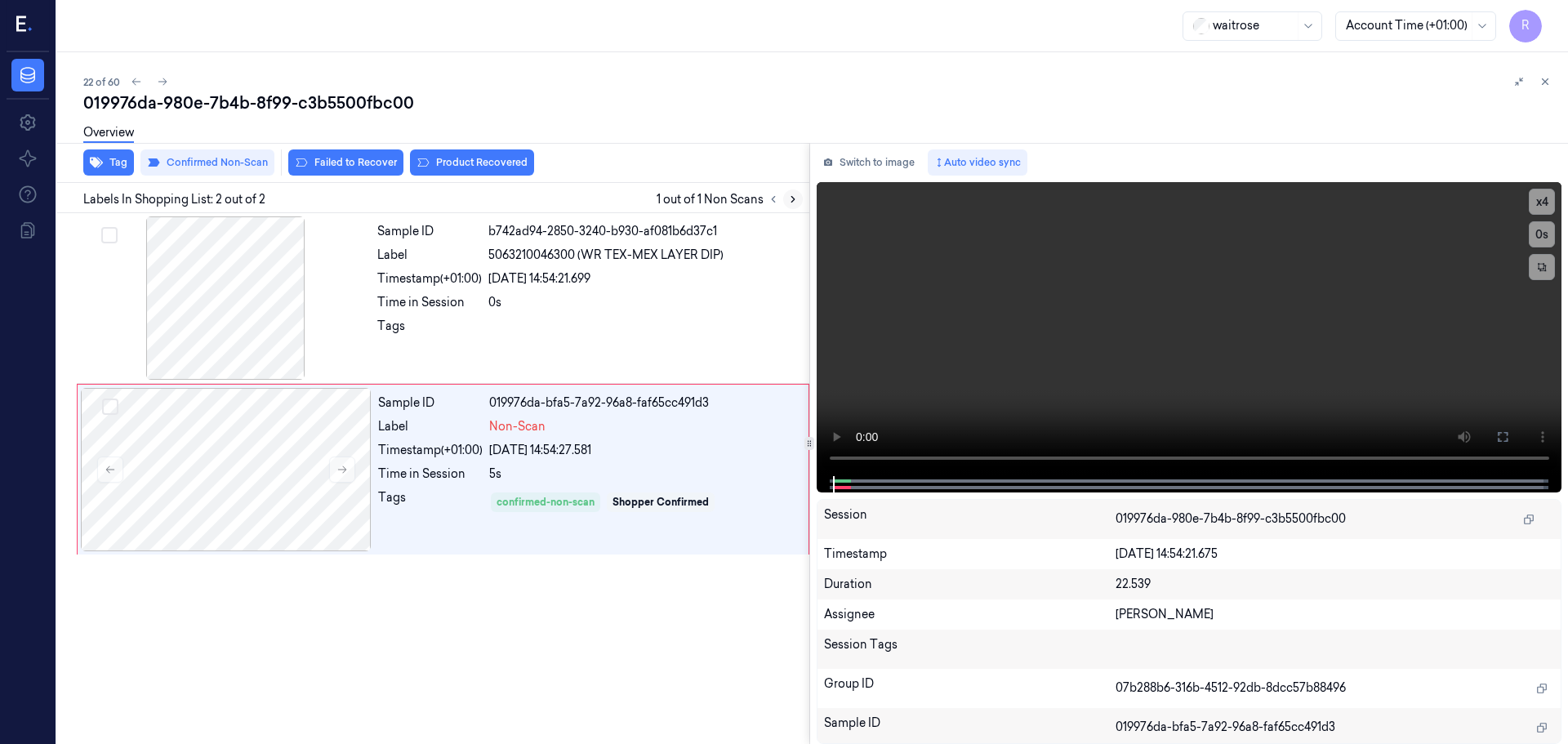
click at [787, 200] on icon at bounding box center [793, 200] width 11 height 11
click at [300, 322] on div at bounding box center [225, 299] width 291 height 164
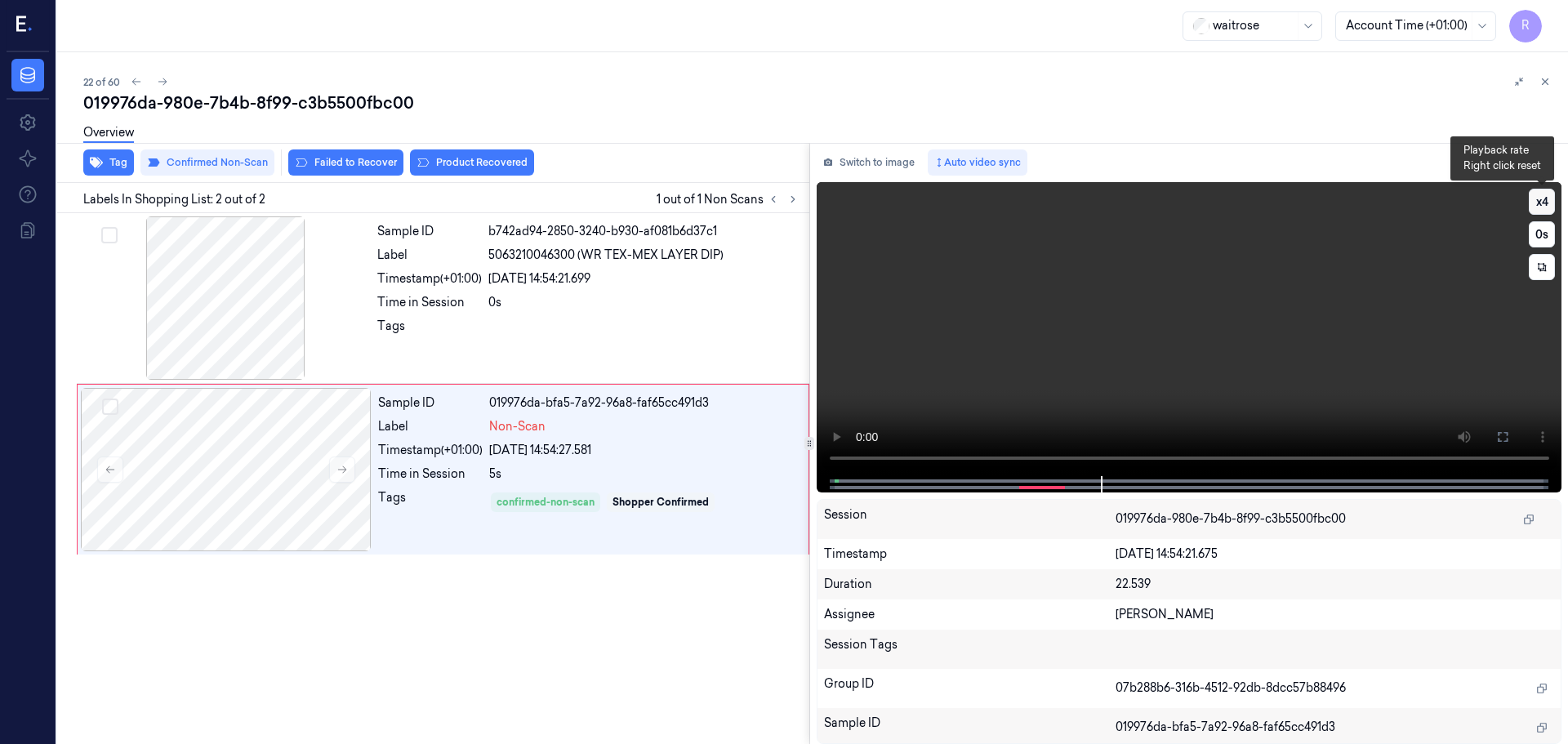
click at [1533, 210] on button "x 4" at bounding box center [1540, 201] width 26 height 26
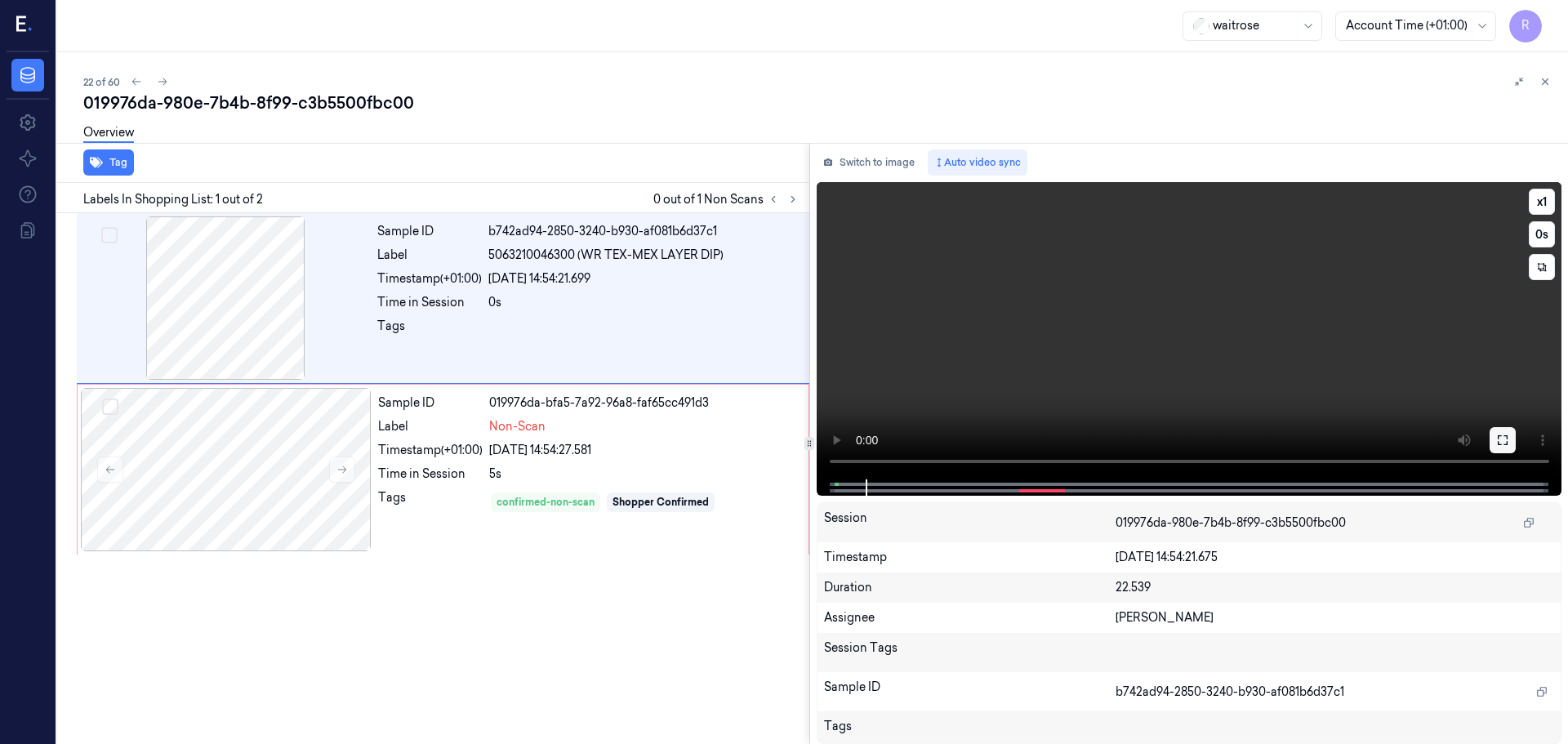
click at [1501, 442] on icon at bounding box center [1502, 441] width 13 height 13
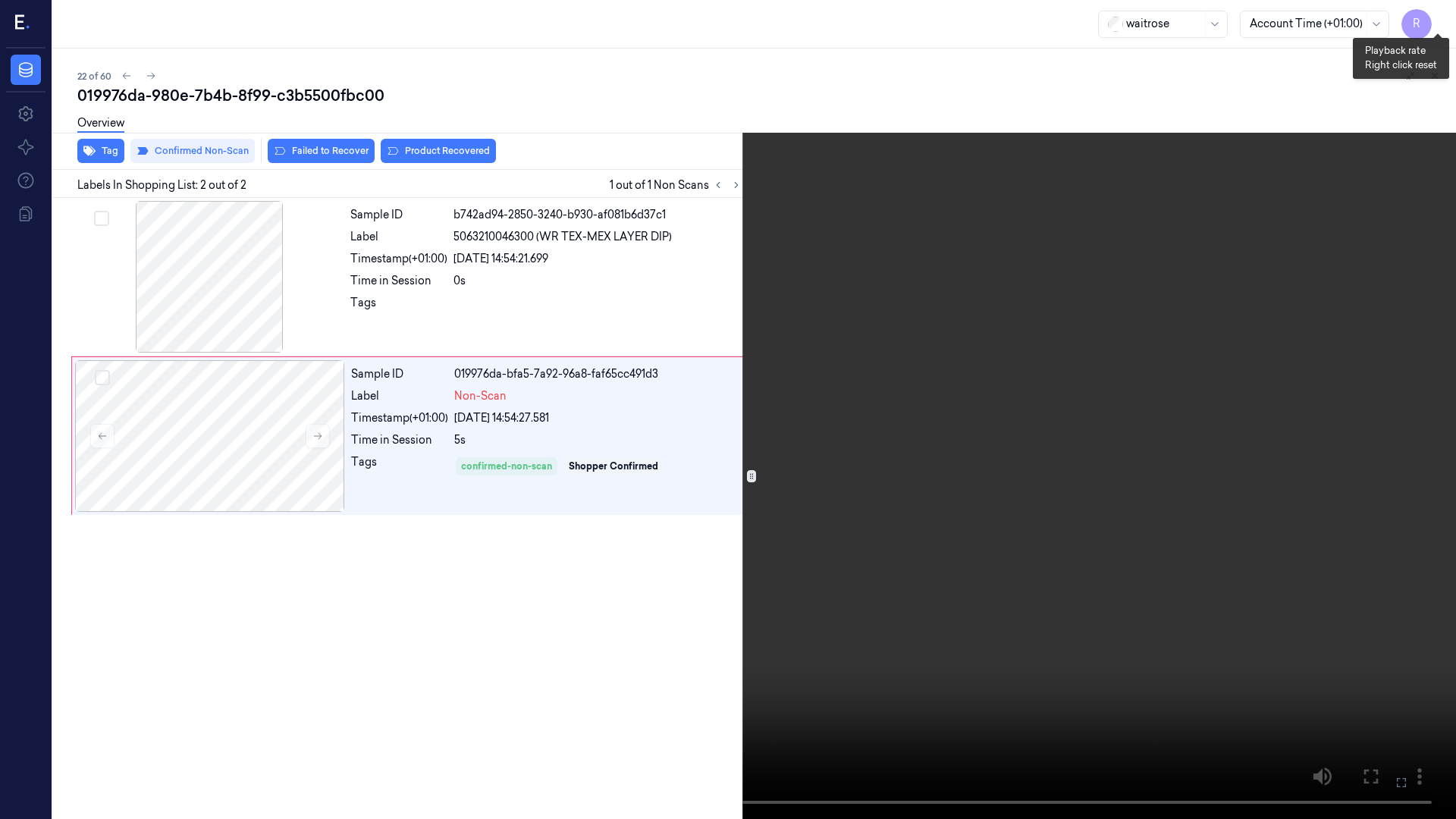
click at [1449, 19] on button "x 1" at bounding box center [1437, 18] width 24 height 24
click at [1449, 19] on button "x 2" at bounding box center [1437, 18] width 24 height 24
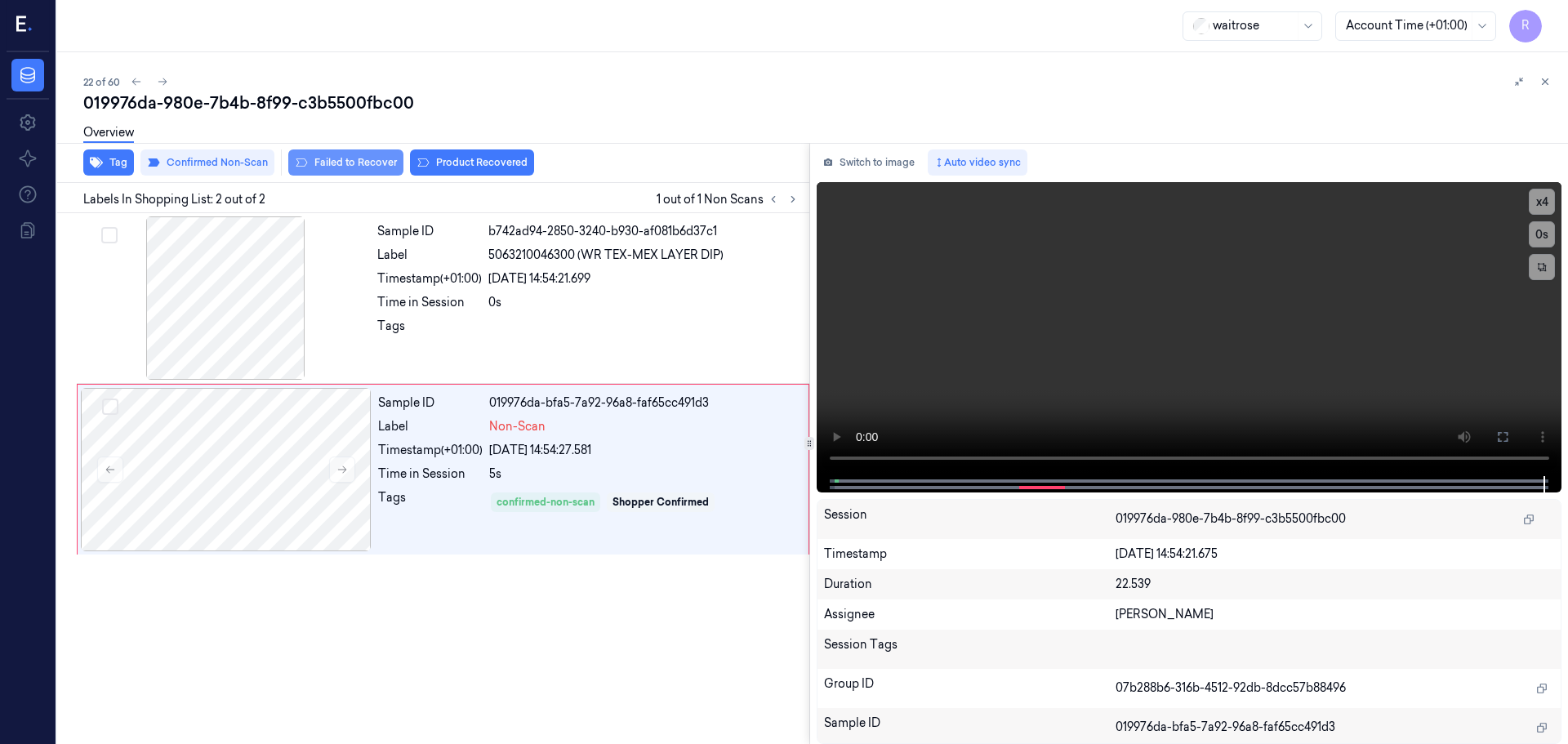
click at [349, 164] on button "Failed to Recover" at bounding box center [345, 162] width 115 height 26
click at [443, 313] on div "Sample ID b742ad94-2850-3240-b930-af081b6d37c1 Label 5063210046300 (WR TEX-MEX …" at bounding box center [589, 299] width 436 height 164
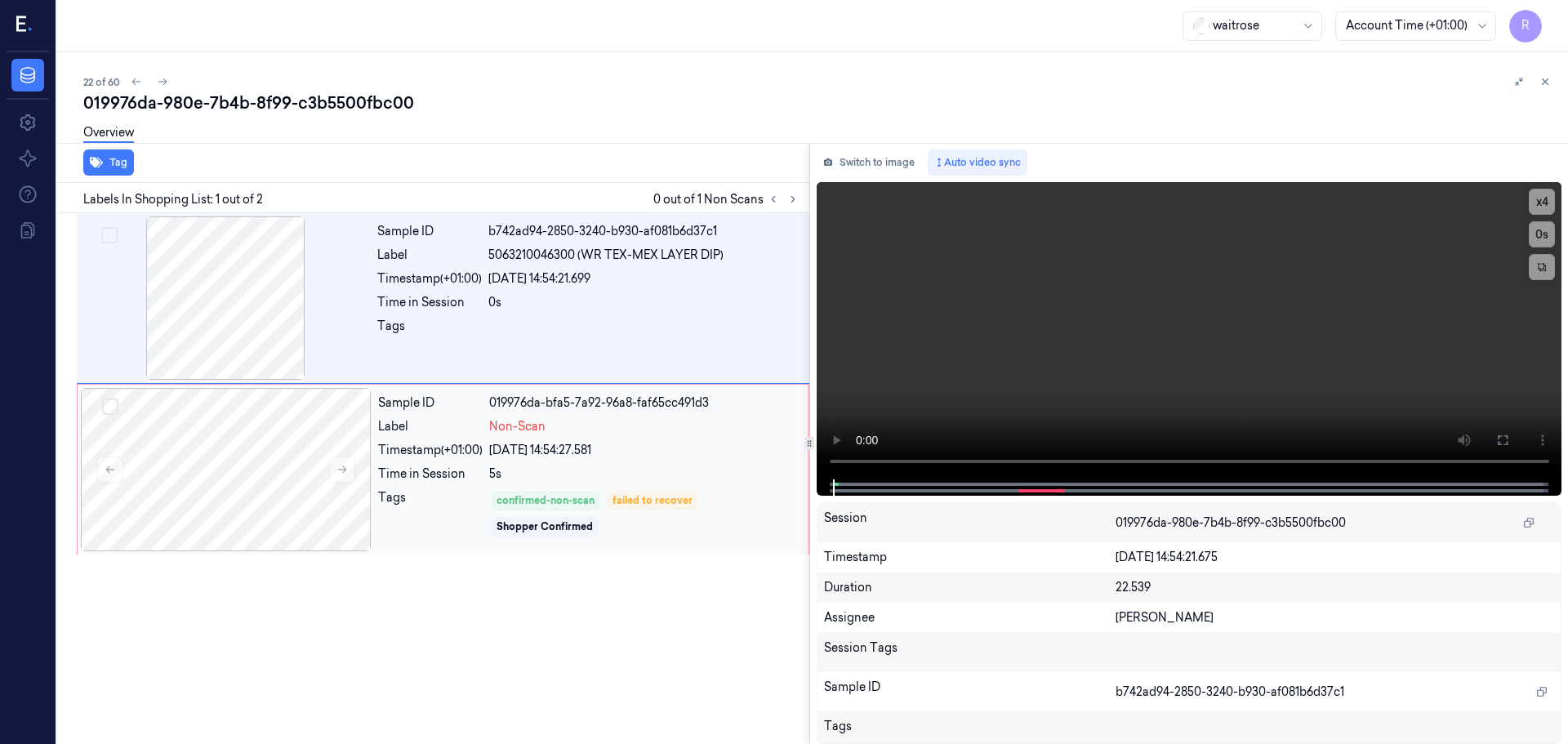
click at [482, 442] on div "Timestamp (+01:00)" at bounding box center [431, 451] width 105 height 17
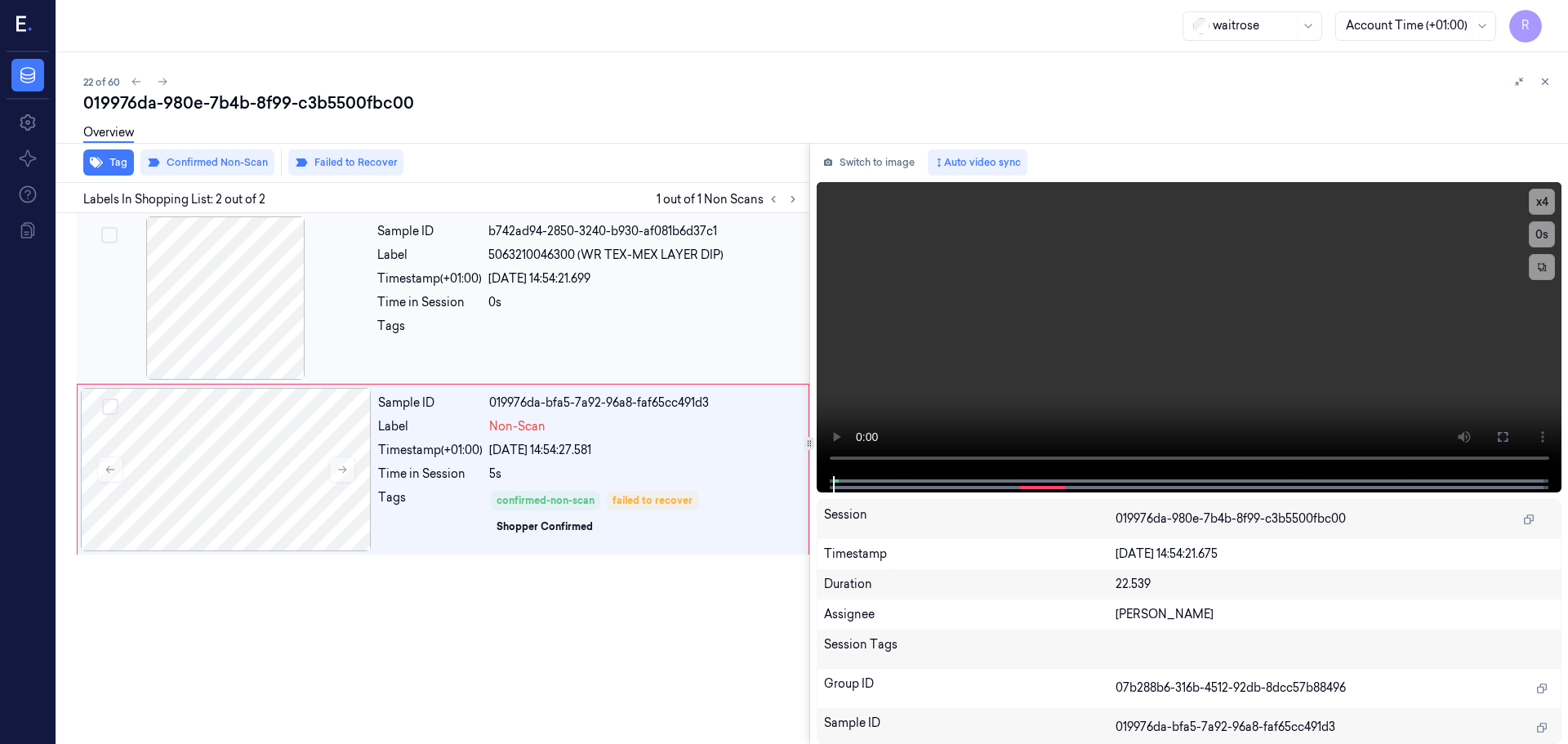
click at [416, 321] on div "Tags" at bounding box center [430, 330] width 105 height 26
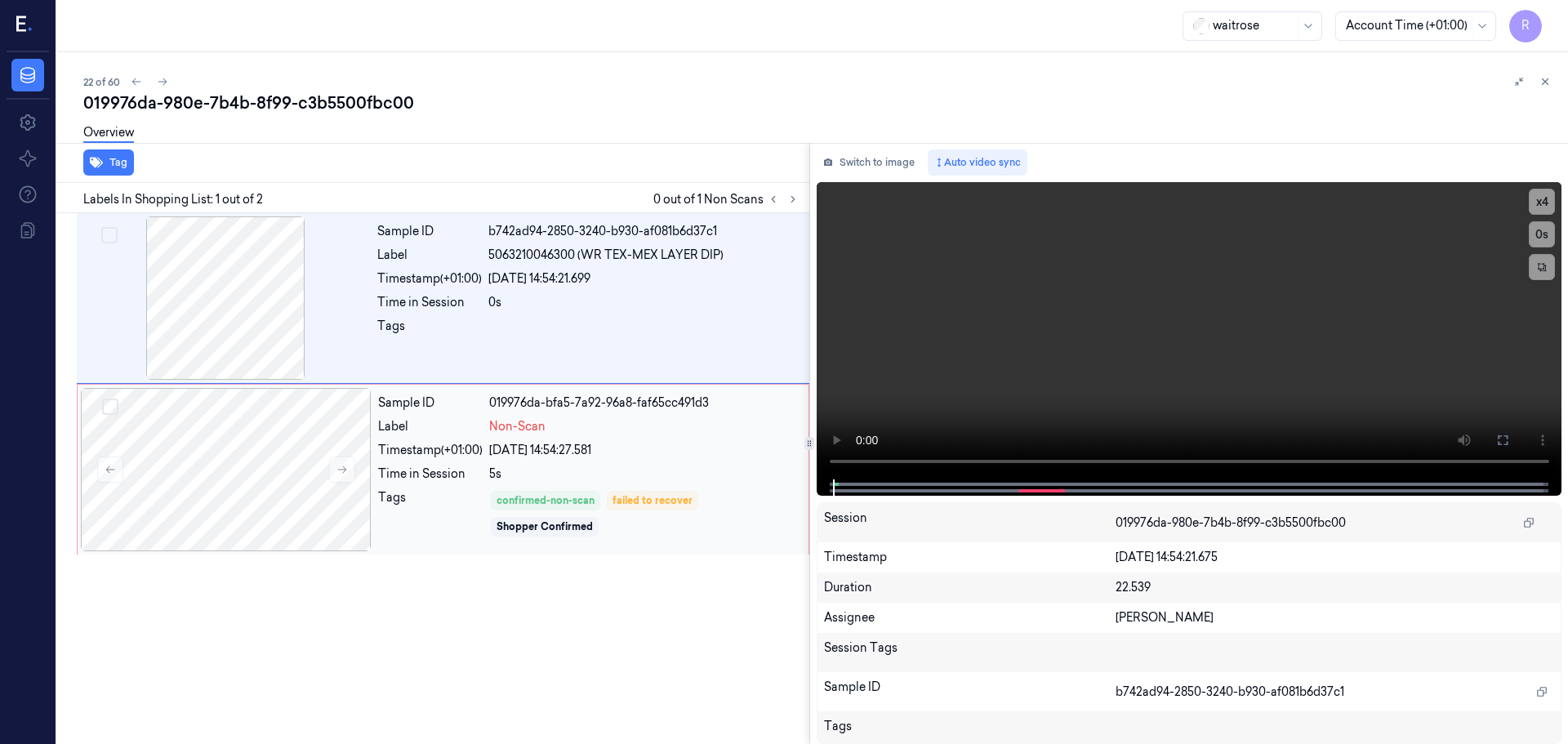
click at [447, 499] on div "Tags" at bounding box center [431, 514] width 105 height 49
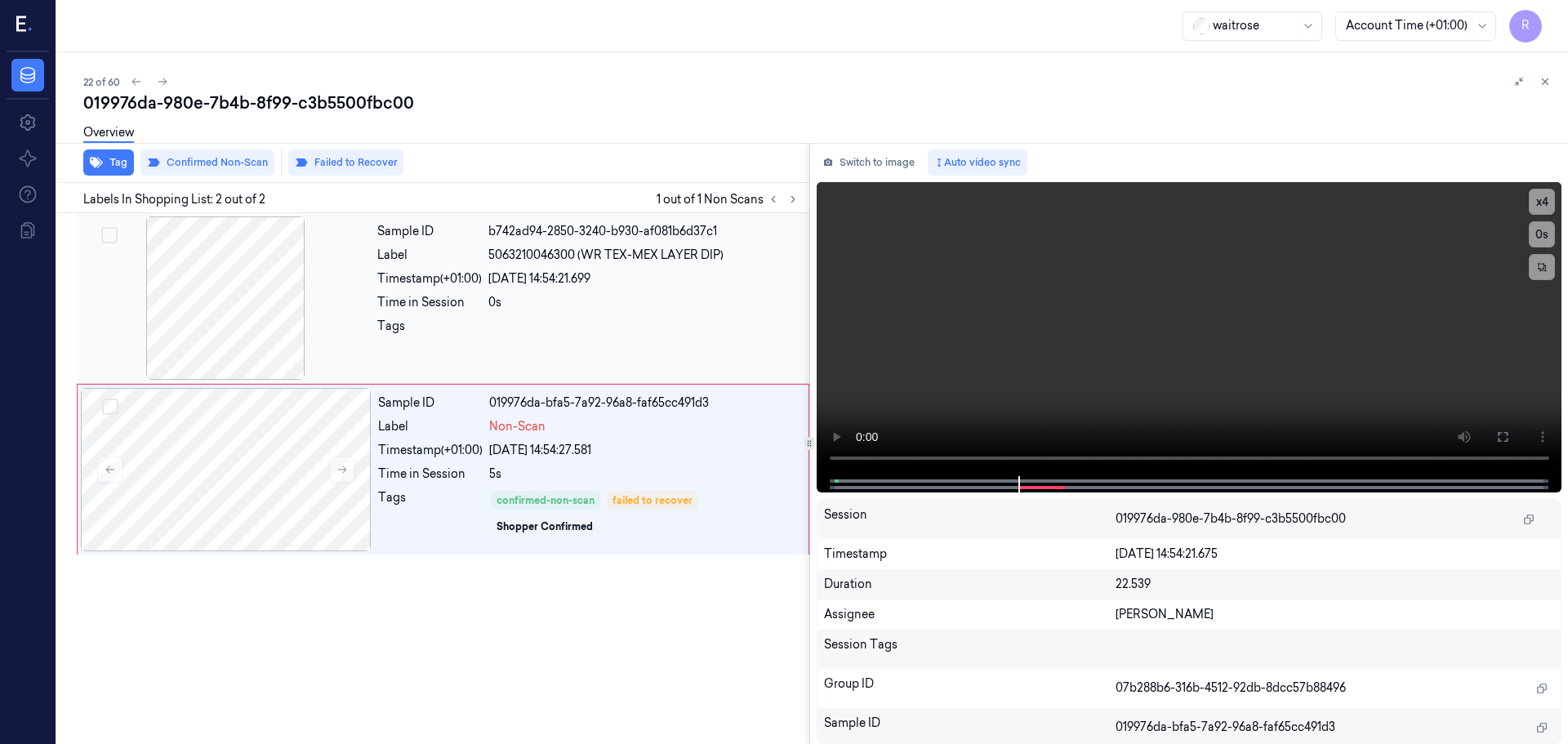
click at [416, 329] on div "Tags" at bounding box center [430, 330] width 105 height 26
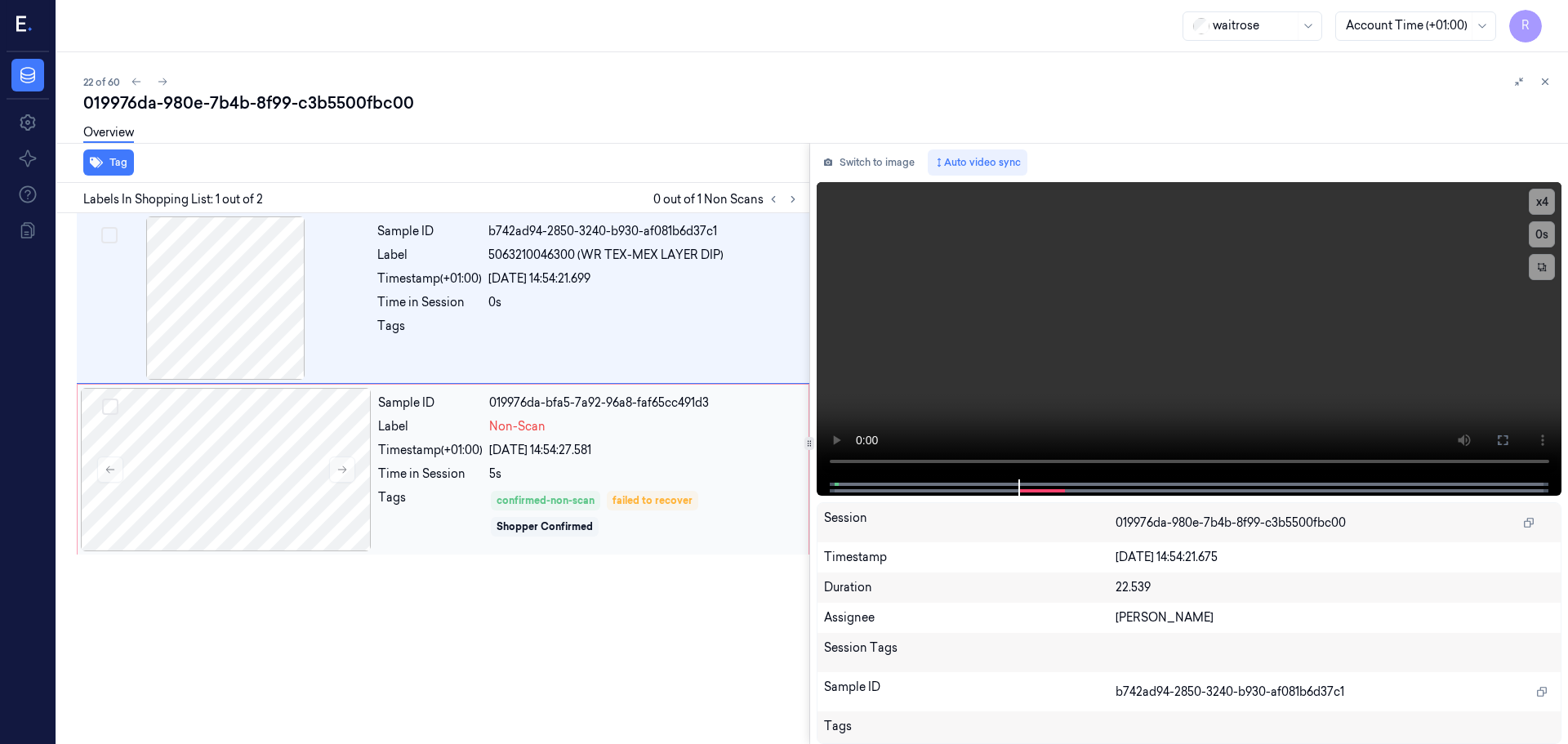
click at [466, 446] on div "Timestamp (+01:00)" at bounding box center [431, 451] width 105 height 17
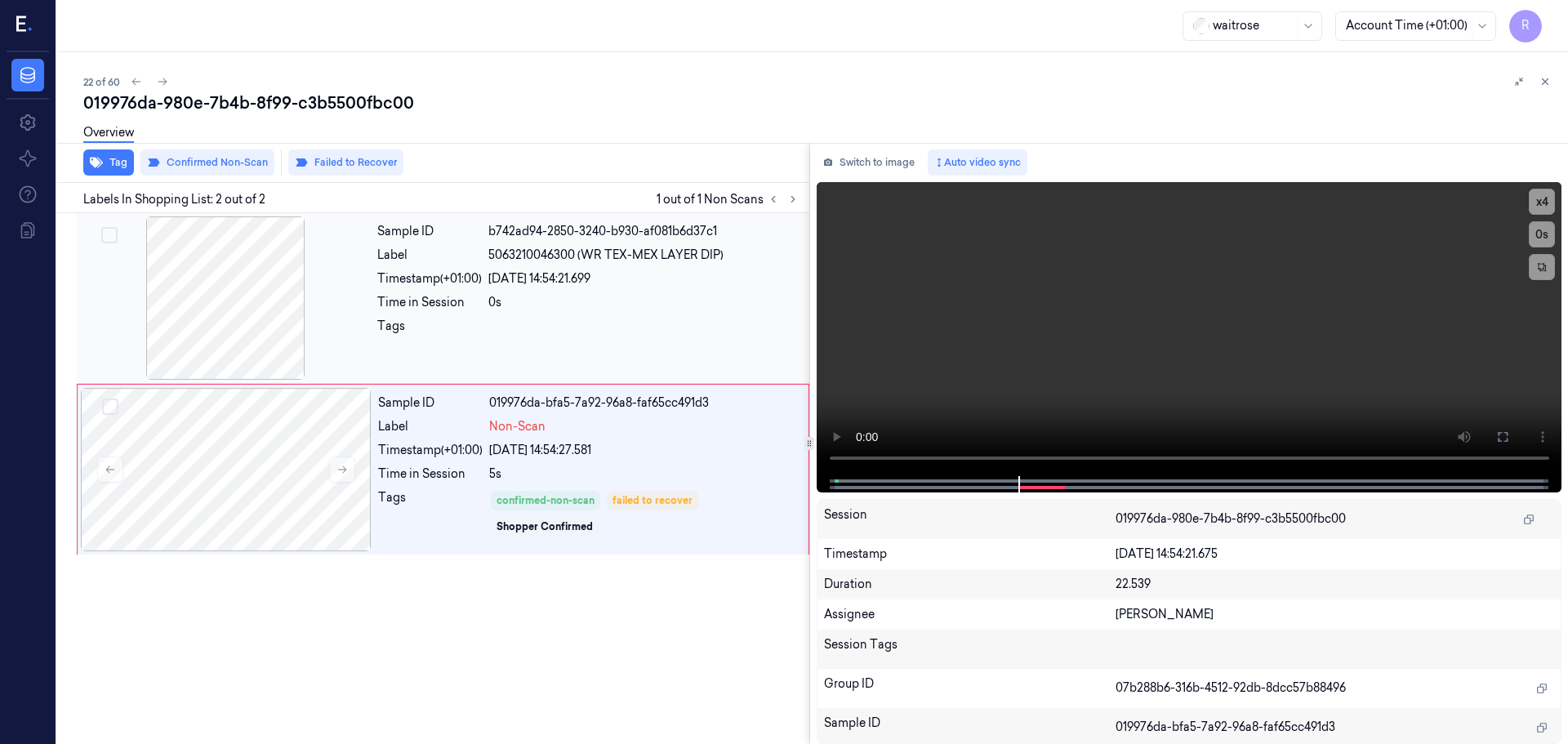
click at [466, 327] on div "Tags" at bounding box center [430, 330] width 105 height 26
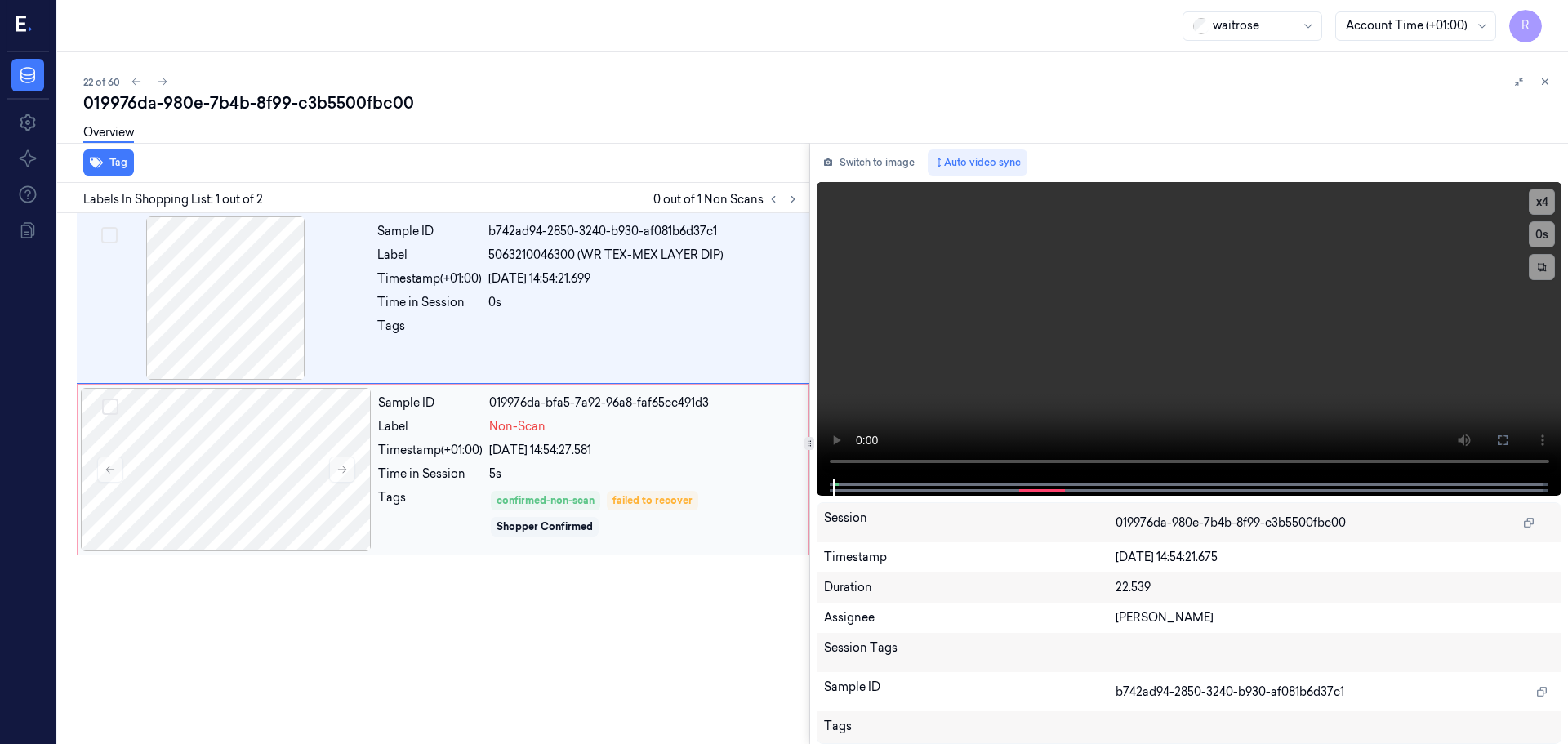
click at [511, 488] on div "Sample ID 019976da-bfa5-7a92-96a8-faf65cc491d3 Label Non-Scan Timestamp (+01:00…" at bounding box center [589, 470] width 434 height 164
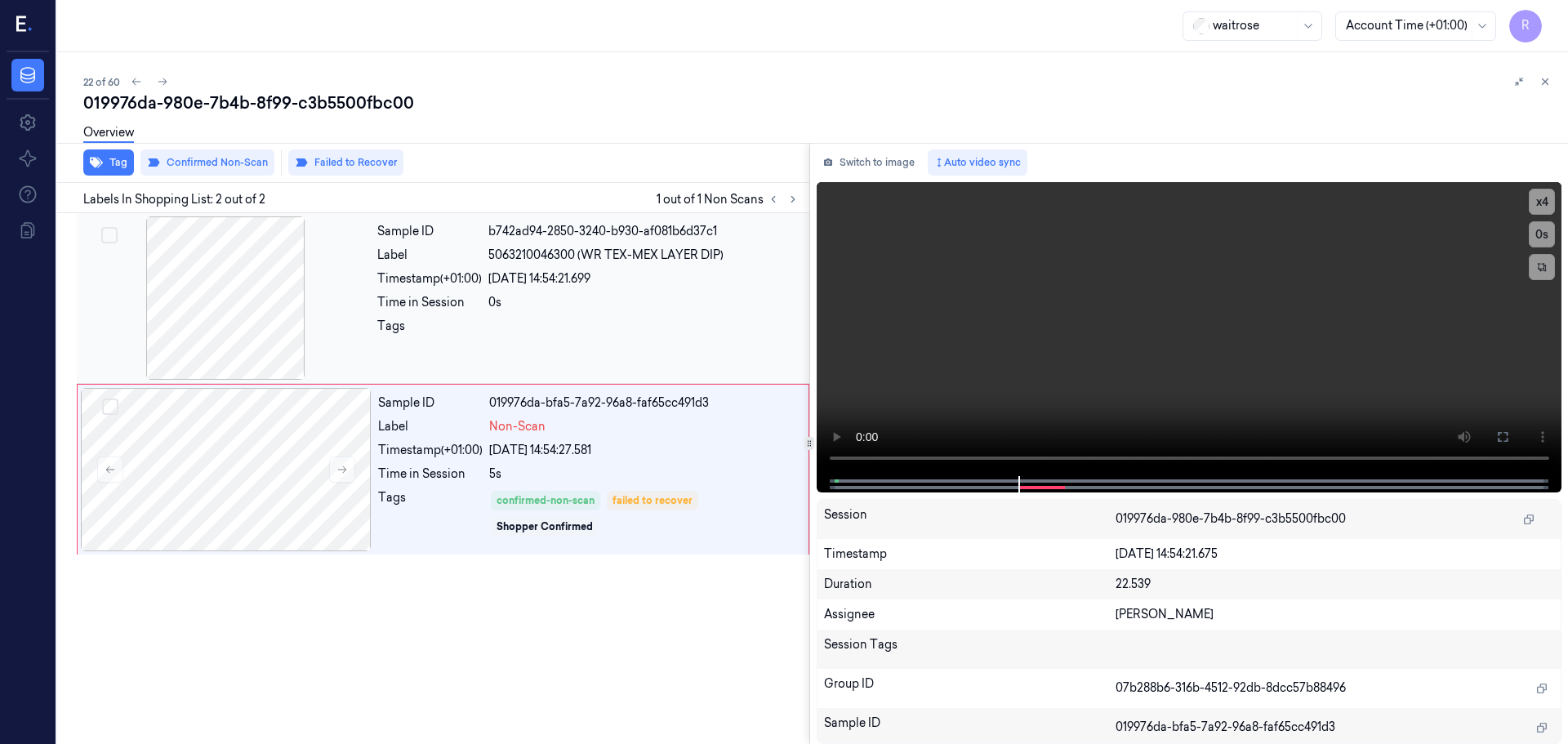
click at [467, 360] on div "Sample ID b742ad94-2850-3240-b930-af081b6d37c1 Label 5063210046300 (WR TEX-MEX …" at bounding box center [589, 299] width 436 height 164
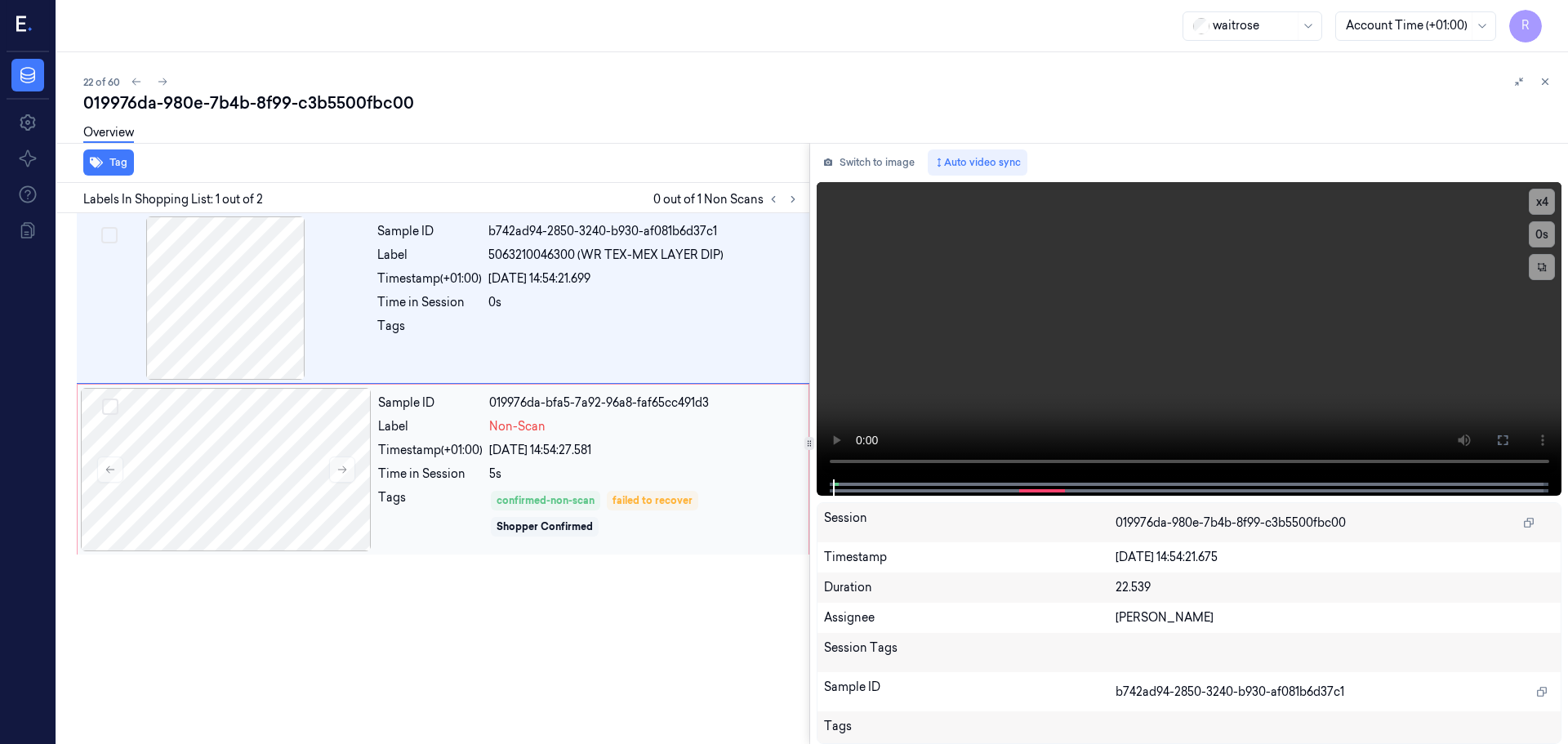
click at [465, 470] on div "Time in Session" at bounding box center [431, 474] width 105 height 17
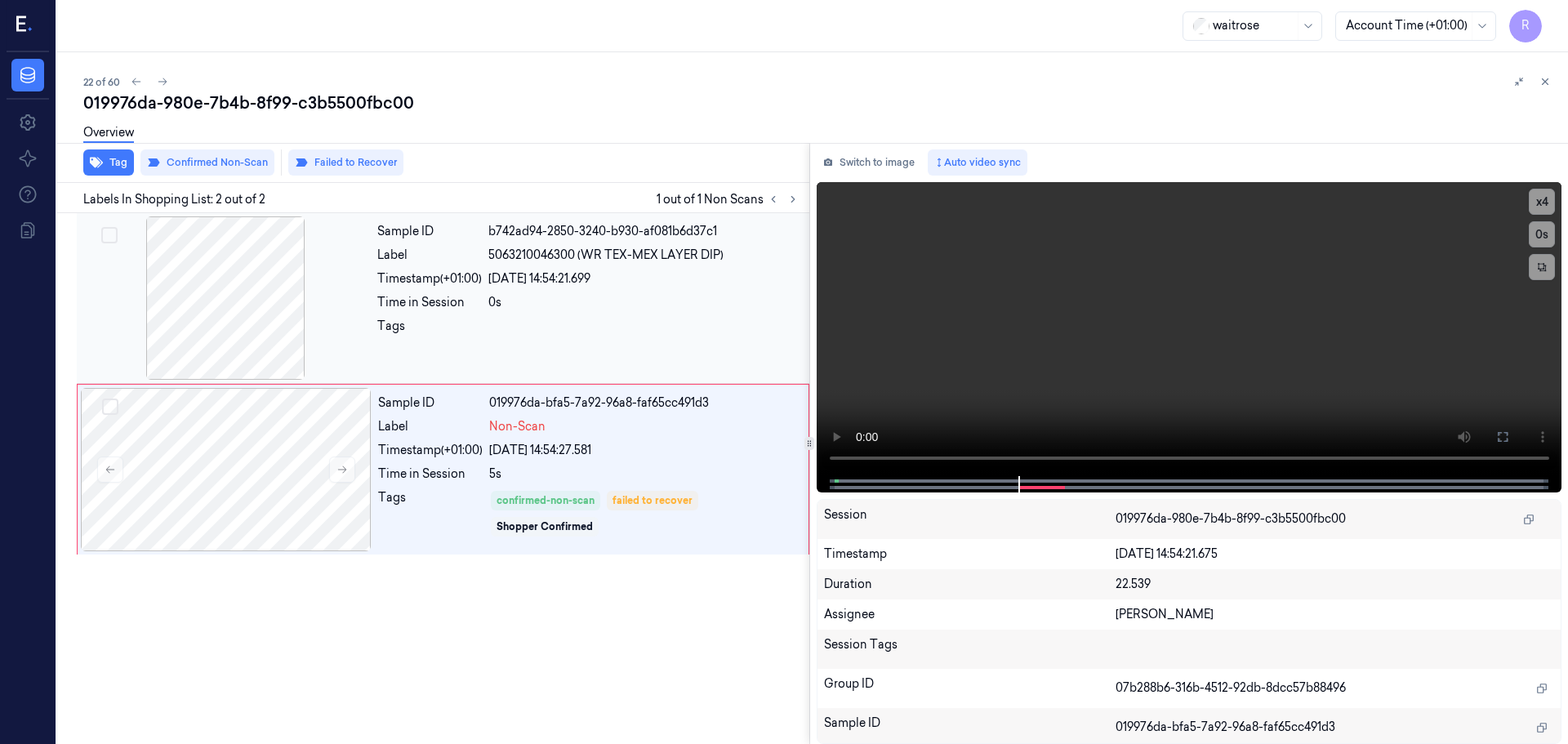
click at [521, 318] on div at bounding box center [643, 330] width 311 height 26
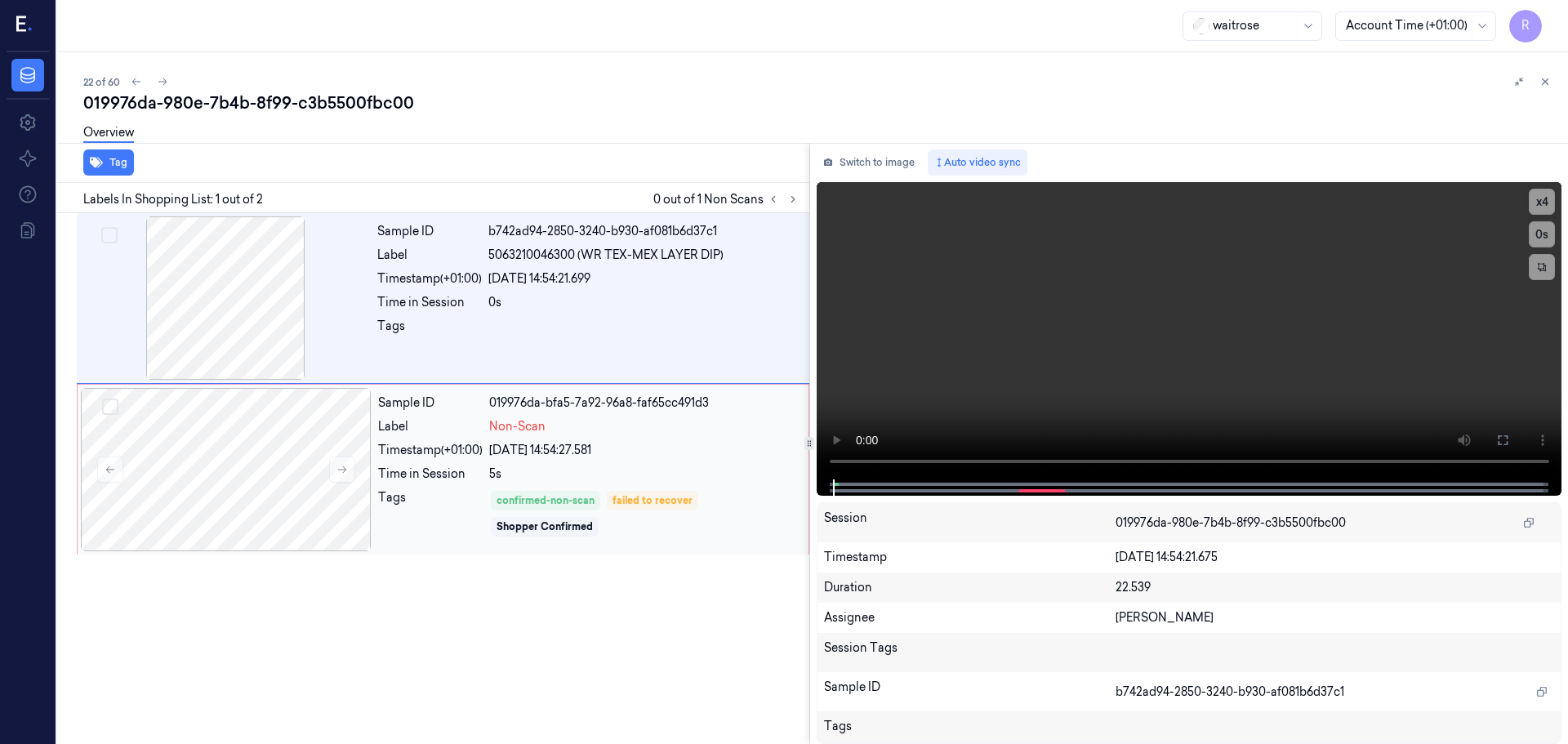
click at [474, 438] on div "Sample ID 019976da-bfa5-7a92-96a8-faf65cc491d3 Label Non-Scan Timestamp (+01:00…" at bounding box center [589, 470] width 434 height 164
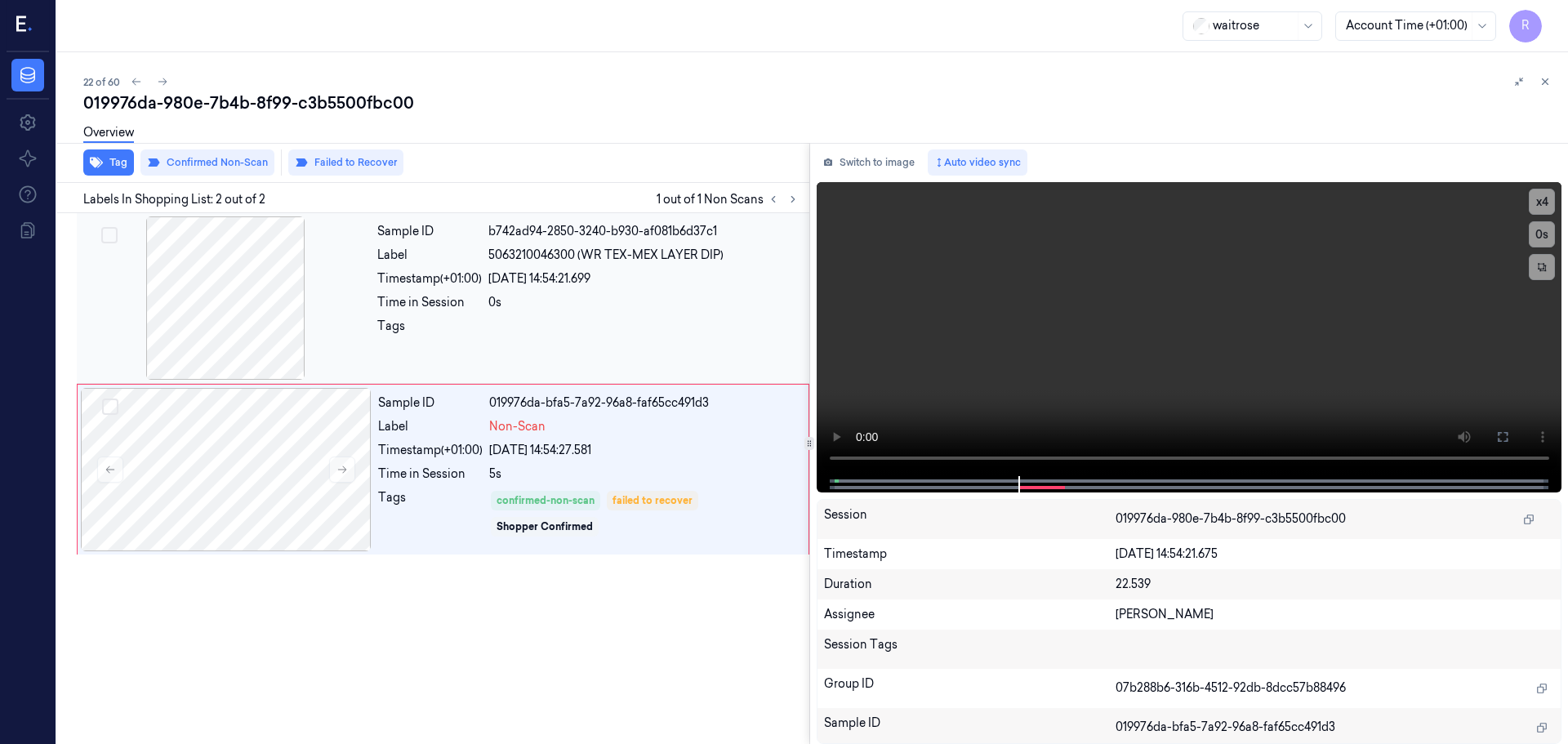
click at [457, 282] on div "Timestamp (+01:00)" at bounding box center [430, 279] width 105 height 17
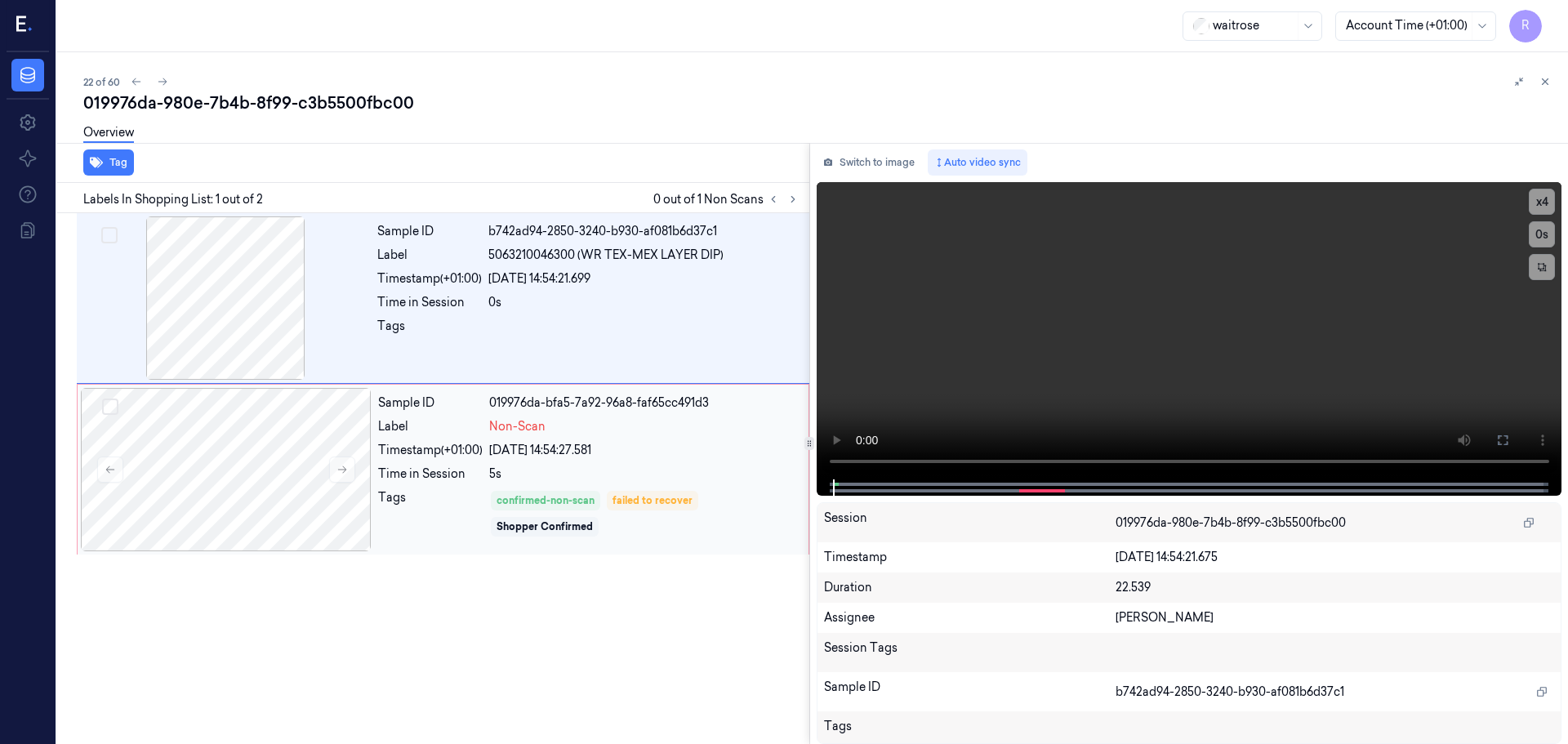
click at [470, 451] on div "Timestamp (+01:00)" at bounding box center [431, 451] width 105 height 17
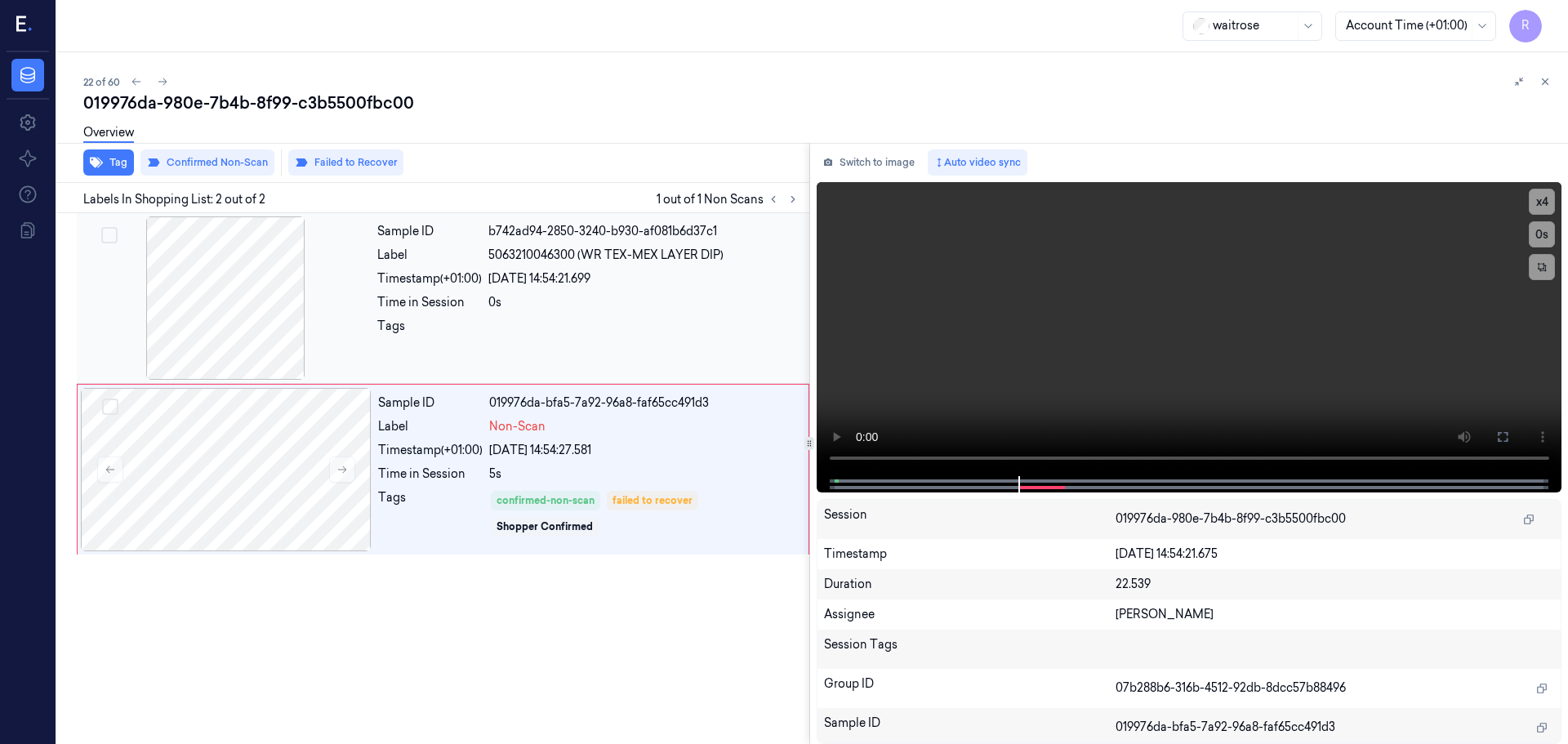
click at [480, 350] on div "Sample ID b742ad94-2850-3240-b930-af081b6d37c1 Label 5063210046300 (WR TEX-MEX …" at bounding box center [589, 299] width 436 height 164
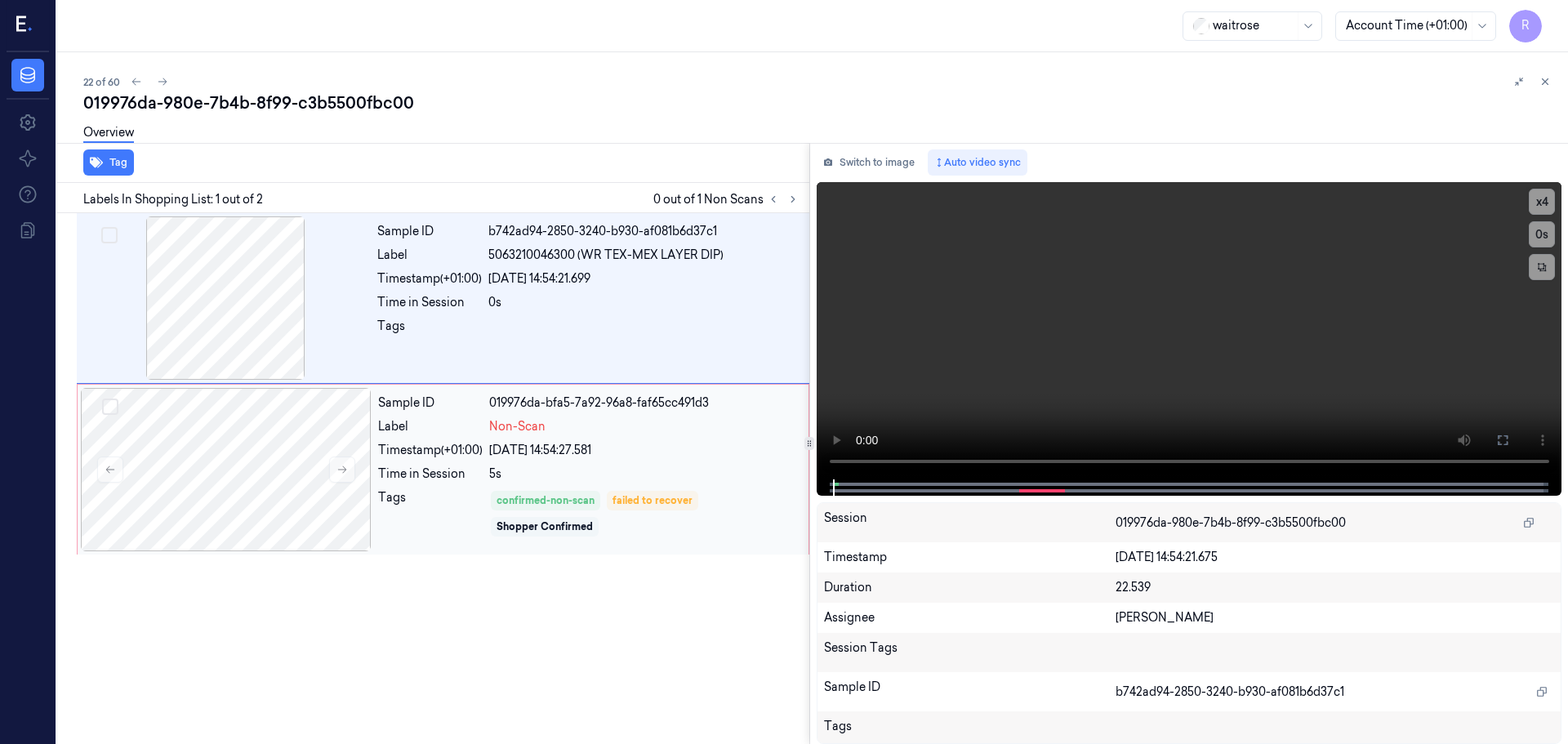
click at [537, 519] on div "Shopper Confirmed" at bounding box center [544, 526] width 96 height 14
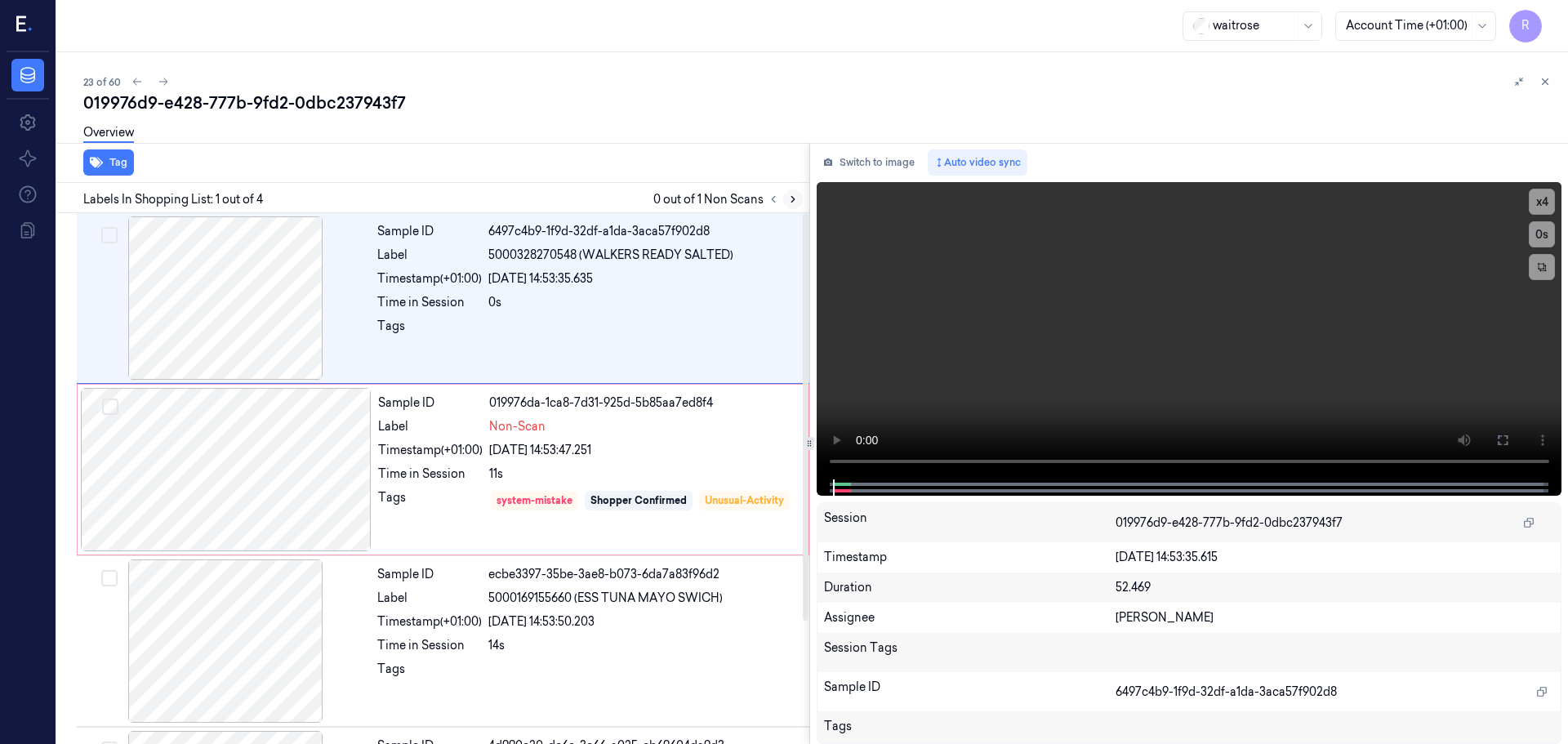
click at [783, 200] on div at bounding box center [783, 199] width 39 height 20
click at [205, 309] on div at bounding box center [225, 299] width 291 height 164
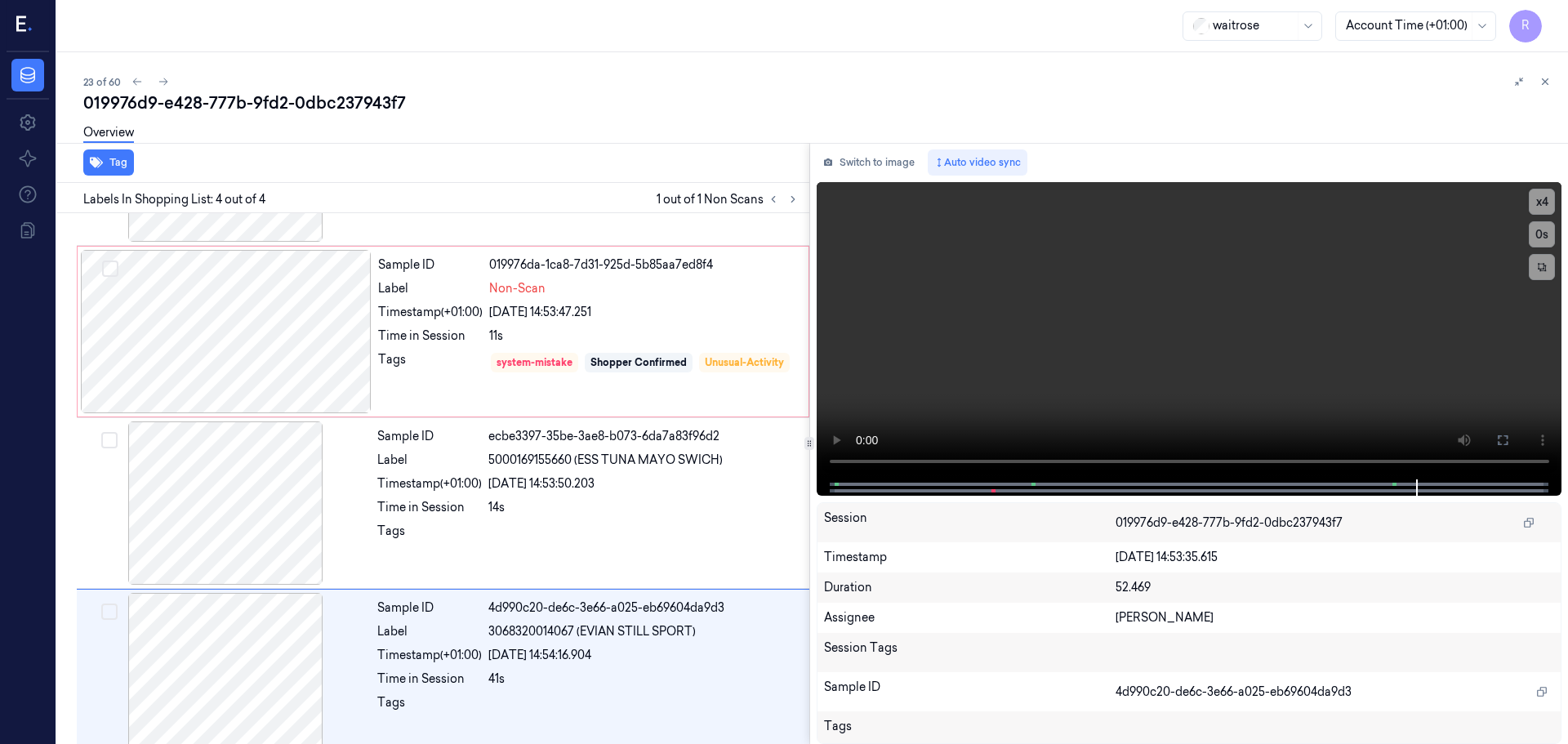
scroll to position [160, 0]
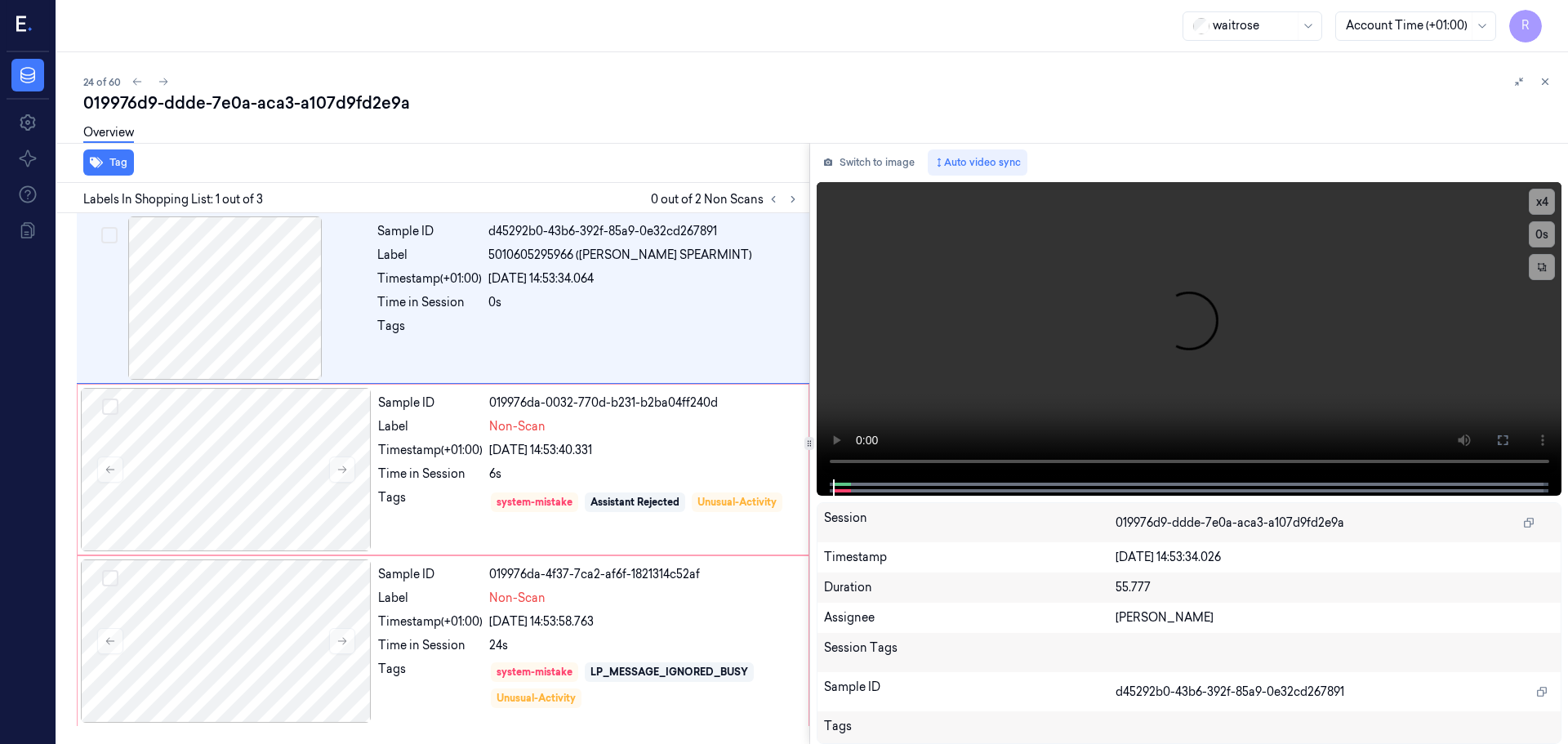
click at [803, 205] on div "Labels In Shopping List: 1 out of 3 0 out of 2 Non Scans" at bounding box center [430, 198] width 759 height 30
click at [794, 205] on icon at bounding box center [793, 200] width 11 height 11
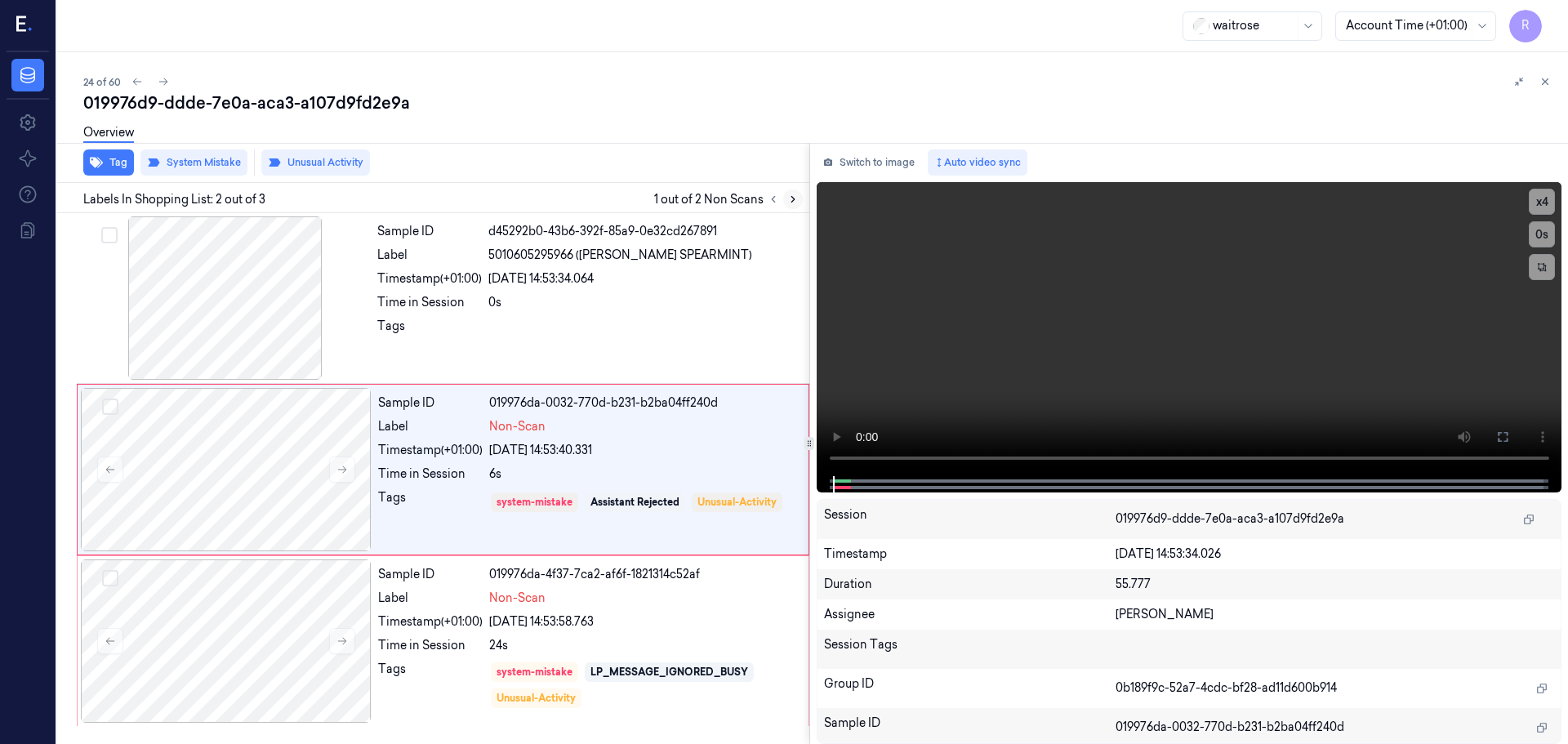
click at [792, 205] on icon at bounding box center [793, 200] width 11 height 11
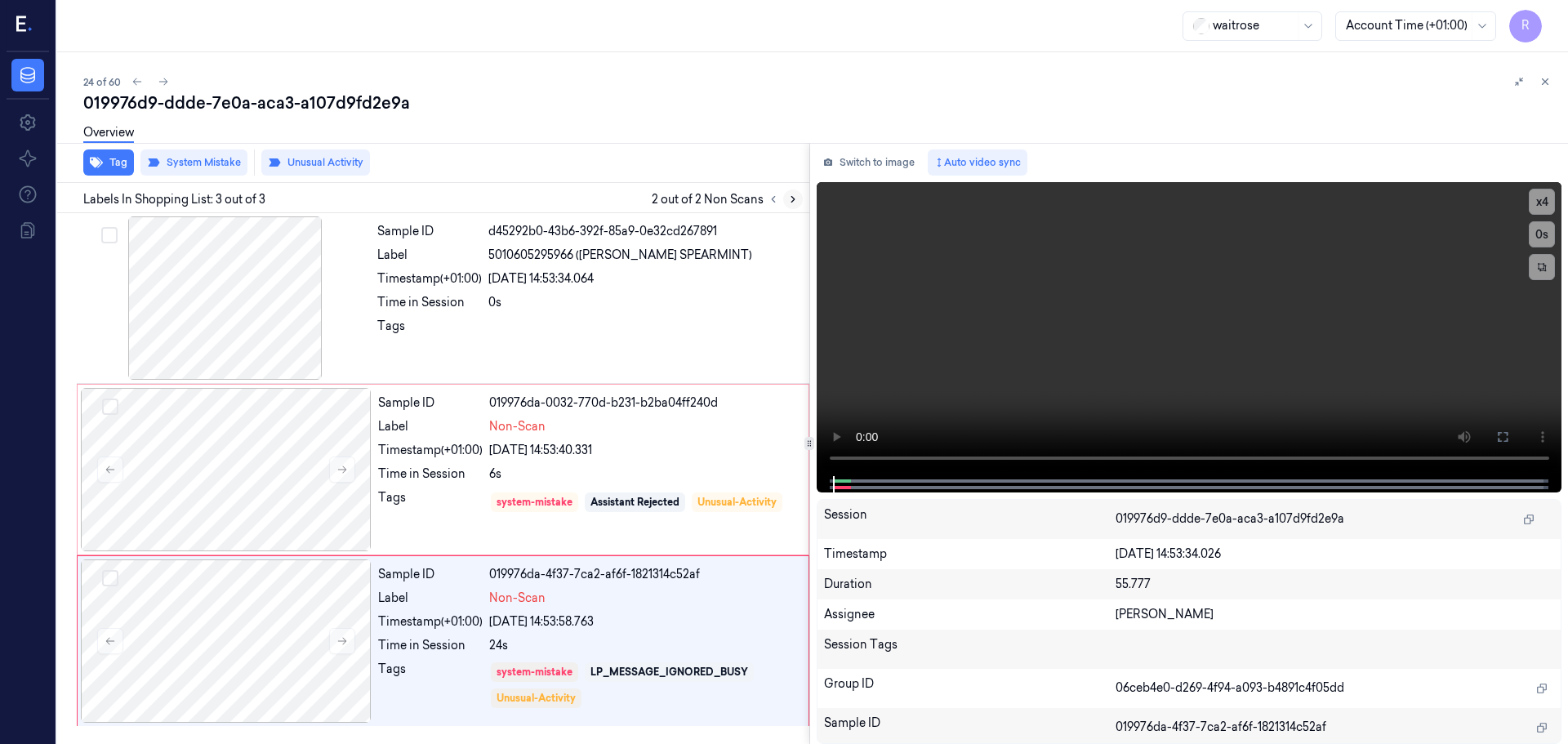
click at [790, 205] on icon at bounding box center [793, 200] width 11 height 11
click at [789, 205] on icon at bounding box center [793, 200] width 11 height 11
click at [251, 315] on div at bounding box center [225, 299] width 291 height 164
click at [641, 463] on div "Sample ID 019976da-0032-770d-b231-b2ba04ff240d Label Non-Scan Timestamp (+01:00…" at bounding box center [589, 470] width 434 height 164
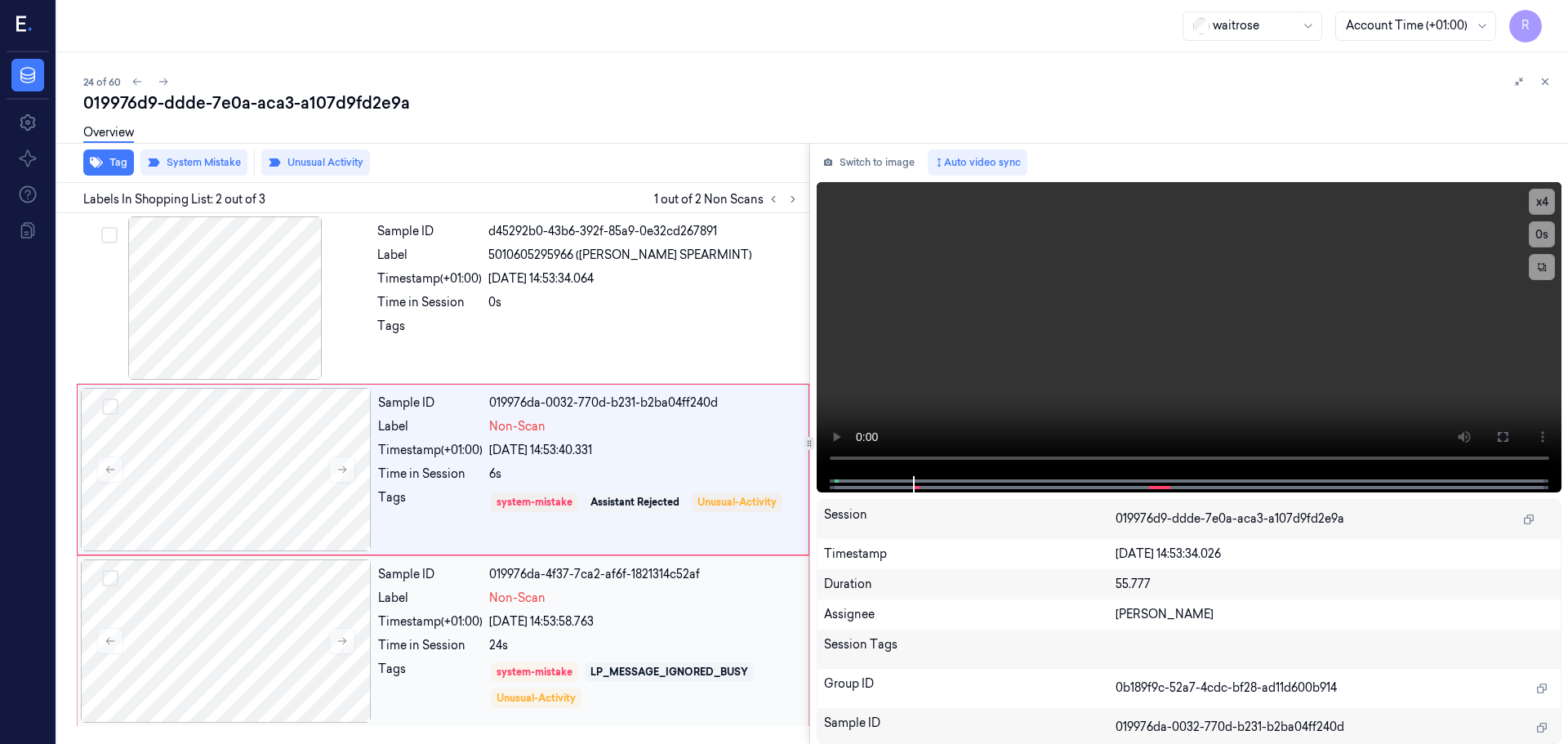
click at [644, 625] on div "[DATE] 14:53:58.763" at bounding box center [643, 622] width 309 height 17
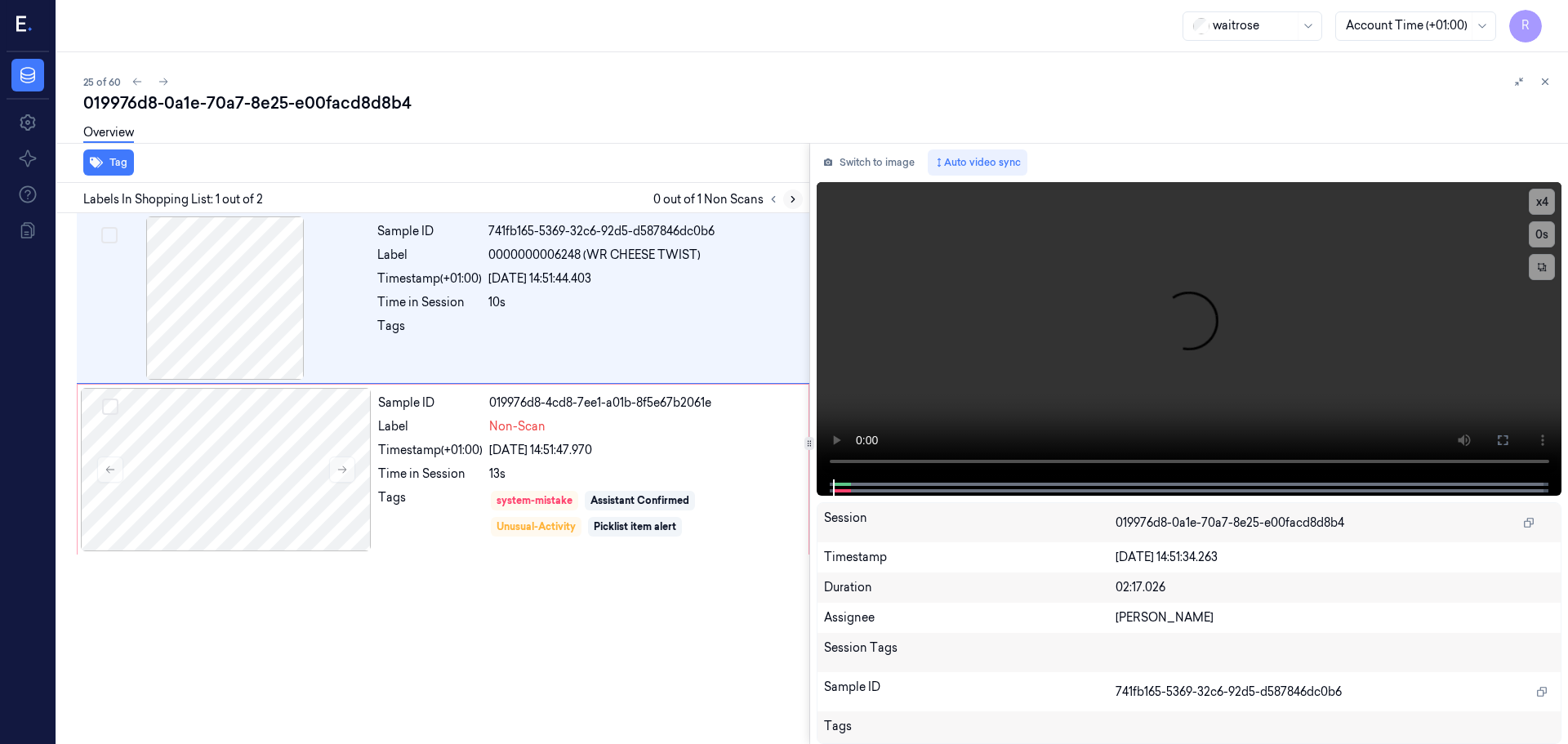
click at [795, 200] on icon at bounding box center [793, 200] width 11 height 11
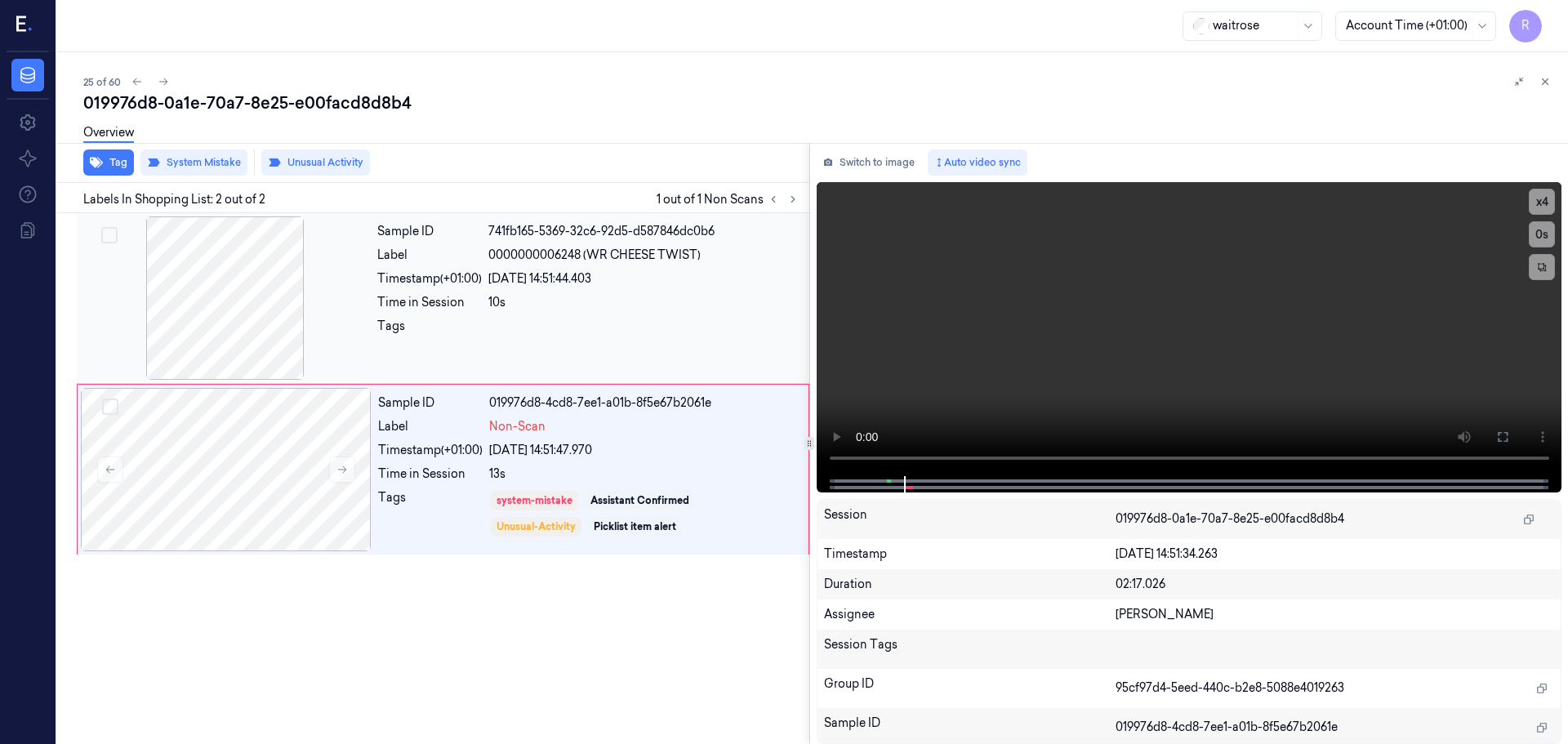
click at [245, 291] on div at bounding box center [225, 299] width 291 height 164
click at [875, 477] on div at bounding box center [1189, 484] width 711 height 16
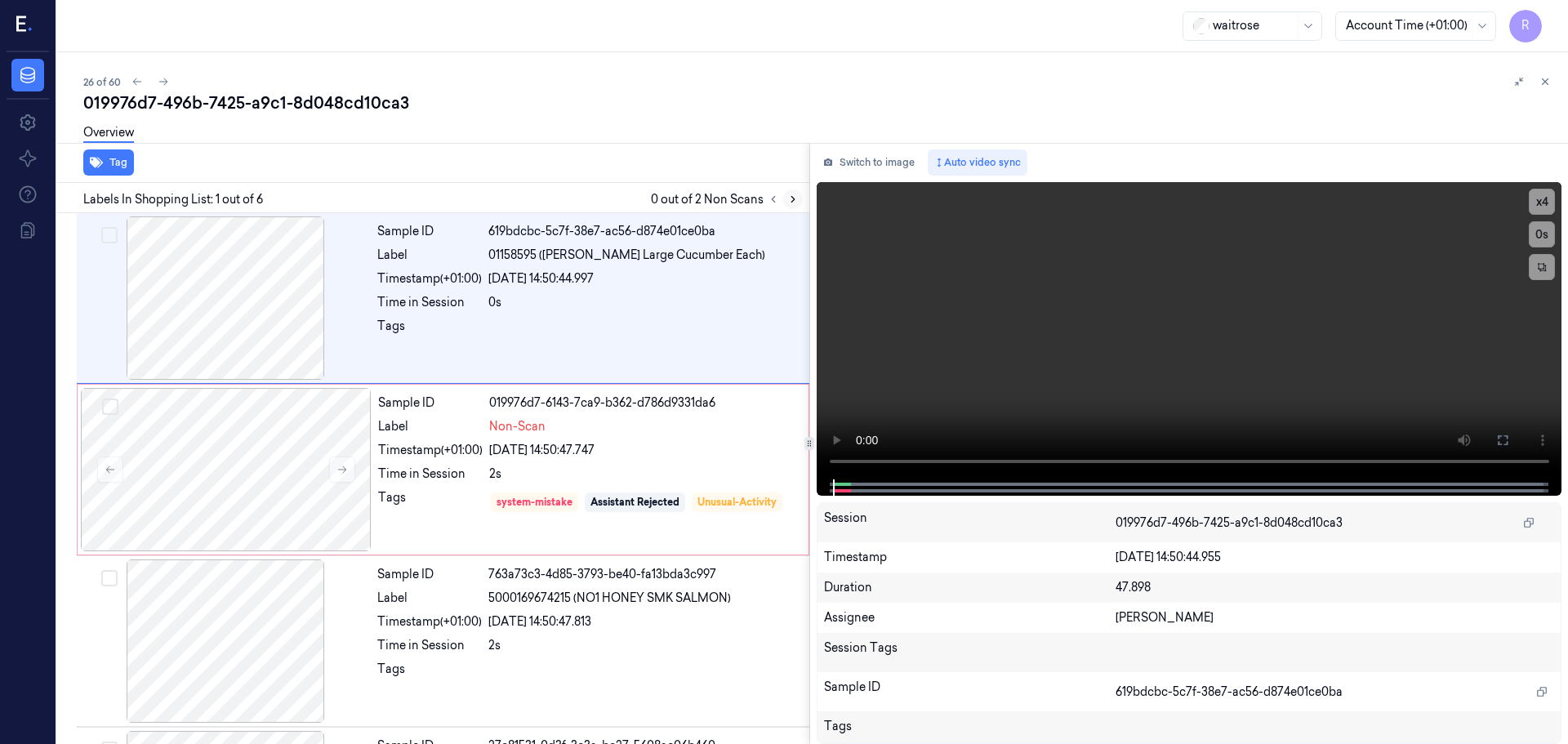
click at [787, 202] on icon at bounding box center [793, 200] width 11 height 11
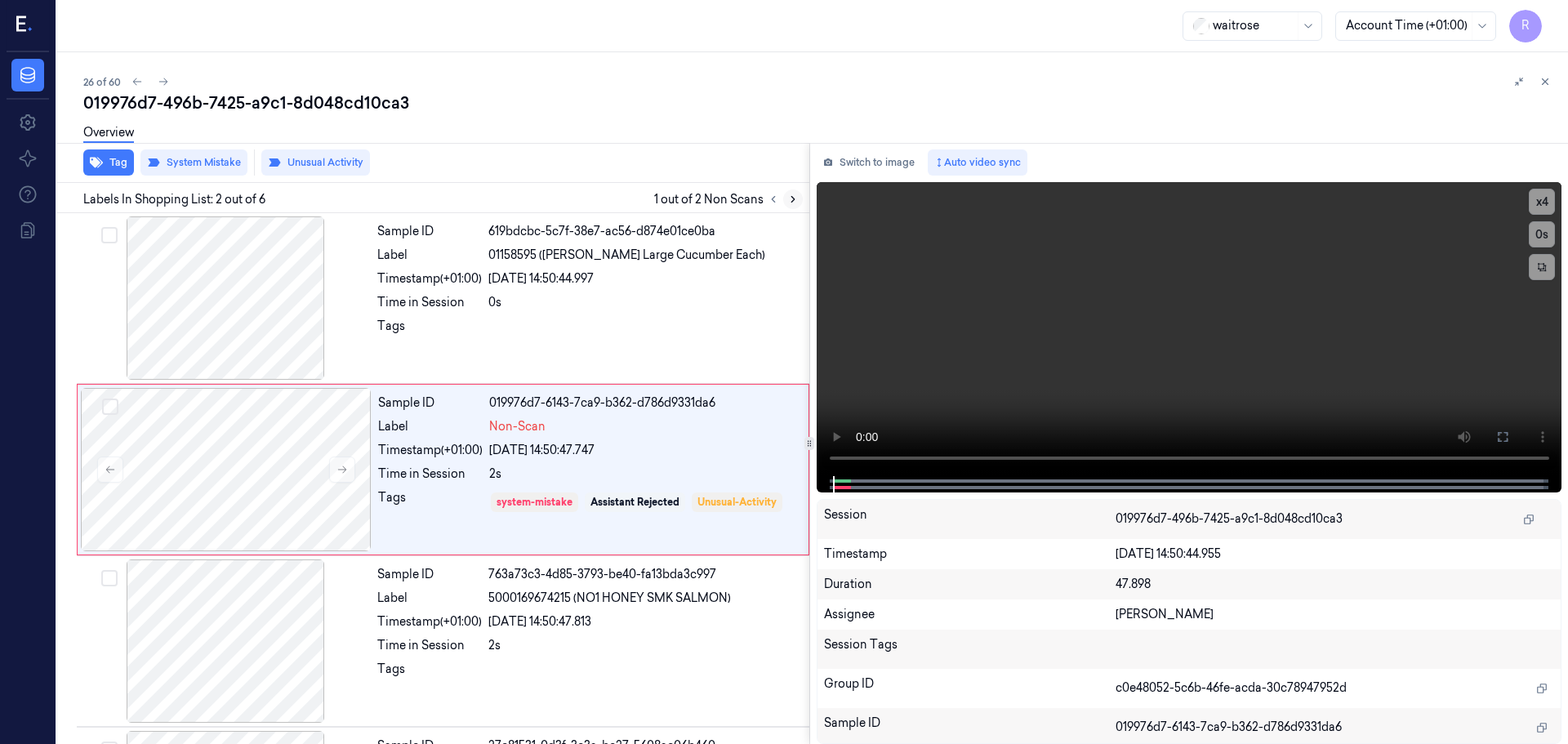
click at [787, 202] on icon at bounding box center [793, 200] width 11 height 11
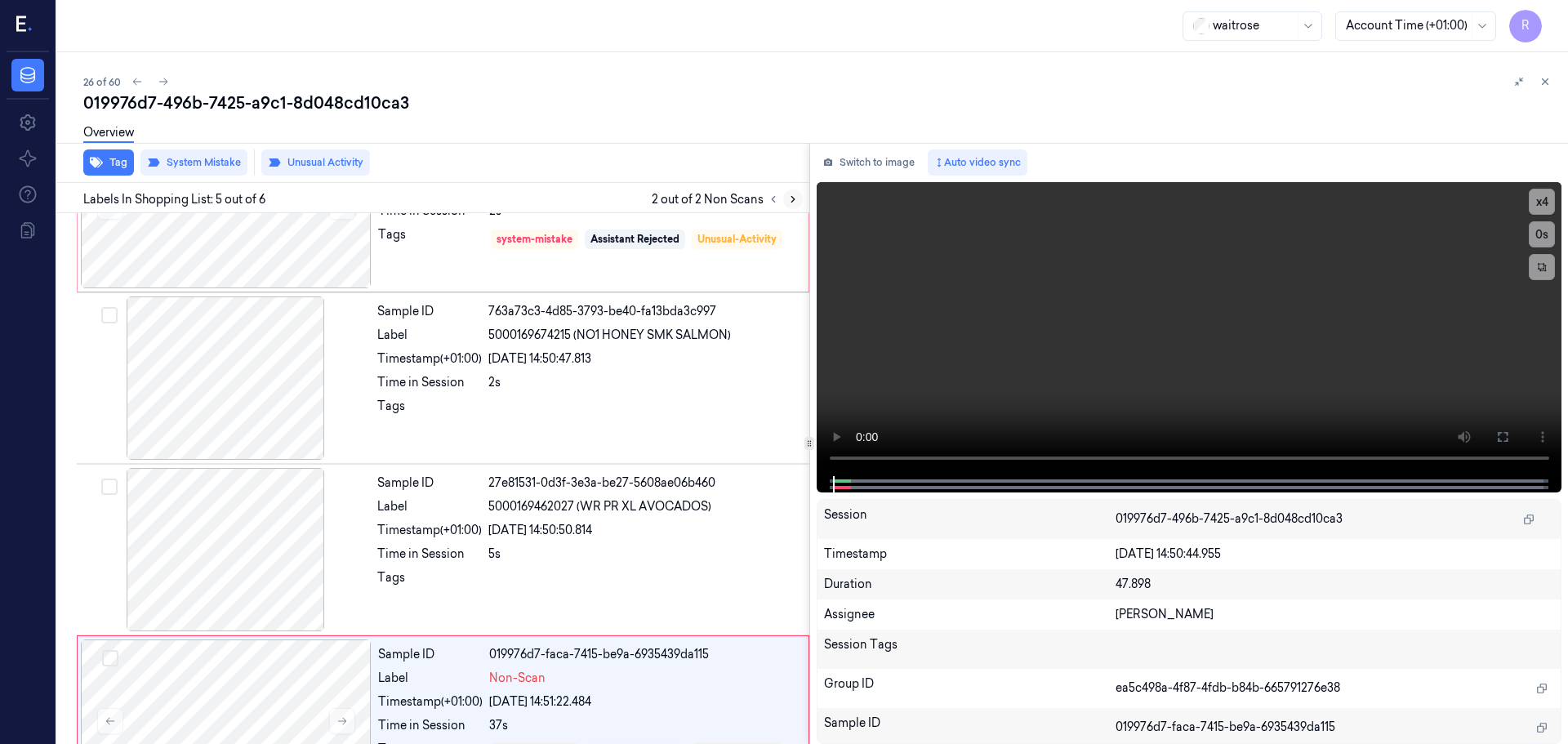
click at [787, 202] on icon at bounding box center [793, 200] width 11 height 11
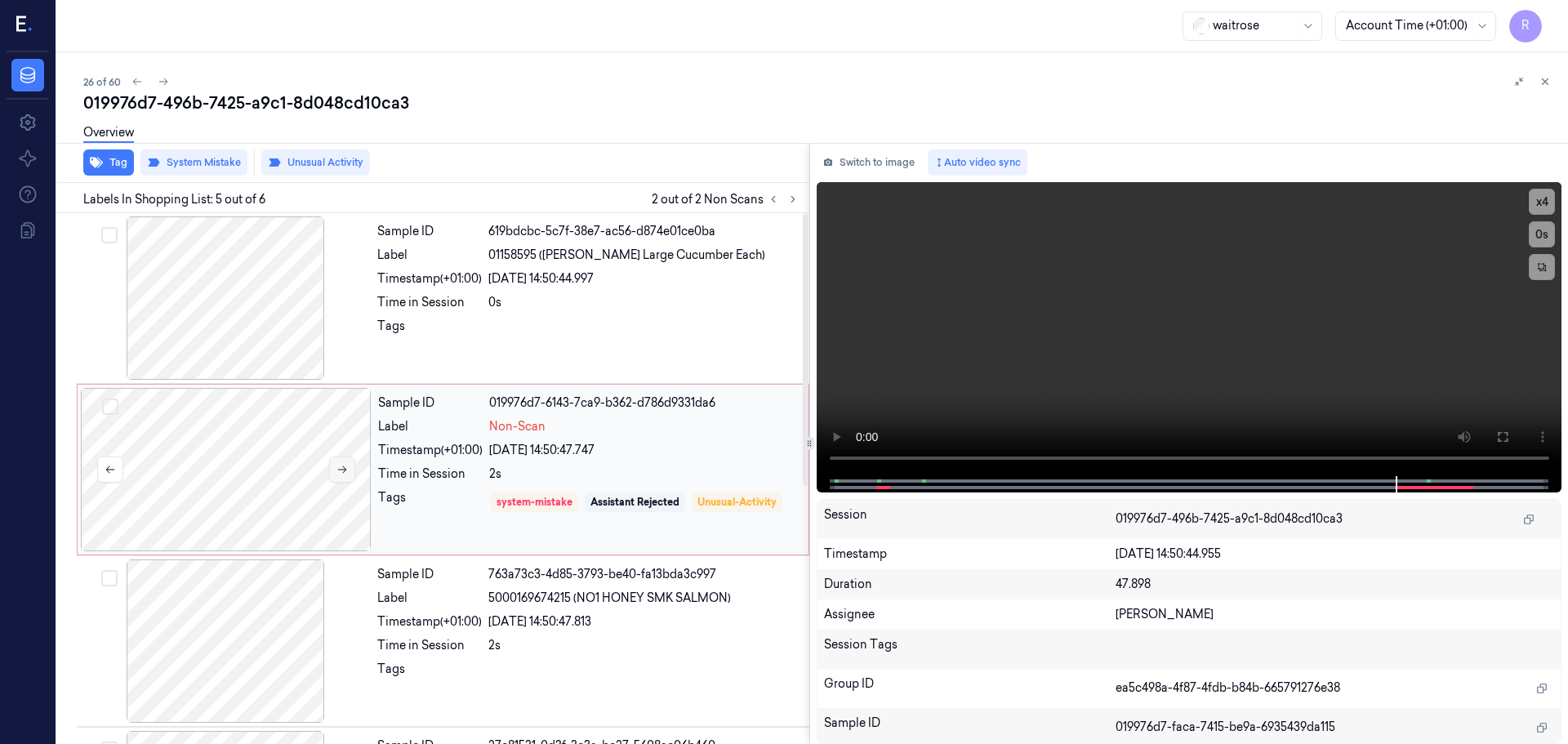
click at [345, 471] on icon at bounding box center [342, 470] width 11 height 11
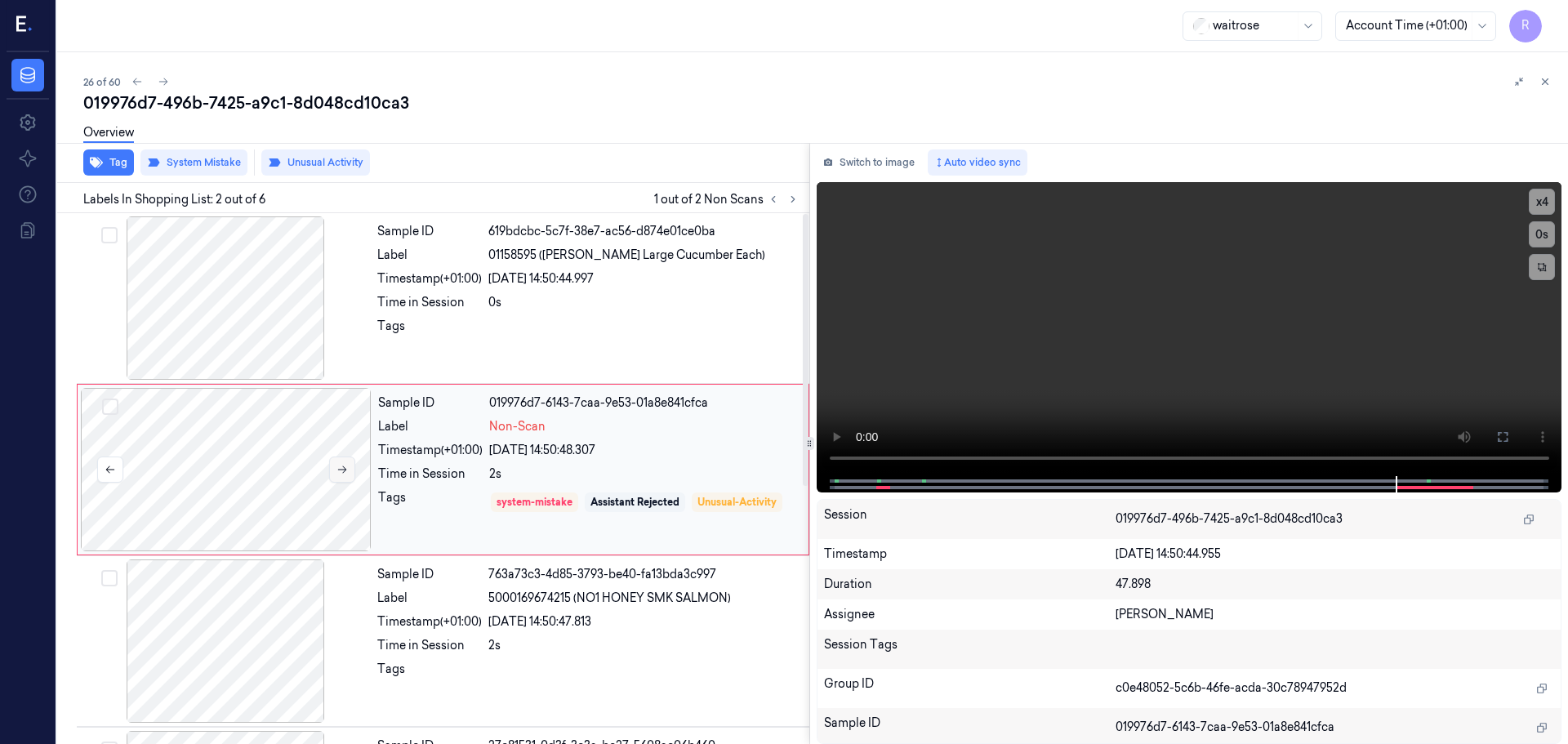
click at [345, 471] on icon at bounding box center [342, 470] width 11 height 11
click at [262, 268] on div at bounding box center [225, 299] width 291 height 164
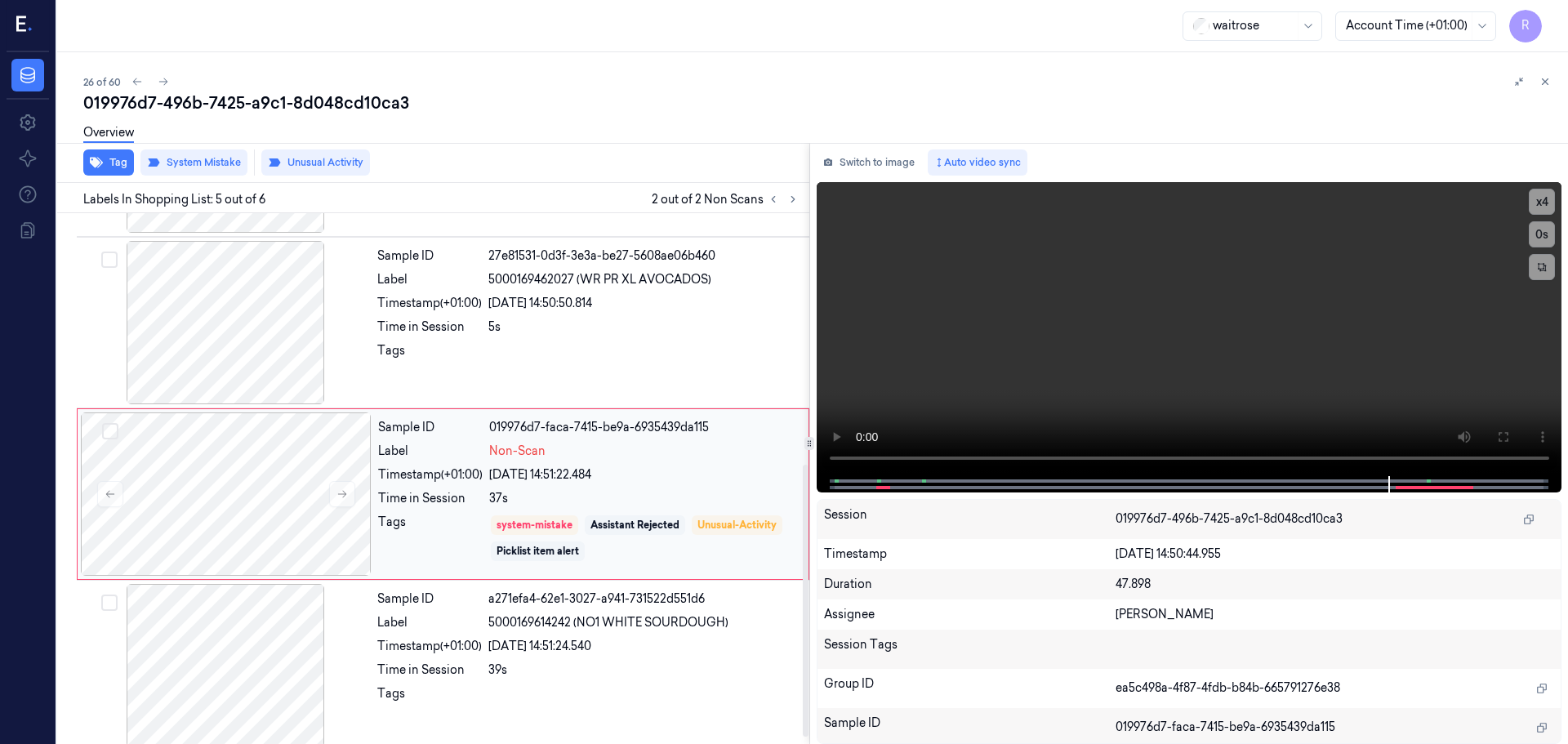
scroll to position [503, 0]
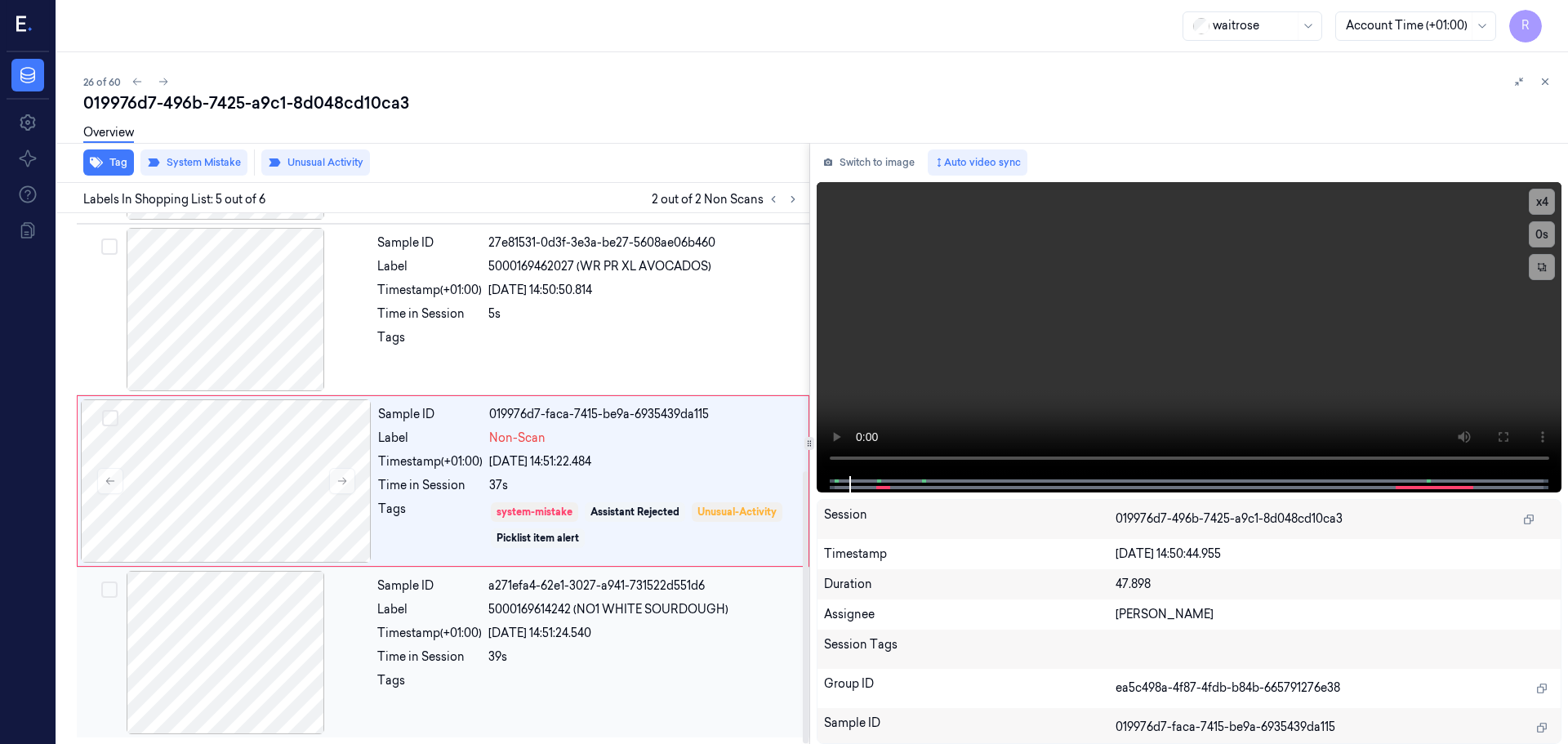
click at [669, 645] on div "Sample ID a271efa4-62e1-3027-a941-731522d551d6 Label 5000169614242 (NO1 WHITE S…" at bounding box center [589, 653] width 436 height 164
click at [666, 516] on div "Assistant Rejected" at bounding box center [635, 512] width 89 height 14
click at [687, 628] on div "[DATE] 14:51:24.540" at bounding box center [643, 634] width 311 height 17
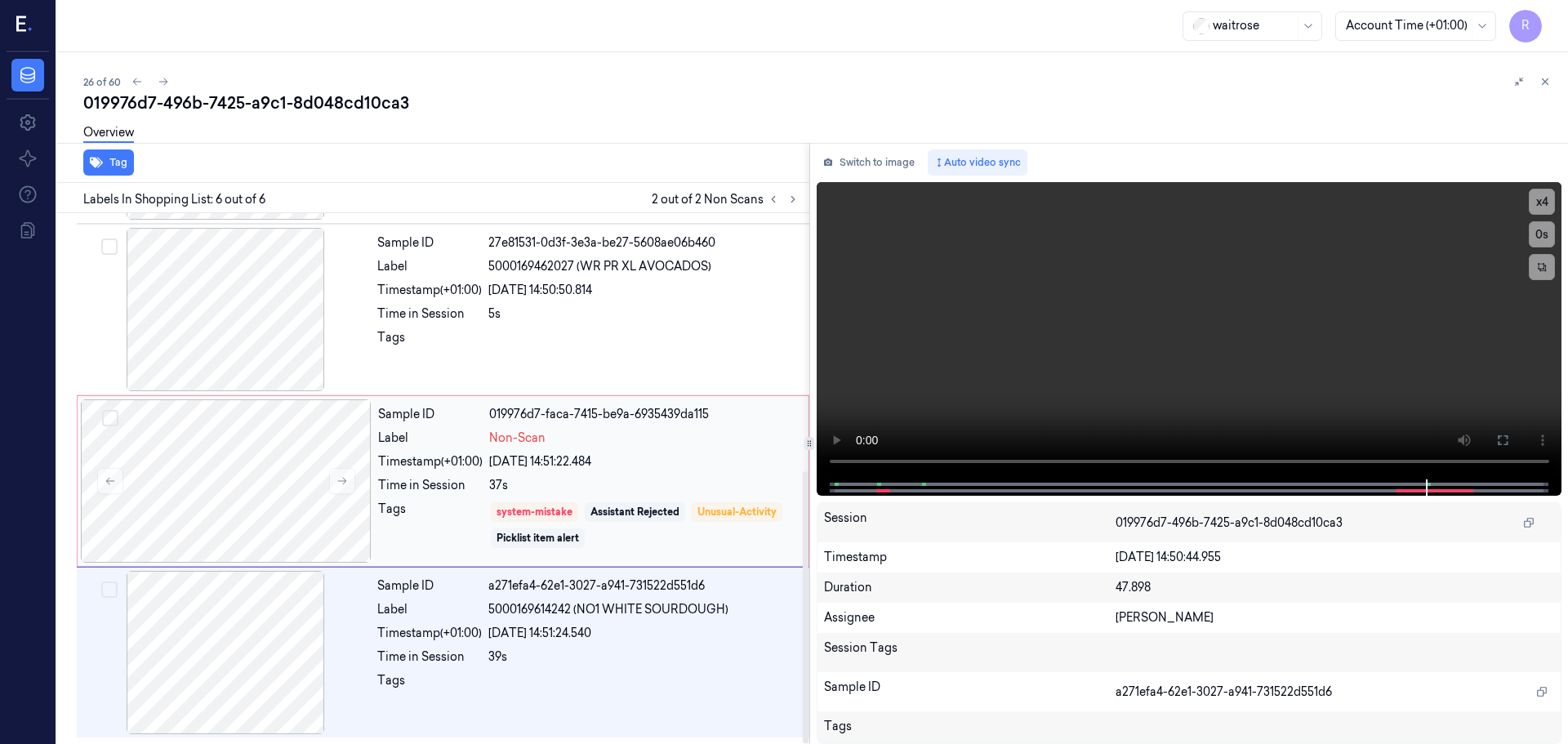
click at [702, 536] on div "system-mistake Assistant Rejected Unusual-Activity Picklist item alert" at bounding box center [643, 525] width 309 height 49
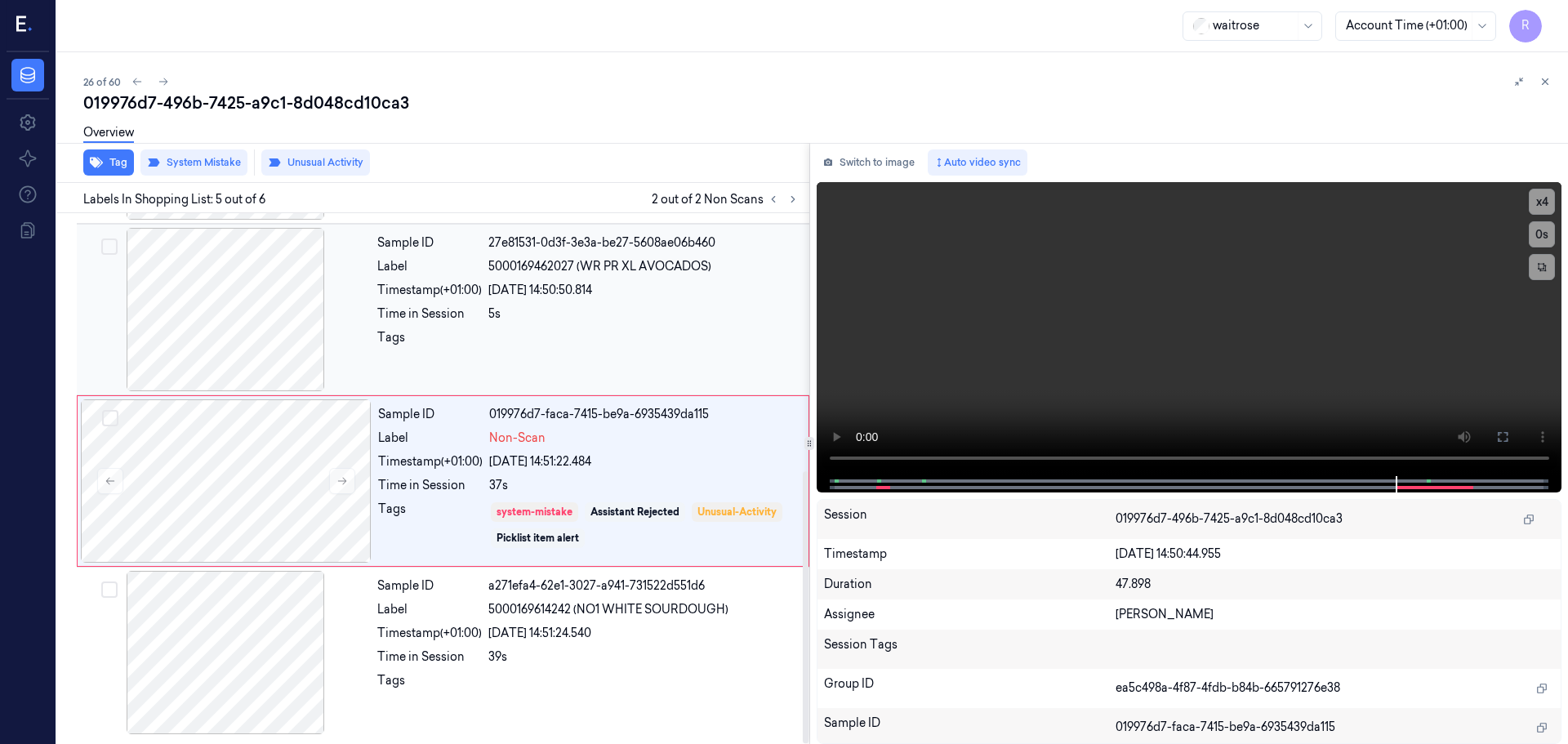
click at [641, 302] on div "Sample ID 27e81531-0d3f-3e3a-be27-5608ae06b460 Label 5000169462027 (WR PR XL AV…" at bounding box center [589, 310] width 436 height 164
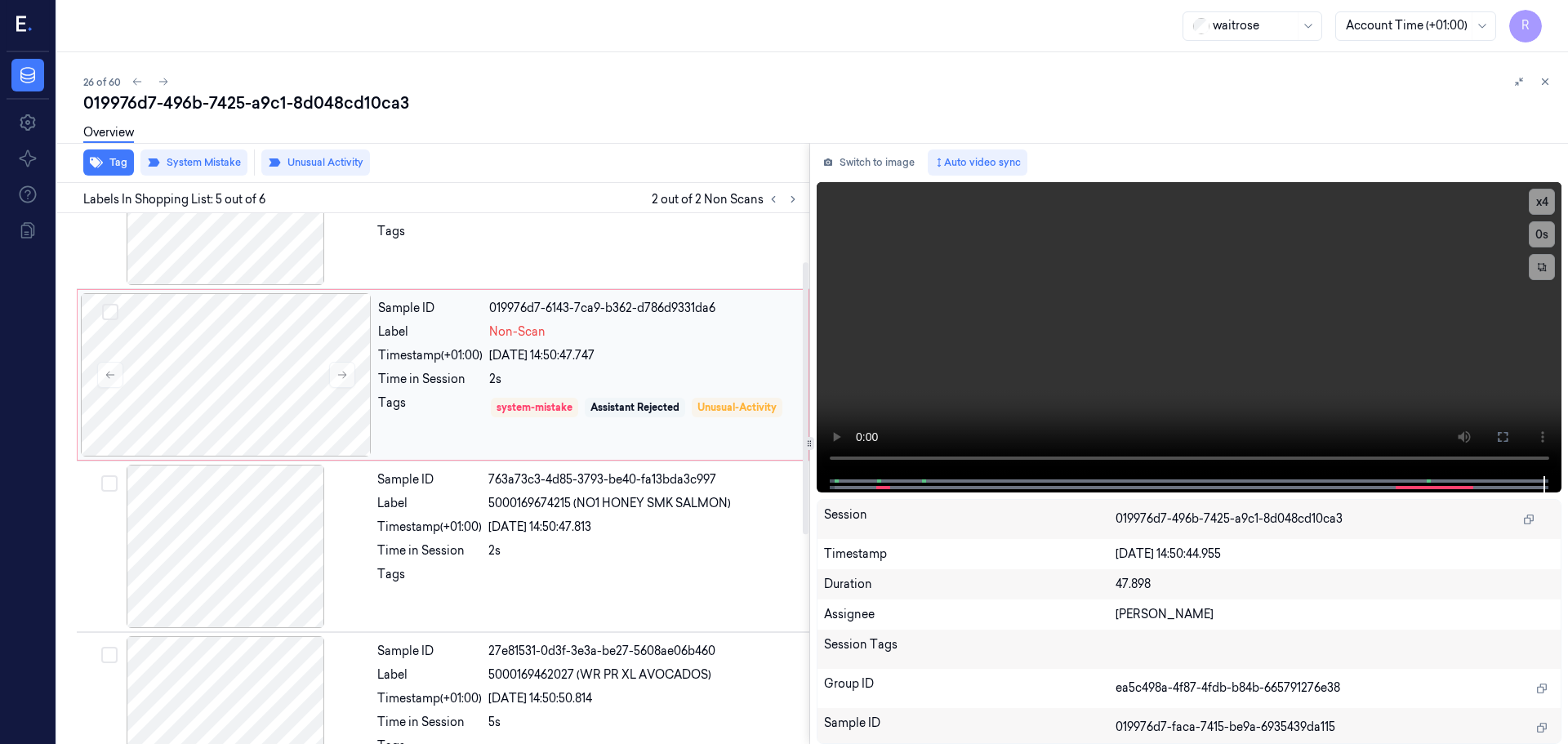
click at [651, 408] on div "Assistant Rejected" at bounding box center [635, 407] width 89 height 14
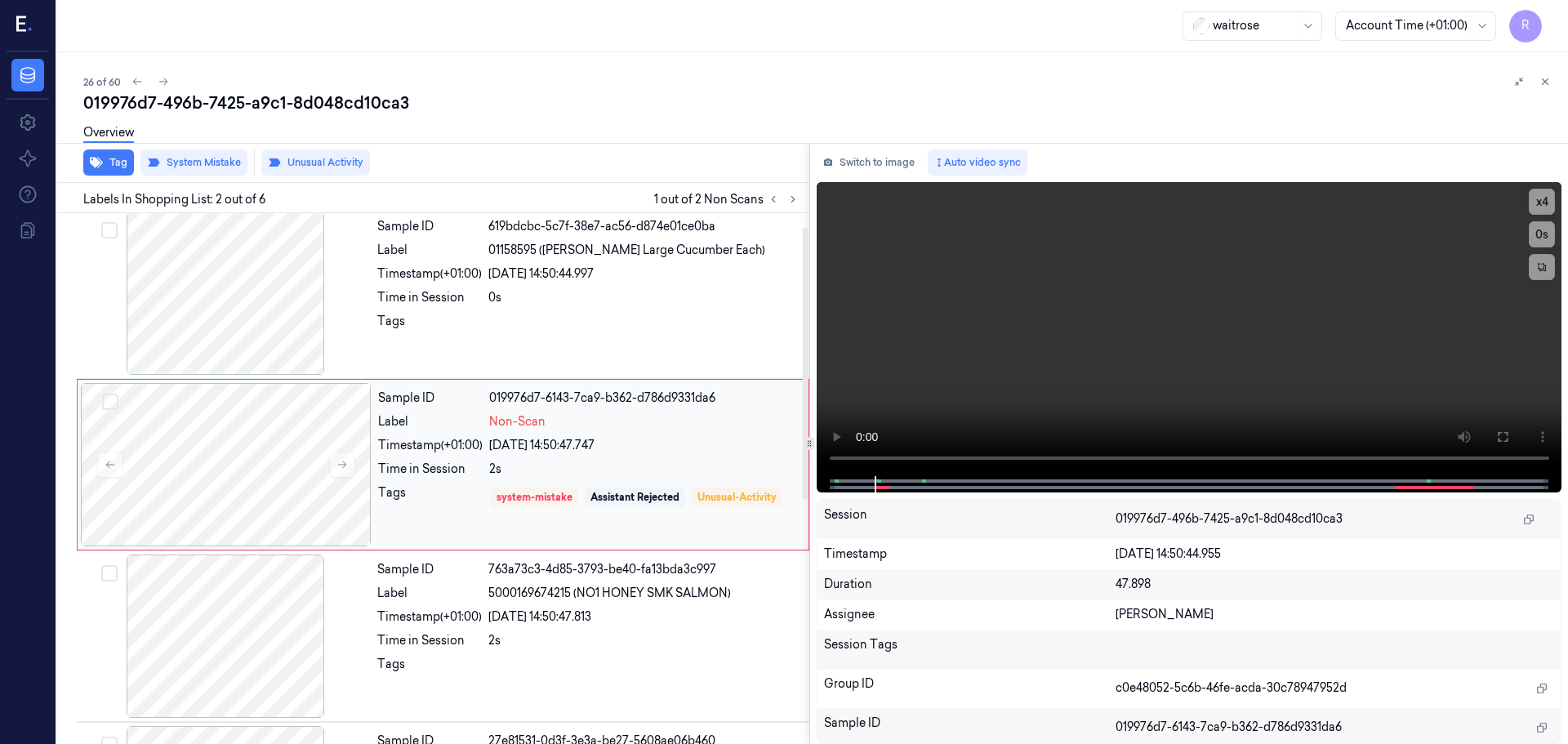
scroll to position [0, 0]
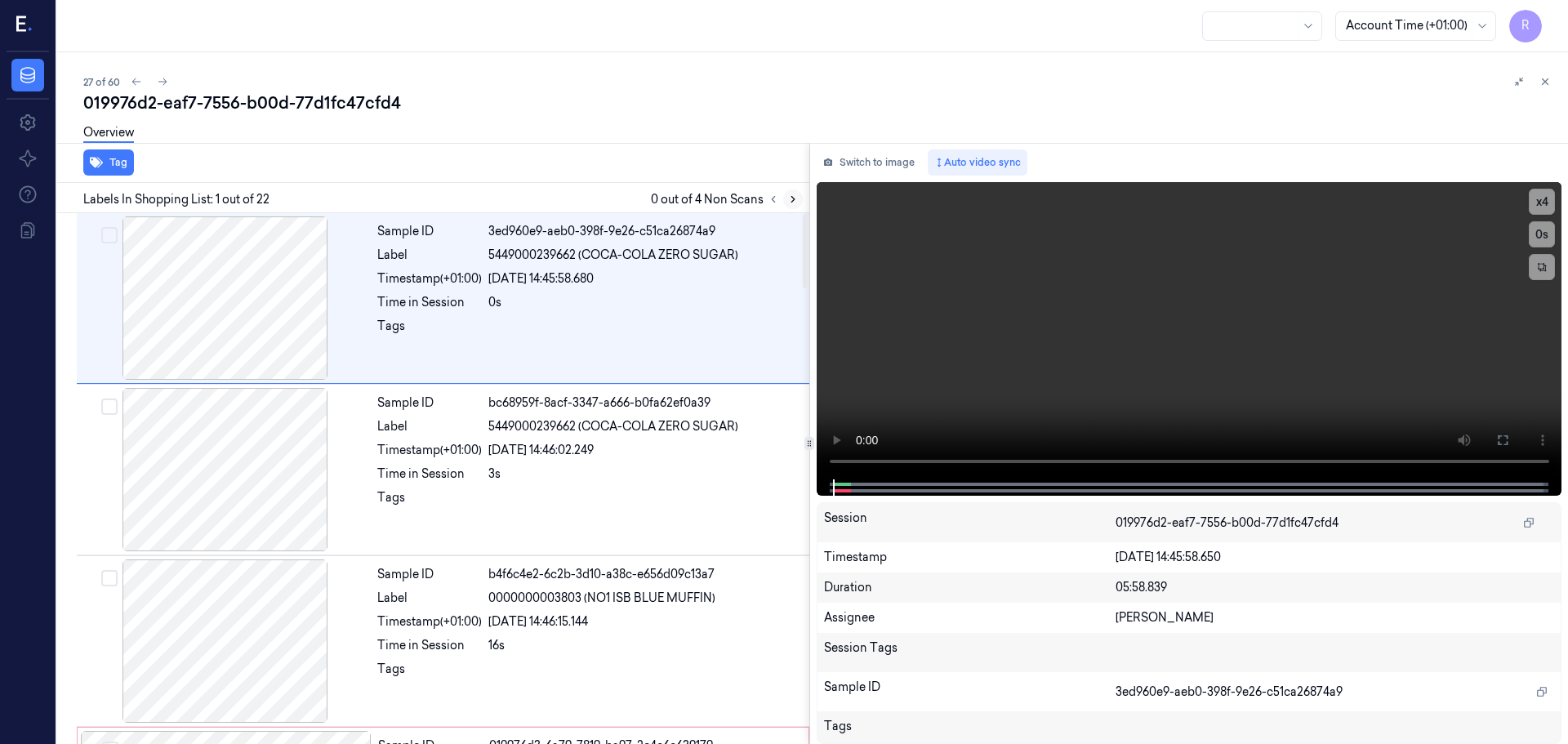
click at [791, 202] on icon at bounding box center [792, 200] width 3 height 6
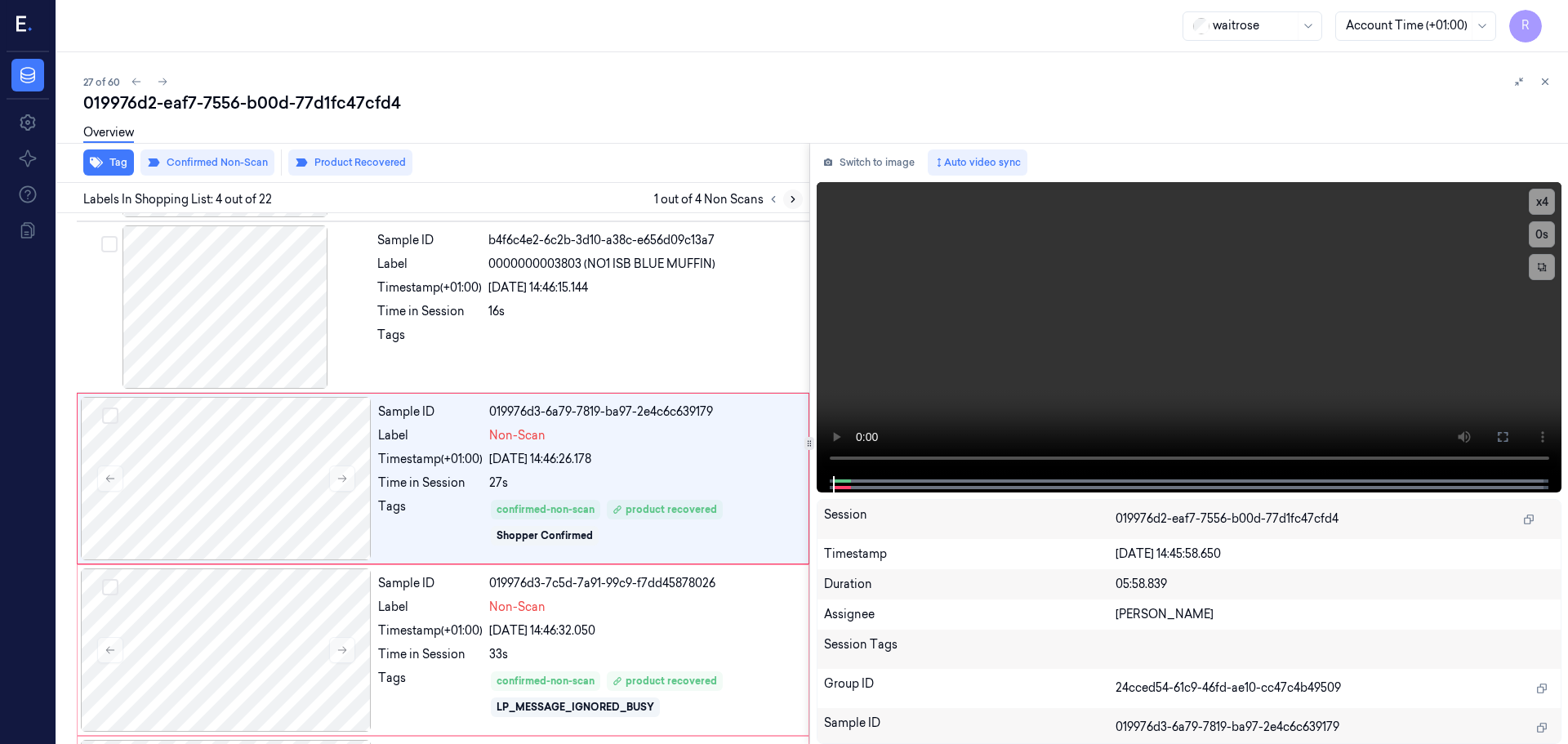
click at [791, 202] on icon at bounding box center [792, 200] width 3 height 6
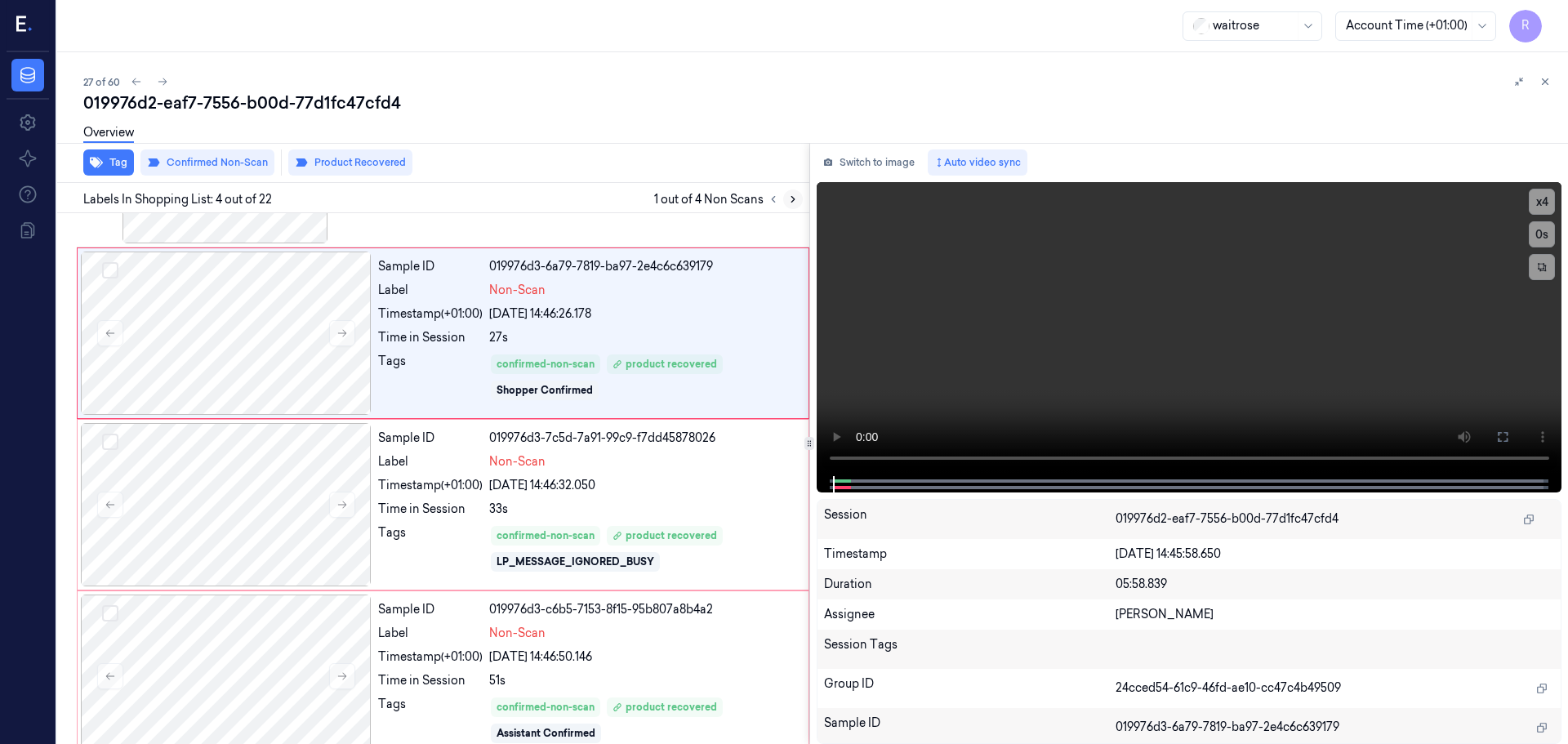
click at [791, 202] on icon at bounding box center [792, 200] width 3 height 6
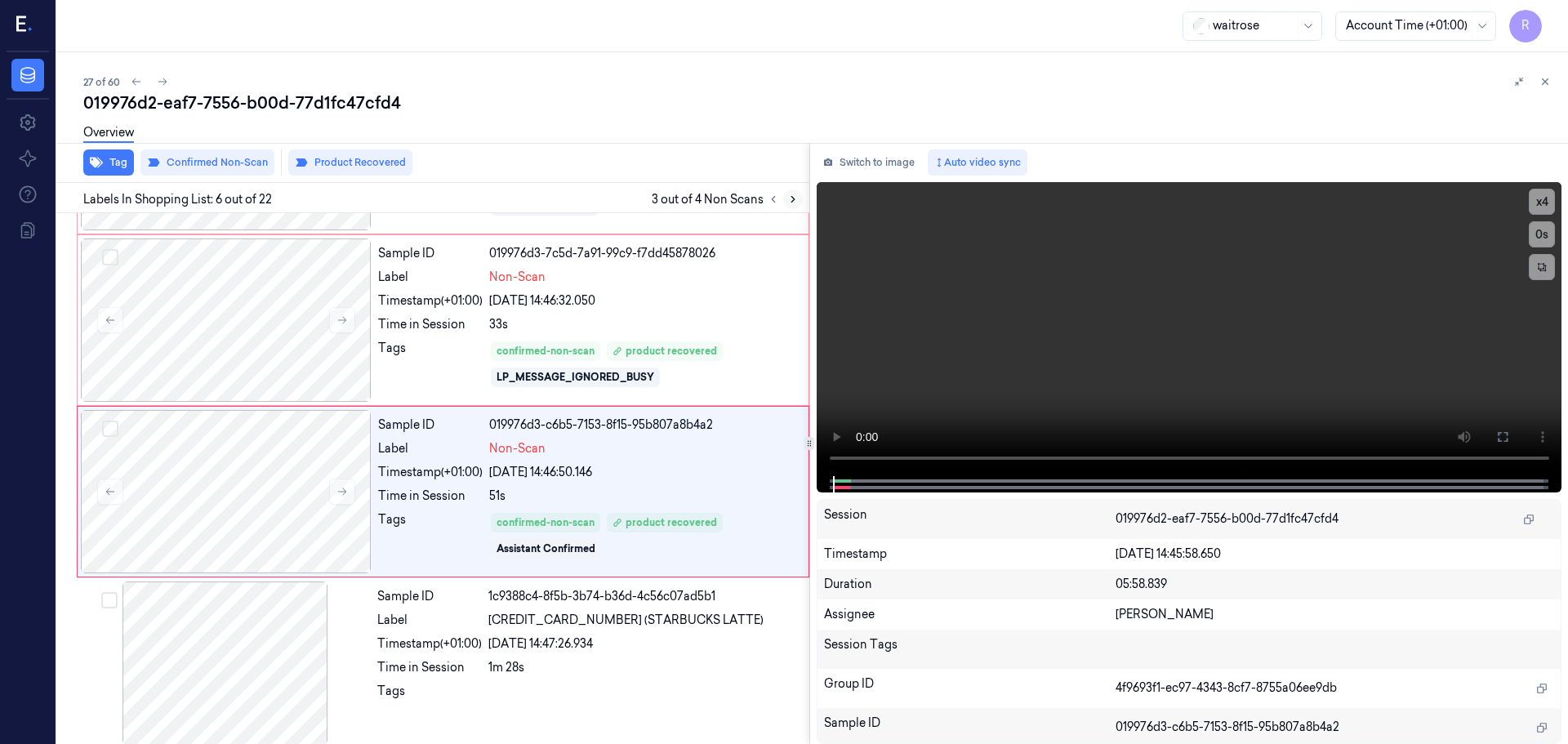
click at [791, 202] on icon at bounding box center [792, 200] width 3 height 6
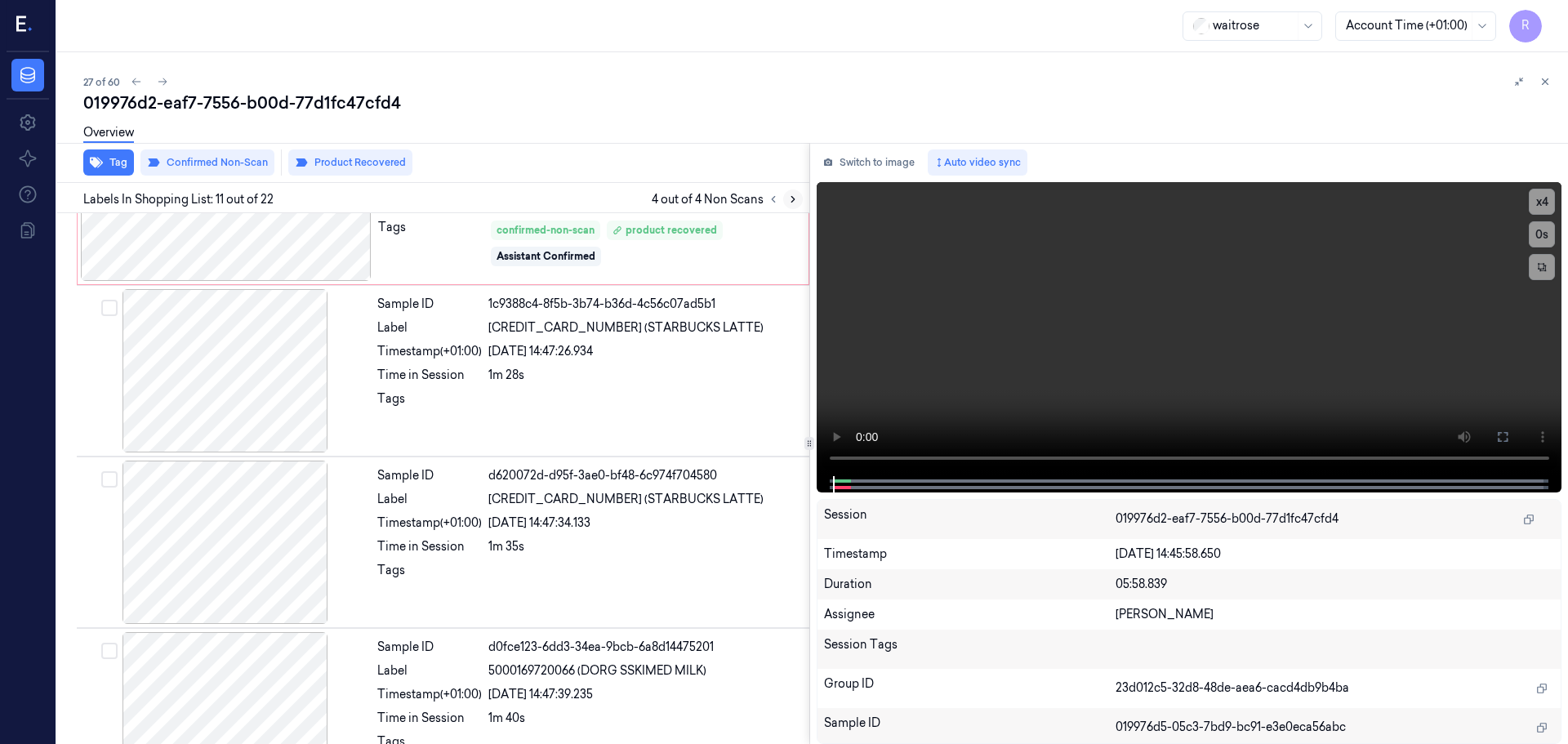
click at [791, 202] on icon at bounding box center [792, 200] width 3 height 6
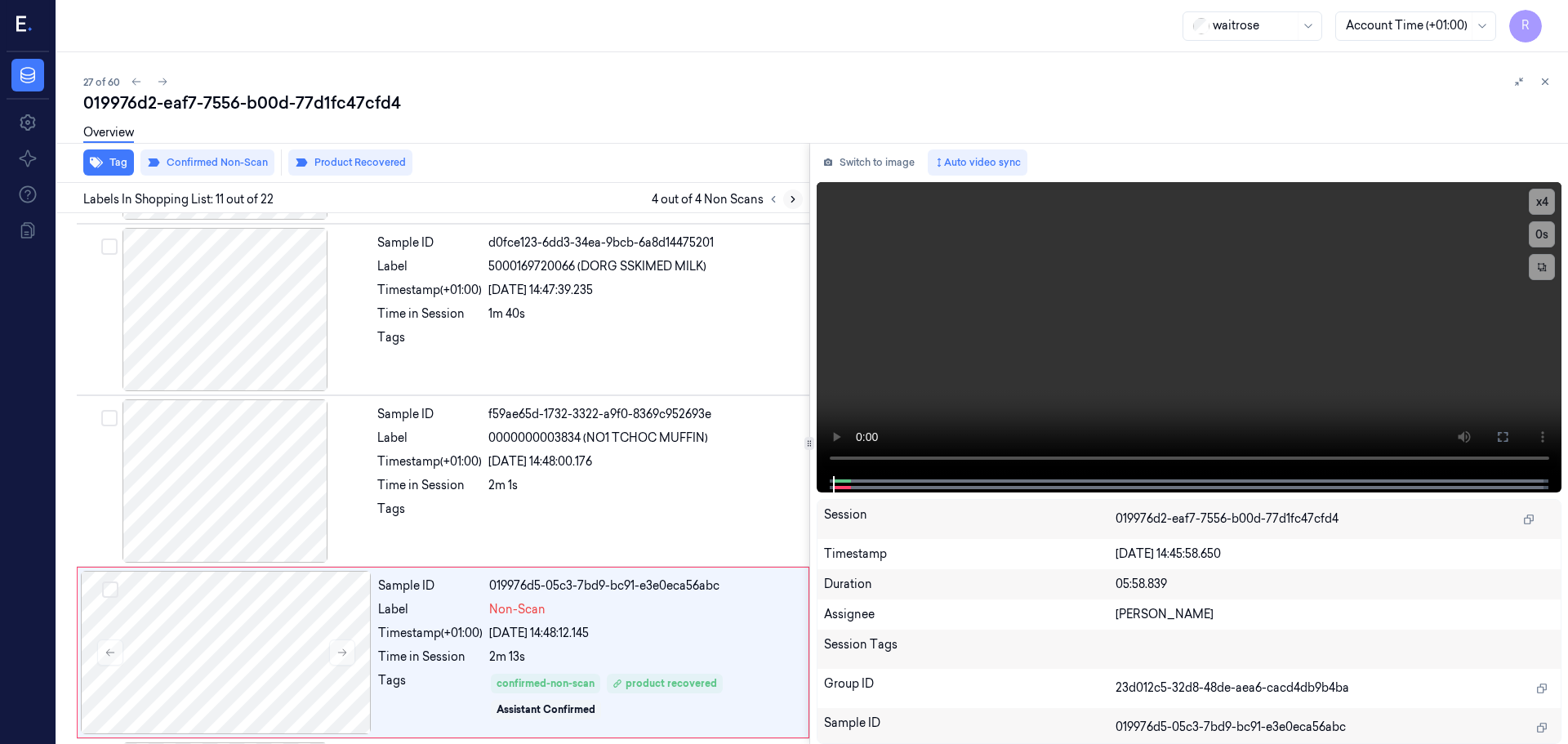
click at [791, 202] on icon at bounding box center [792, 200] width 3 height 6
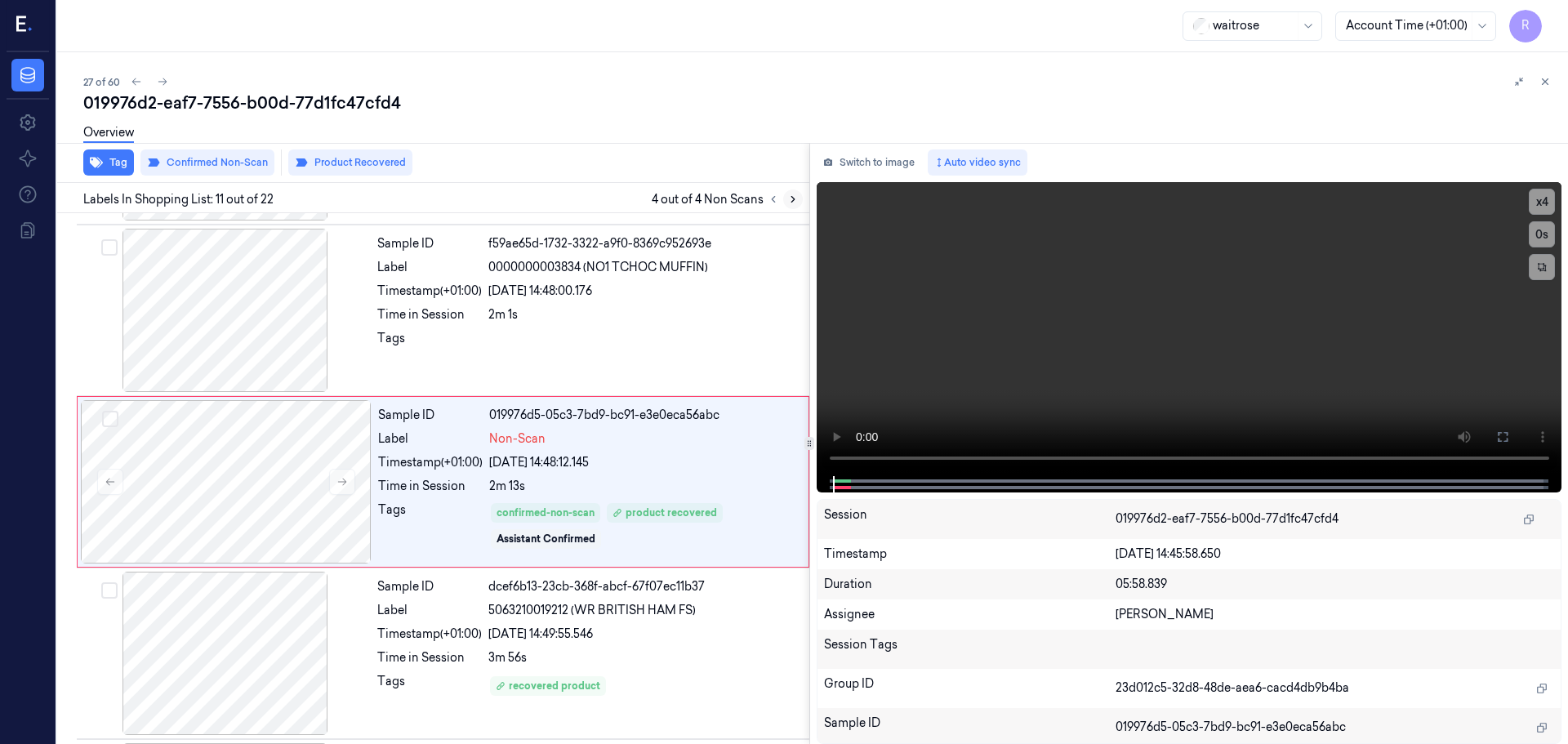
click at [791, 202] on icon at bounding box center [792, 200] width 3 height 6
click at [790, 202] on icon at bounding box center [793, 200] width 11 height 11
click at [777, 206] on button at bounding box center [773, 199] width 20 height 20
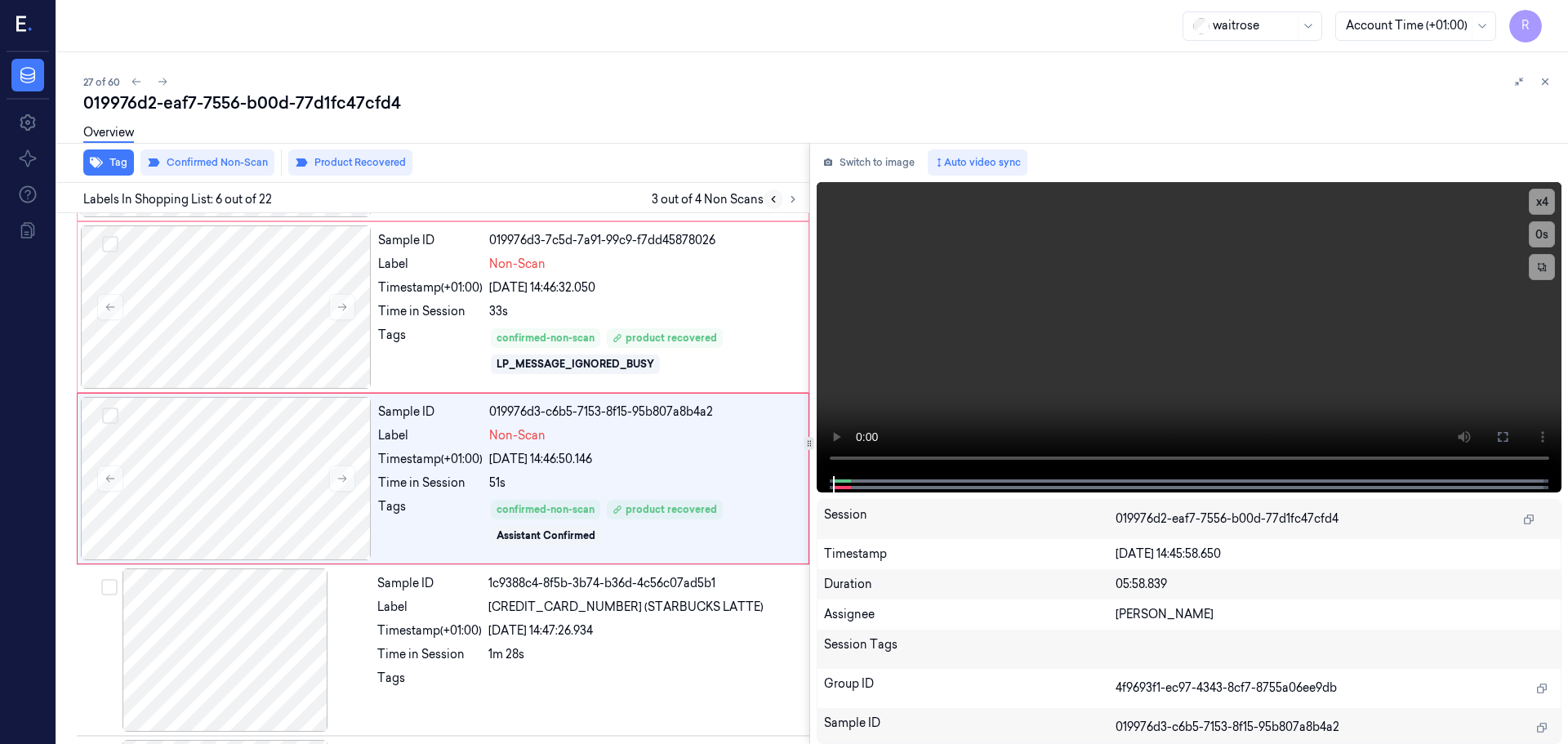
click at [770, 206] on button at bounding box center [773, 199] width 20 height 20
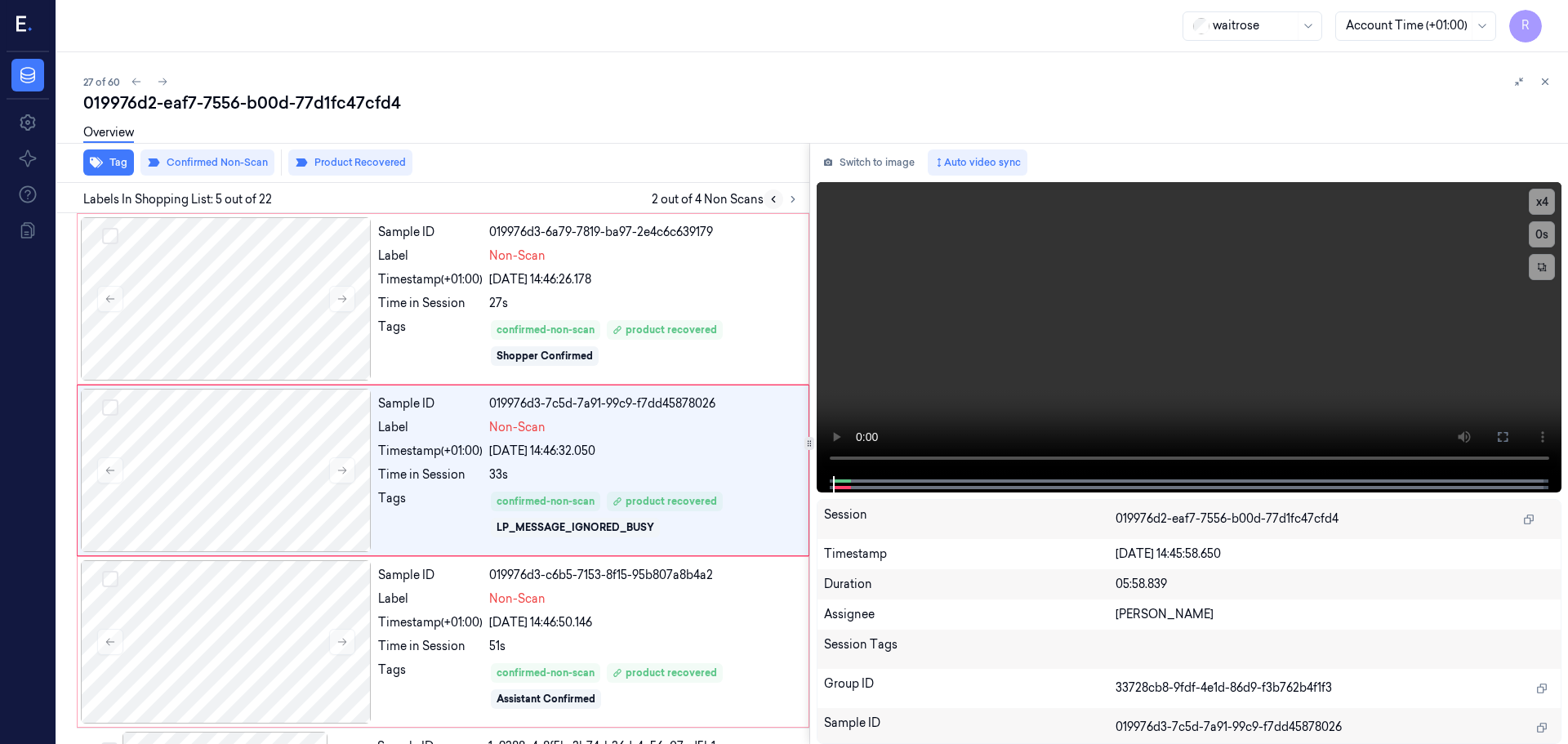
click at [770, 206] on button at bounding box center [773, 199] width 20 height 20
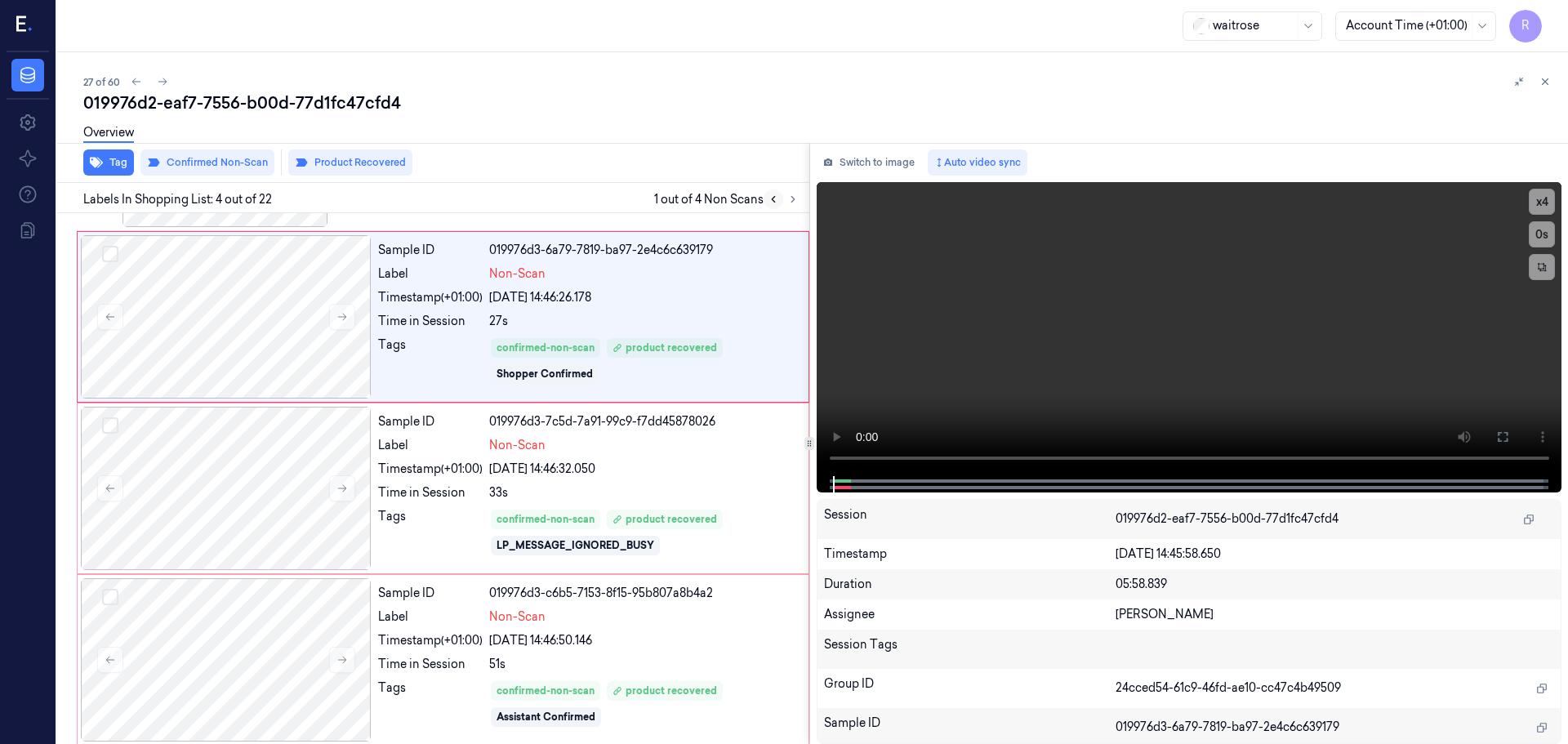
scroll to position [334, 0]
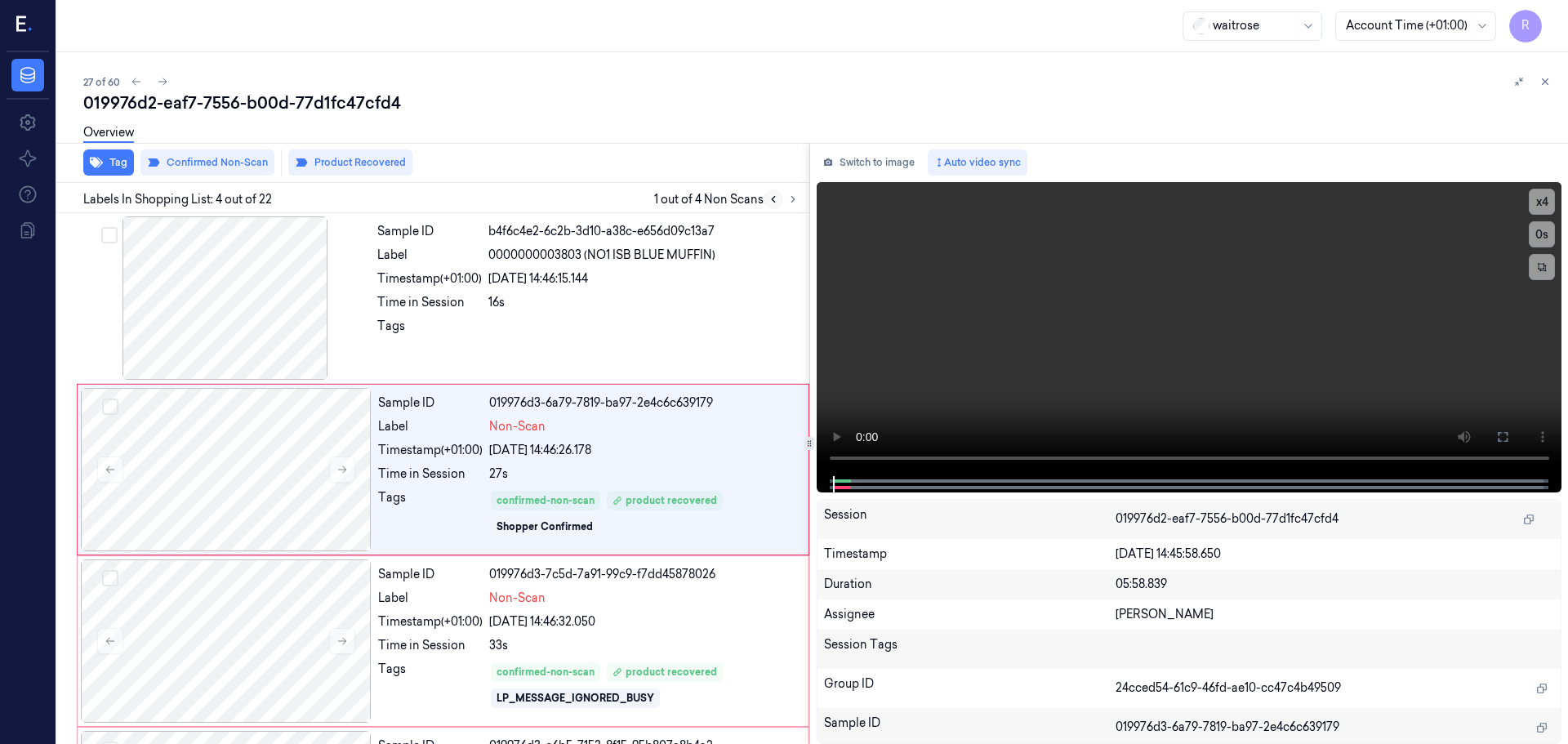
click at [770, 206] on button at bounding box center [773, 199] width 20 height 20
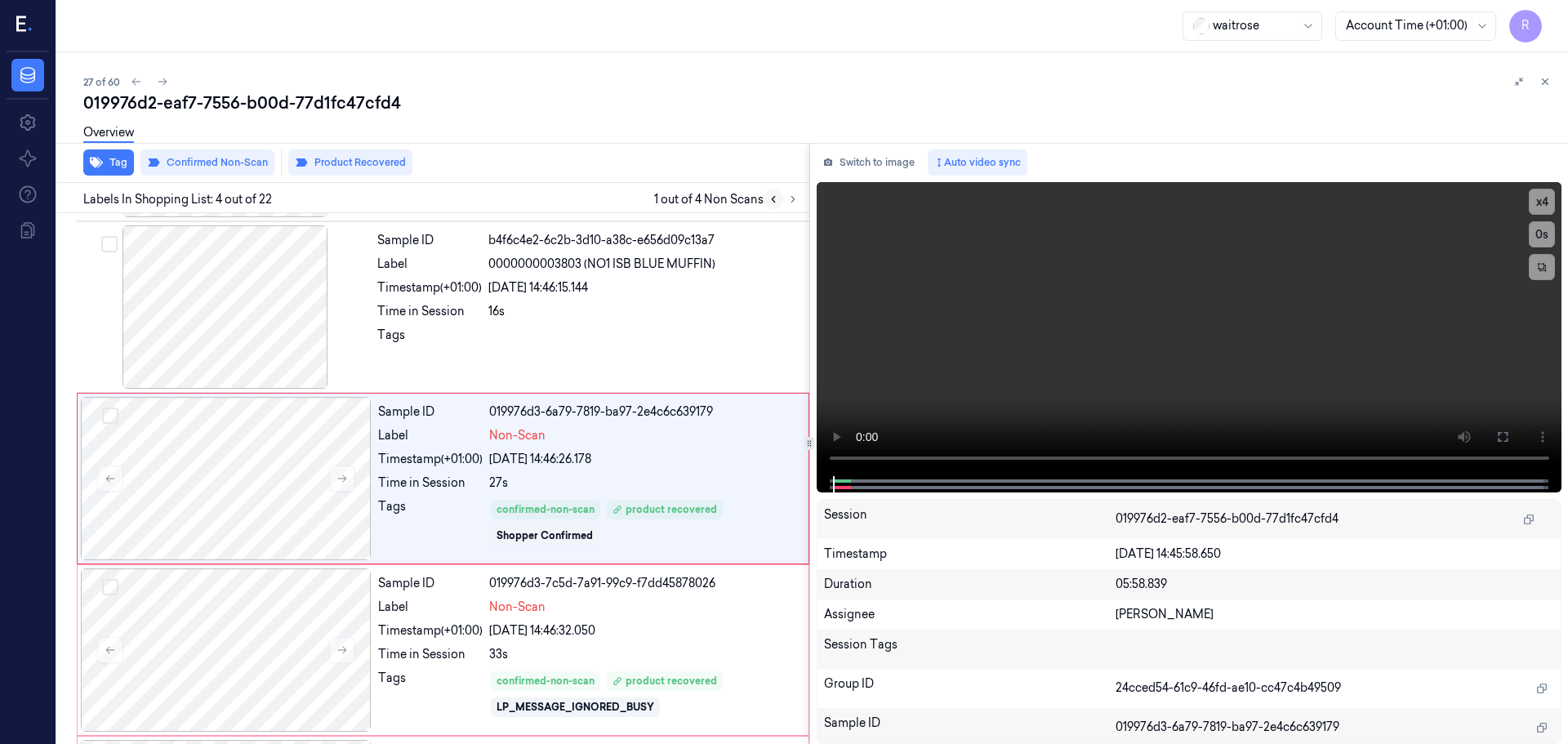
click at [770, 206] on button at bounding box center [773, 199] width 20 height 20
click at [1545, 198] on button "x 4" at bounding box center [1540, 201] width 26 height 26
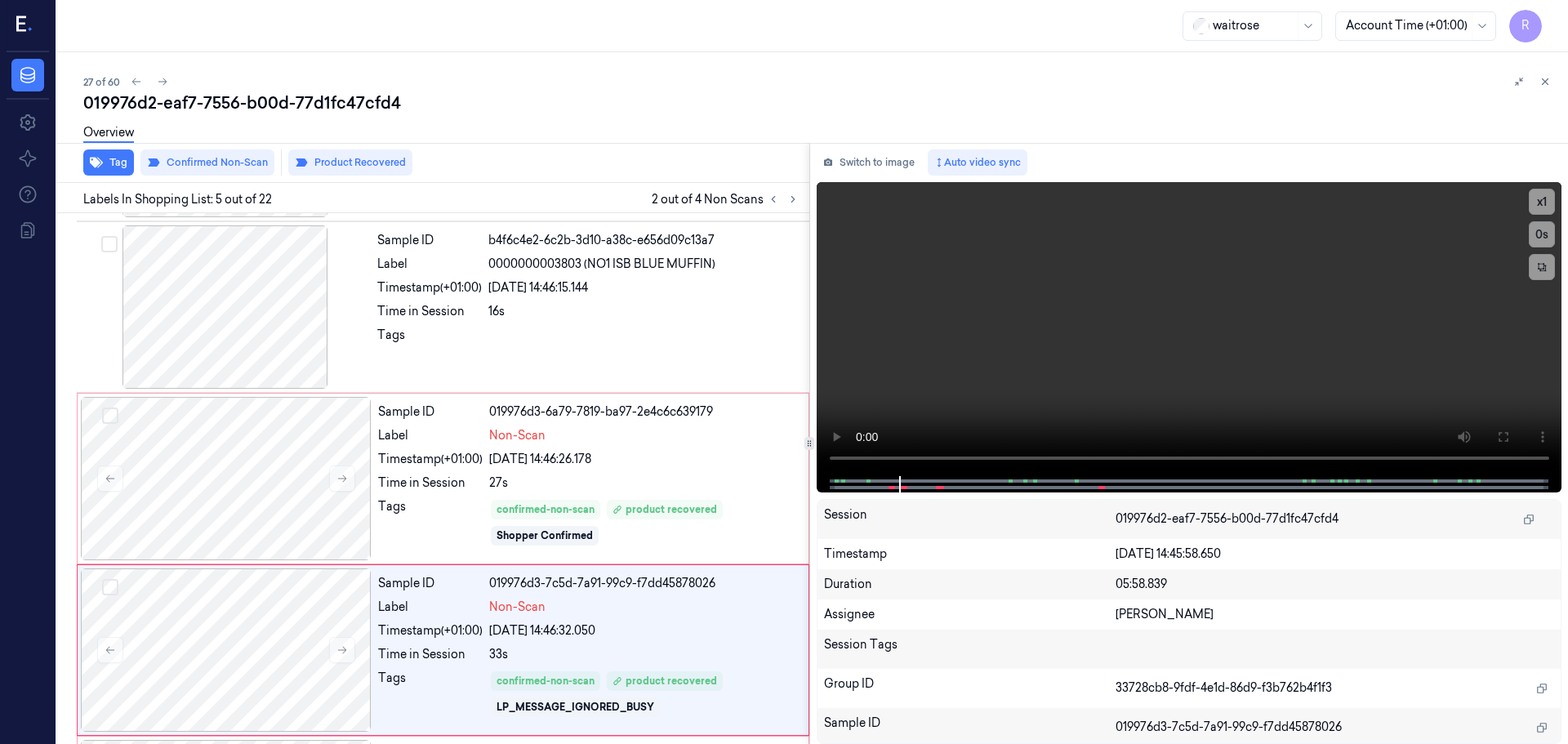
scroll to position [506, 0]
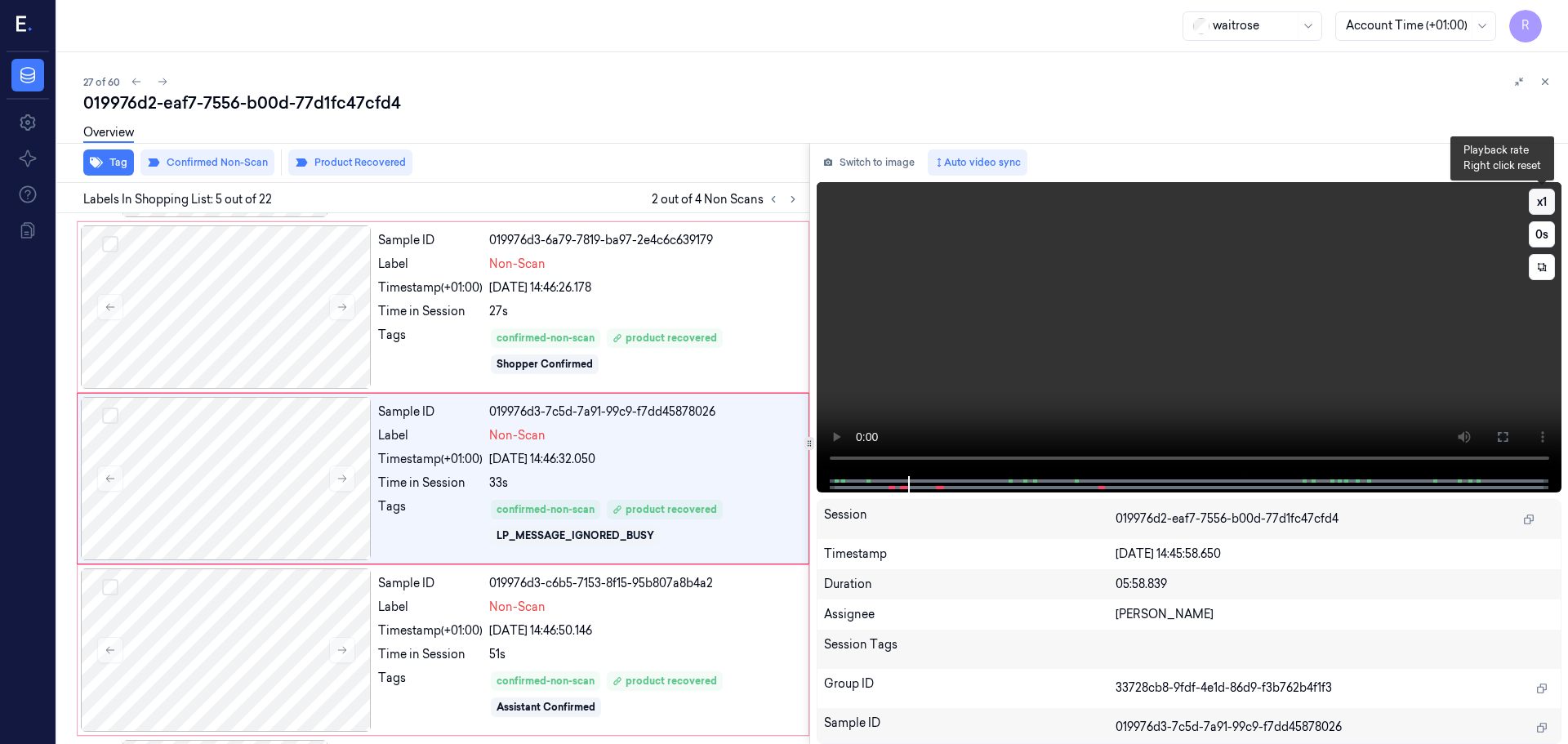
click at [1551, 208] on button "x 1" at bounding box center [1540, 201] width 26 height 26
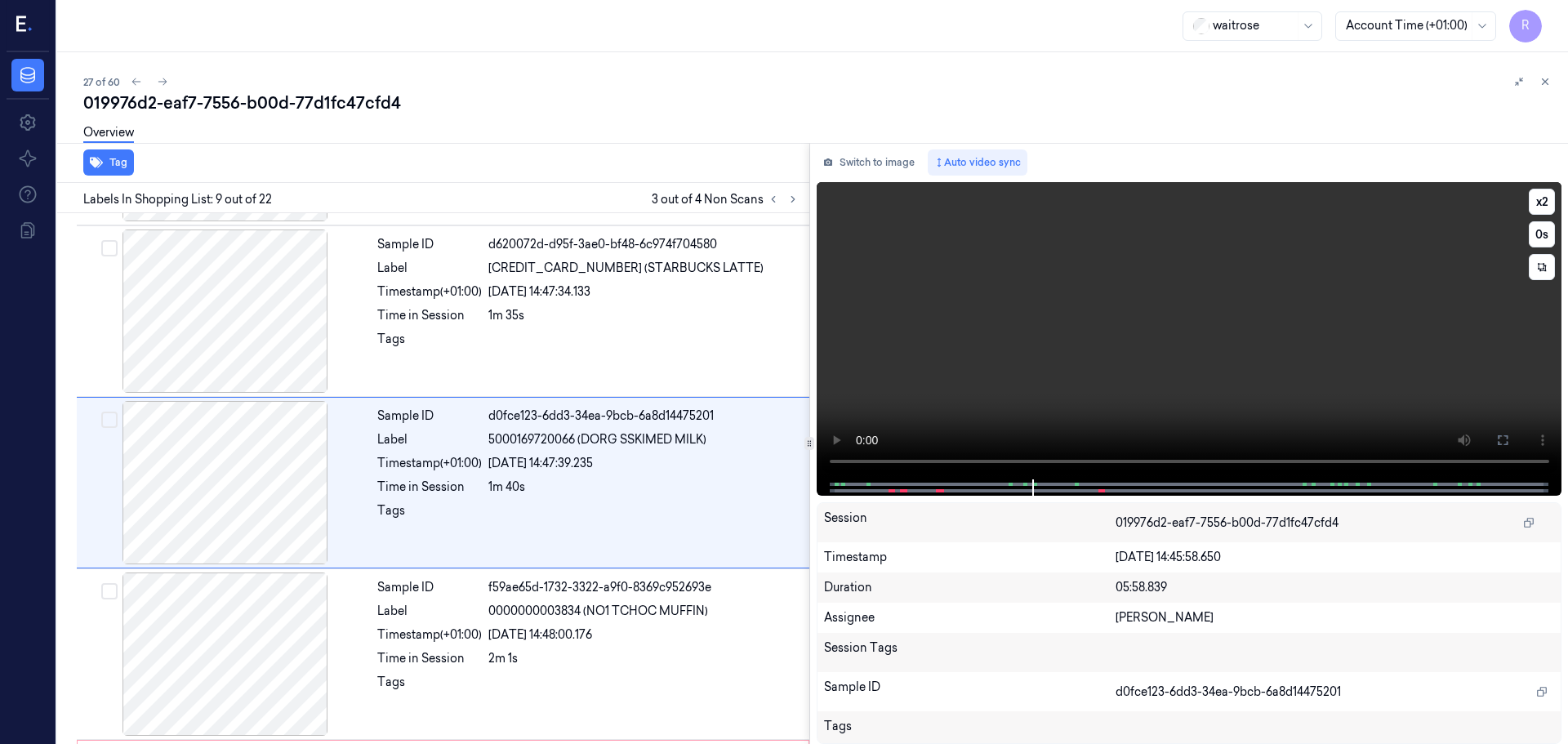
scroll to position [1192, 0]
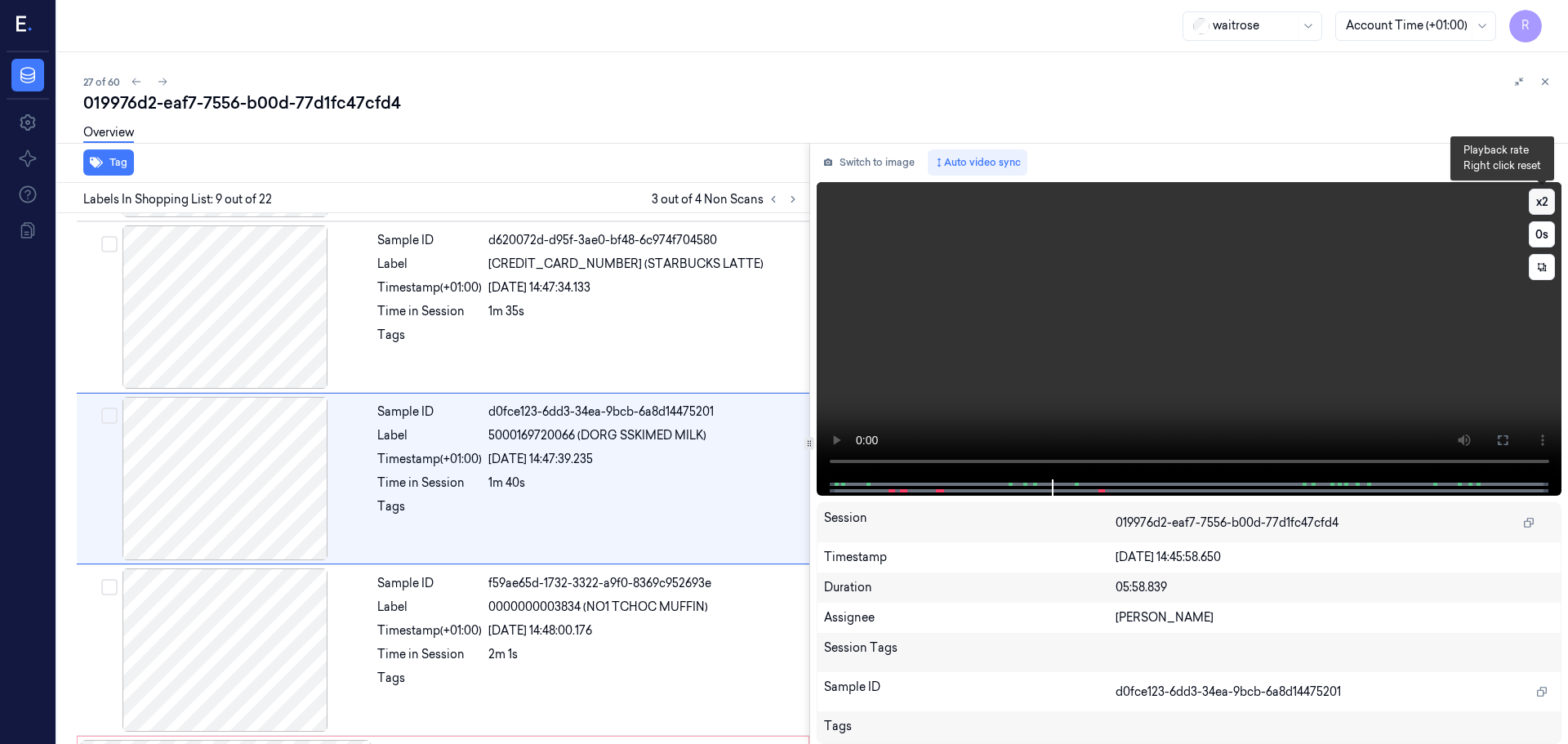
click at [1539, 204] on button "x 2" at bounding box center [1540, 201] width 26 height 26
click at [1539, 204] on button "x 4" at bounding box center [1540, 201] width 26 height 26
click at [1545, 204] on button "x 1" at bounding box center [1540, 201] width 26 height 26
click at [1545, 204] on button "x 2" at bounding box center [1540, 201] width 26 height 26
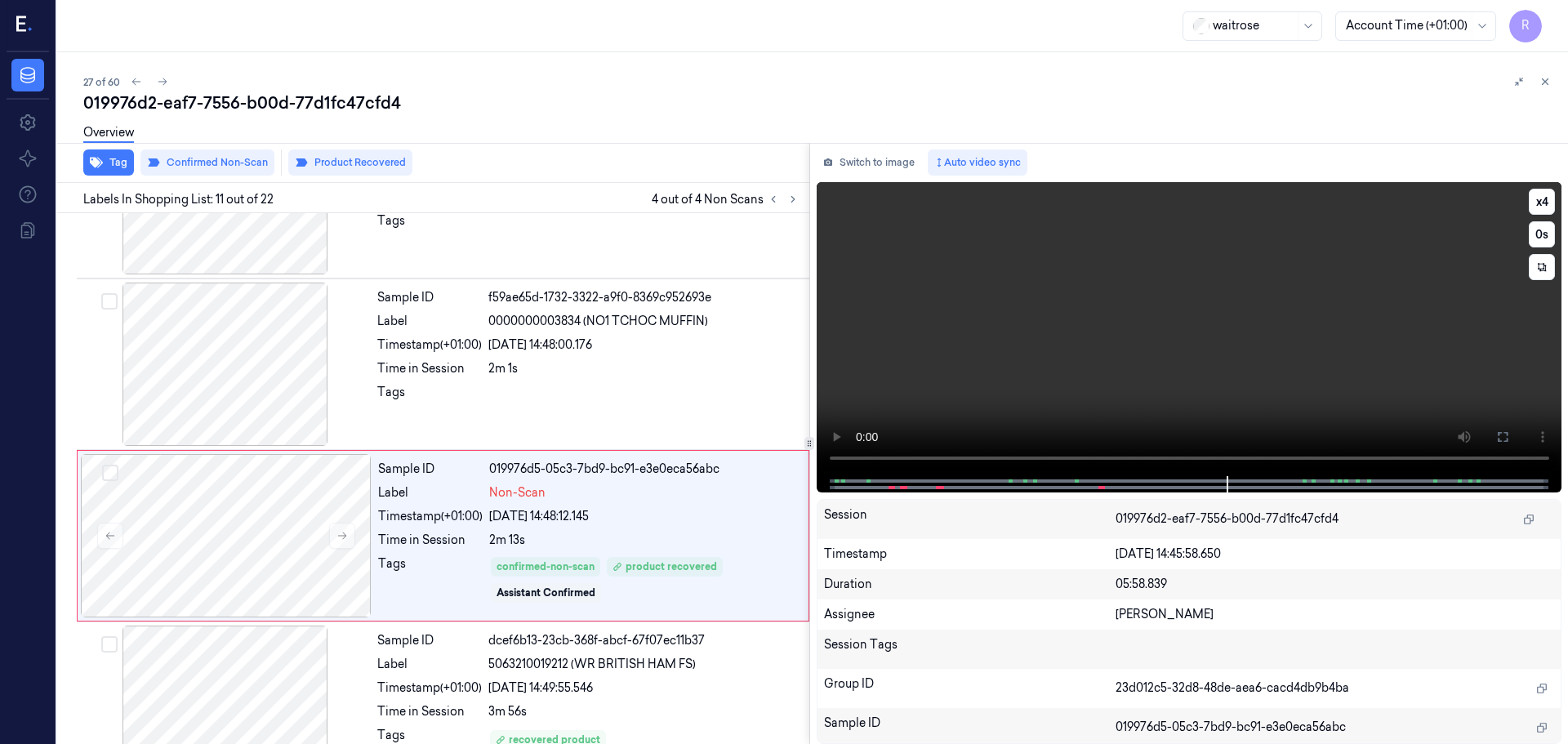
scroll to position [1535, 0]
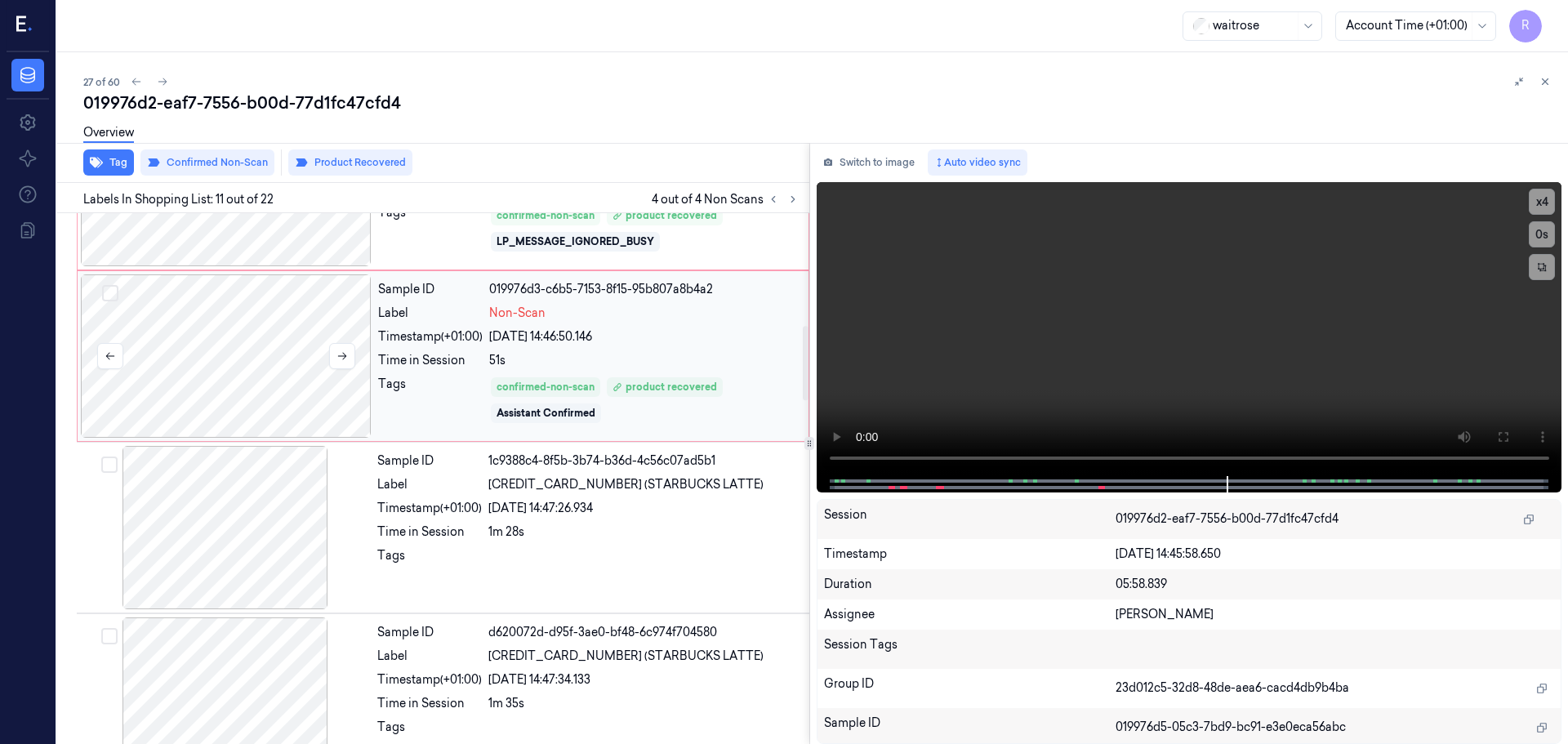
click at [272, 372] on div at bounding box center [226, 357] width 291 height 164
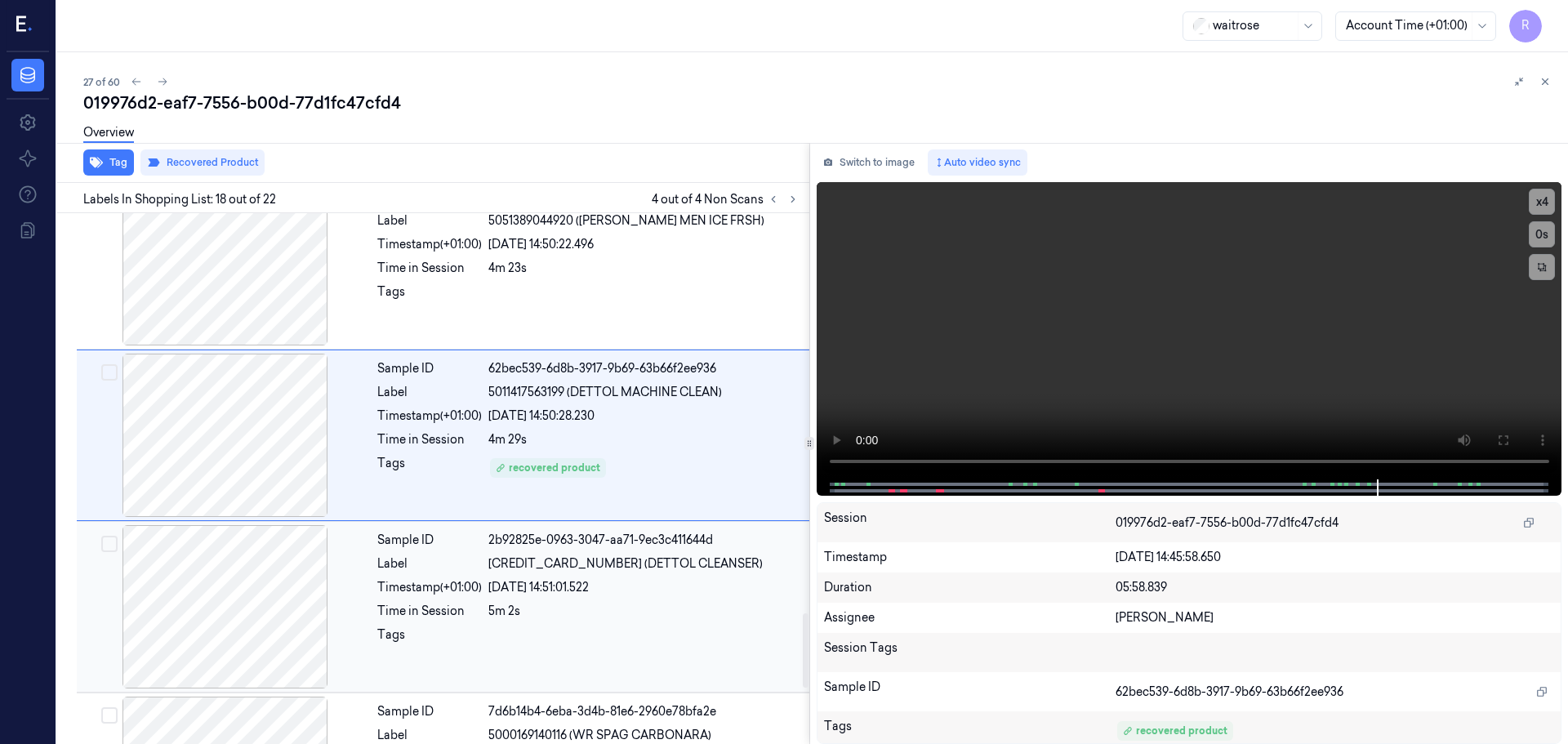
scroll to position [2736, 0]
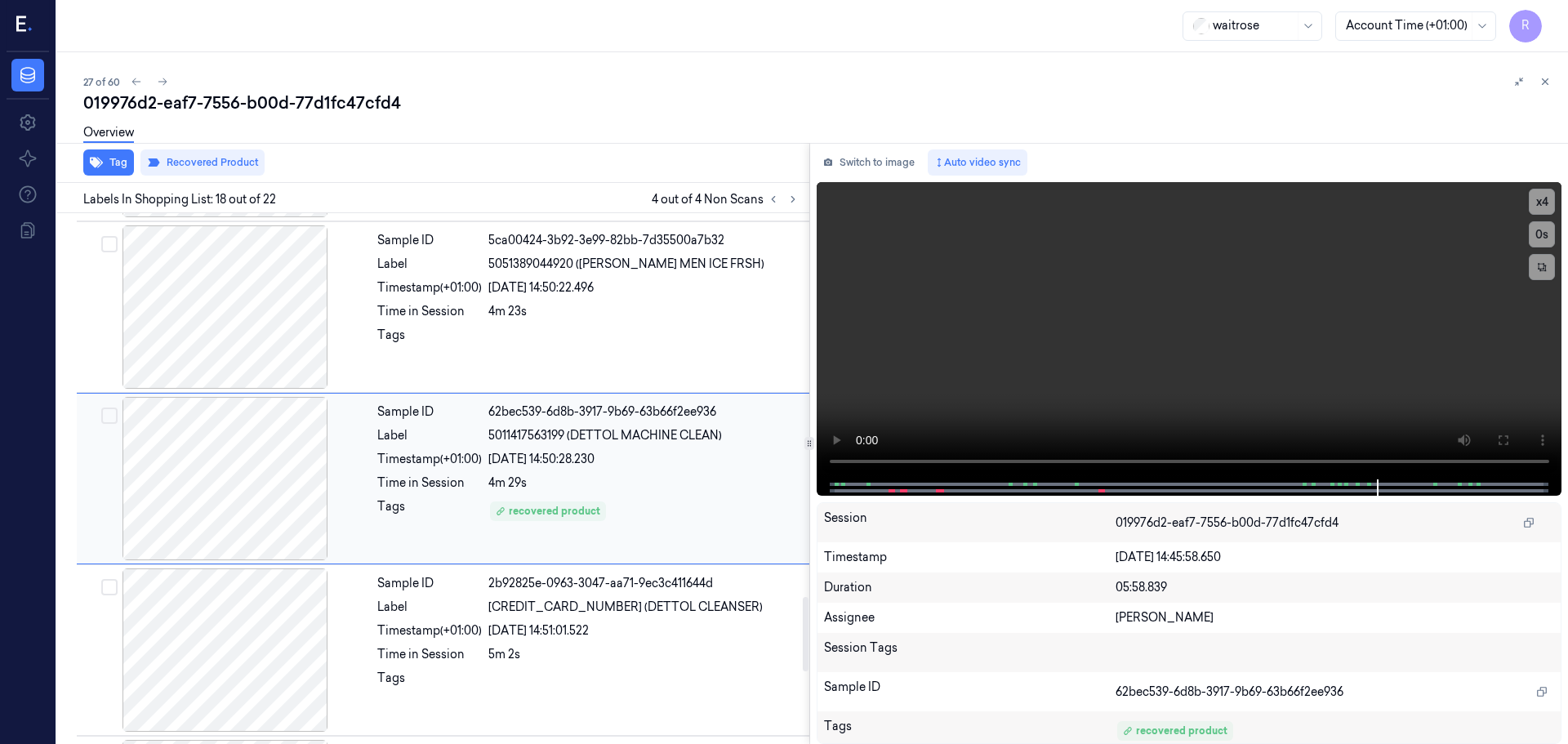
click at [649, 464] on div "23/09/2025 14:50:28.230" at bounding box center [643, 460] width 311 height 17
click at [506, 337] on div at bounding box center [643, 339] width 311 height 26
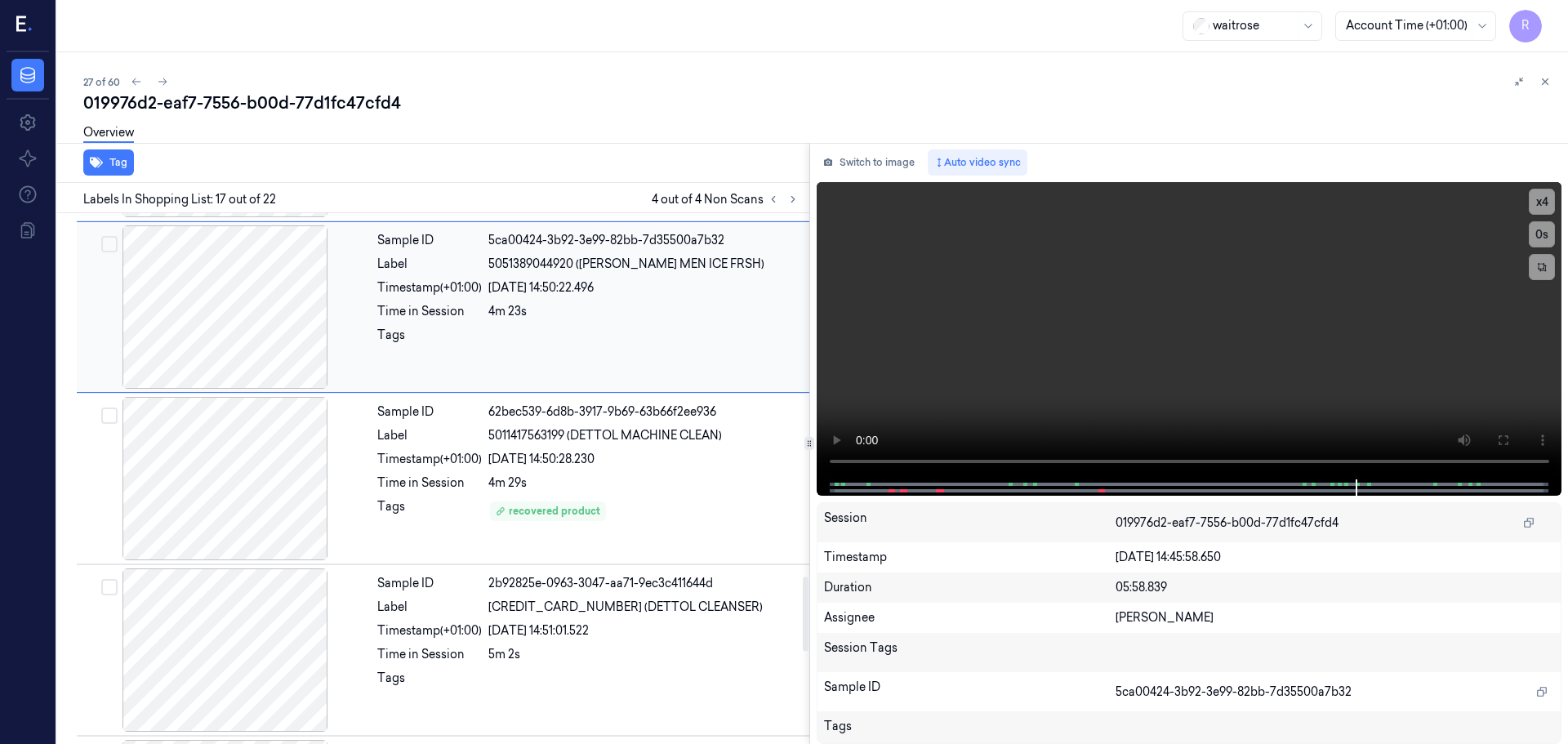
scroll to position [2564, 0]
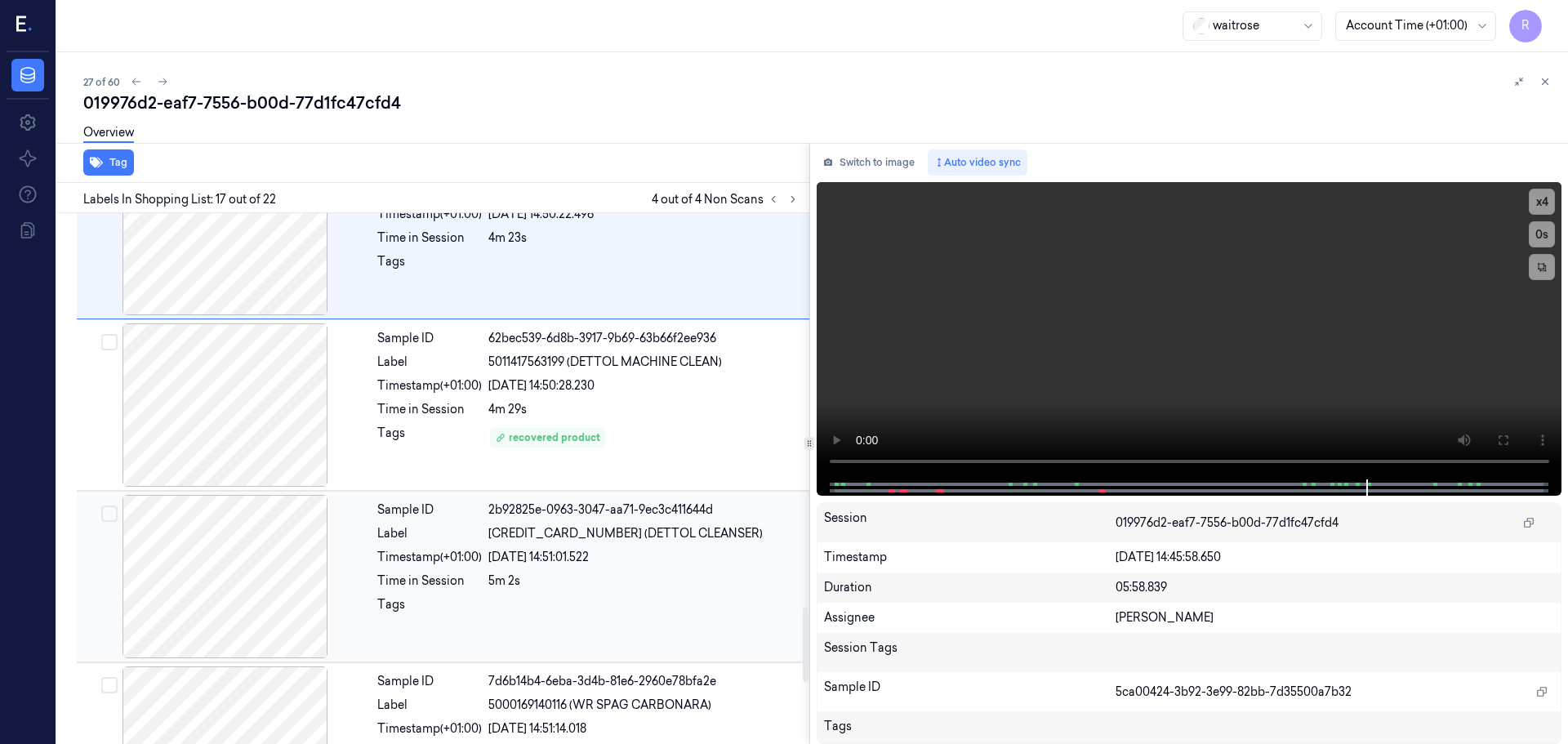
click at [694, 558] on div "23/09/2025 14:51:01.522" at bounding box center [643, 558] width 311 height 17
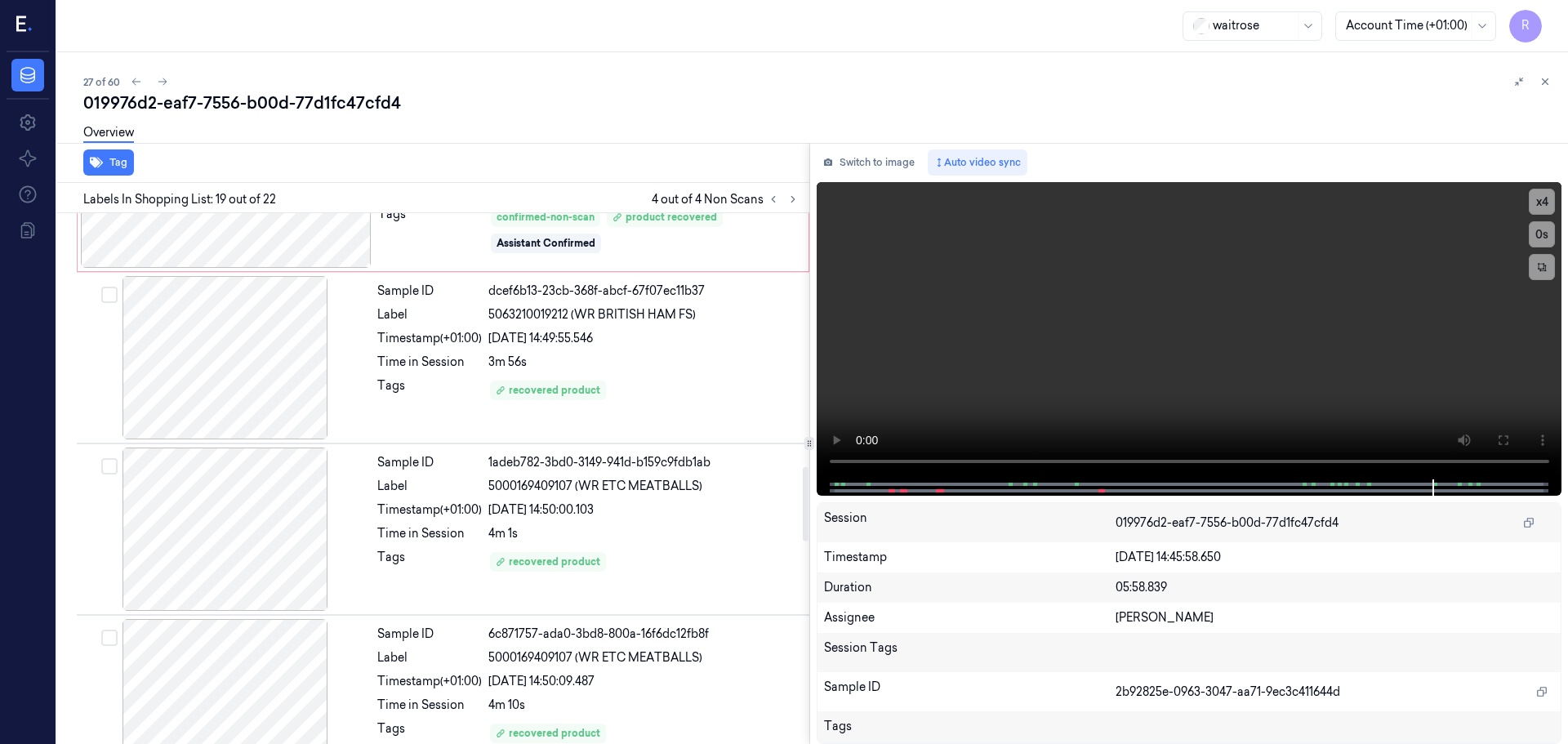
scroll to position [1777, 0]
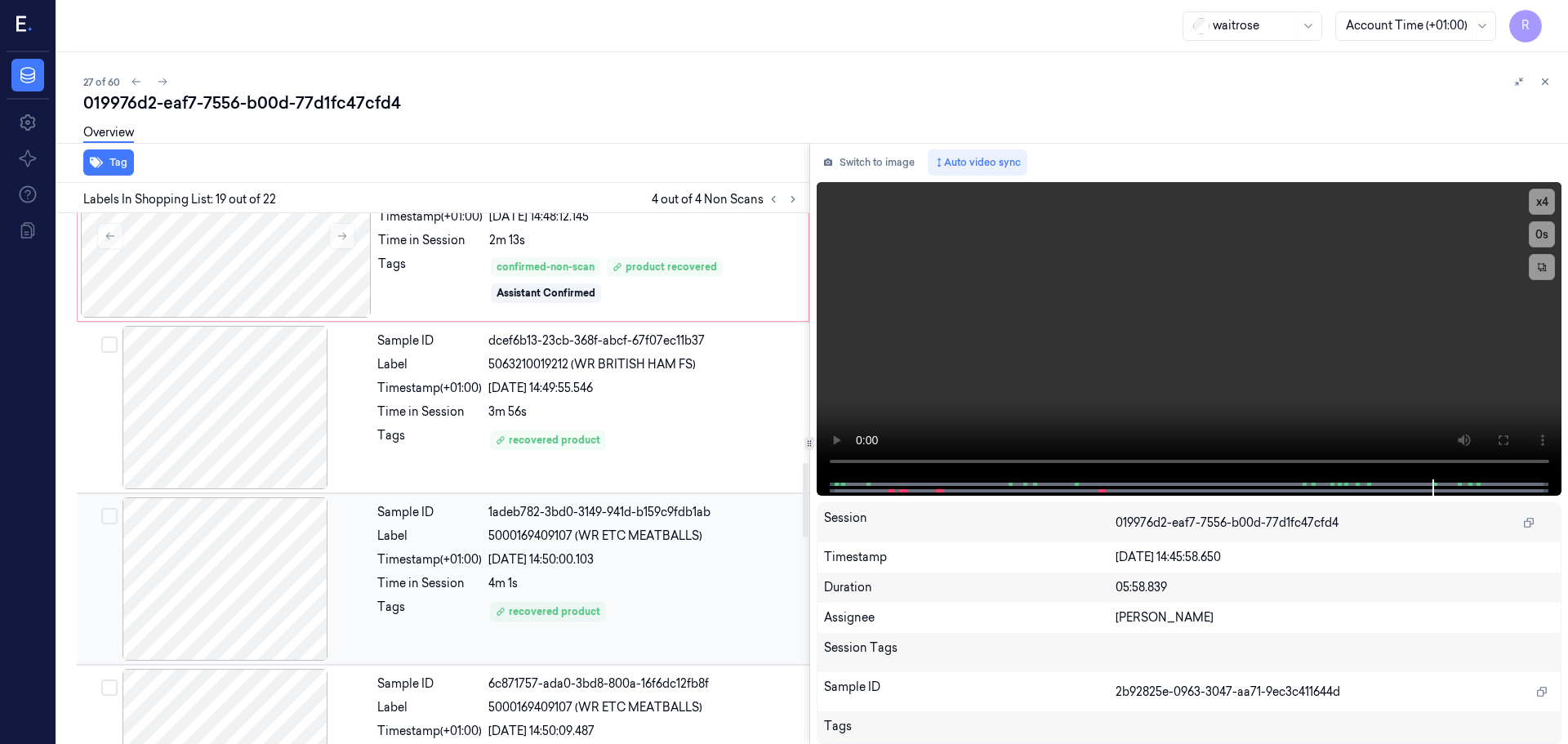
click at [679, 579] on div "4m 1s" at bounding box center [643, 583] width 311 height 17
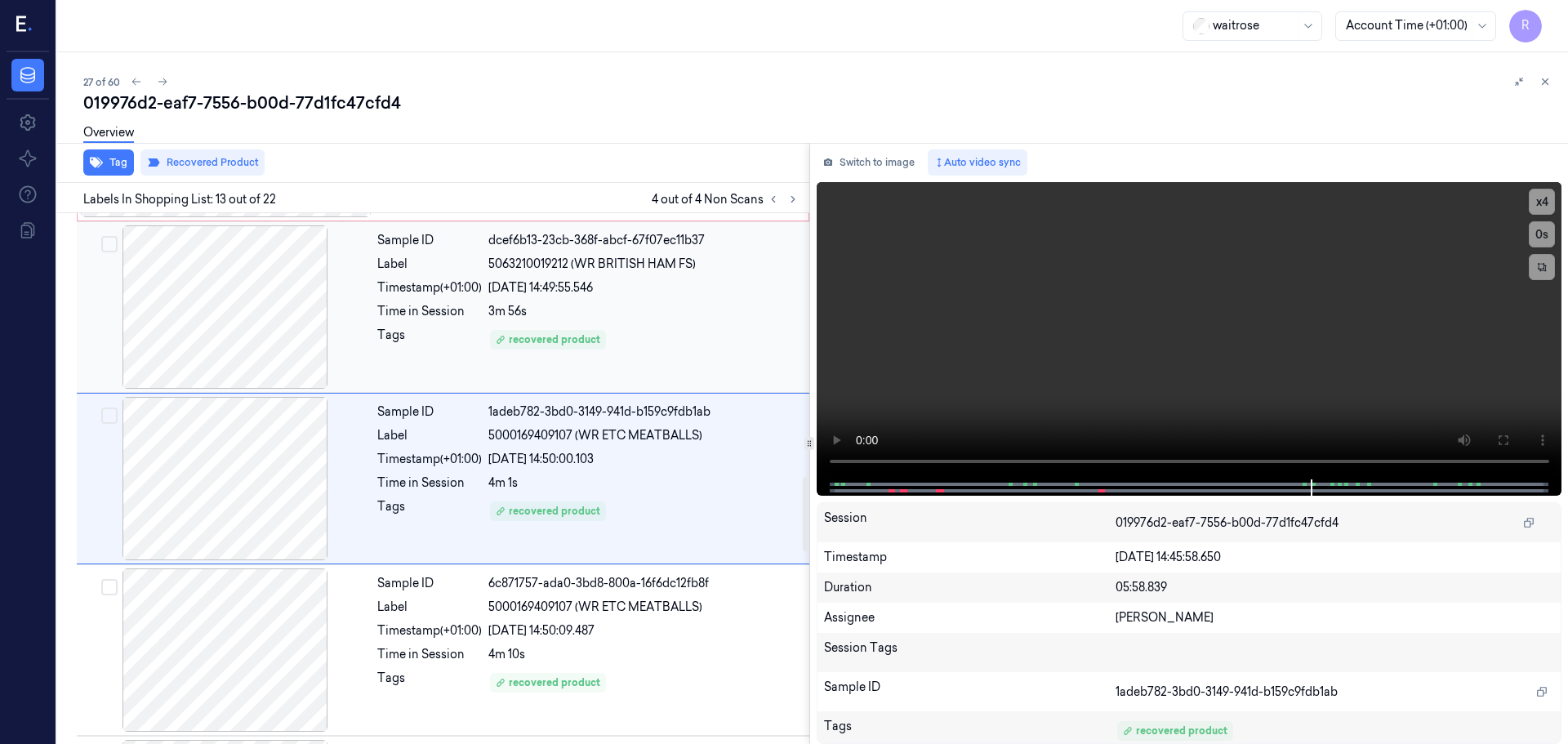
click at [673, 366] on div "Sample ID dcef6b13-23cb-368f-abcf-67f07ec11b37 Label 5063210019212 (WR BRITISH …" at bounding box center [589, 307] width 436 height 164
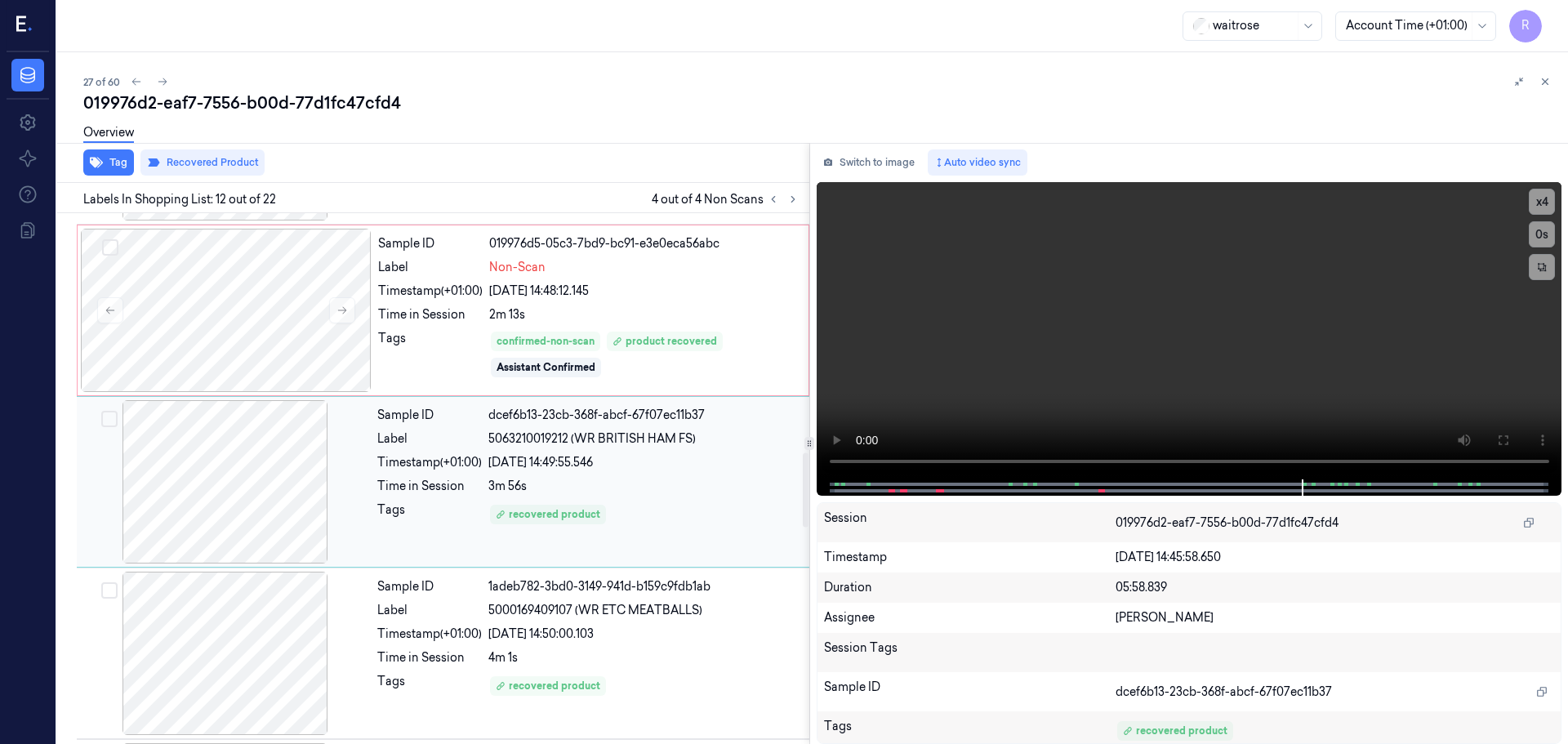
scroll to position [1707, 0]
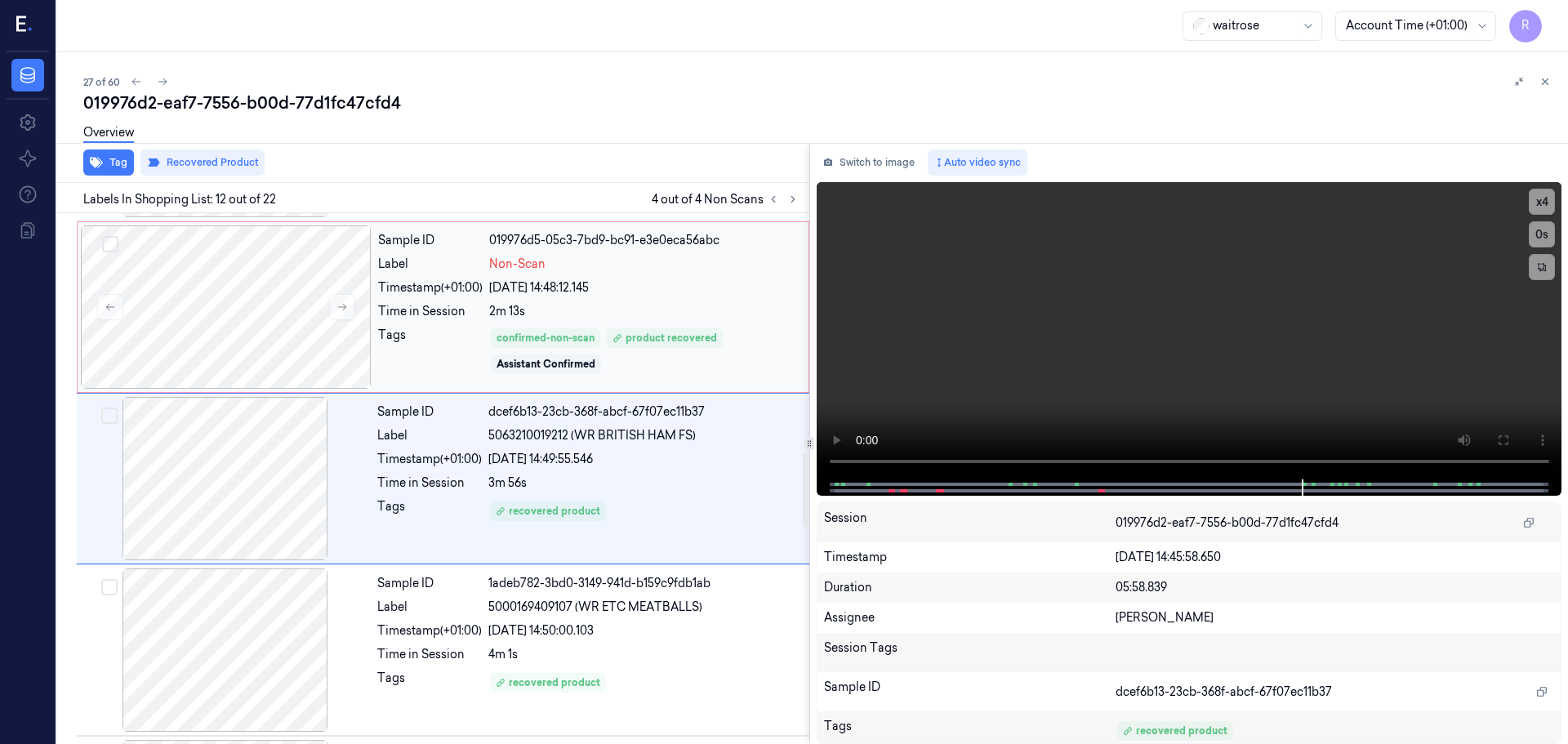
click at [760, 338] on div "confirmed-non-scan product recovered Assistant Confirmed" at bounding box center [643, 351] width 309 height 49
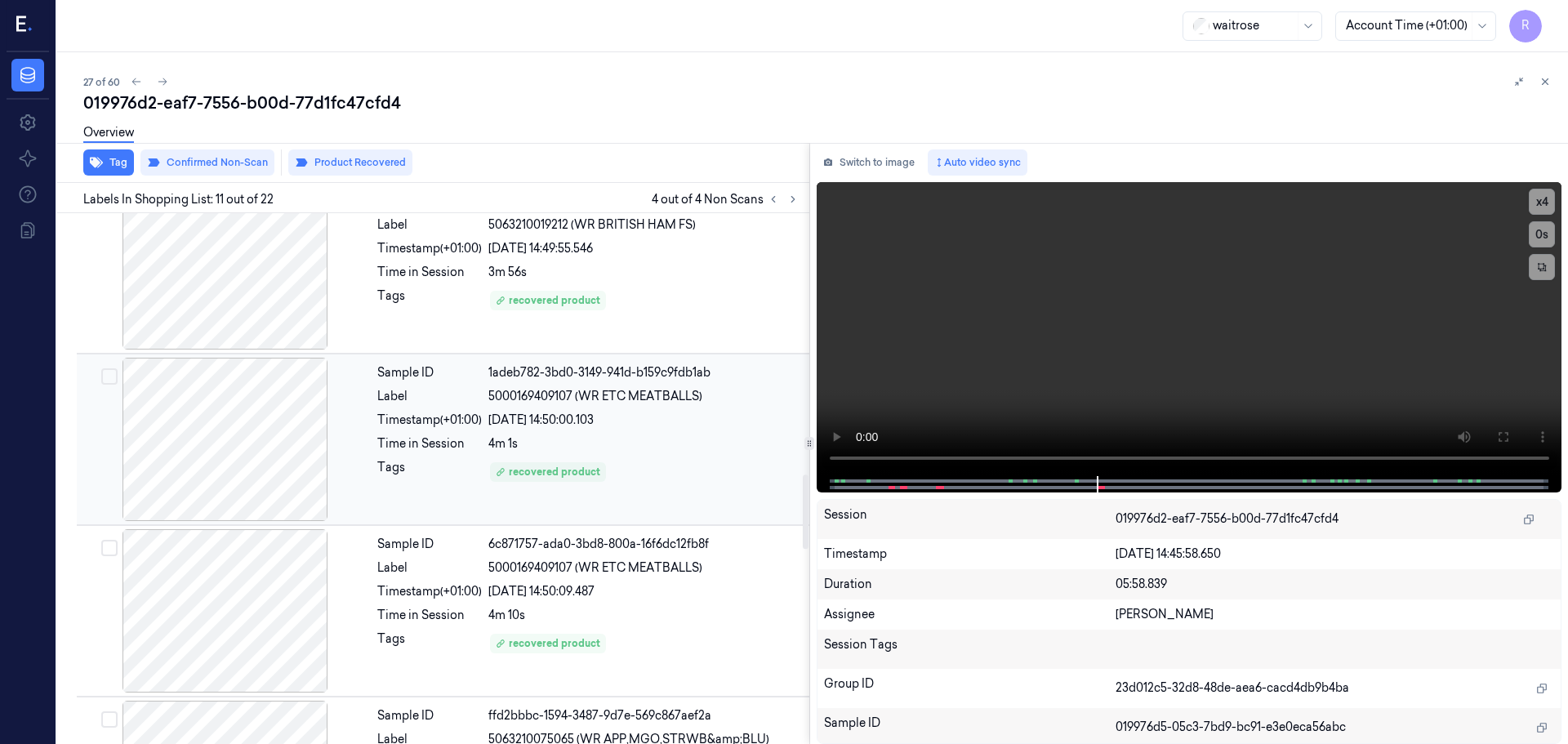
scroll to position [1944, 0]
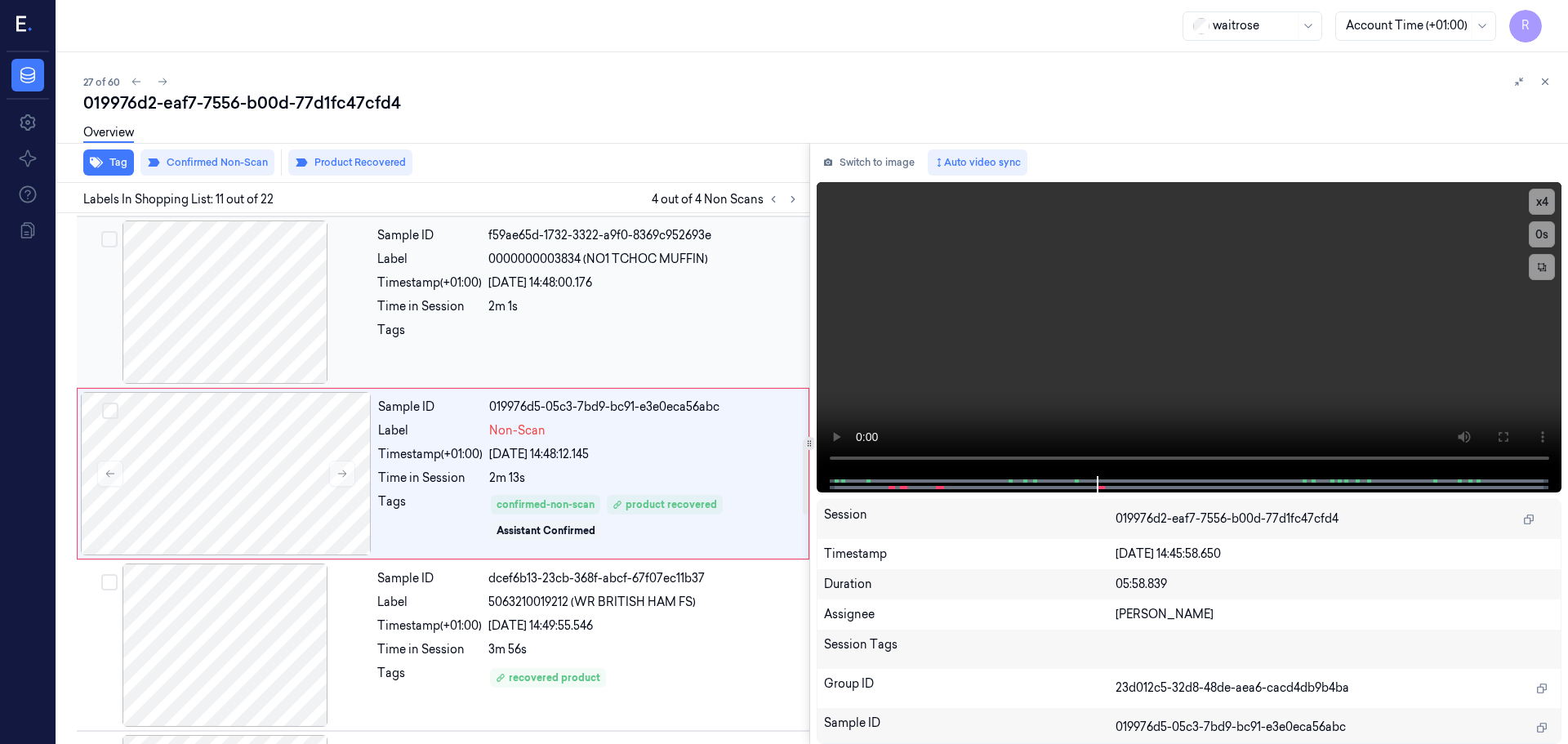
click at [720, 298] on div "Sample ID f59ae65d-1732-3322-a9f0-8369c952693e Label 0000000003834 (NO1 TCHOC M…" at bounding box center [589, 303] width 436 height 164
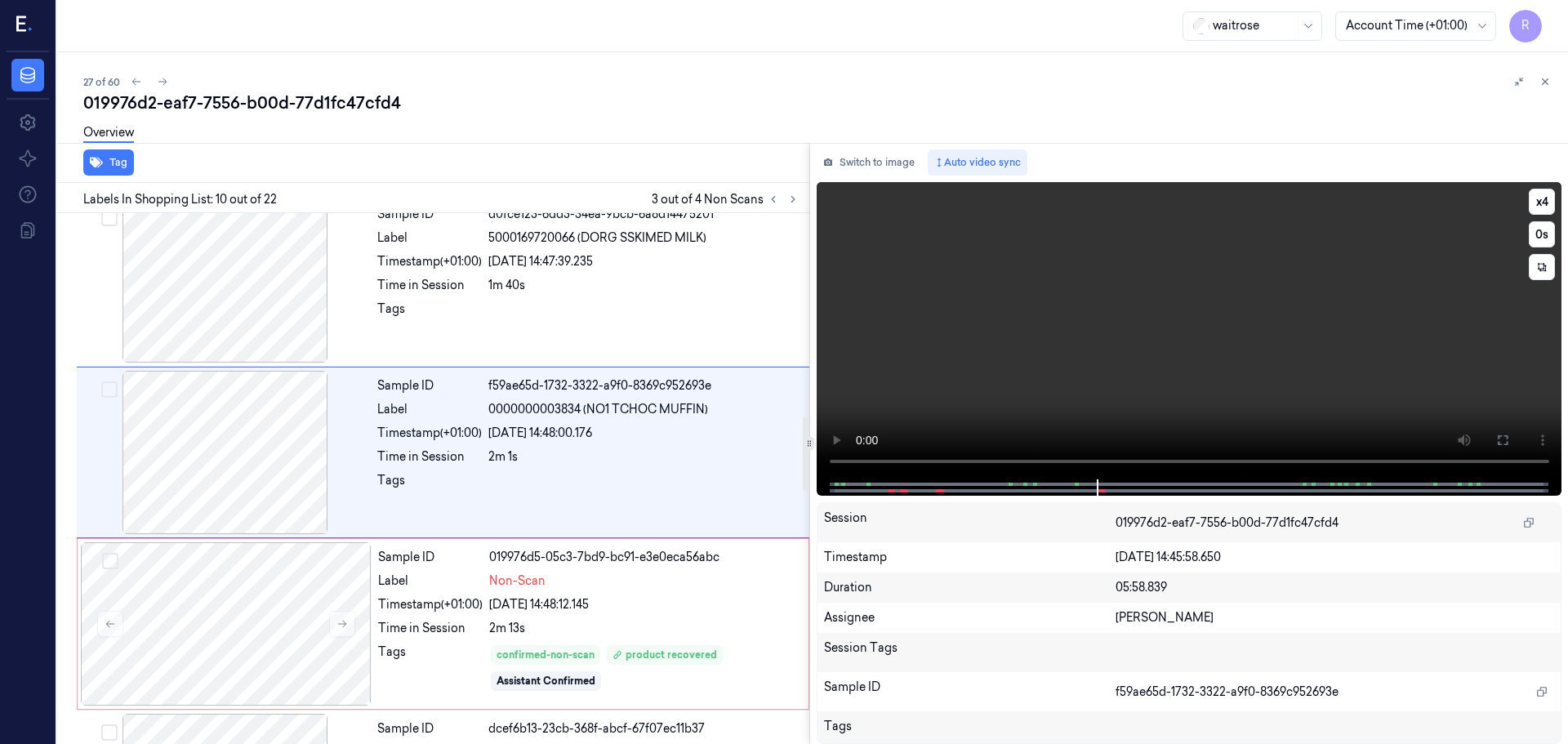
scroll to position [1363, 0]
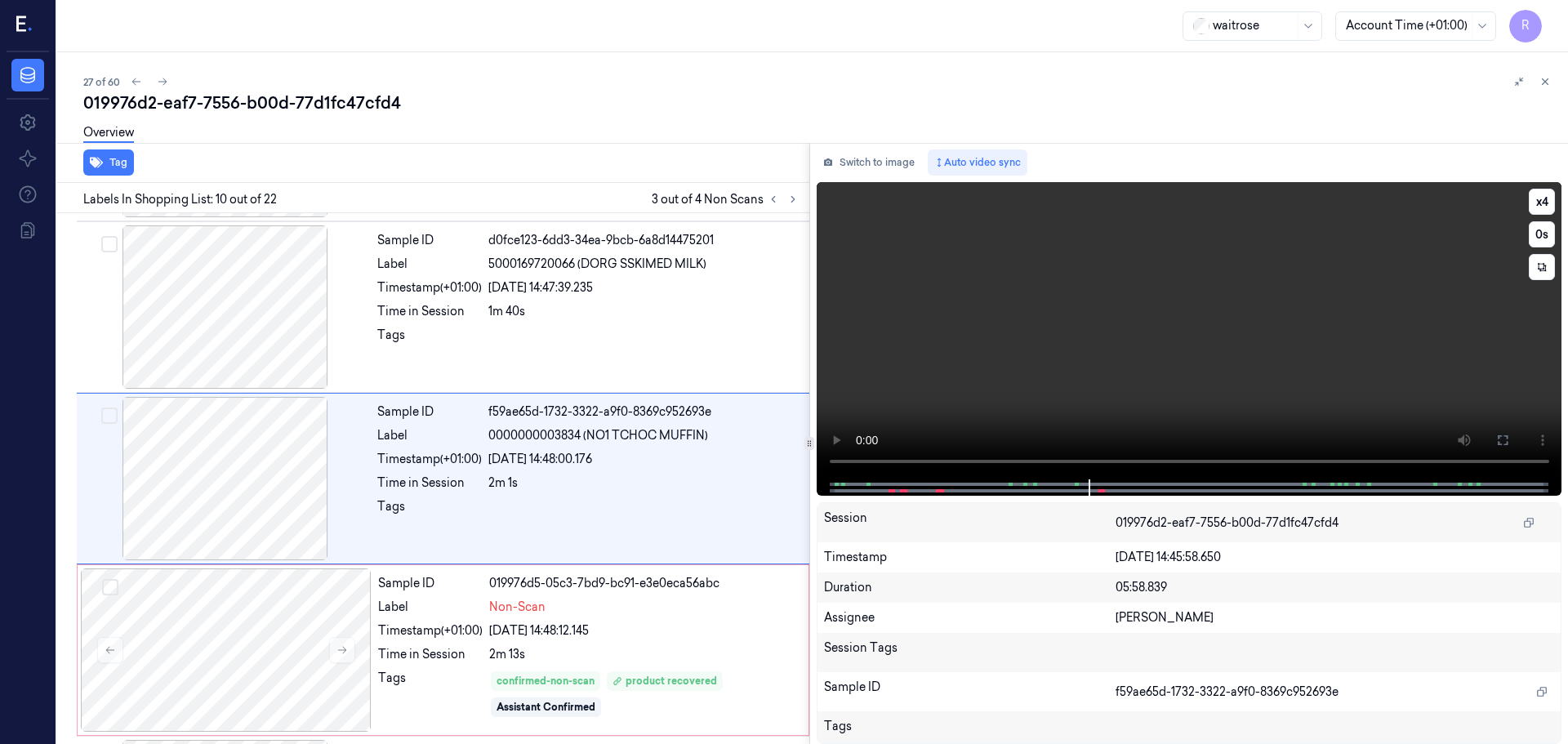
click at [1528, 203] on video at bounding box center [1190, 330] width 745 height 298
click at [1538, 203] on button "x 4" at bounding box center [1540, 201] width 26 height 26
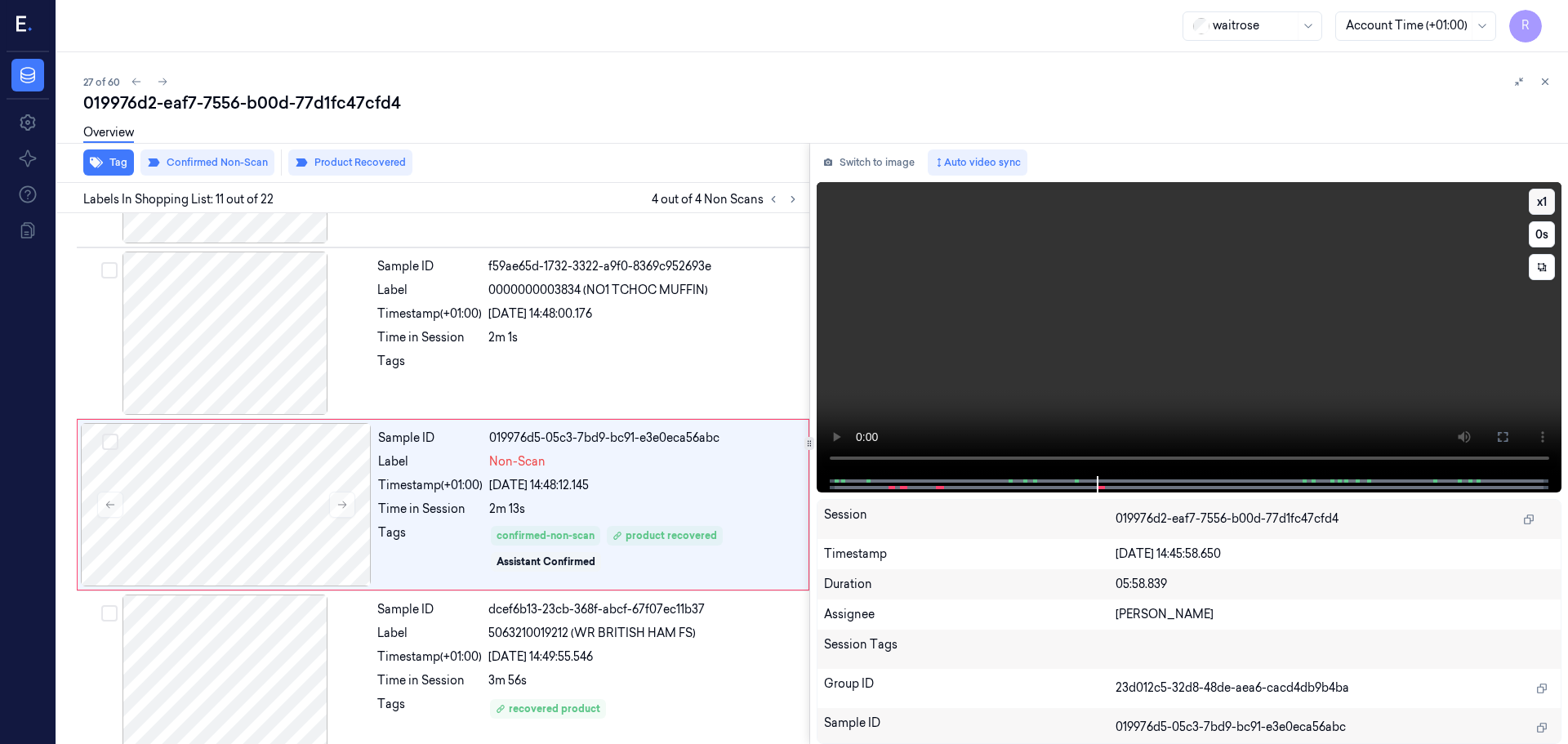
scroll to position [1535, 0]
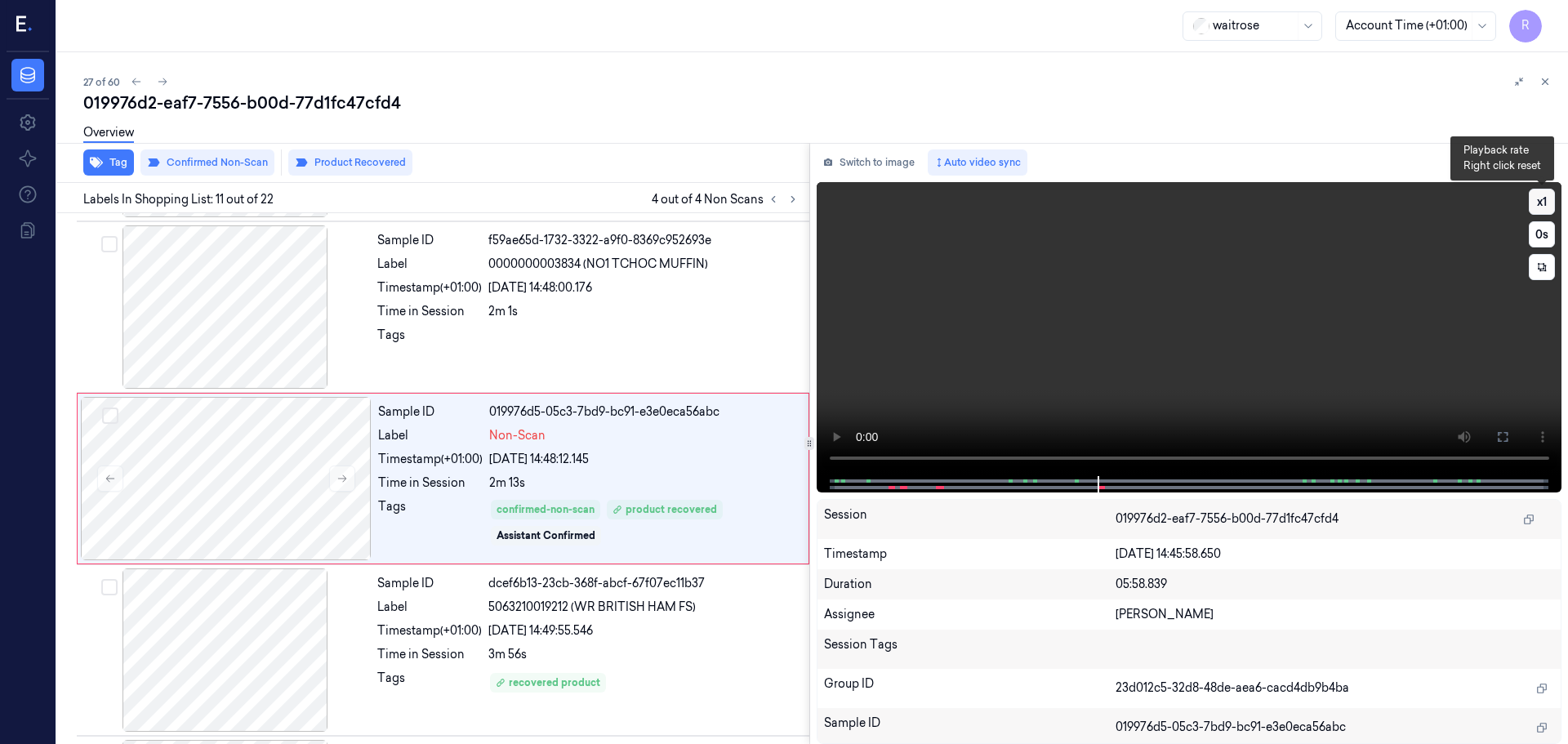
click at [1546, 201] on button "x 1" at bounding box center [1540, 201] width 26 height 26
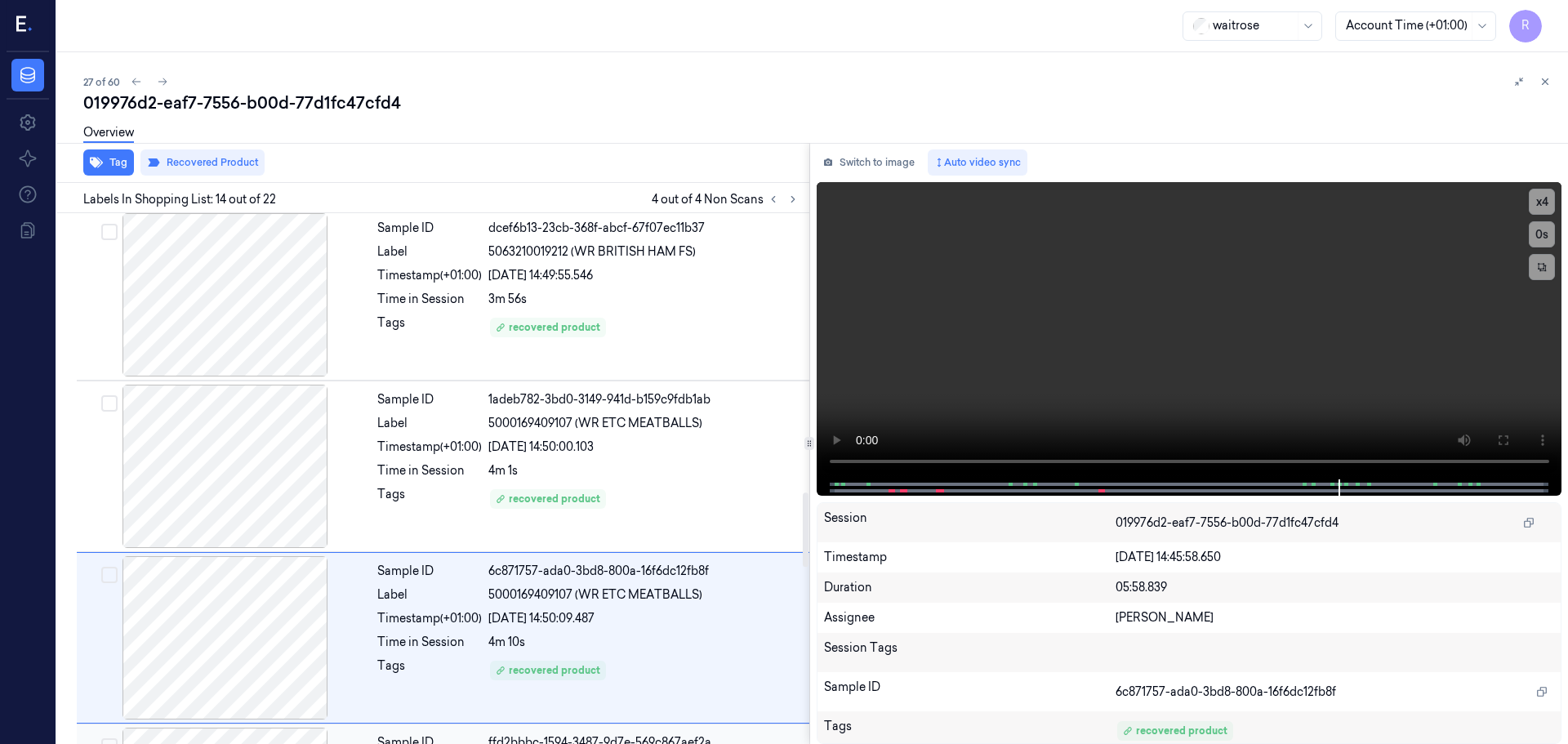
scroll to position [1887, 0]
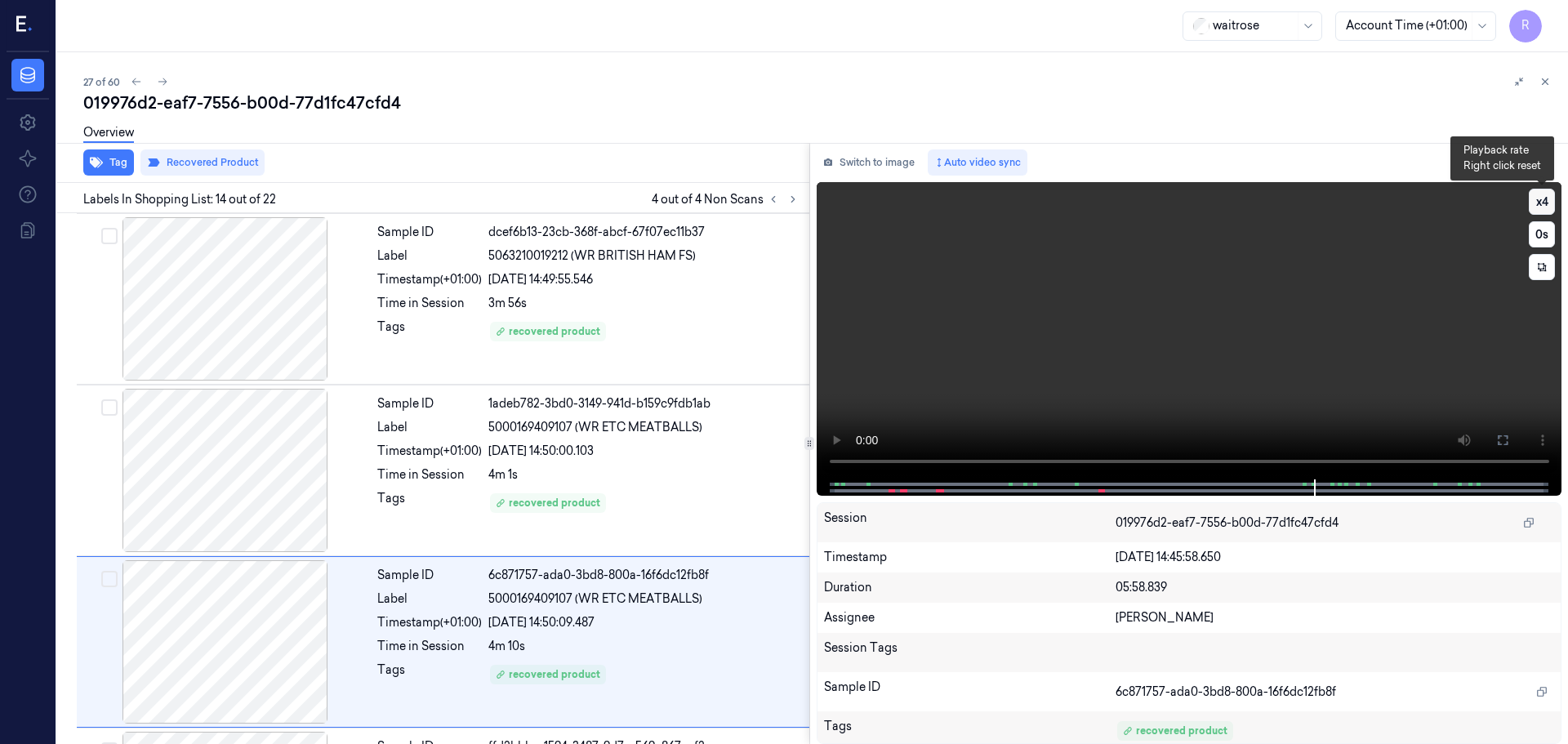
click at [1539, 206] on button "x 4" at bounding box center [1540, 201] width 26 height 26
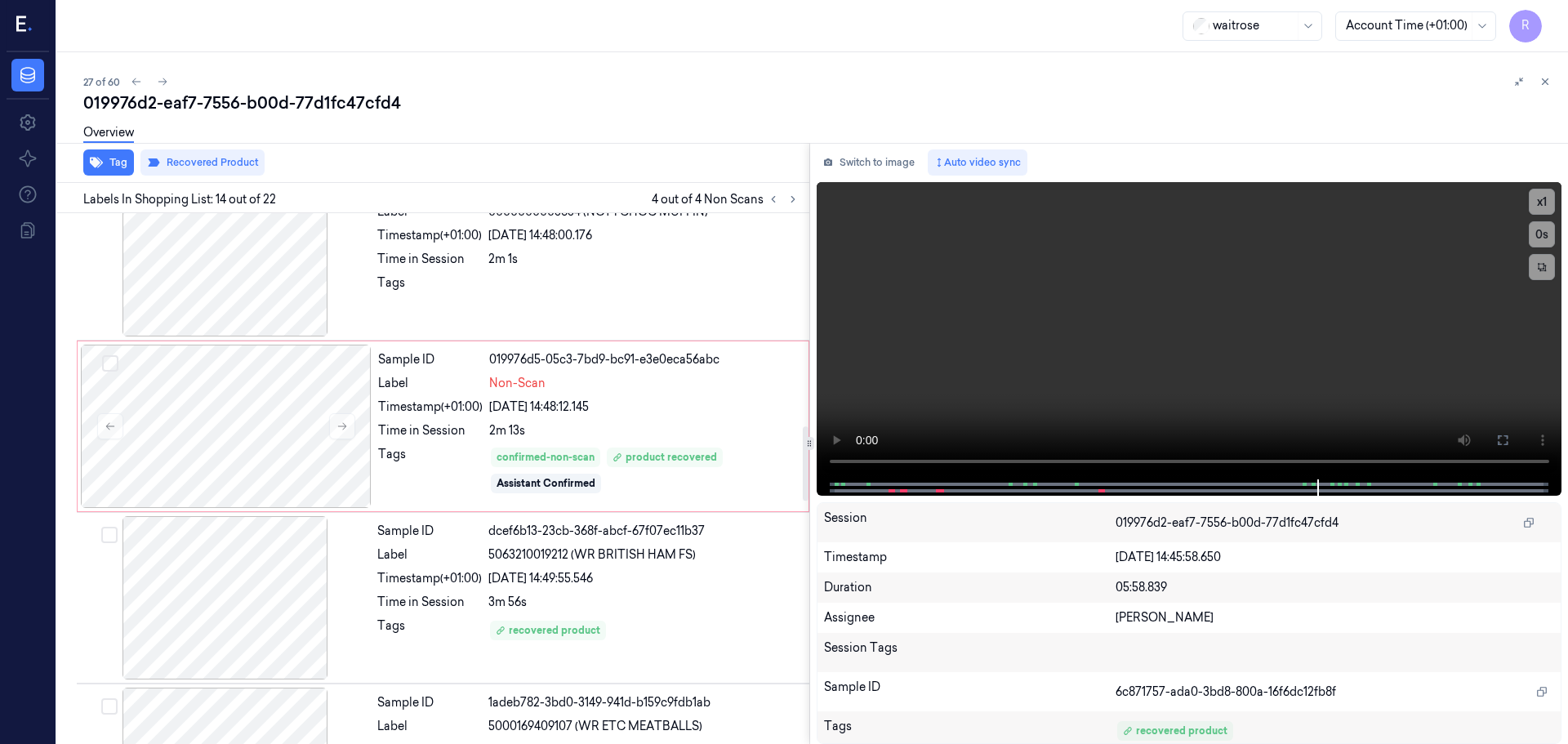
scroll to position [1069, 0]
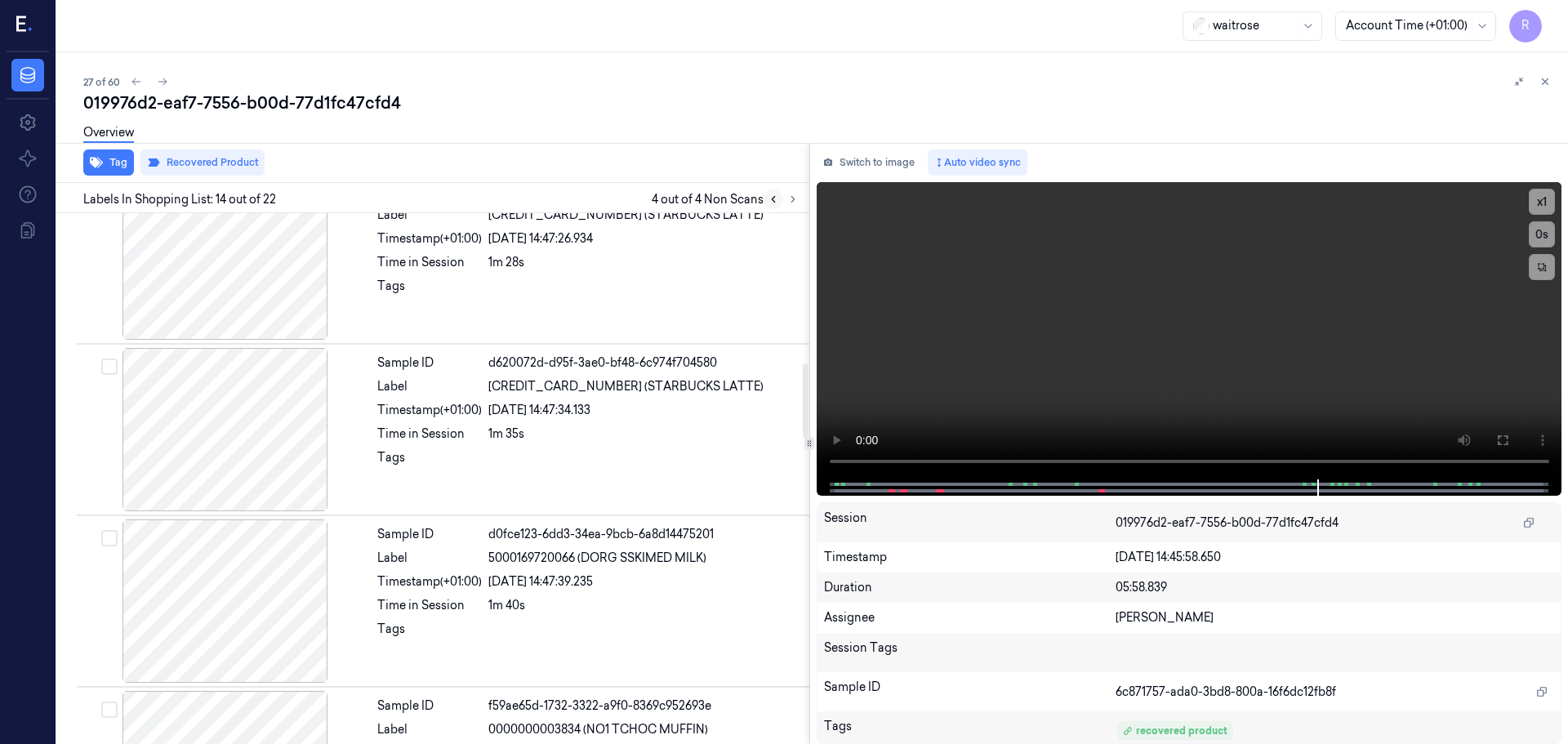
click at [775, 200] on icon at bounding box center [773, 200] width 11 height 11
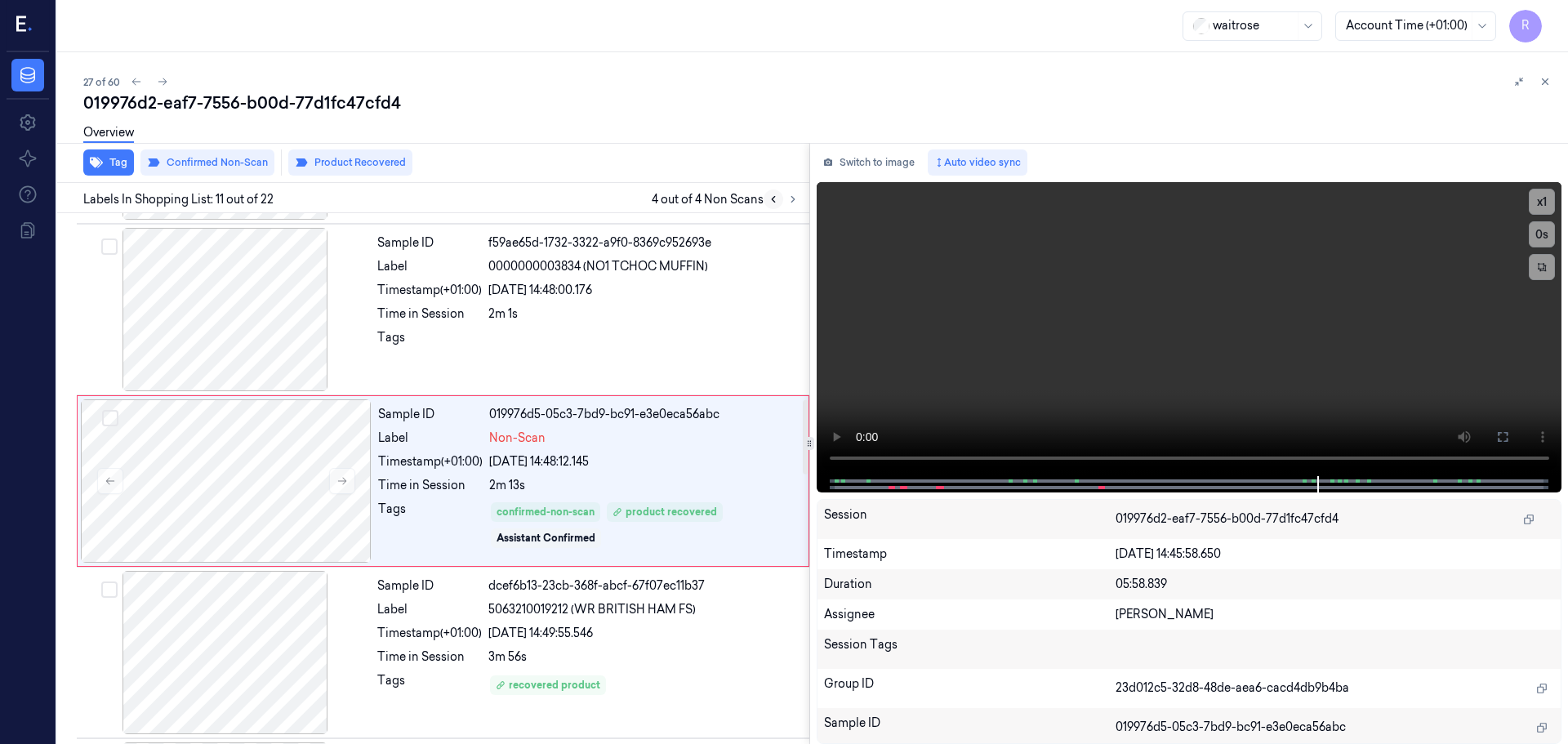
click at [775, 200] on icon at bounding box center [773, 200] width 11 height 11
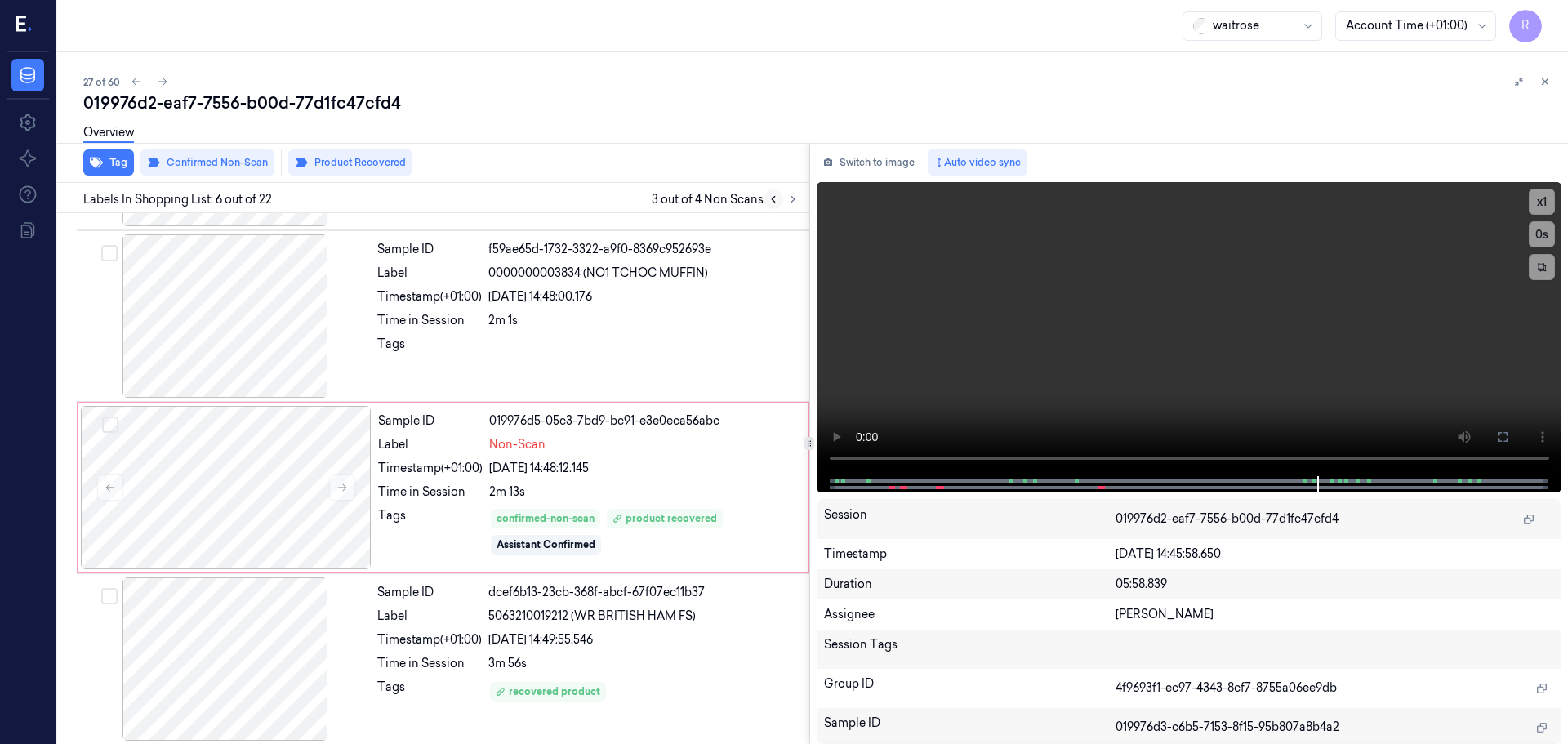
click at [775, 200] on icon at bounding box center [773, 200] width 11 height 11
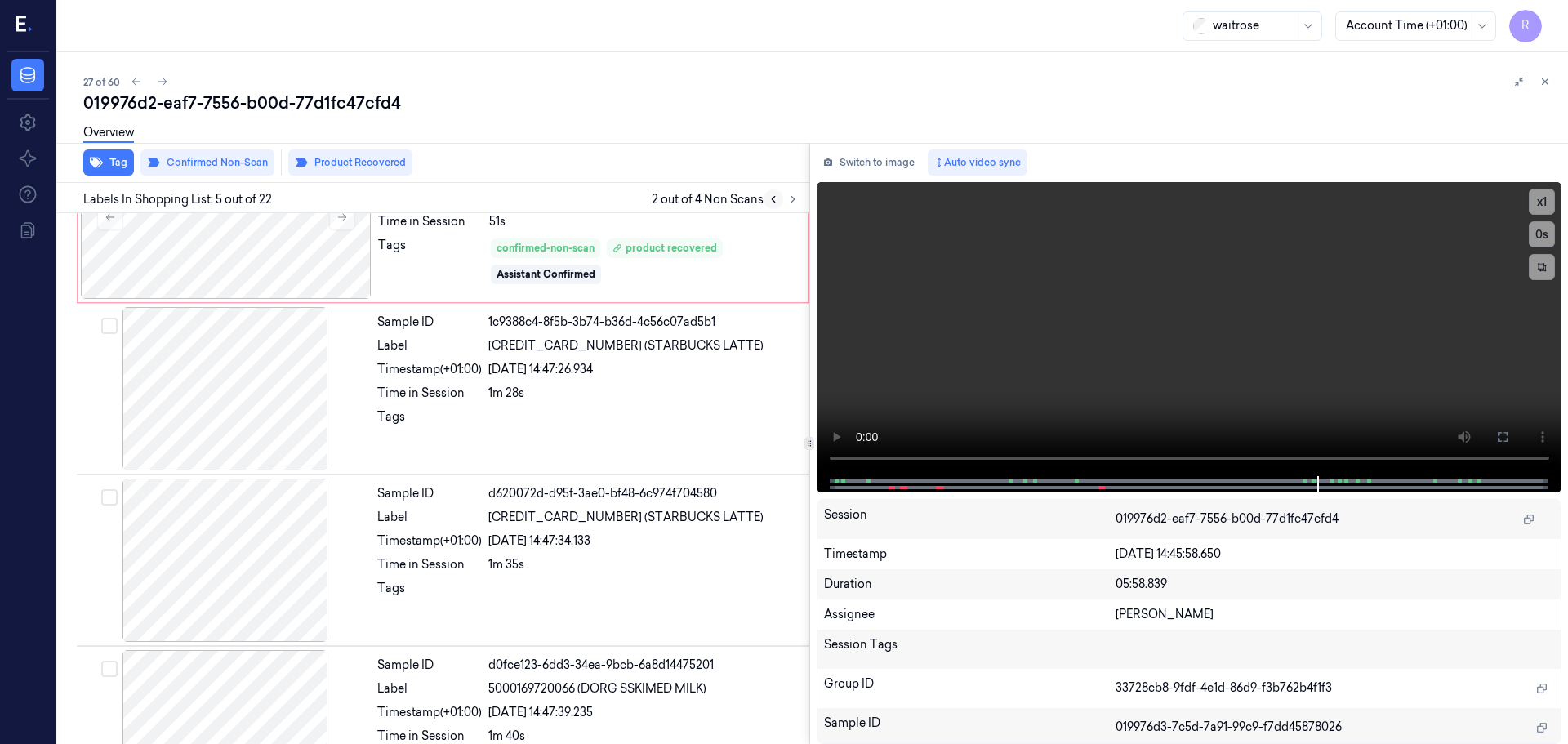
click at [775, 200] on icon at bounding box center [773, 200] width 11 height 11
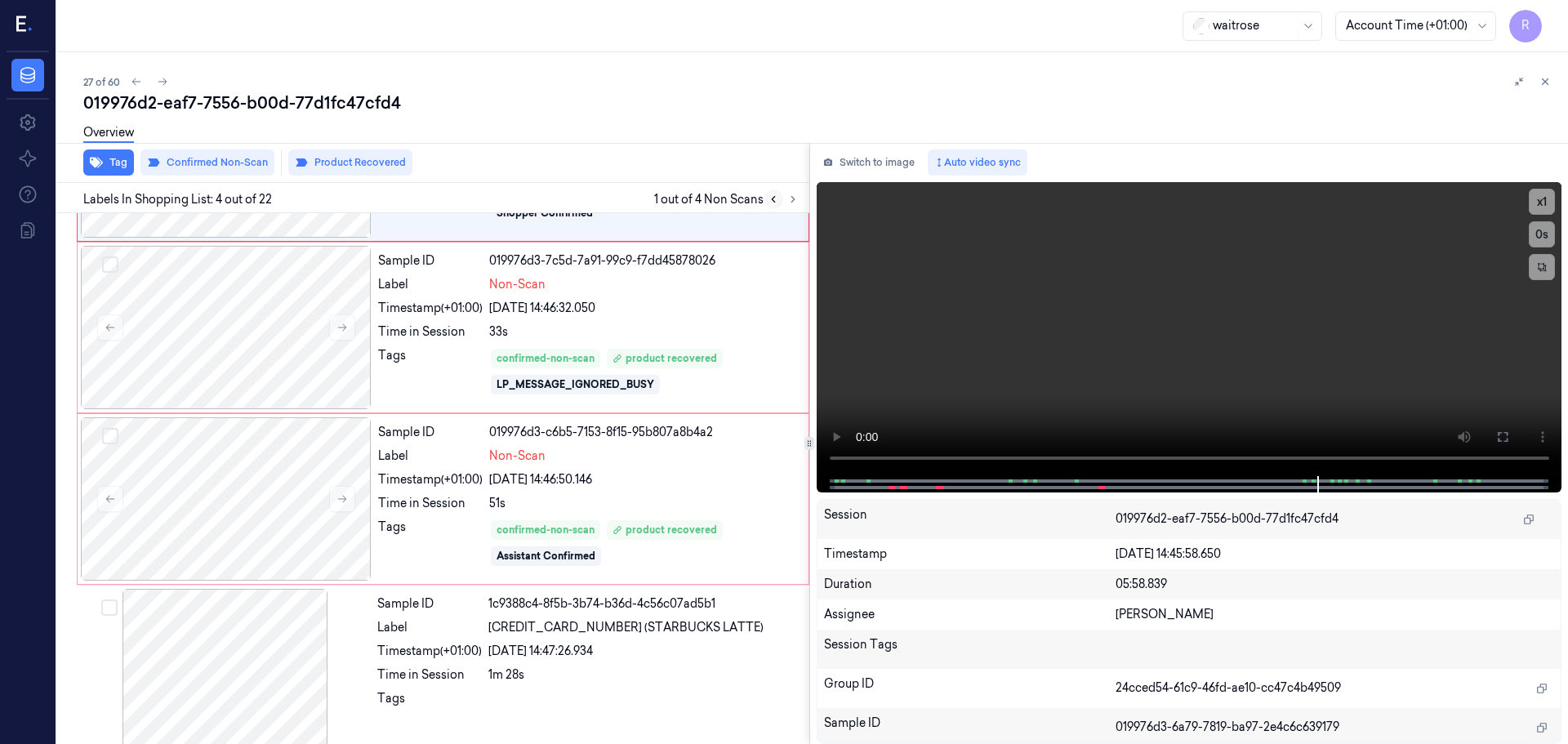
click at [775, 200] on icon at bounding box center [773, 200] width 11 height 11
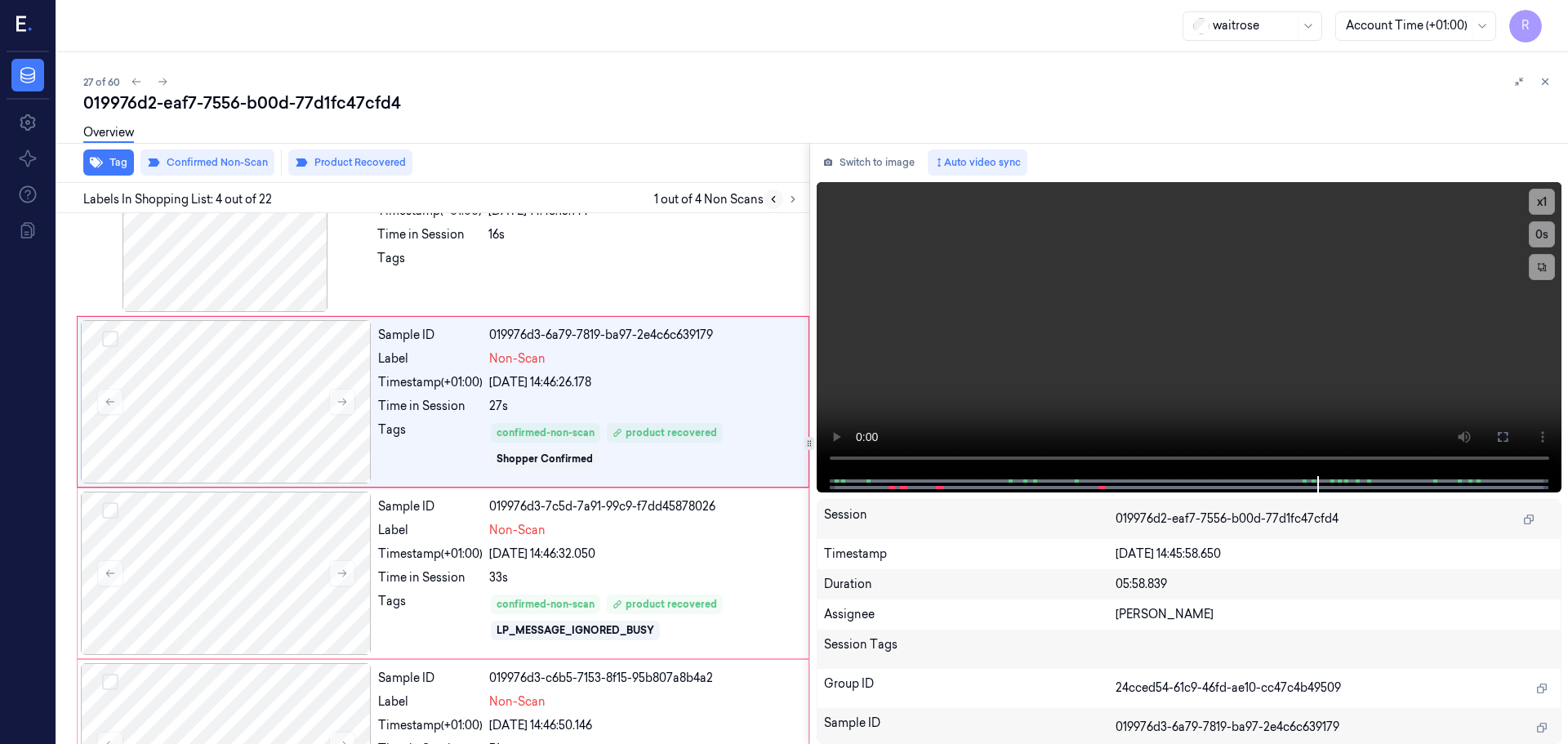
scroll to position [334, 0]
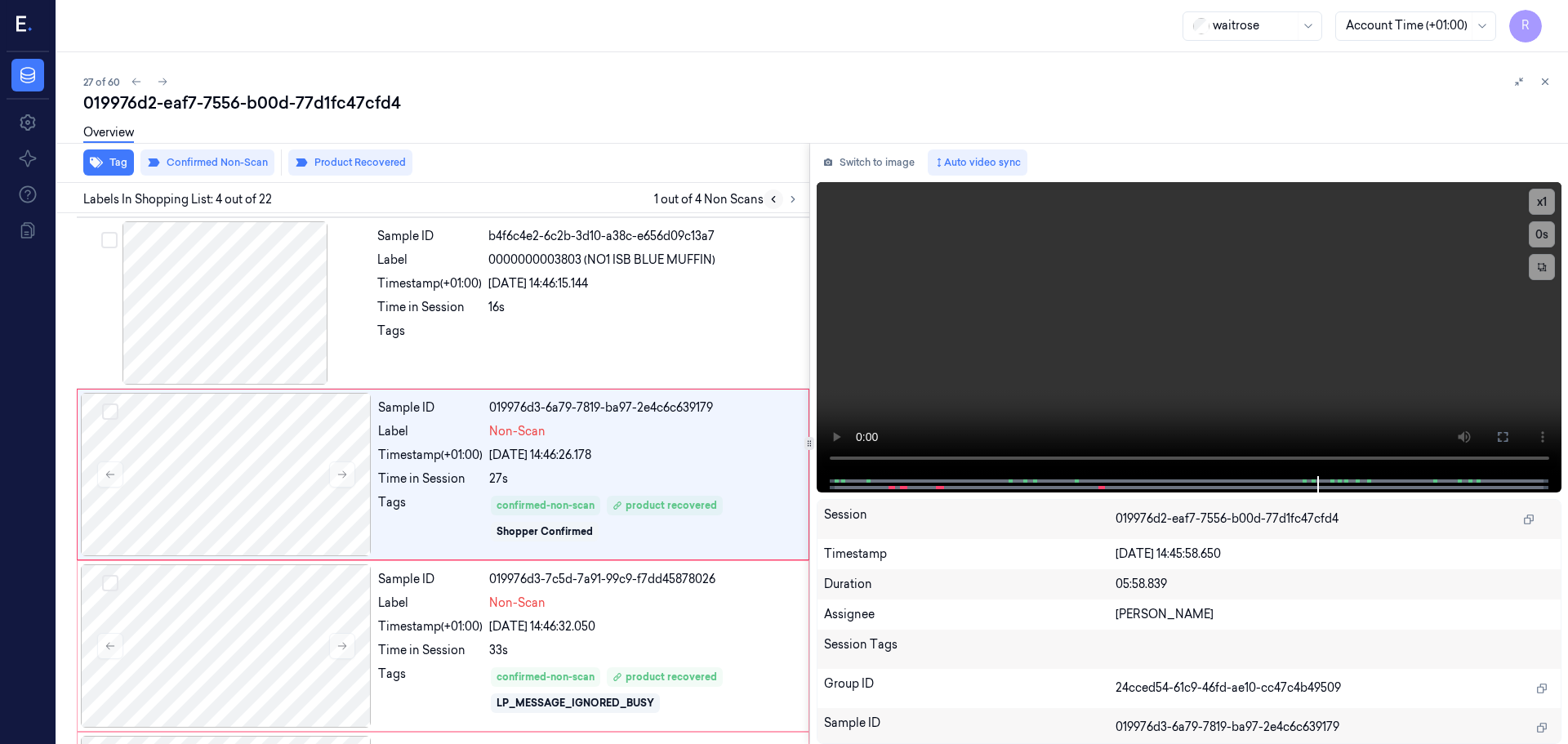
click at [775, 200] on icon at bounding box center [773, 200] width 11 height 11
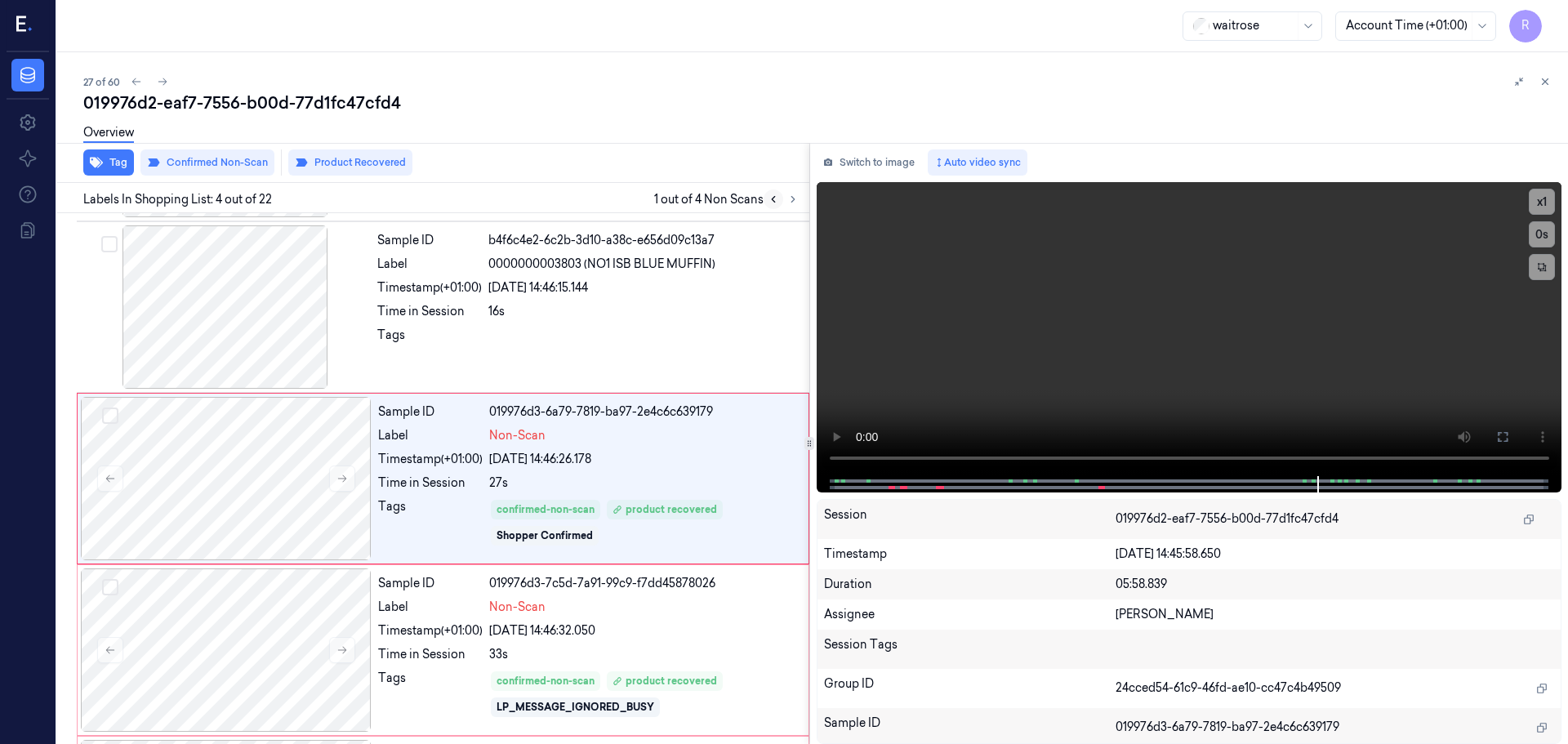
click at [775, 200] on icon at bounding box center [773, 200] width 11 height 11
click at [784, 204] on button at bounding box center [792, 199] width 20 height 20
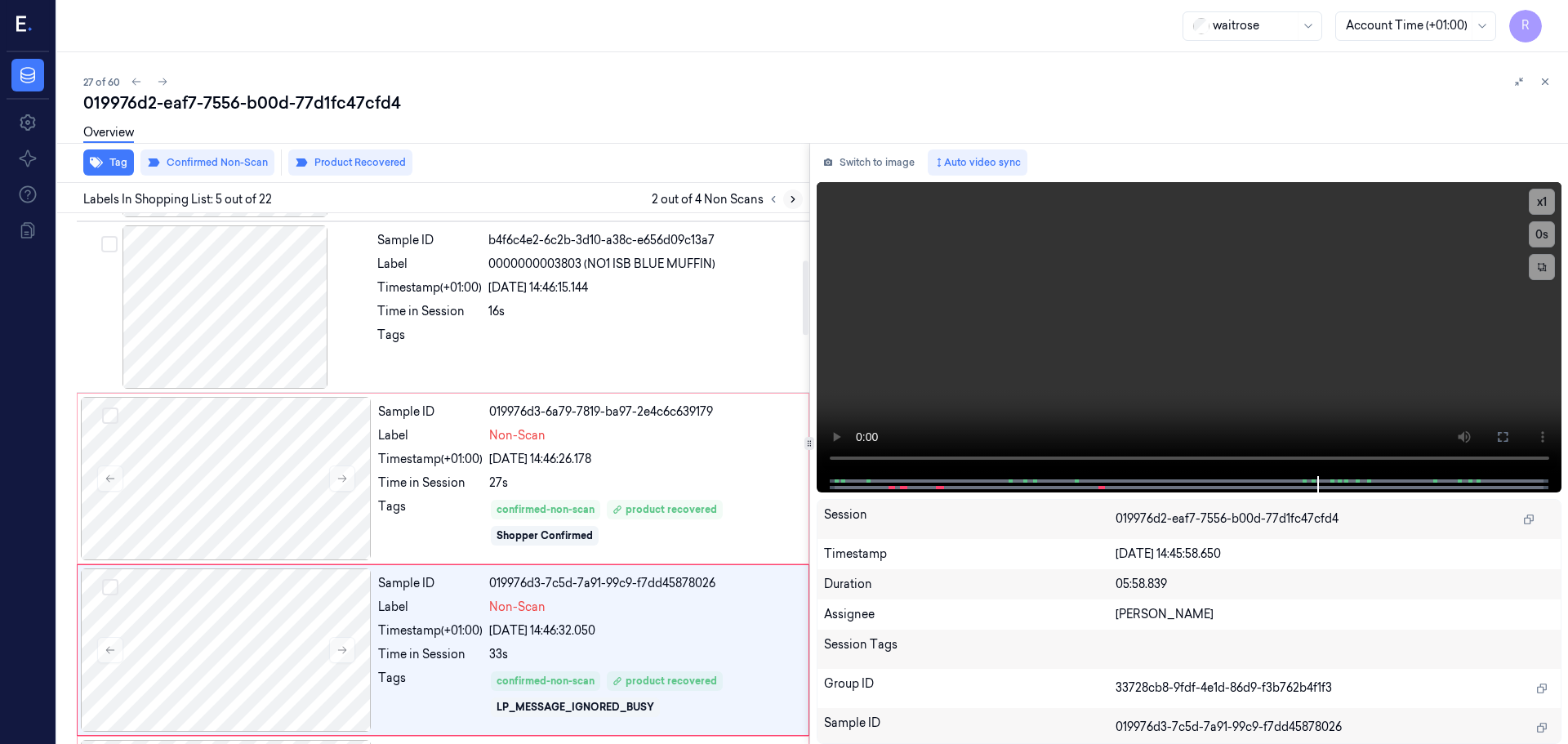
scroll to position [506, 0]
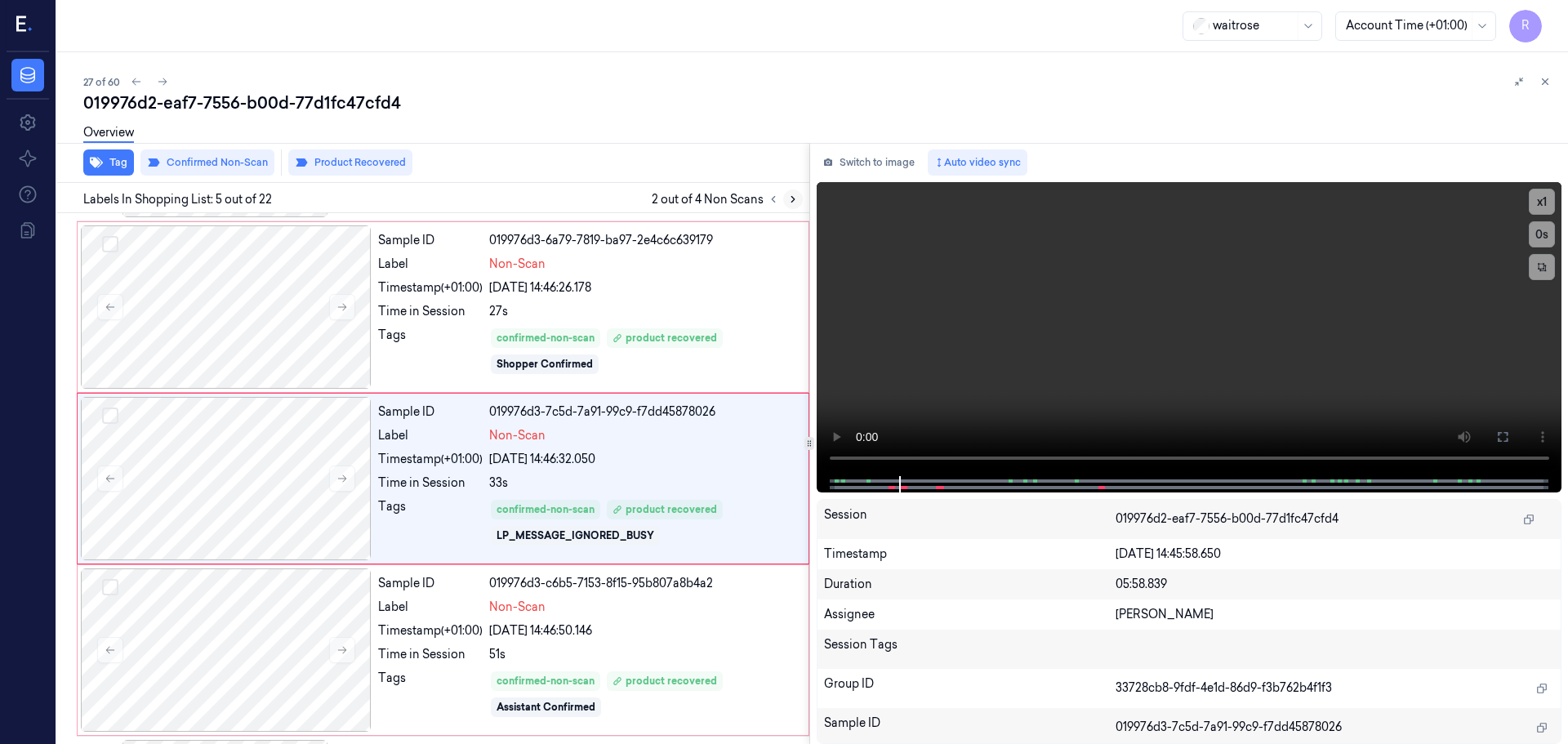
click at [784, 204] on button at bounding box center [792, 199] width 20 height 20
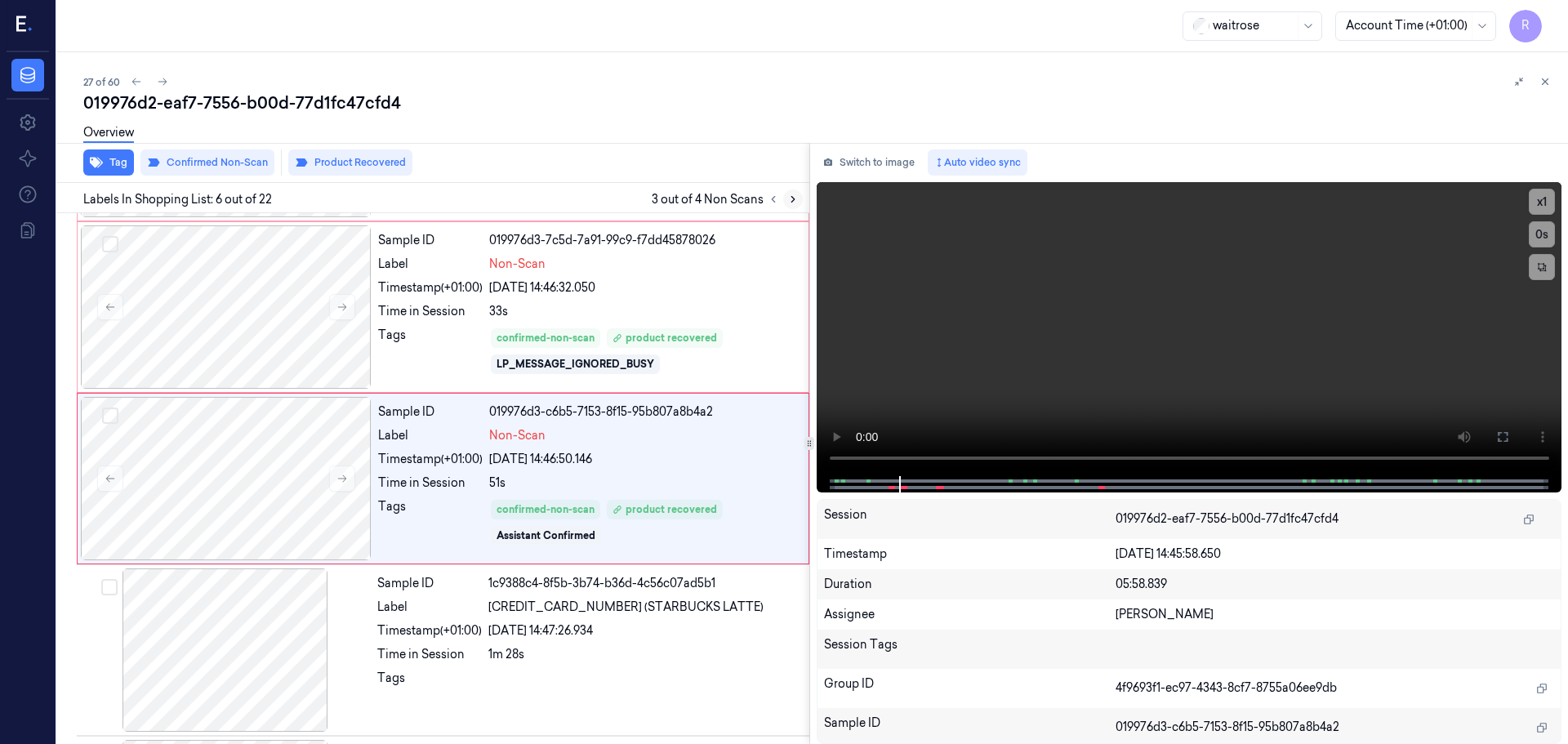
click at [784, 204] on button at bounding box center [792, 199] width 20 height 20
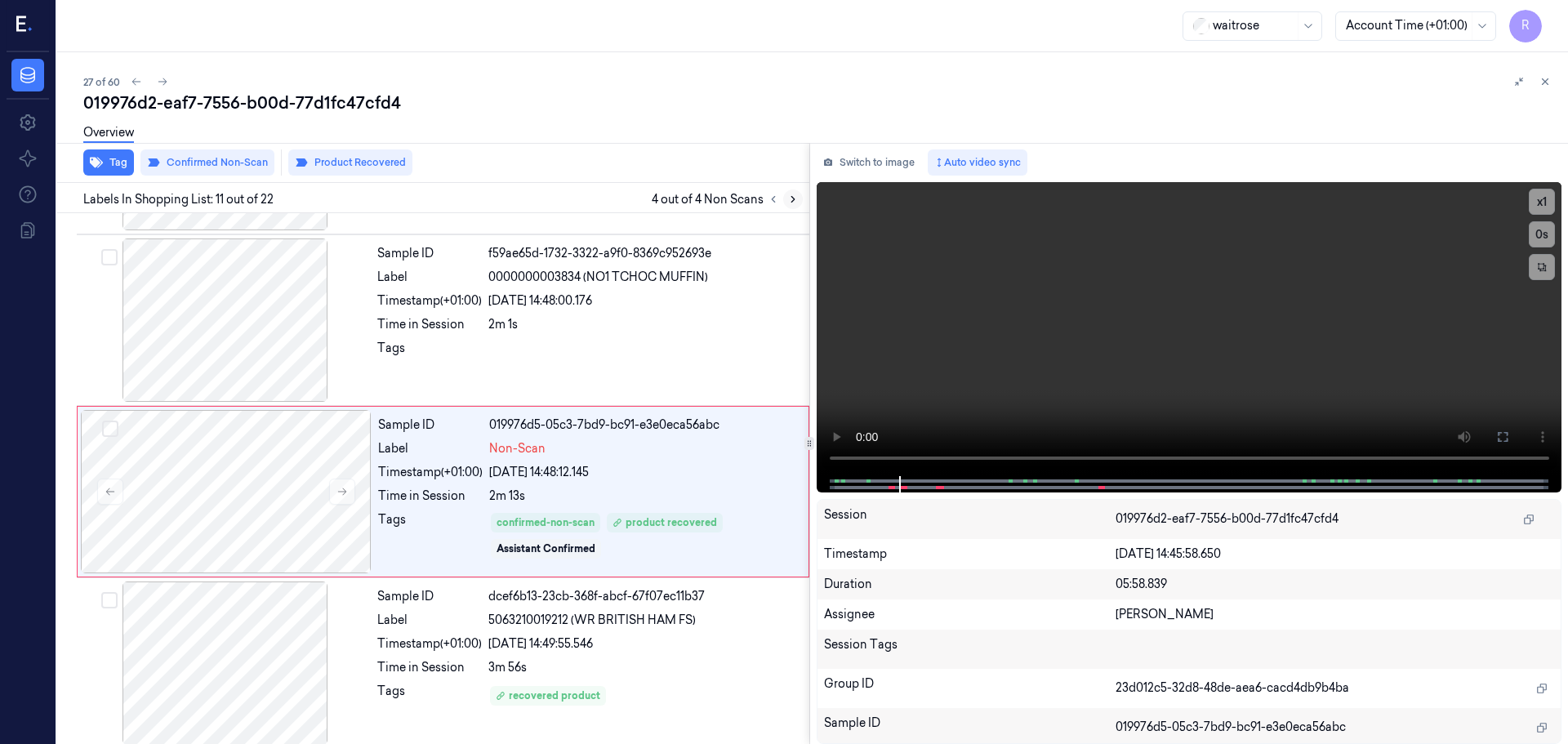
scroll to position [1535, 0]
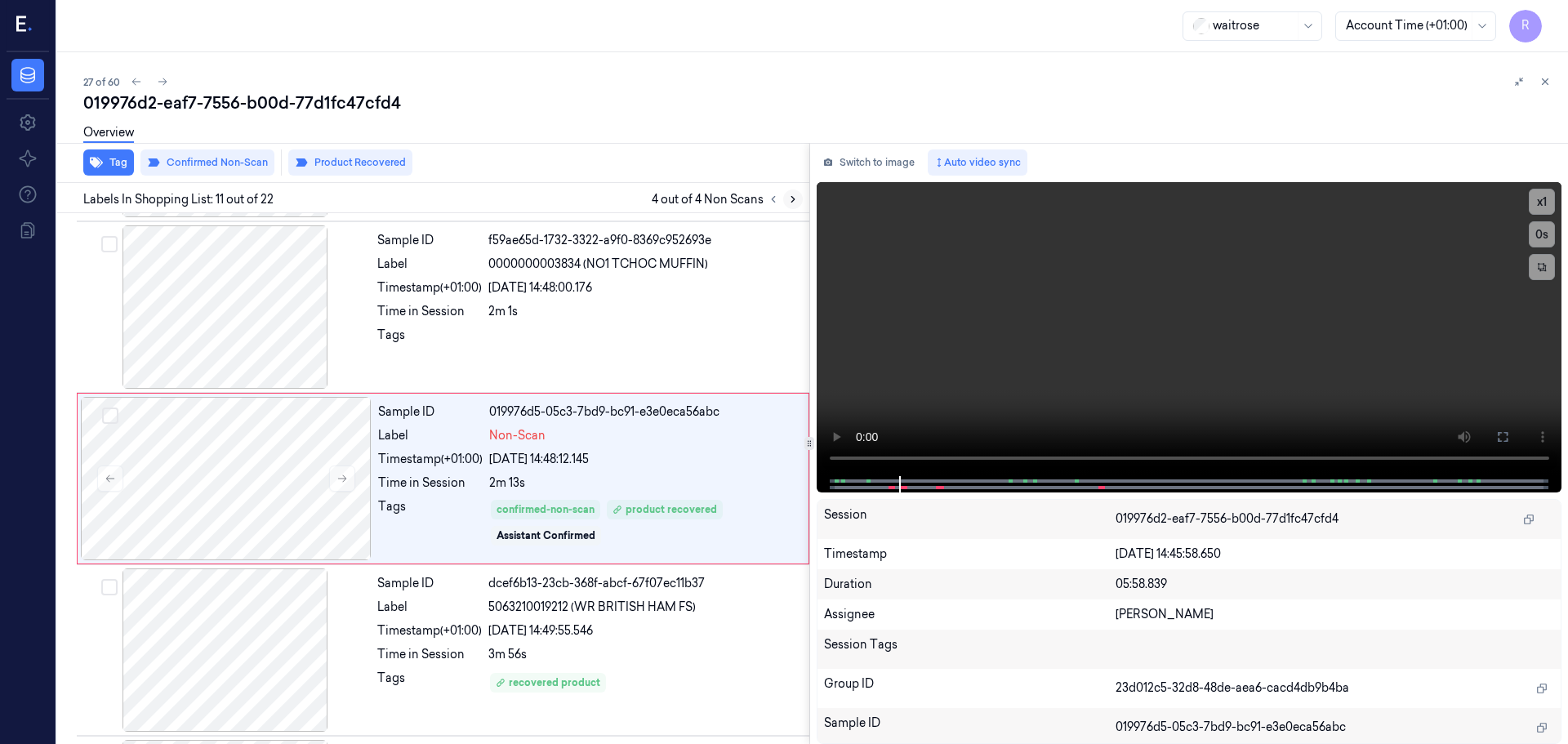
click at [784, 204] on button at bounding box center [792, 199] width 20 height 20
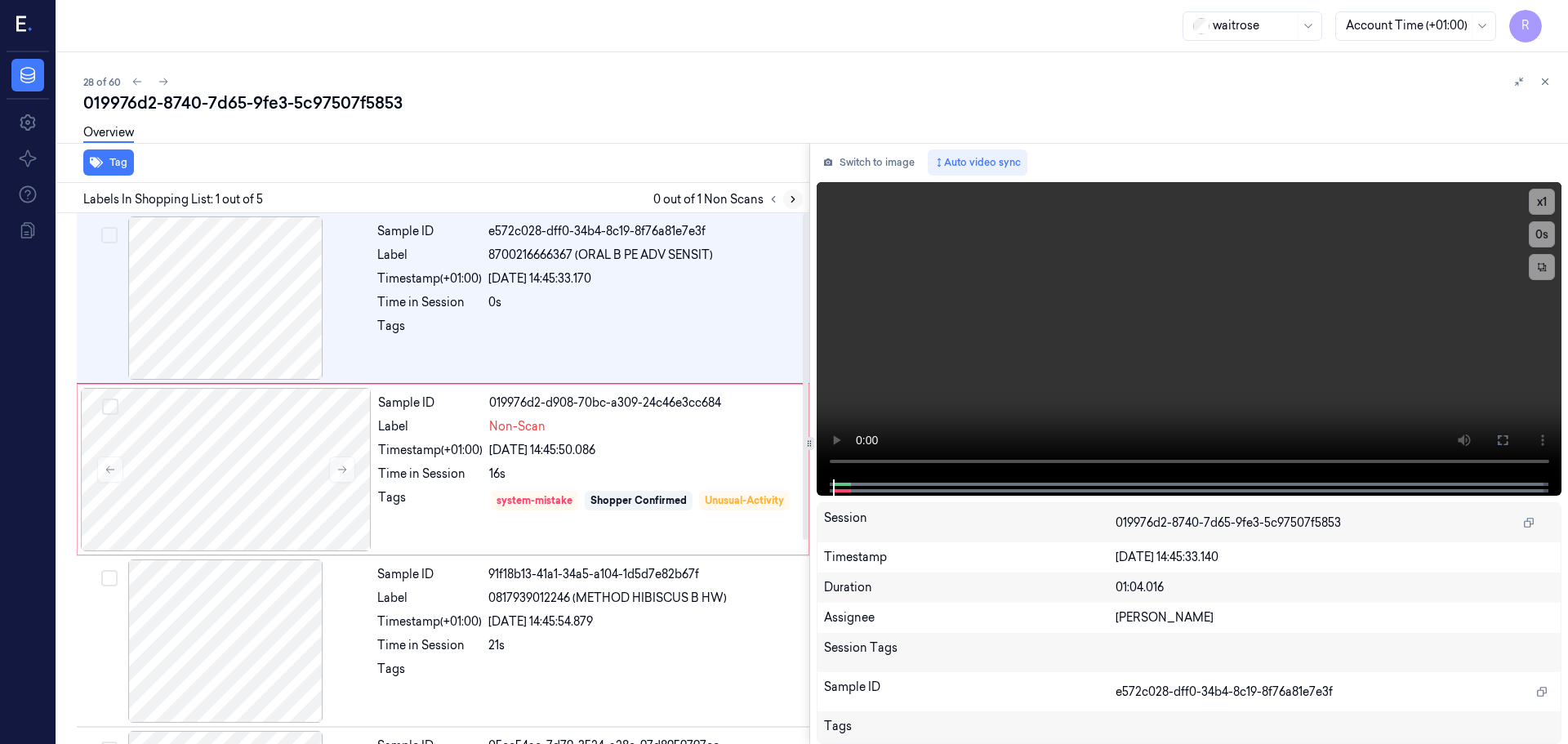
click at [788, 196] on icon at bounding box center [793, 200] width 11 height 11
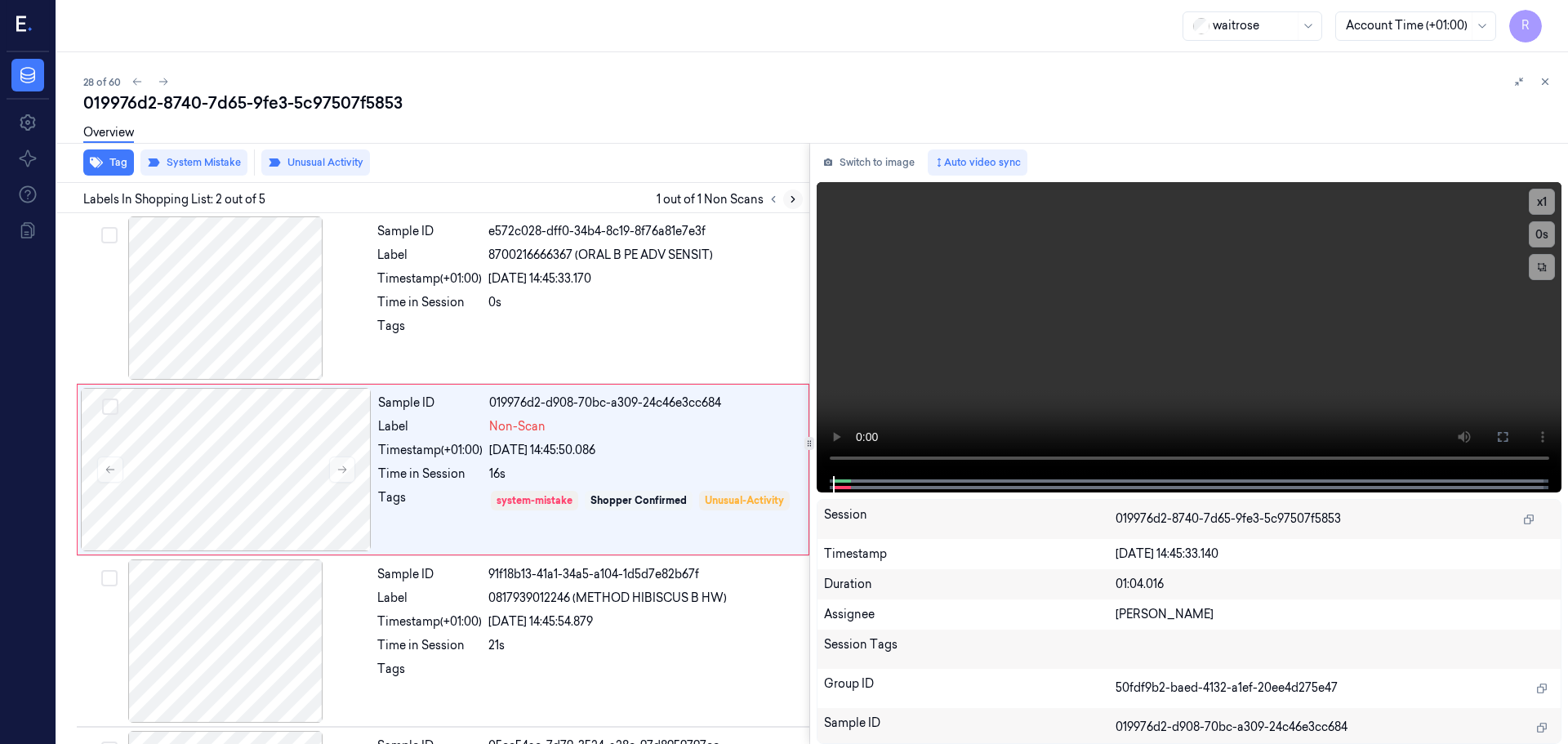
click at [788, 196] on icon at bounding box center [793, 200] width 11 height 11
click at [242, 315] on div at bounding box center [225, 299] width 291 height 164
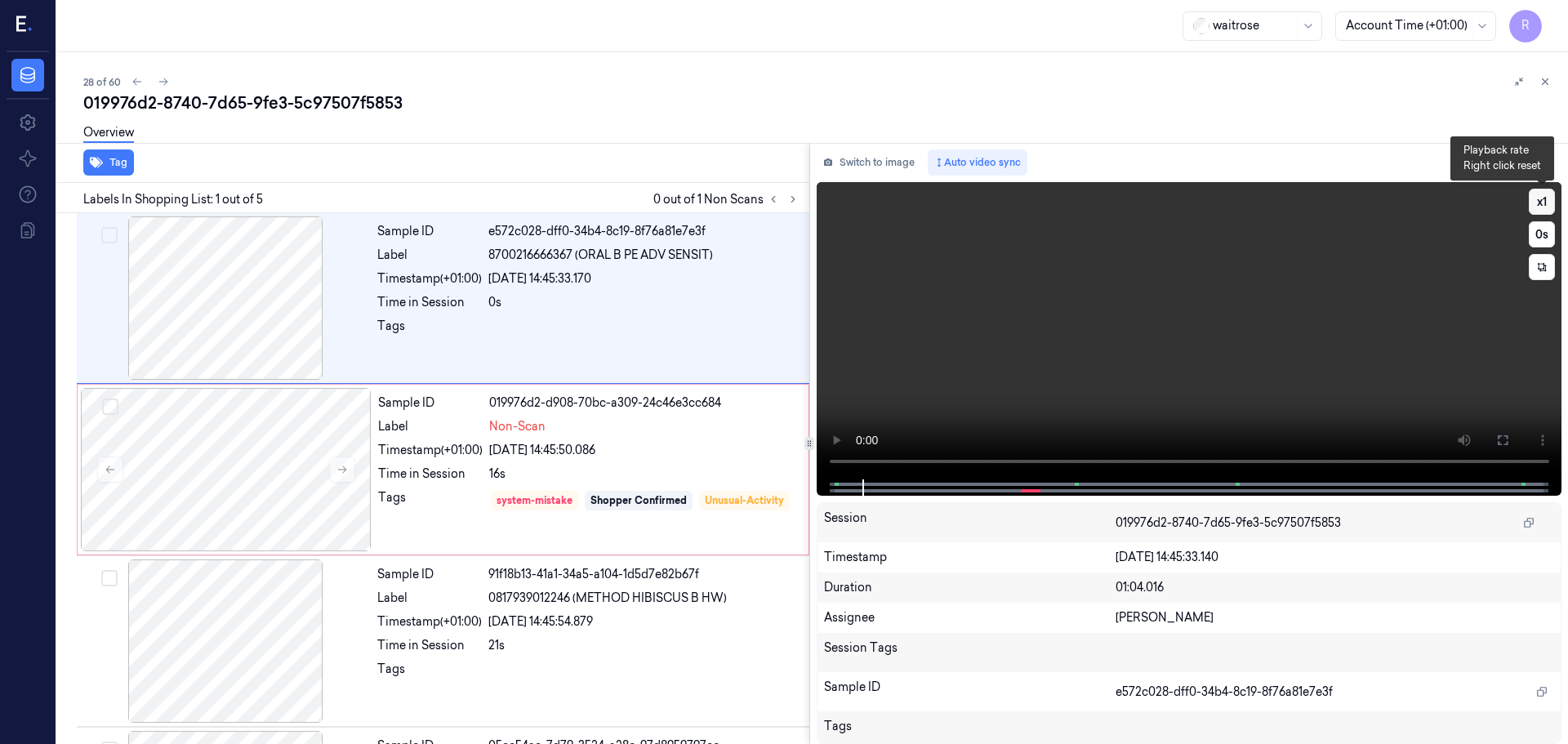
click at [1534, 207] on button "x 1" at bounding box center [1540, 201] width 26 height 26
click at [1534, 207] on button "x 2" at bounding box center [1540, 201] width 26 height 26
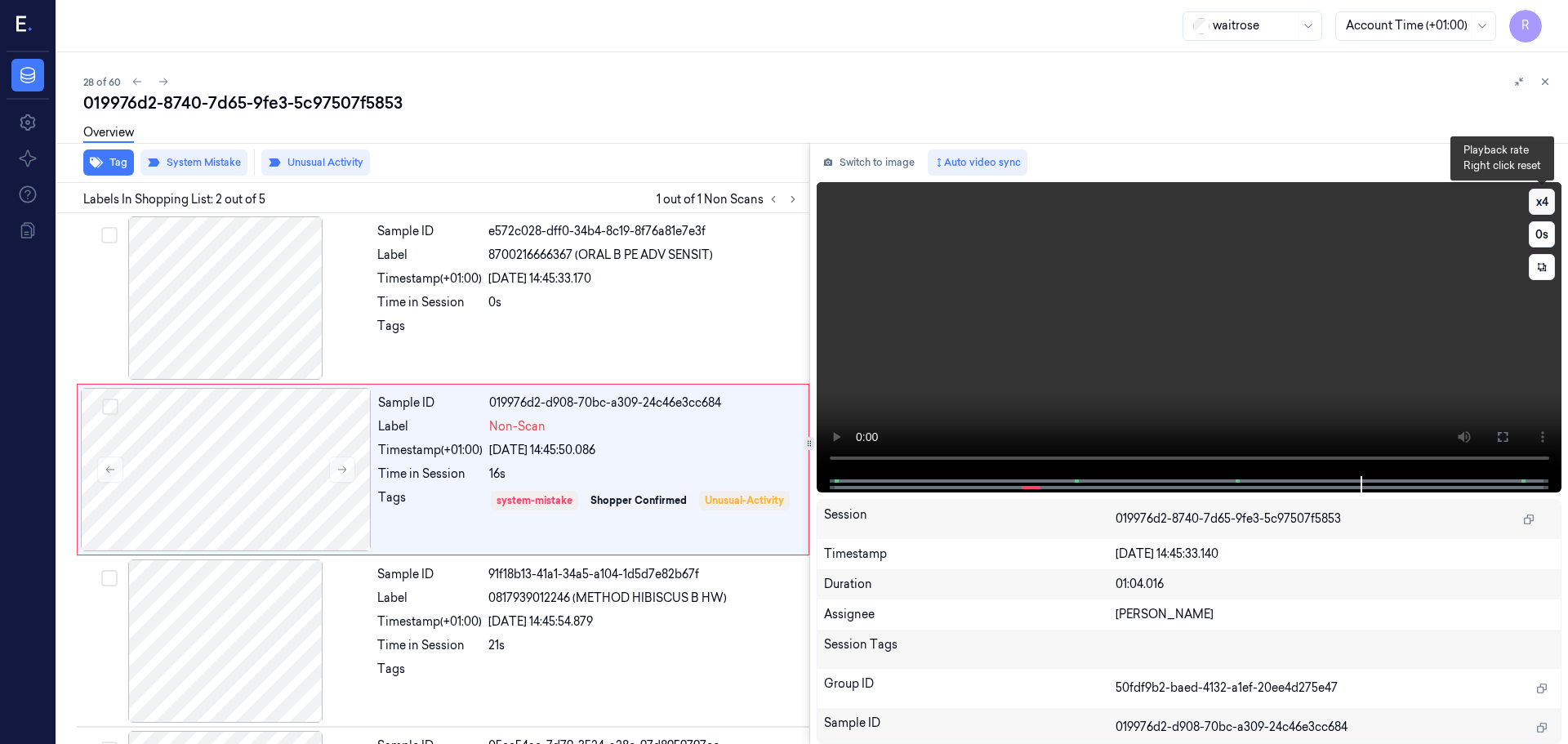
click at [1539, 200] on button "x 4" at bounding box center [1540, 201] width 26 height 26
click at [1545, 200] on button "x 1" at bounding box center [1540, 201] width 26 height 26
click at [1545, 200] on button "x 2" at bounding box center [1540, 201] width 26 height 26
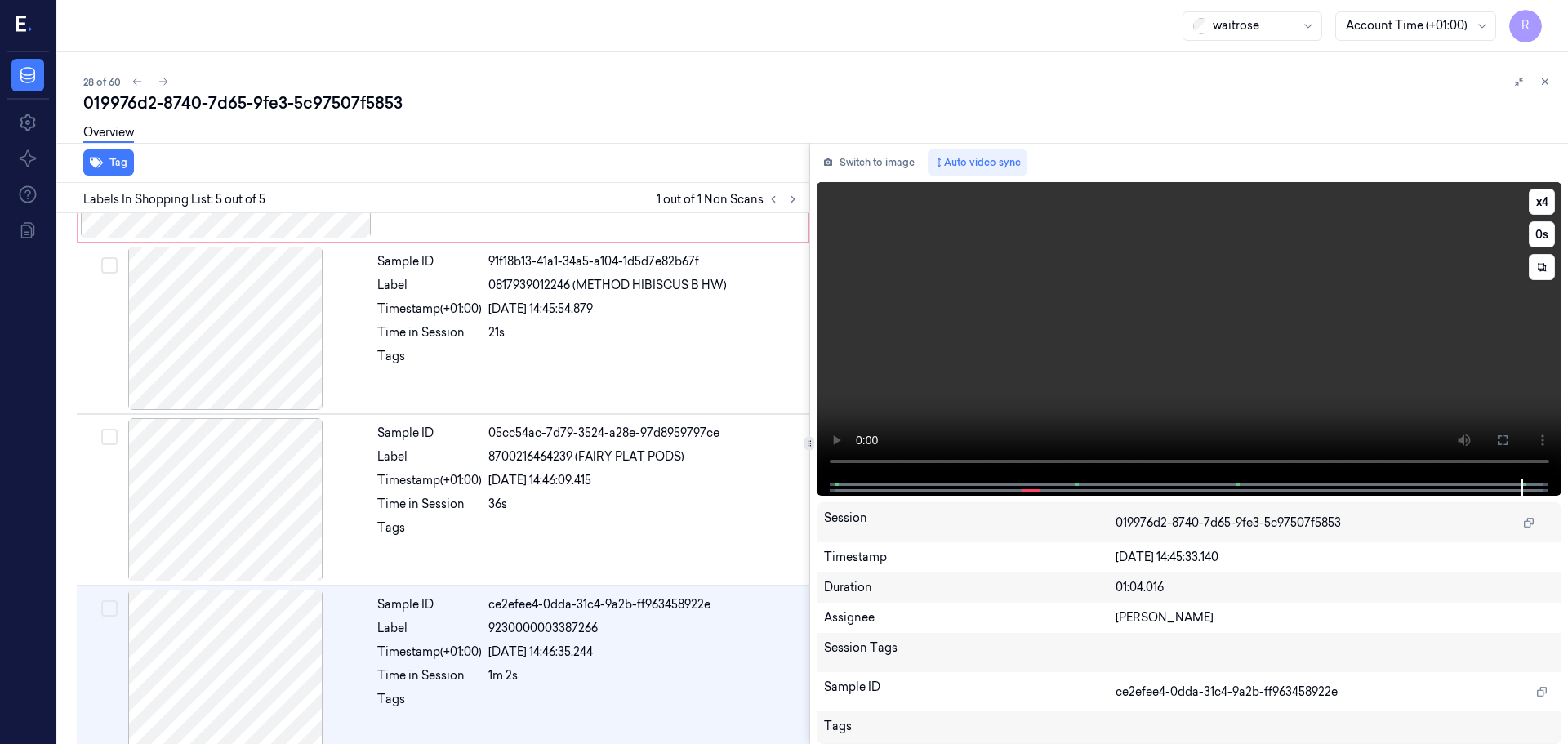
scroll to position [332, 0]
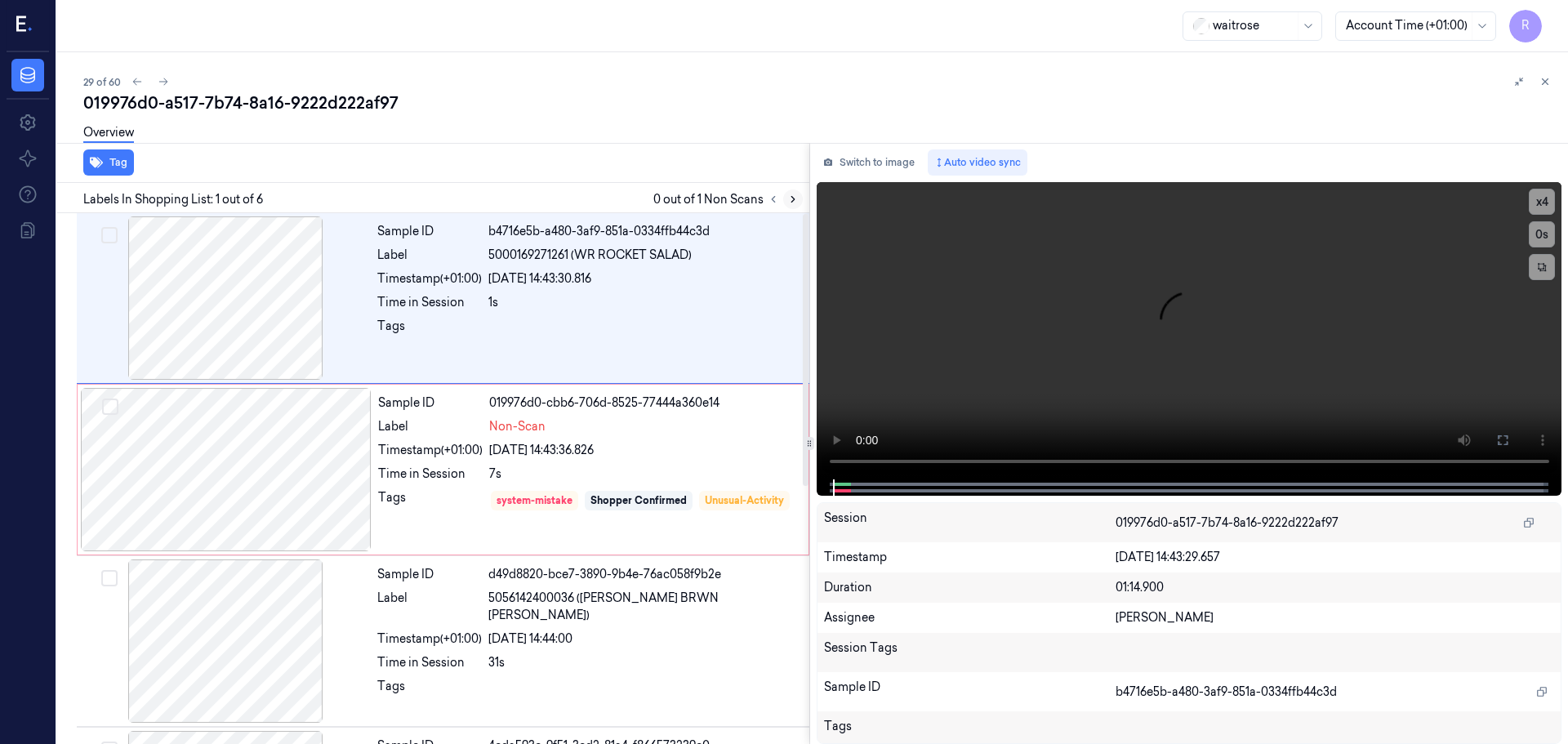
click at [788, 205] on icon at bounding box center [793, 200] width 11 height 11
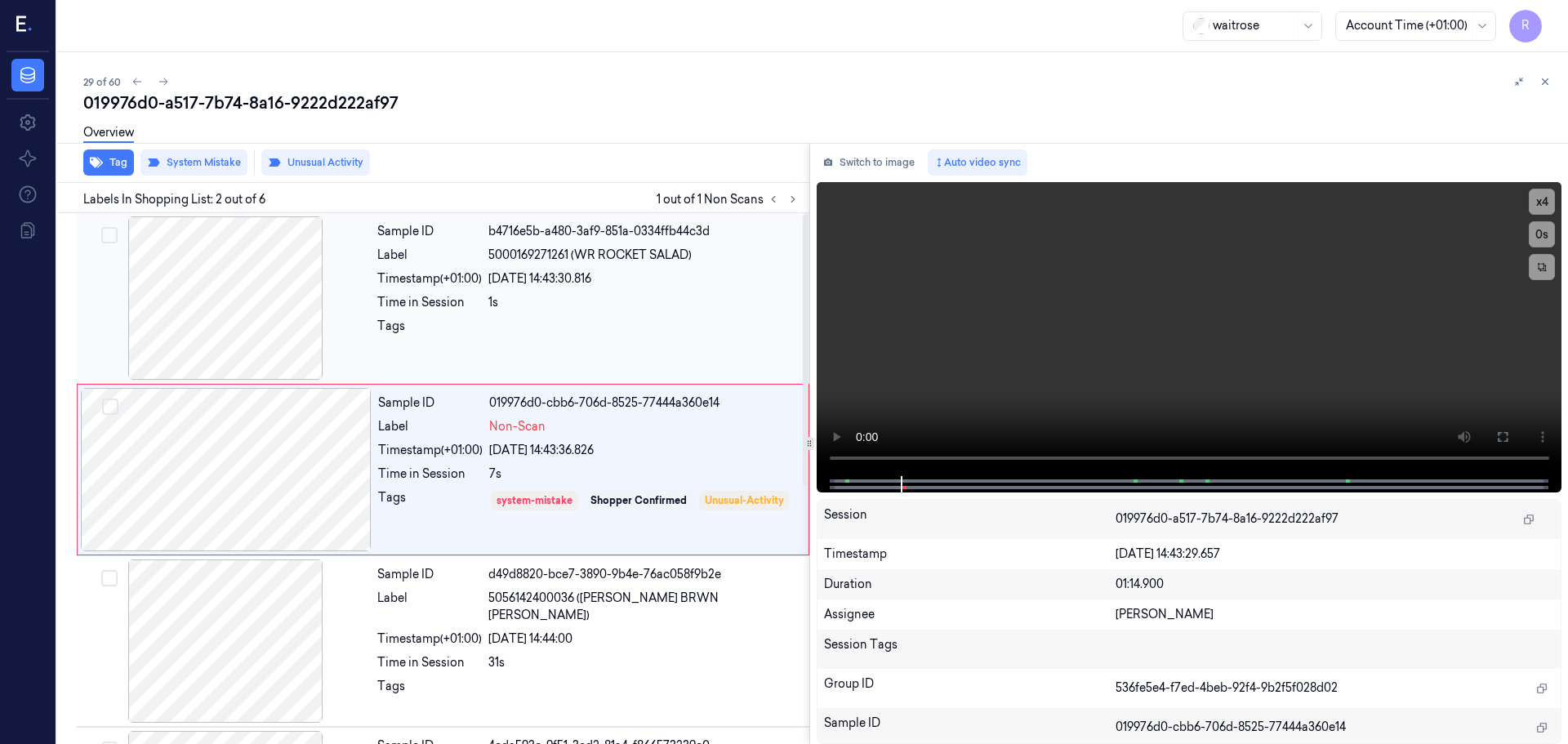
click at [255, 303] on div at bounding box center [225, 299] width 291 height 164
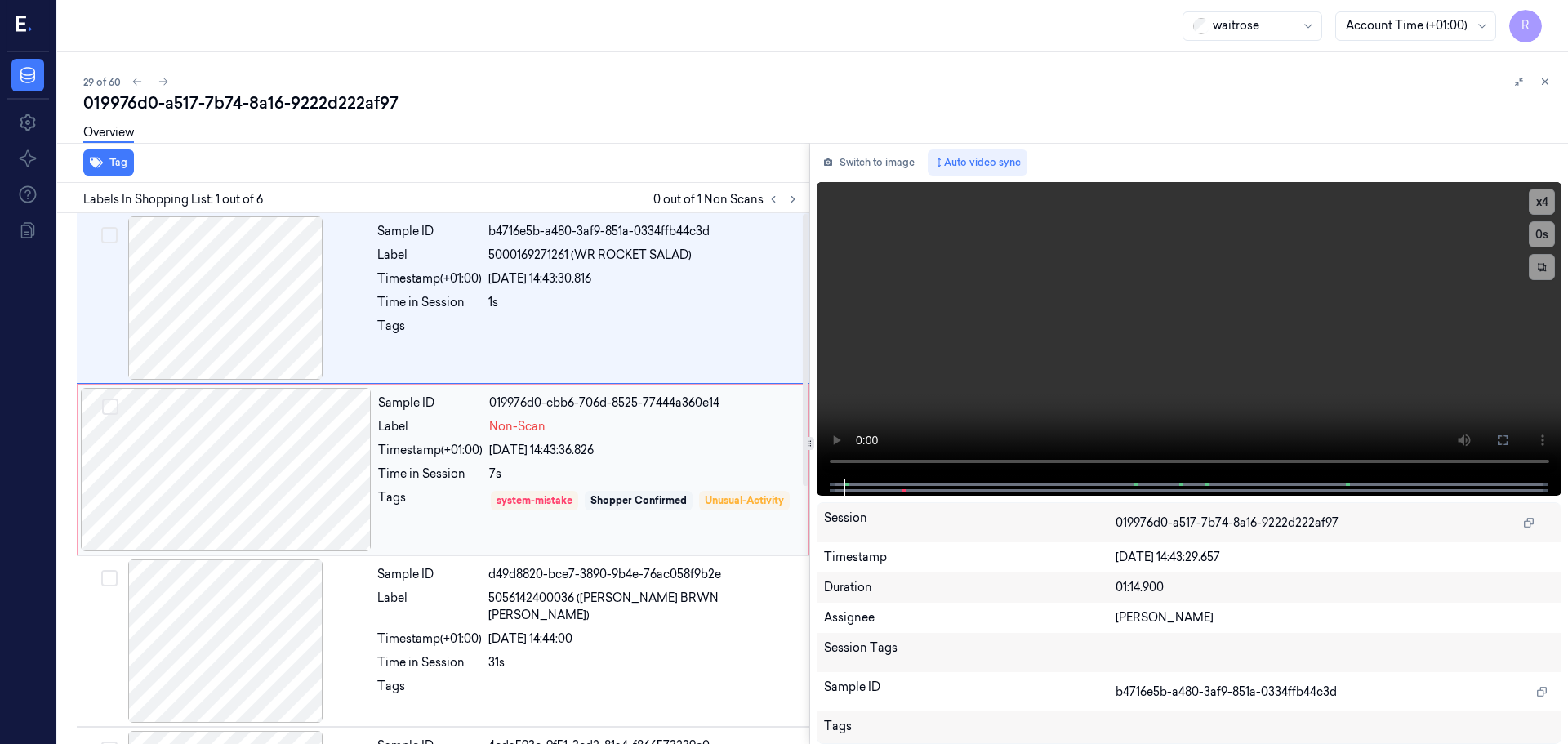
click at [340, 467] on div at bounding box center [226, 470] width 291 height 164
click at [595, 493] on div "Shopper Confirmed" at bounding box center [638, 500] width 107 height 20
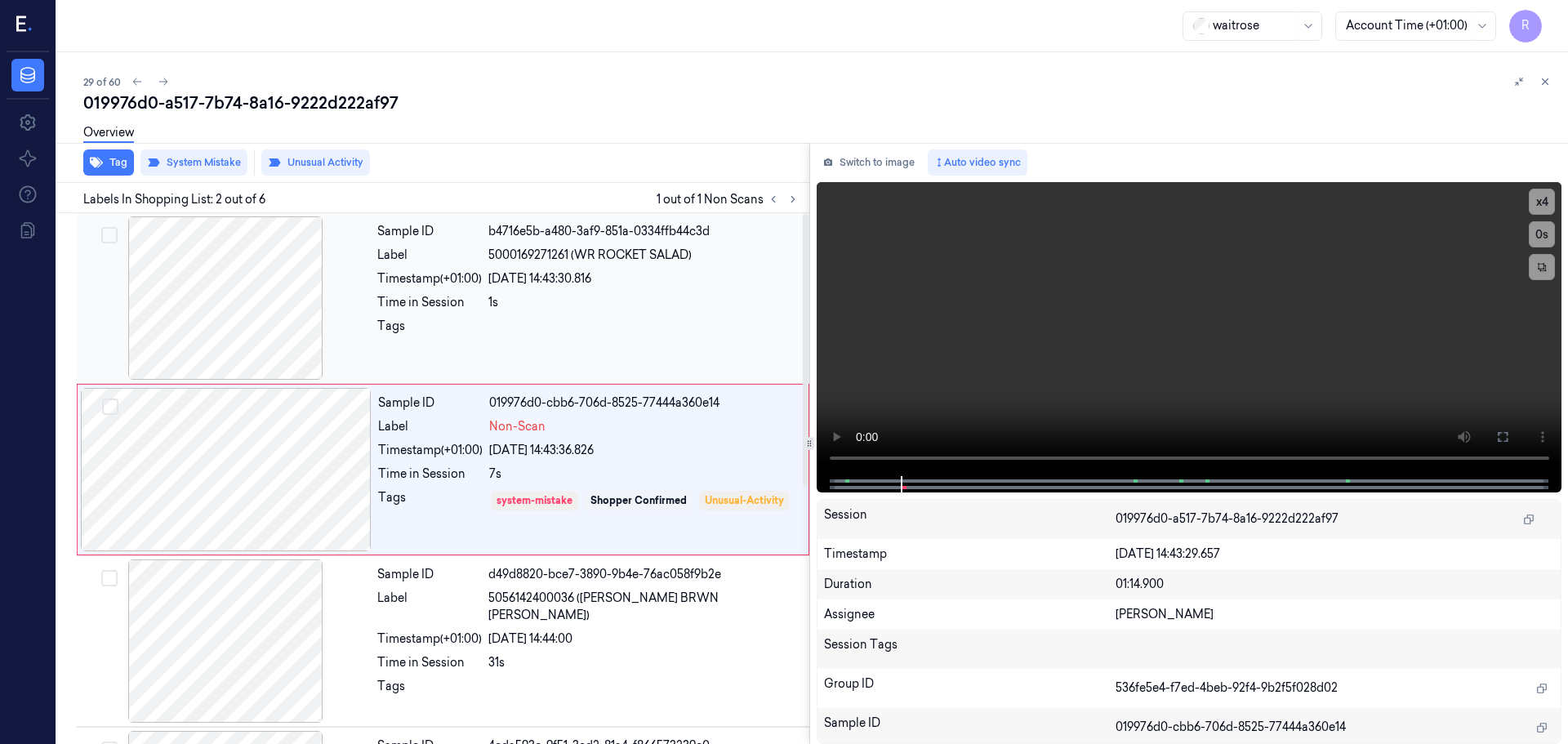
click at [651, 336] on div at bounding box center [643, 330] width 311 height 26
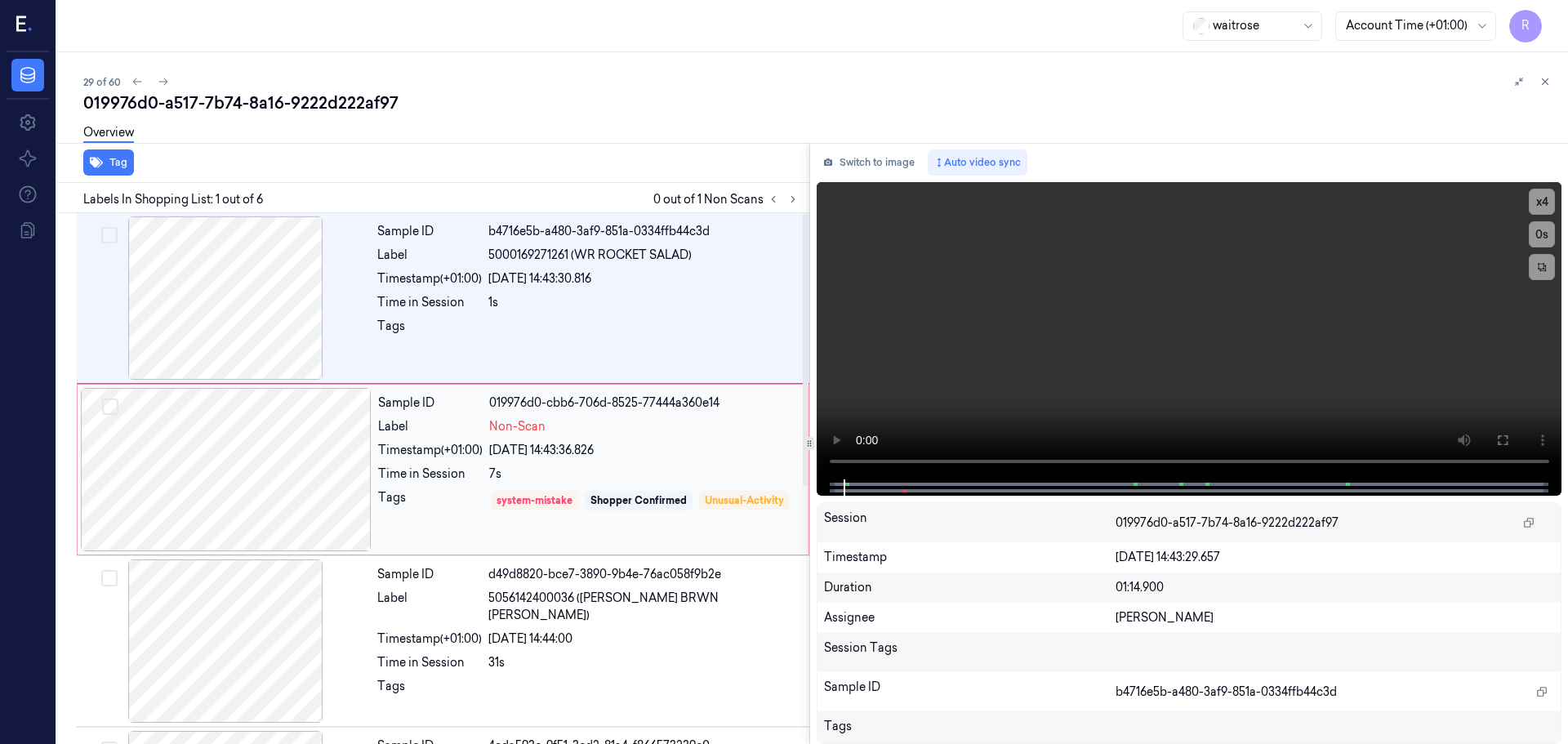
click at [659, 440] on div "Sample ID 019976d0-cbb6-706d-8525-77444a360e14 Label Non-Scan Timestamp (+01:00…" at bounding box center [589, 470] width 434 height 164
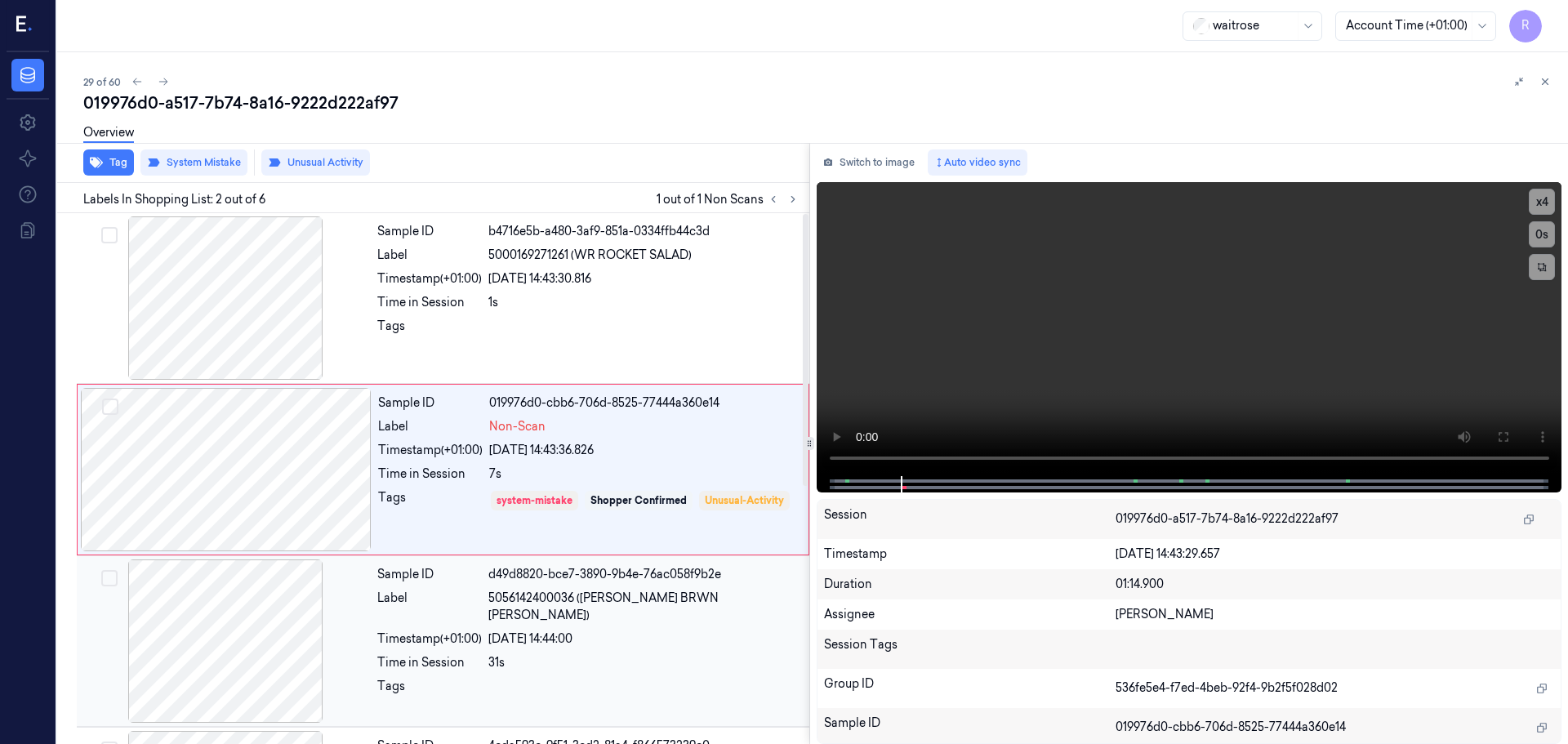
click at [595, 610] on div "Sample ID d49d8820-bce7-3890-9b4e-76ac058f9b2e Label 5056142400036 ([PERSON_NAM…" at bounding box center [589, 641] width 436 height 164
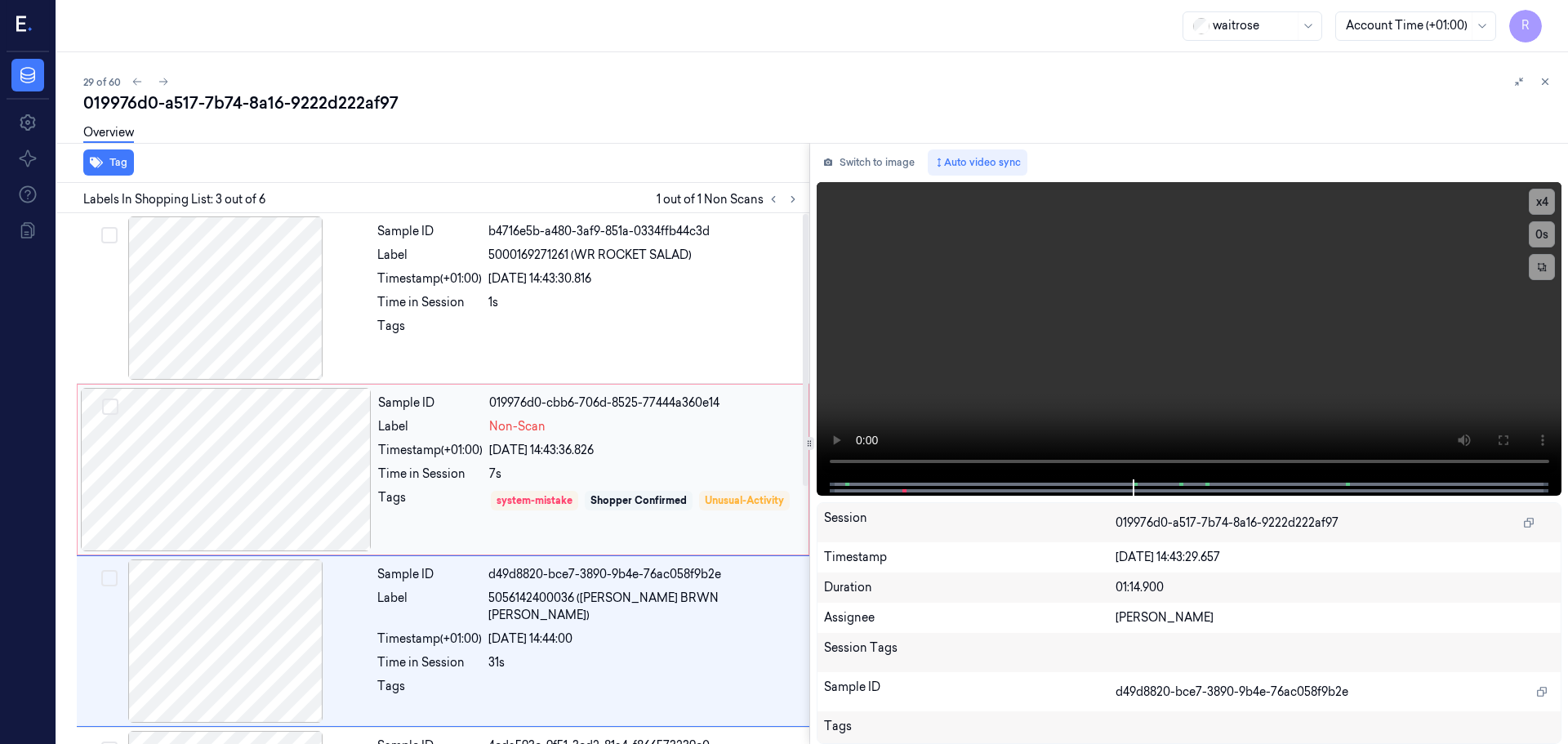
click at [629, 501] on div "Shopper Confirmed" at bounding box center [638, 500] width 96 height 14
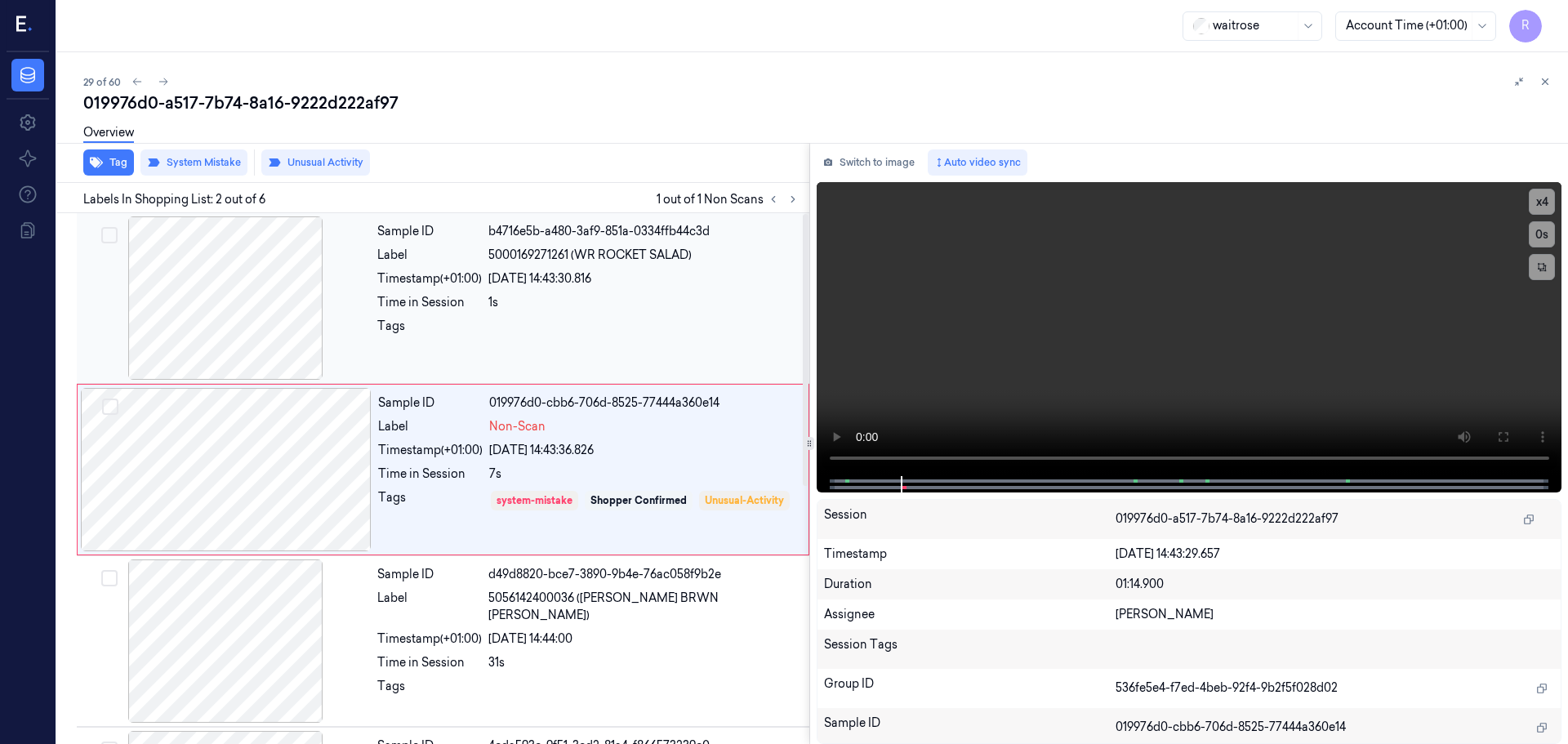
click at [610, 299] on div "1s" at bounding box center [643, 303] width 311 height 17
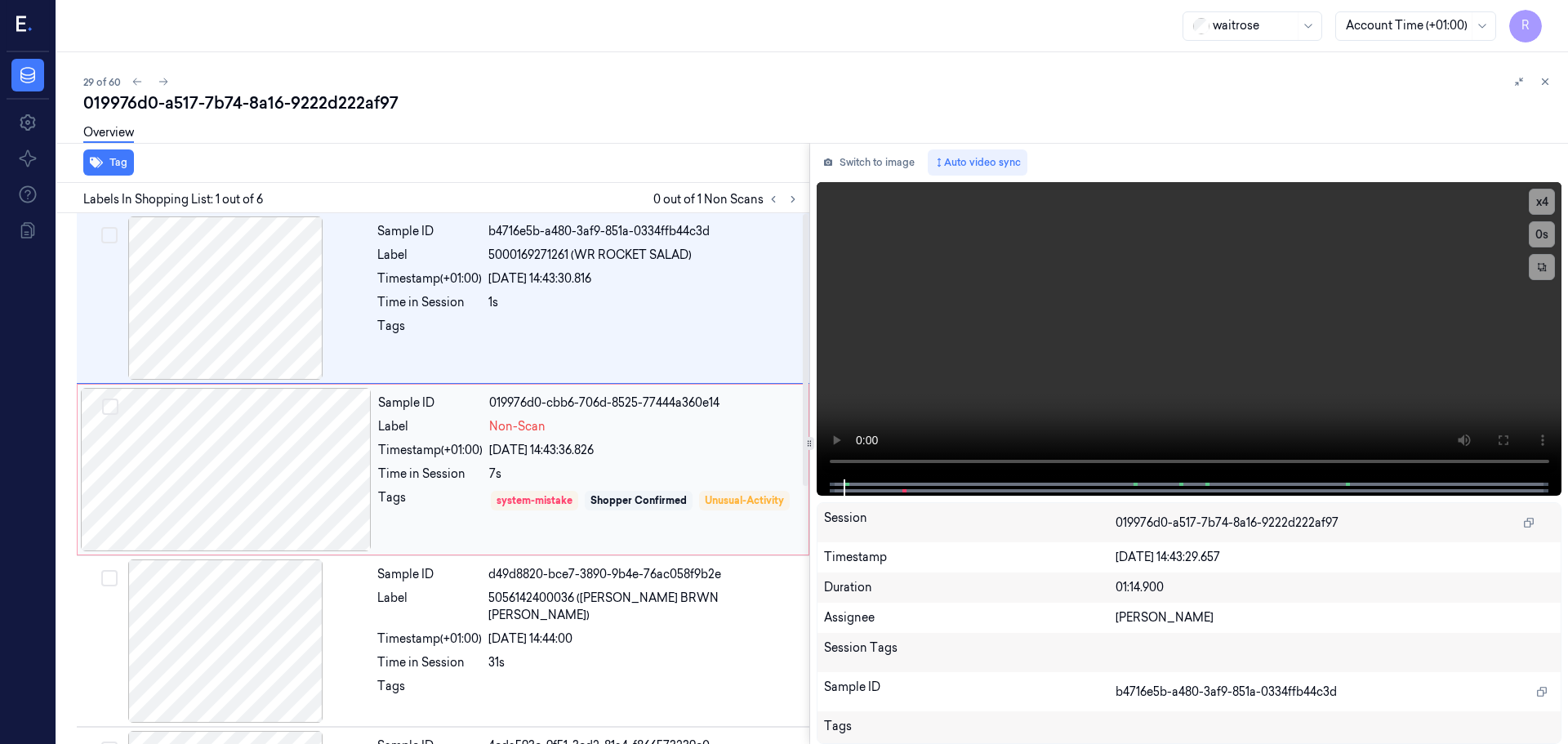
click at [617, 463] on div "Sample ID 019976d0-cbb6-706d-8525-77444a360e14 Label Non-Scan Timestamp (+01:00…" at bounding box center [589, 470] width 434 height 164
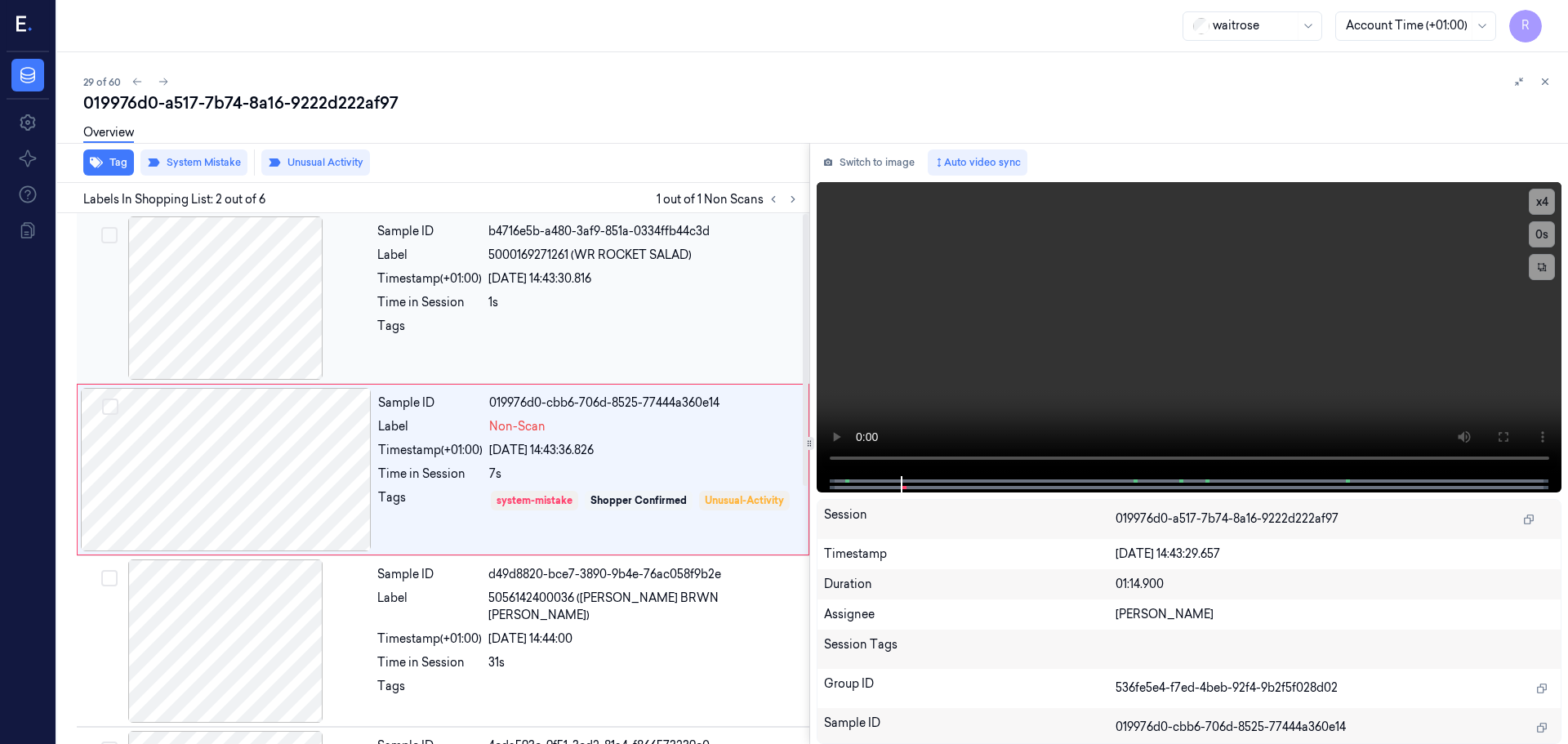
click at [632, 337] on div at bounding box center [643, 330] width 311 height 26
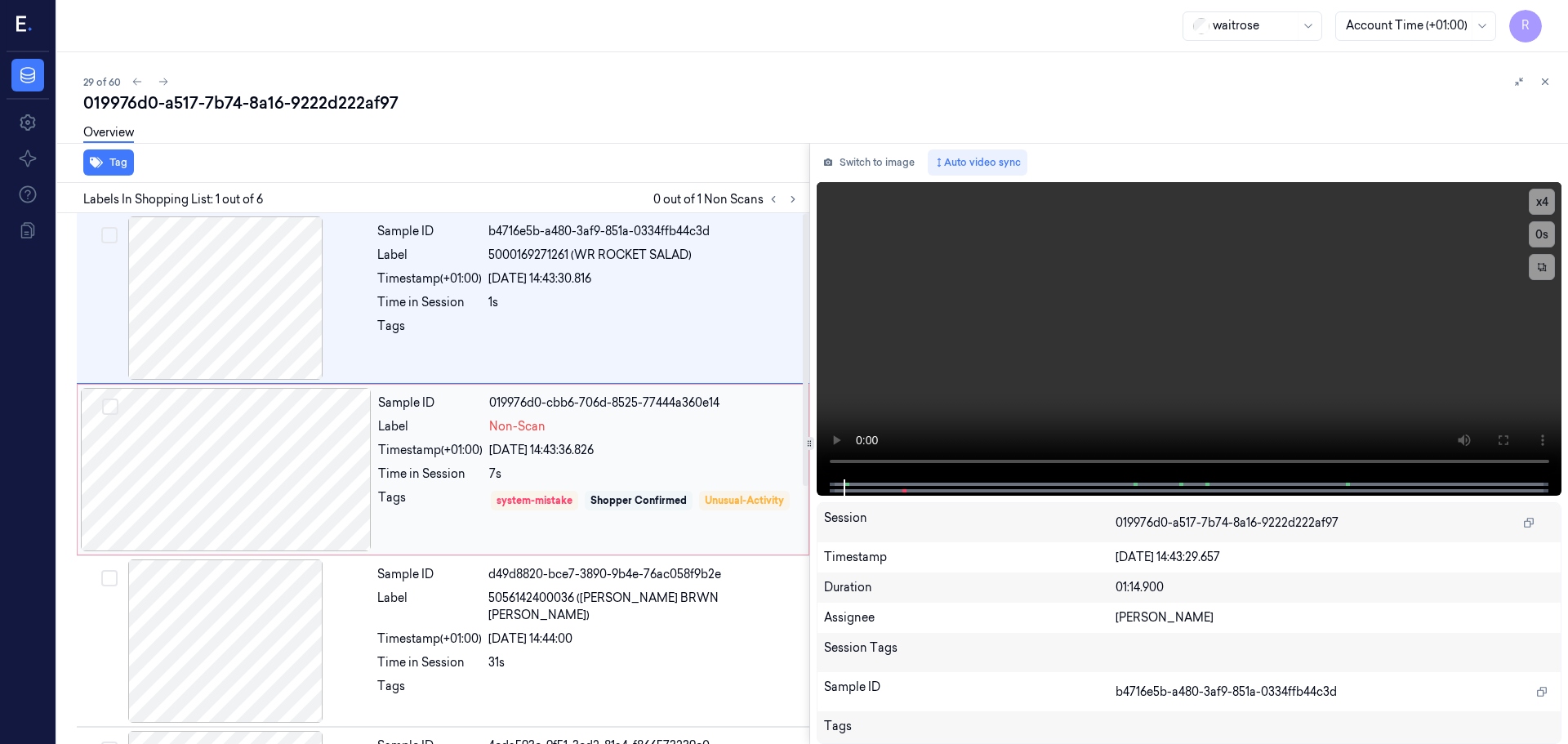
click at [644, 505] on div "Shopper Confirmed" at bounding box center [638, 500] width 96 height 14
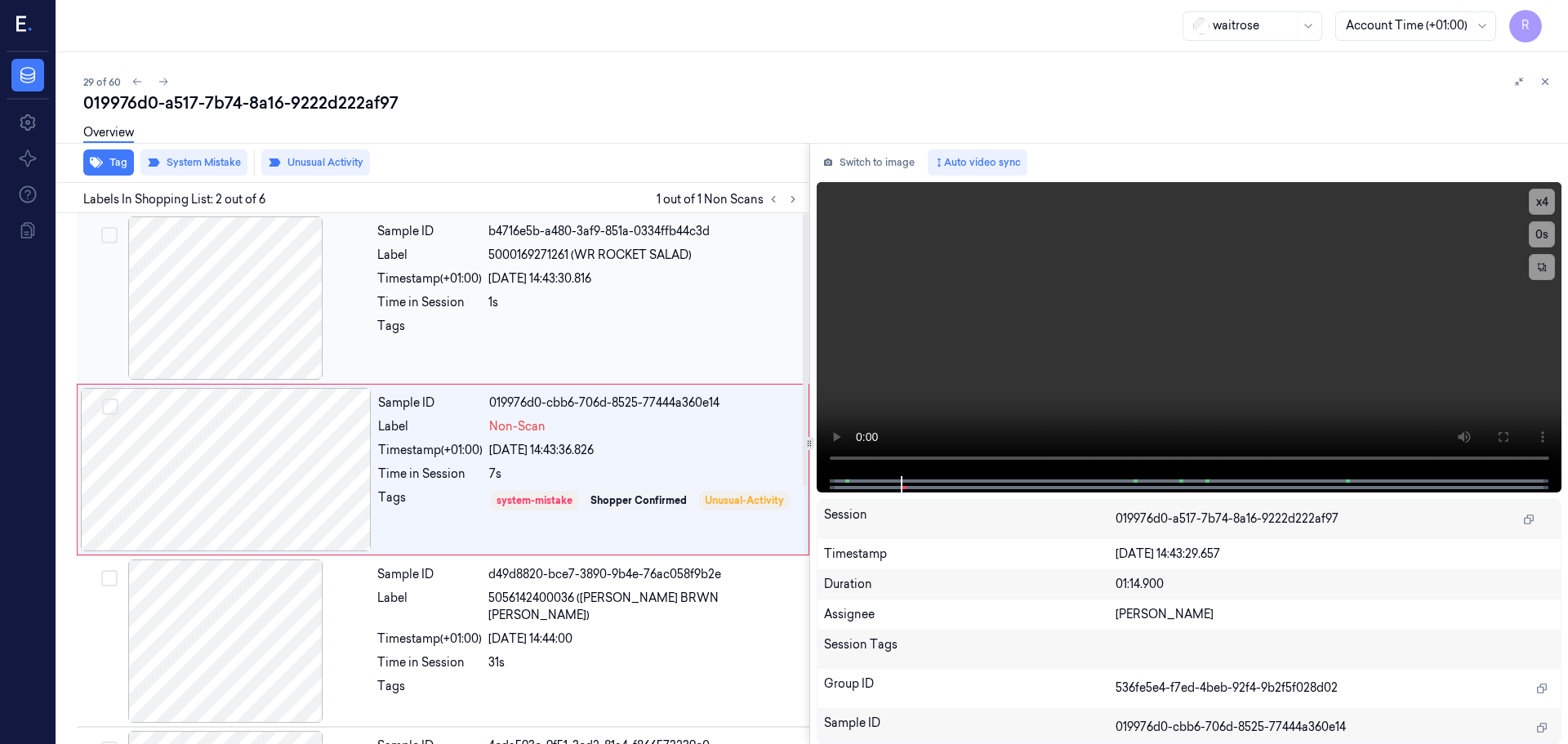
click at [648, 332] on div at bounding box center [643, 330] width 311 height 26
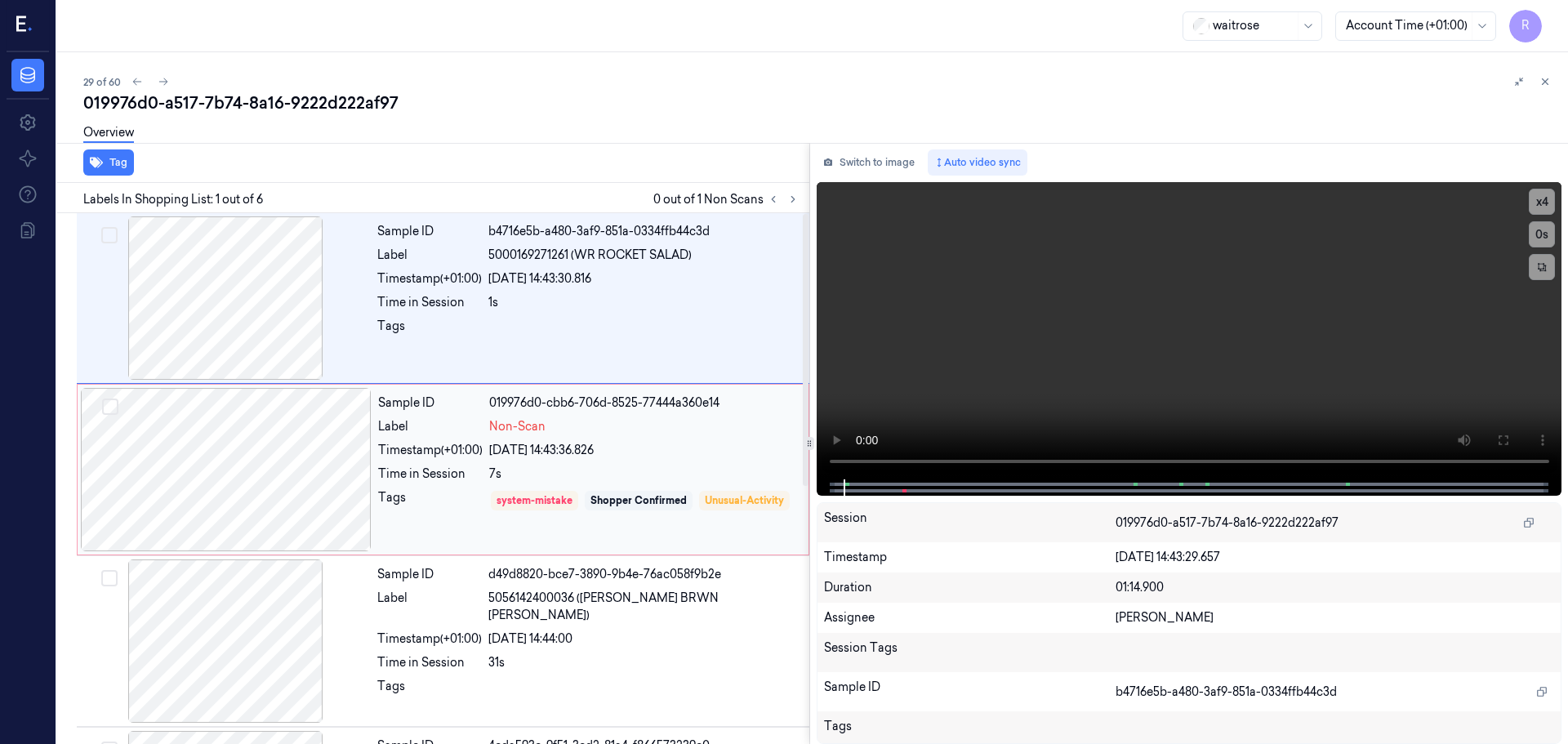
click at [636, 468] on div "7s" at bounding box center [643, 474] width 309 height 17
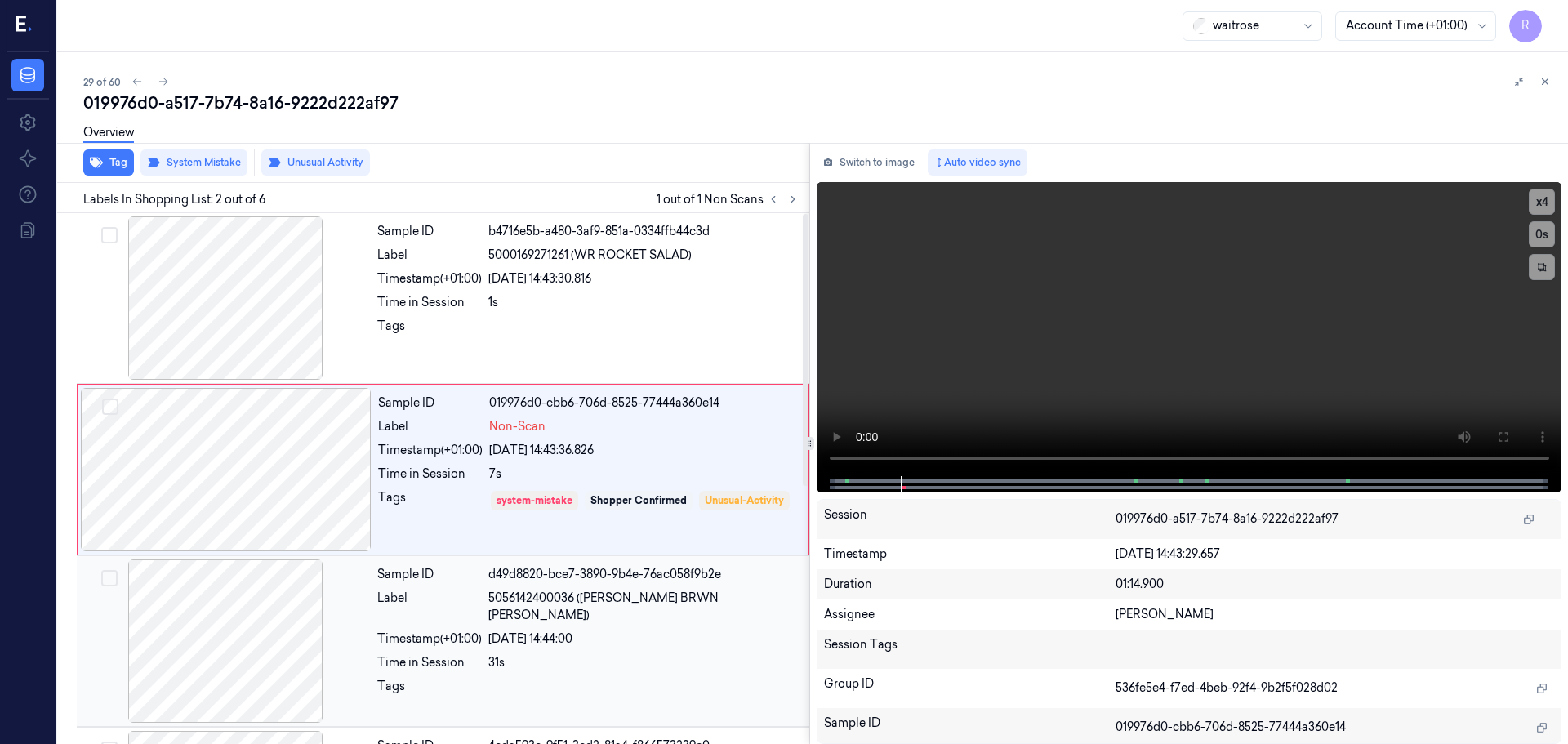
click at [592, 601] on span "5056142400036 ([PERSON_NAME] BRWN [PERSON_NAME])" at bounding box center [643, 607] width 311 height 34
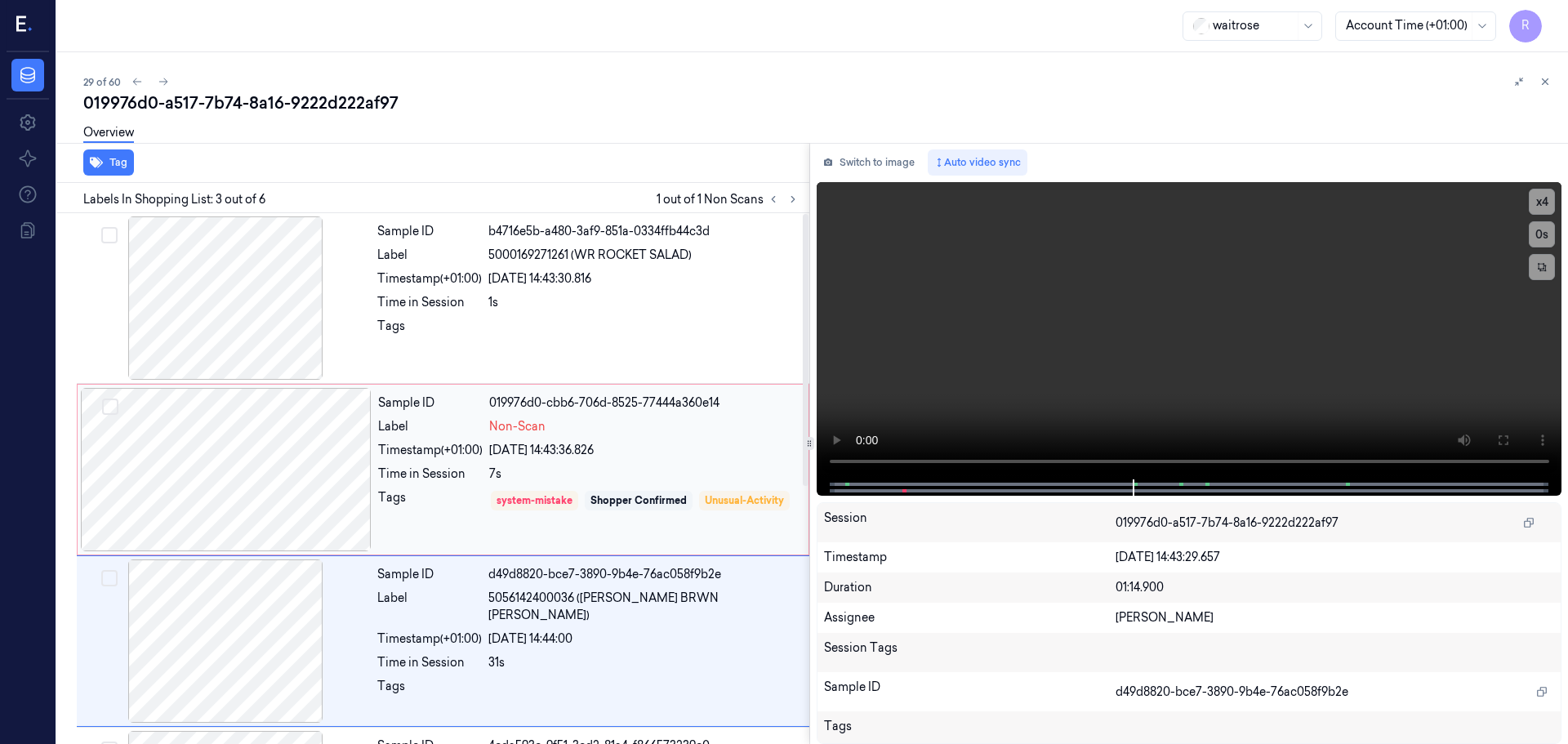
click at [638, 464] on div "Sample ID 019976d0-cbb6-706d-8525-77444a360e14 Label Non-Scan Timestamp (+01:00…" at bounding box center [589, 470] width 434 height 164
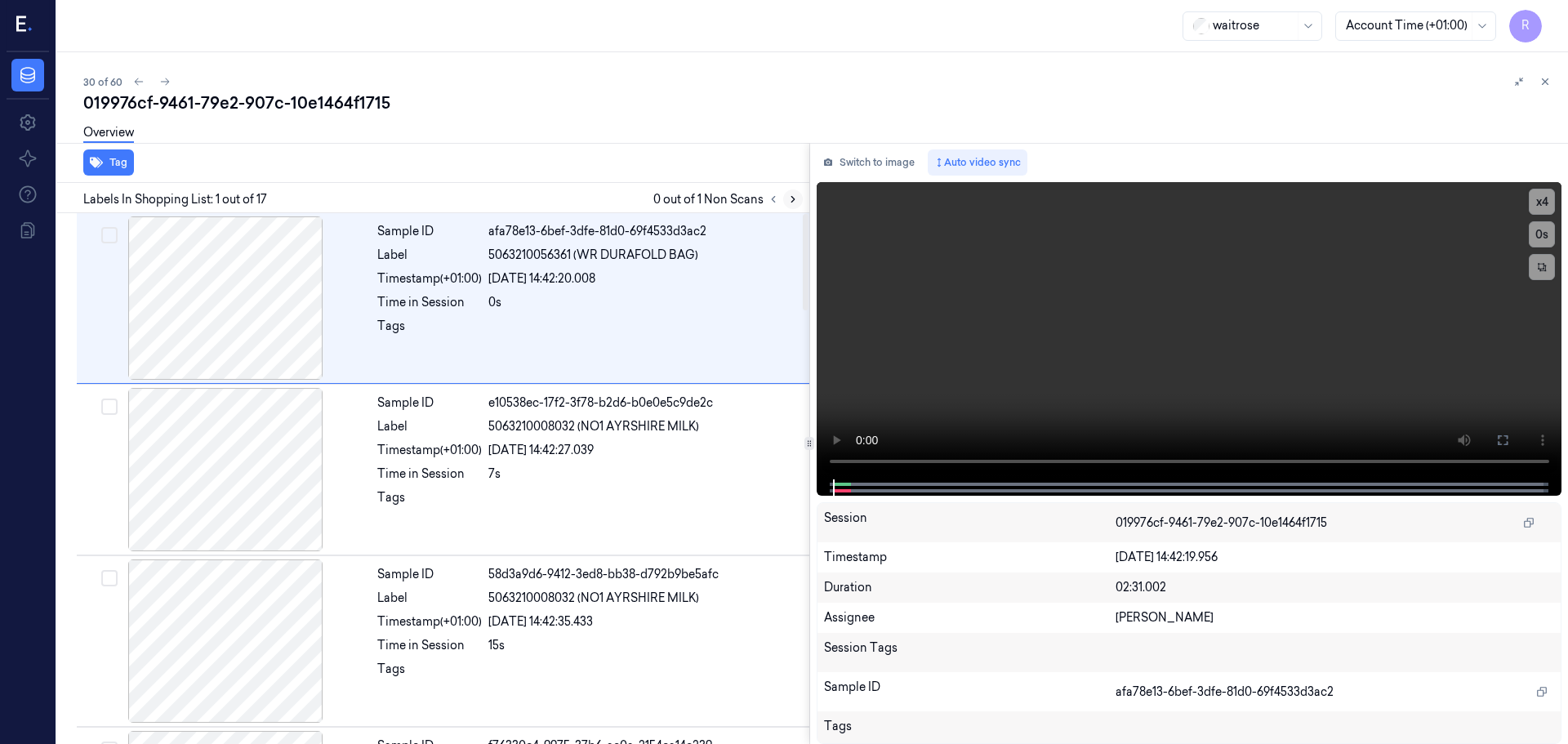
click at [793, 201] on icon at bounding box center [792, 200] width 3 height 6
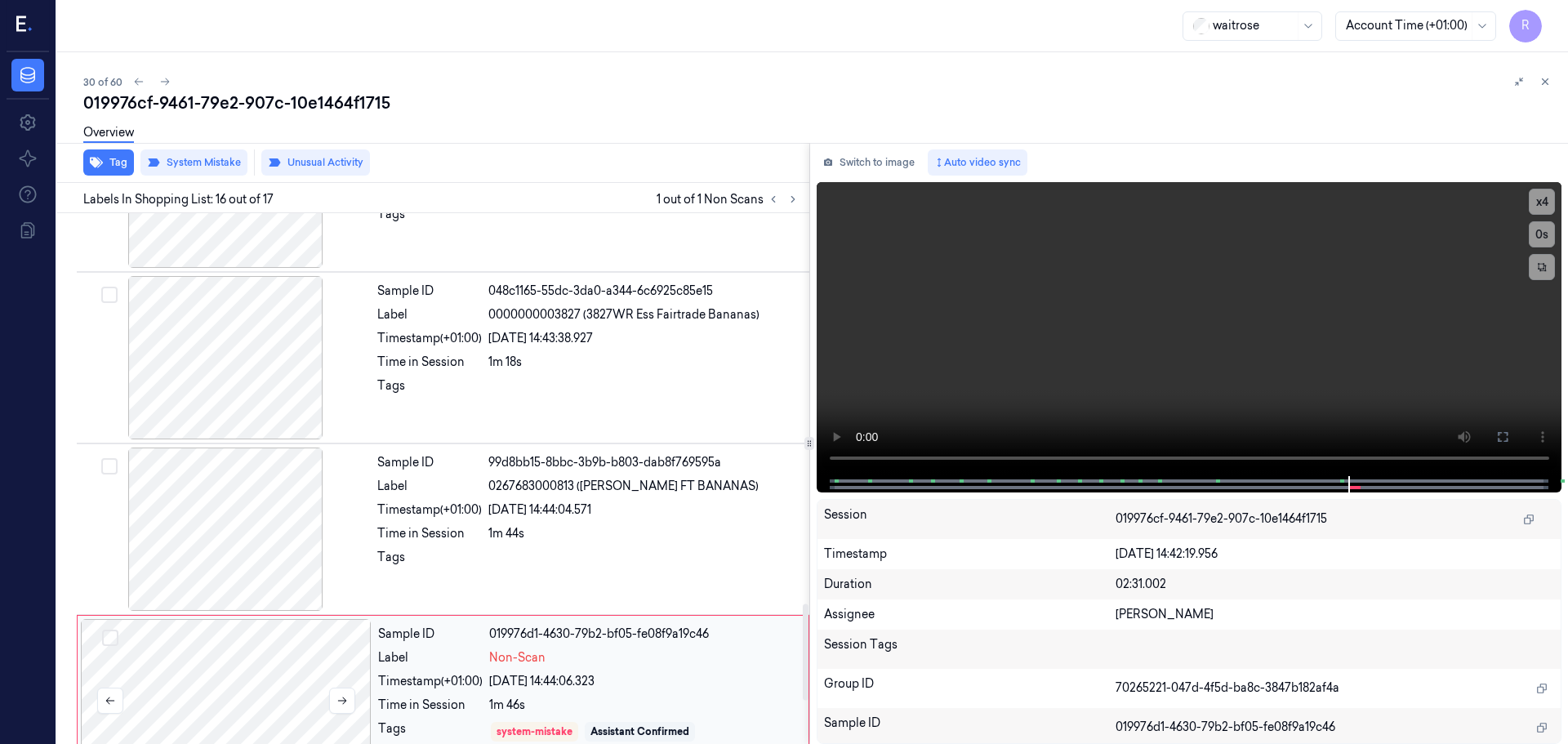
scroll to position [2145, 0]
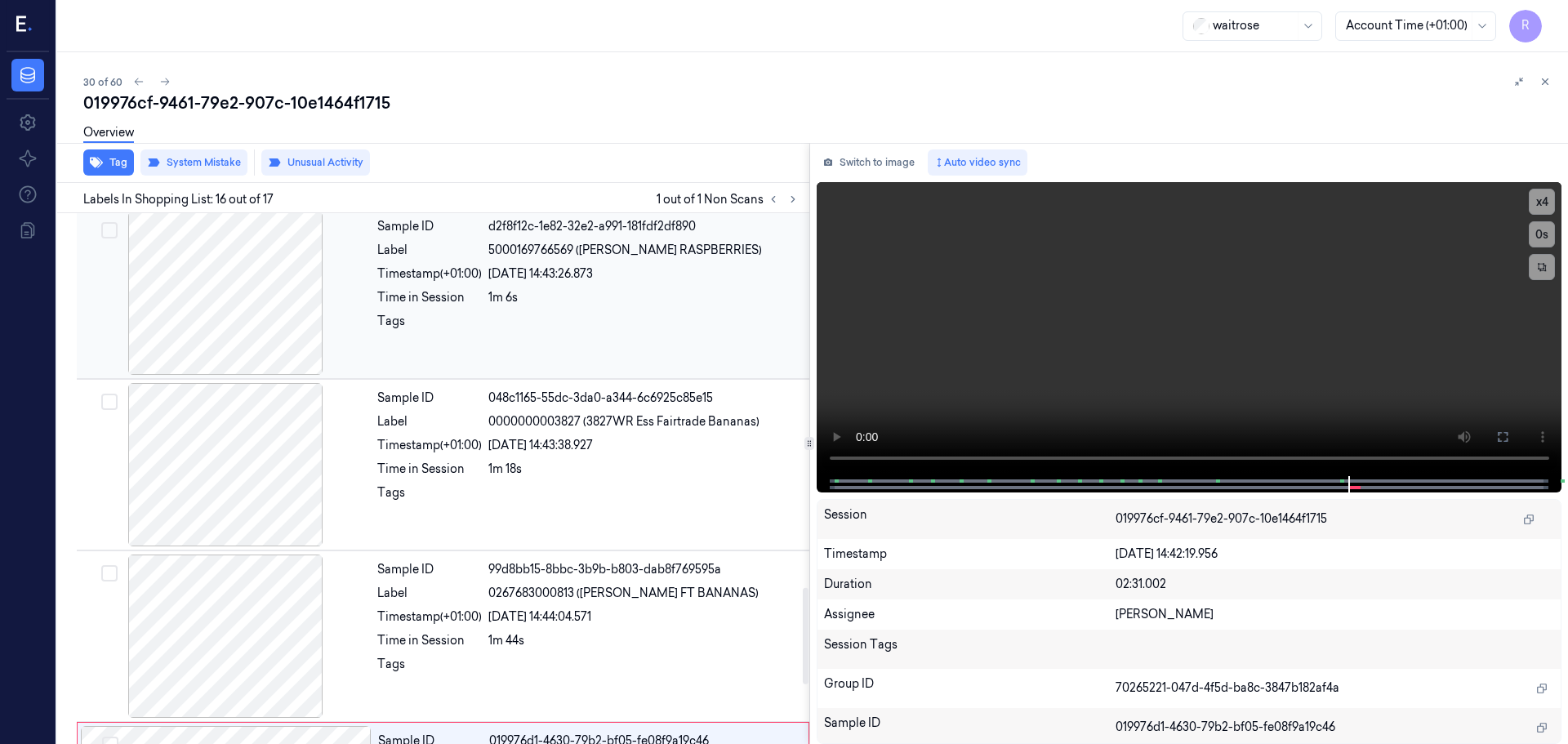
click at [249, 311] on div at bounding box center [225, 293] width 291 height 164
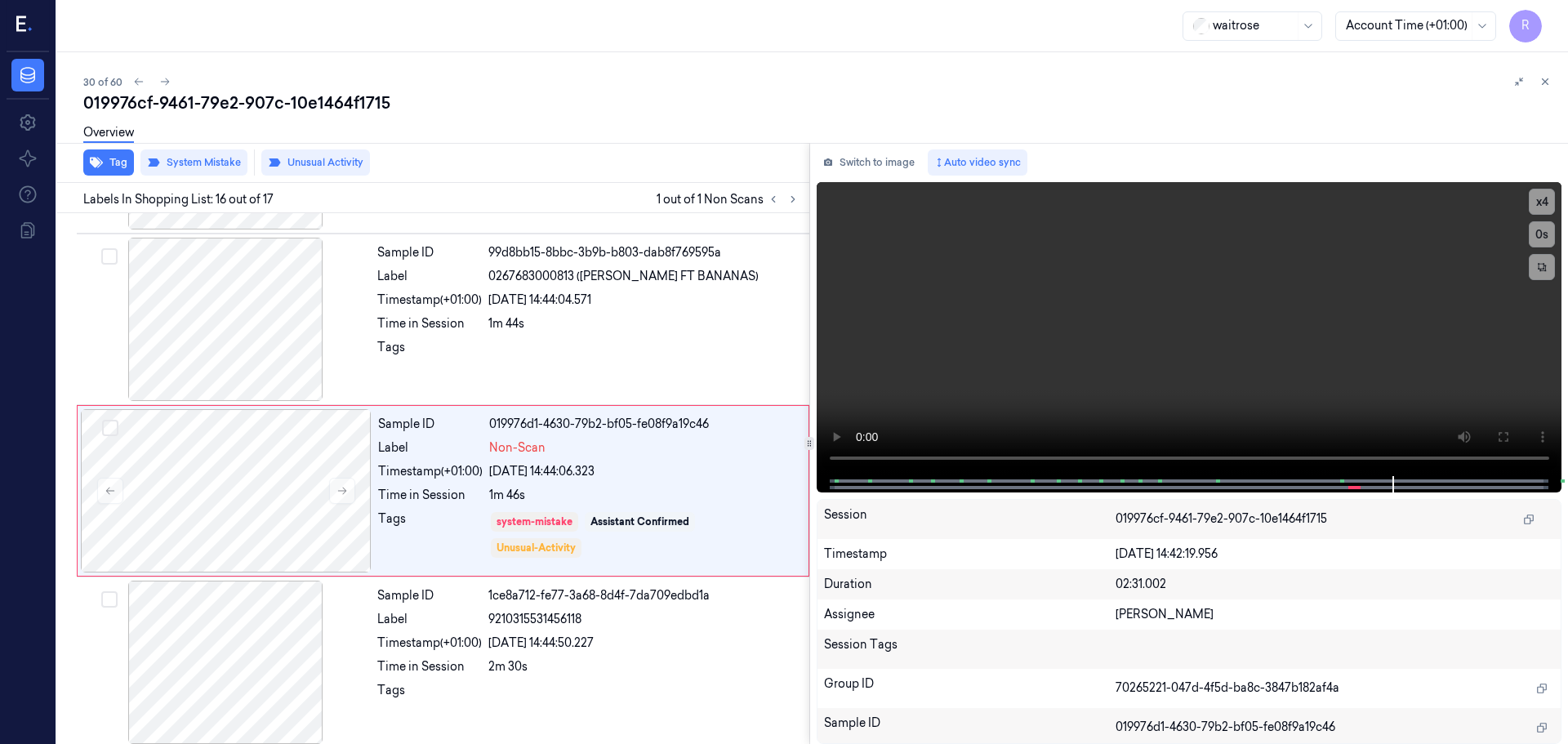
scroll to position [2390, 0]
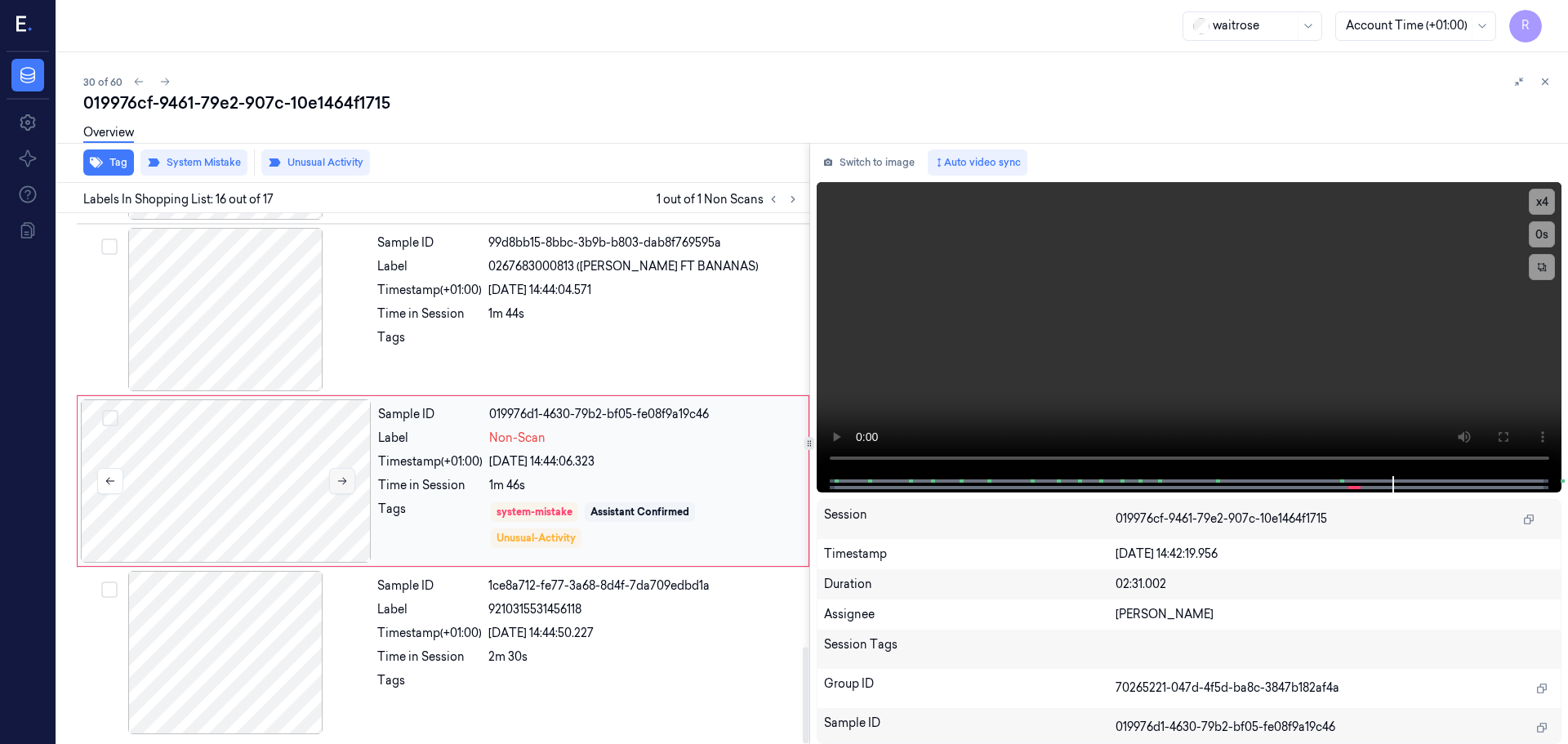
click at [336, 473] on button at bounding box center [341, 480] width 26 height 26
click at [342, 474] on button at bounding box center [341, 480] width 26 height 26
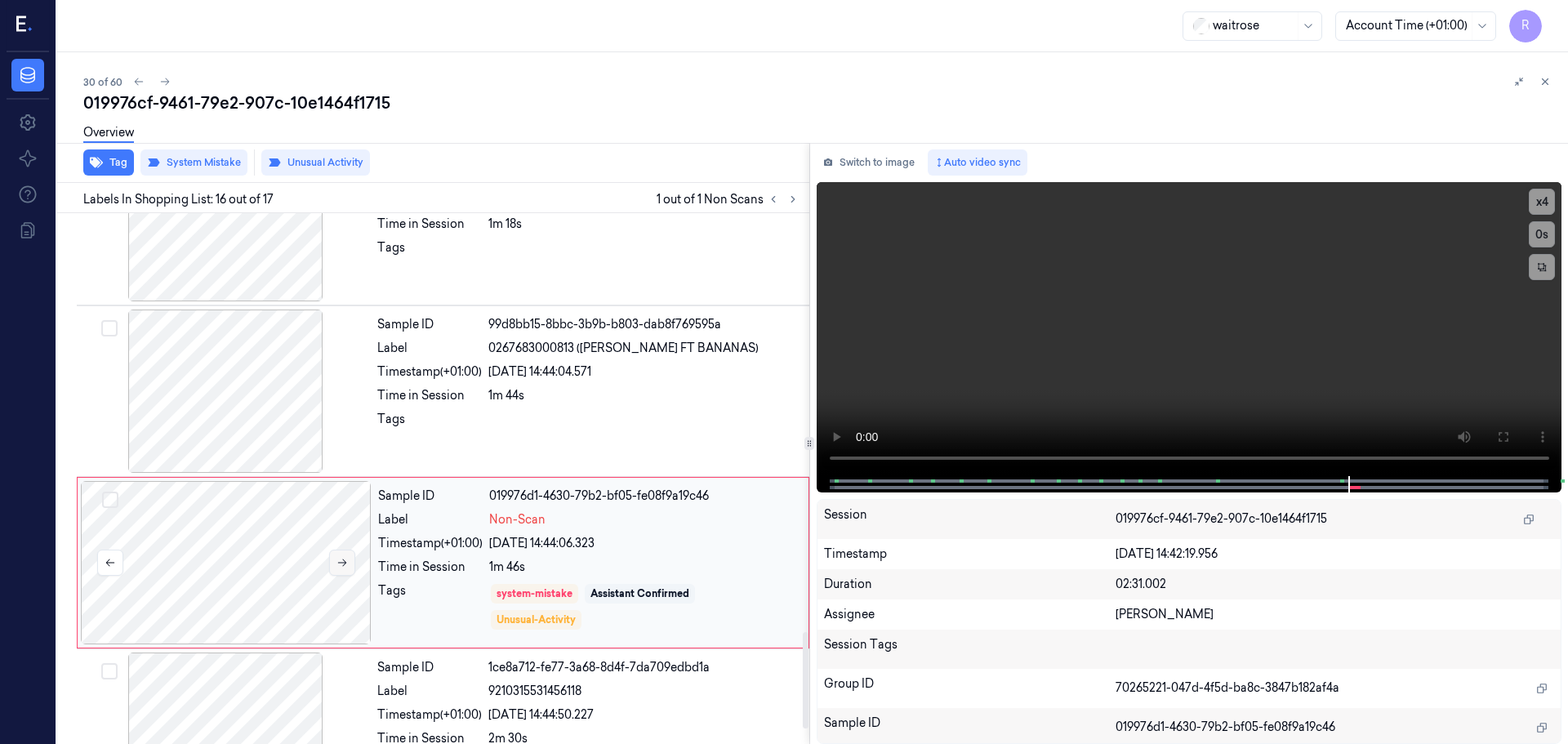
click at [338, 563] on icon at bounding box center [342, 563] width 11 height 11
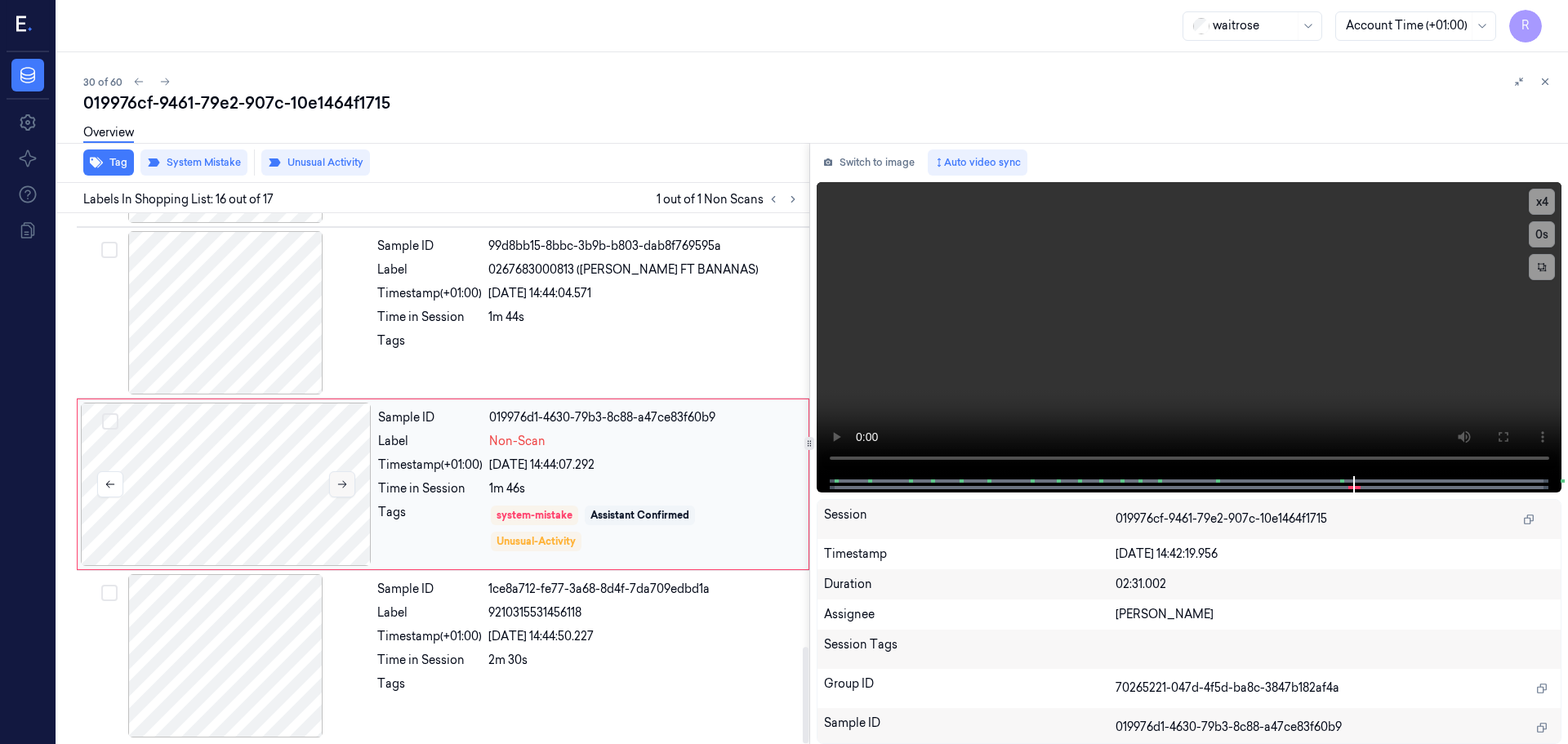
scroll to position [2390, 0]
click at [338, 563] on div "Sample ID 019976d1-4630-79b3-8c88-a47ce83f60b9 Label Non-Scan Timestamp (+01:00…" at bounding box center [443, 481] width 732 height 171
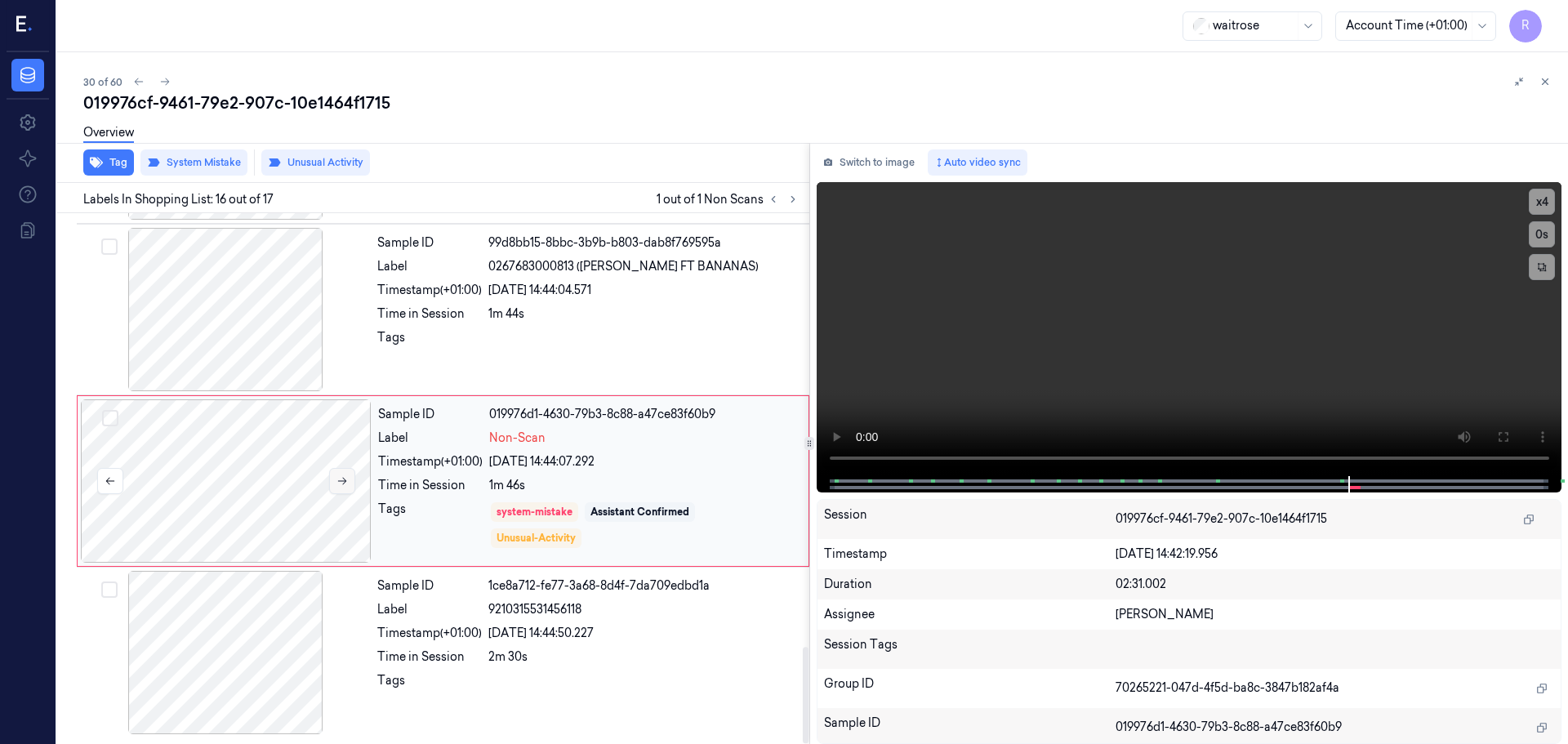
click at [338, 563] on div "Sample ID 019976d1-4630-79b3-8c88-a47ce83f60b9 Label Non-Scan Timestamp (+01:00…" at bounding box center [443, 481] width 732 height 171
click at [335, 499] on div at bounding box center [226, 481] width 291 height 164
click at [338, 491] on button at bounding box center [341, 480] width 26 height 26
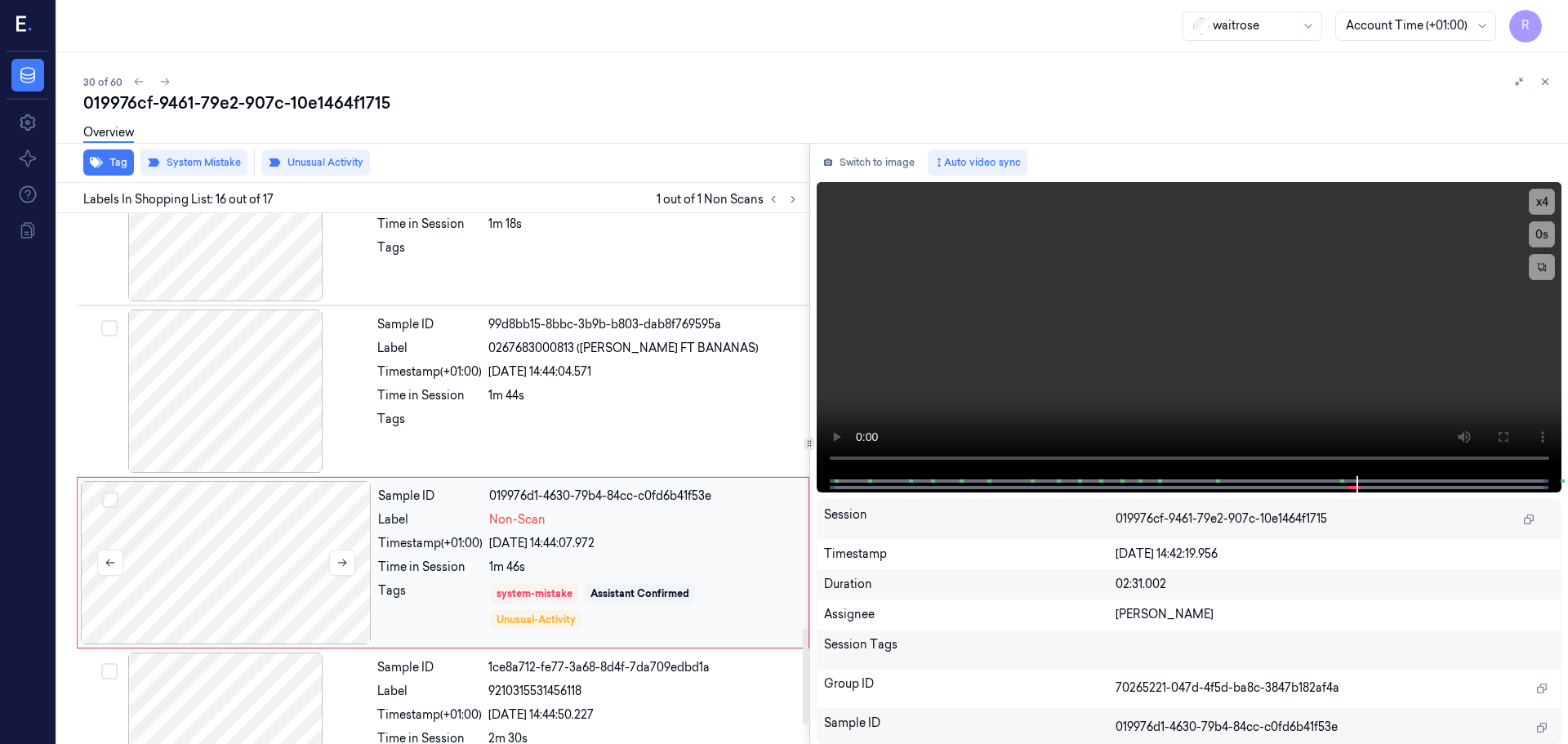
scroll to position [2227, 0]
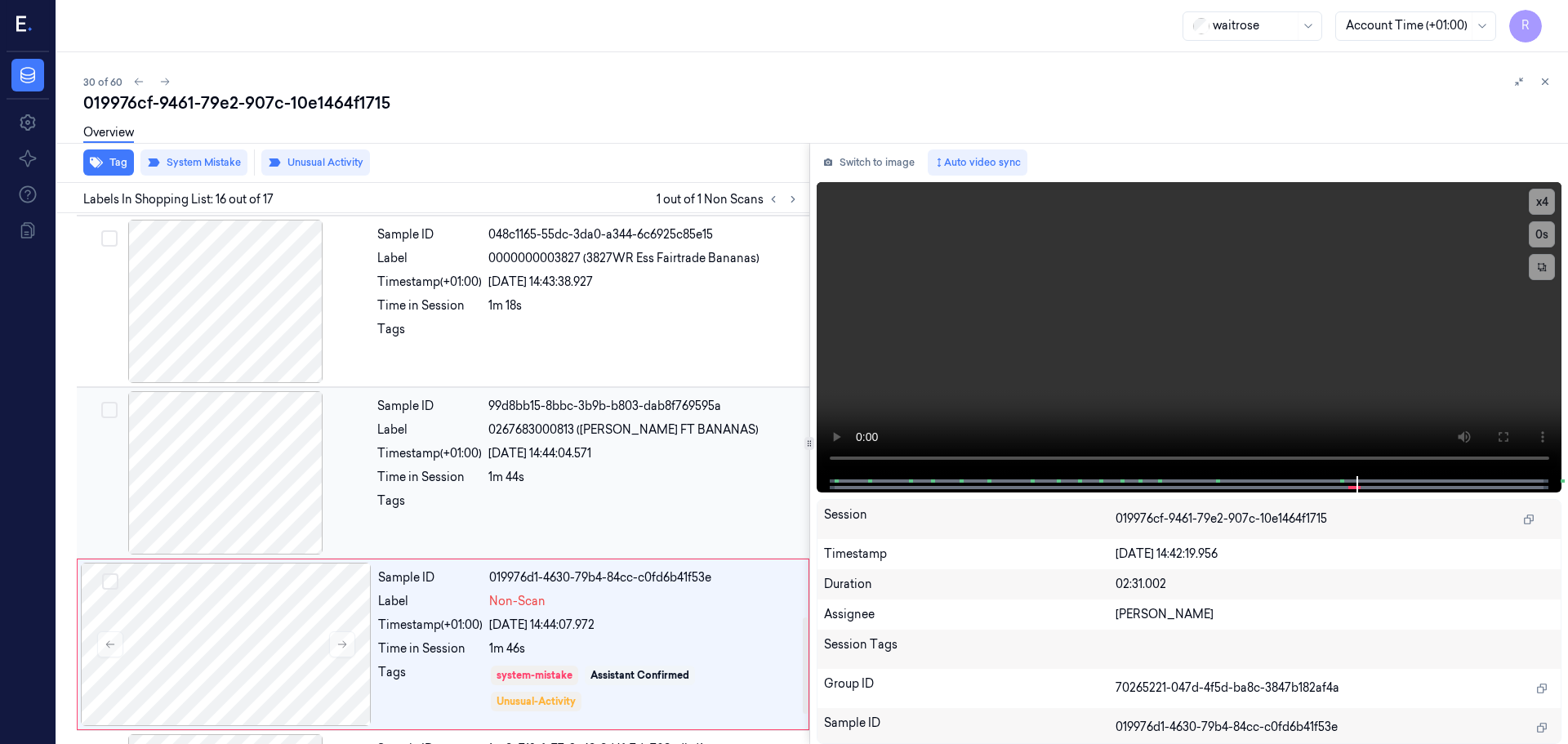
click at [280, 489] on div at bounding box center [225, 473] width 291 height 164
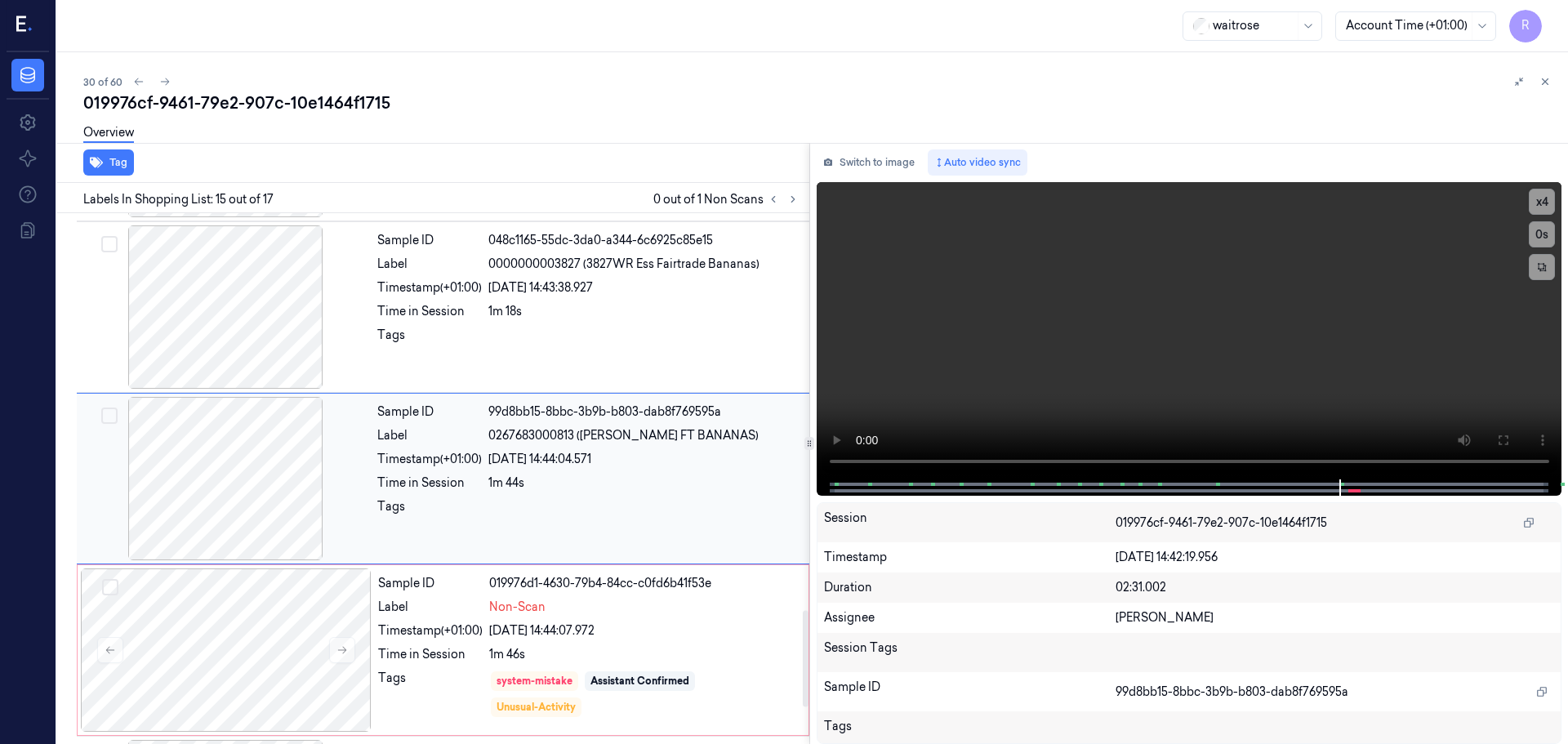
scroll to position [2140, 0]
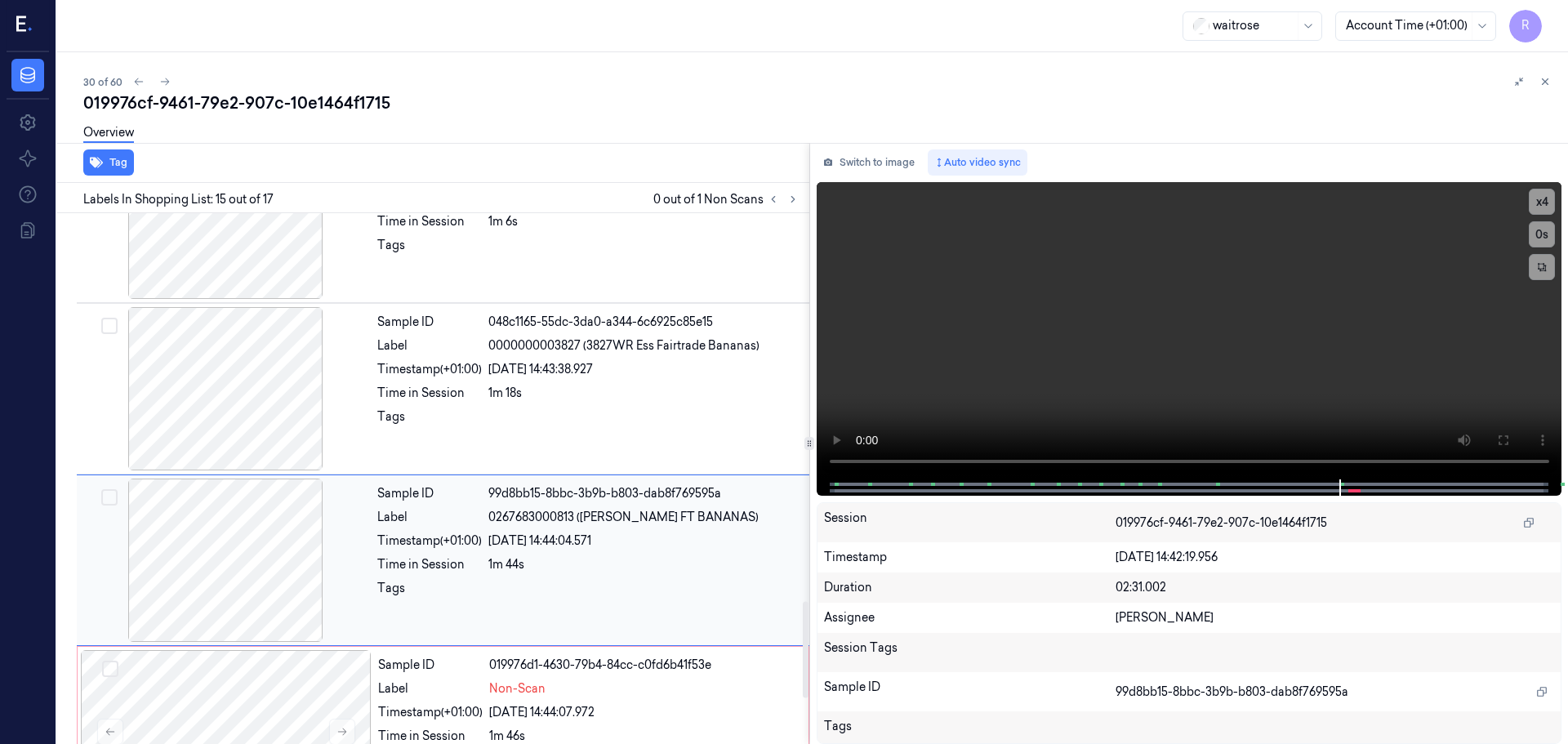
click at [273, 522] on div at bounding box center [225, 560] width 291 height 164
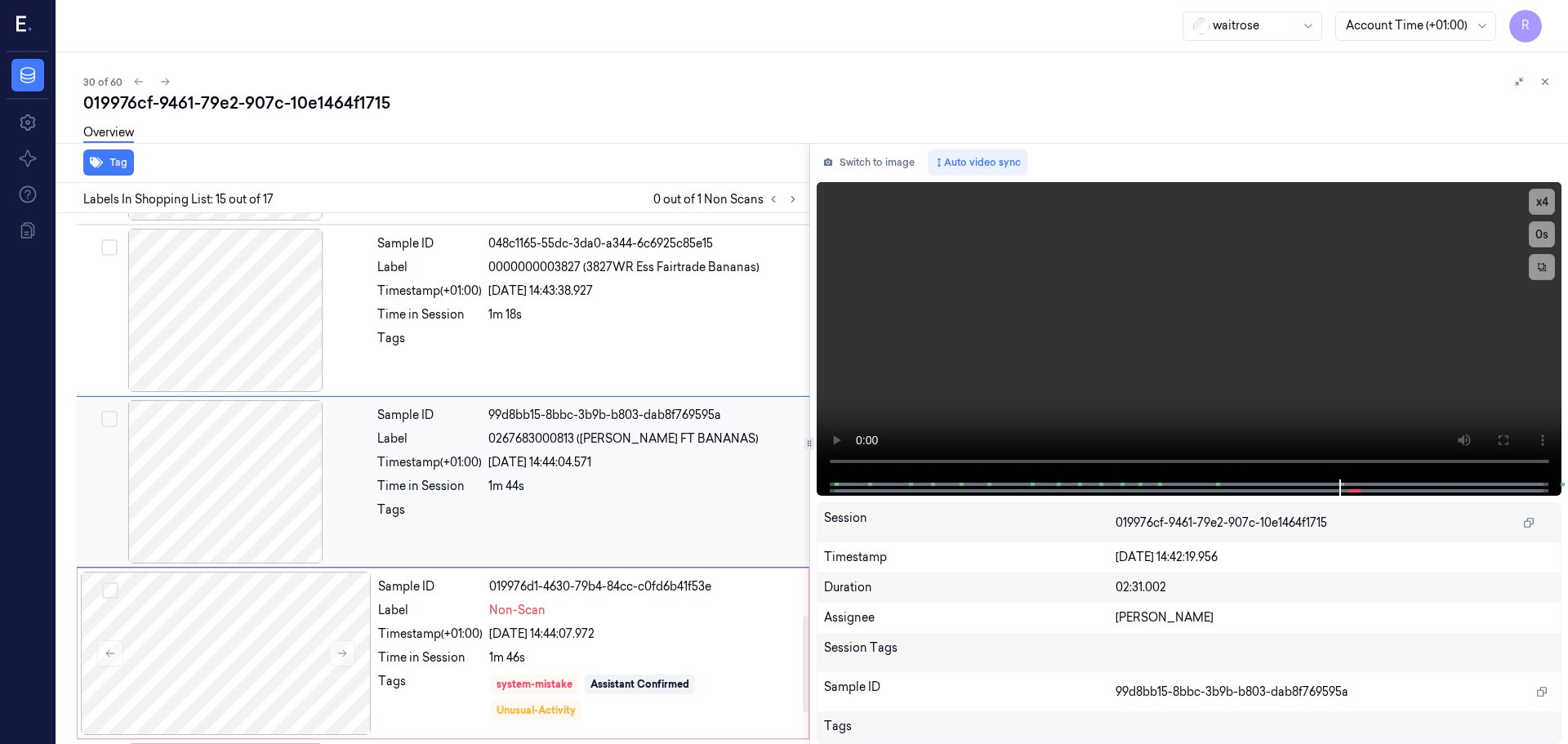
scroll to position [2222, 0]
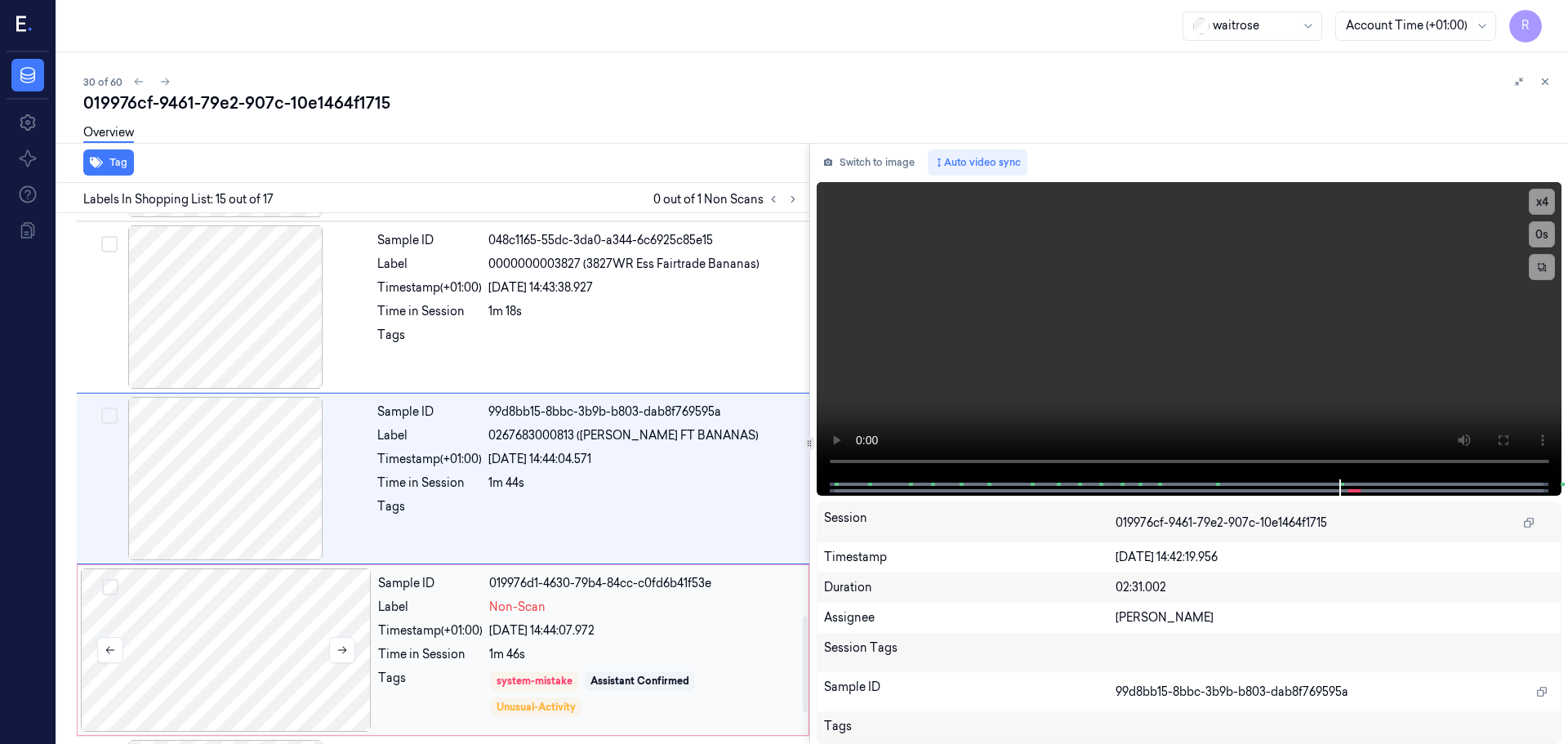
click at [318, 656] on div at bounding box center [226, 651] width 291 height 164
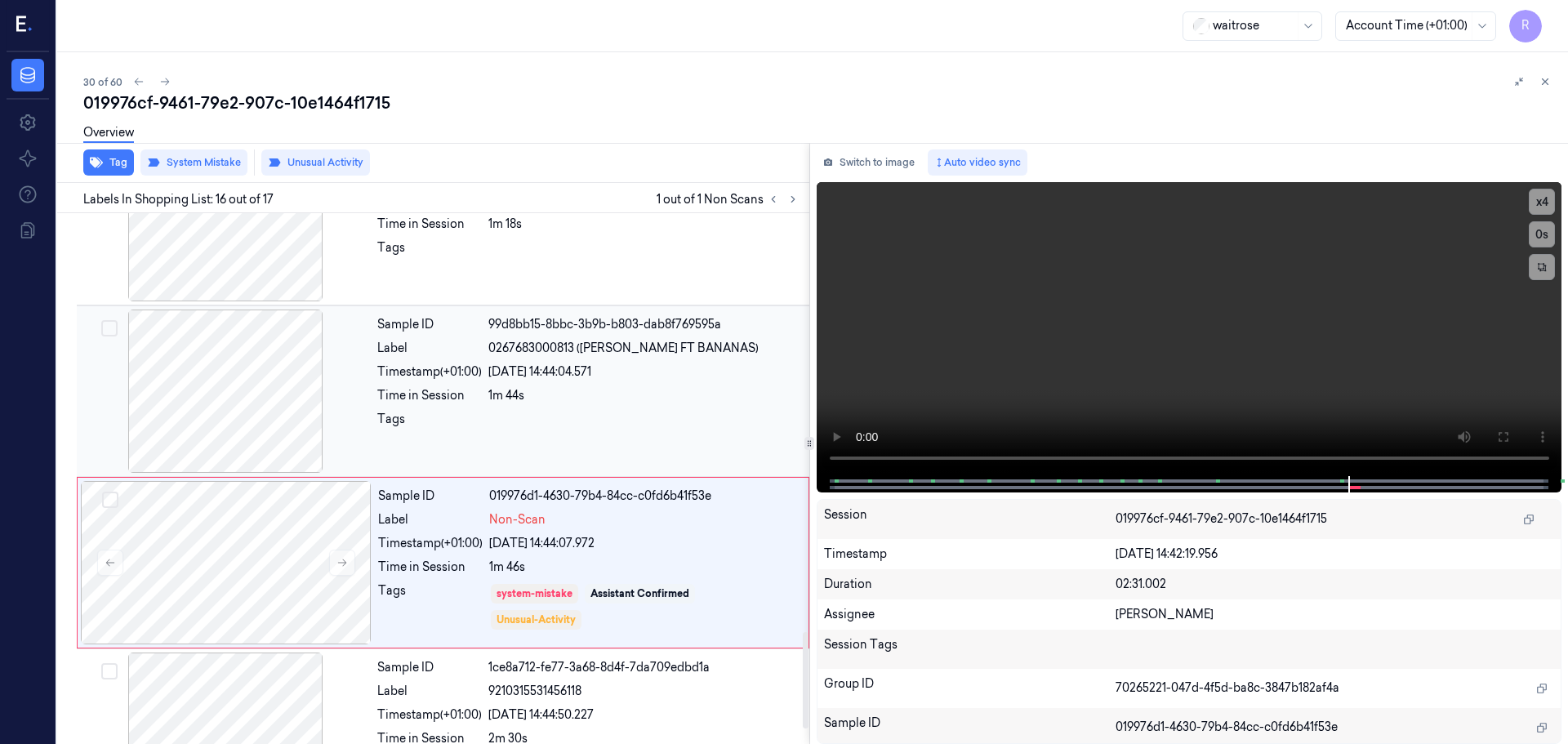
click at [302, 448] on div at bounding box center [225, 391] width 291 height 164
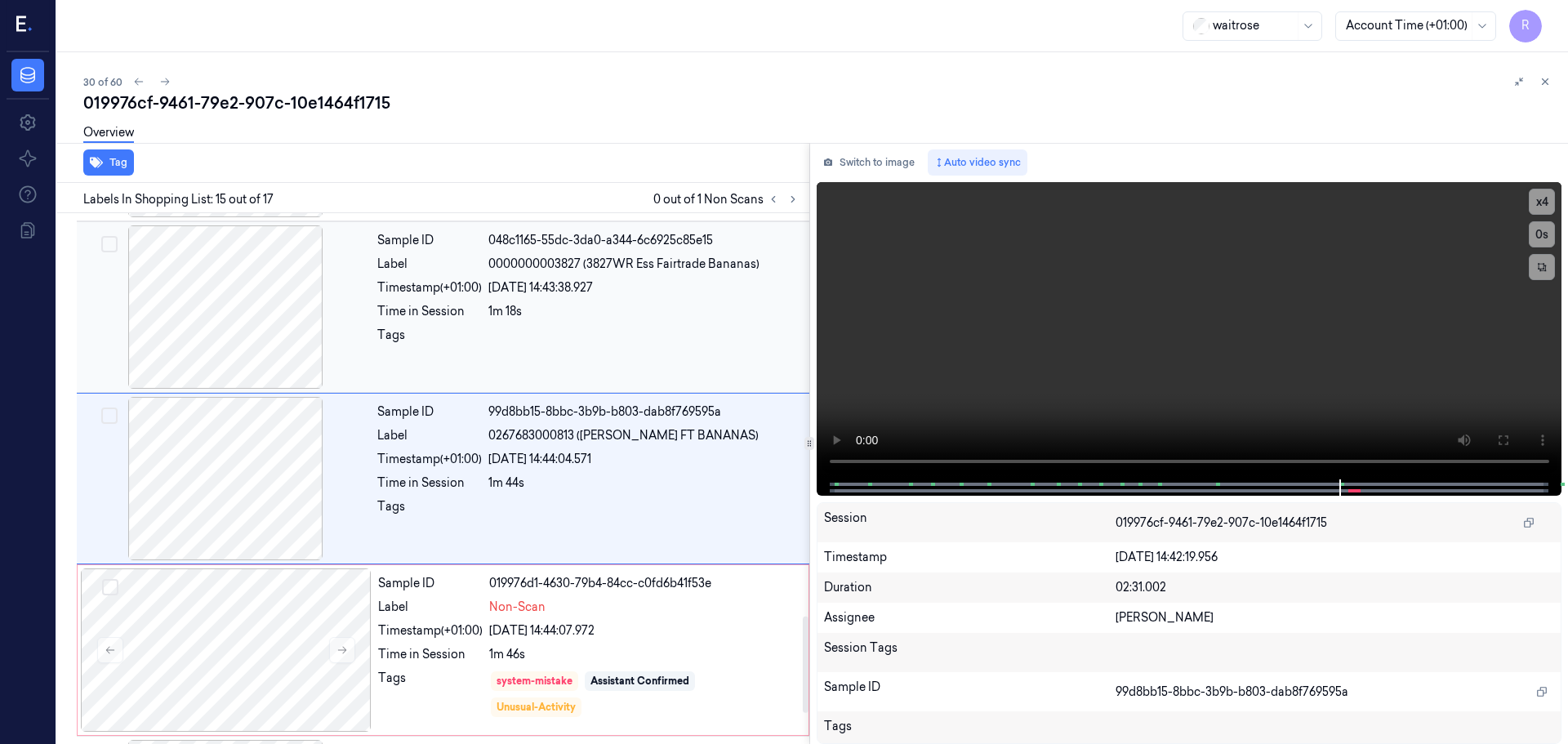
click at [263, 362] on div at bounding box center [225, 307] width 291 height 164
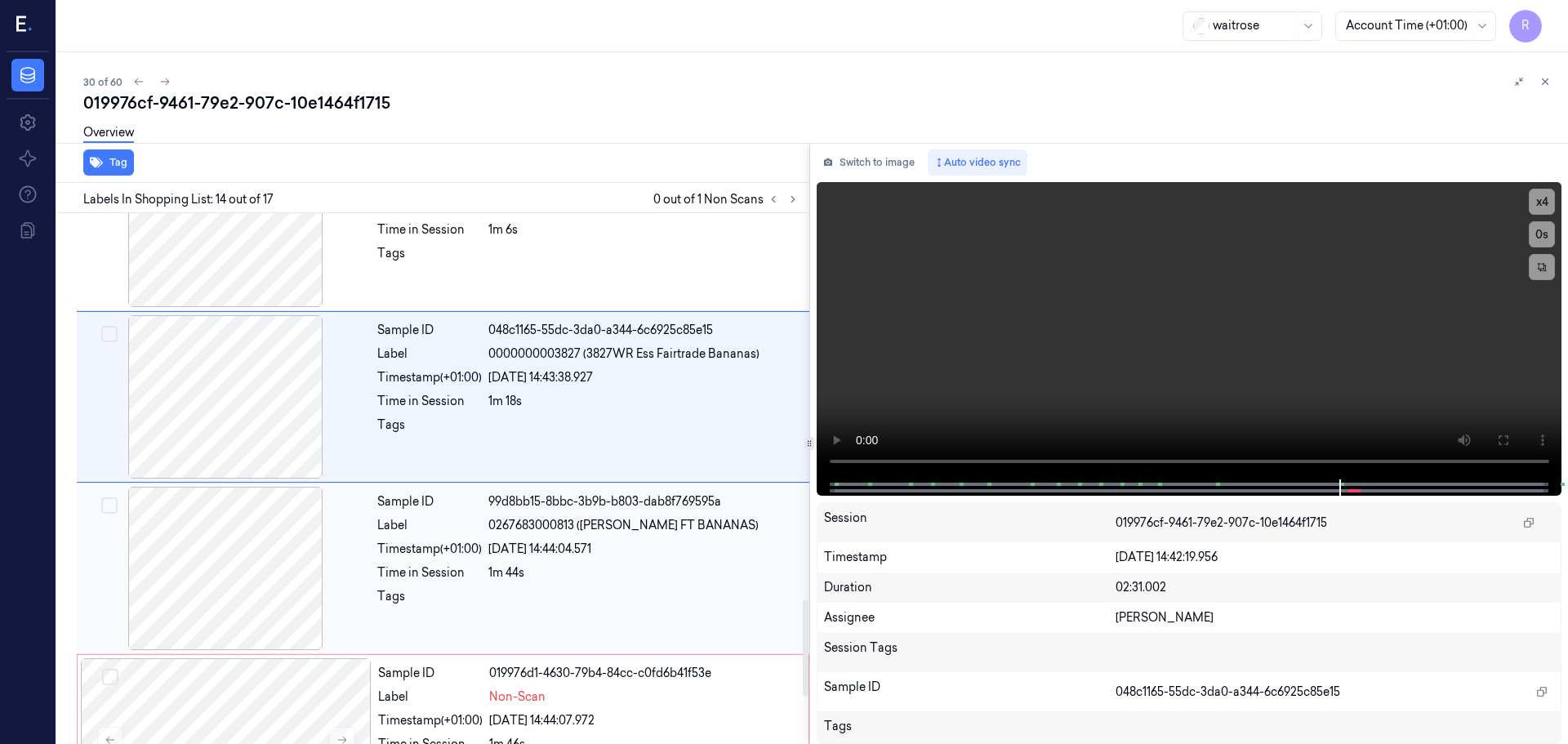
click at [245, 590] on div at bounding box center [225, 569] width 291 height 164
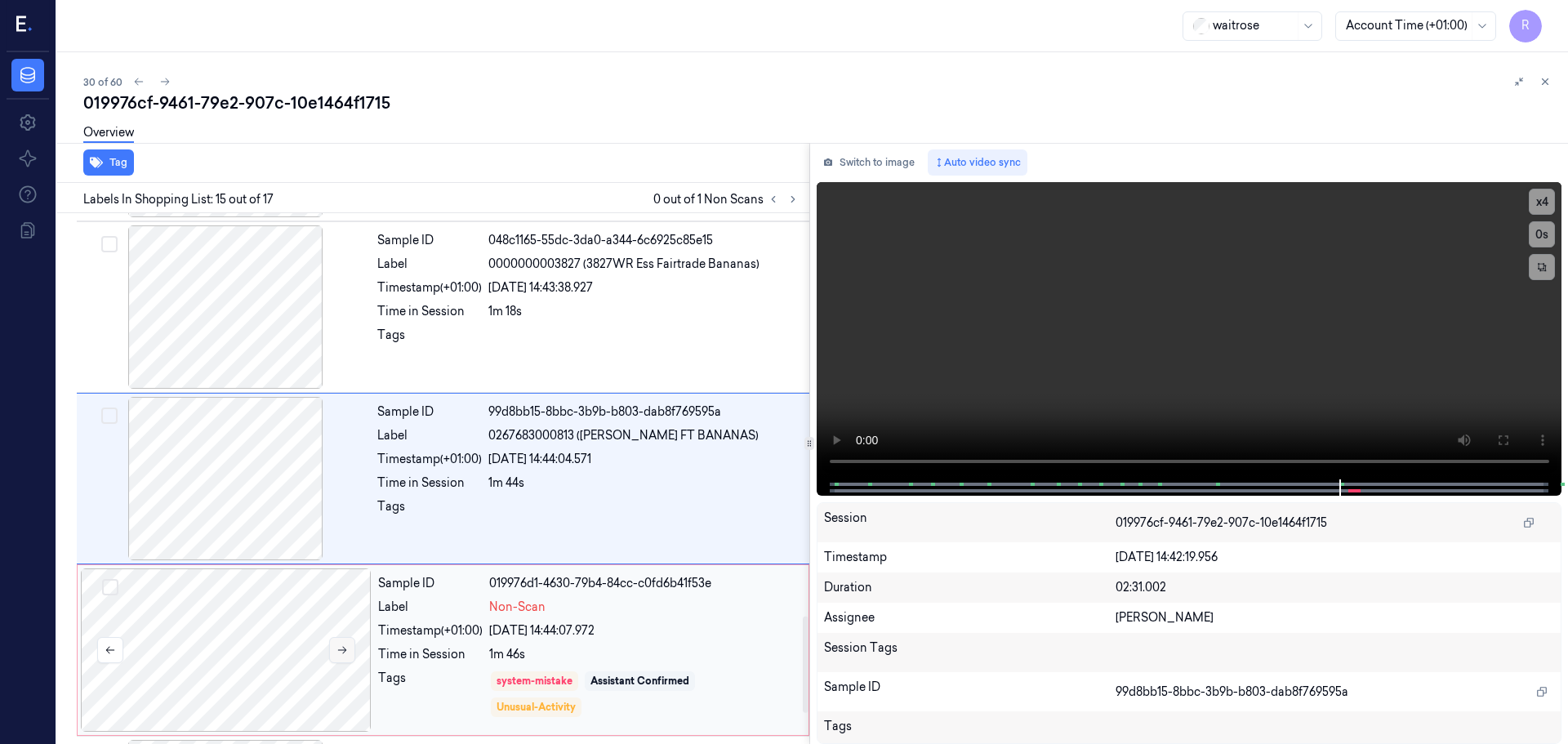
click at [353, 656] on button at bounding box center [341, 650] width 26 height 26
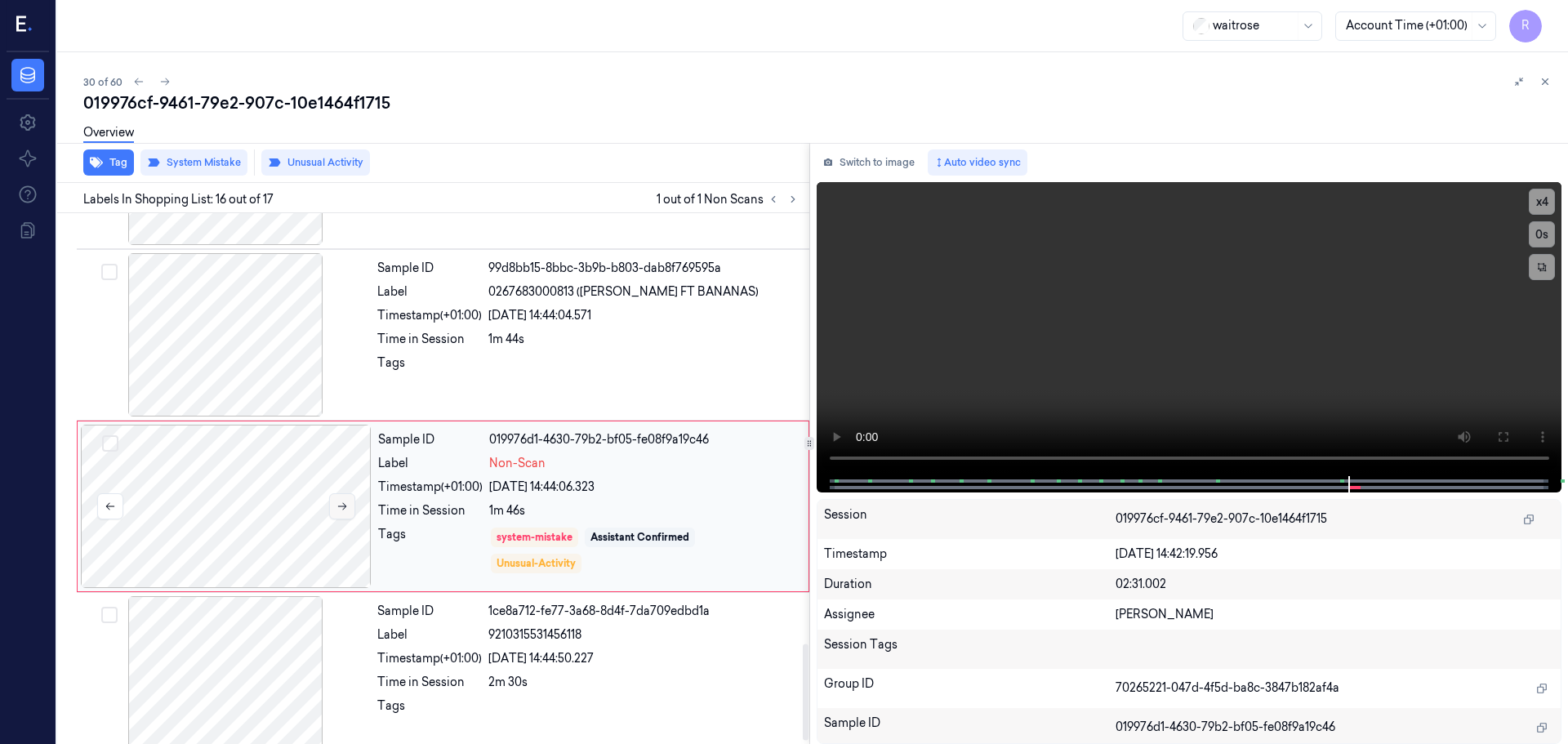
scroll to position [2390, 0]
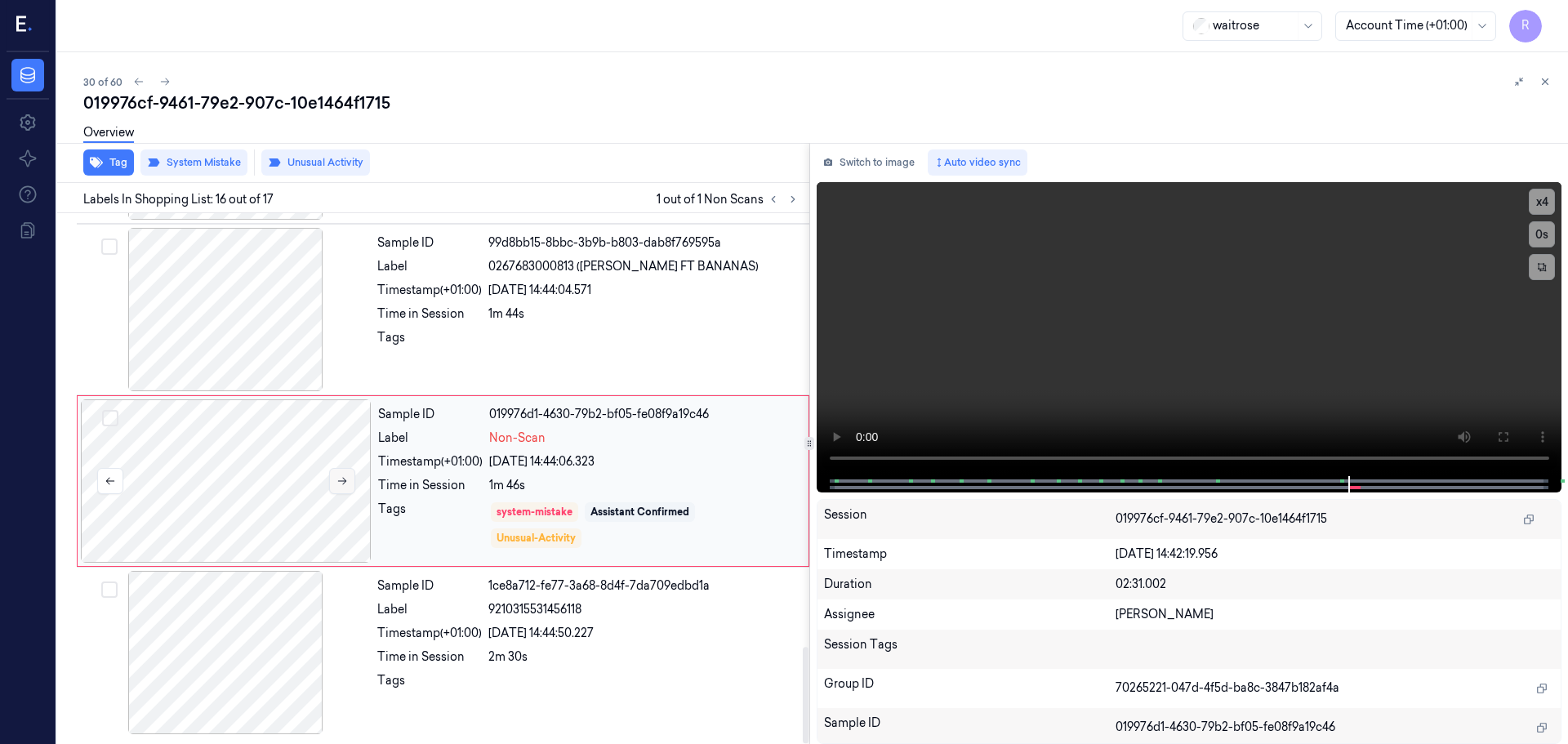
click at [349, 476] on button at bounding box center [341, 480] width 26 height 26
click at [348, 476] on button at bounding box center [341, 480] width 26 height 26
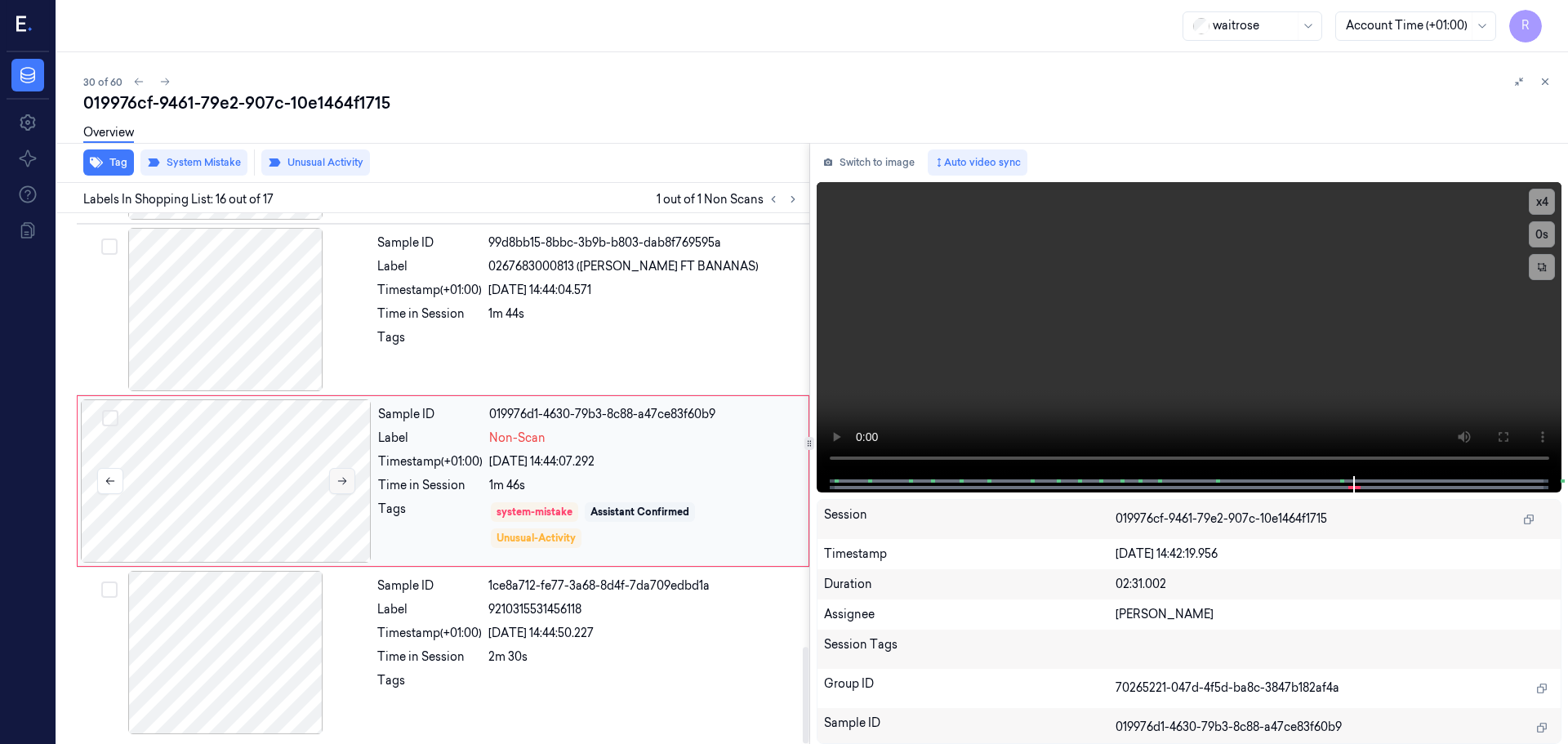
click at [348, 476] on button at bounding box center [341, 480] width 26 height 26
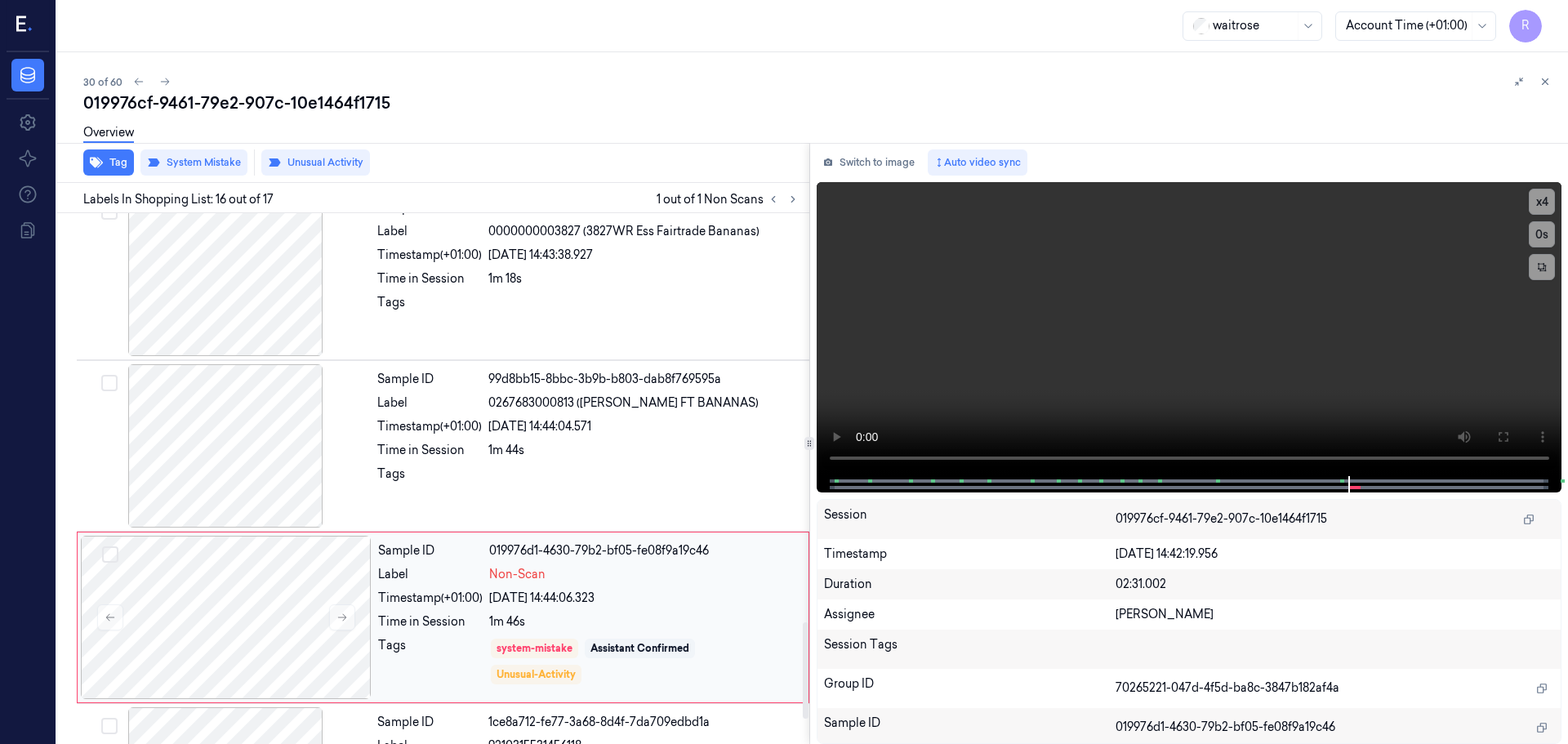
scroll to position [2227, 0]
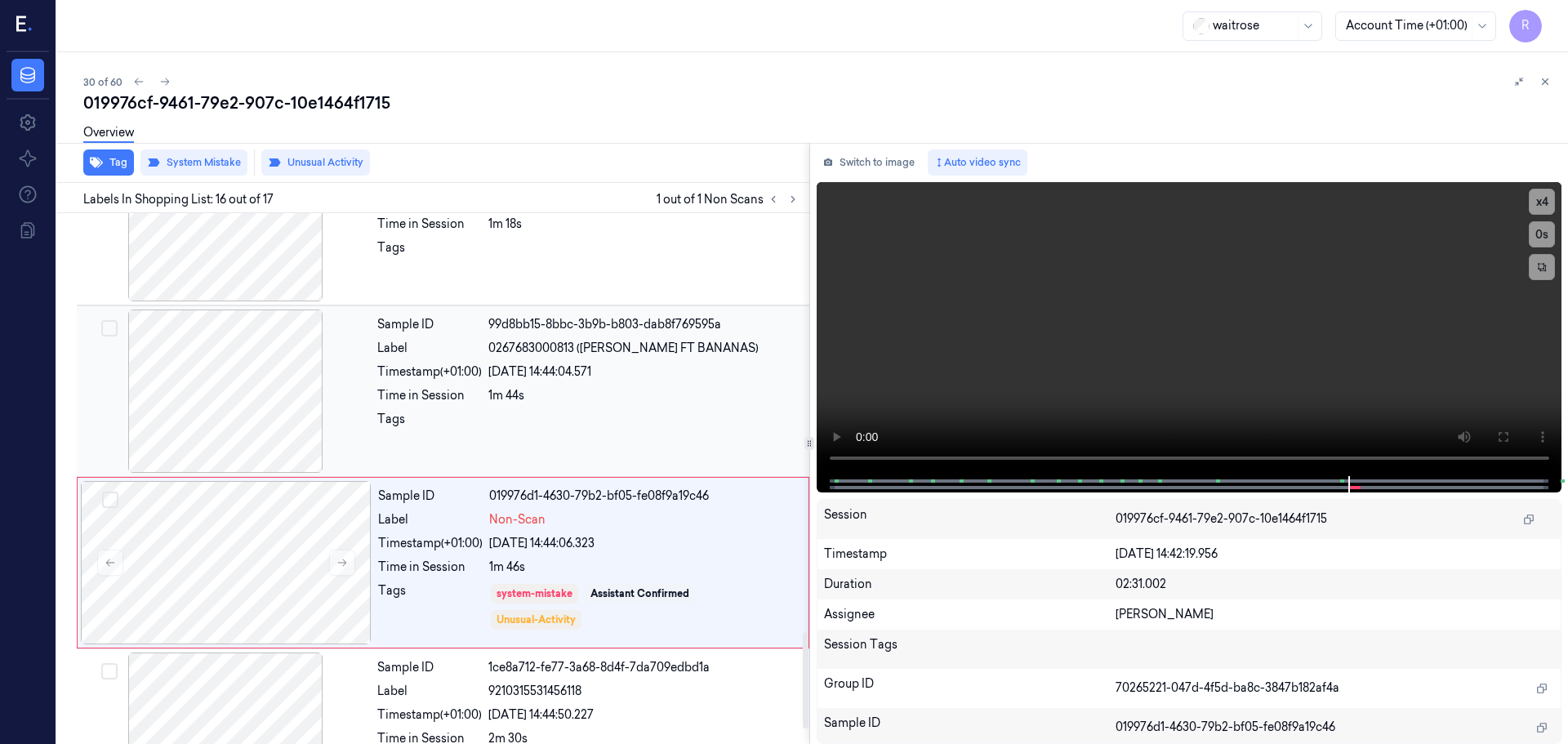
click at [506, 431] on div at bounding box center [643, 423] width 311 height 26
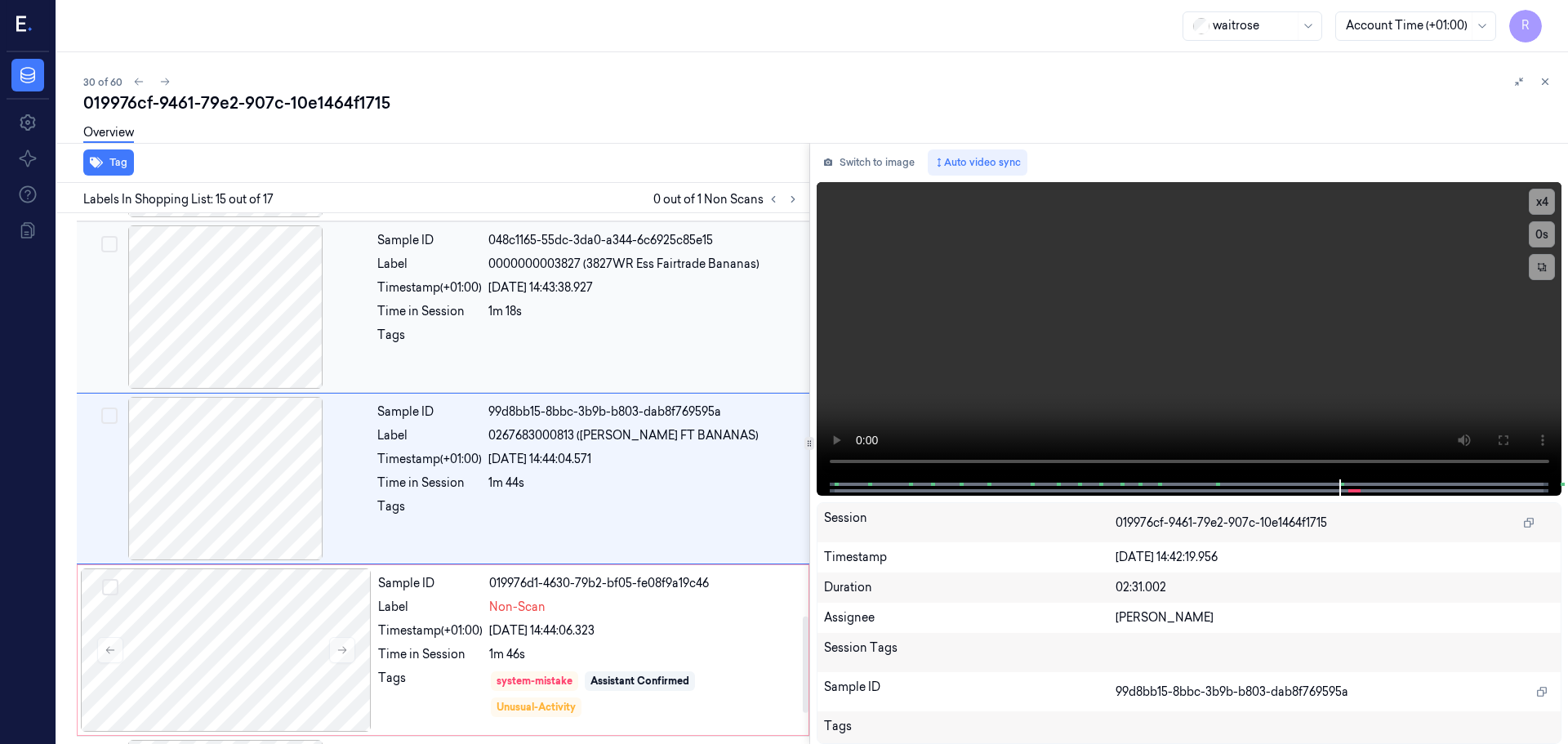
click at [559, 332] on div at bounding box center [643, 339] width 311 height 26
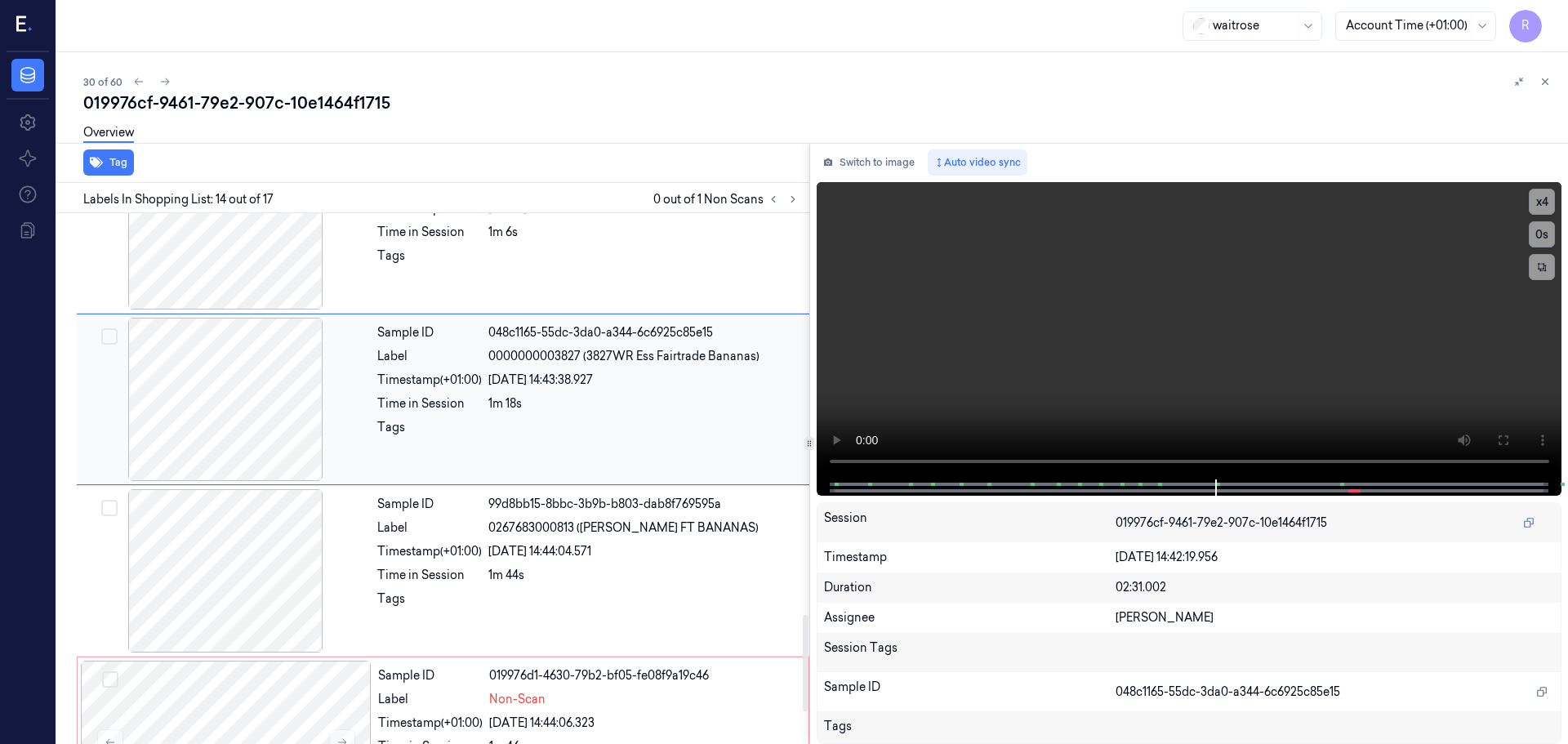
scroll to position [2049, 0]
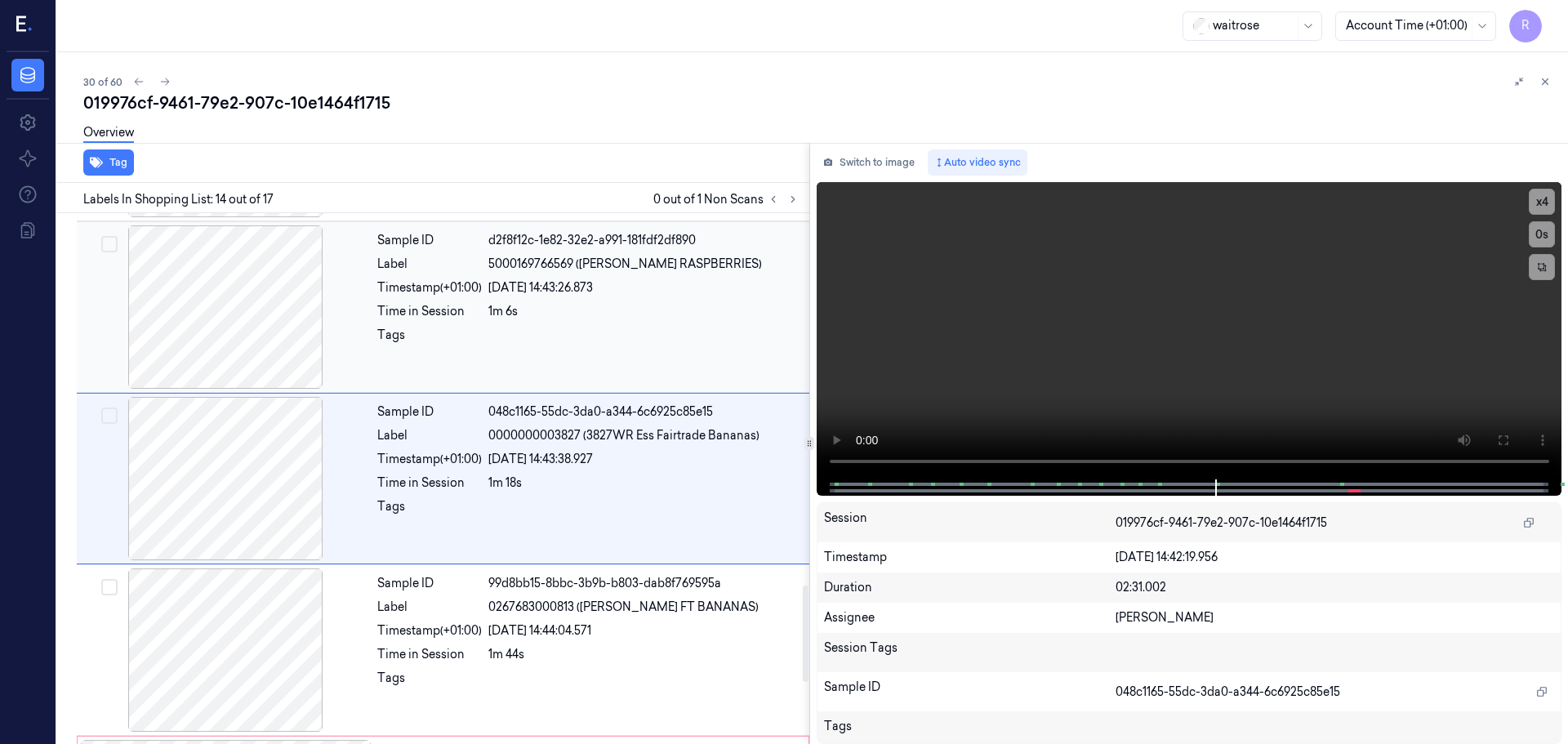
click at [599, 322] on div "Sample ID d2f8f12c-1e82-32e2-a991-181fdf2df890 Label 5000169766569 ([PERSON_NAM…" at bounding box center [589, 307] width 436 height 164
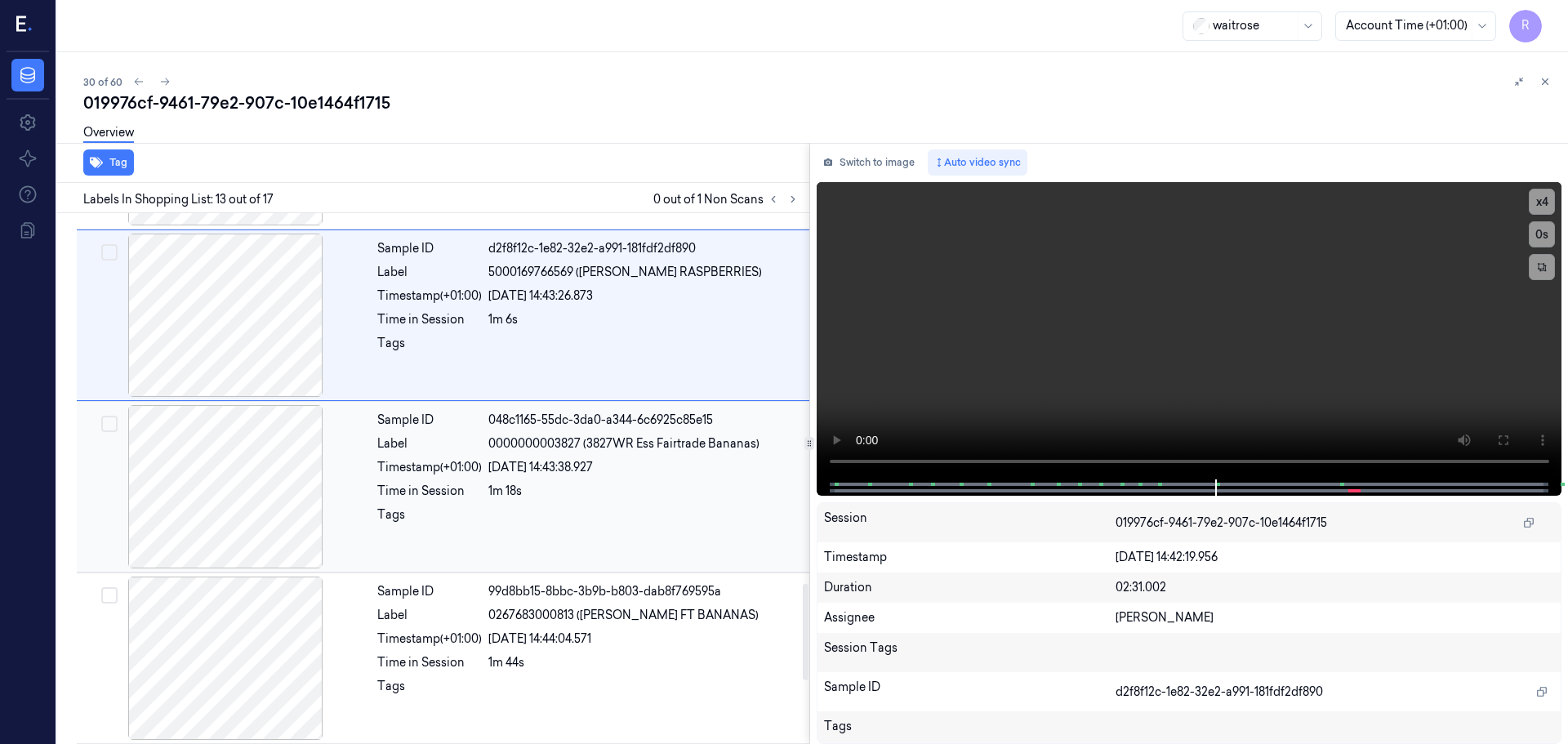
click at [602, 470] on div "[DATE] 14:43:38.927" at bounding box center [643, 468] width 311 height 17
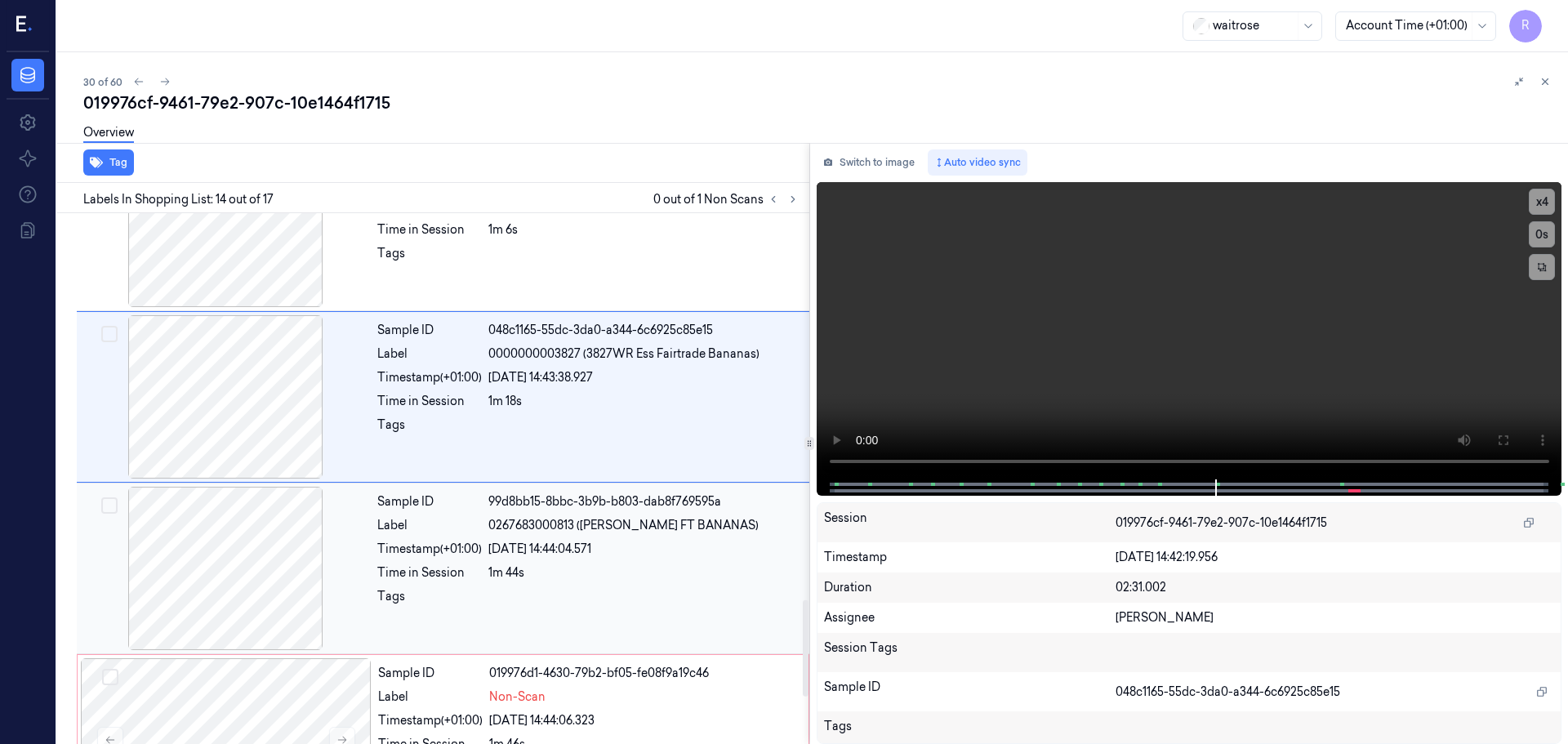
click at [569, 573] on div "1m 44s" at bounding box center [643, 573] width 311 height 17
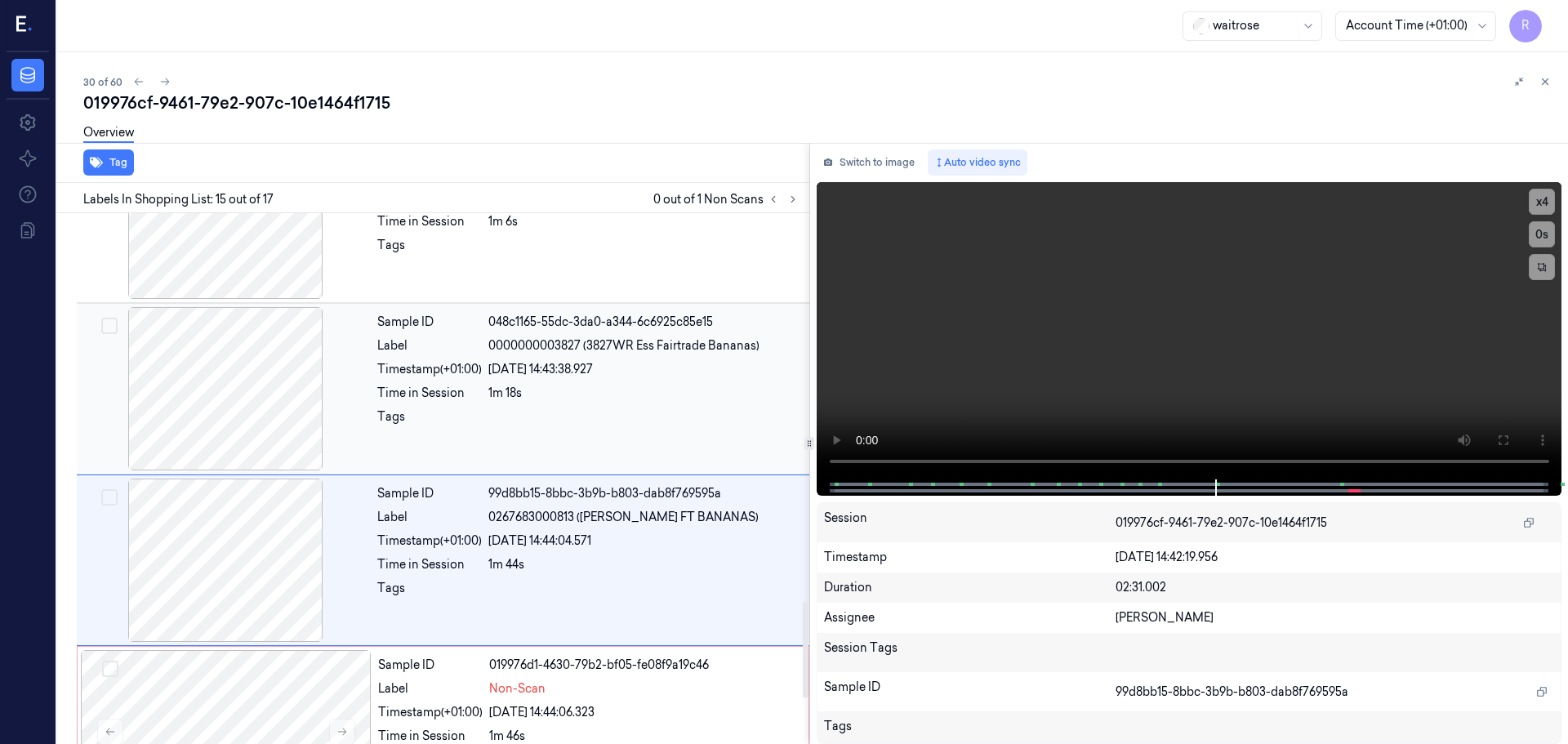
click at [591, 410] on div at bounding box center [643, 421] width 311 height 26
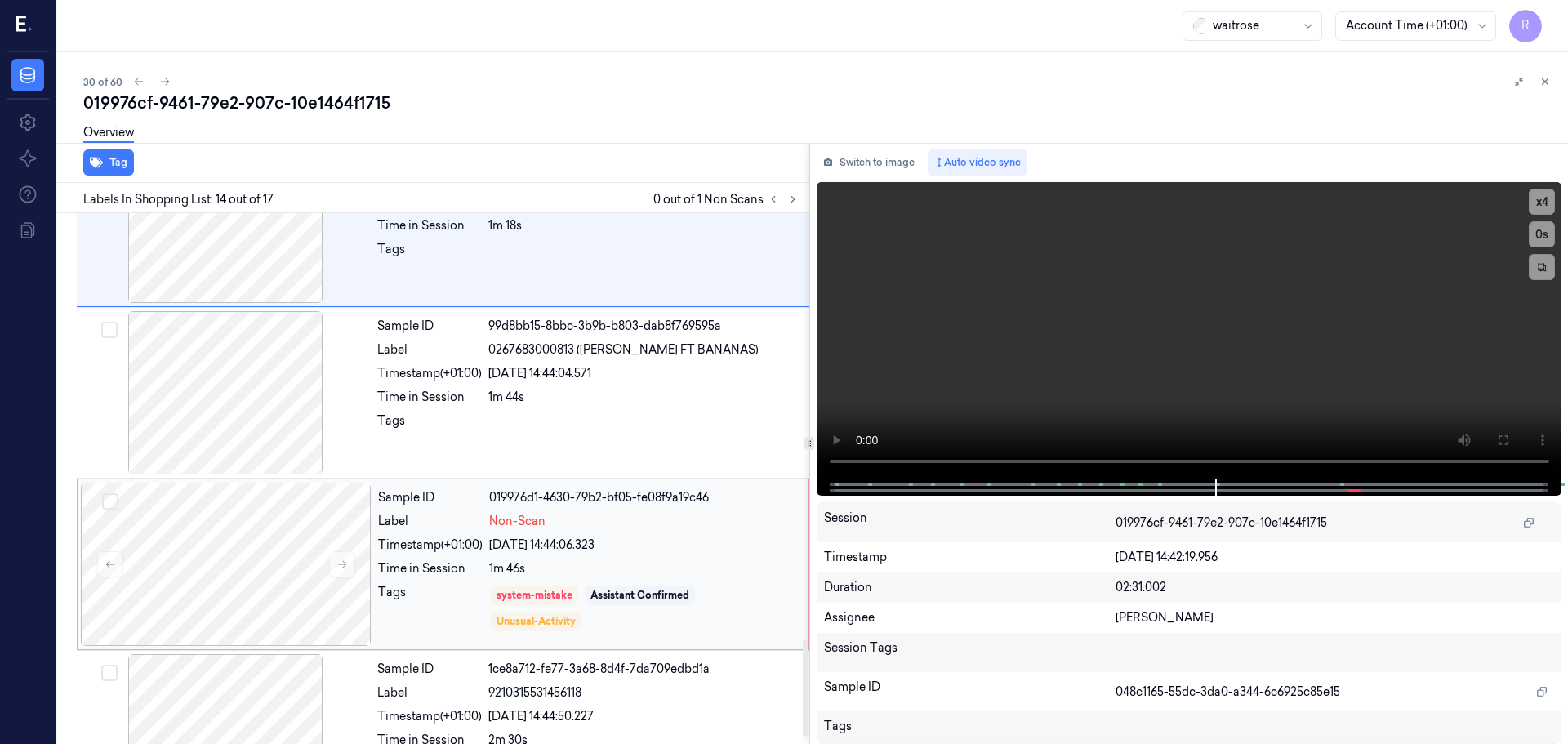
scroll to position [2390, 0]
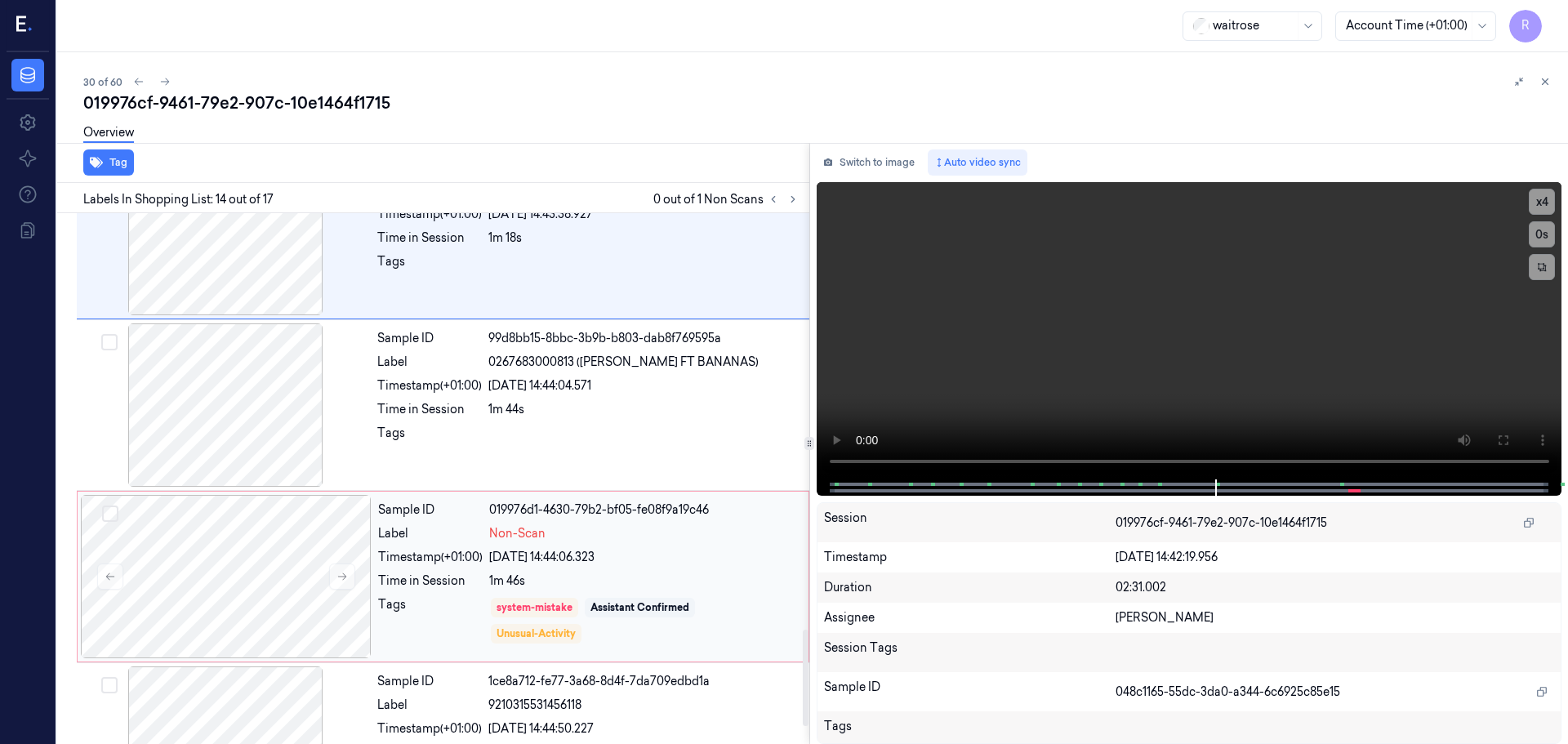
click at [476, 600] on div "Tags" at bounding box center [431, 621] width 105 height 49
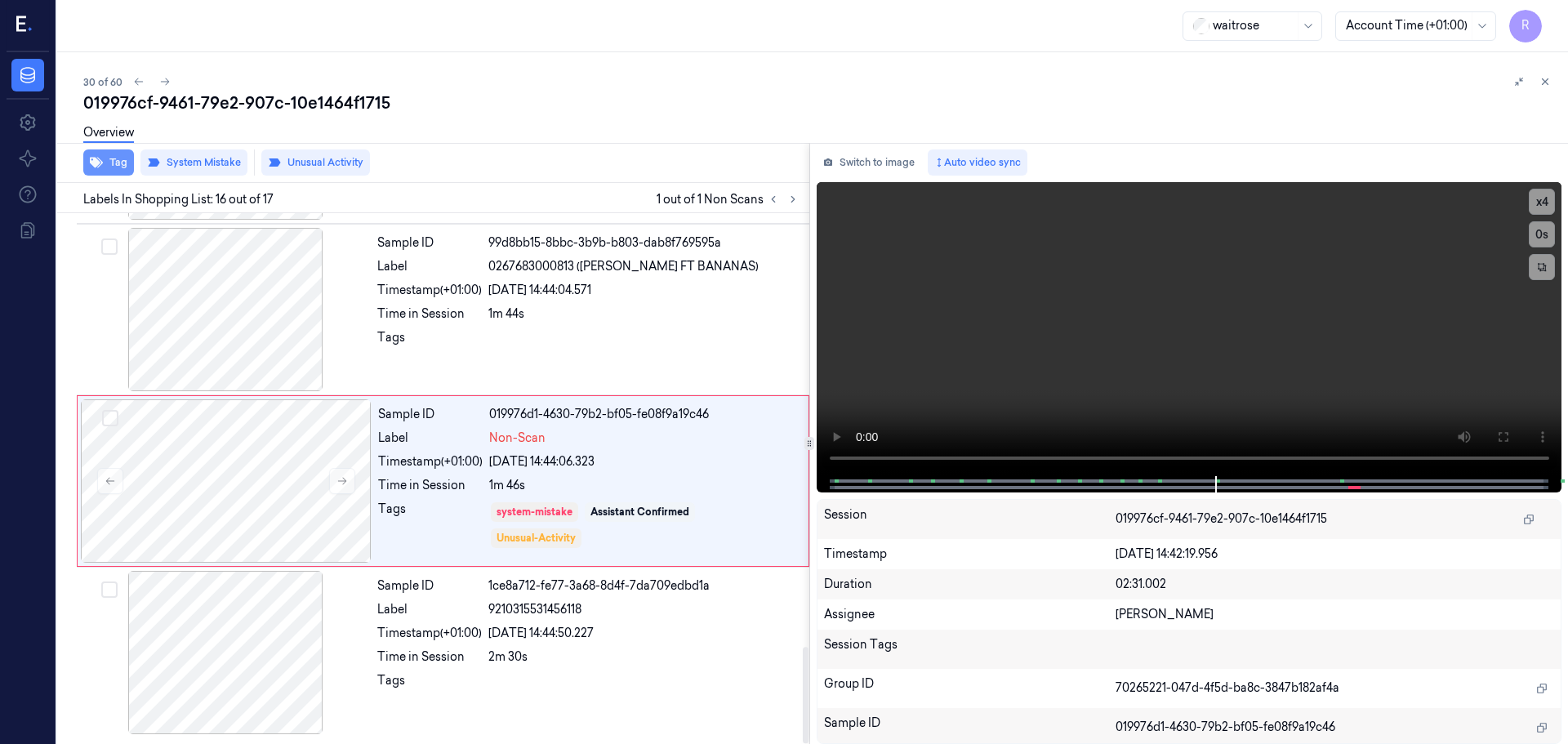
click at [114, 160] on button "Tag" at bounding box center [108, 162] width 50 height 26
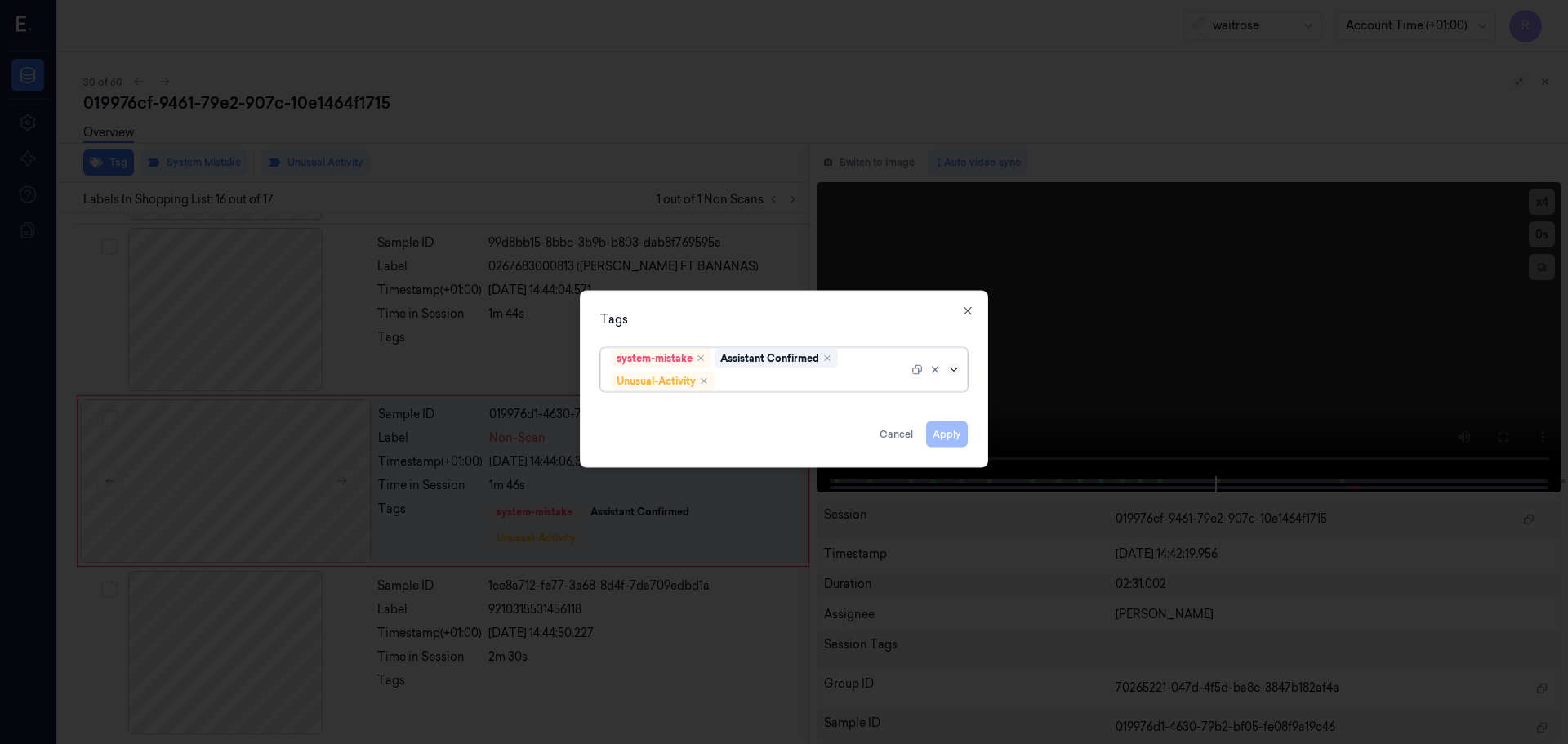
click at [956, 370] on icon at bounding box center [954, 369] width 13 height 13
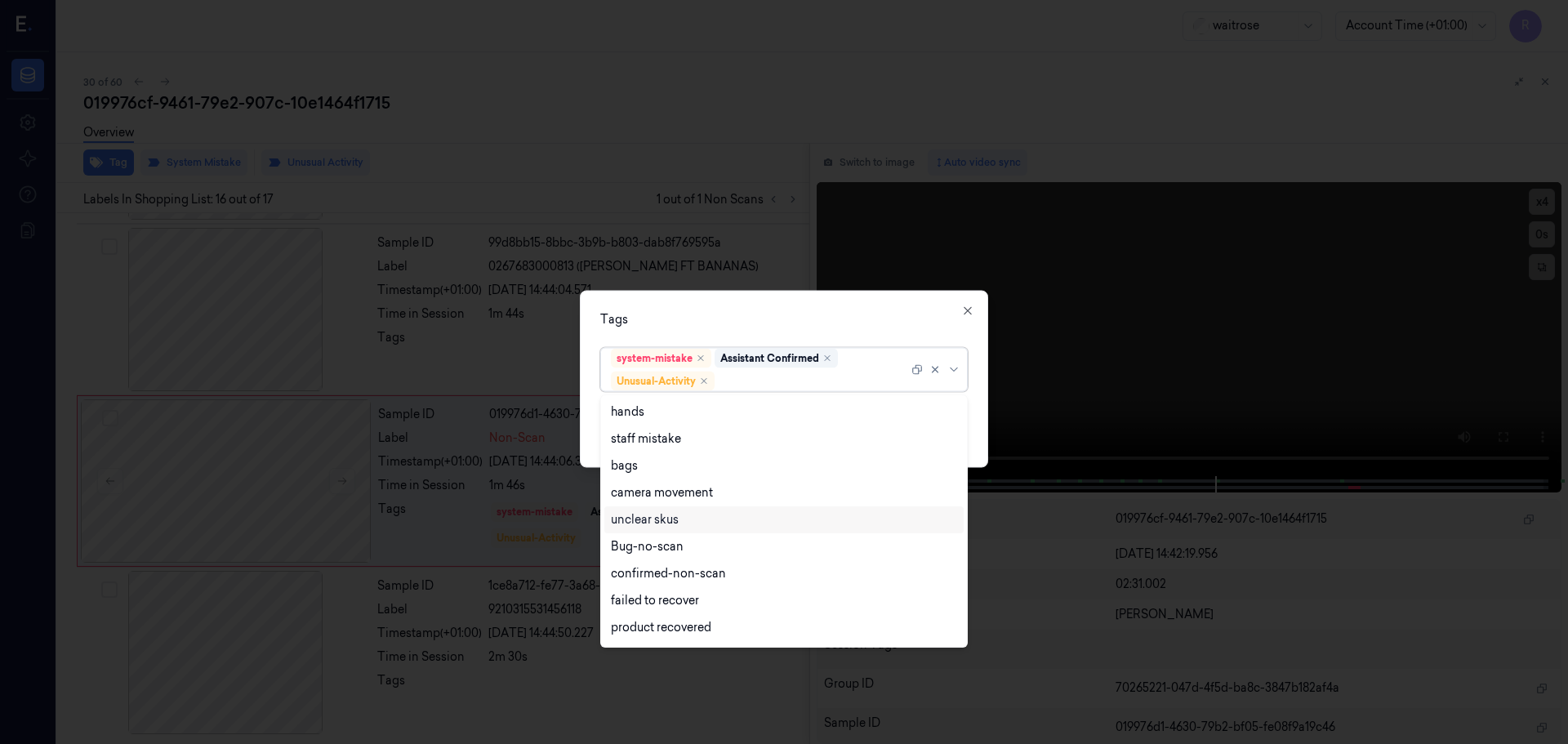
scroll to position [213, 0]
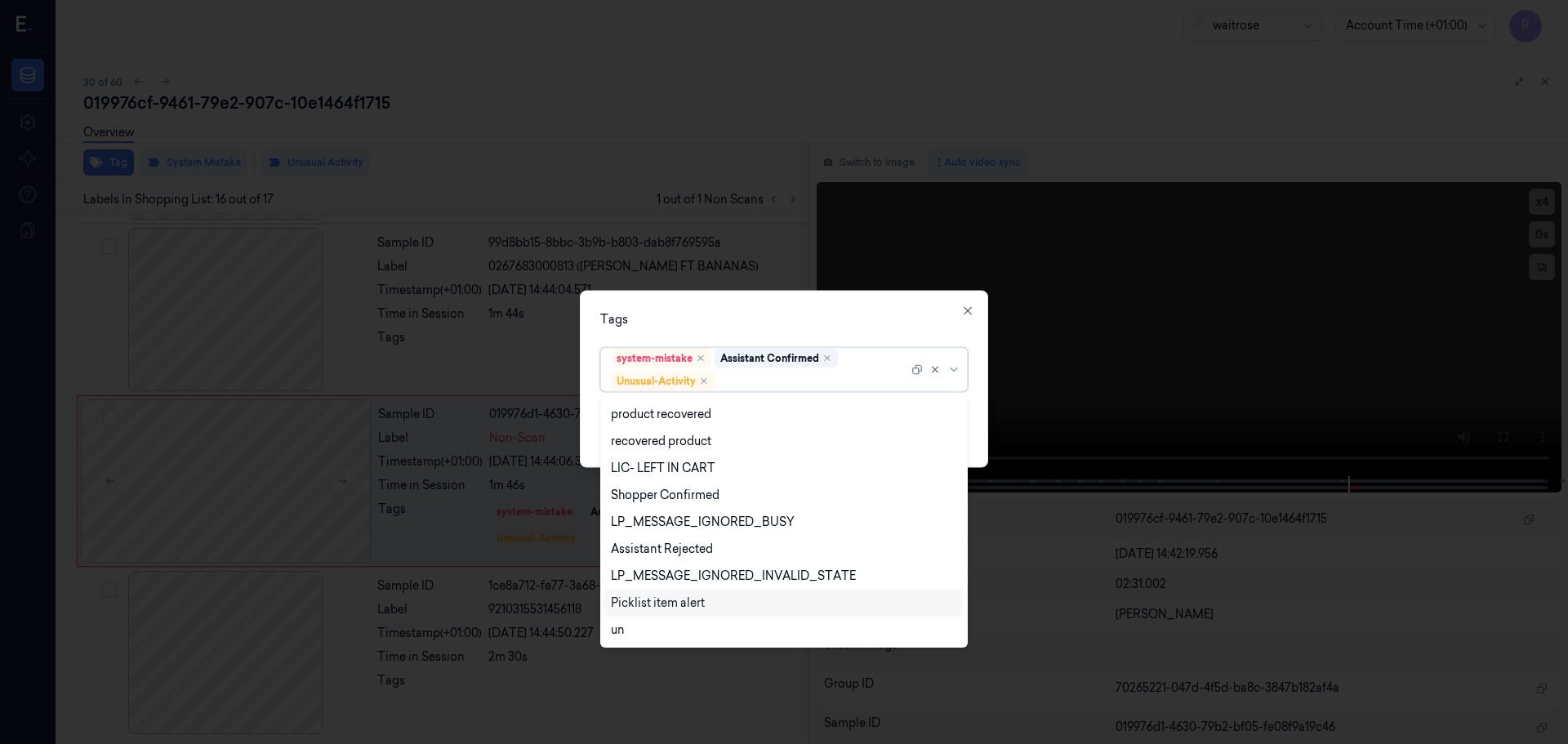
click at [668, 597] on div "Picklist item alert" at bounding box center [657, 603] width 94 height 17
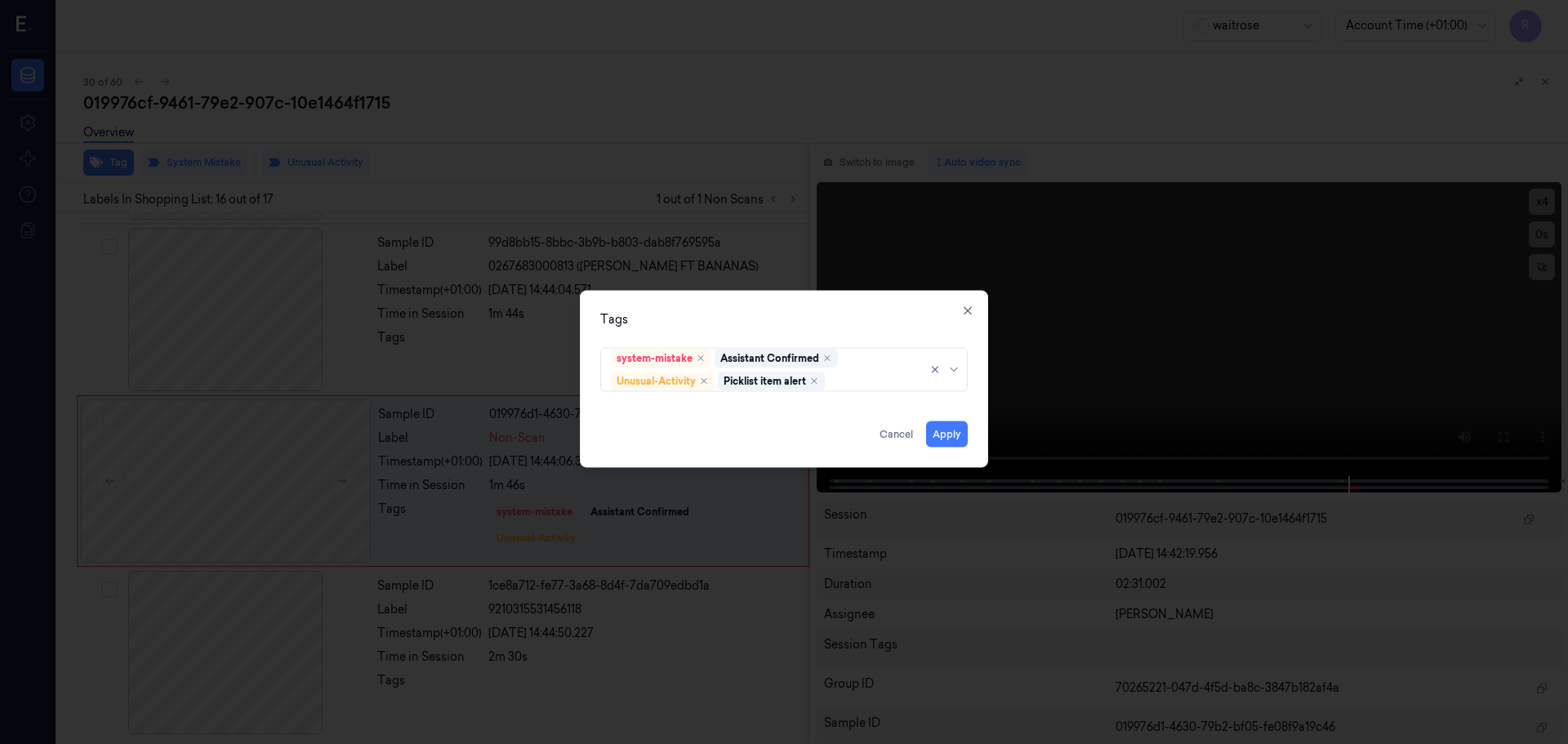
click at [784, 308] on div "Tags system-mistake Assistant Confirmed Unusual-Activity Picklist item alert Ap…" at bounding box center [784, 379] width 408 height 177
click at [941, 431] on button "Apply" at bounding box center [947, 433] width 42 height 26
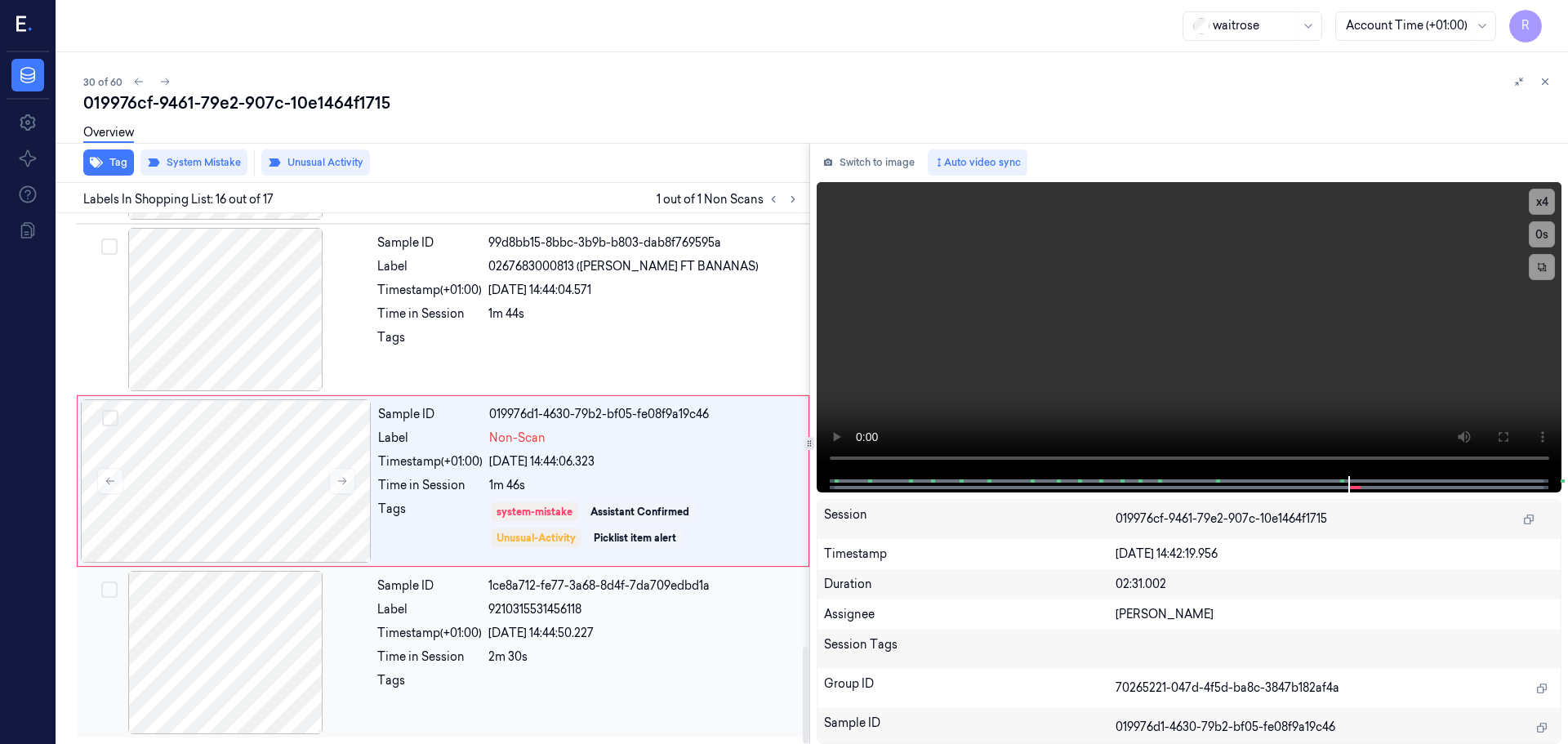
click at [579, 656] on div "2m 30s" at bounding box center [643, 657] width 311 height 17
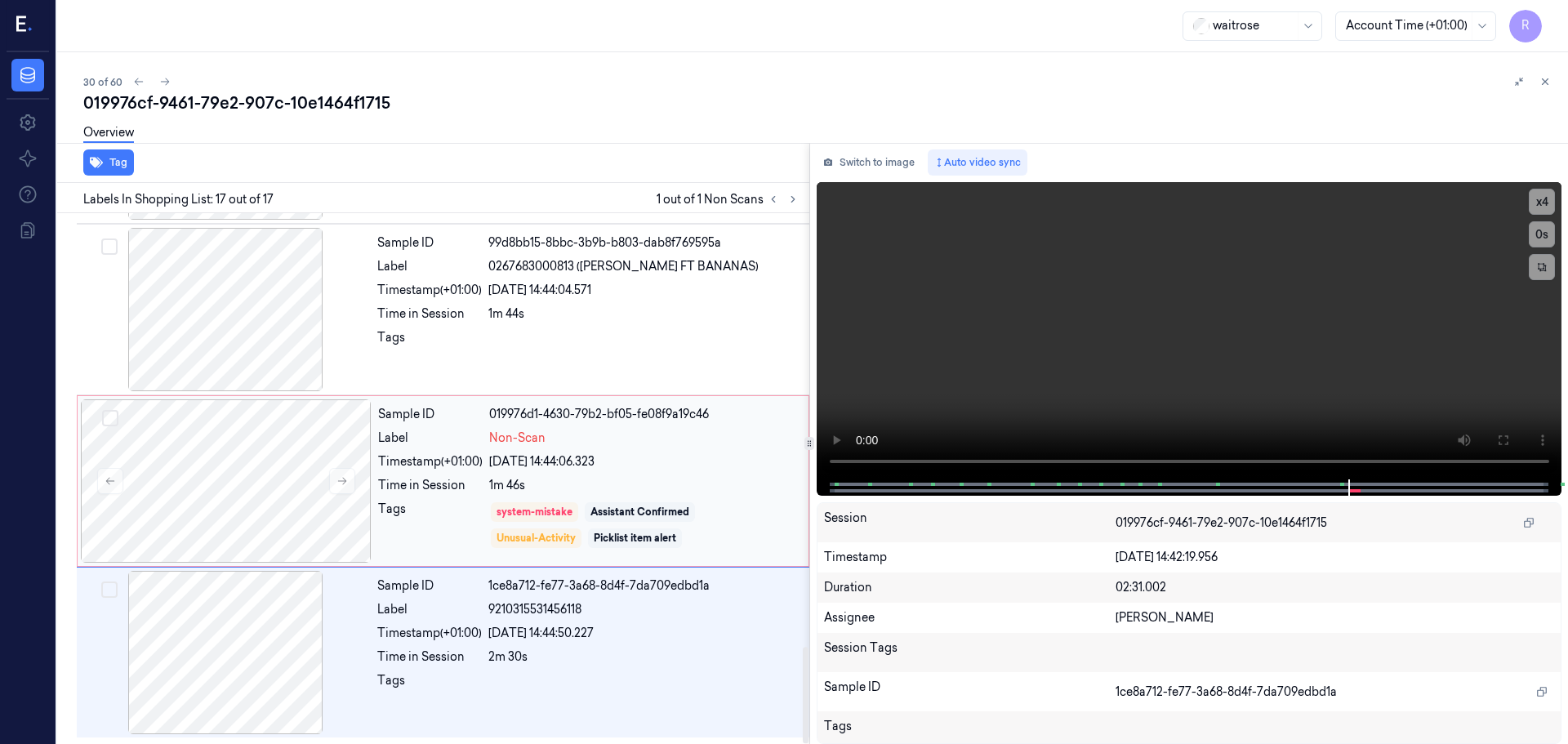
click at [574, 454] on div "[DATE] 14:44:06.323" at bounding box center [643, 462] width 309 height 17
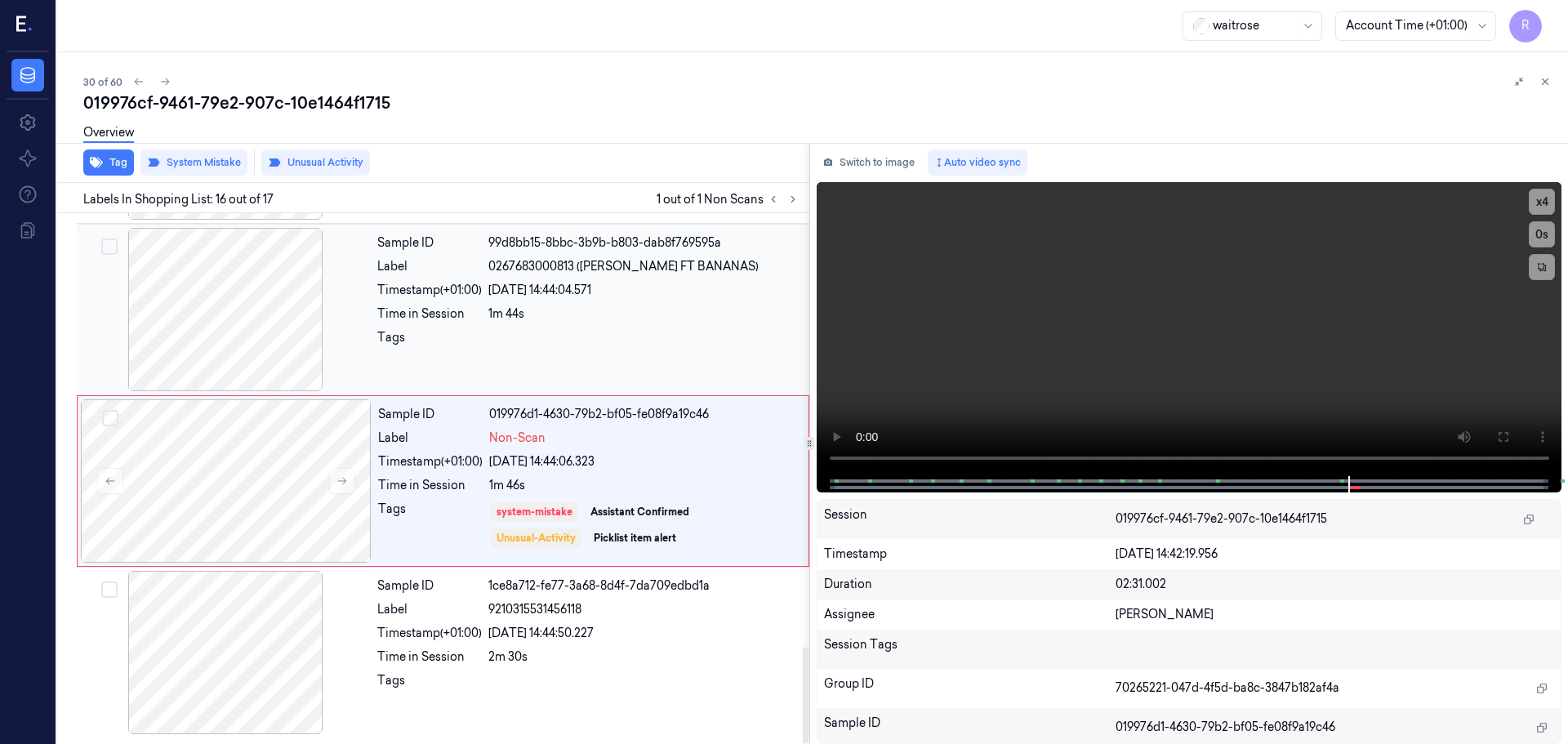
click at [621, 321] on div "1m 44s" at bounding box center [643, 314] width 311 height 17
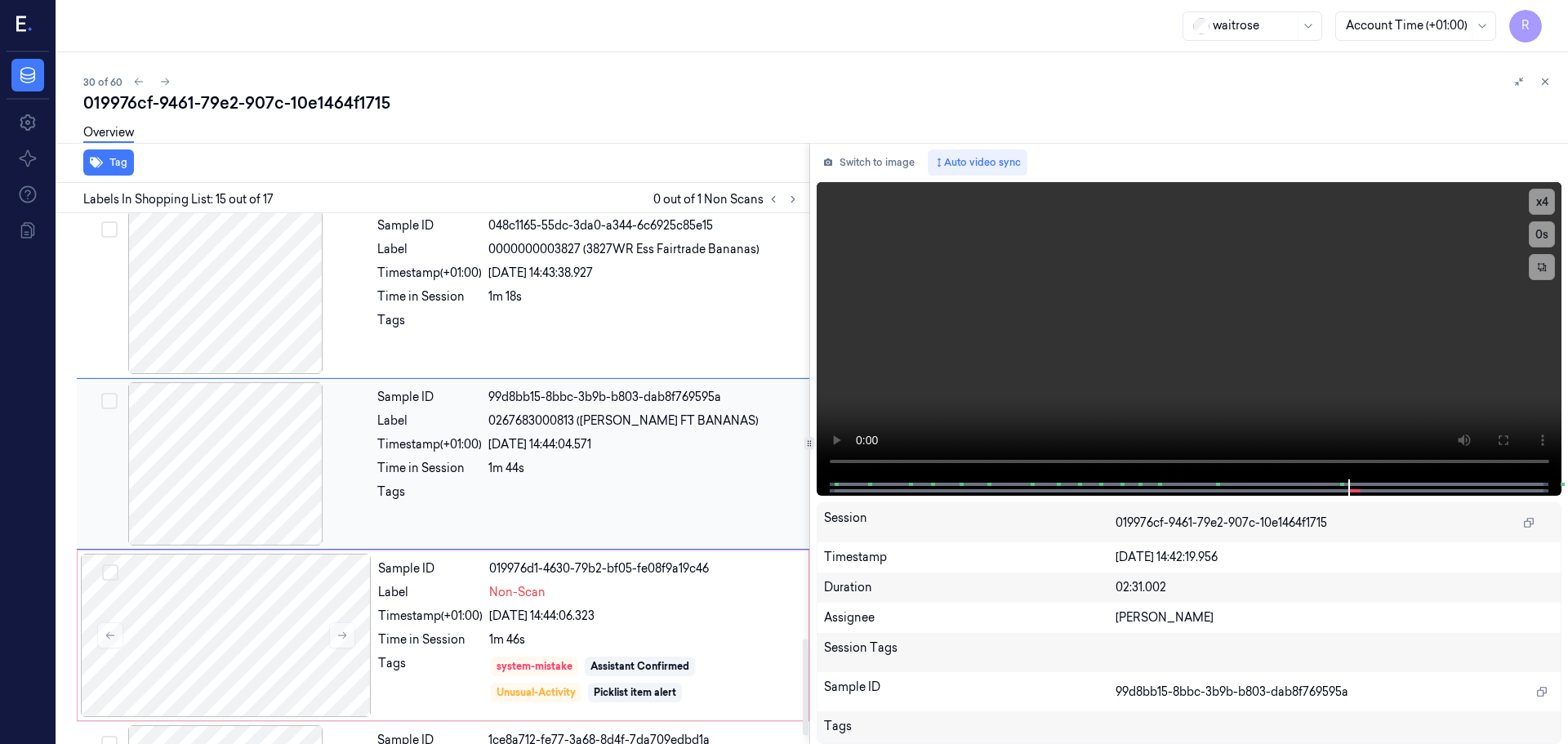
scroll to position [2390, 0]
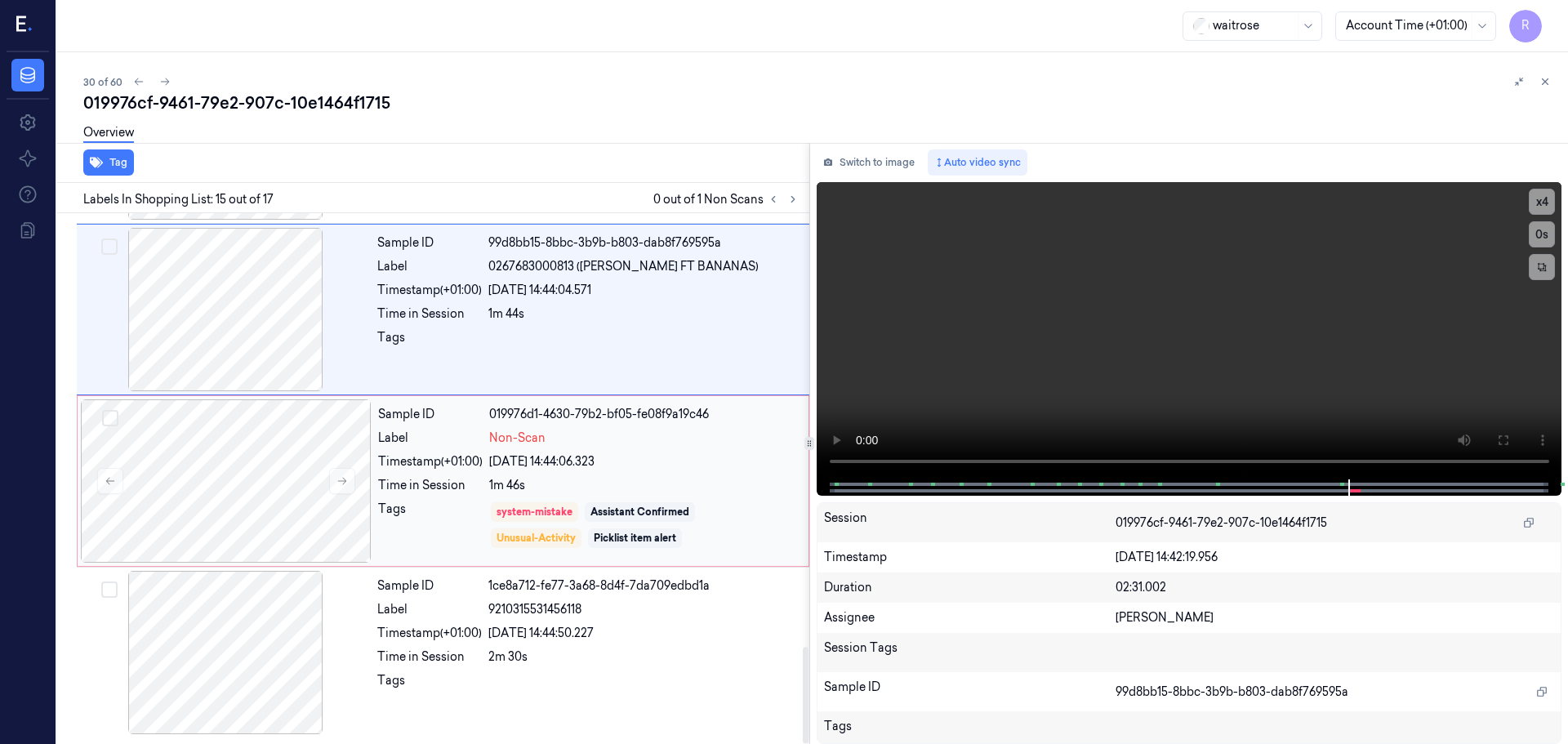
click at [579, 477] on div "1m 46s" at bounding box center [643, 485] width 309 height 17
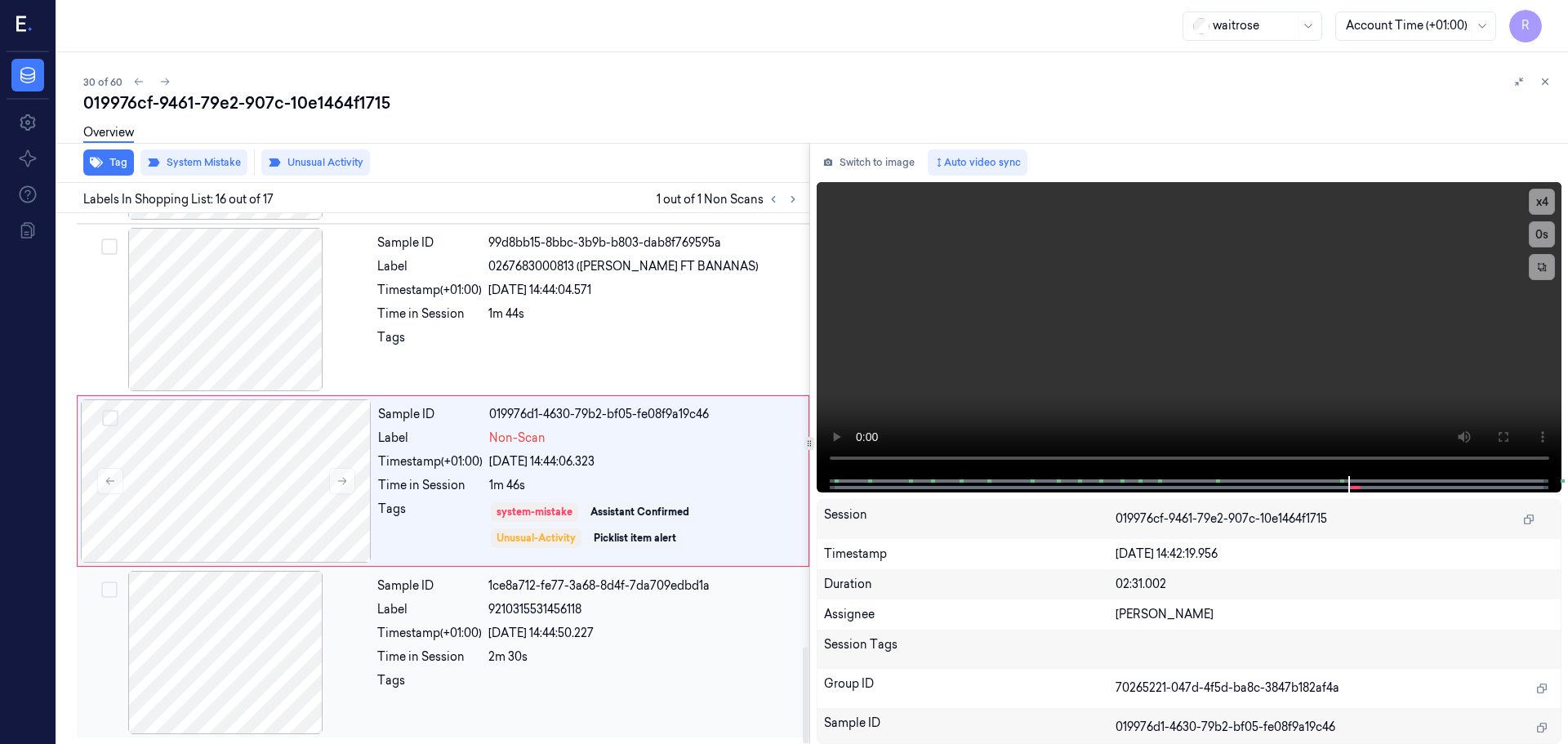
click at [552, 654] on div "2m 30s" at bounding box center [643, 657] width 311 height 17
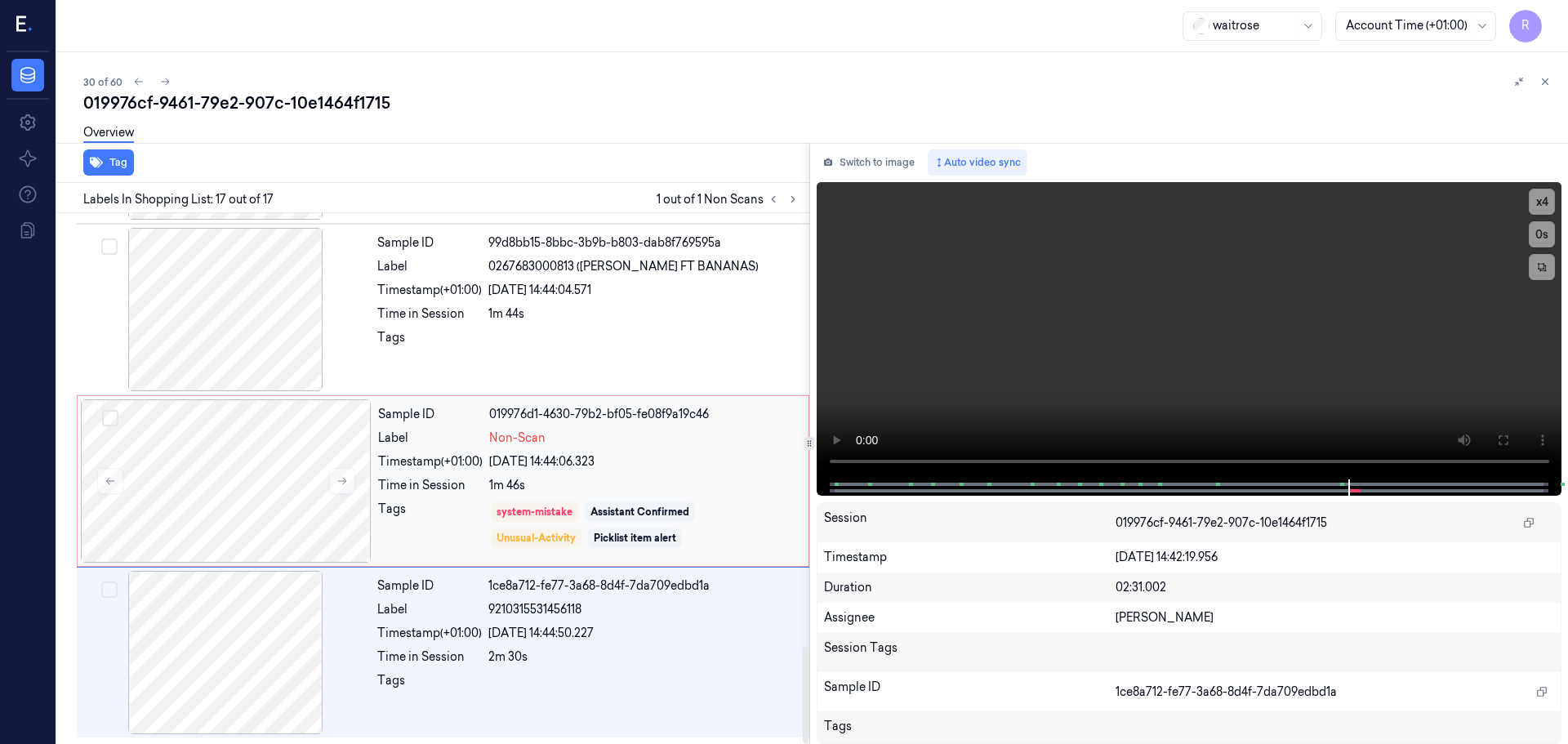
click at [454, 491] on div "Time in Session" at bounding box center [431, 485] width 105 height 17
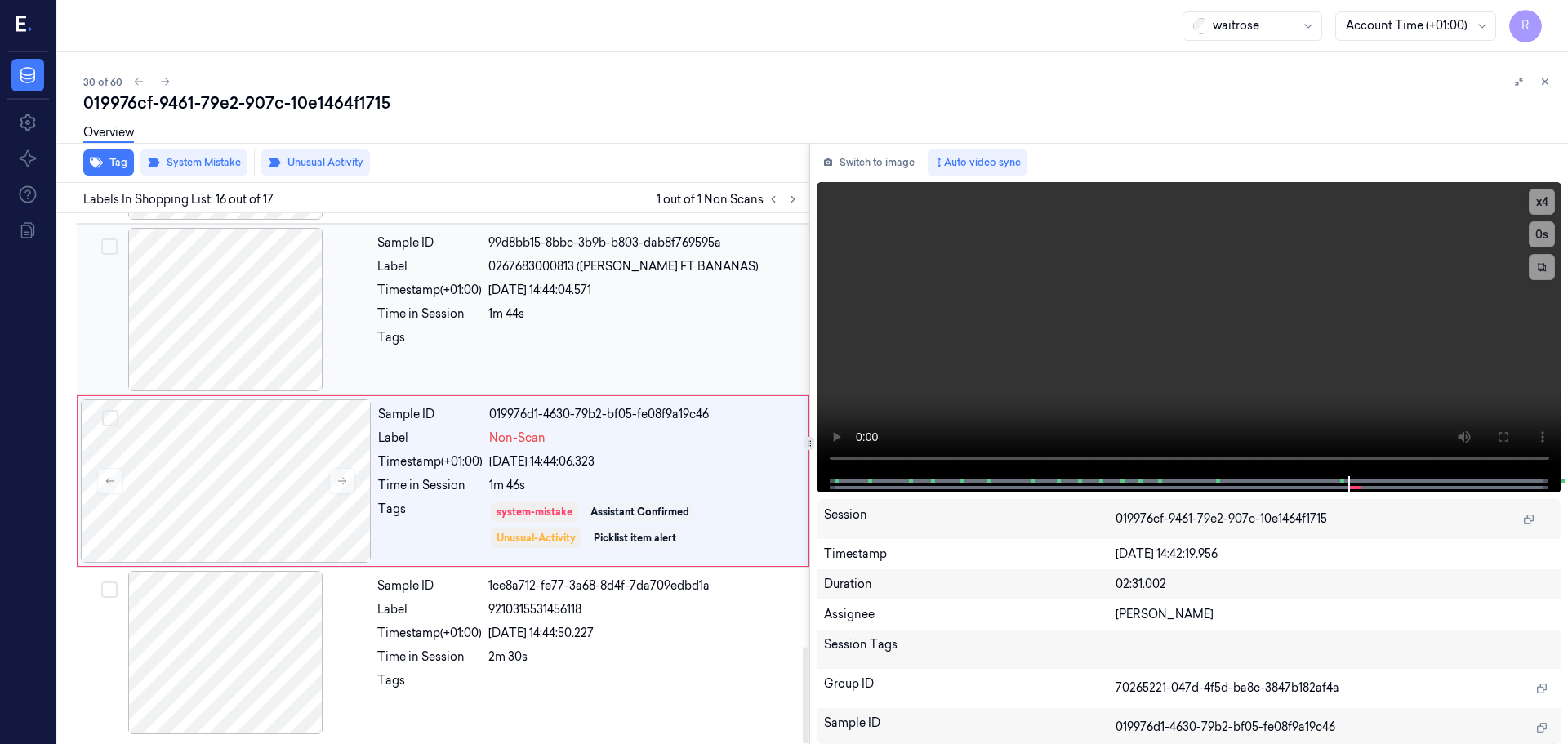
click at [549, 301] on div "Sample ID 99d8bb15-8bbc-3b9b-b803-dab8f769595a Label 0267683000813 ([PERSON_NAM…" at bounding box center [589, 310] width 436 height 164
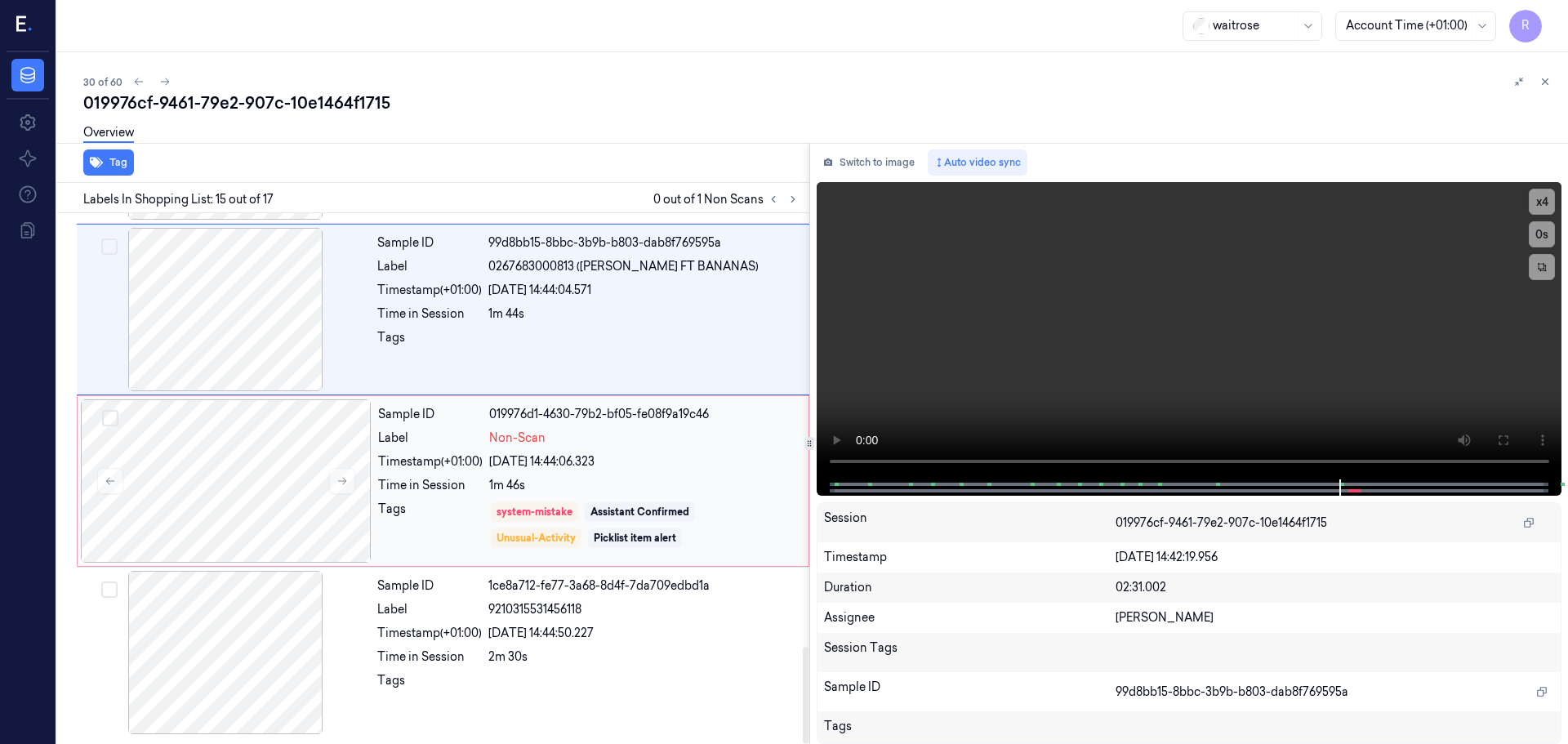
click at [435, 540] on div "Tags" at bounding box center [431, 525] width 105 height 49
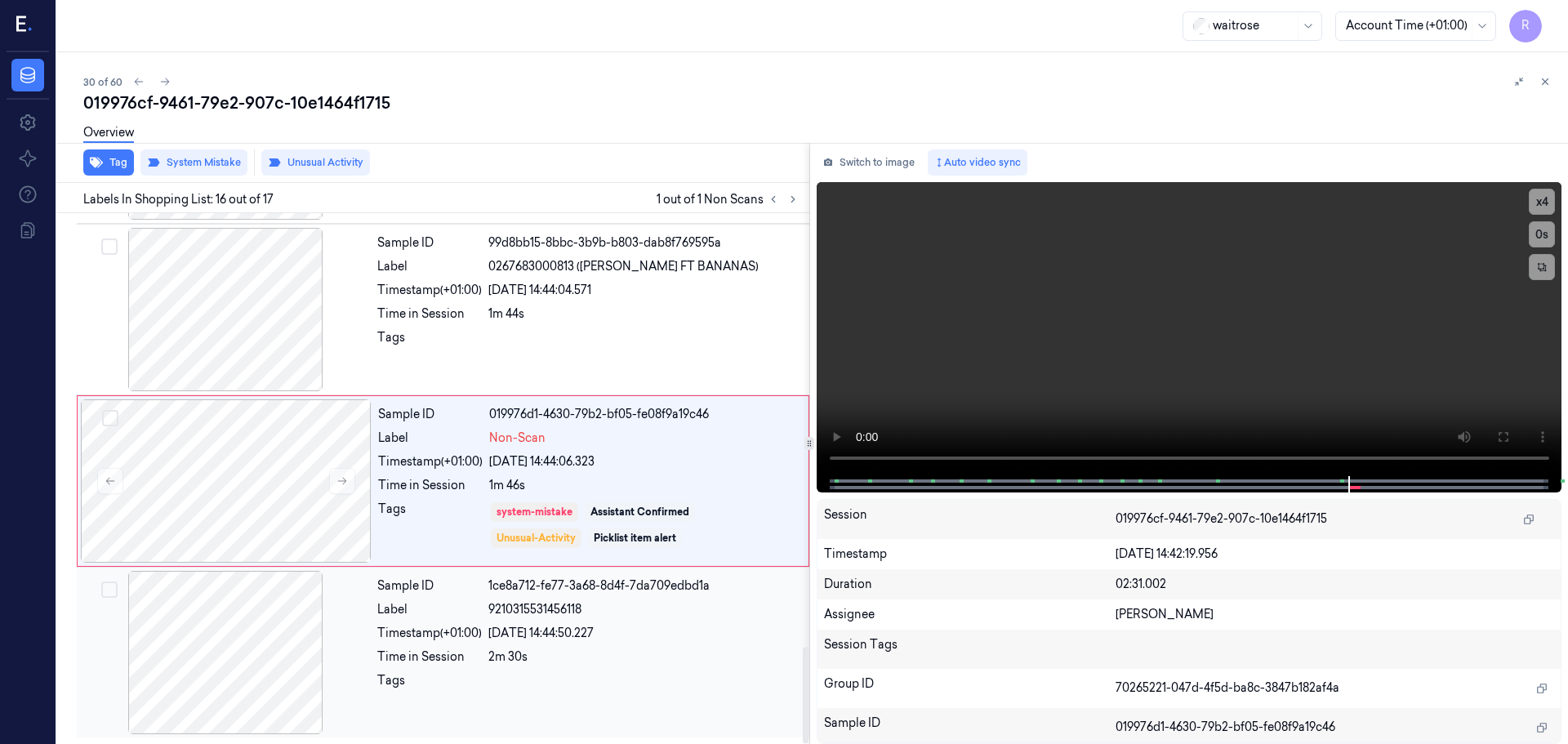
click at [544, 666] on div "Sample ID 1ce8a712-fe77-3a68-8d4f-7da709edbd1a Label 9210315531456118 Timestamp…" at bounding box center [589, 653] width 436 height 164
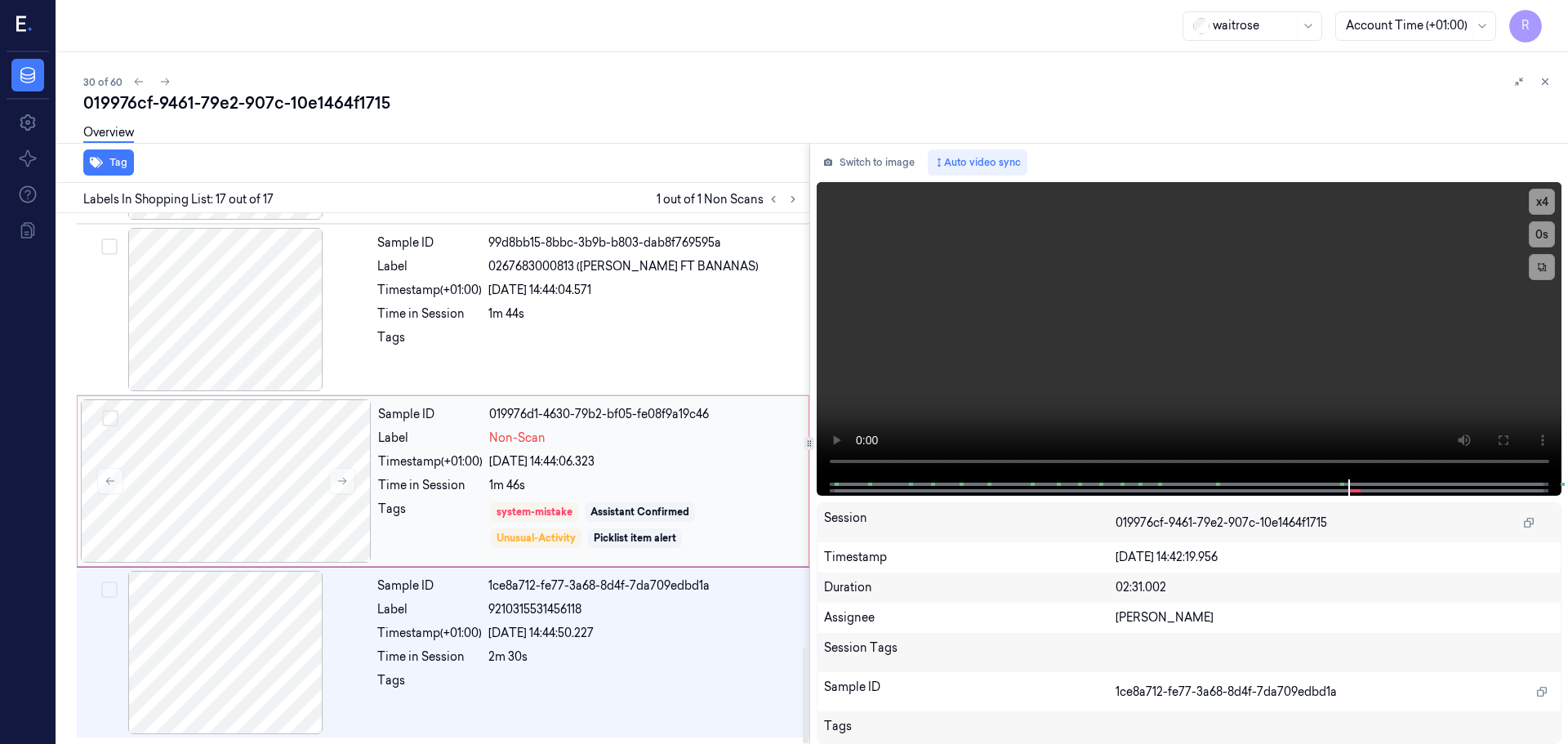
click at [489, 509] on div "Tags system-mistake Assistant Confirmed Unusual-Activity Picklist item alert" at bounding box center [589, 525] width 420 height 49
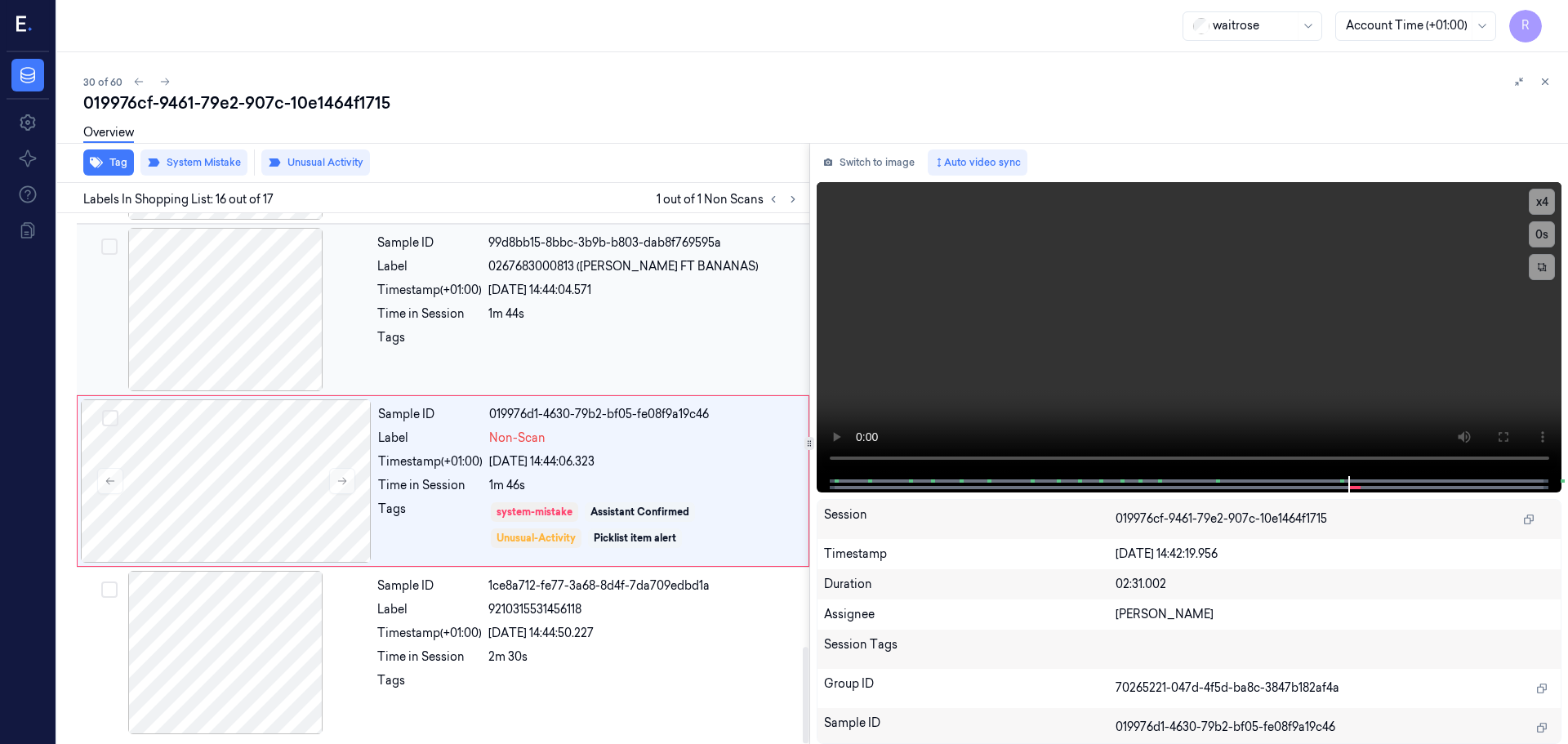
click at [534, 338] on div at bounding box center [643, 342] width 311 height 26
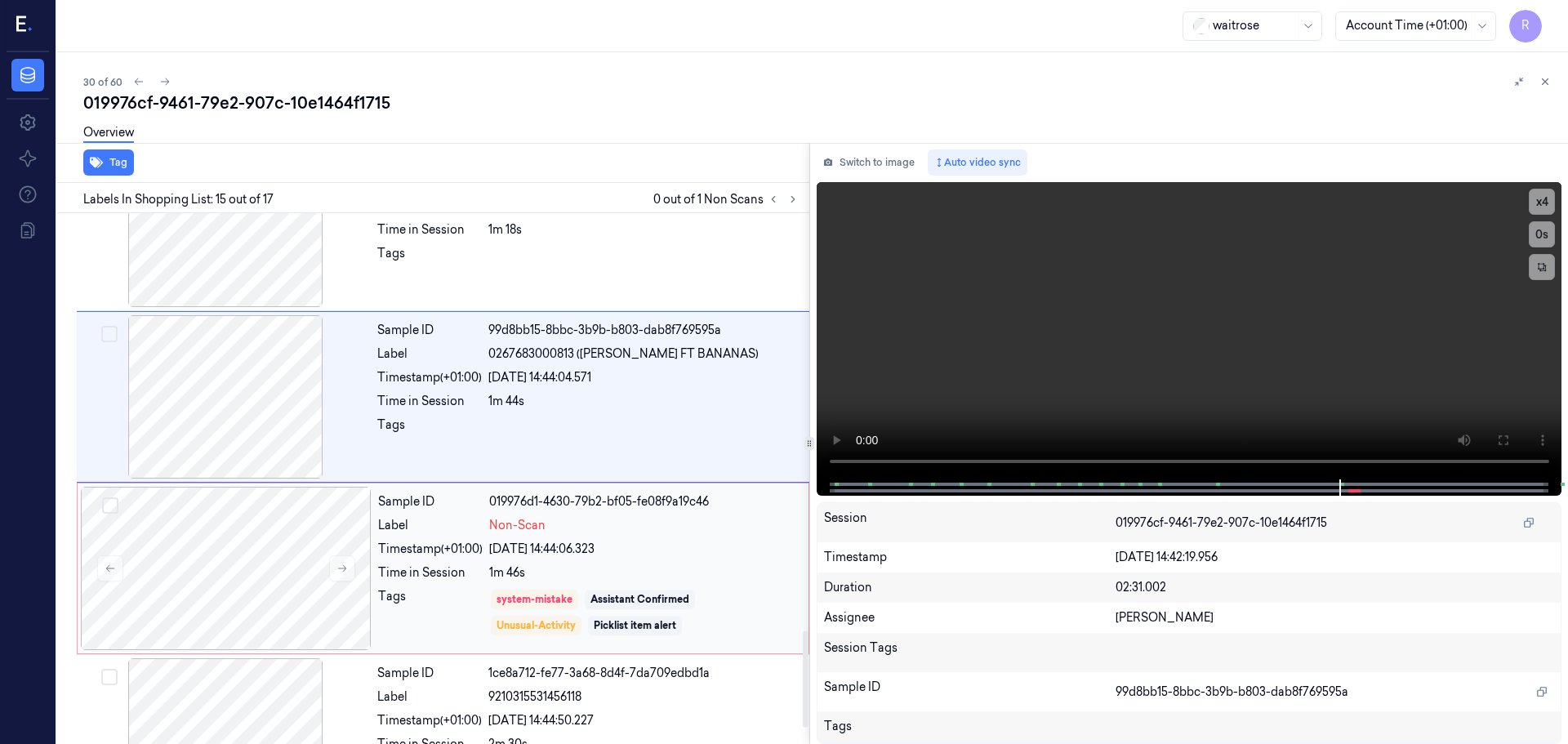
click at [459, 540] on div "Timestamp (+01:00)" at bounding box center [431, 549] width 105 height 17
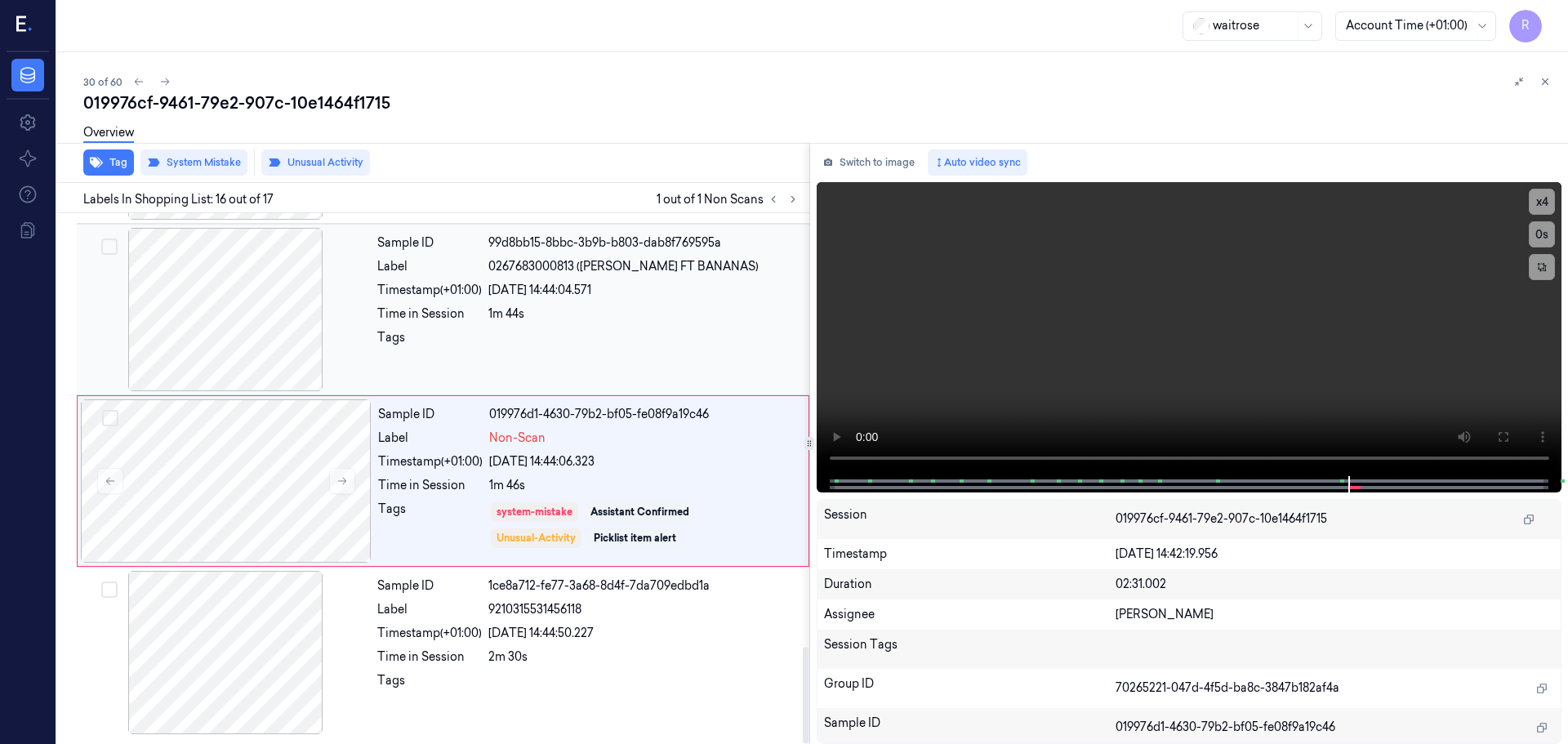
click at [467, 327] on div "Sample ID 99d8bb15-8bbc-3b9b-b803-dab8f769595a Label 0267683000813 ([PERSON_NAM…" at bounding box center [589, 310] width 436 height 164
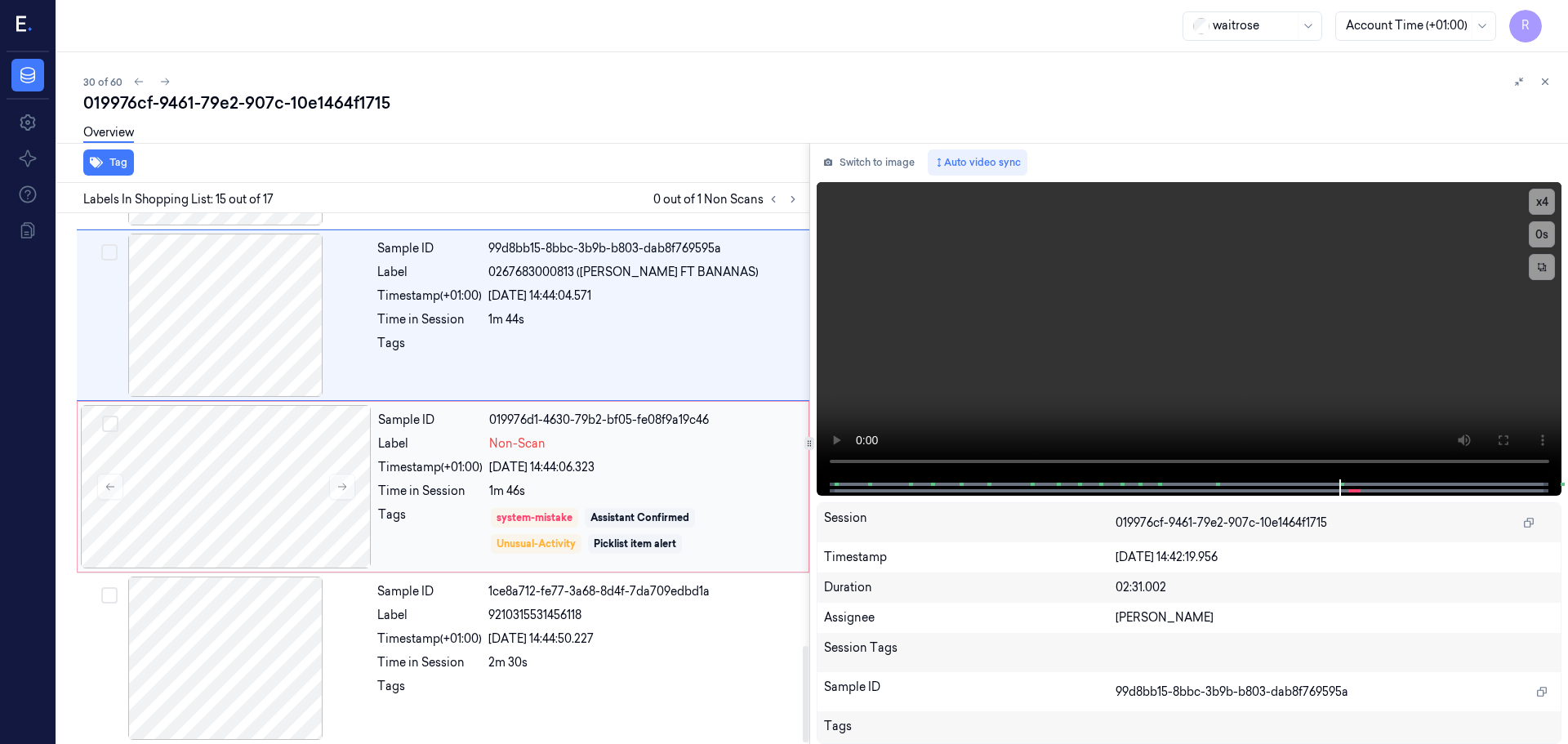
click at [453, 534] on div "Tags" at bounding box center [431, 531] width 105 height 49
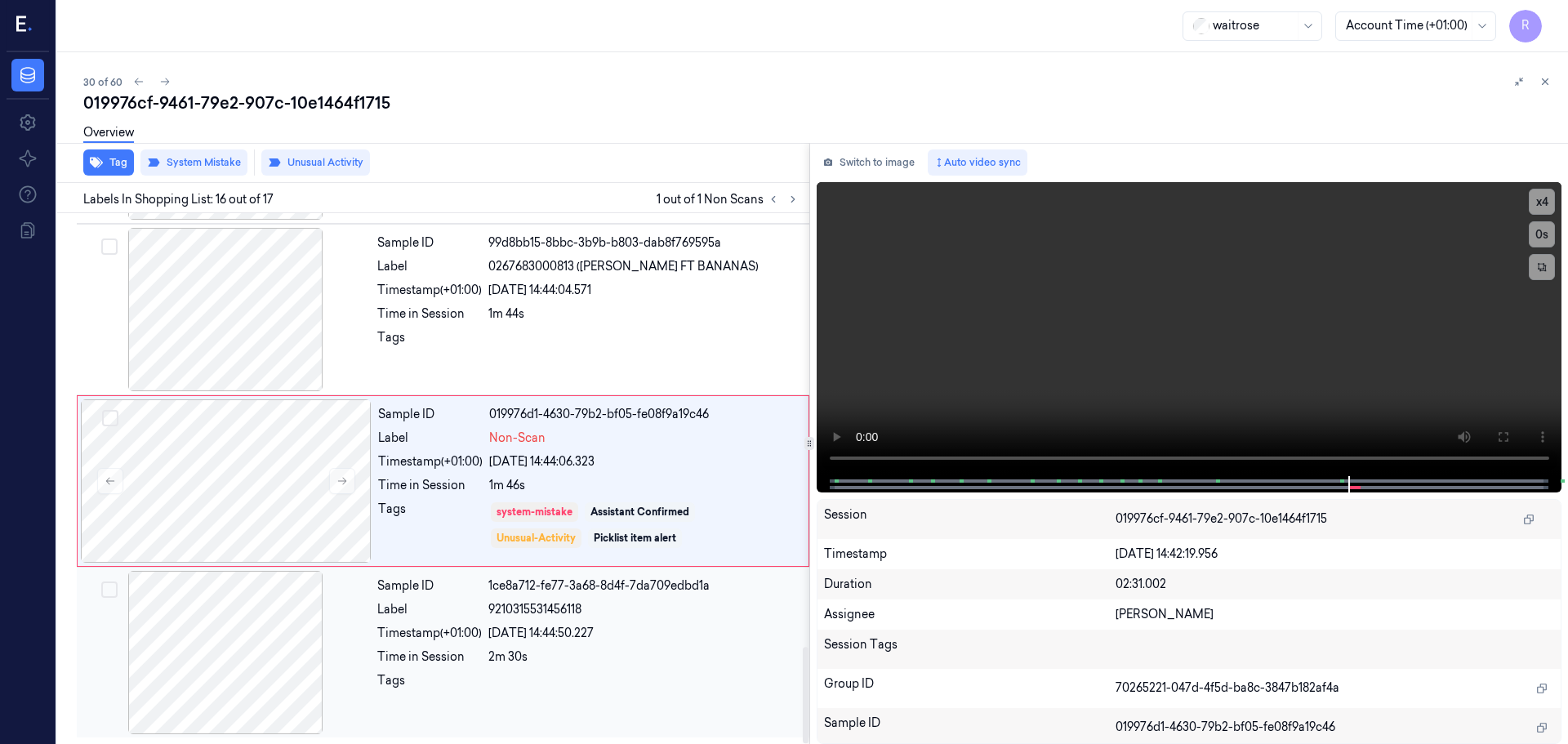
click at [579, 675] on div at bounding box center [643, 685] width 311 height 26
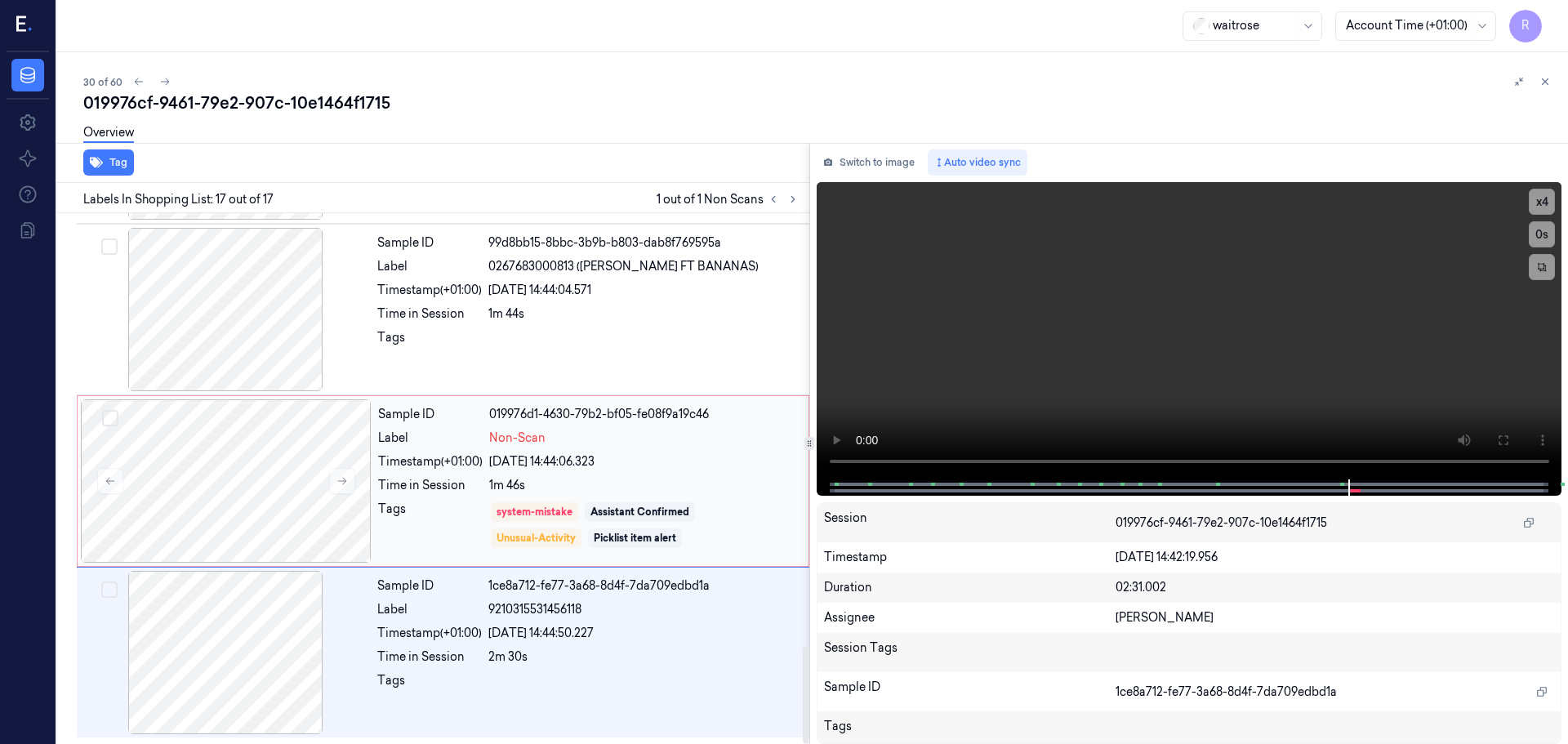
click at [513, 499] on div "Sample ID 019976d1-4630-79b2-bf05-fe08f9a19c46 Label Non-Scan Timestamp (+01:00…" at bounding box center [589, 481] width 434 height 164
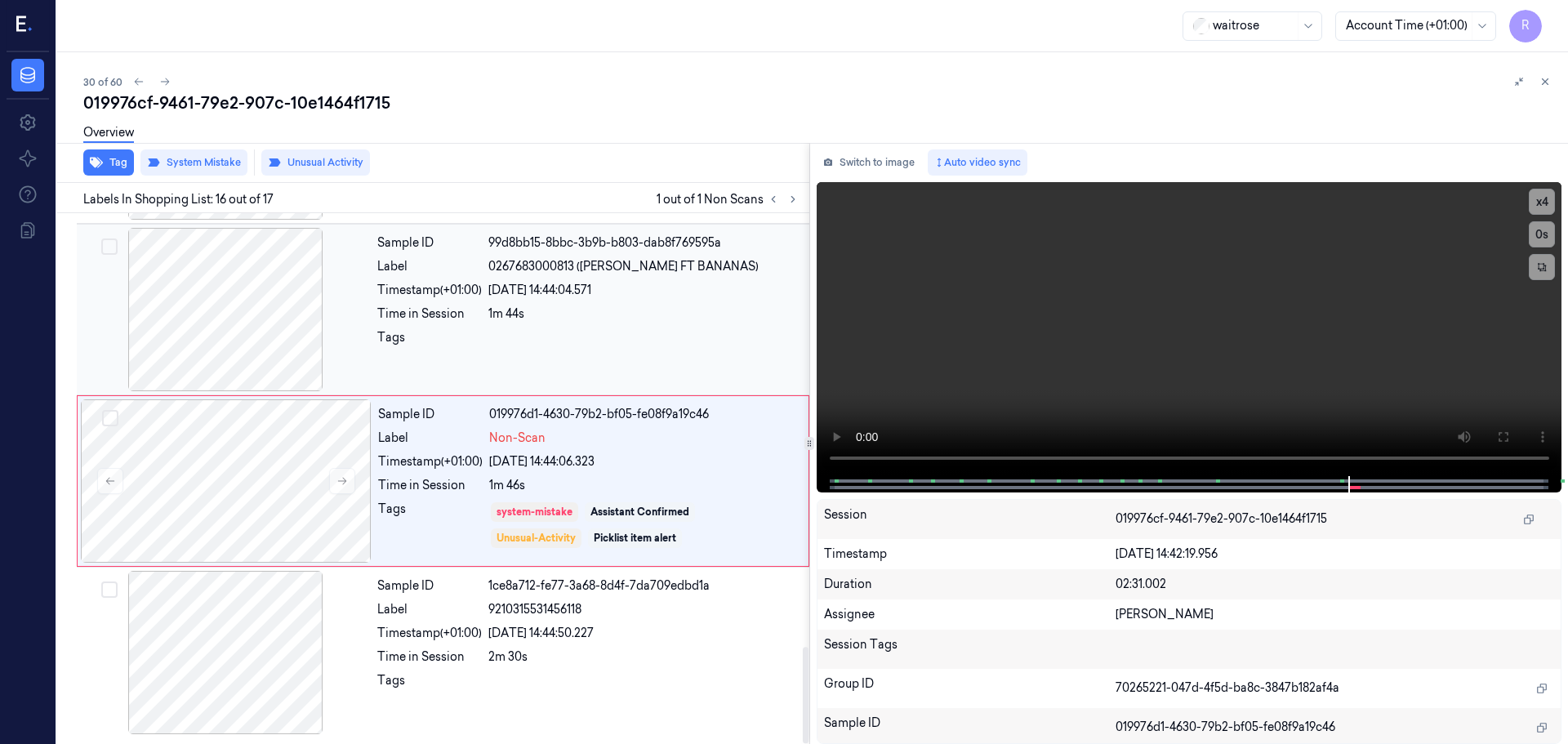
click at [469, 330] on div "Tags" at bounding box center [430, 342] width 105 height 26
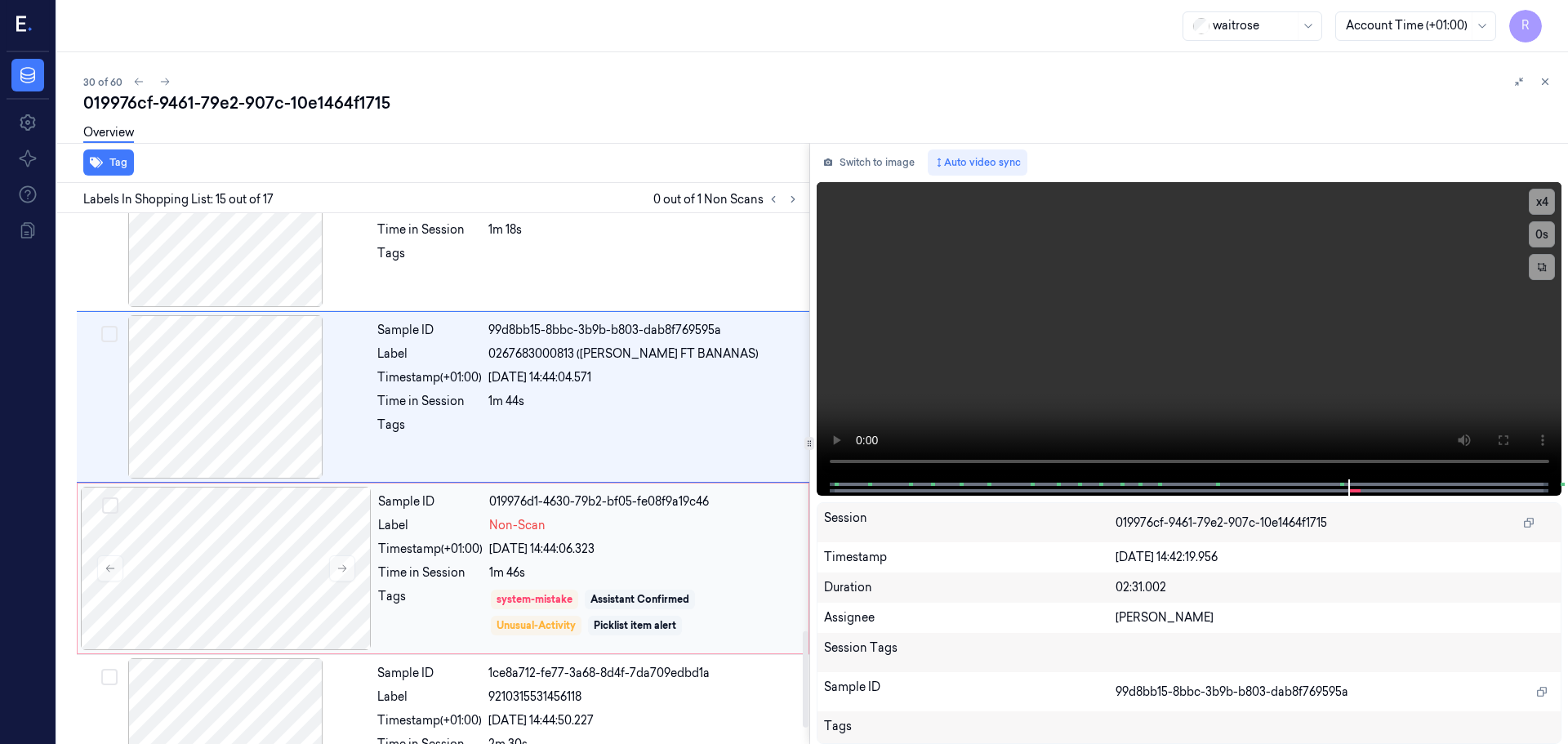
click at [468, 596] on div "Tags" at bounding box center [431, 613] width 105 height 49
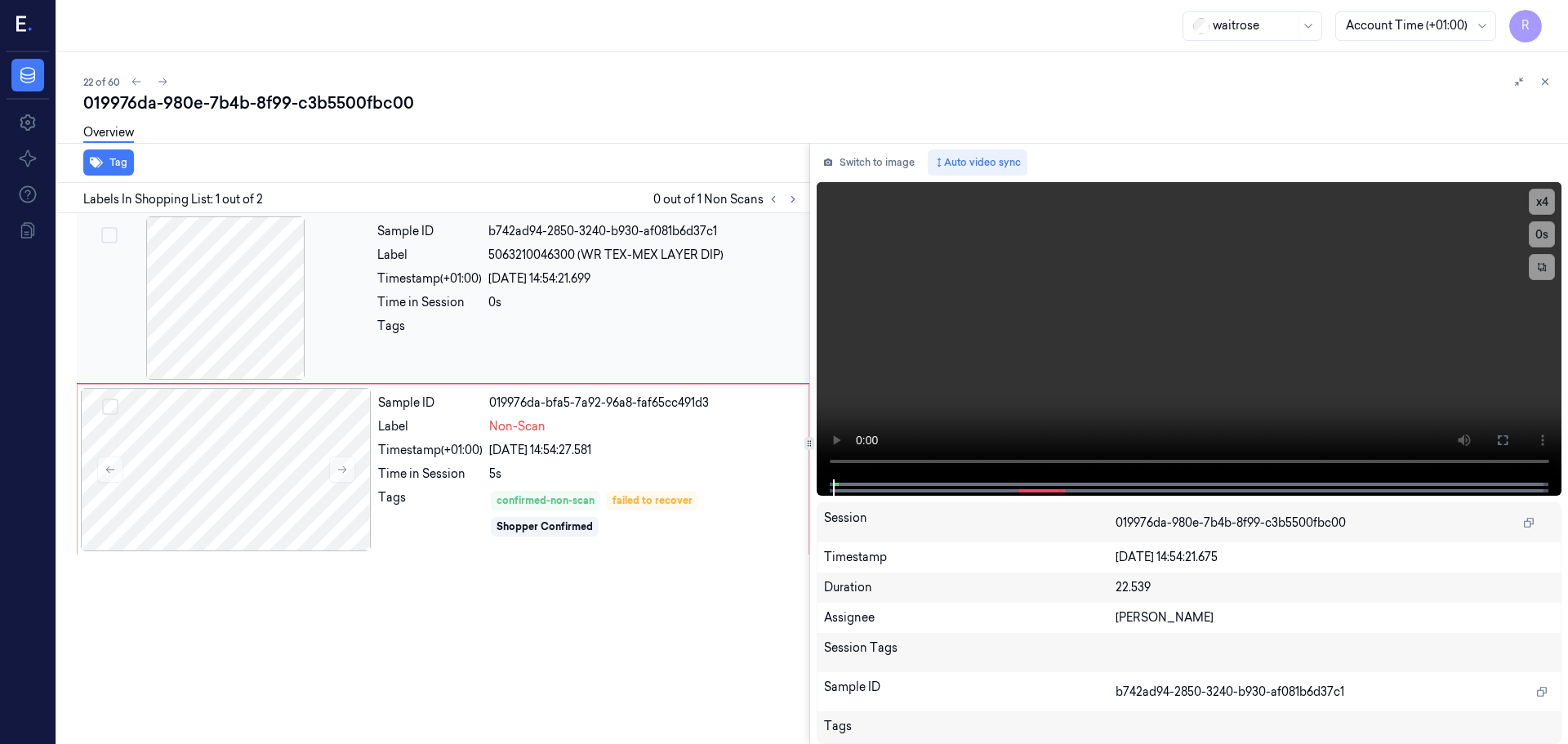
click at [269, 314] on div at bounding box center [225, 299] width 291 height 164
click at [1531, 202] on button "x 4" at bounding box center [1540, 201] width 26 height 26
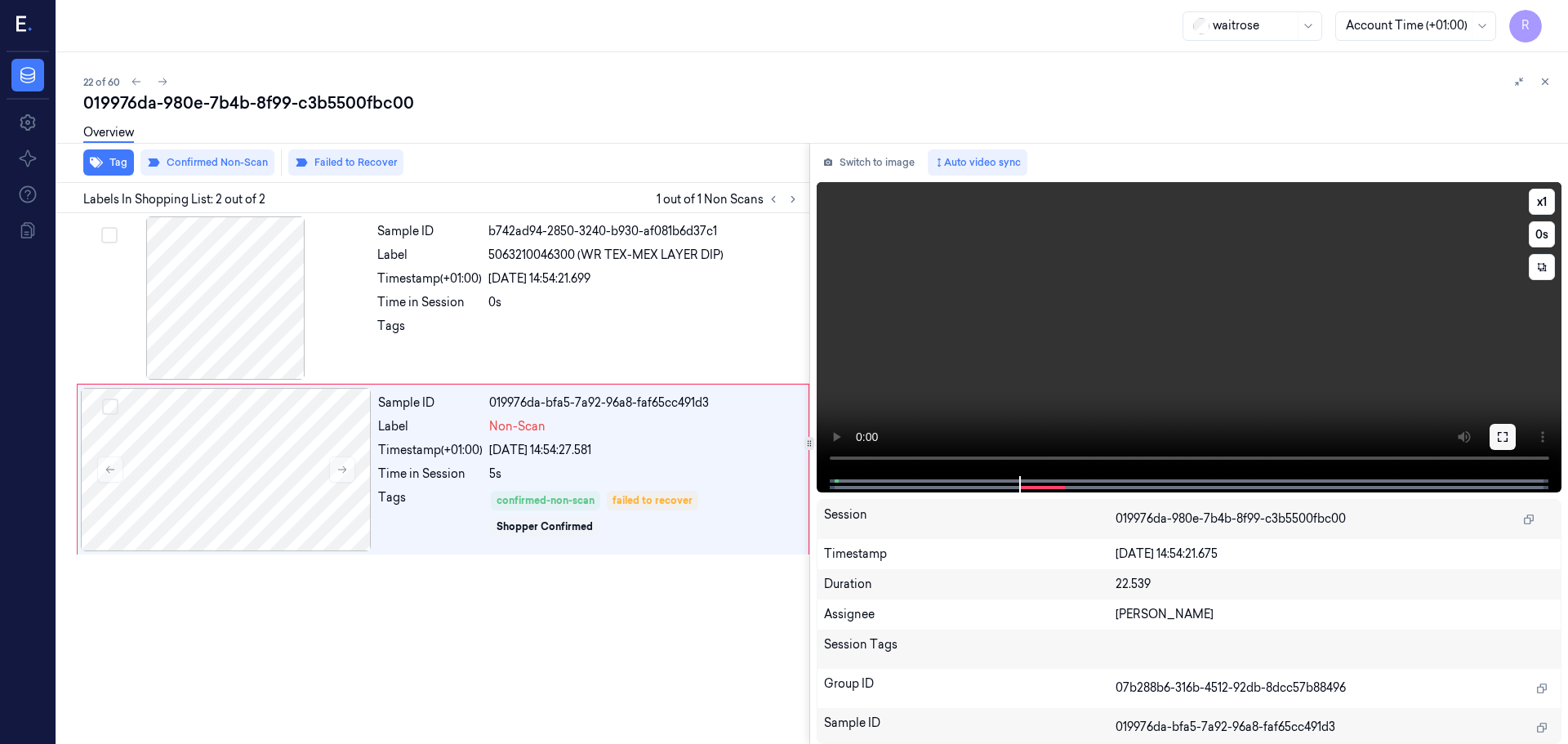
click at [1504, 441] on icon at bounding box center [1502, 437] width 10 height 10
click at [588, 341] on div at bounding box center [643, 330] width 311 height 26
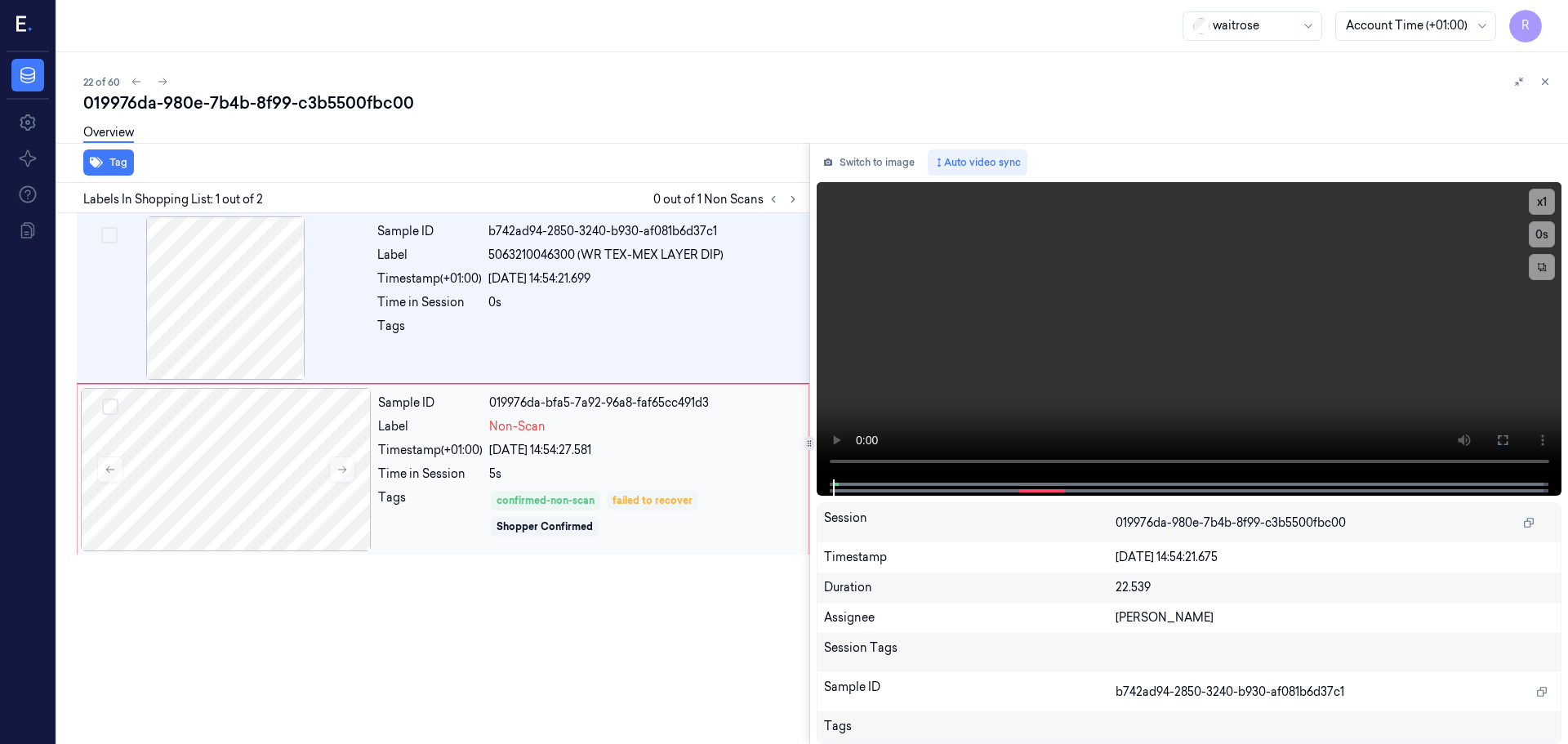
click at [637, 506] on div "failed to recover" at bounding box center [652, 500] width 80 height 14
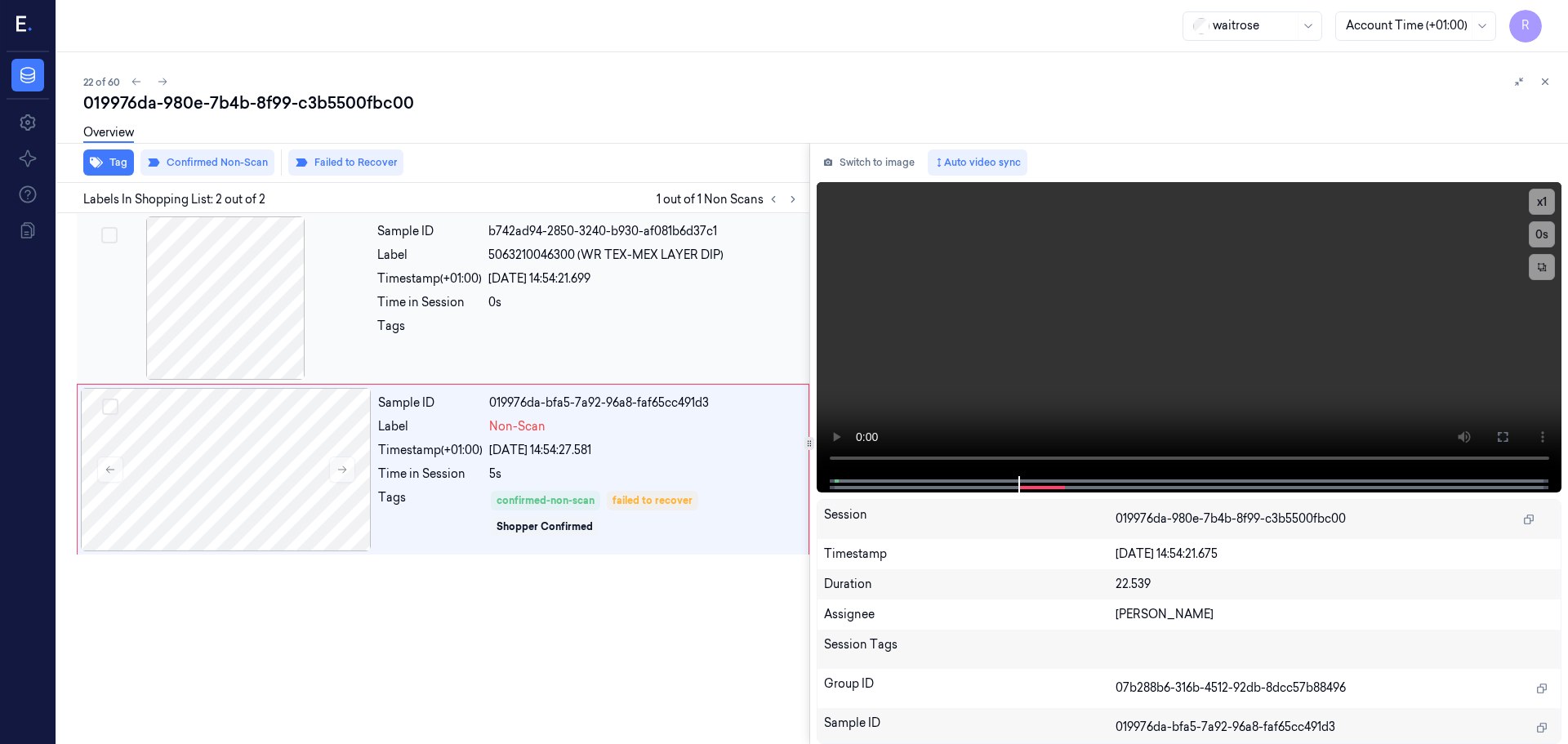
click at [508, 316] on div "Sample ID b742ad94-2850-3240-b930-af081b6d37c1 Label 5063210046300 (WR TEX-MEX …" at bounding box center [589, 299] width 436 height 164
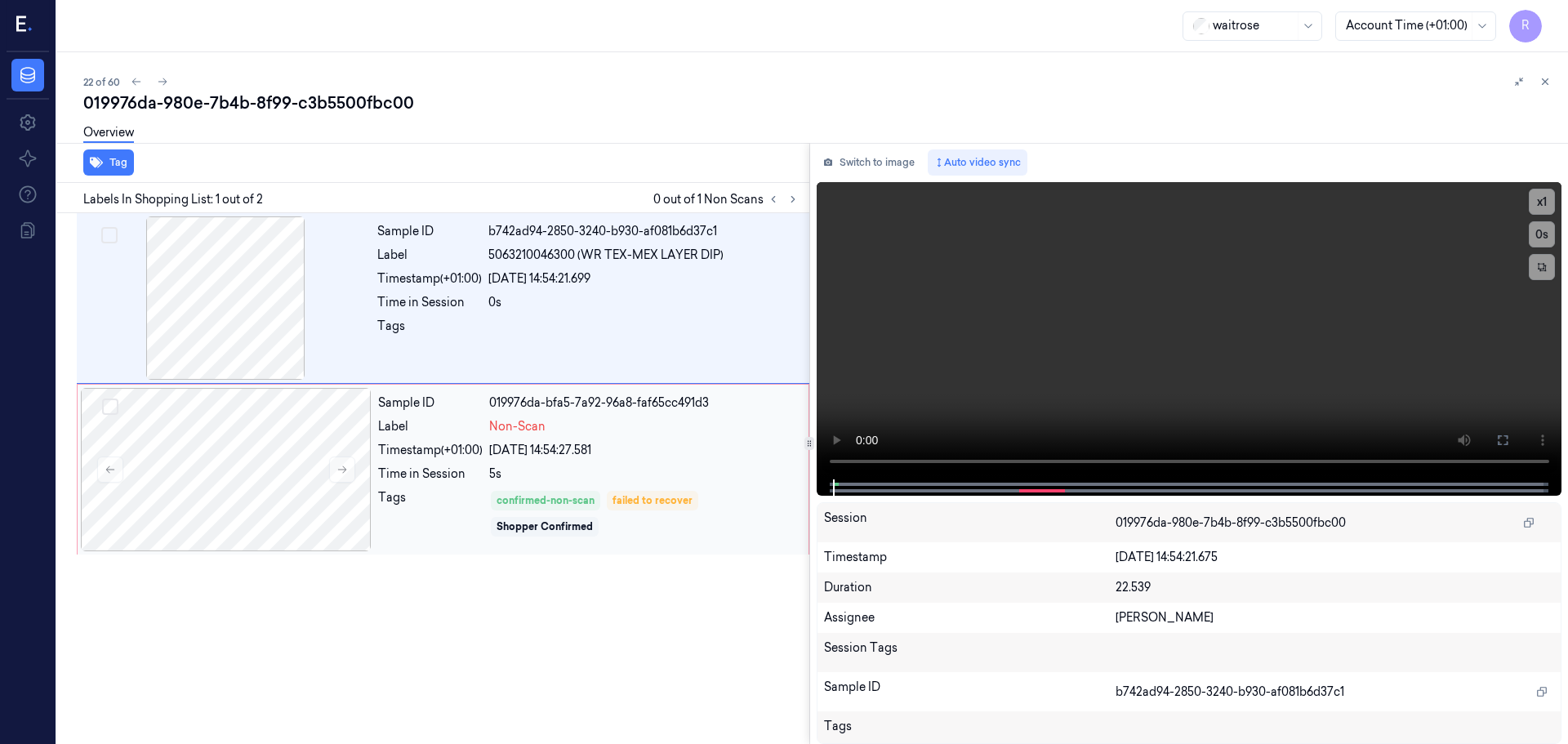
click at [544, 444] on div "23/09/2025 14:54:27.581" at bounding box center [643, 451] width 309 height 17
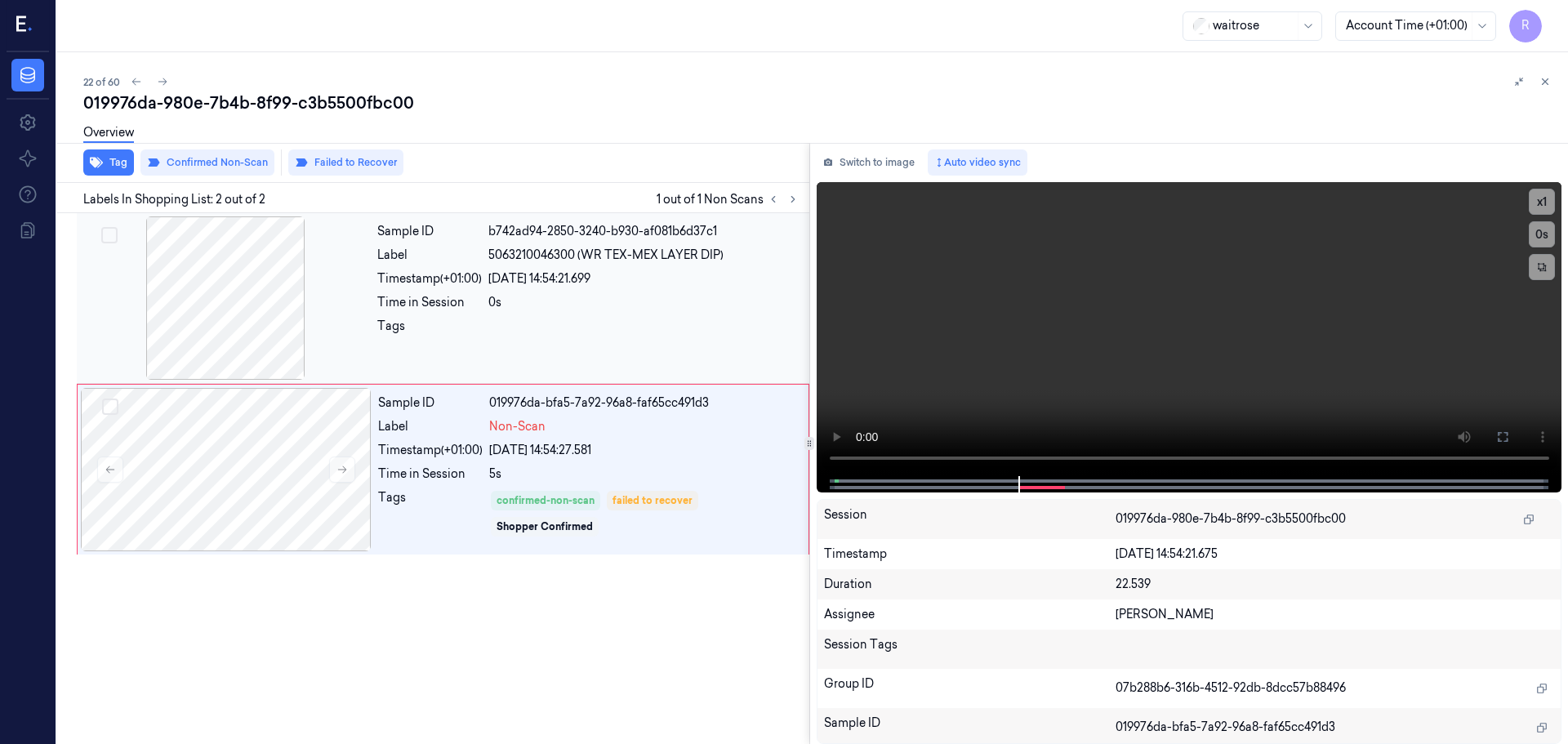
click at [563, 294] on div "0s" at bounding box center [643, 303] width 311 height 17
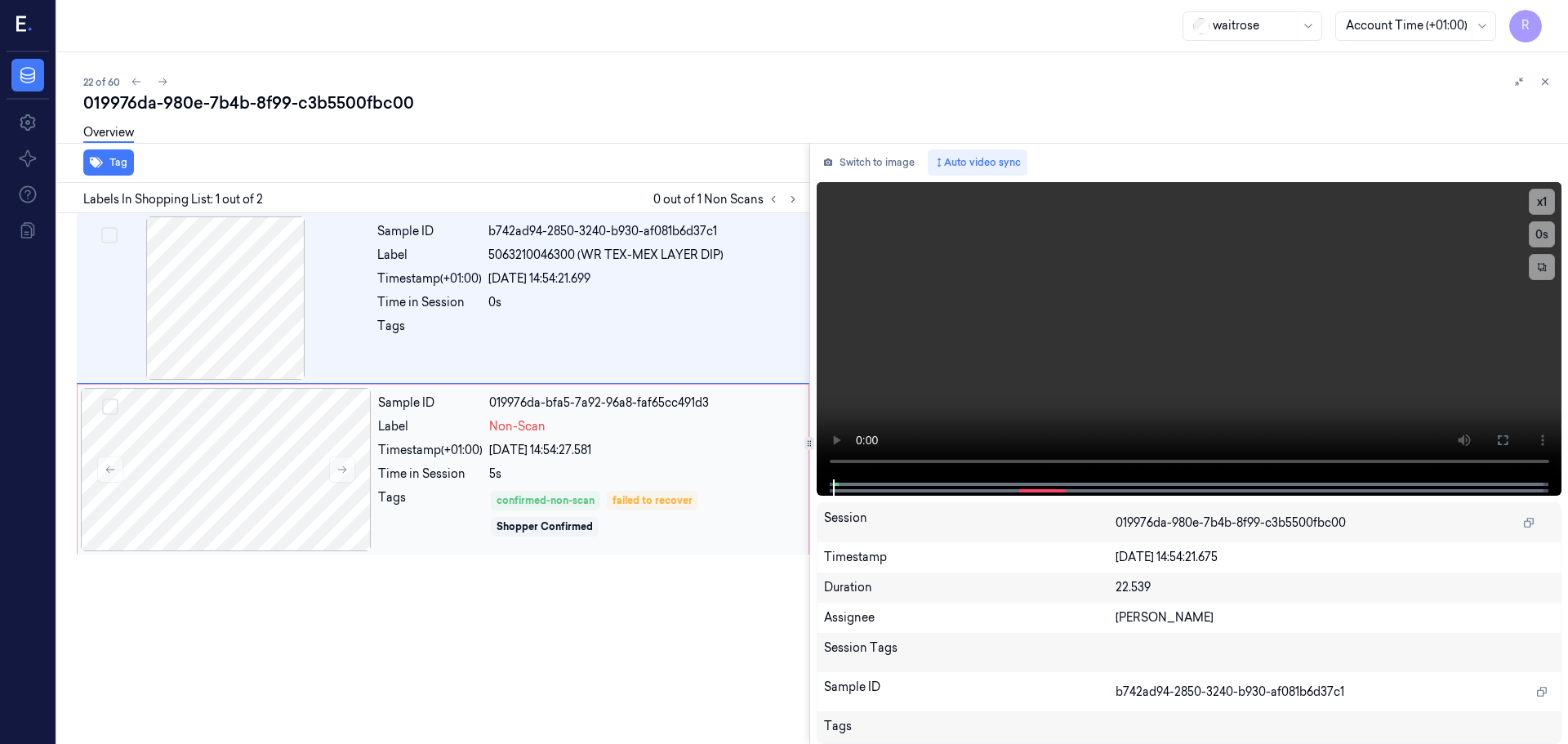
click at [592, 438] on div "Sample ID 019976da-bfa5-7a92-96a8-faf65cc491d3 Label Non-Scan Timestamp (+01:00…" at bounding box center [589, 470] width 434 height 164
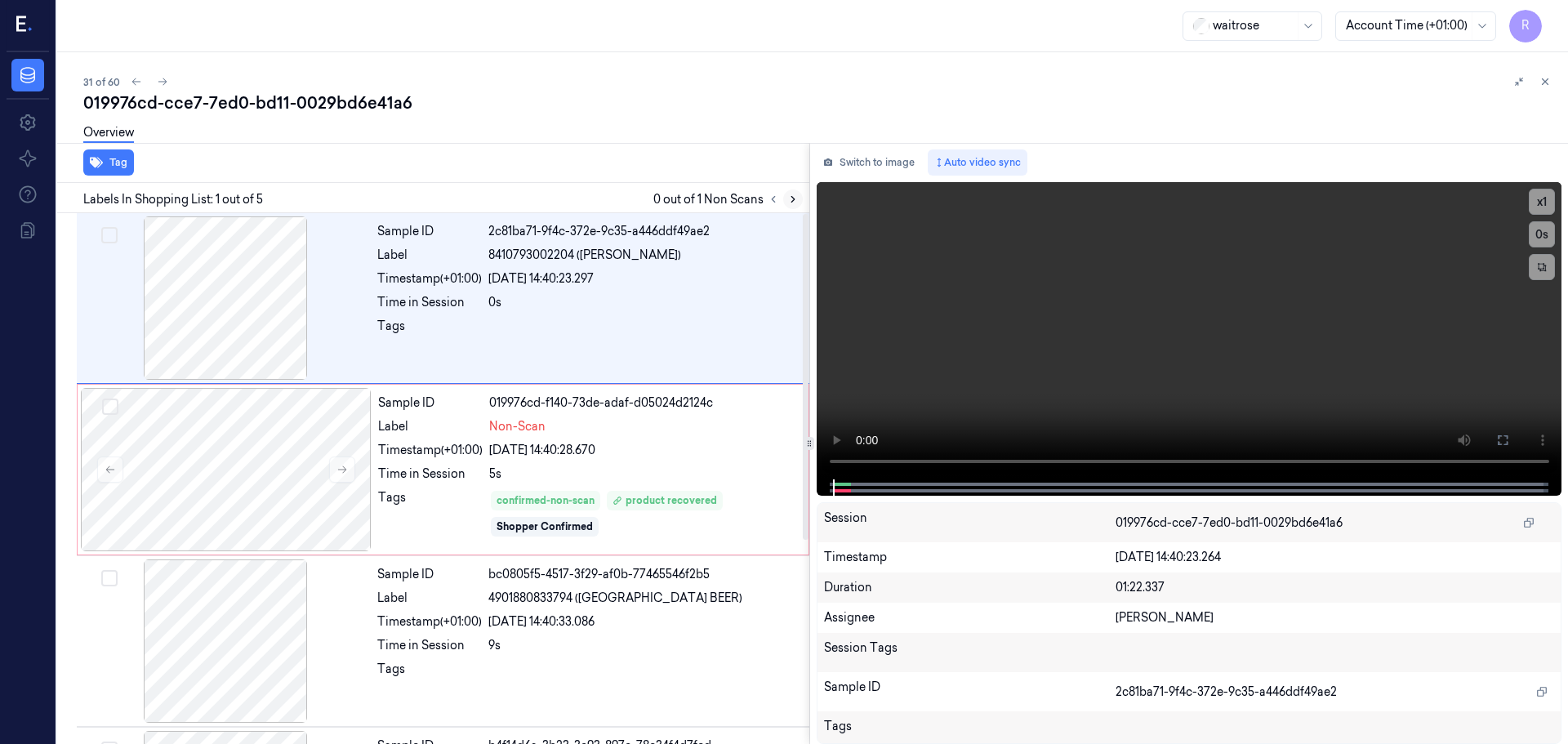
click at [784, 204] on button at bounding box center [792, 199] width 20 height 20
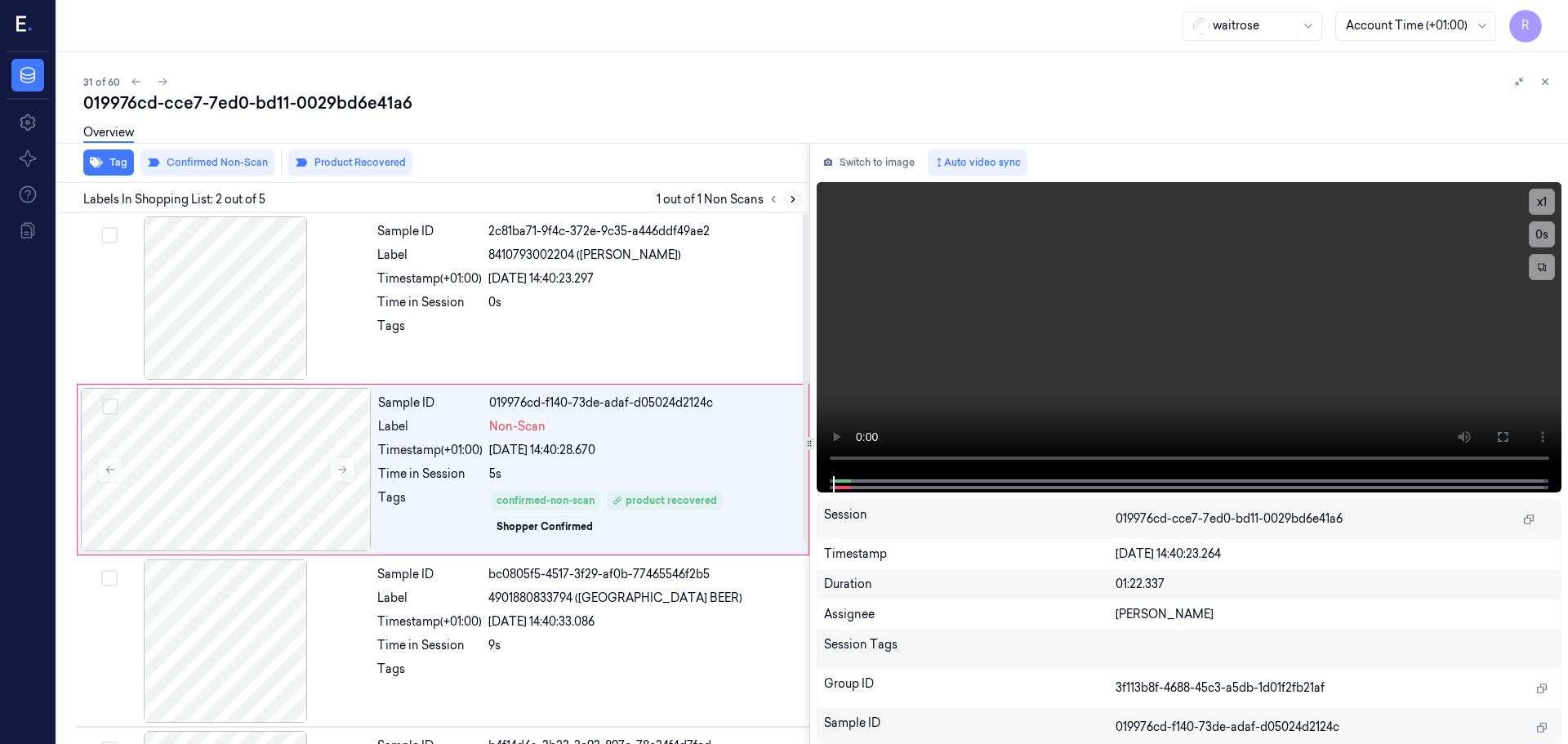
click at [784, 204] on button at bounding box center [792, 199] width 20 height 20
click at [212, 310] on div at bounding box center [225, 299] width 291 height 164
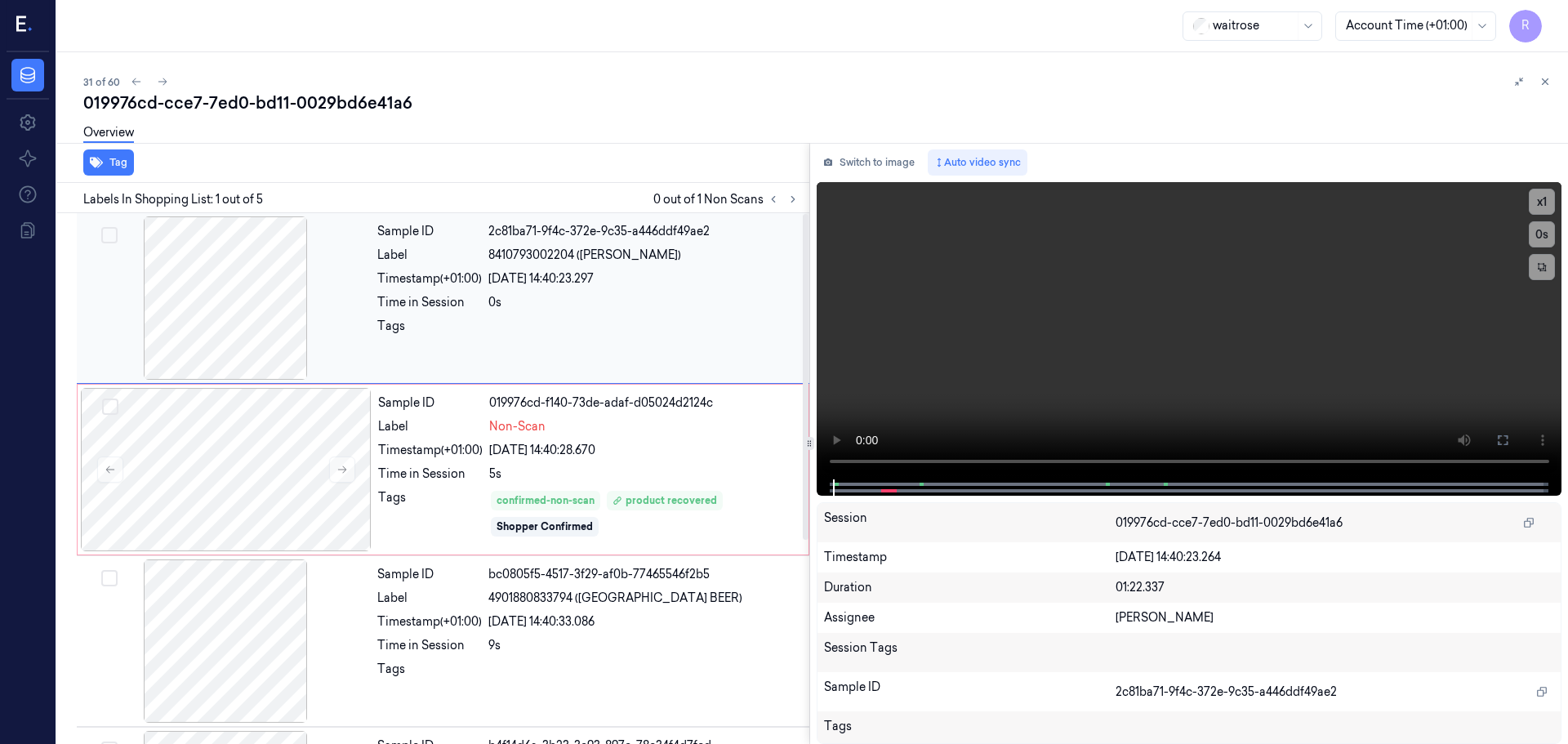
click at [243, 301] on div at bounding box center [225, 299] width 291 height 164
click at [1498, 442] on icon at bounding box center [1502, 441] width 10 height 10
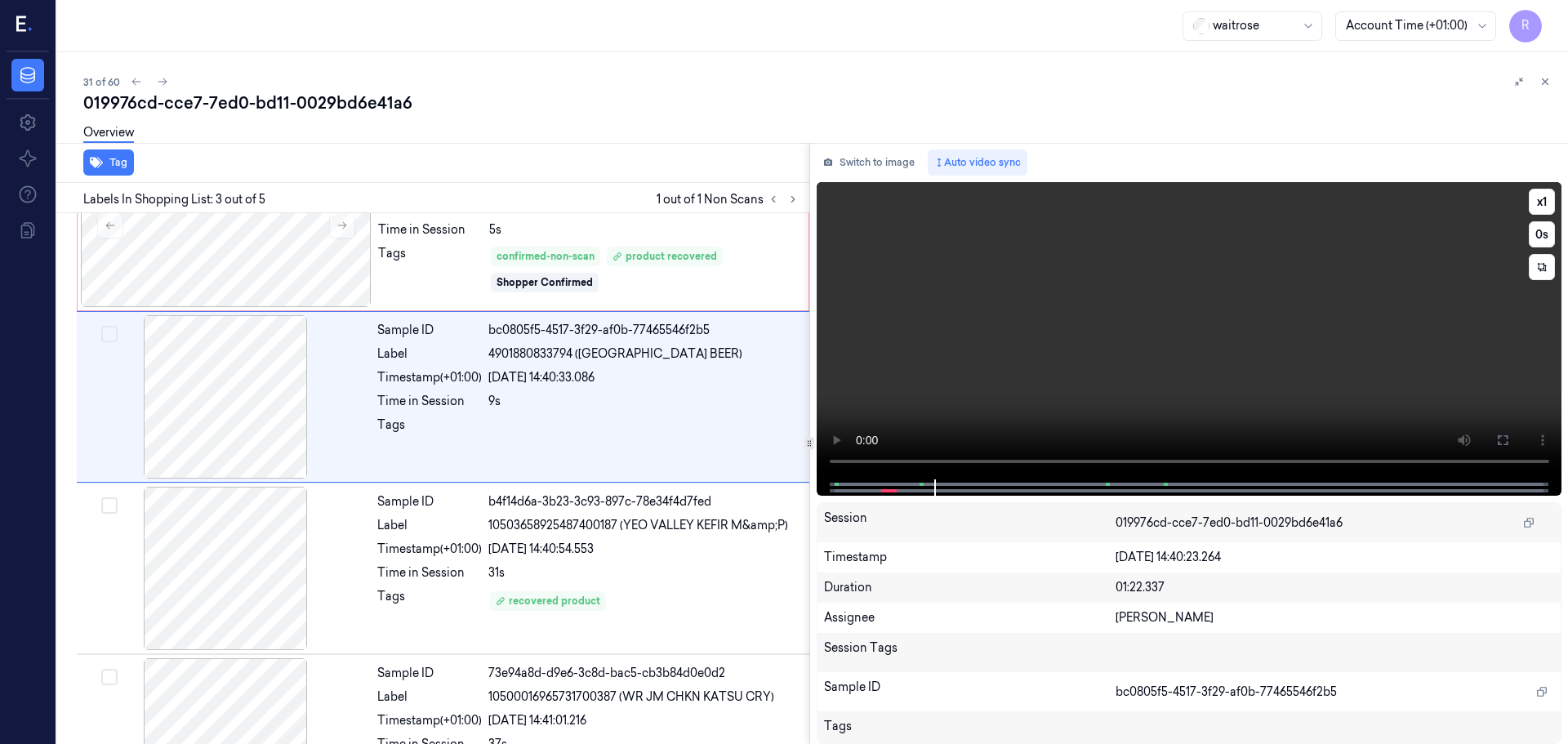
scroll to position [163, 0]
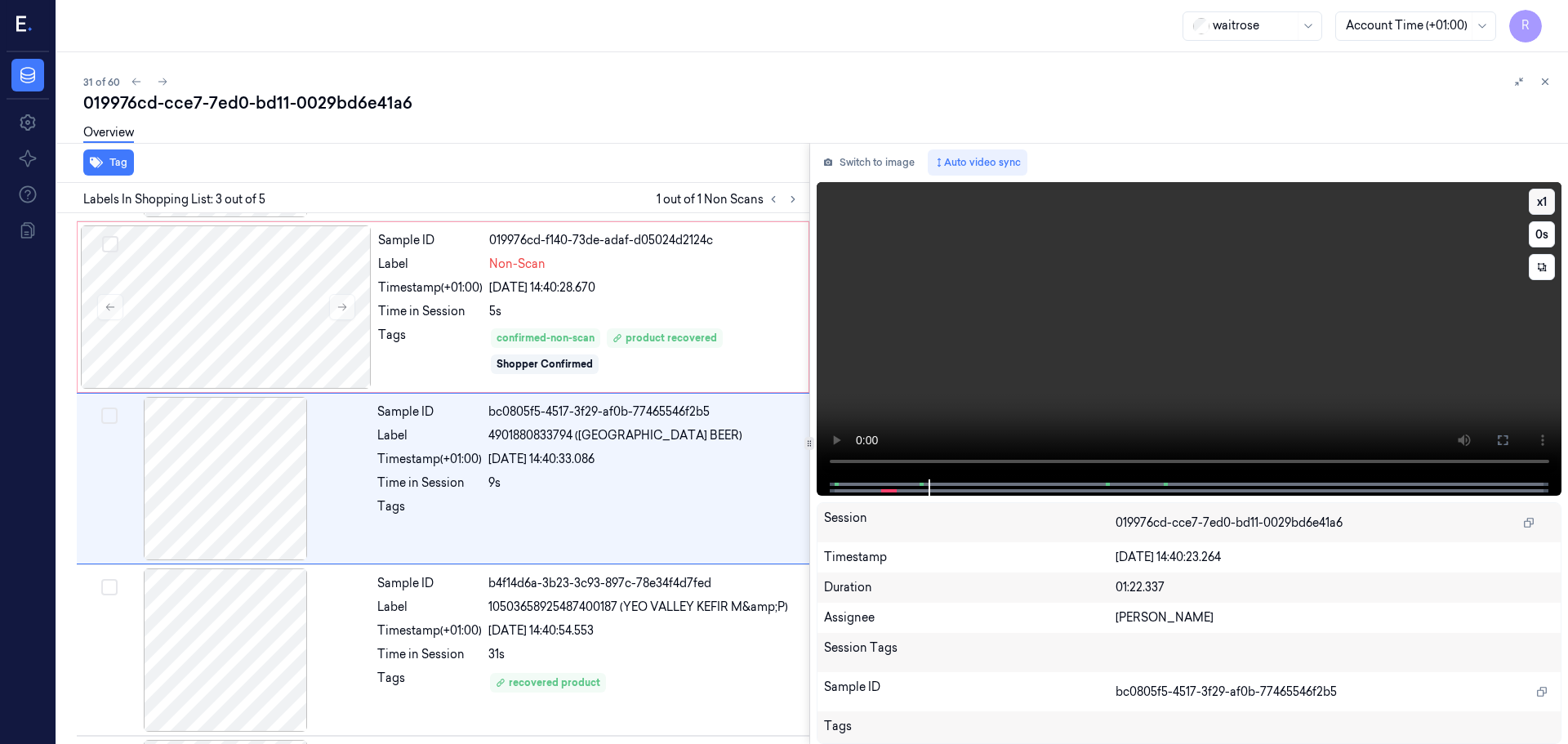
click at [1543, 206] on button "x 1" at bounding box center [1540, 201] width 26 height 26
click at [1543, 206] on button "x 2" at bounding box center [1540, 201] width 26 height 26
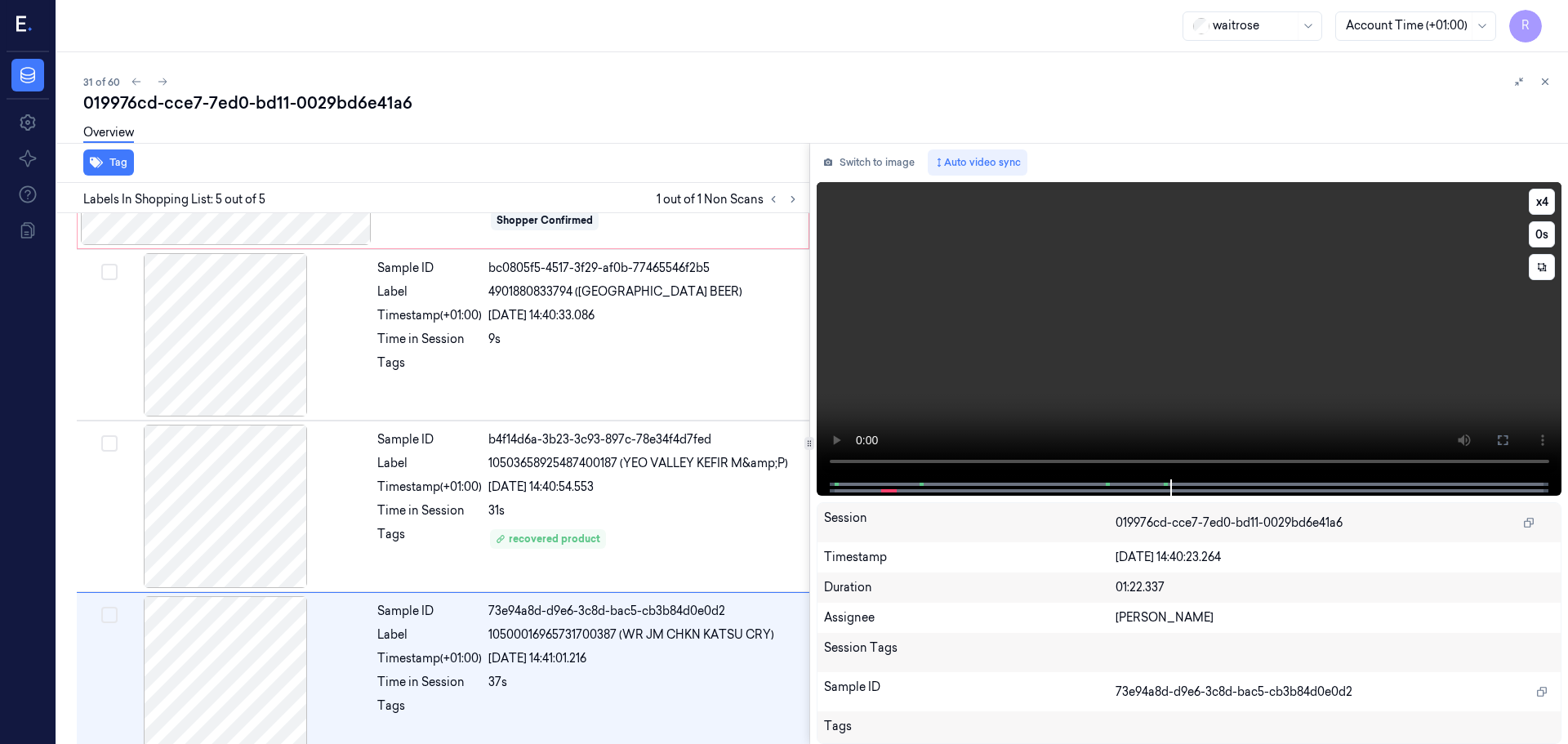
scroll to position [332, 0]
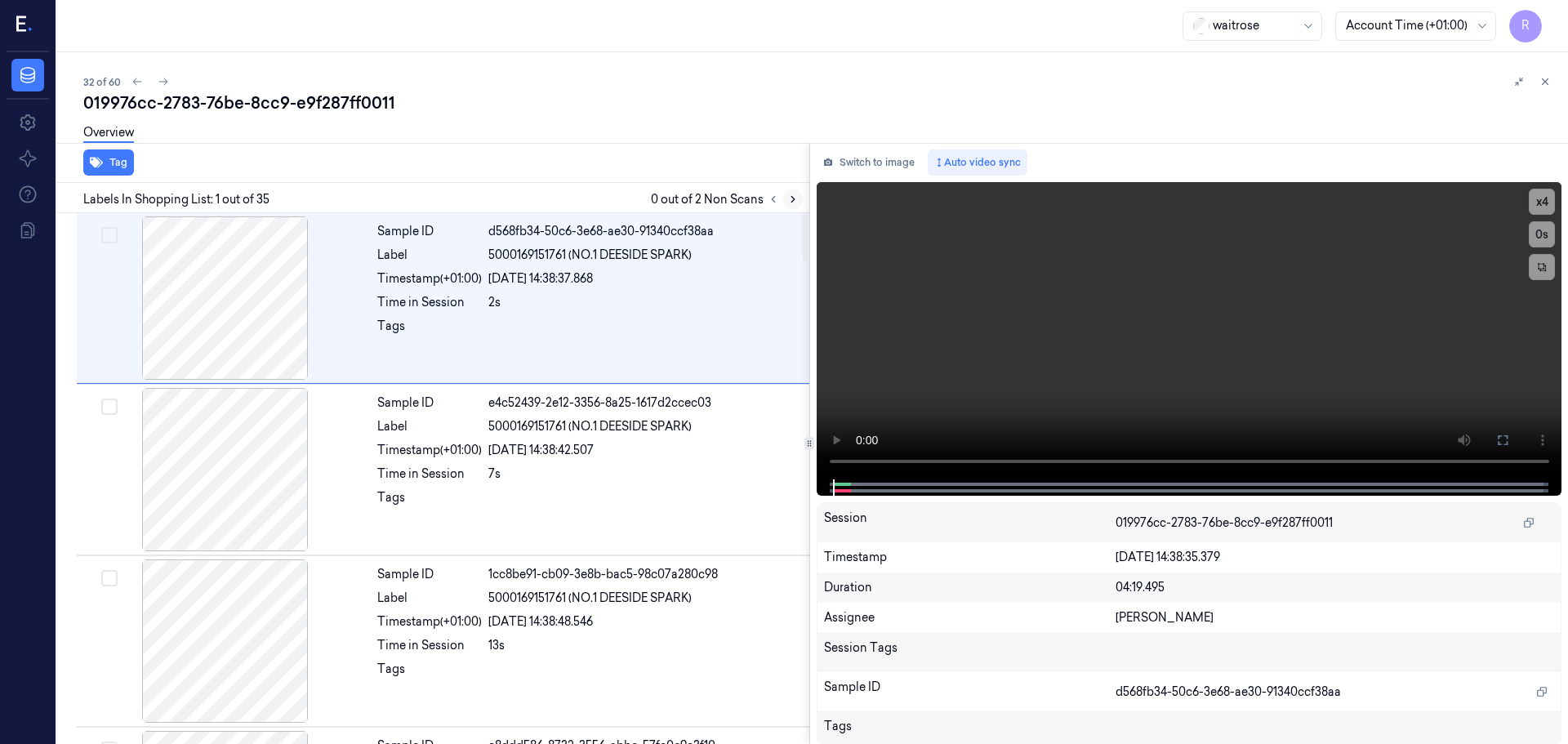
click at [789, 201] on icon at bounding box center [793, 200] width 11 height 11
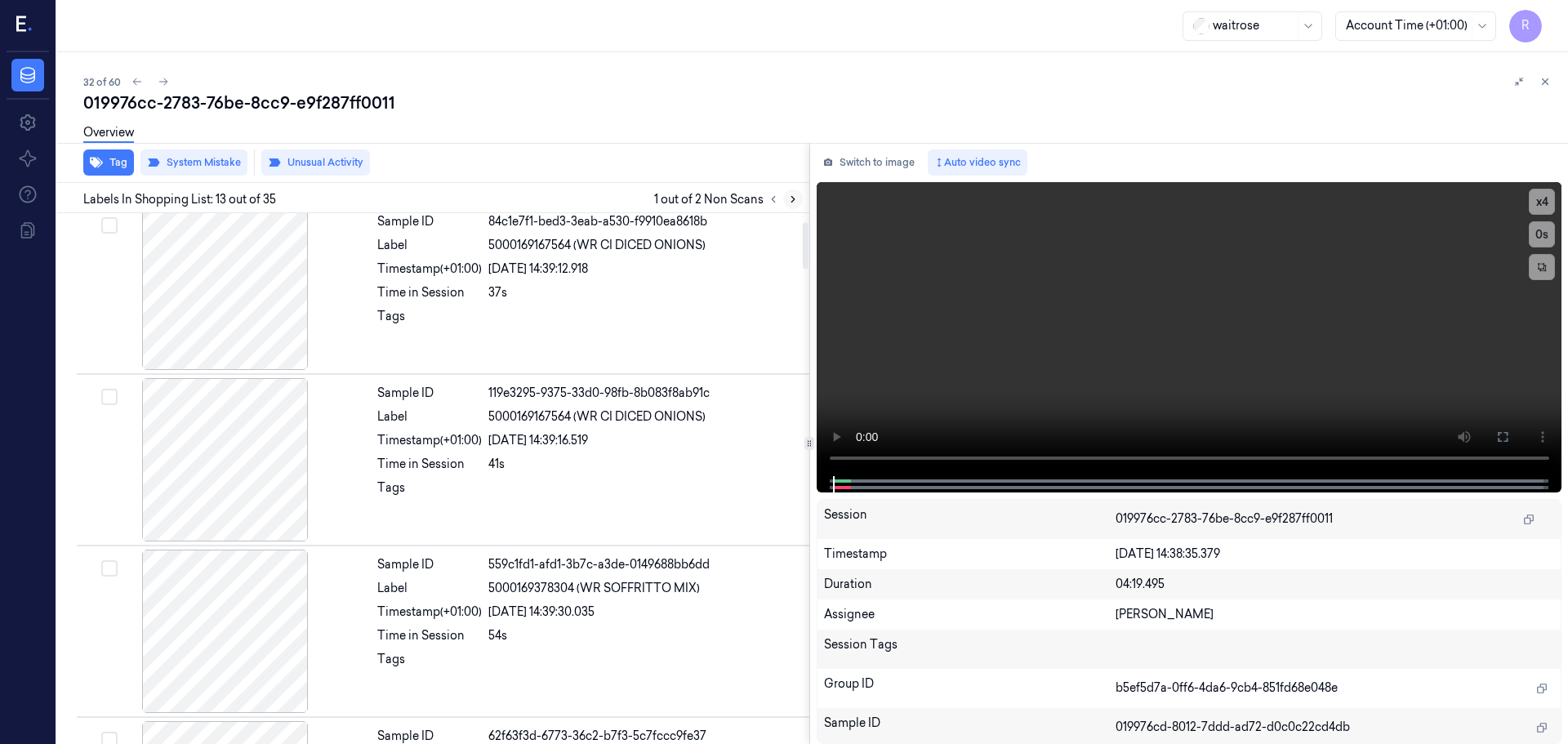
click at [789, 201] on icon at bounding box center [793, 200] width 11 height 11
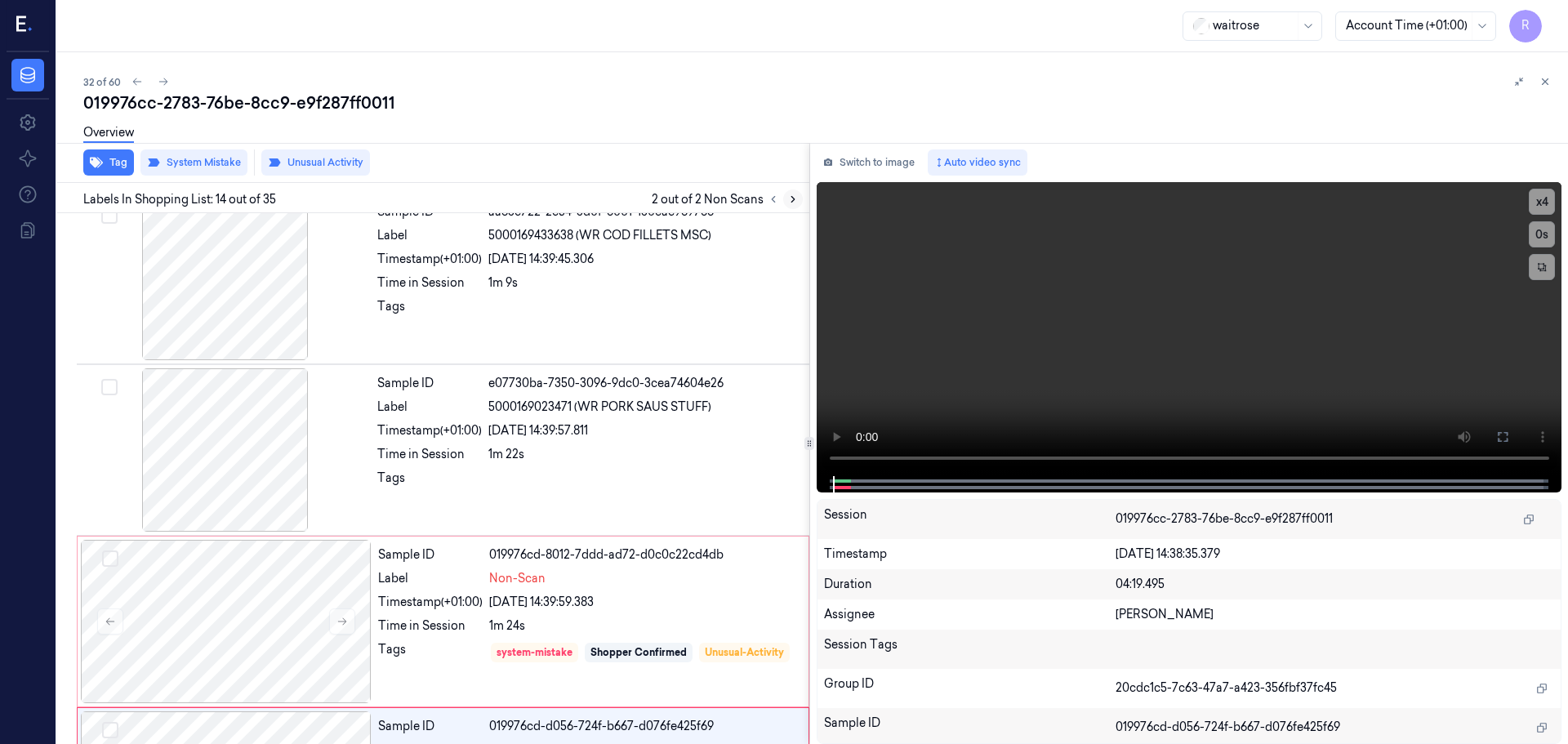
click at [789, 201] on icon at bounding box center [793, 200] width 11 height 11
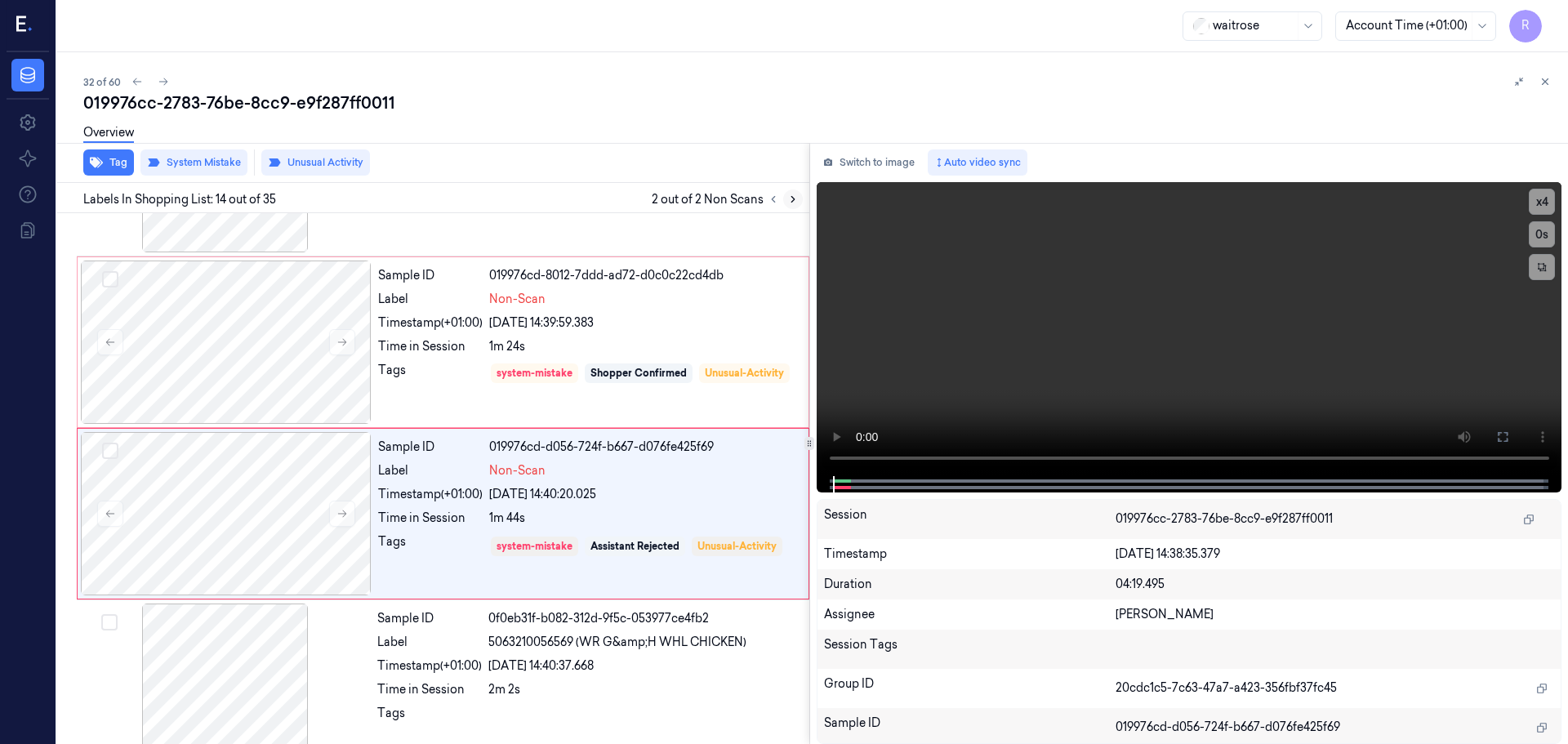
click at [789, 201] on icon at bounding box center [793, 200] width 11 height 11
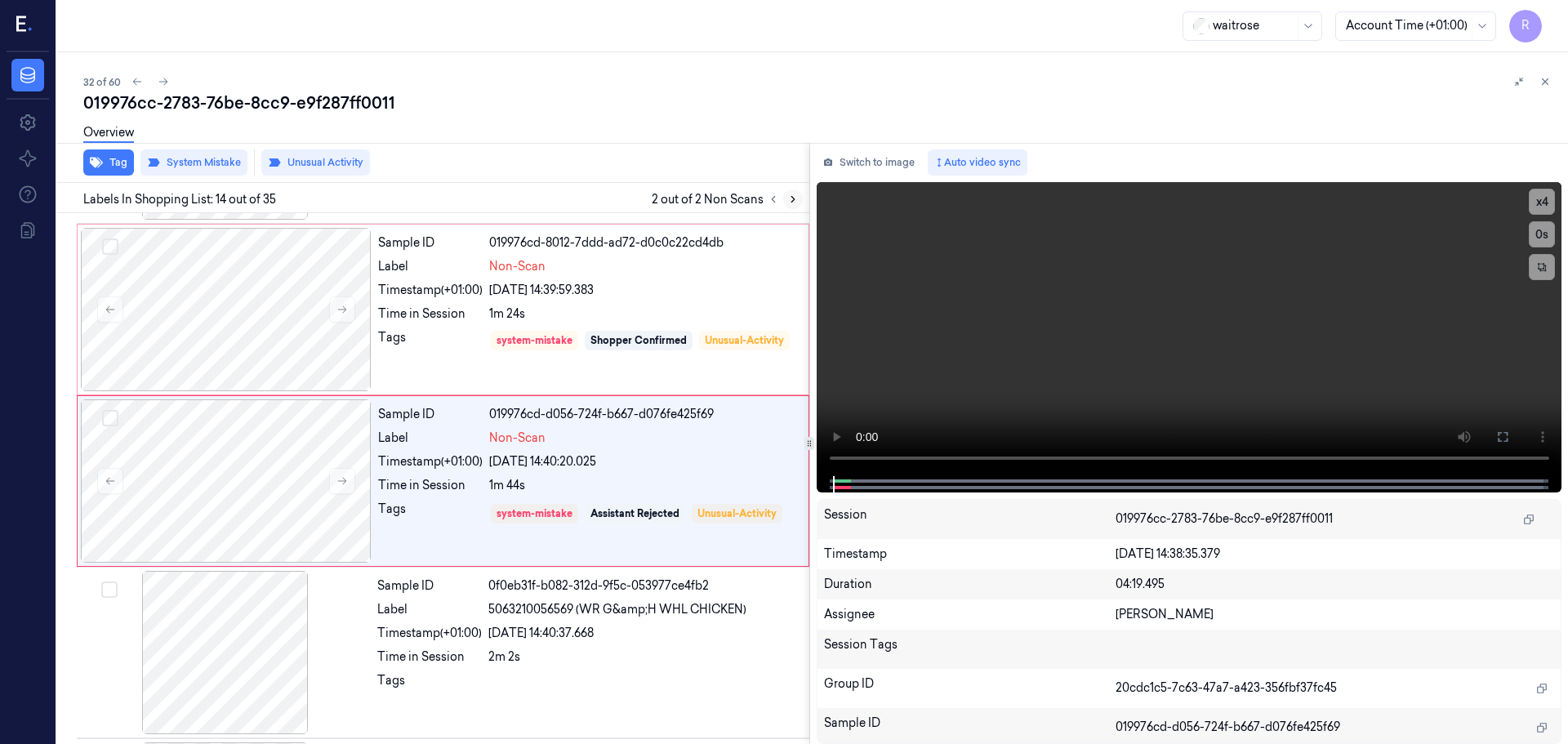
scroll to position [2049, 0]
click at [789, 201] on icon at bounding box center [793, 200] width 11 height 11
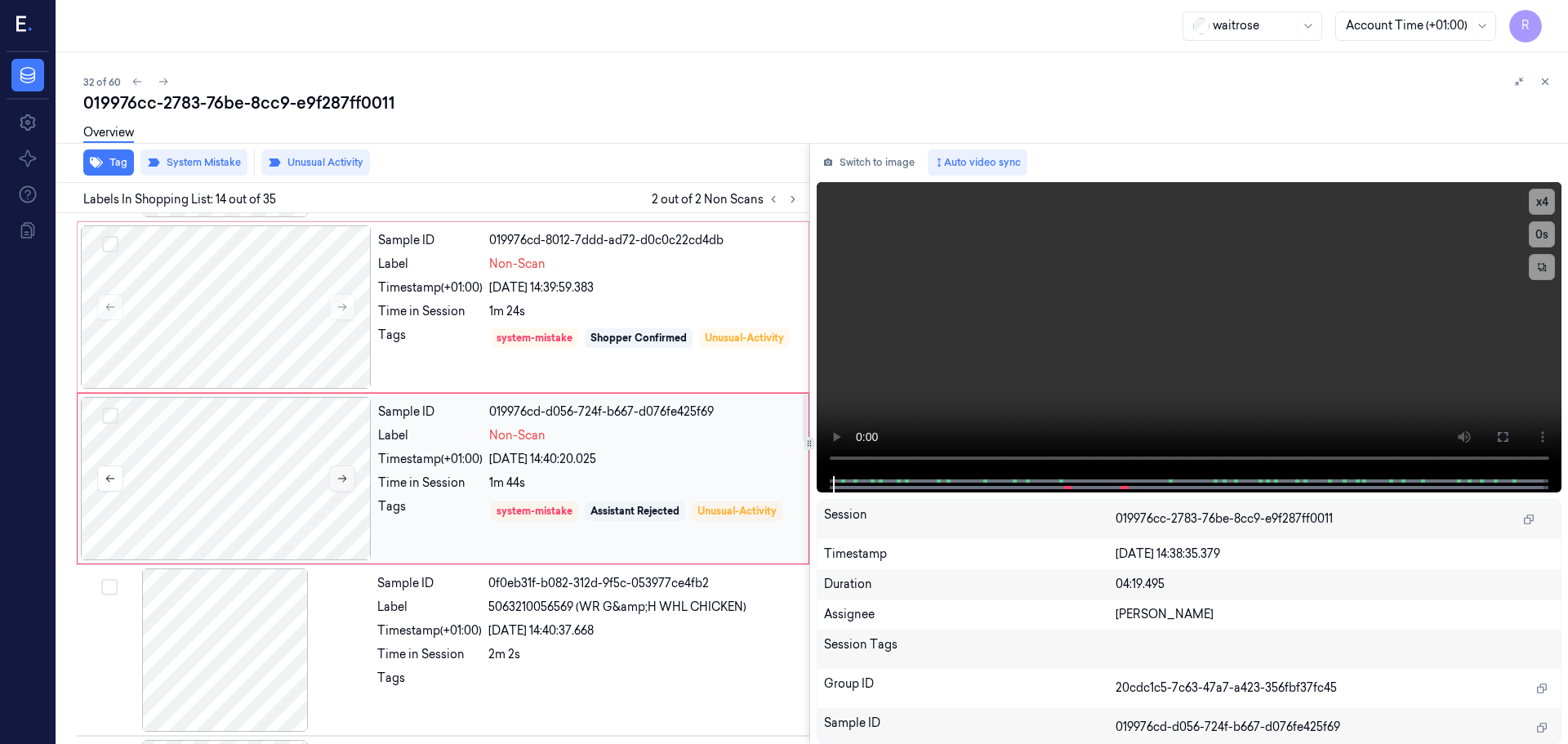
click at [343, 484] on button at bounding box center [341, 478] width 26 height 26
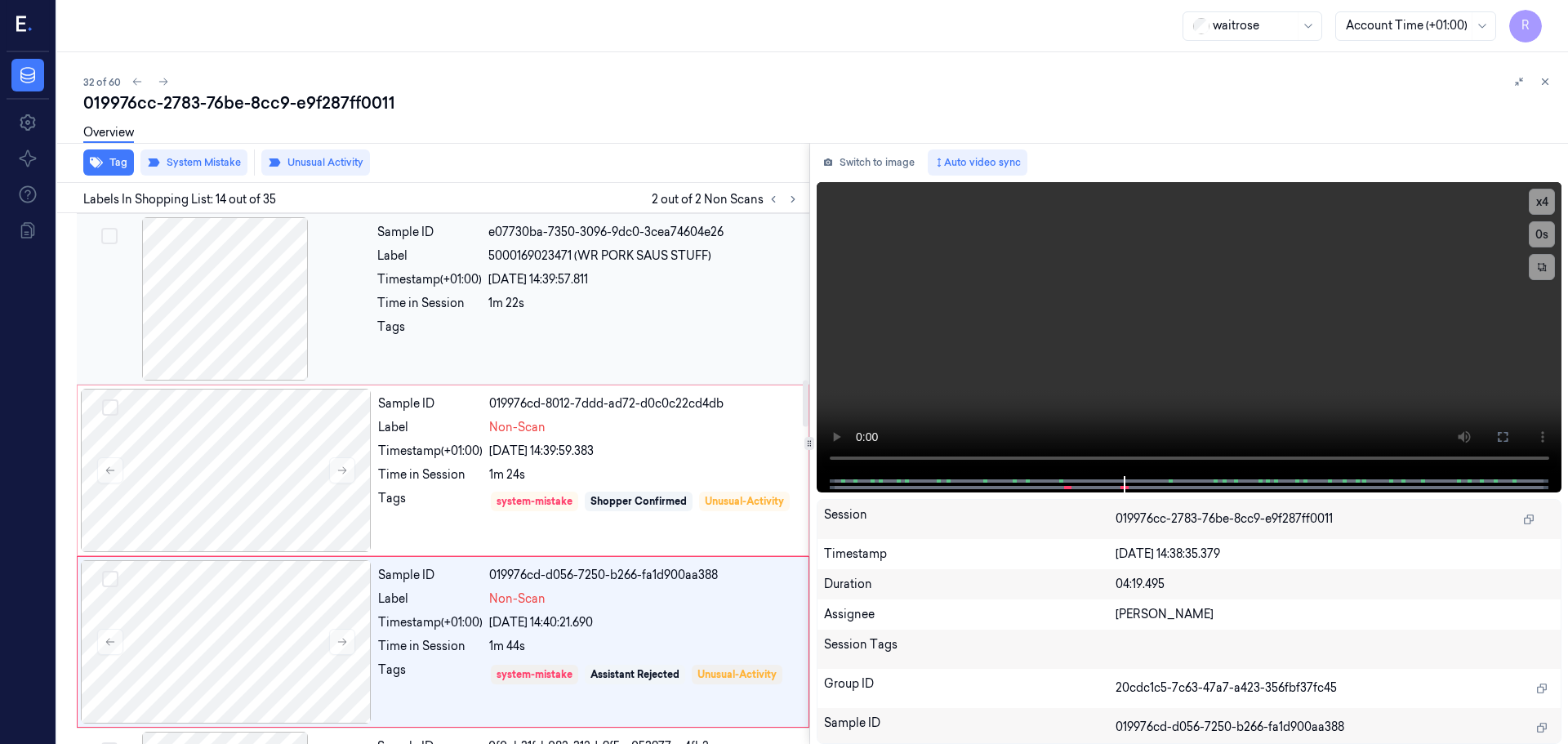
click at [272, 319] on div at bounding box center [225, 299] width 291 height 164
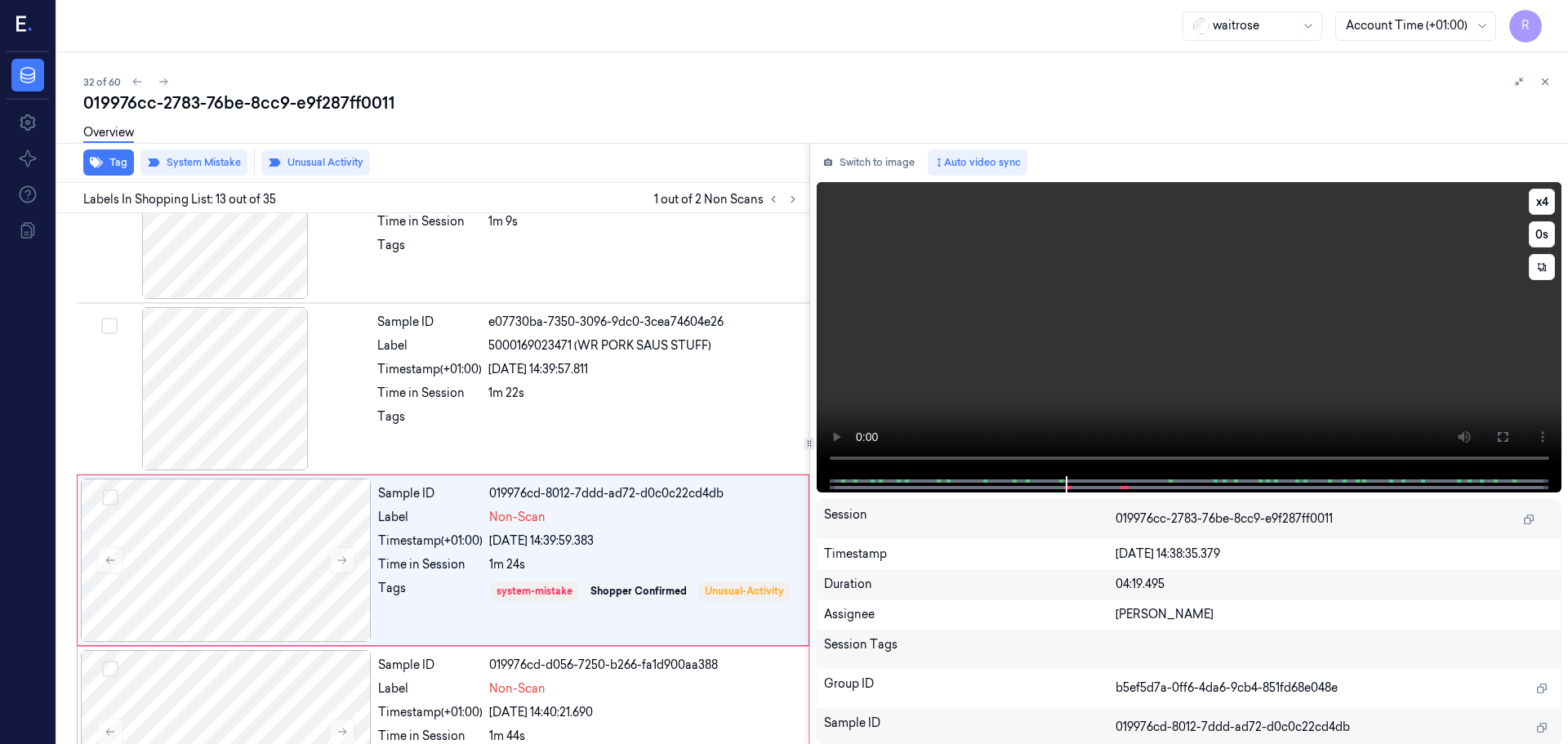
scroll to position [1878, 0]
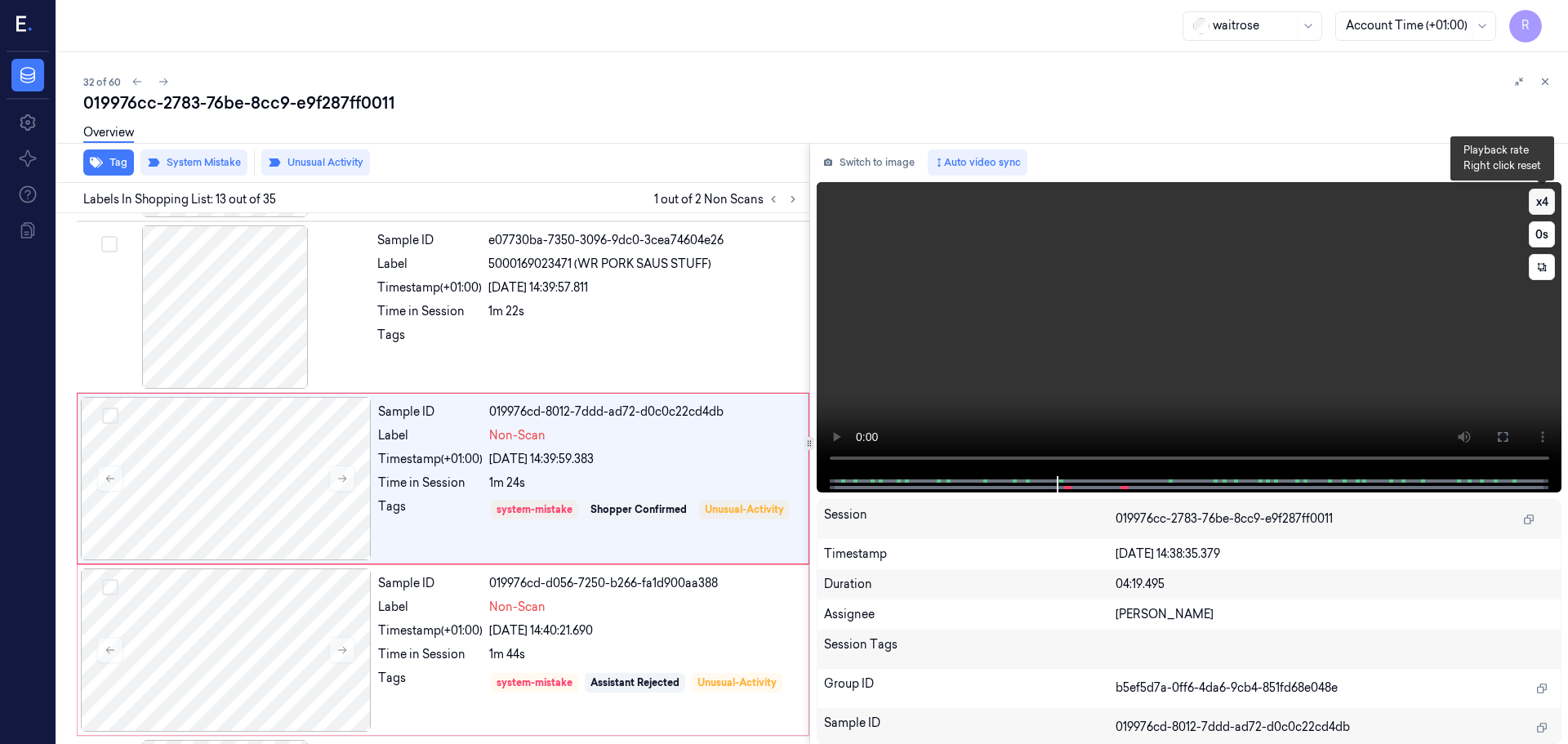
click at [1538, 198] on button "x 4" at bounding box center [1540, 201] width 26 height 26
click at [1540, 196] on button "x 1" at bounding box center [1540, 201] width 26 height 26
click at [1540, 196] on button "x 2" at bounding box center [1540, 201] width 26 height 26
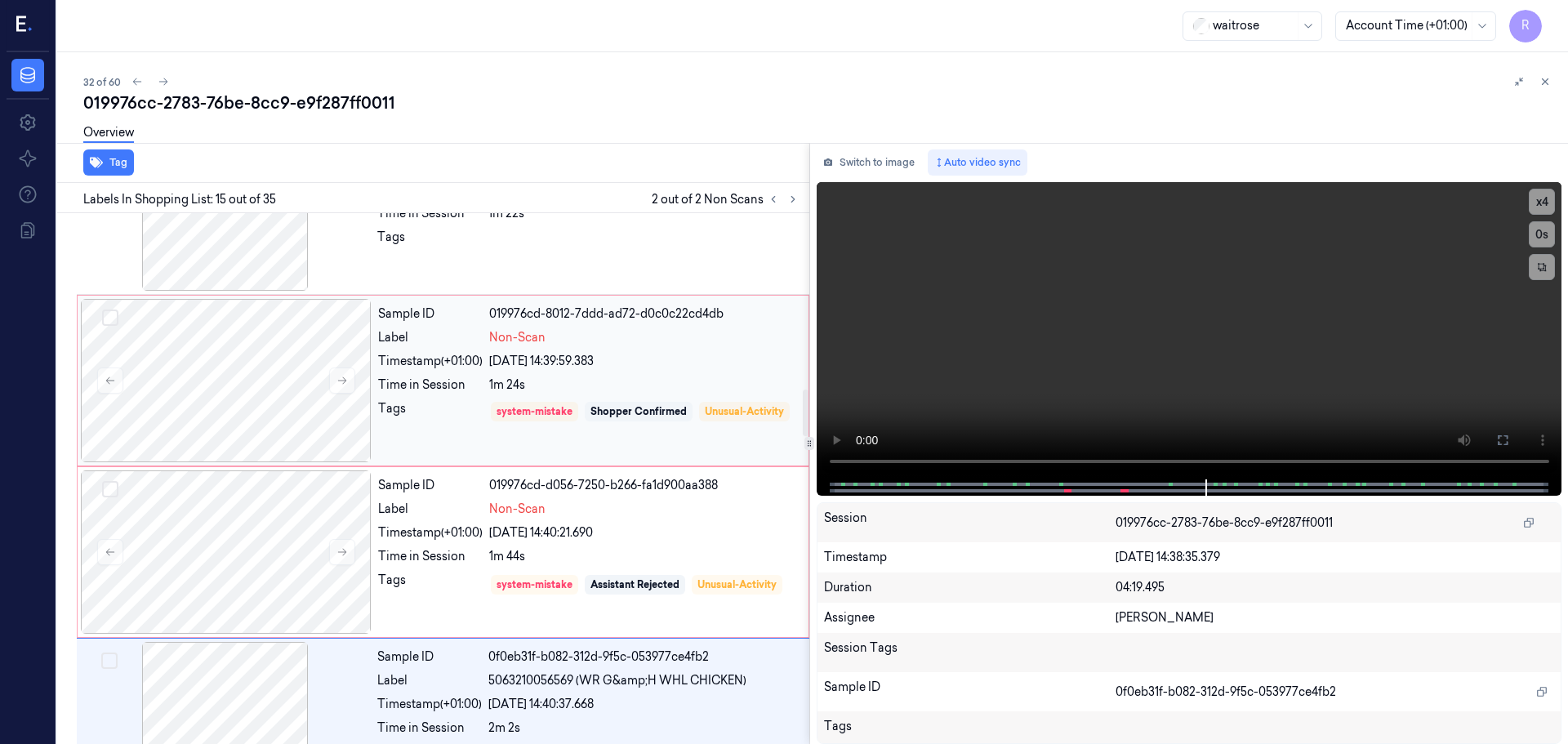
scroll to position [2140, 0]
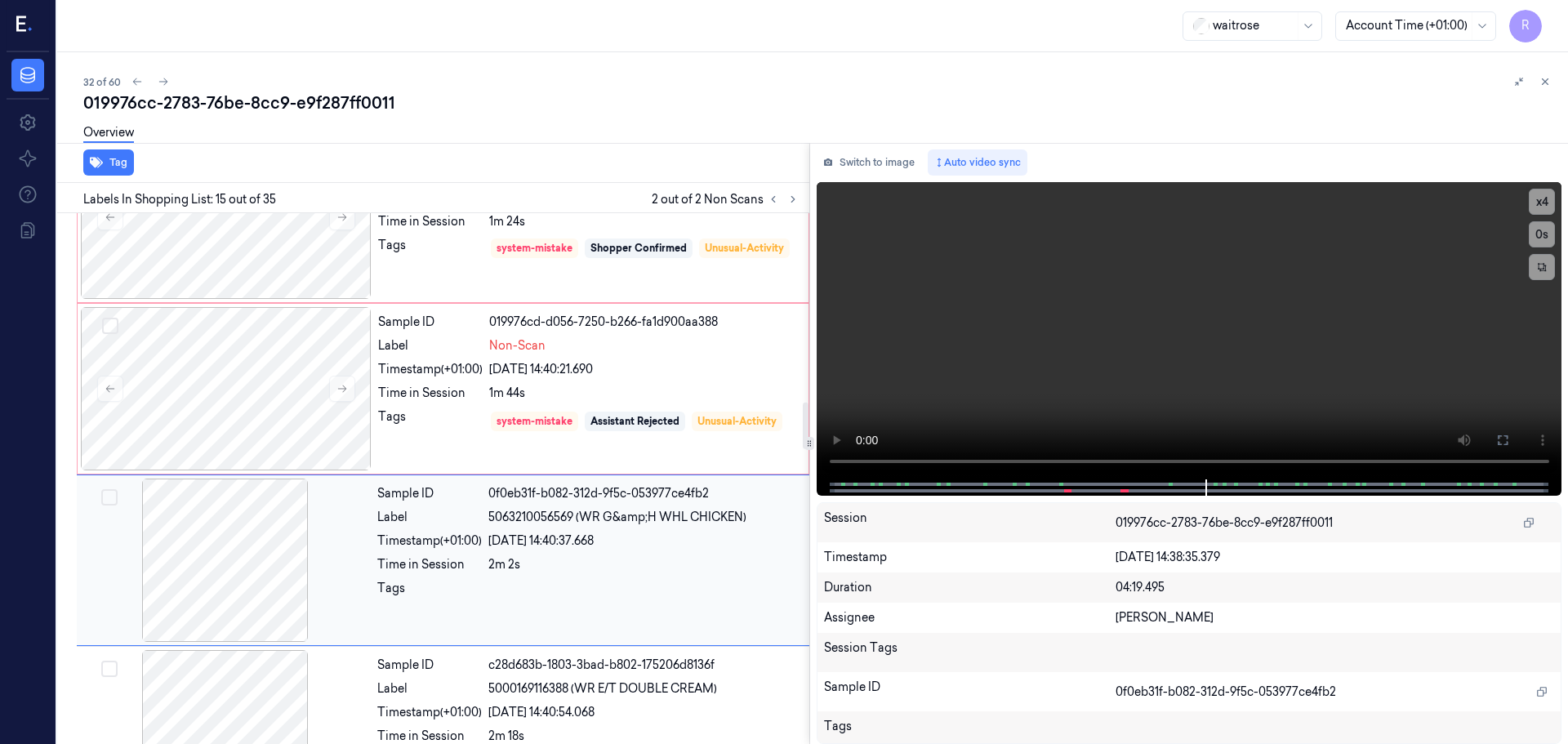
click at [605, 558] on div "2m 2s" at bounding box center [643, 565] width 311 height 17
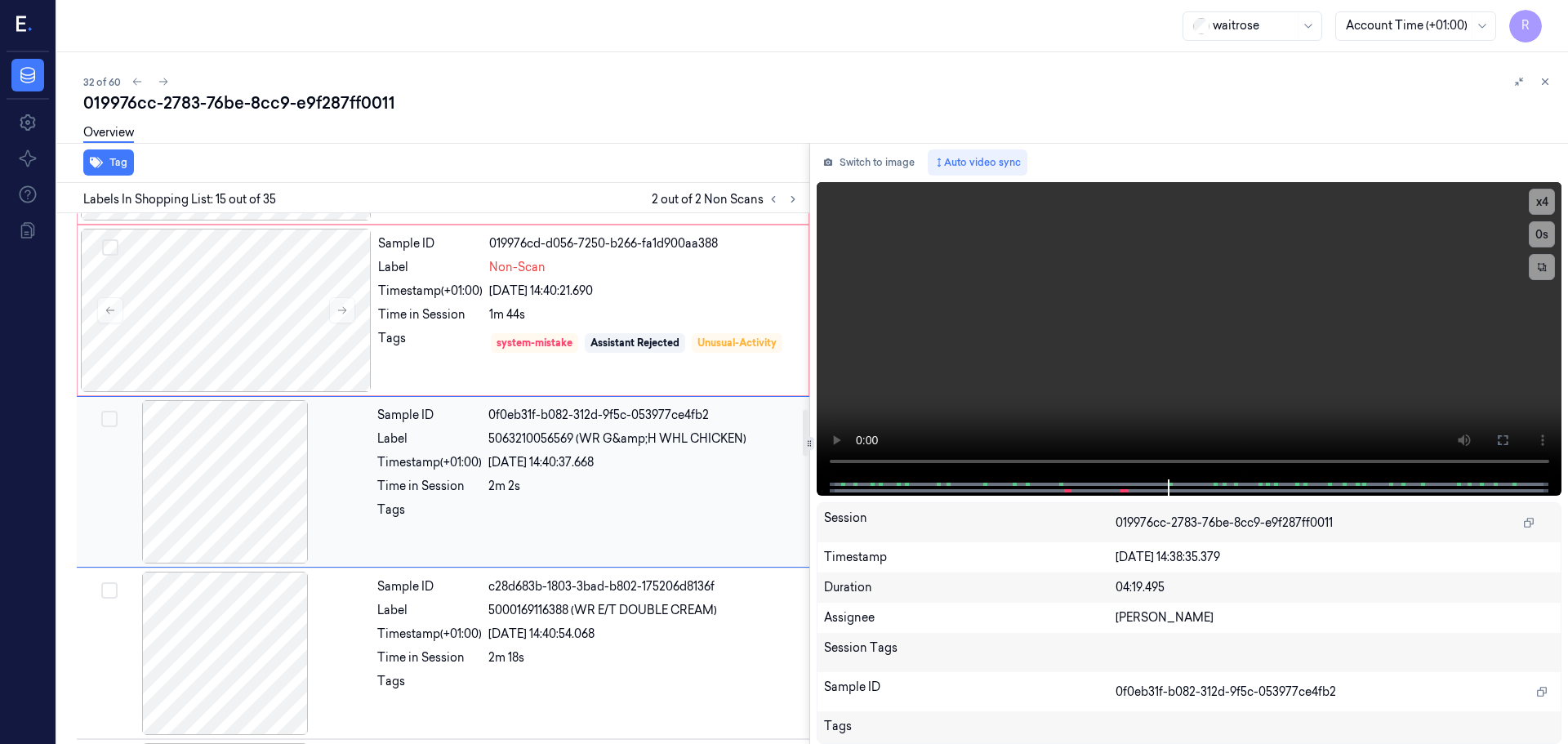
scroll to position [2222, 0]
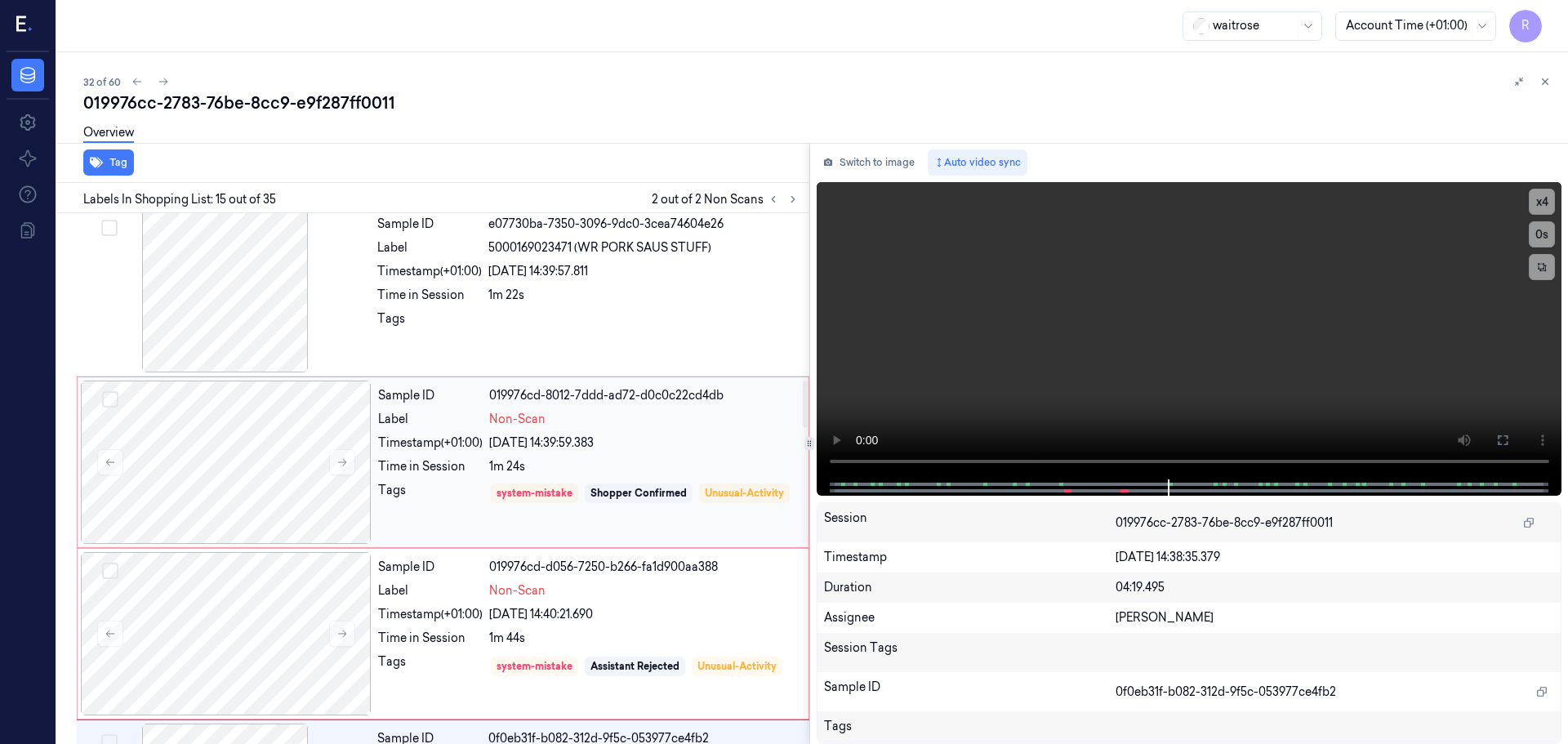
click at [656, 510] on div "system-mistake Shopper Confirmed Unusual-Activity" at bounding box center [643, 505] width 309 height 47
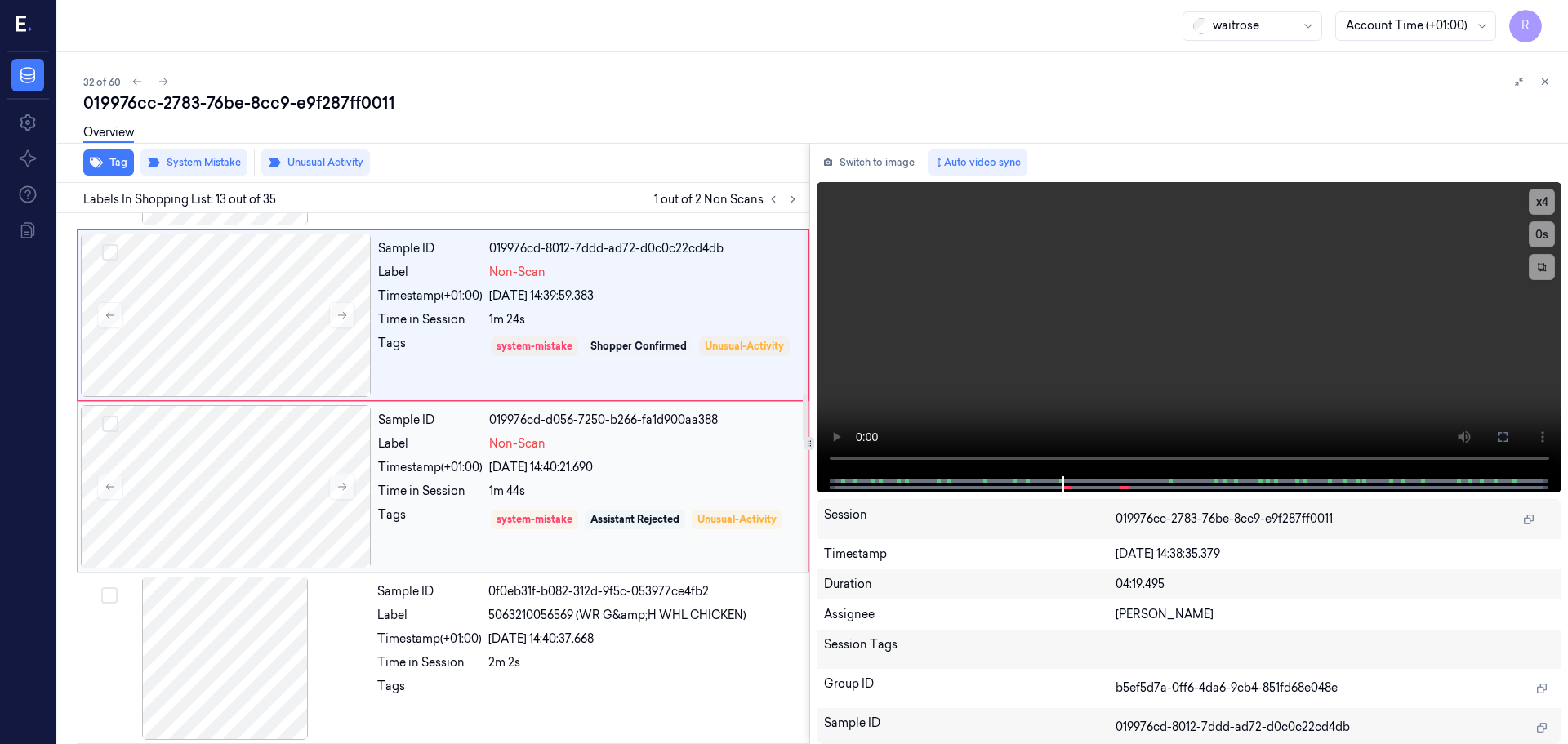
click at [677, 517] on div "Assistant Rejected" at bounding box center [635, 519] width 89 height 14
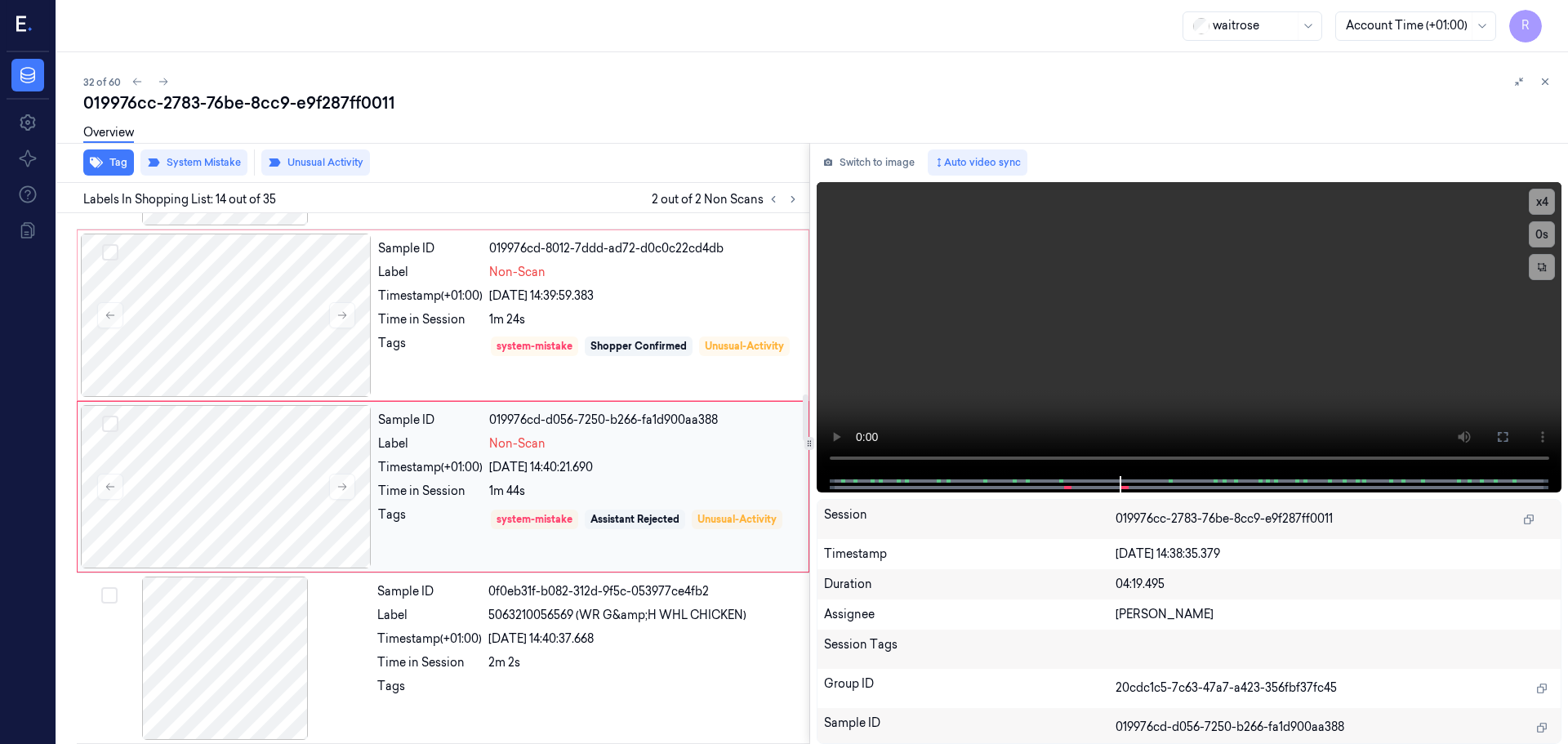
scroll to position [2049, 0]
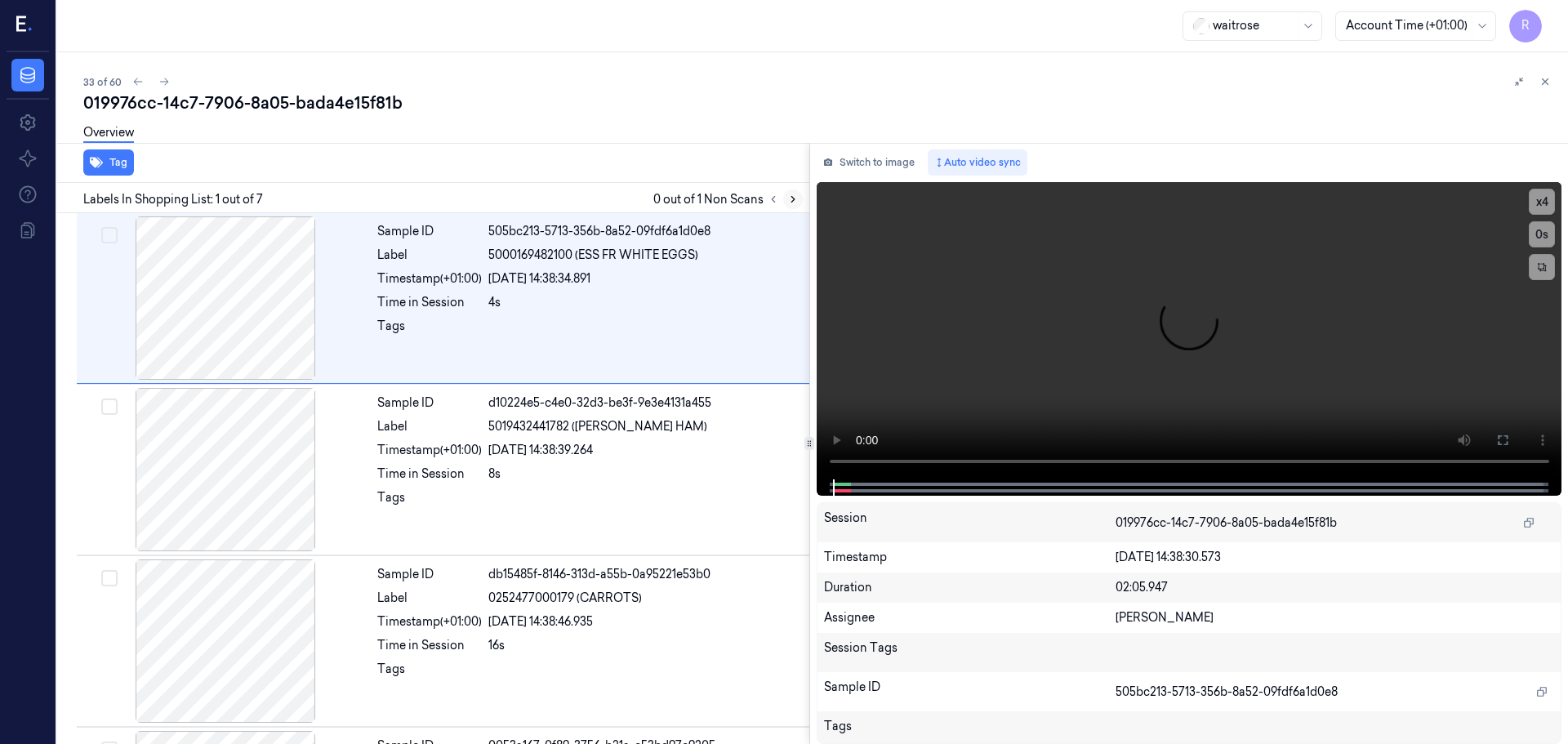
click at [794, 197] on icon at bounding box center [793, 200] width 11 height 11
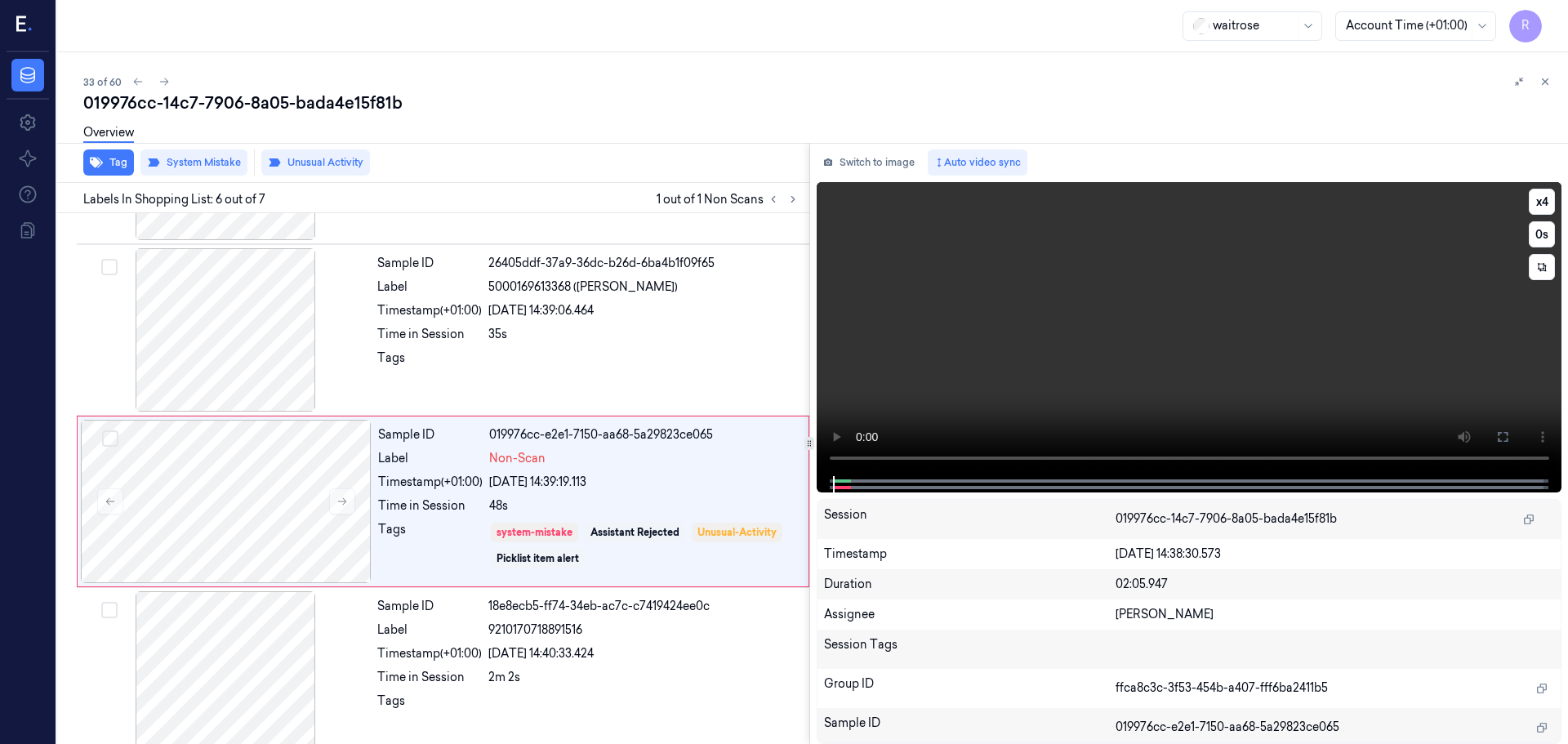
scroll to position [675, 0]
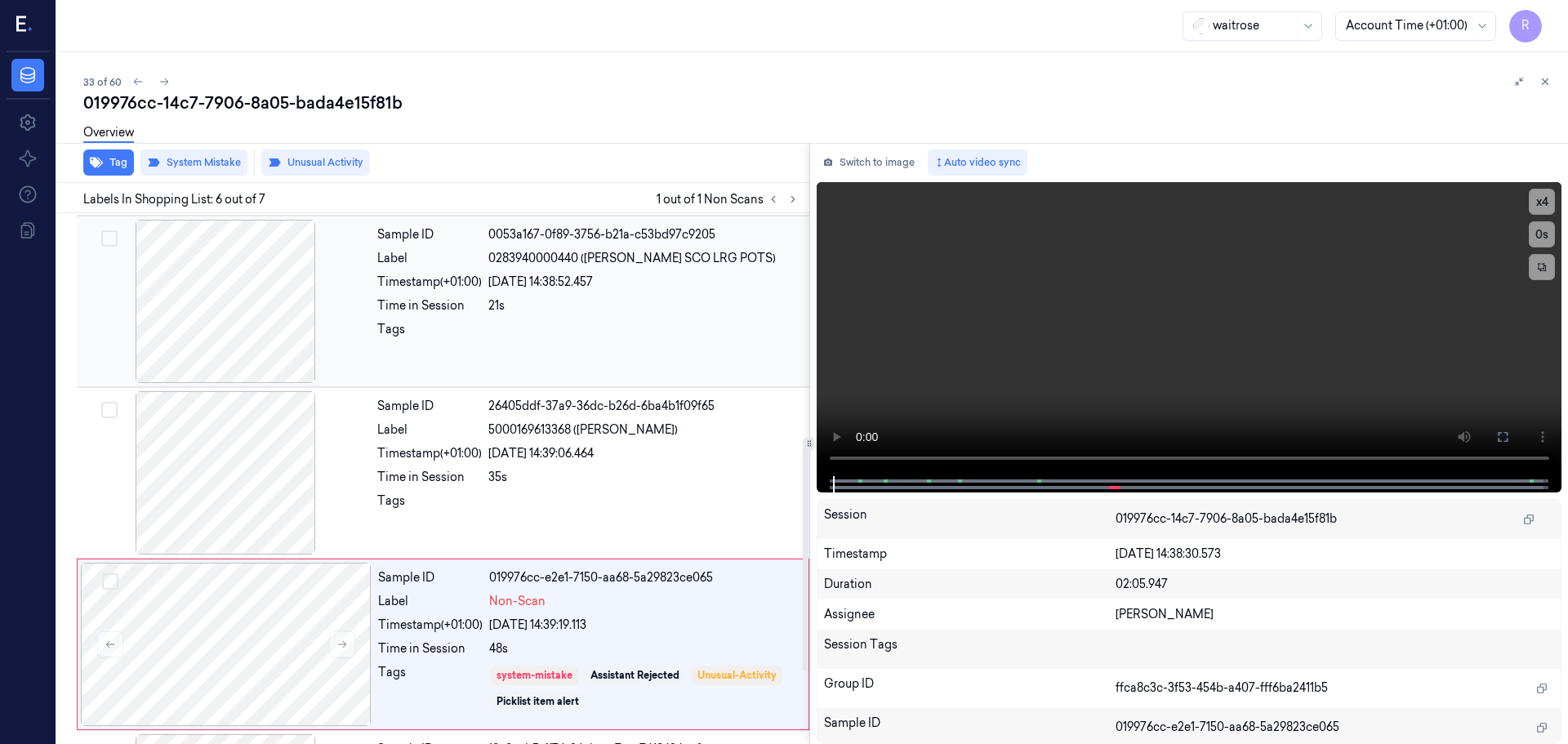
click at [257, 318] on div at bounding box center [225, 302] width 291 height 164
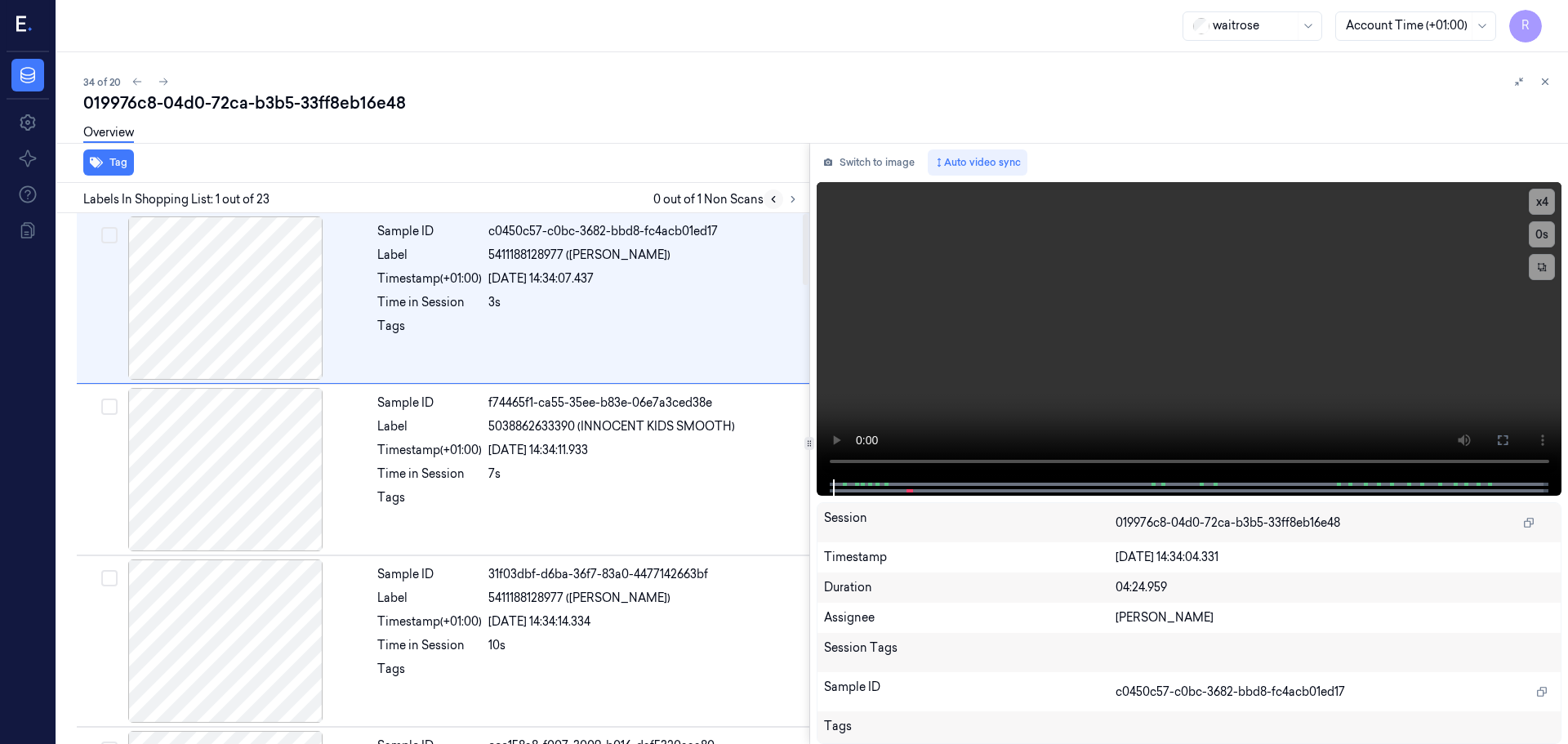
click at [780, 200] on button at bounding box center [773, 199] width 20 height 20
click at [784, 199] on button at bounding box center [792, 199] width 20 height 20
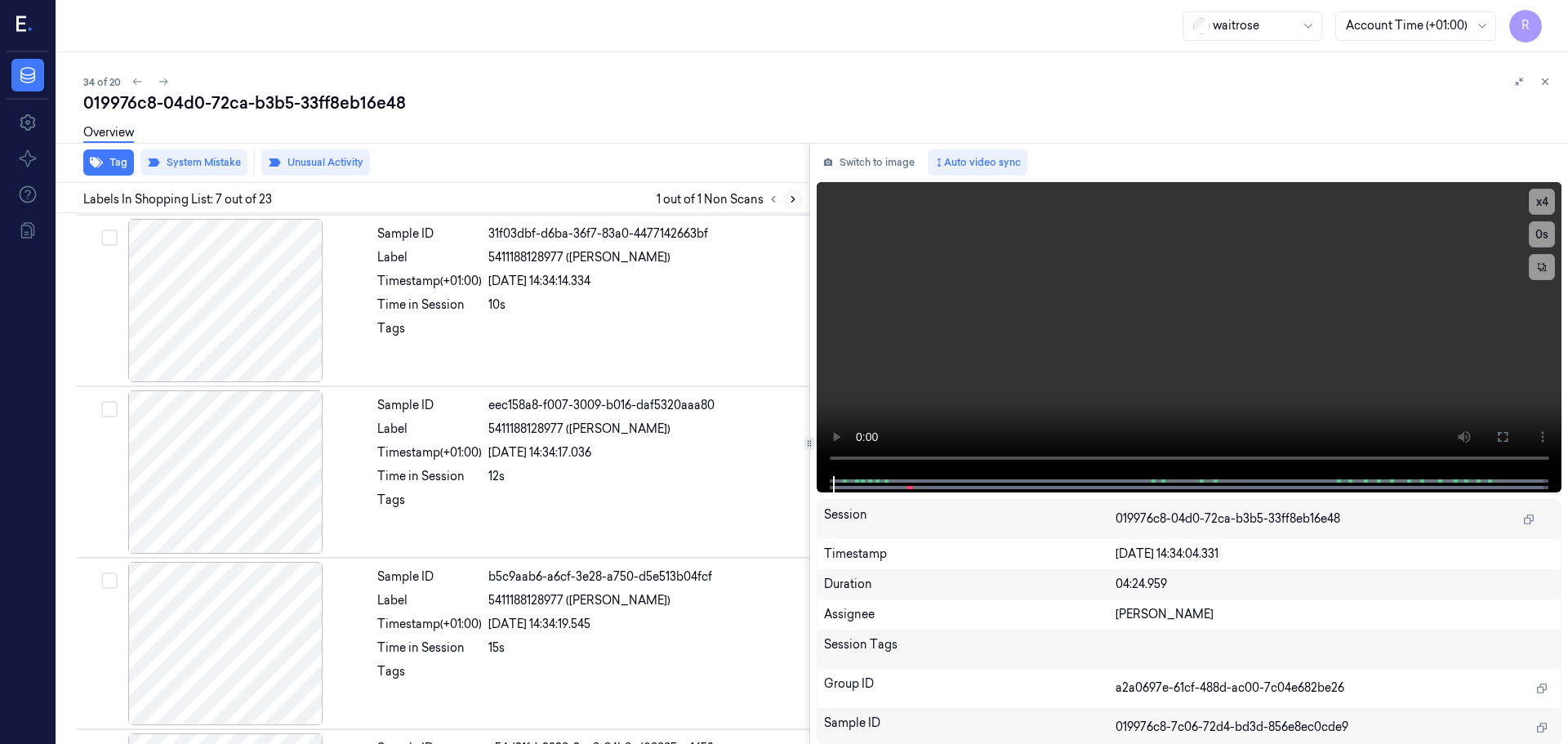
click at [788, 198] on icon at bounding box center [793, 200] width 11 height 11
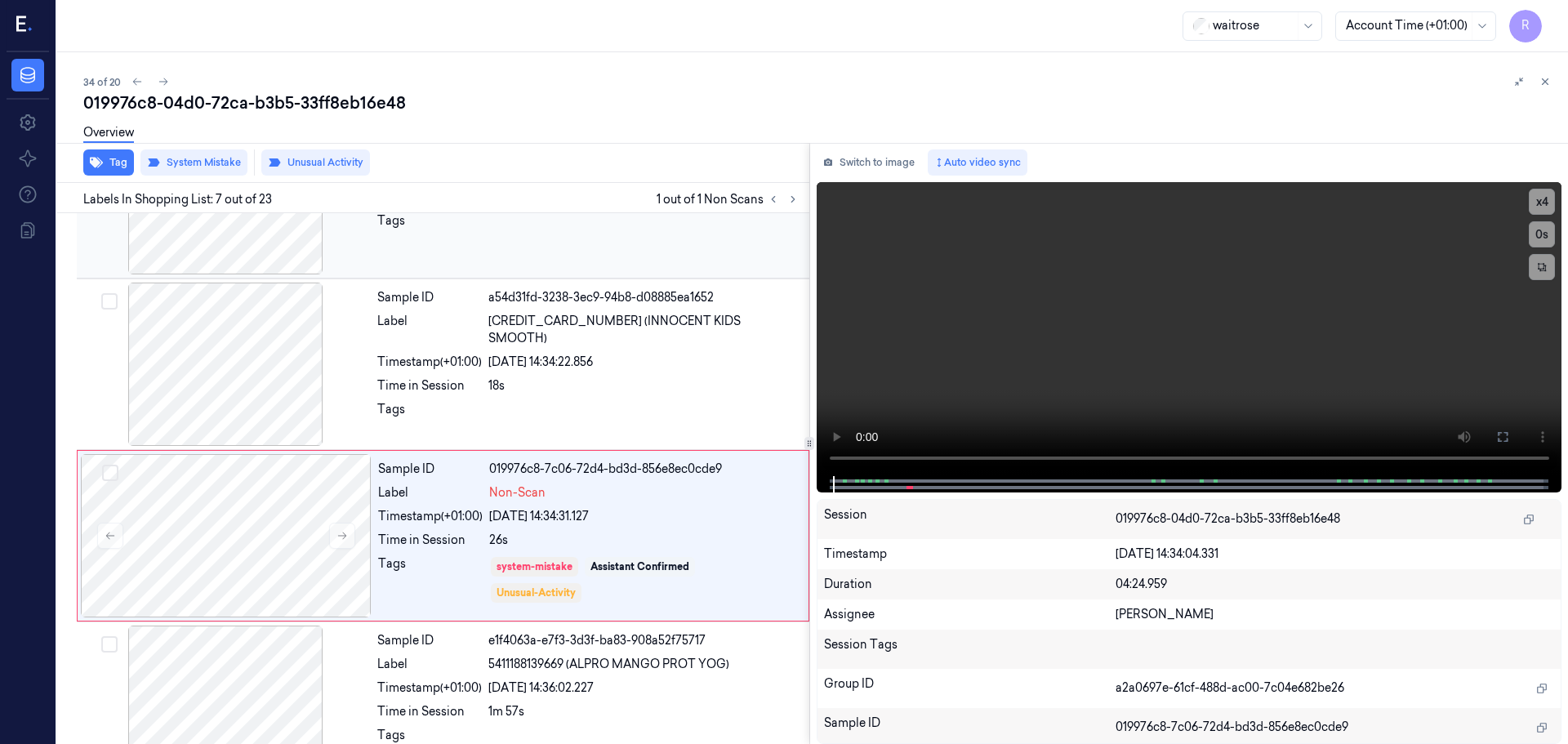
scroll to position [849, 0]
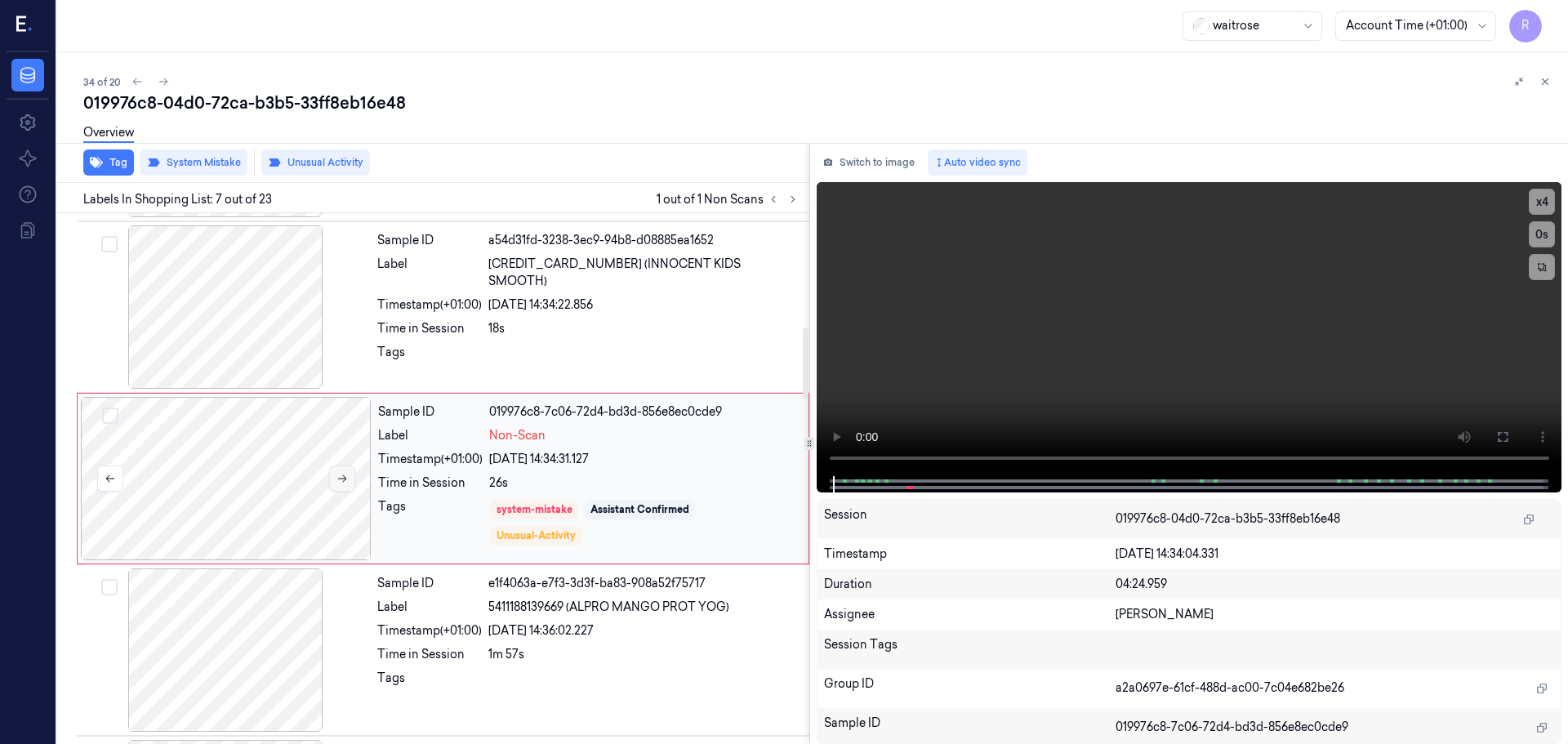
click at [348, 471] on button at bounding box center [341, 478] width 26 height 26
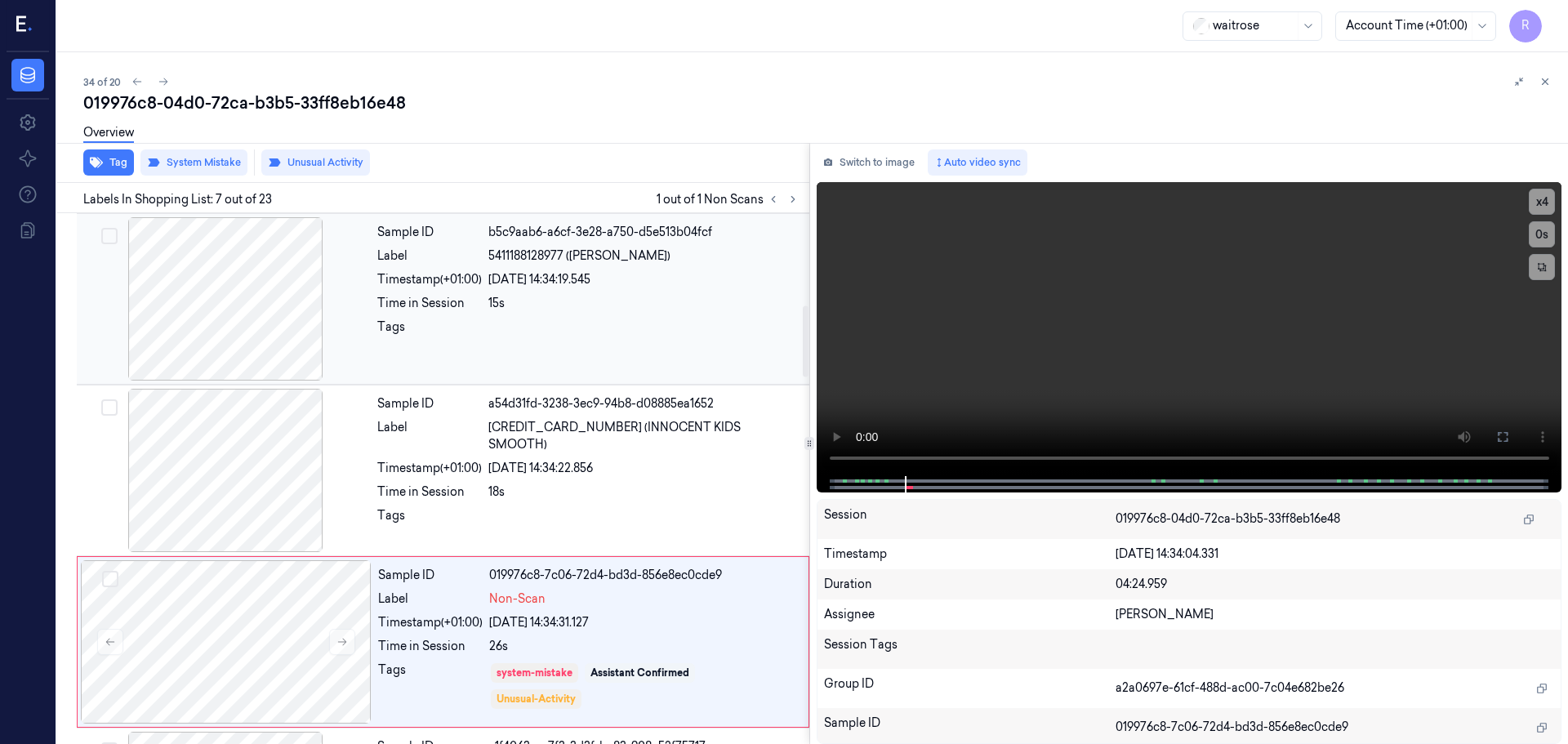
click at [283, 329] on div at bounding box center [225, 299] width 291 height 164
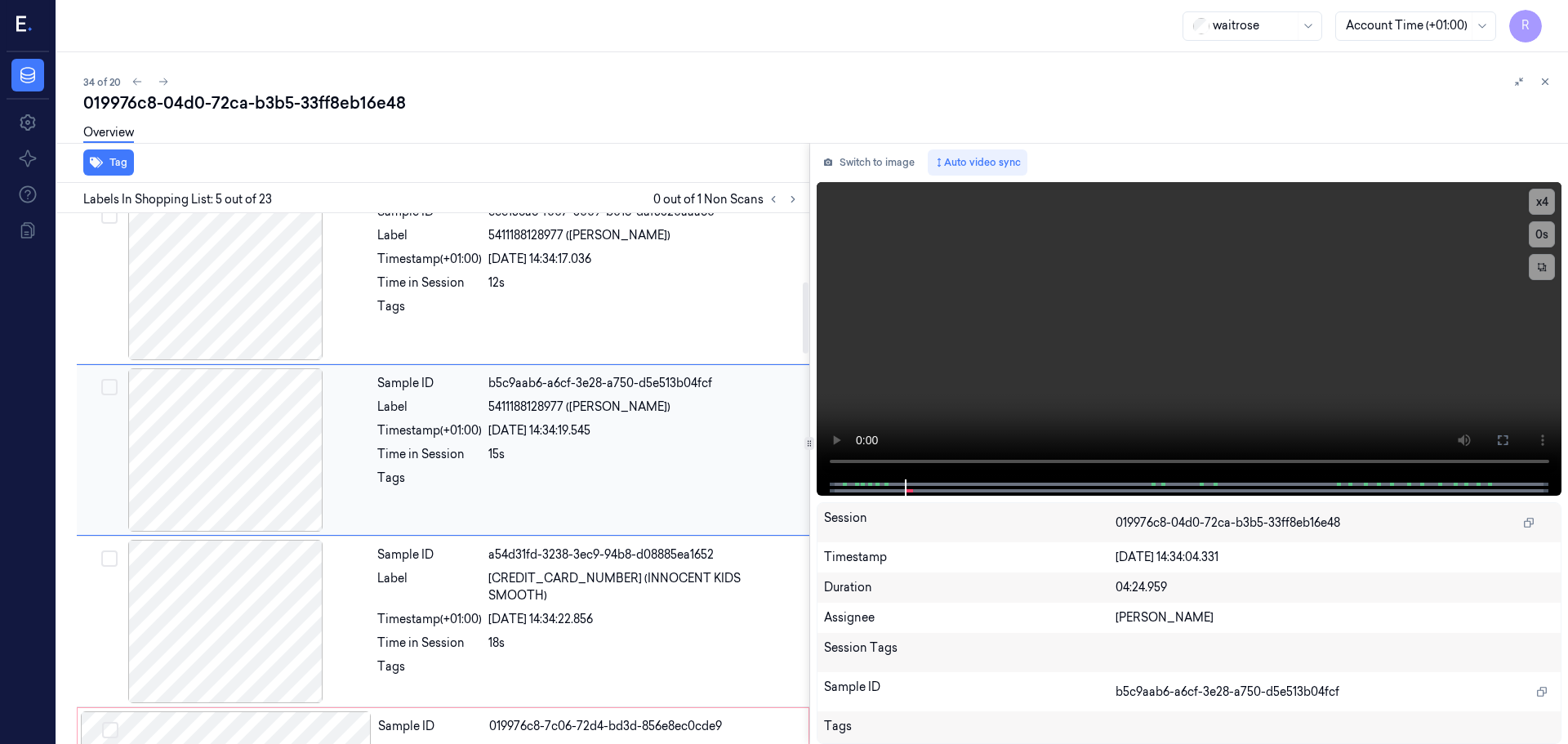
scroll to position [506, 0]
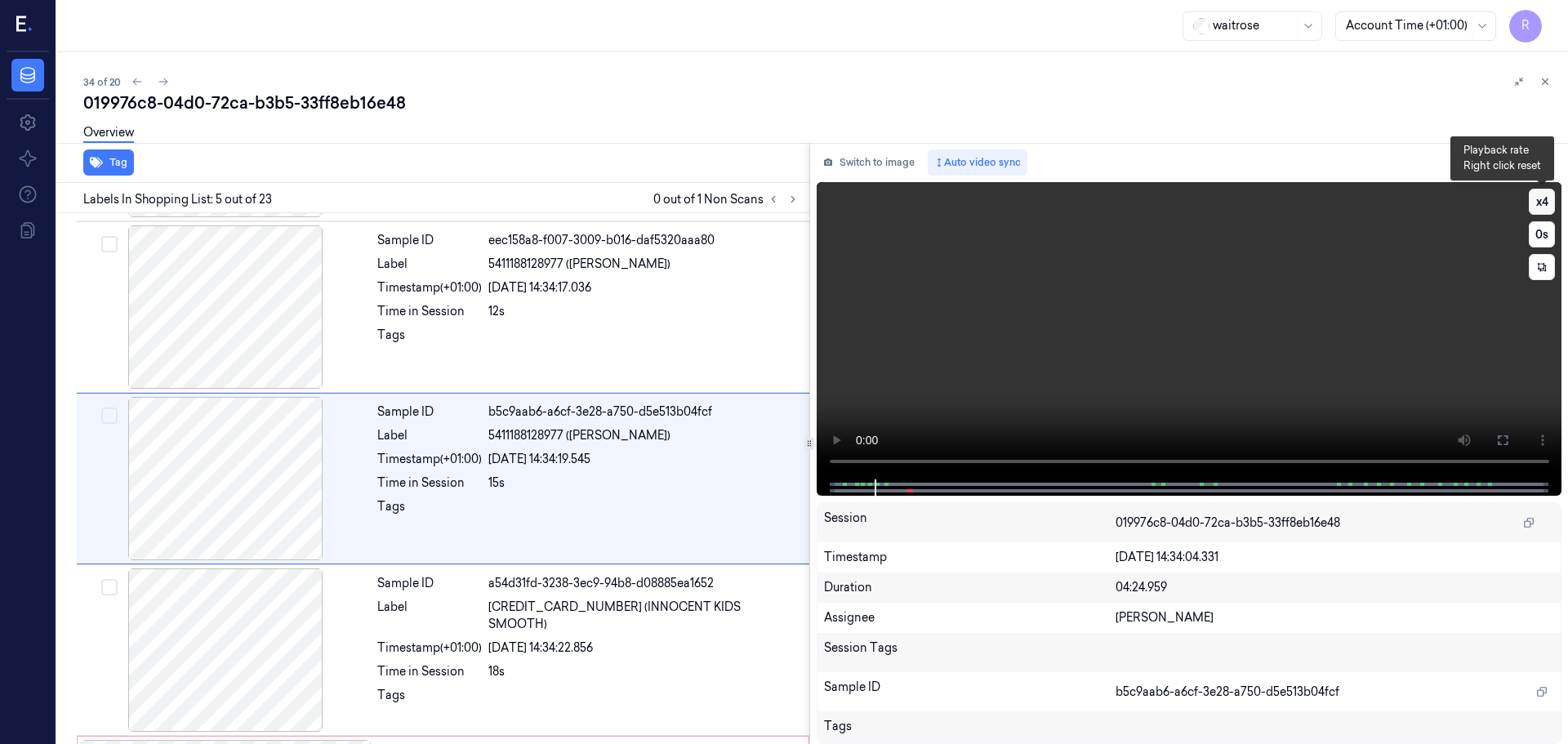
click at [1539, 204] on button "x 4" at bounding box center [1540, 201] width 26 height 26
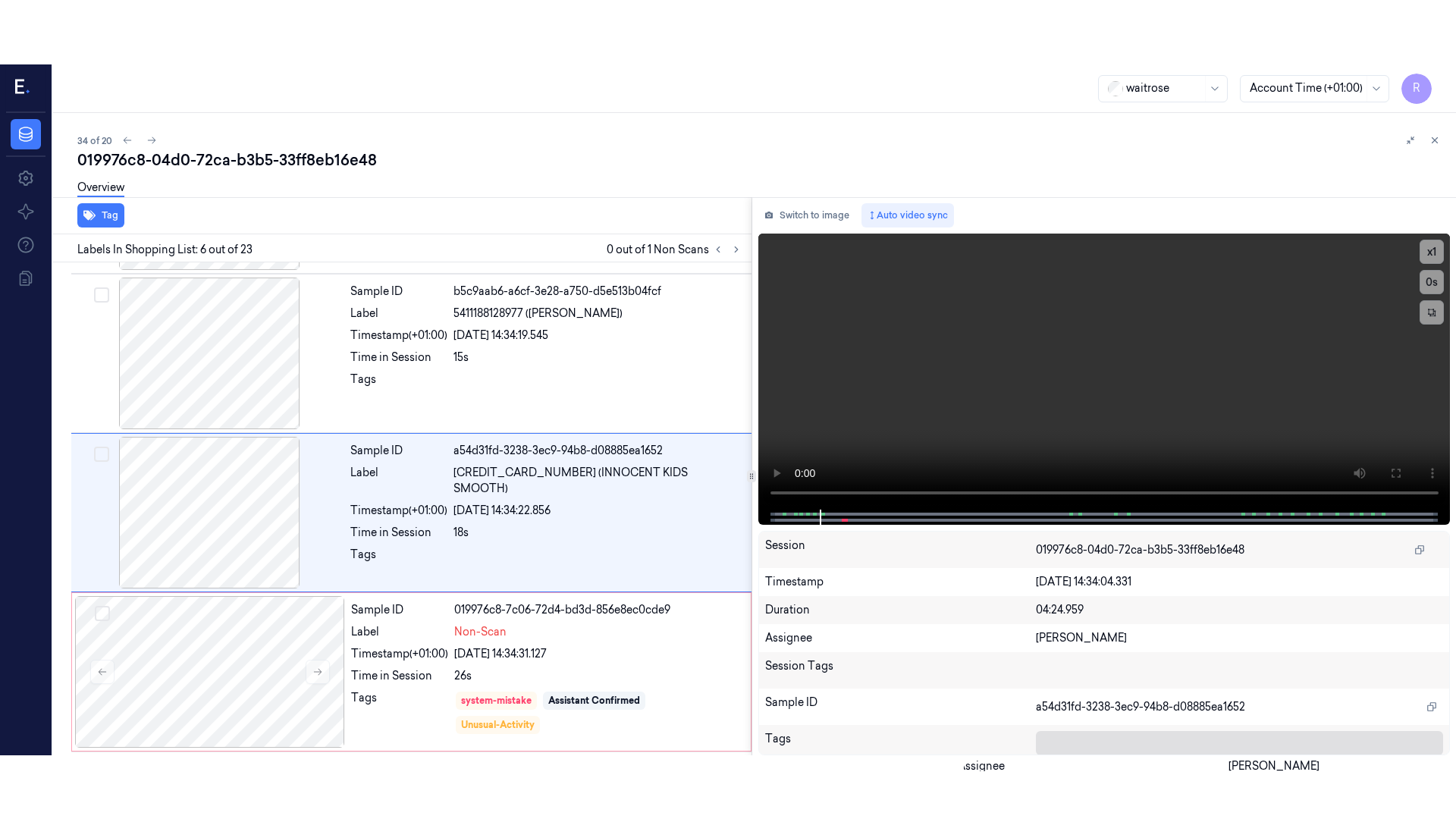
scroll to position [629, 0]
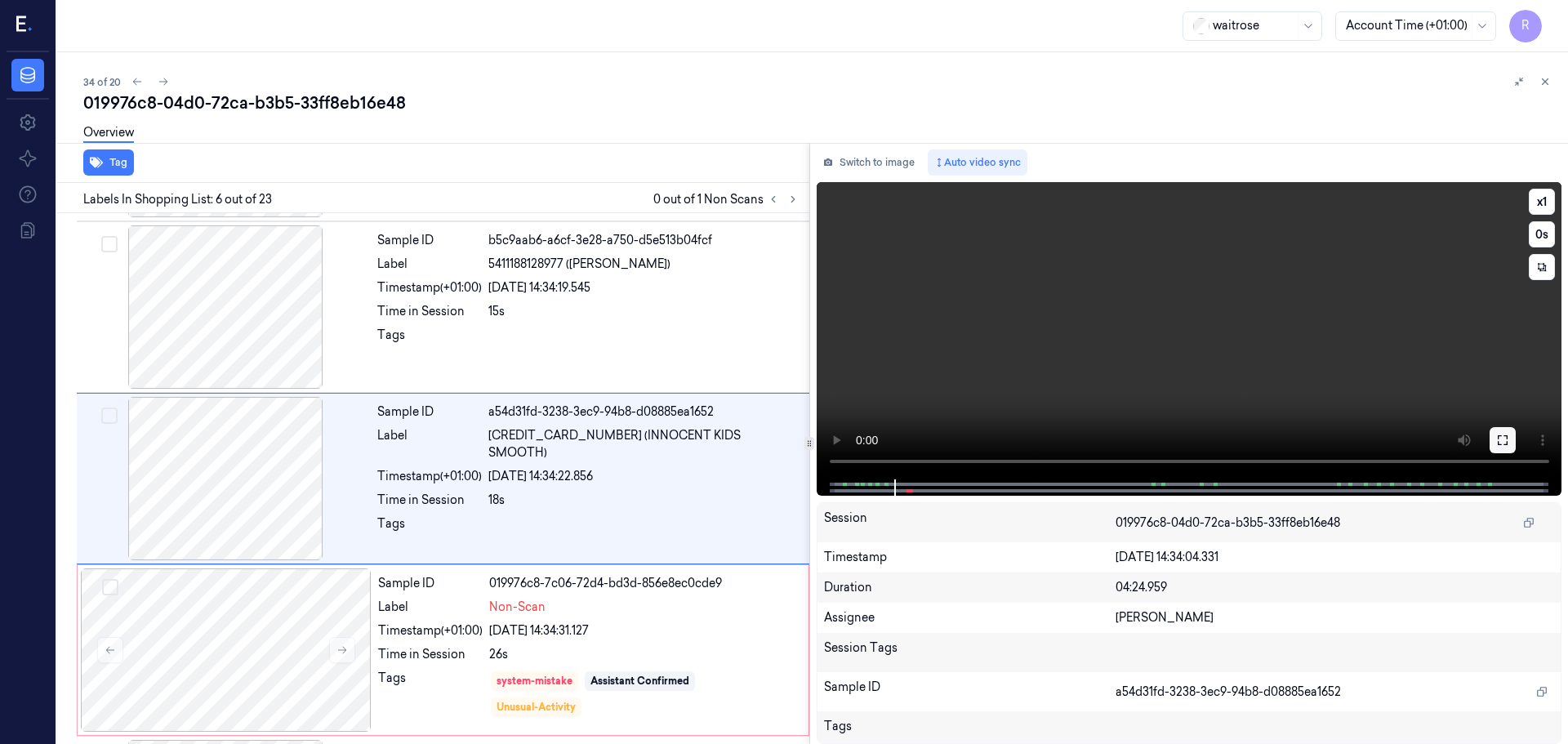
click at [1503, 447] on icon at bounding box center [1502, 441] width 13 height 13
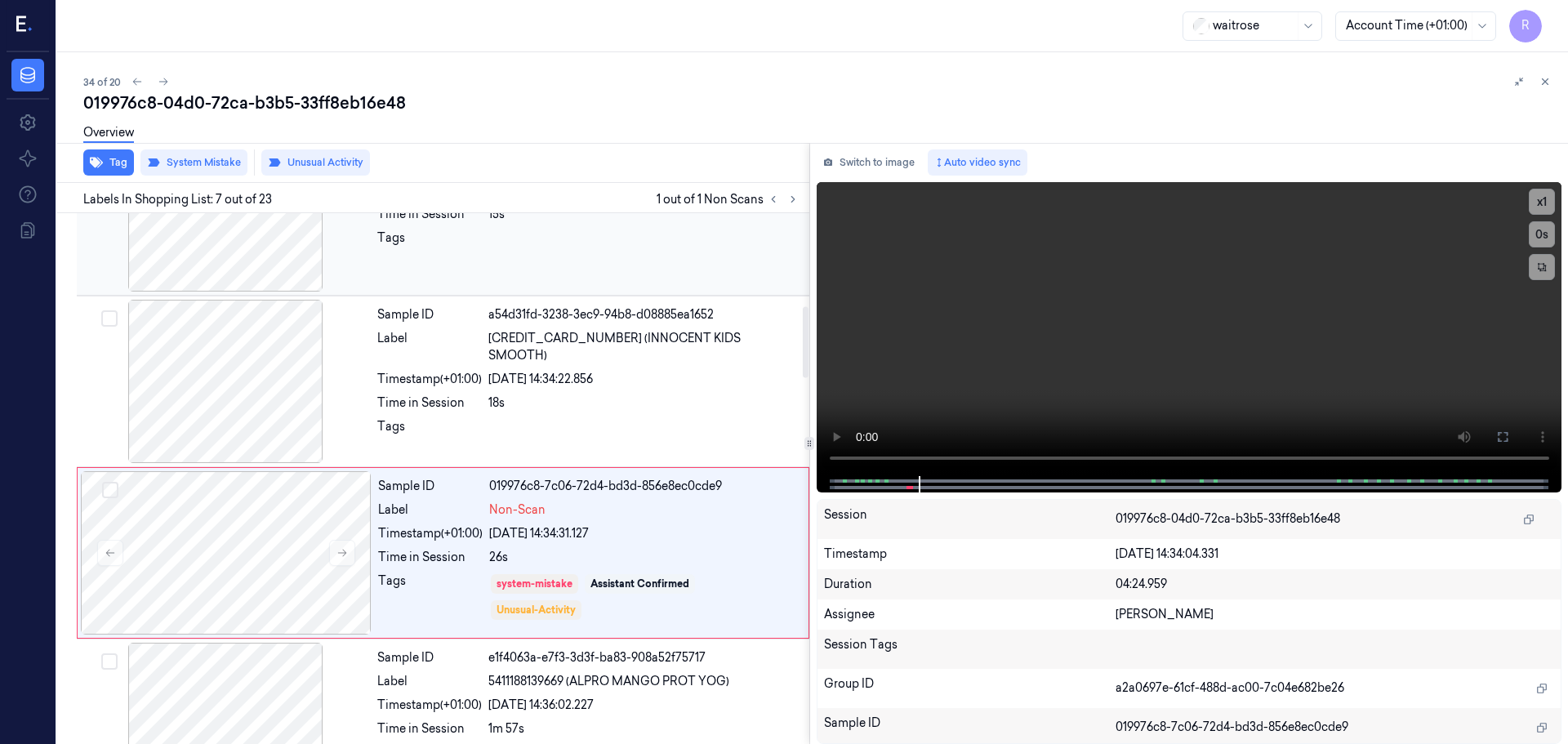
scroll to position [685, 0]
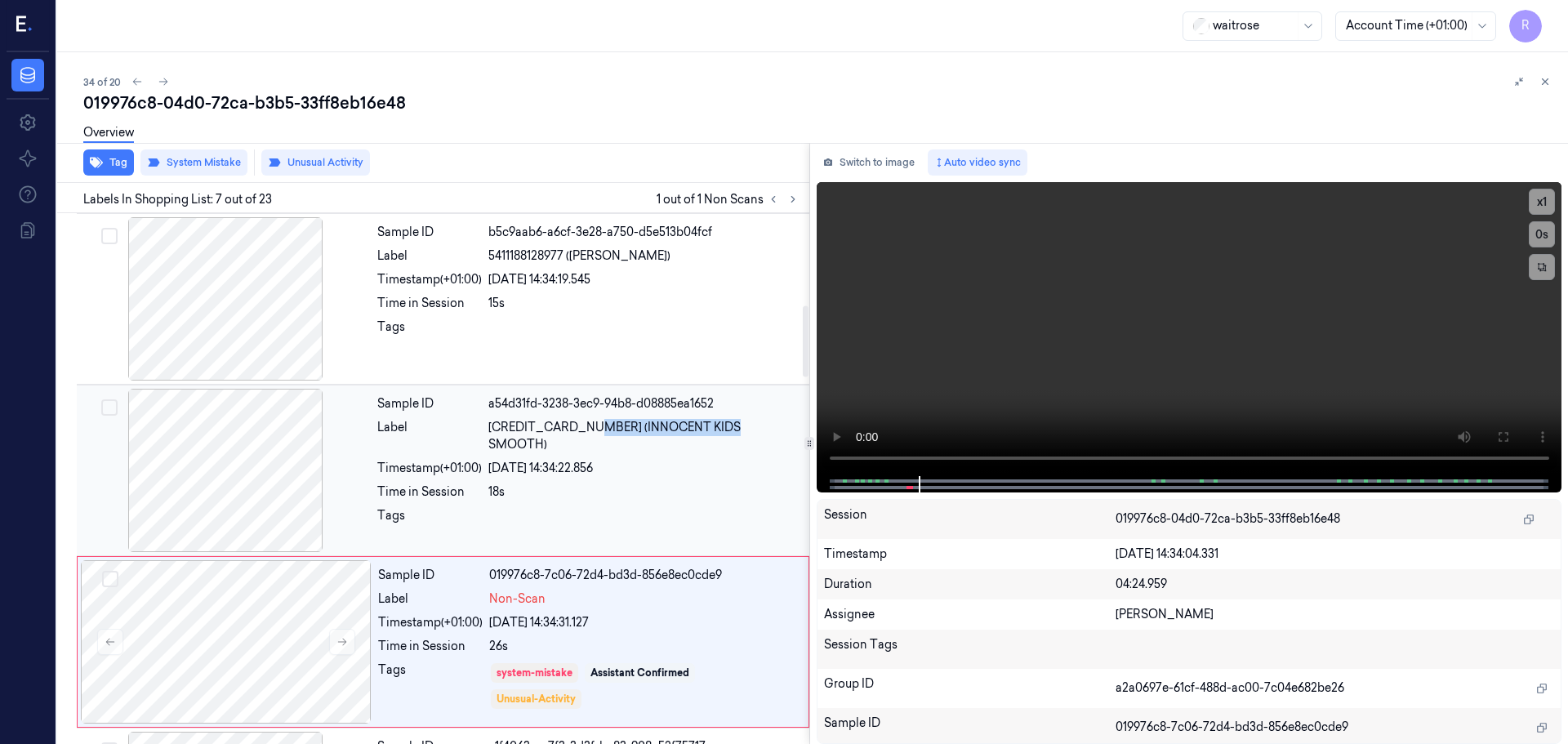
drag, startPoint x: 580, startPoint y: 426, endPoint x: 726, endPoint y: 425, distance: 146.0
click at [726, 425] on span "[CREDIT_CARD_NUMBER] (INNOCENT KIDS SMOOTH)" at bounding box center [643, 436] width 311 height 34
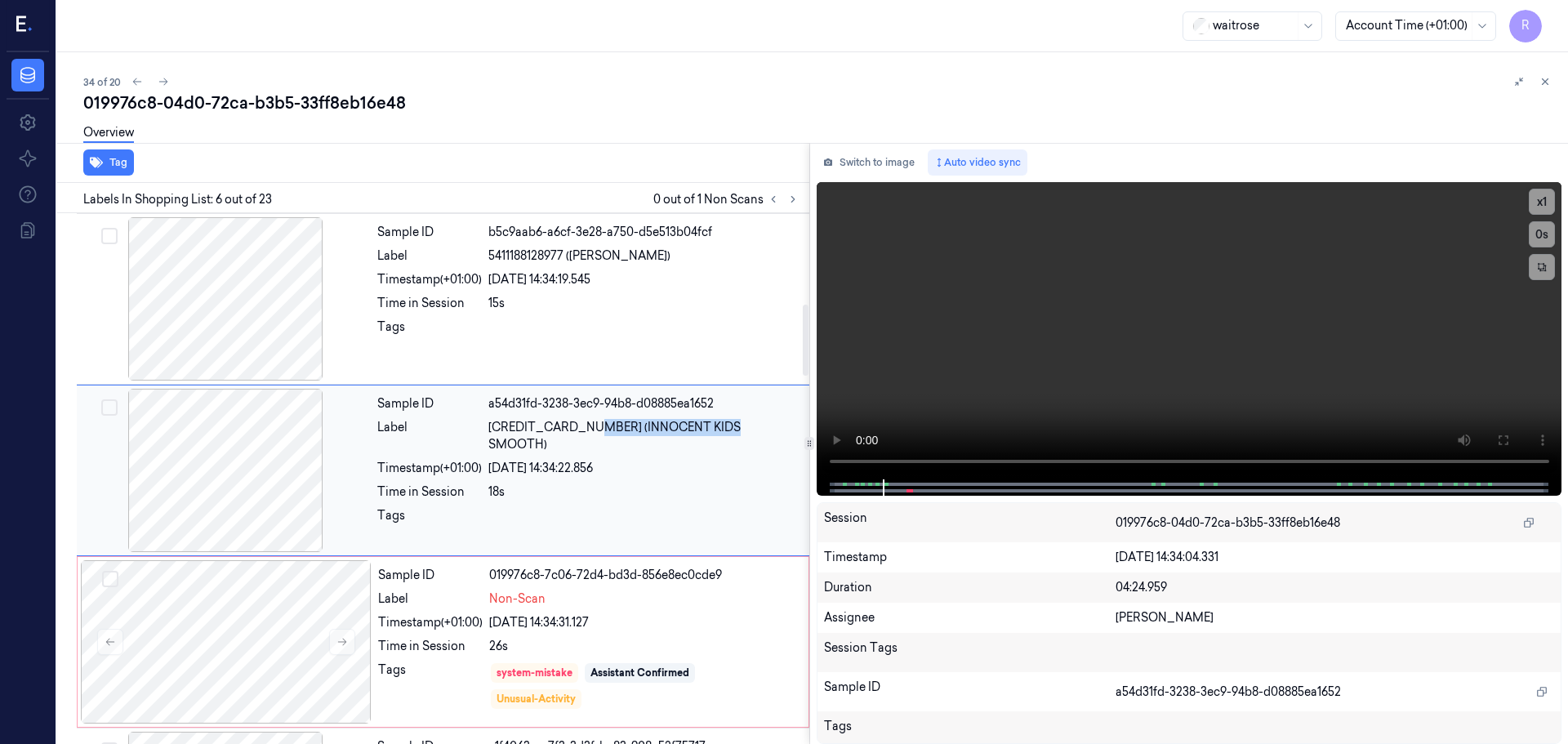
scroll to position [677, 0]
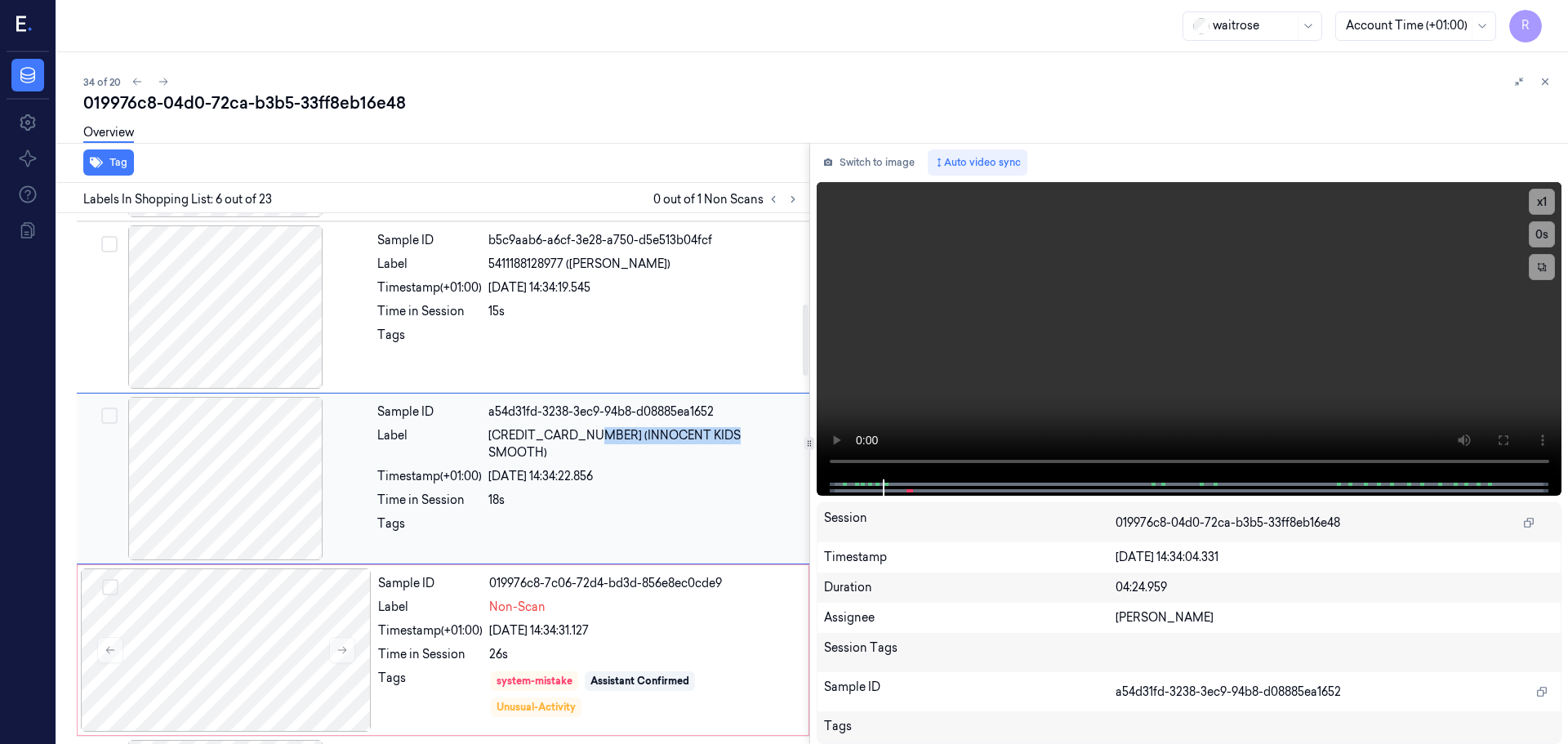
copy span "INNOCENT KIDS SMOOTH"
click at [398, 342] on div "Tags" at bounding box center [430, 339] width 105 height 26
click at [1502, 445] on icon at bounding box center [1502, 441] width 13 height 13
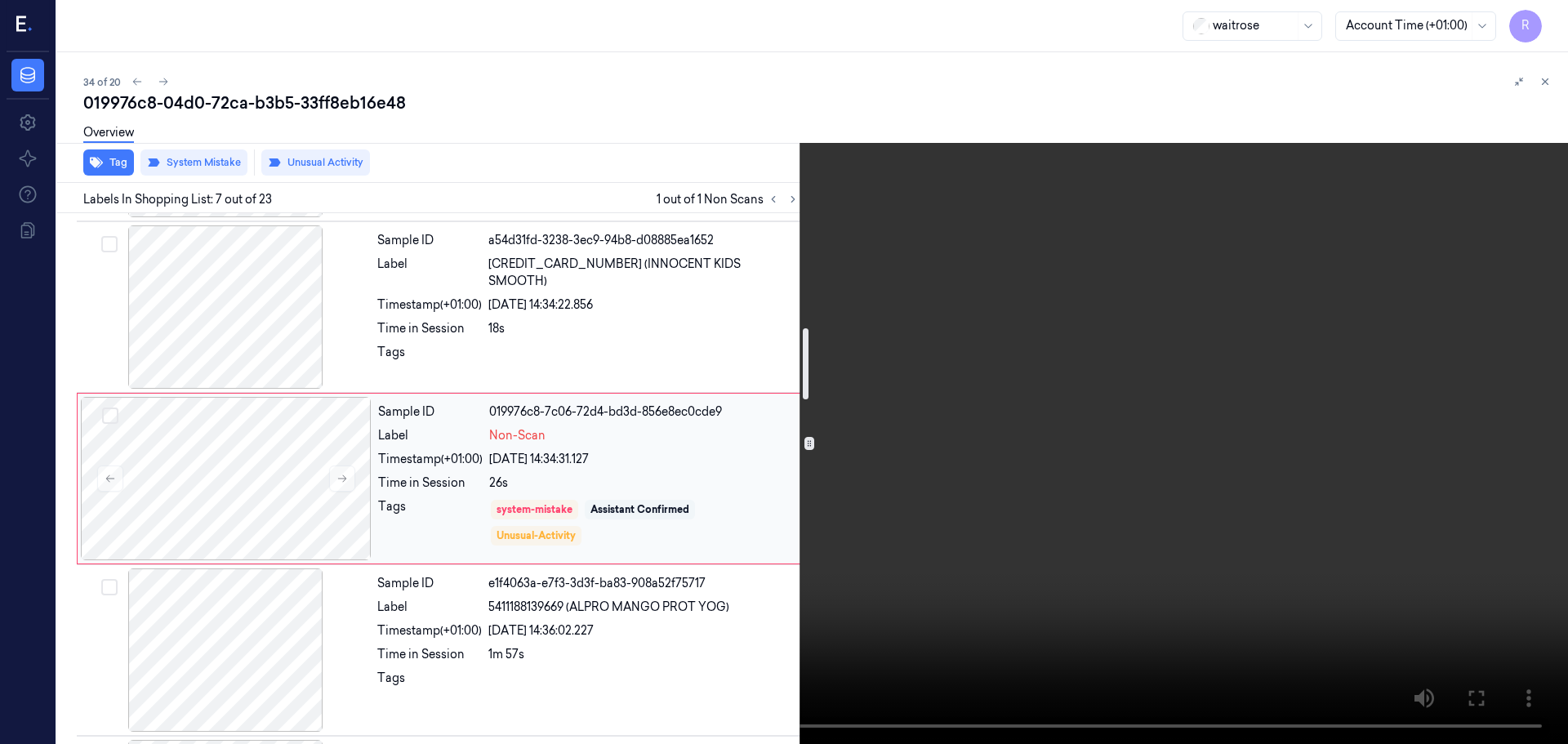
scroll to position [930, 0]
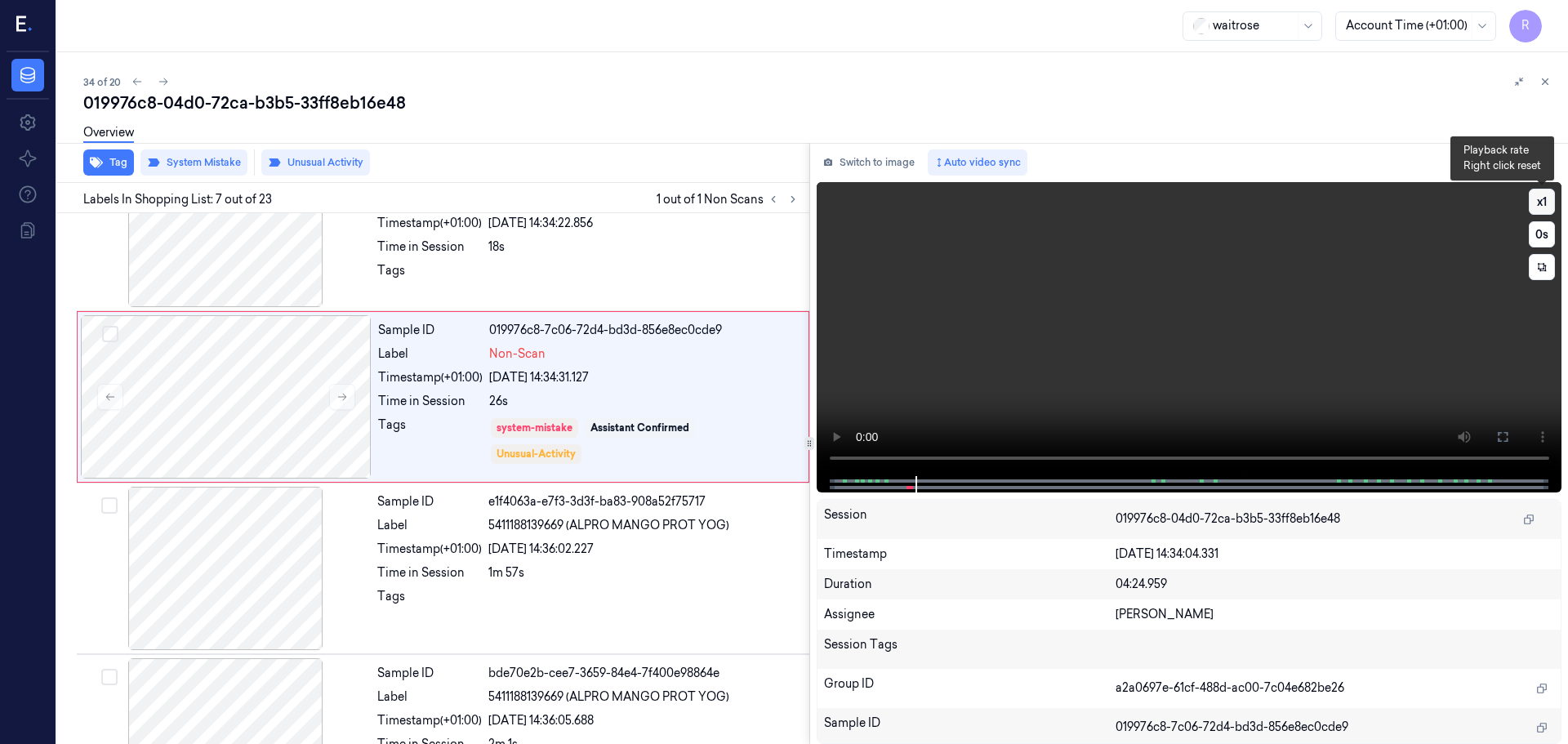
click at [1545, 192] on button "x 1" at bounding box center [1540, 201] width 26 height 26
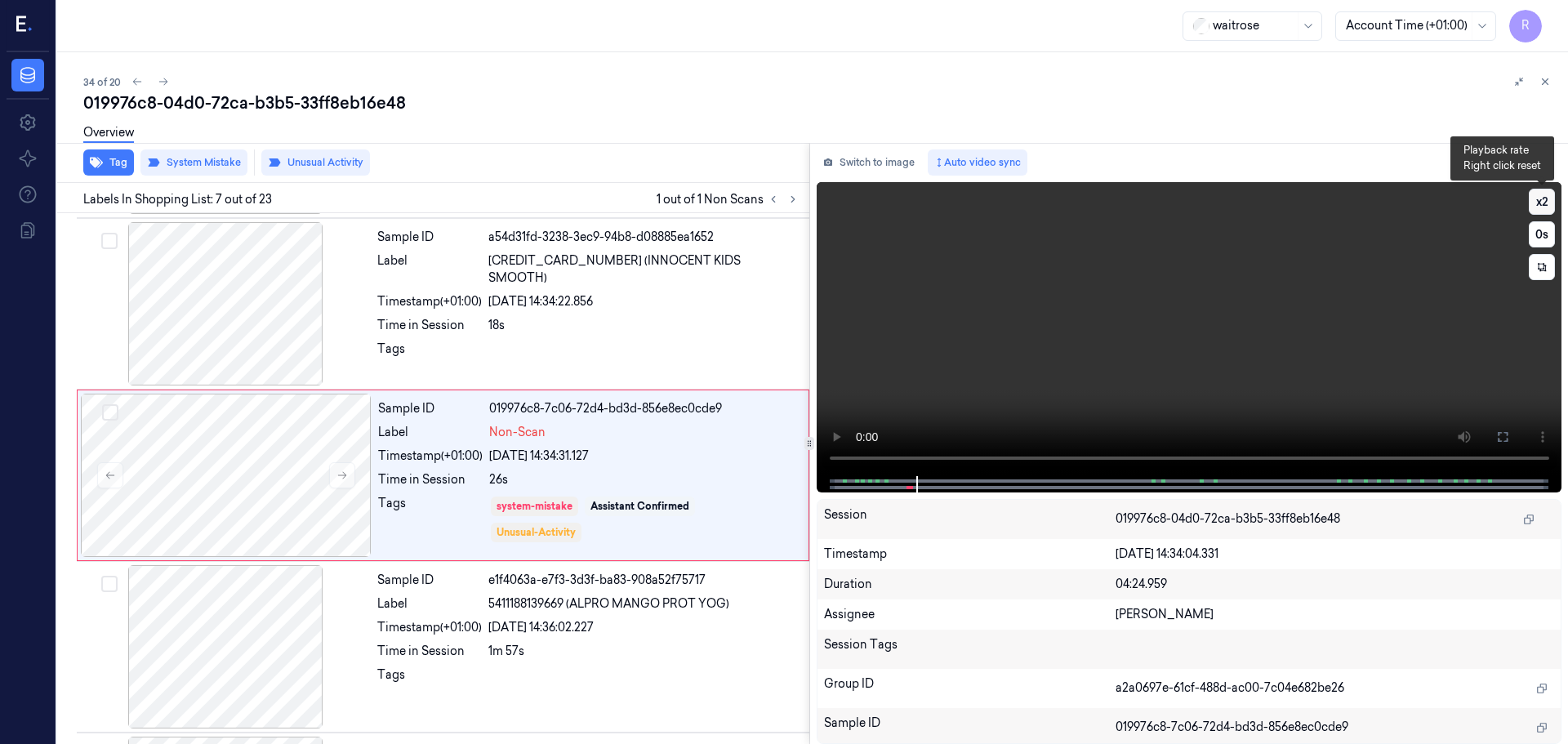
click at [1545, 199] on button "x 2" at bounding box center [1540, 201] width 26 height 26
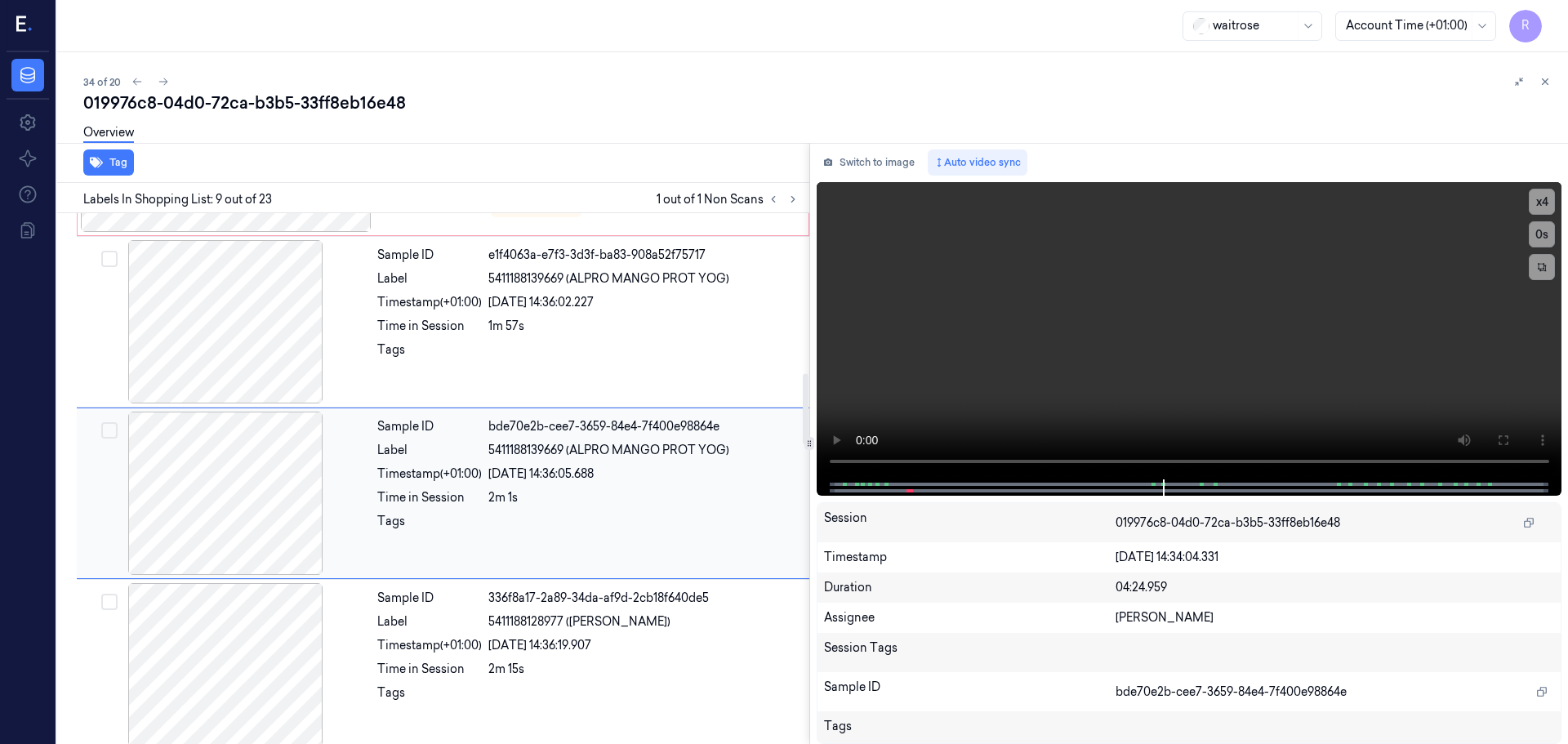
scroll to position [1192, 0]
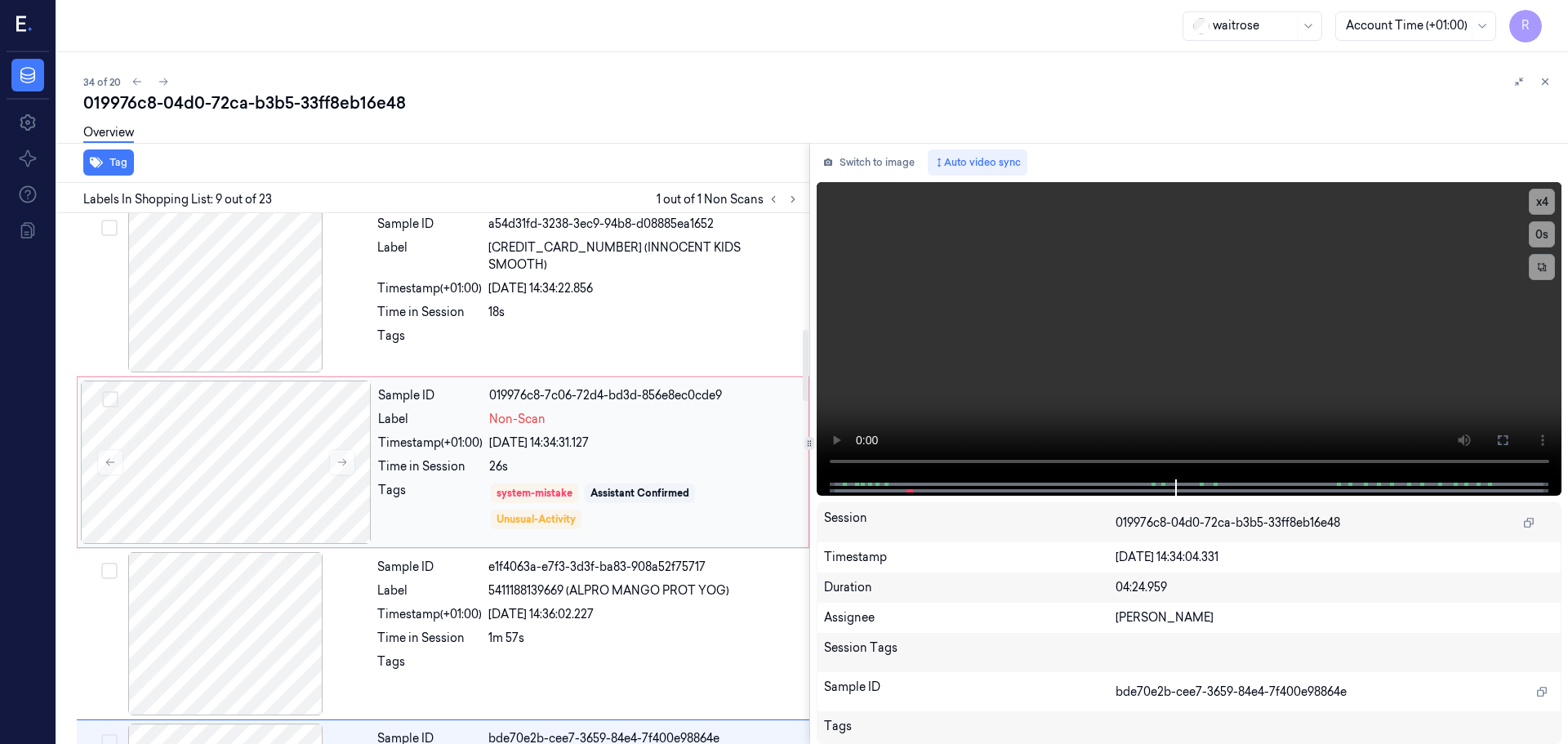
click at [532, 452] on div "Sample ID 019976c8-7c06-72d4-bd3d-856e8ec0cde9 Label Non-Scan Timestamp (+01:00…" at bounding box center [589, 462] width 434 height 164
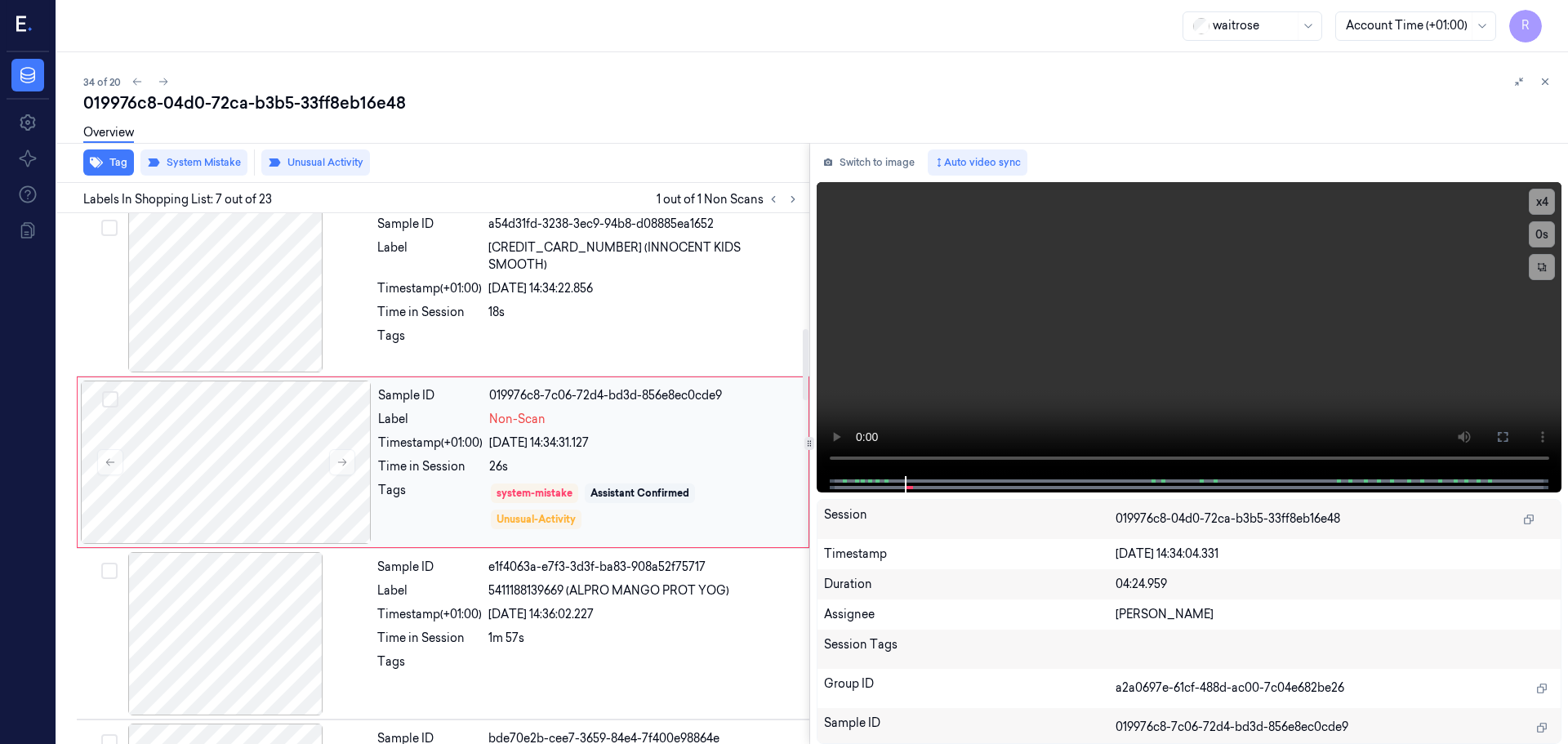
scroll to position [849, 0]
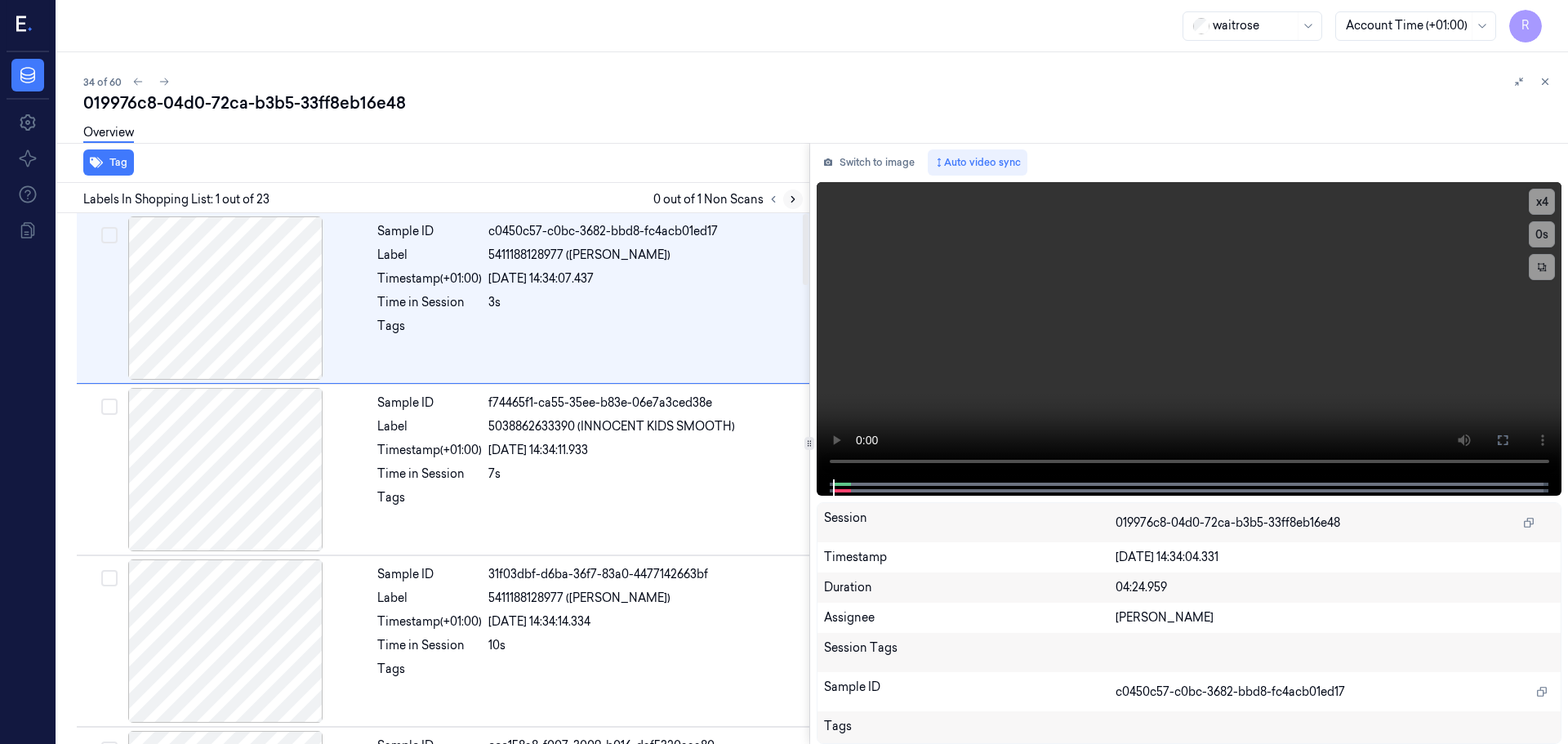
click at [796, 204] on icon at bounding box center [793, 200] width 11 height 11
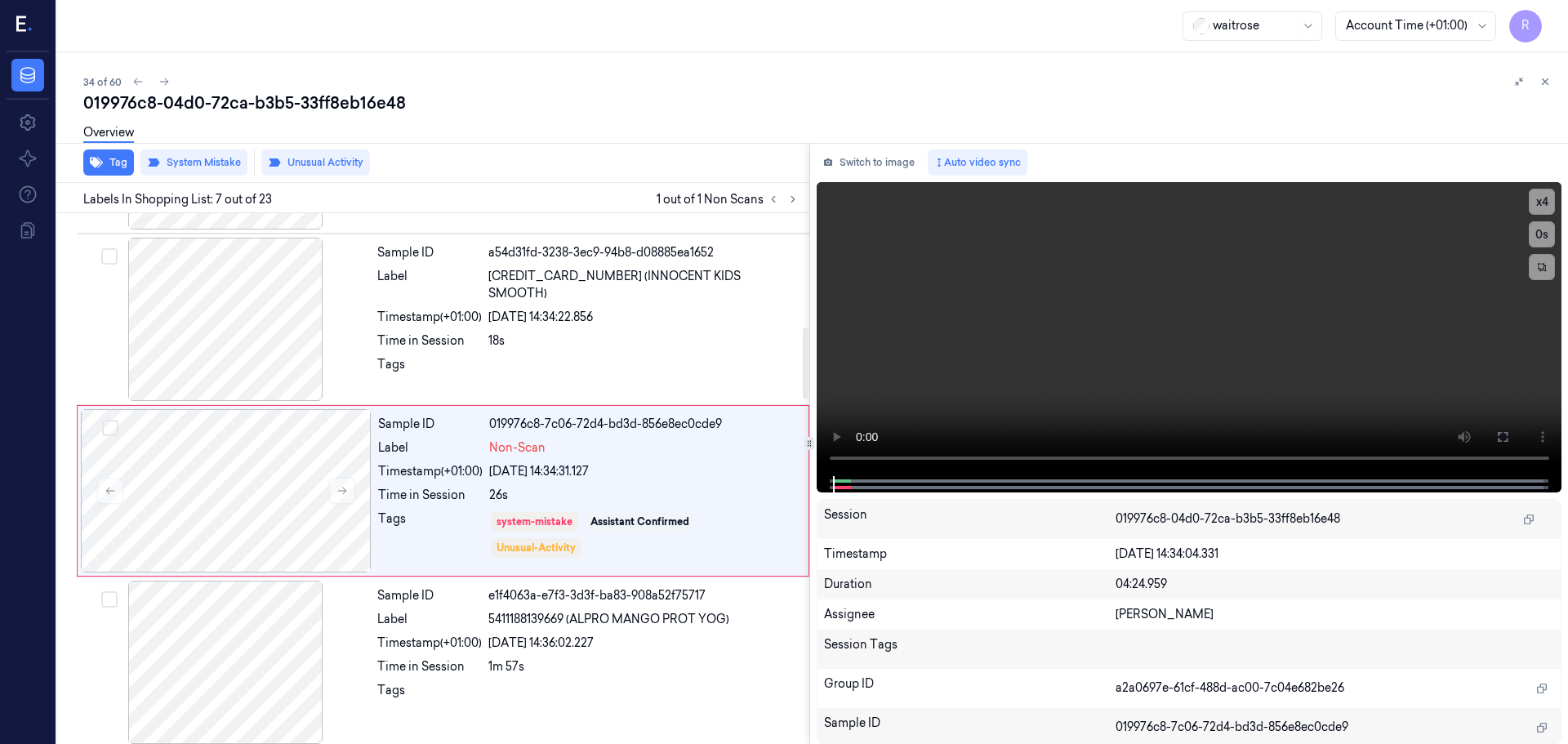
scroll to position [849, 0]
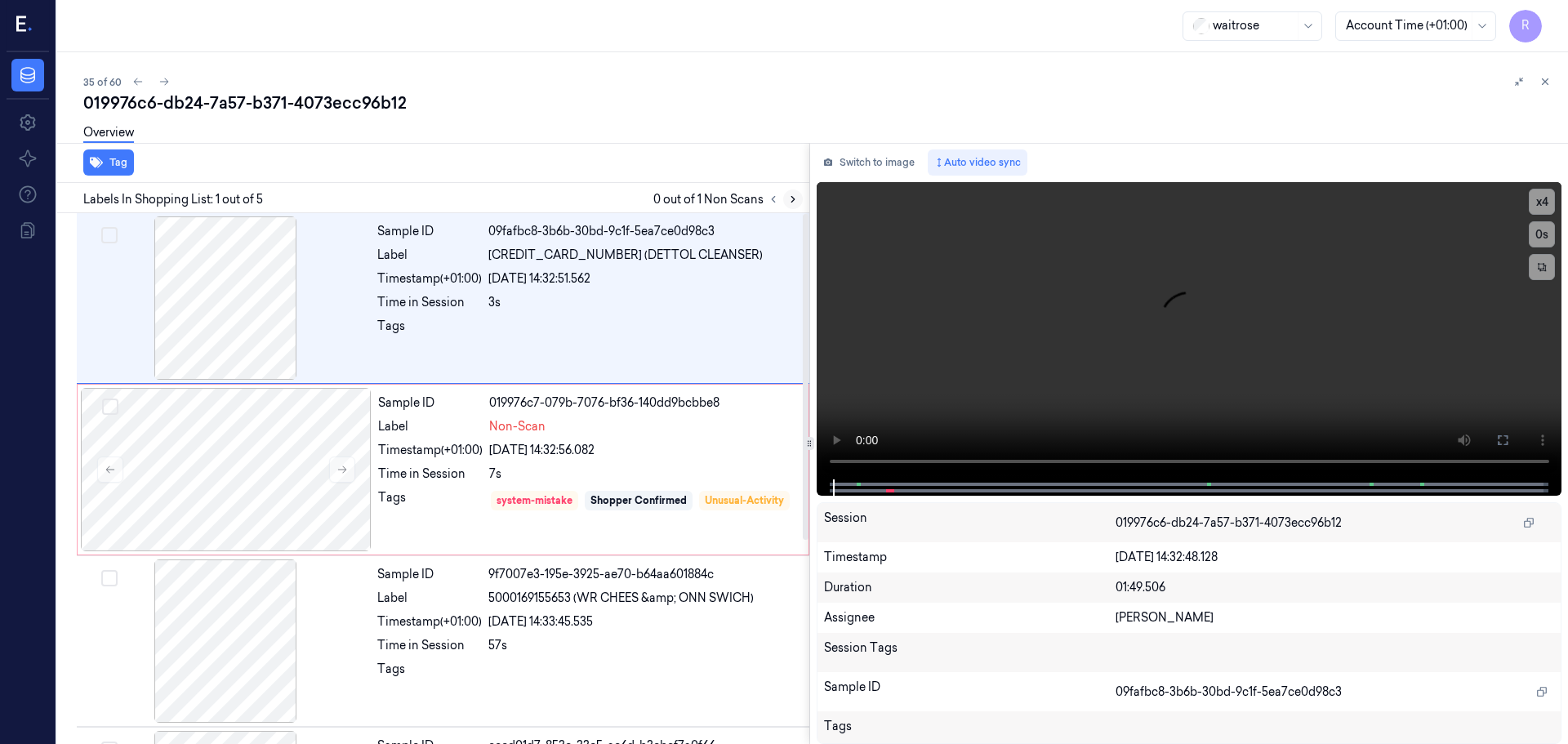
click at [787, 200] on icon at bounding box center [793, 200] width 11 height 11
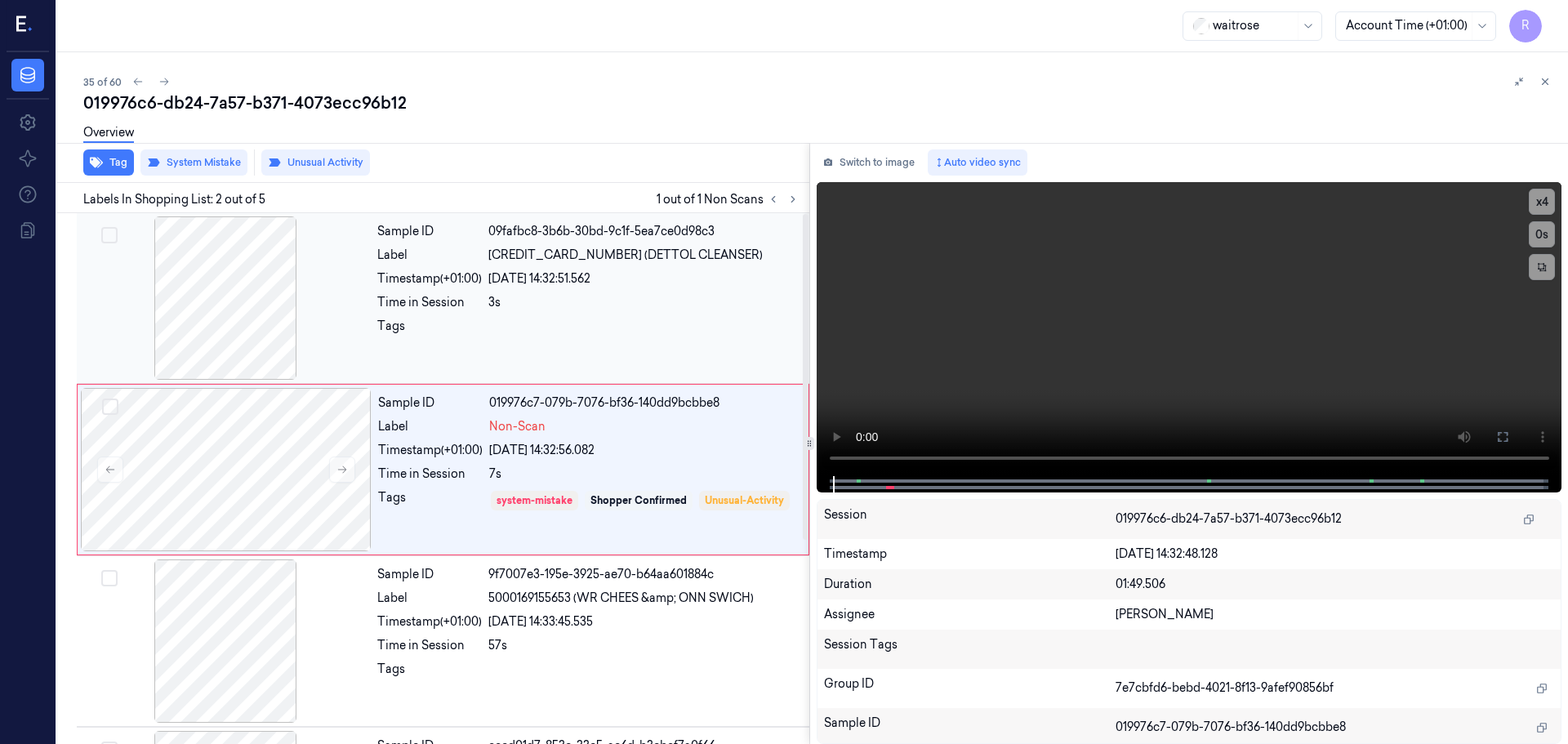
click at [261, 303] on div at bounding box center [225, 299] width 291 height 164
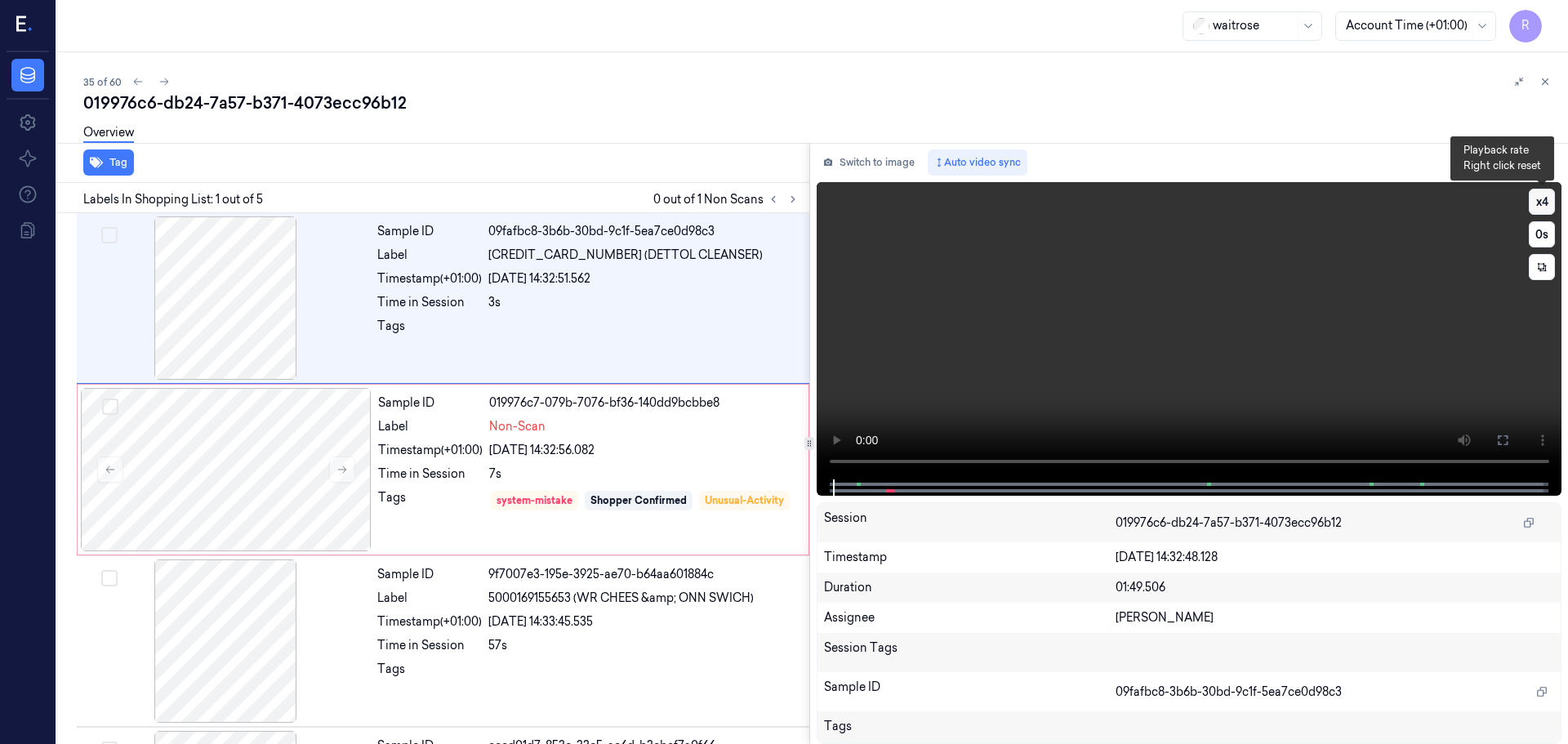
click at [1543, 204] on button "x 4" at bounding box center [1540, 201] width 26 height 26
click at [1542, 212] on button "x 1" at bounding box center [1540, 201] width 26 height 26
click at [1542, 212] on button "x 2" at bounding box center [1540, 201] width 26 height 26
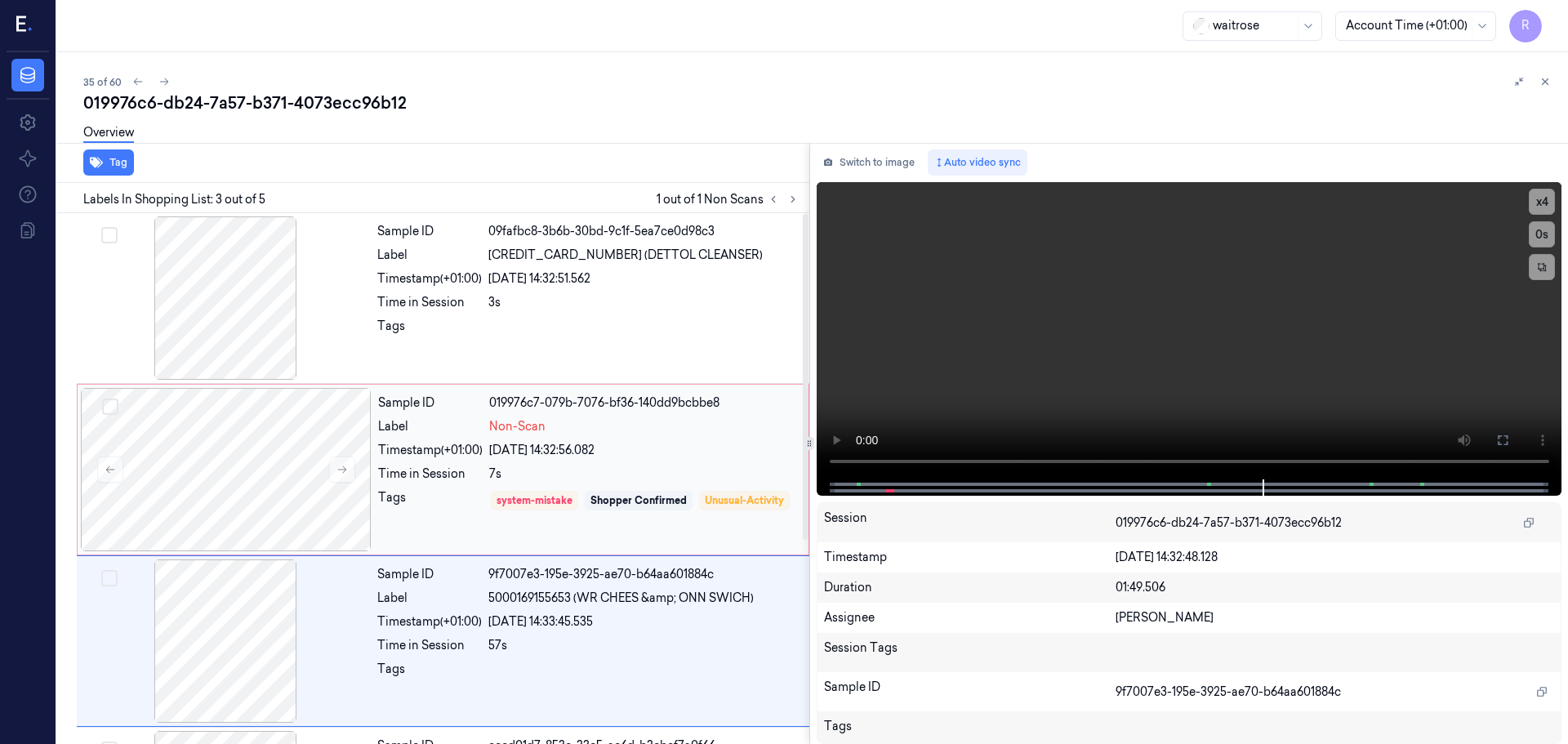
click at [503, 436] on div "Sample ID 019976c7-079b-7076-bf36-140dd9bcbbe8 Label Non-Scan Timestamp (+01:00…" at bounding box center [589, 470] width 434 height 164
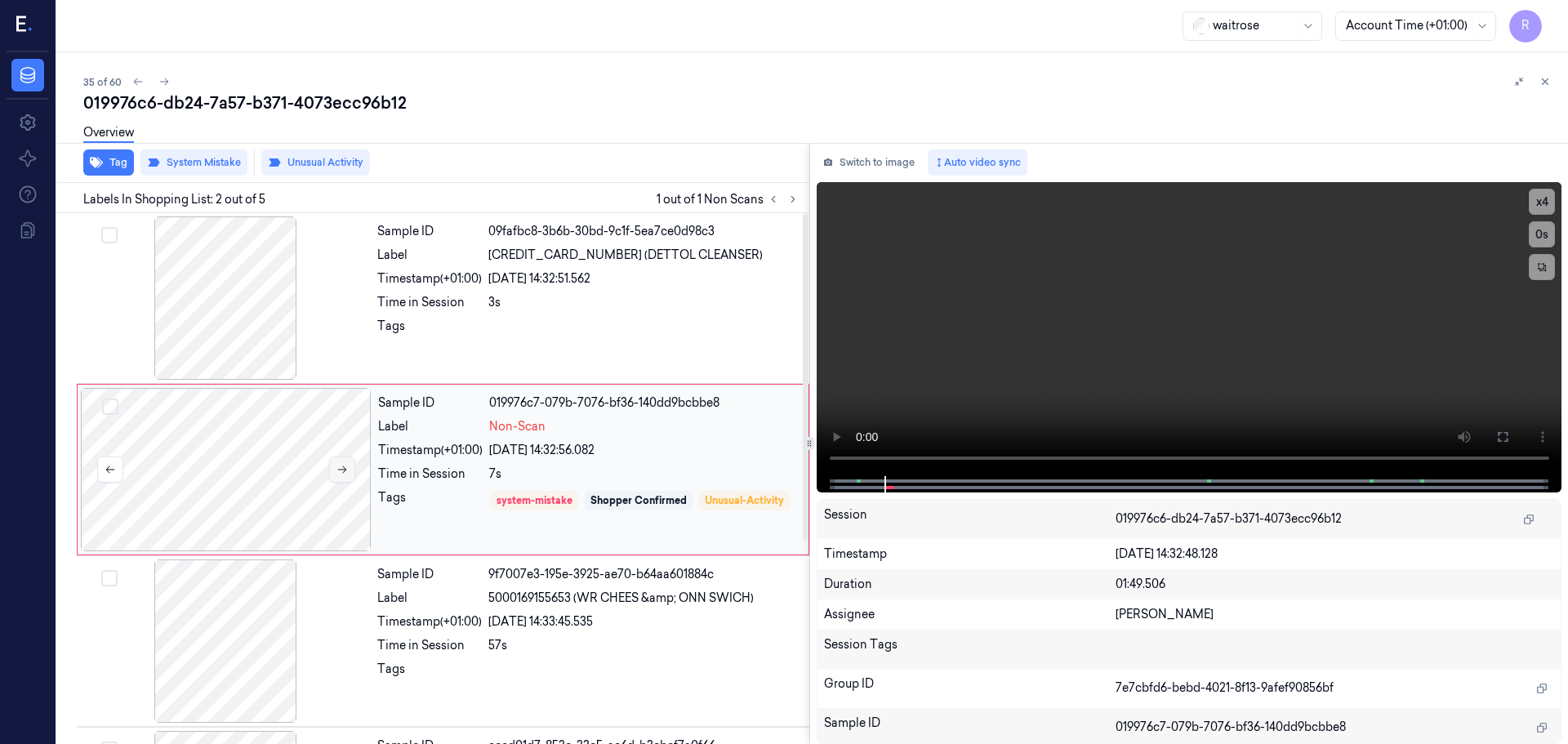
click at [343, 465] on icon at bounding box center [342, 470] width 11 height 11
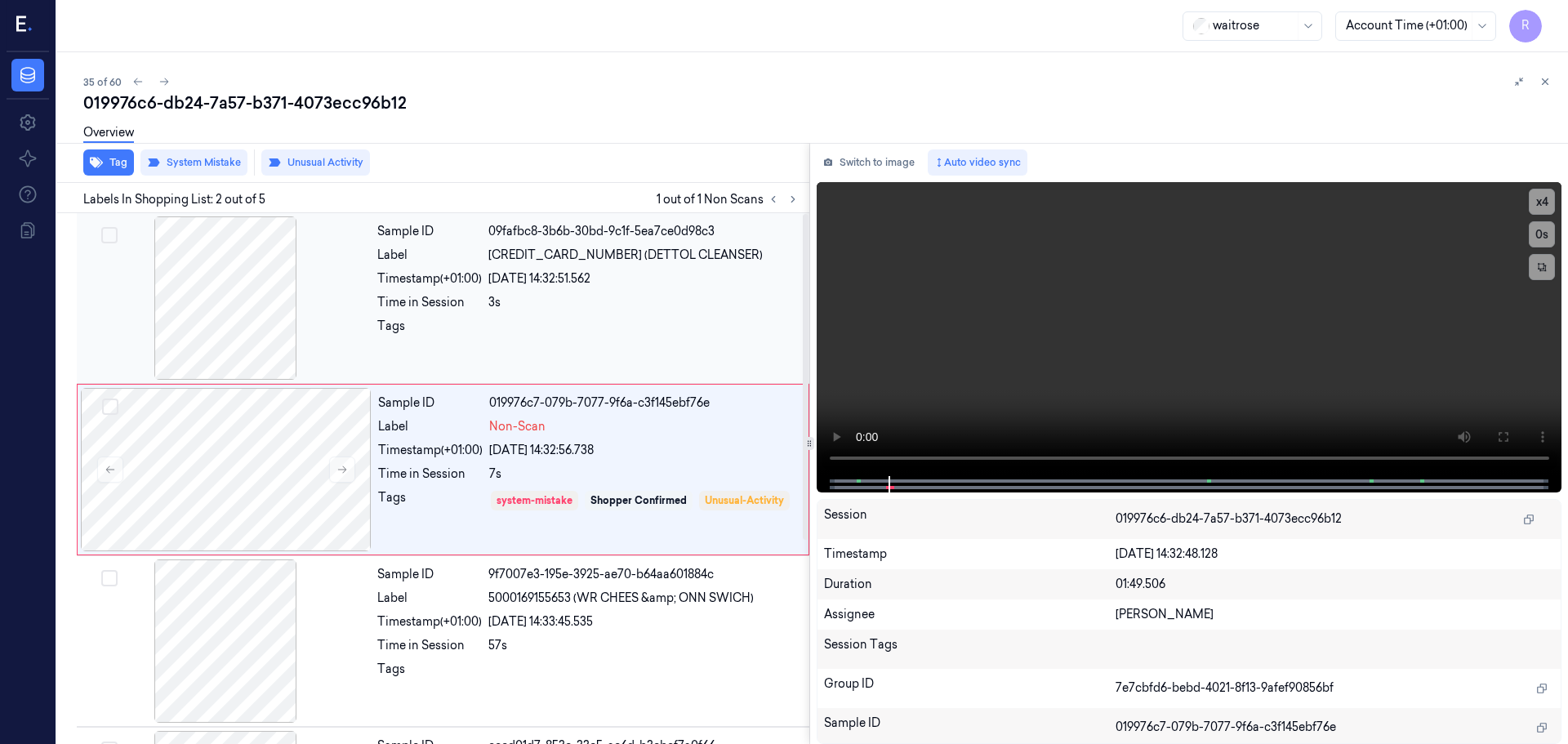
click at [275, 325] on div at bounding box center [225, 299] width 291 height 164
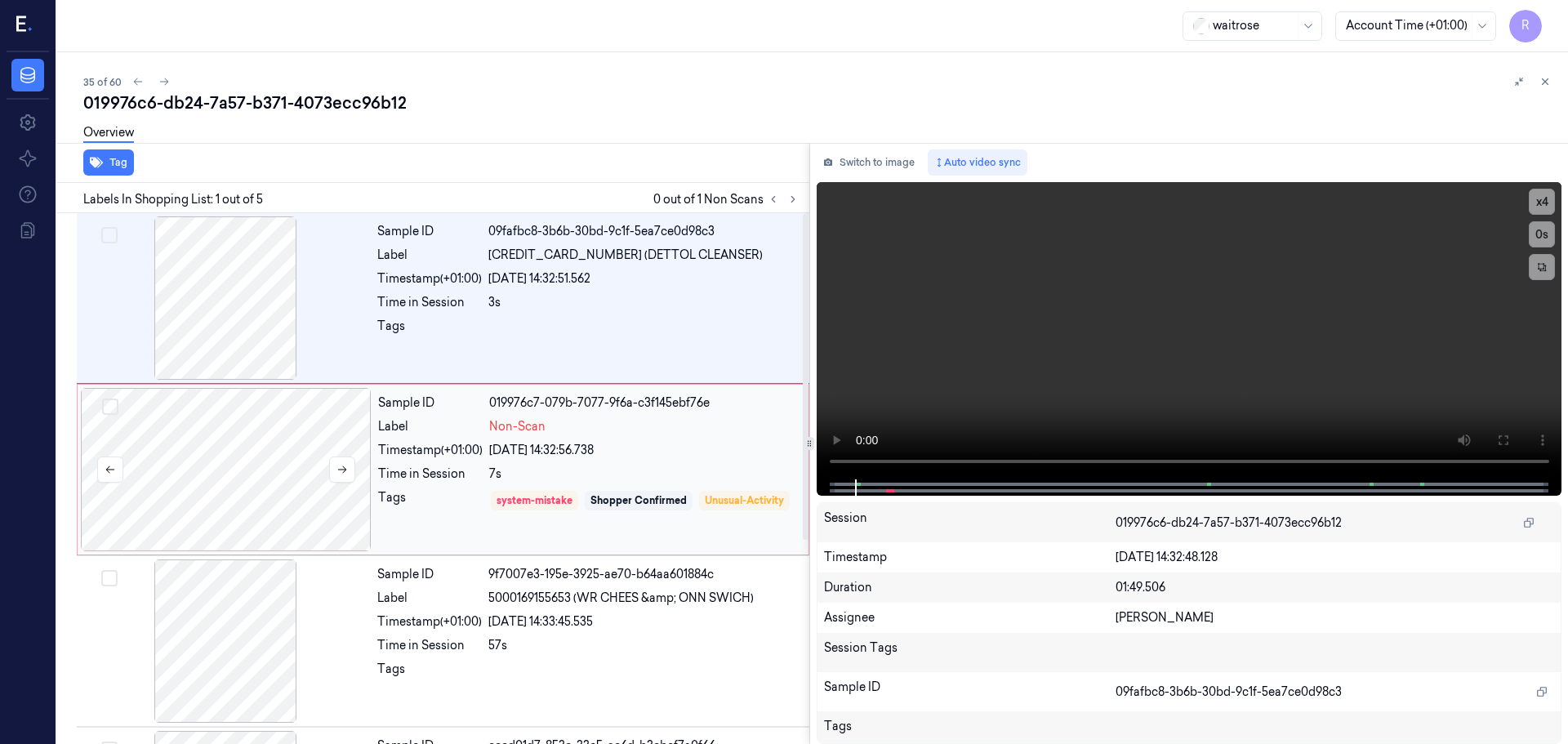
click at [281, 492] on div at bounding box center [226, 470] width 291 height 164
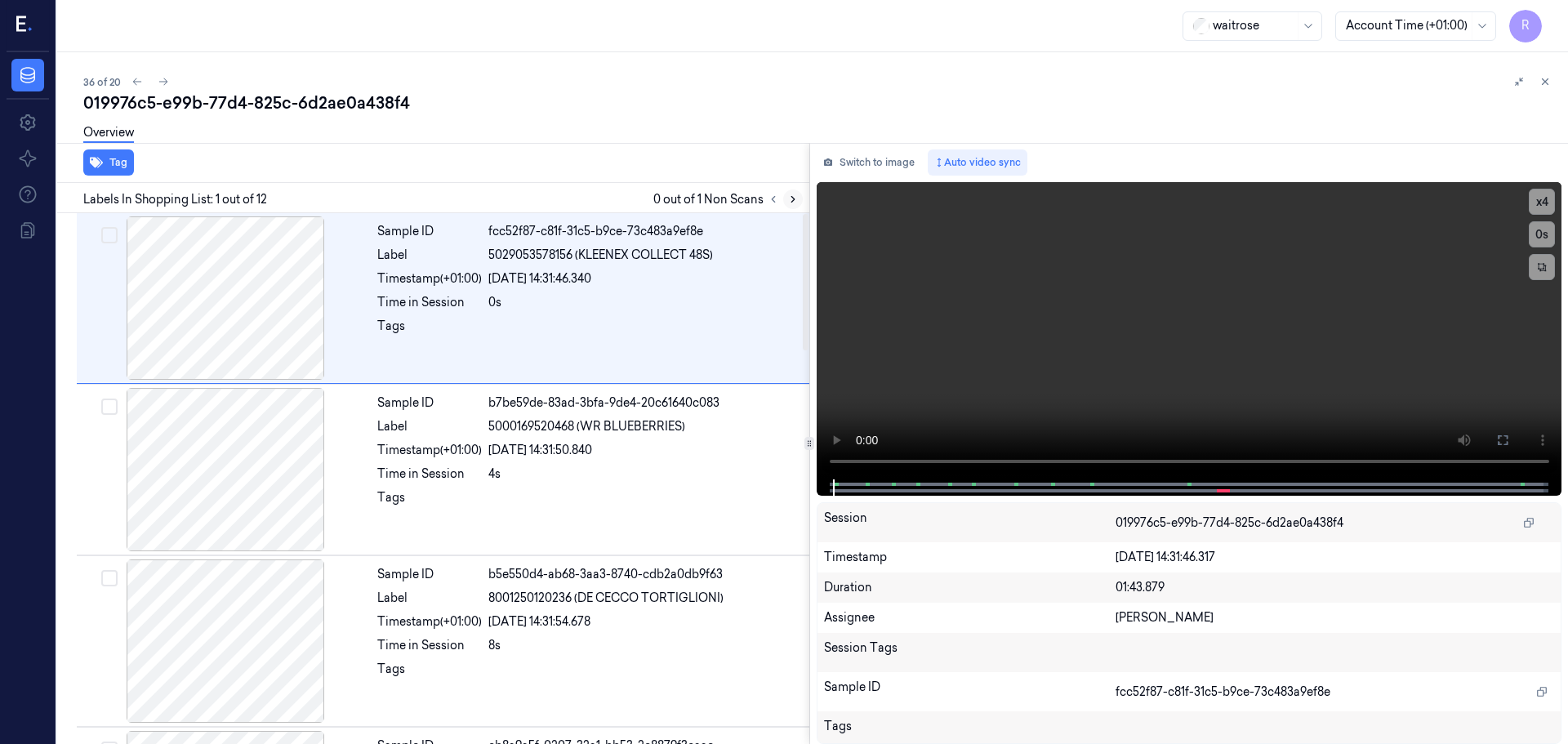
click at [784, 204] on button at bounding box center [792, 199] width 20 height 20
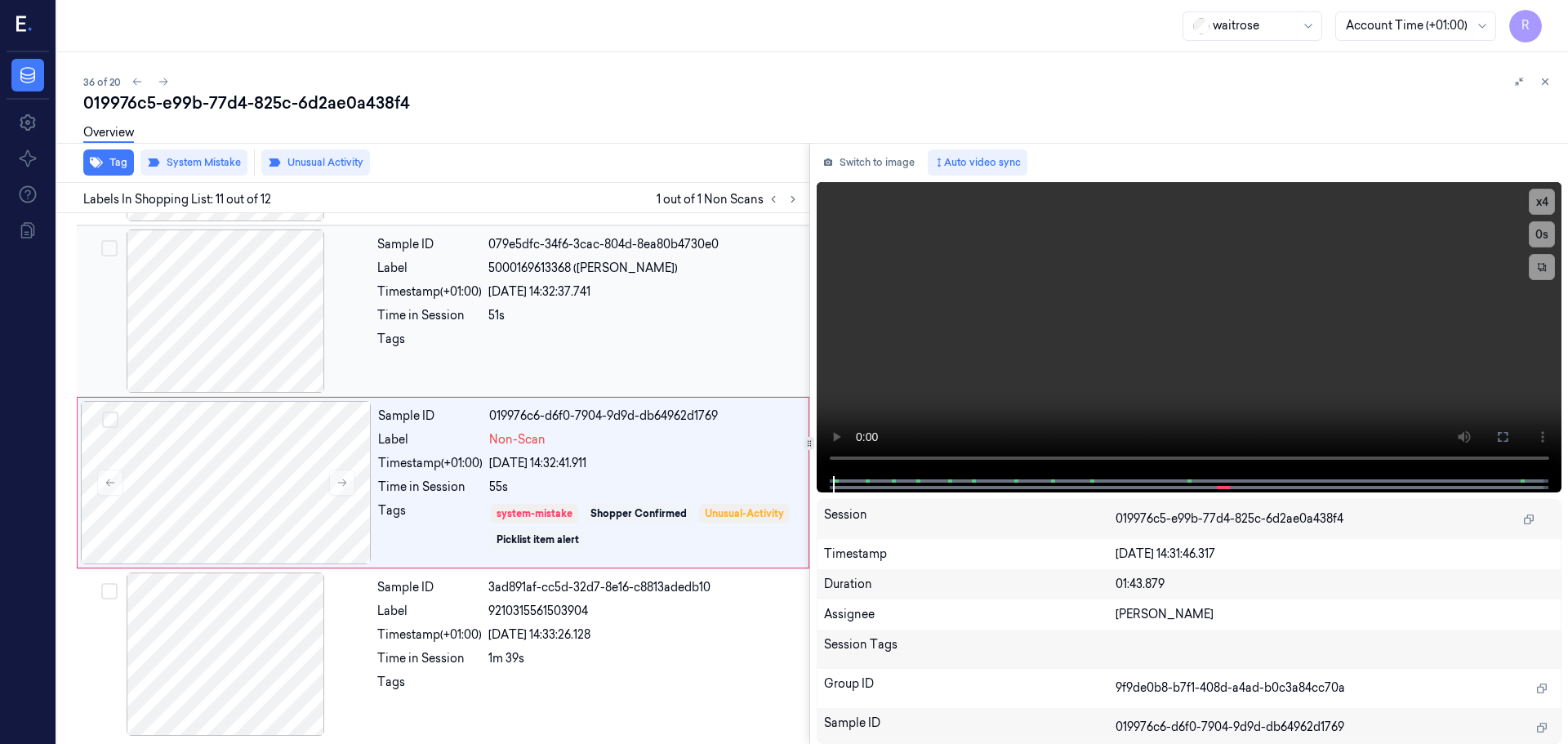
scroll to position [1533, 0]
click at [355, 480] on button at bounding box center [341, 480] width 26 height 26
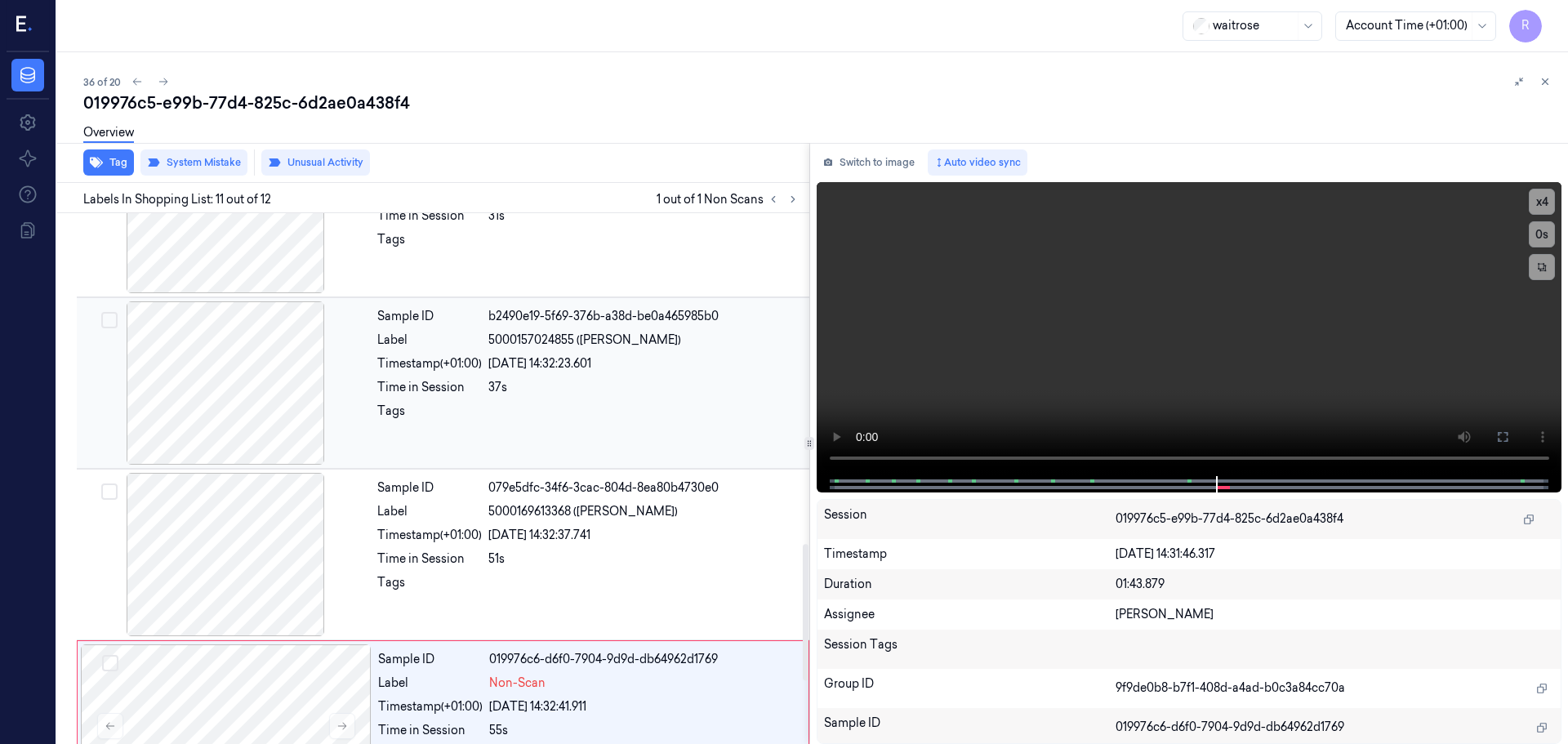
click at [263, 389] on div at bounding box center [225, 383] width 291 height 164
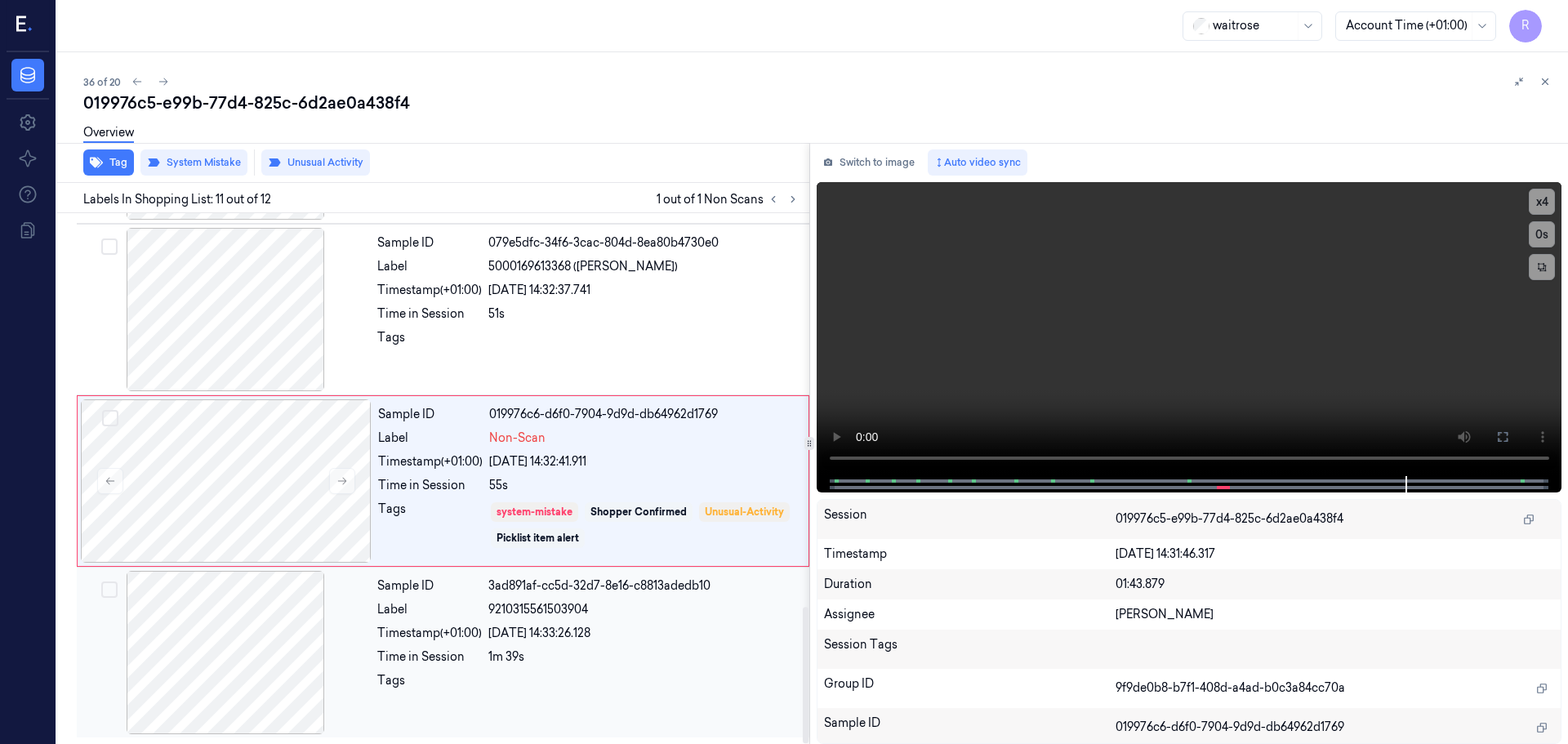
click at [652, 658] on div "1m 39s" at bounding box center [643, 657] width 311 height 17
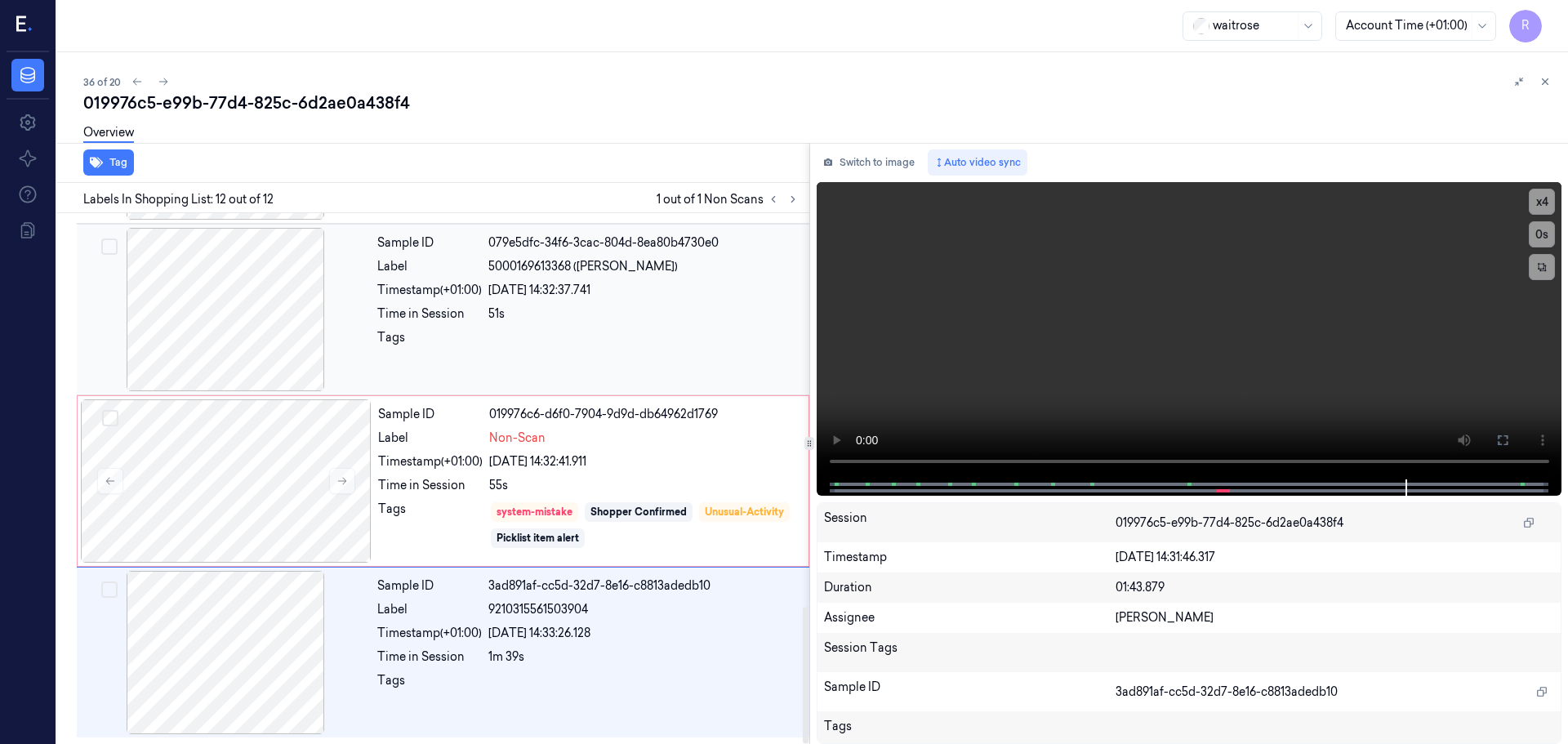
click at [673, 343] on div at bounding box center [643, 342] width 311 height 26
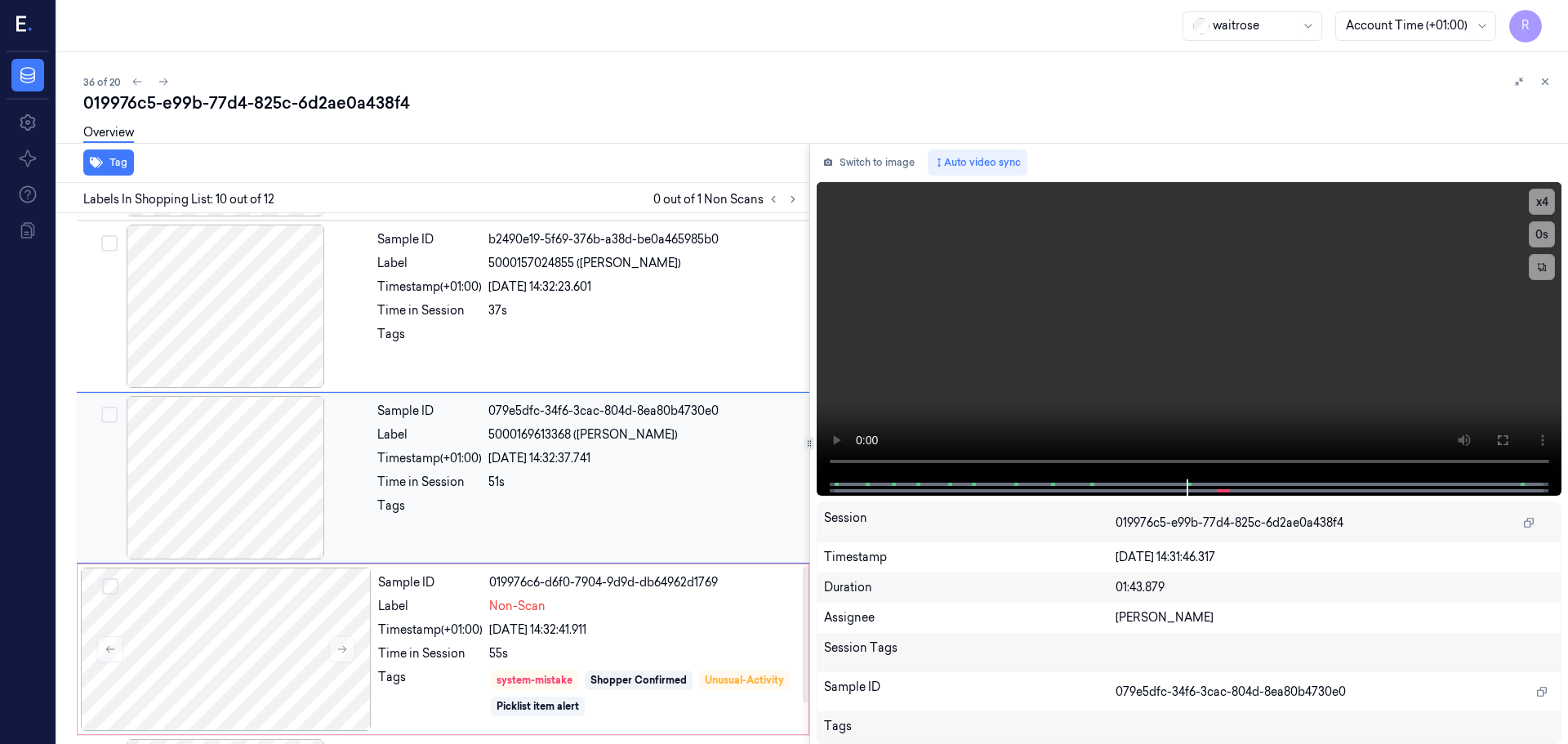
click at [616, 540] on div "Sample ID 079e5dfc-34f6-3cac-804d-8ea80b4730e0 Label 5000169613368 (DORG BROWN …" at bounding box center [589, 478] width 436 height 164
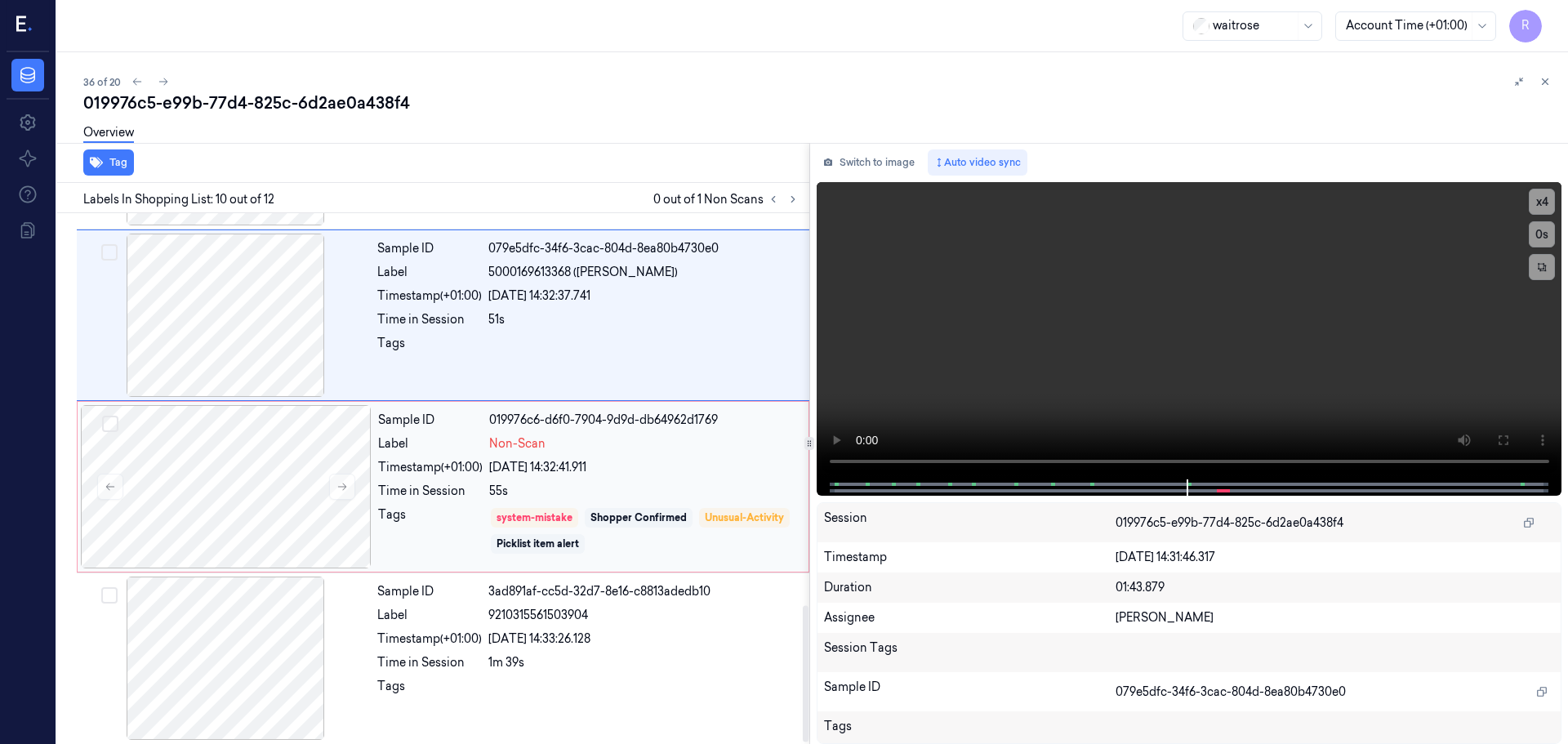
click at [665, 531] on div "system-mistake Shopper Confirmed Unusual-Activity Picklist item alert" at bounding box center [643, 531] width 309 height 49
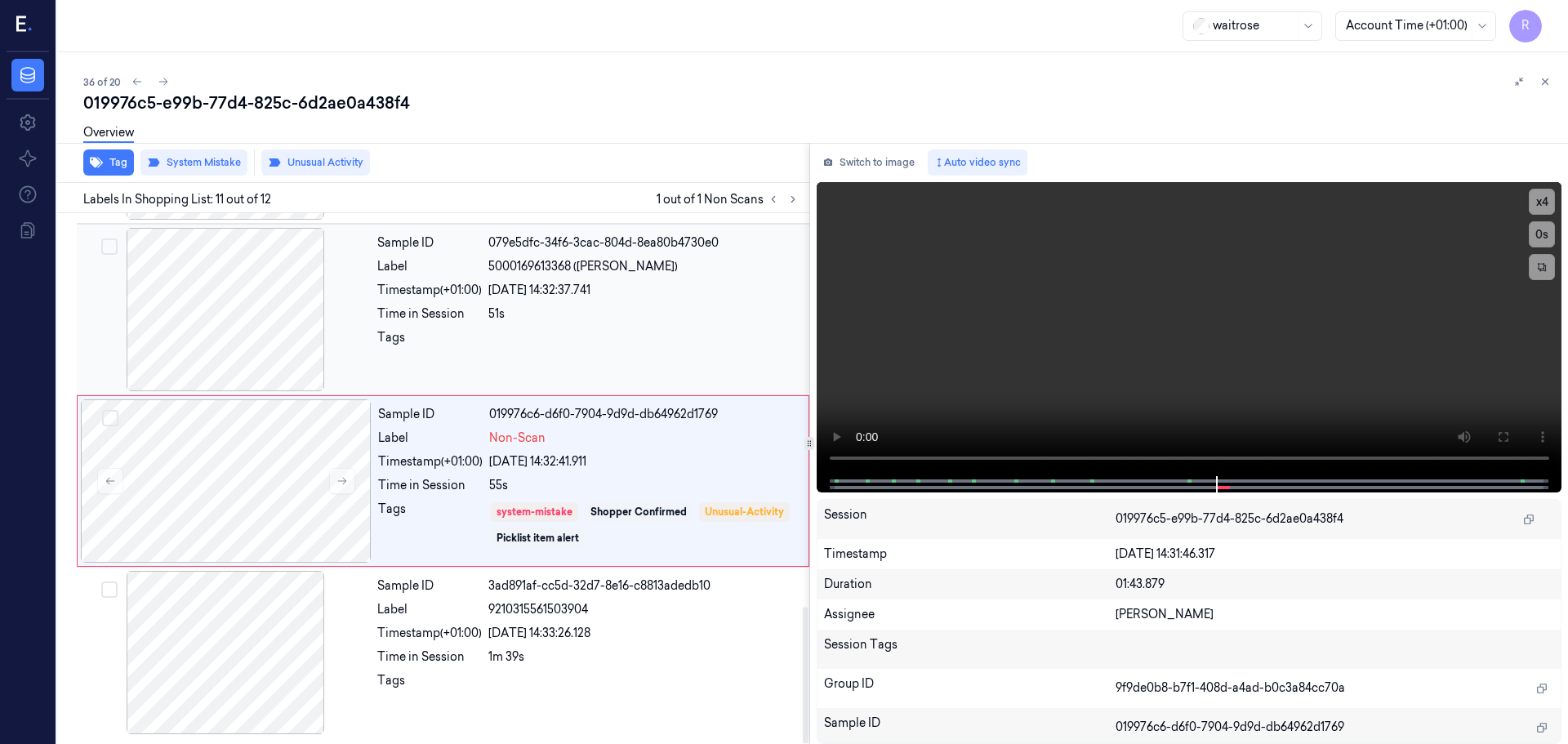
click at [696, 318] on div "51s" at bounding box center [643, 314] width 311 height 17
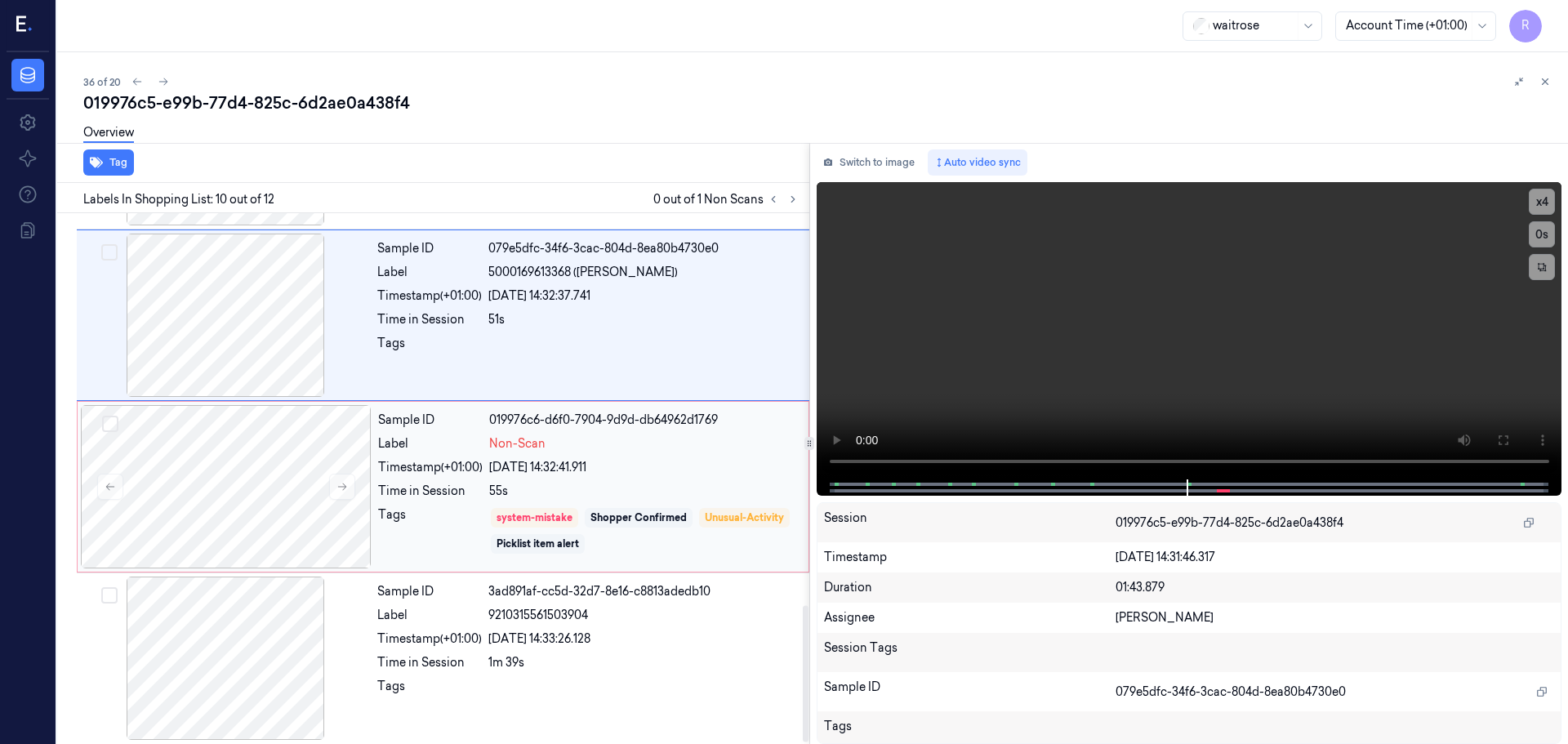
click at [665, 501] on div "Sample ID 019976c6-d6f0-7904-9d9d-db64962d1769 Label Non-Scan Timestamp (+01:00…" at bounding box center [589, 487] width 434 height 164
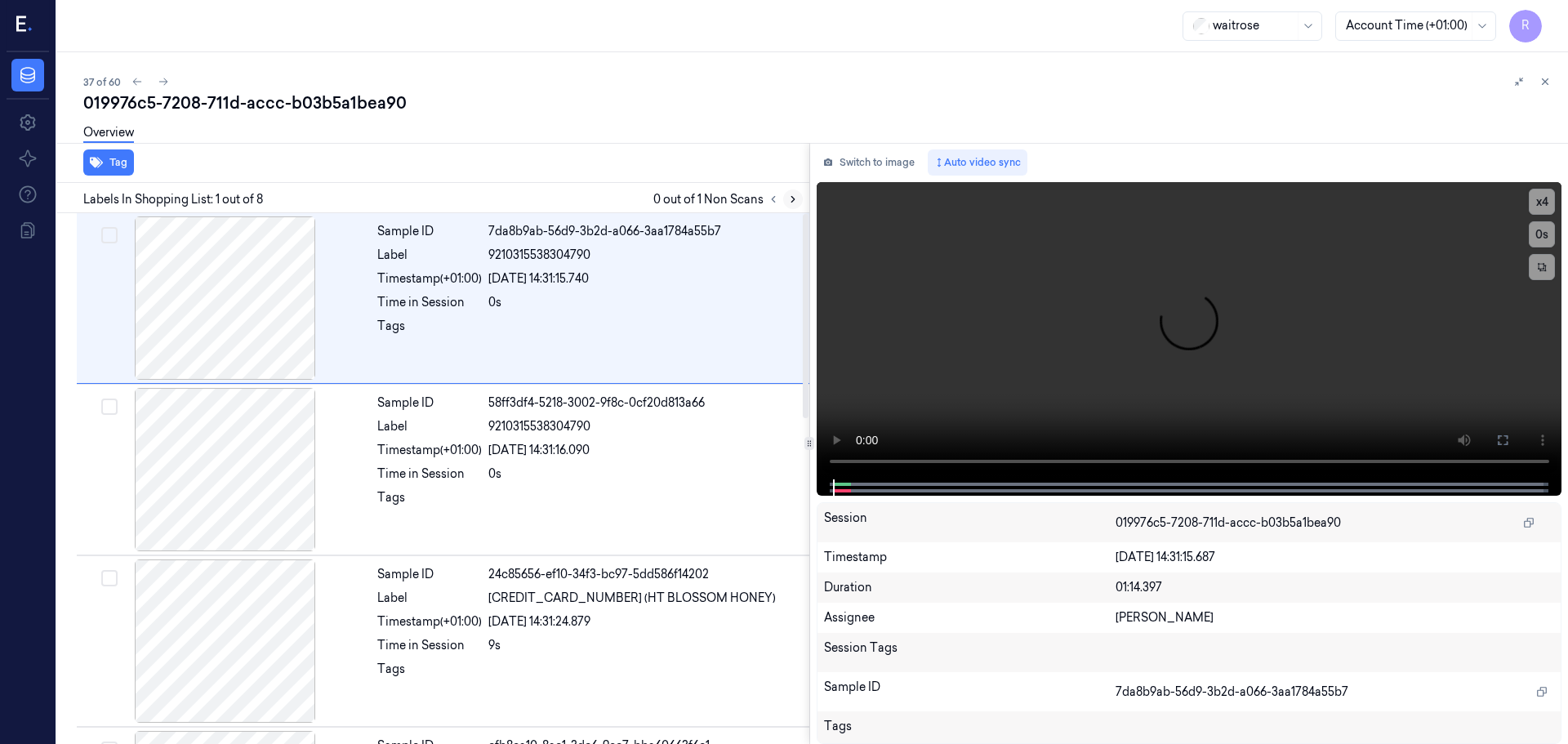
click at [793, 201] on icon at bounding box center [792, 200] width 3 height 6
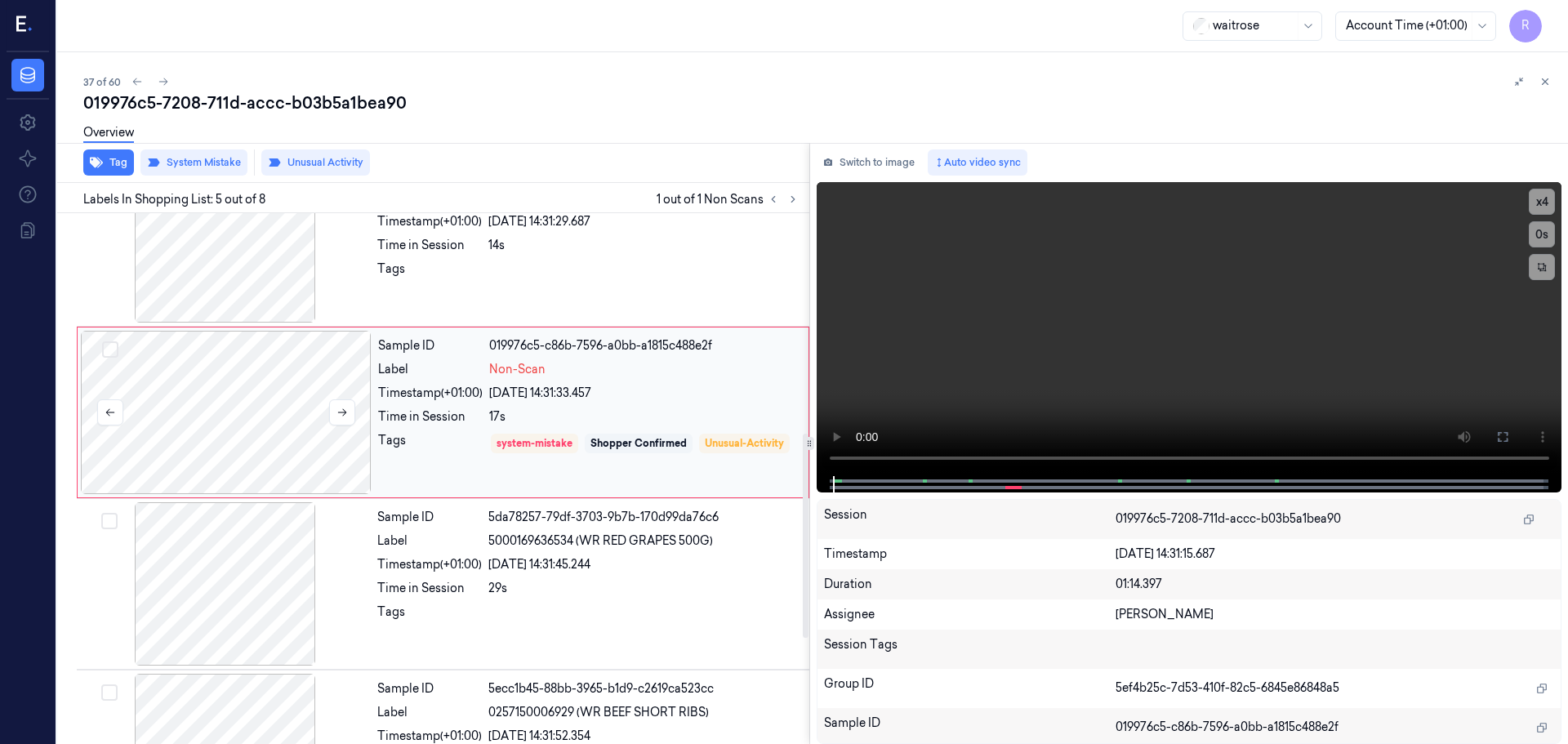
scroll to position [506, 0]
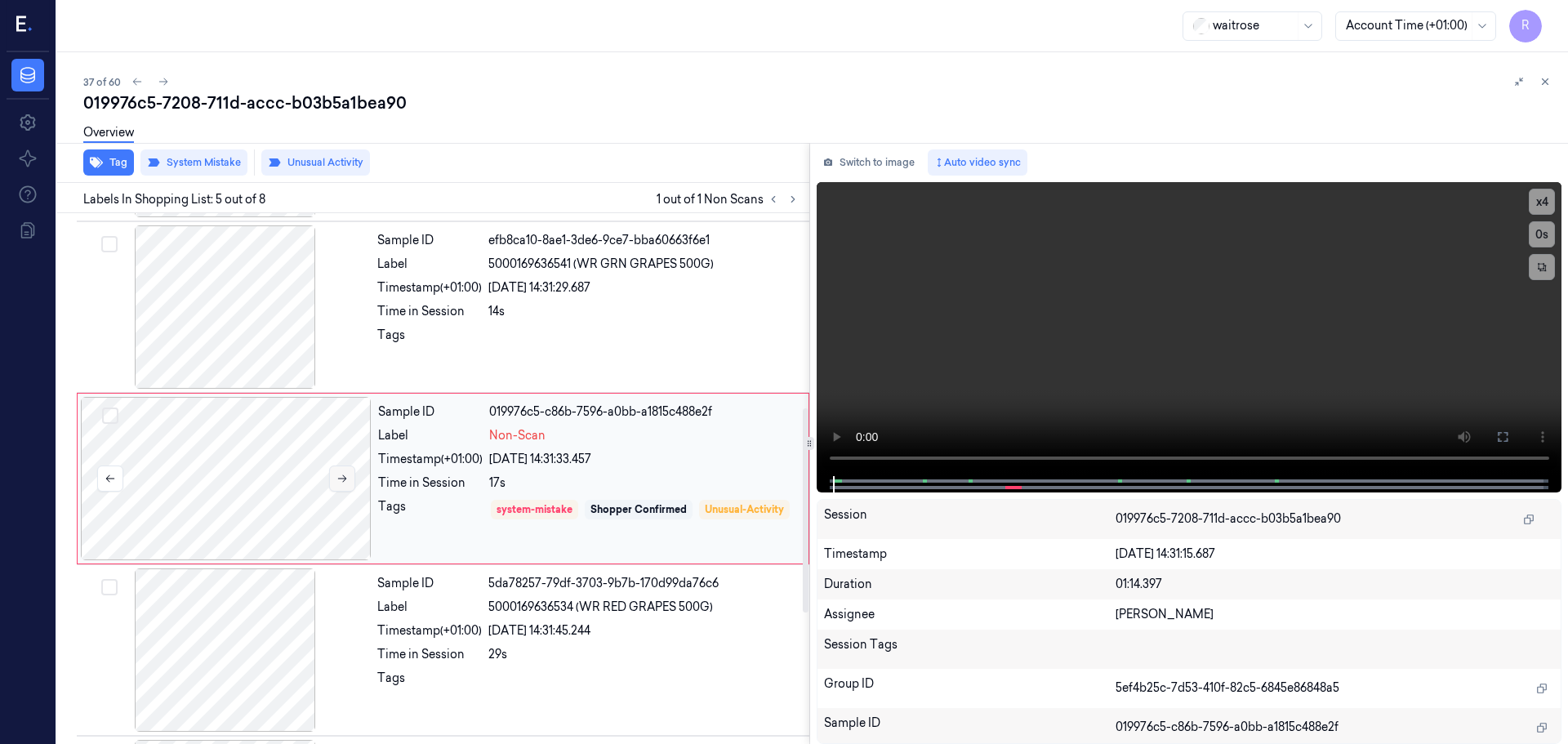
click at [343, 468] on button at bounding box center [341, 478] width 26 height 26
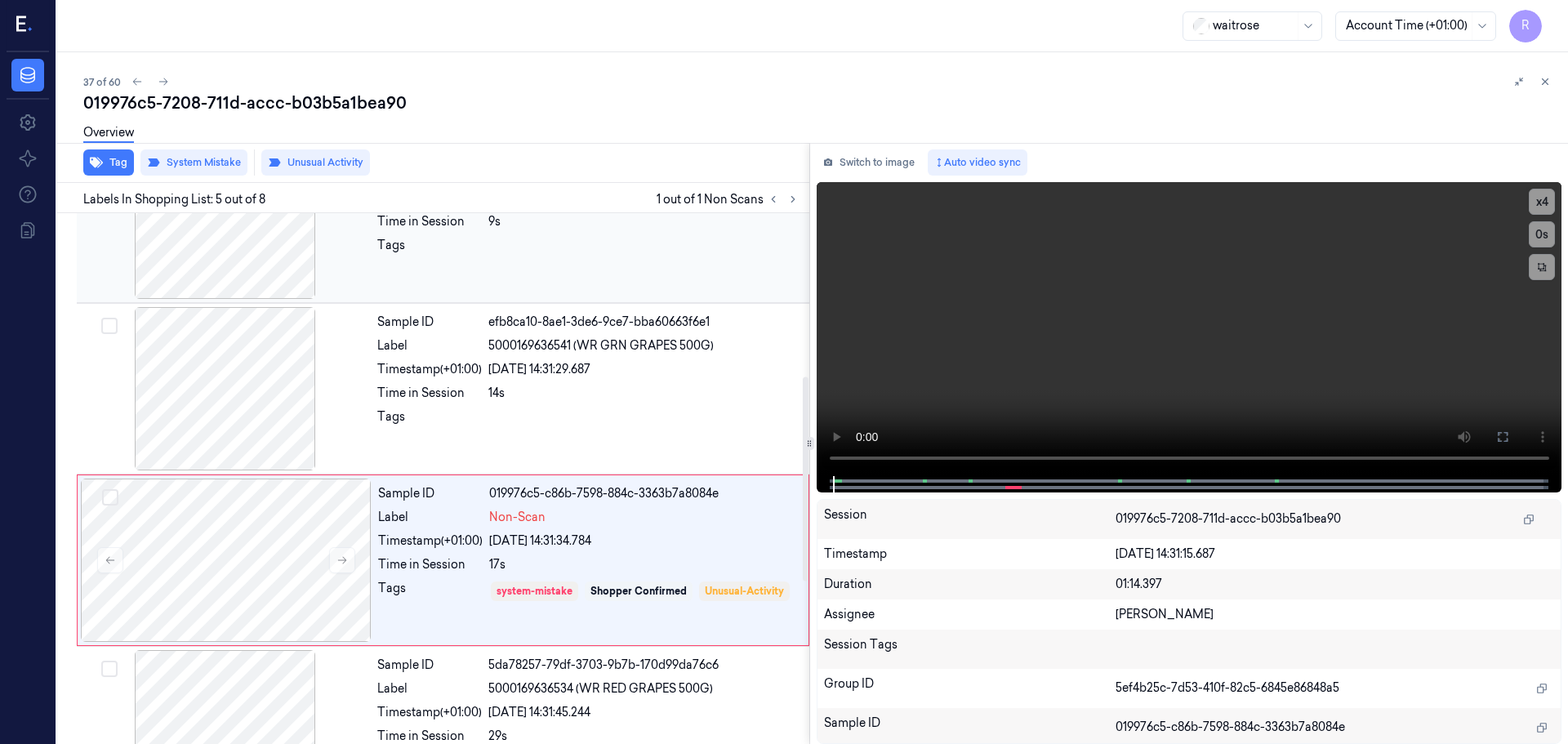
click at [261, 272] on div at bounding box center [225, 218] width 291 height 164
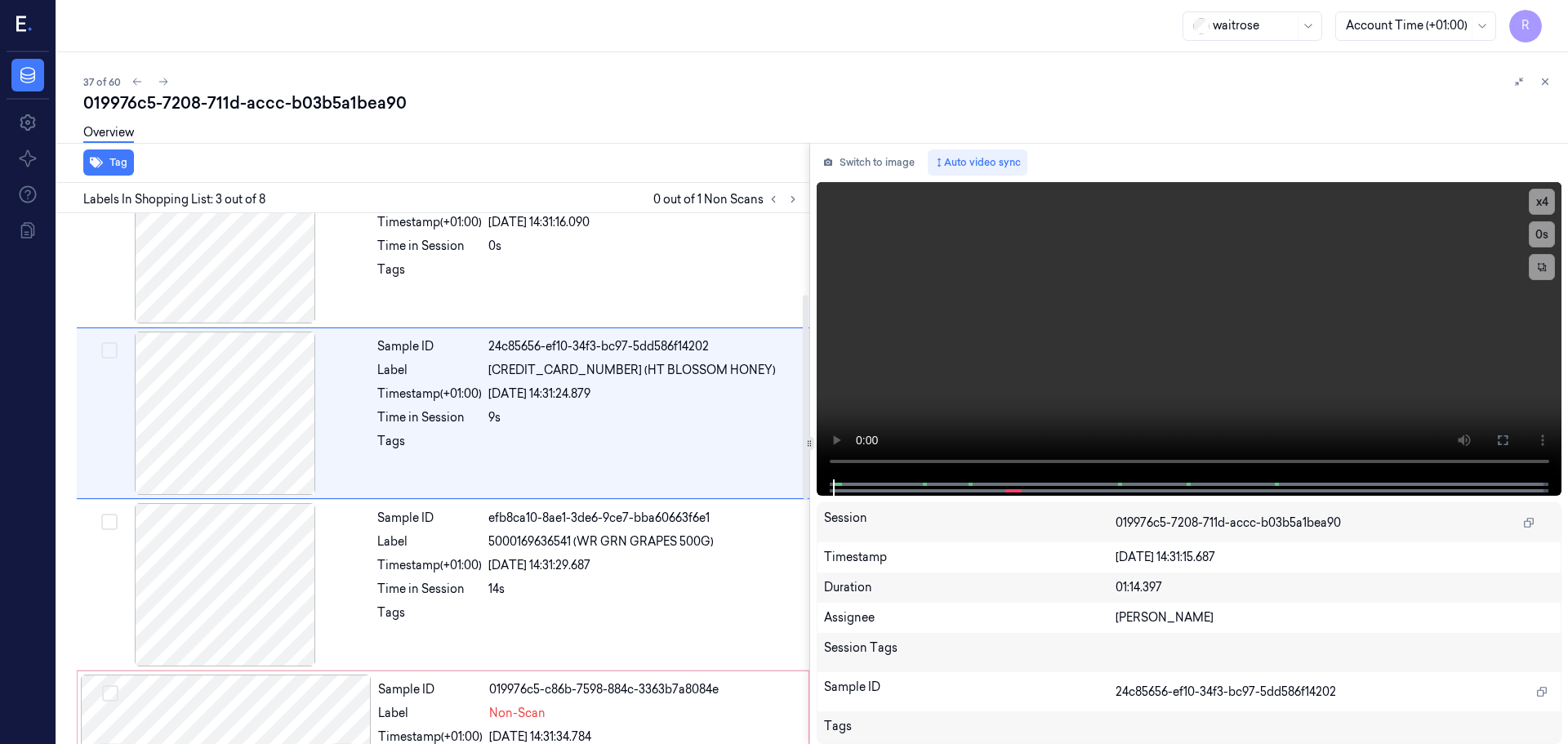
scroll to position [163, 0]
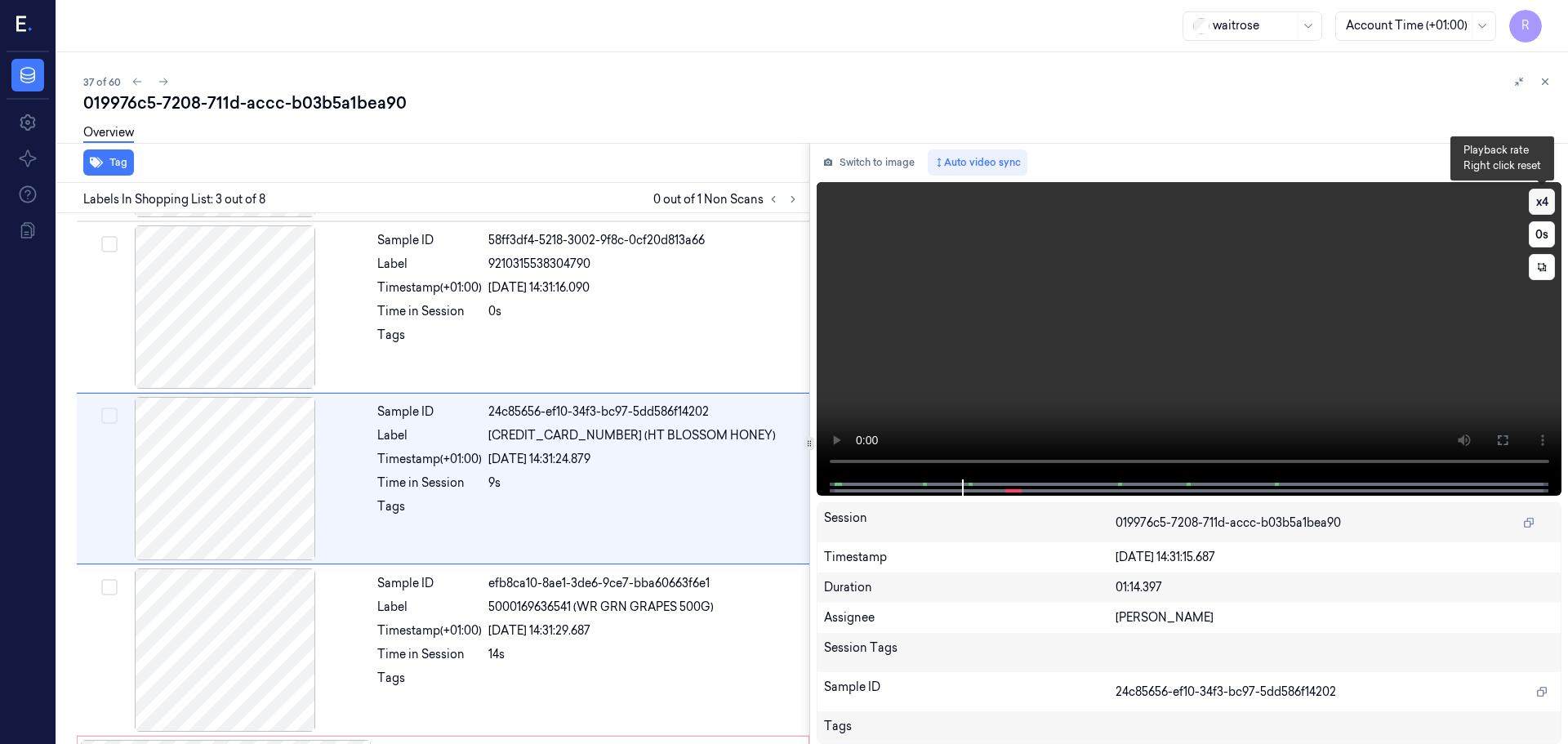
click at [1539, 201] on button "x 4" at bounding box center [1540, 201] width 26 height 26
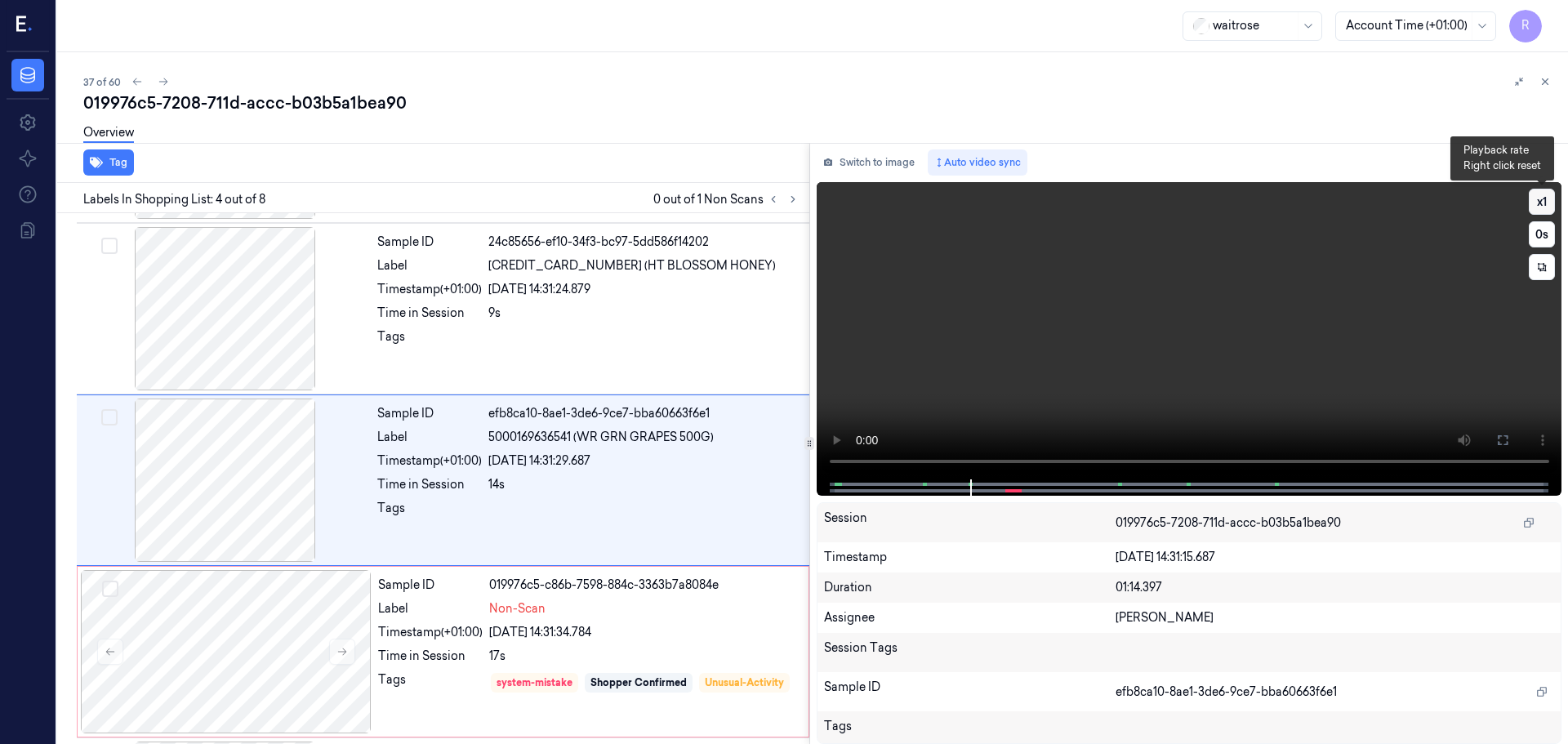
scroll to position [334, 0]
click at [965, 461] on video at bounding box center [1190, 330] width 745 height 298
click at [1547, 205] on button "x 1" at bounding box center [1540, 201] width 26 height 26
click at [1547, 205] on button "x 2" at bounding box center [1540, 201] width 26 height 26
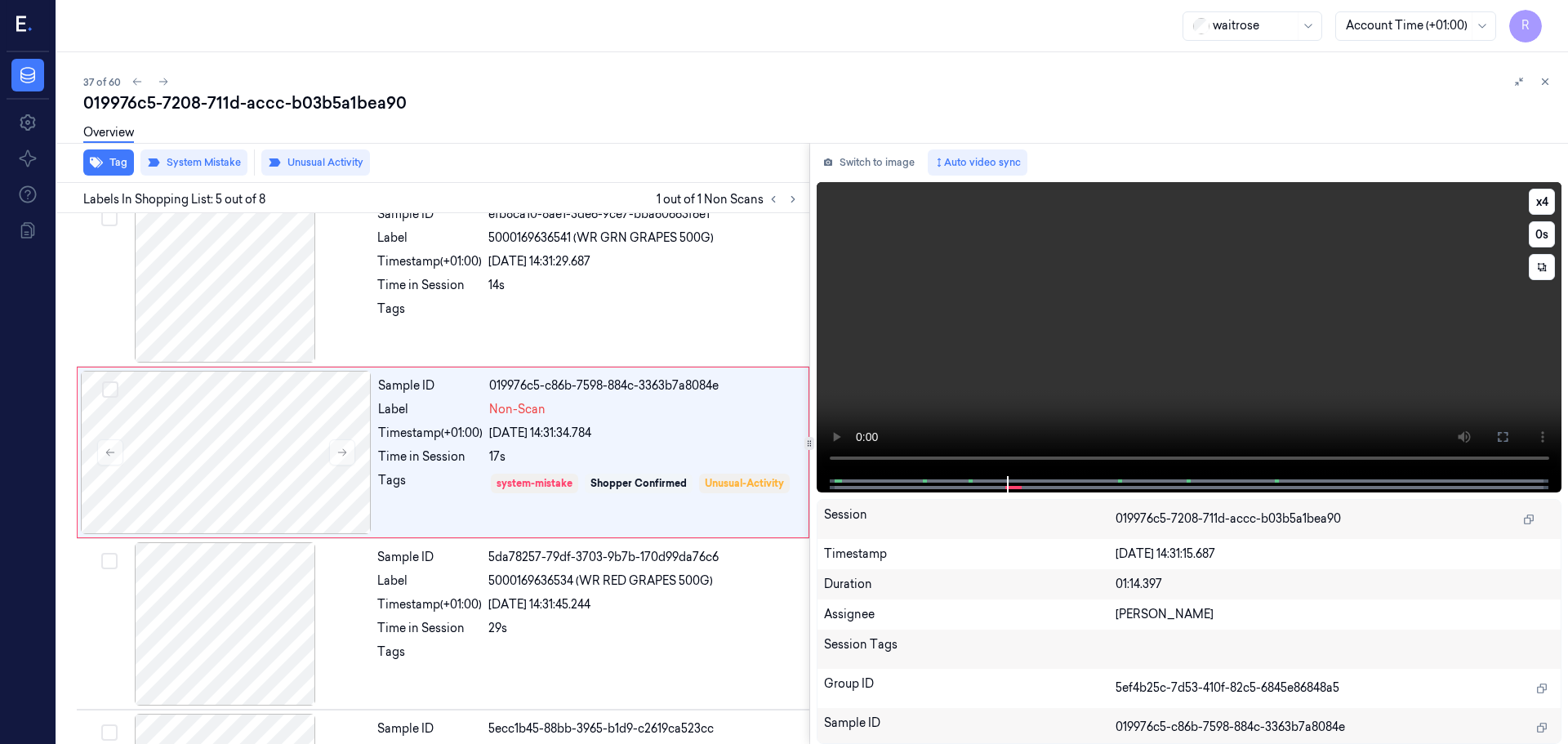
scroll to position [506, 0]
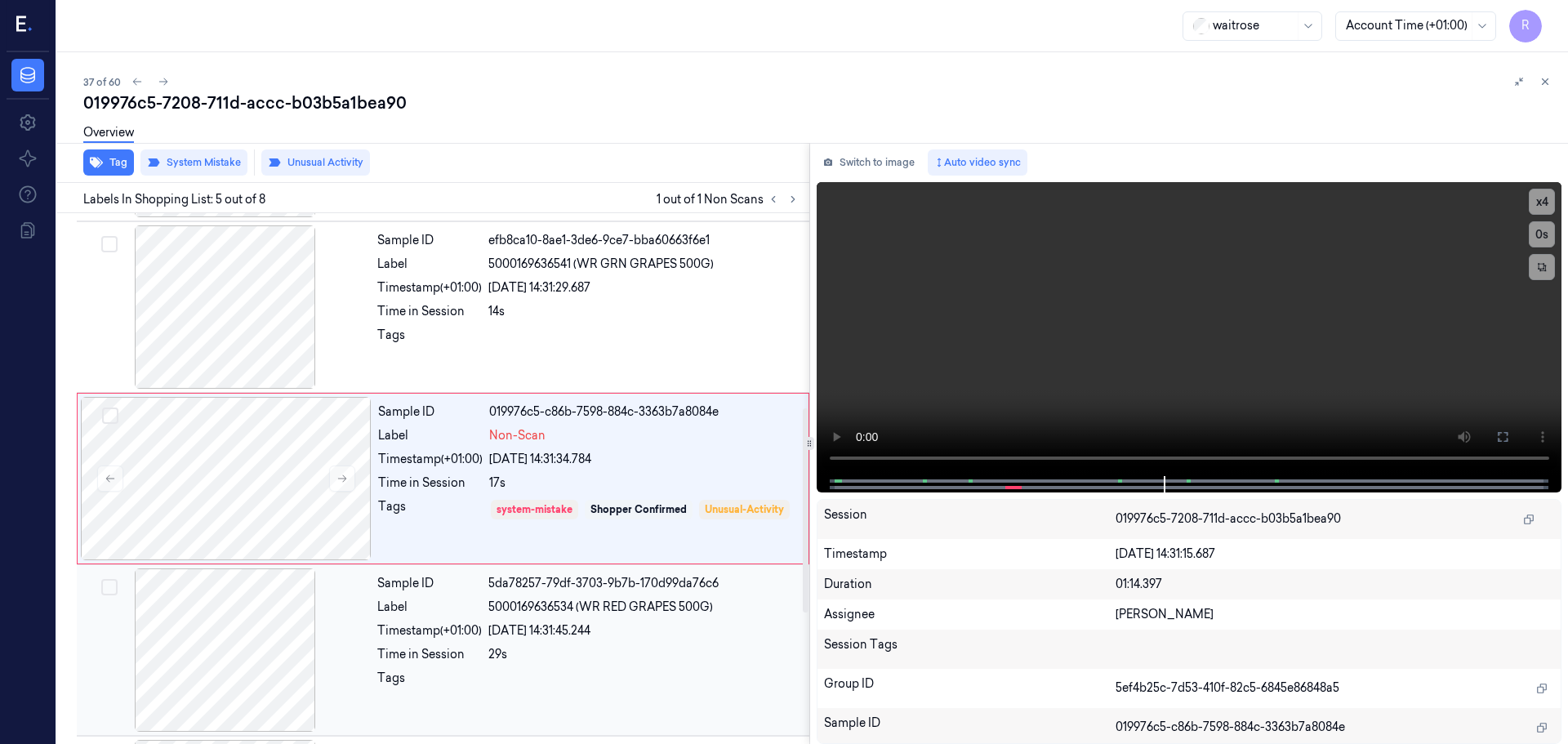
click at [523, 679] on div at bounding box center [643, 682] width 311 height 26
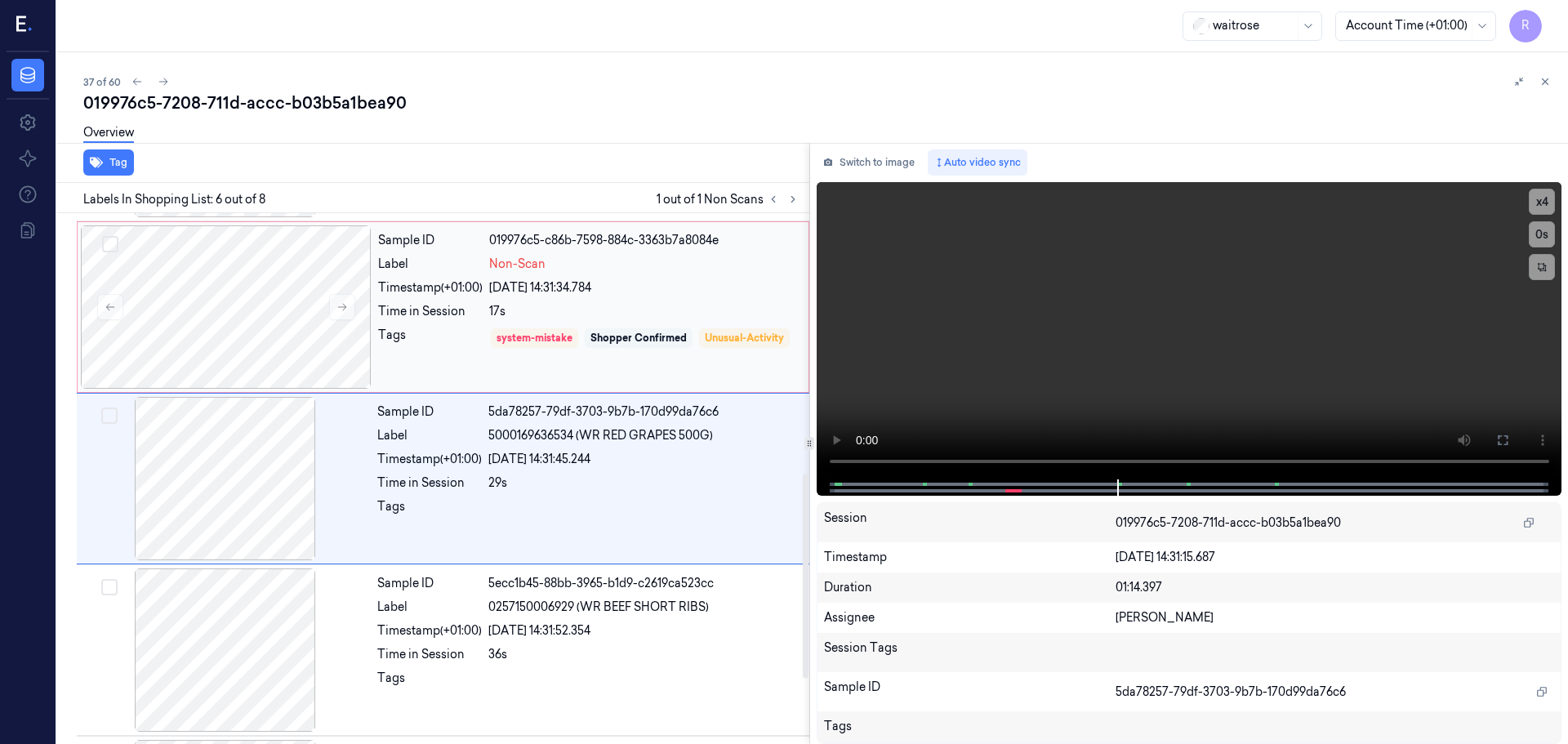
click at [682, 337] on div "Shopper Confirmed" at bounding box center [638, 338] width 96 height 14
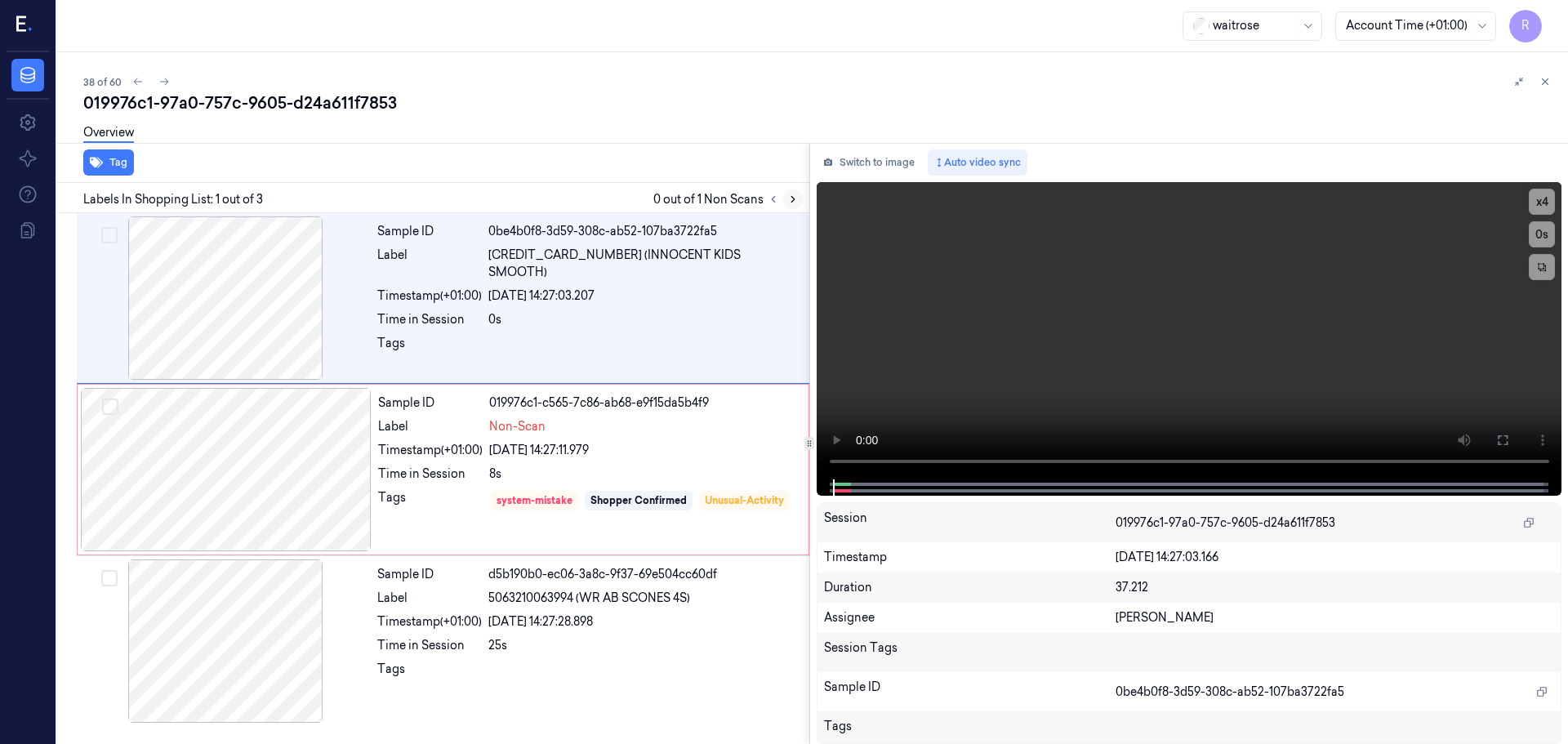
click at [786, 200] on button at bounding box center [792, 199] width 20 height 20
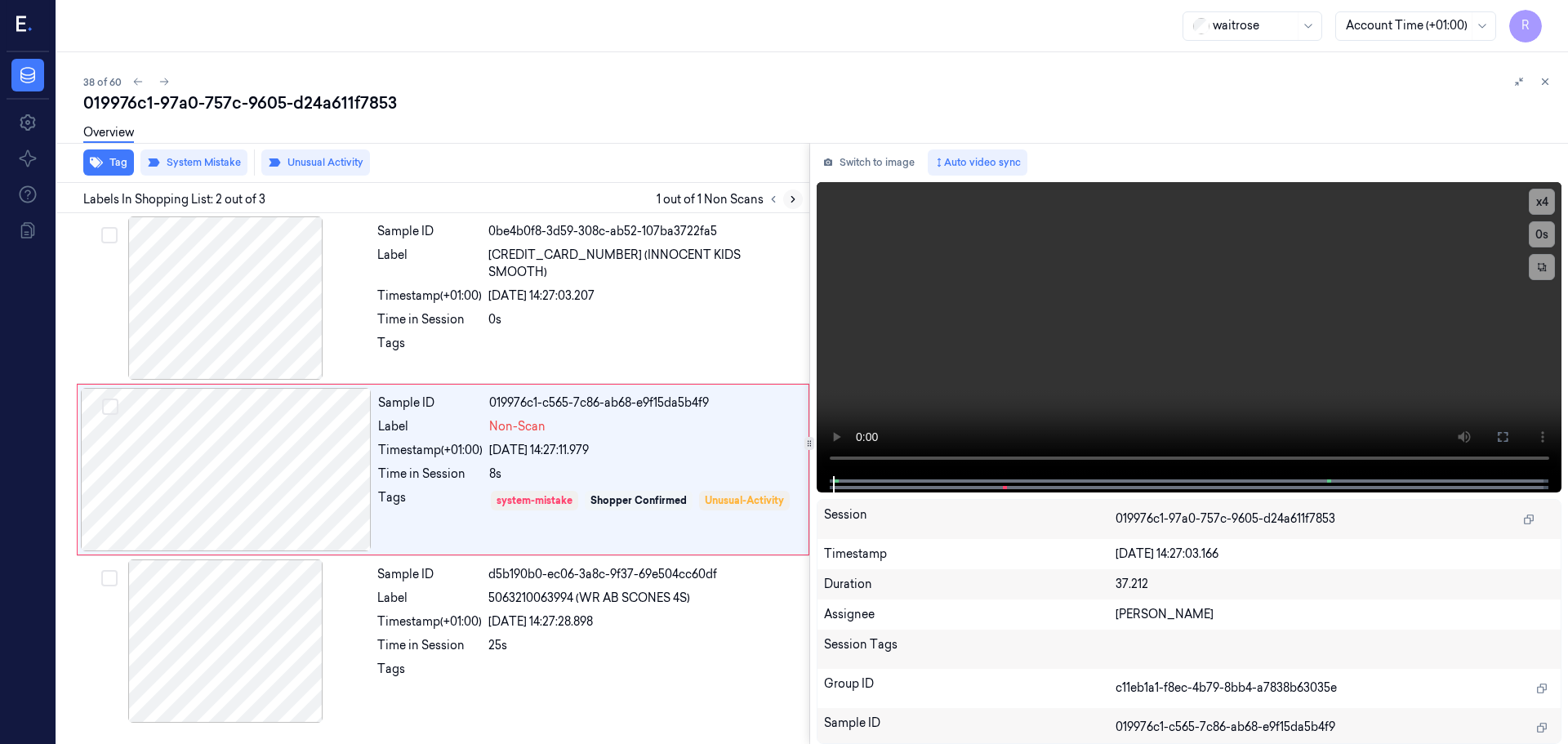
click at [789, 198] on icon at bounding box center [793, 200] width 11 height 11
click at [251, 308] on div at bounding box center [225, 299] width 291 height 164
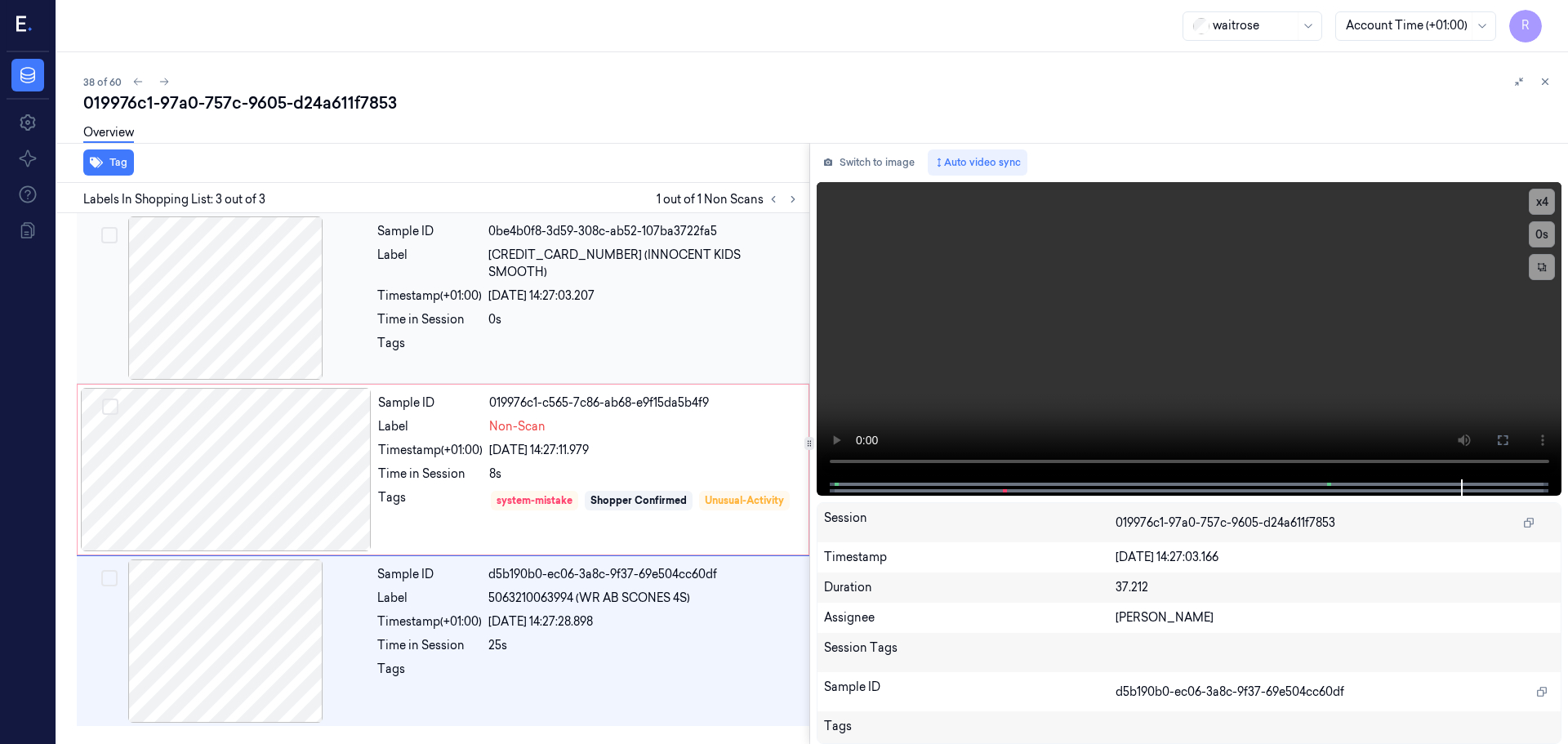
click at [633, 313] on div "Sample ID 0be4b0f8-3d59-308c-ab52-107ba3722fa5 Label [CREDIT_CARD_NUMBER] (INNO…" at bounding box center [589, 299] width 436 height 164
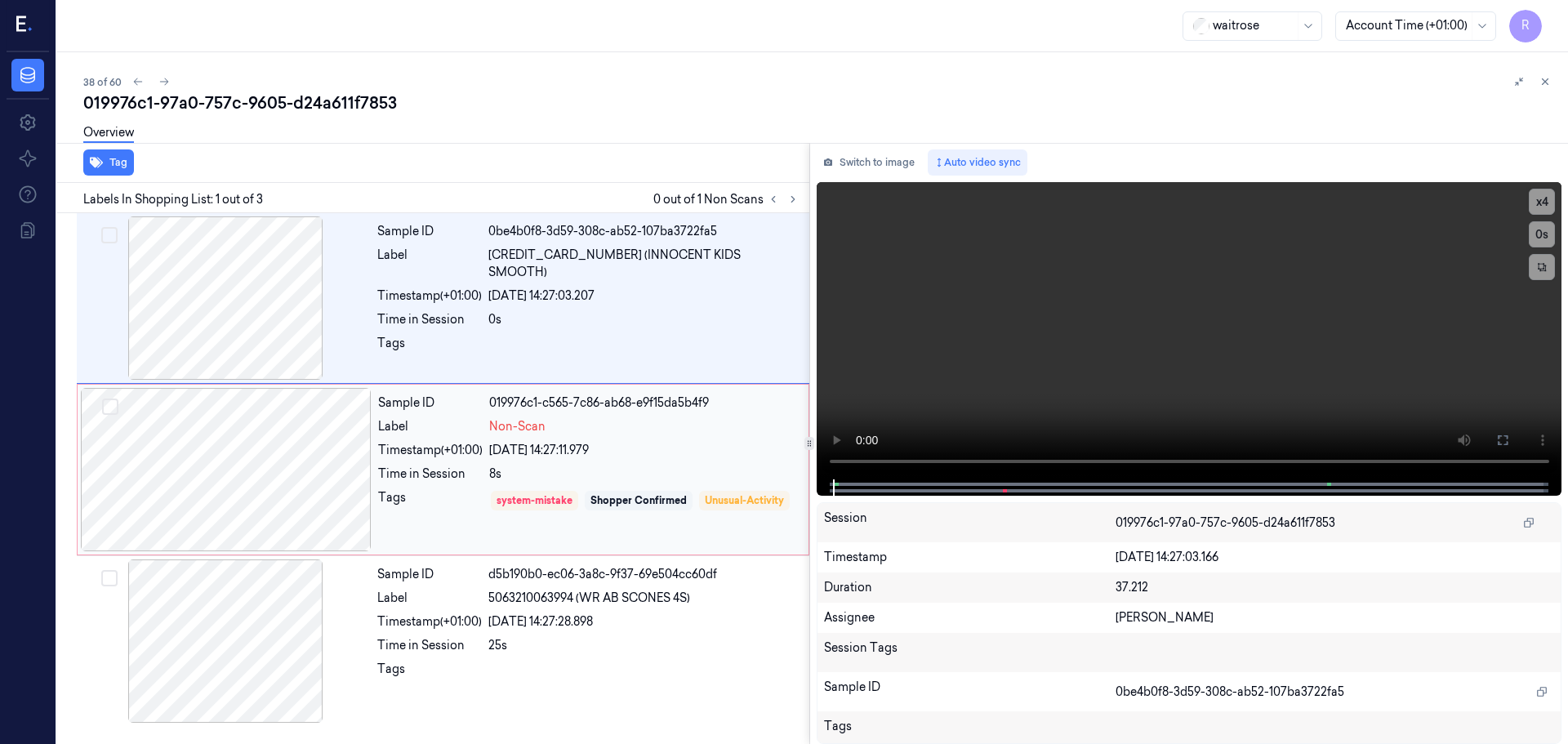
click at [629, 458] on div "[DATE] 14:27:11.979" at bounding box center [643, 451] width 309 height 17
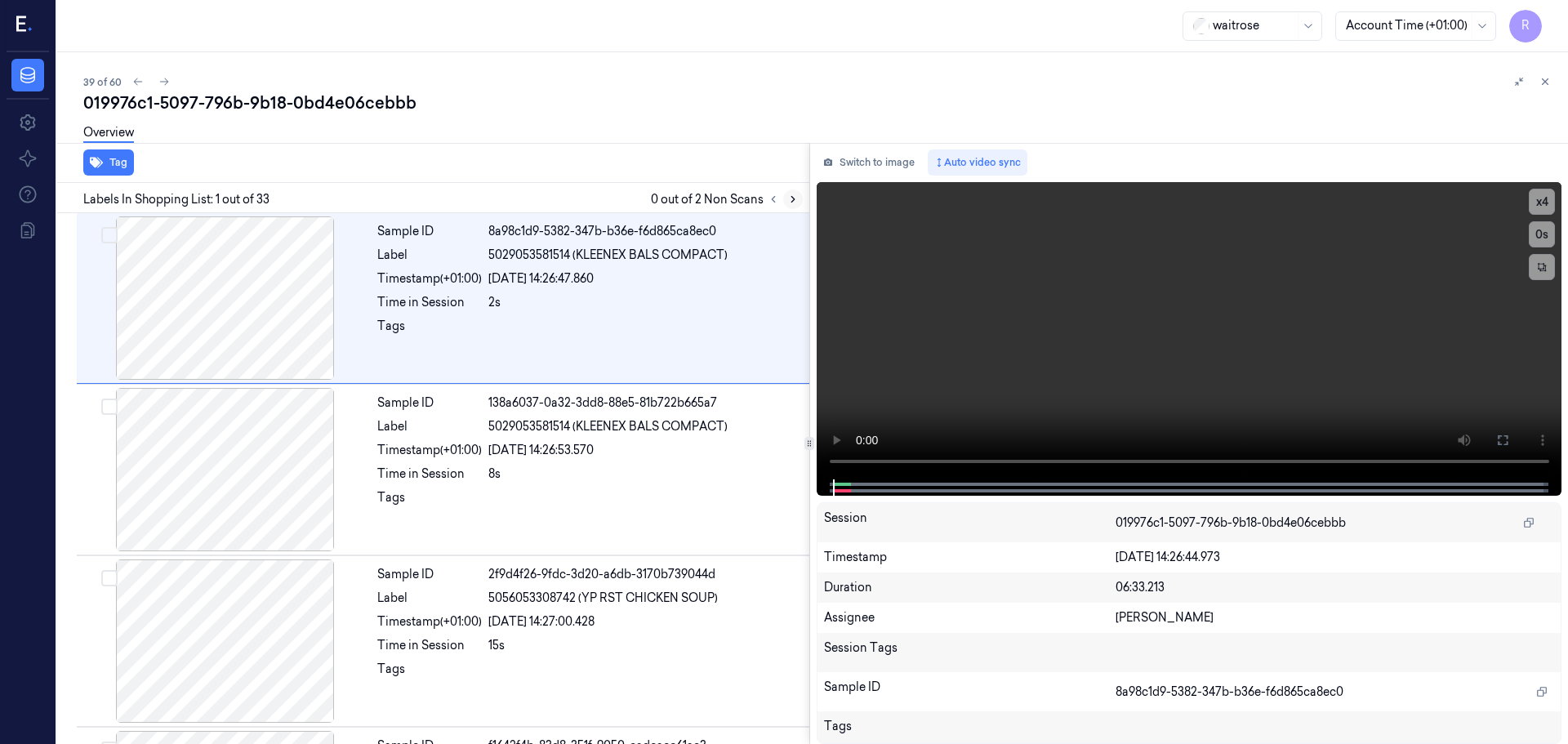
click at [792, 194] on icon at bounding box center [793, 200] width 11 height 11
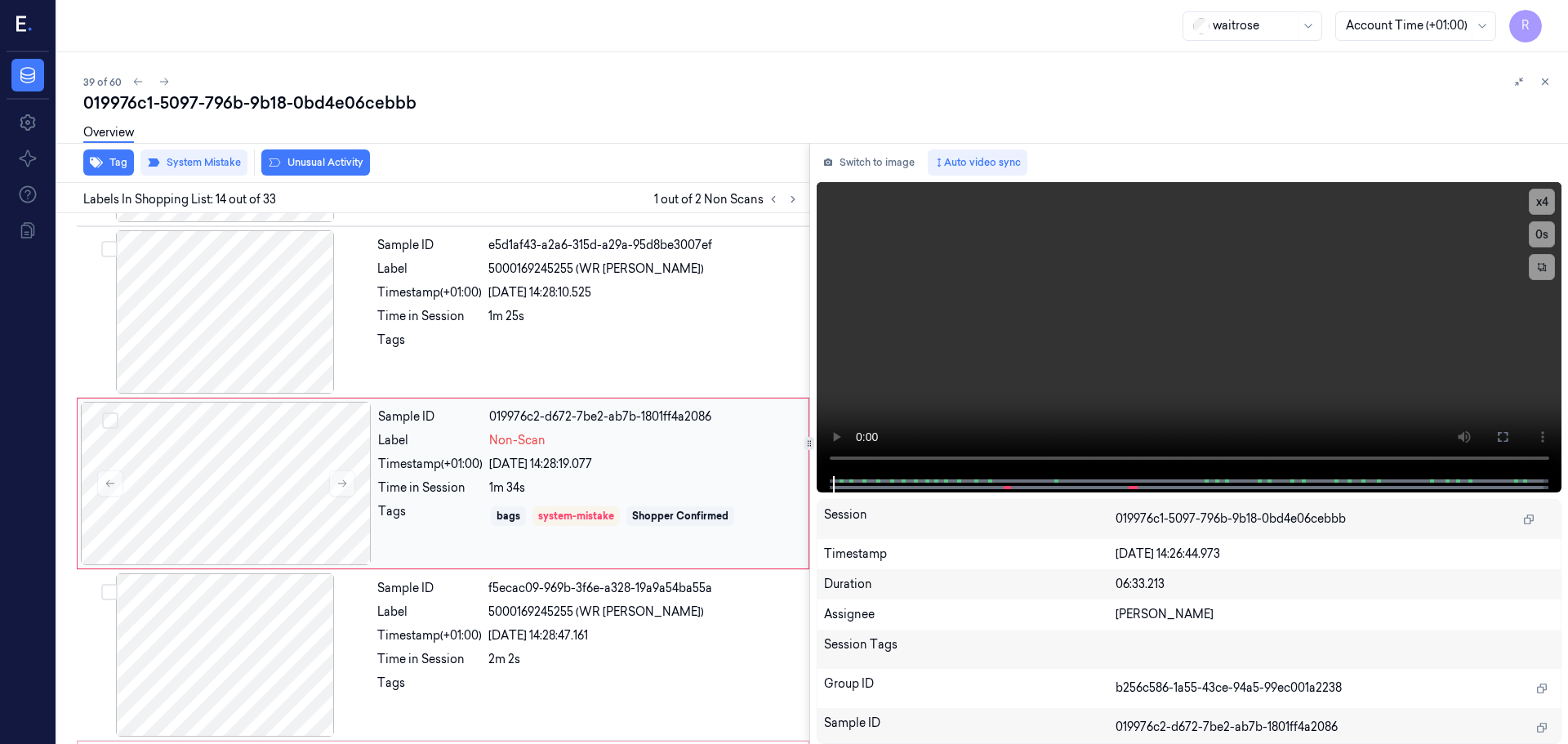
scroll to position [2049, 0]
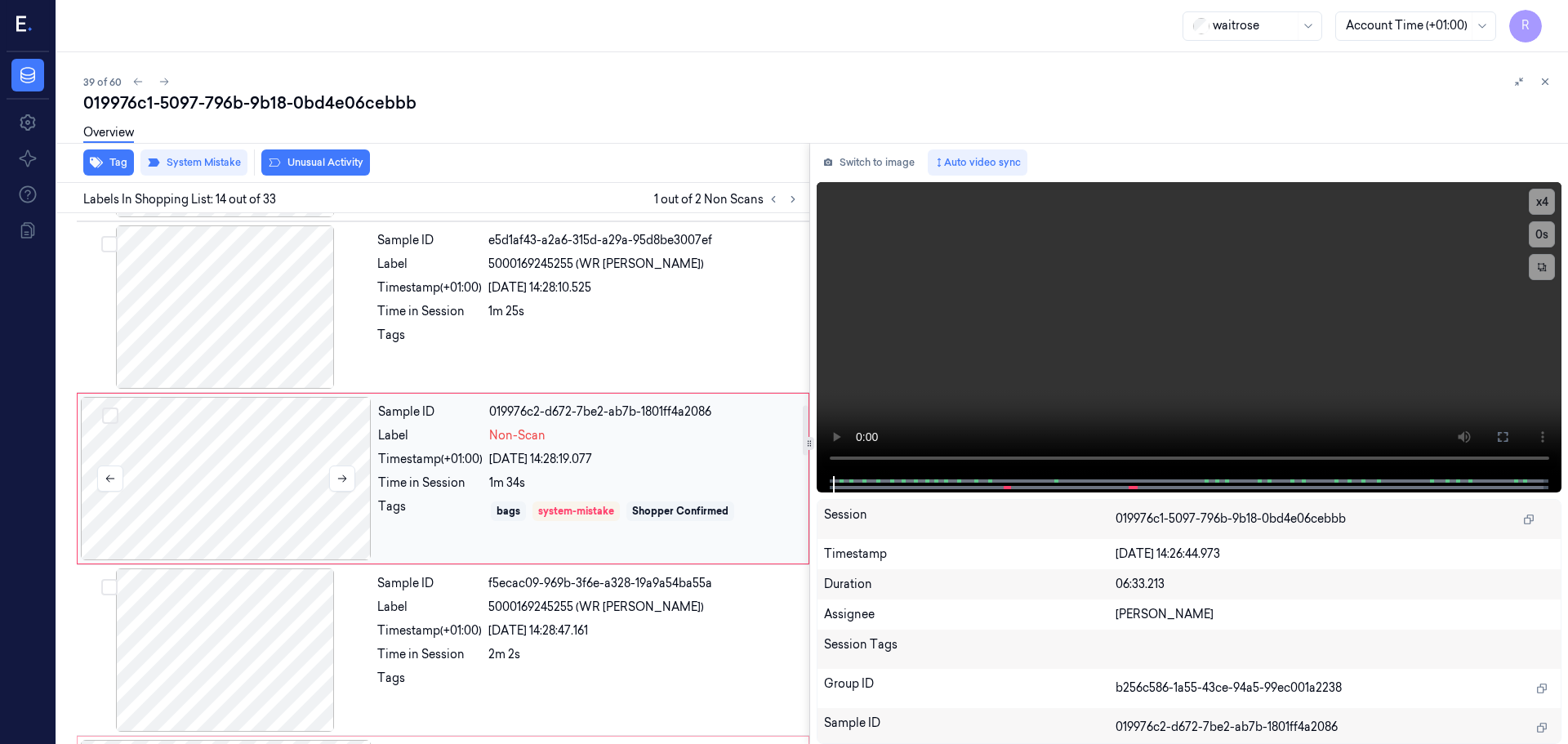
click at [358, 486] on div at bounding box center [226, 479] width 291 height 164
click at [353, 476] on div at bounding box center [226, 479] width 291 height 164
click at [351, 476] on button at bounding box center [341, 478] width 26 height 26
click at [350, 474] on button at bounding box center [341, 478] width 26 height 26
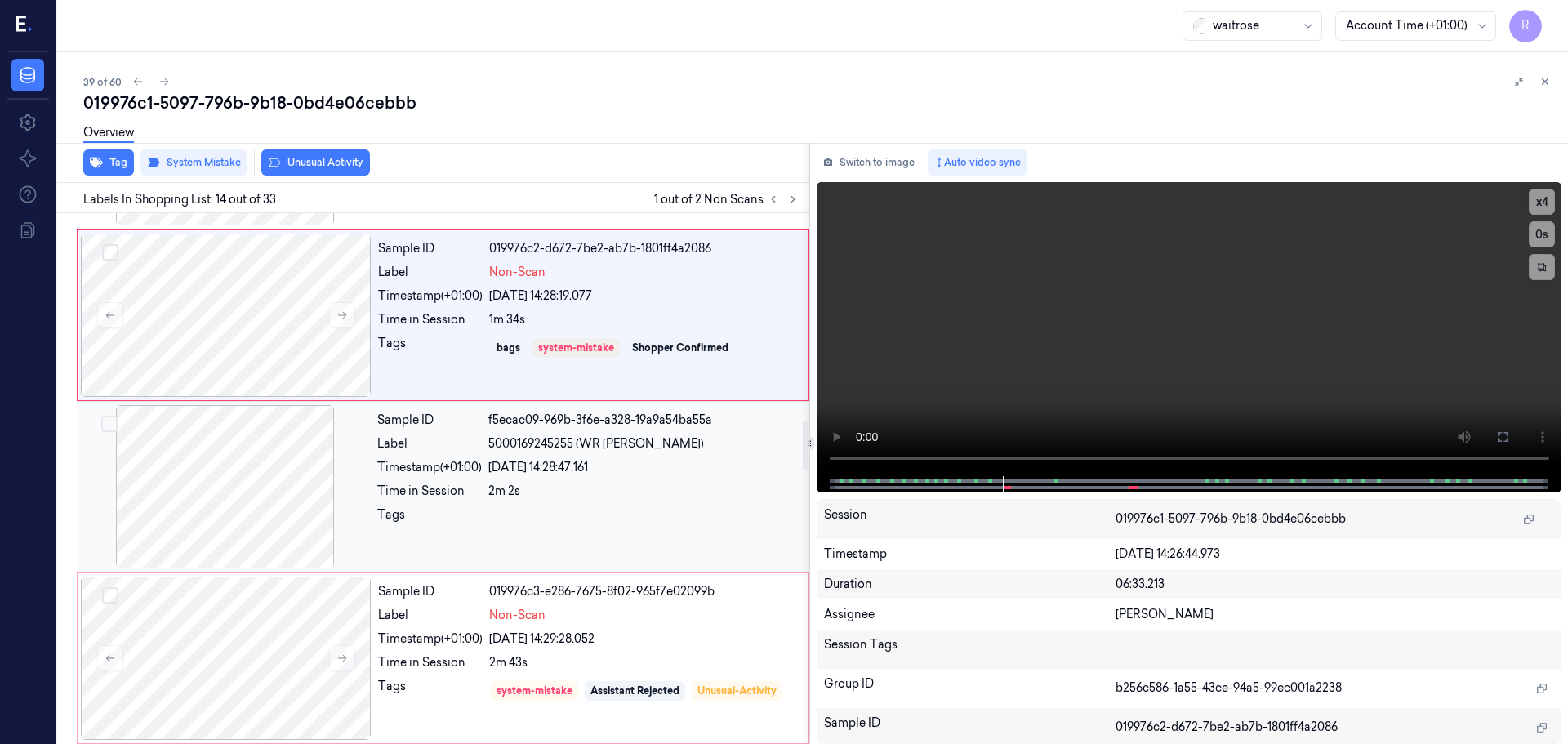
scroll to position [2295, 0]
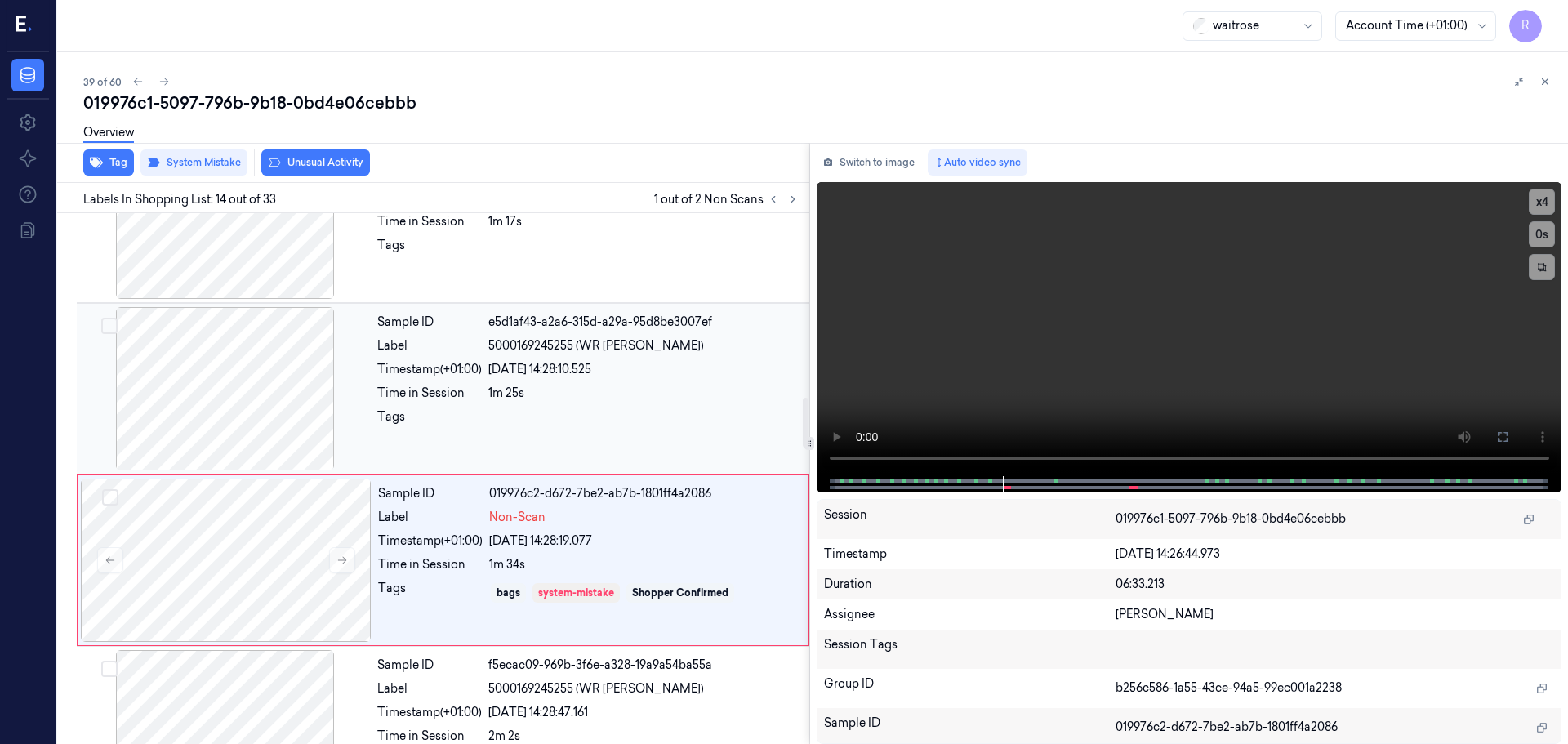
click at [259, 382] on div at bounding box center [225, 389] width 291 height 164
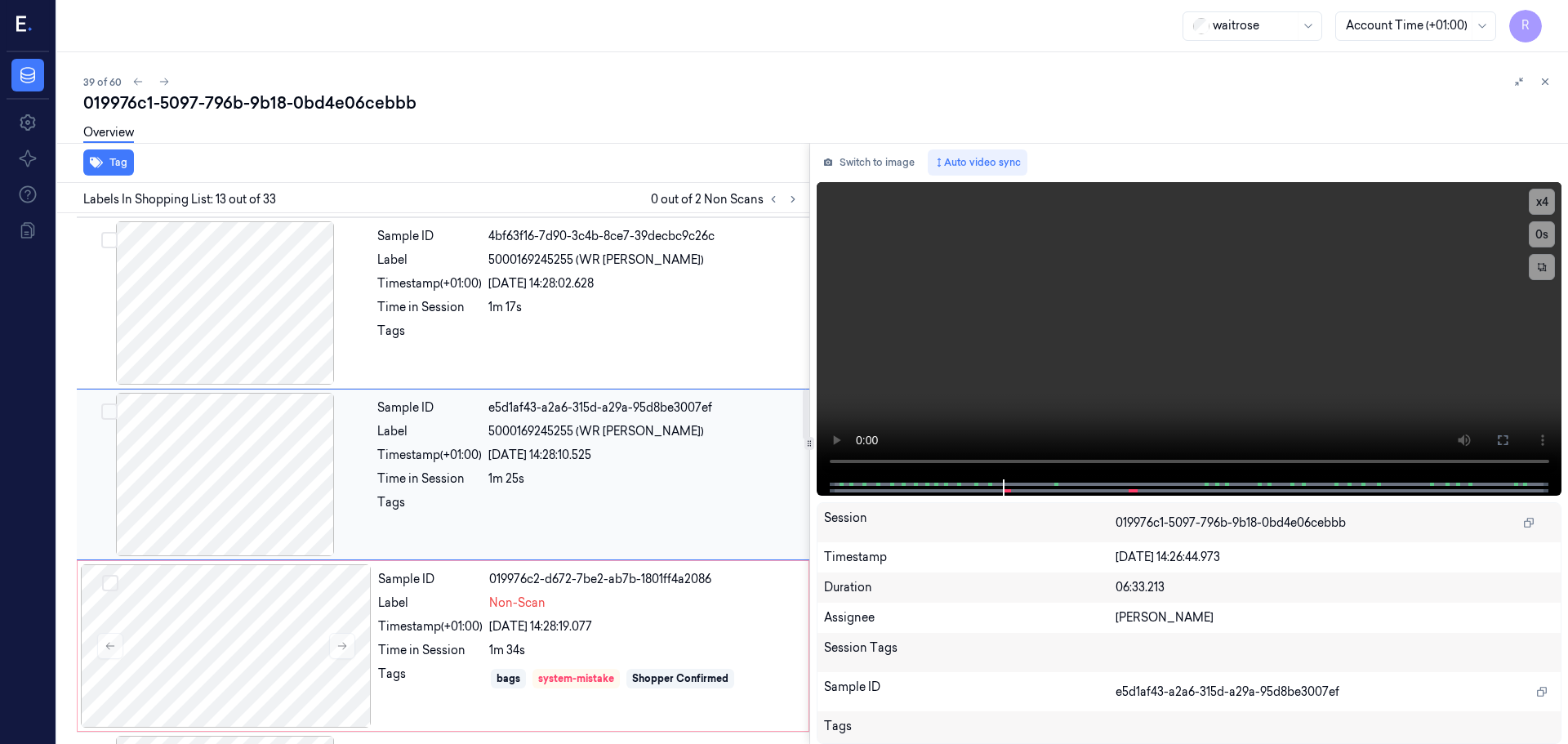
scroll to position [1878, 0]
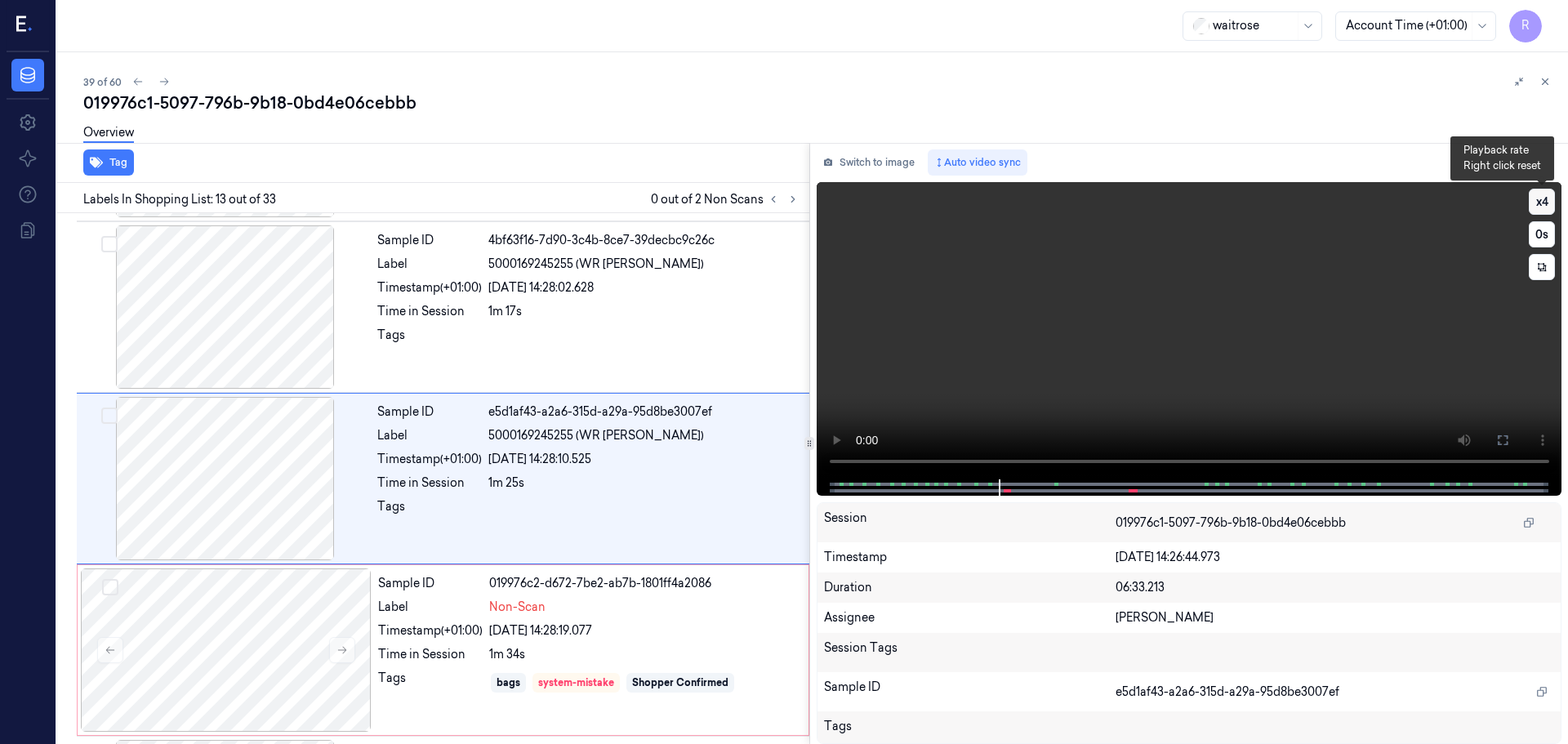
click at [1547, 200] on button "x 4" at bounding box center [1540, 201] width 26 height 26
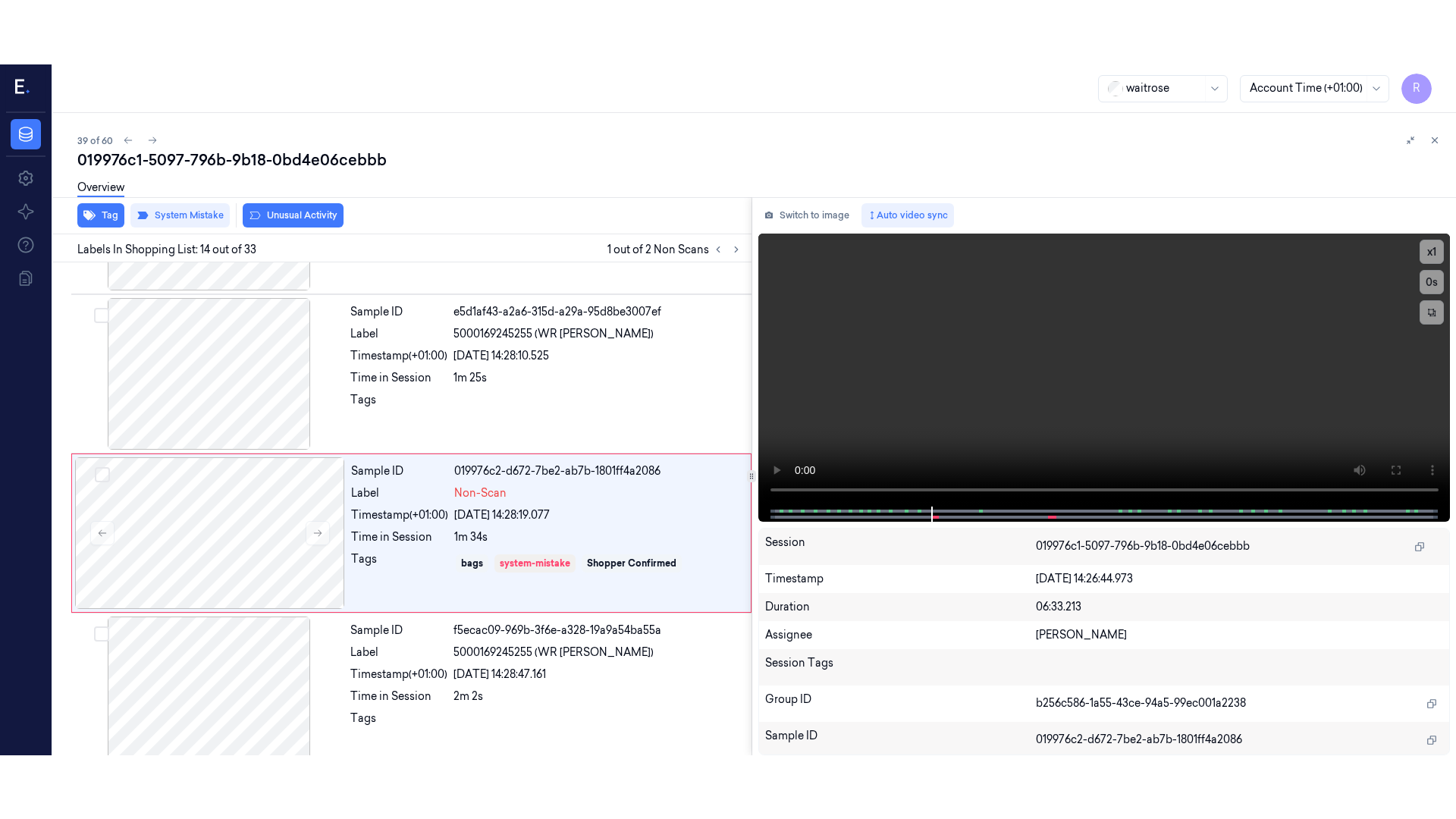
scroll to position [1903, 0]
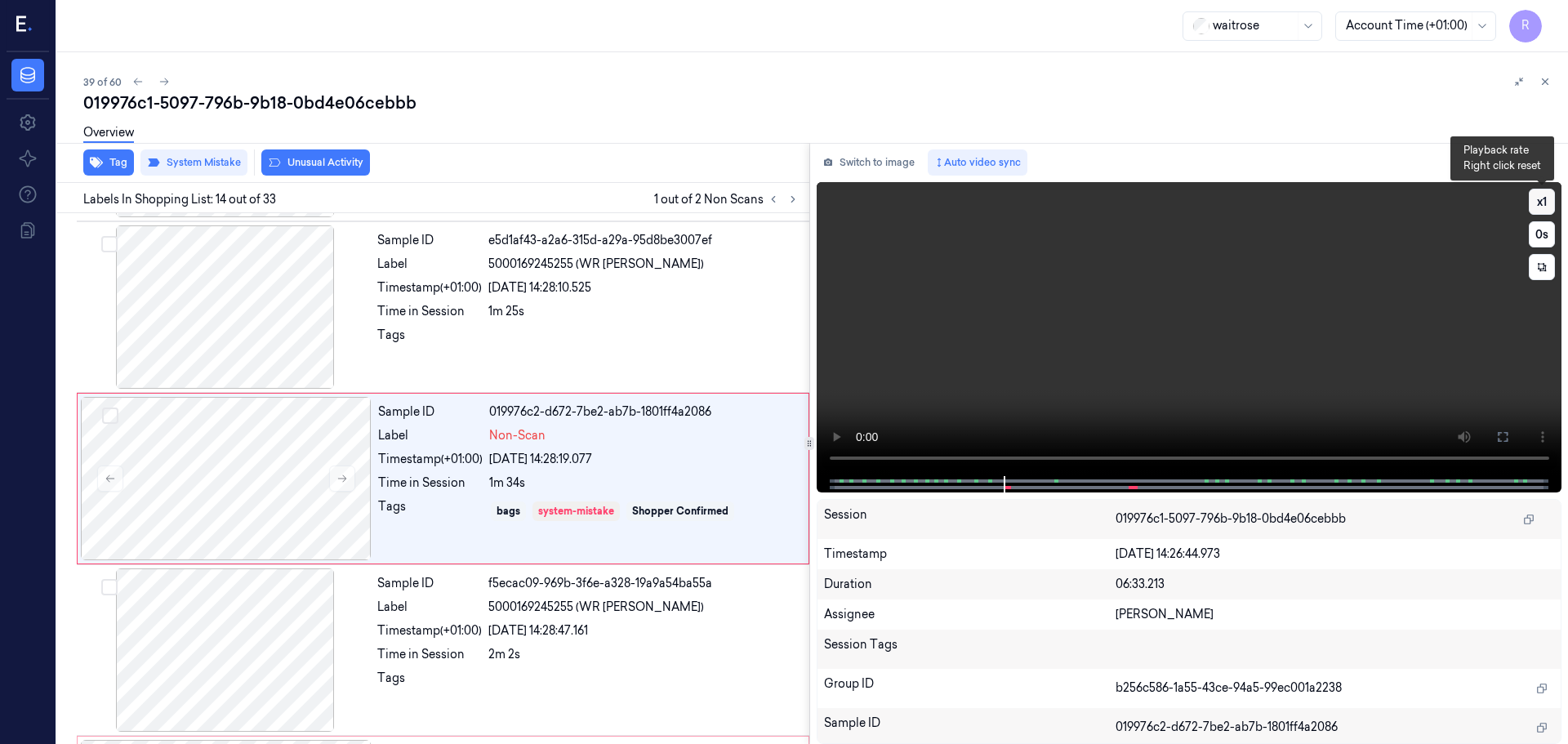
click at [1544, 204] on button "x 1" at bounding box center [1540, 201] width 26 height 26
click at [1502, 443] on button at bounding box center [1501, 437] width 26 height 26
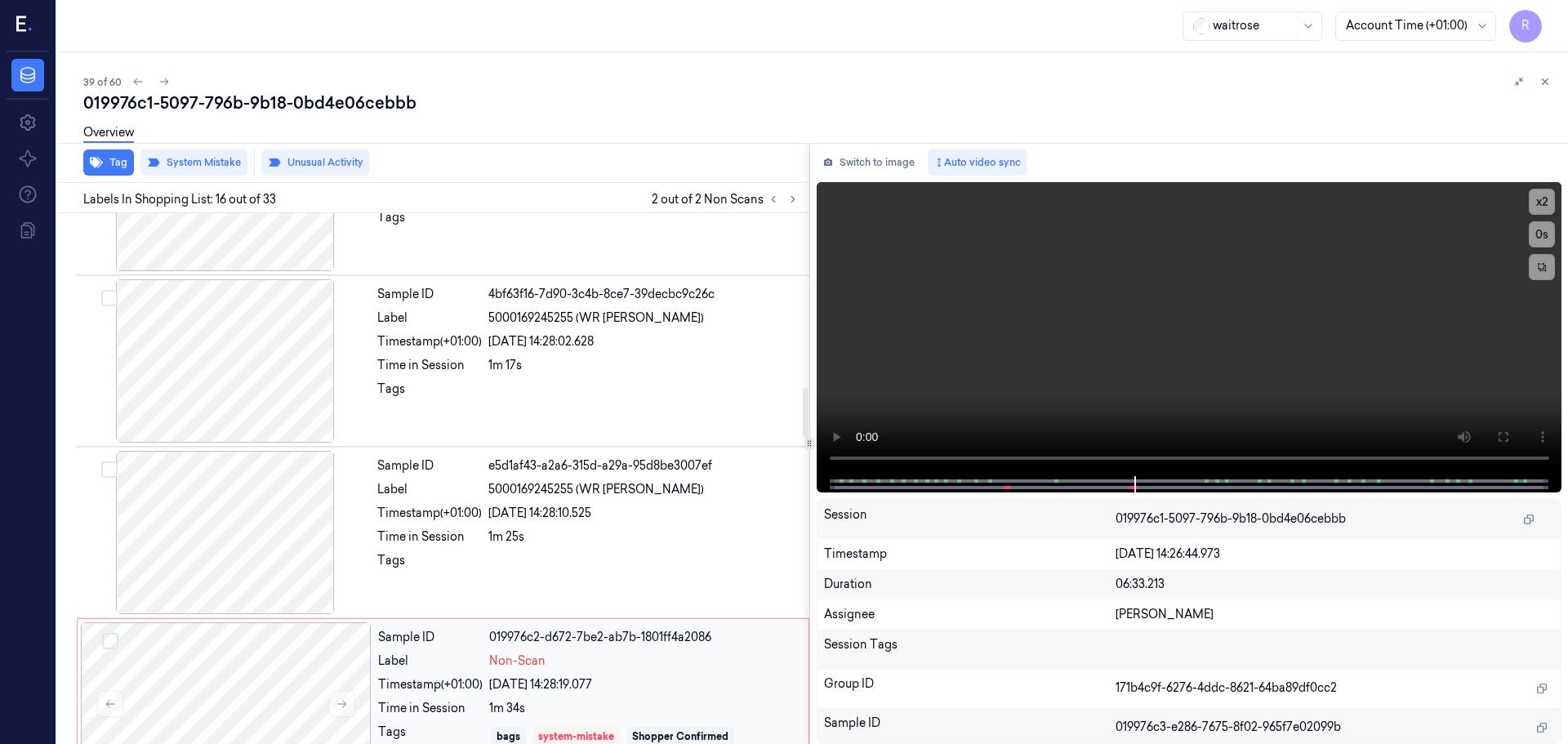
scroll to position [1821, 0]
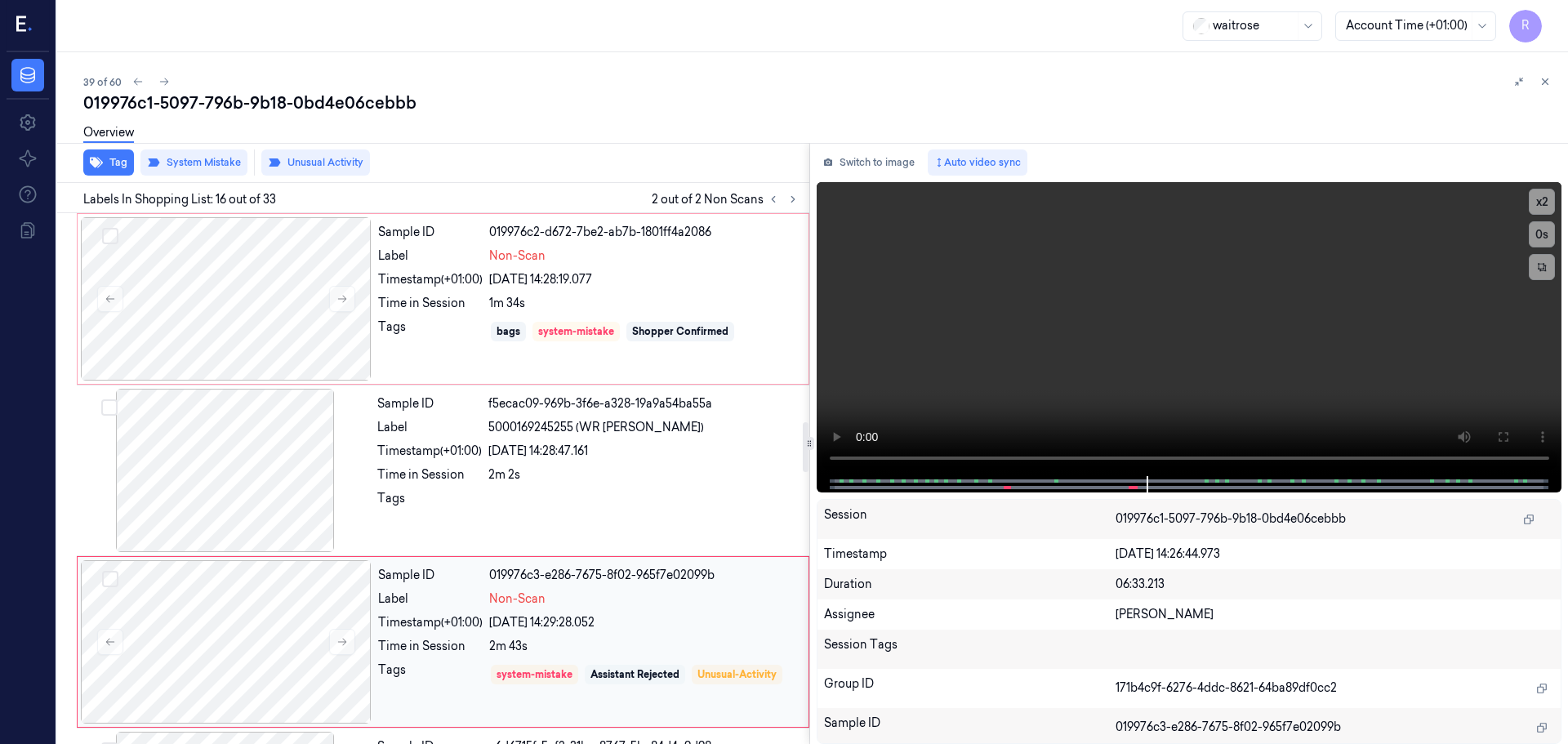
click at [634, 668] on div "Assistant Rejected" at bounding box center [635, 675] width 89 height 14
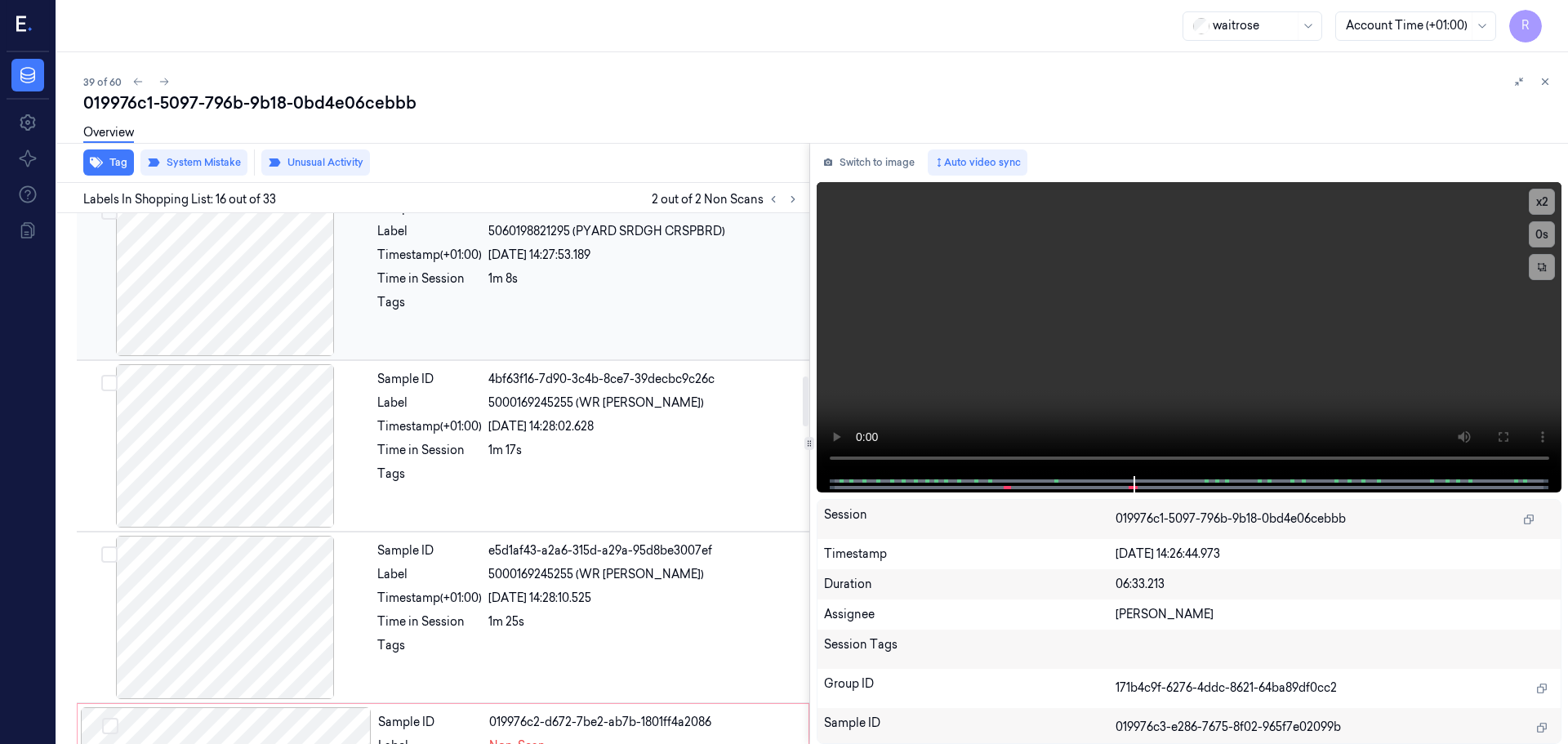
click at [292, 290] on div at bounding box center [225, 275] width 291 height 164
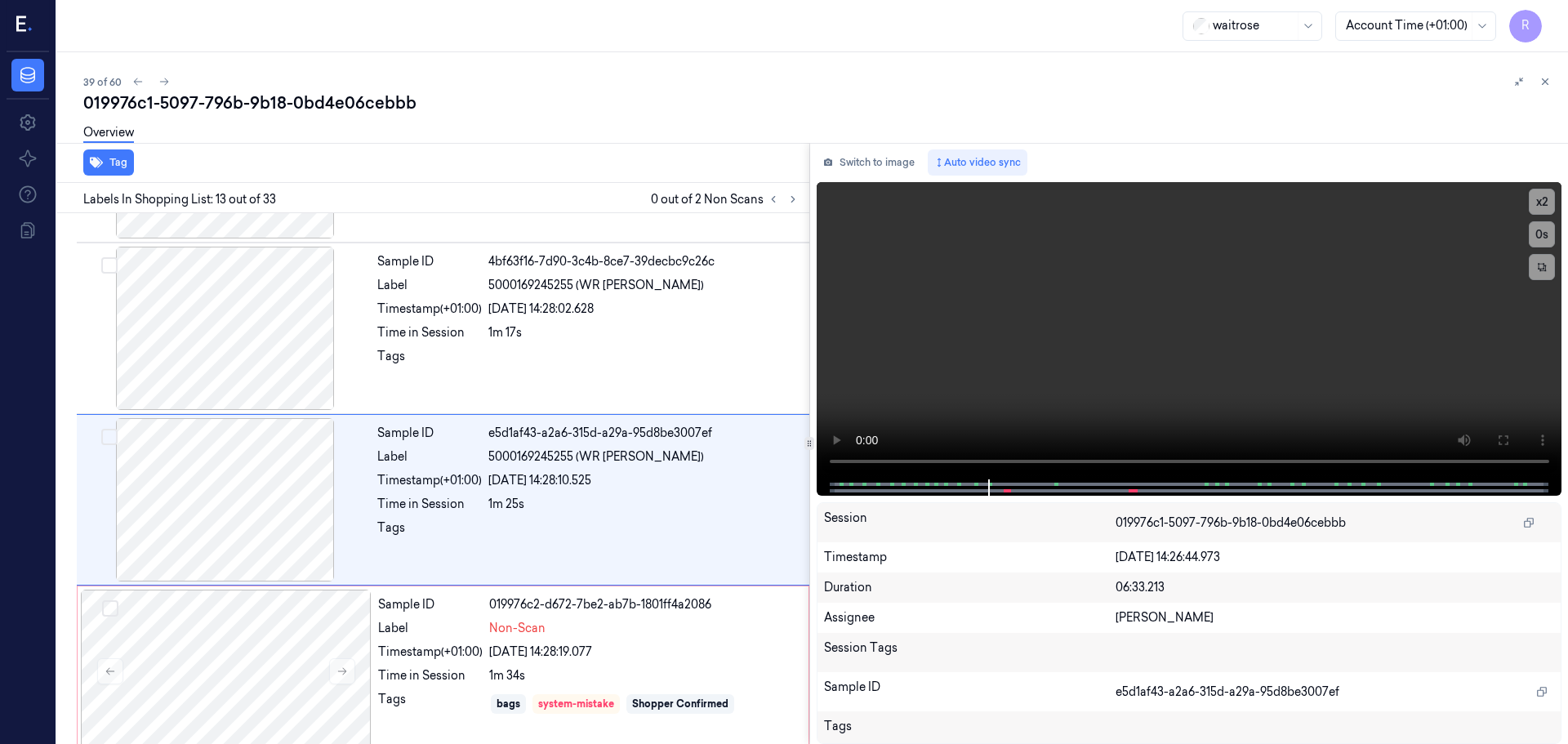
scroll to position [1878, 0]
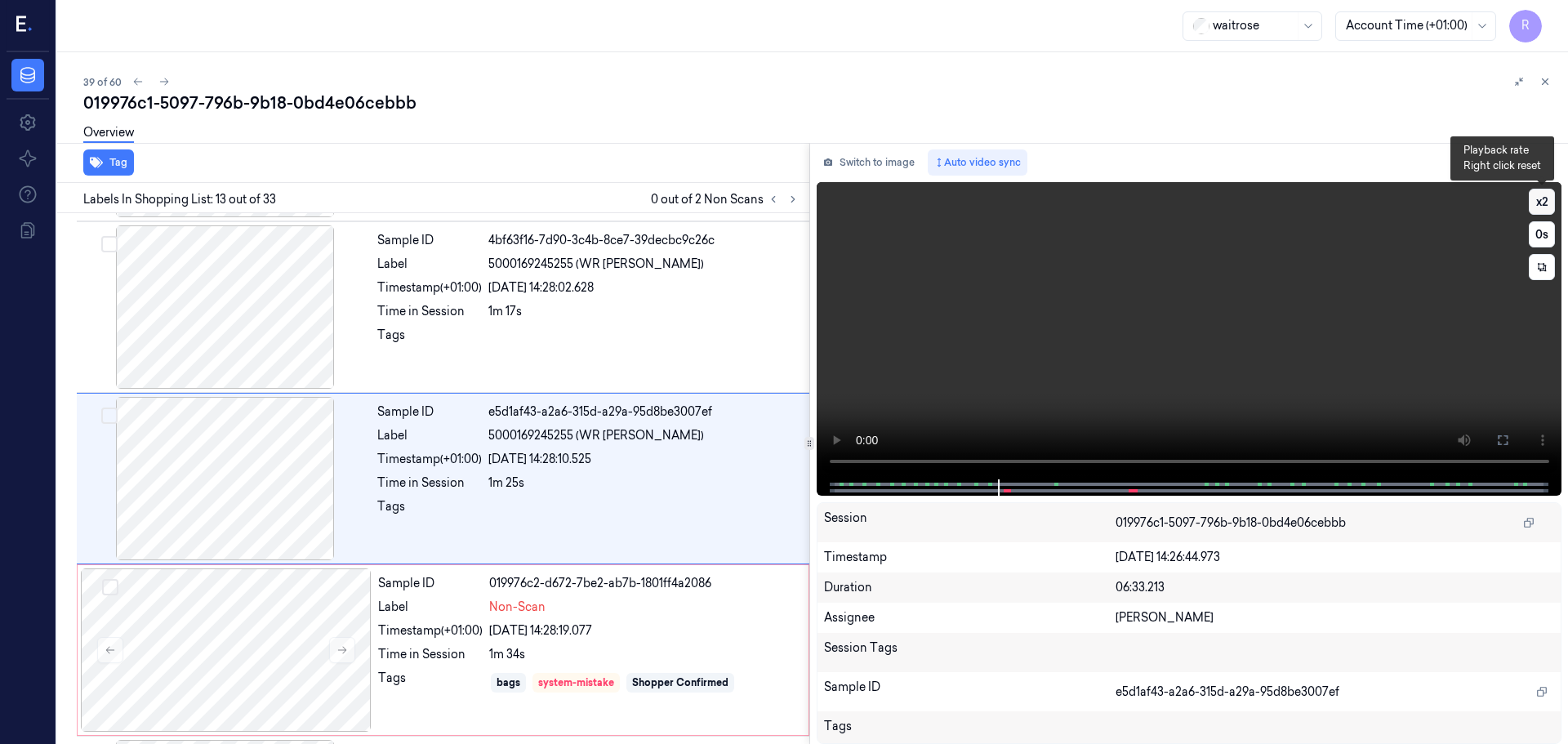
click at [1542, 204] on button "x 2" at bounding box center [1540, 201] width 26 height 26
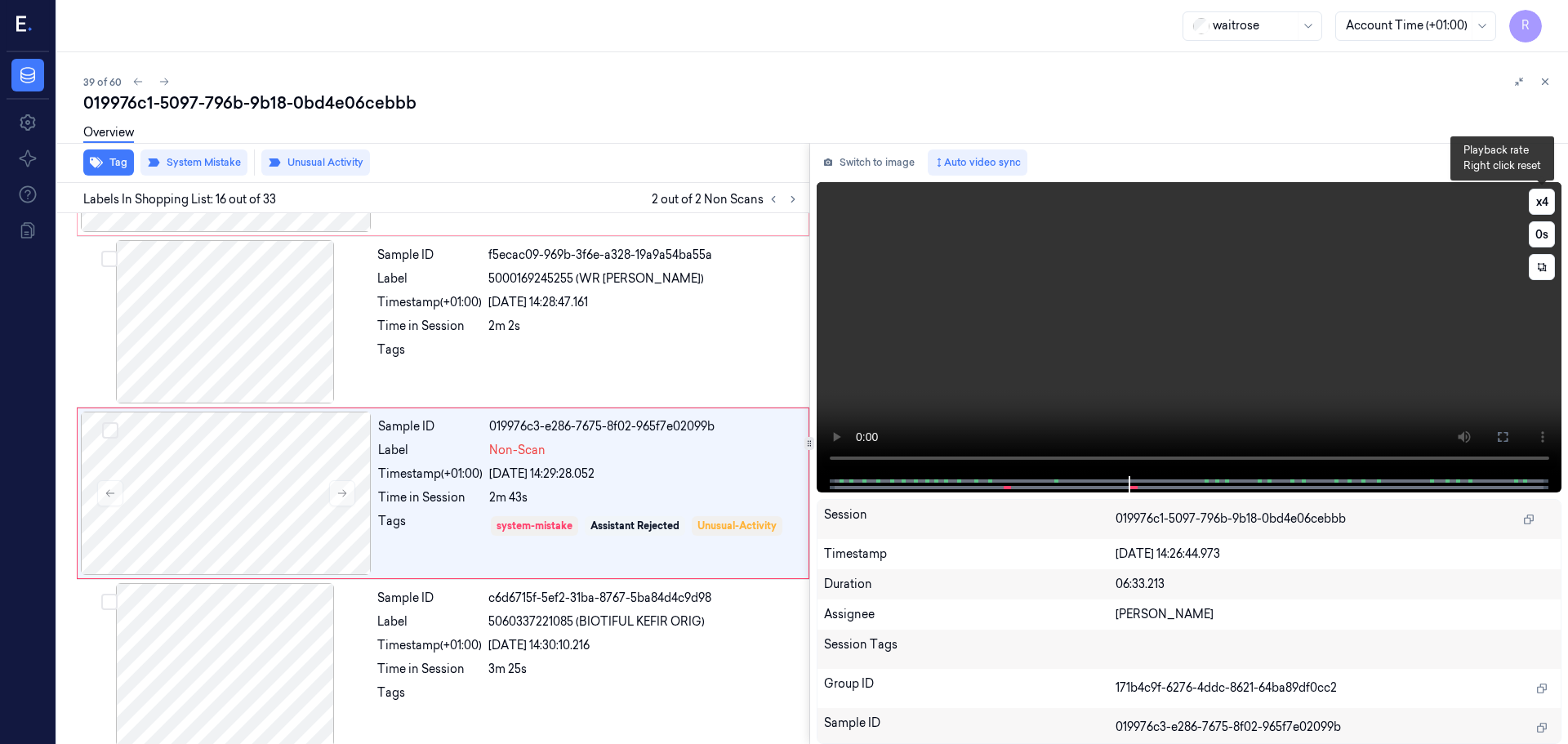
scroll to position [2393, 0]
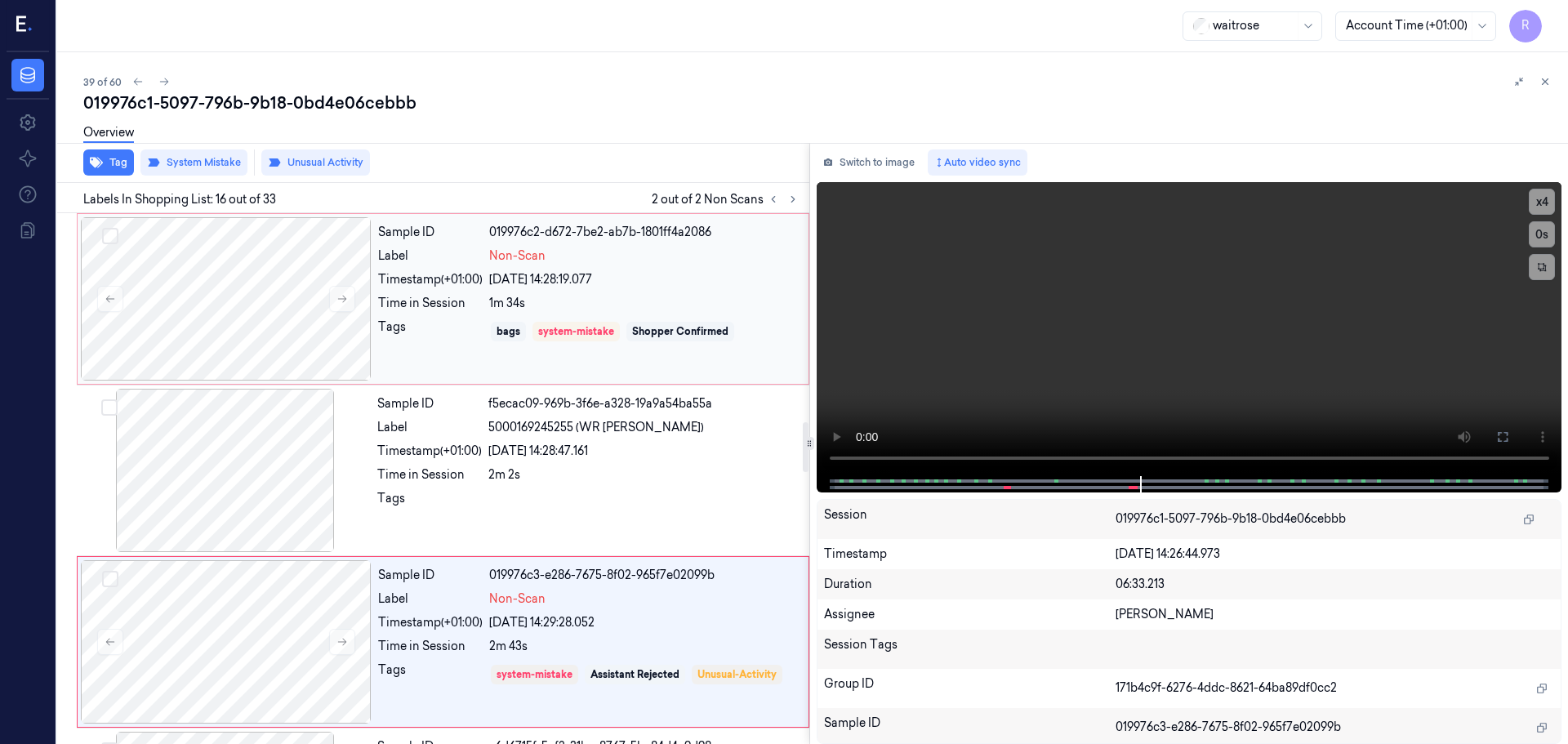
click at [557, 305] on div "1m 34s" at bounding box center [643, 303] width 309 height 17
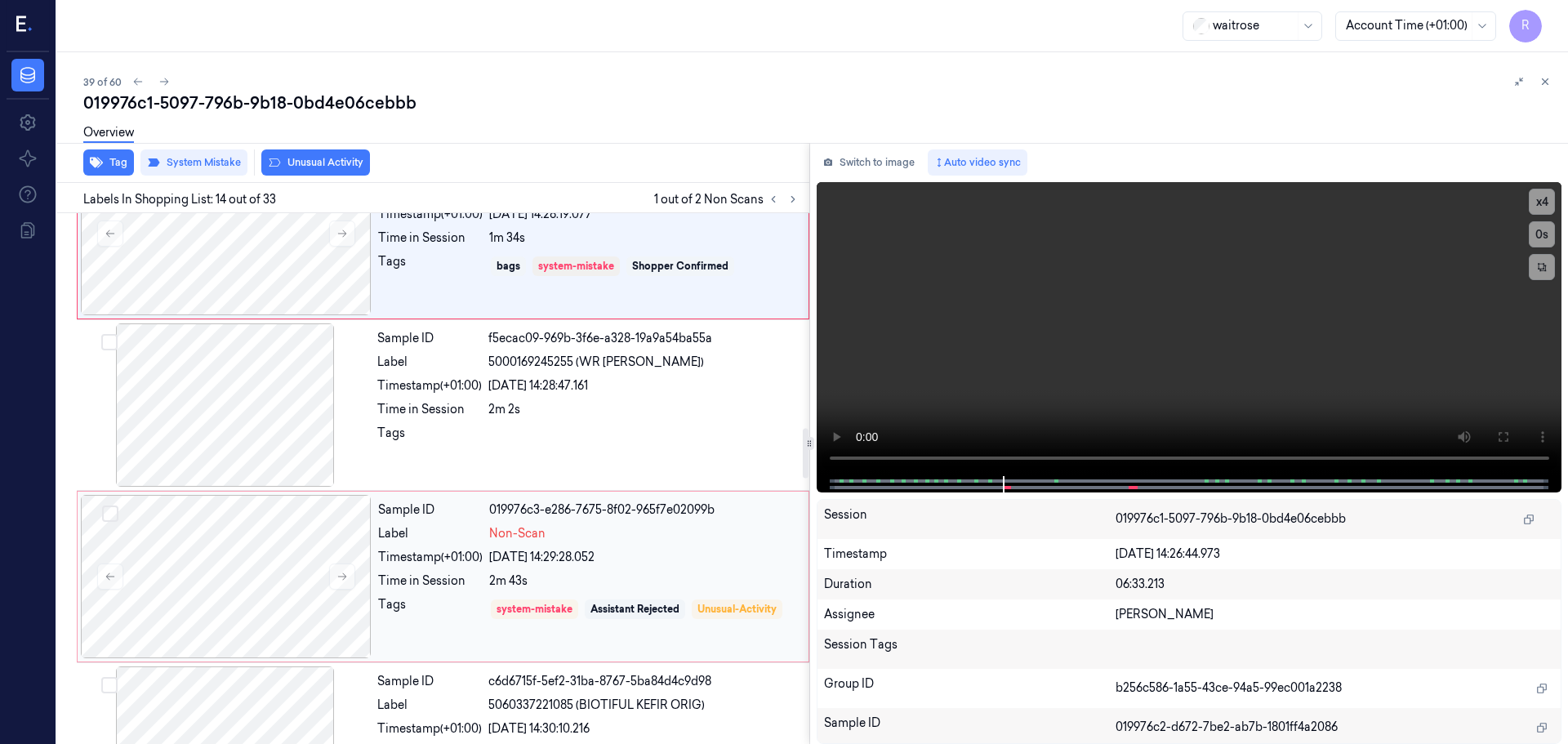
click at [608, 554] on div "[DATE] 14:29:28.052" at bounding box center [643, 558] width 309 height 17
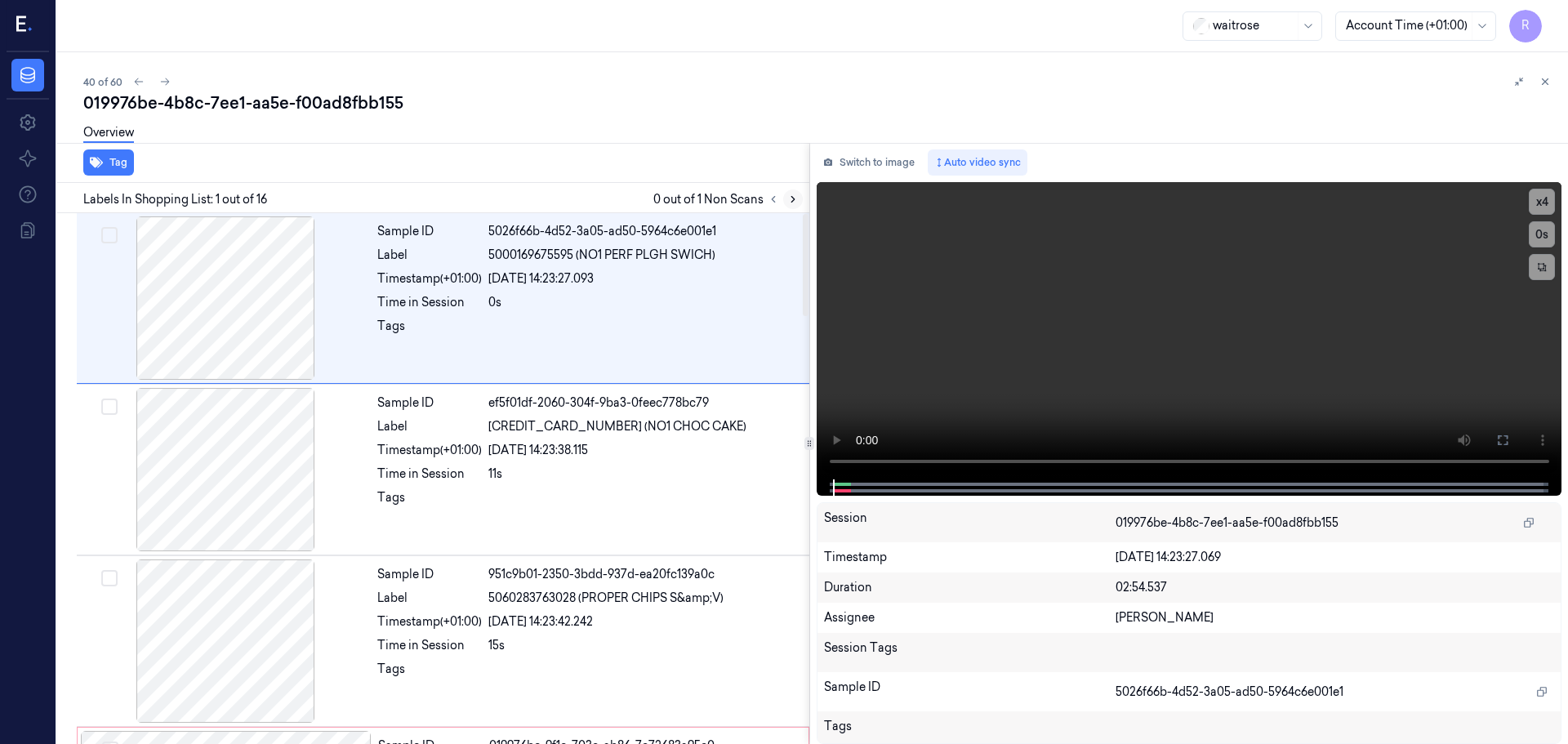
click at [784, 196] on button at bounding box center [792, 199] width 20 height 20
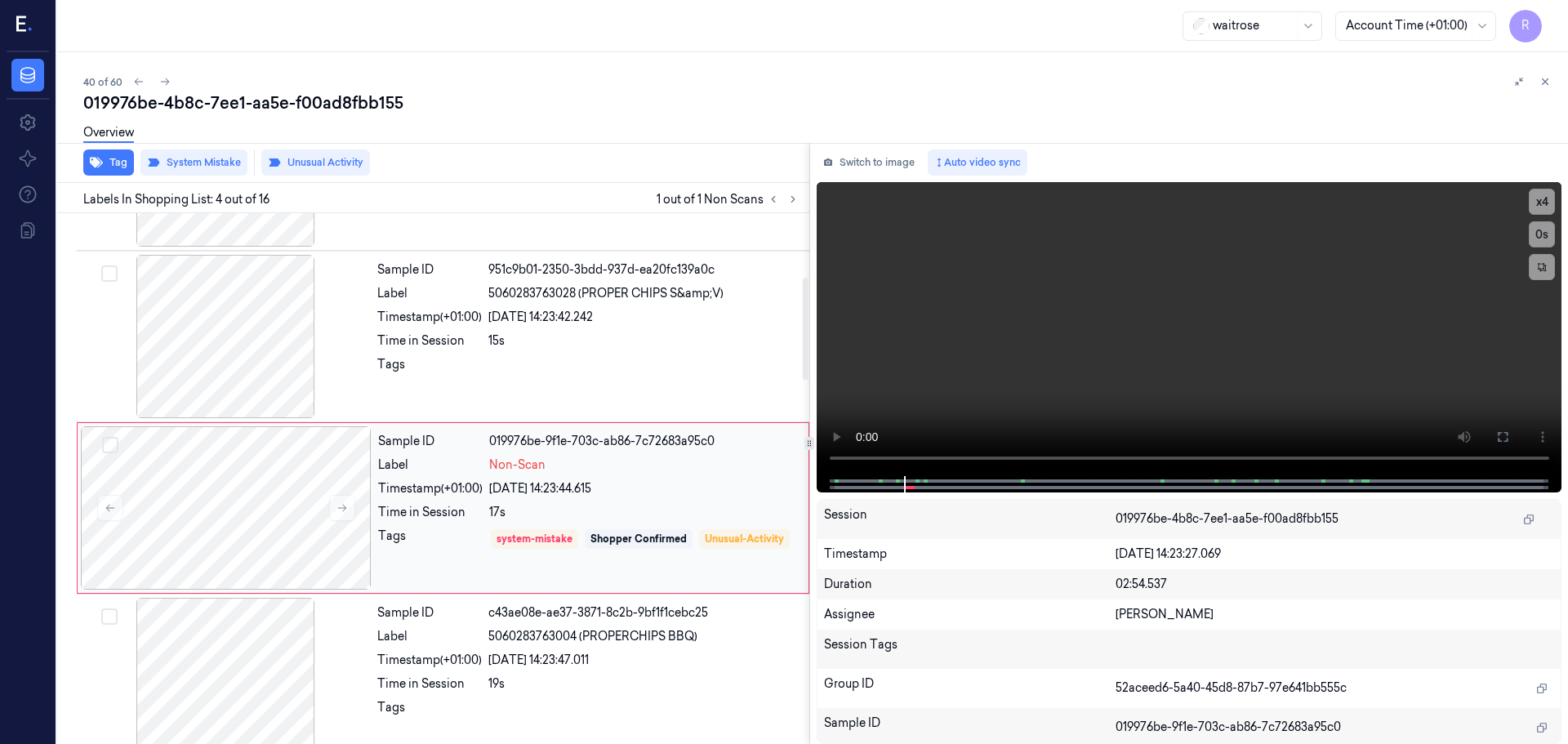
scroll to position [334, 0]
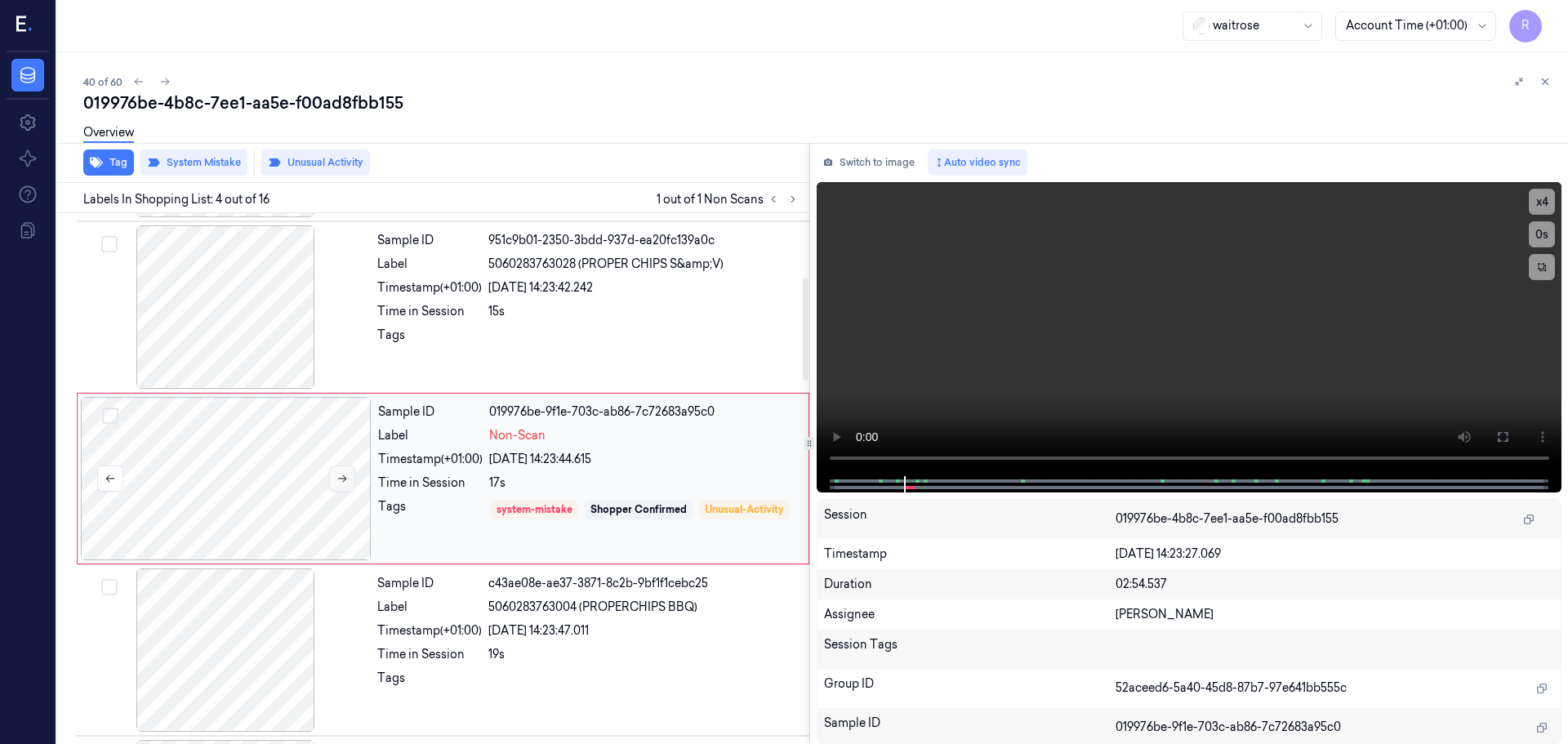
click at [346, 473] on icon at bounding box center [342, 479] width 11 height 11
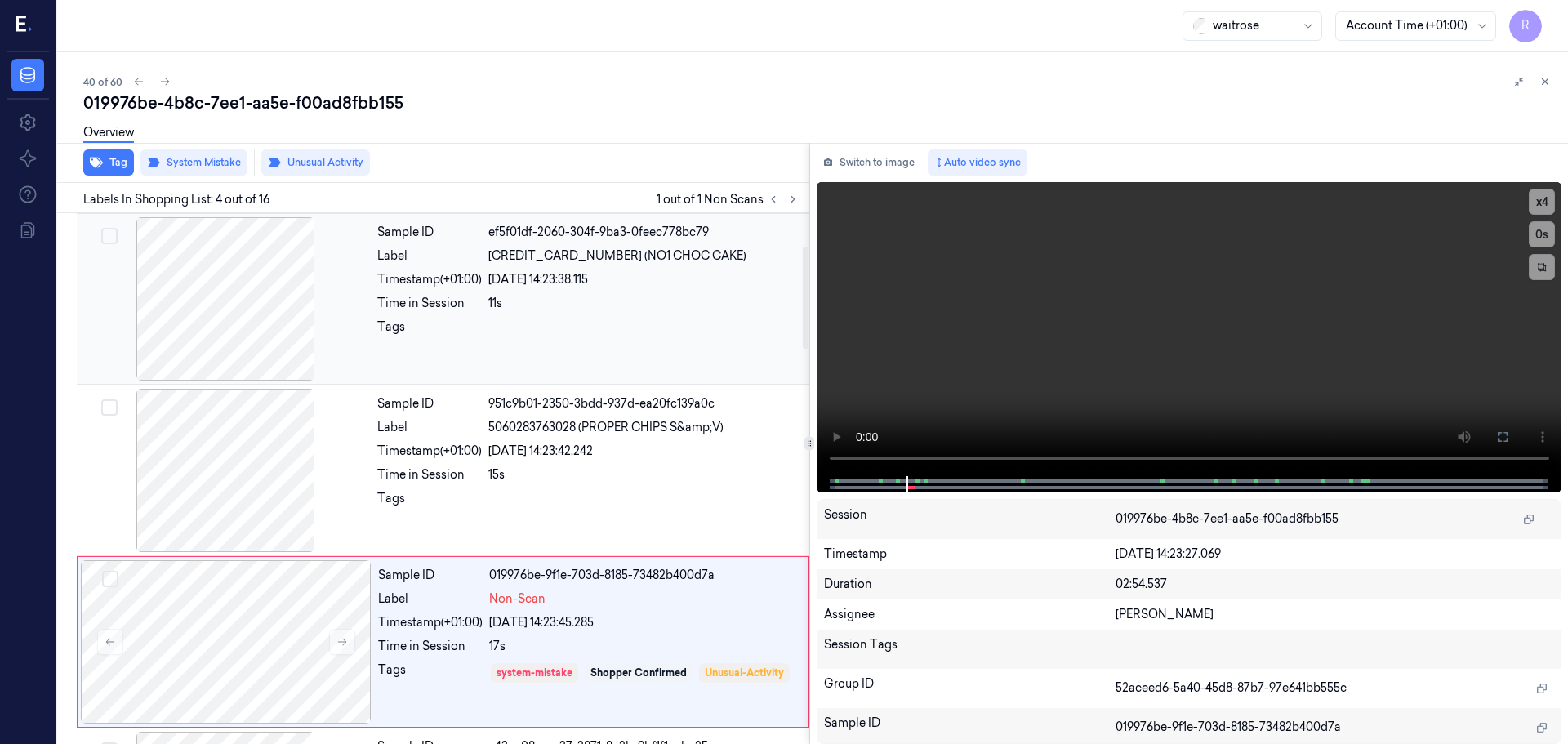
click at [280, 292] on div at bounding box center [225, 299] width 291 height 164
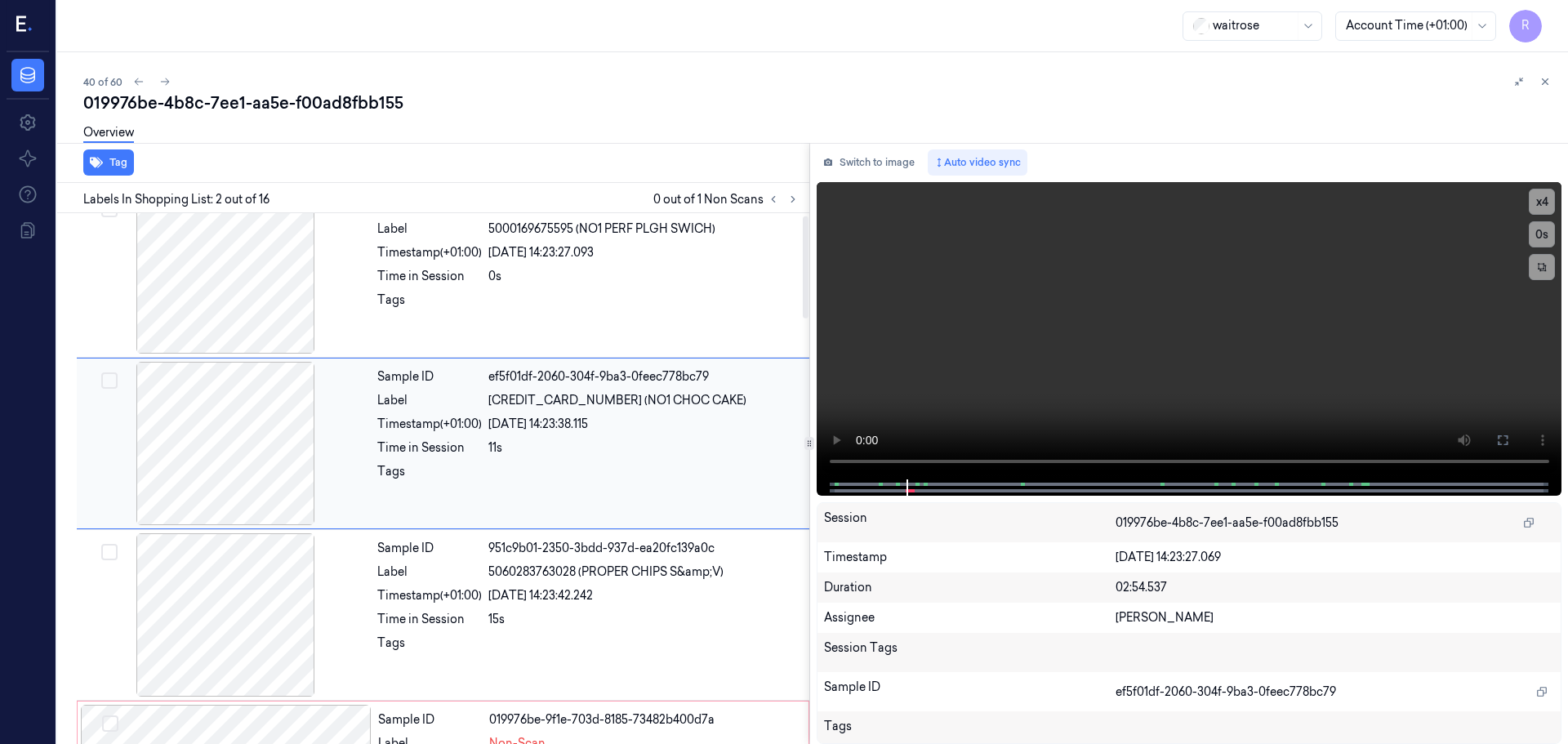
scroll to position [0, 0]
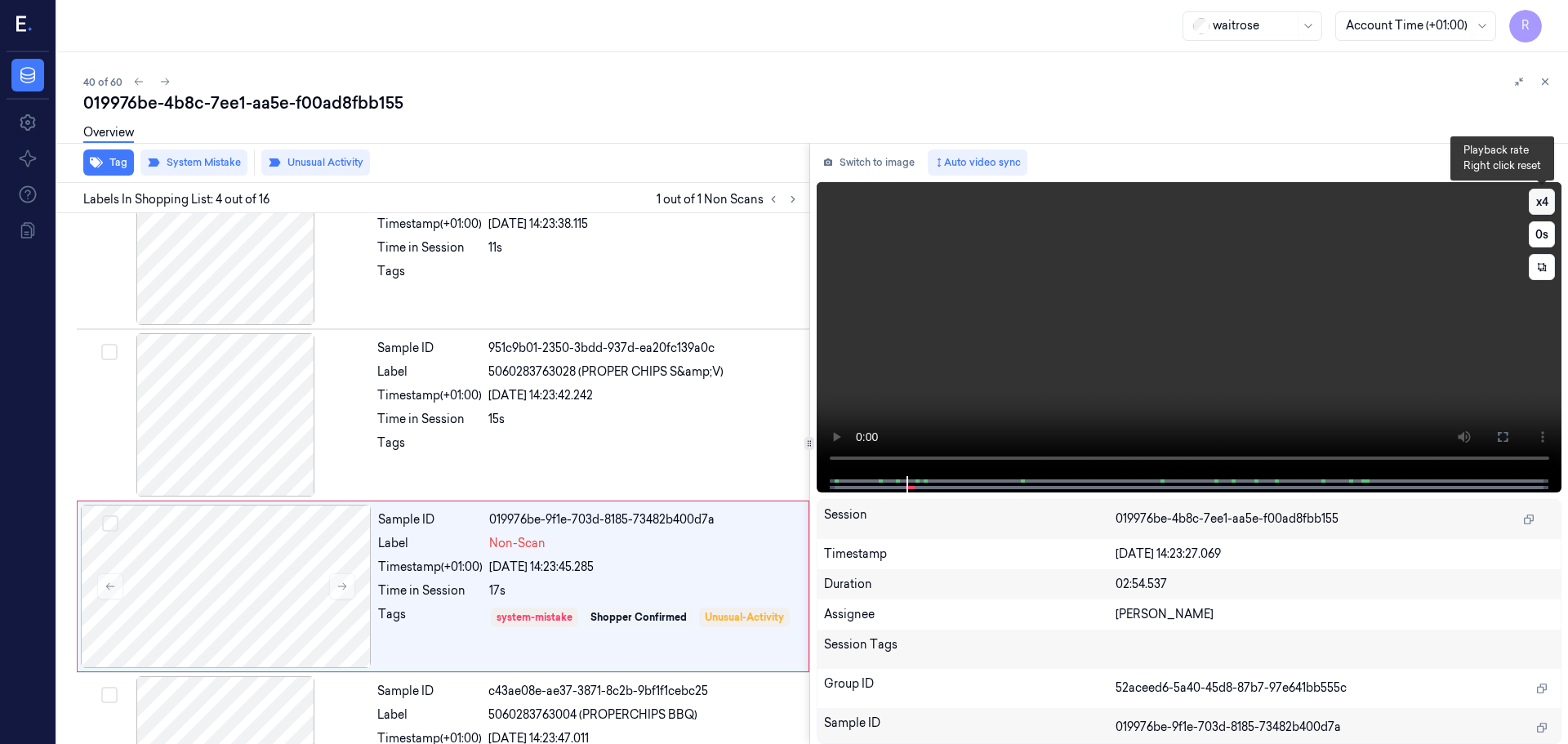
click at [1539, 204] on button "x 4" at bounding box center [1540, 201] width 26 height 26
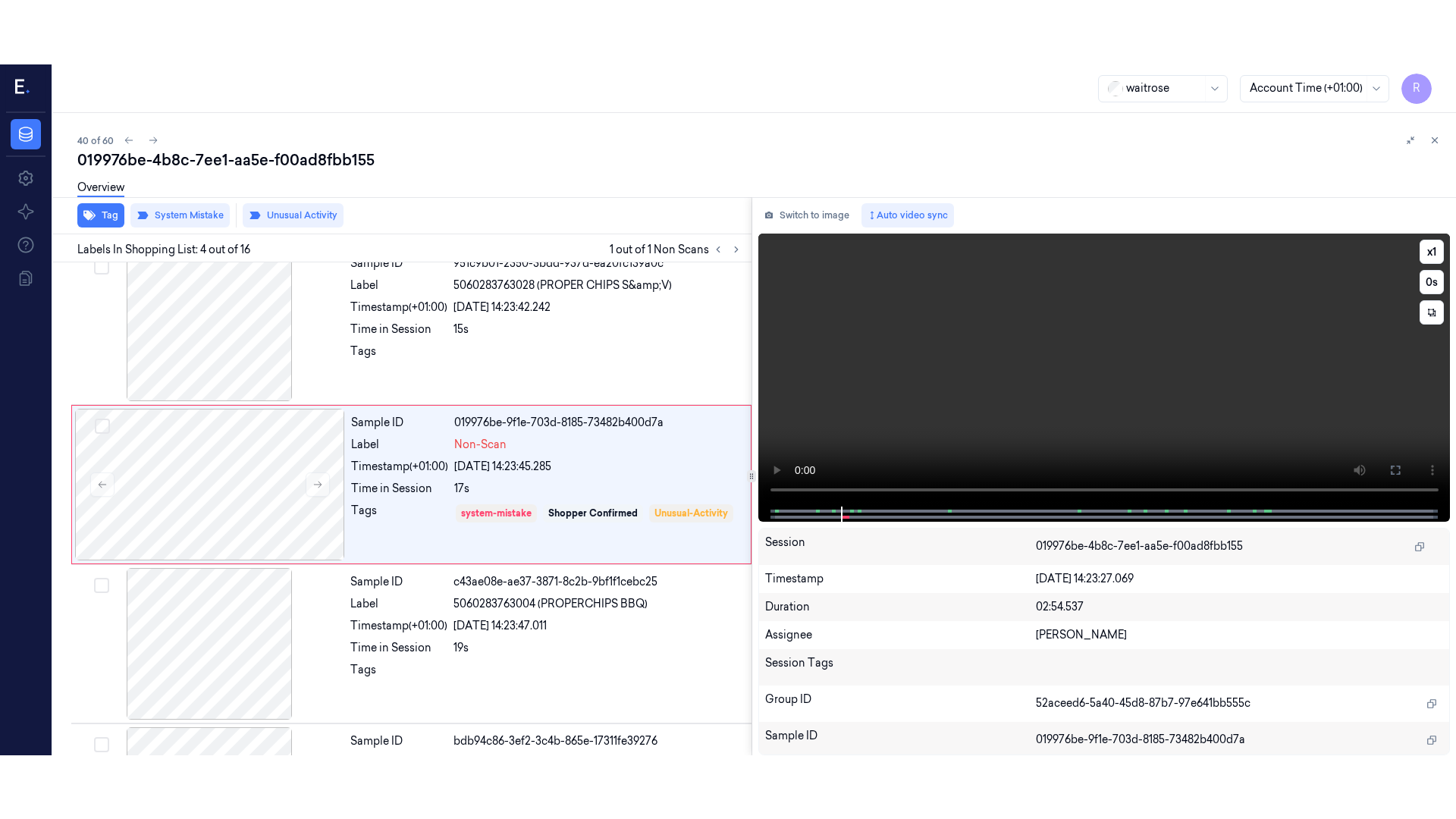
scroll to position [310, 0]
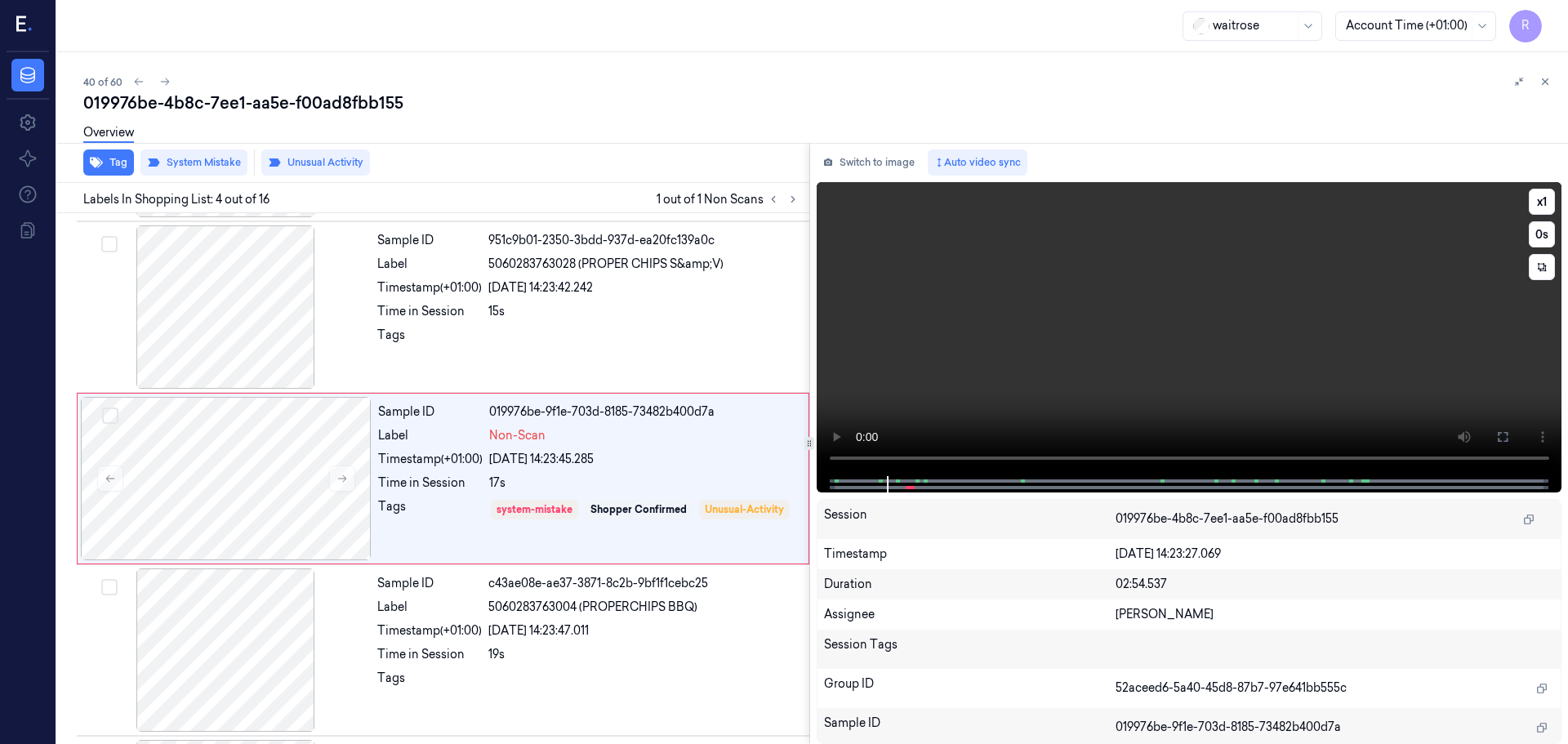
click at [1493, 431] on button at bounding box center [1501, 437] width 26 height 26
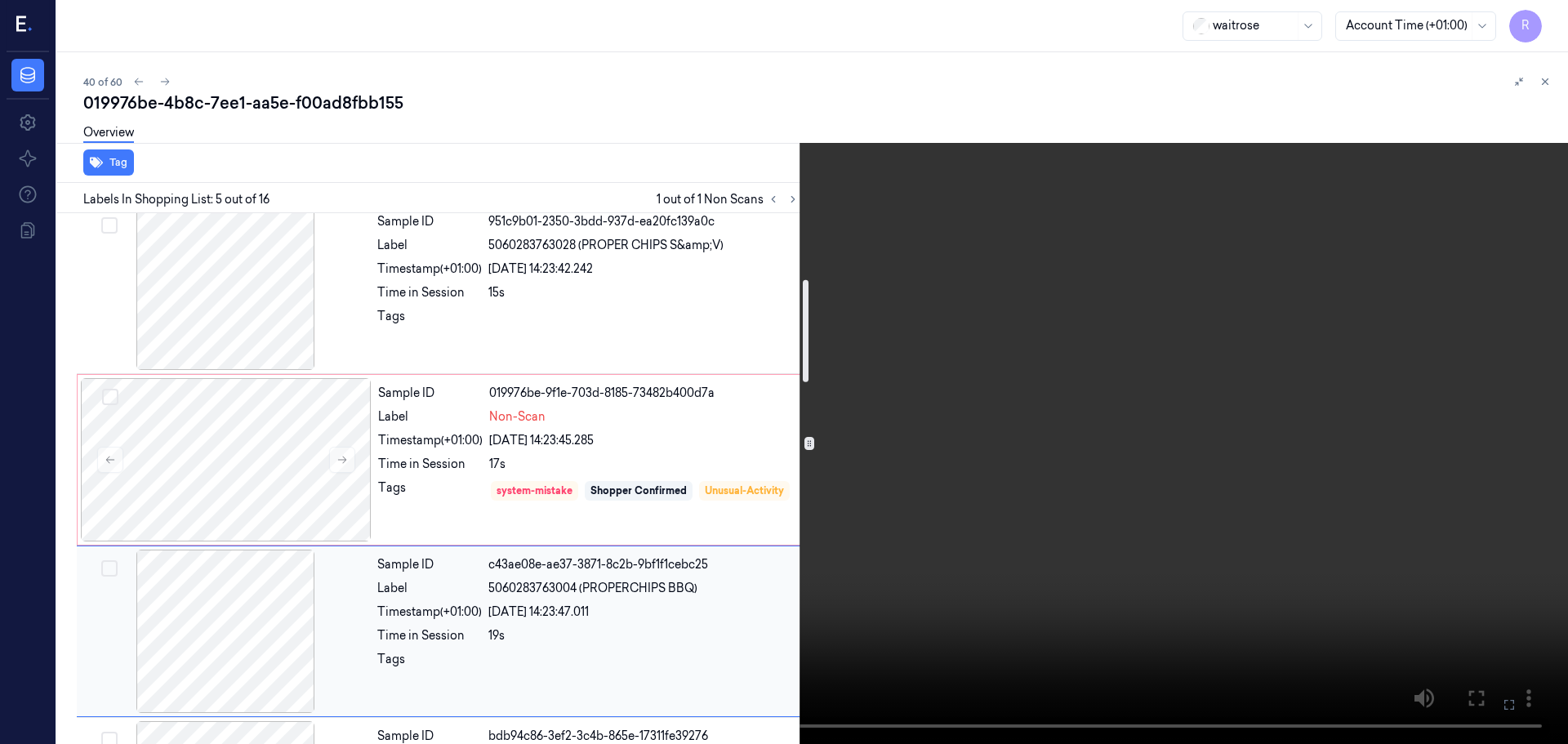
scroll to position [343, 0]
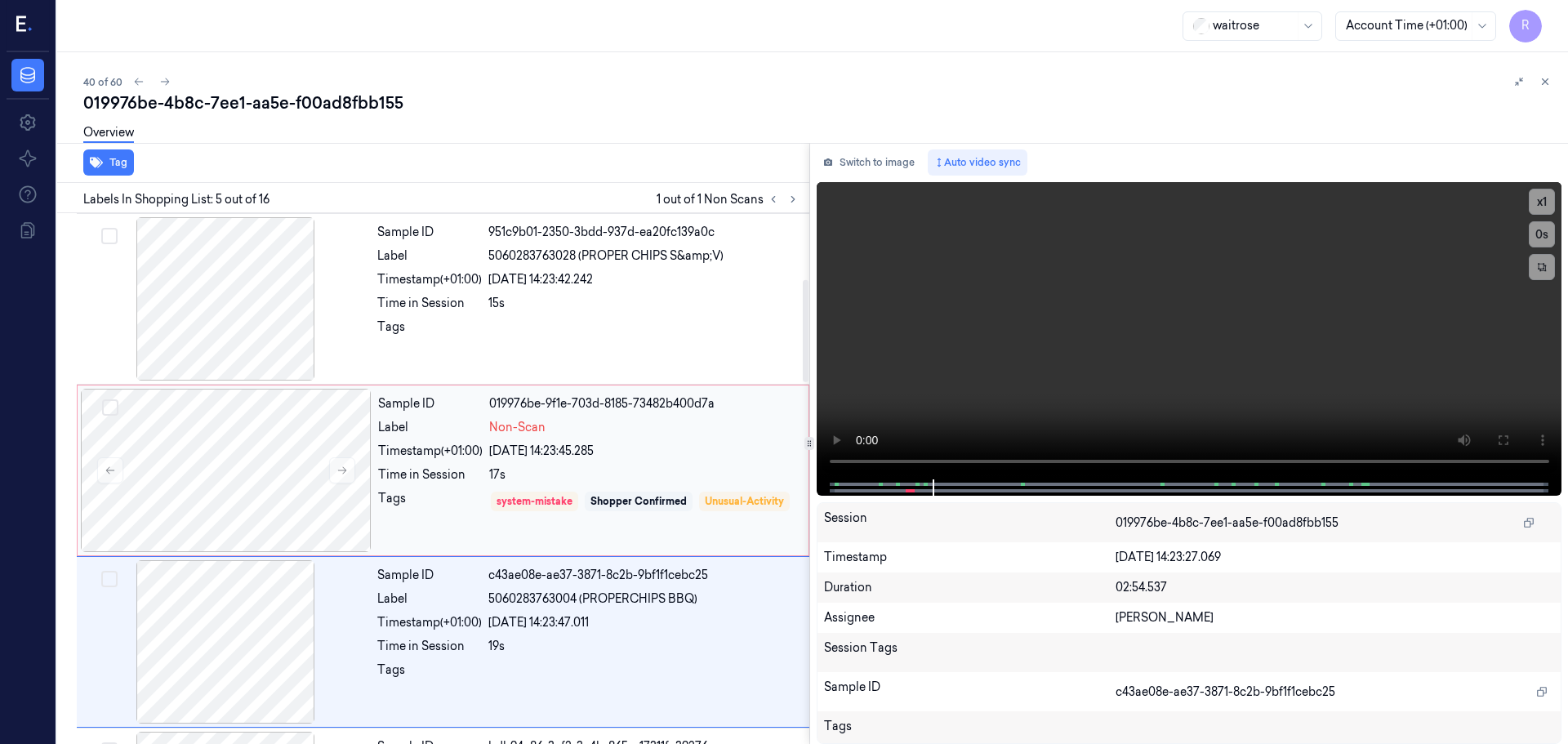
click at [504, 464] on div "Sample ID 019976be-9f1e-703d-8185-73482b400d7a Label Non-Scan Timestamp (+01:00…" at bounding box center [589, 471] width 434 height 164
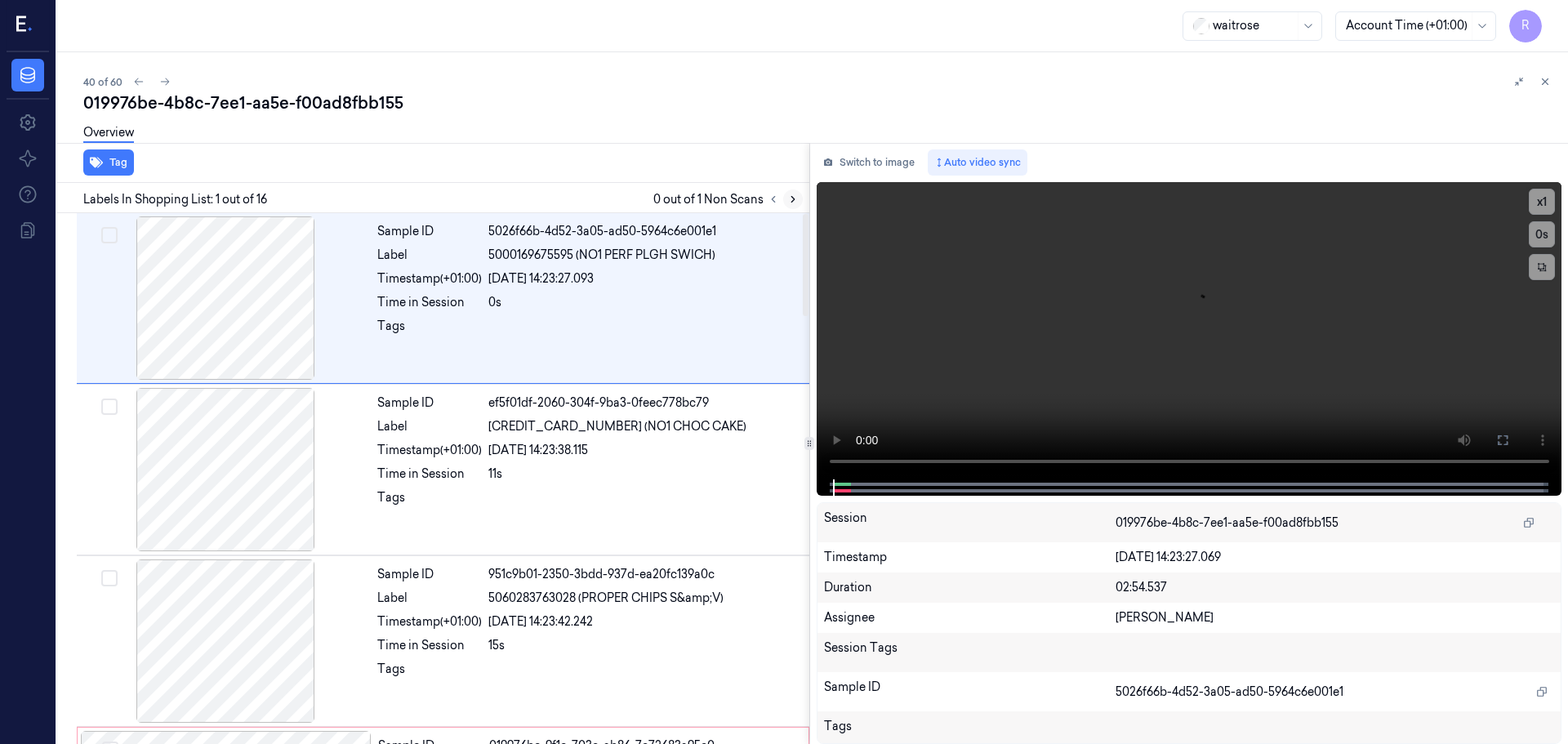
click at [790, 194] on icon at bounding box center [793, 200] width 11 height 11
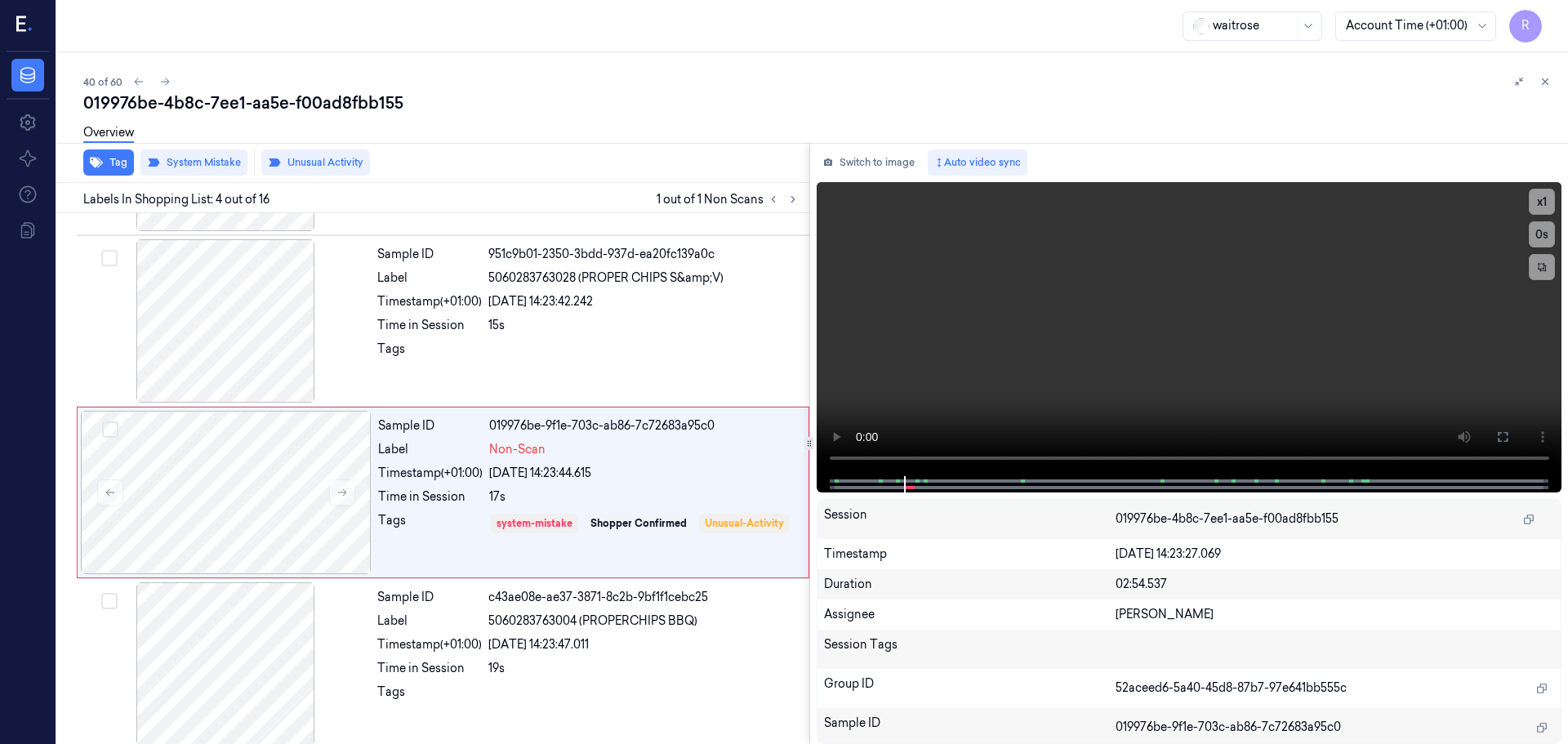
scroll to position [334, 0]
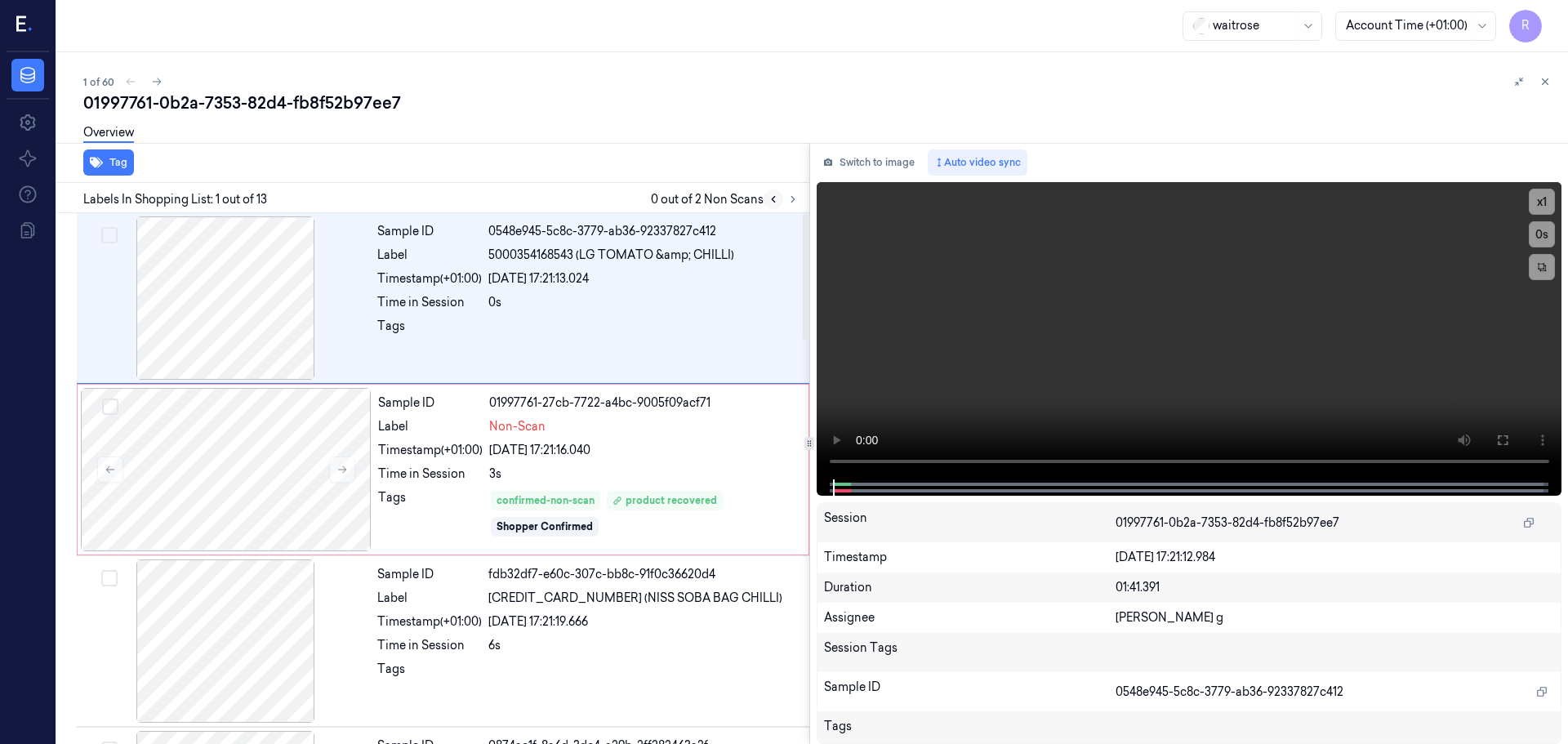
click at [783, 203] on button at bounding box center [773, 199] width 20 height 20
click at [784, 203] on button at bounding box center [792, 199] width 20 height 20
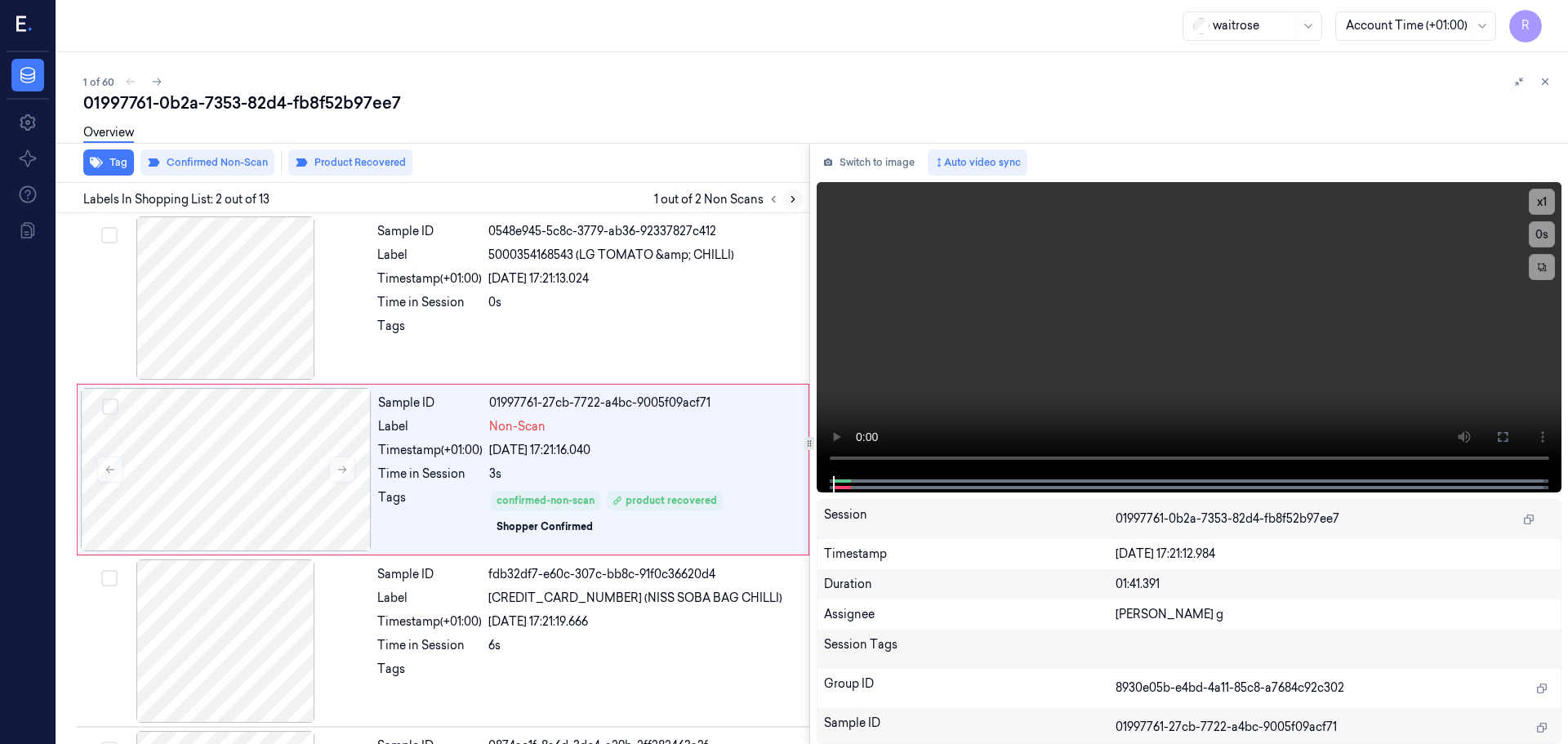
click at [786, 202] on button at bounding box center [792, 199] width 20 height 20
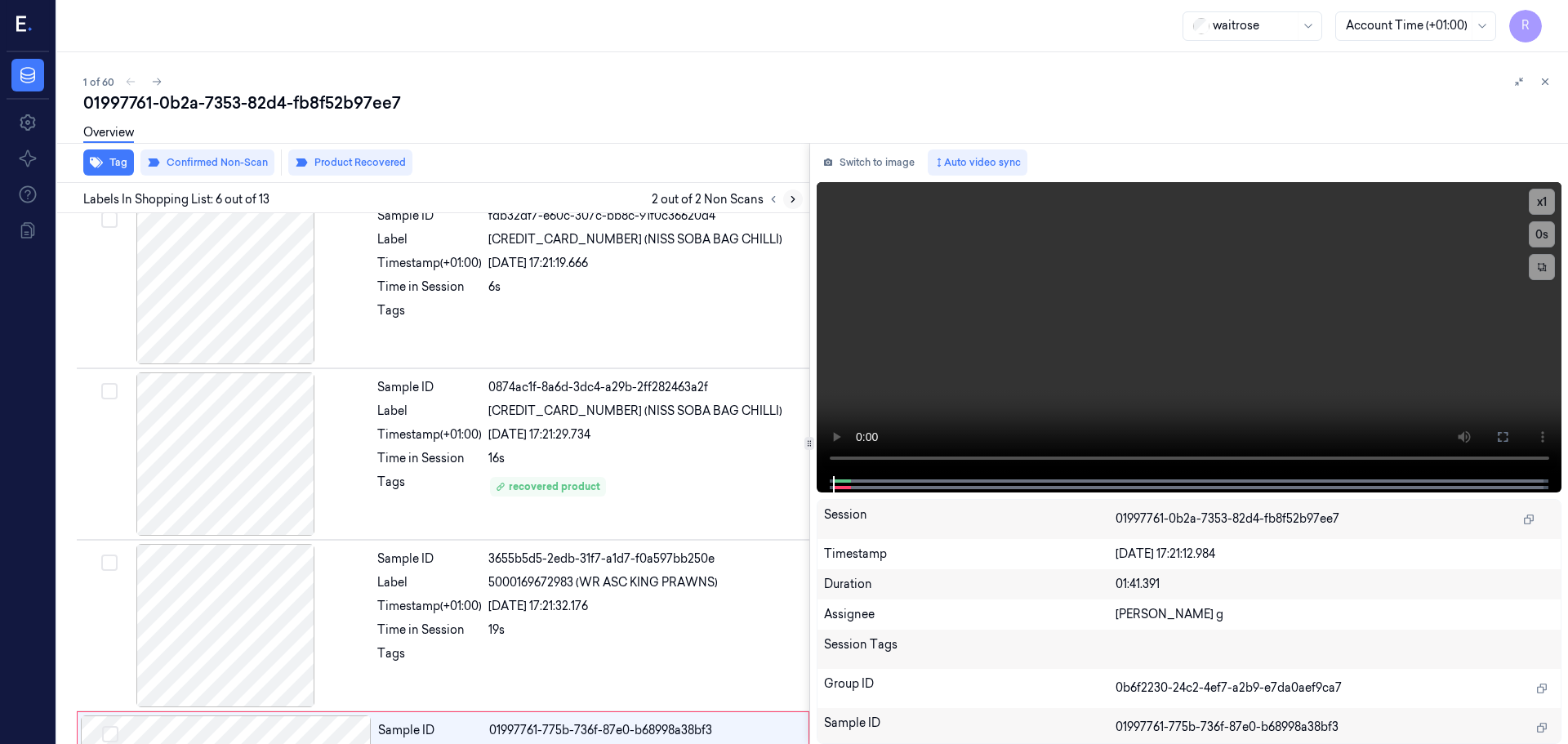
click at [787, 202] on icon at bounding box center [793, 200] width 11 height 11
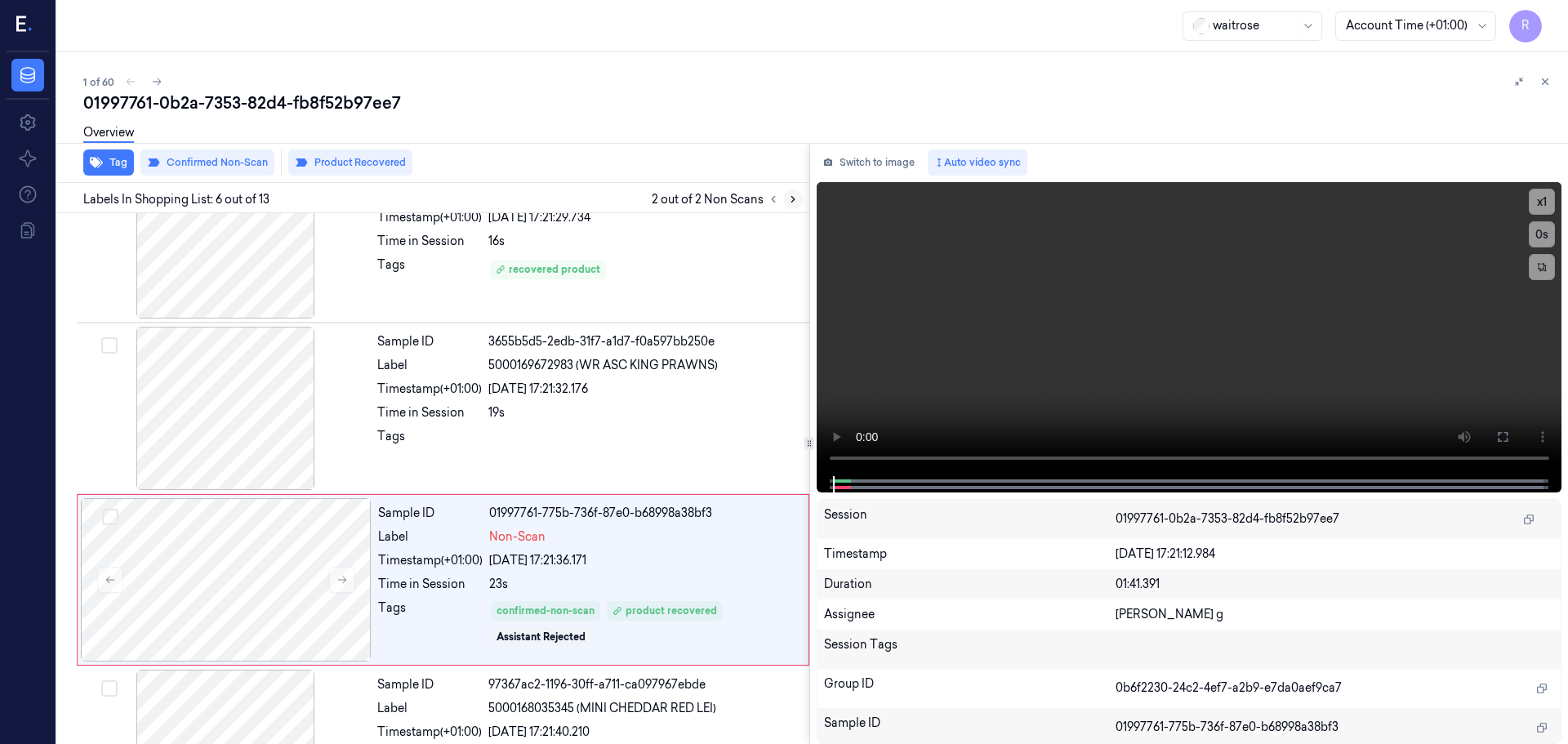
scroll to position [677, 0]
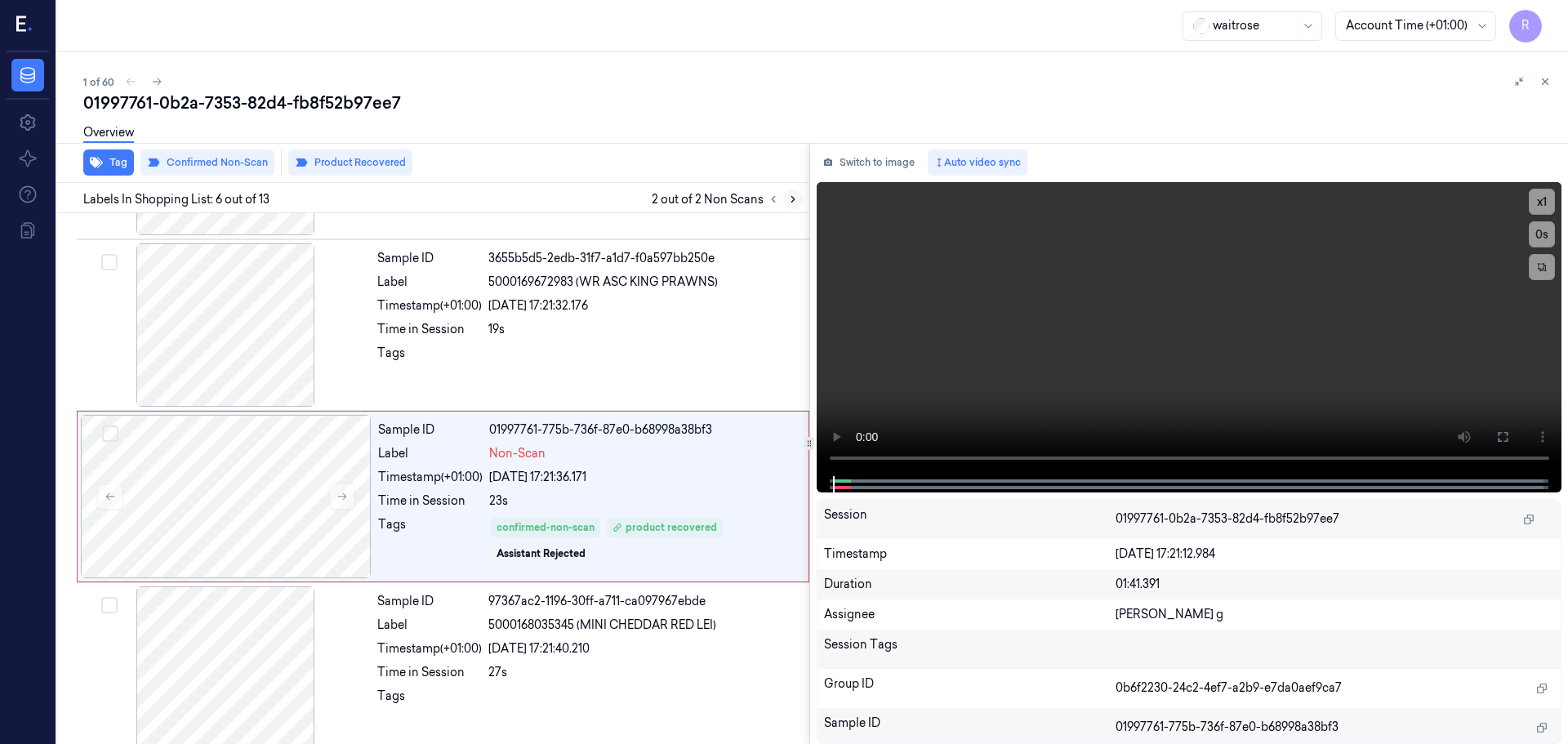
click at [787, 202] on icon at bounding box center [793, 200] width 11 height 11
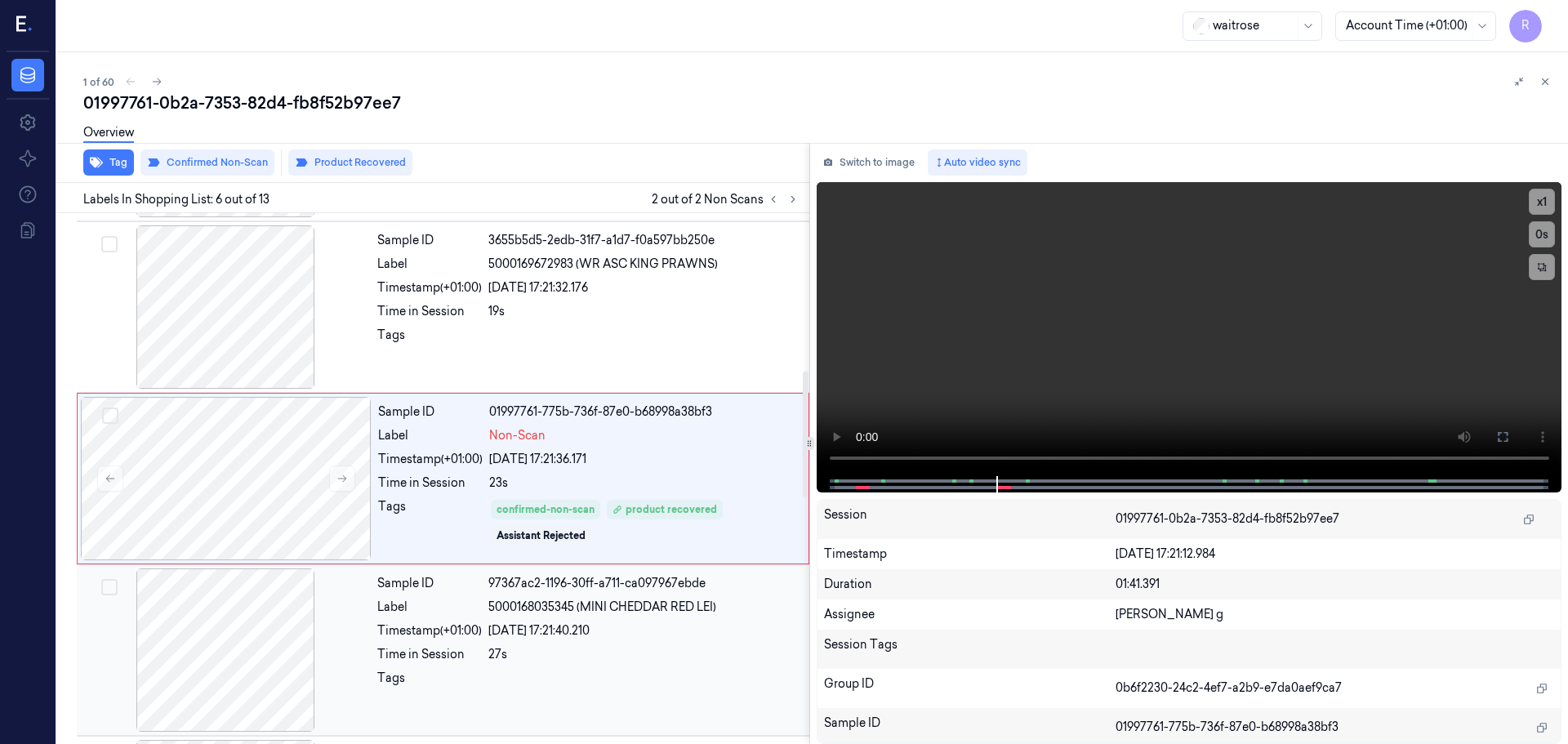
scroll to position [596, 0]
click at [780, 199] on button at bounding box center [773, 199] width 20 height 20
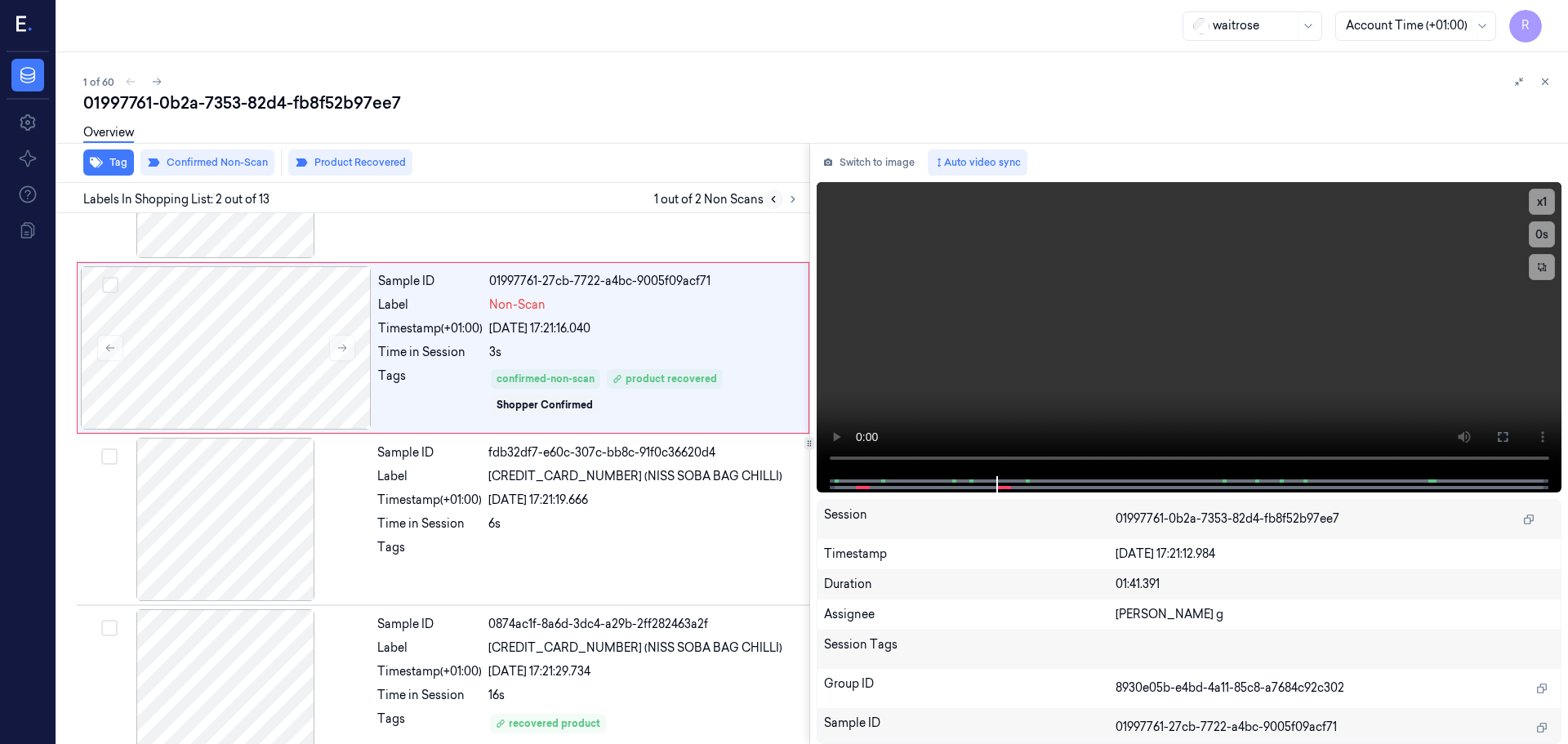
scroll to position [1, 0]
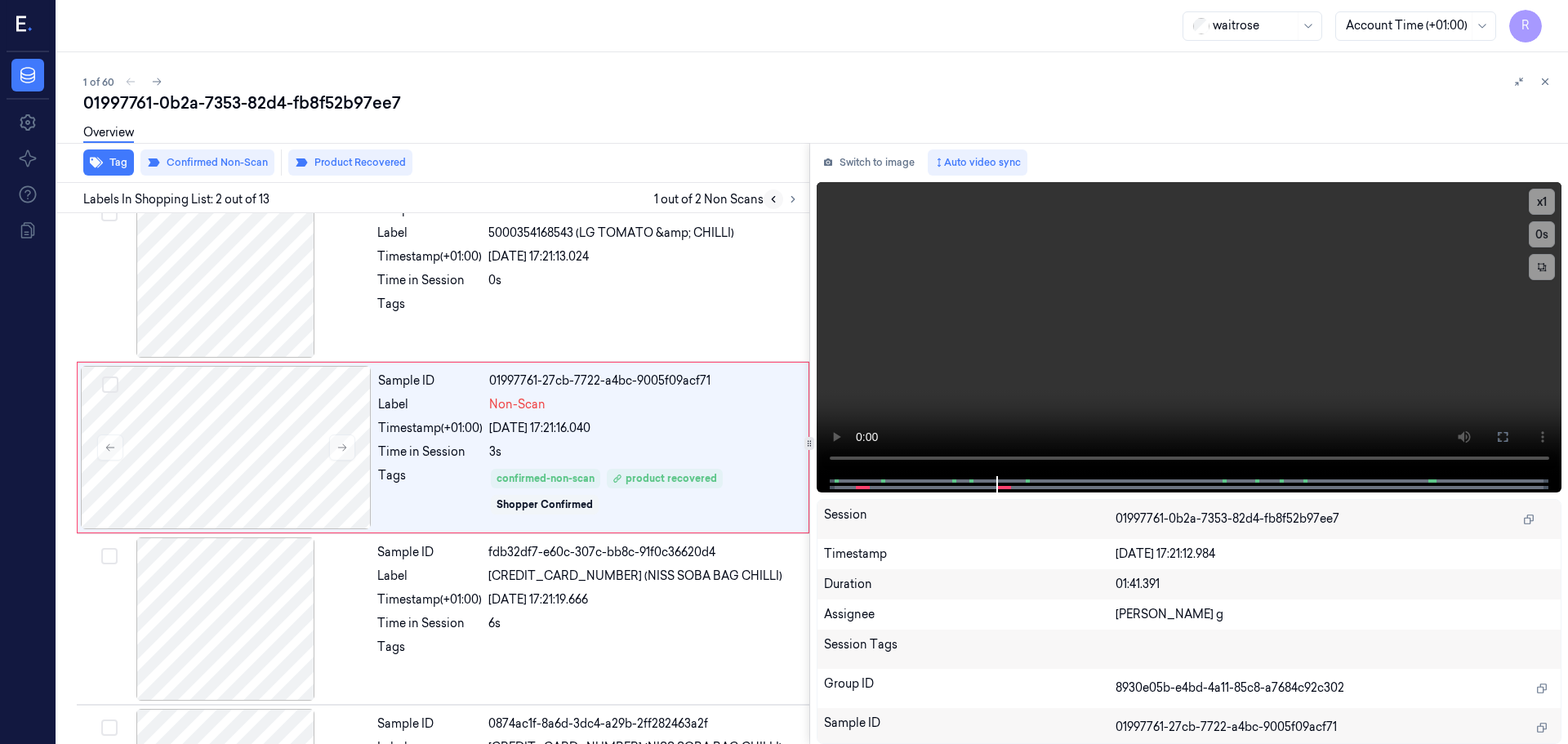
click at [779, 199] on button at bounding box center [773, 199] width 20 height 20
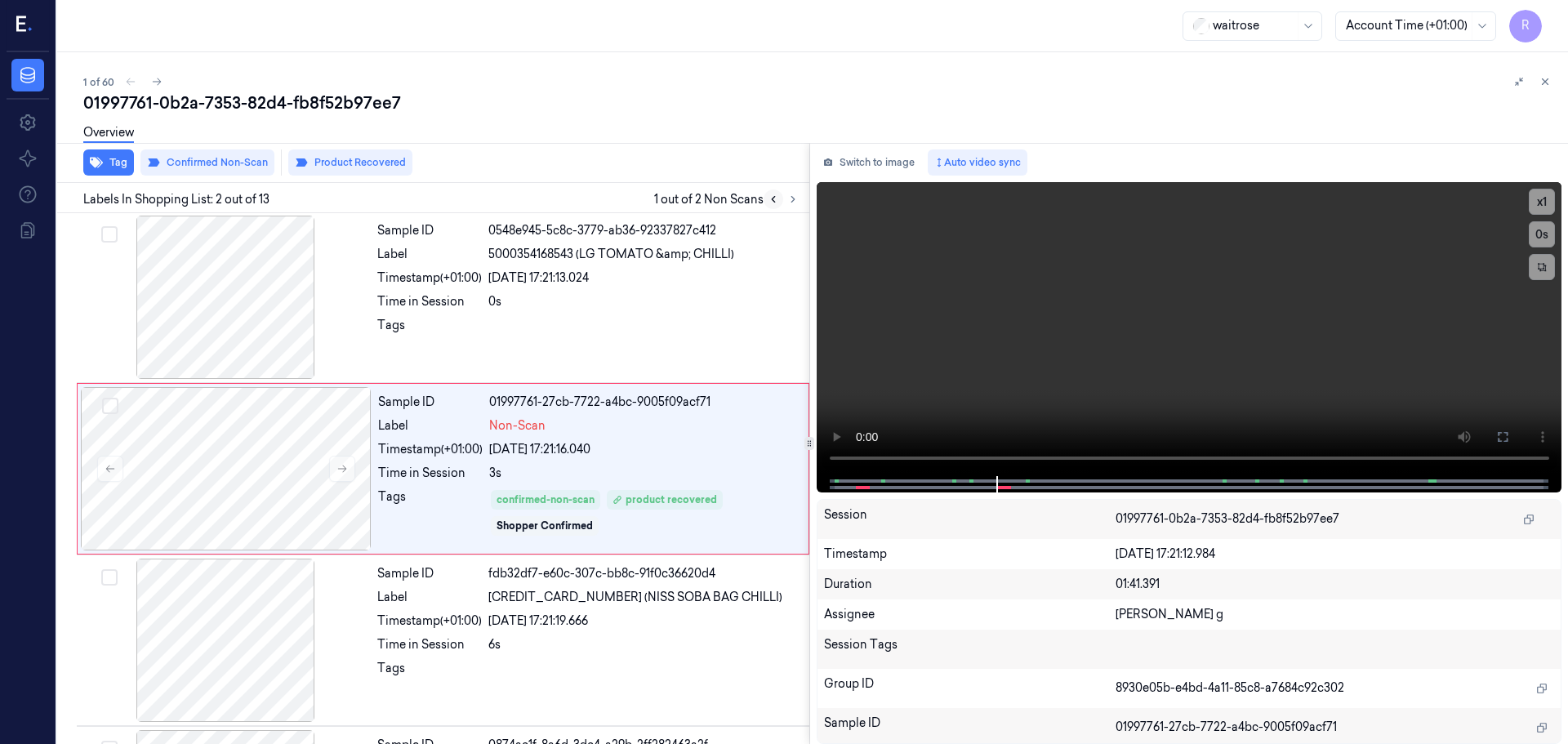
click at [779, 199] on button at bounding box center [773, 199] width 20 height 20
click at [353, 471] on button at bounding box center [341, 469] width 26 height 26
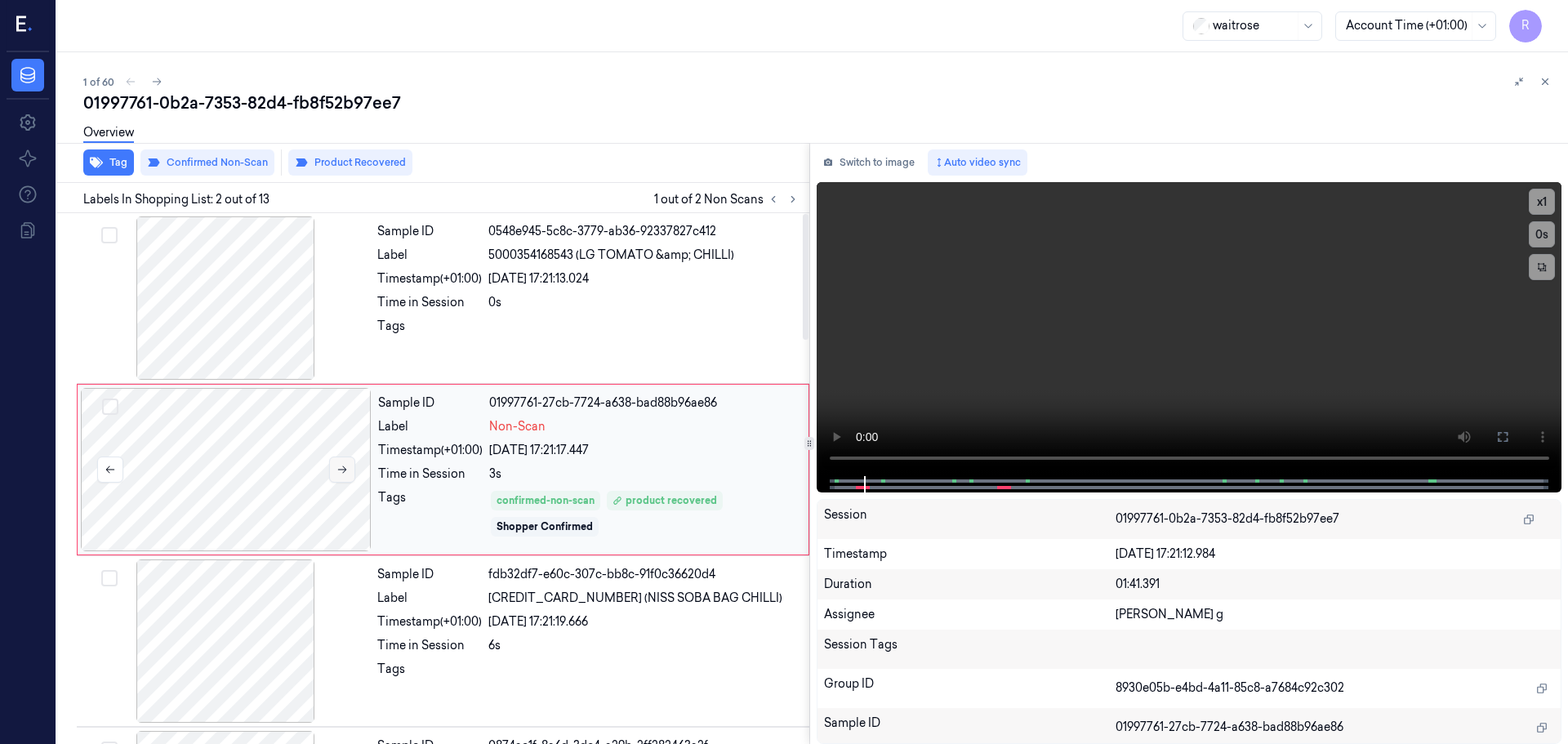
click at [353, 471] on button at bounding box center [341, 469] width 26 height 26
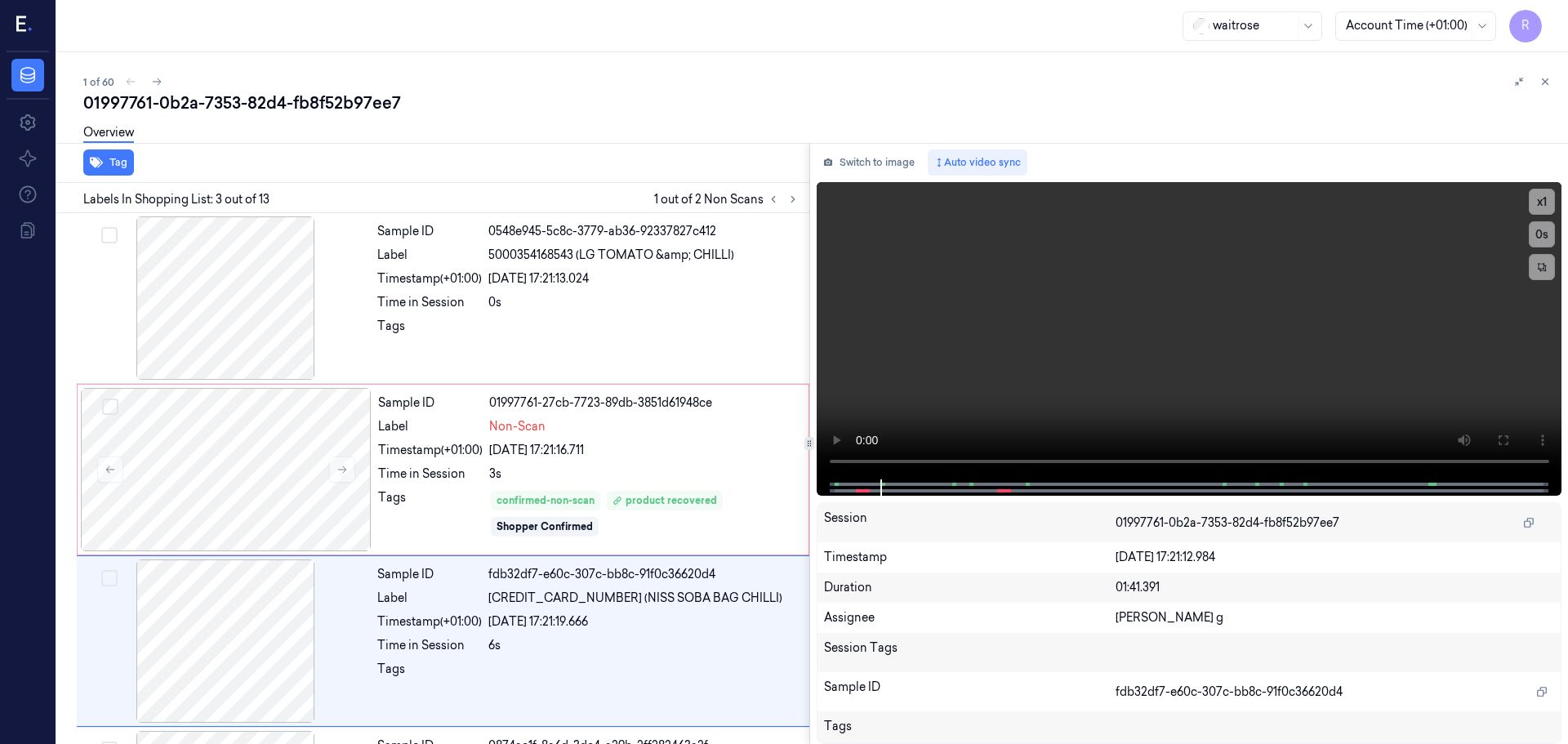
scroll to position [163, 0]
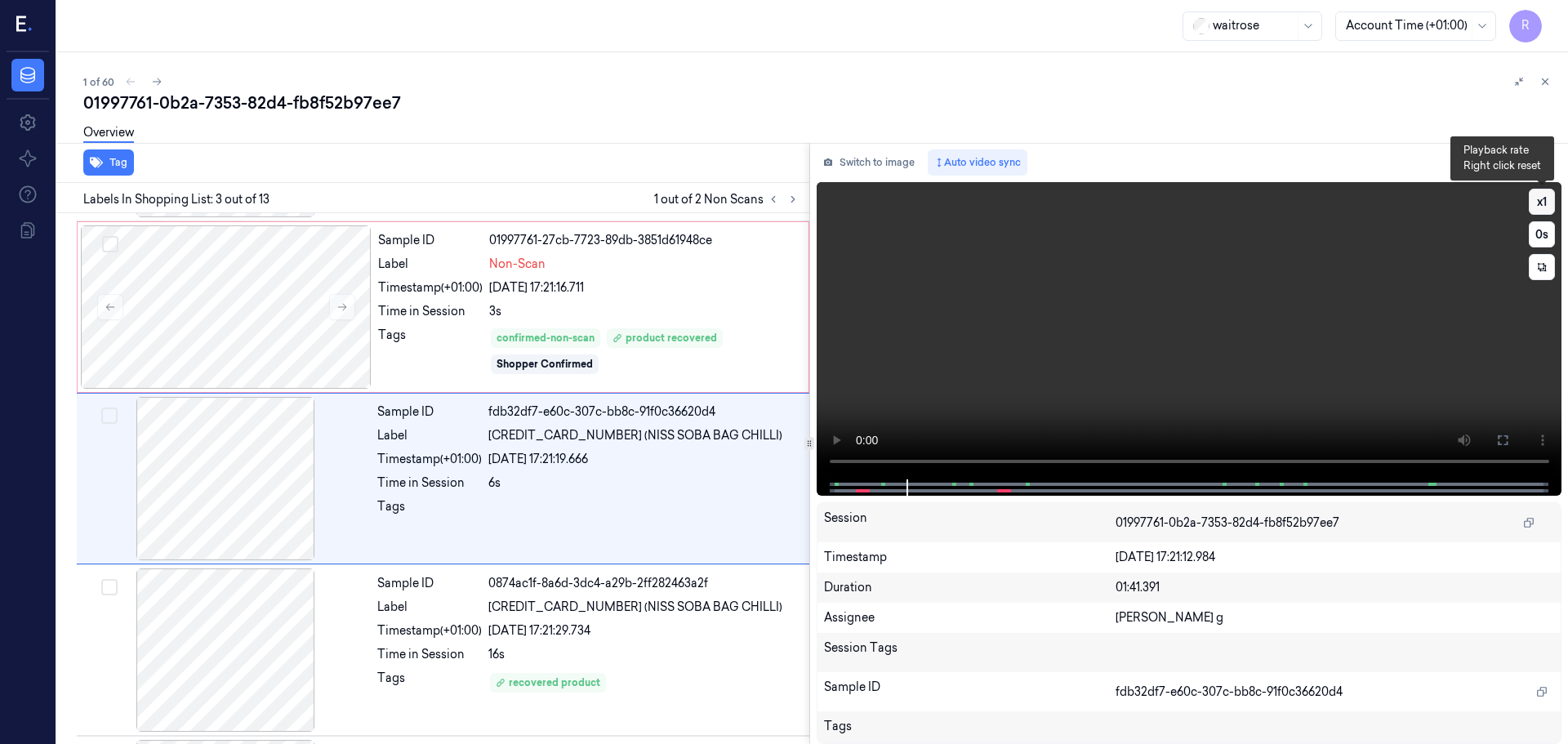
click at [1546, 194] on button "x 1" at bounding box center [1540, 201] width 26 height 26
click at [1546, 194] on button "x 2" at bounding box center [1540, 201] width 26 height 26
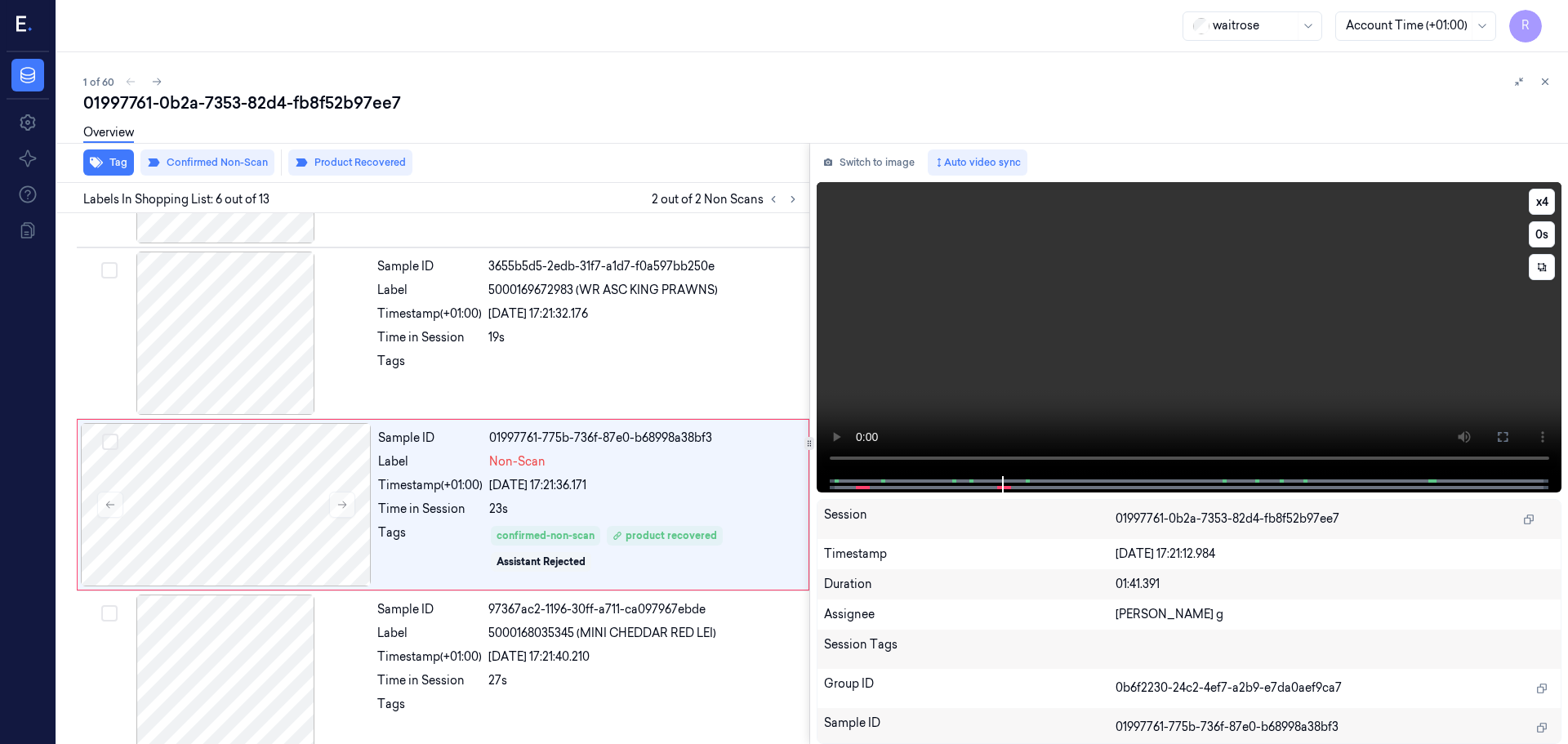
scroll to position [677, 0]
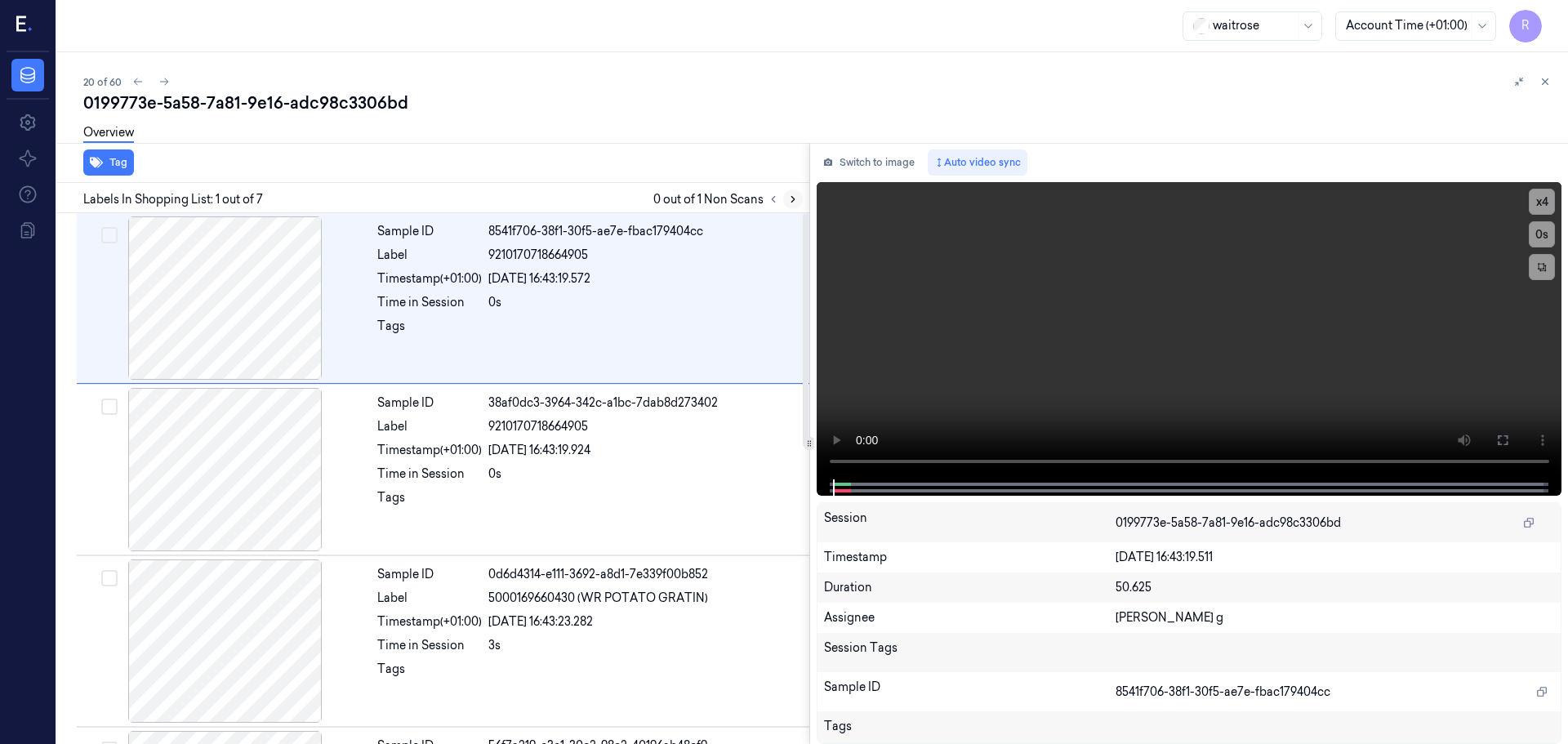
click at [788, 201] on icon at bounding box center [793, 200] width 11 height 11
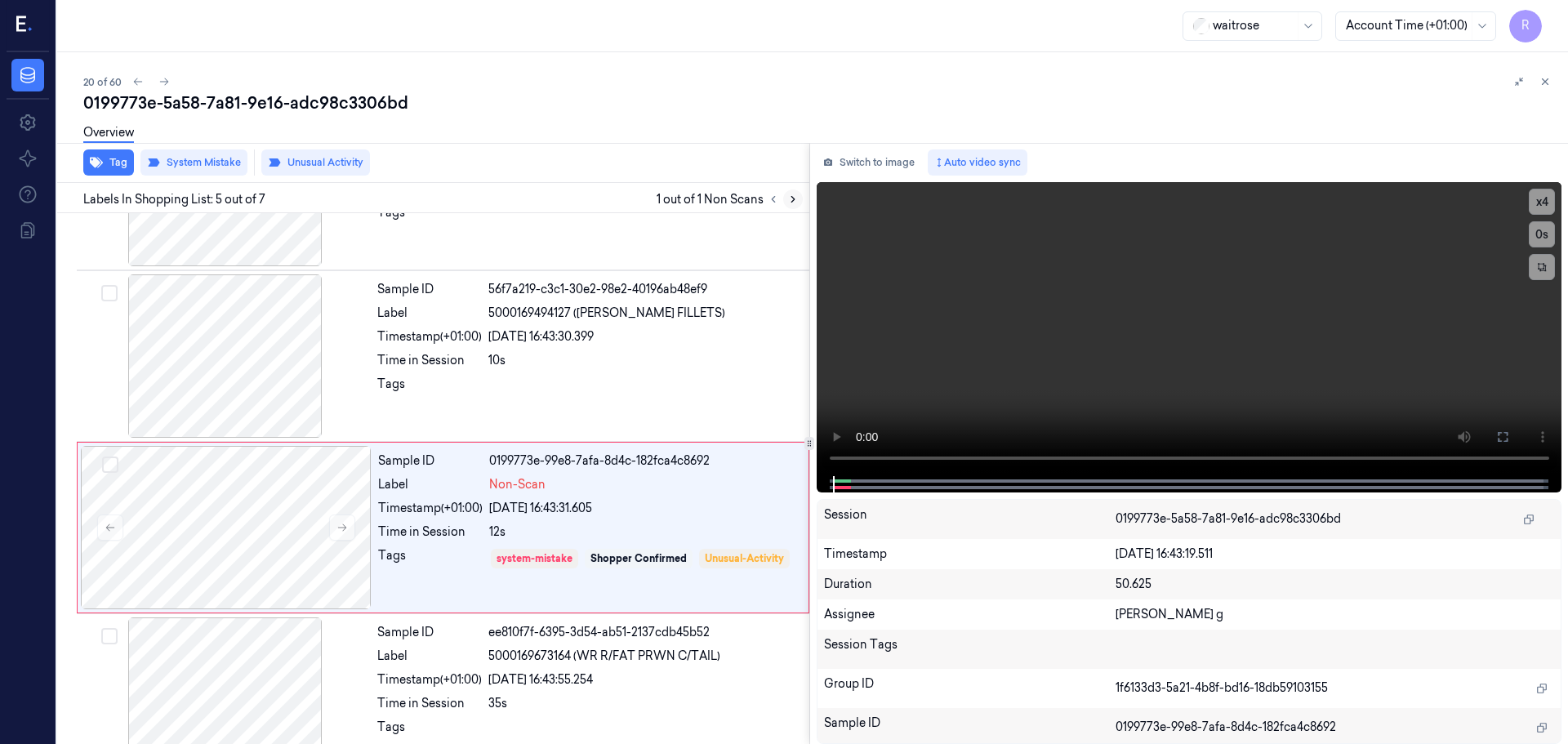
scroll to position [506, 0]
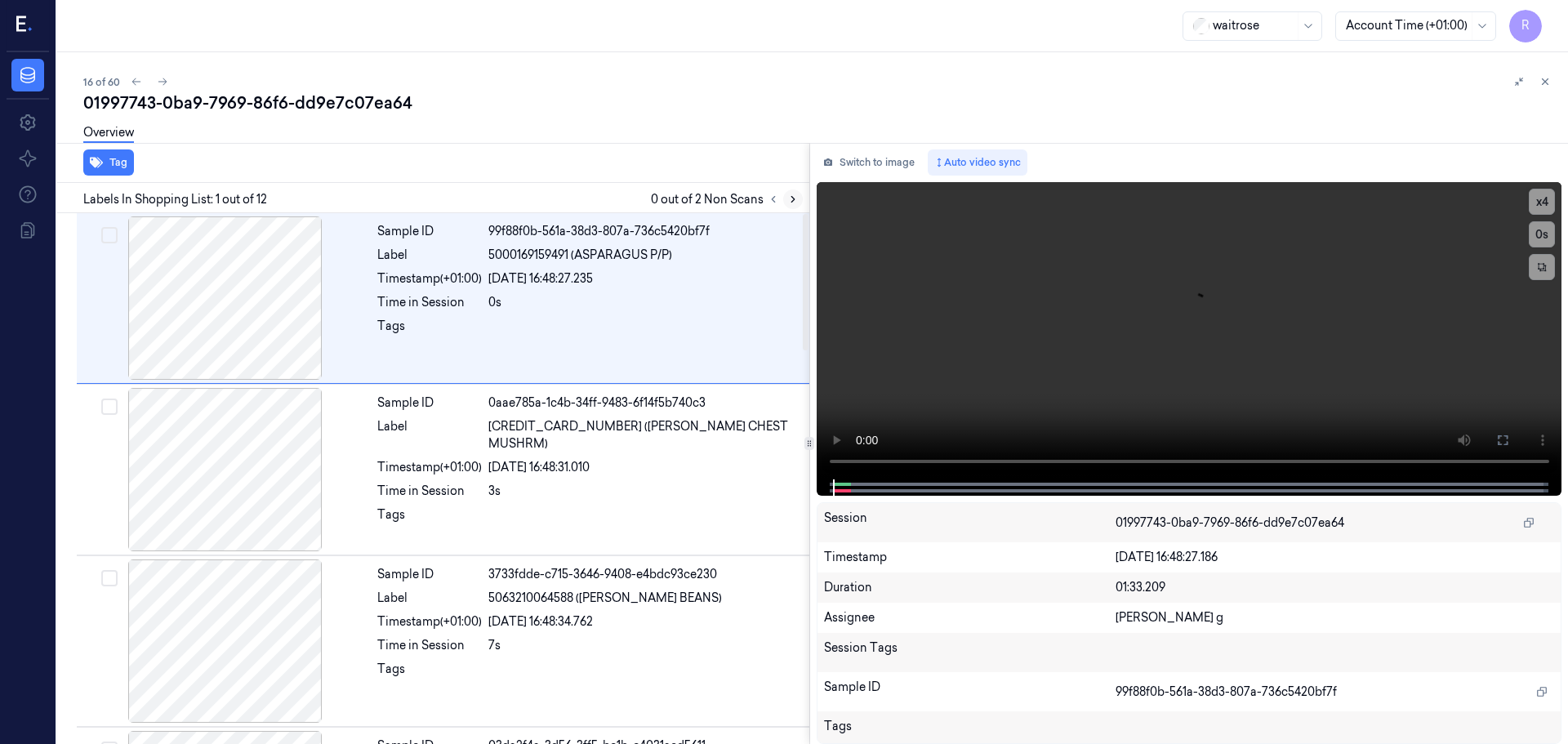
click at [793, 200] on icon at bounding box center [793, 200] width 11 height 11
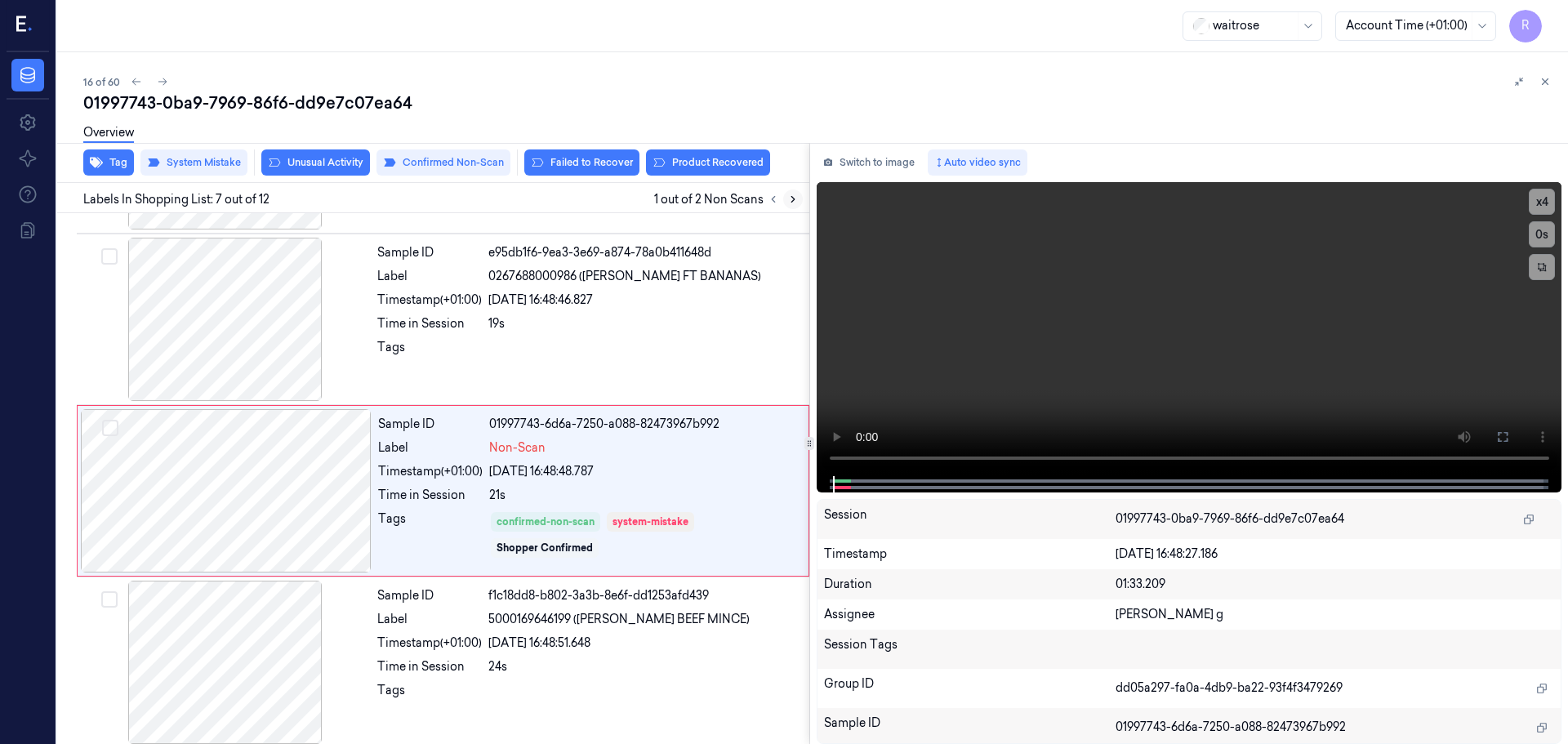
scroll to position [849, 0]
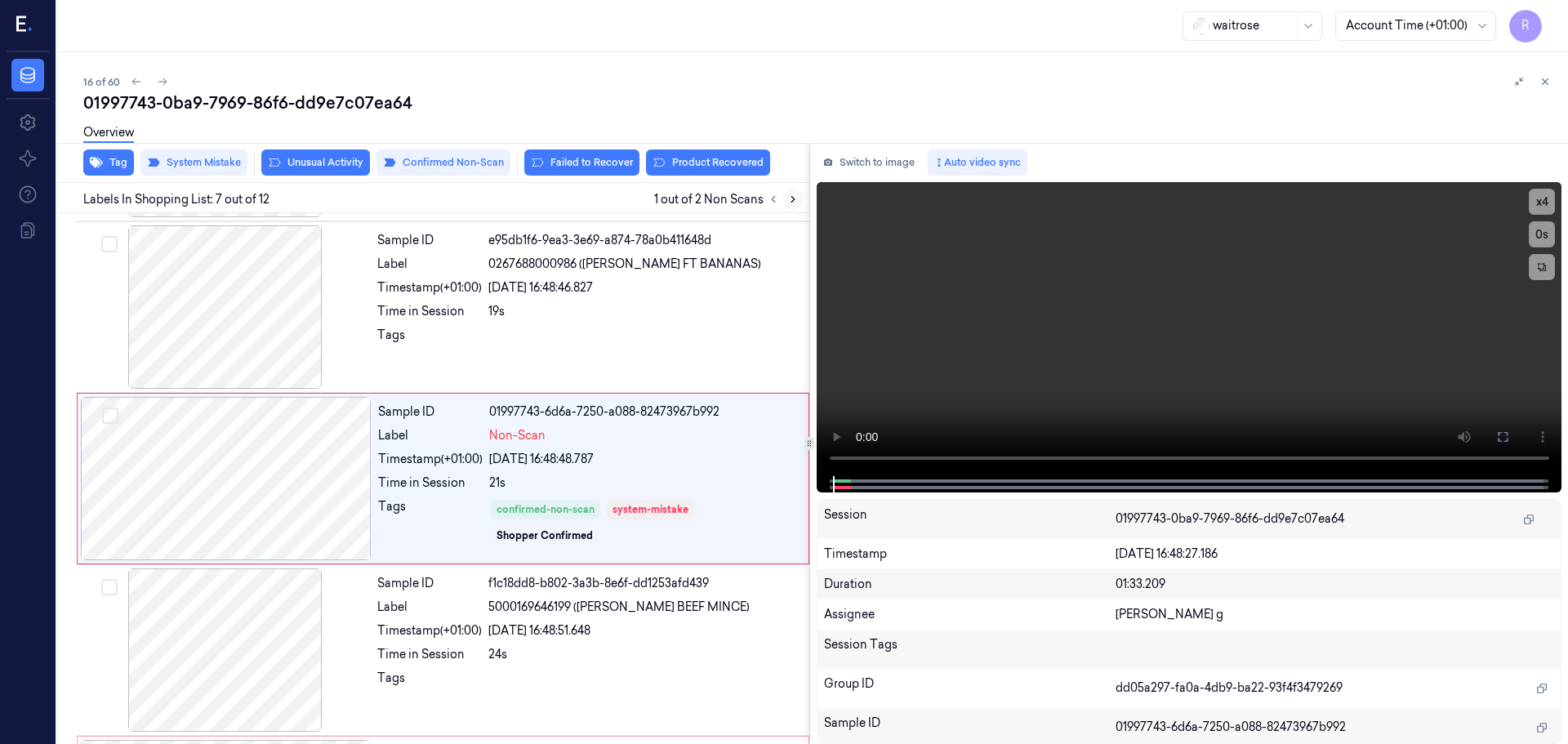
click at [789, 201] on icon at bounding box center [793, 200] width 11 height 11
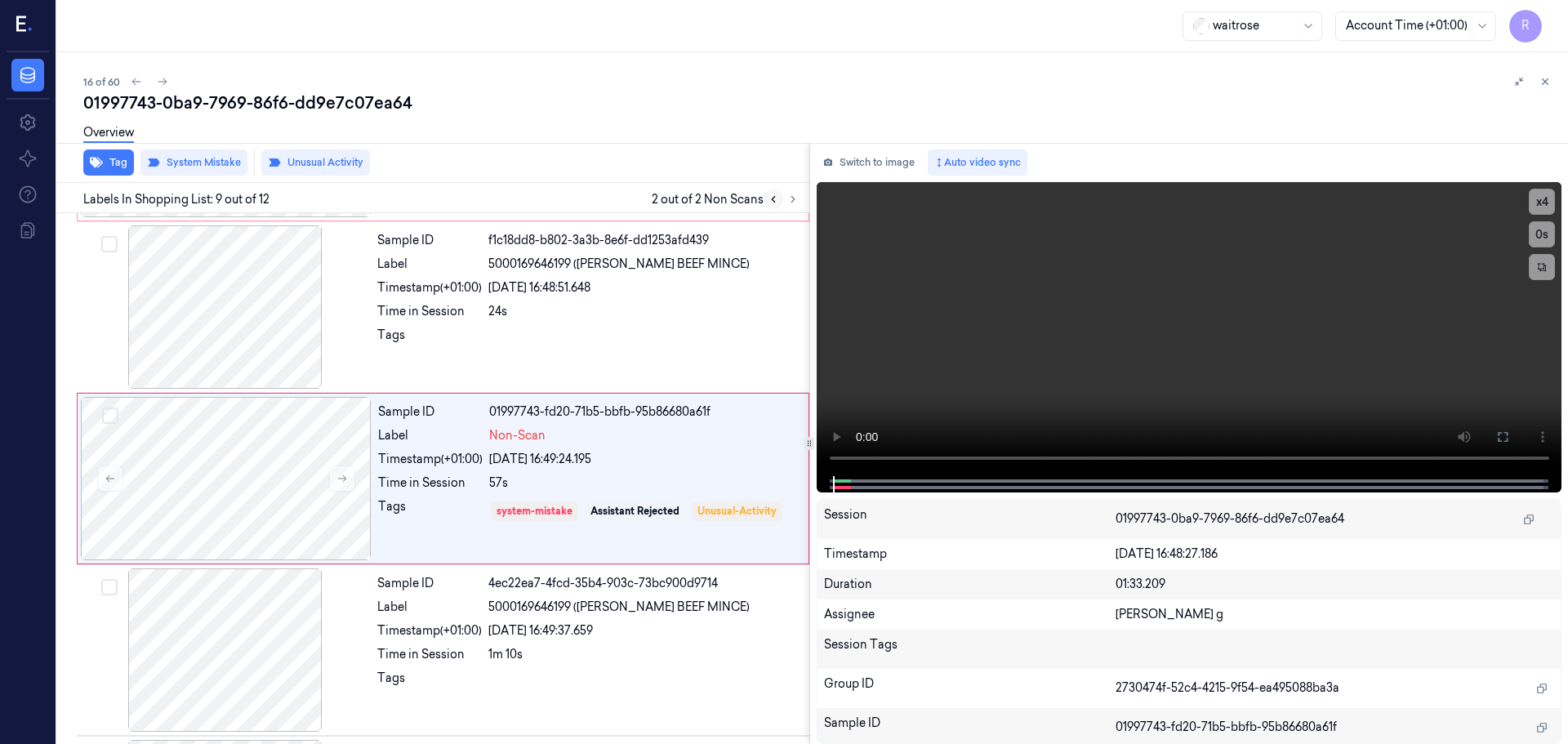
click at [774, 197] on icon at bounding box center [772, 200] width 3 height 6
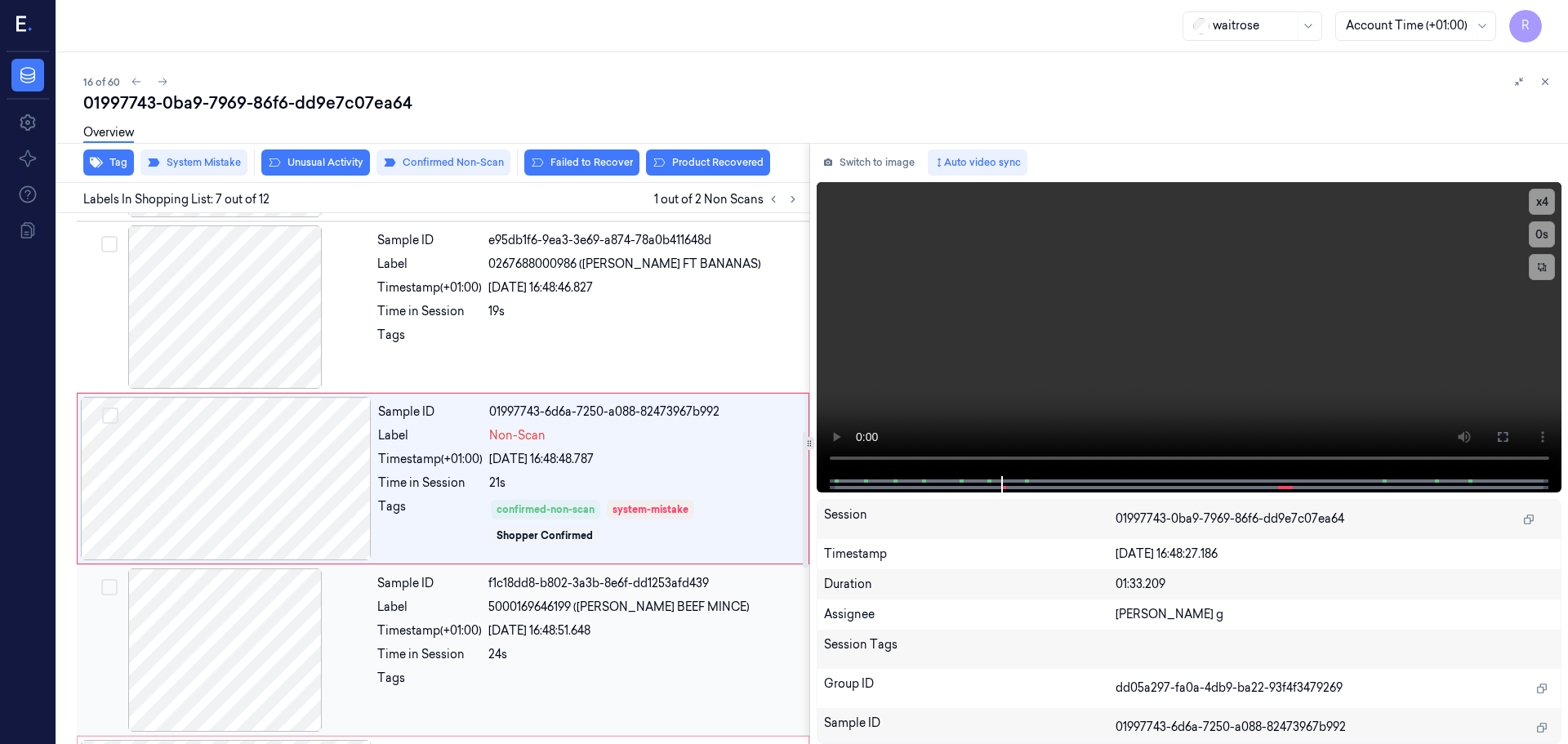
click at [629, 616] on div "Sample ID f1c18dd8-b802-3a3b-8e6f-dd1253afd439 Label 5000169646199 ([PERSON_NAM…" at bounding box center [589, 651] width 436 height 164
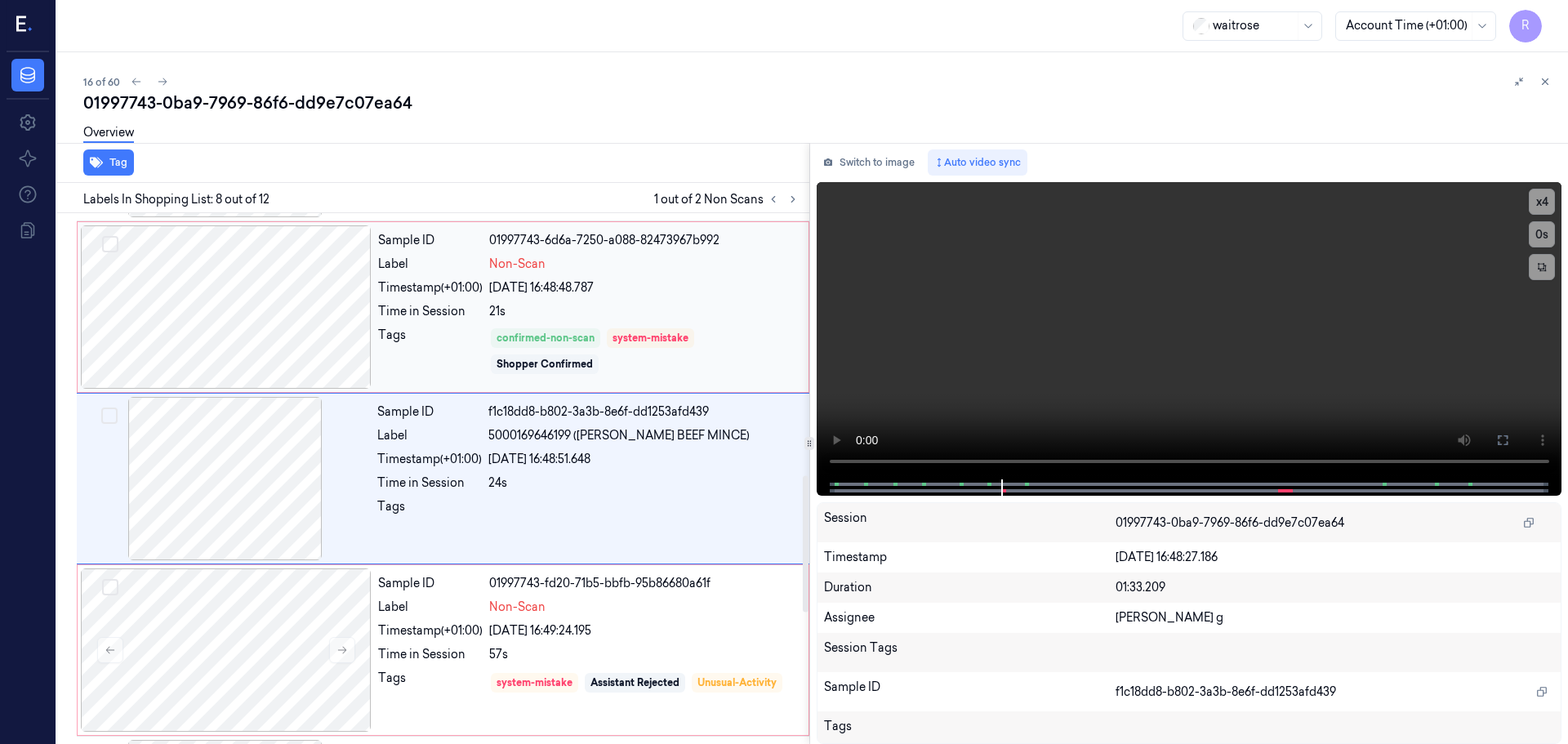
click at [689, 386] on div "Sample ID 01997743-6d6a-7250-a088-82473967b992 Label Non-Scan Timestamp (+01:00…" at bounding box center [589, 307] width 434 height 164
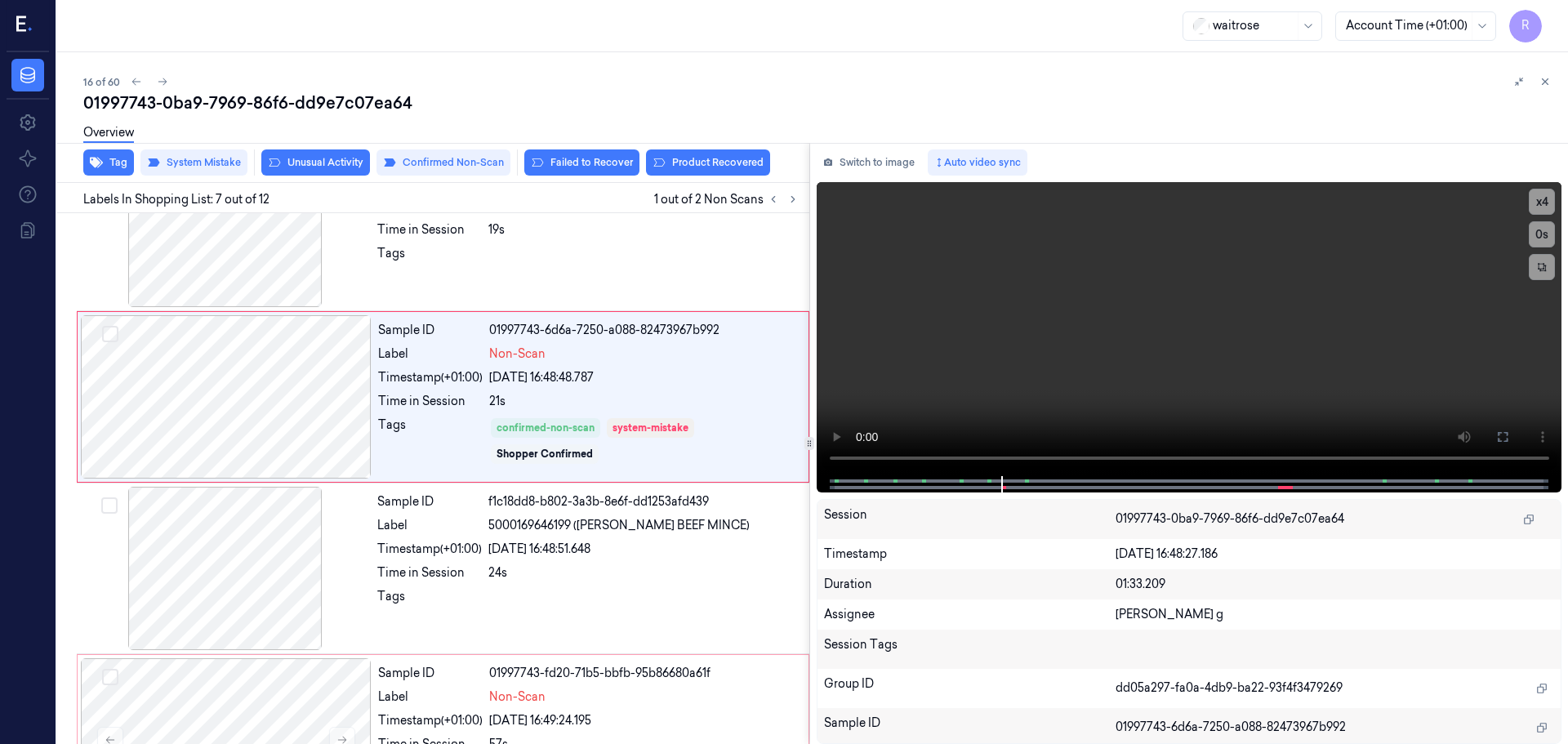
scroll to position [860, 0]
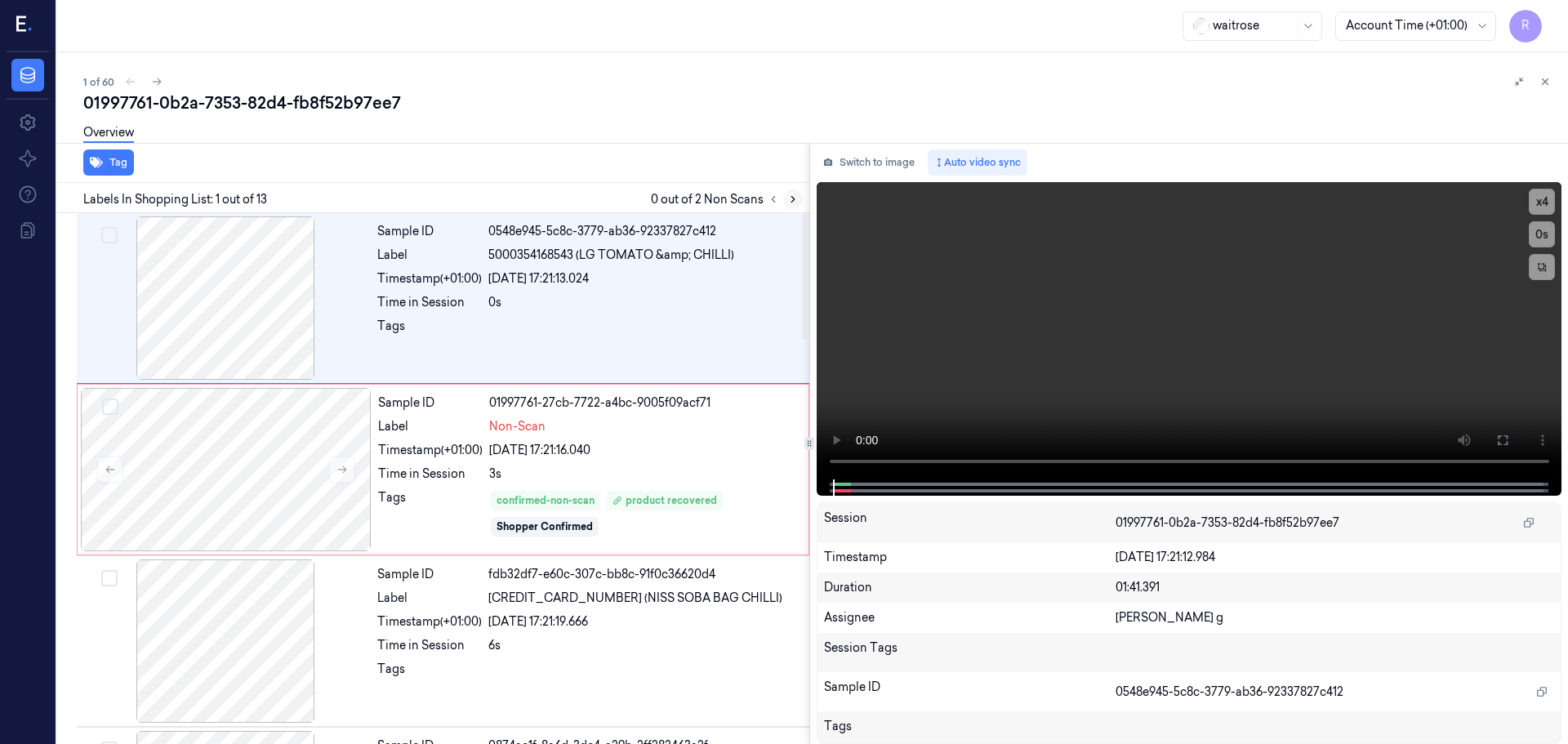
click at [800, 200] on button at bounding box center [792, 199] width 20 height 20
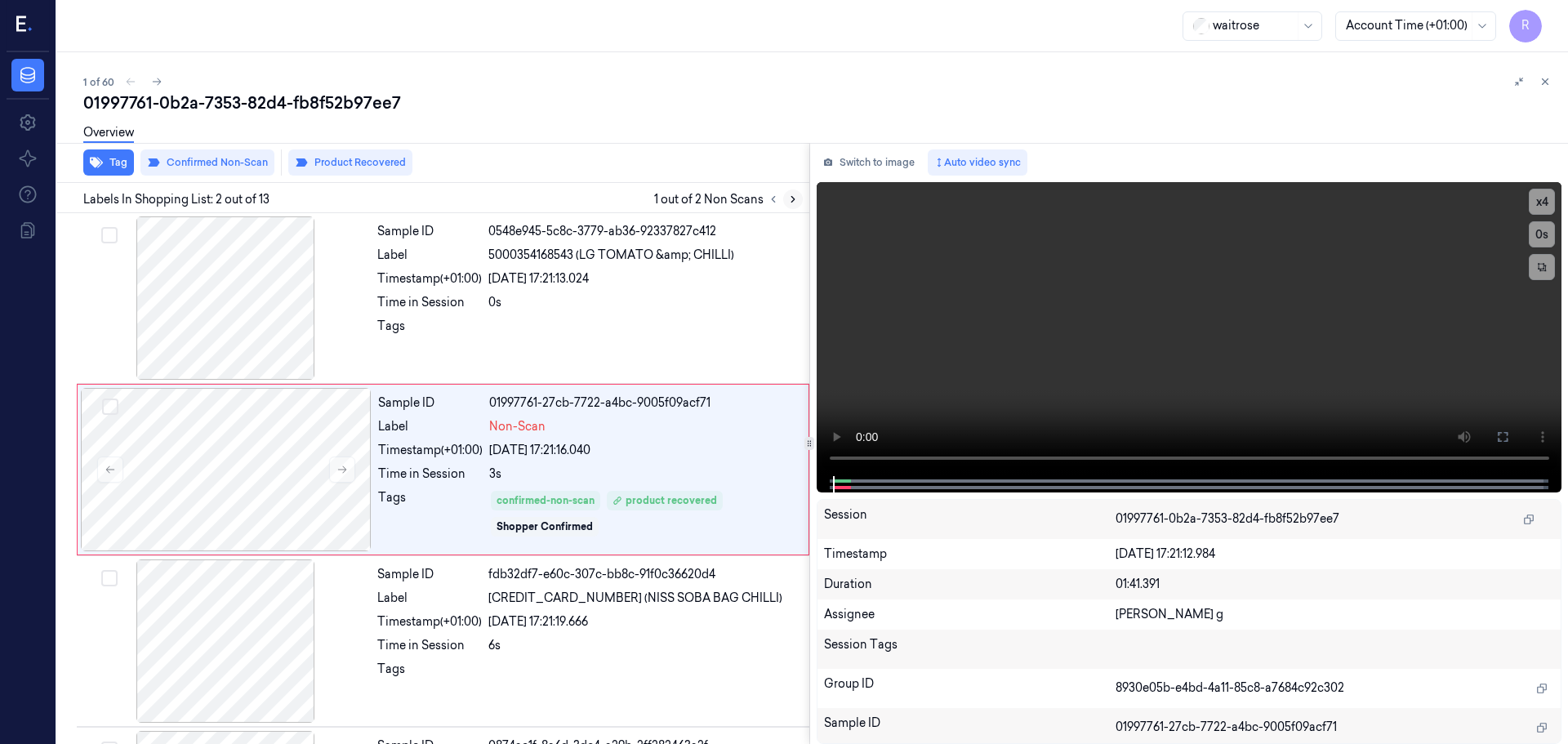
click at [800, 200] on button at bounding box center [792, 199] width 20 height 20
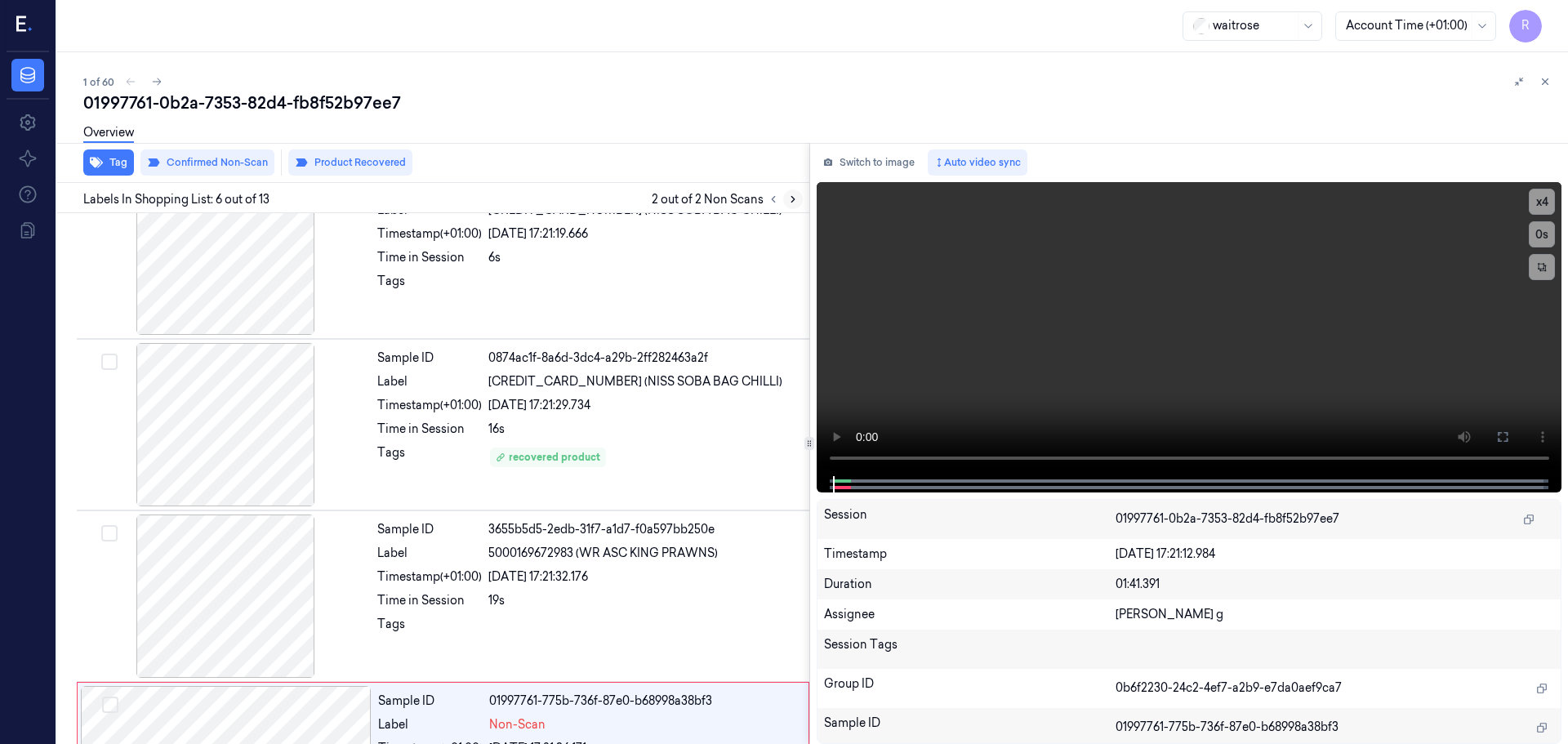
click at [800, 200] on button at bounding box center [792, 199] width 20 height 20
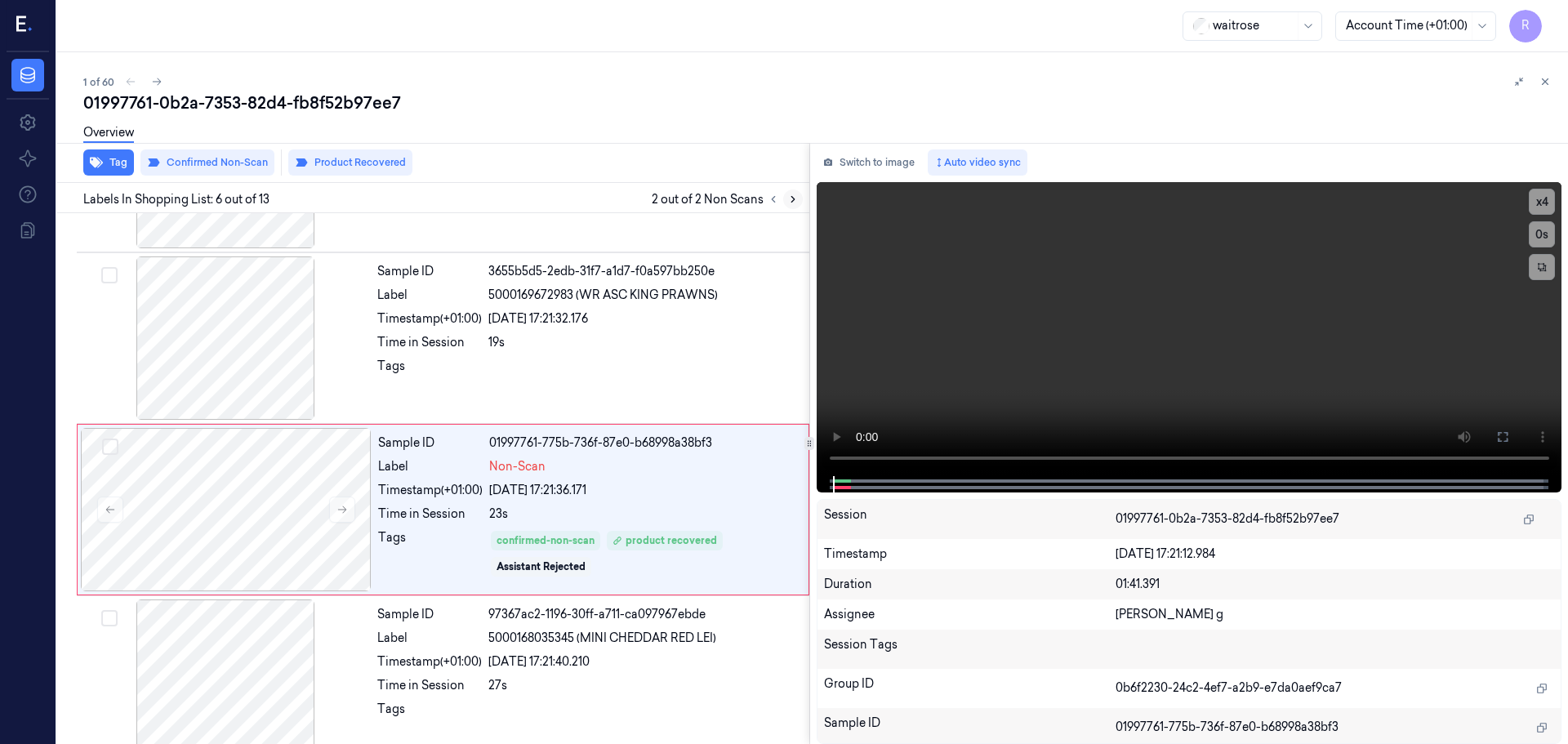
click at [798, 200] on icon at bounding box center [793, 200] width 11 height 11
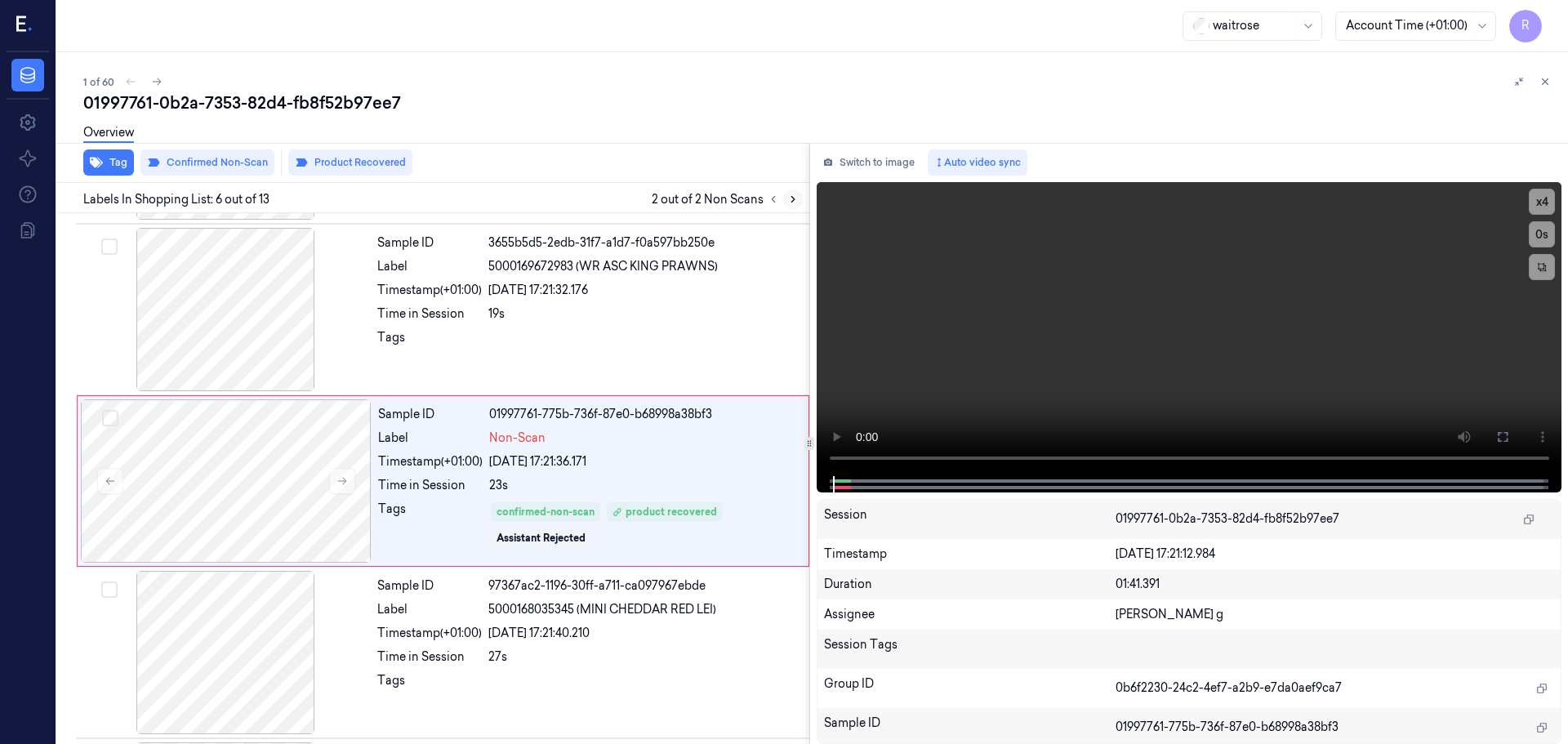
click at [798, 200] on icon at bounding box center [793, 200] width 11 height 11
click at [334, 483] on button at bounding box center [341, 478] width 26 height 26
click at [338, 483] on icon at bounding box center [342, 479] width 11 height 11
click at [462, 311] on div "Time in Session" at bounding box center [430, 312] width 105 height 17
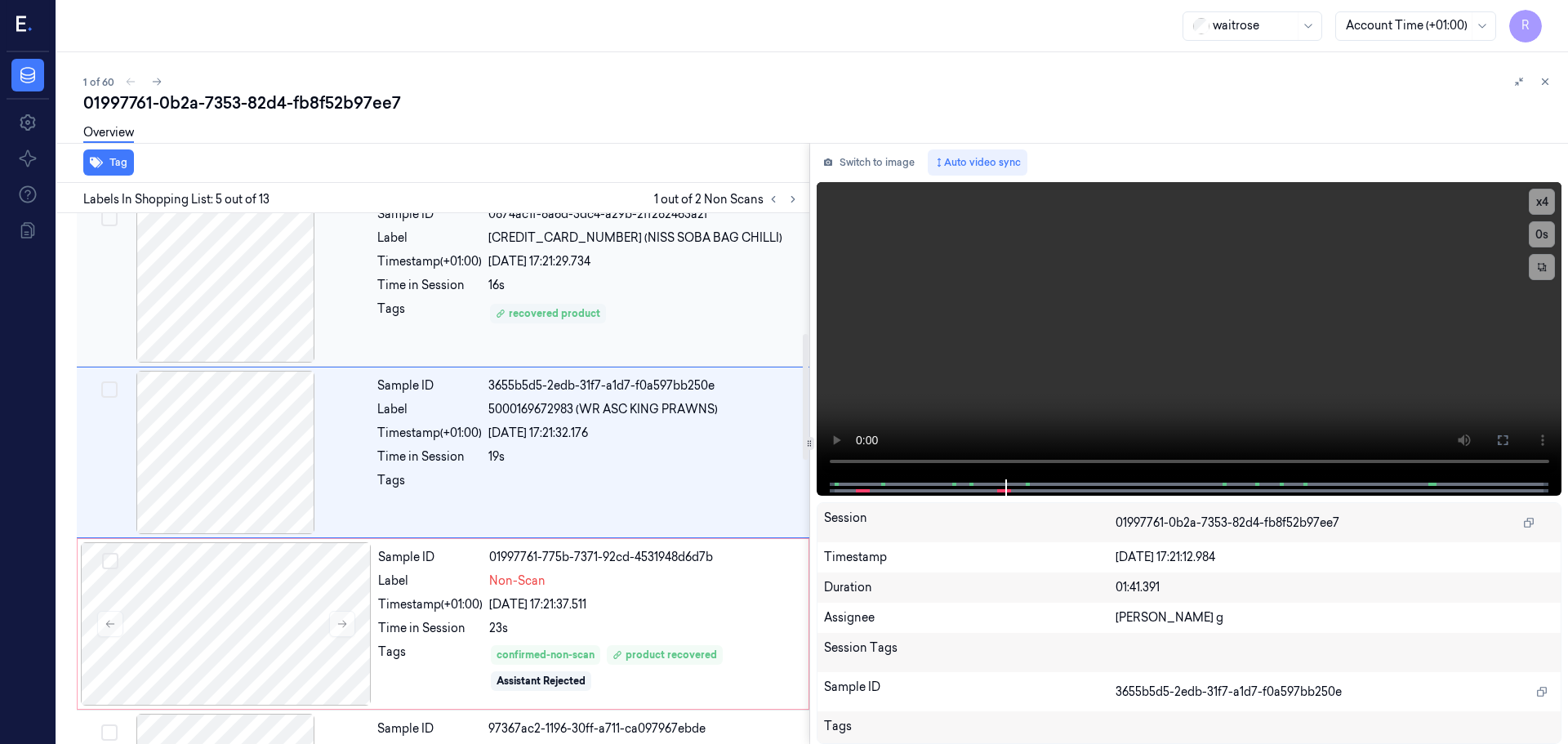
scroll to position [506, 0]
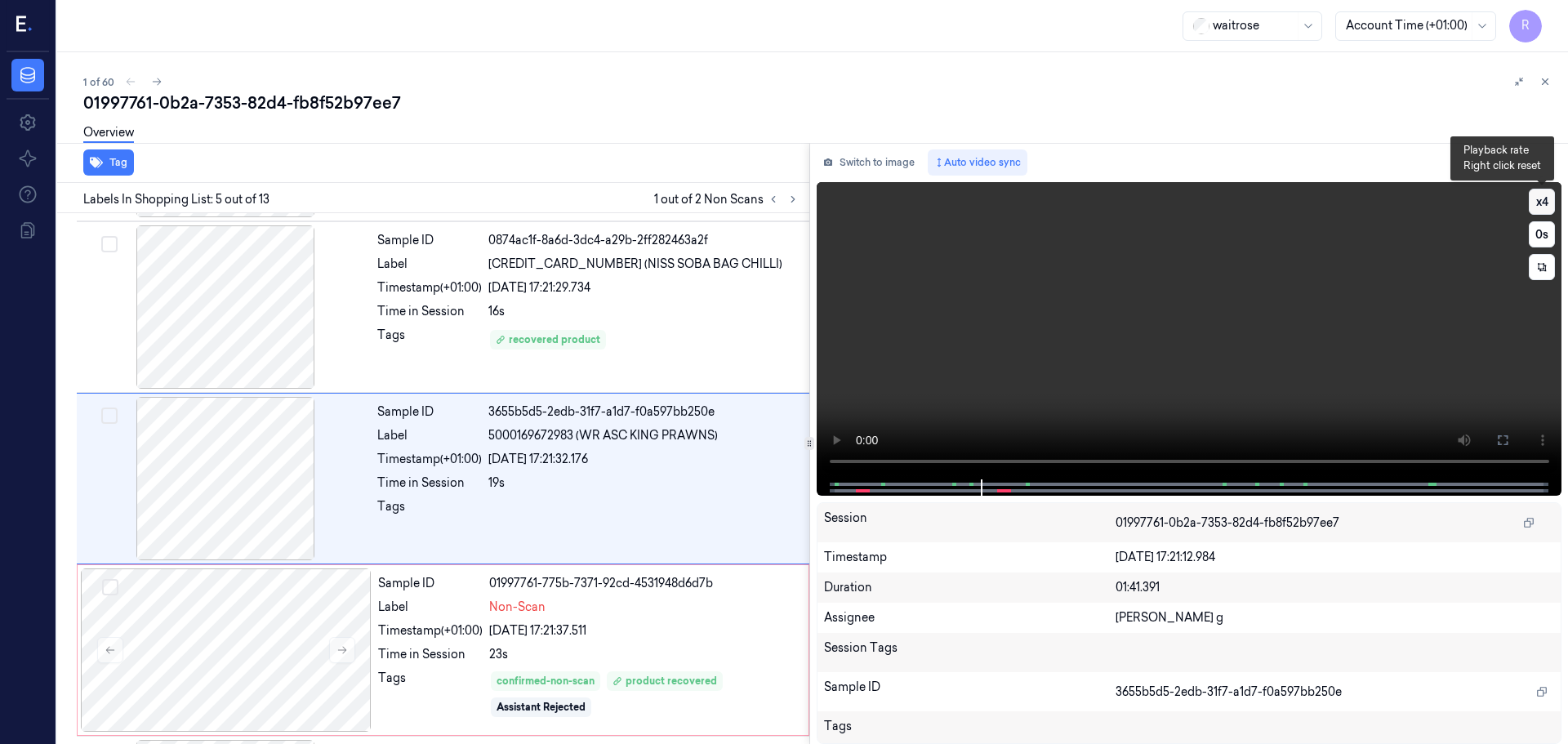
click at [1545, 207] on button "x 4" at bounding box center [1540, 201] width 26 height 26
click at [1545, 207] on button "x 1" at bounding box center [1540, 201] width 26 height 26
click at [1545, 207] on button "x 2" at bounding box center [1540, 201] width 26 height 26
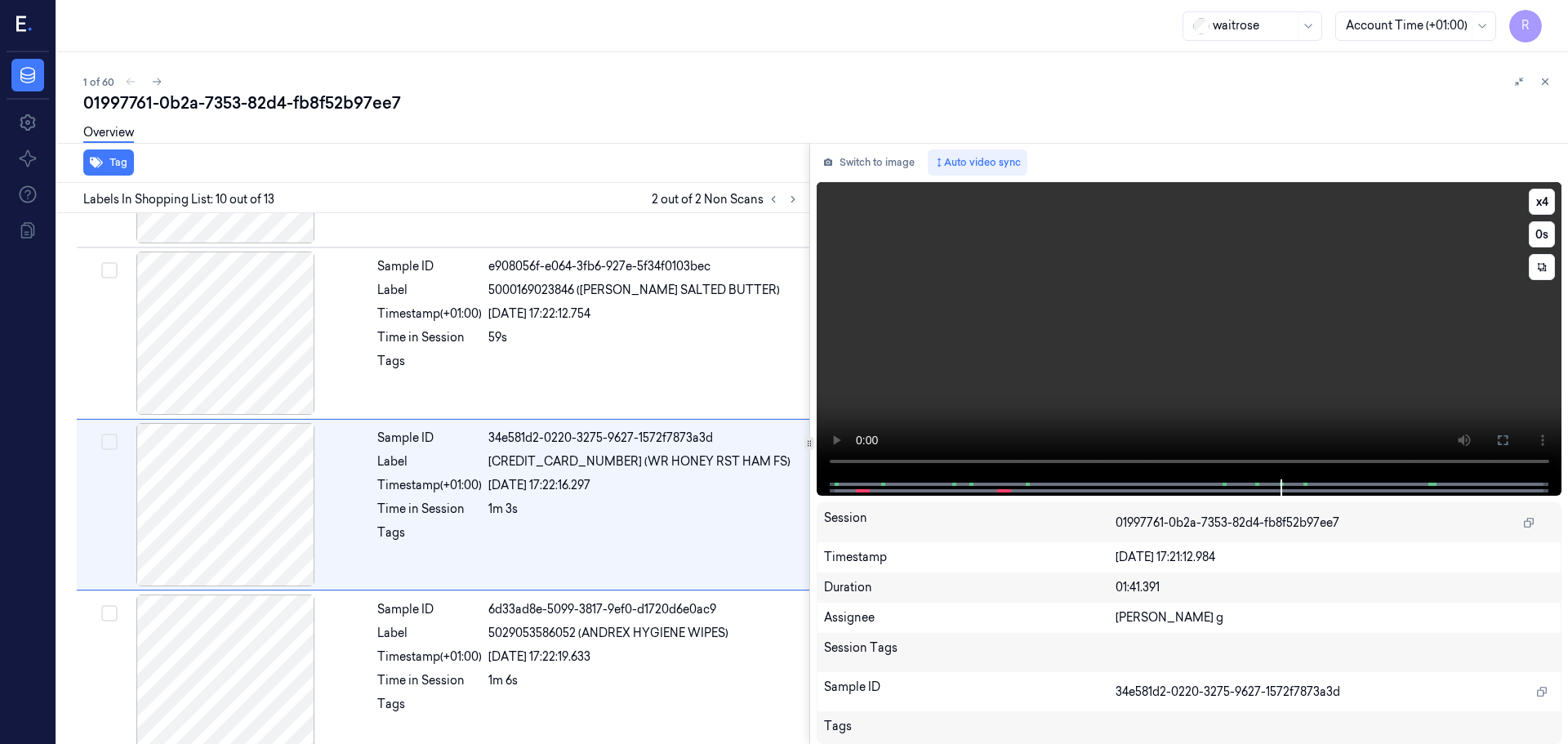
scroll to position [1363, 0]
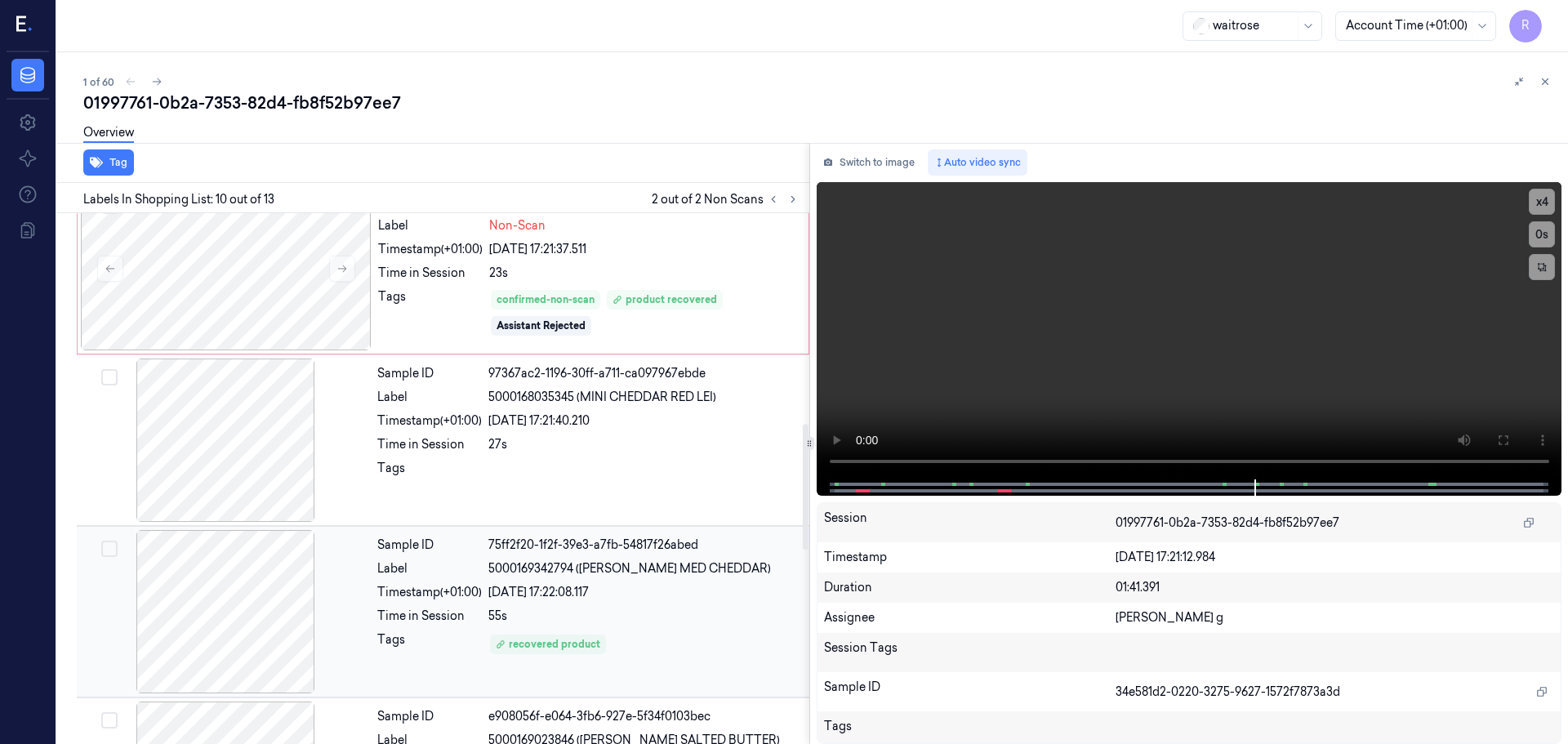
click at [589, 621] on div "55s" at bounding box center [643, 617] width 311 height 17
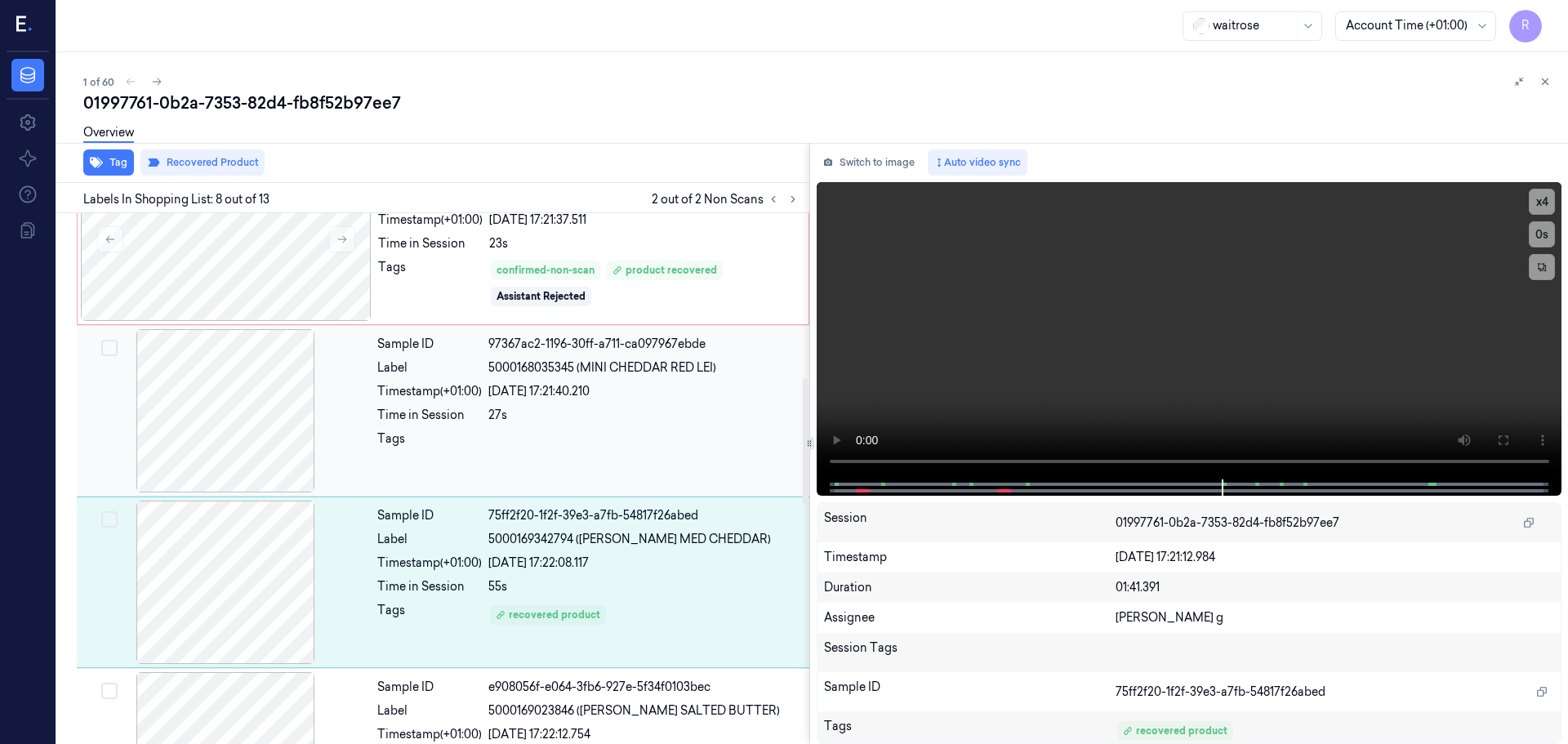
click at [660, 420] on div "Sample ID 97367ac2-1196-30ff-a711-ca097967ebde Label 5000168035345 (MINI CHEDDA…" at bounding box center [589, 411] width 436 height 164
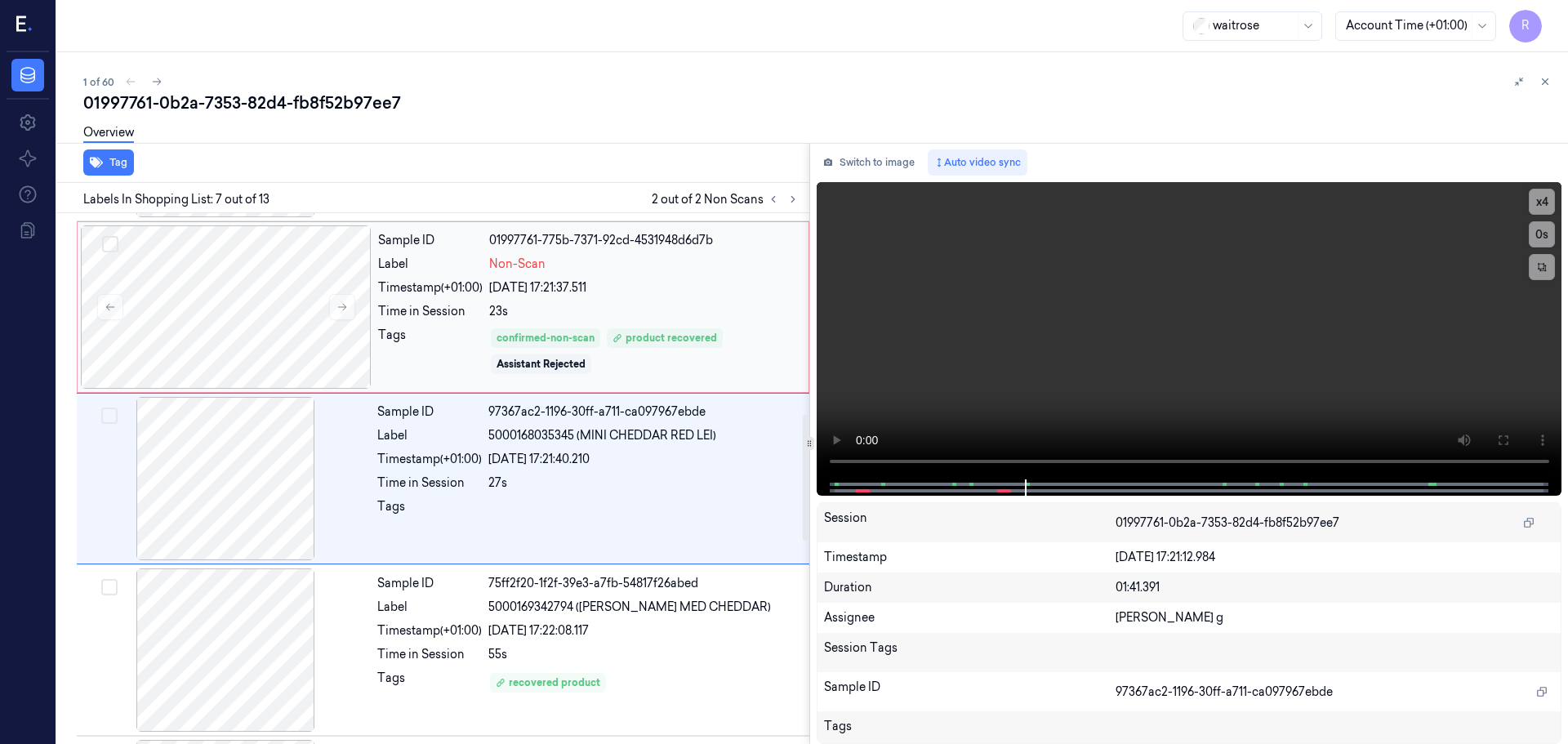
click at [683, 296] on div "23/09/2025 17:21:37.511" at bounding box center [643, 288] width 309 height 17
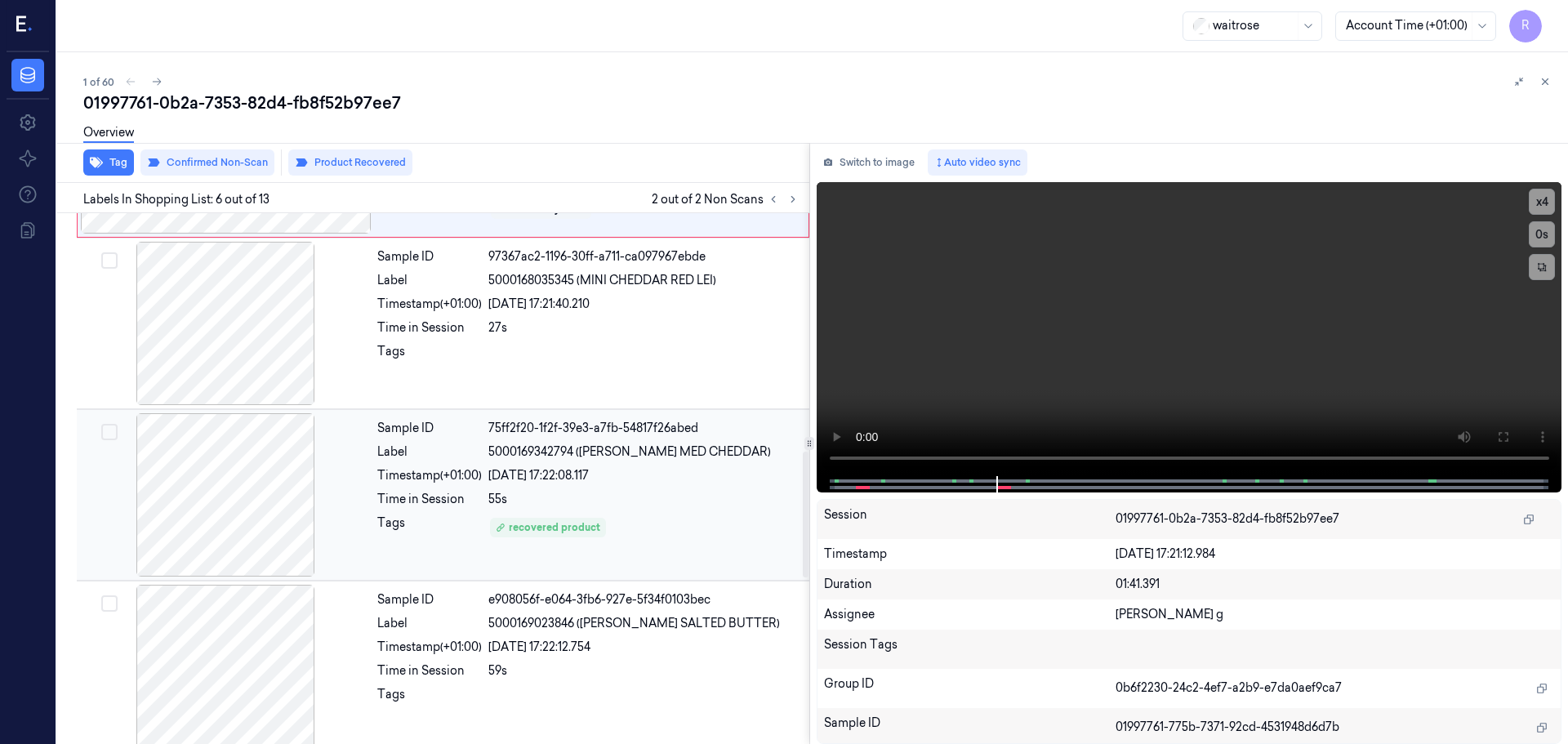
click at [649, 521] on div "recovered product" at bounding box center [643, 527] width 311 height 26
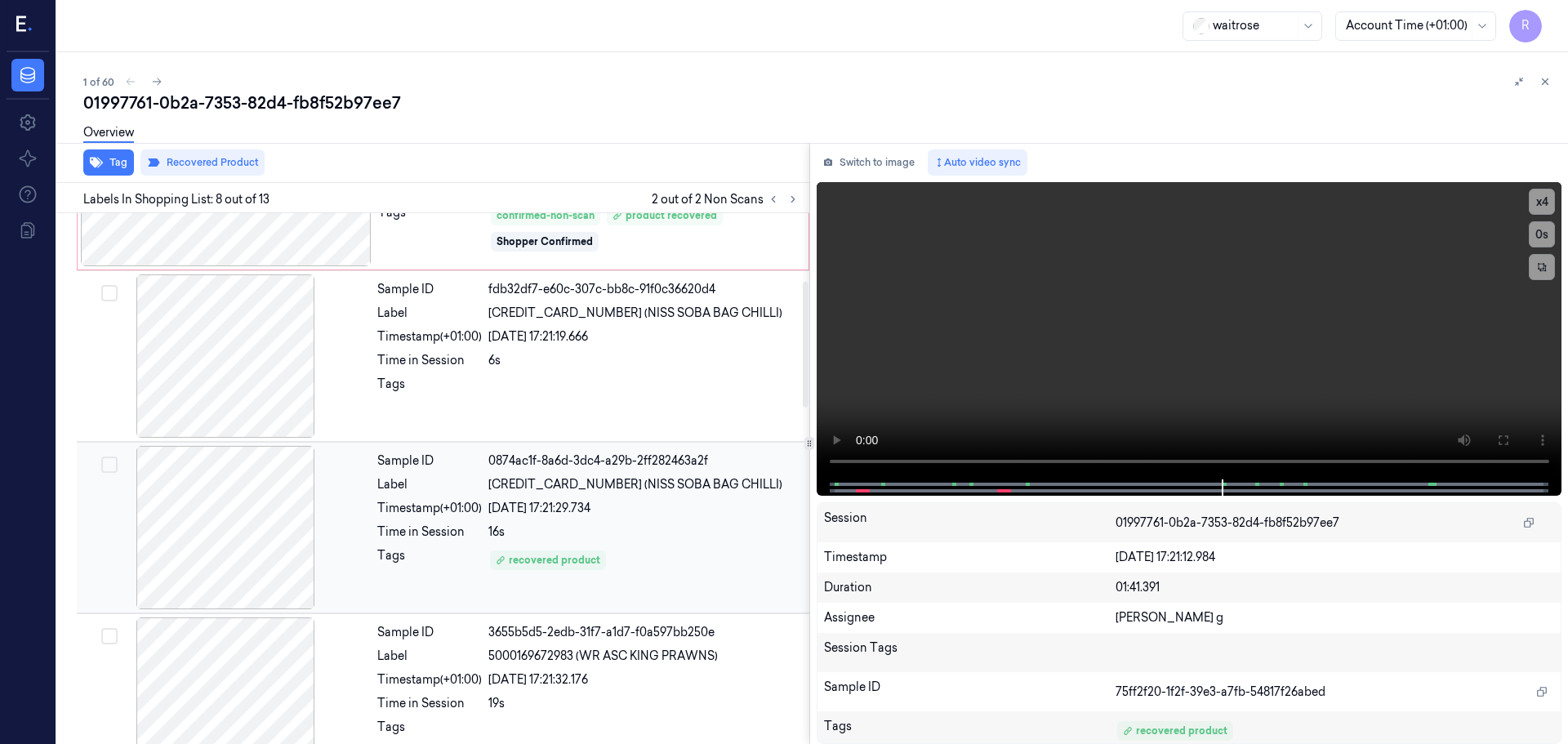
click at [632, 530] on div "16s" at bounding box center [643, 532] width 311 height 17
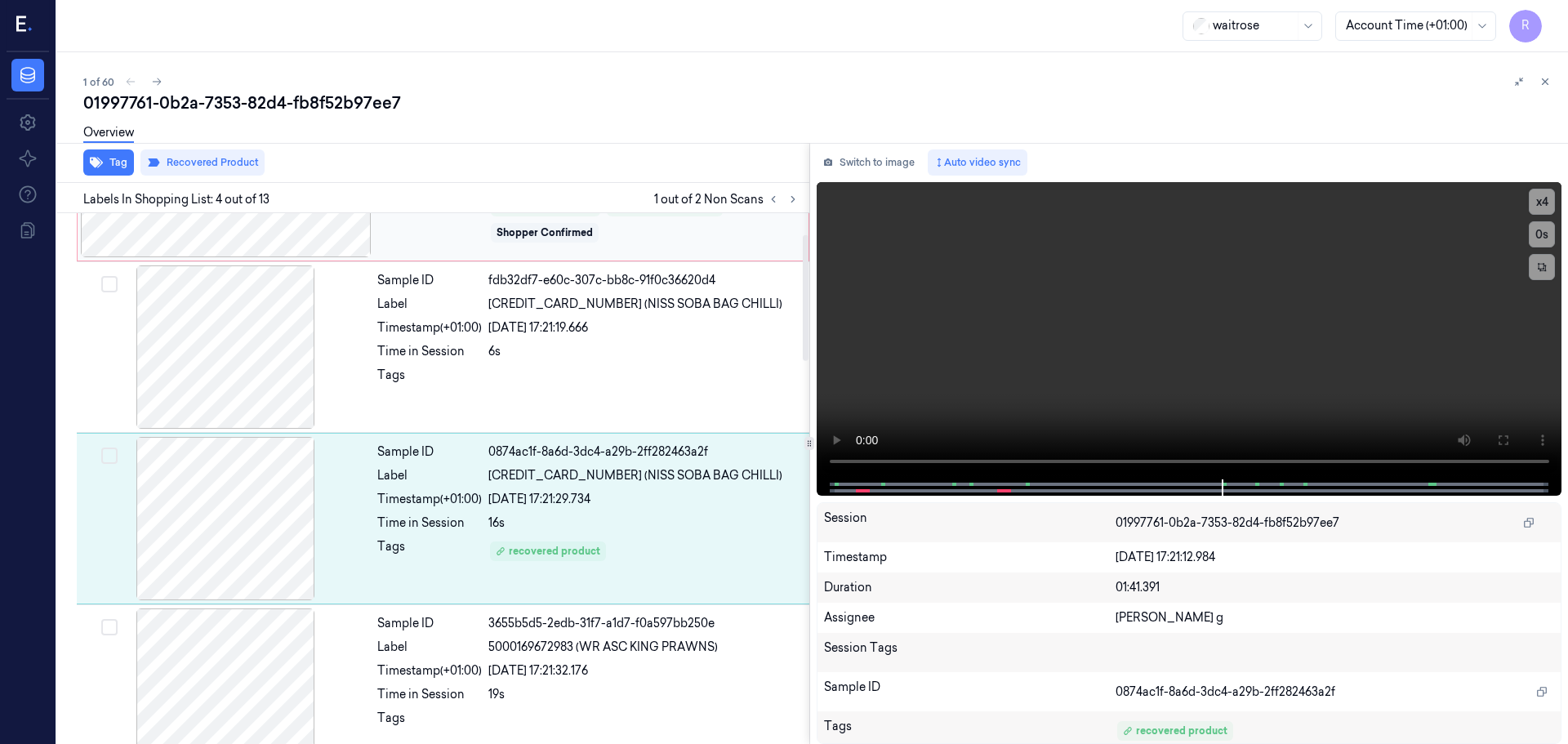
click at [651, 378] on div "Sample ID fdb32df7-e60c-307c-bb8c-91f0c36620d4 Label 5997523329037 (NISS SOBA B…" at bounding box center [589, 347] width 436 height 164
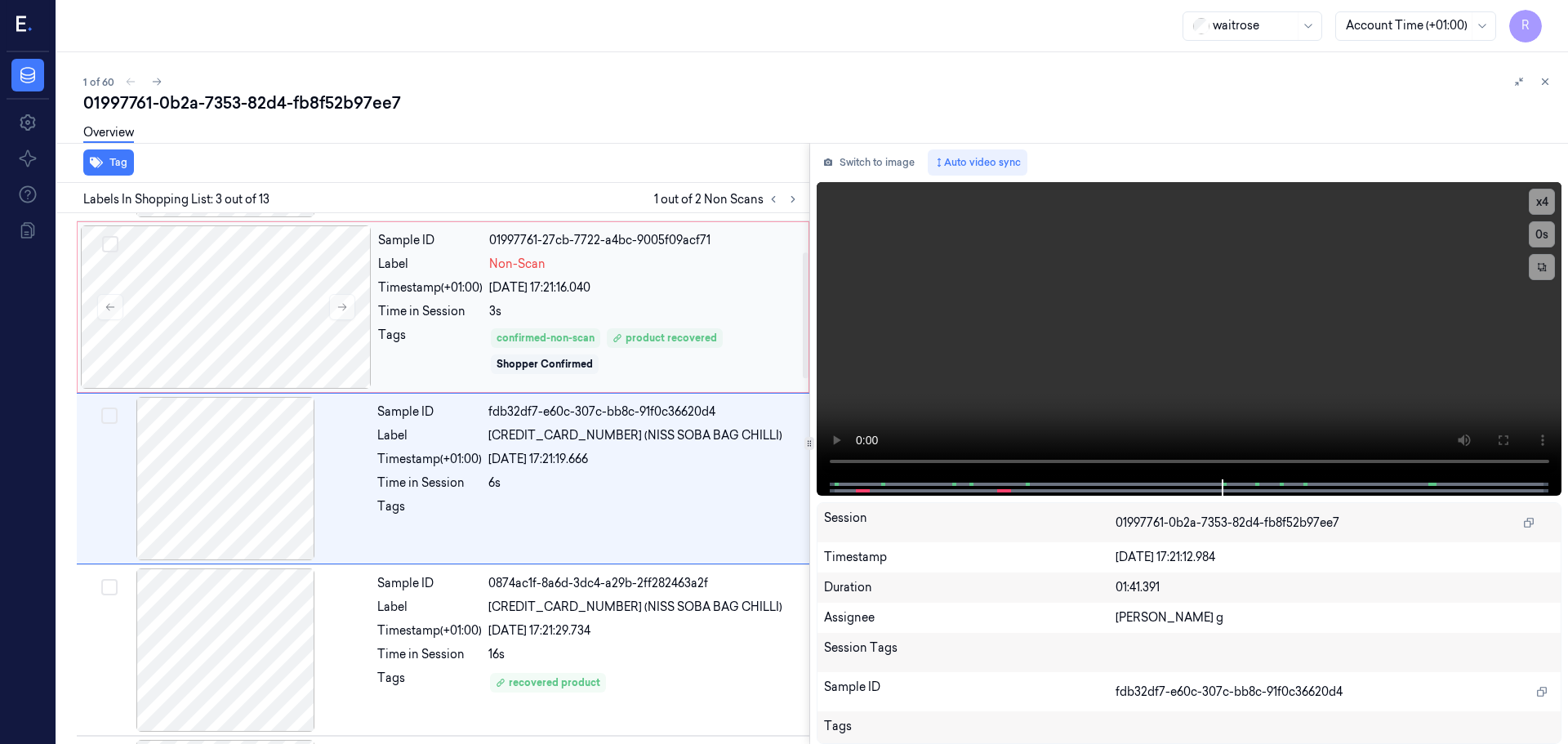
click at [747, 303] on div "3s" at bounding box center [643, 312] width 309 height 17
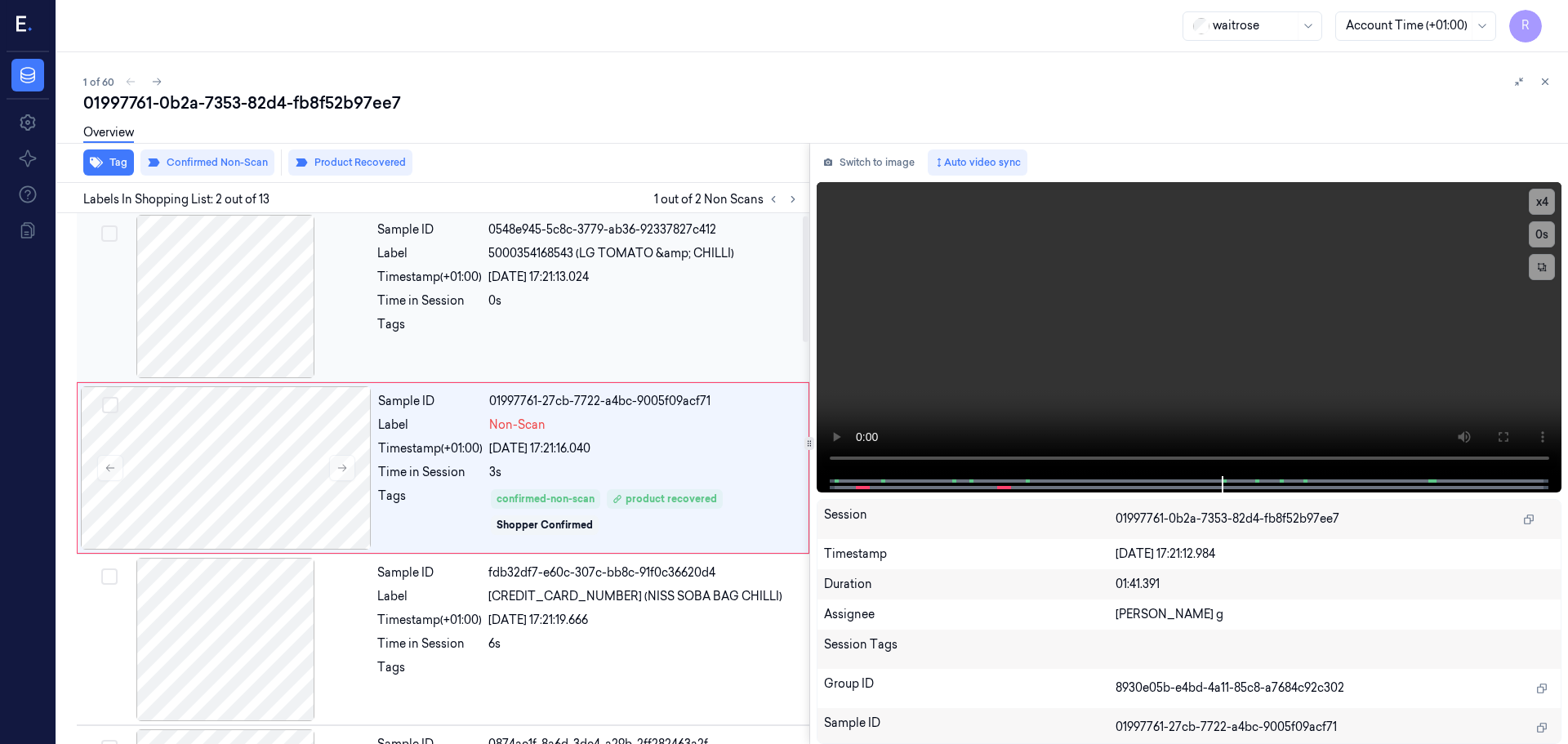
scroll to position [0, 0]
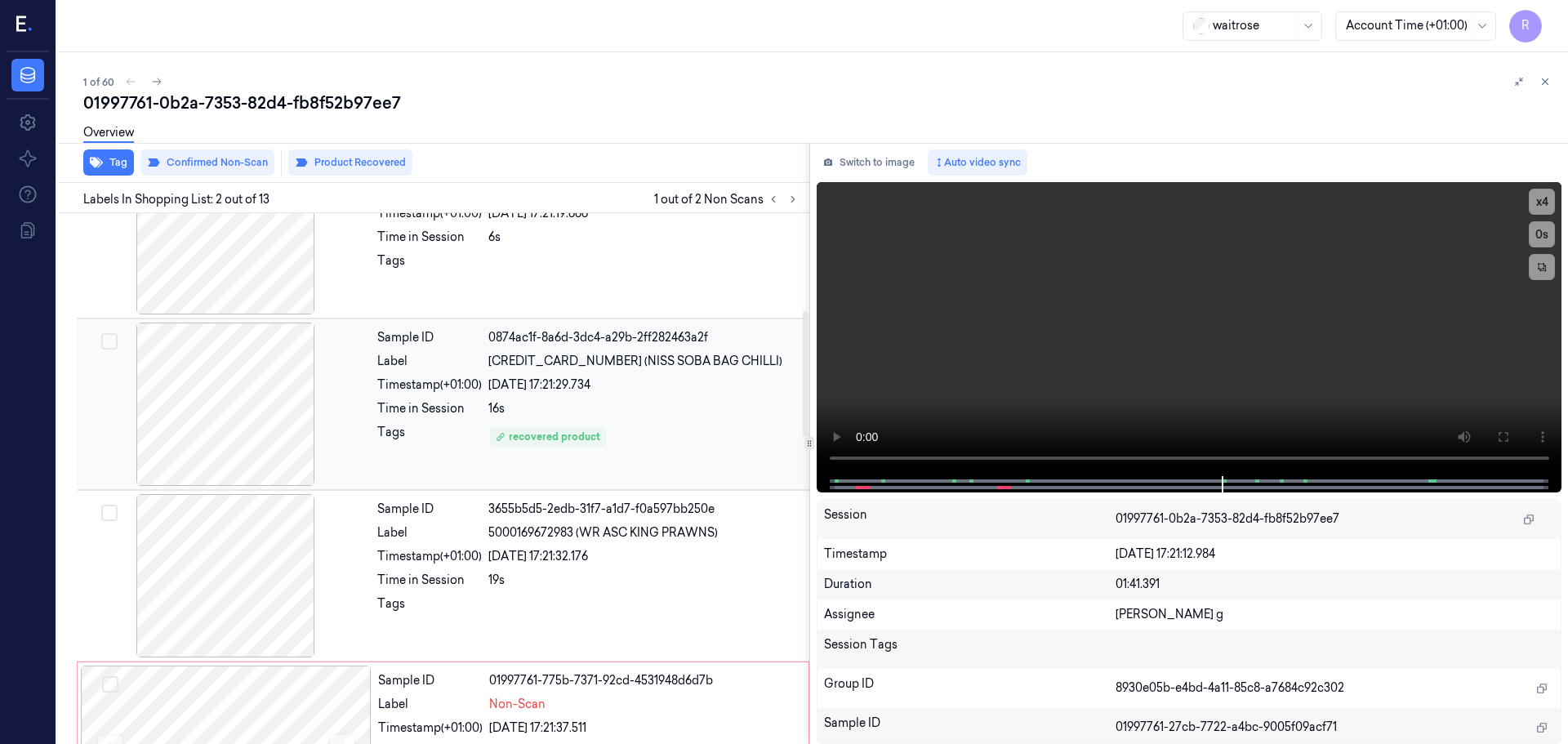
click at [707, 419] on div "Sample ID 0874ac1f-8a6d-3dc4-a29b-2ff282463a2f Label 5997523329037 (NISS SOBA B…" at bounding box center [589, 404] width 436 height 164
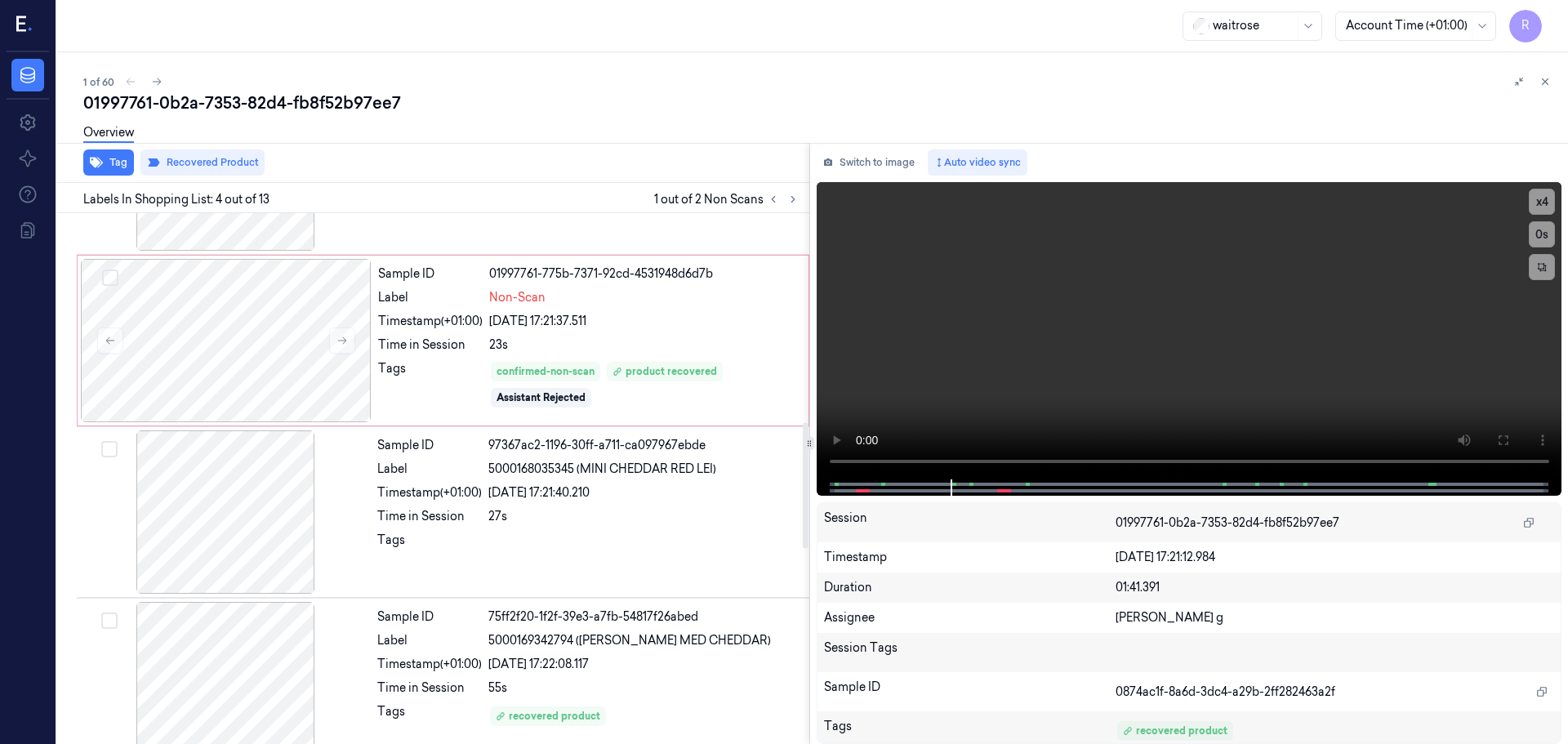
scroll to position [906, 0]
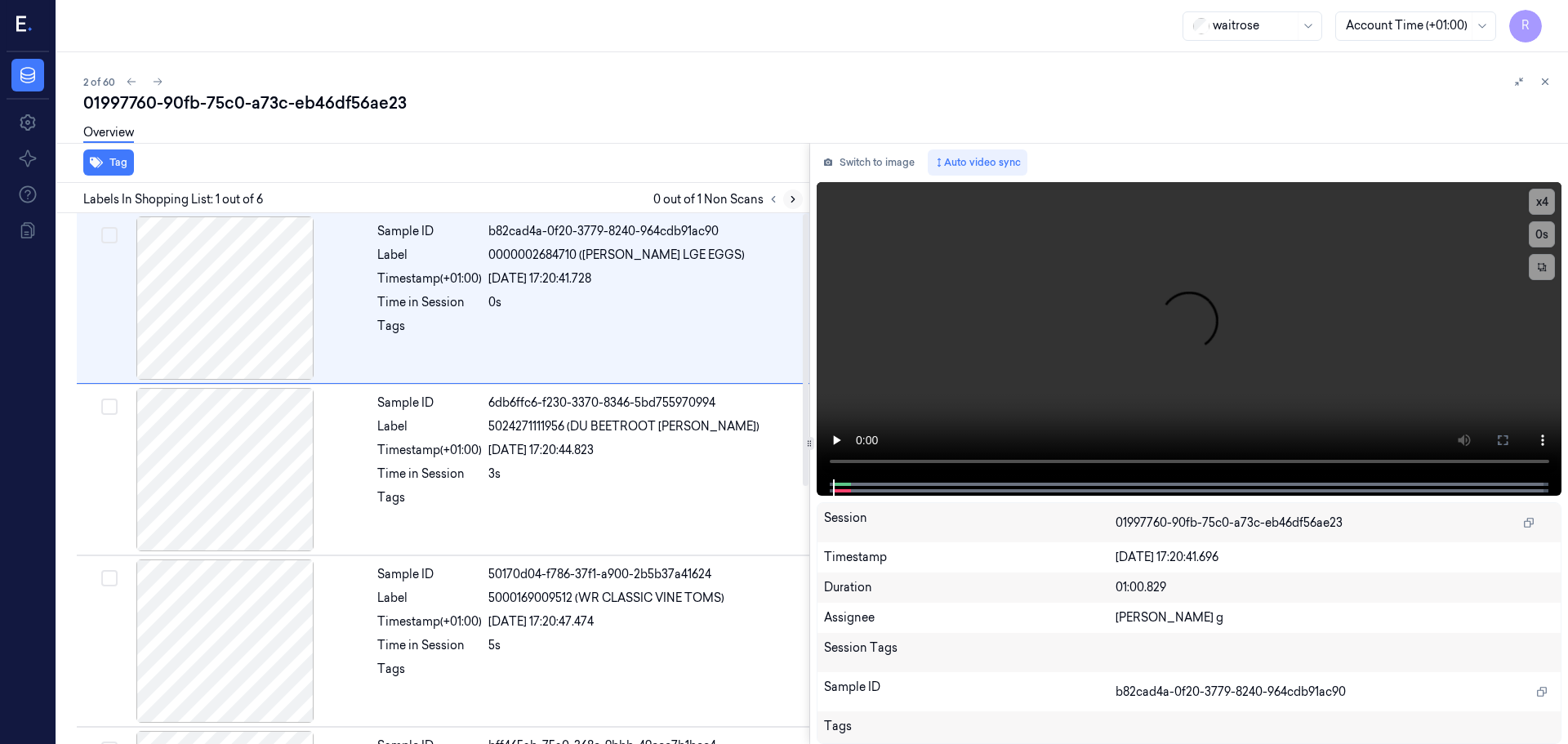
click at [794, 206] on button at bounding box center [792, 199] width 20 height 20
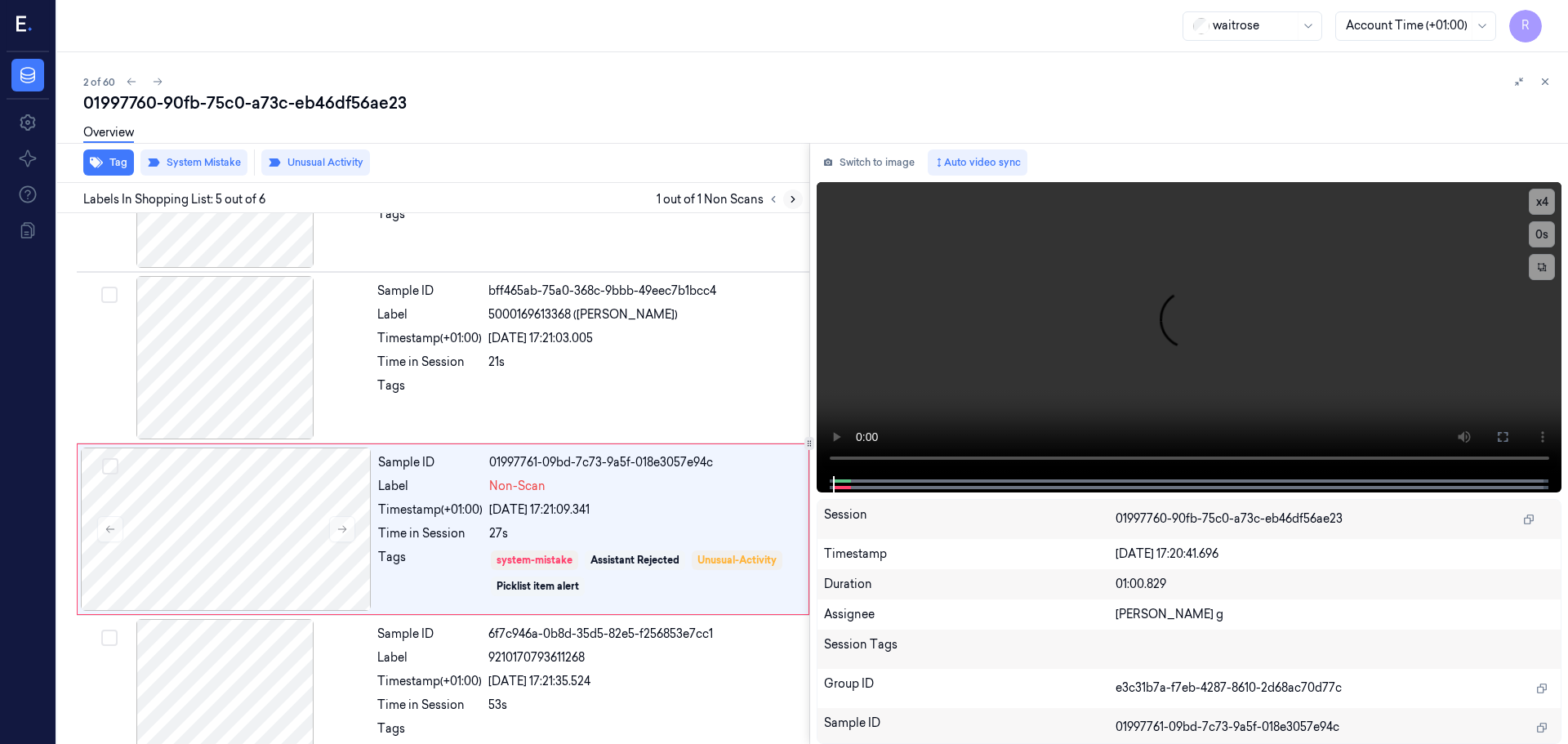
scroll to position [503, 0]
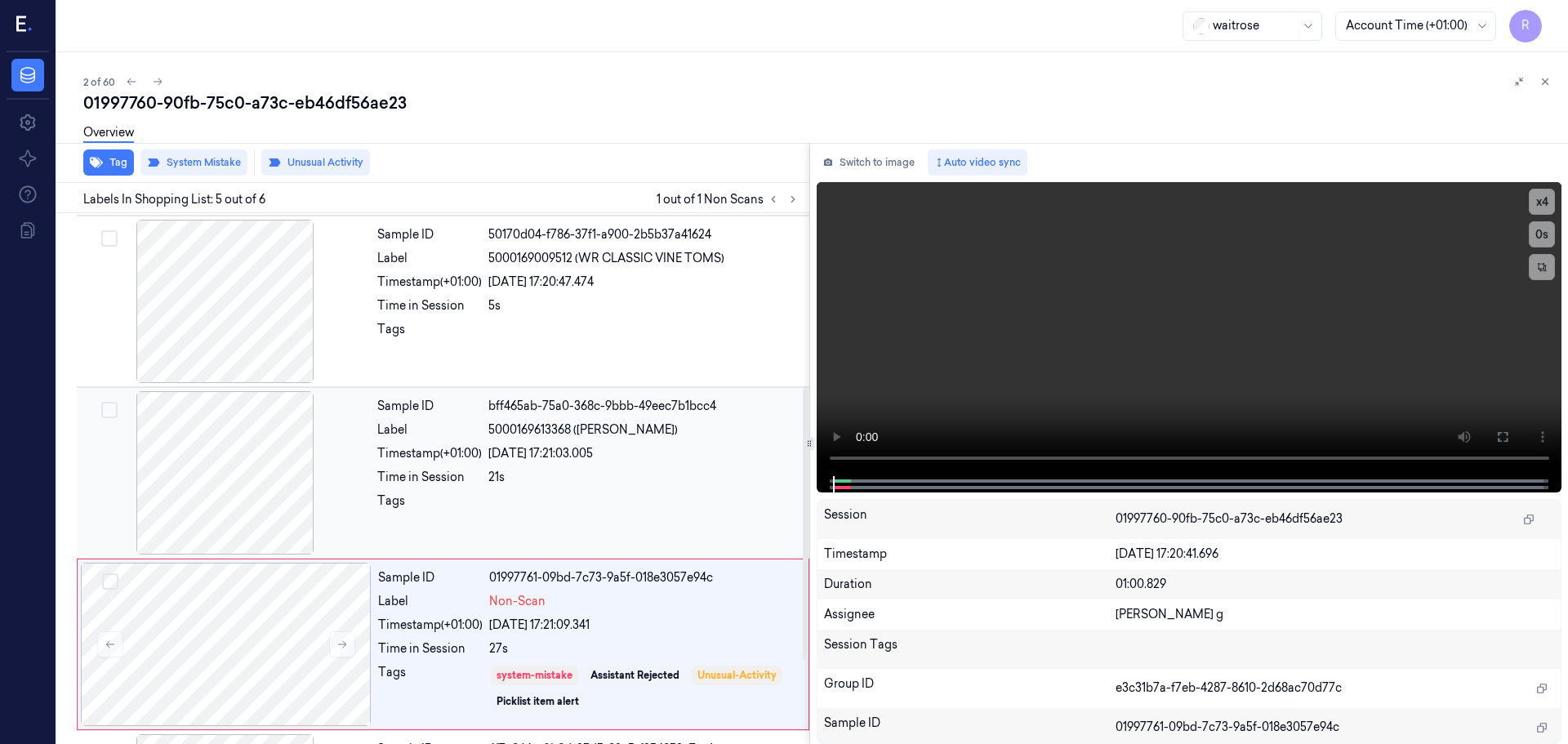
click at [235, 431] on div at bounding box center [225, 473] width 291 height 164
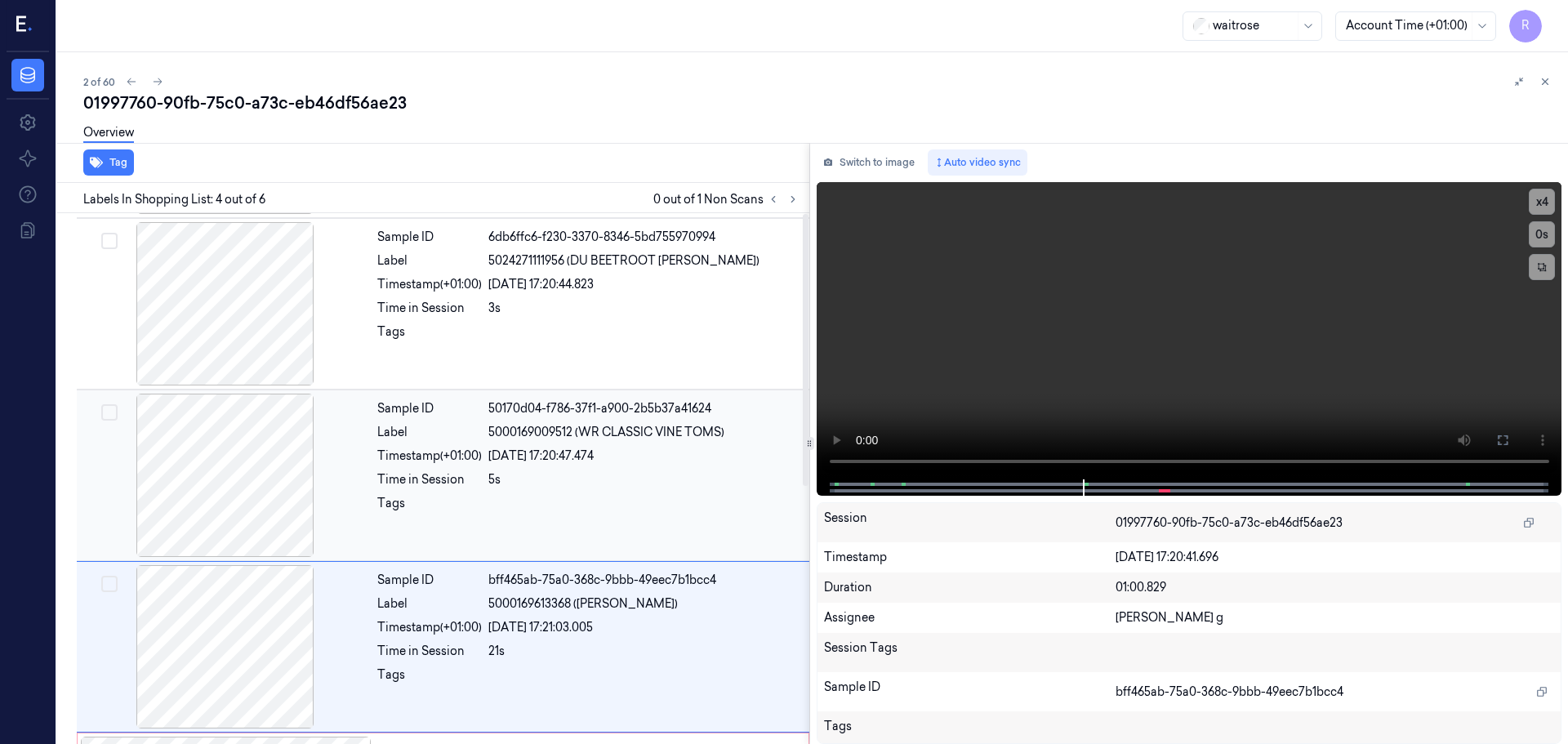
scroll to position [0, 0]
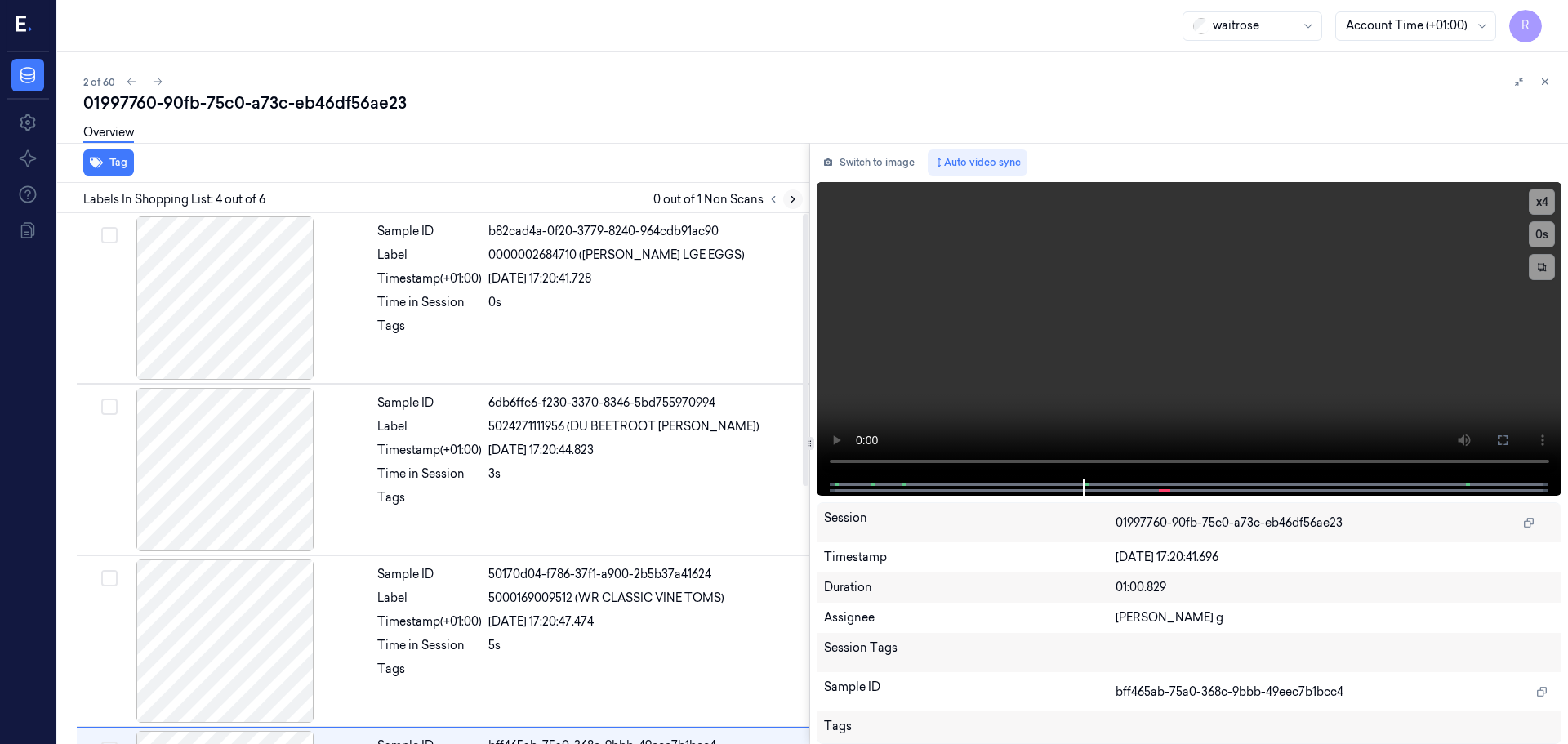
click at [787, 201] on icon at bounding box center [793, 200] width 11 height 11
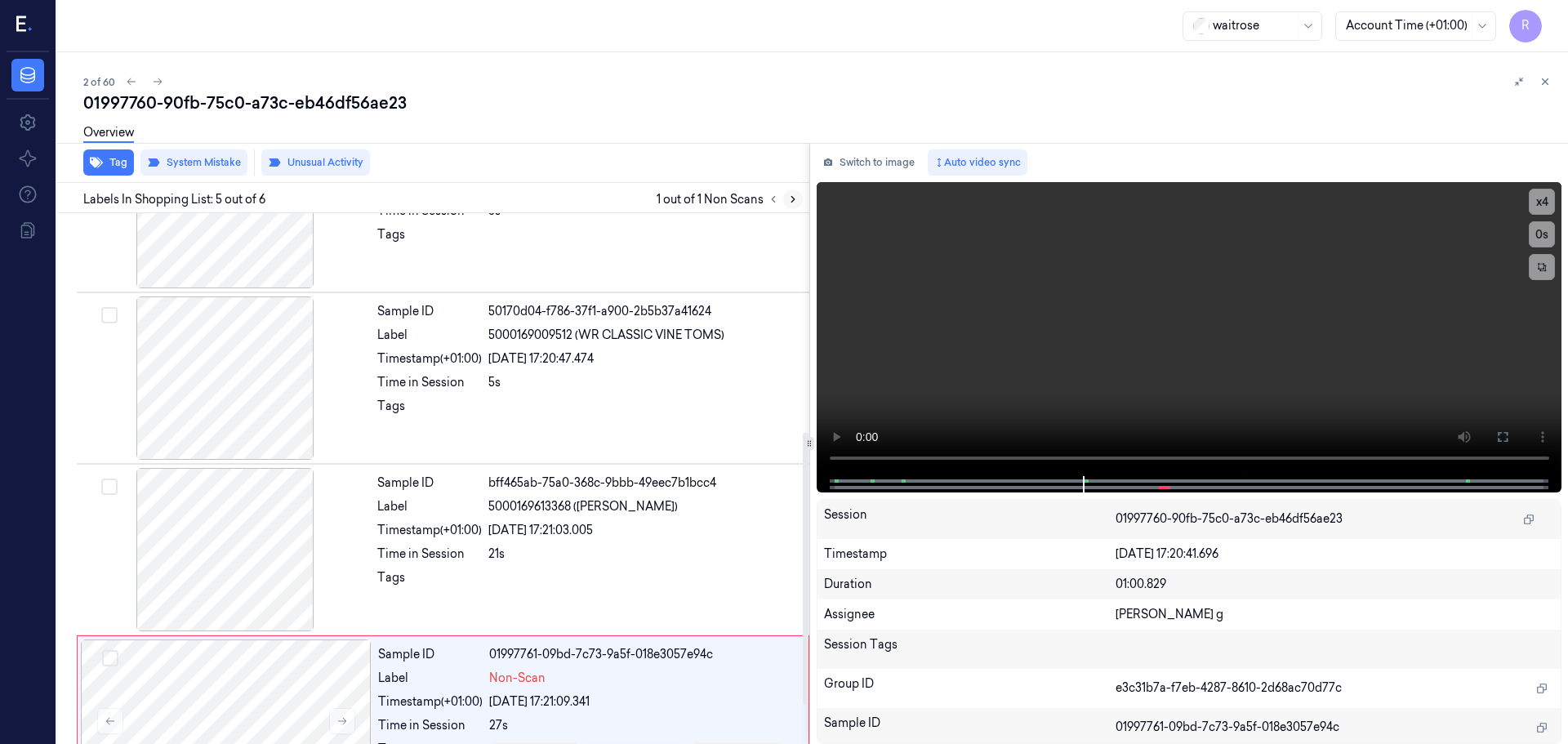
click at [787, 201] on icon at bounding box center [793, 200] width 11 height 11
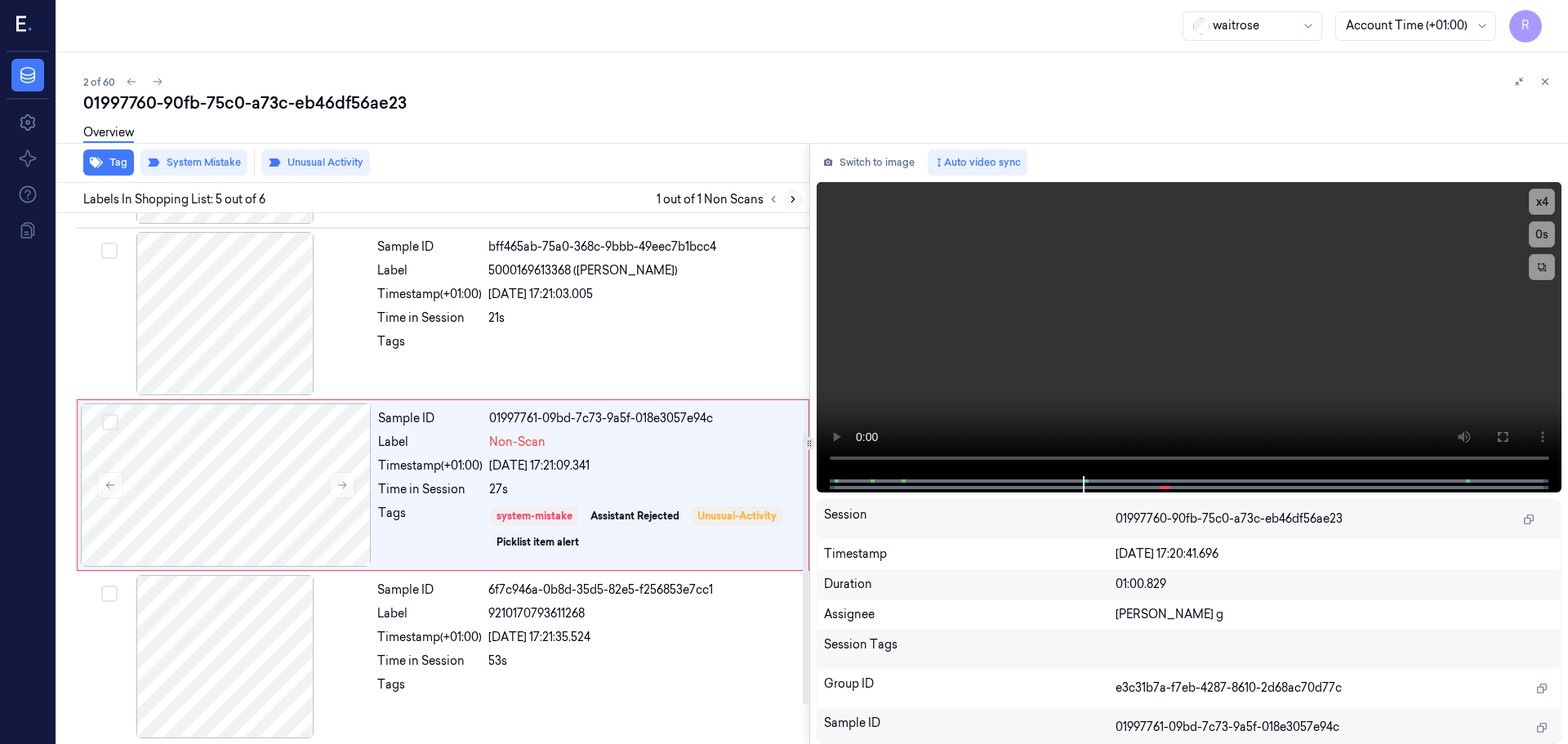
click at [787, 201] on icon at bounding box center [793, 200] width 11 height 11
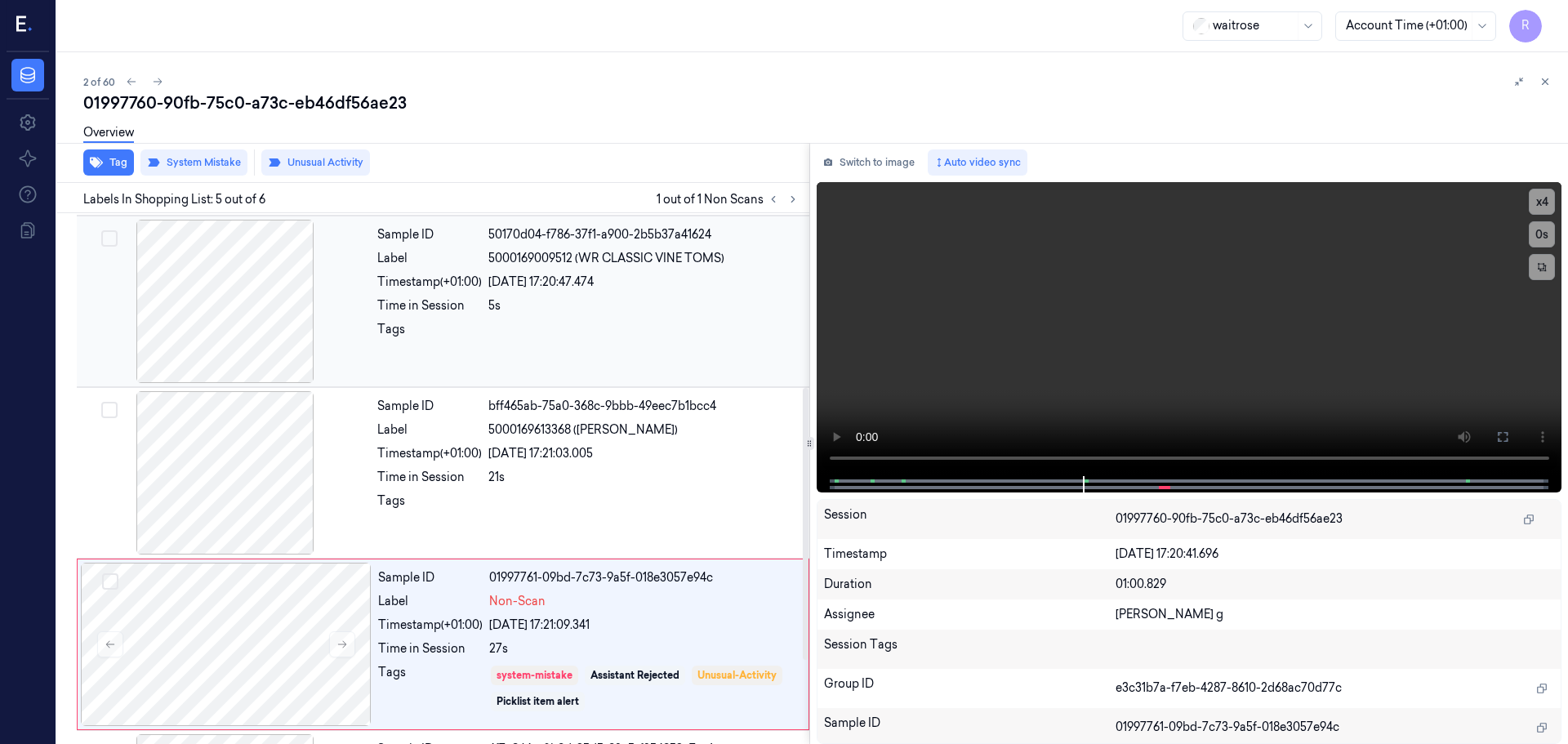
click at [244, 298] on div at bounding box center [225, 302] width 291 height 164
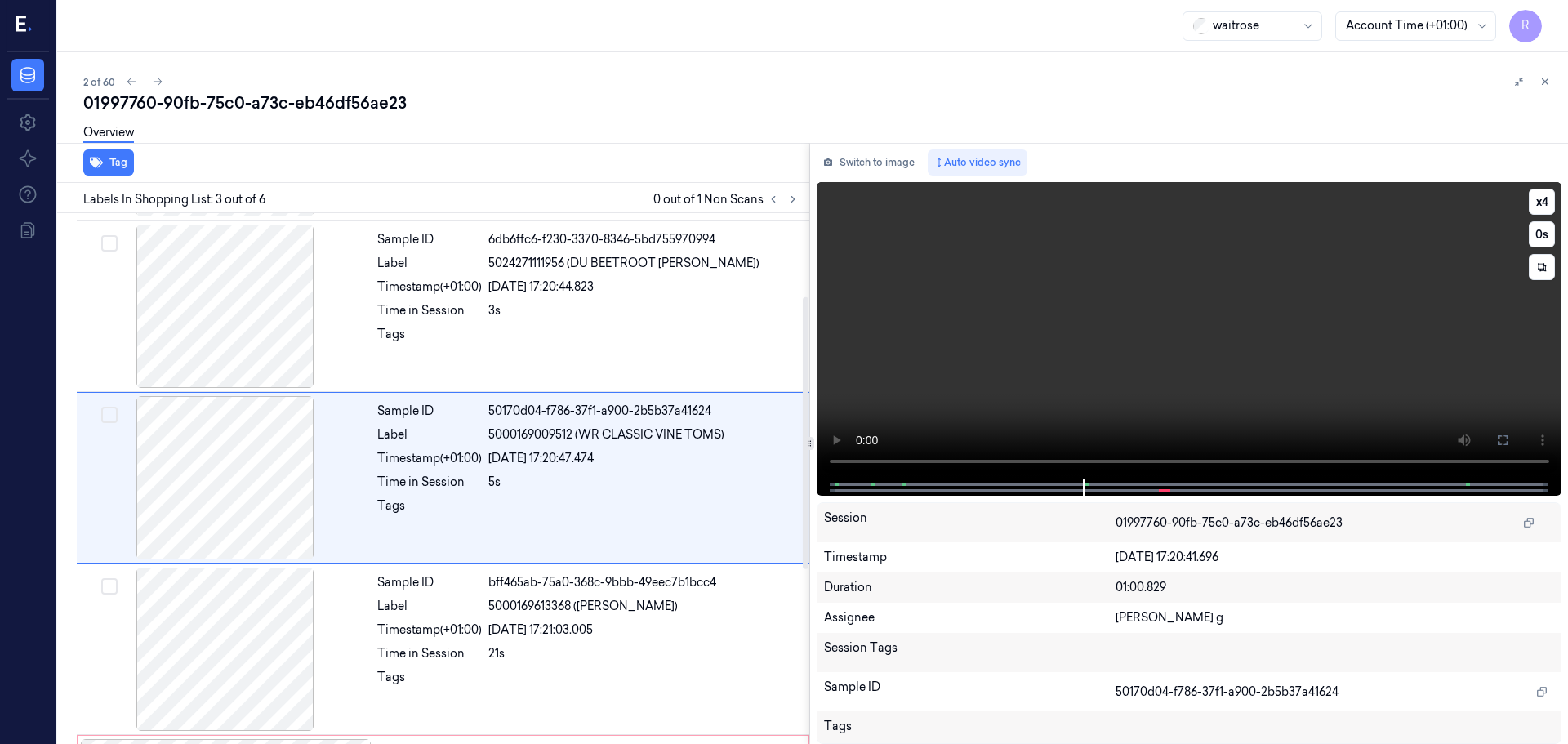
scroll to position [163, 0]
click at [1542, 203] on button "x 4" at bounding box center [1540, 201] width 26 height 26
click at [1542, 203] on button "x 1" at bounding box center [1540, 201] width 26 height 26
click at [1542, 203] on button "x 2" at bounding box center [1540, 201] width 26 height 26
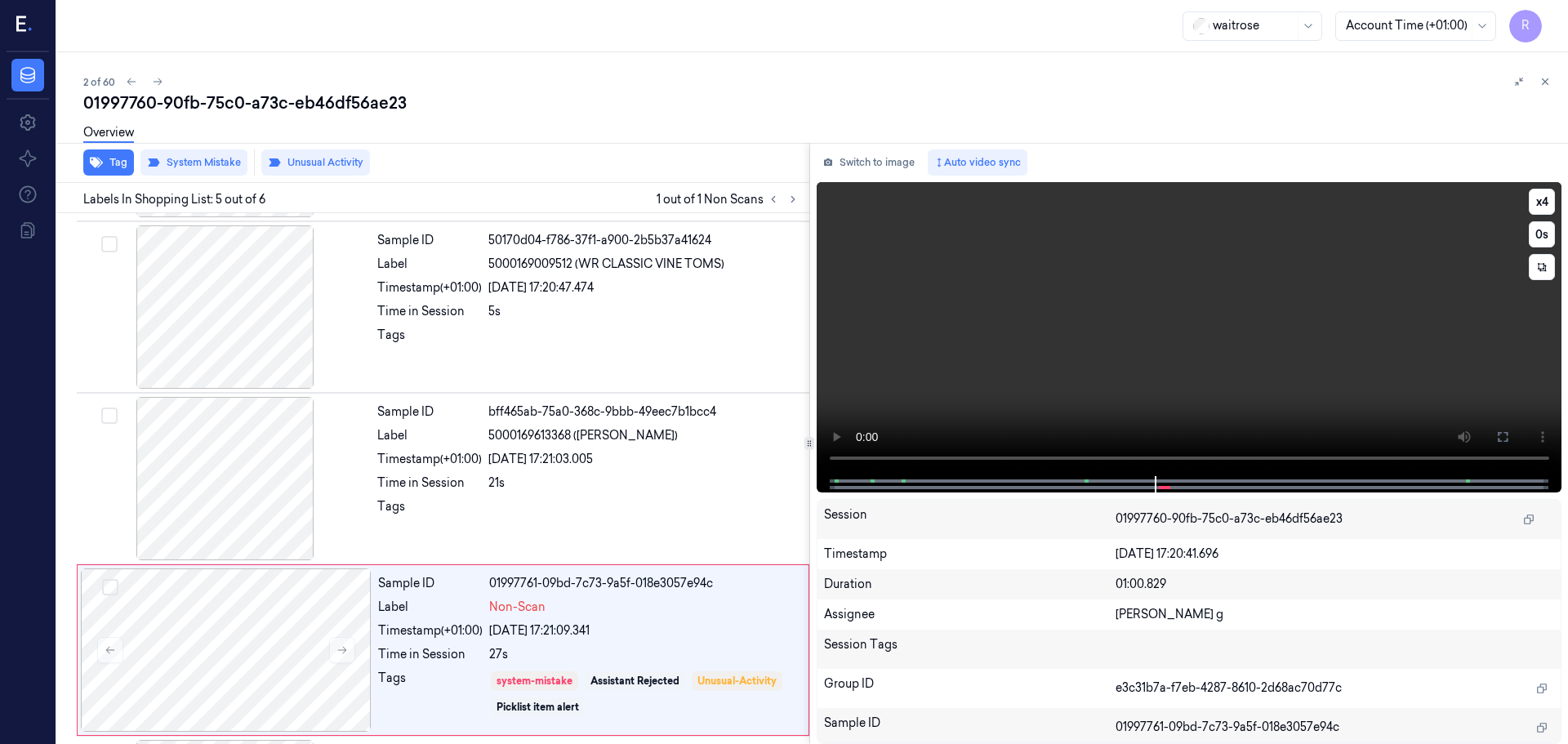
scroll to position [503, 0]
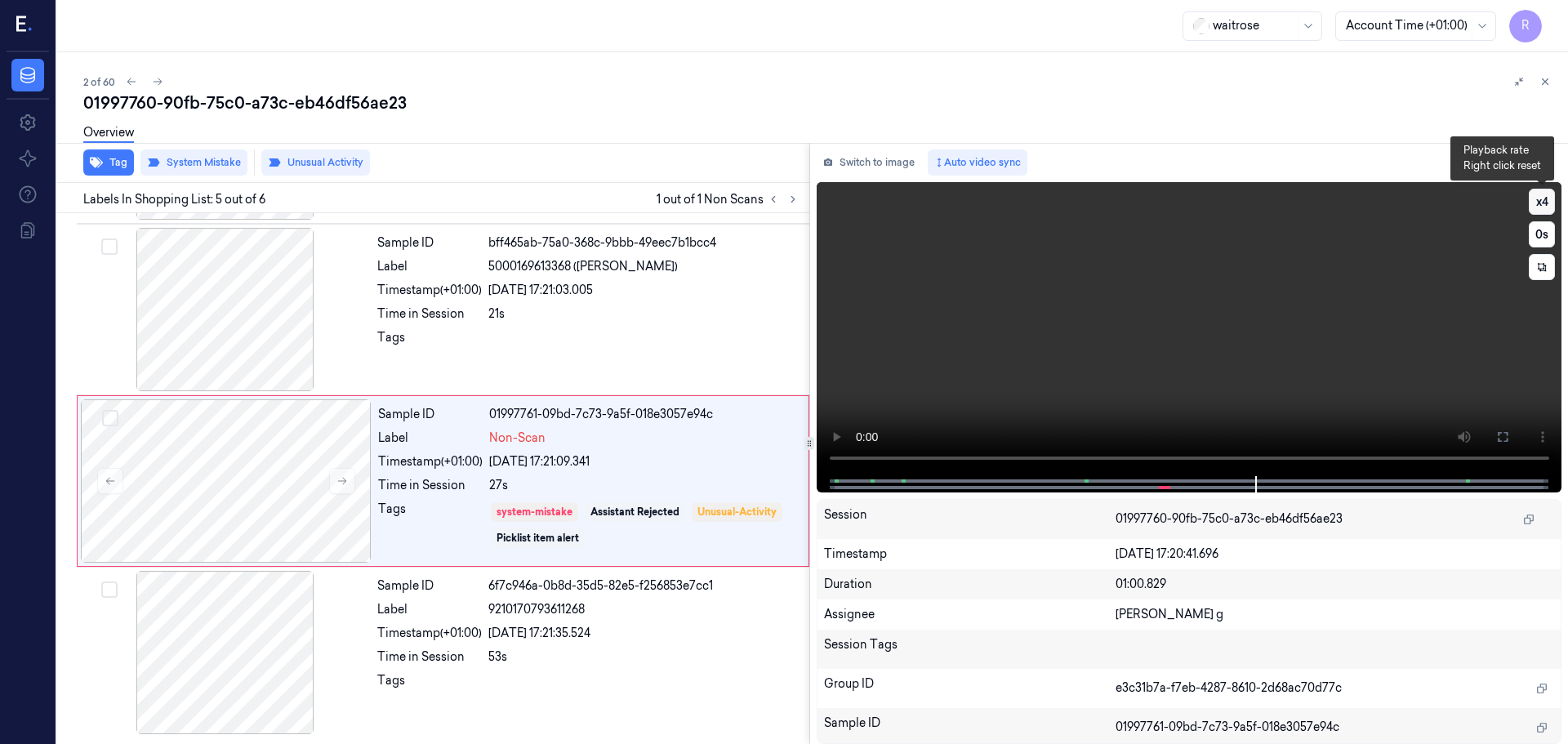
click at [1539, 206] on button "x 4" at bounding box center [1540, 201] width 26 height 26
click at [1539, 206] on button "x 1" at bounding box center [1540, 201] width 26 height 26
click at [1539, 206] on button "x 2" at bounding box center [1540, 201] width 26 height 26
click at [1539, 206] on button "x 4" at bounding box center [1540, 201] width 26 height 26
click at [1539, 206] on button "x 1" at bounding box center [1540, 201] width 26 height 26
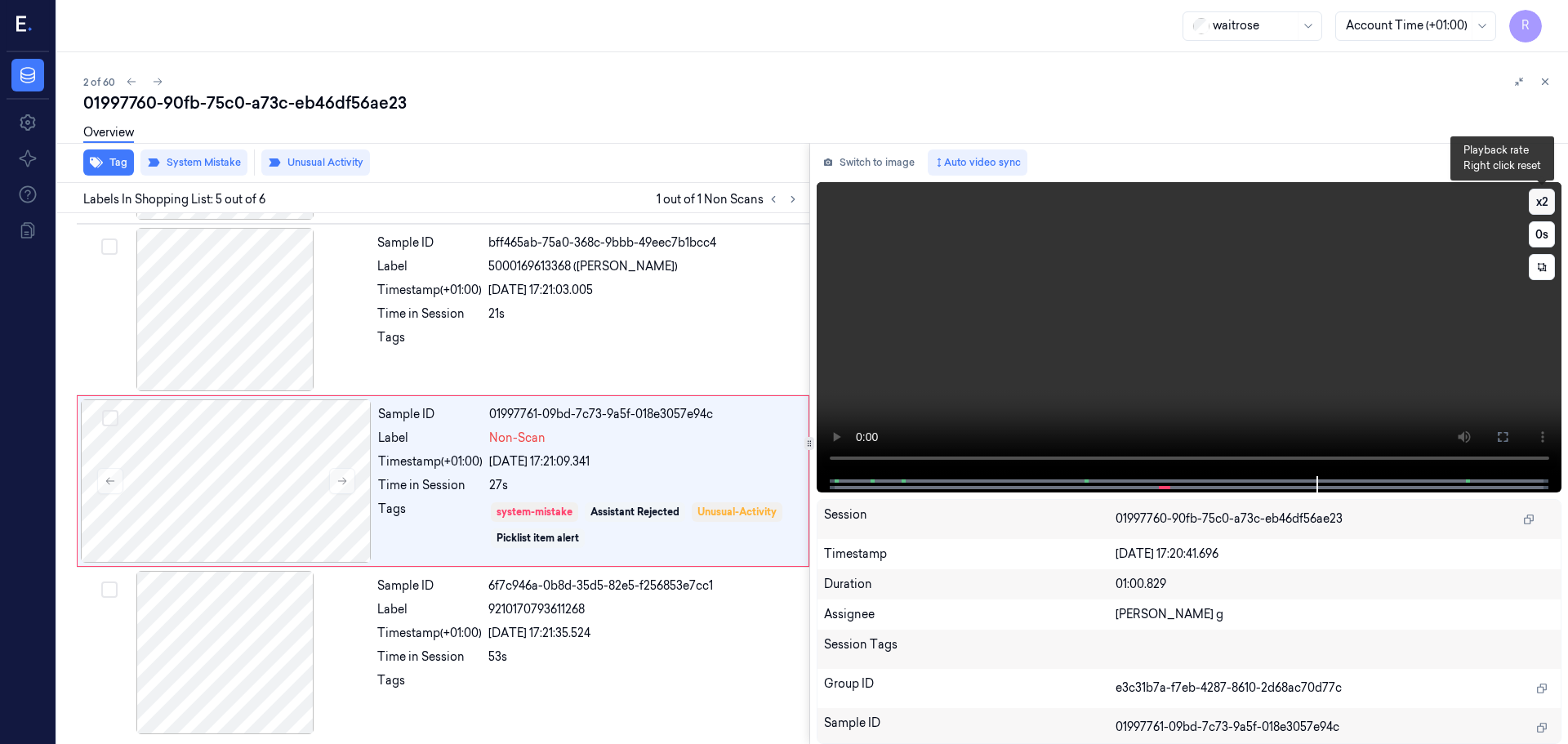
click at [1539, 206] on button "x 2" at bounding box center [1540, 201] width 26 height 26
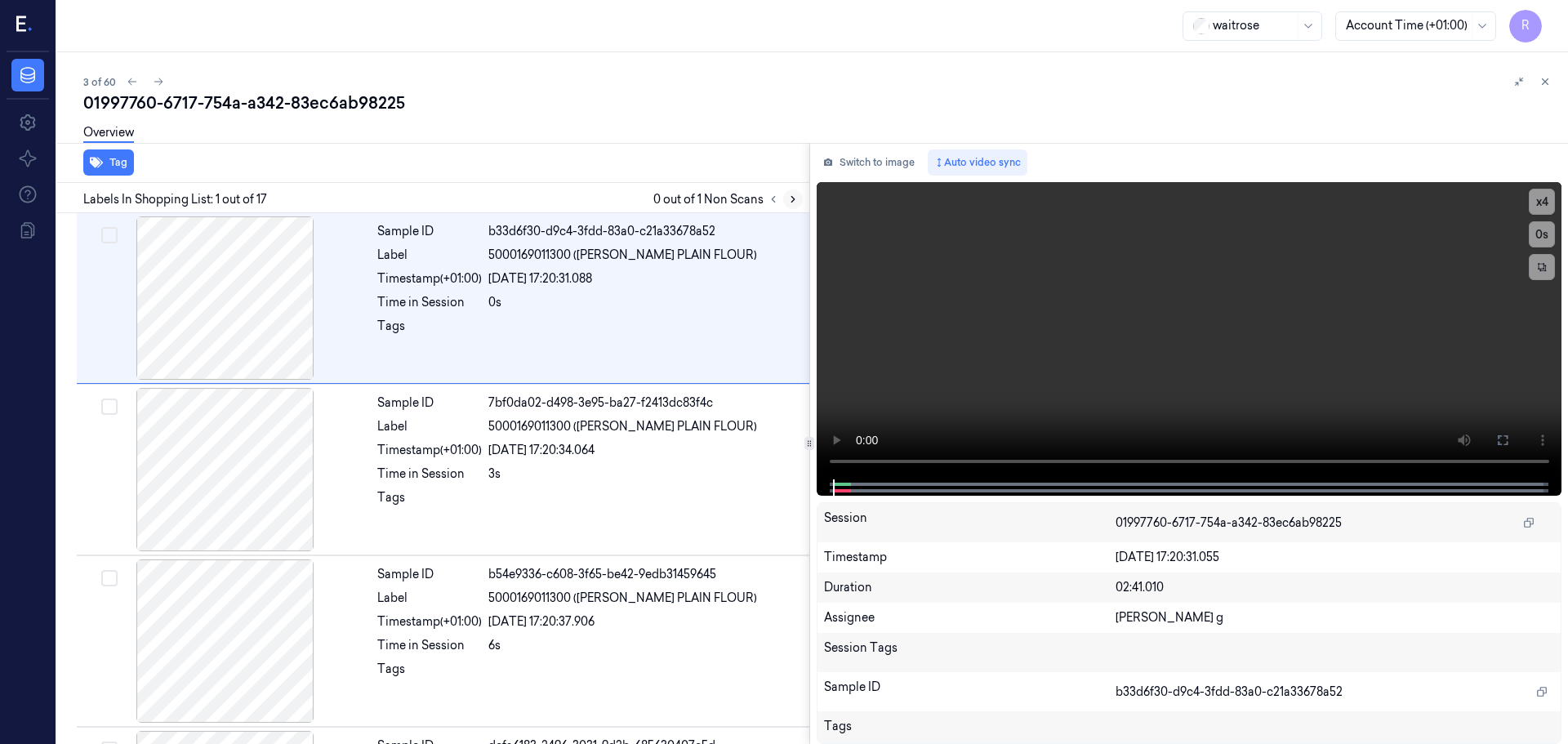
click at [790, 206] on button at bounding box center [792, 199] width 20 height 20
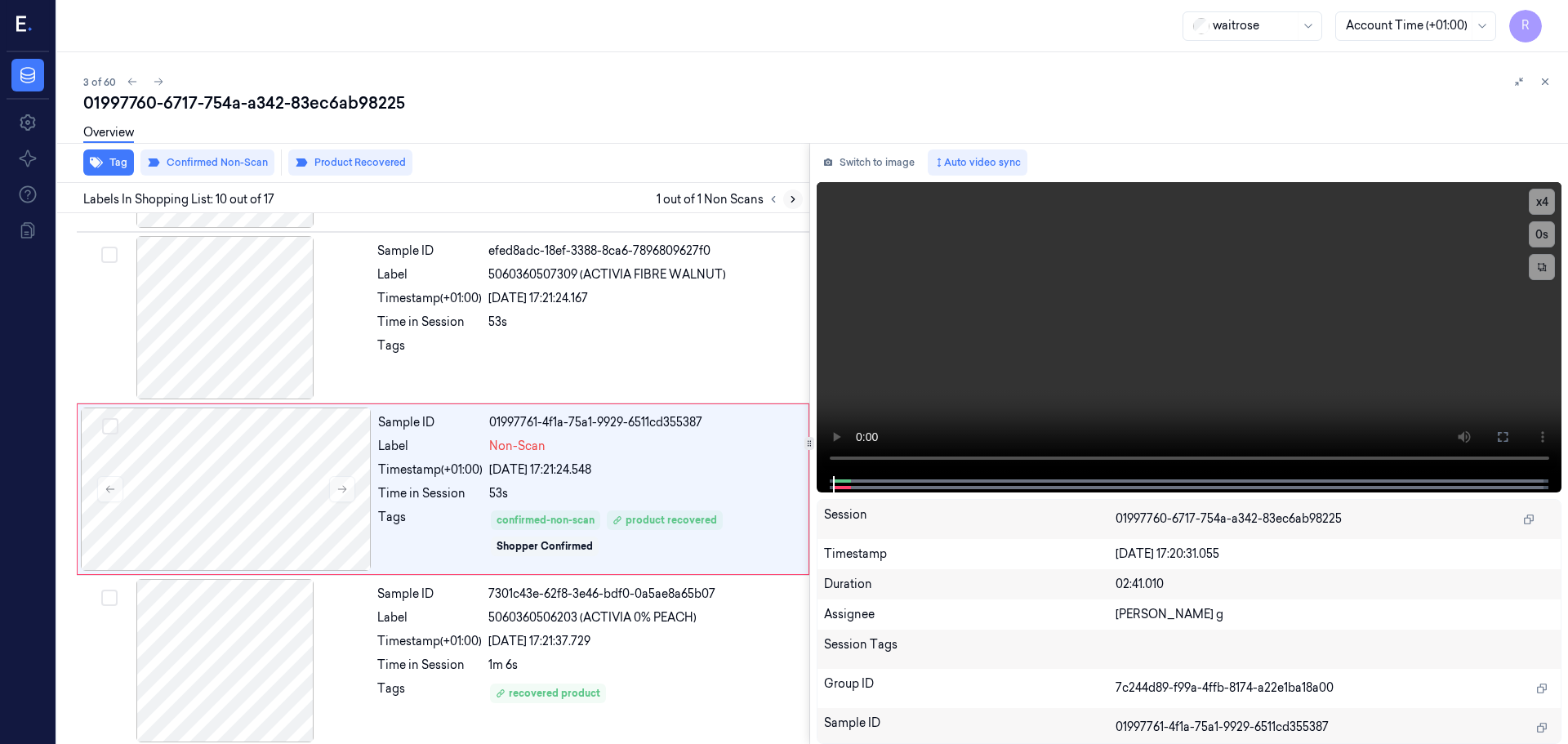
scroll to position [1363, 0]
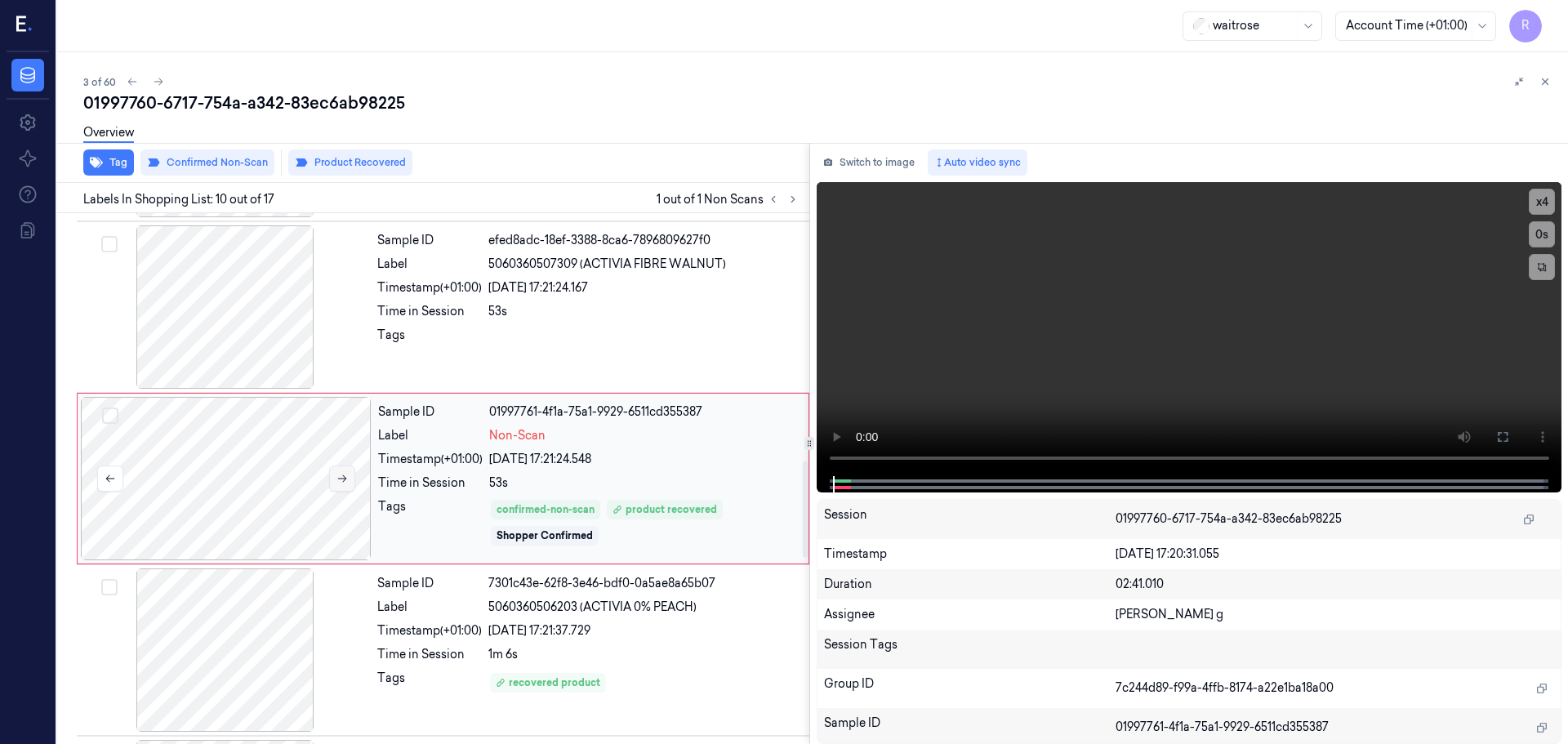
click at [339, 480] on icon at bounding box center [342, 479] width 11 height 11
click at [340, 478] on icon at bounding box center [342, 479] width 11 height 11
click at [343, 476] on icon at bounding box center [342, 479] width 11 height 11
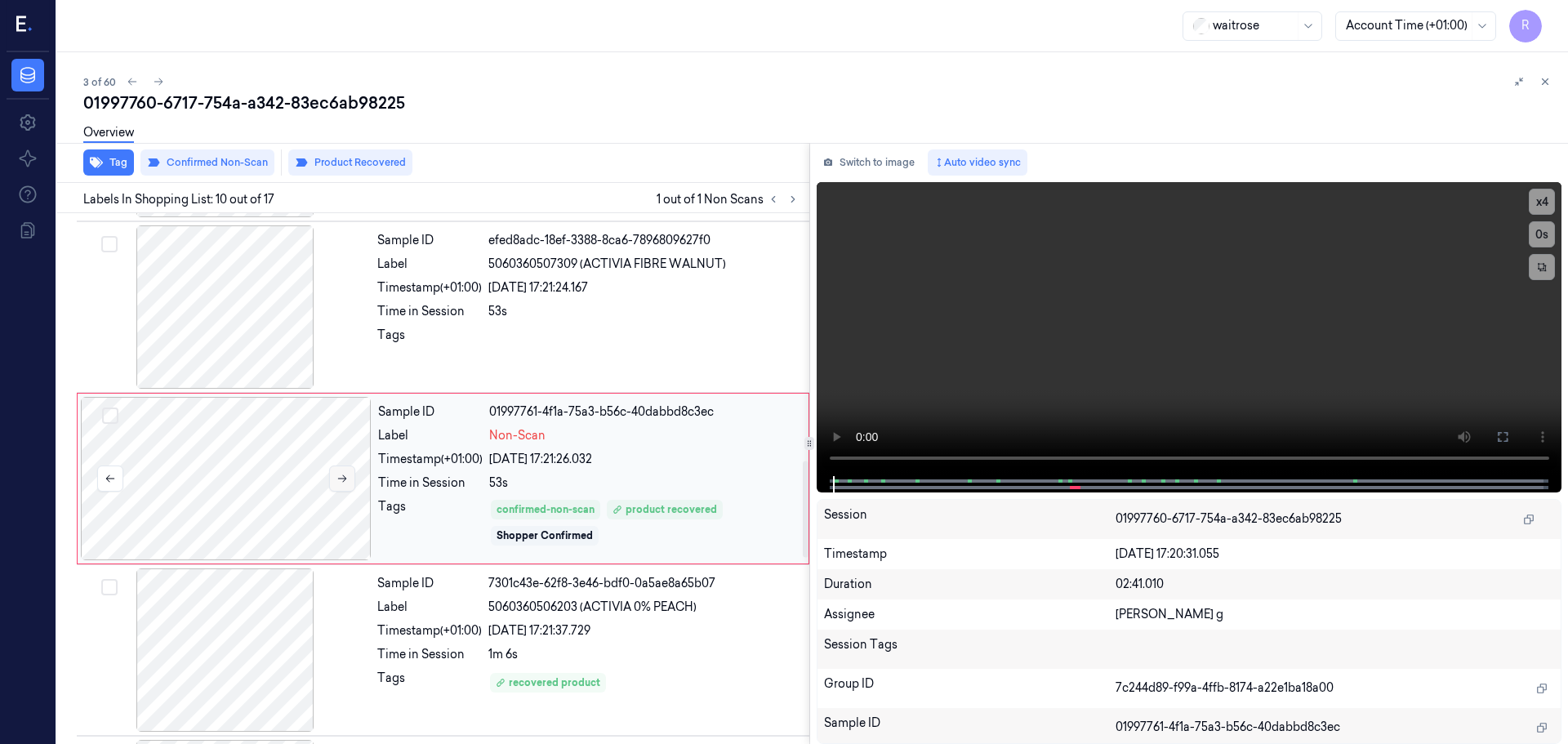
click at [343, 476] on icon at bounding box center [342, 479] width 11 height 11
click at [346, 474] on icon at bounding box center [342, 479] width 11 height 11
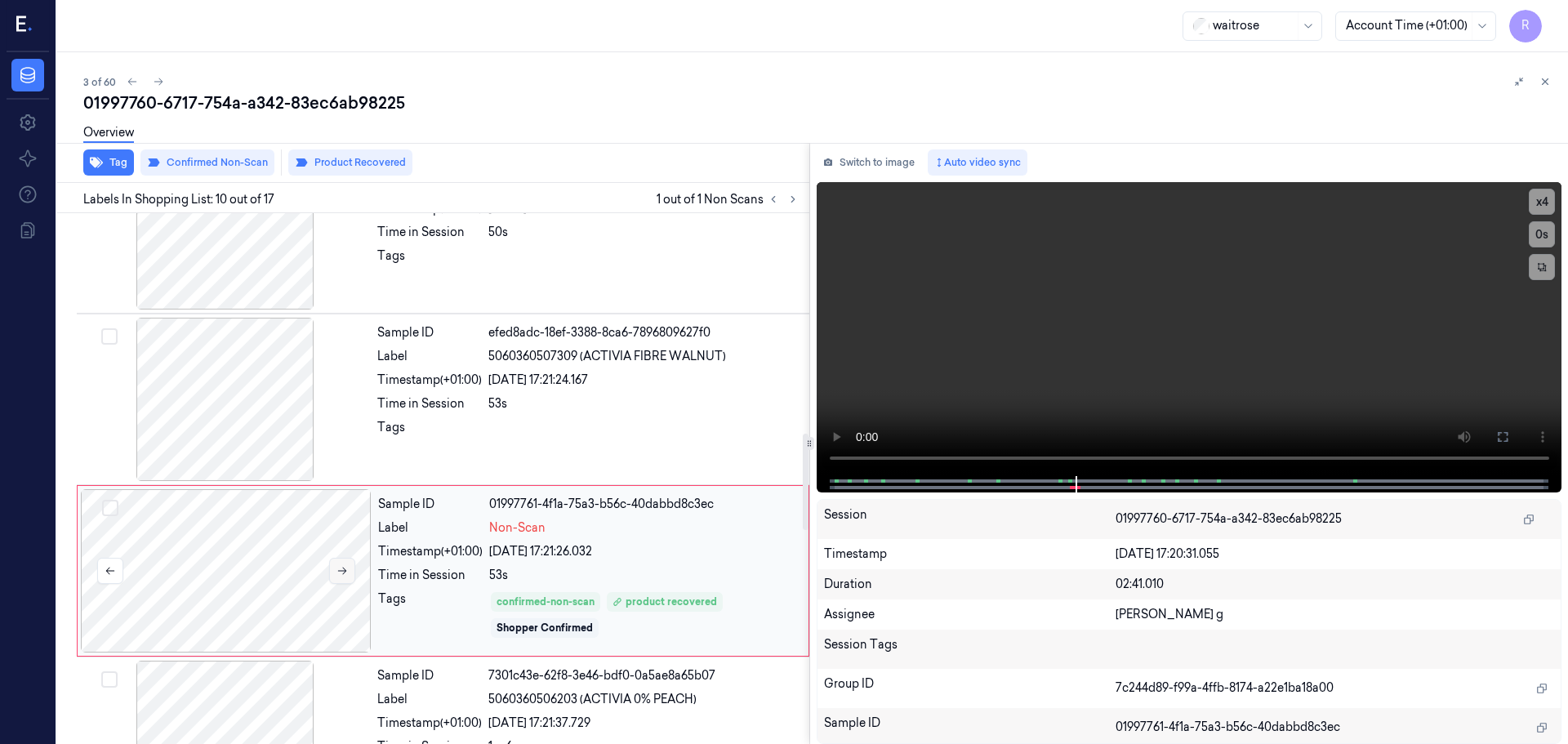
scroll to position [1200, 0]
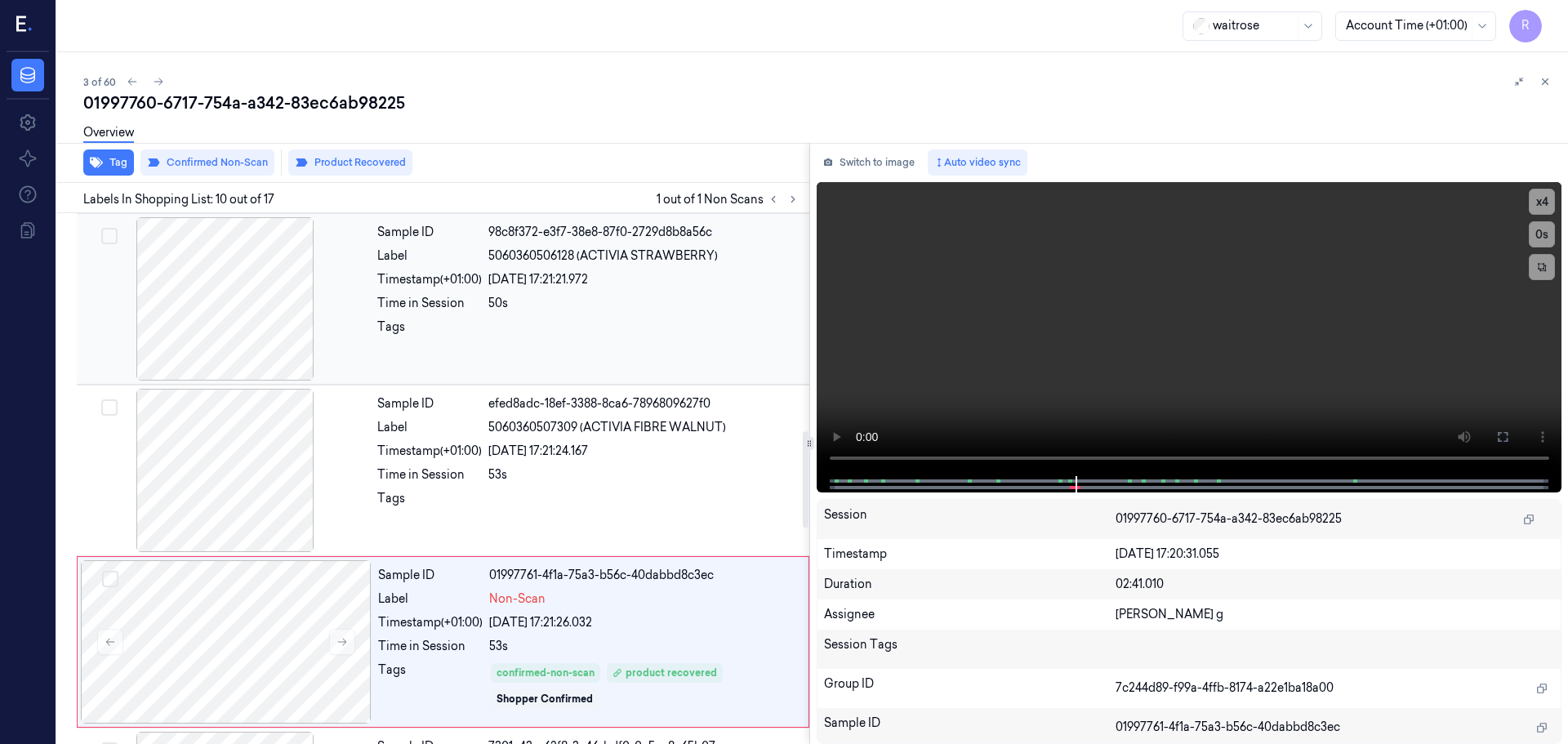
click at [307, 307] on div at bounding box center [225, 299] width 291 height 164
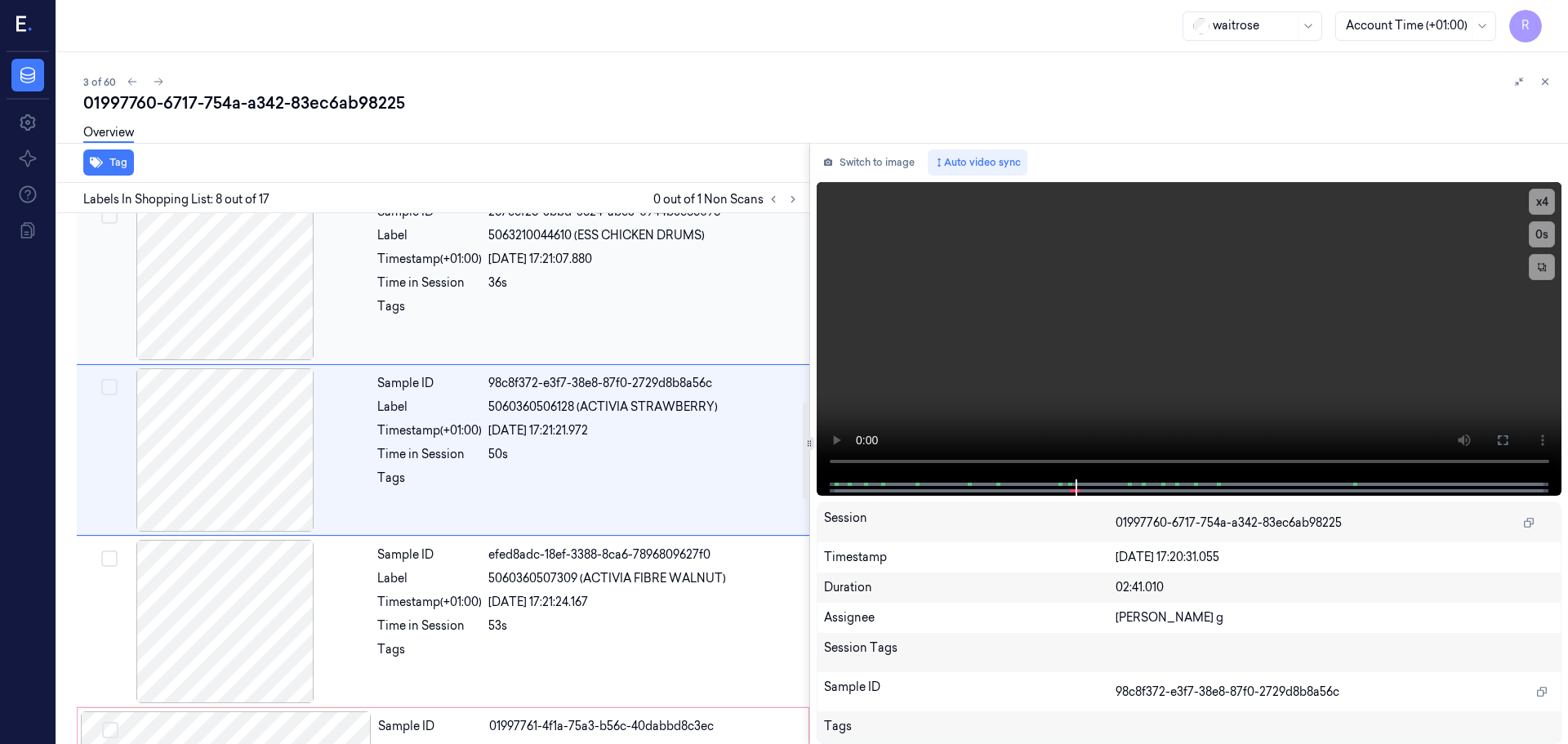
scroll to position [1020, 0]
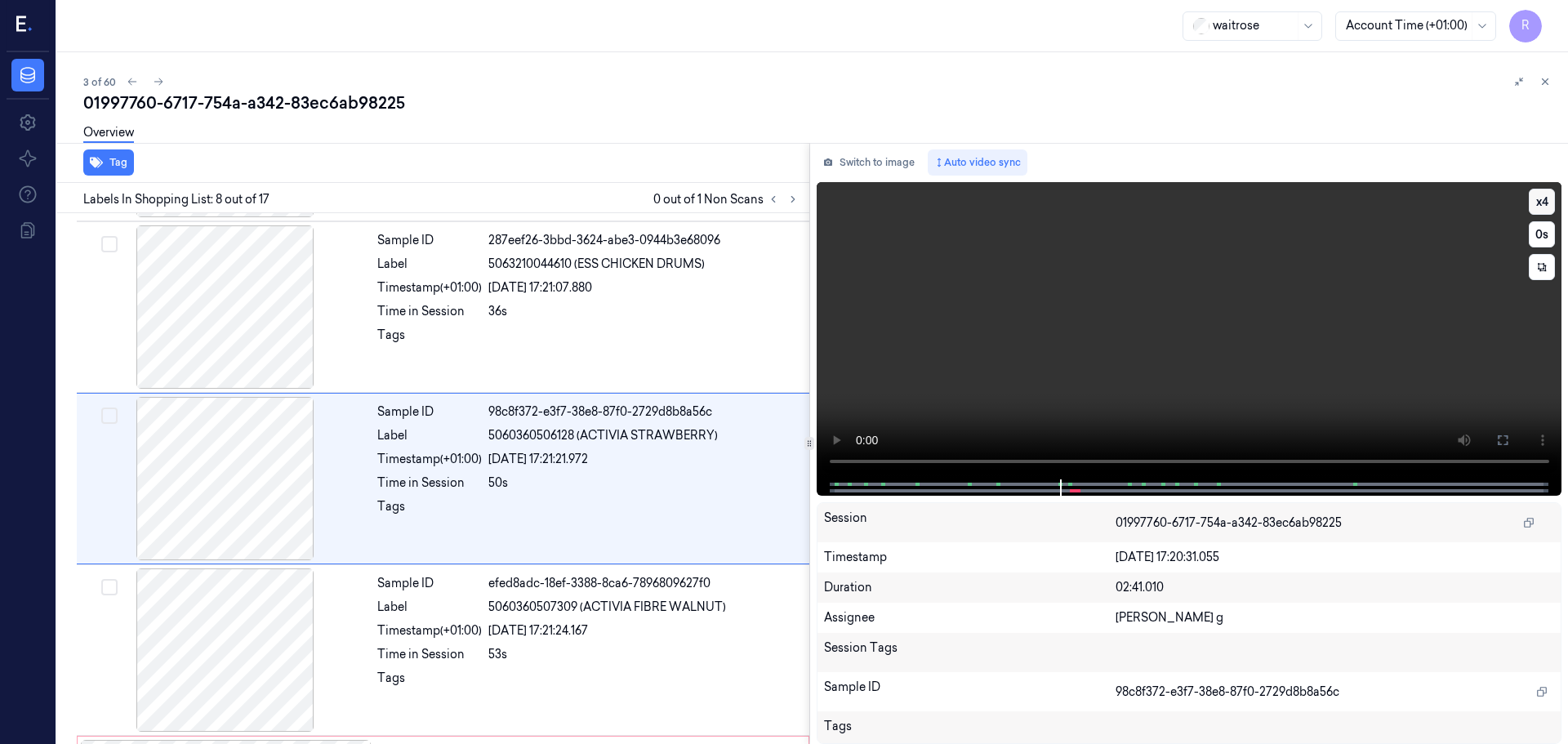
click at [1538, 201] on button "x 4" at bounding box center [1540, 201] width 26 height 26
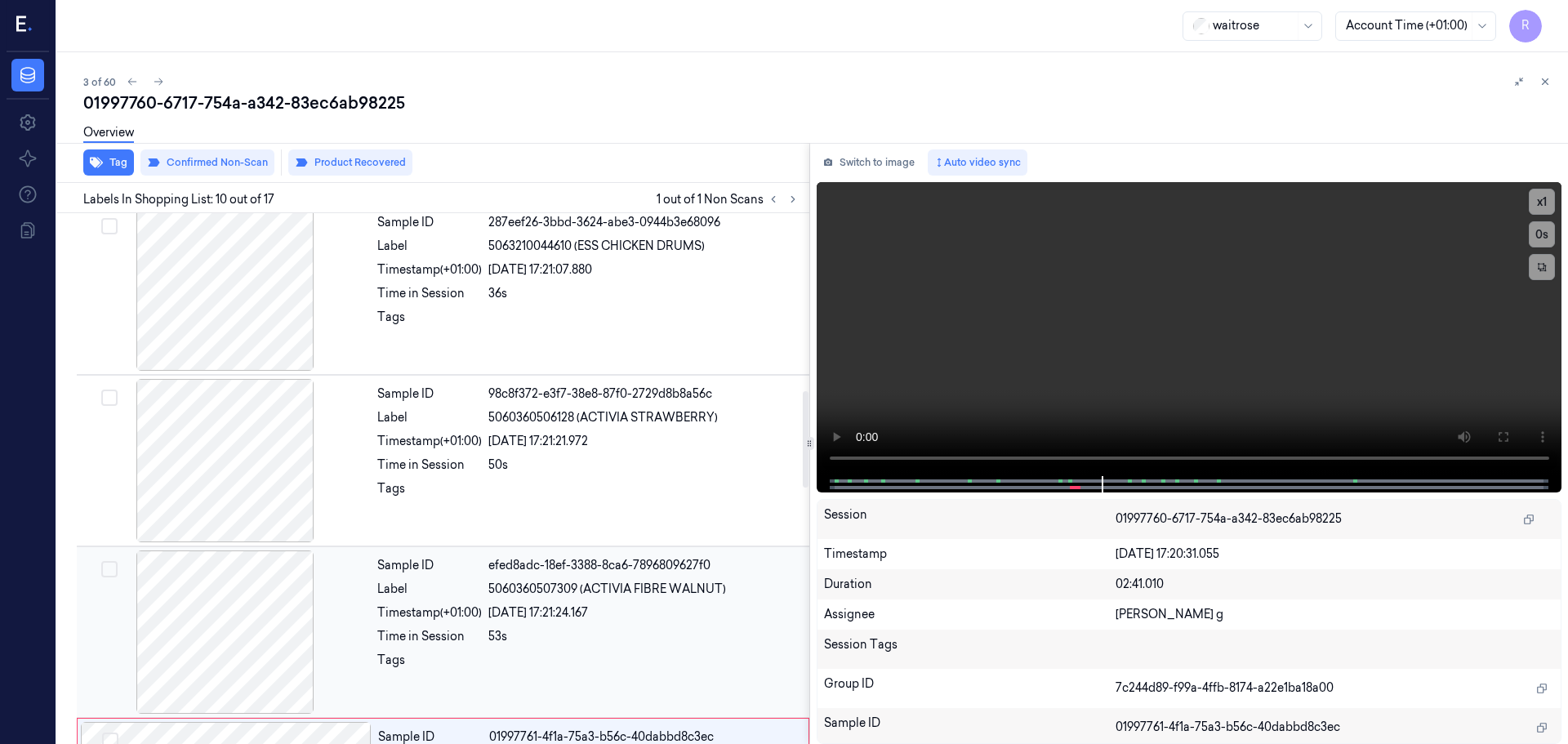
scroll to position [955, 0]
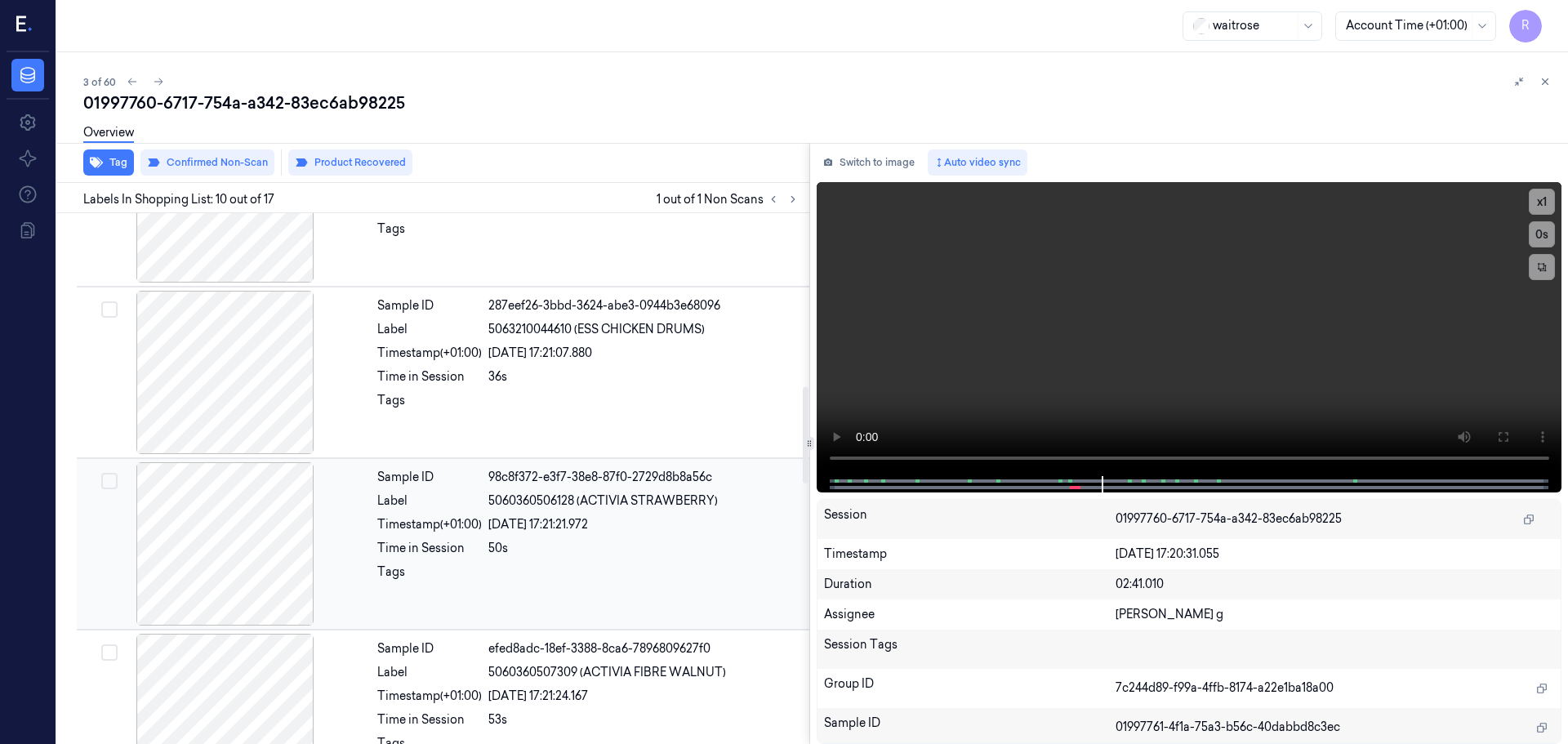
click at [602, 499] on span "5060360506128 (ACTIVIA STRAWBERRY)" at bounding box center [602, 501] width 229 height 17
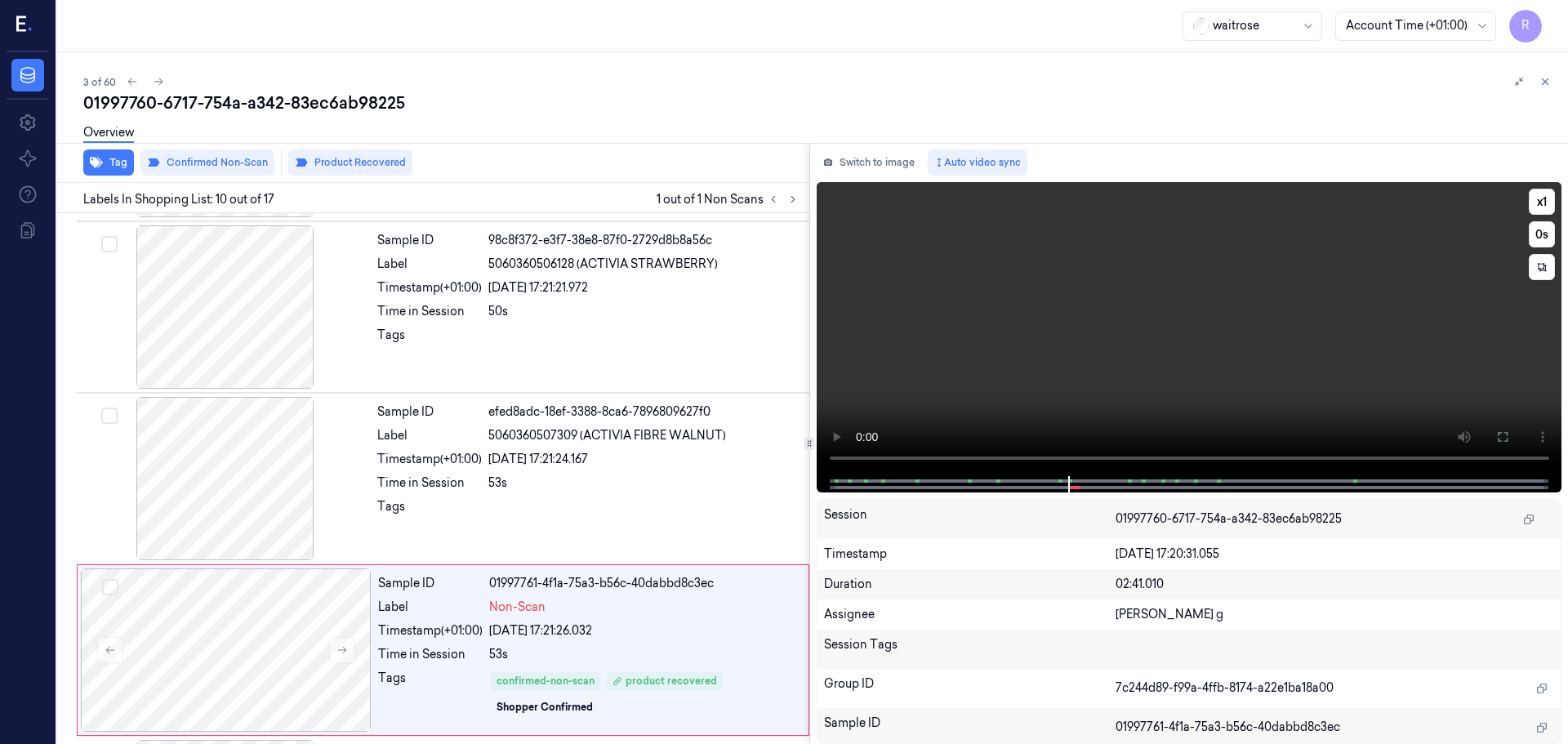
scroll to position [1363, 0]
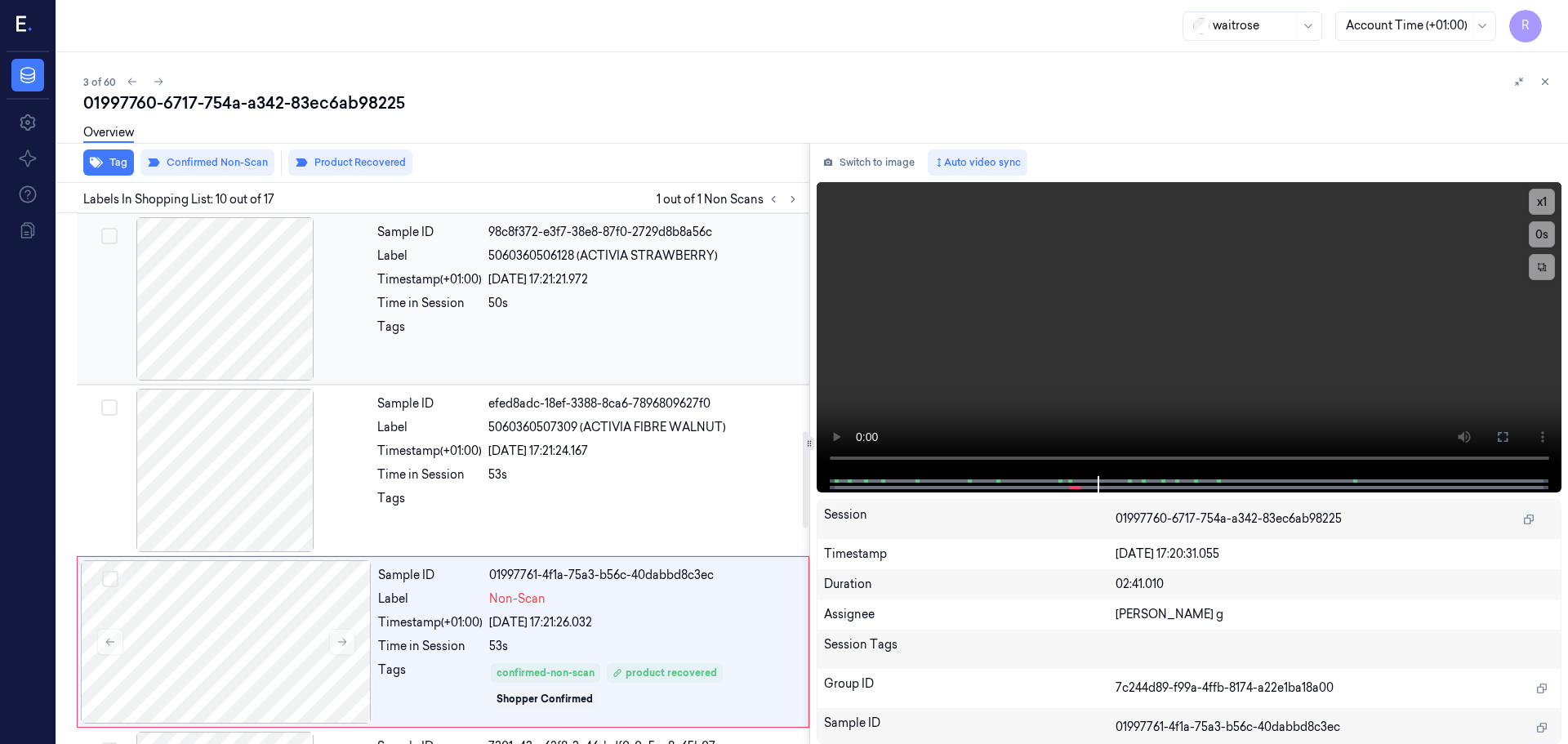
click at [570, 309] on div "50s" at bounding box center [643, 303] width 311 height 17
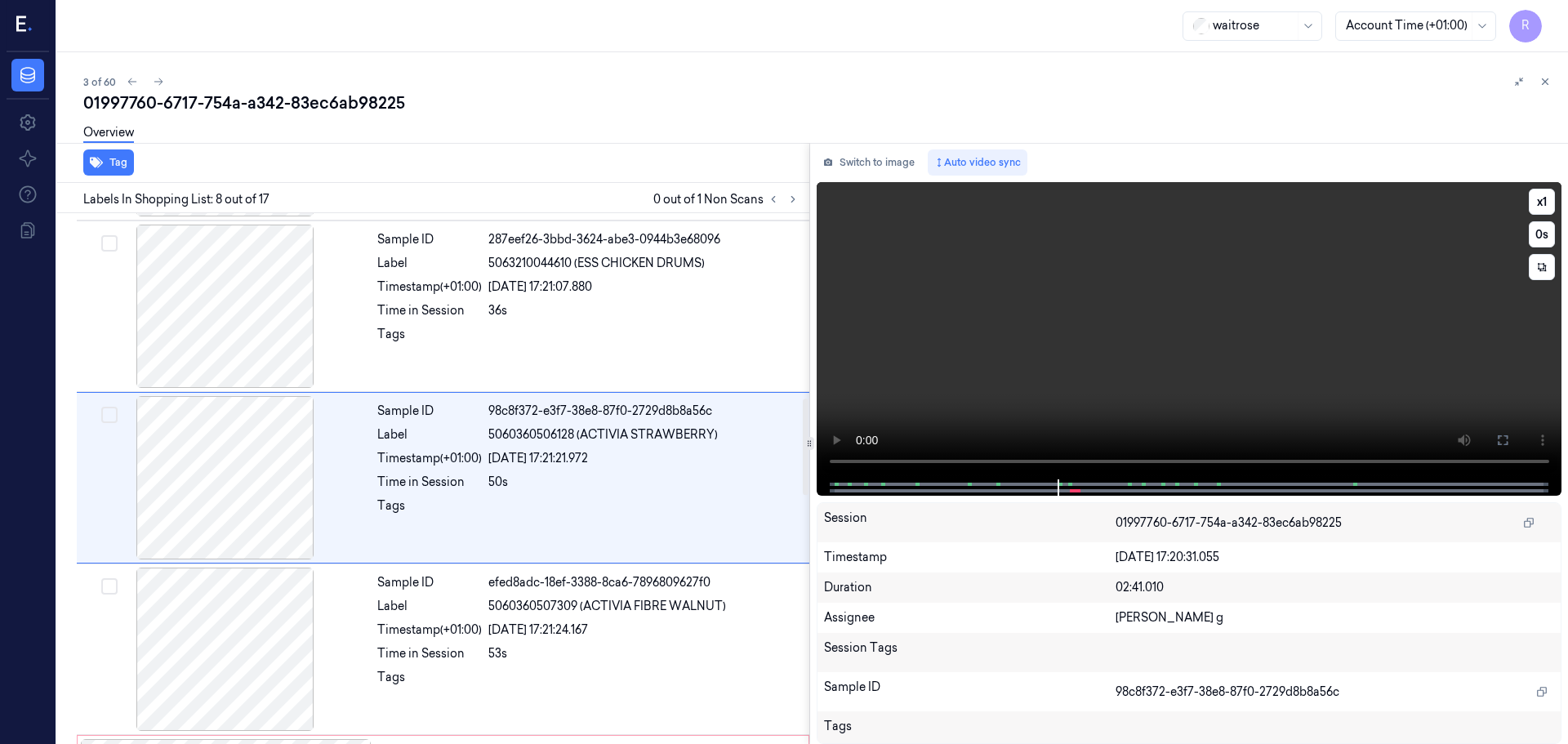
scroll to position [1020, 0]
click at [604, 617] on div "Sample ID efed8adc-18ef-3388-8ca6-7896809627f0 Label 5060360507309 (ACTIVIA FIB…" at bounding box center [589, 651] width 436 height 164
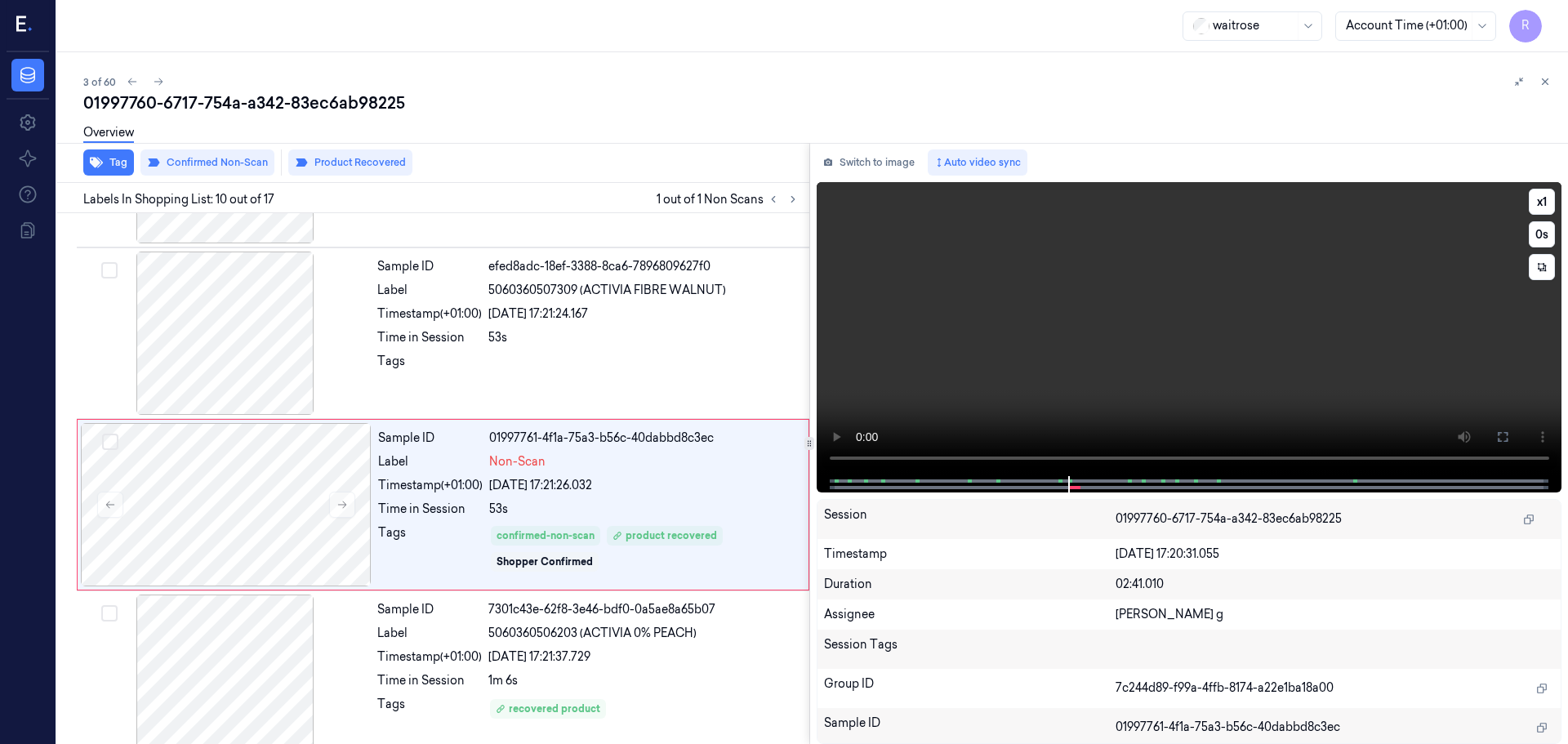
scroll to position [1363, 0]
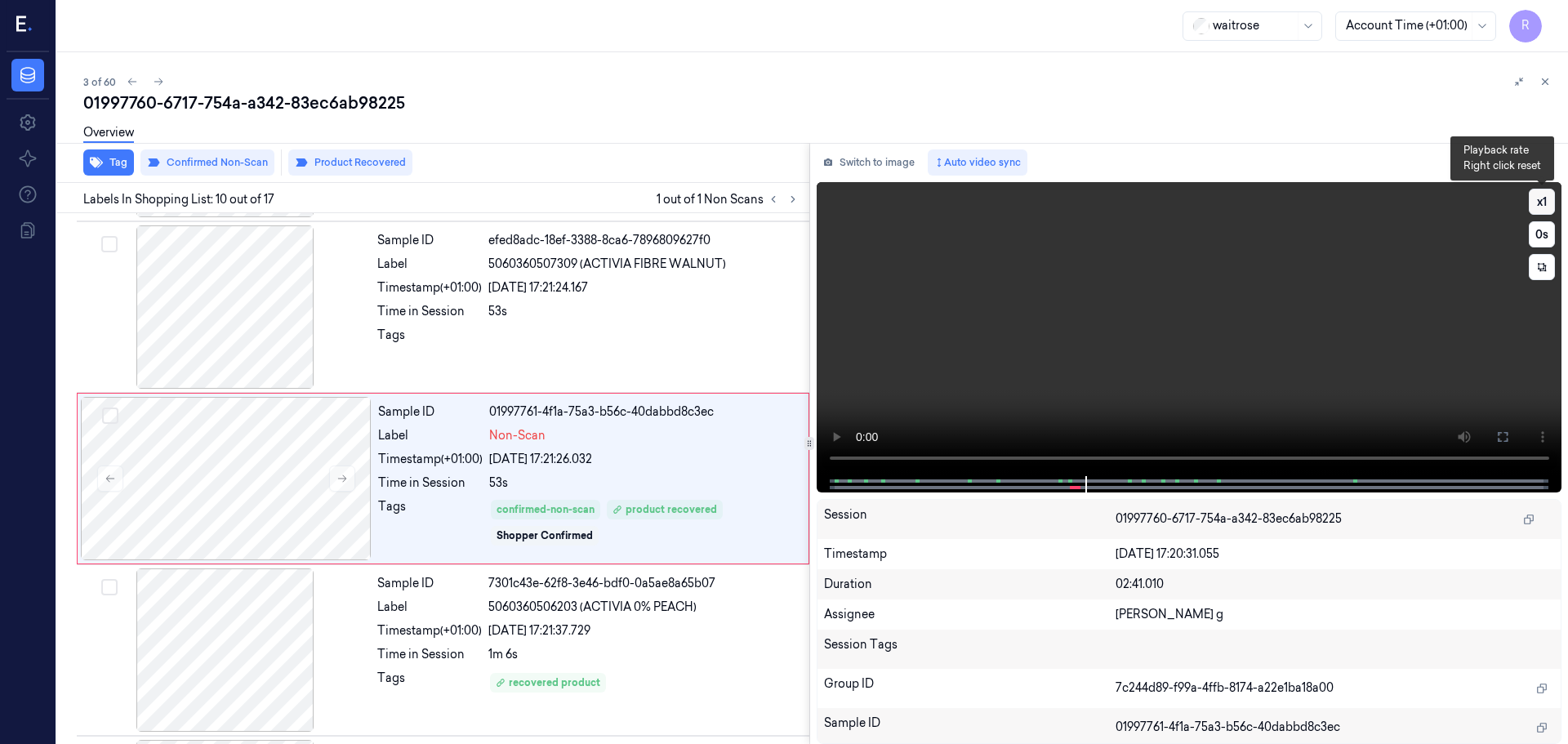
click at [1532, 203] on button "x 1" at bounding box center [1540, 201] width 26 height 26
click at [1532, 203] on button "x 2" at bounding box center [1540, 201] width 26 height 26
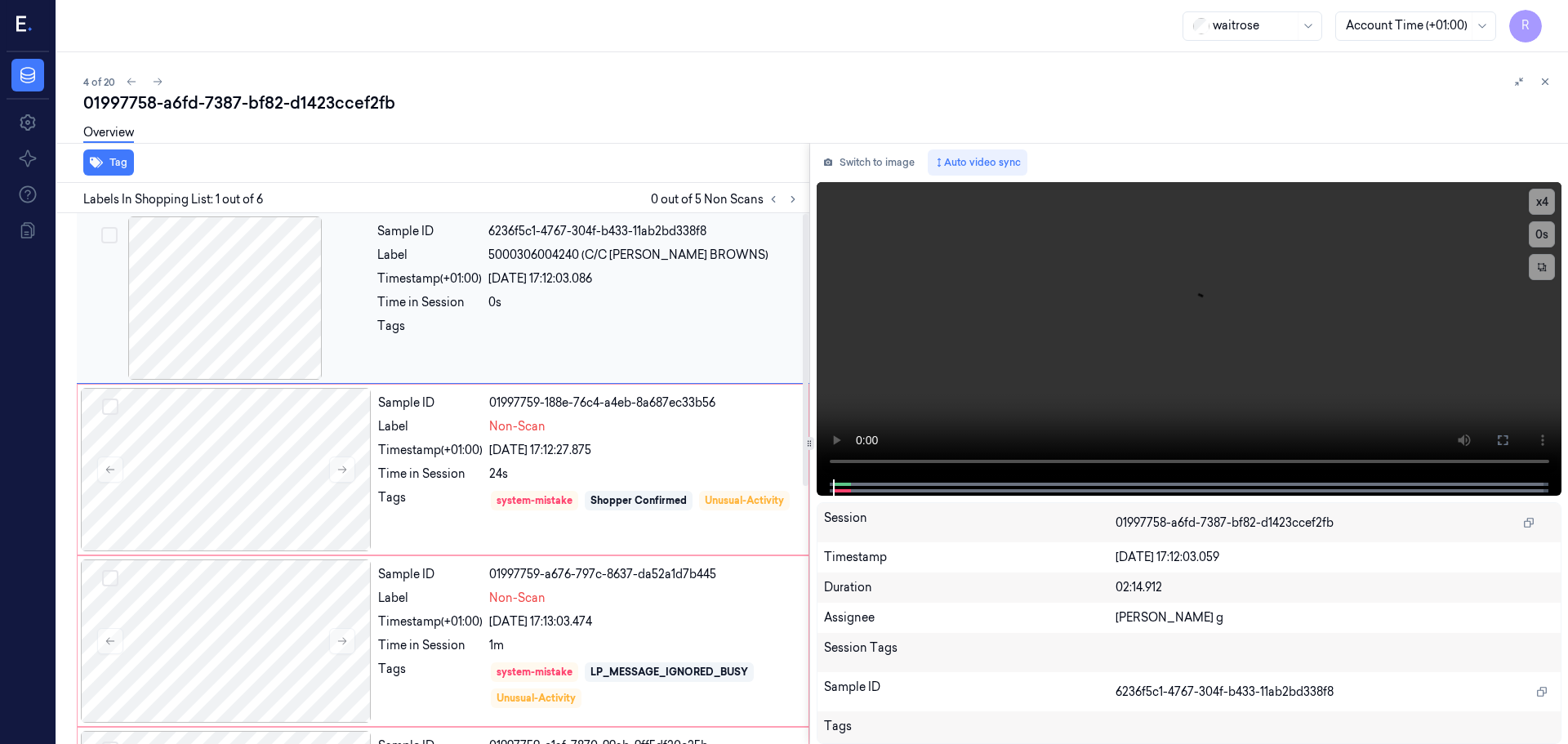
click at [245, 326] on div at bounding box center [225, 299] width 291 height 164
click at [285, 441] on div at bounding box center [226, 470] width 291 height 164
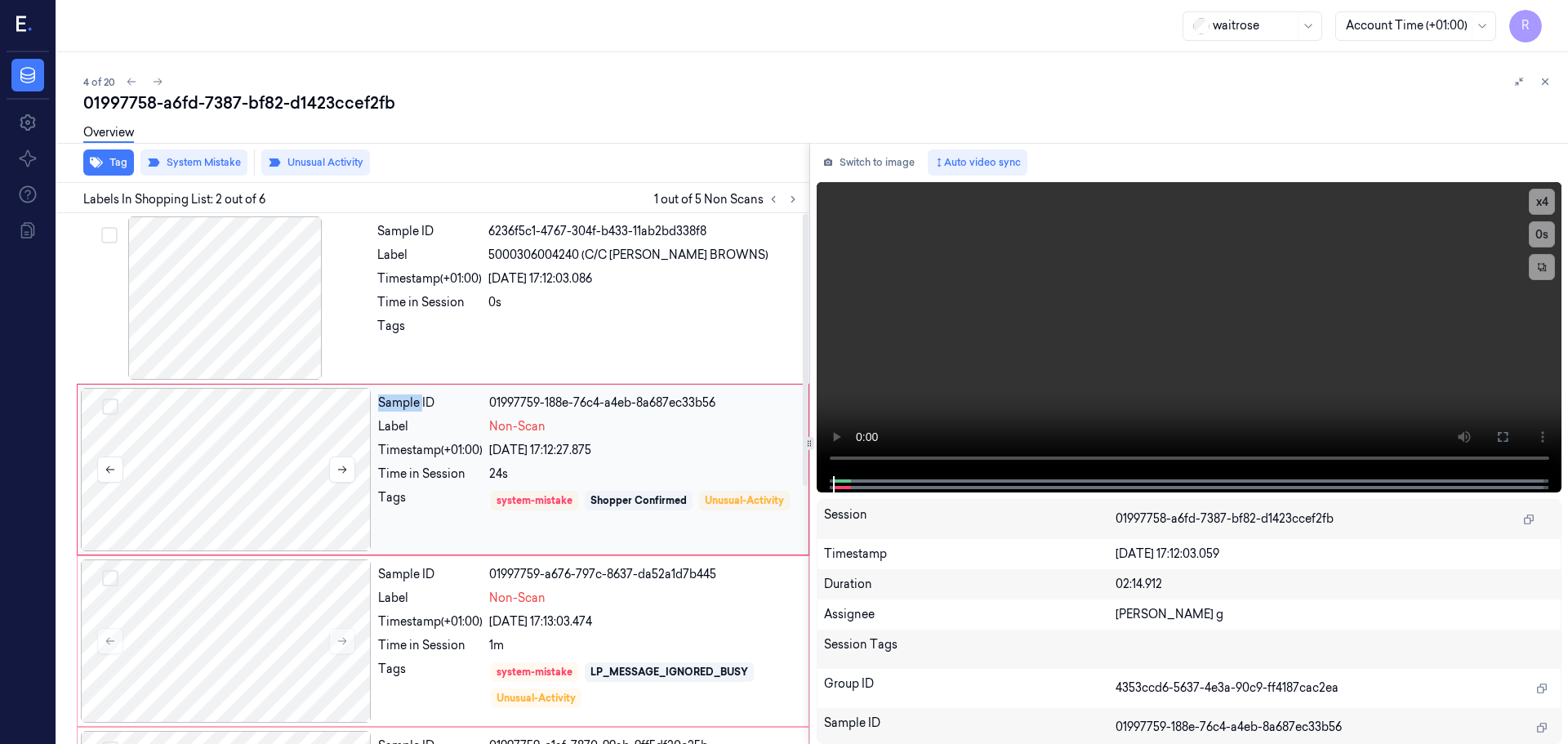
click at [285, 441] on div at bounding box center [226, 470] width 291 height 164
click at [269, 598] on div at bounding box center [226, 641] width 291 height 164
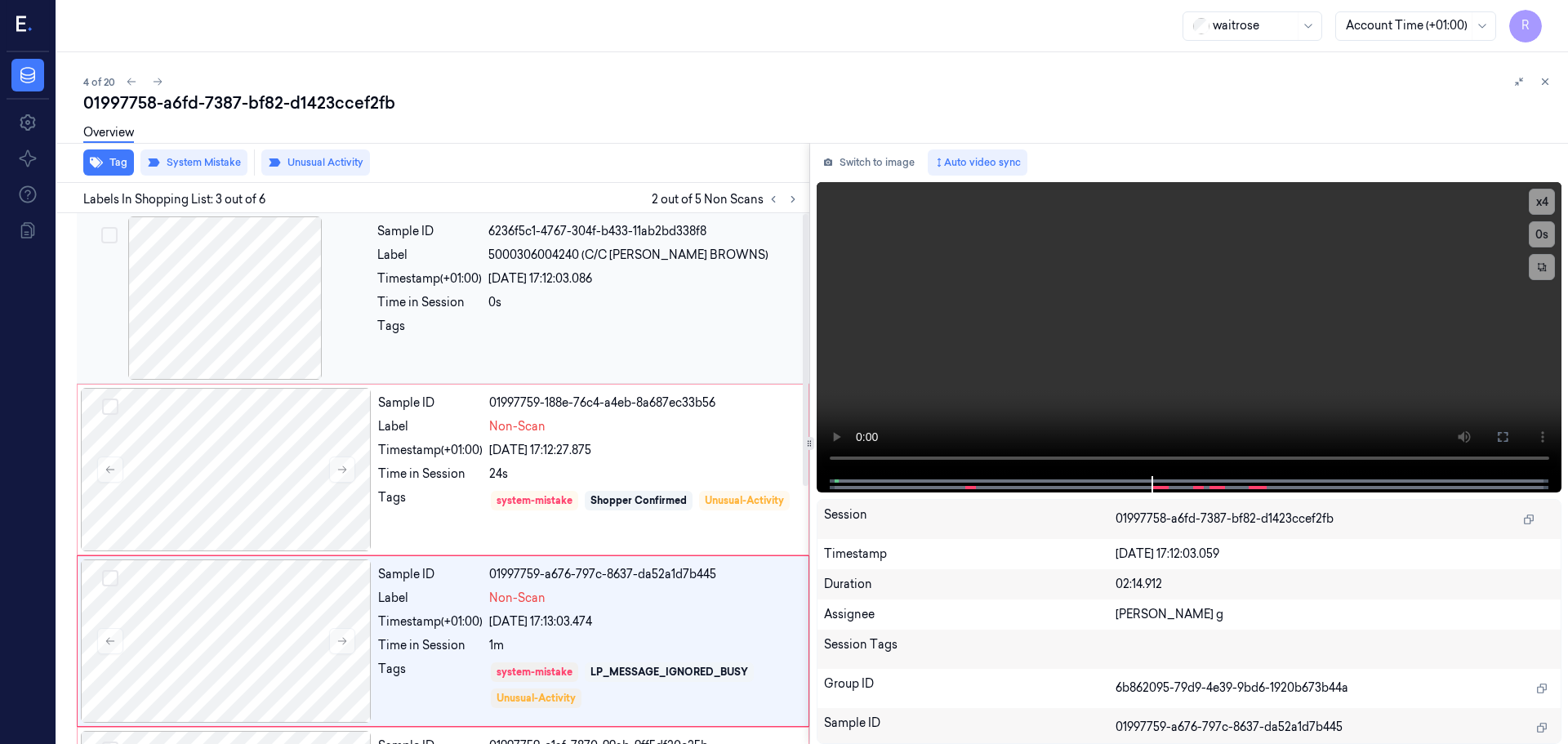
click at [249, 278] on div at bounding box center [225, 299] width 291 height 164
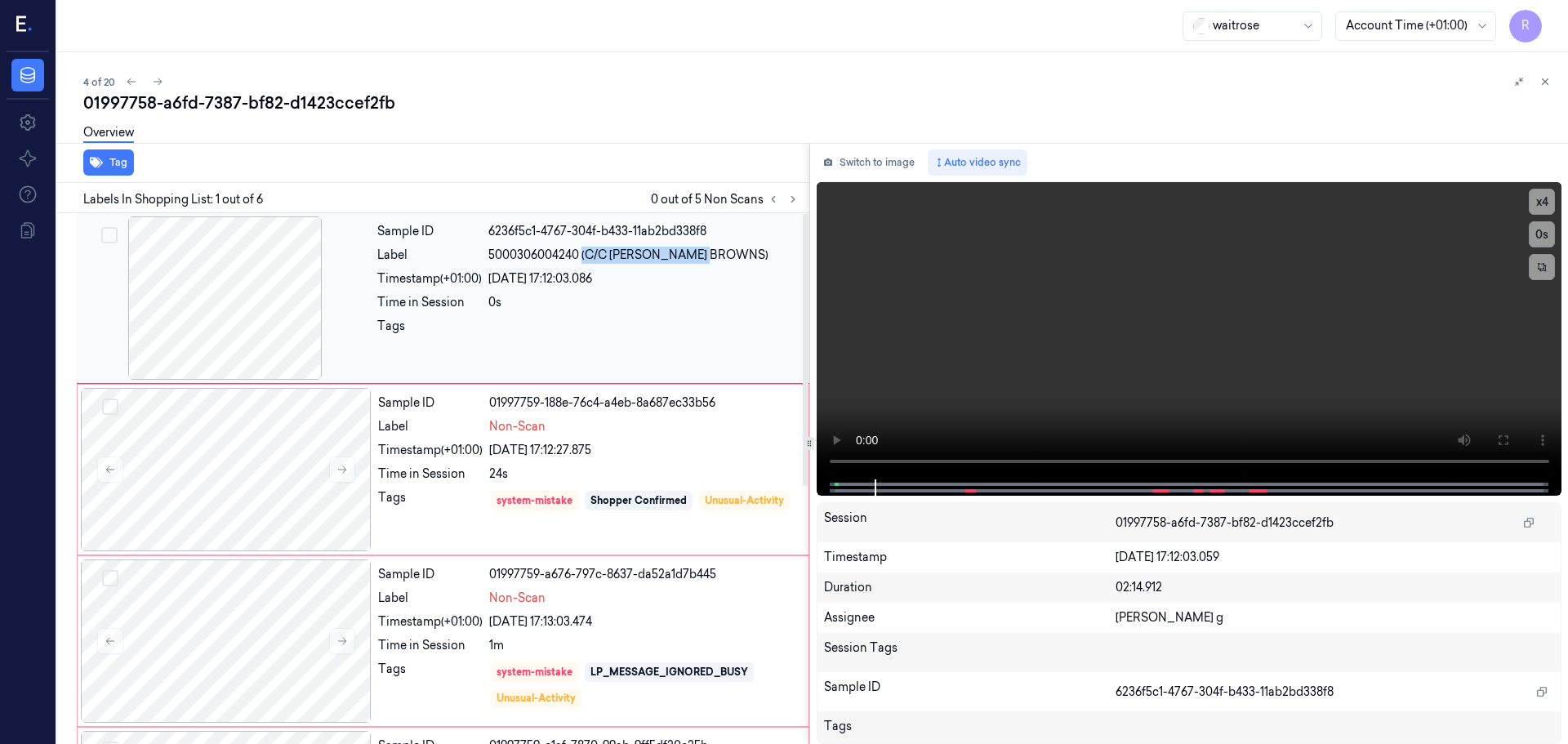
drag, startPoint x: 582, startPoint y: 256, endPoint x: 723, endPoint y: 254, distance: 141.0
click at [723, 254] on span "5000306004240 (C/C [PERSON_NAME] BROWNS)" at bounding box center [628, 255] width 281 height 17
copy span "(C/C [PERSON_NAME] BROWNS"
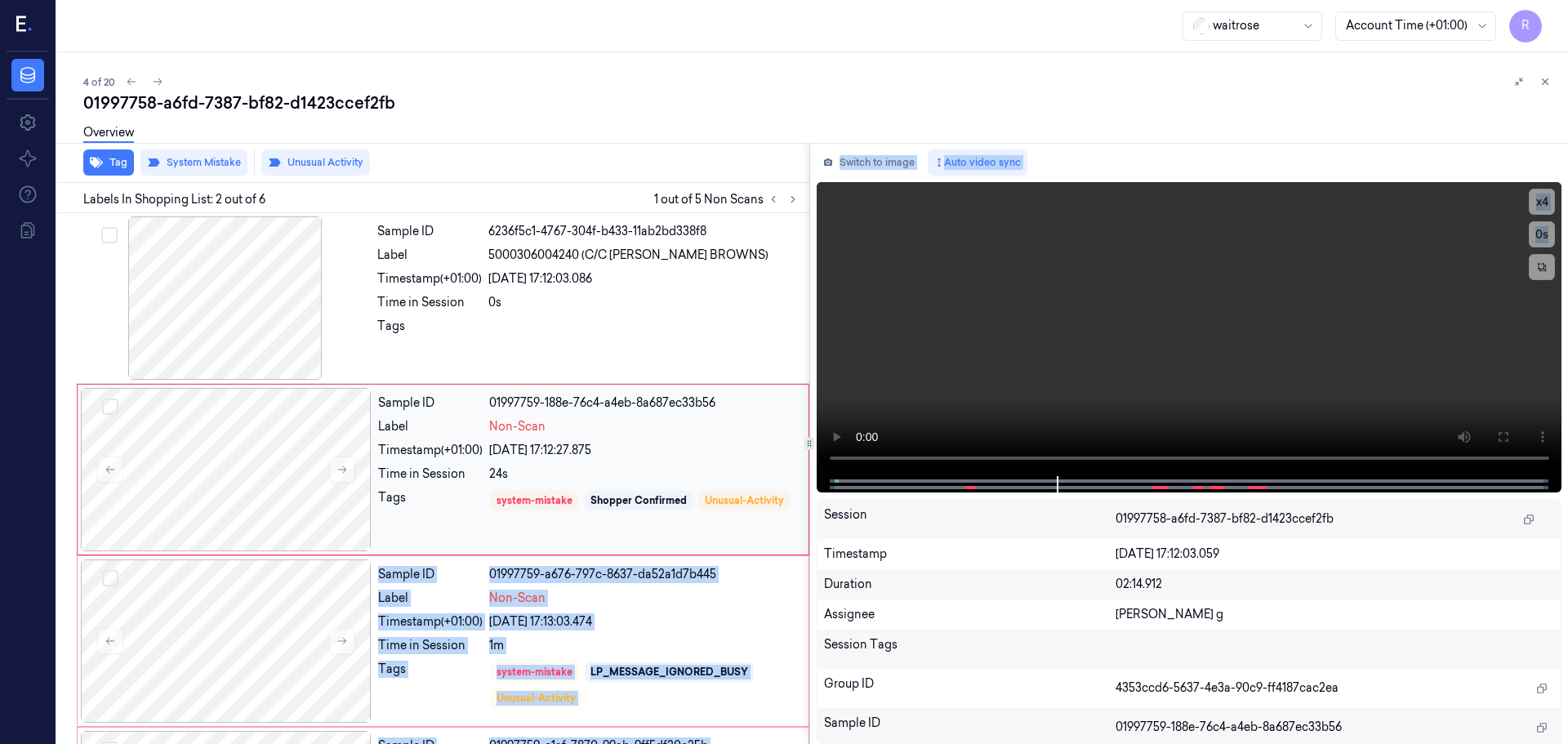
drag, startPoint x: 931, startPoint y: 481, endPoint x: 797, endPoint y: 493, distance: 134.5
click at [797, 493] on div "Tag System Mistake Unusual Activity Labels In Shopping List: 2 out of 6 1 out o…" at bounding box center [808, 443] width 1517 height 601
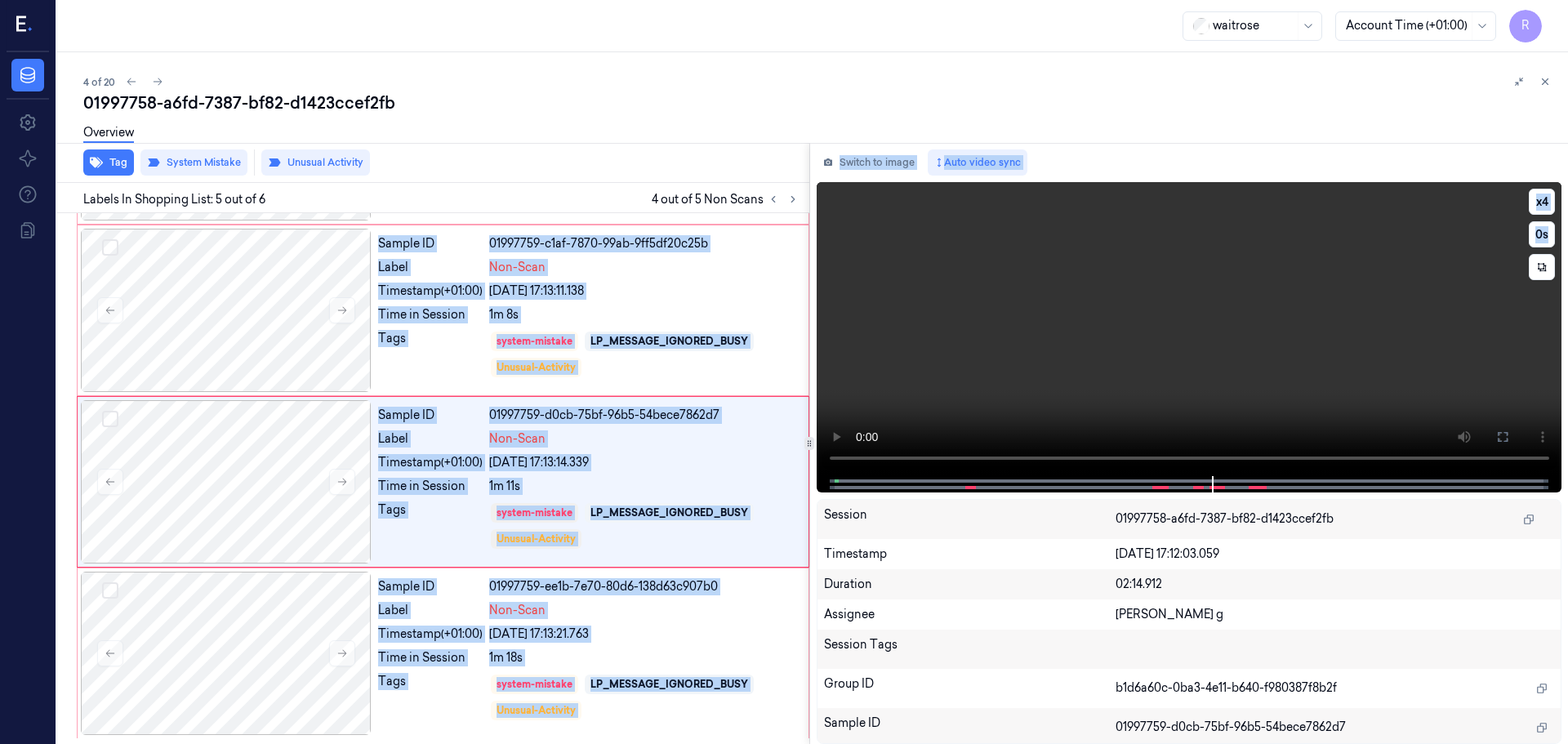
scroll to position [503, 0]
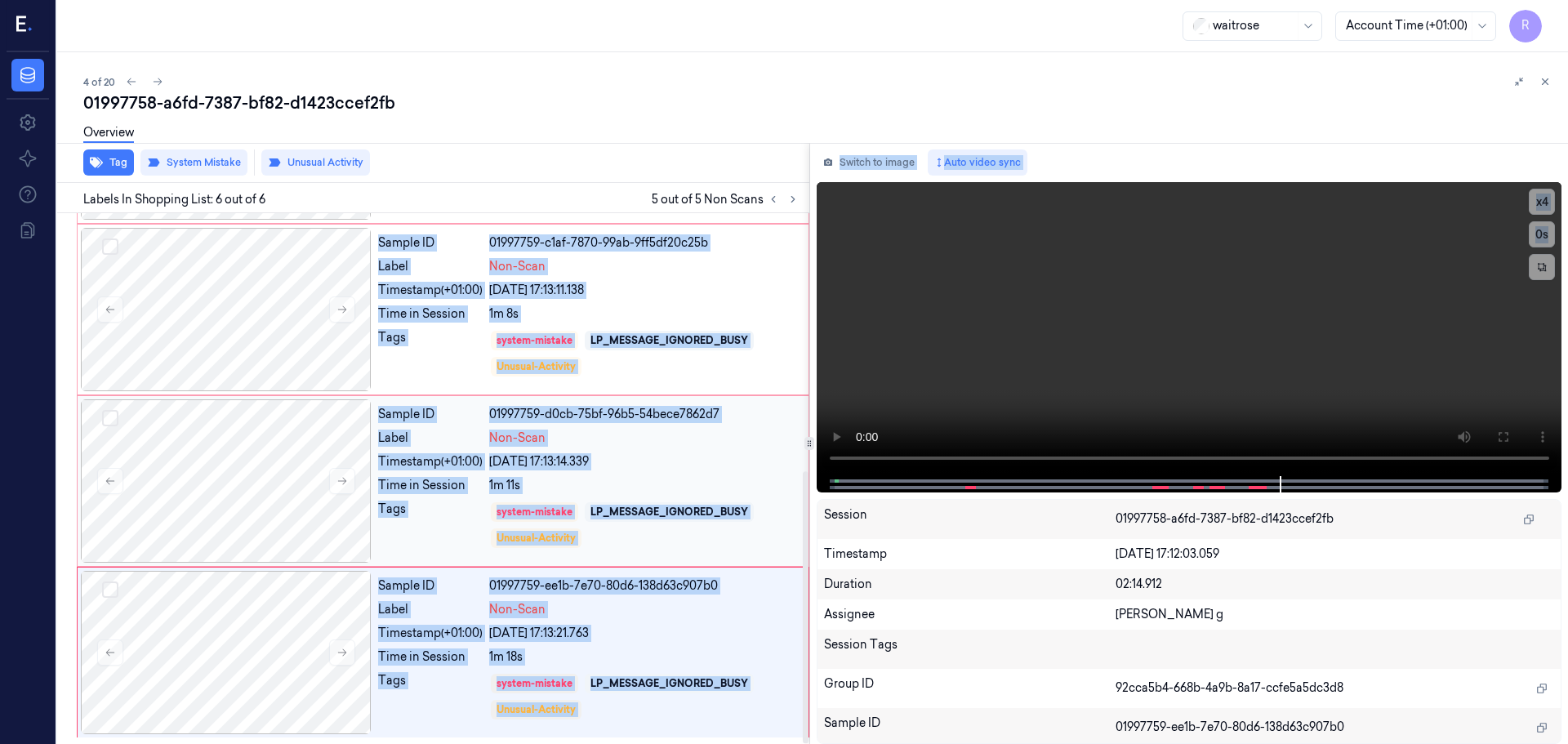
click at [714, 406] on div "01997759-d0cb-75bf-96b5-54bece7862d7" at bounding box center [643, 415] width 309 height 17
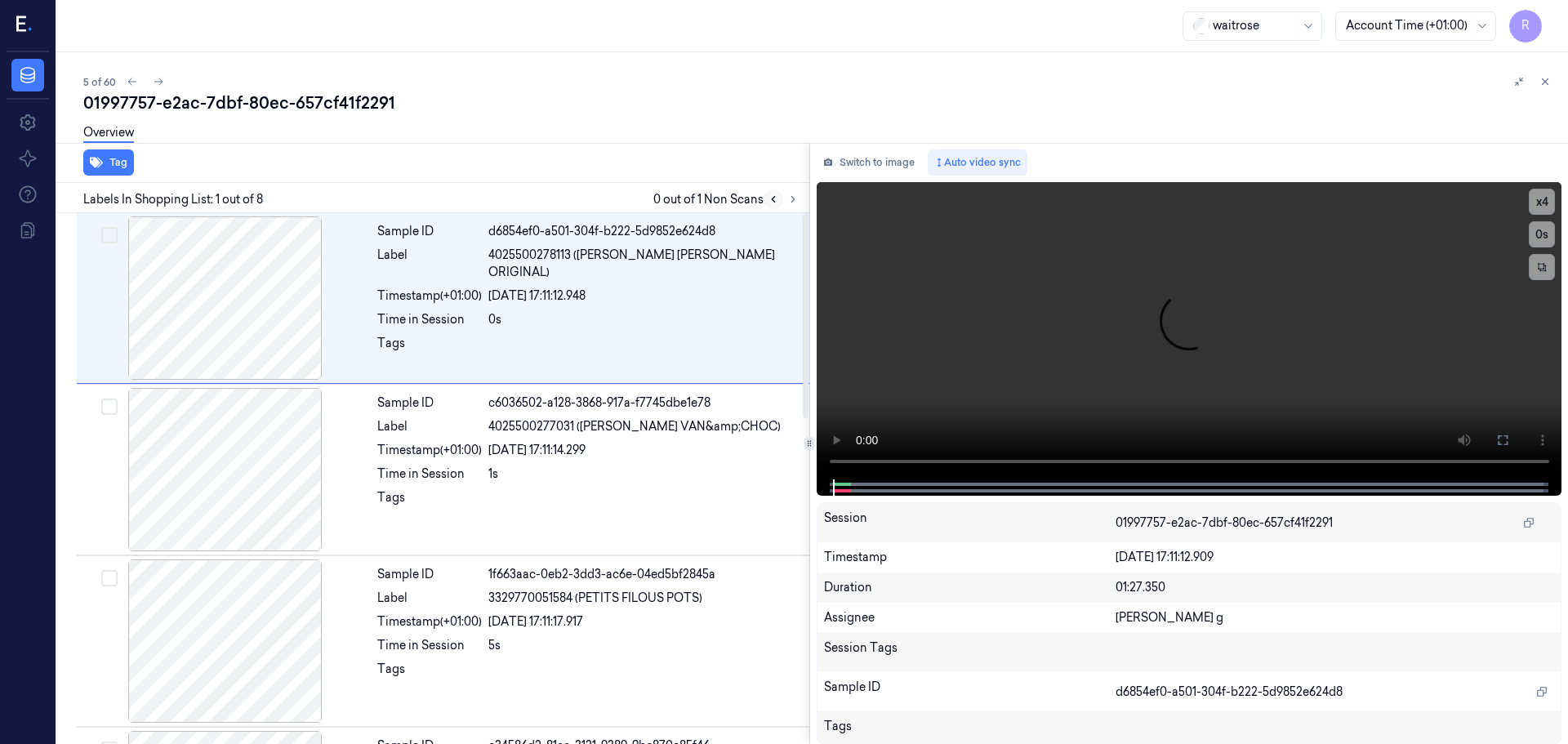
click at [782, 196] on button at bounding box center [773, 199] width 20 height 20
click at [788, 195] on icon at bounding box center [793, 200] width 11 height 11
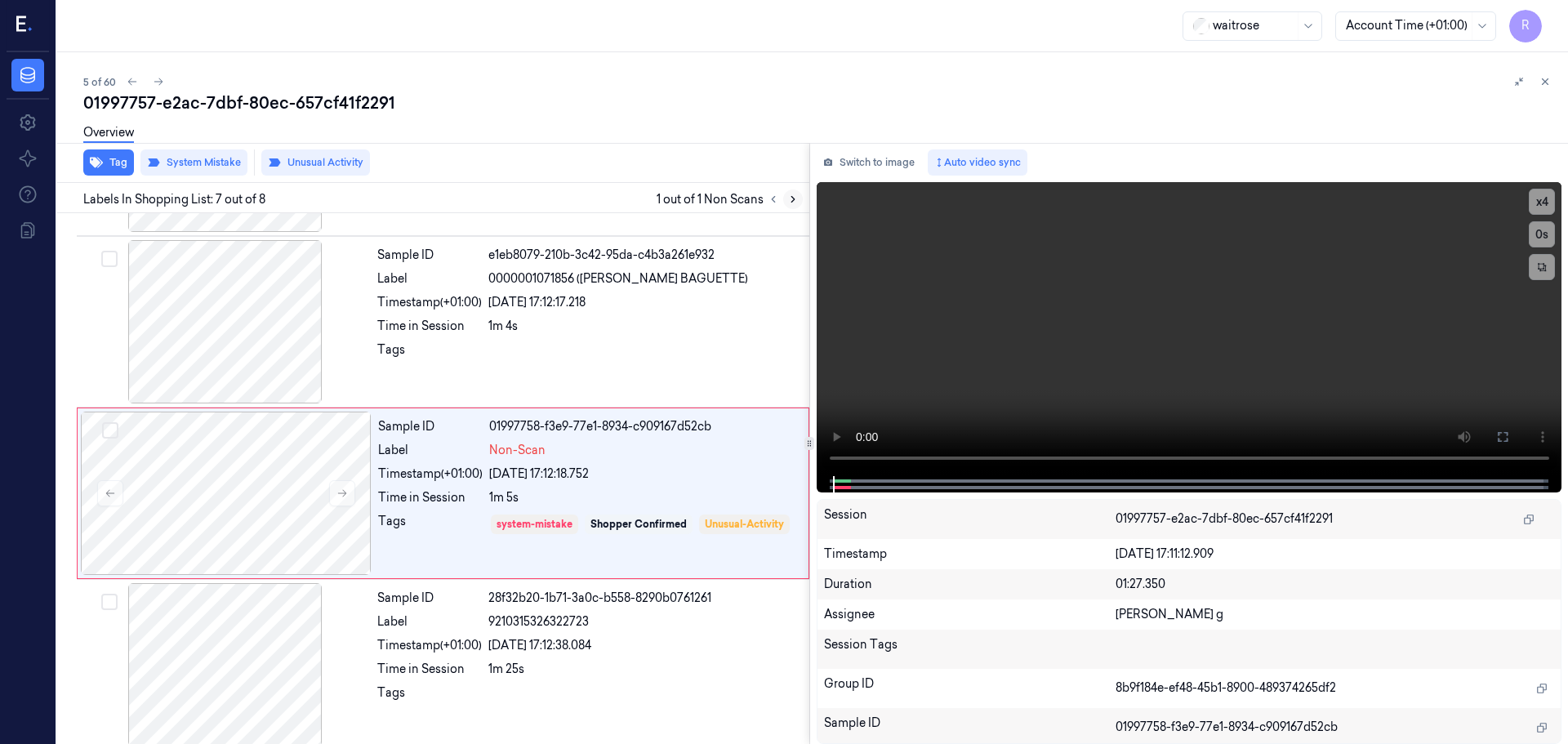
scroll to position [847, 0]
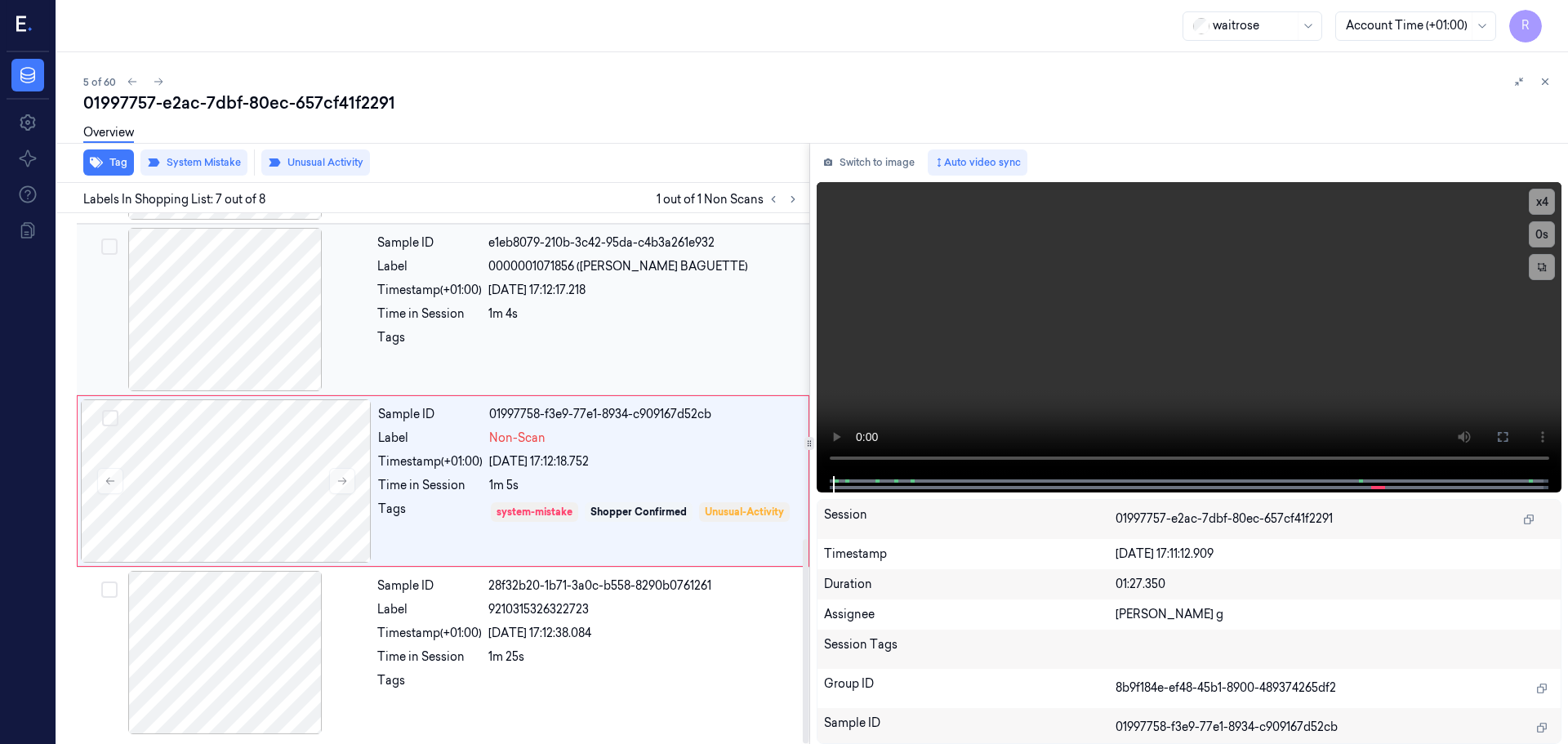
click at [329, 323] on div at bounding box center [225, 310] width 291 height 164
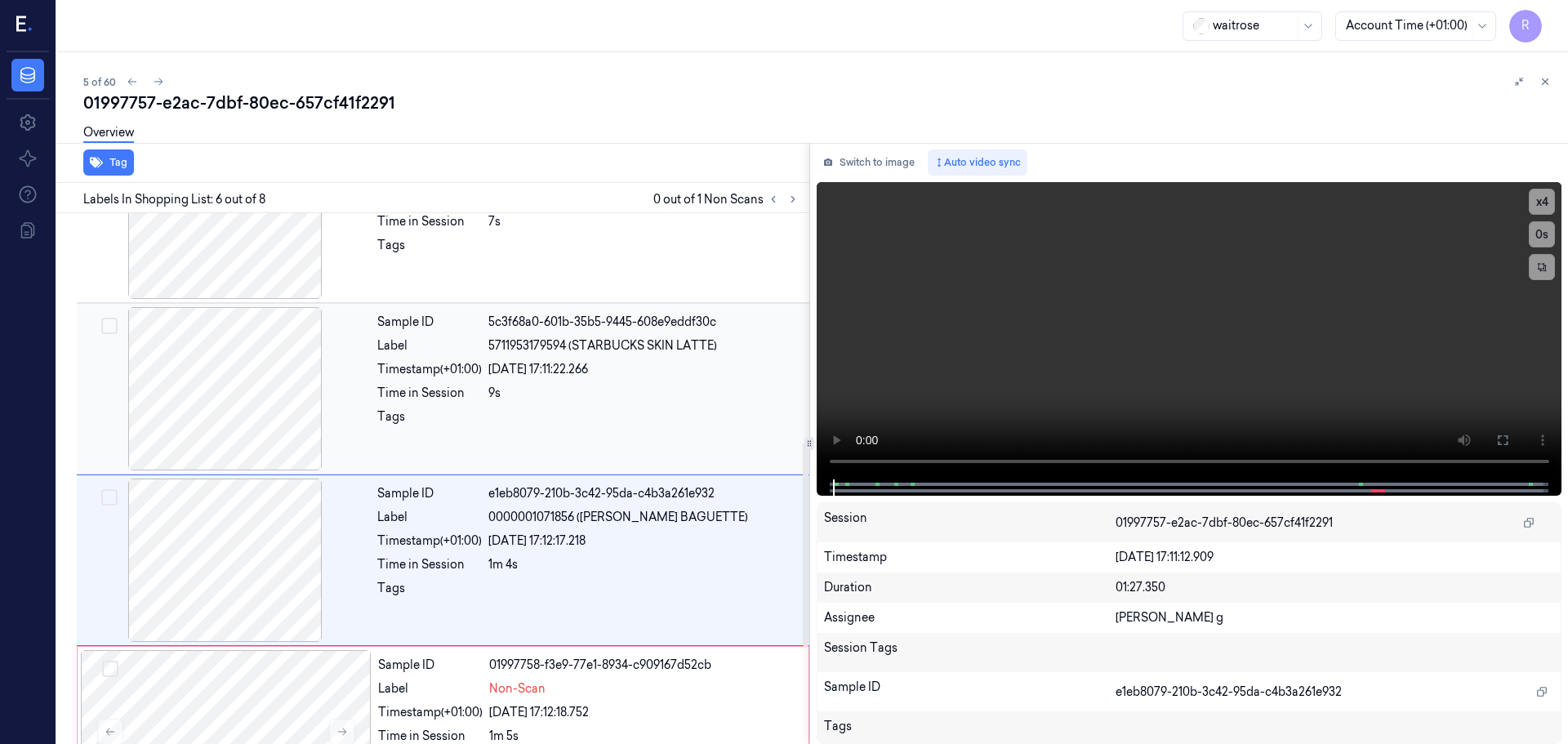
click at [244, 421] on div at bounding box center [225, 389] width 291 height 164
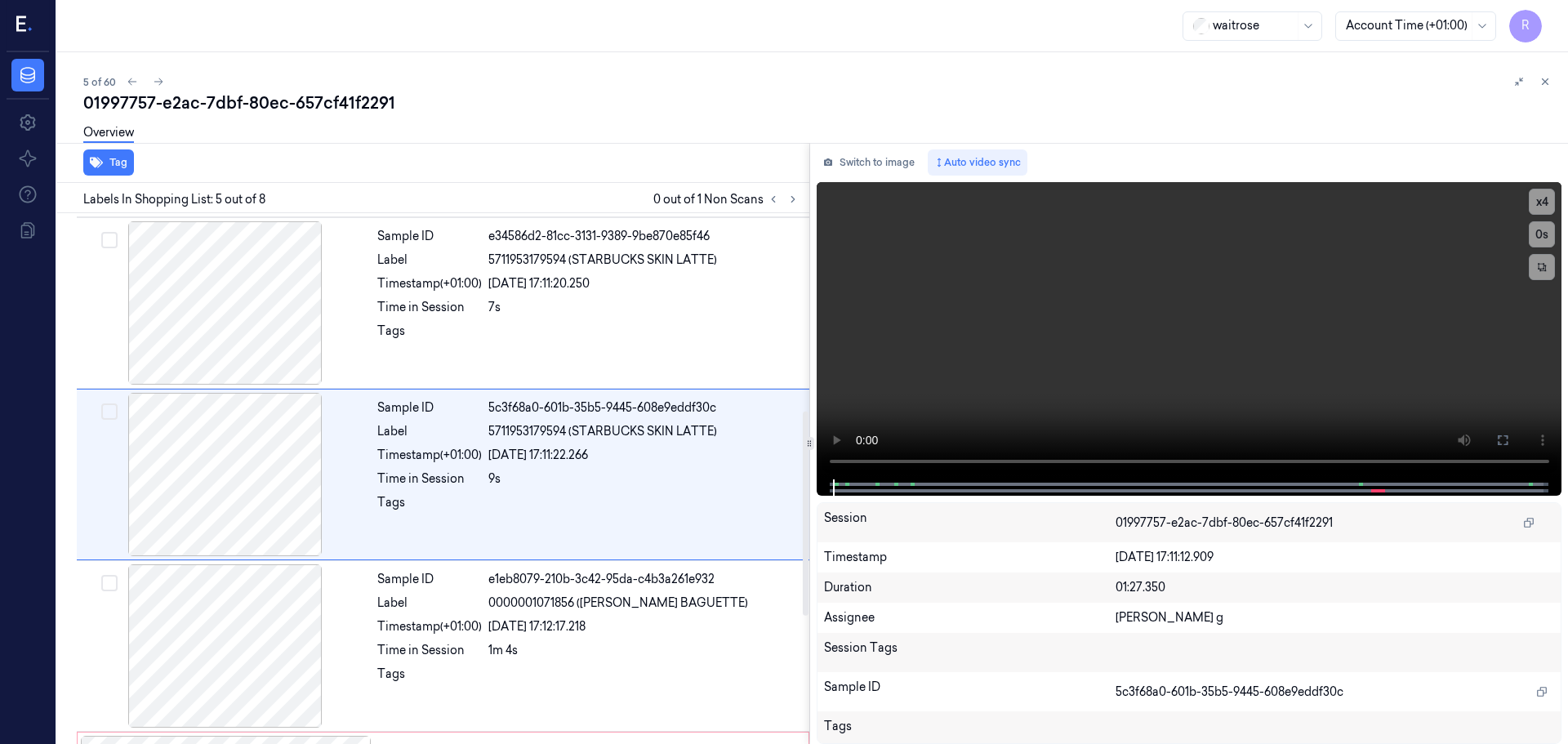
scroll to position [506, 0]
click at [1540, 200] on button "x 4" at bounding box center [1540, 201] width 26 height 26
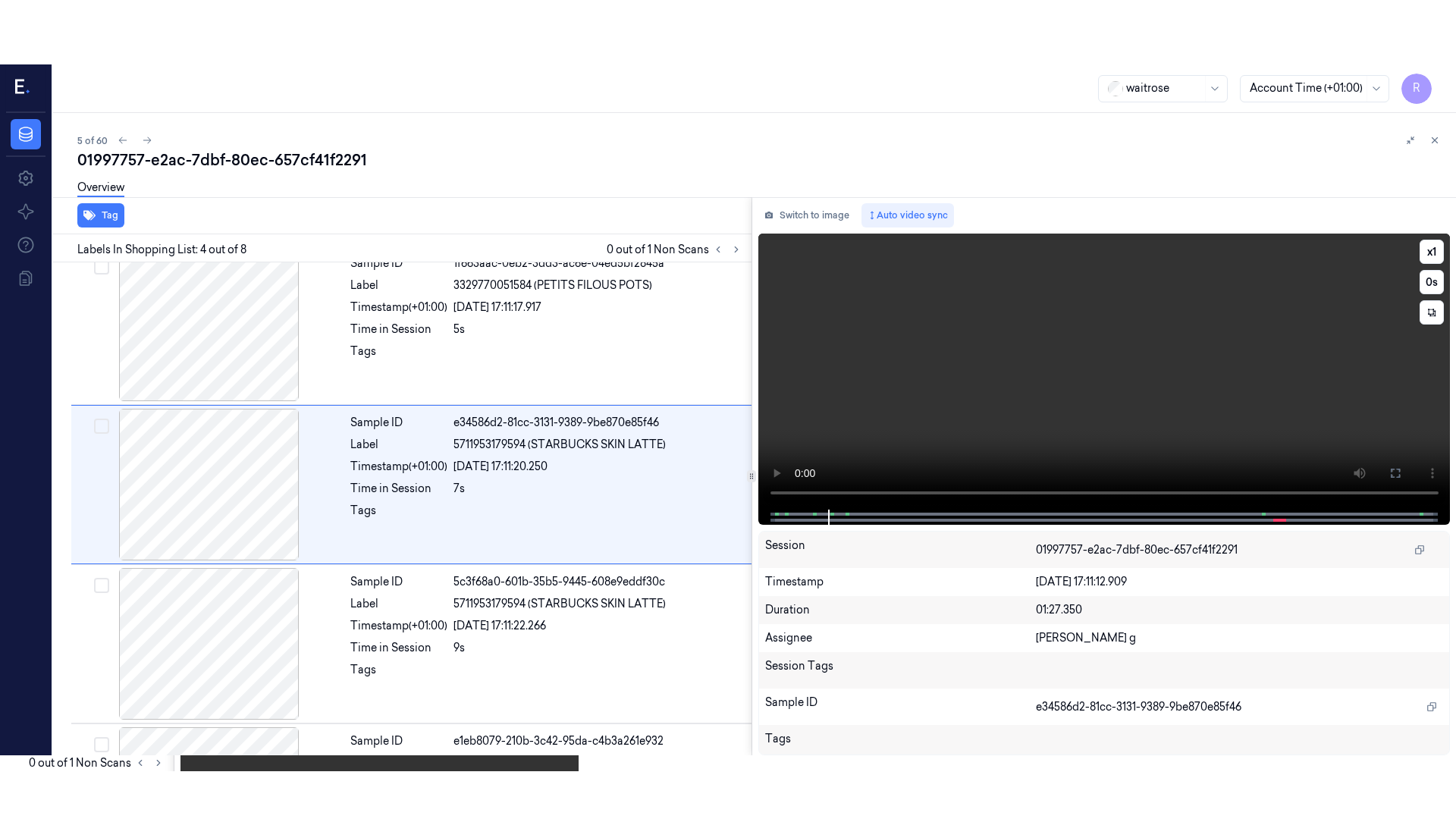
scroll to position [310, 0]
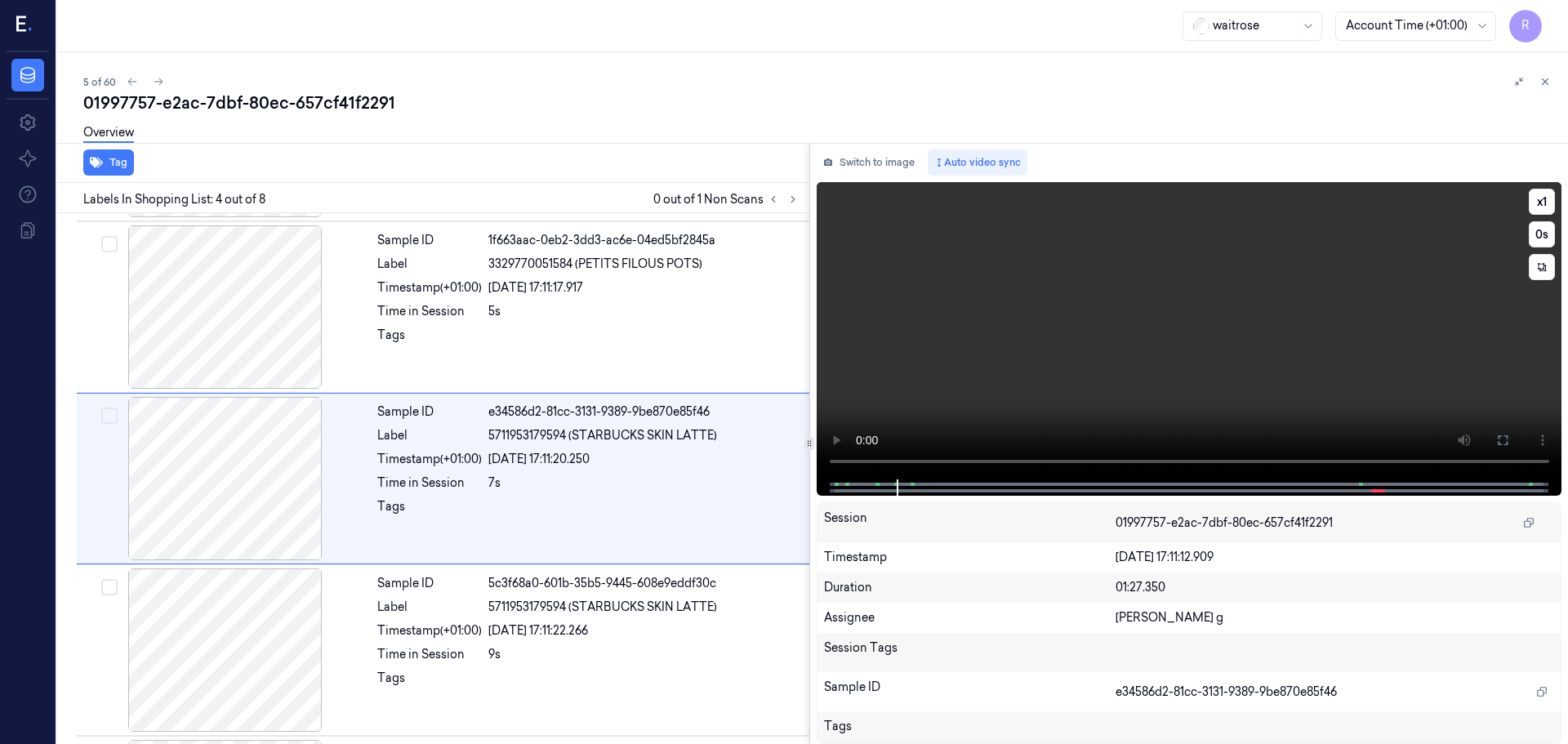
click at [1509, 445] on button at bounding box center [1501, 440] width 26 height 26
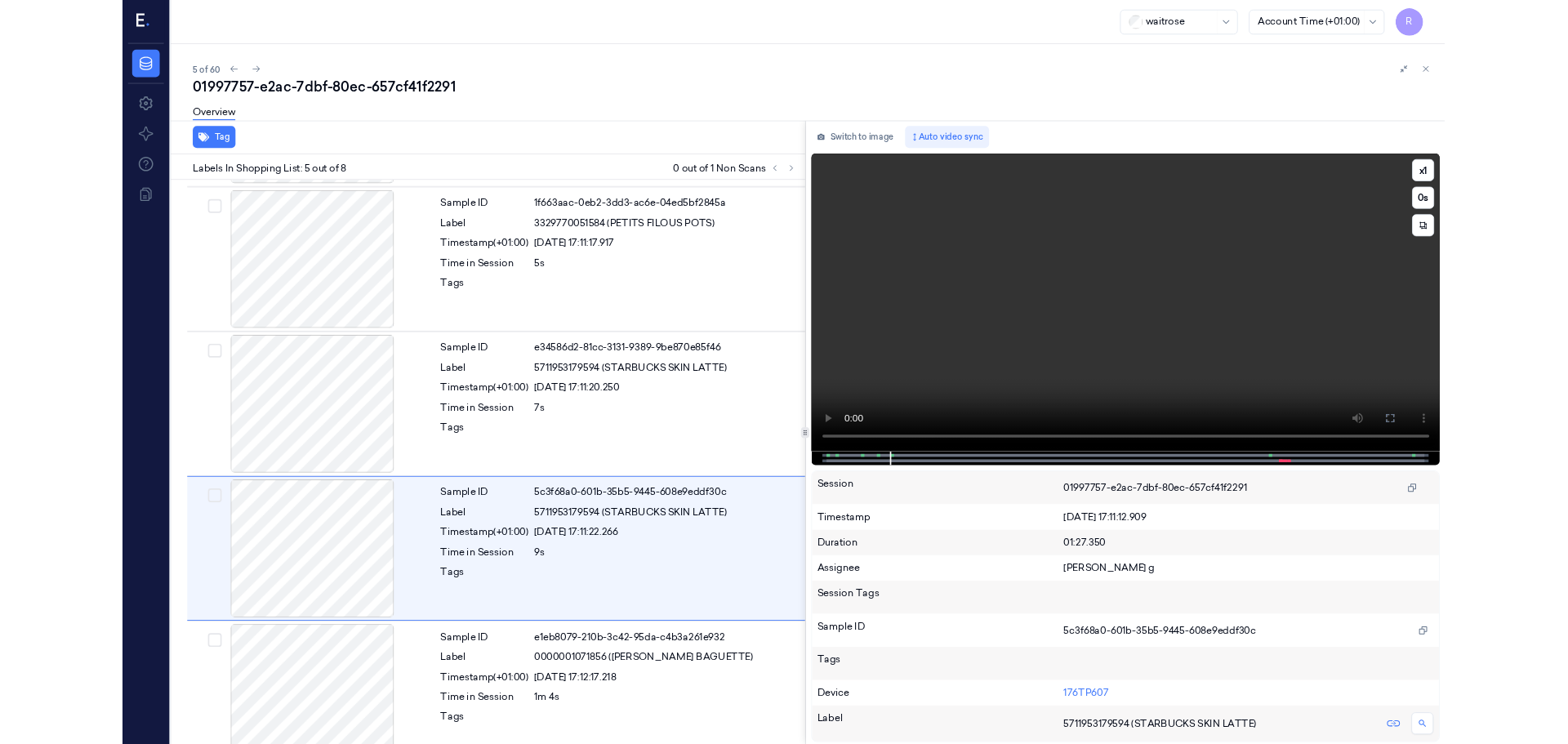
scroll to position [437, 0]
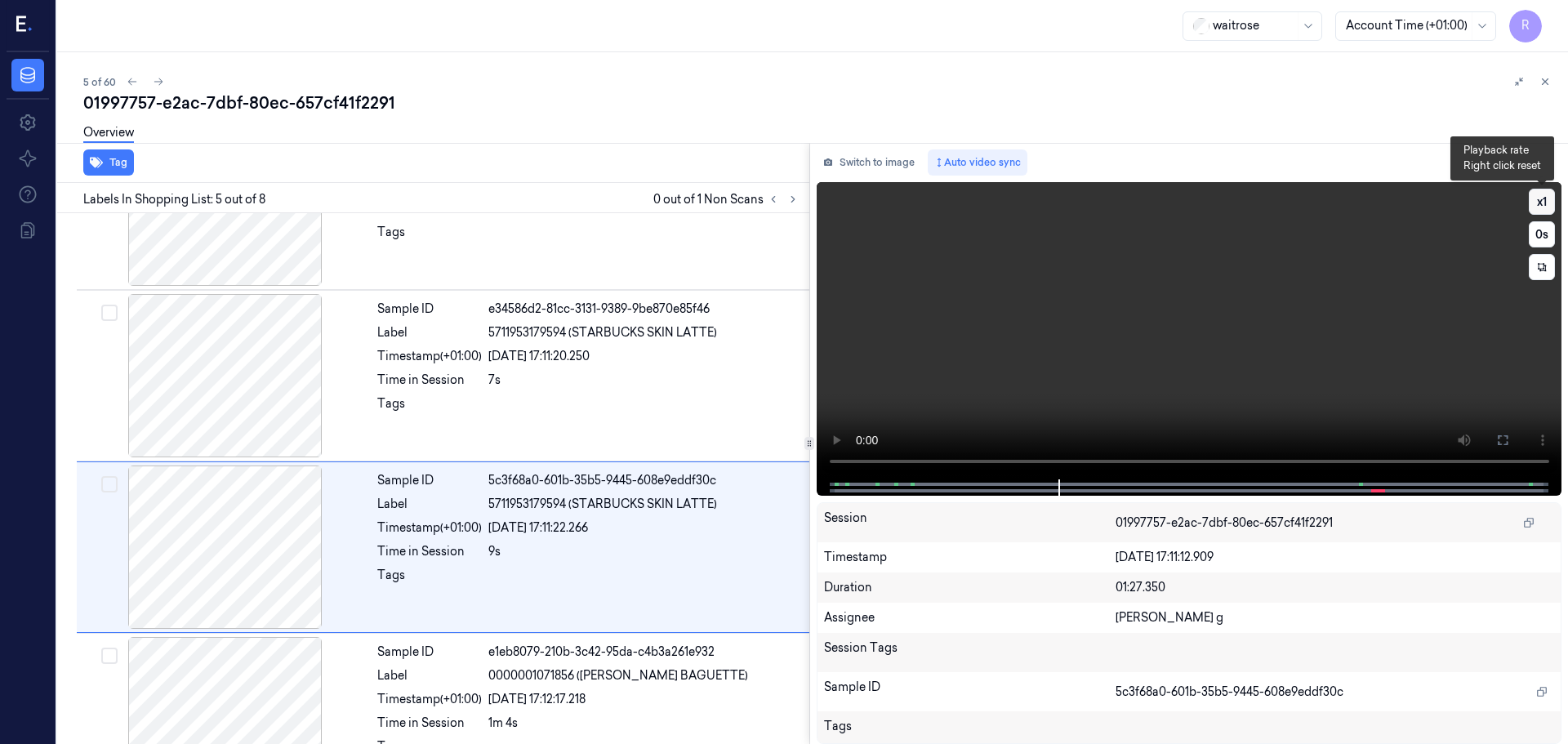
click at [1546, 206] on button "x 1" at bounding box center [1540, 201] width 26 height 26
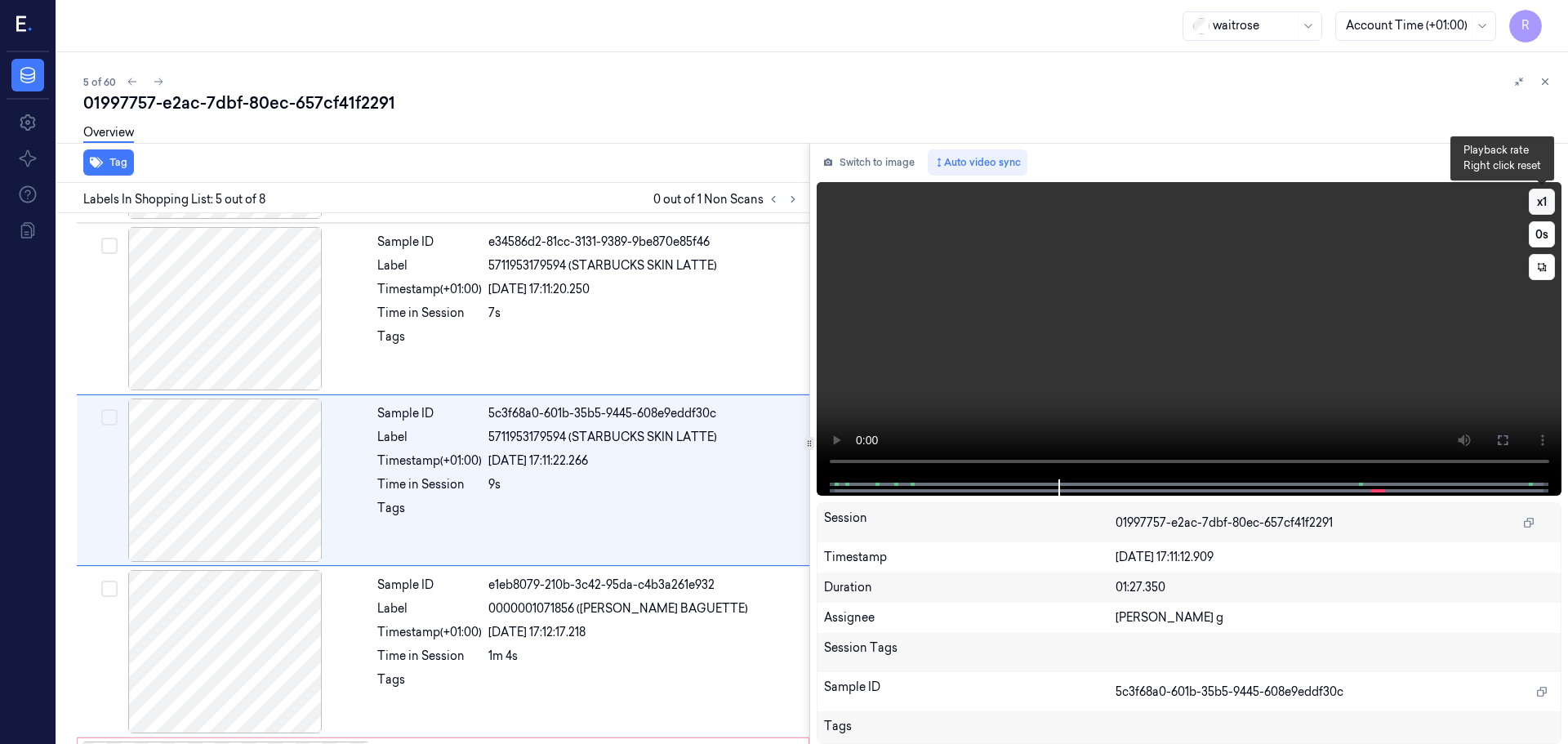
click at [1546, 206] on button "x 1" at bounding box center [1540, 201] width 26 height 26
click at [1546, 206] on button "x 4" at bounding box center [1540, 201] width 26 height 26
click at [1546, 206] on button "x 1" at bounding box center [1540, 201] width 26 height 26
click at [1546, 206] on button "x 2" at bounding box center [1540, 201] width 26 height 26
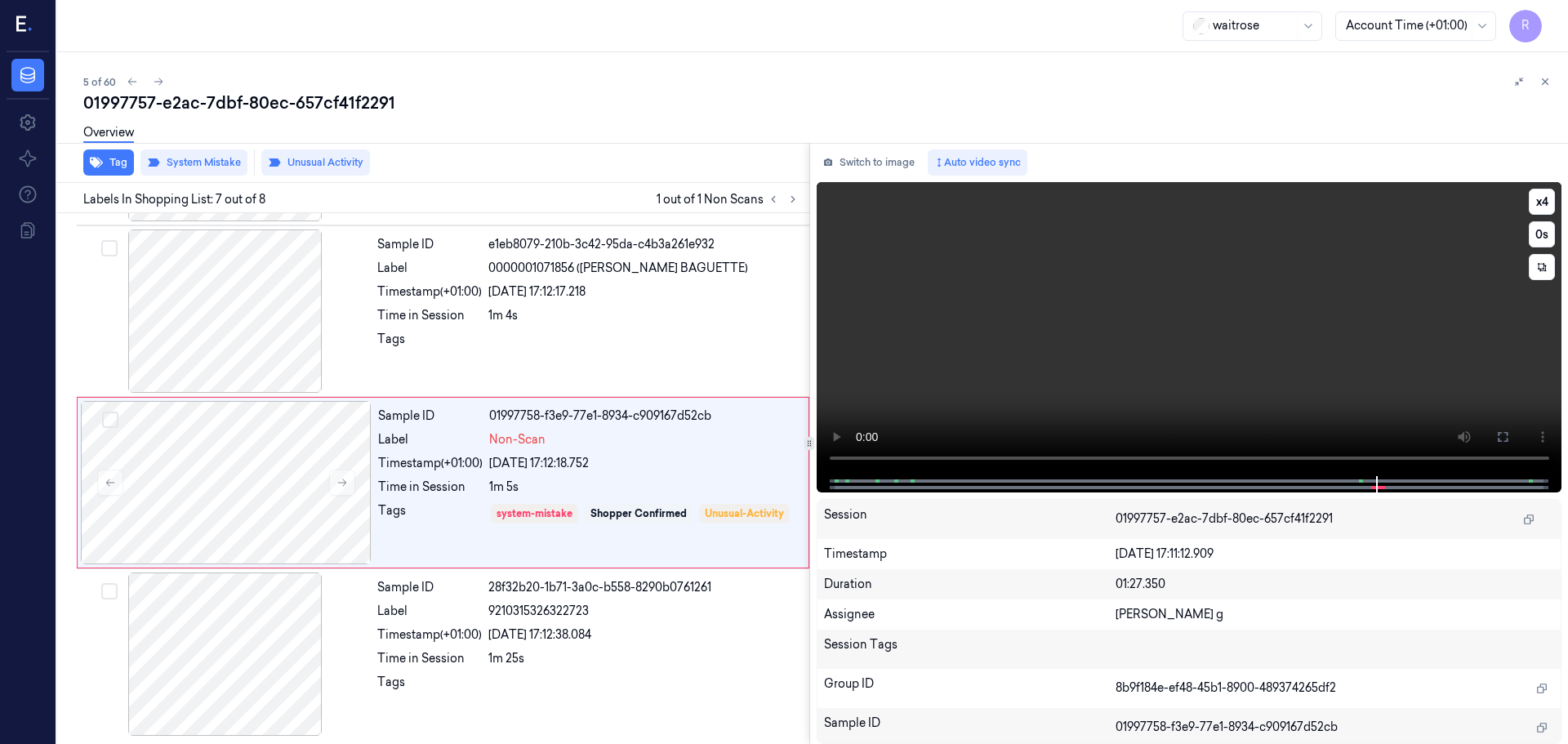
scroll to position [847, 0]
click at [513, 658] on div "1m 25s" at bounding box center [643, 657] width 311 height 17
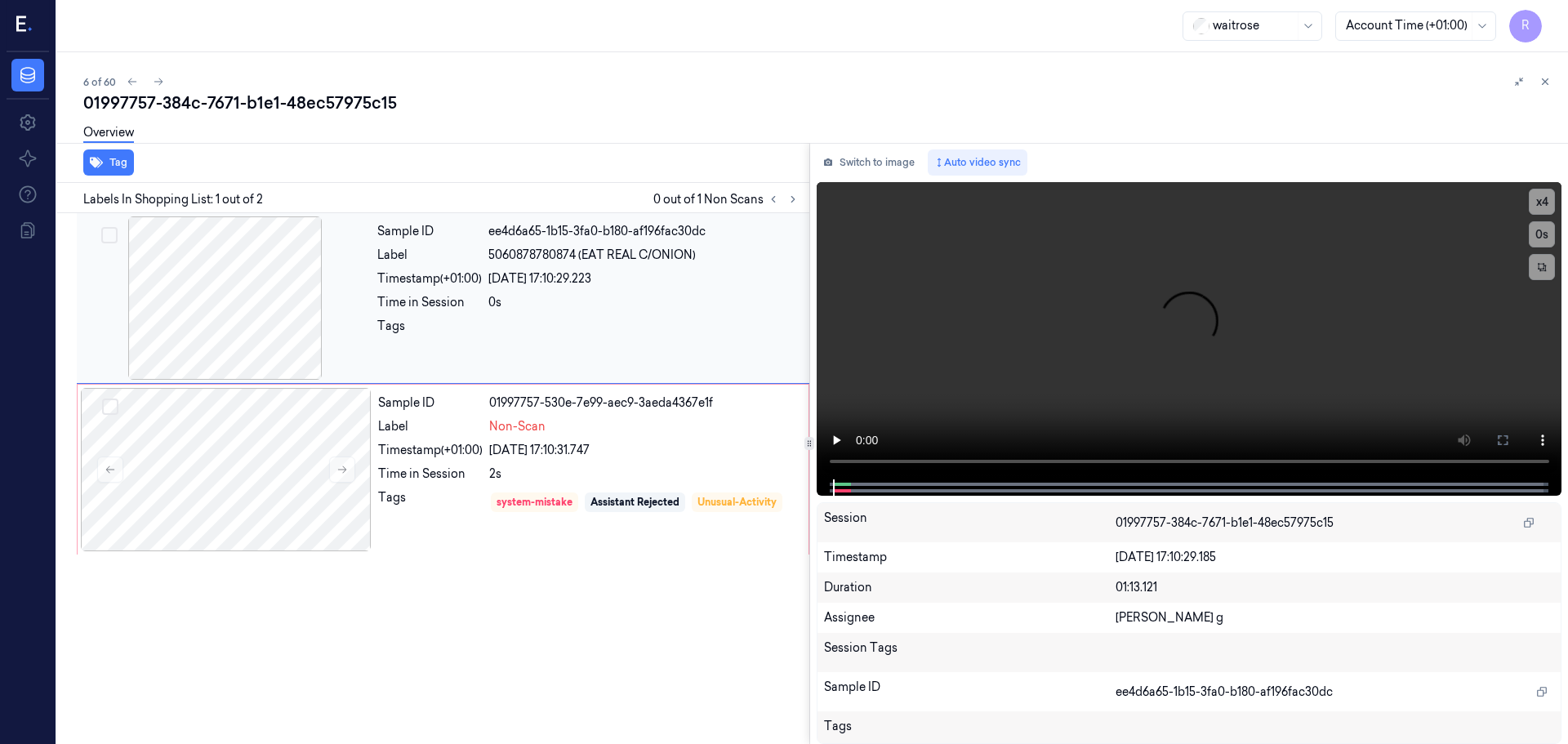
click at [235, 350] on div at bounding box center [225, 299] width 291 height 164
click at [211, 319] on div at bounding box center [225, 299] width 291 height 164
click at [346, 467] on icon at bounding box center [342, 470] width 11 height 11
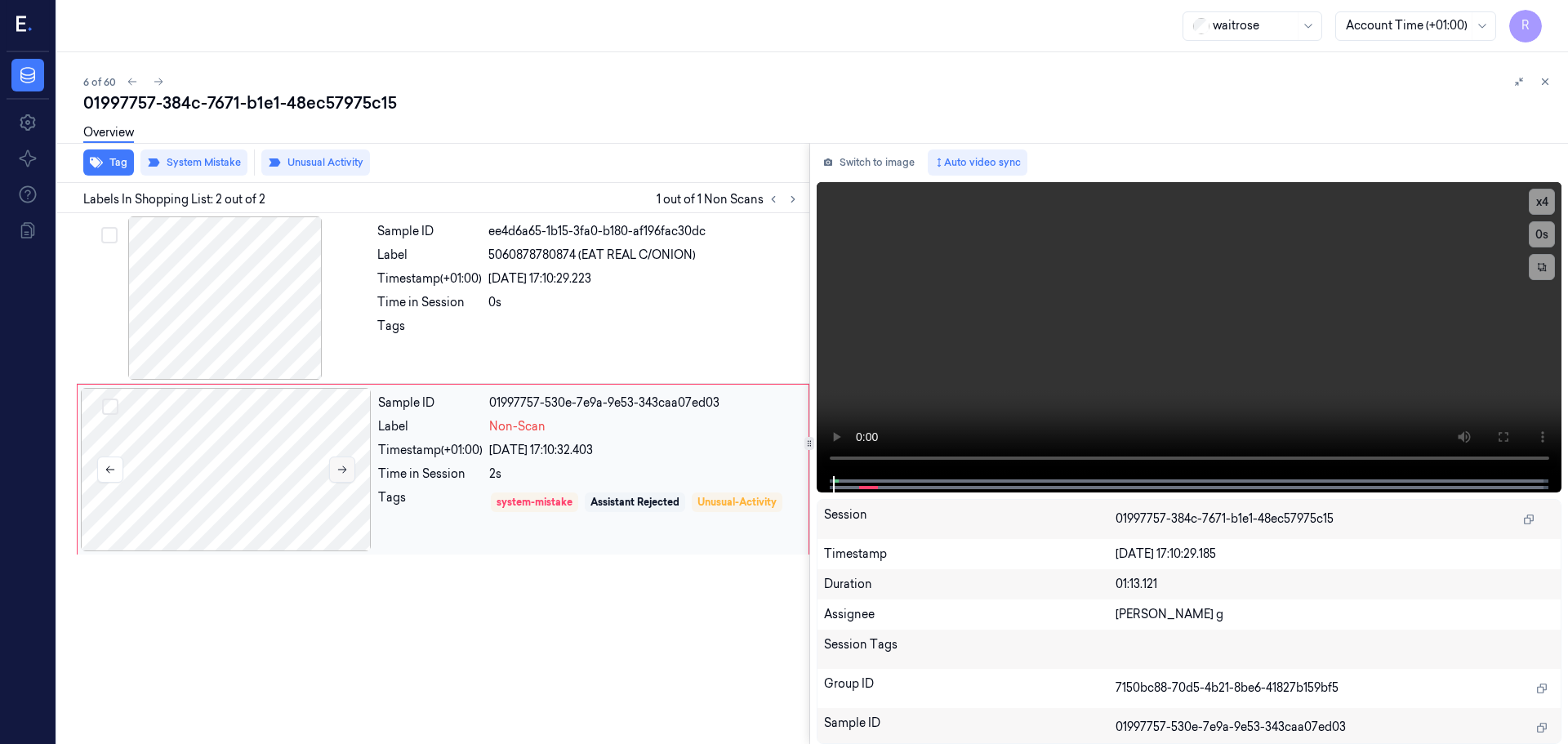
click at [346, 467] on icon at bounding box center [342, 470] width 11 height 11
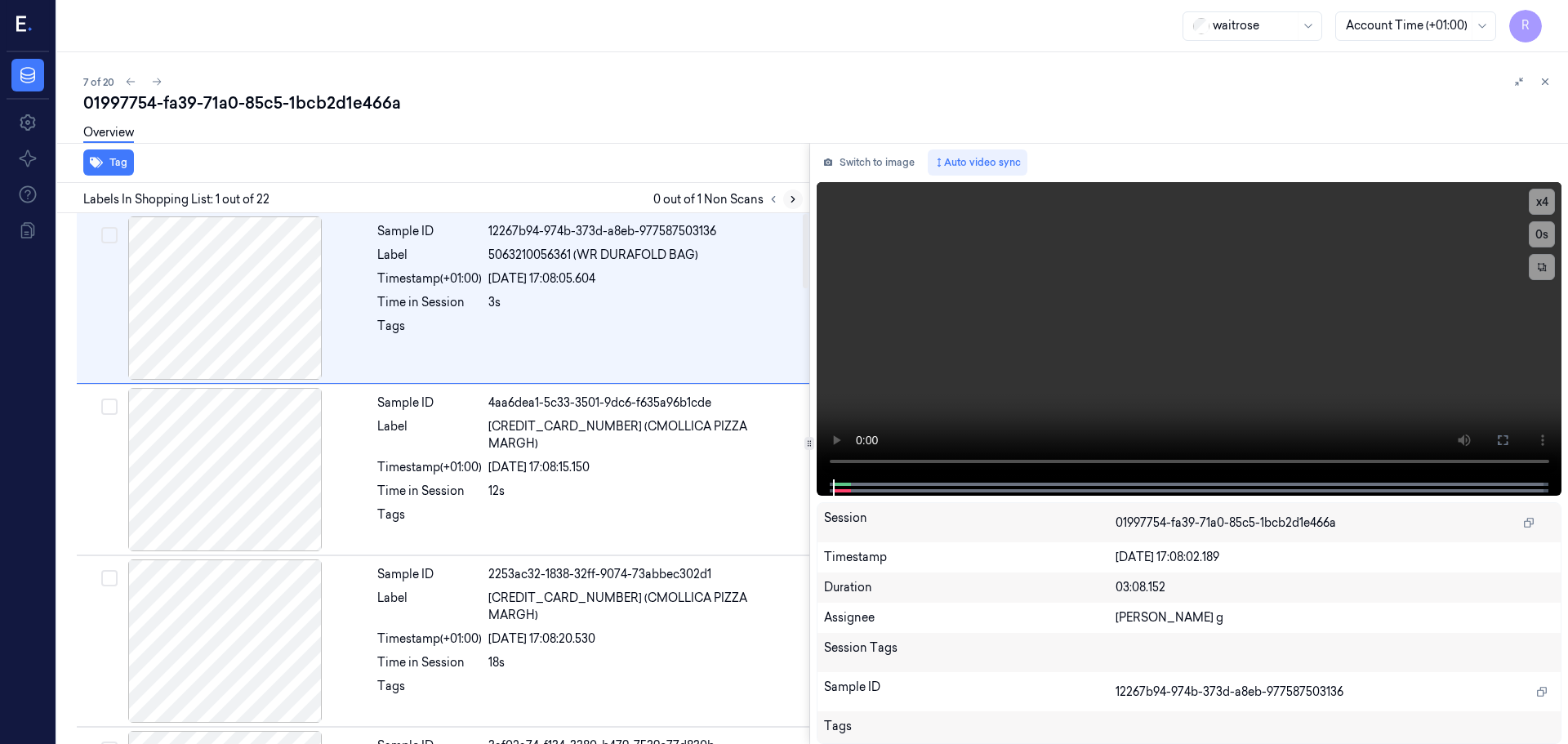
click at [793, 200] on icon at bounding box center [792, 200] width 3 height 6
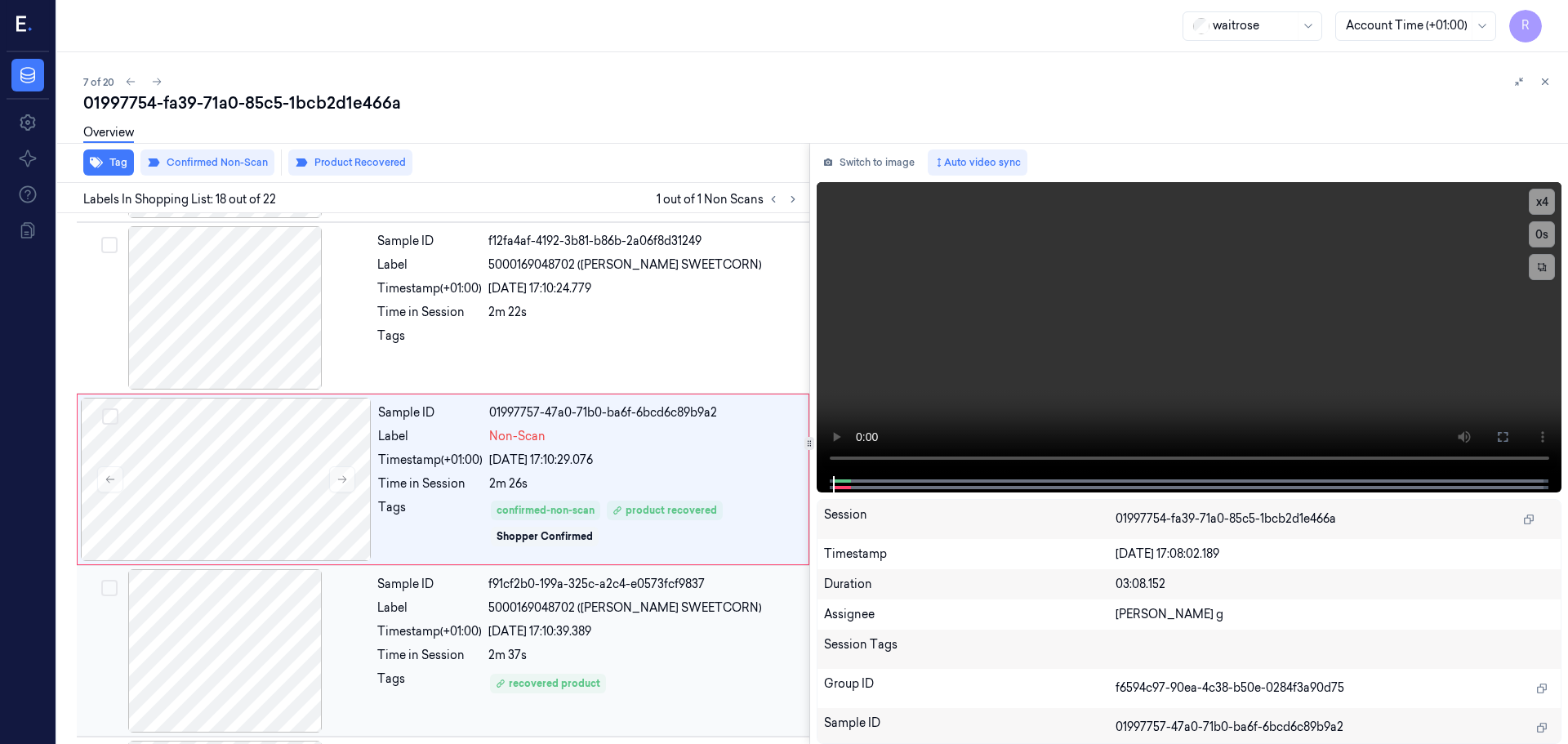
scroll to position [2736, 0]
click at [332, 482] on button at bounding box center [341, 478] width 26 height 26
click at [339, 482] on icon at bounding box center [342, 479] width 11 height 11
click at [278, 358] on div at bounding box center [225, 307] width 291 height 164
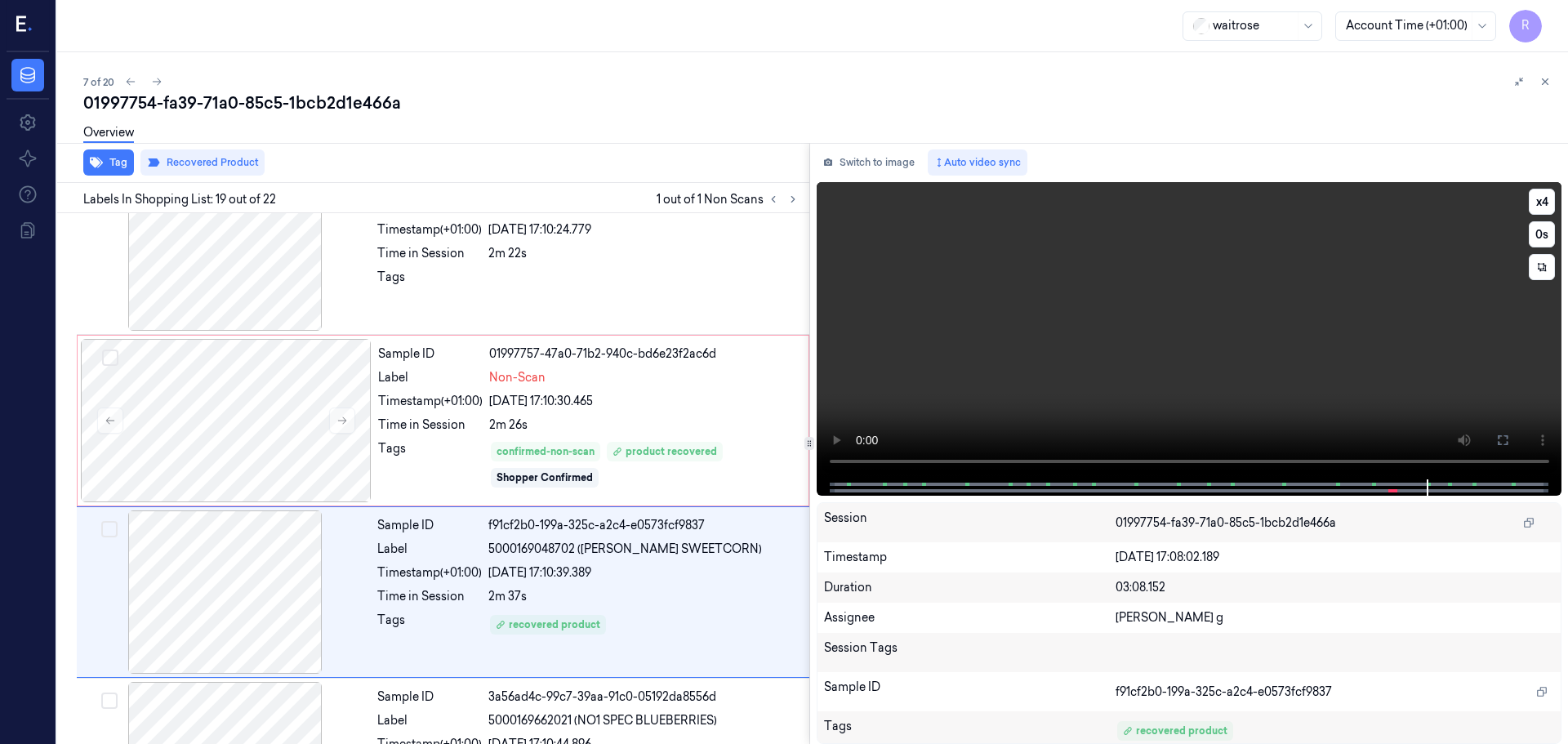
scroll to position [2907, 0]
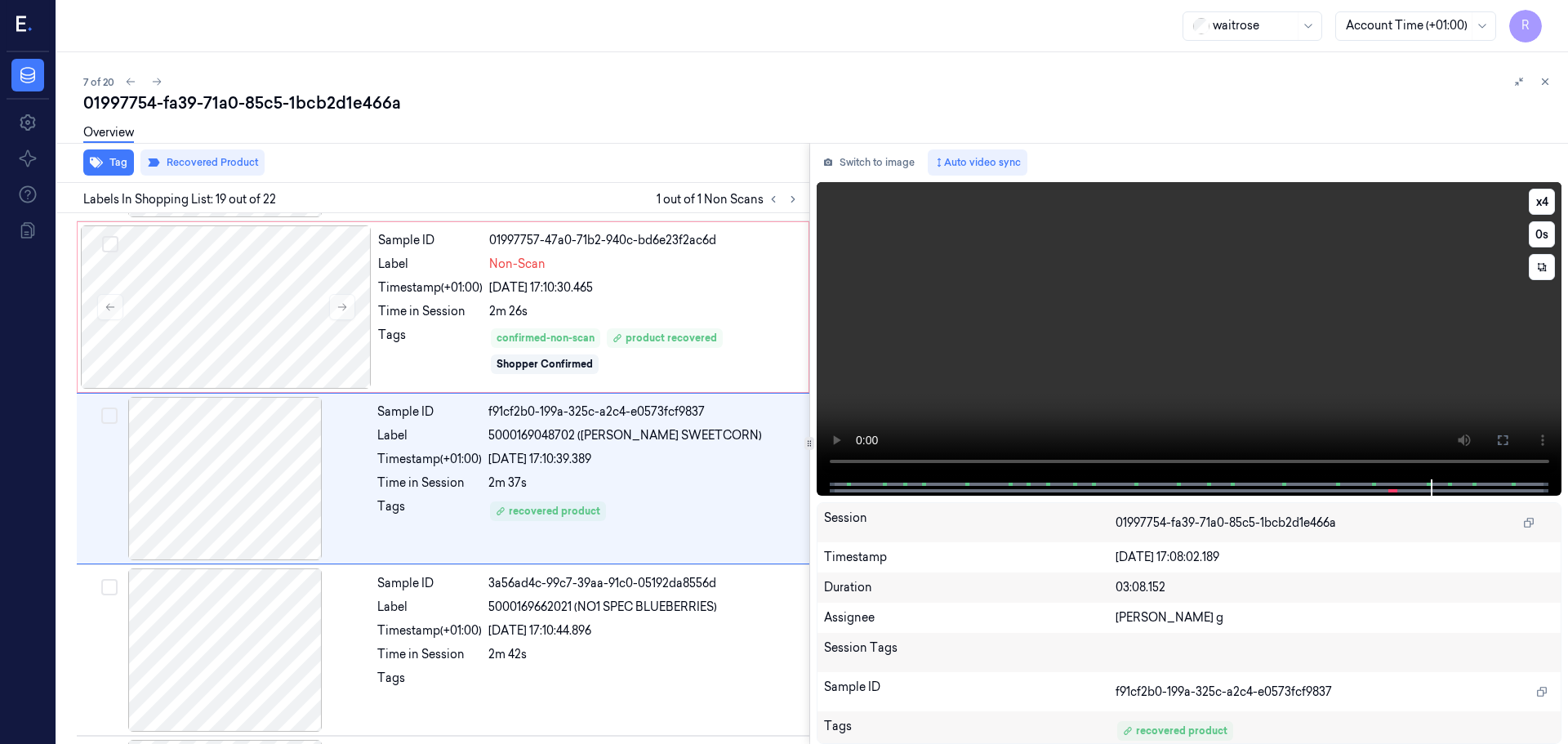
click at [1328, 463] on video at bounding box center [1190, 330] width 745 height 298
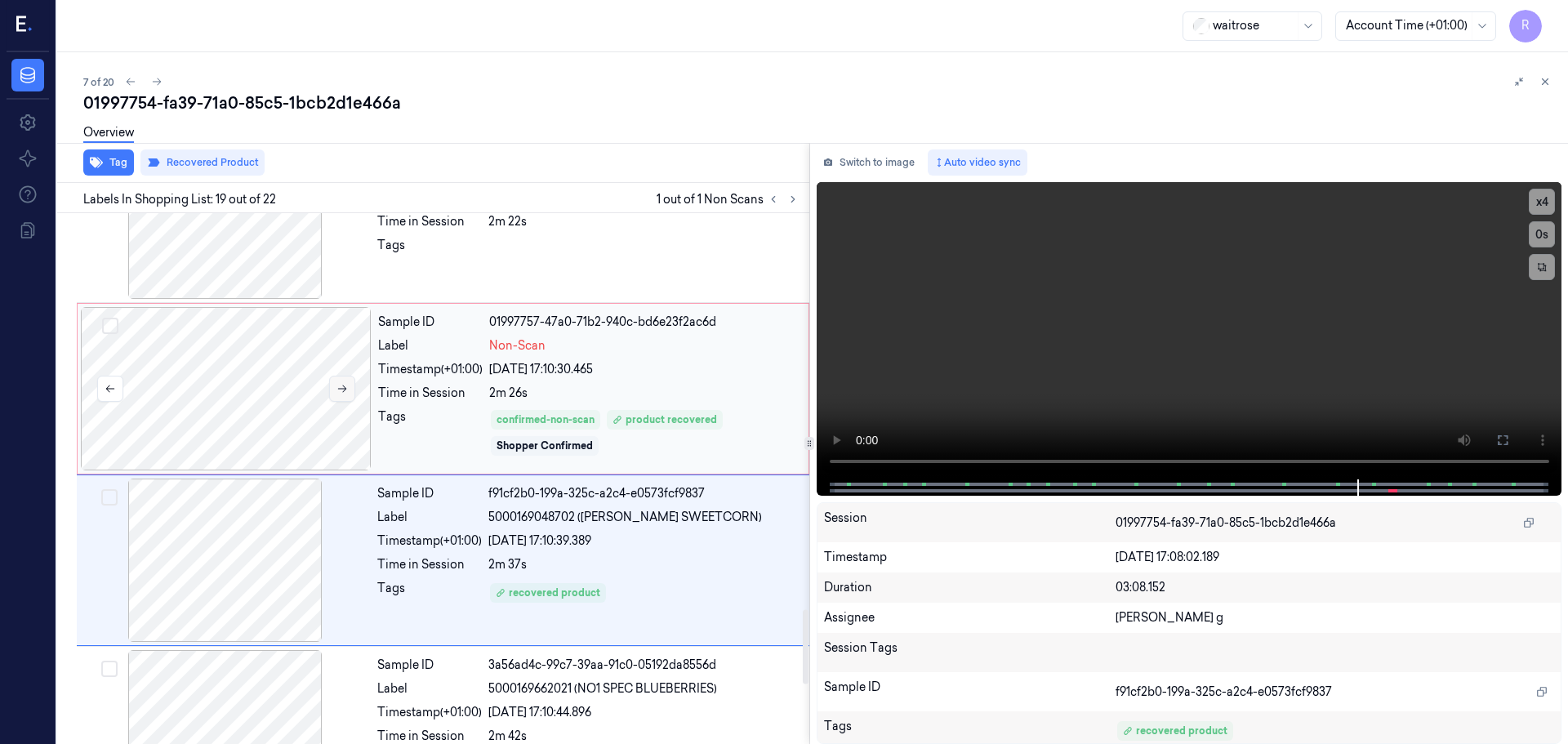
click at [335, 391] on button at bounding box center [341, 388] width 26 height 26
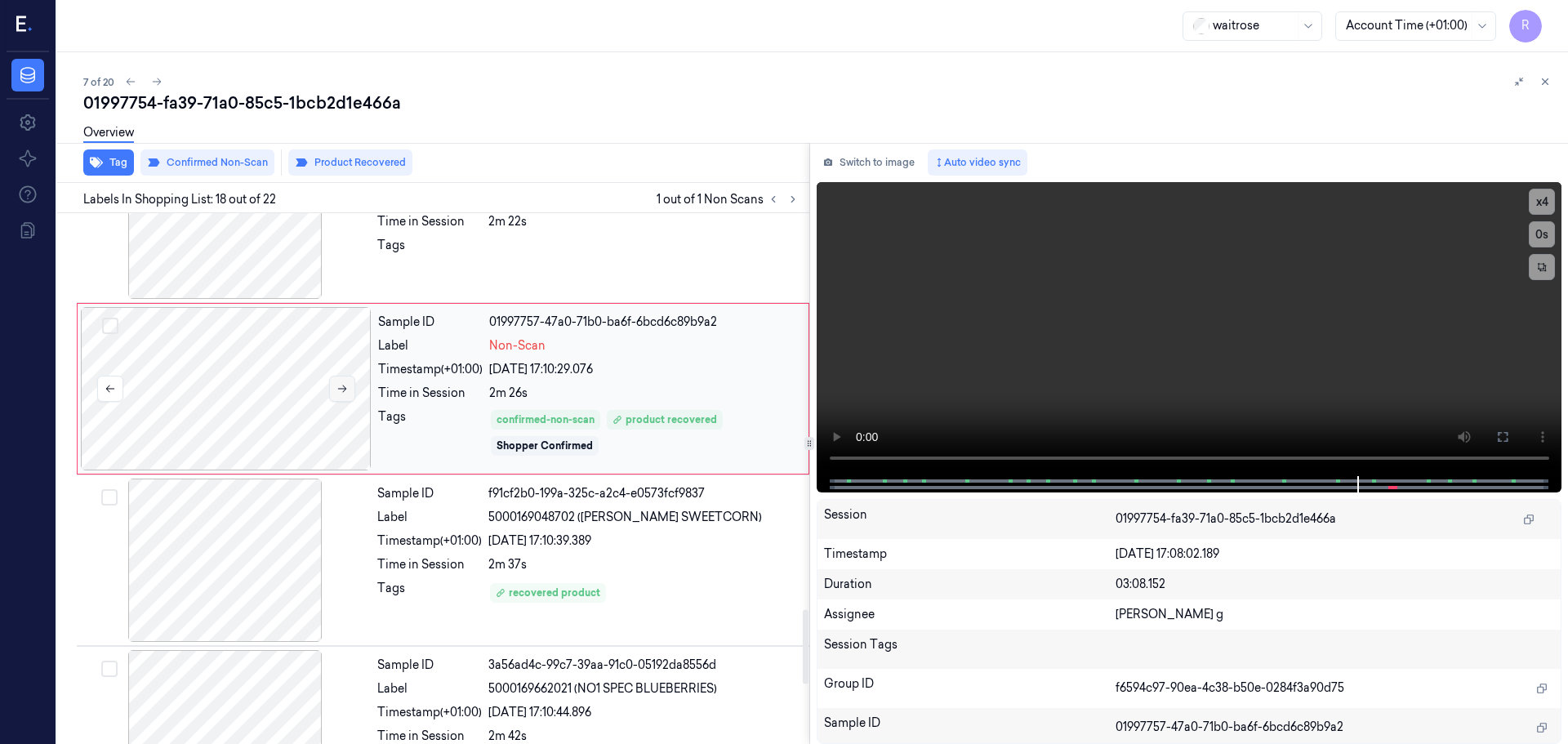
scroll to position [2736, 0]
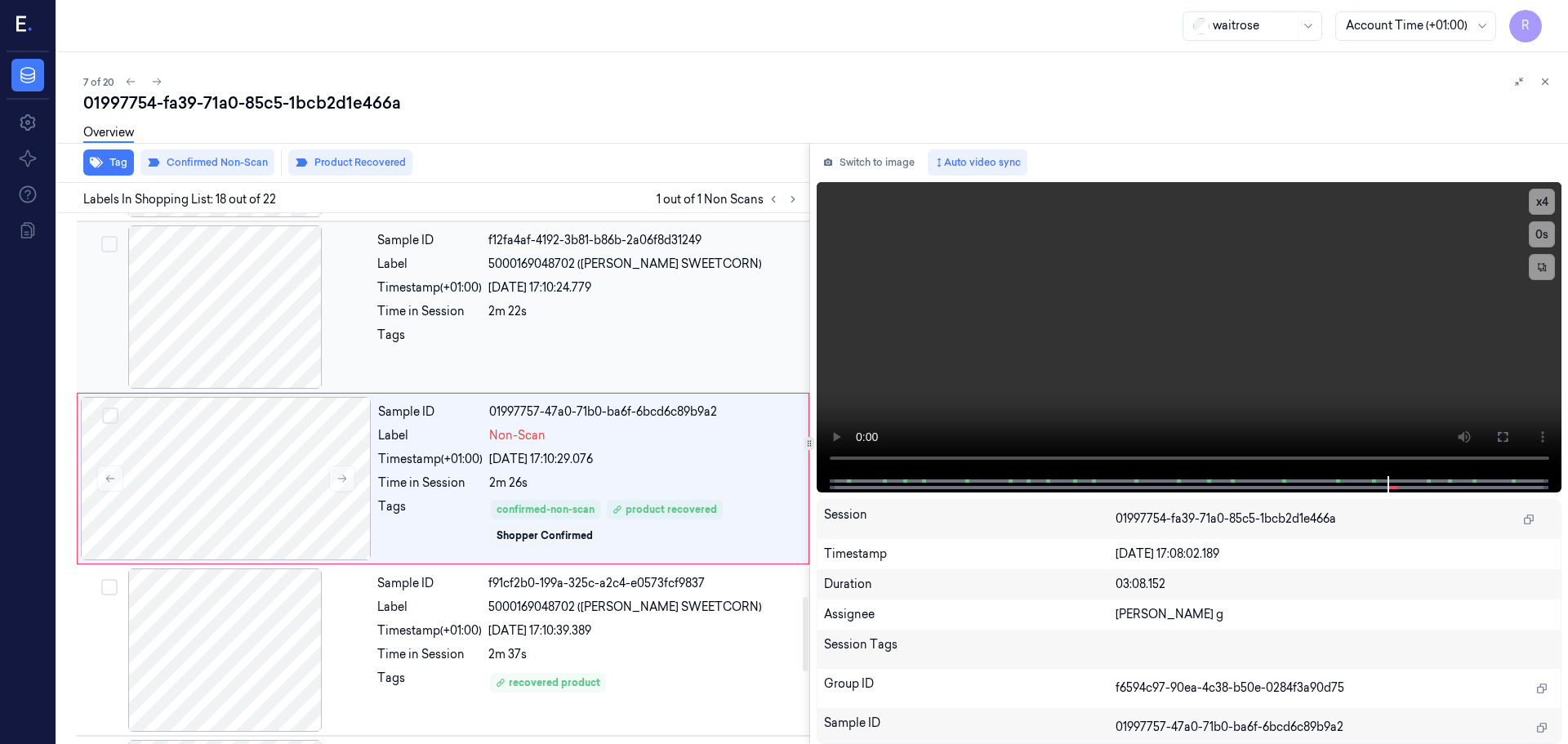
click at [260, 329] on div at bounding box center [225, 307] width 291 height 164
click at [1555, 208] on video at bounding box center [1190, 328] width 745 height 294
click at [1534, 209] on button "x 4" at bounding box center [1540, 201] width 26 height 26
click at [1543, 201] on button "x 1" at bounding box center [1540, 201] width 26 height 26
click at [1542, 198] on button "x 2" at bounding box center [1540, 201] width 26 height 26
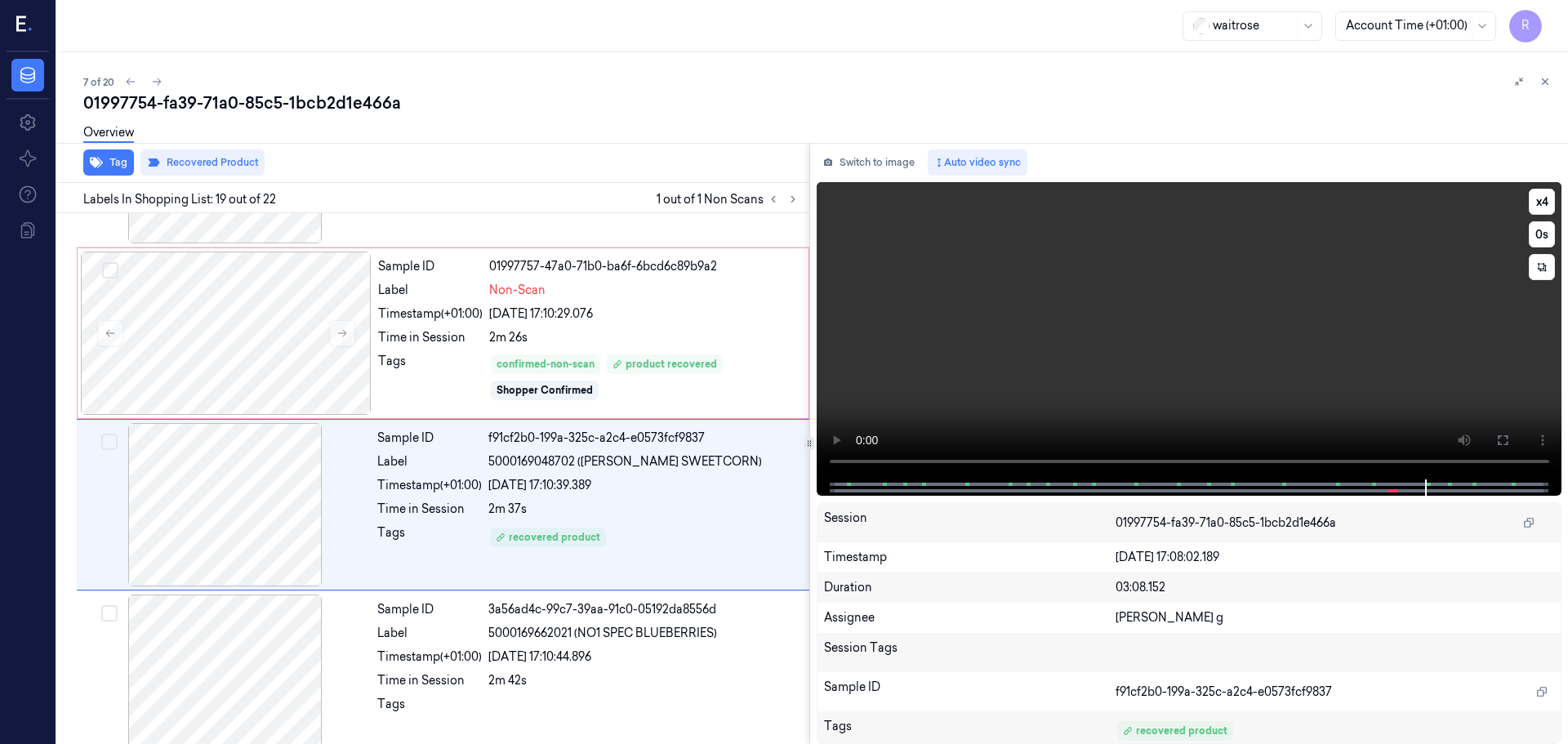
scroll to position [2907, 0]
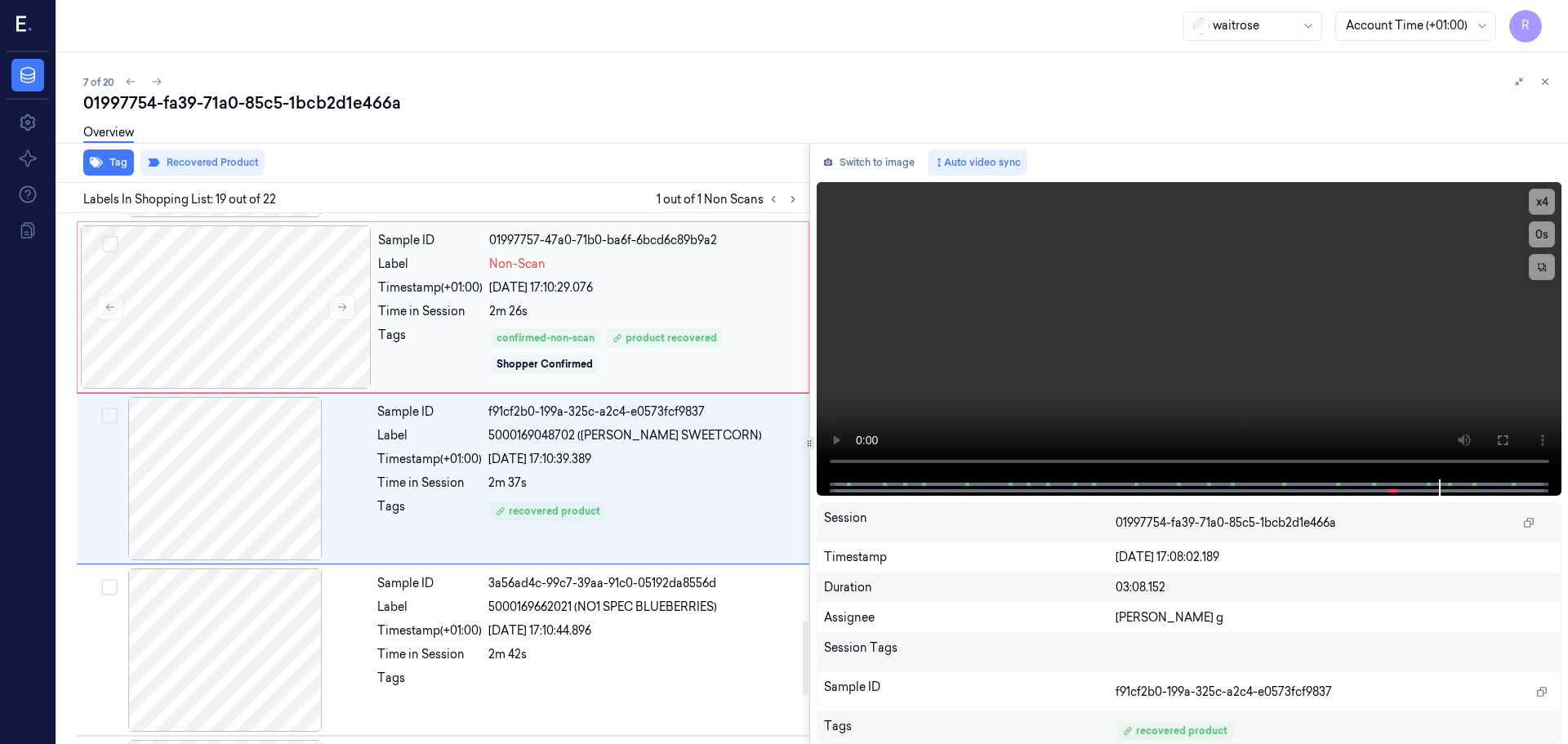
click at [613, 318] on div "2m 26s" at bounding box center [643, 312] width 309 height 17
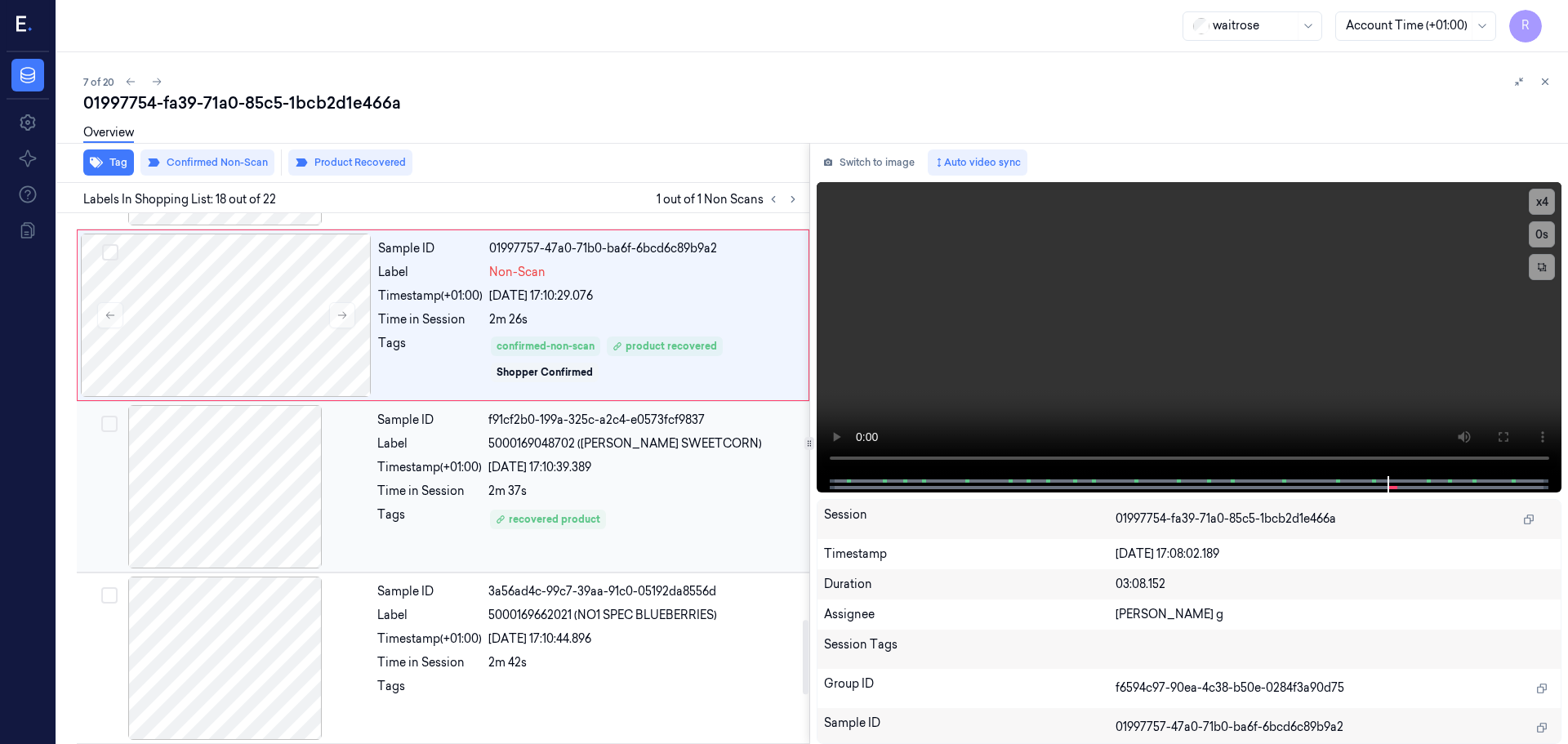
drag, startPoint x: 610, startPoint y: 499, endPoint x: 623, endPoint y: 497, distance: 13.2
click at [617, 498] on div "2m 37s" at bounding box center [643, 491] width 311 height 17
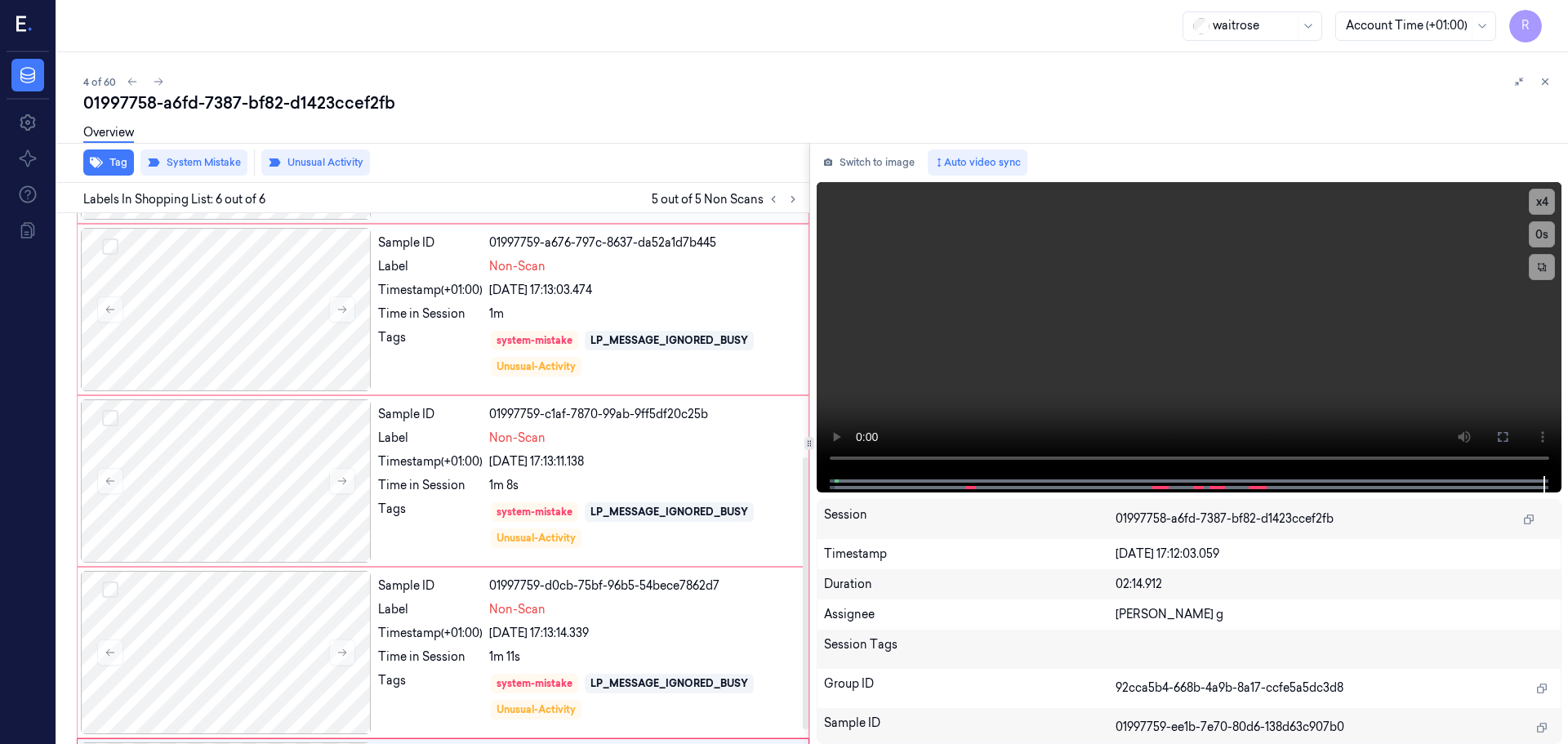
scroll to position [95, 0]
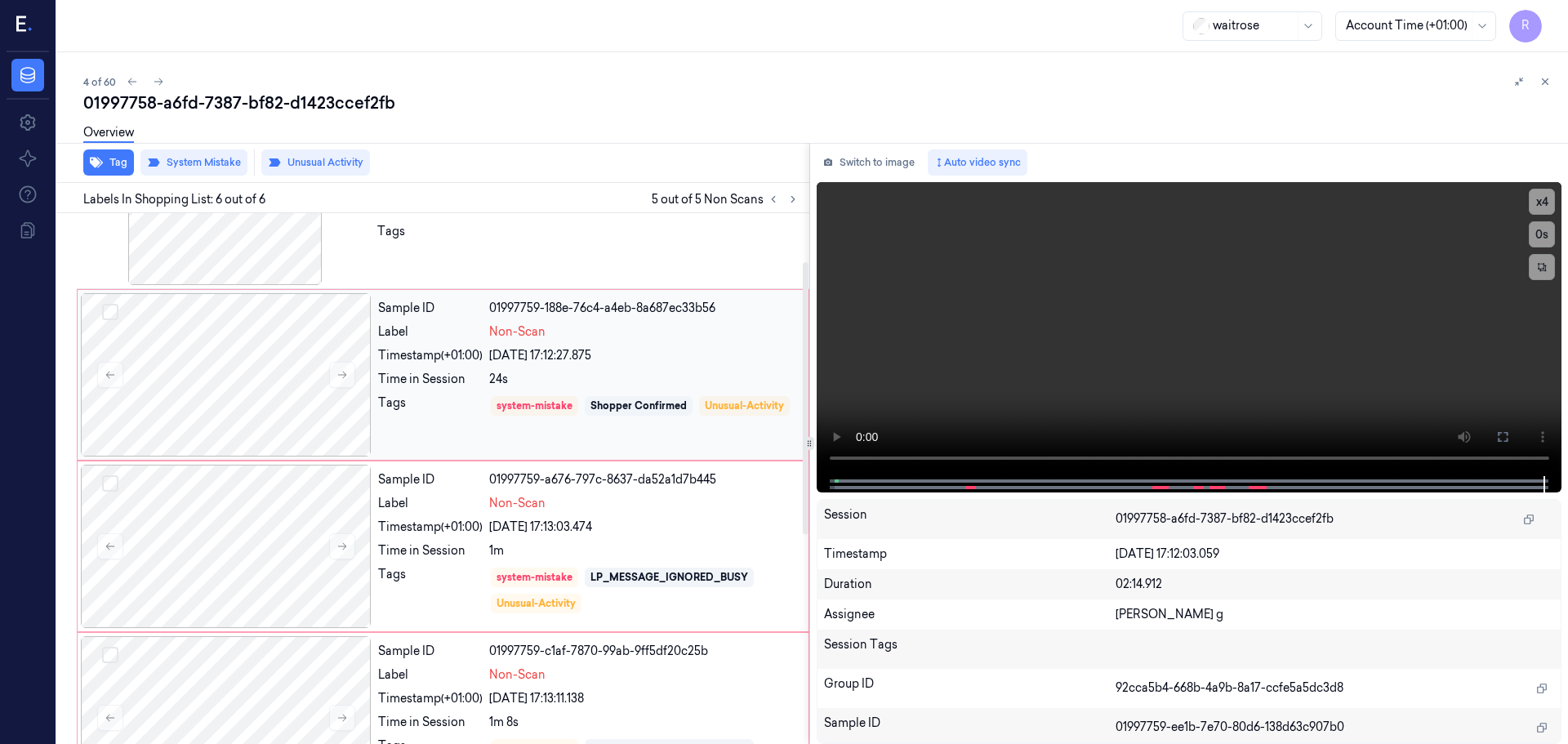
click at [588, 368] on div "Sample ID 01997759-188e-76c4-a4eb-8a687ec33b56 Label Non-Scan Timestamp (+01:00…" at bounding box center [589, 375] width 434 height 164
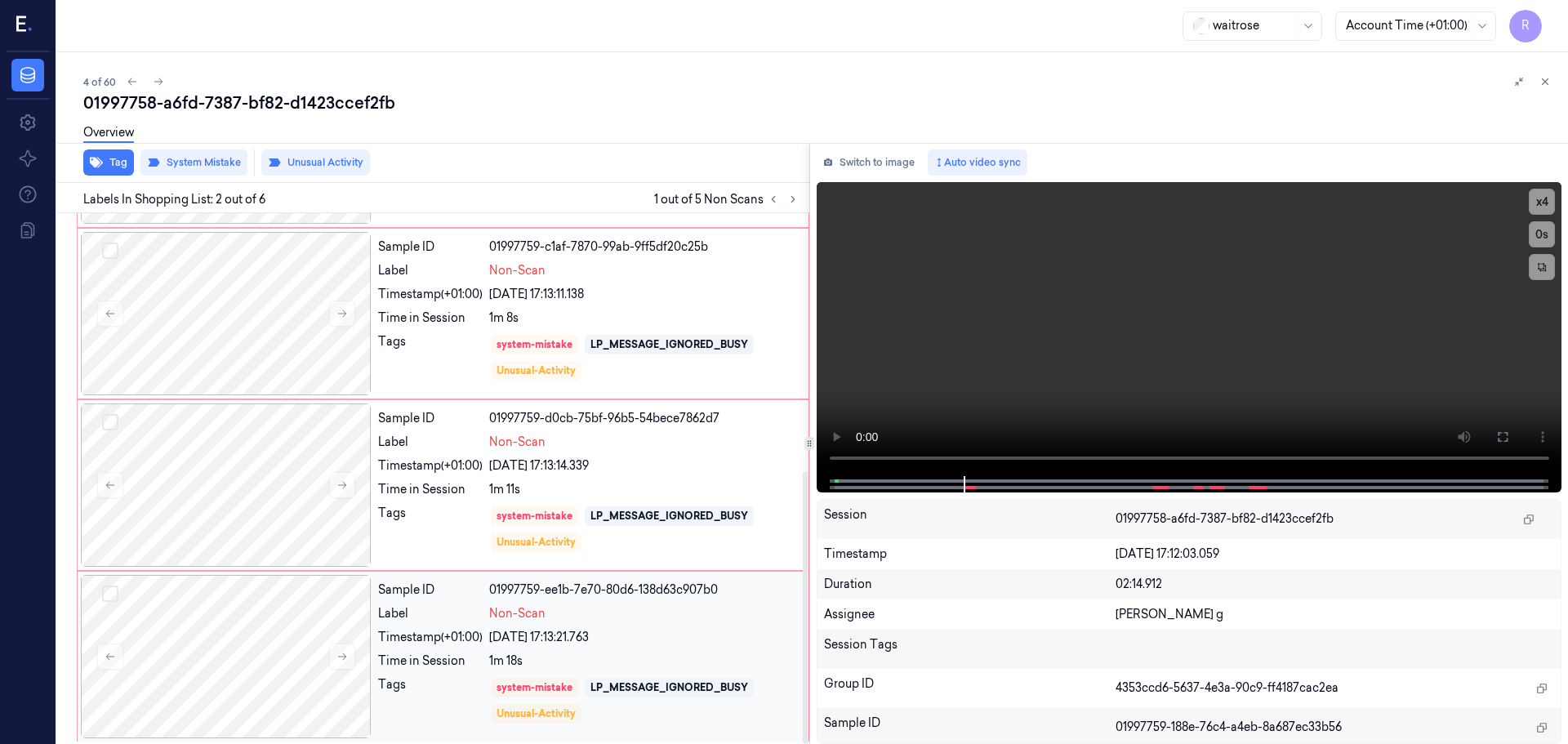
scroll to position [503, 0]
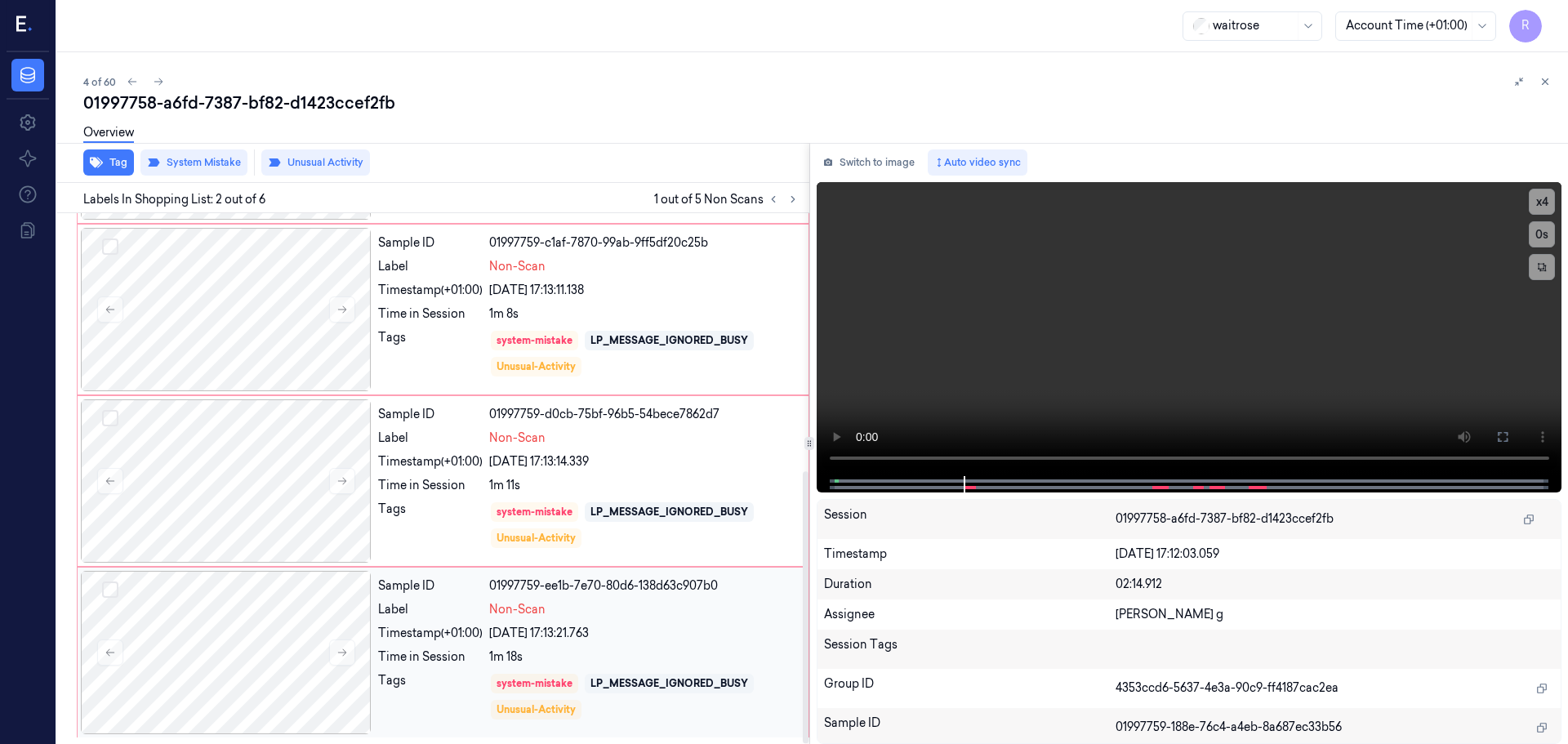
click at [591, 647] on div "Sample ID 01997759-ee1b-7e70-80d6-138d63c907b0 Label Non-Scan Timestamp (+01:00…" at bounding box center [589, 653] width 434 height 164
click at [605, 499] on div "Sample ID 01997759-d0cb-75bf-96b5-54bece7862d7 Label Non-Scan Timestamp (+01:00…" at bounding box center [589, 481] width 434 height 164
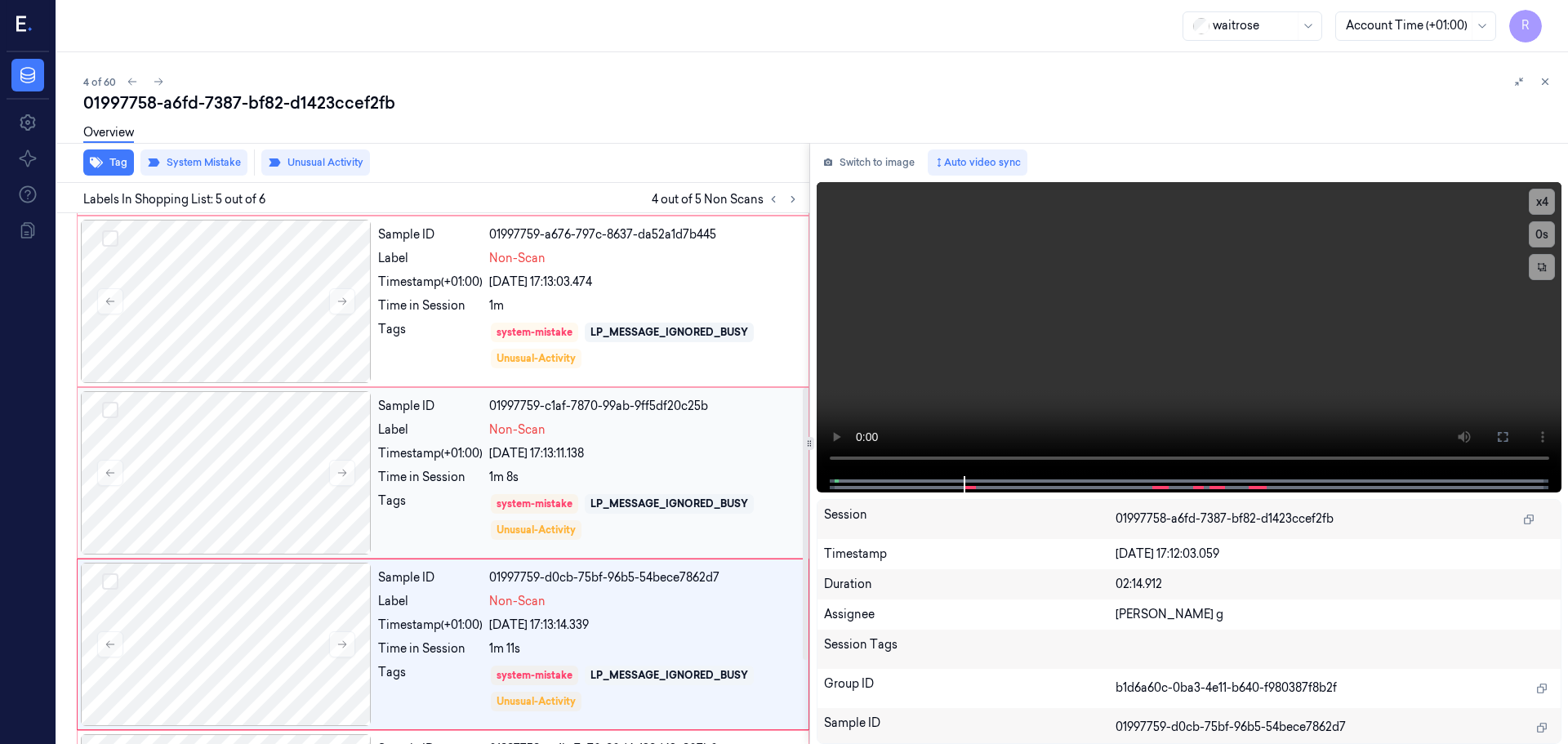
click at [615, 458] on div "[DATE] 17:13:11.138" at bounding box center [643, 454] width 309 height 17
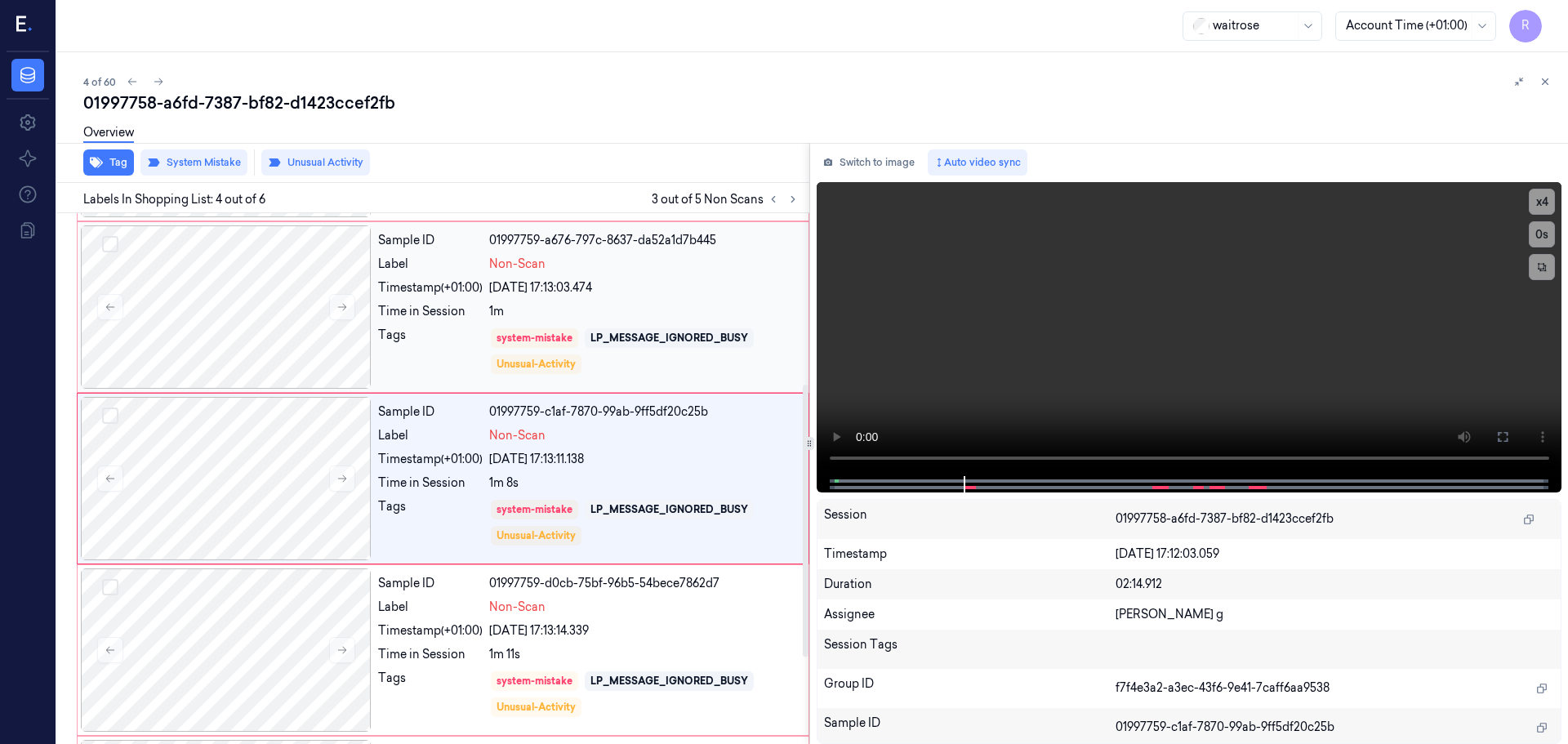
click at [645, 323] on div "Sample ID 01997759-a676-797c-8637-da52a1d7b445 Label Non-Scan Timestamp (+01:00…" at bounding box center [589, 307] width 434 height 164
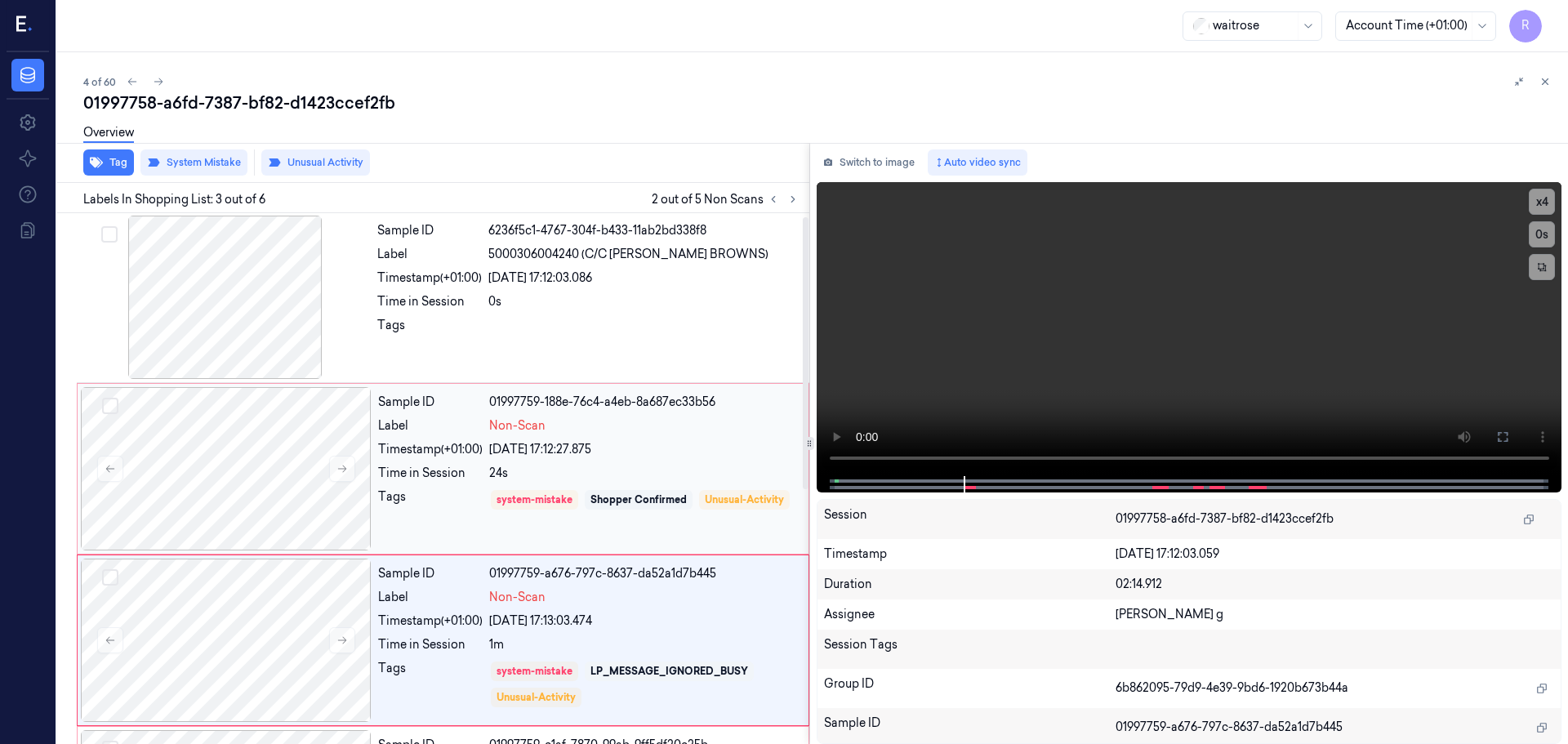
scroll to position [0, 0]
click at [587, 426] on div "Non-Scan" at bounding box center [643, 427] width 309 height 17
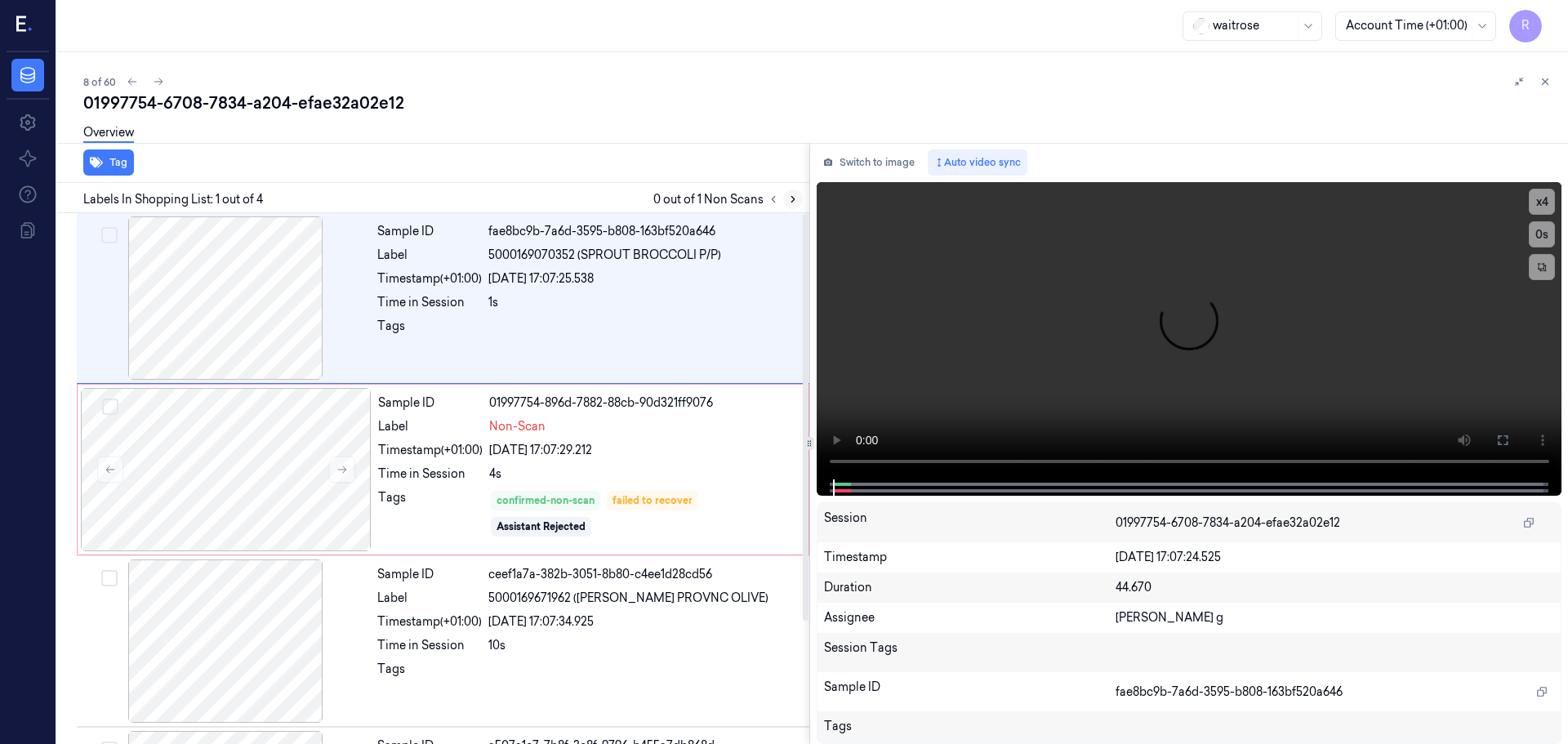
click at [794, 201] on icon at bounding box center [793, 200] width 11 height 11
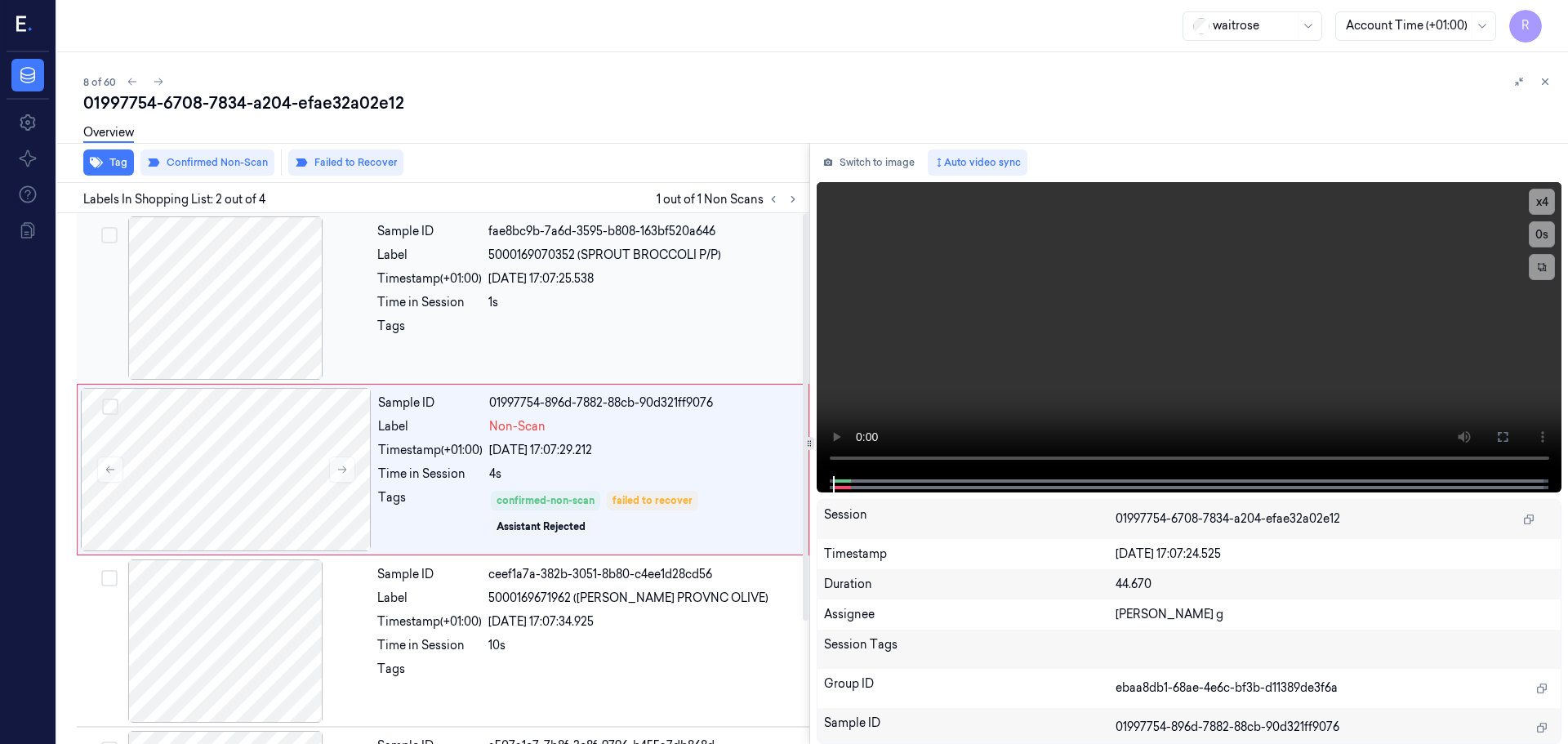
click at [245, 326] on div at bounding box center [225, 299] width 291 height 164
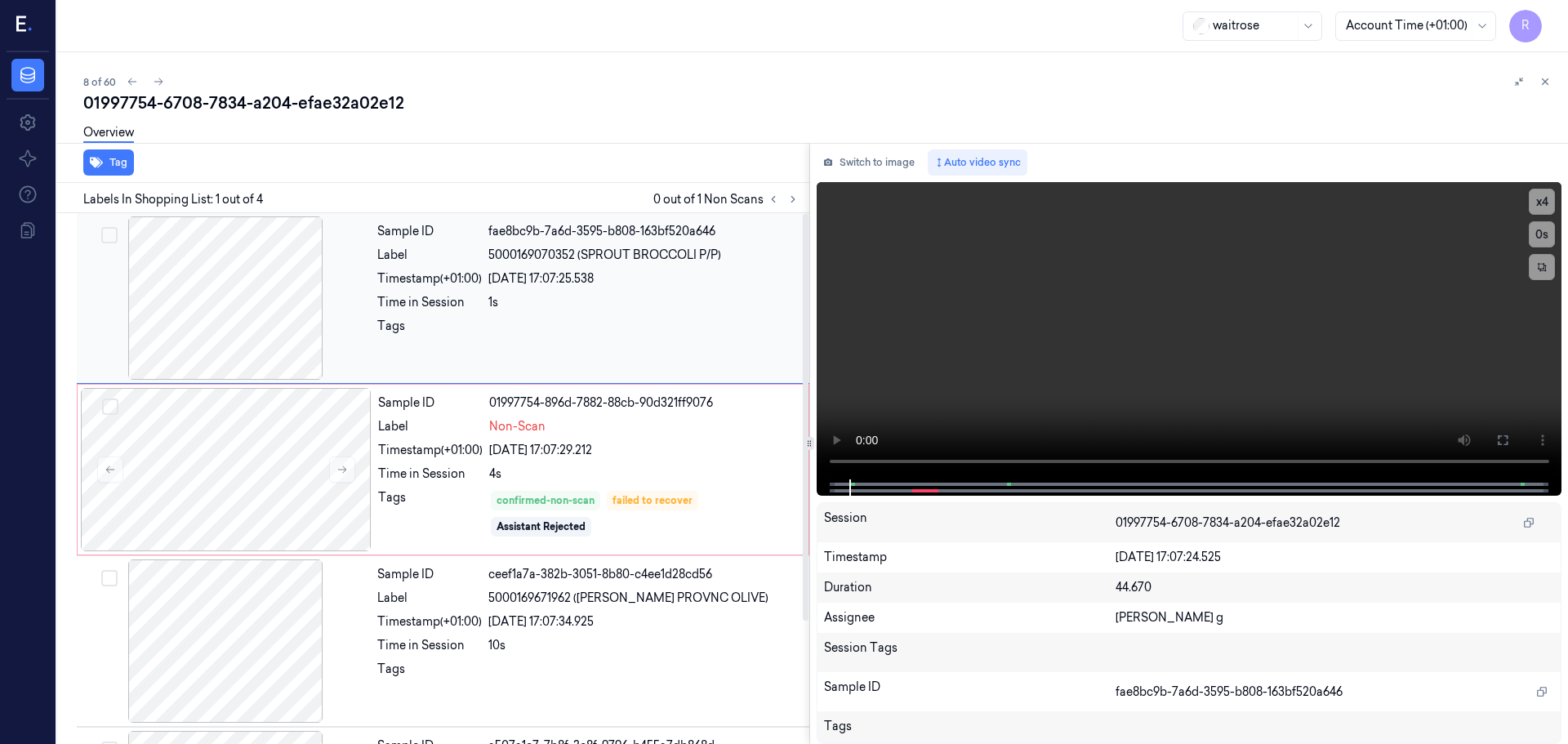
click at [245, 315] on div at bounding box center [225, 299] width 291 height 164
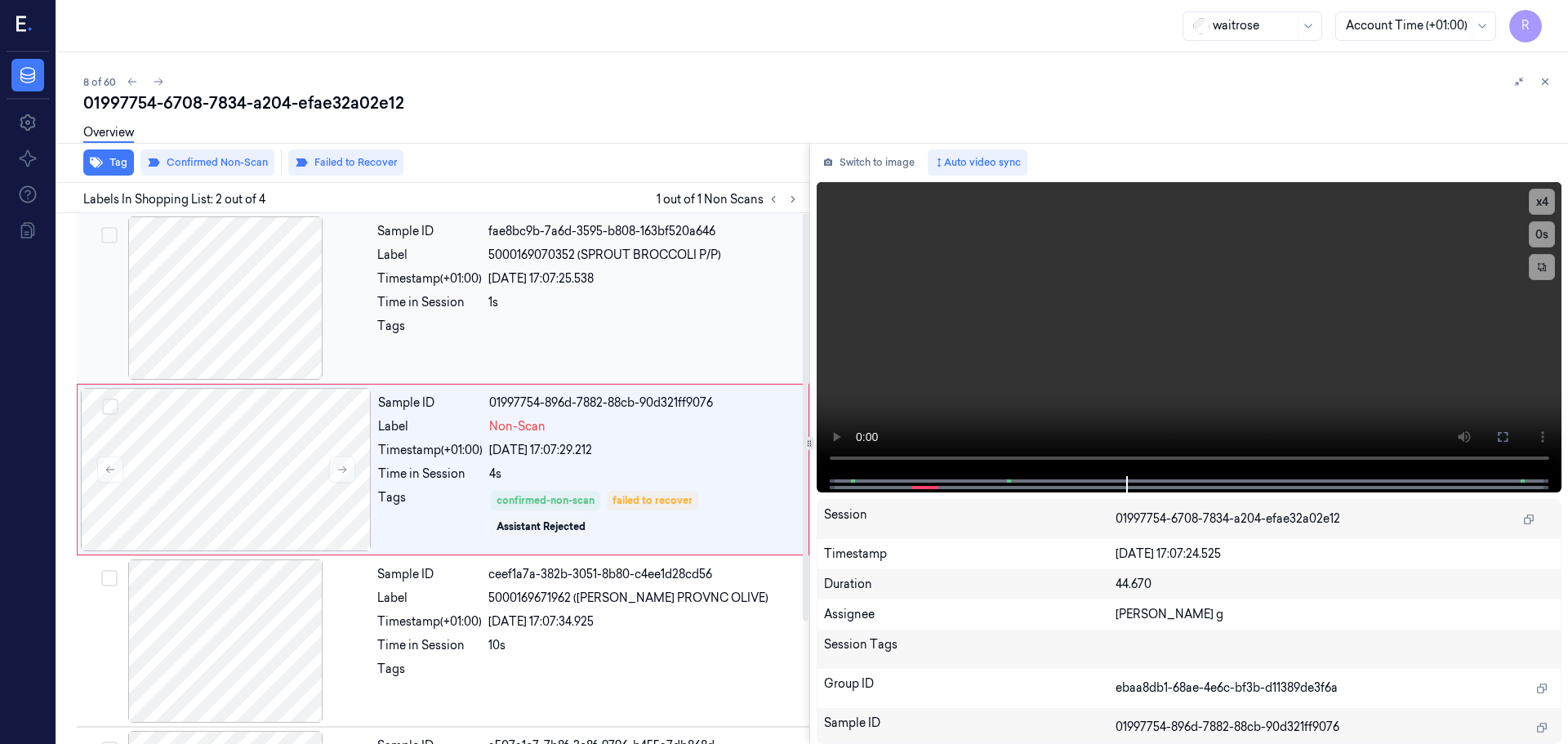
click at [595, 338] on div at bounding box center [643, 330] width 311 height 26
drag, startPoint x: 586, startPoint y: 252, endPoint x: 715, endPoint y: 251, distance: 129.0
click at [715, 251] on span "5000169070352 (SPROUT BROCCOLI P/P)" at bounding box center [604, 255] width 233 height 17
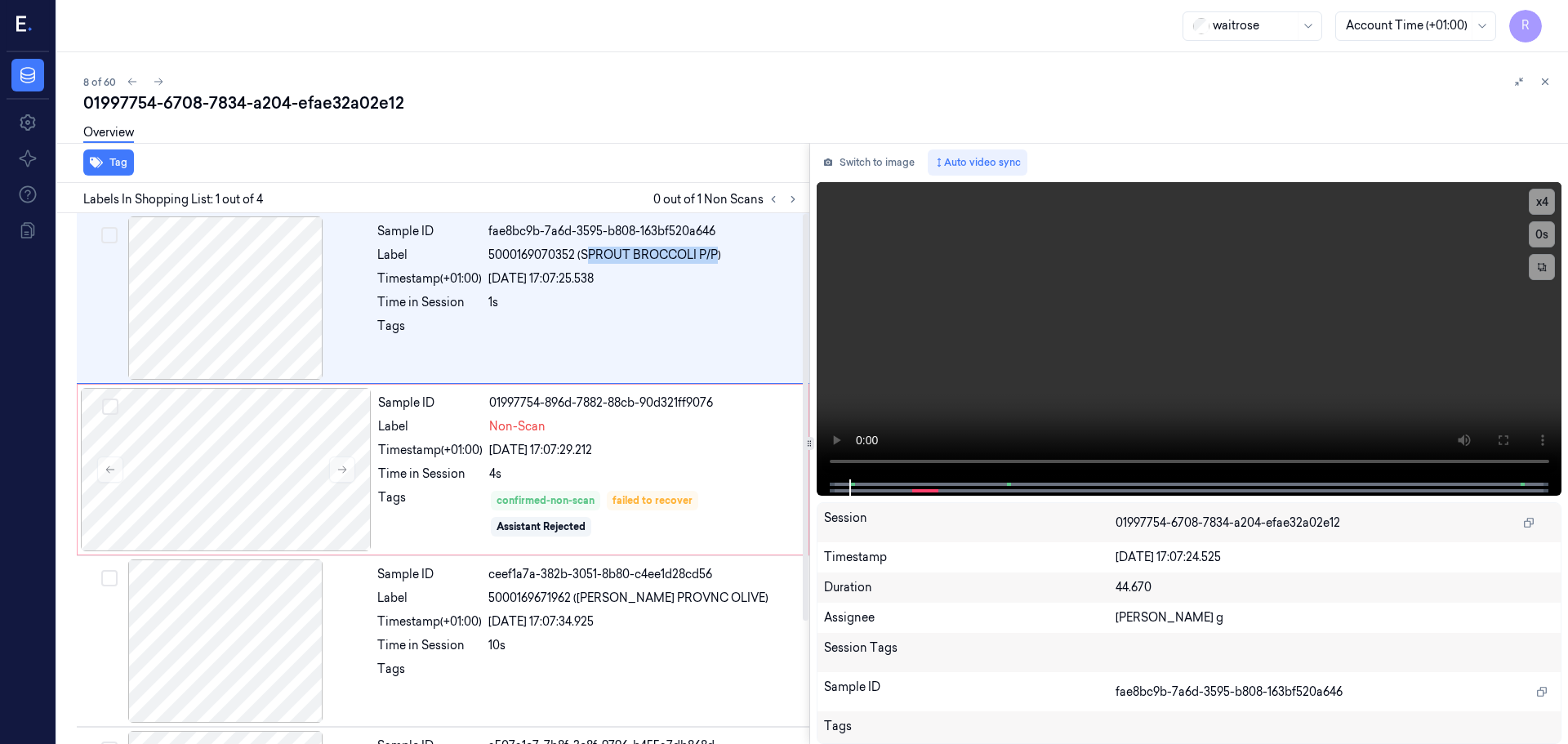
copy span "[PERSON_NAME] BROCCOLI P/P"
click at [217, 294] on div at bounding box center [225, 299] width 291 height 164
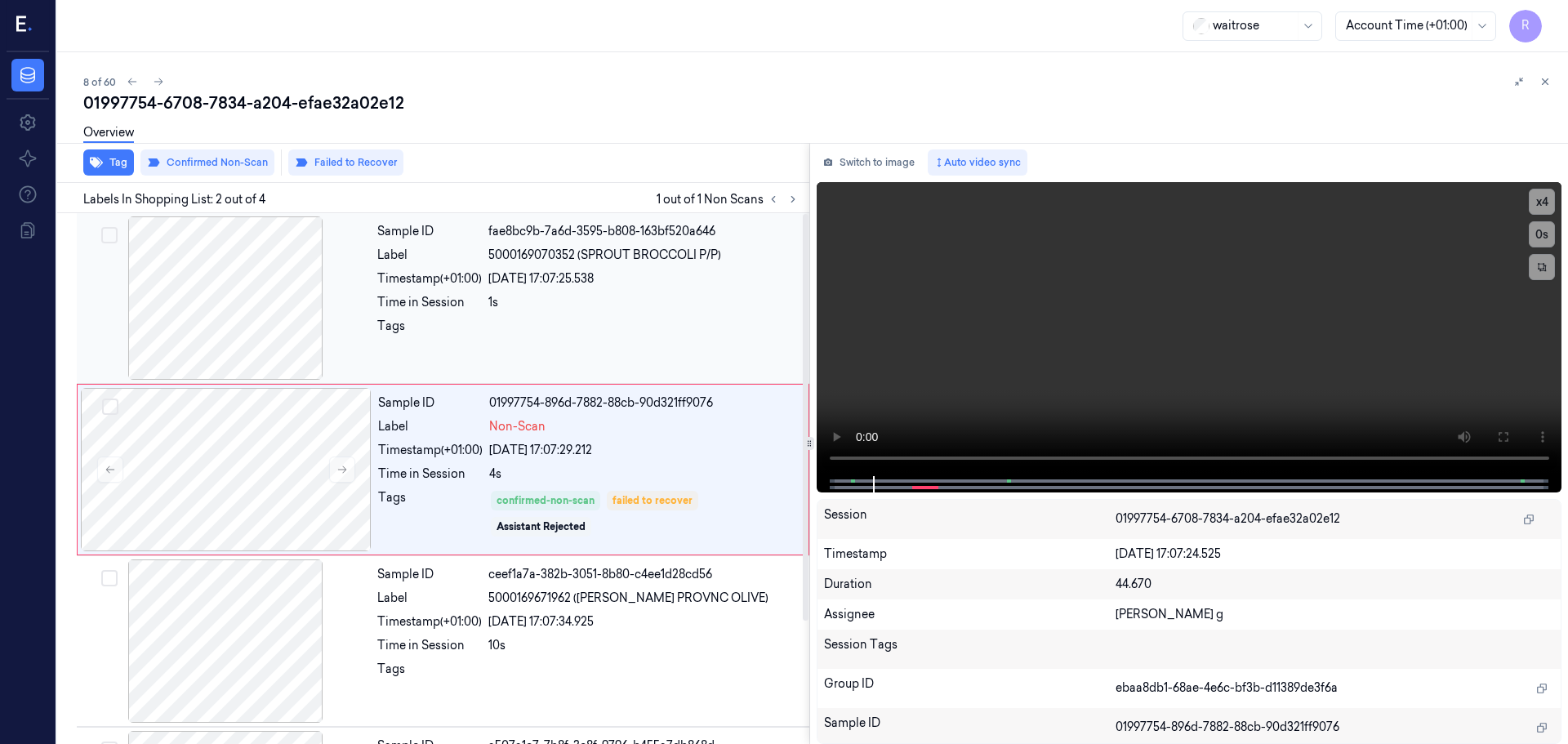
click at [504, 323] on div at bounding box center [643, 330] width 311 height 26
click at [1555, 206] on video at bounding box center [1190, 328] width 745 height 294
click at [1547, 206] on button "x 4" at bounding box center [1540, 201] width 26 height 26
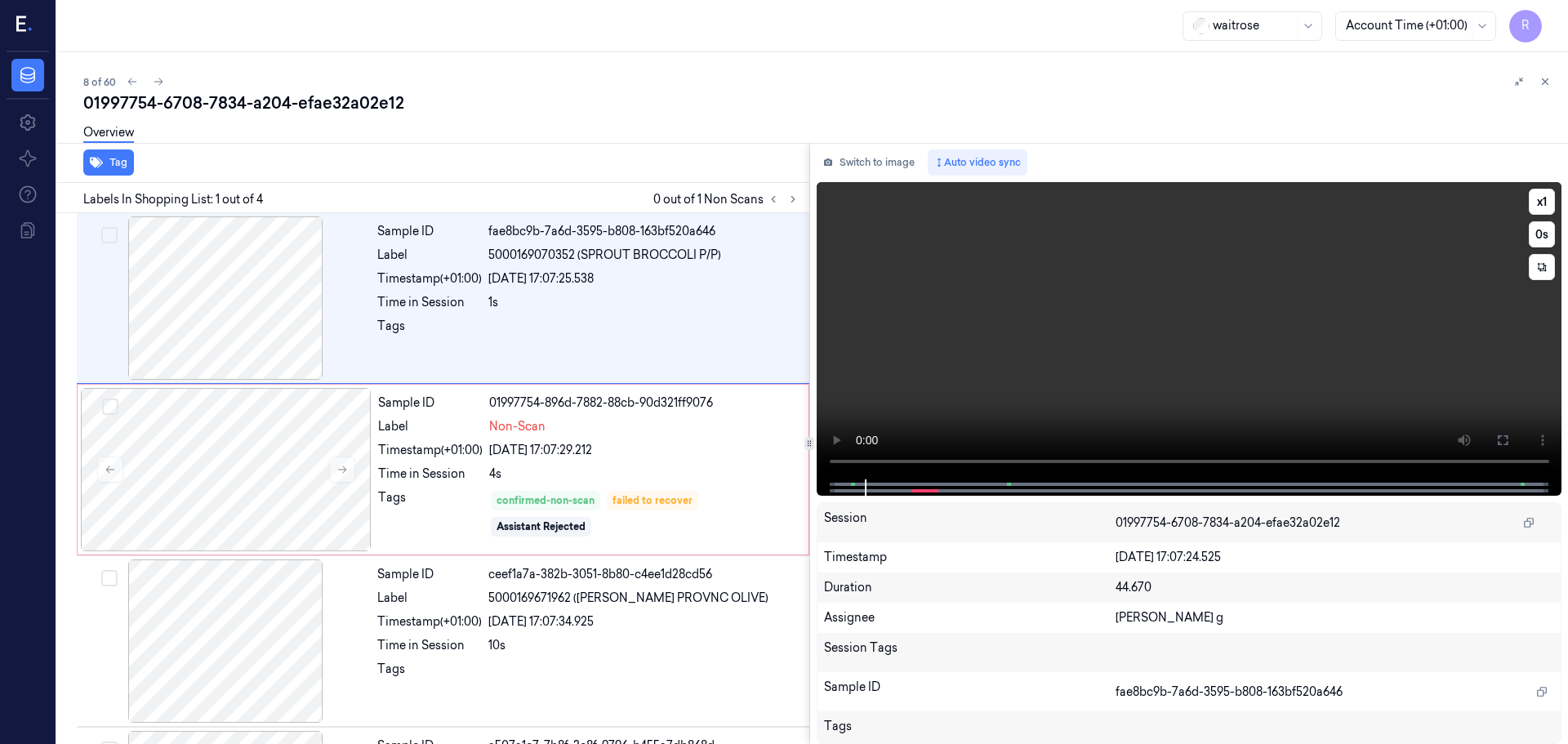
click at [1498, 448] on button at bounding box center [1501, 440] width 26 height 26
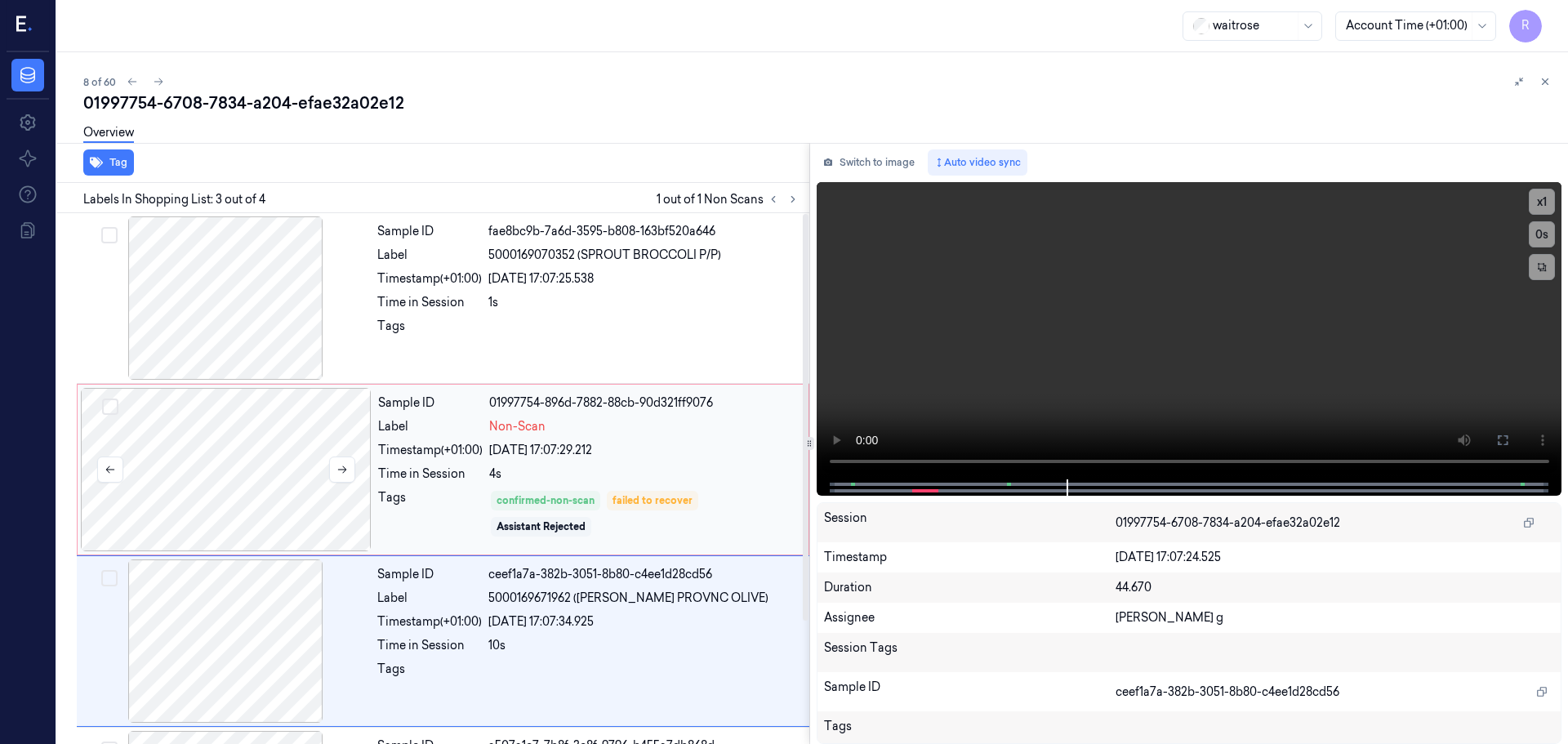
click at [272, 479] on div at bounding box center [226, 470] width 291 height 164
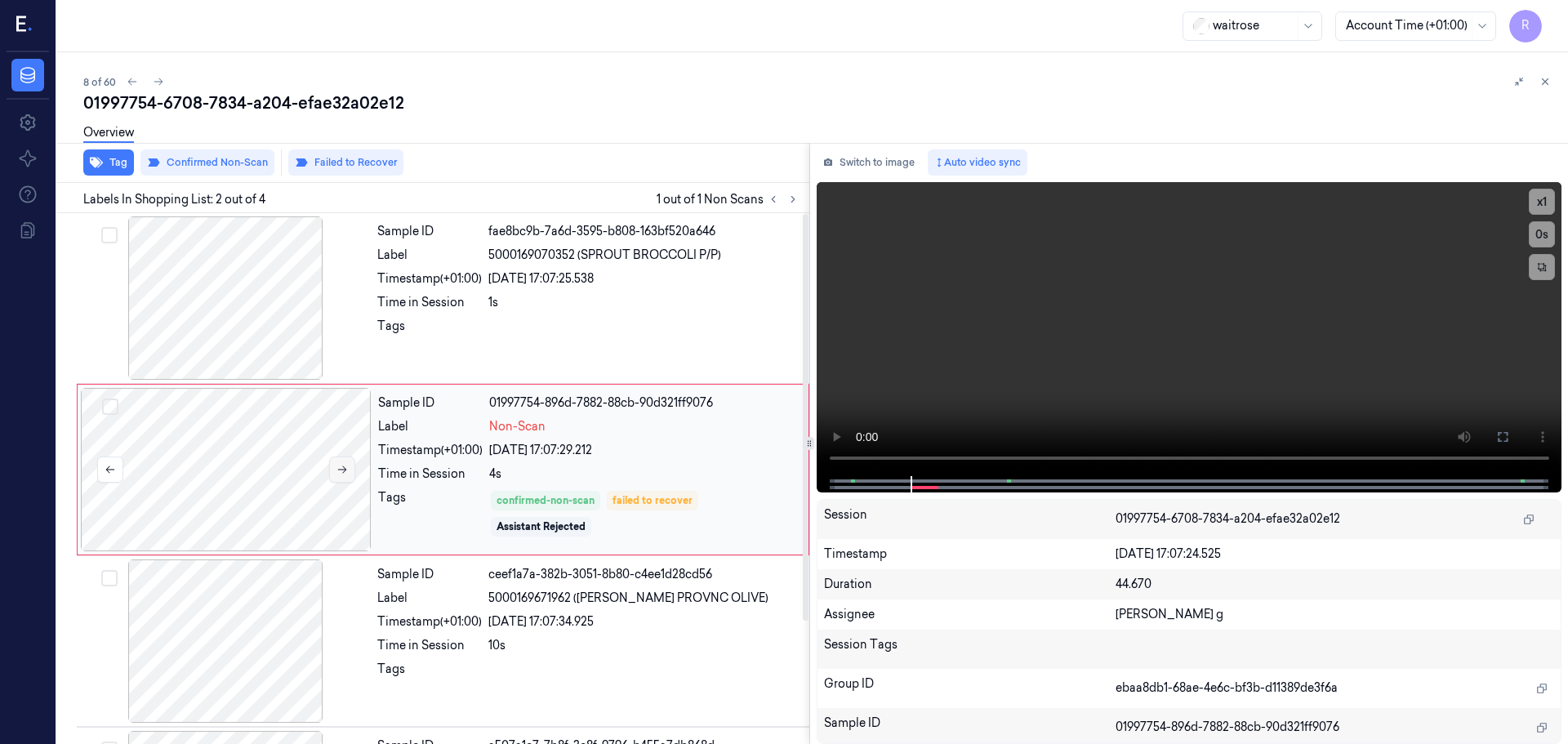
click at [343, 471] on icon at bounding box center [342, 470] width 11 height 11
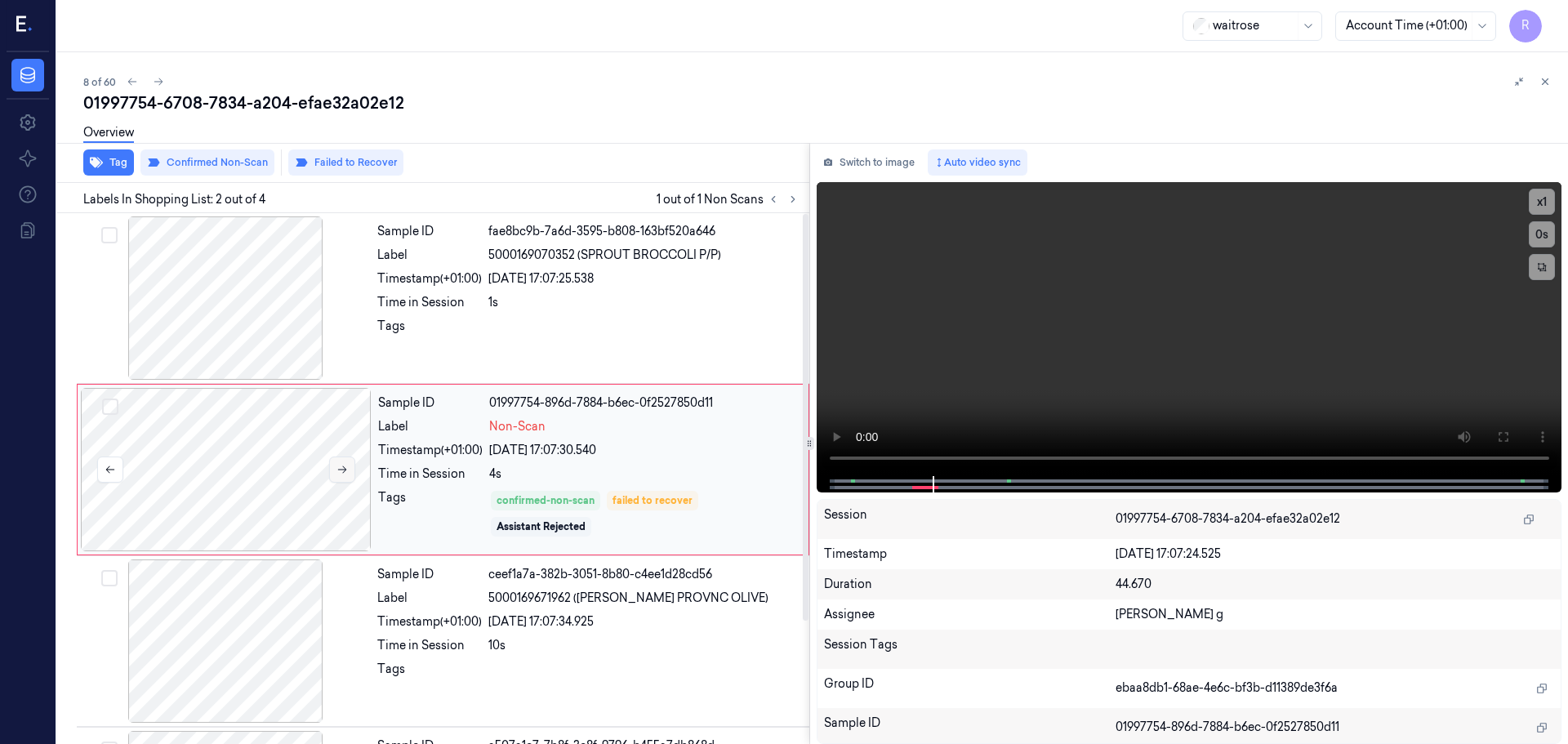
click at [343, 471] on icon at bounding box center [342, 470] width 11 height 11
click at [479, 311] on div "Sample ID fae8bc9b-7a6d-3595-b808-163bf520a646 Label 5000169070352 (SPROUT BROC…" at bounding box center [589, 299] width 436 height 164
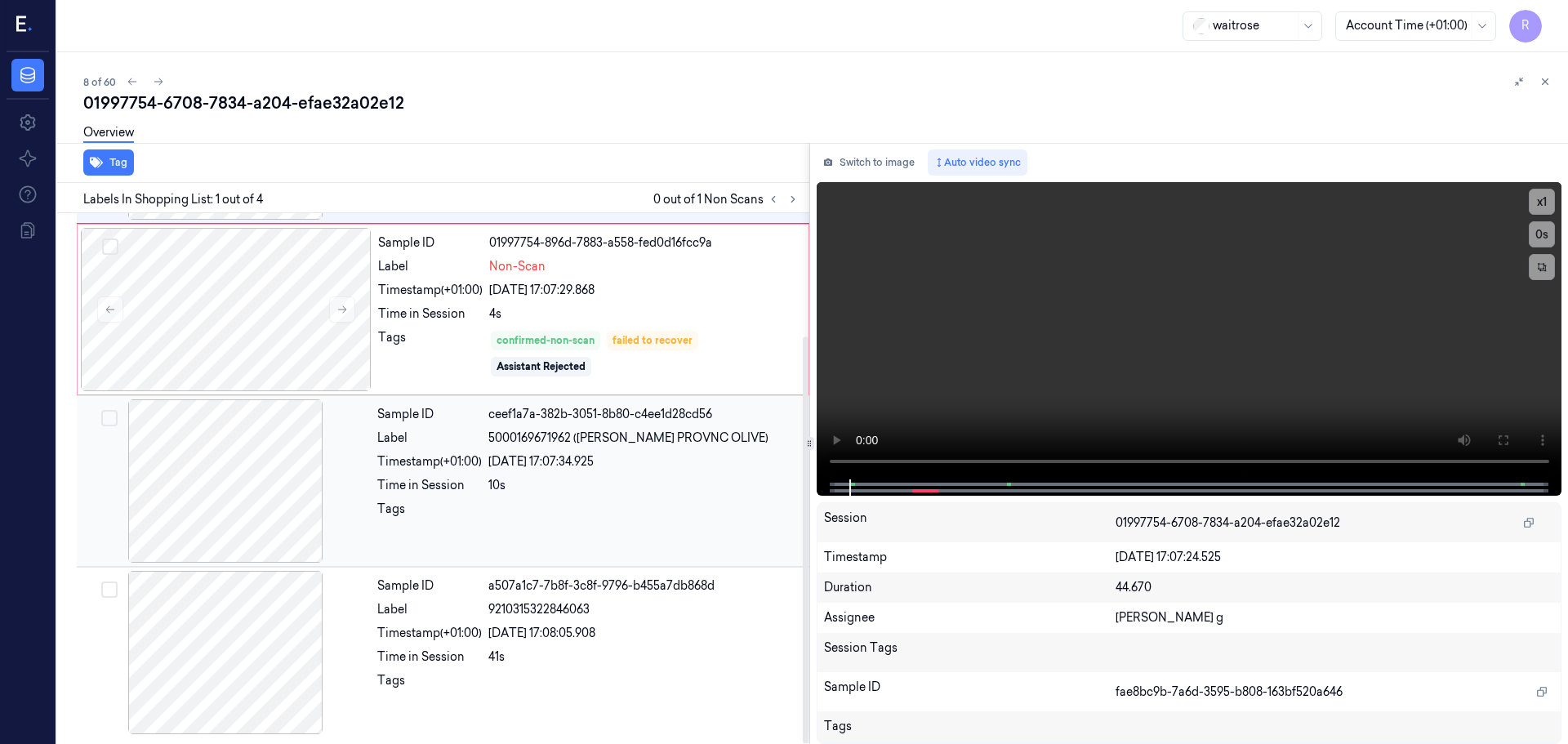
click at [384, 482] on div "Time in Session" at bounding box center [430, 485] width 105 height 17
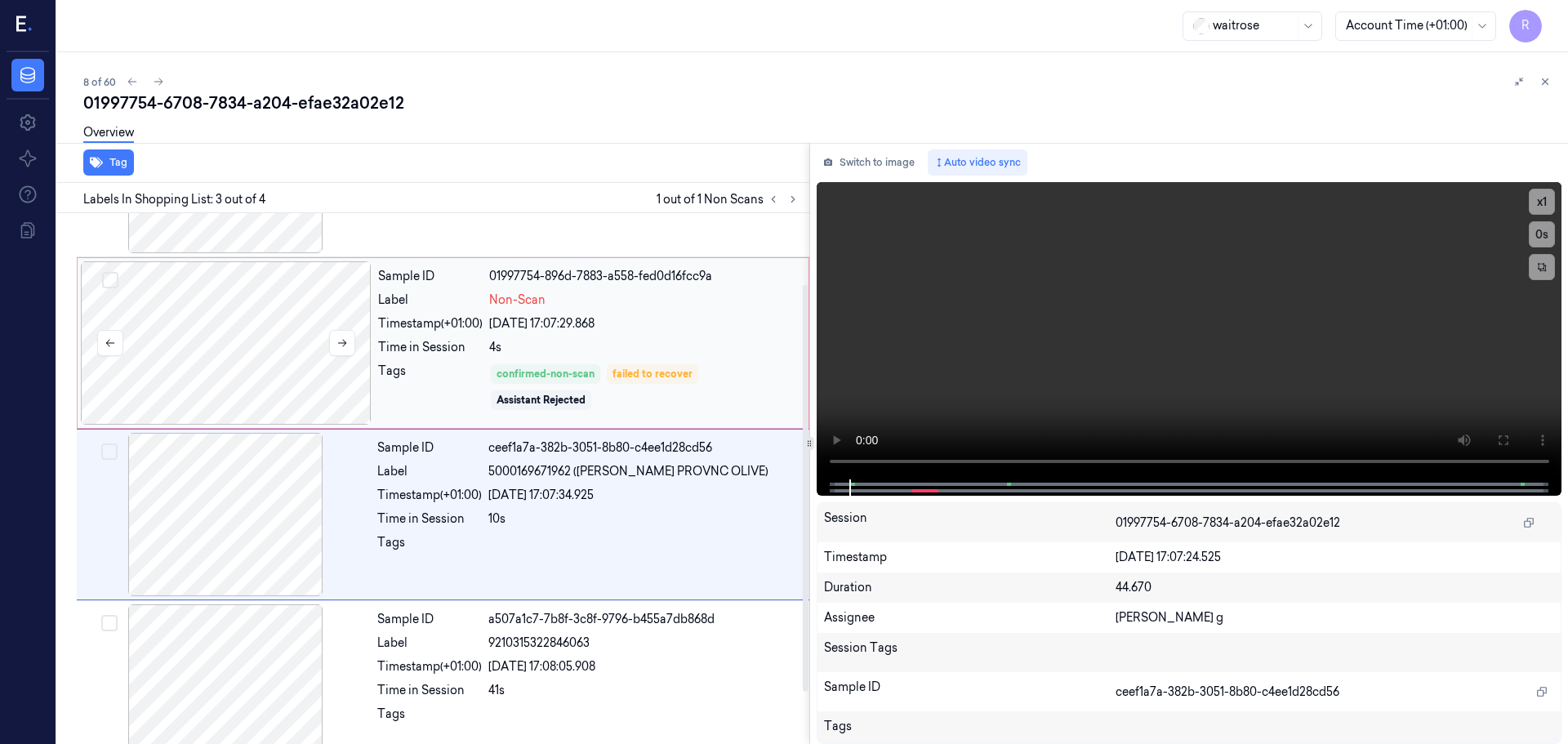
click at [247, 353] on div at bounding box center [226, 343] width 291 height 164
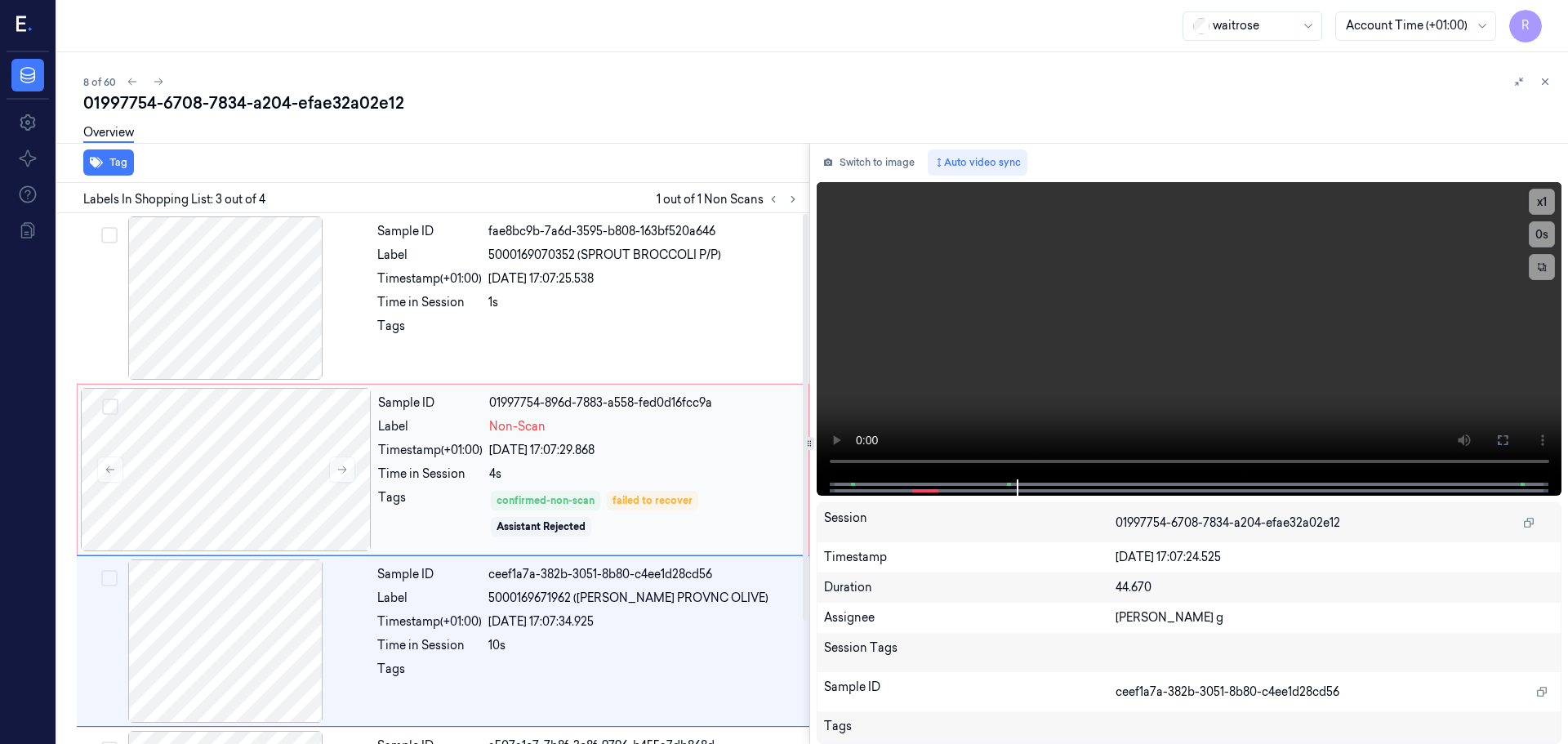
click at [491, 448] on div "[DATE] 17:07:29.868" at bounding box center [643, 451] width 309 height 17
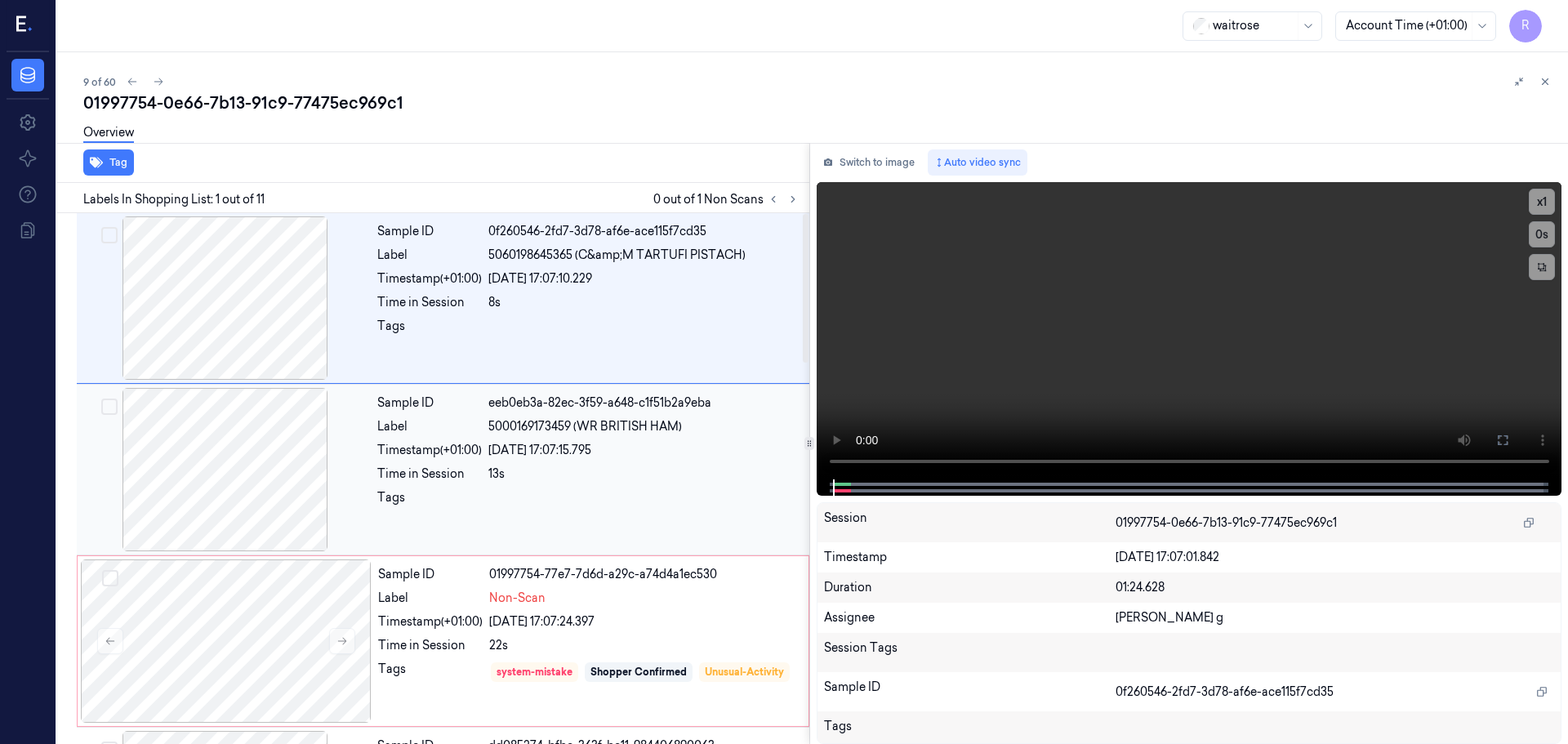
click at [212, 421] on div at bounding box center [225, 470] width 291 height 164
click at [223, 281] on div at bounding box center [225, 299] width 291 height 164
click at [1539, 194] on button "x 1" at bounding box center [1540, 201] width 26 height 26
click at [1540, 196] on button "x 2" at bounding box center [1540, 201] width 26 height 26
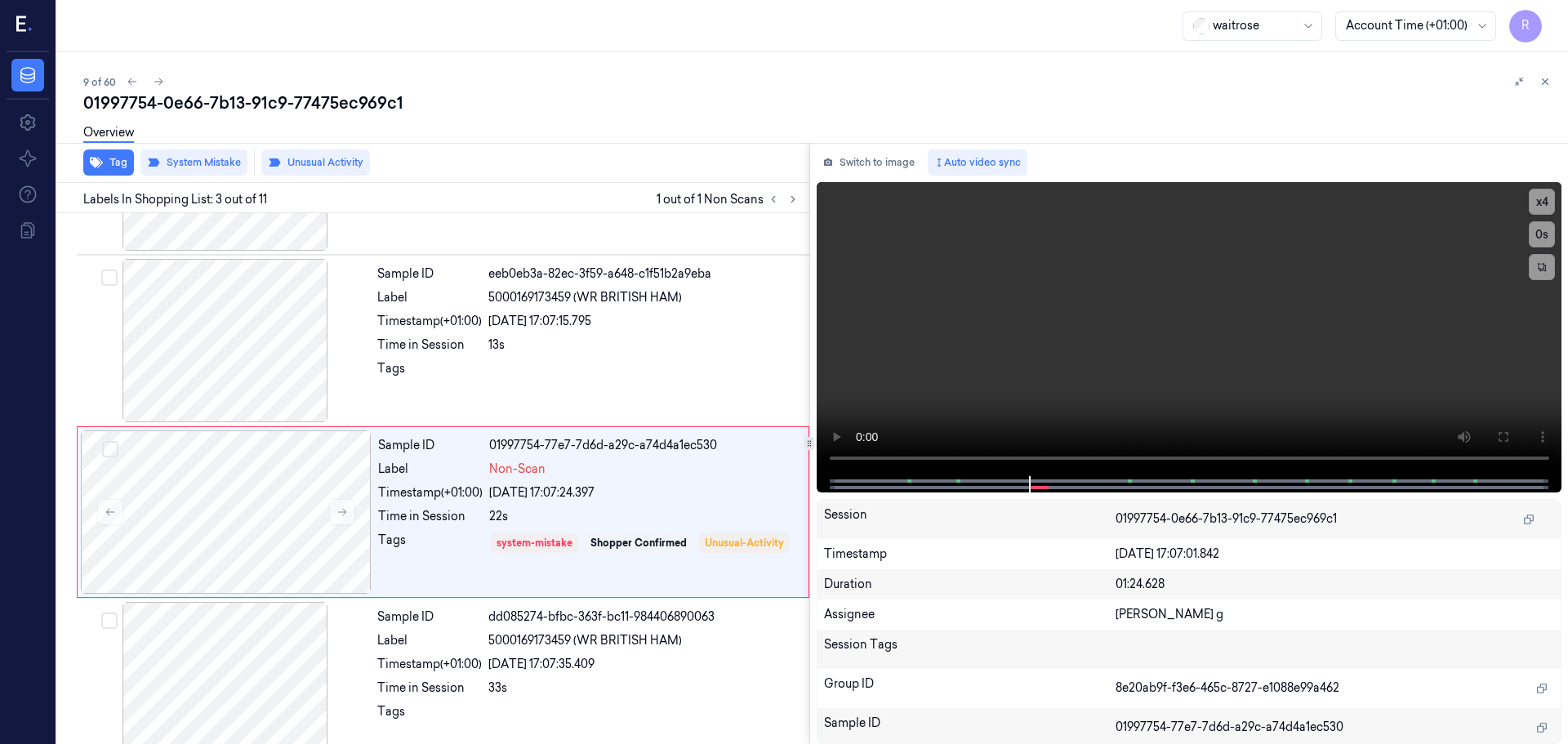
scroll to position [163, 0]
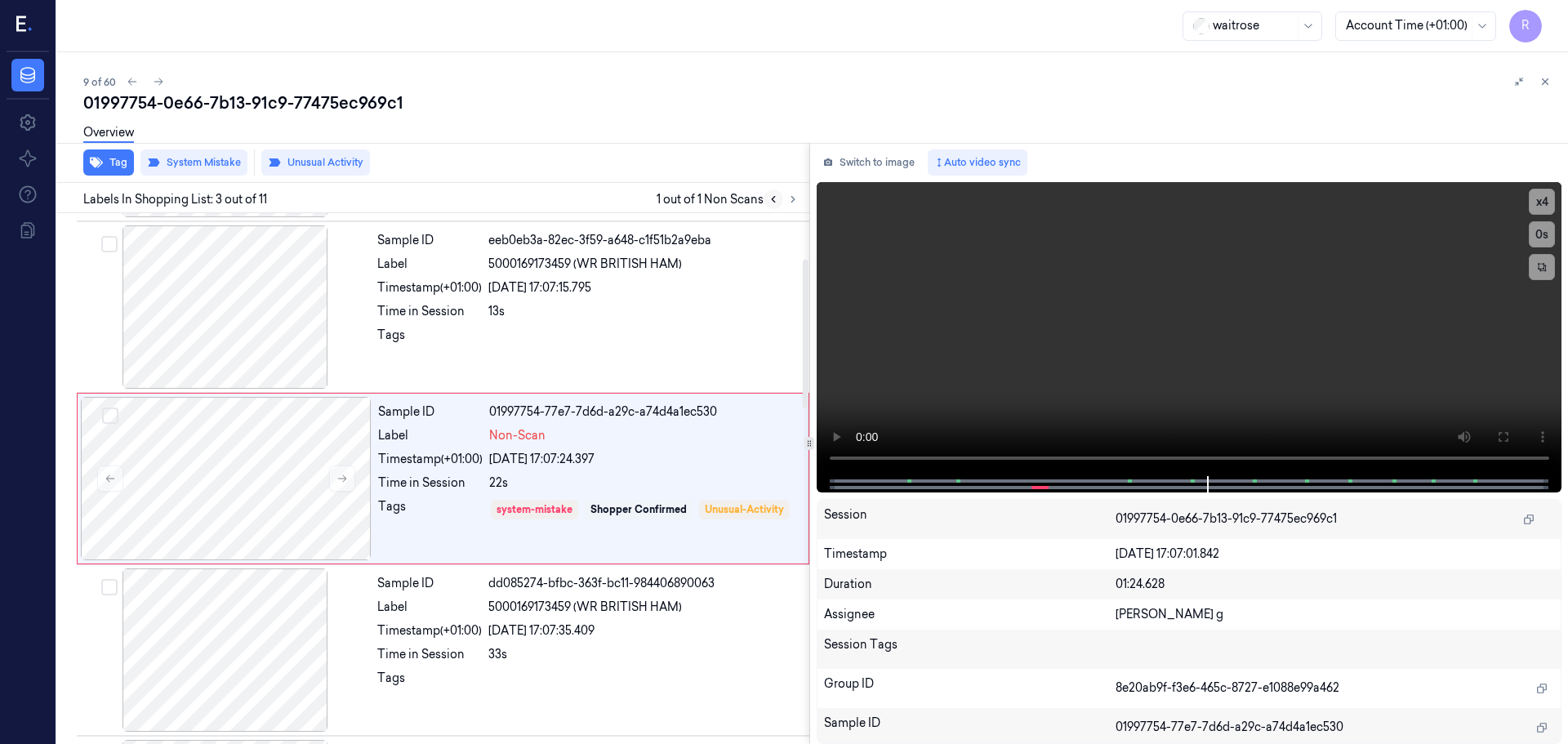
click at [777, 200] on icon at bounding box center [773, 200] width 11 height 11
click at [783, 200] on button at bounding box center [792, 199] width 20 height 20
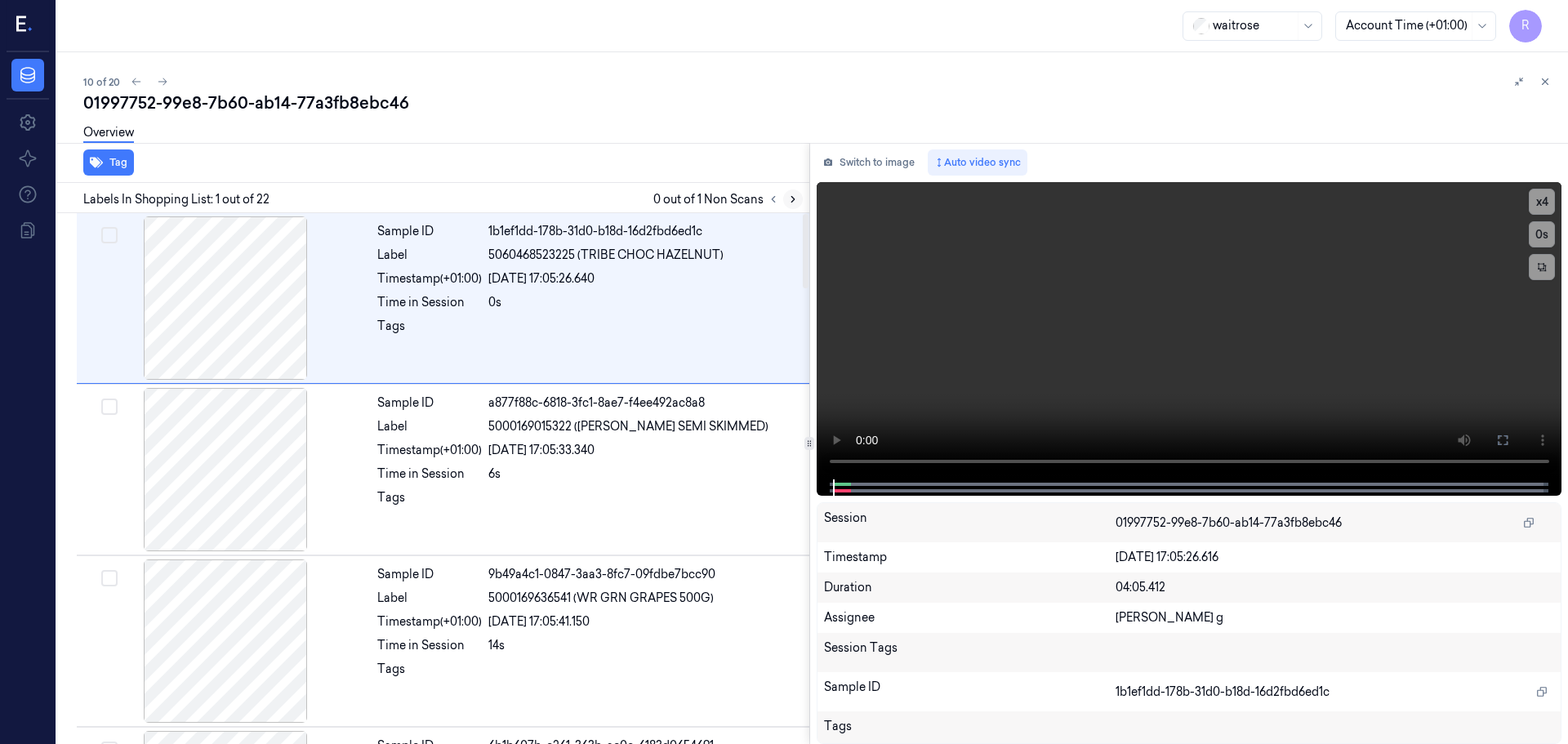
click at [798, 193] on button at bounding box center [792, 199] width 20 height 20
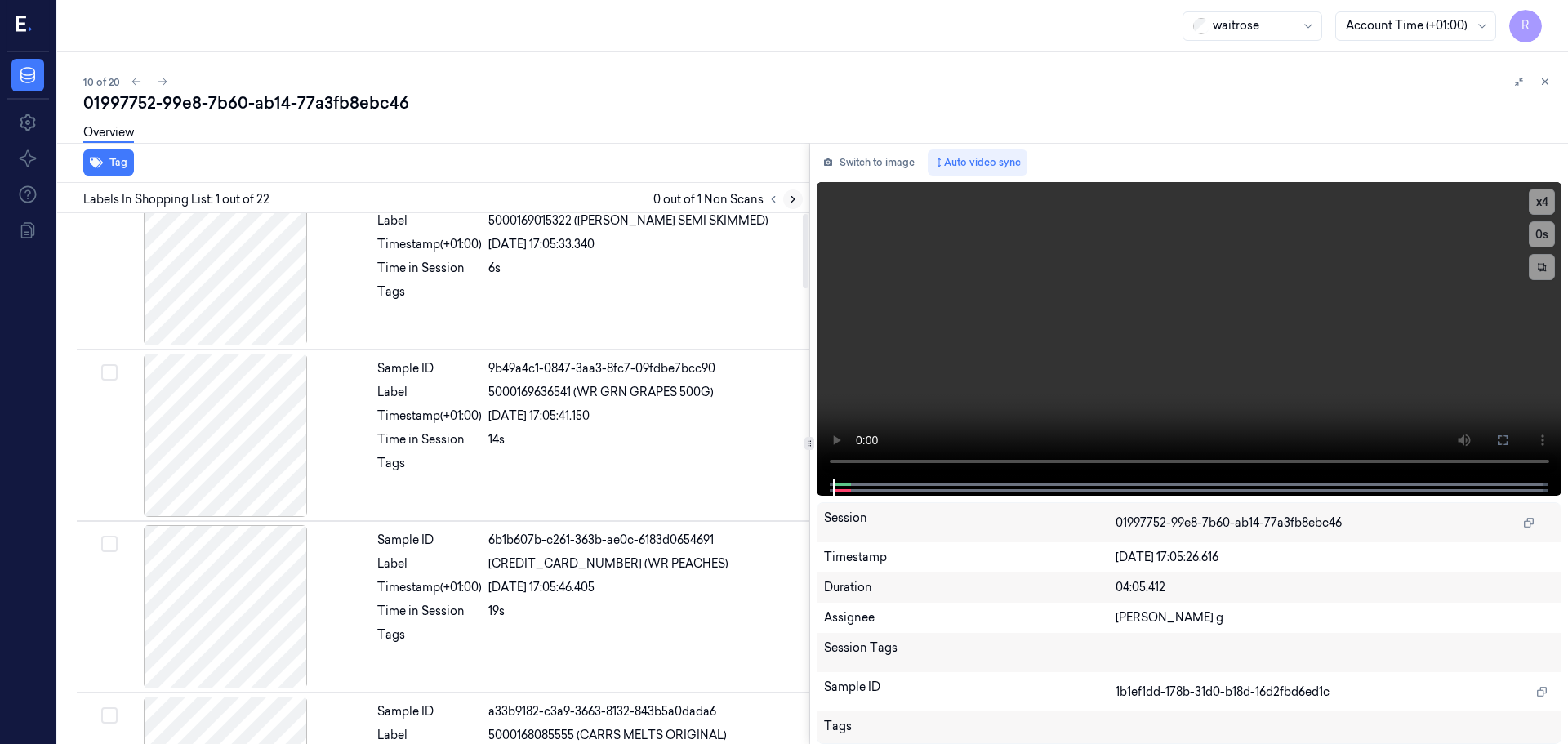
click at [798, 193] on button at bounding box center [792, 199] width 20 height 20
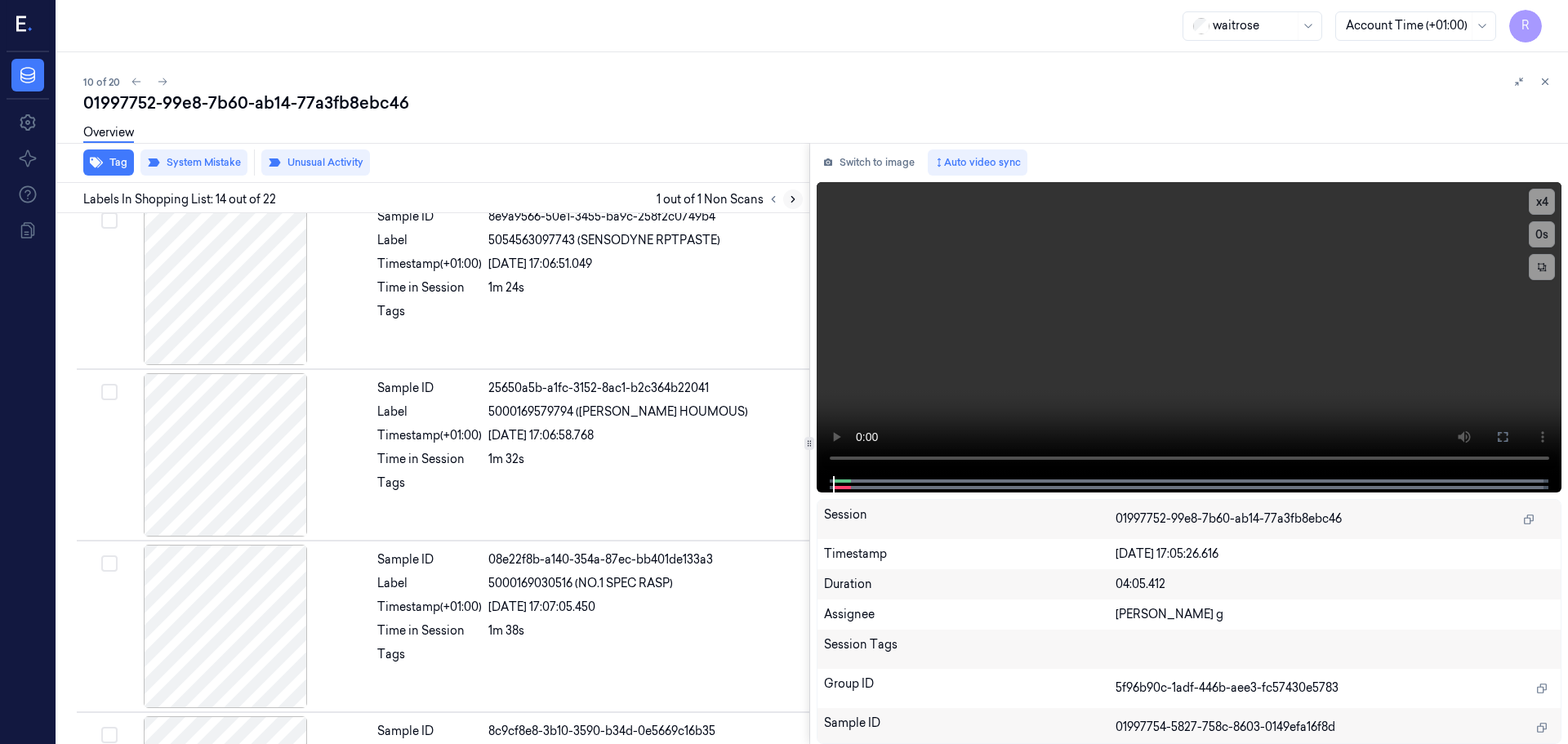
click at [798, 193] on button at bounding box center [792, 199] width 20 height 20
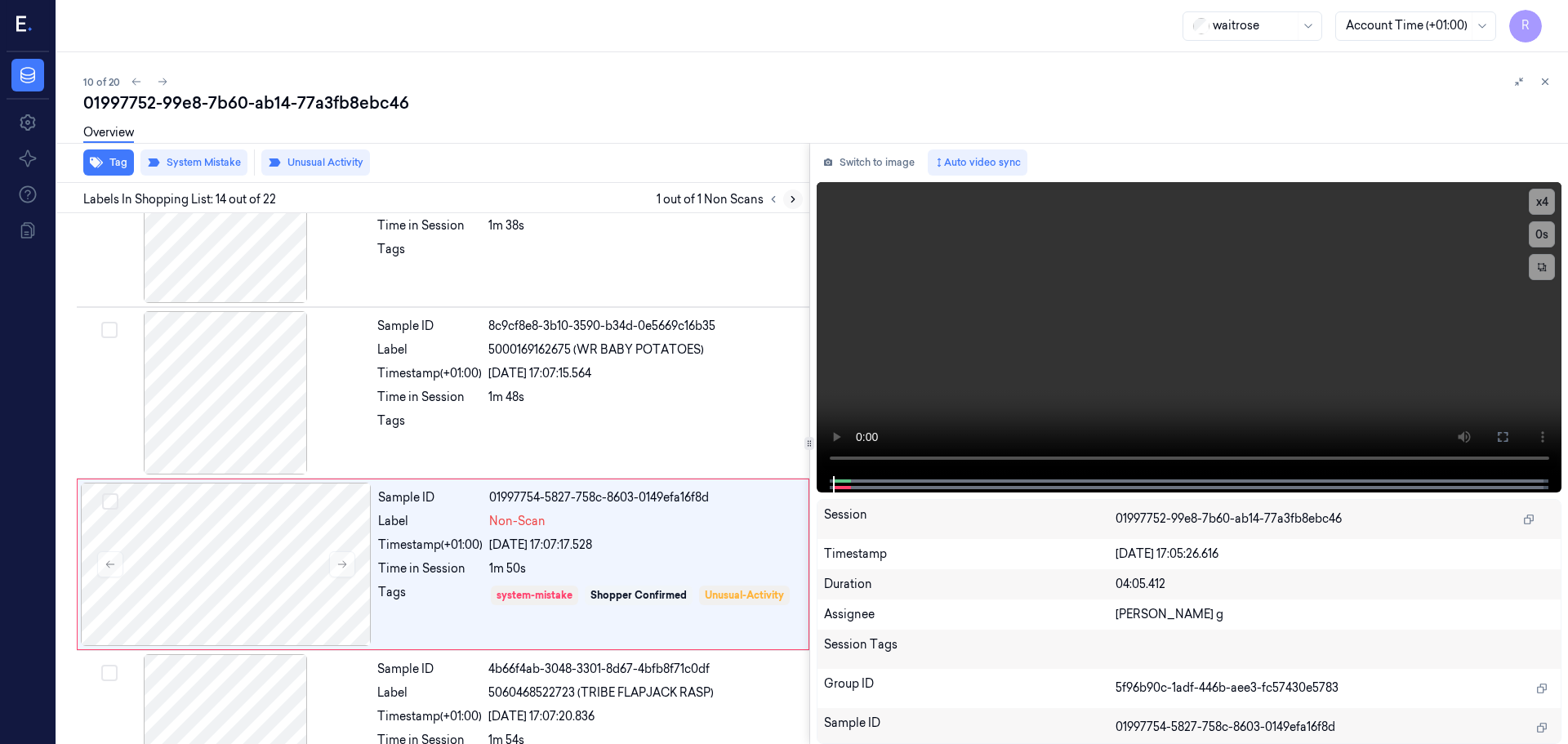
click at [798, 193] on button at bounding box center [792, 199] width 20 height 20
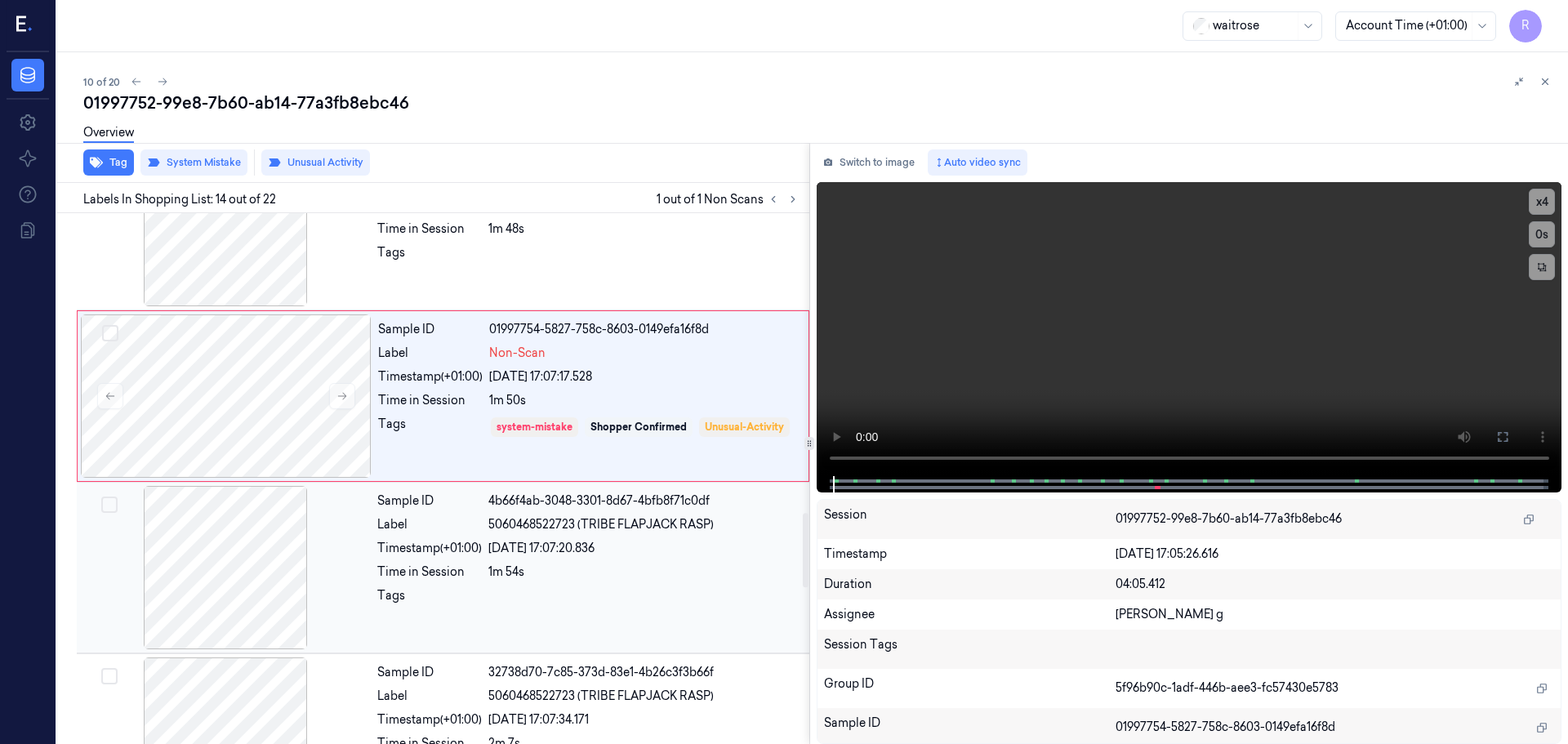
scroll to position [2131, 0]
click at [332, 404] on button at bounding box center [341, 397] width 26 height 26
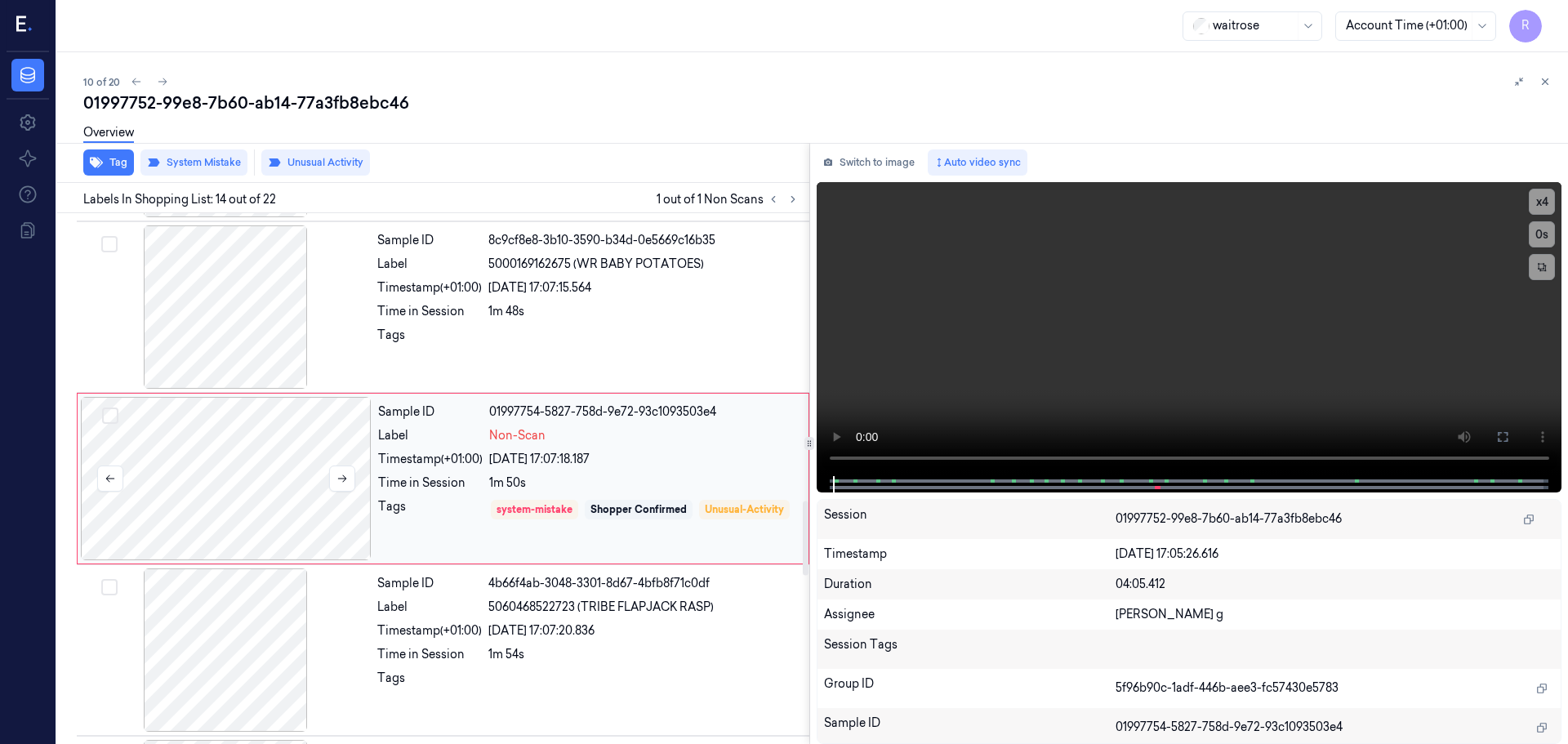
click at [338, 457] on div at bounding box center [226, 479] width 291 height 164
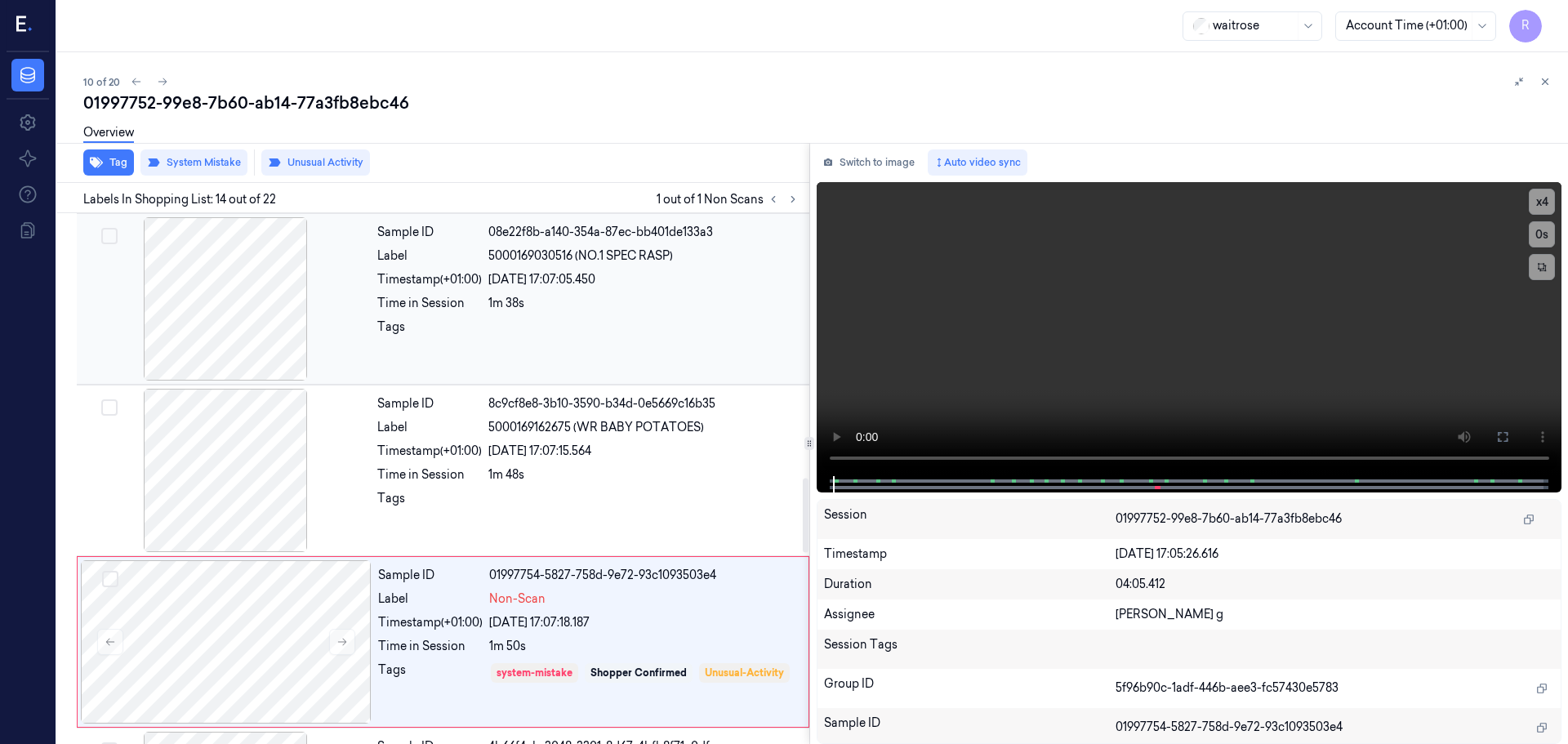
click at [242, 314] on div at bounding box center [225, 299] width 291 height 164
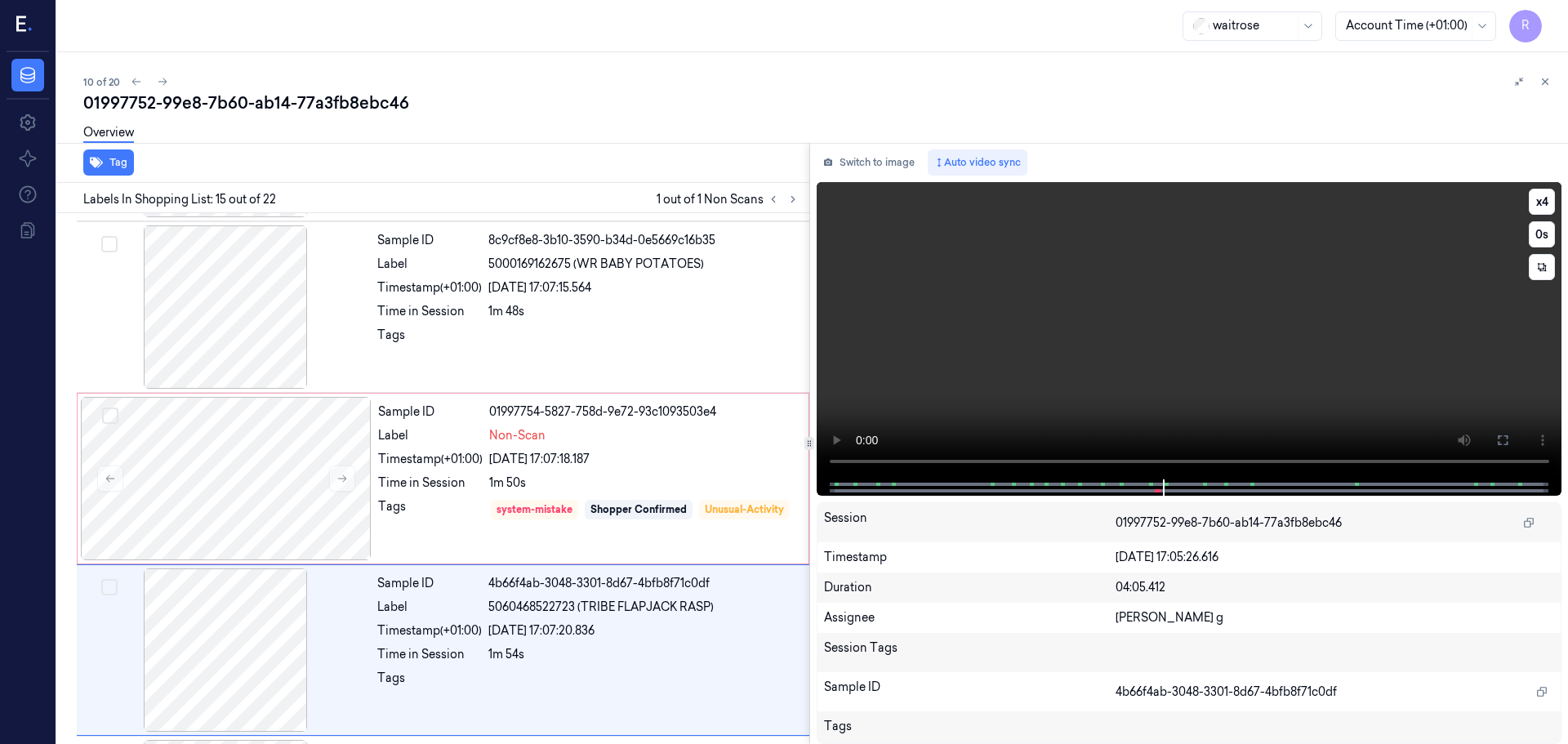
scroll to position [2222, 0]
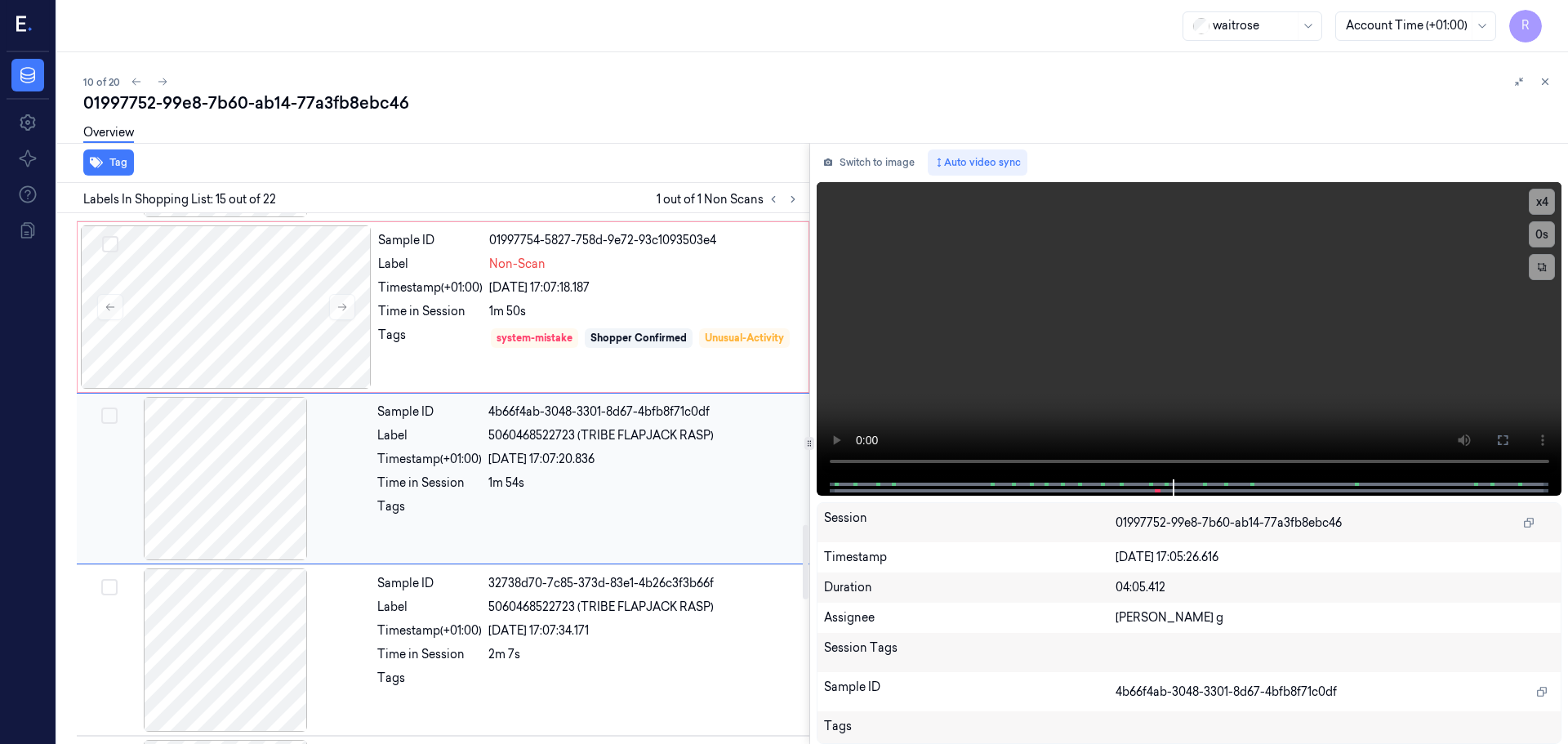
click at [625, 505] on div at bounding box center [643, 511] width 311 height 26
click at [598, 604] on span "5060468522723 (TRIBE FLAPJACK RASP)" at bounding box center [600, 607] width 225 height 17
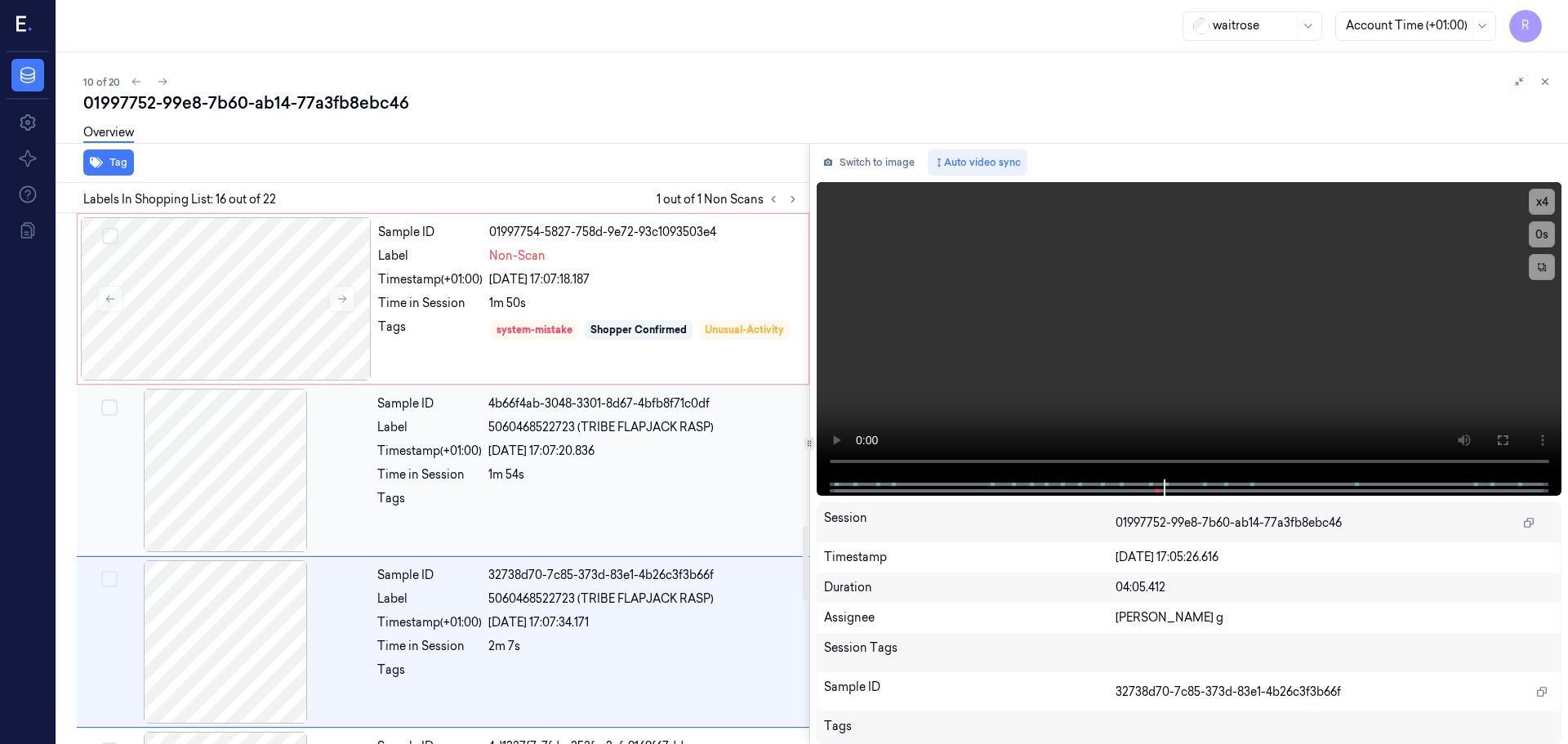
click at [587, 522] on div "Sample ID 4b66f4ab-3048-3301-8d67-4bfb8f71c0df Label 5060468522723 (TRIBE FLAPJ…" at bounding box center [589, 471] width 436 height 164
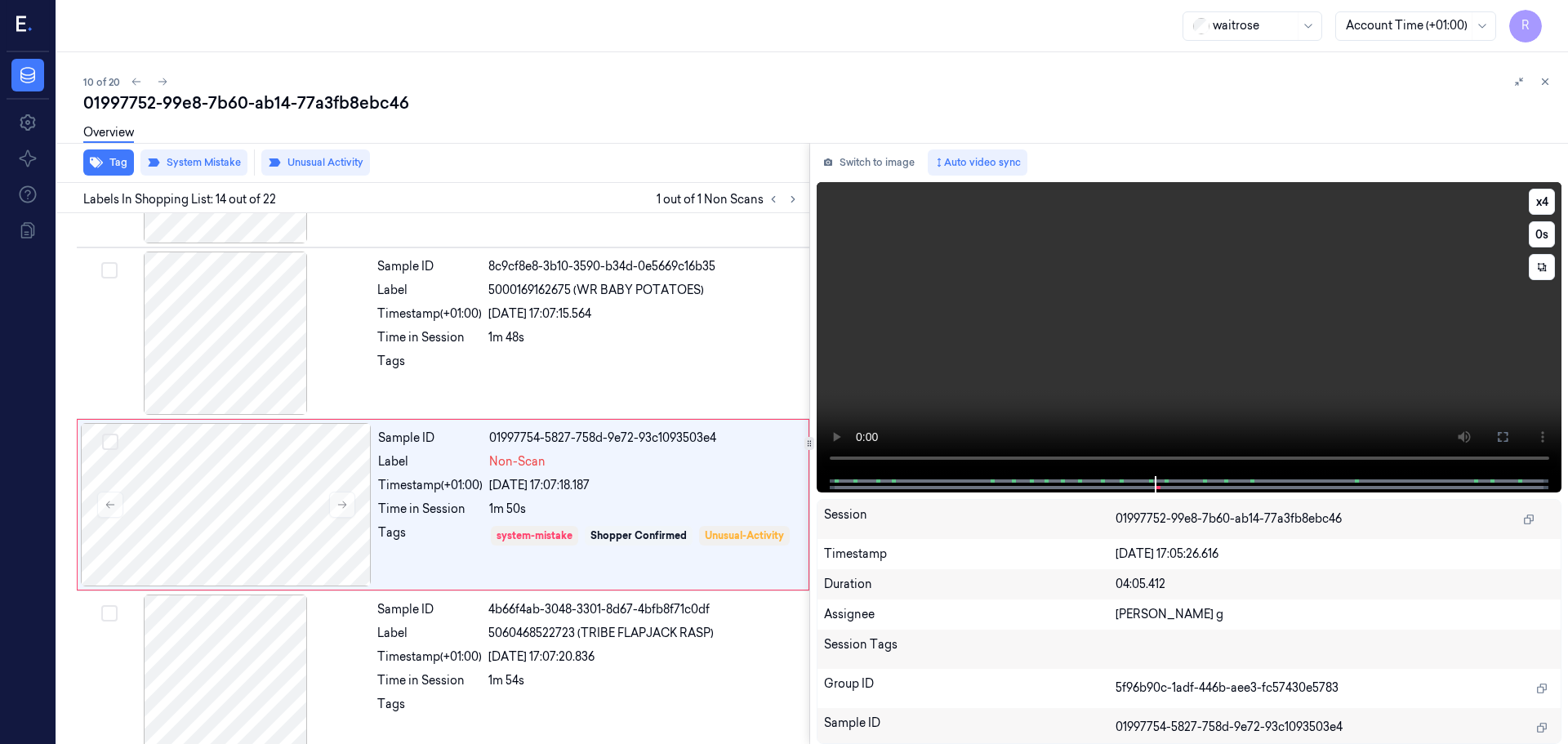
scroll to position [2049, 0]
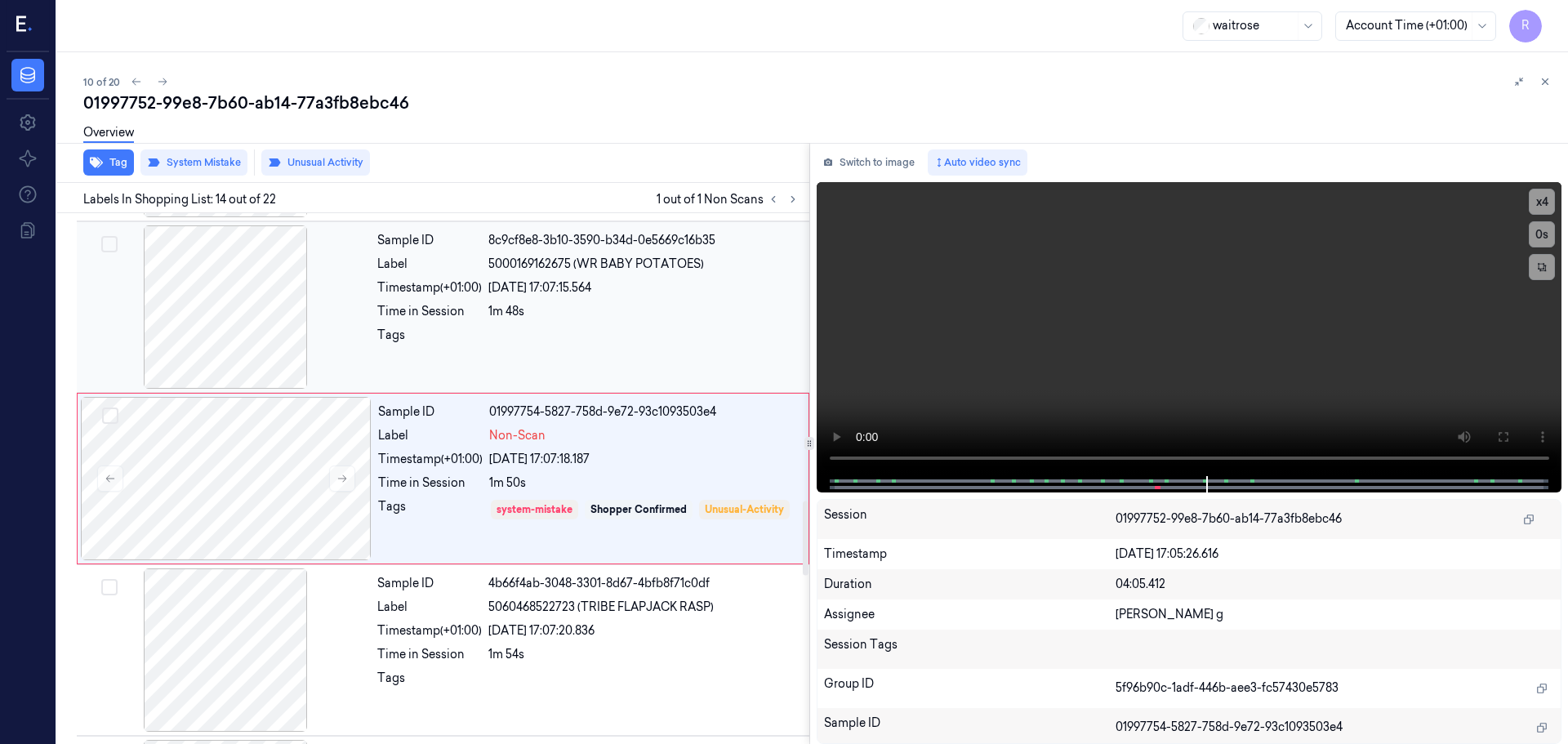
click at [533, 319] on div "1m 48s" at bounding box center [643, 312] width 311 height 17
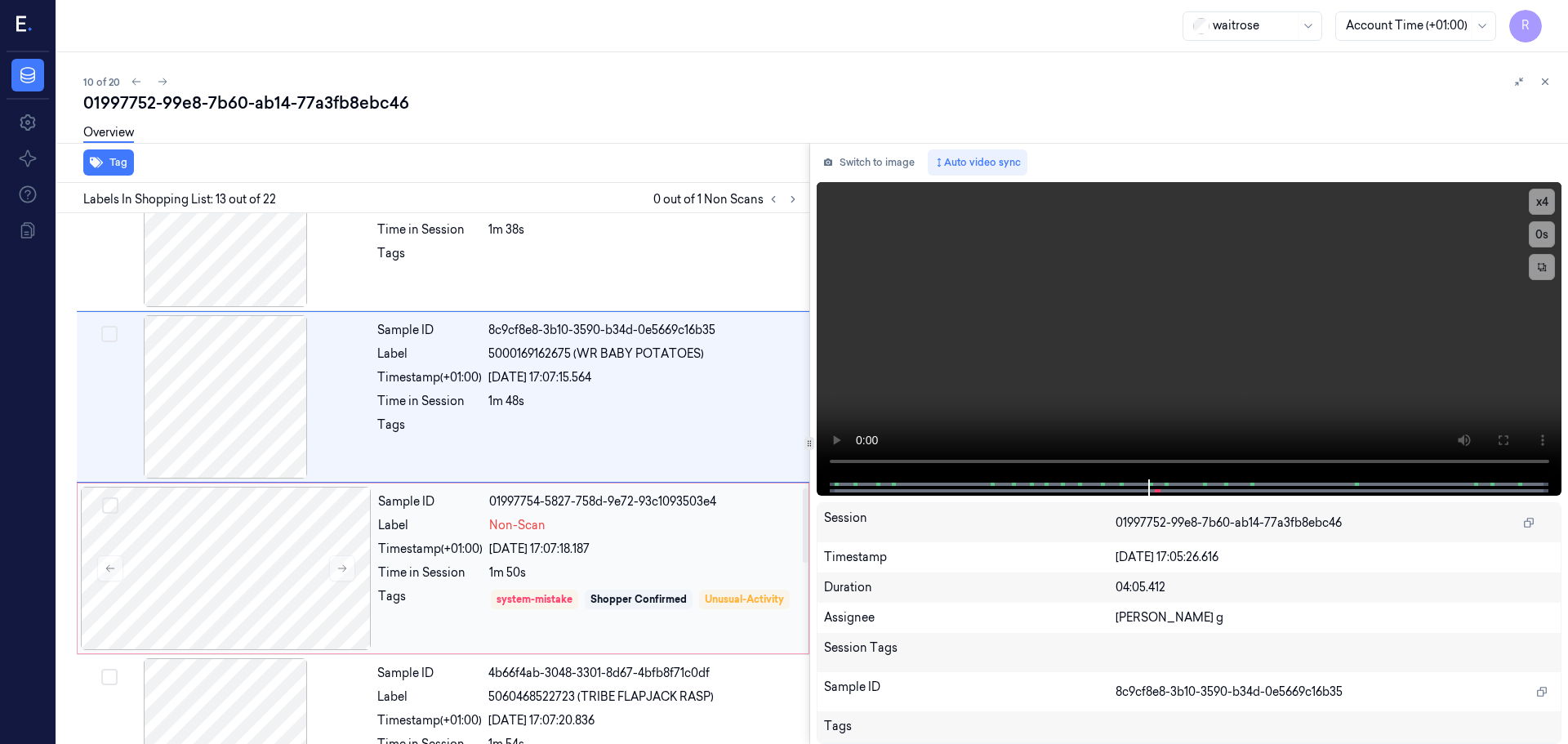
click at [431, 521] on div "Label" at bounding box center [431, 526] width 105 height 17
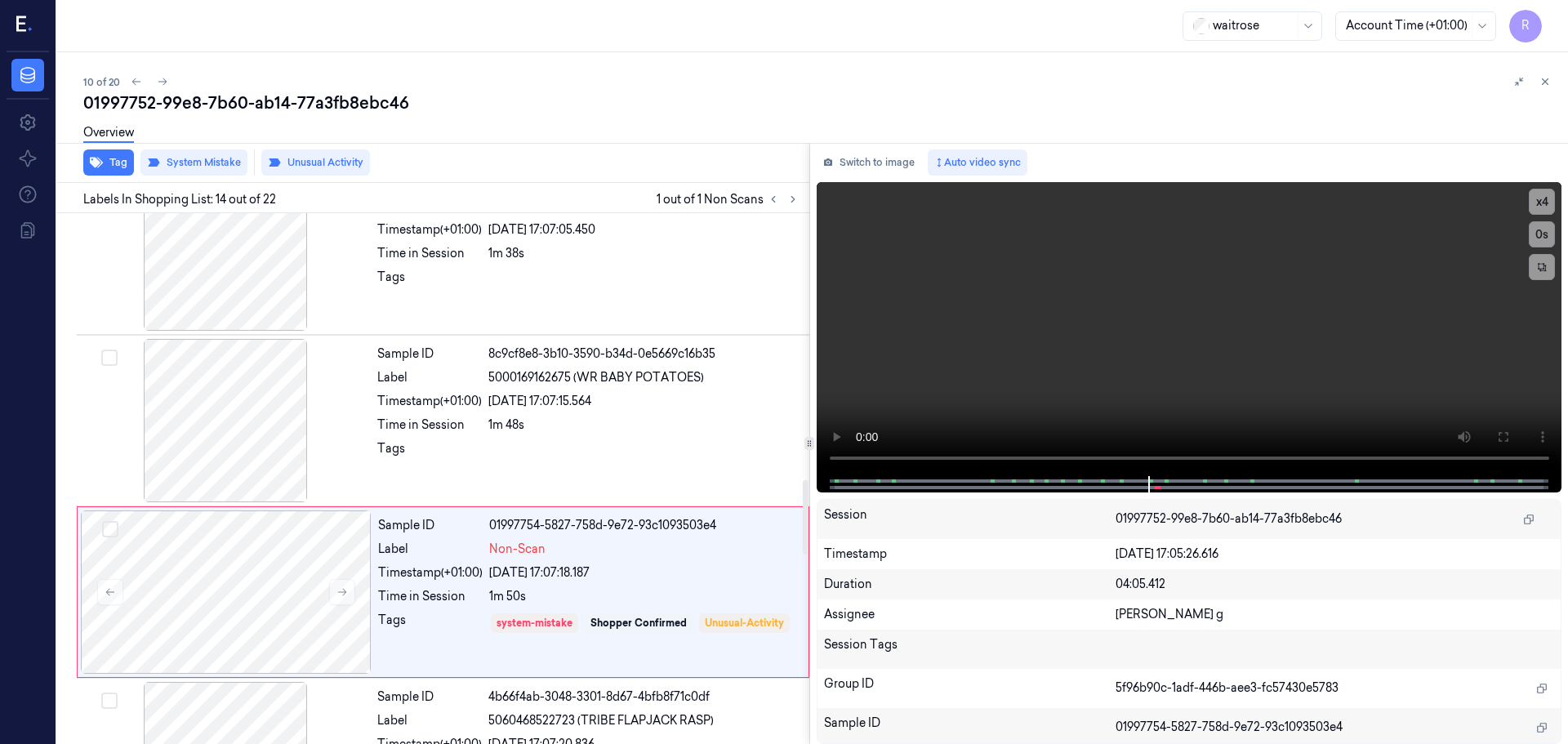
scroll to position [1805, 0]
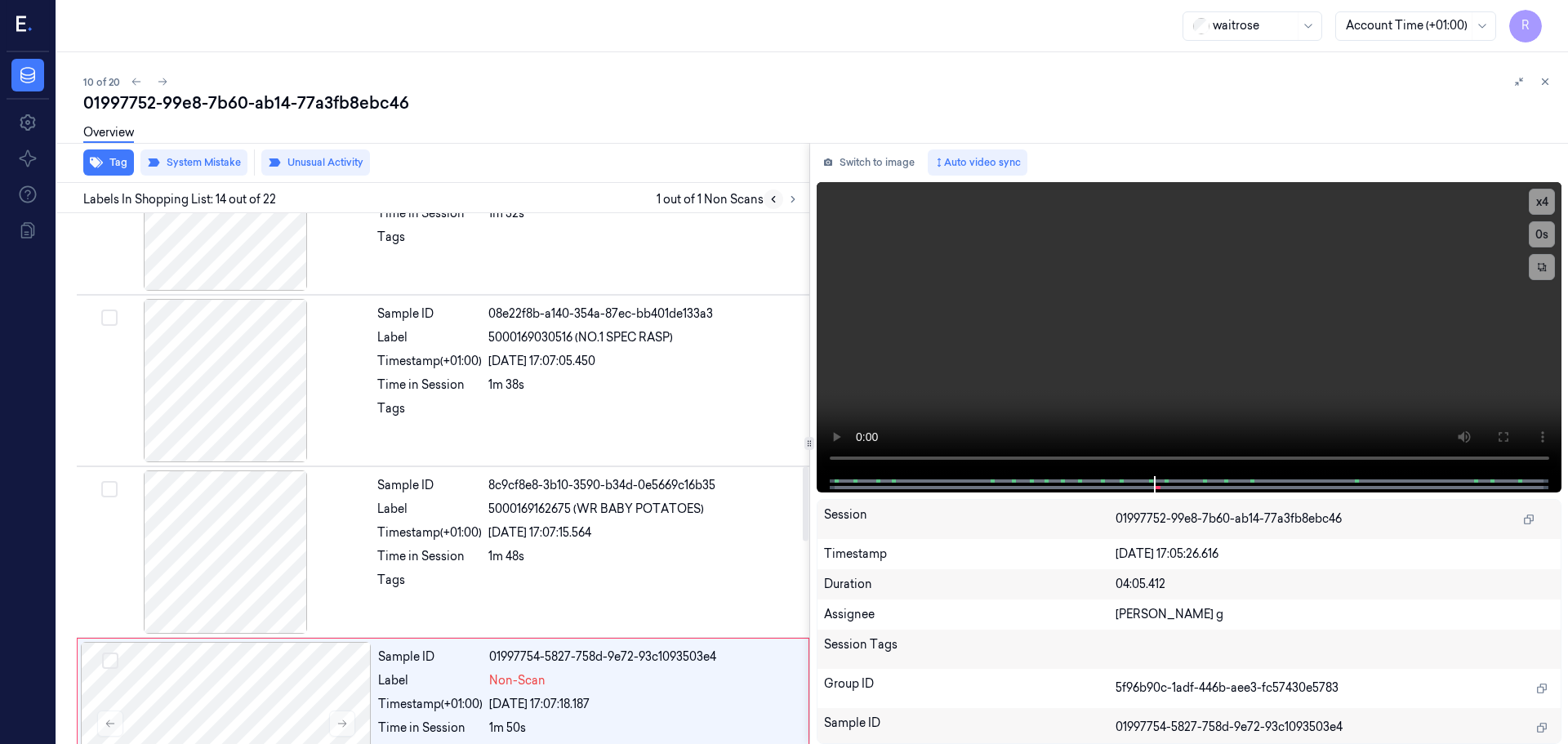
click at [775, 206] on button at bounding box center [773, 199] width 20 height 20
click at [788, 206] on button at bounding box center [792, 199] width 20 height 20
click at [779, 202] on button at bounding box center [773, 199] width 20 height 20
click at [774, 200] on icon at bounding box center [773, 200] width 11 height 11
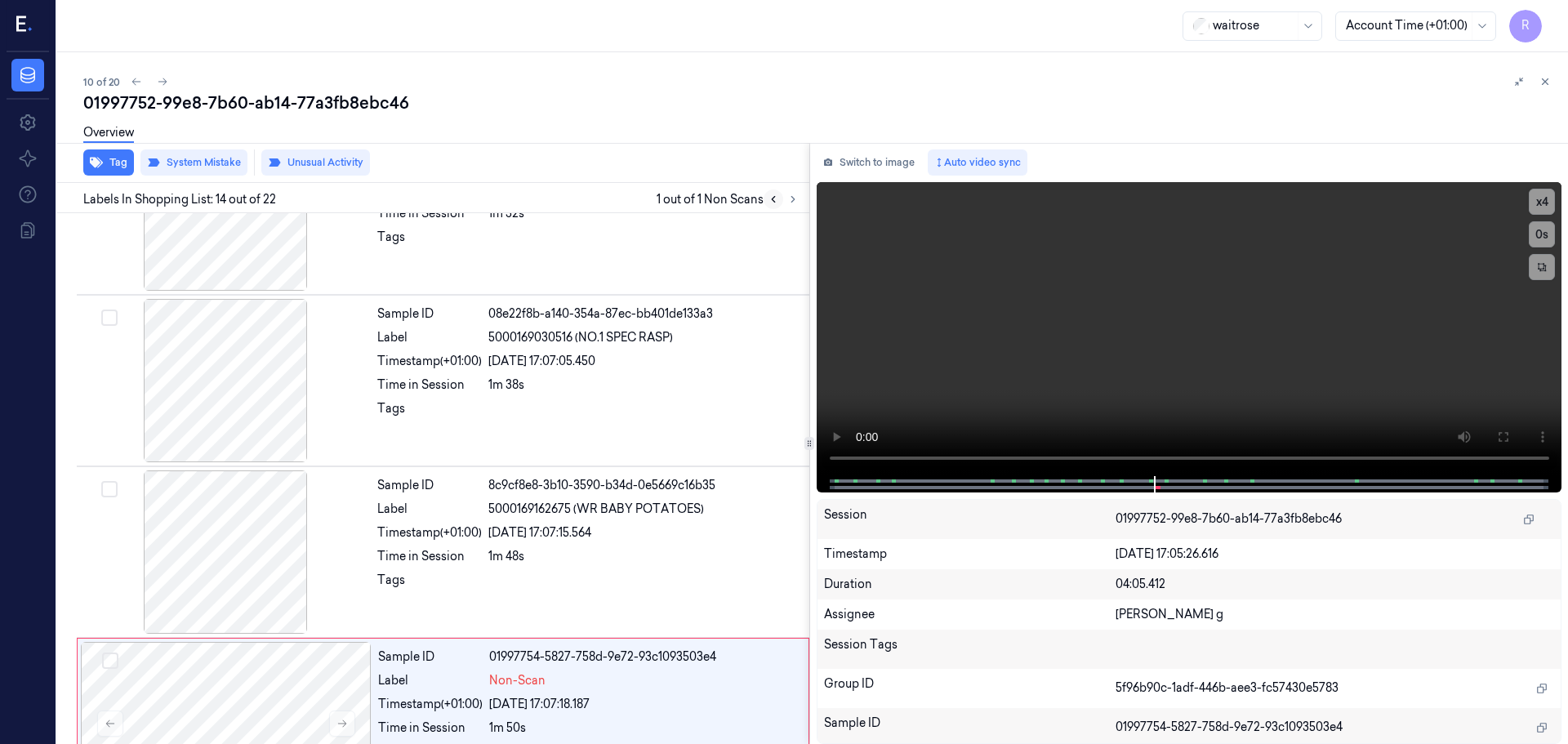
click at [774, 200] on icon at bounding box center [773, 200] width 11 height 11
click at [788, 201] on icon at bounding box center [793, 200] width 11 height 11
click at [764, 203] on button at bounding box center [773, 199] width 20 height 20
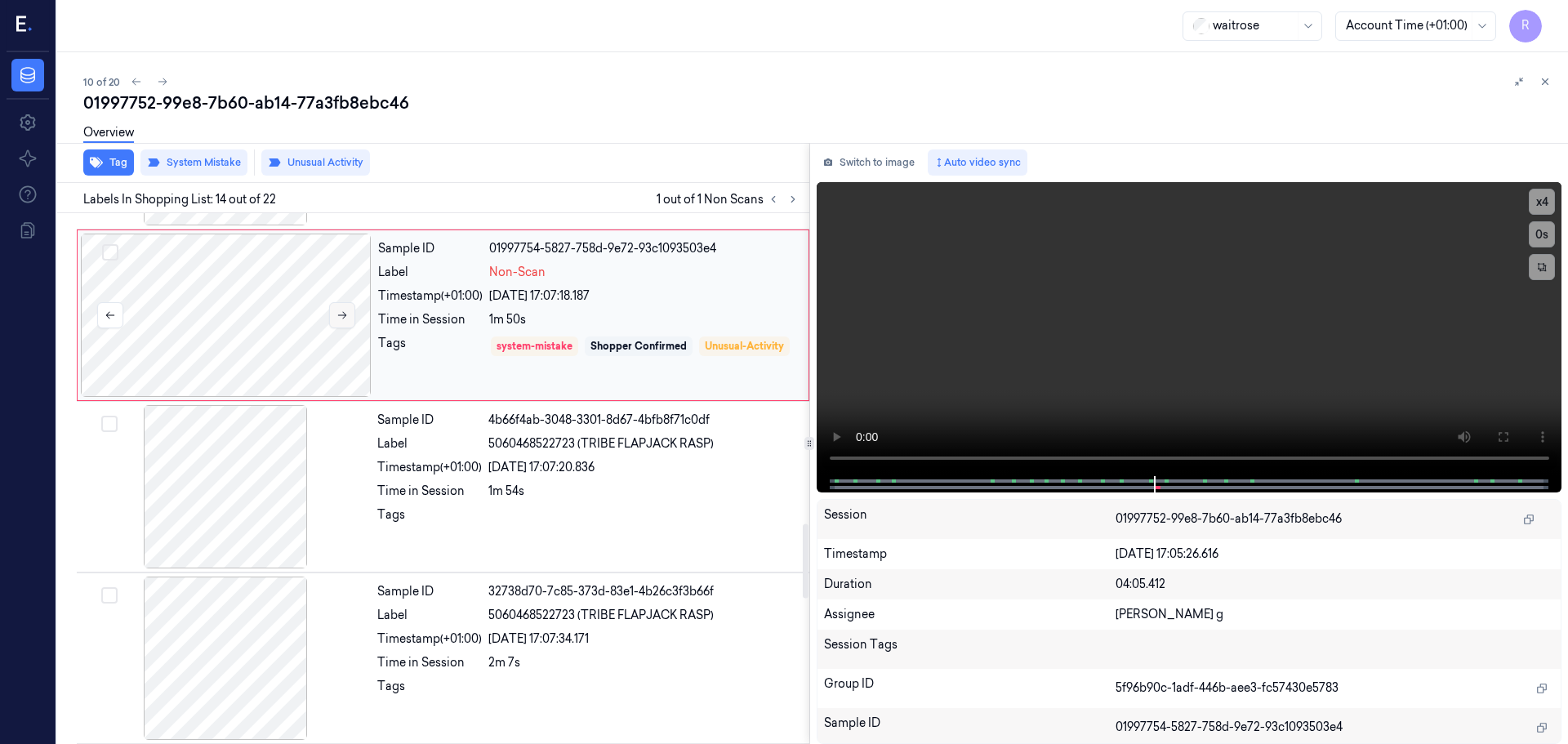
click at [348, 310] on button at bounding box center [341, 315] width 26 height 26
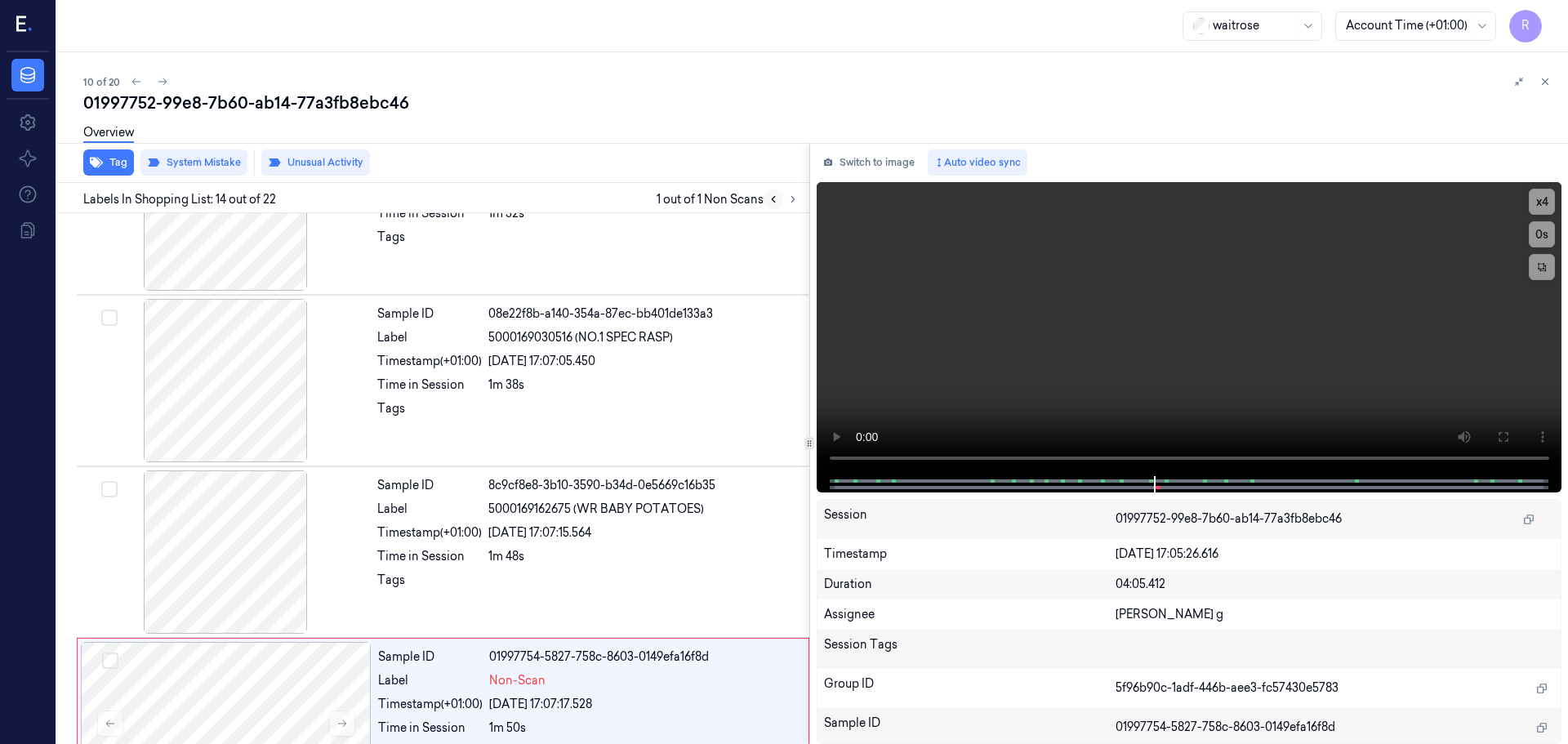
click at [768, 200] on icon at bounding box center [773, 200] width 11 height 11
click at [769, 200] on icon at bounding box center [773, 200] width 11 height 11
click at [784, 204] on button at bounding box center [792, 199] width 20 height 20
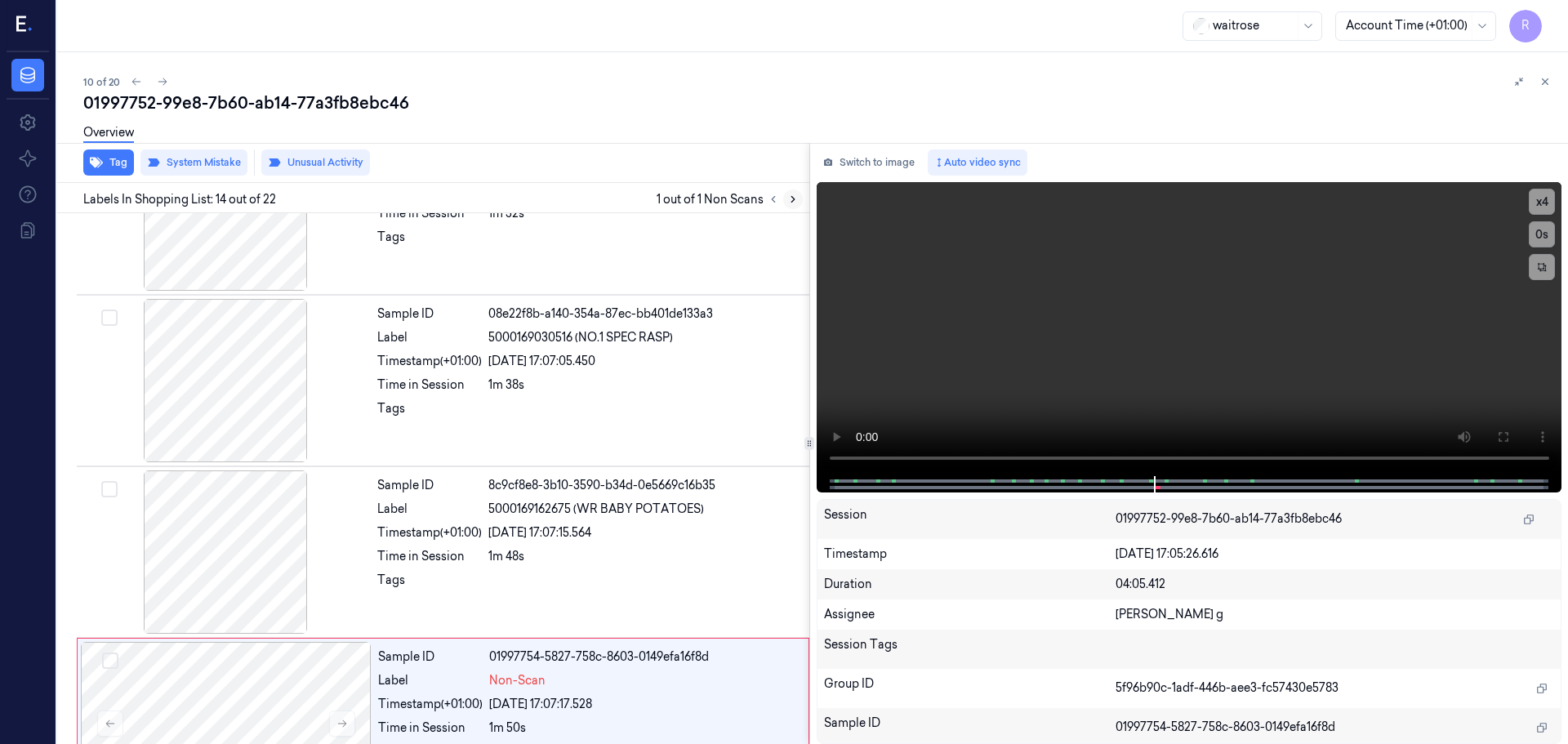
click at [789, 205] on icon at bounding box center [793, 200] width 11 height 11
click at [793, 205] on icon at bounding box center [793, 200] width 11 height 11
click at [792, 204] on icon at bounding box center [793, 200] width 11 height 11
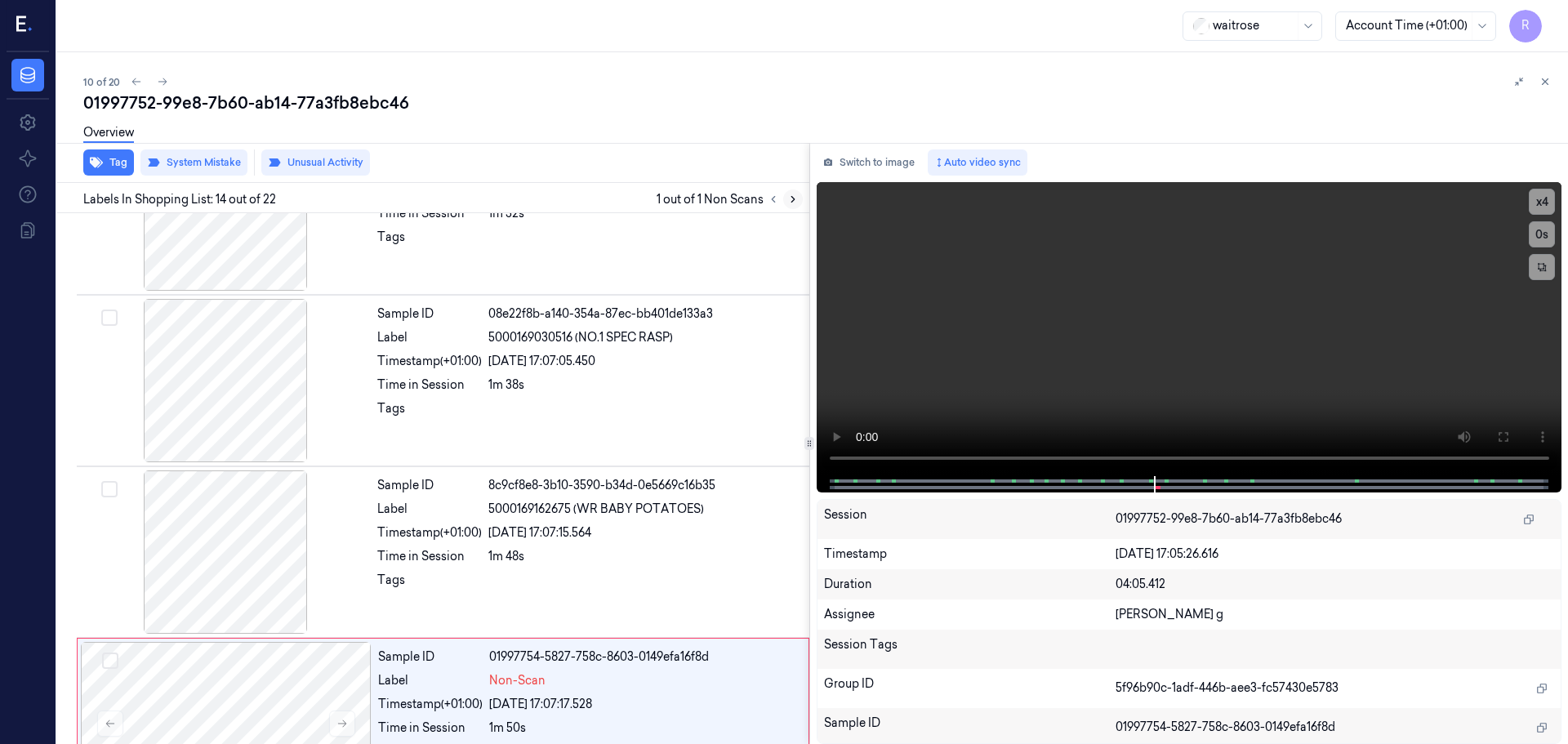
click at [792, 204] on icon at bounding box center [793, 200] width 11 height 11
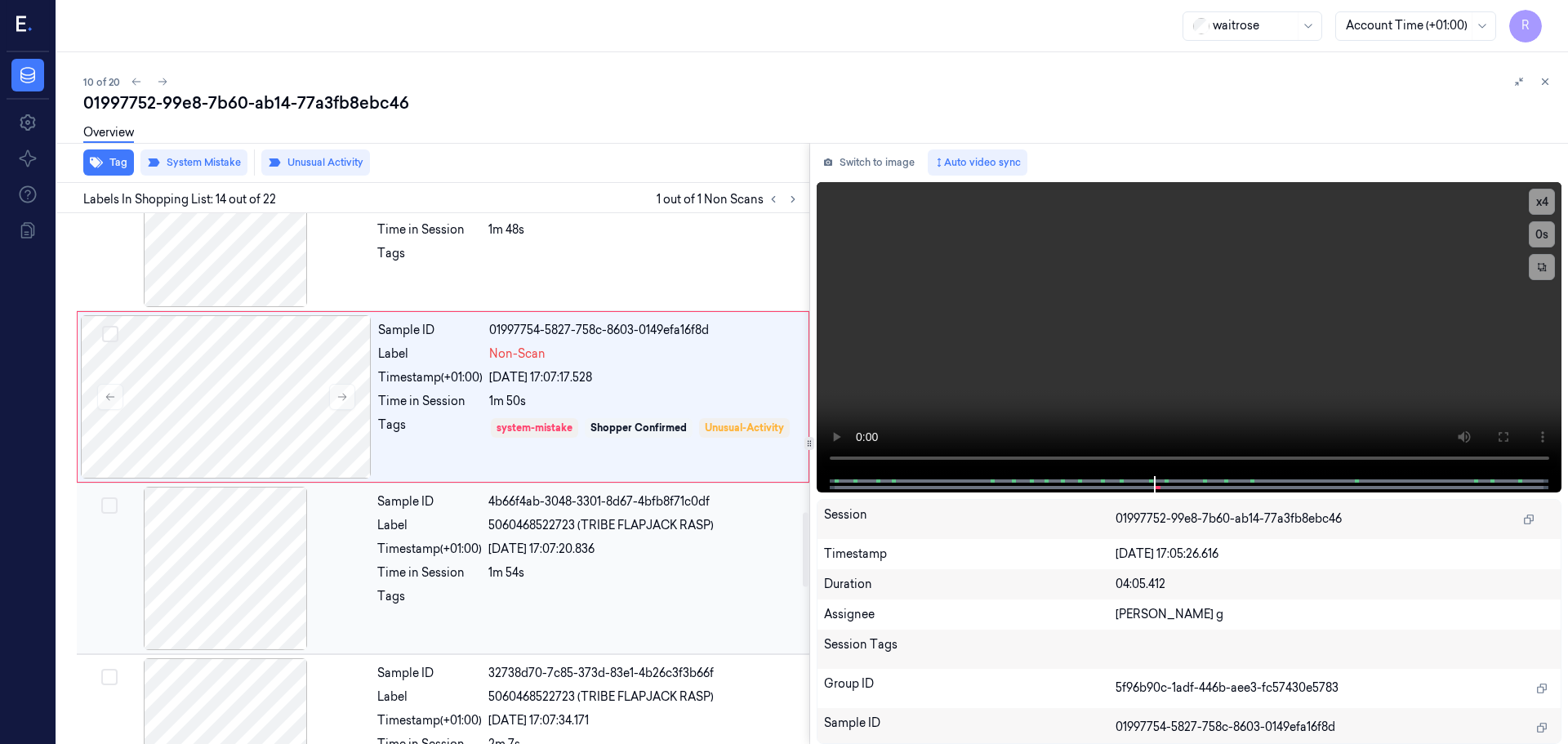
click at [517, 599] on div at bounding box center [643, 600] width 311 height 26
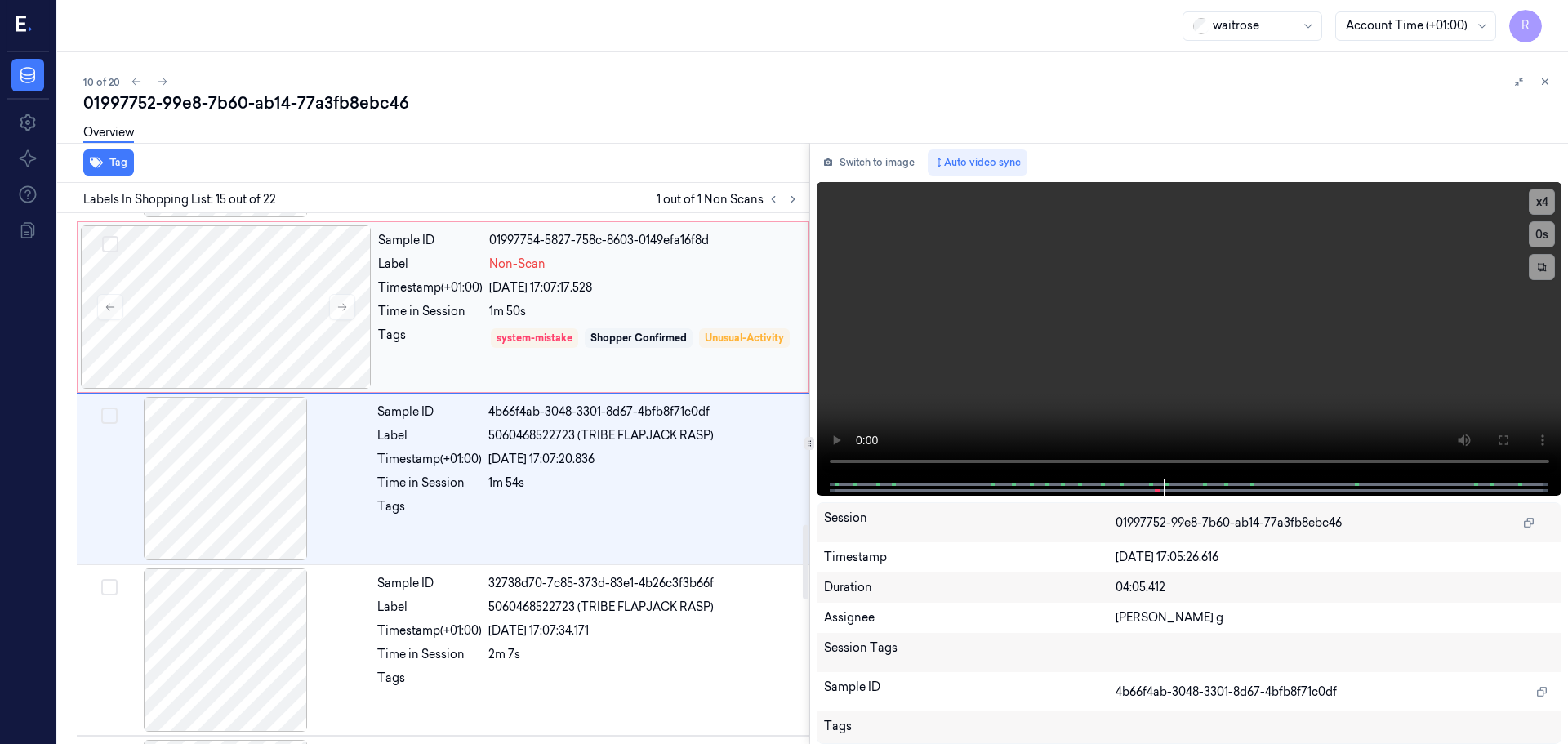
click at [610, 315] on div "1m 50s" at bounding box center [643, 312] width 309 height 17
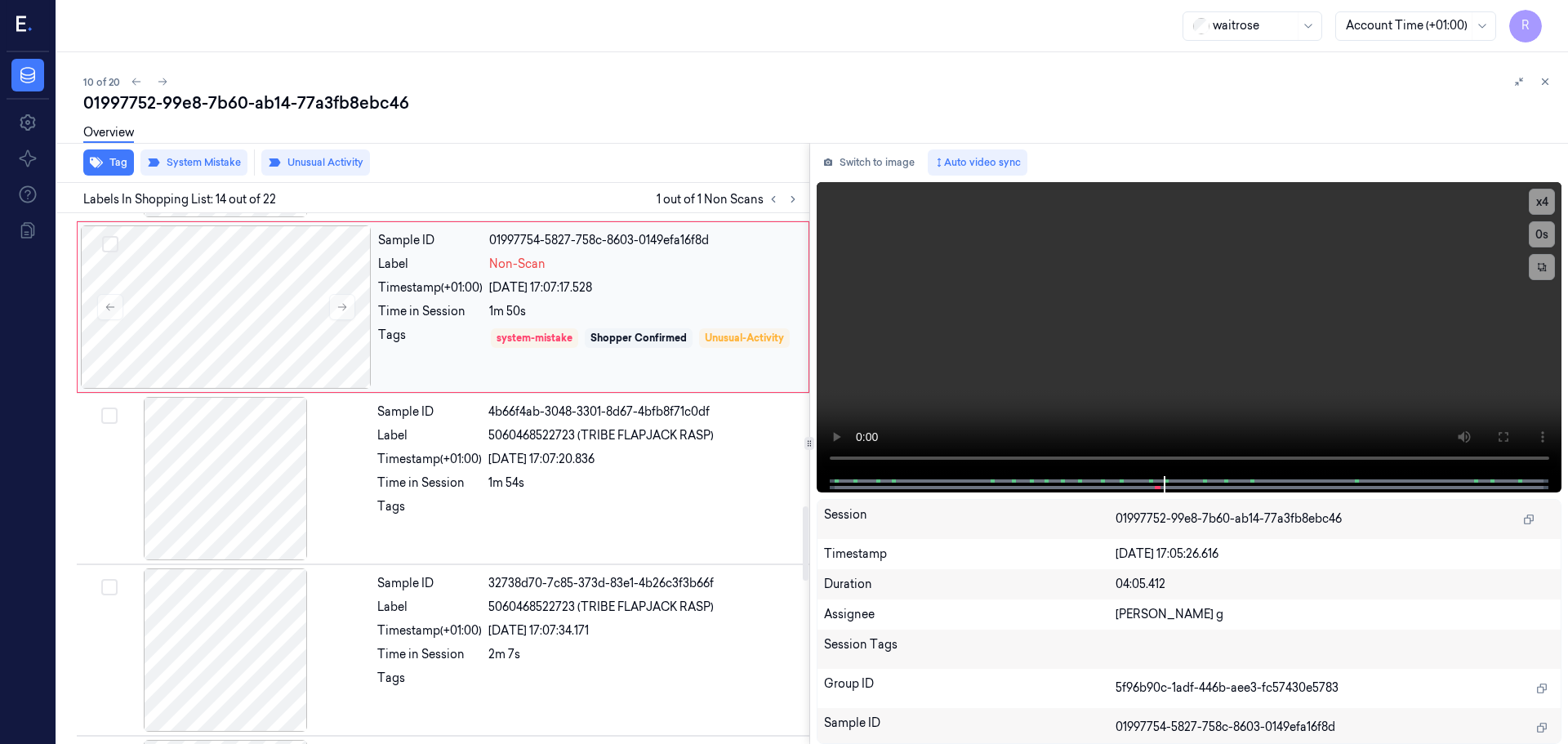
scroll to position [2049, 0]
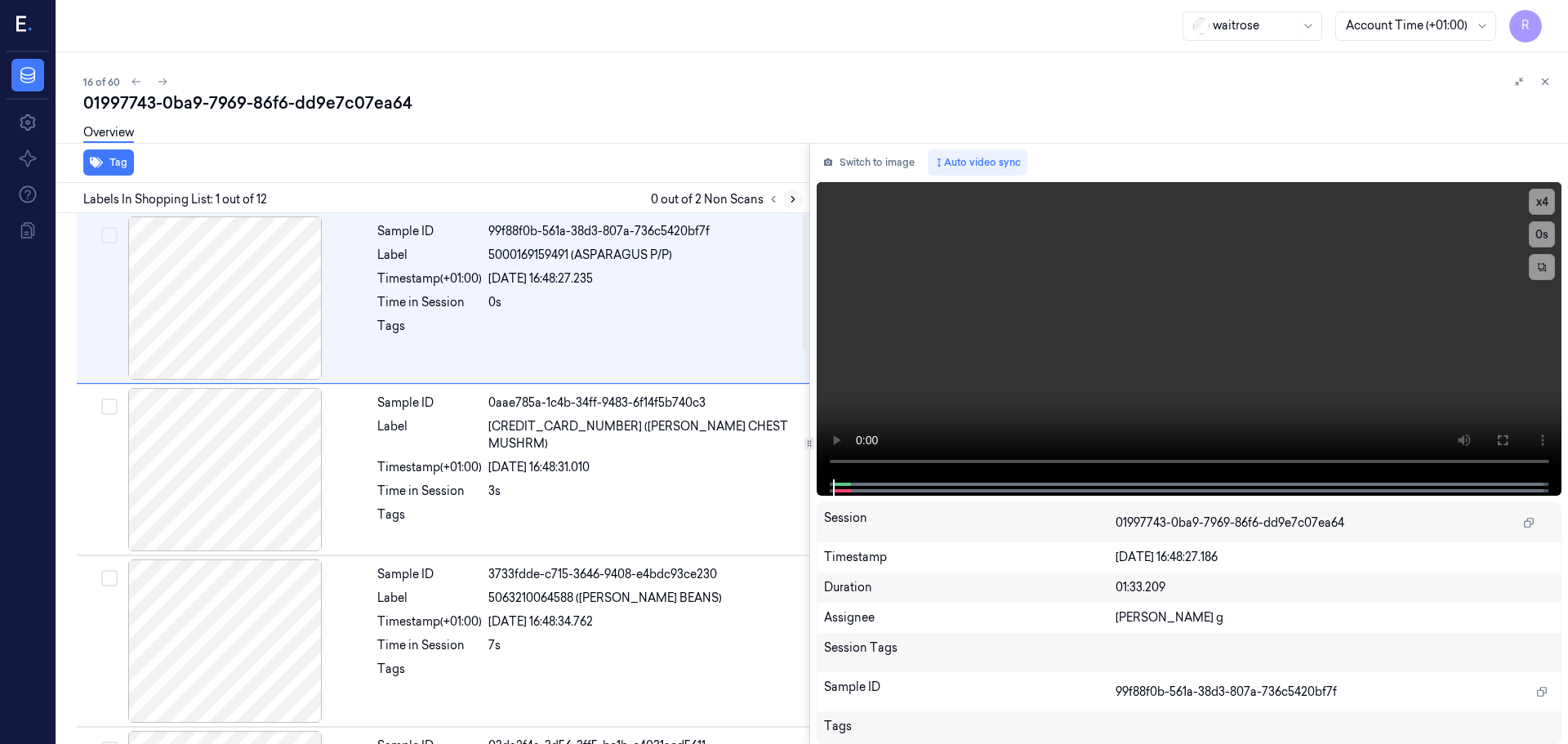
click at [788, 200] on button at bounding box center [792, 199] width 20 height 20
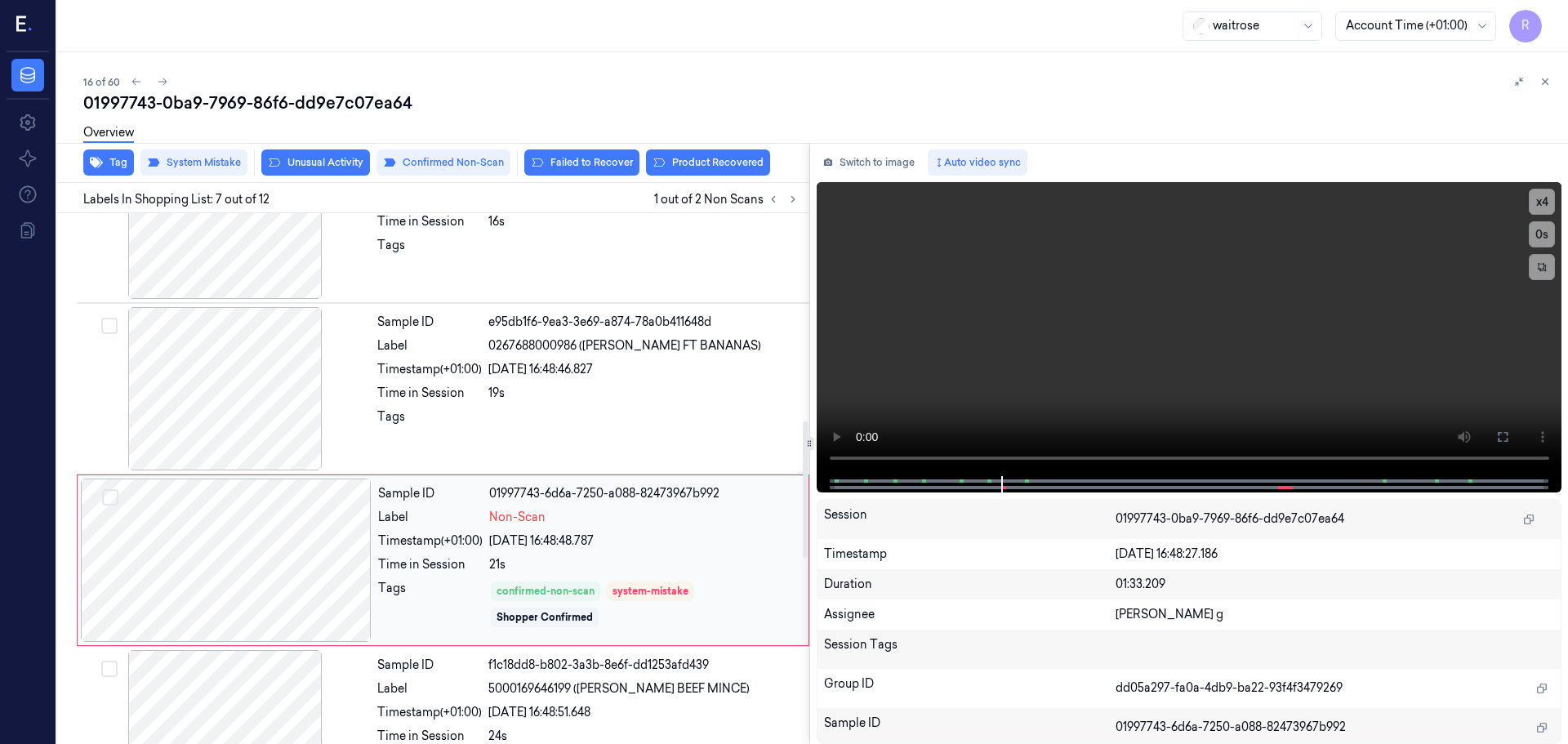
scroll to position [930, 0]
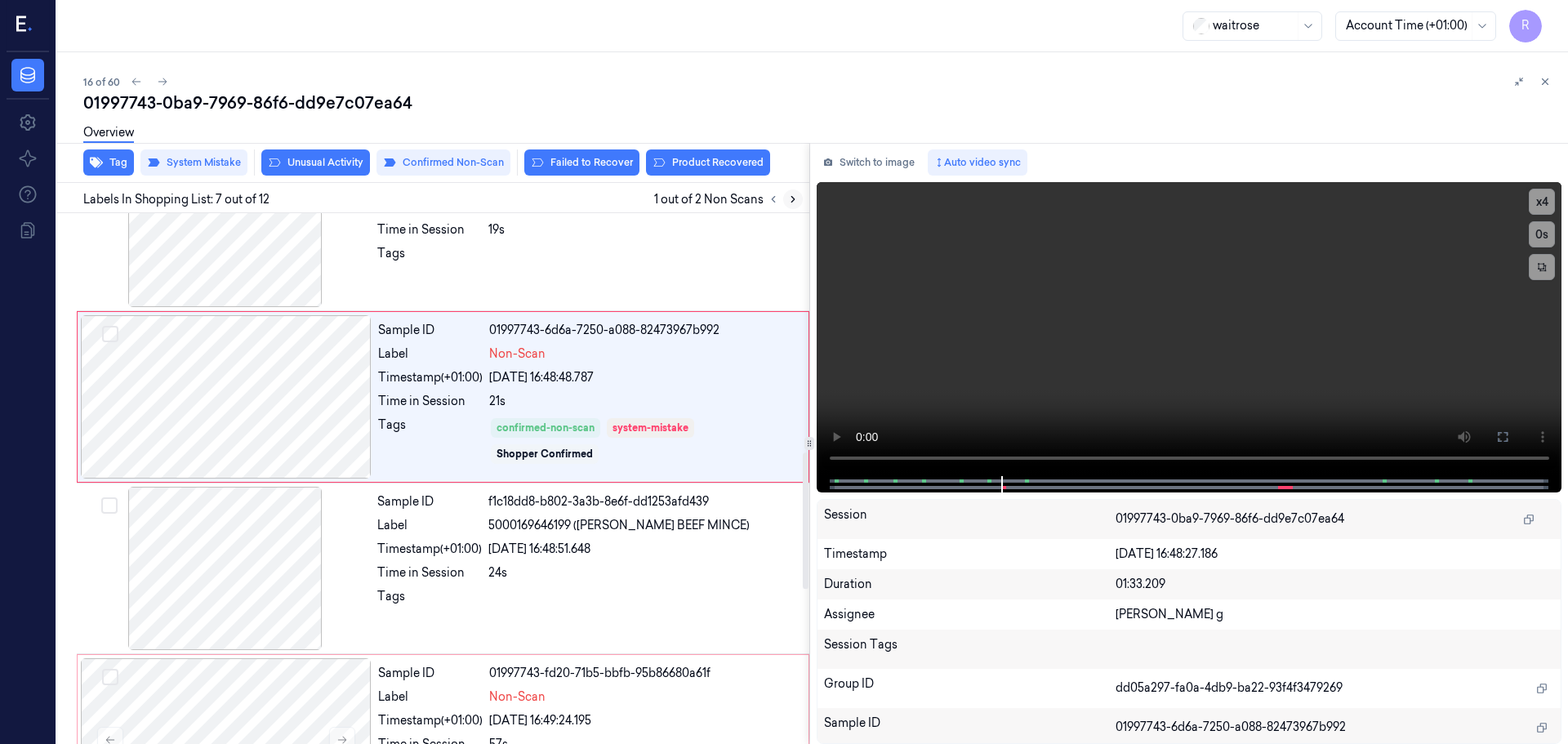
click at [790, 194] on icon at bounding box center [793, 200] width 11 height 11
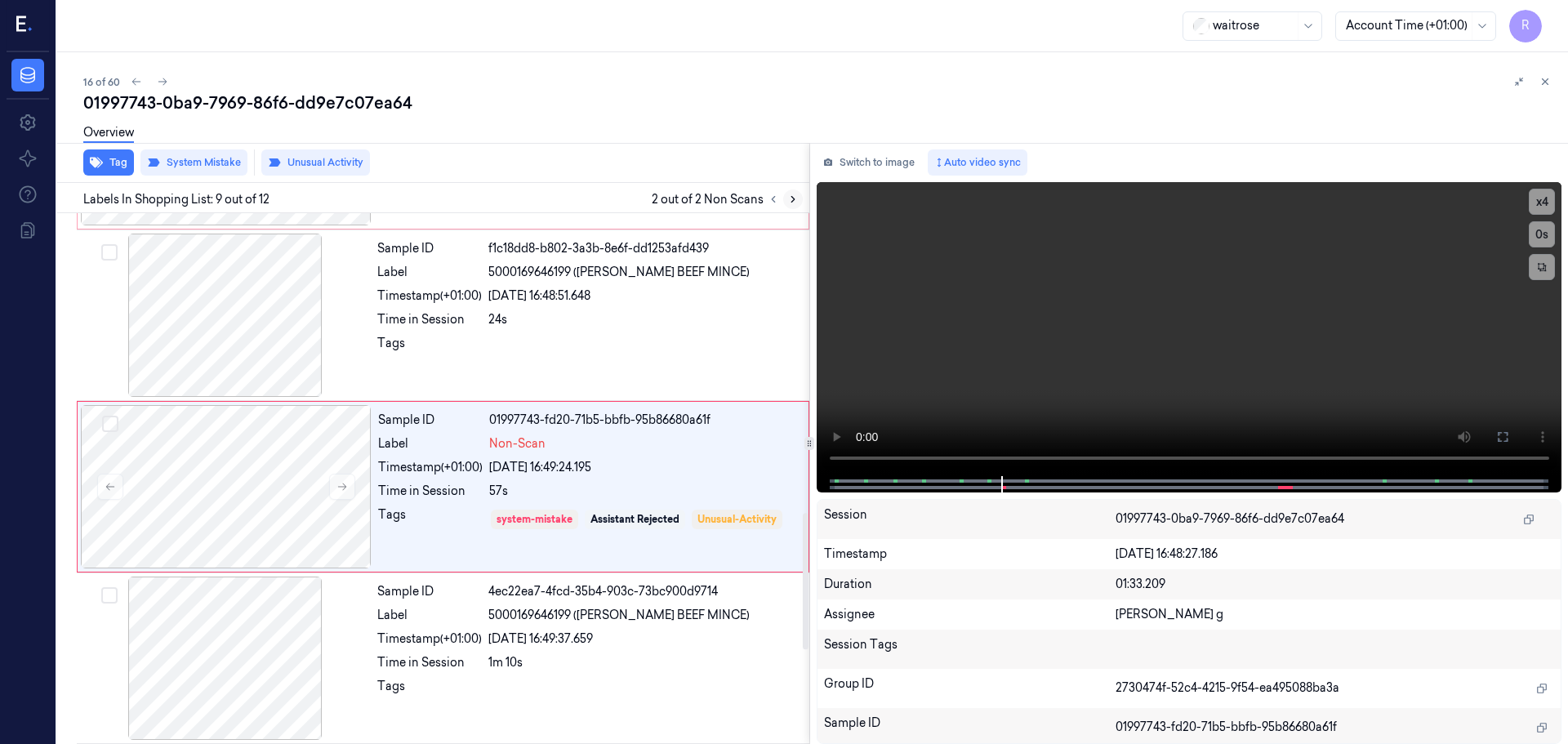
scroll to position [1192, 0]
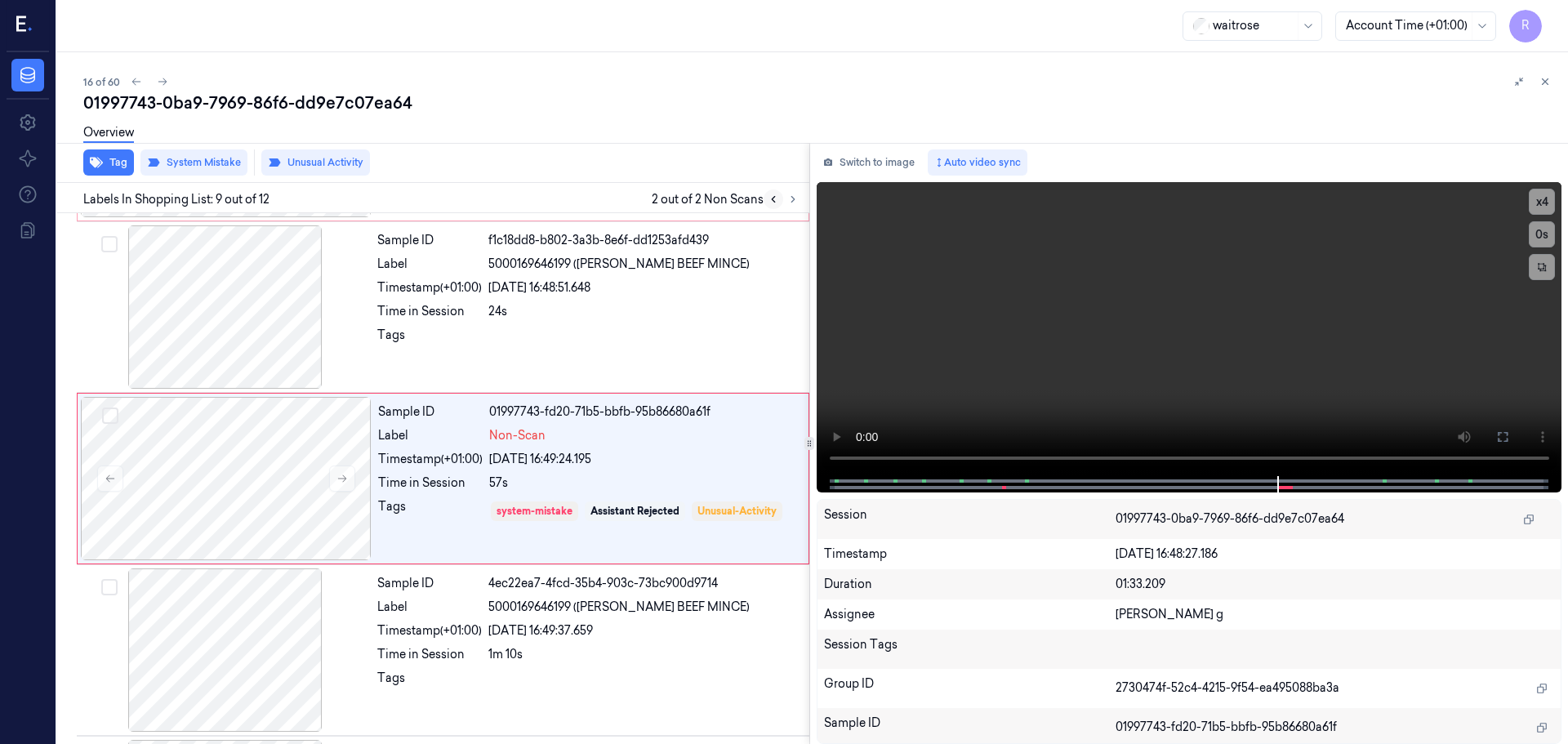
click at [780, 194] on button at bounding box center [773, 199] width 20 height 20
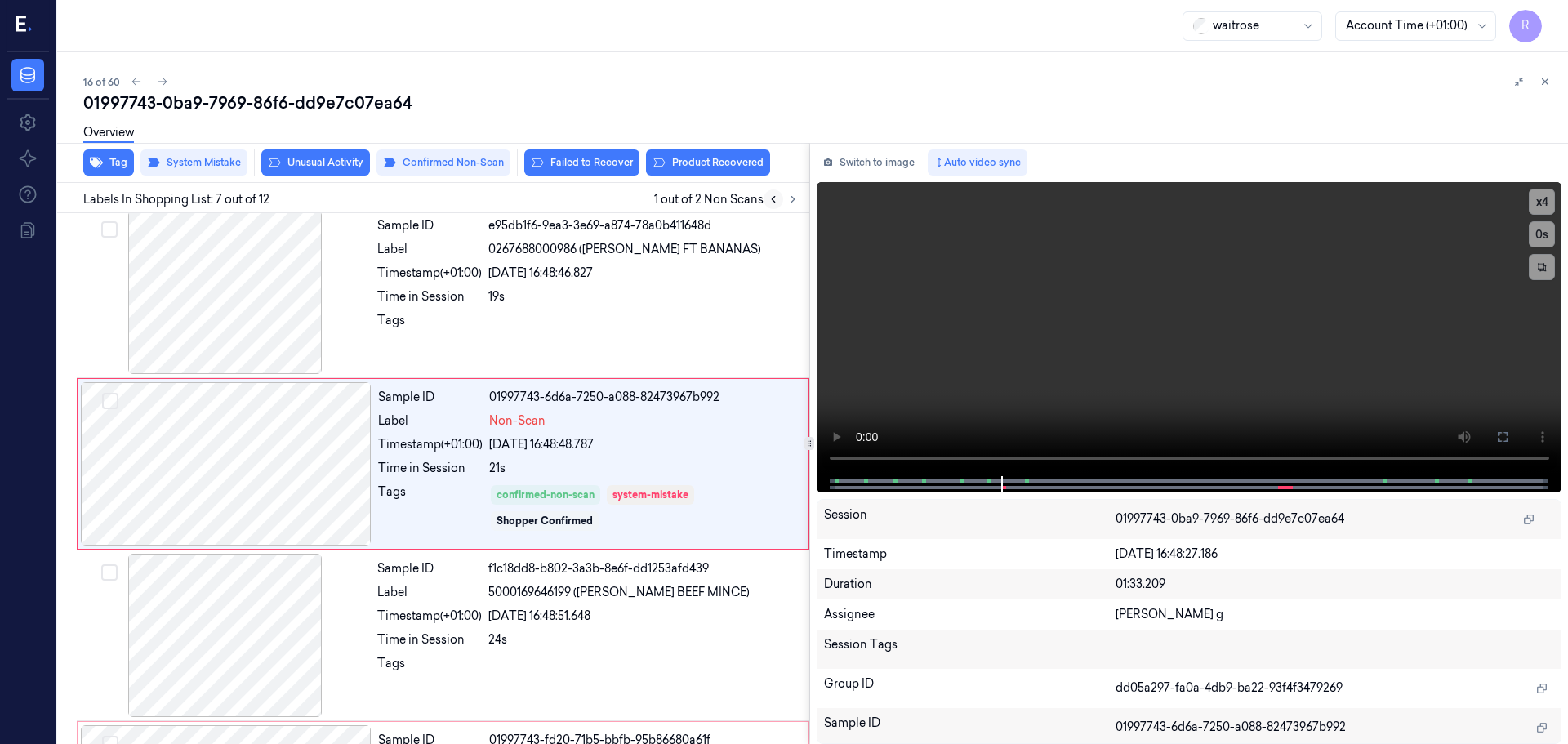
scroll to position [849, 0]
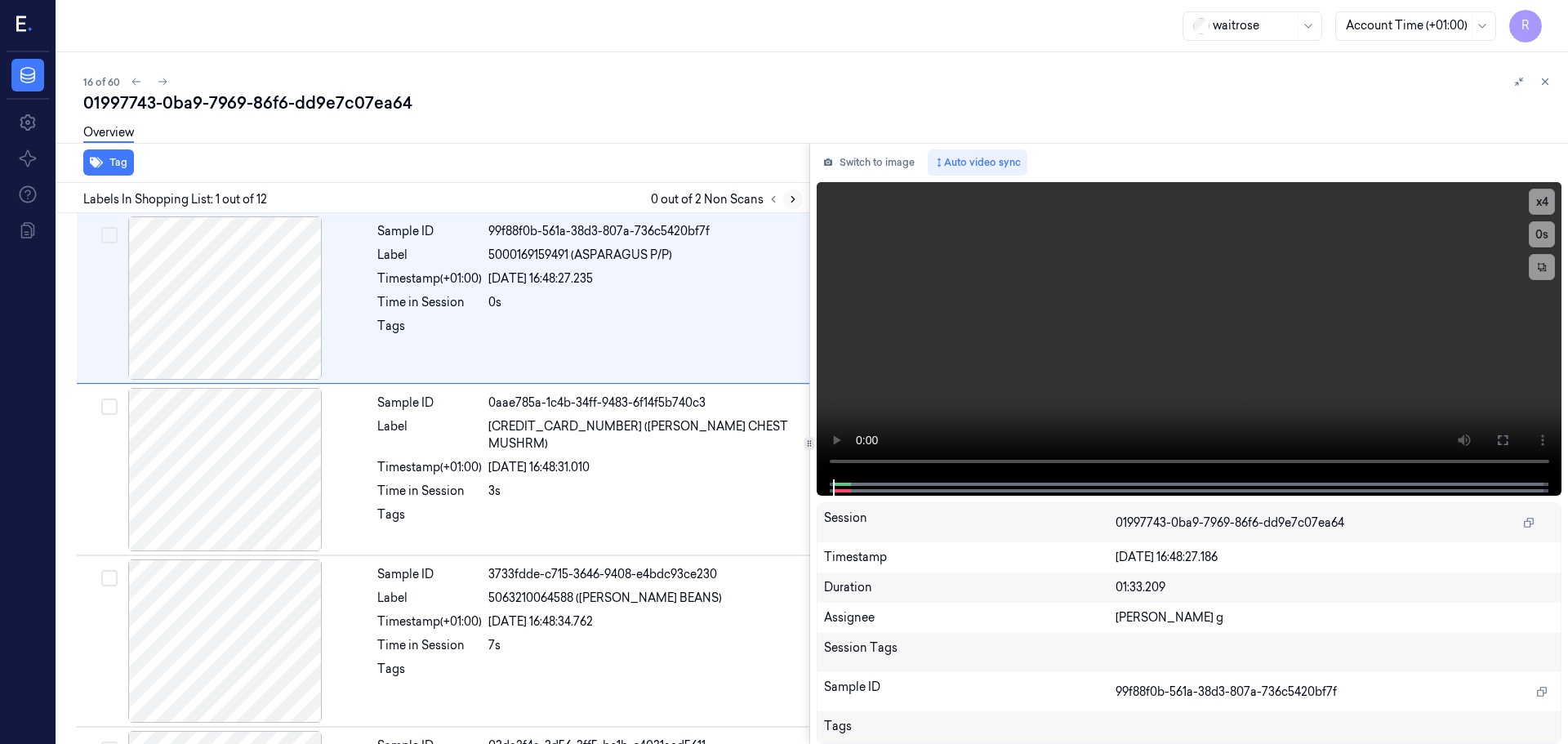
click at [790, 196] on icon at bounding box center [793, 200] width 11 height 11
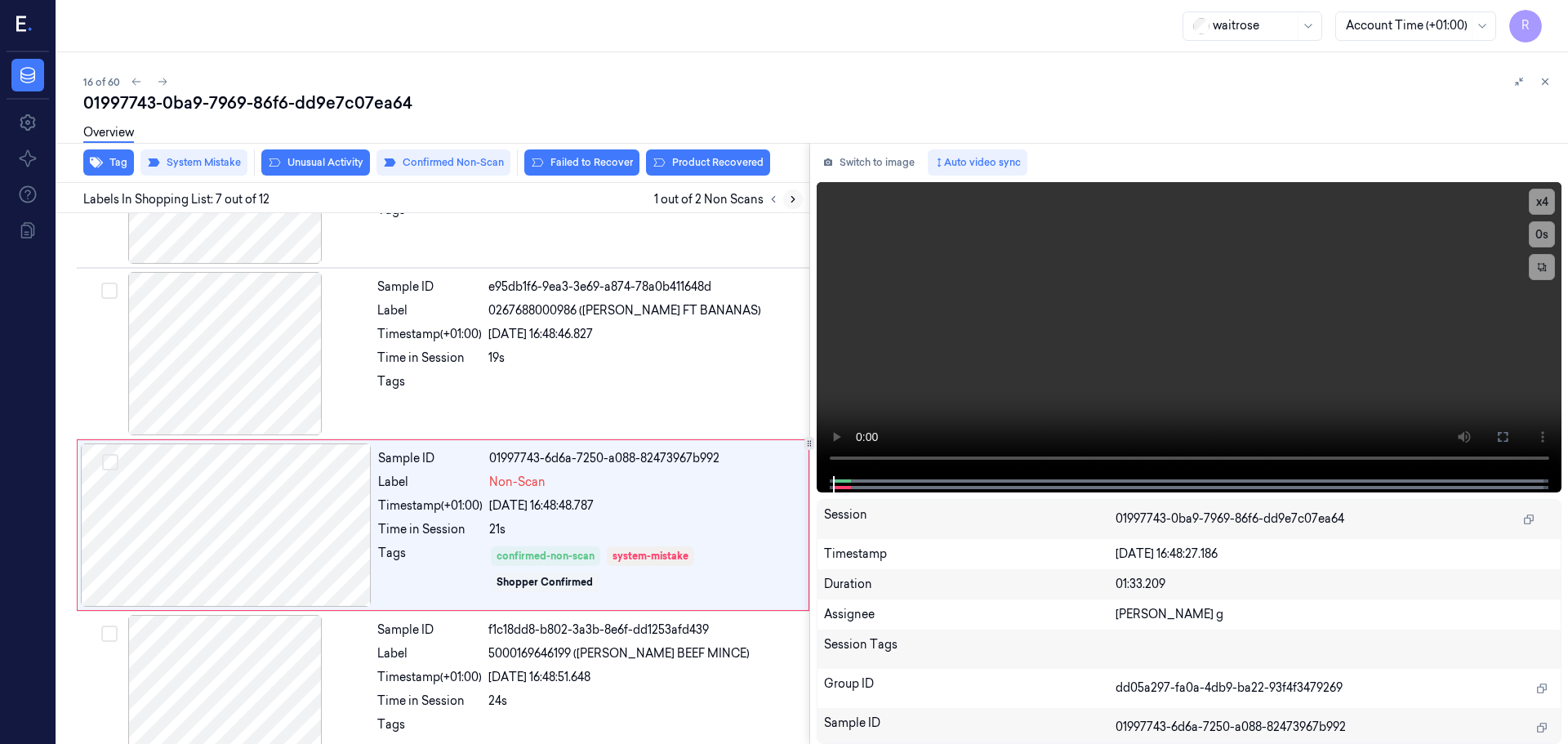
scroll to position [849, 0]
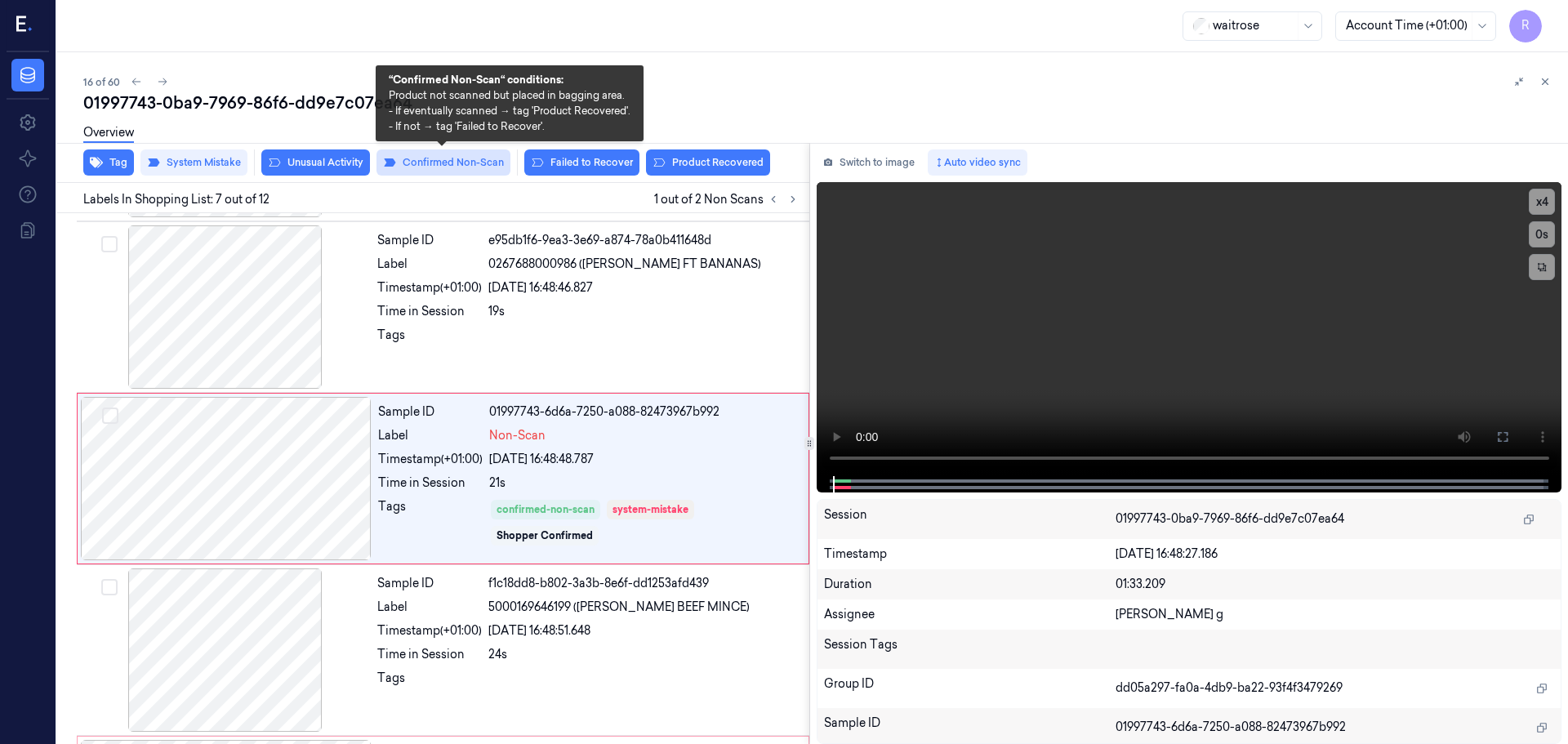
click at [416, 166] on button "Confirmed Non-Scan" at bounding box center [443, 162] width 134 height 26
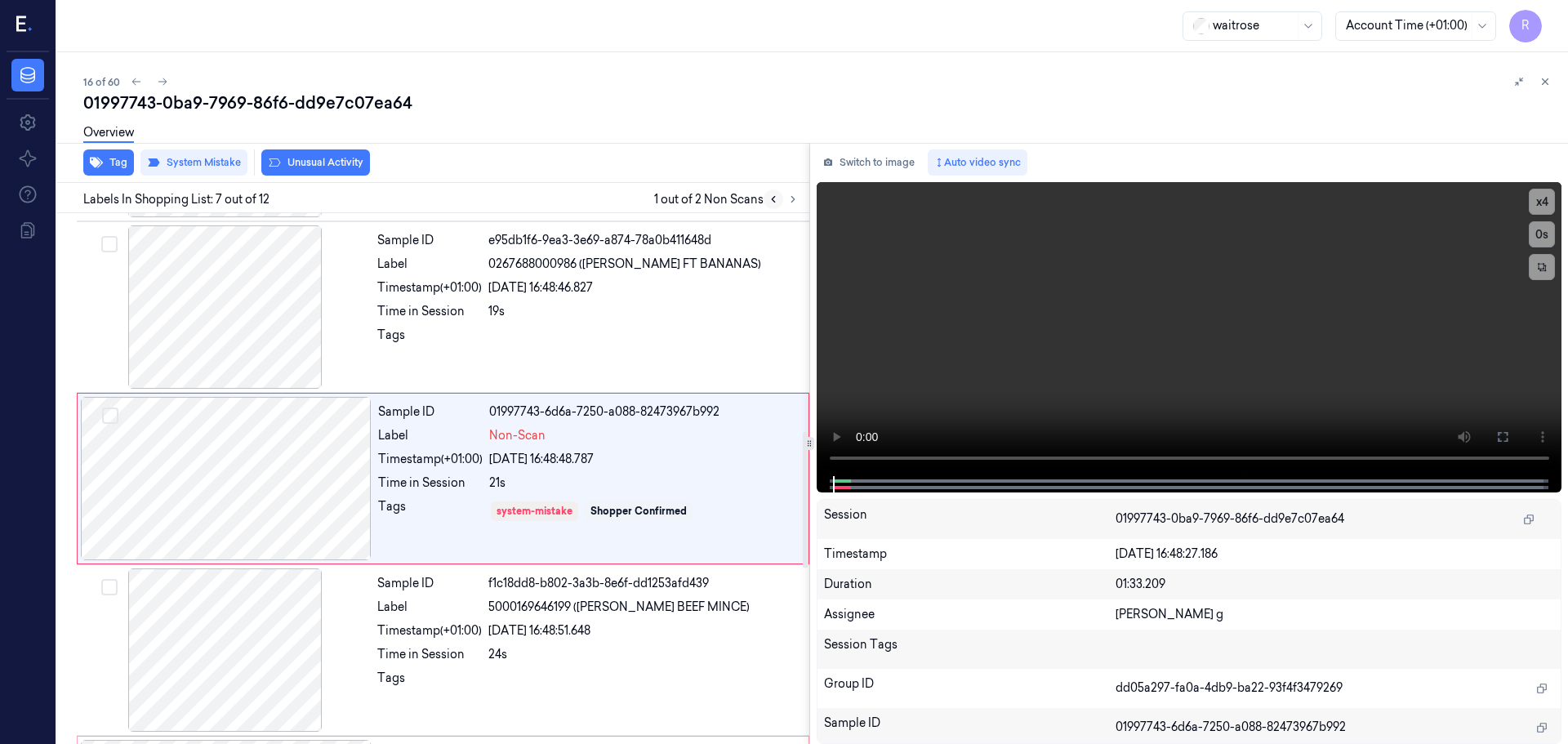
click at [770, 205] on icon at bounding box center [773, 200] width 11 height 11
click at [788, 203] on icon at bounding box center [793, 200] width 11 height 11
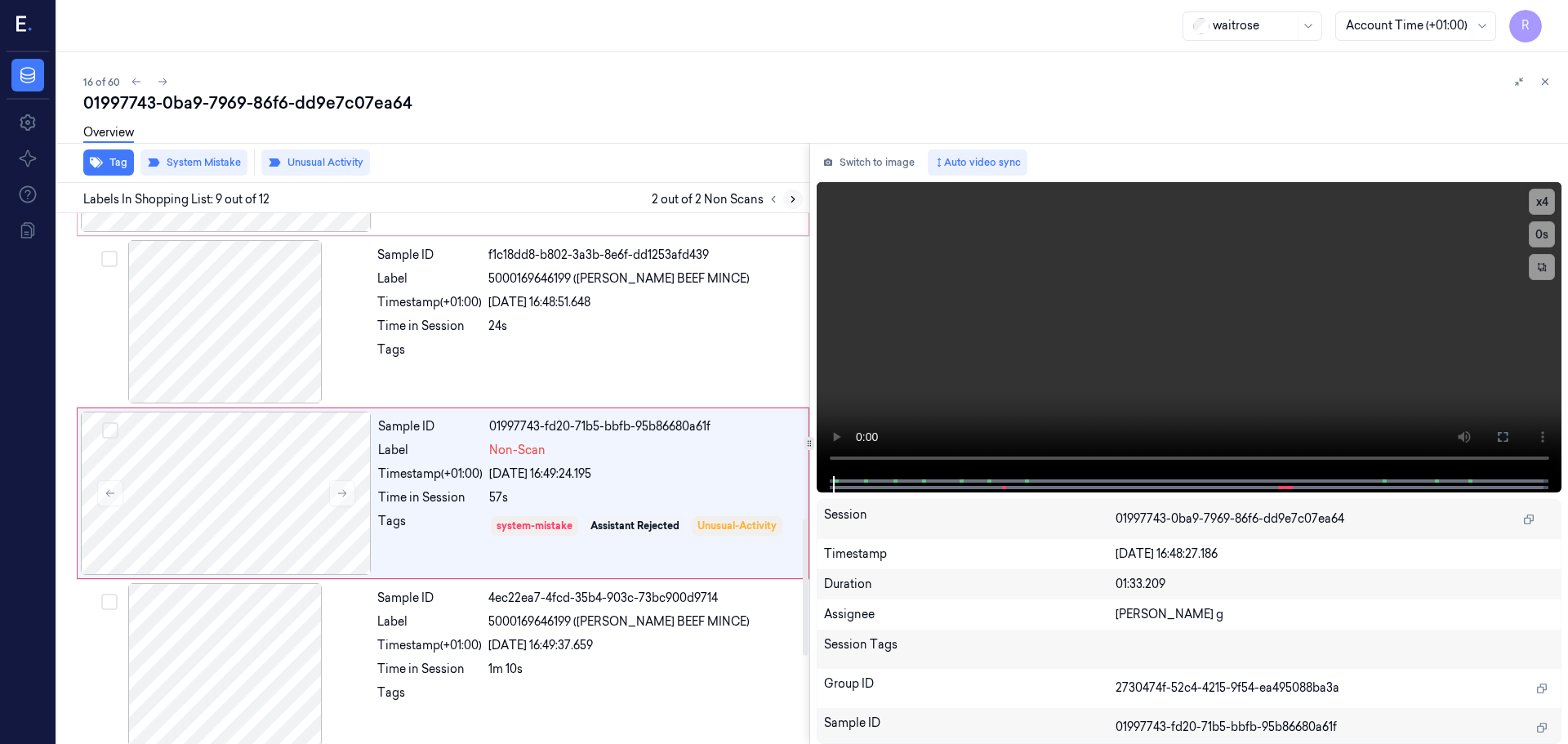
scroll to position [1192, 0]
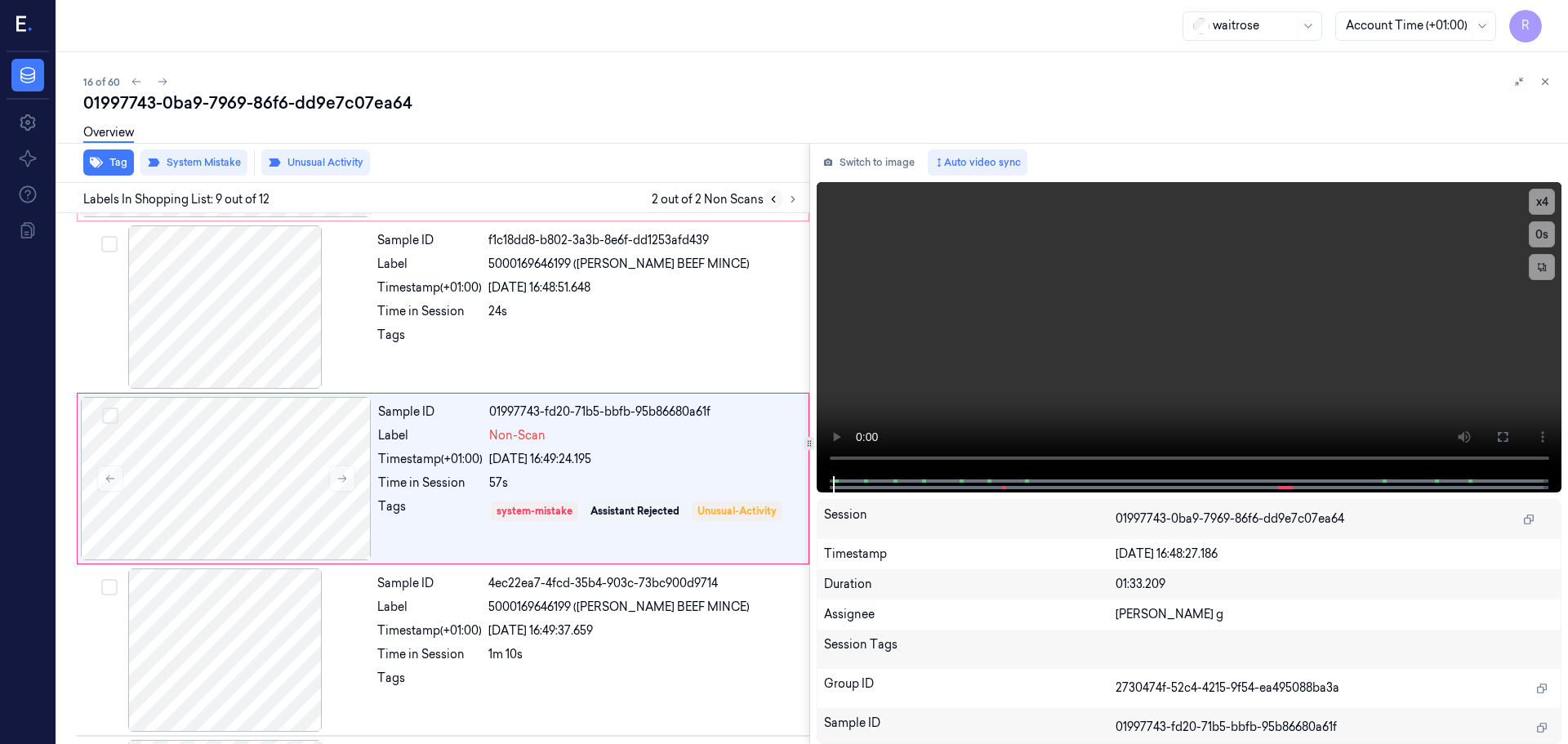
click at [774, 201] on icon at bounding box center [773, 200] width 11 height 11
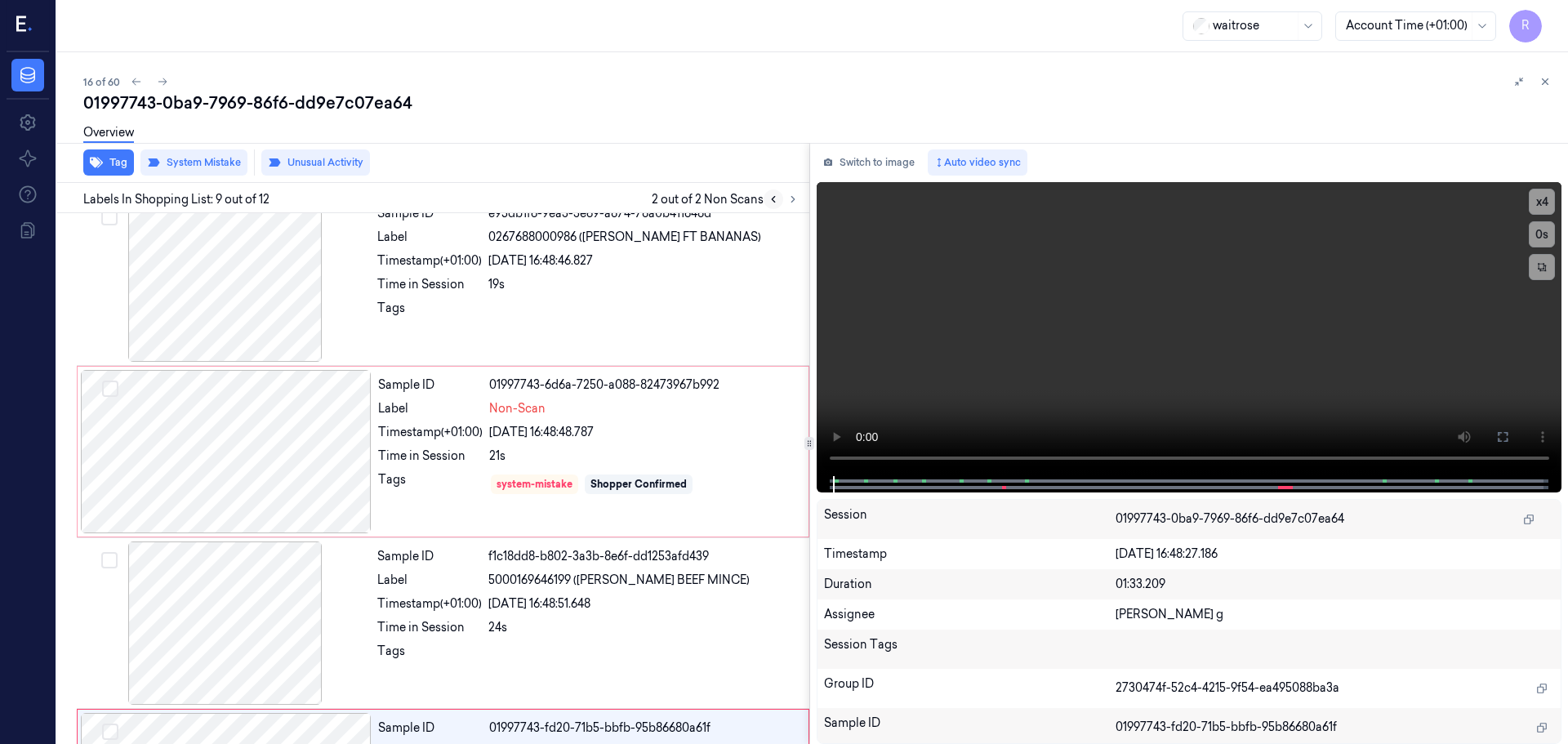
click at [774, 201] on icon at bounding box center [773, 200] width 11 height 11
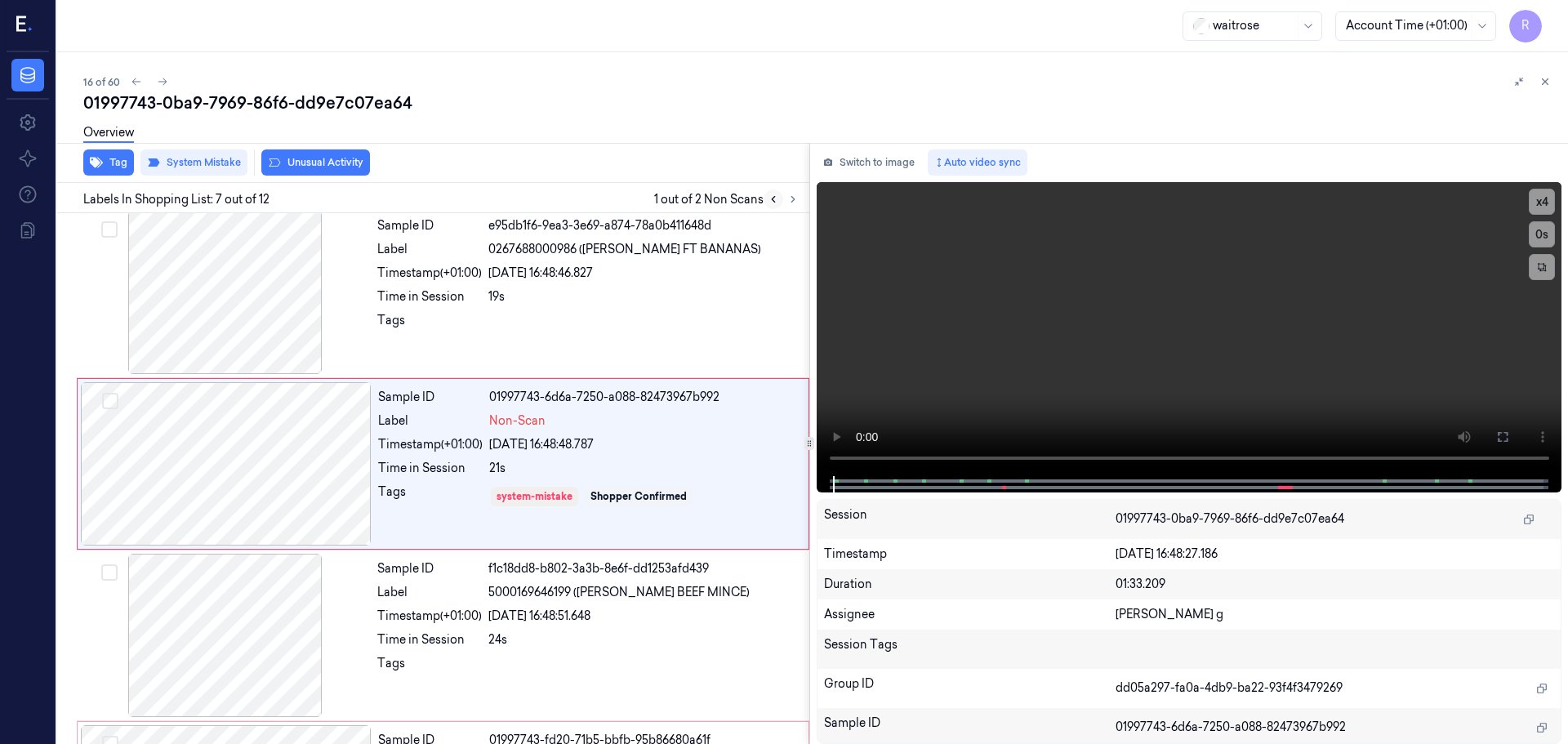
scroll to position [849, 0]
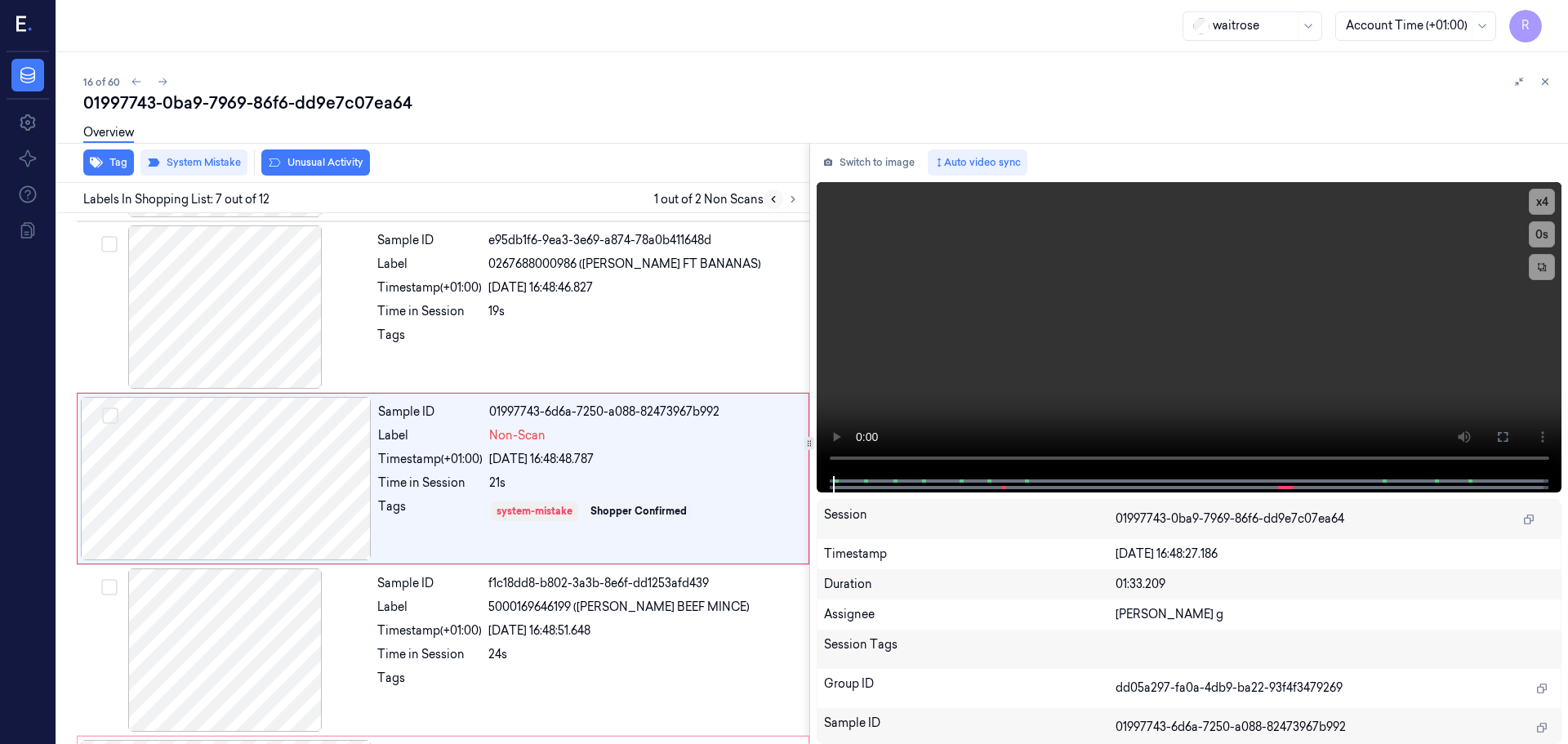
click at [774, 201] on icon at bounding box center [773, 200] width 11 height 11
click at [98, 160] on icon "button" at bounding box center [96, 163] width 13 height 10
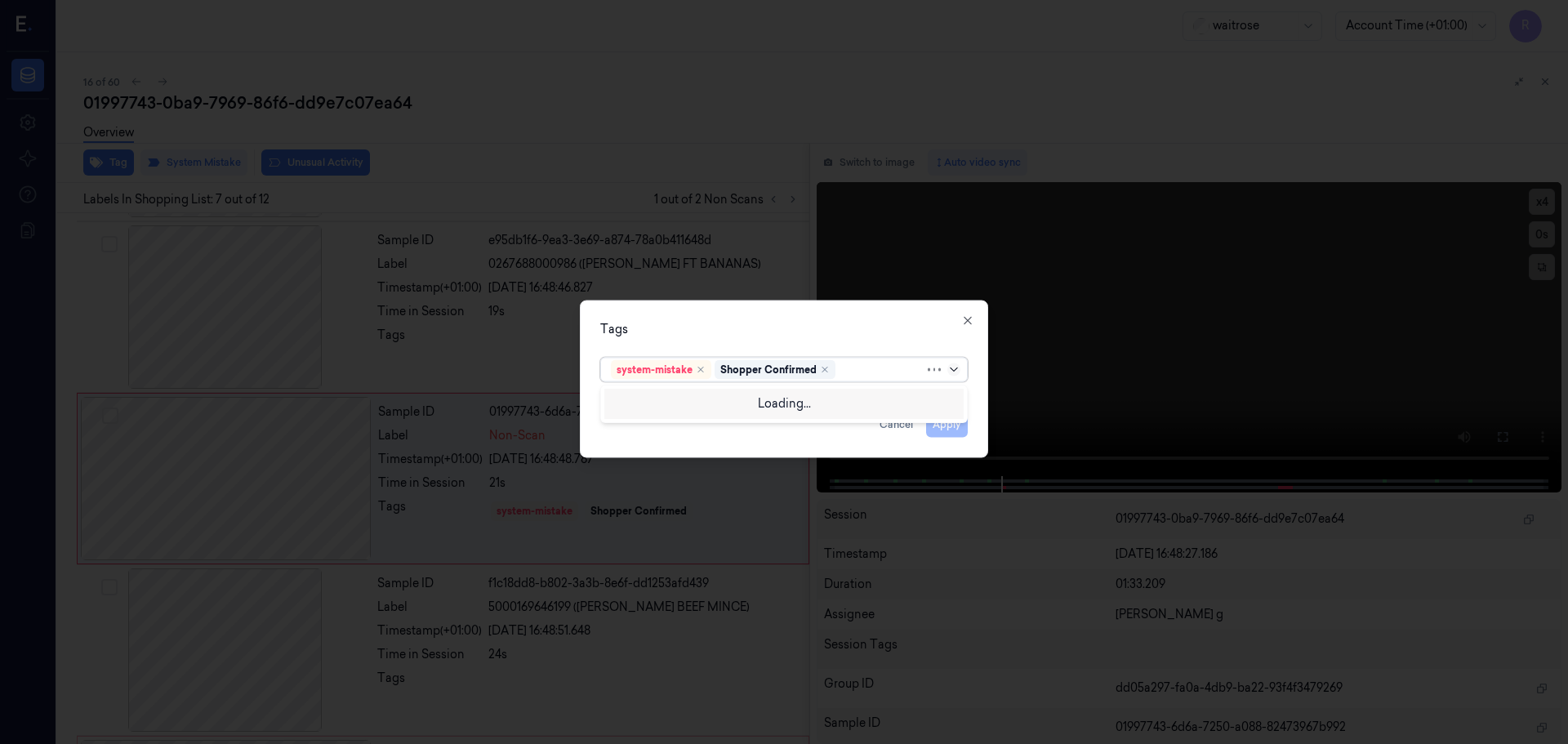
click at [955, 363] on icon at bounding box center [954, 369] width 13 height 13
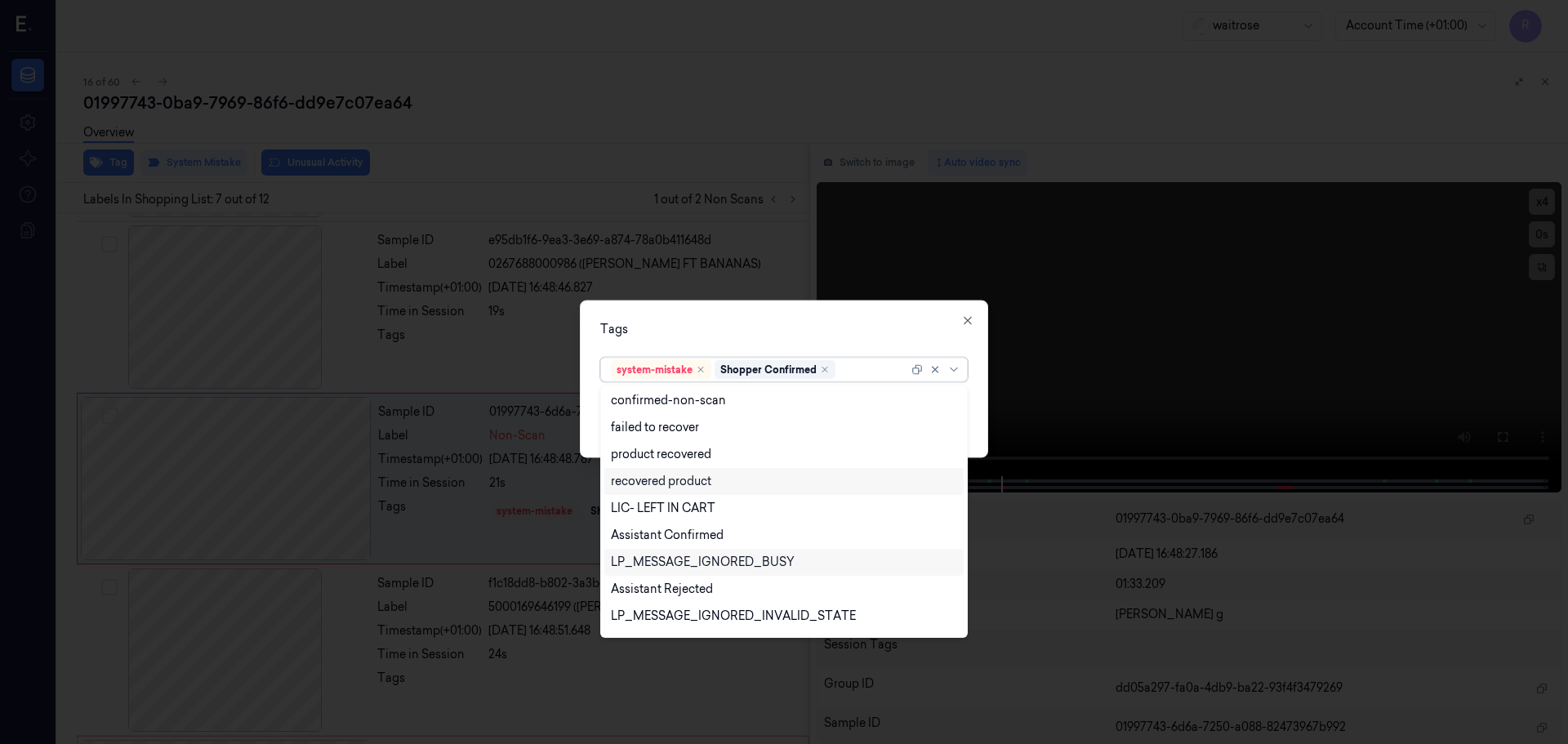
scroll to position [240, 0]
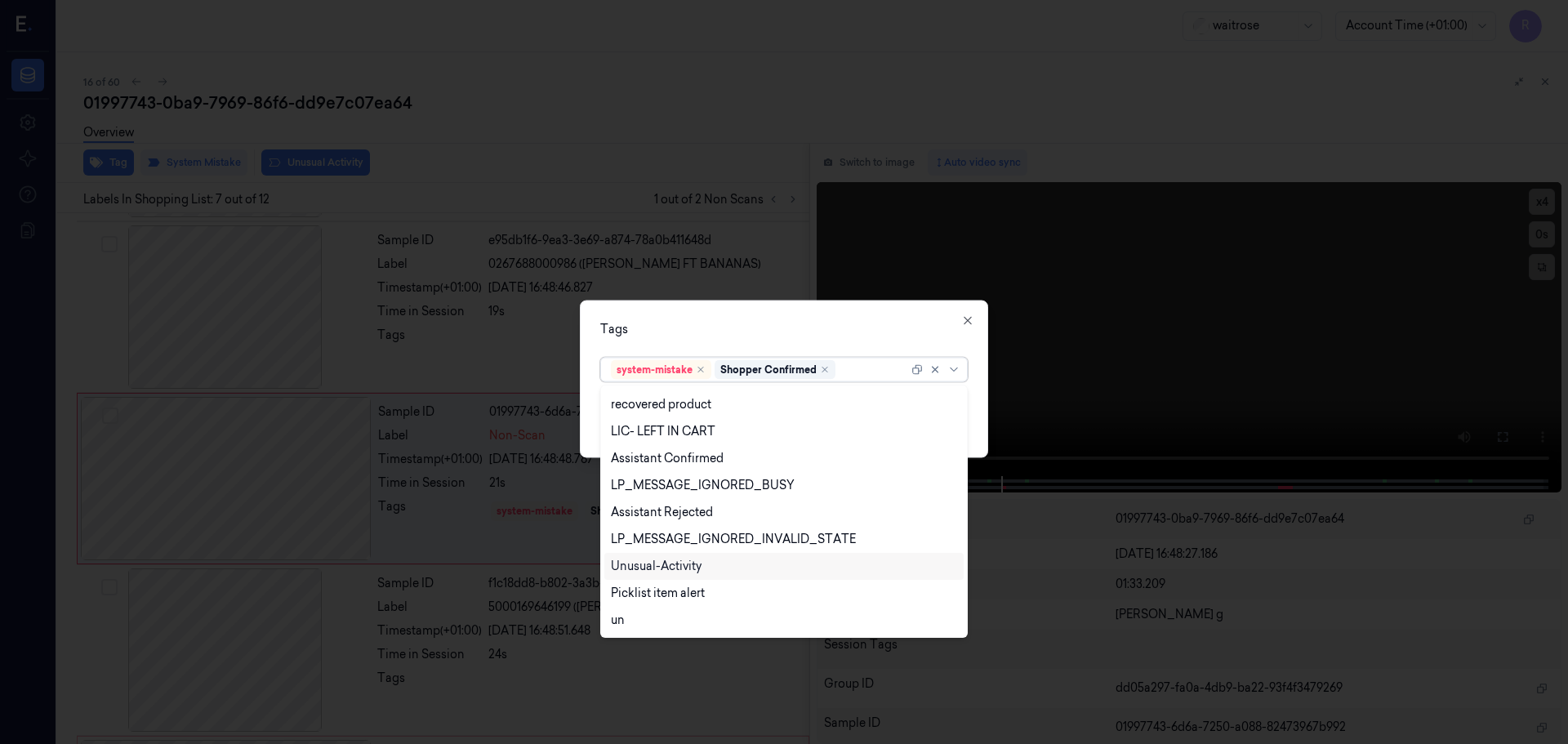
click at [663, 575] on div "Unusual-Activity" at bounding box center [655, 566] width 90 height 17
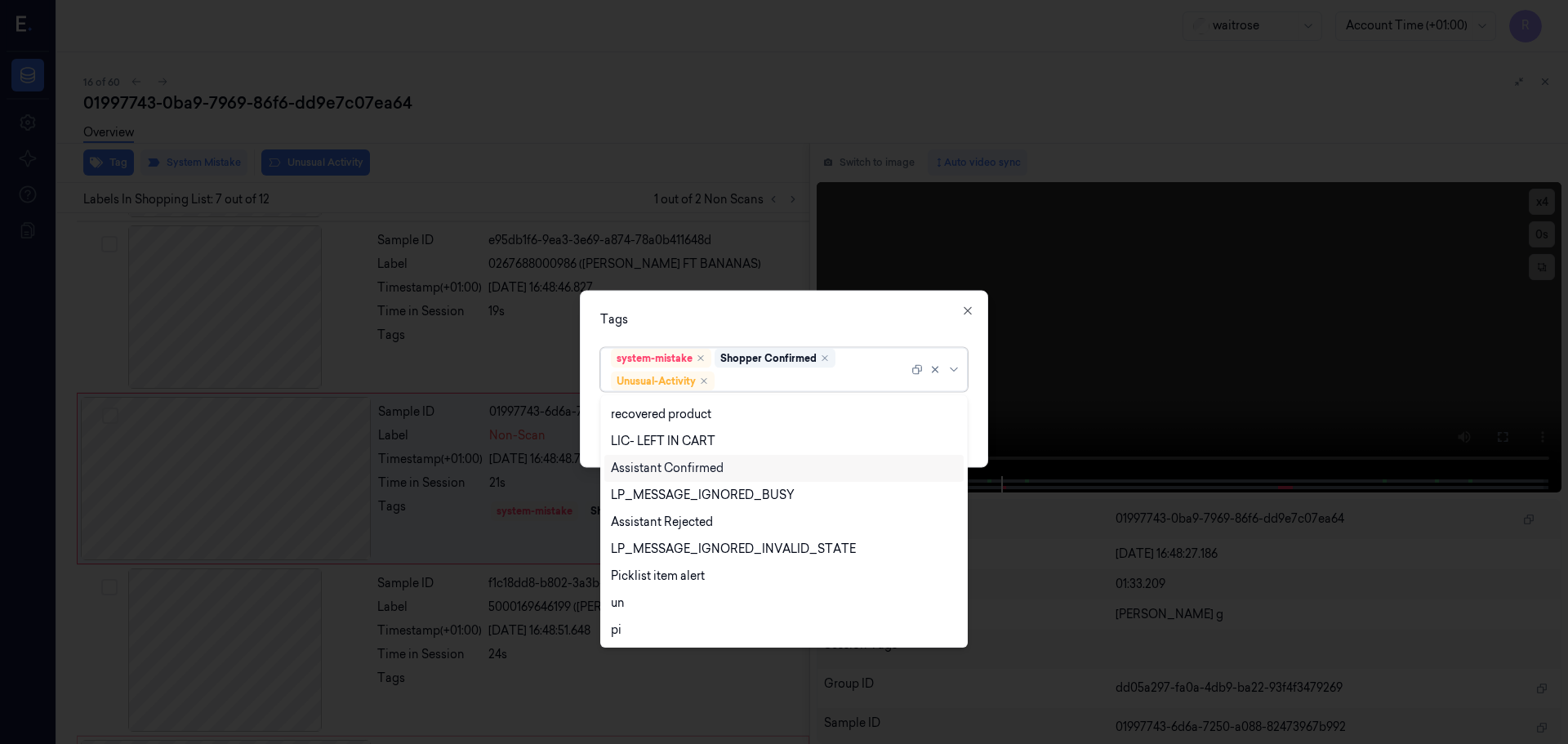
click at [841, 321] on div "Tags" at bounding box center [784, 319] width 367 height 17
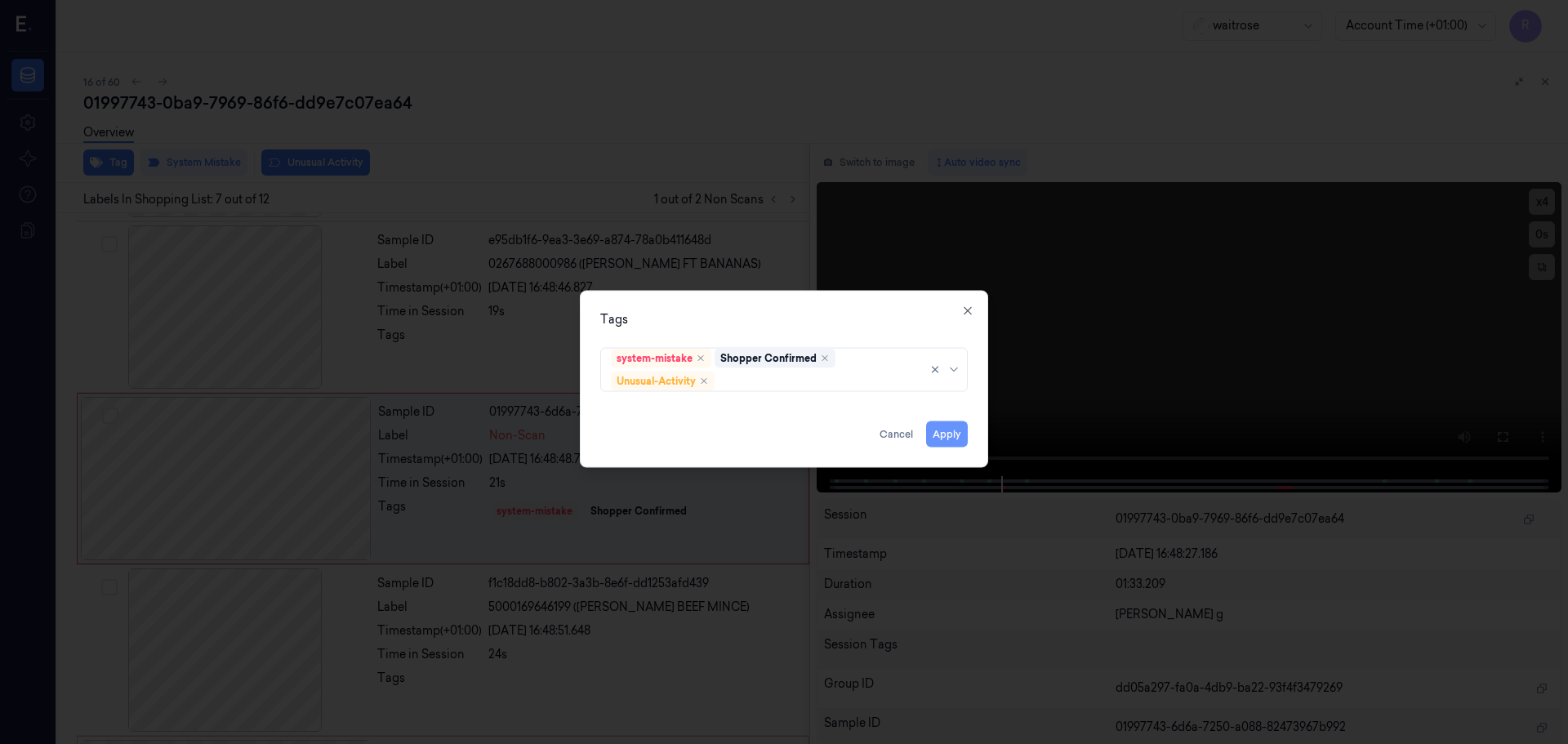
click at [946, 435] on button "Apply" at bounding box center [947, 433] width 42 height 26
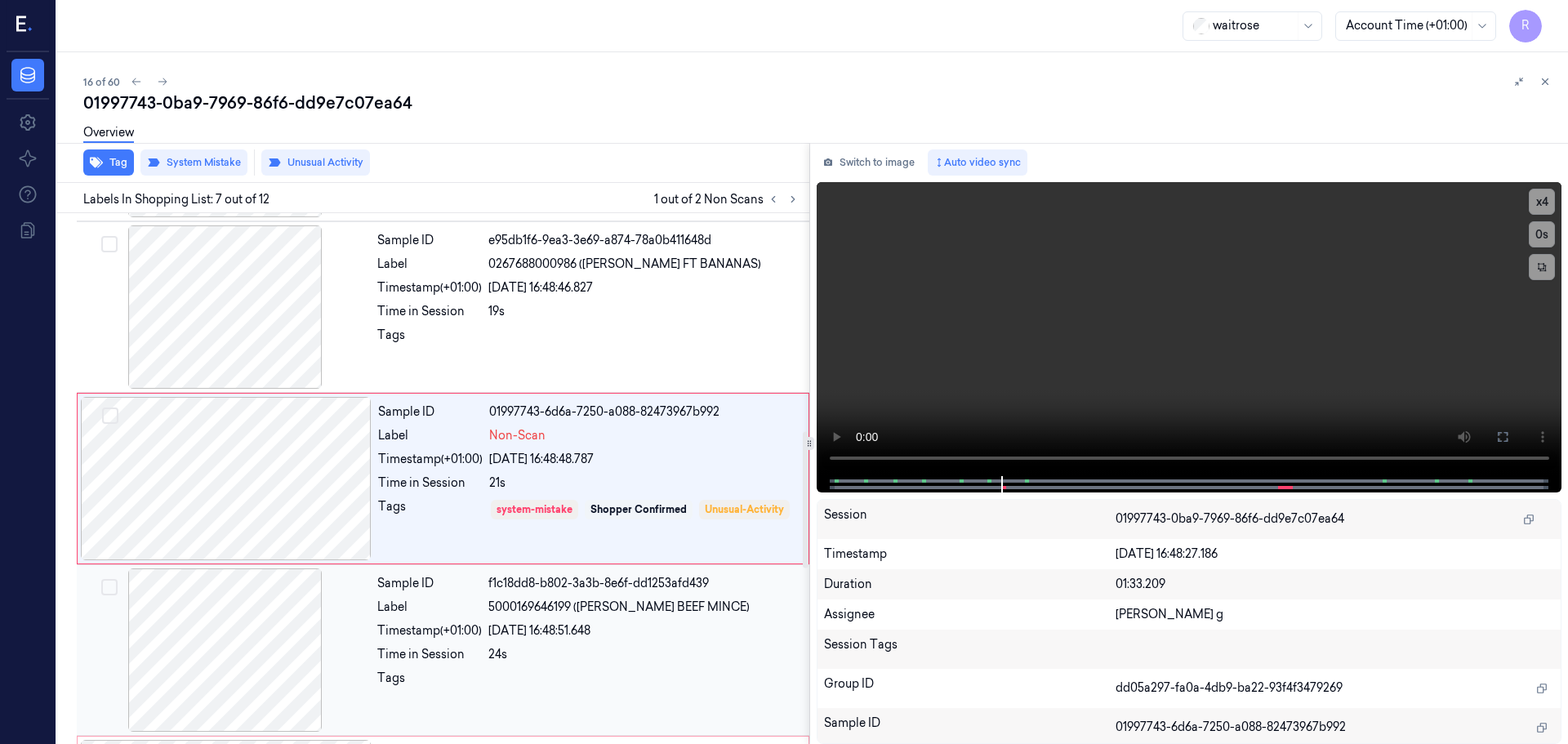
click at [503, 636] on div "[DATE] 16:48:51.648" at bounding box center [643, 631] width 311 height 17
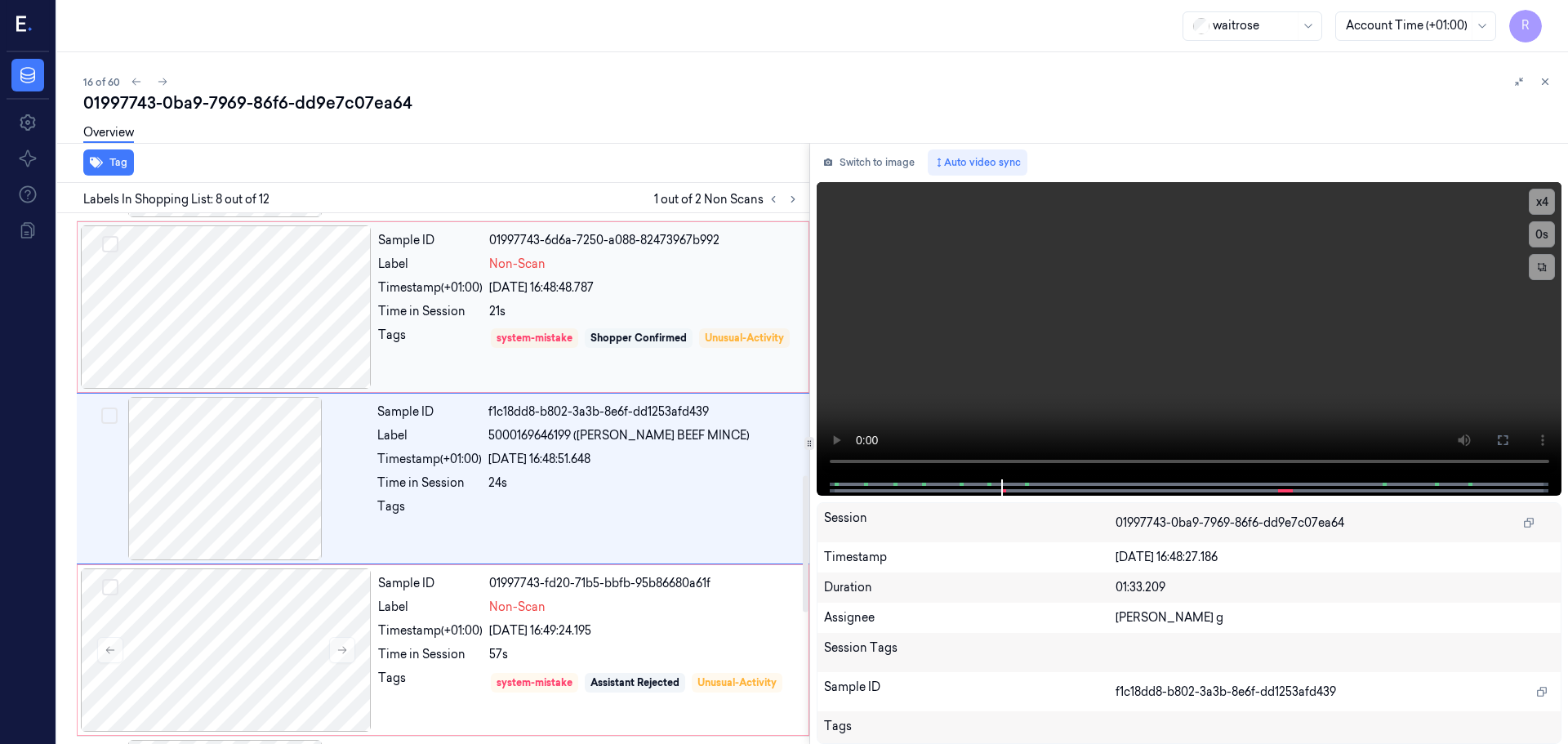
click at [683, 339] on div "Shopper Confirmed" at bounding box center [638, 338] width 96 height 14
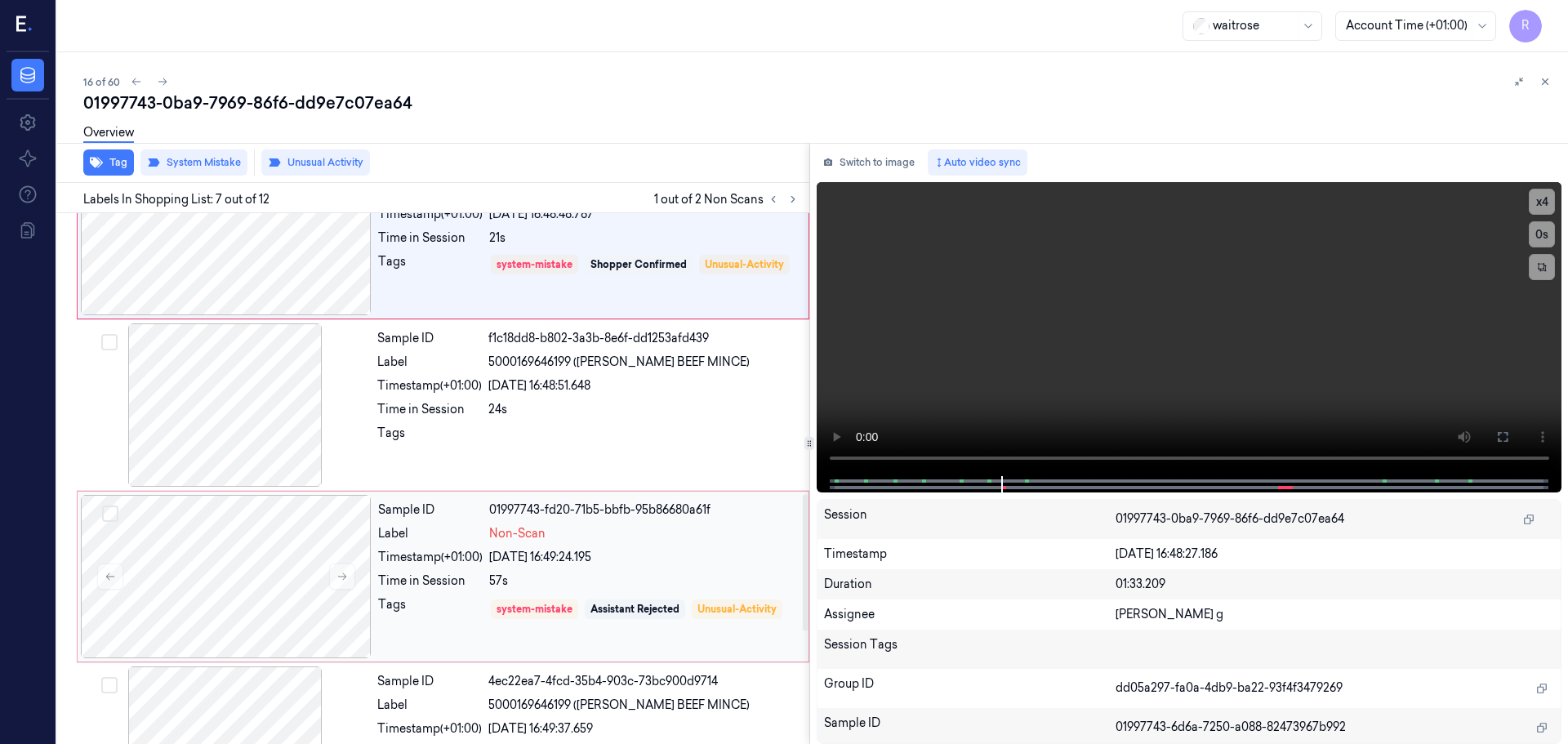
click at [668, 571] on div "Sample ID 01997743-fd20-71b5-bbfb-95b86680a61f Label Non-Scan Timestamp (+01:00…" at bounding box center [589, 577] width 434 height 164
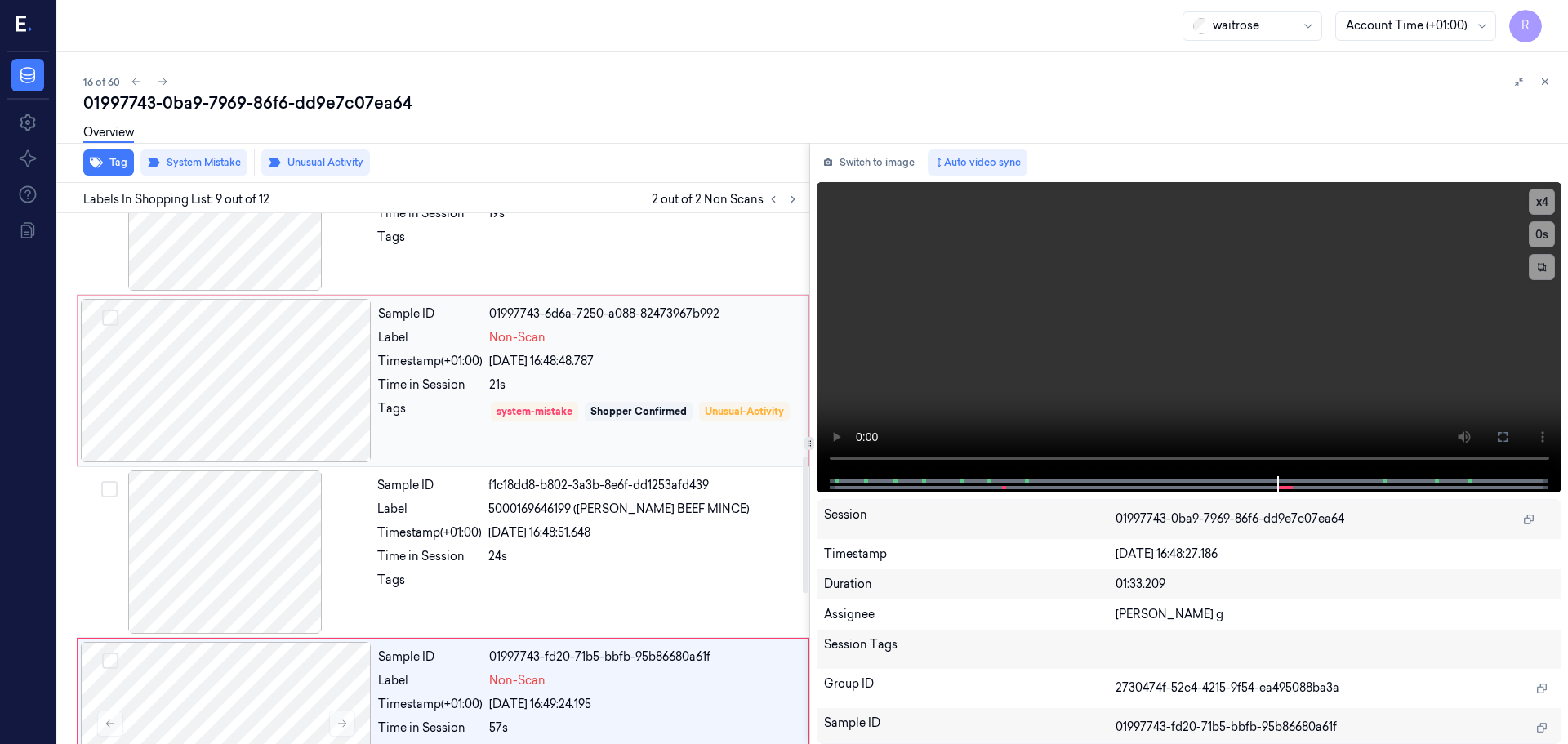
click at [630, 378] on div "21s" at bounding box center [643, 385] width 309 height 17
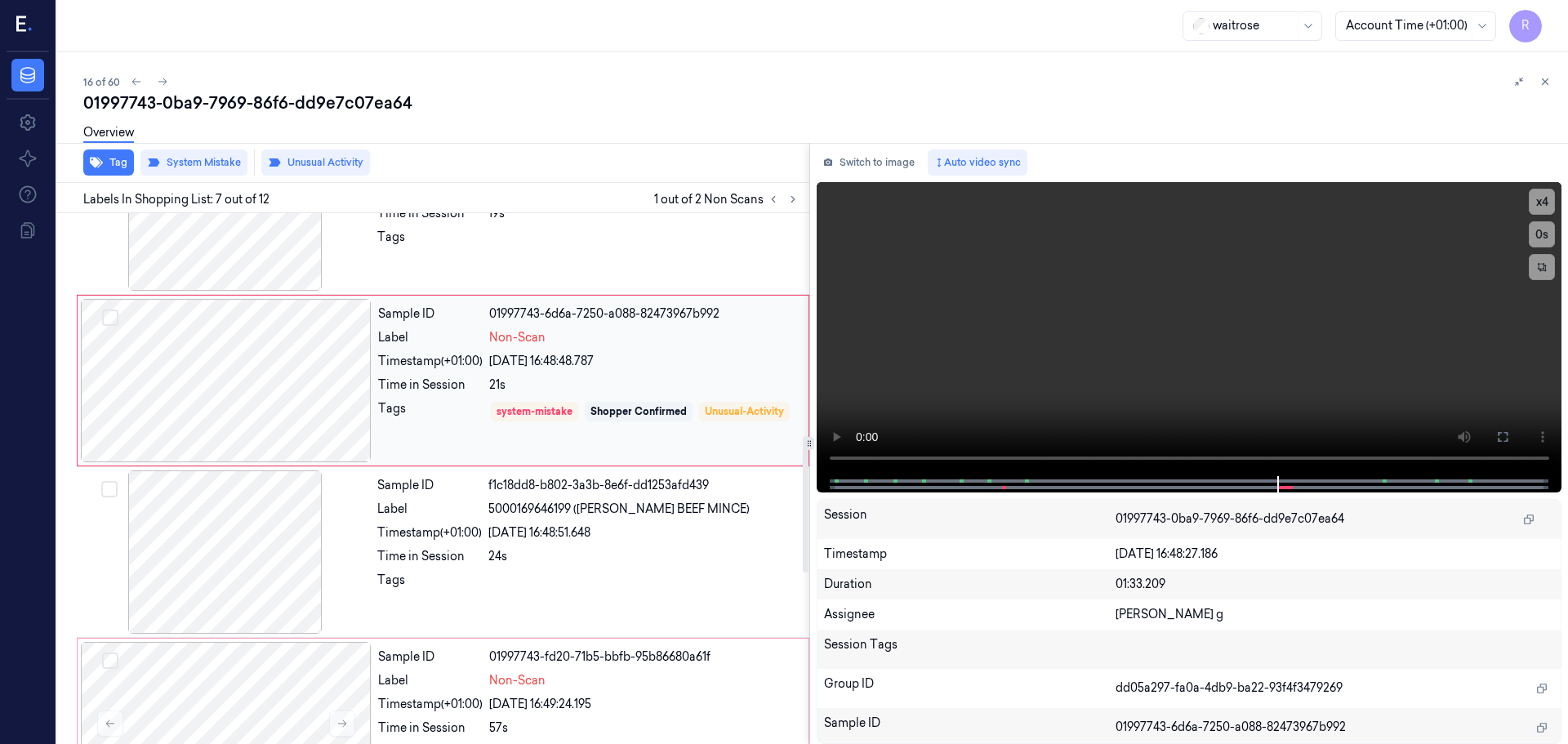
scroll to position [849, 0]
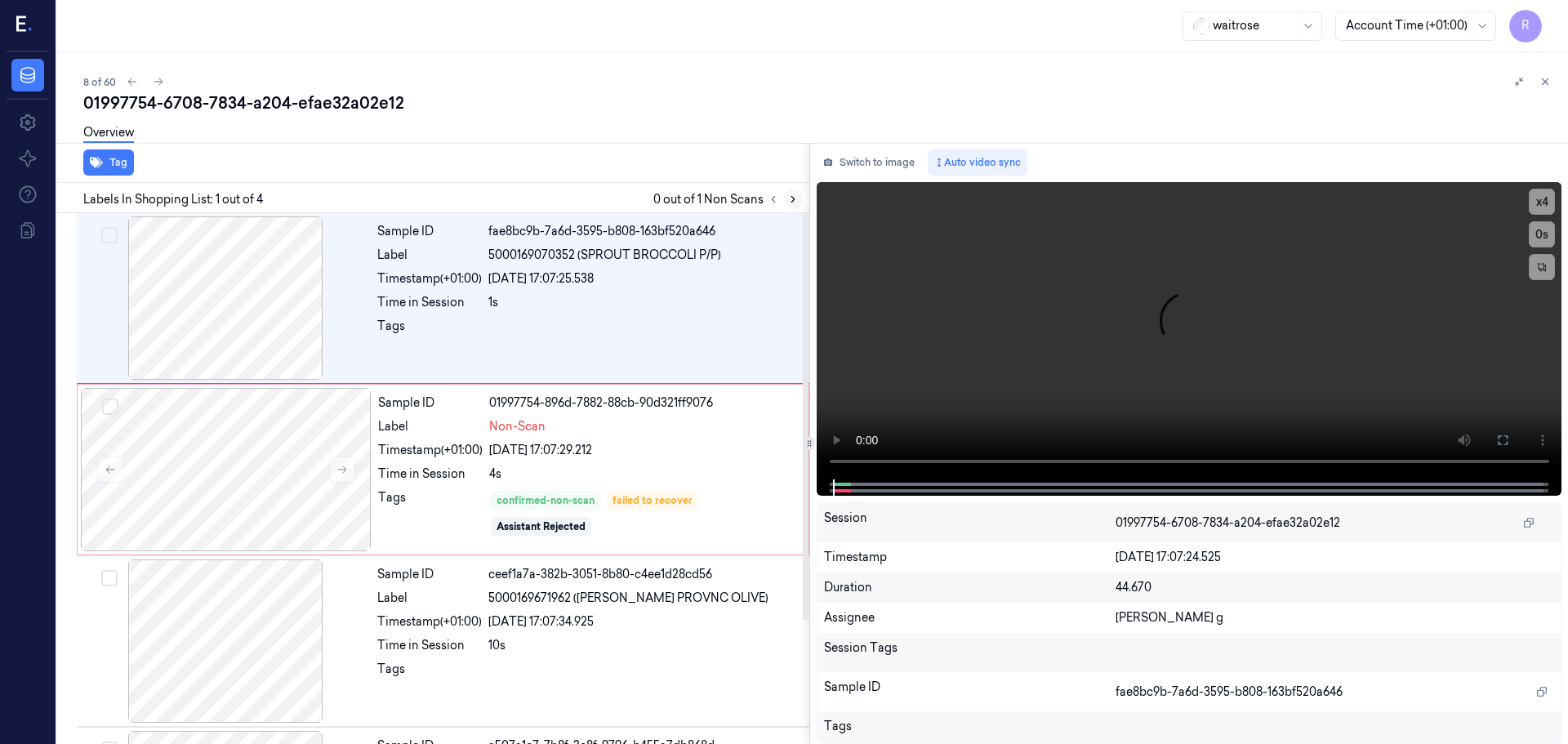
click at [790, 200] on icon at bounding box center [793, 200] width 11 height 11
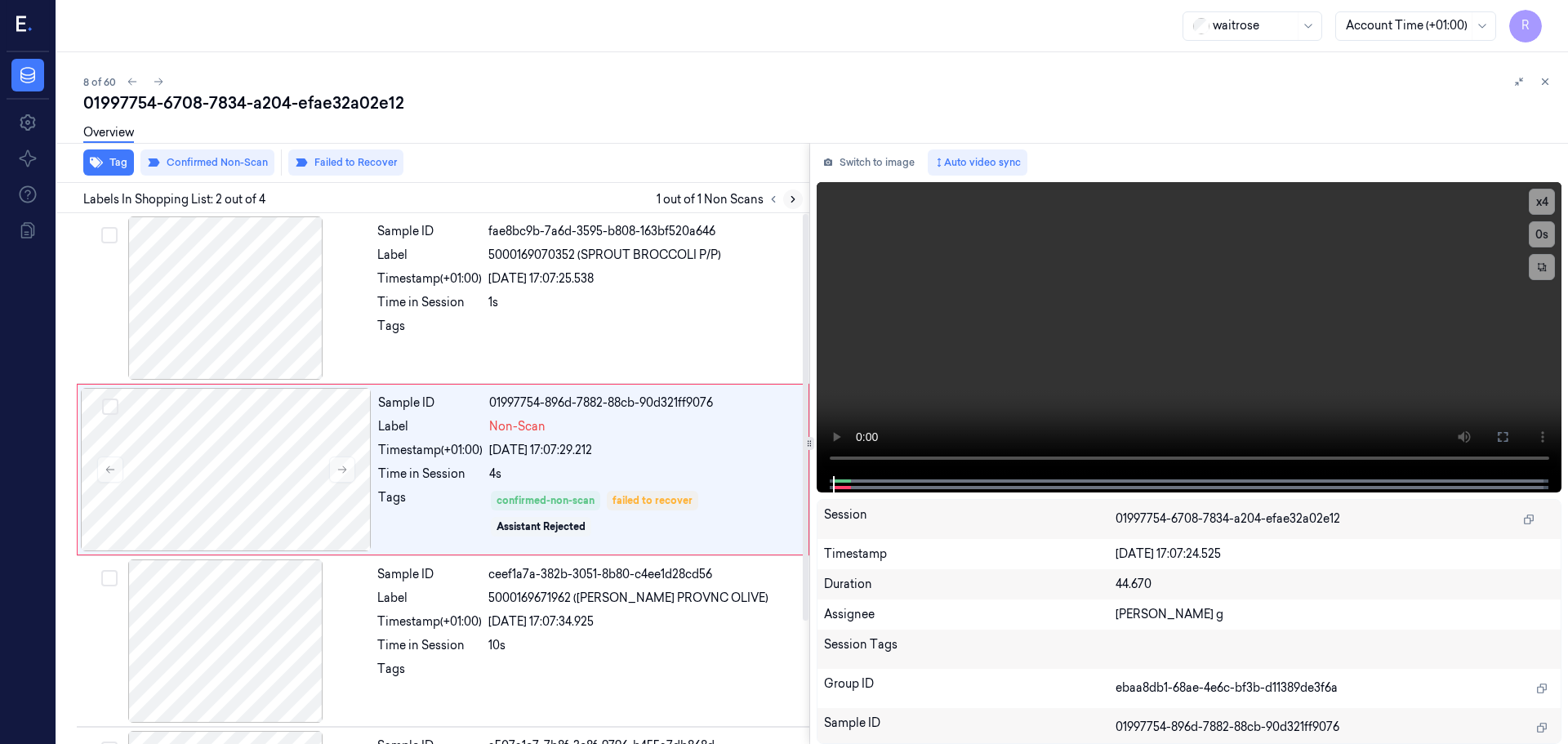
click at [790, 200] on icon at bounding box center [793, 200] width 11 height 11
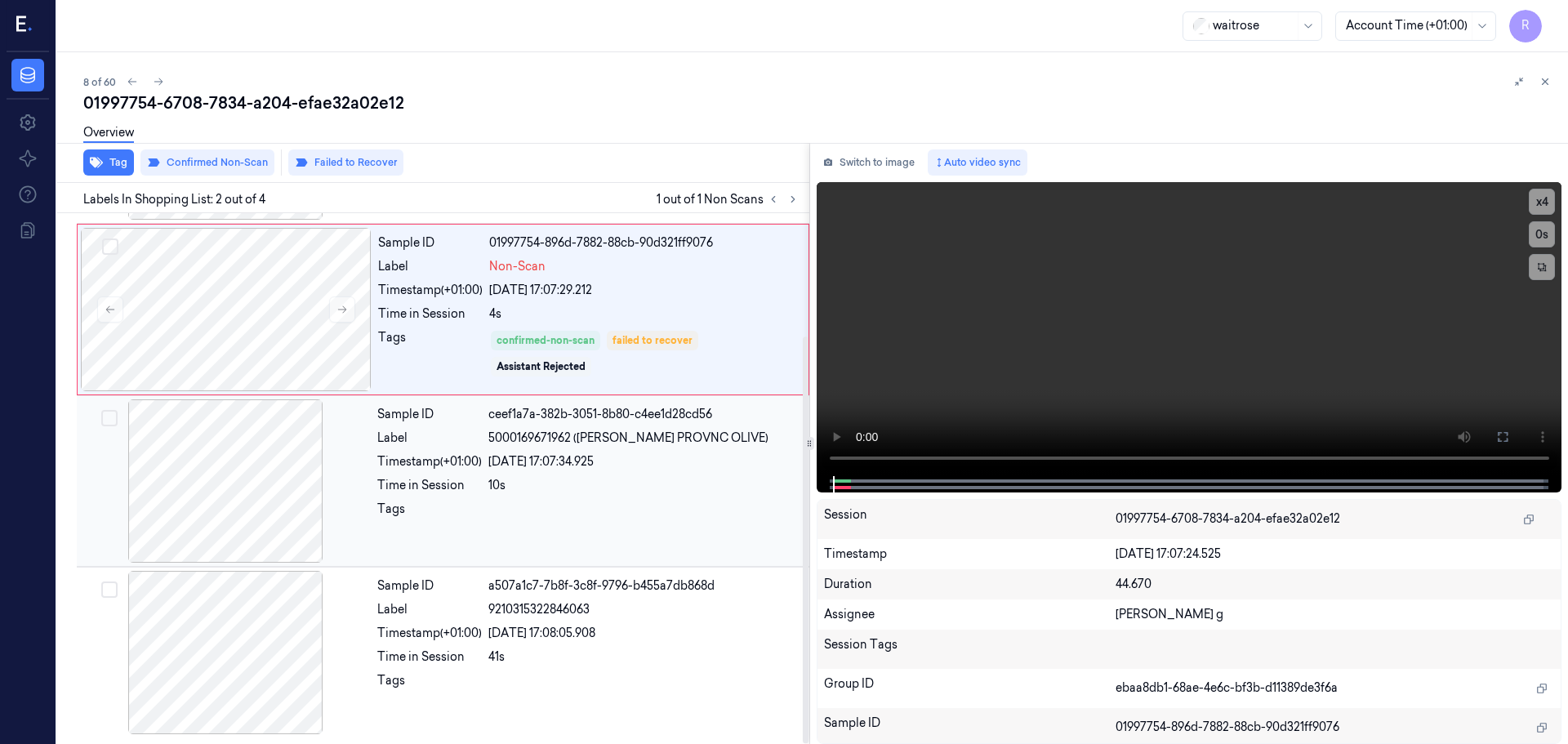
click at [523, 510] on div at bounding box center [643, 513] width 311 height 26
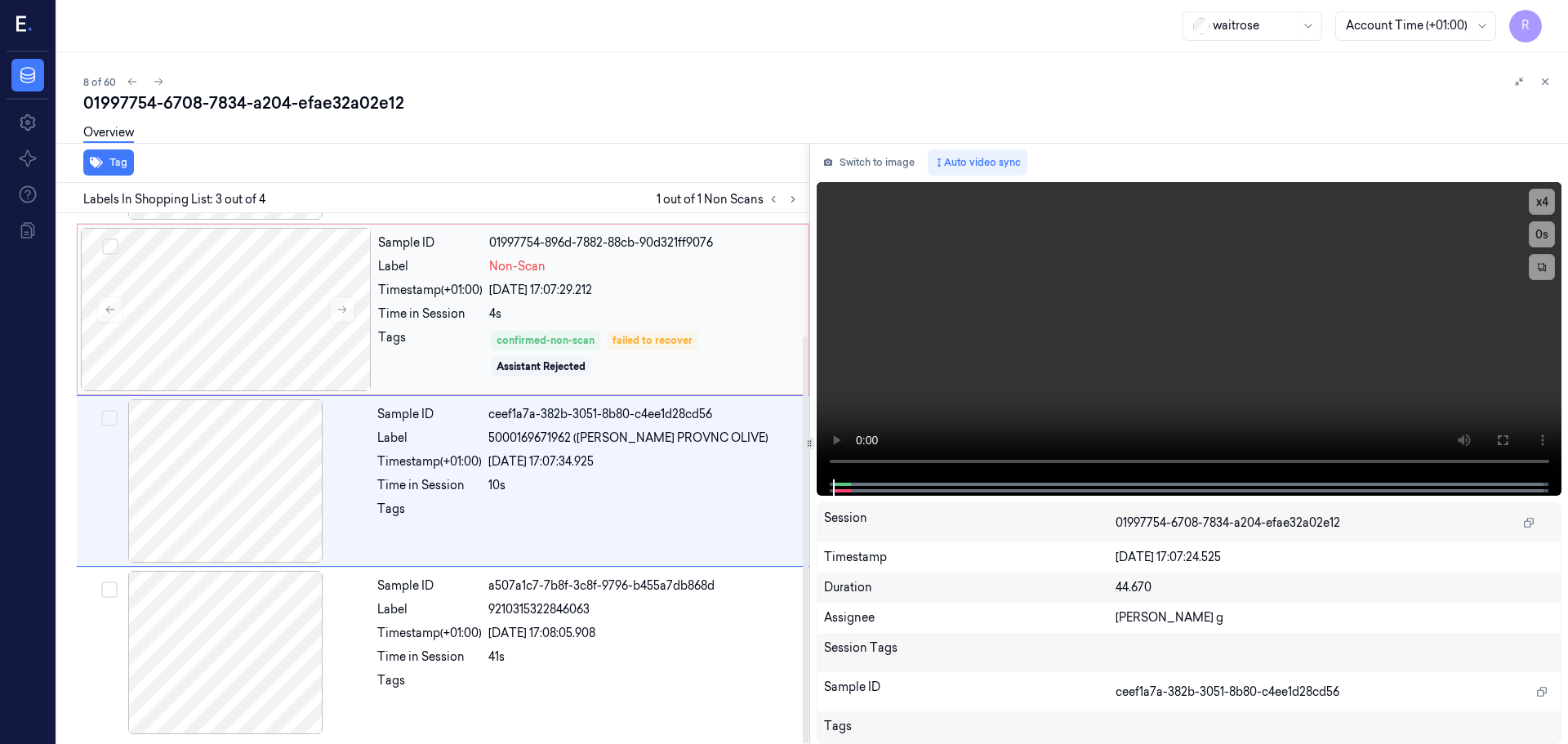
click at [627, 328] on div "Sample ID 01997754-896d-7882-88cb-90d321ff9076 Label Non-Scan Timestamp (+01:00…" at bounding box center [589, 310] width 434 height 164
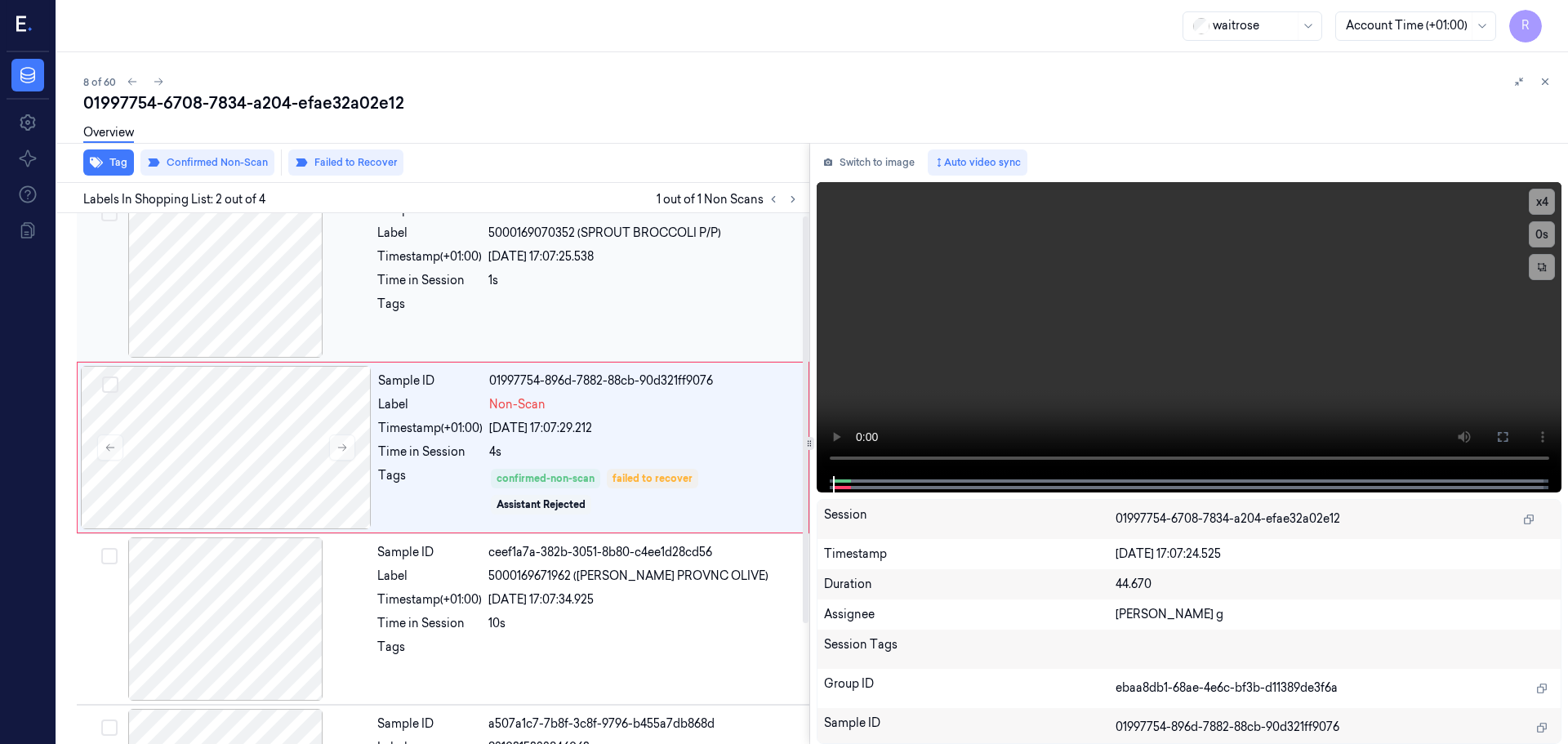
scroll to position [0, 0]
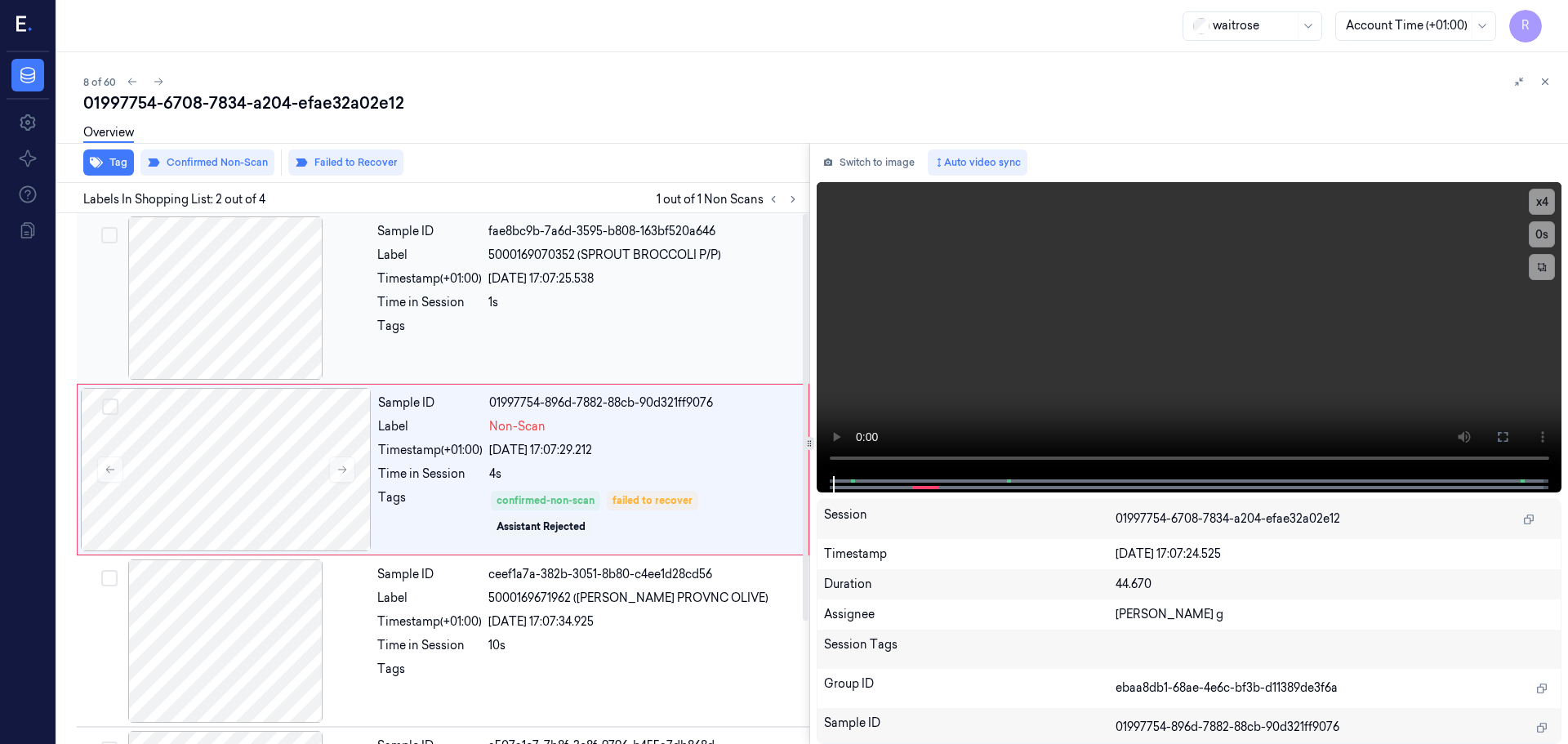
click at [229, 311] on div at bounding box center [225, 299] width 291 height 164
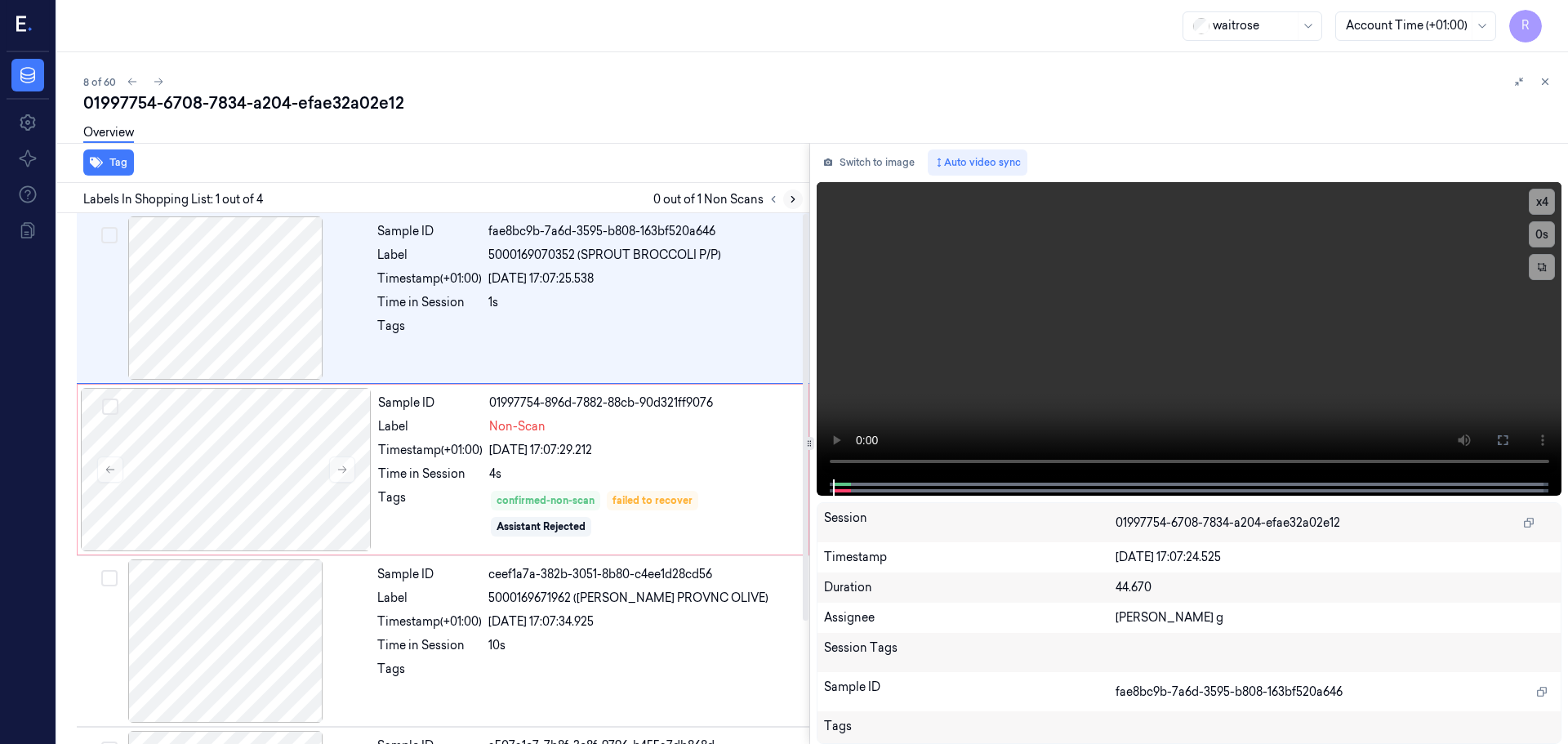
click at [788, 204] on icon at bounding box center [793, 200] width 11 height 11
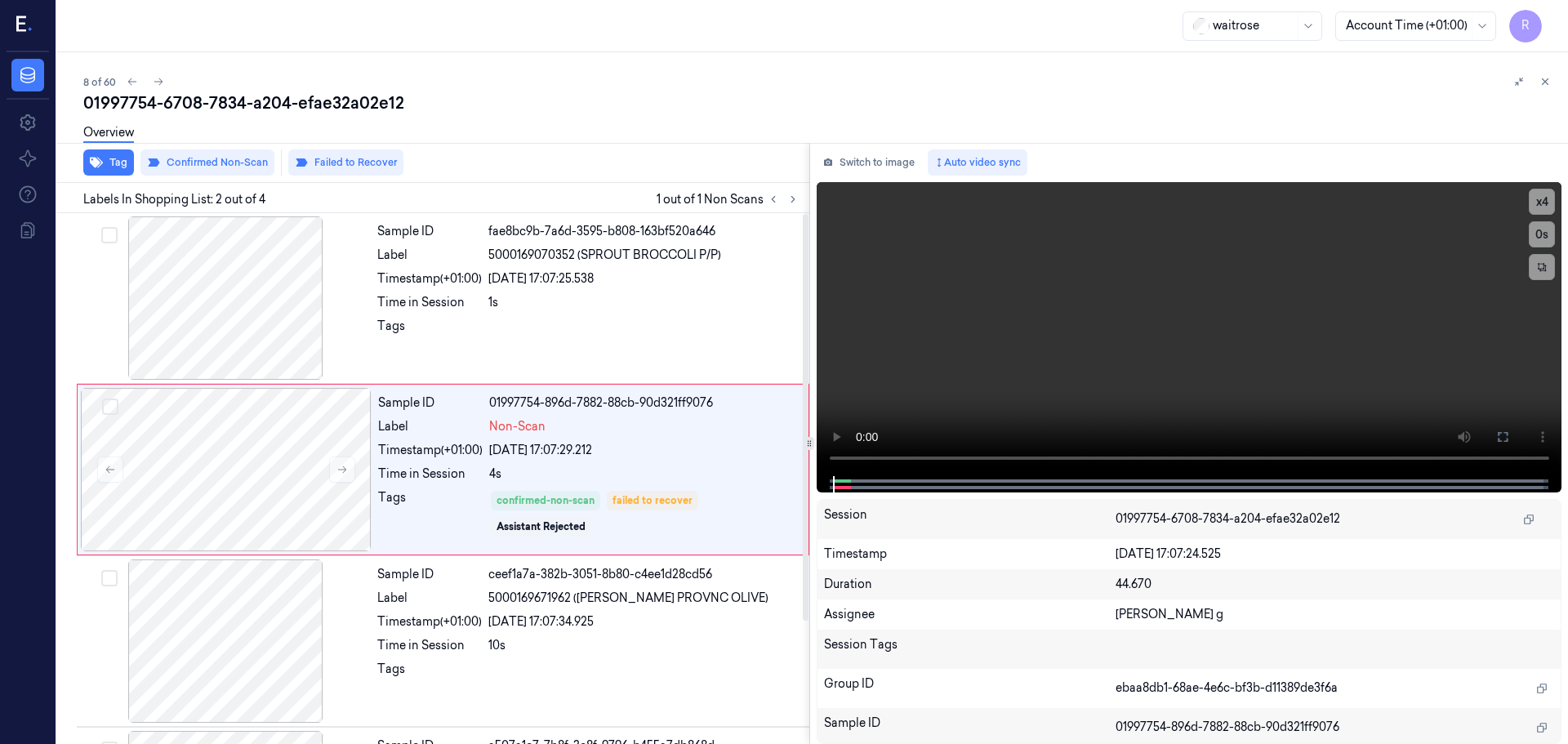
click at [180, 153] on div "Overview" at bounding box center [819, 135] width 1471 height 42
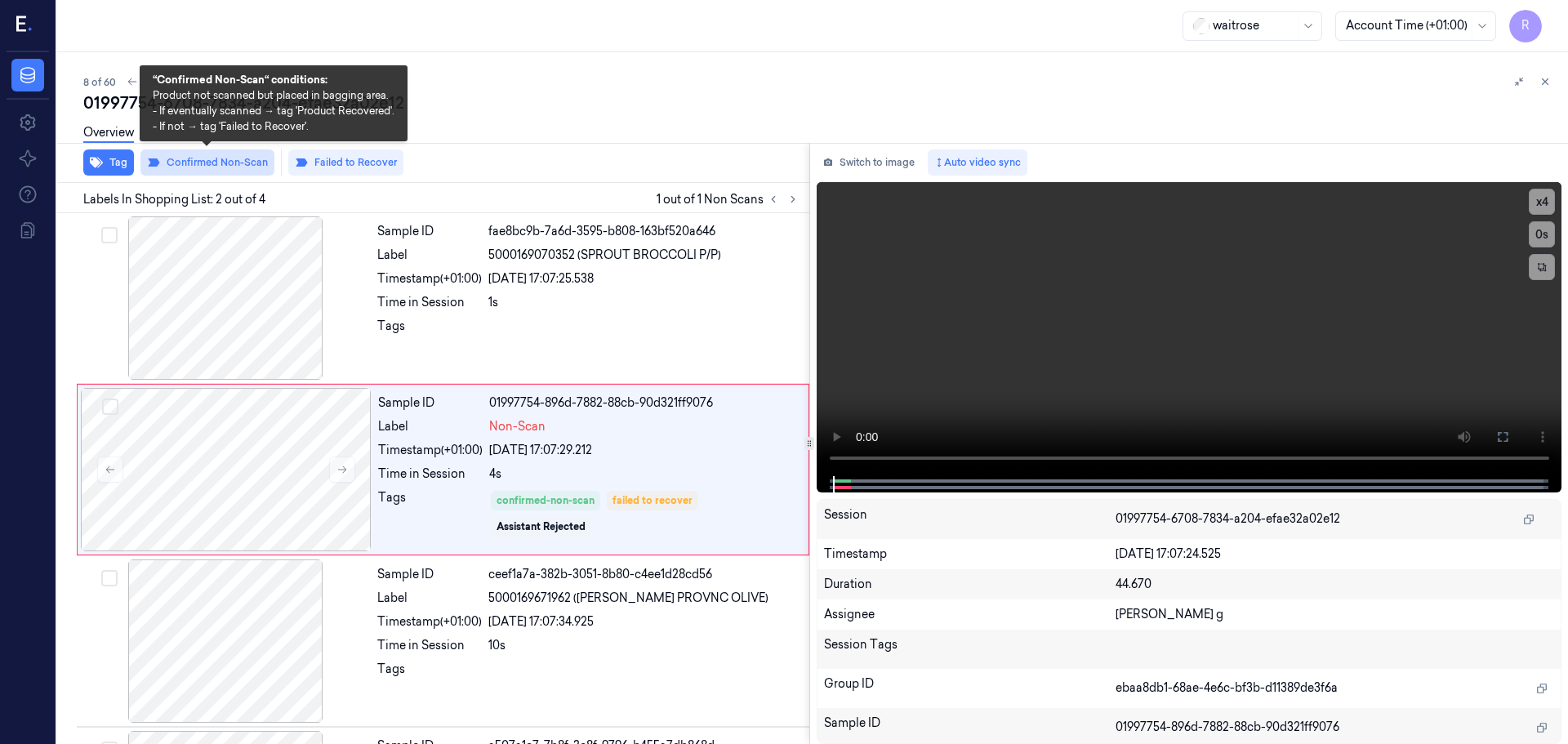
click at [176, 160] on button "Confirmed Non-Scan" at bounding box center [207, 162] width 134 height 26
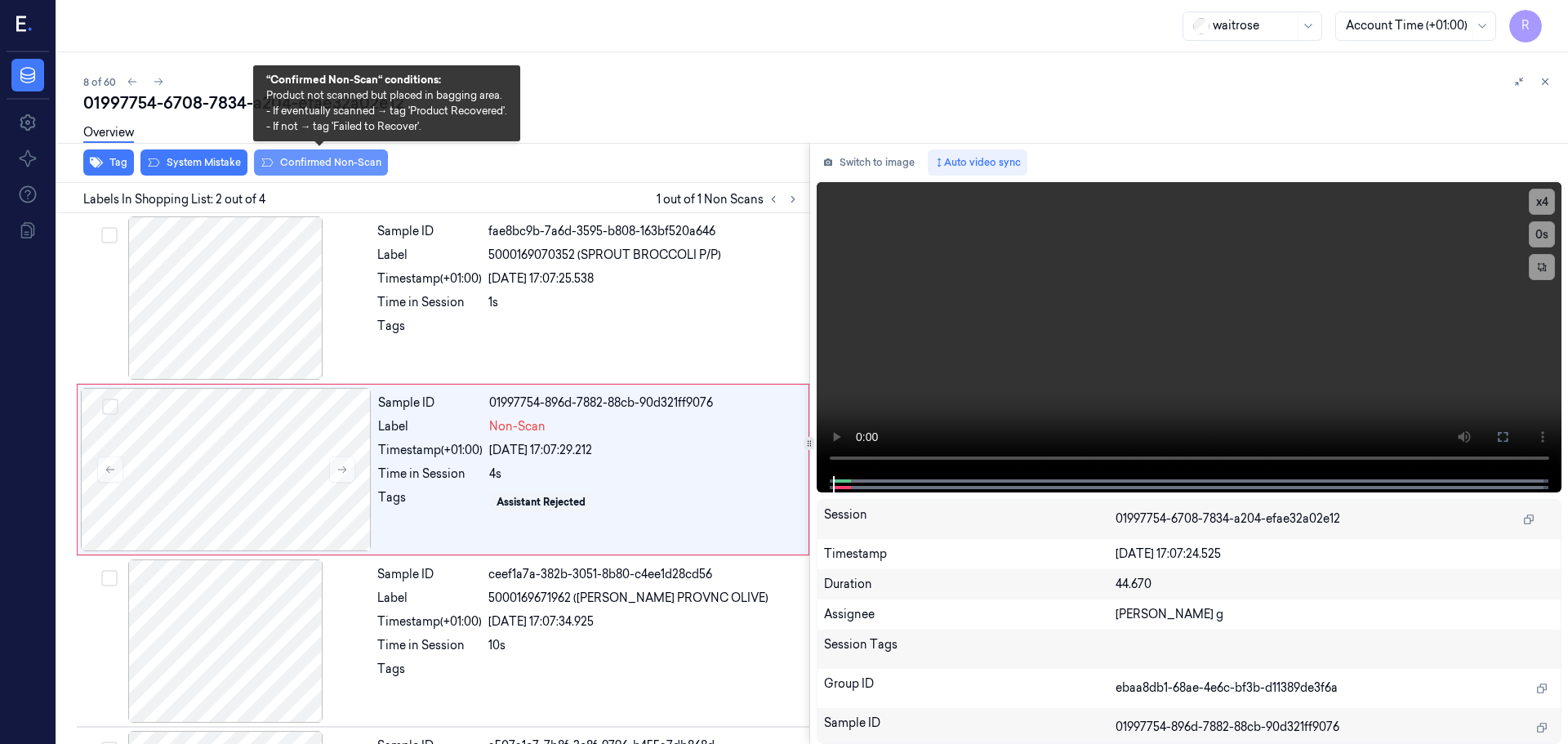
click at [318, 167] on button "Confirmed Non-Scan" at bounding box center [320, 162] width 134 height 26
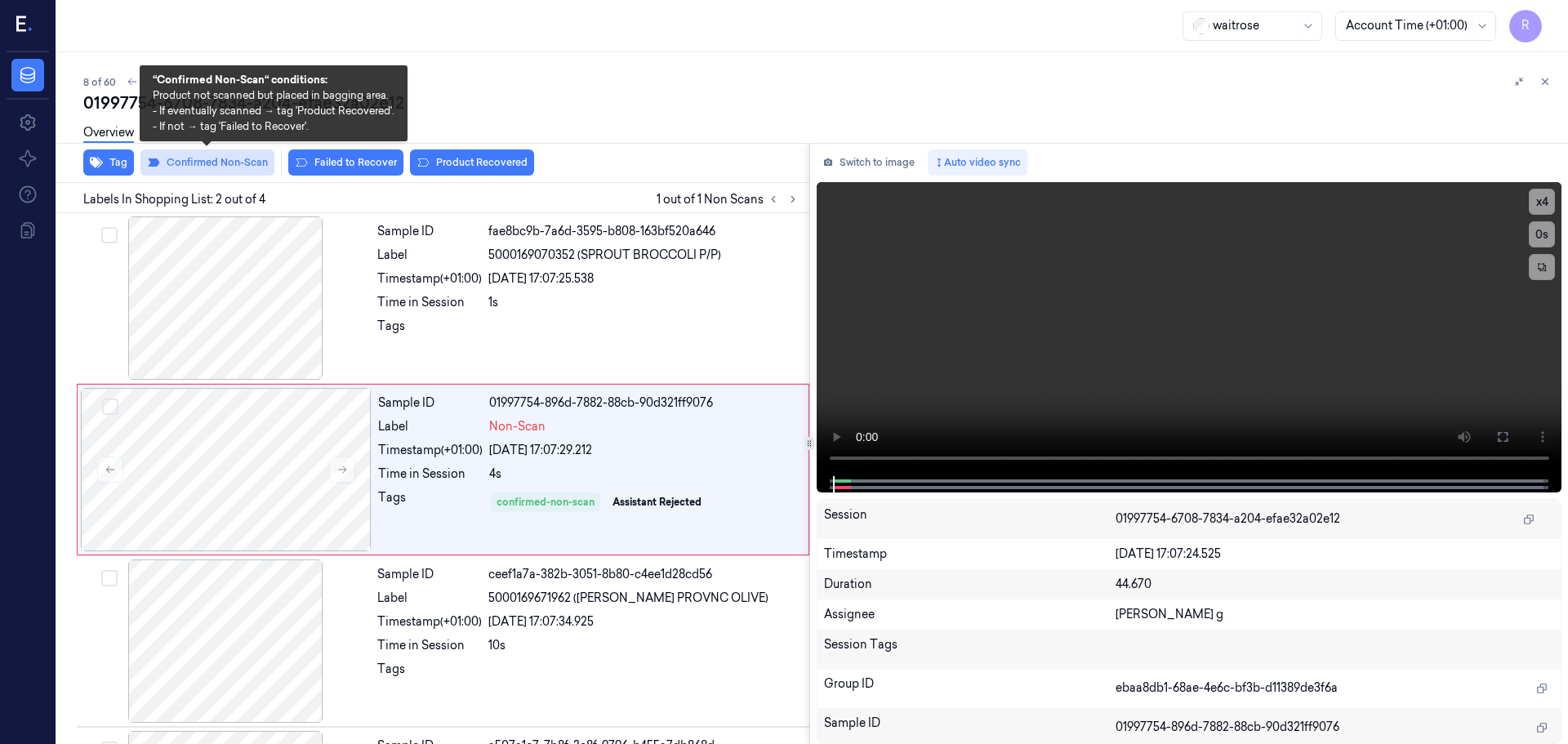
click at [215, 166] on button "Confirmed Non-Scan" at bounding box center [207, 162] width 134 height 26
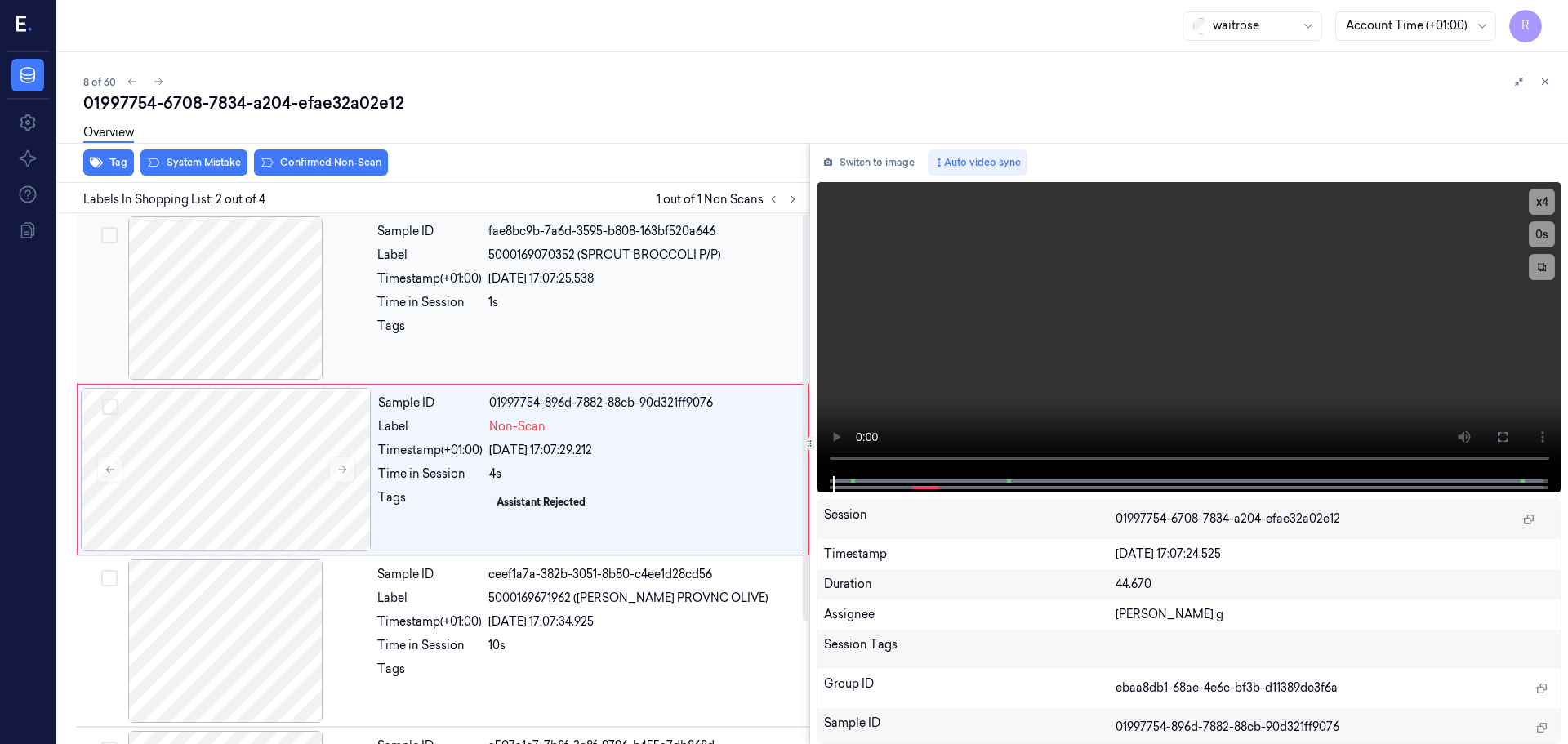
click at [496, 282] on div "23/09/2025 17:07:25.538" at bounding box center [643, 279] width 311 height 17
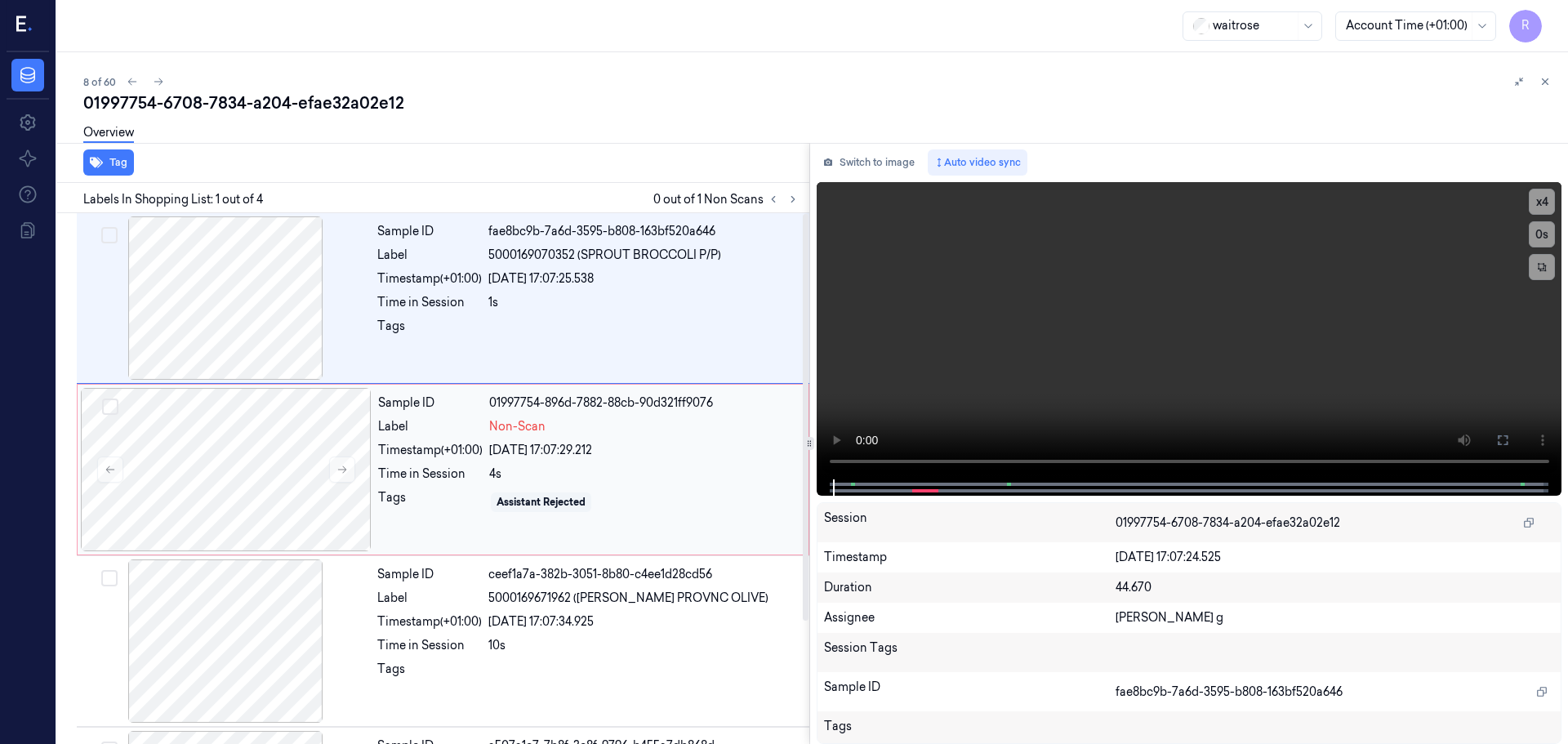
click at [569, 430] on div "Non-Scan" at bounding box center [643, 427] width 309 height 17
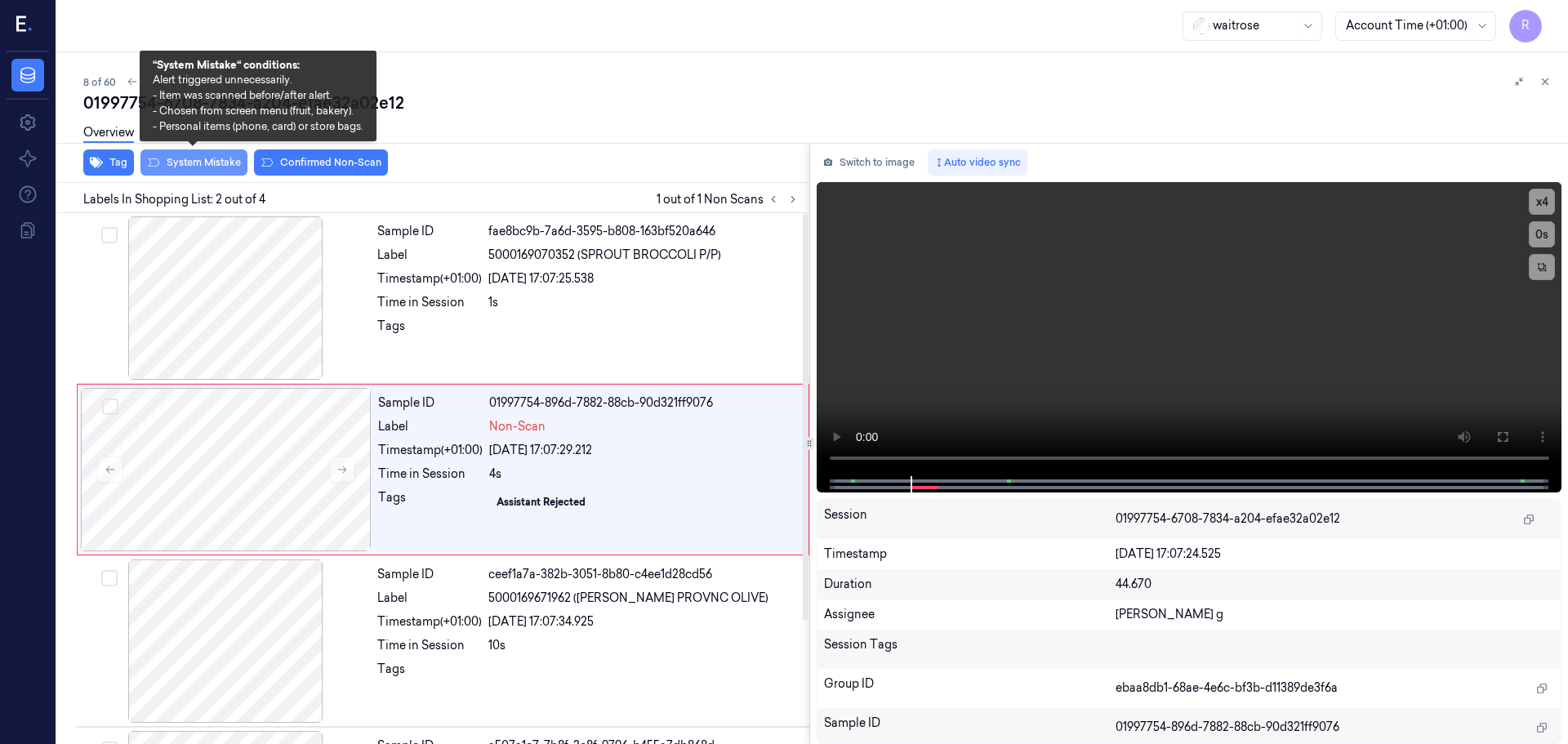
click at [205, 165] on button "System Mistake" at bounding box center [194, 162] width 106 height 26
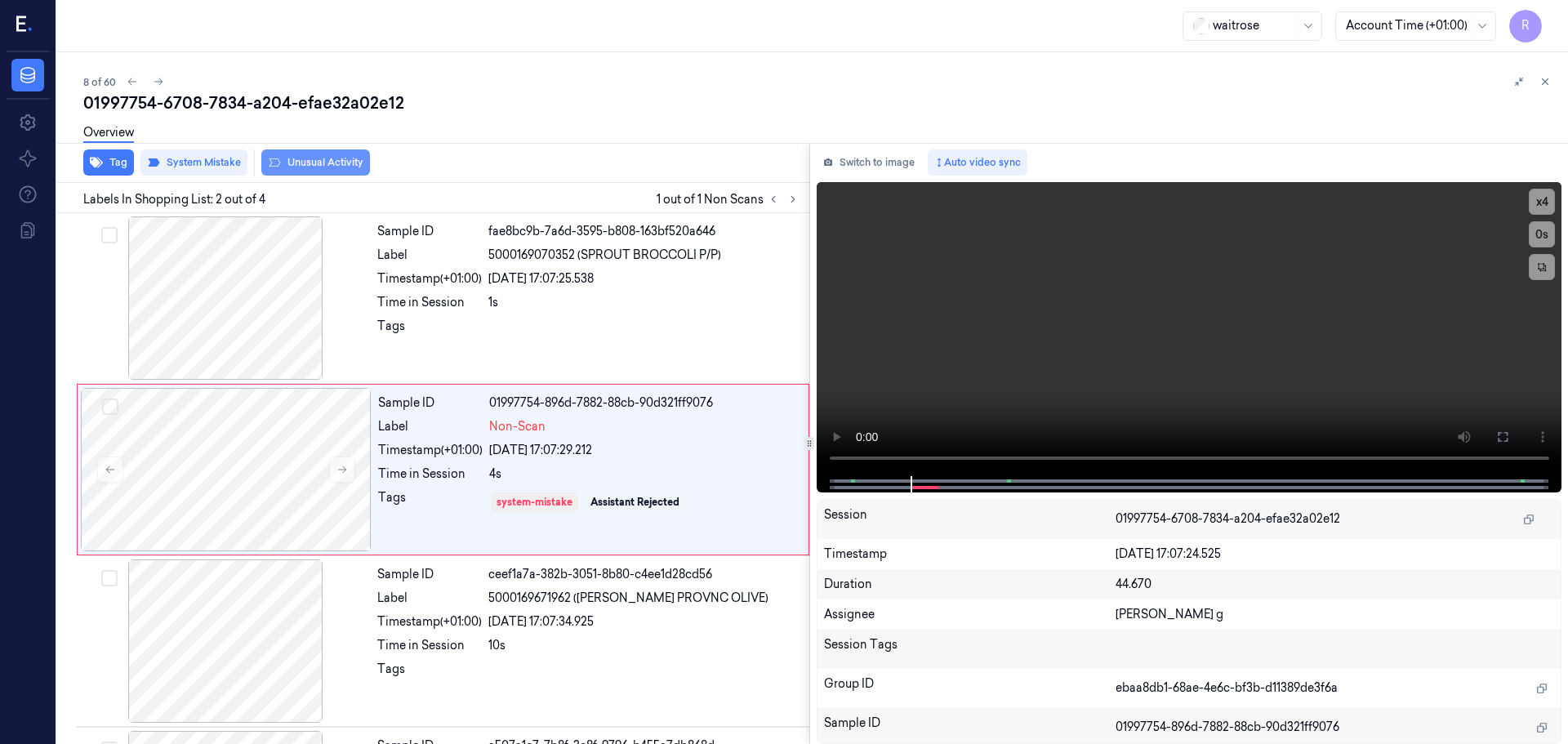
click at [288, 172] on button "Unusual Activity" at bounding box center [316, 162] width 108 height 26
click at [459, 288] on div "Sample ID fae8bc9b-7a6d-3595-b808-163bf520a646 Label 5000169070352 (SPROUT BROC…" at bounding box center [589, 299] width 436 height 164
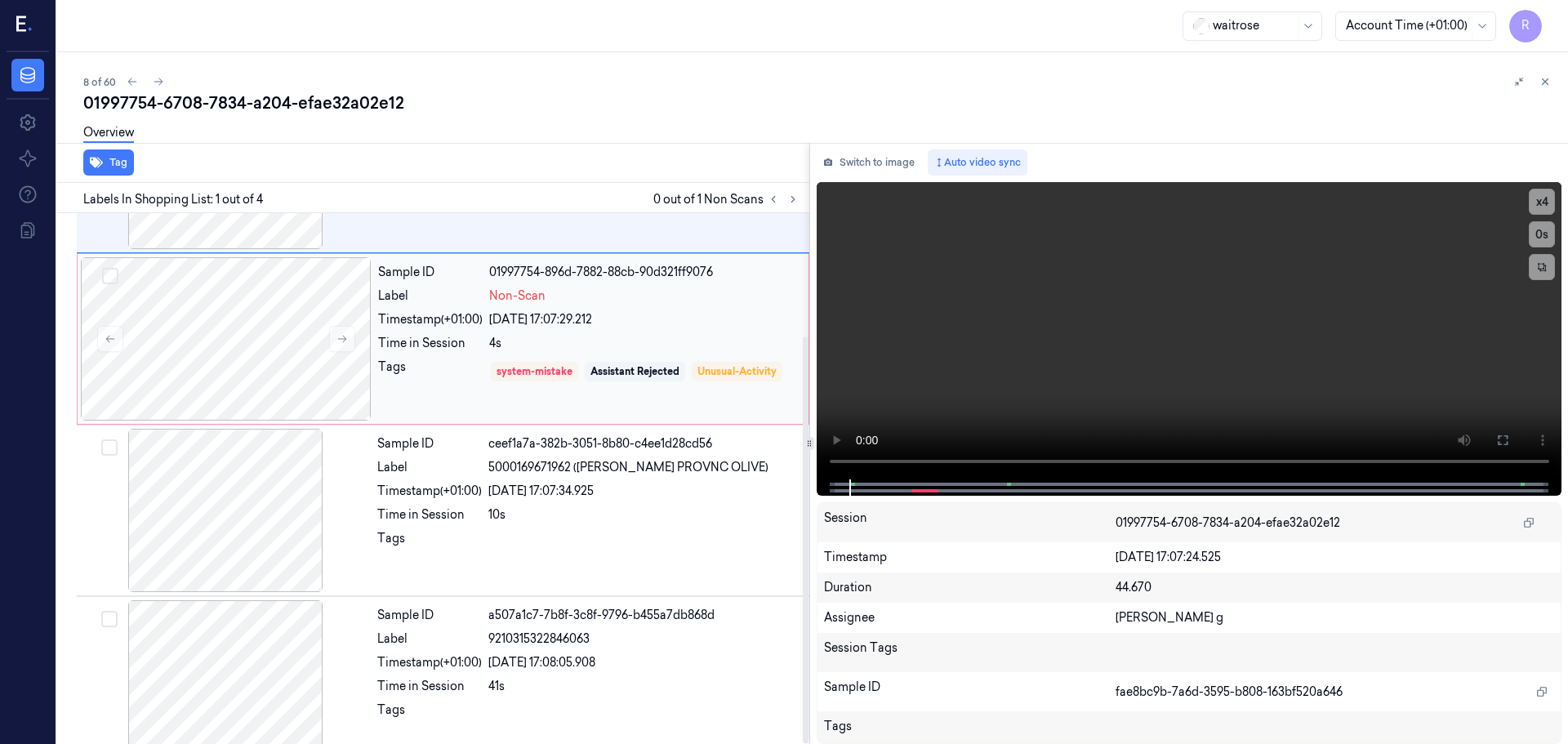
scroll to position [160, 0]
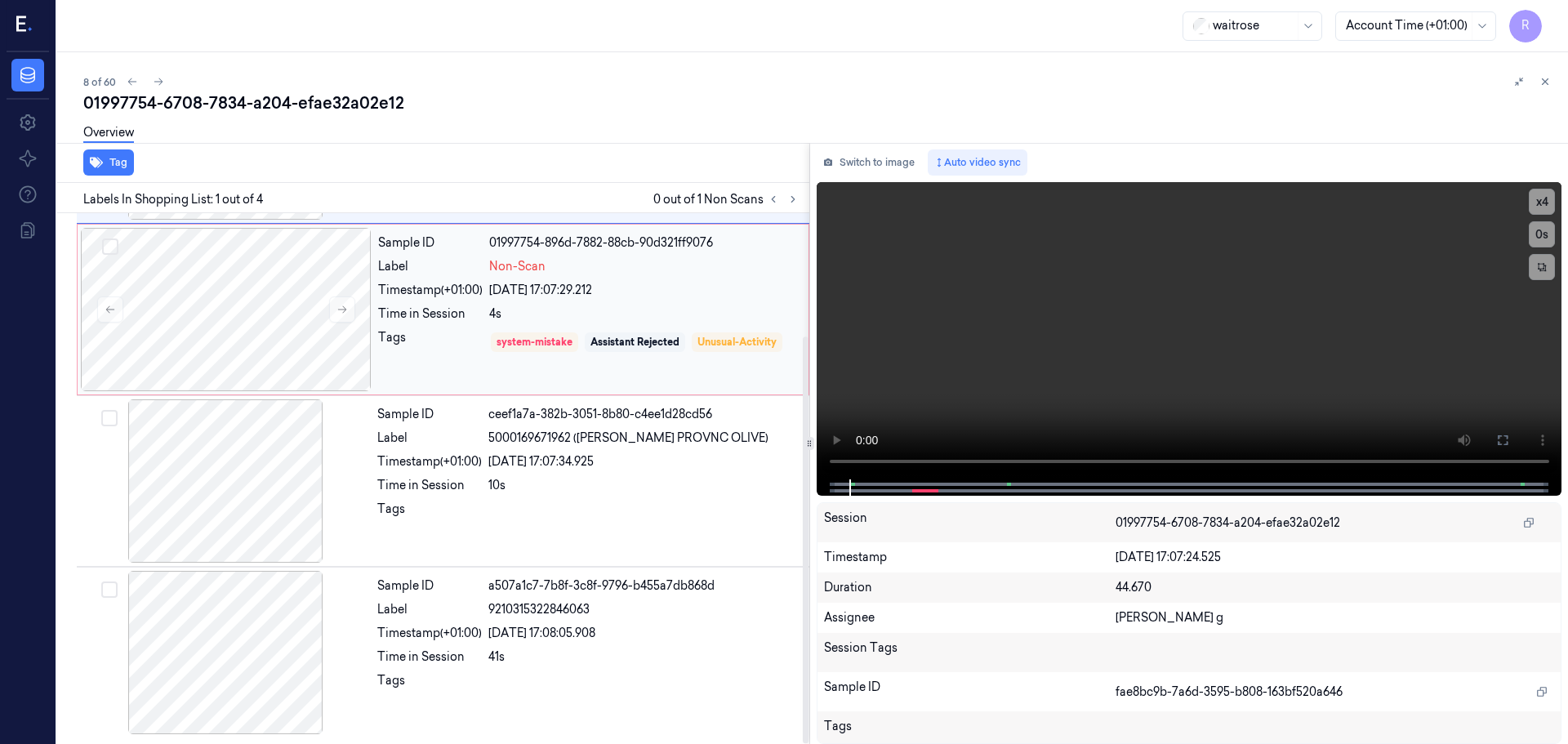
click at [403, 344] on div "Tags" at bounding box center [431, 342] width 105 height 26
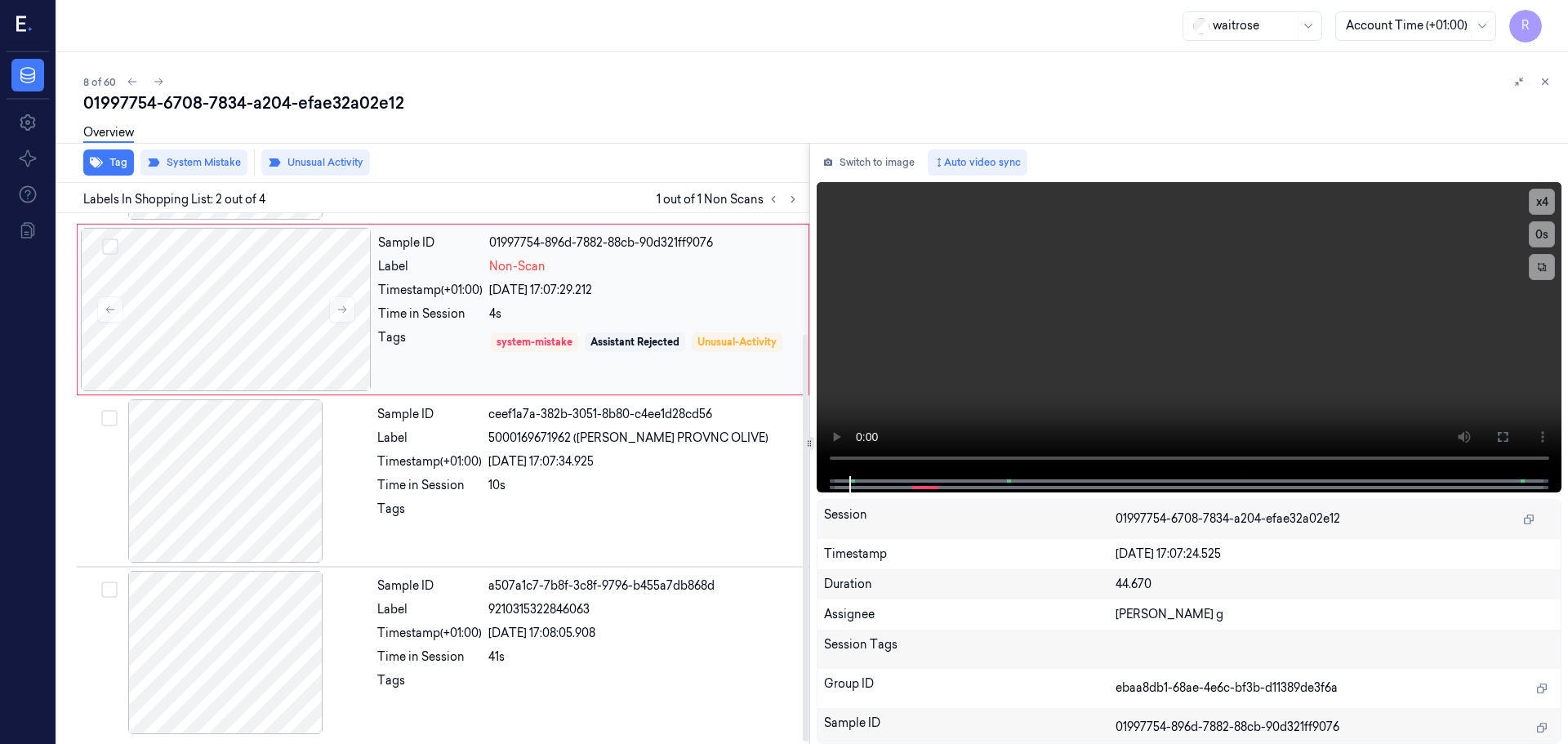
scroll to position [0, 0]
click at [436, 496] on div "Sample ID ceef1a7a-382b-3051-8b80-c4ee1d28cd56 Label 5000169671962 (WR HERB PRO…" at bounding box center [589, 481] width 436 height 164
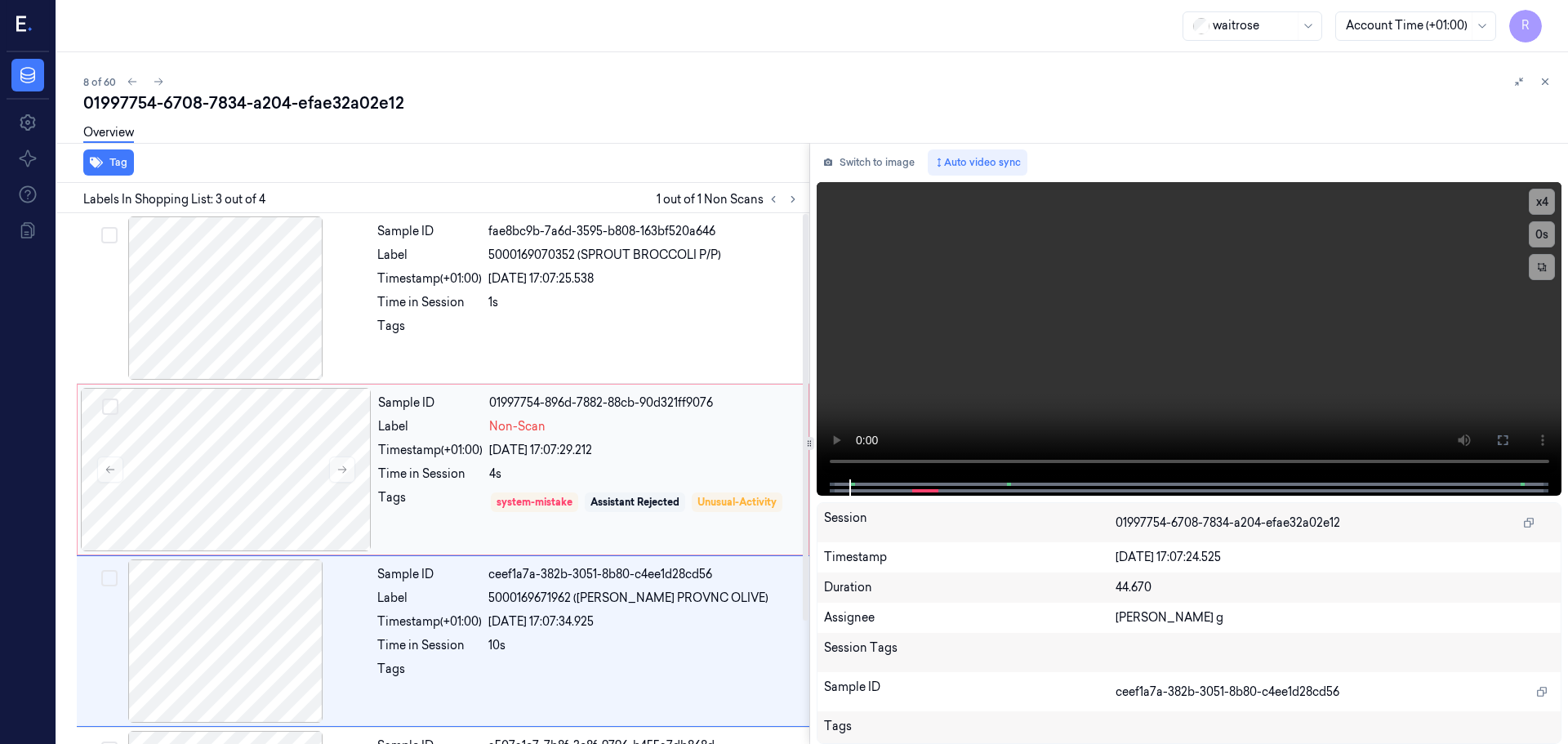
click at [420, 396] on div "Sample ID" at bounding box center [431, 403] width 105 height 17
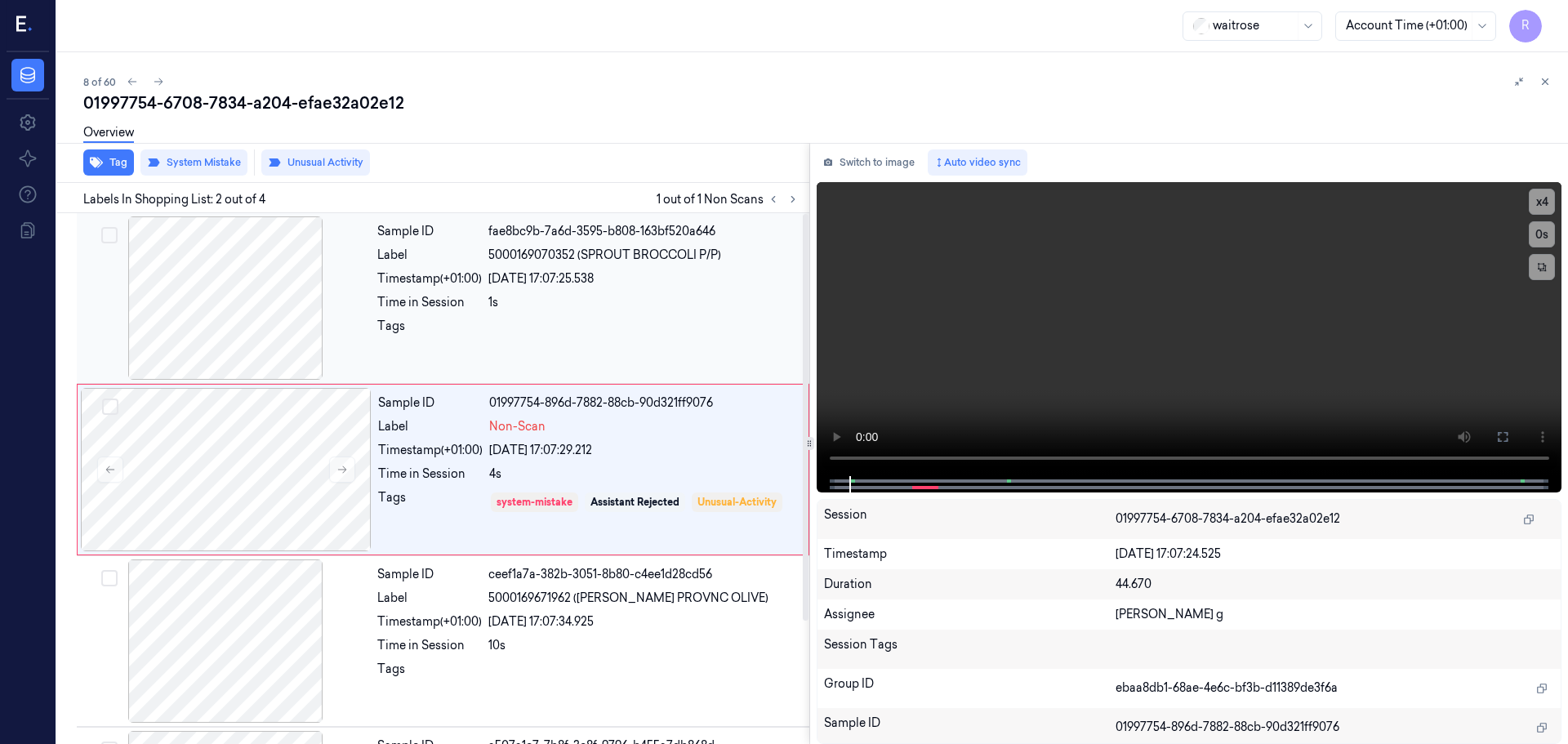
click at [482, 264] on div "Sample ID fae8bc9b-7a6d-3595-b808-163bf520a646 Label 5000169070352 (SPROUT BROC…" at bounding box center [589, 299] width 436 height 164
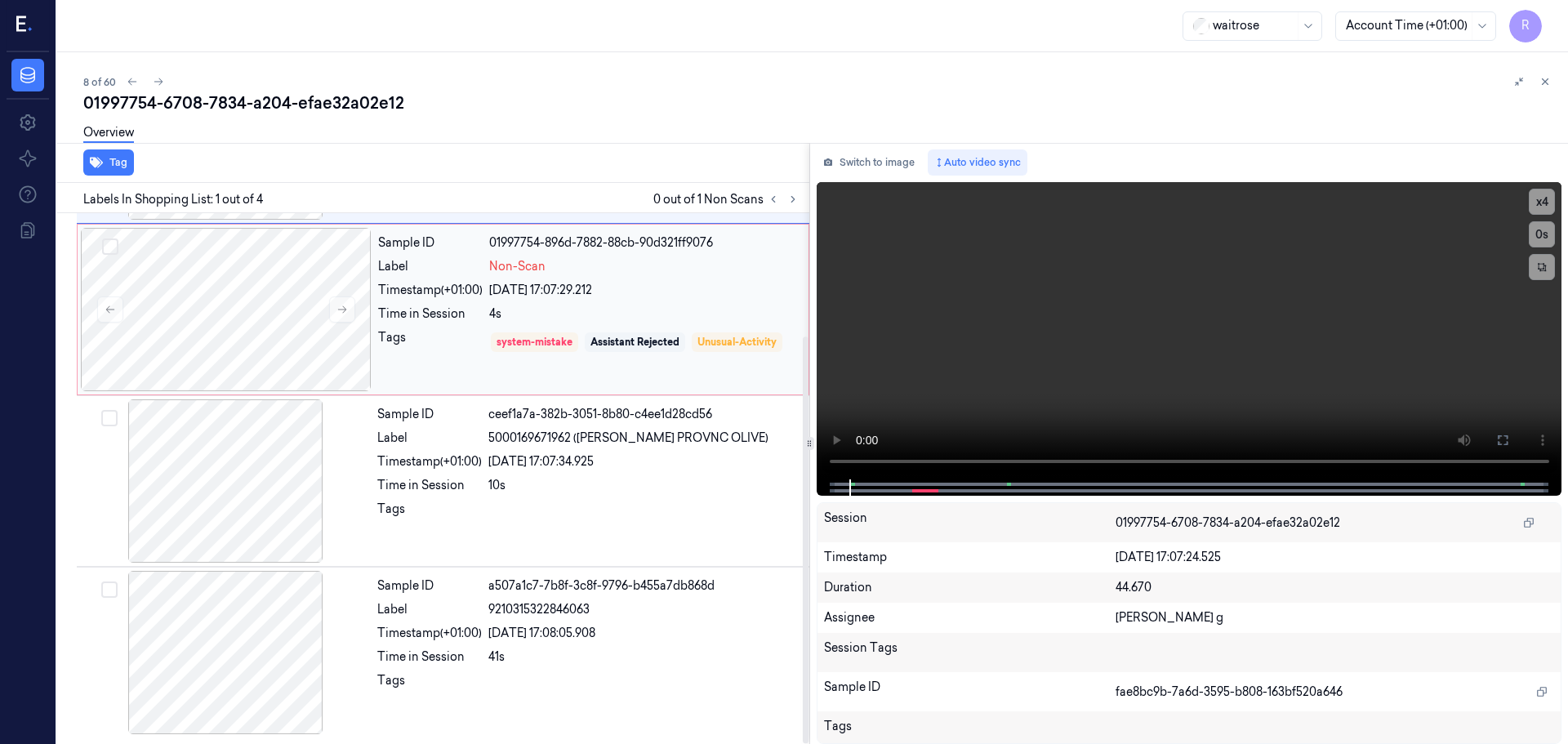
click at [425, 339] on div "Tags" at bounding box center [431, 342] width 105 height 26
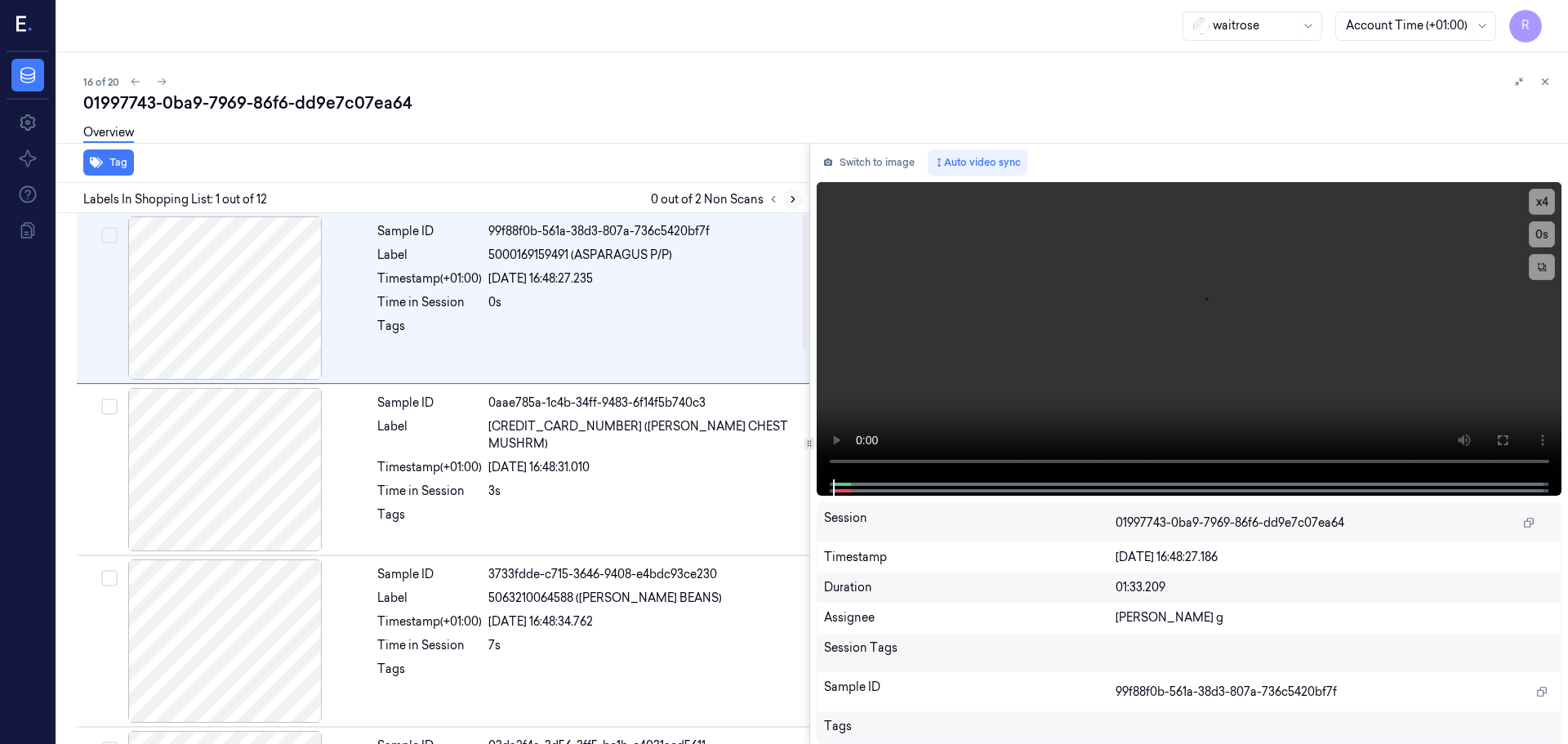
click at [795, 197] on icon at bounding box center [793, 200] width 11 height 11
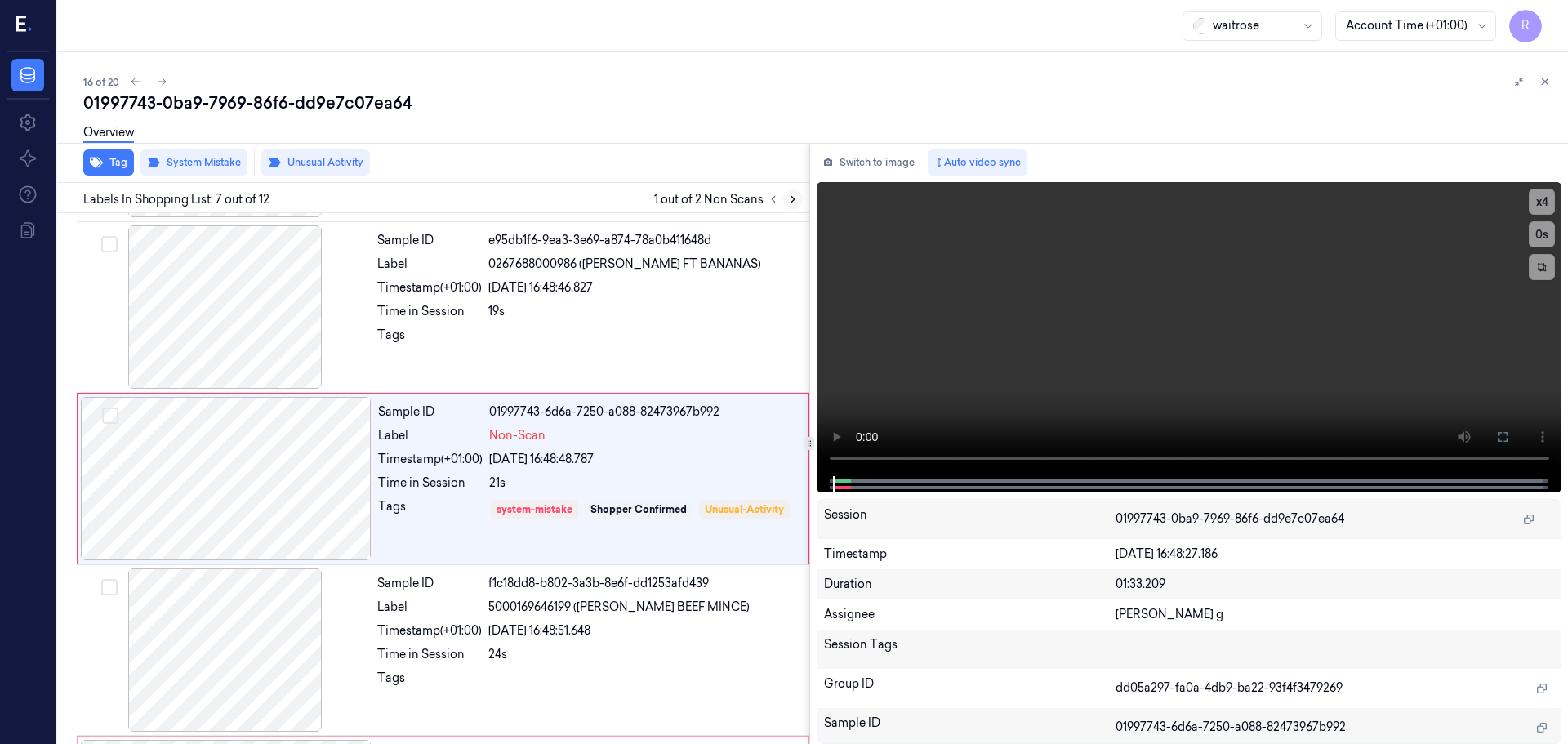
click at [795, 197] on icon at bounding box center [793, 200] width 11 height 11
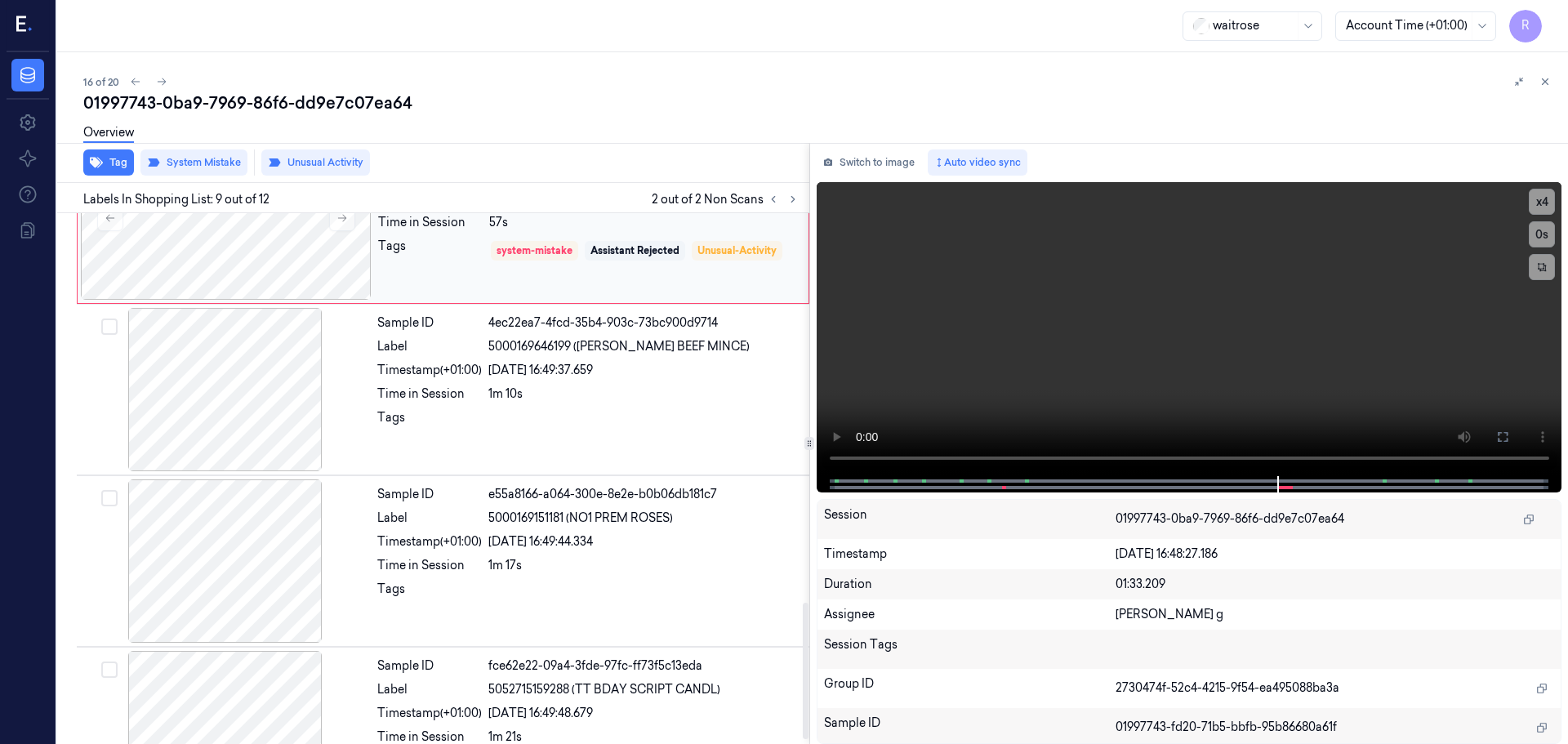
scroll to position [1533, 0]
